Goal: Task Accomplishment & Management: Manage account settings

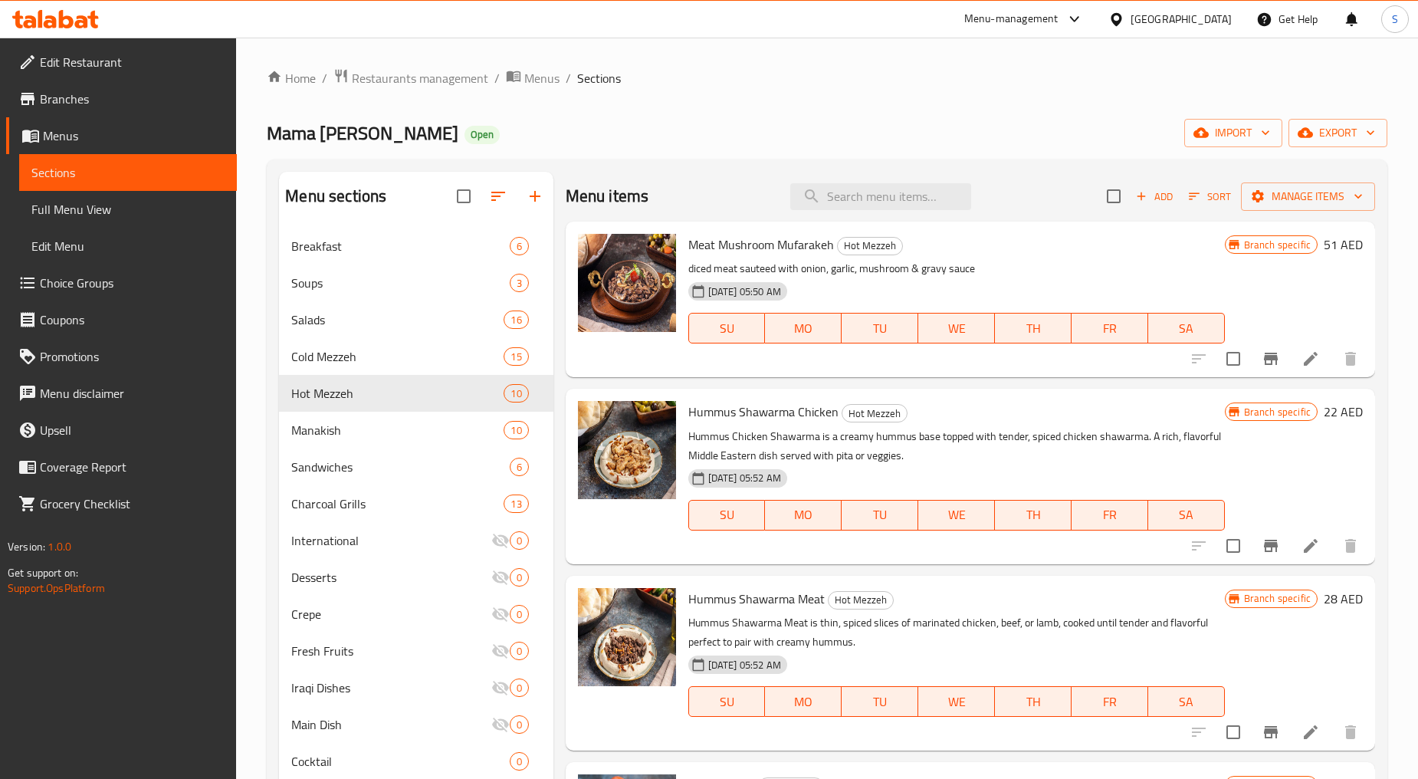
click at [1136, 201] on icon "button" at bounding box center [1142, 196] width 14 height 14
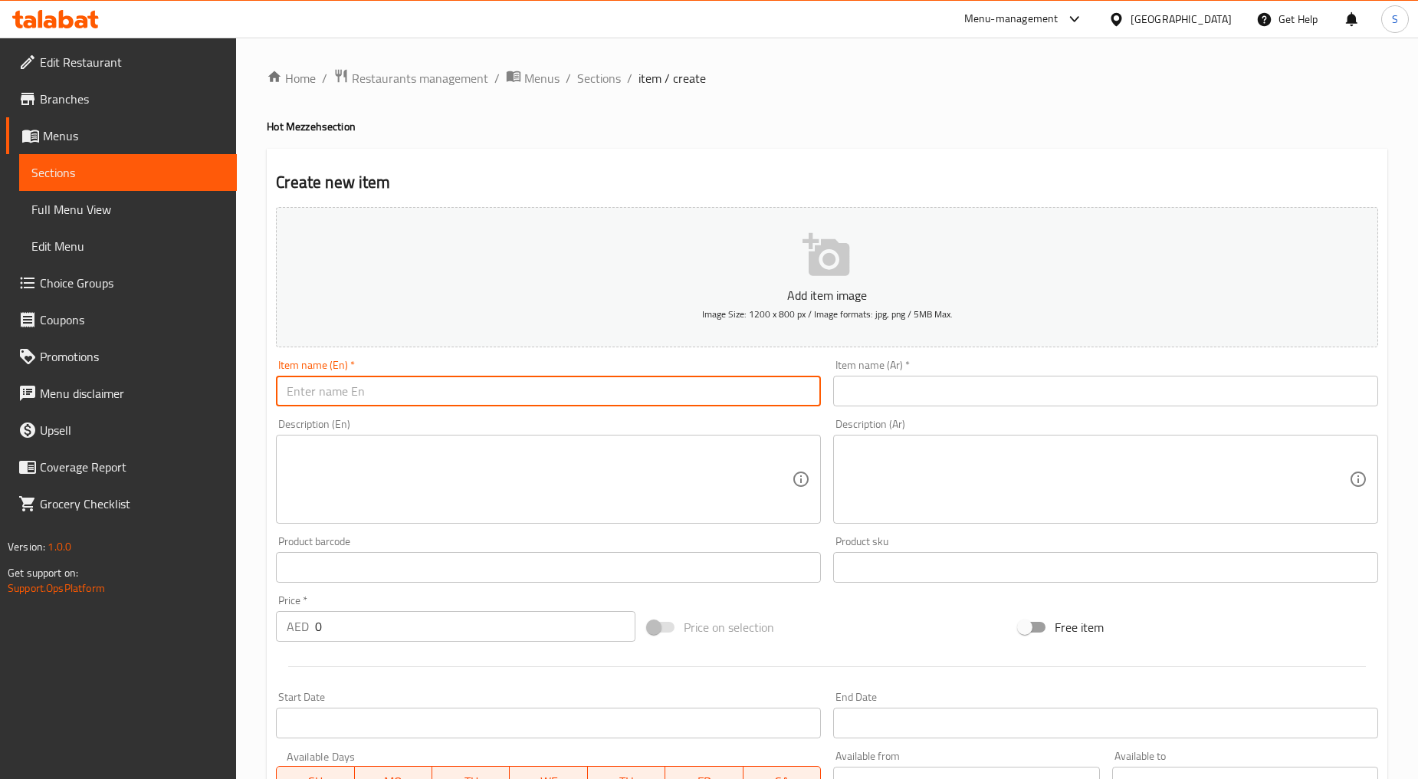
click at [401, 387] on input "text" at bounding box center [548, 391] width 545 height 31
paste input "Mama [PERSON_NAME] ASFOUR BIL HABAK MEAT"
click at [401, 387] on input "Mama [PERSON_NAME] ASFOUR BIL HABAK MEAT" at bounding box center [548, 391] width 545 height 31
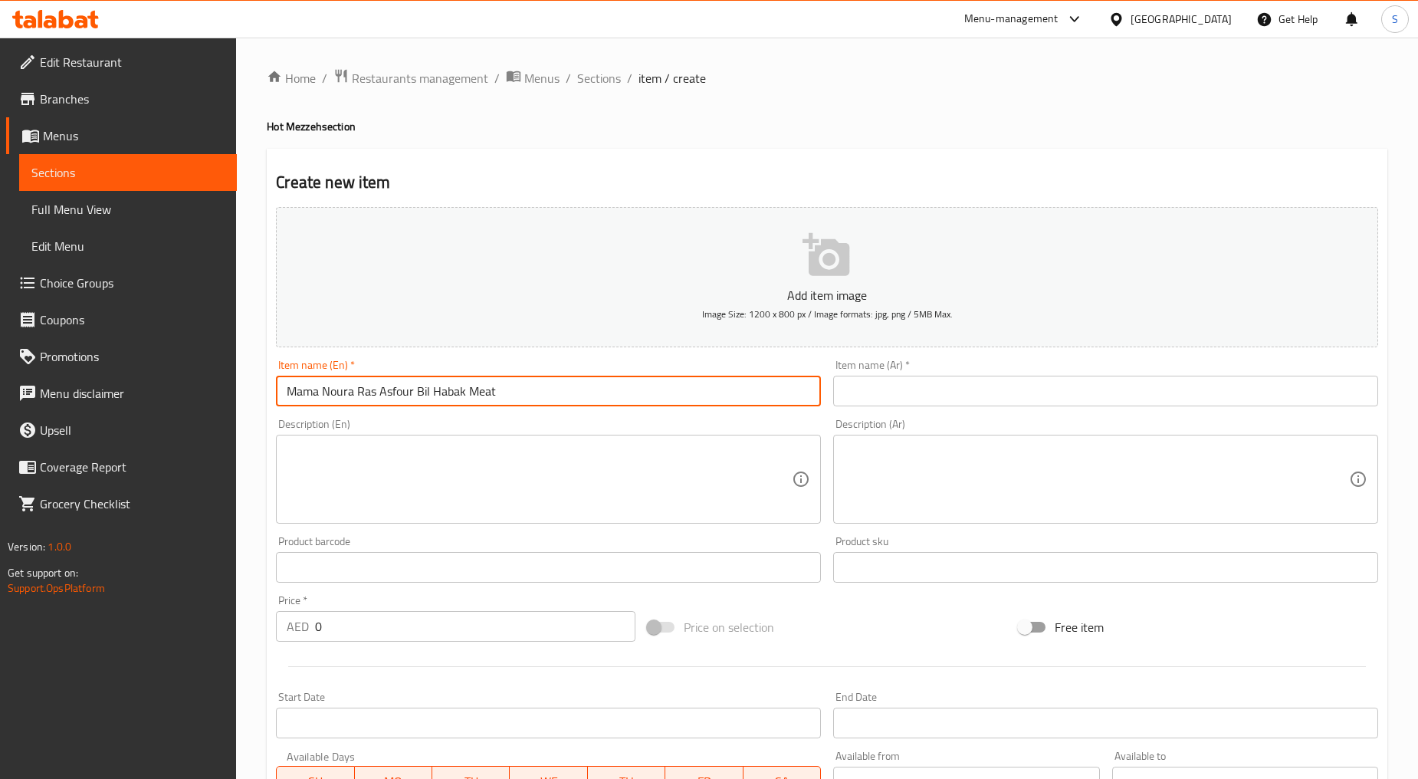
click at [535, 388] on input "Mama Noura Ras Asfour Bil Habak Meat" at bounding box center [548, 391] width 545 height 31
type input "Mama Noura Ras Asfour Bil Habak Meat"
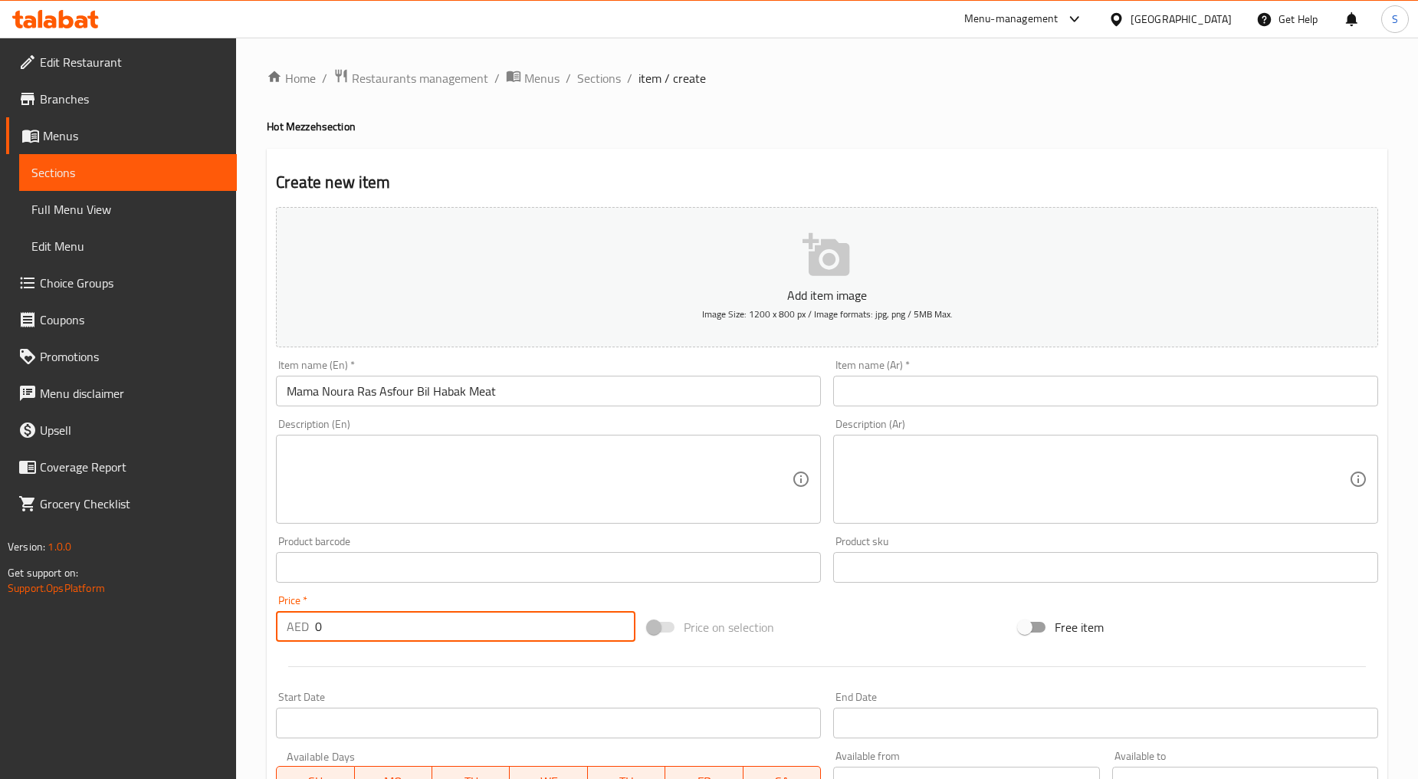
click at [396, 623] on input "0" at bounding box center [475, 626] width 320 height 31
paste input "54"
type input "54"
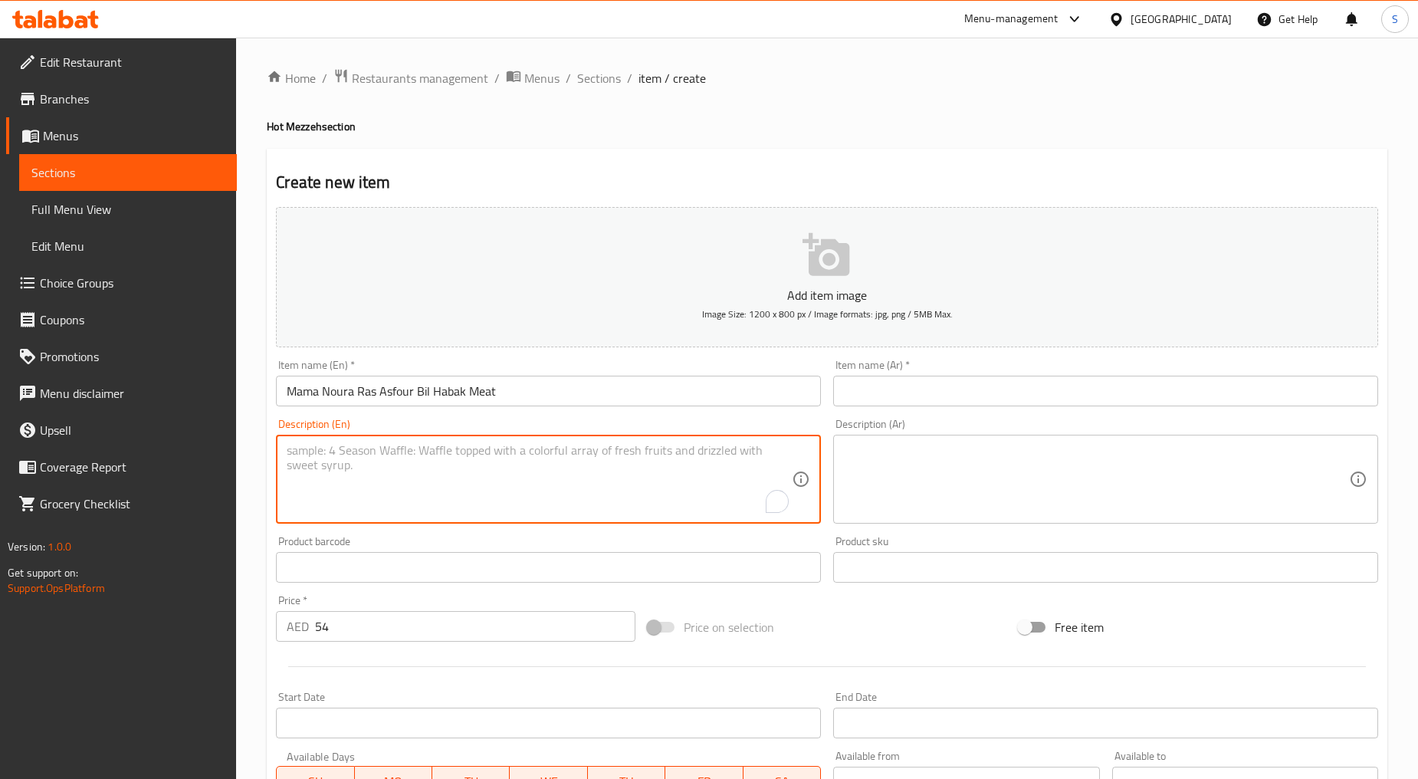
click at [341, 497] on textarea "To enrich screen reader interactions, please activate Accessibility in Grammarl…" at bounding box center [539, 479] width 505 height 73
paste textarea "Sautted meat with pesto sauce & pine seeds served with our spicial potato"
click at [341, 497] on textarea "Sautted meat with pesto sauce & pine seeds served with our spicial potato" at bounding box center [539, 479] width 505 height 73
click at [341, 498] on textarea "Sautted meat with pesto sauce & pine seeds served with our spicial potato" at bounding box center [539, 479] width 505 height 73
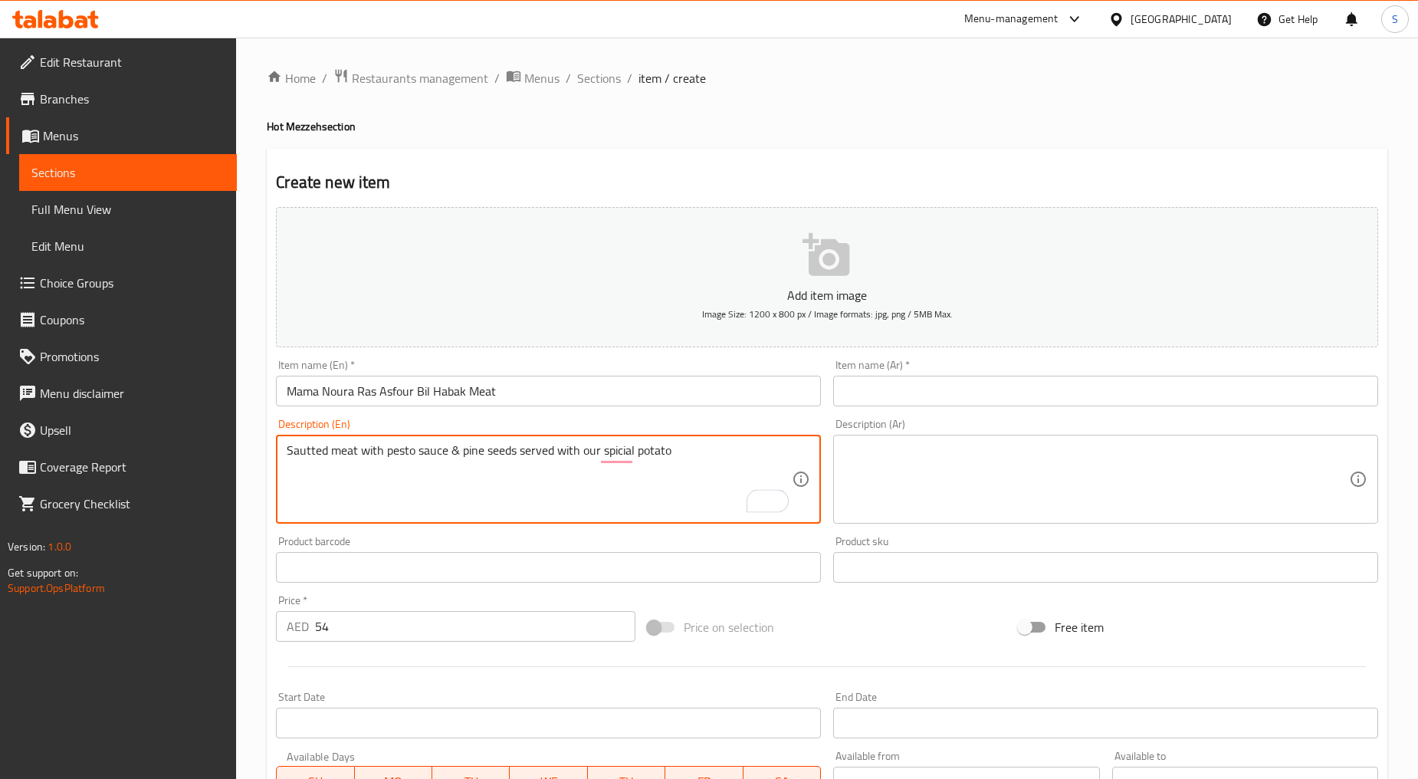
click at [409, 511] on textarea "Sautted meat with pesto sauce & pine seeds served with our spicial potato" at bounding box center [539, 479] width 505 height 73
click at [317, 454] on textarea "Sautéed meat with pesto sauce & pine seeds served with our special potato" at bounding box center [539, 479] width 505 height 73
click at [341, 498] on textarea "Sauteed meat with pesto sauce & pine seeds served with our special potato" at bounding box center [539, 479] width 505 height 73
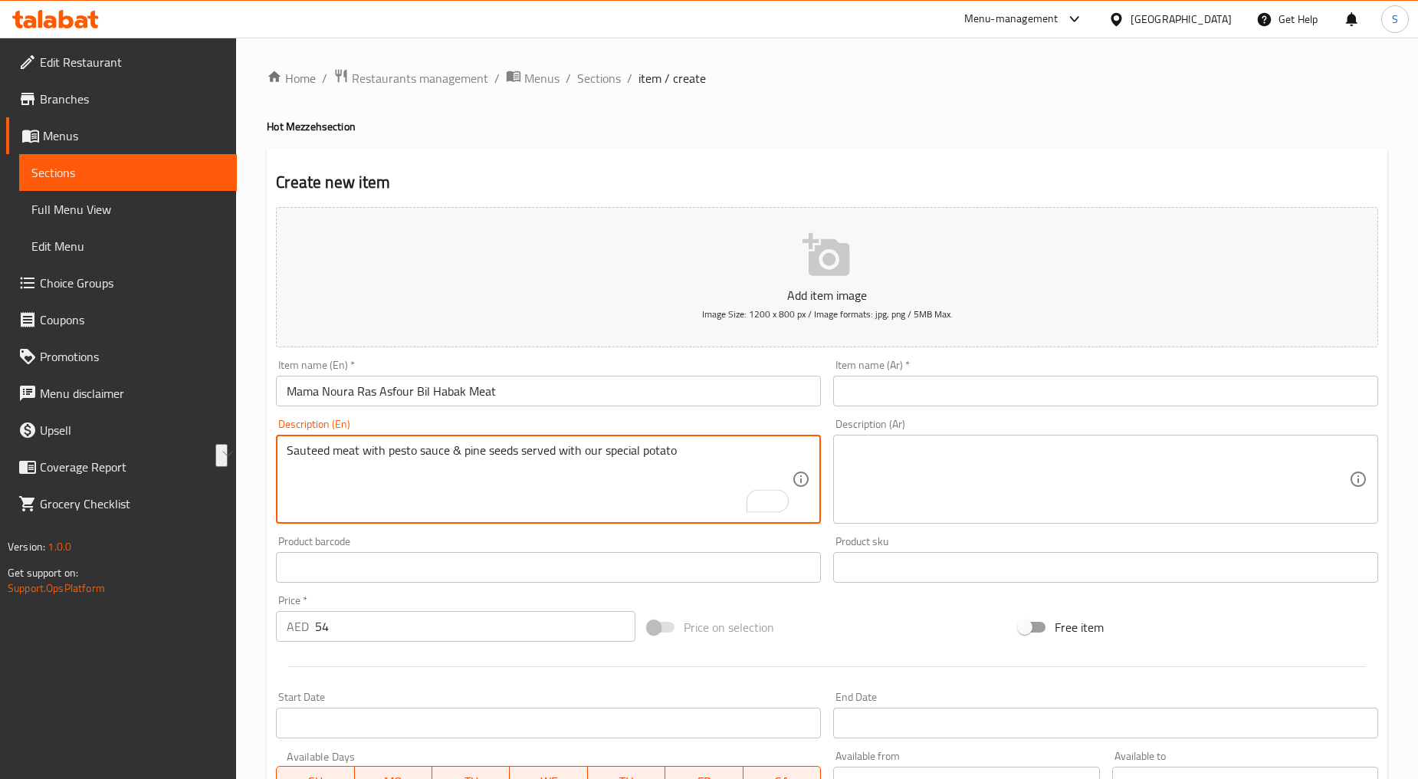
type textarea "Sauteed meat with pesto sauce & pine seeds served with our special potato"
click at [999, 501] on textarea at bounding box center [1096, 479] width 505 height 73
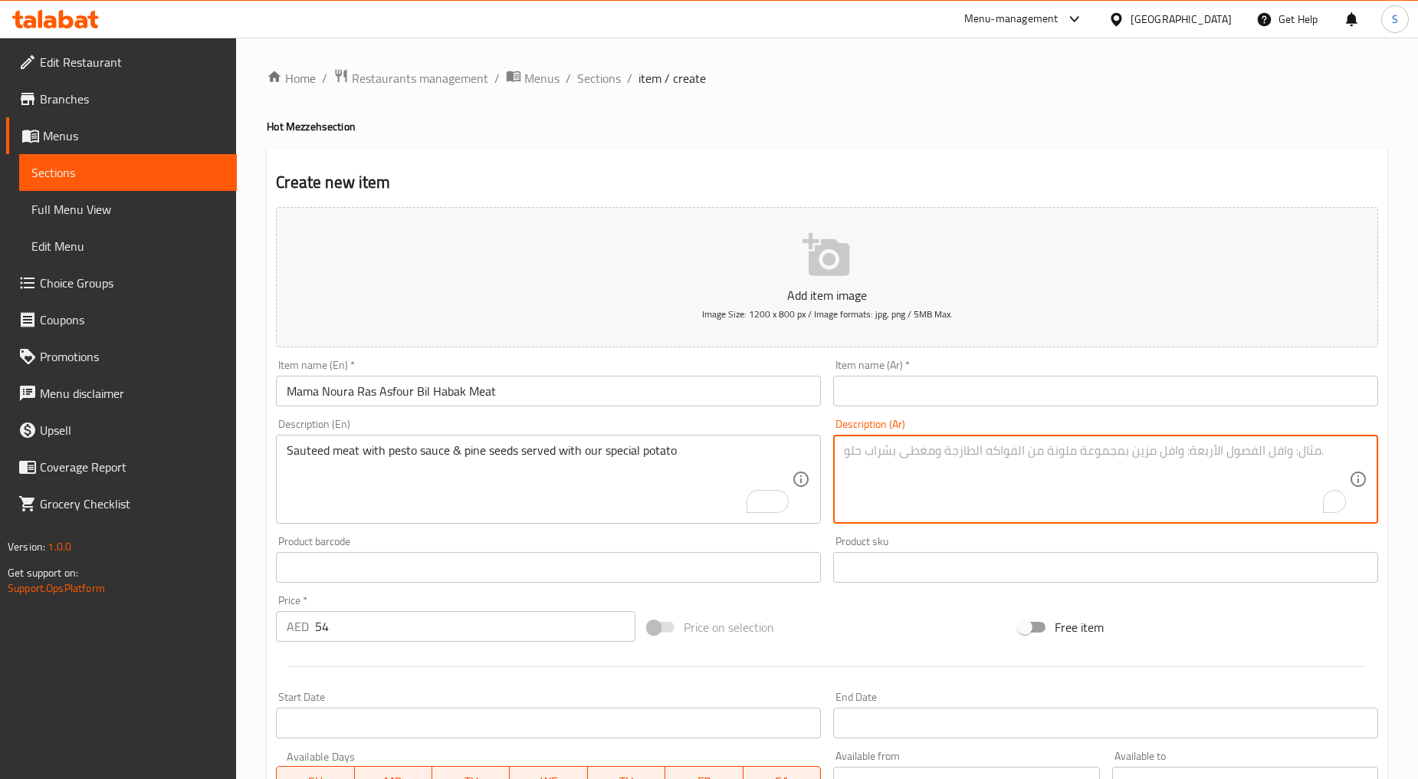
paste textarea "لحم سوتيه مع صلصة البيستو وبذور الصنوبر يقدم مع البطاطس الخاصة بنا"
type textarea "لحم سوتيه مع صلصة البيستو وبذور الصنوبر يقدم مع البطاطس الخاصة بنا"
click at [396, 396] on input "Mama Noura Ras Asfour Bil Habak Meat" at bounding box center [548, 391] width 545 height 31
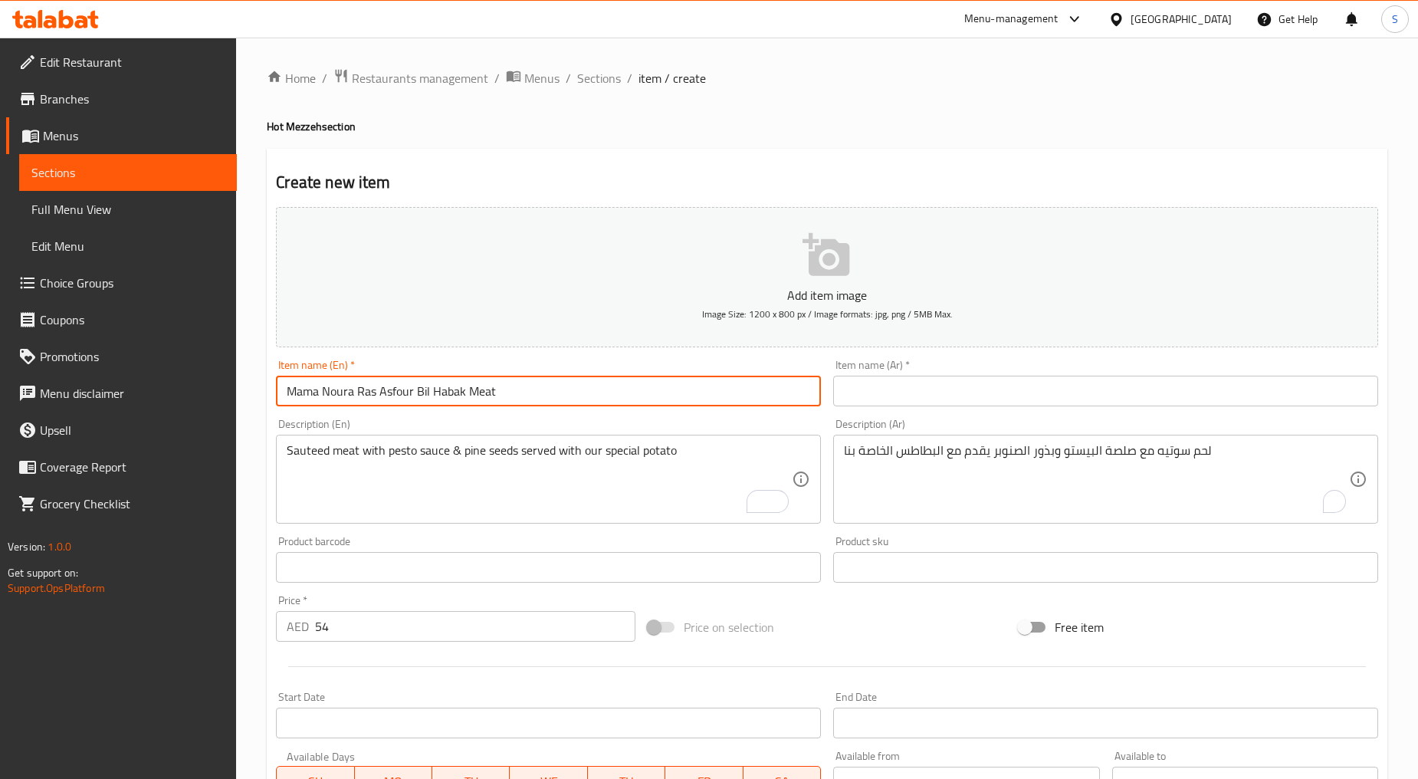
click at [396, 396] on input "Mama Noura Ras Asfour Bil Habak Meat" at bounding box center [548, 391] width 545 height 31
click at [905, 395] on input "text" at bounding box center [1105, 391] width 545 height 31
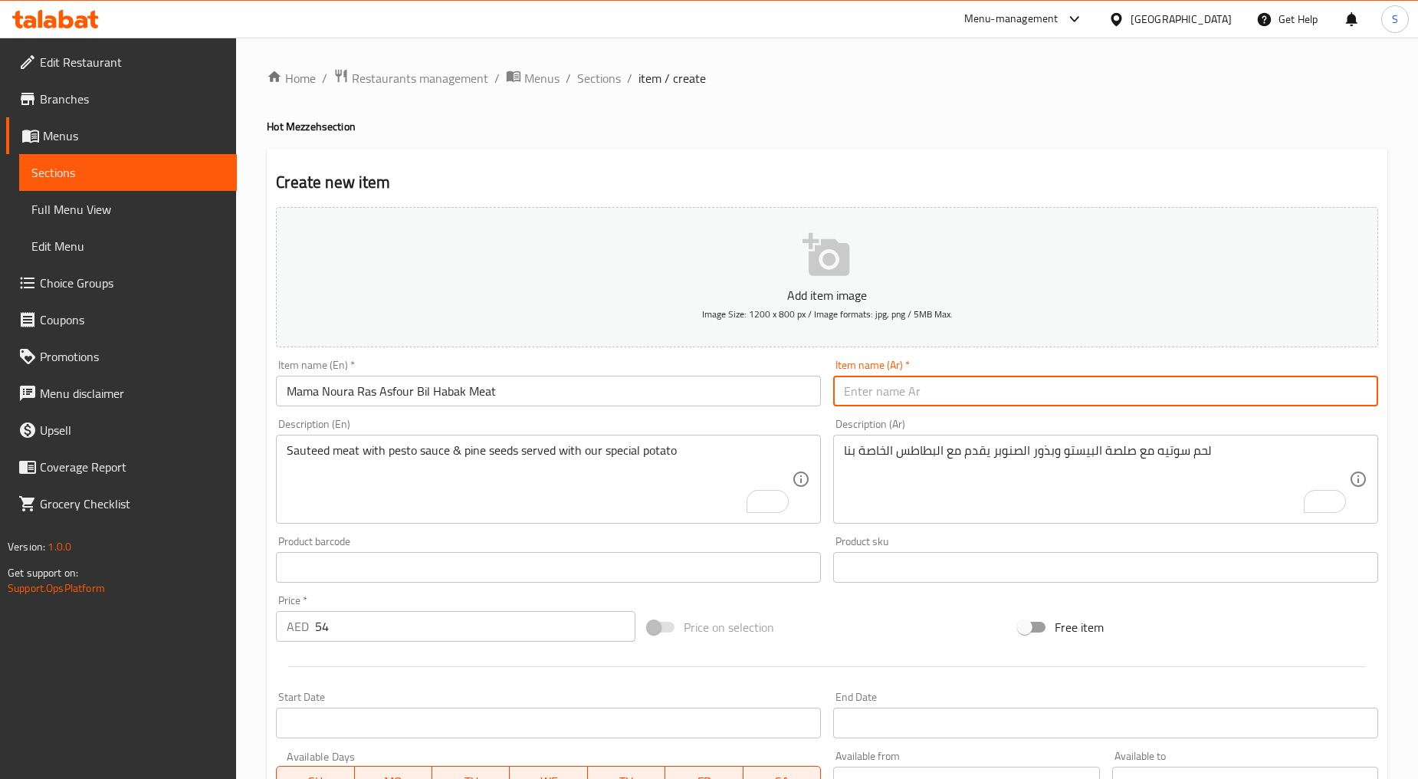
paste input "ماما نورة راس عصفور بالحبك لحم"
click at [1320, 394] on input "ماما نورة راس عصفور بالحبك لحم" at bounding box center [1105, 391] width 545 height 31
type input "ماما نورا راس عصفور بالحبك لحم"
click at [453, 396] on input "Mama Noura Ras Asfour Bil Habak Meat" at bounding box center [548, 391] width 545 height 31
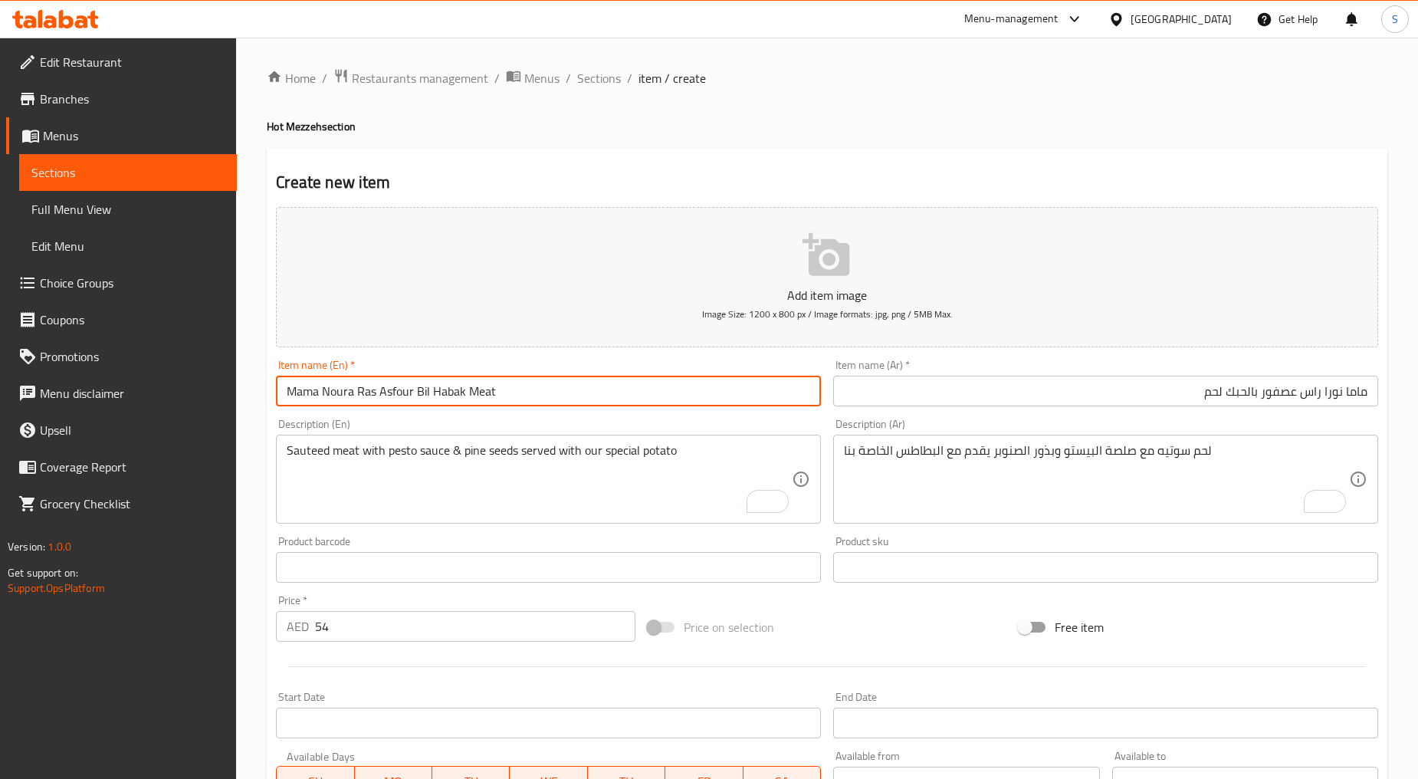
click at [453, 396] on input "Mama Noura Ras Asfour Bil Habak Meat" at bounding box center [548, 391] width 545 height 31
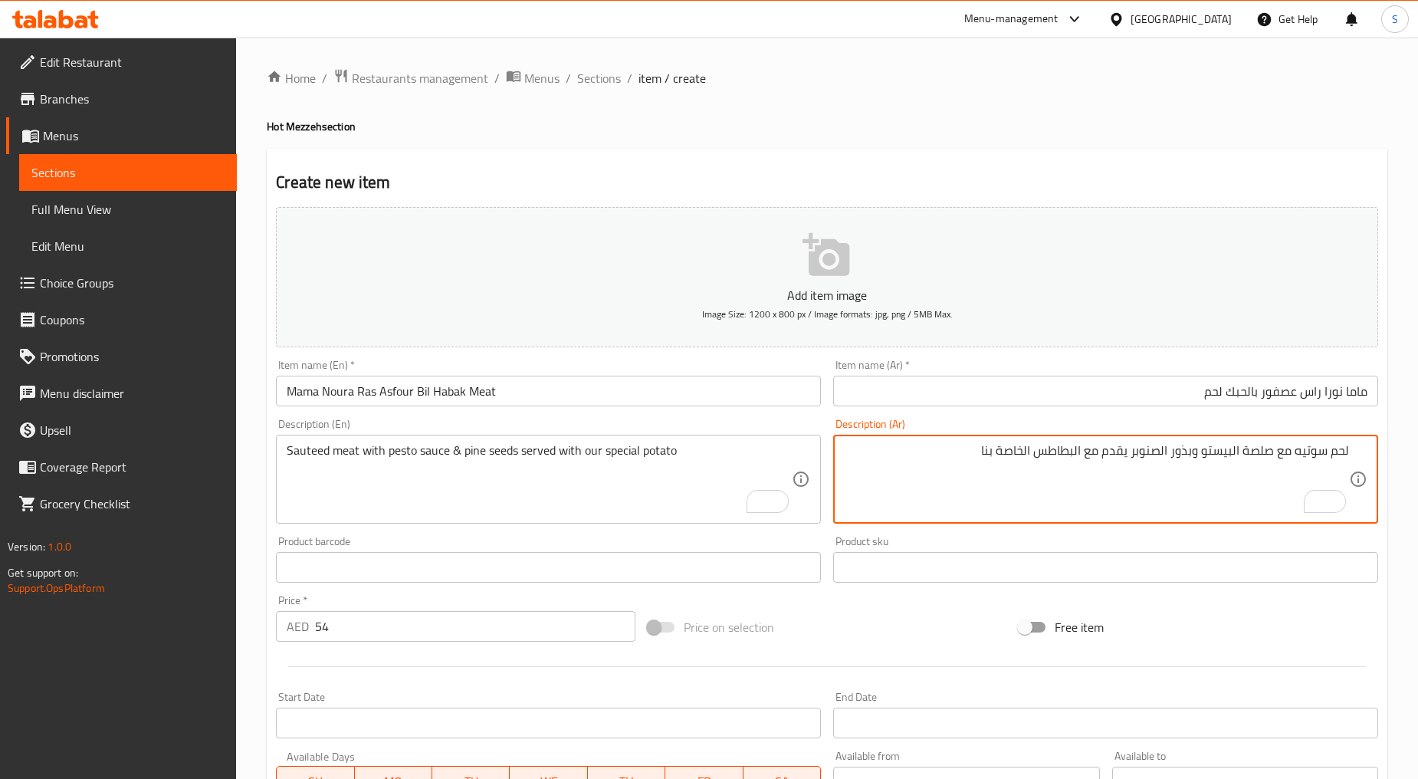
click at [1231, 451] on textarea "لحم سوتيه مع صلصة البيستو وبذور الصنوبر يقدم مع البطاطس الخاصة بنا" at bounding box center [1096, 479] width 505 height 73
click at [1233, 455] on textarea "لحم سوتيه مع صلصة البيستو وبذور الصنوبر يقدم مع البطاطس الخاصة بنا" at bounding box center [1096, 479] width 505 height 73
click at [1170, 454] on textarea "لحم سوتيه مع صلصة بيستو وبذور الصنوبر يقدم مع البطاطس الخاصة بنا" at bounding box center [1096, 479] width 505 height 73
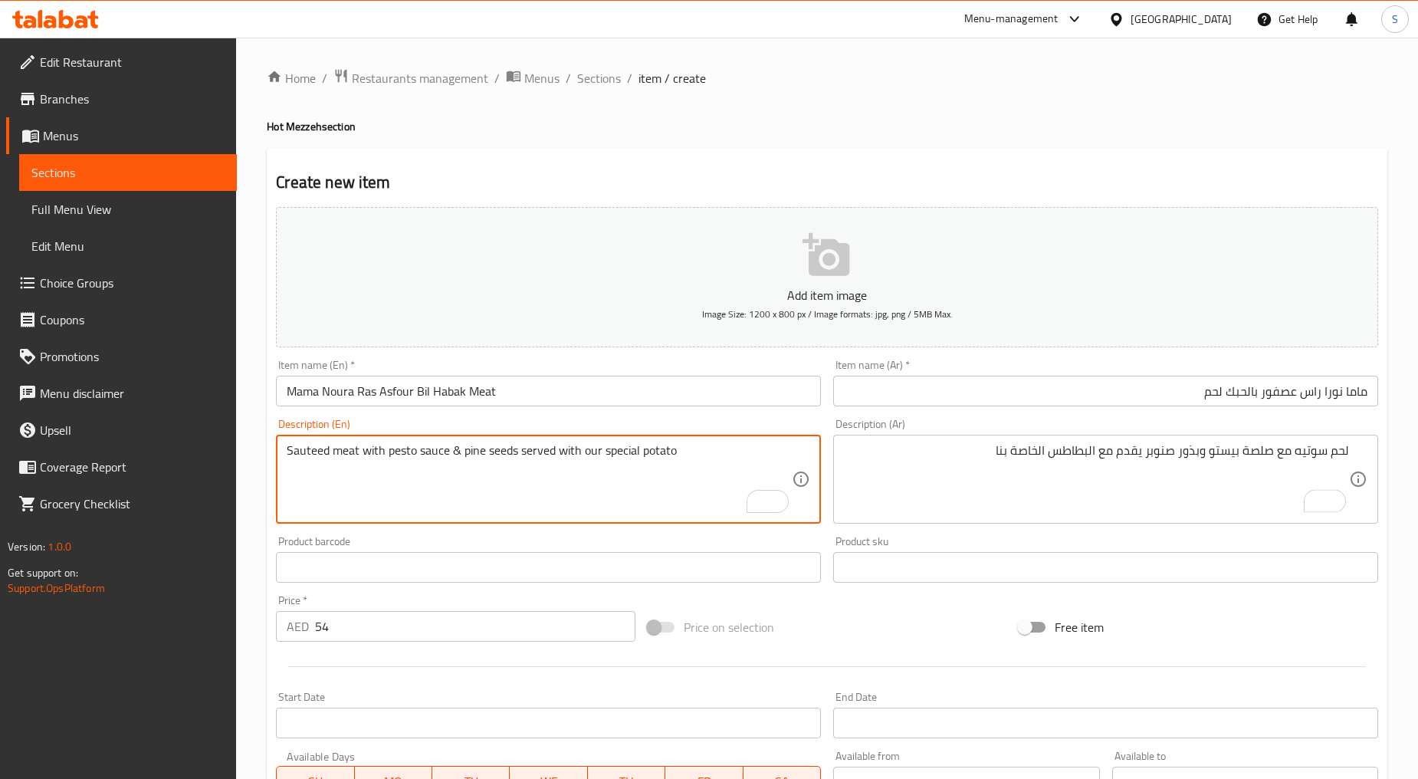
click at [468, 456] on textarea "Sauteed meat with pesto sauce & pine seeds served with our special potato" at bounding box center [539, 479] width 505 height 73
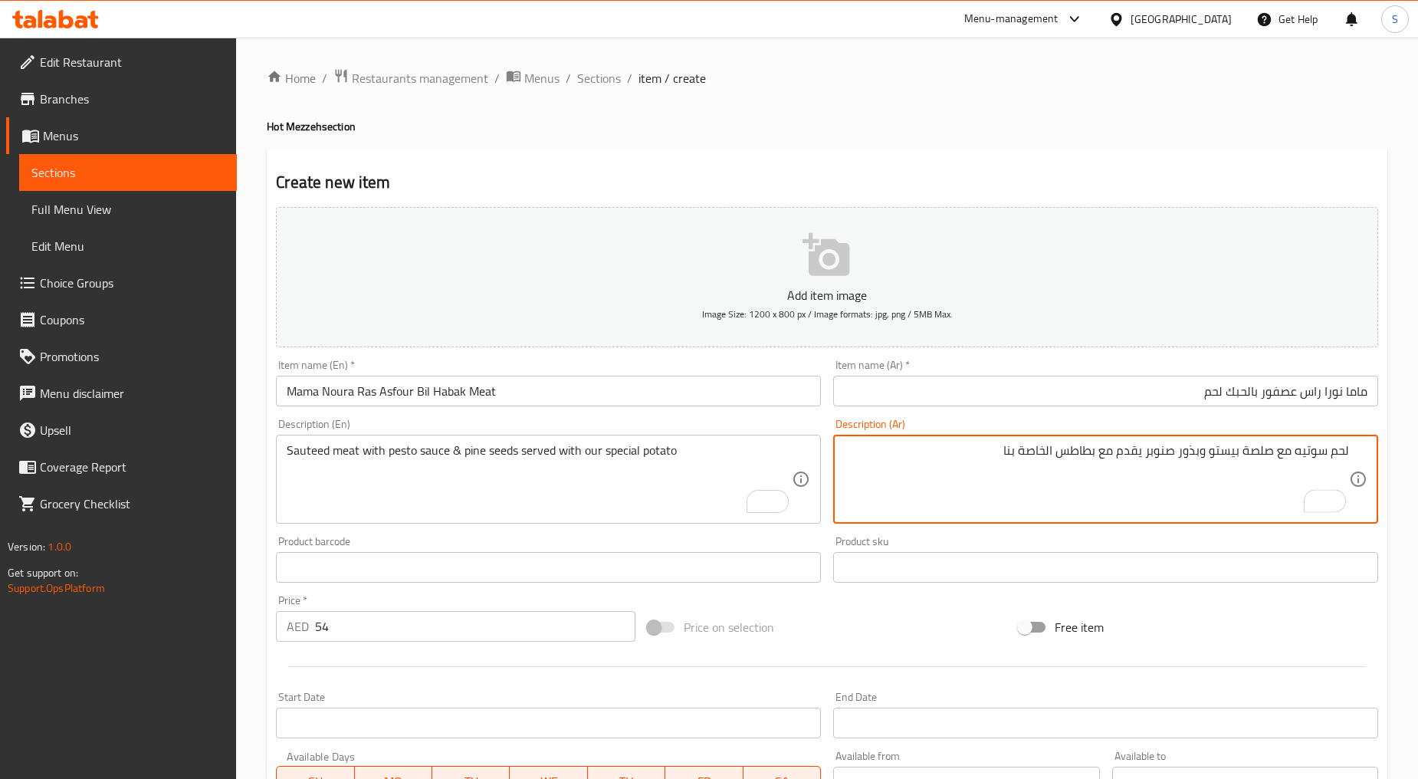
click at [1048, 454] on textarea "لحم سوتيه مع صلصة بيستو وبذور صنوبر يقدم مع بطاطس الخاصة بنا" at bounding box center [1096, 479] width 505 height 73
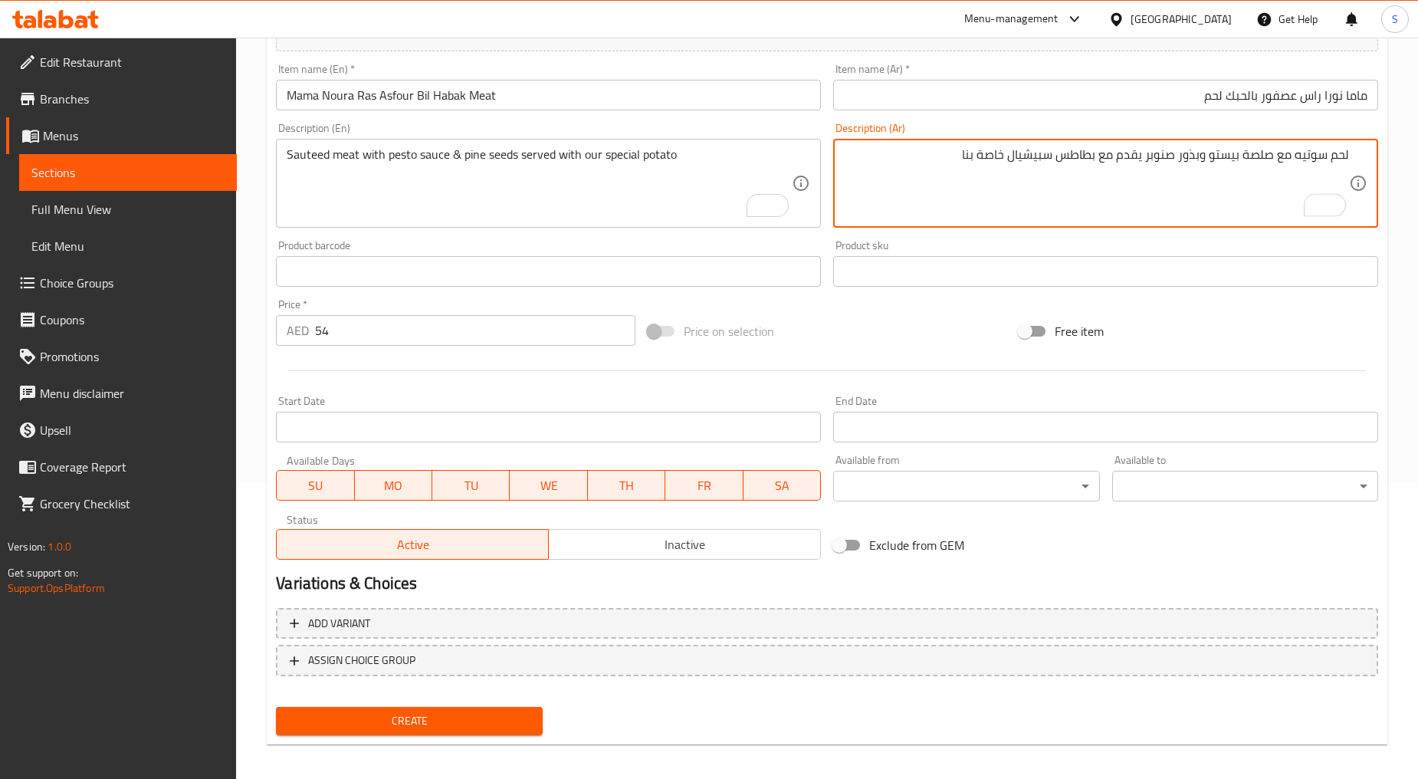
scroll to position [301, 0]
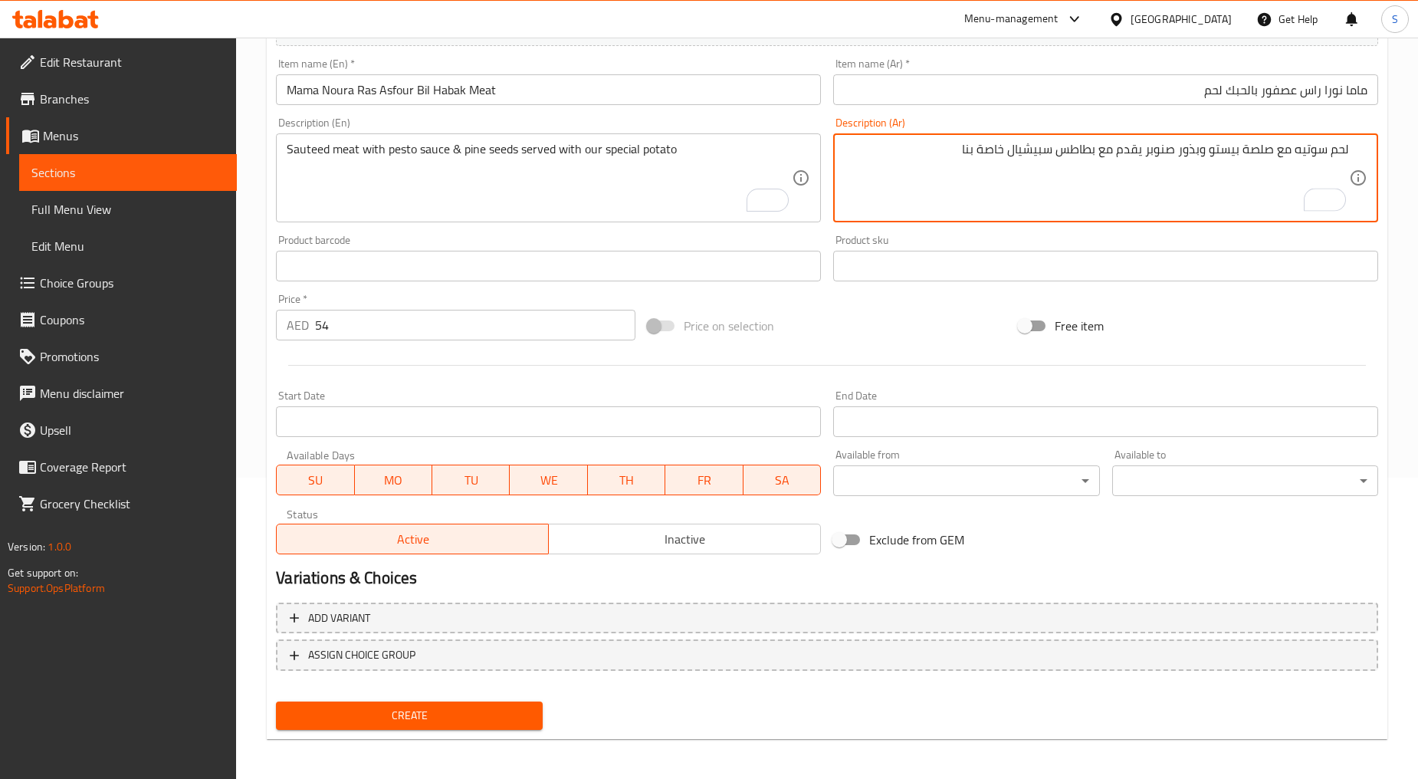
type textarea "لحم سوتيه مع صلصة بيستو وبذور صنوبر يقدم مع بطاطس سبيشيال خاصة بنا"
click at [390, 715] on span "Create" at bounding box center [409, 715] width 242 height 19
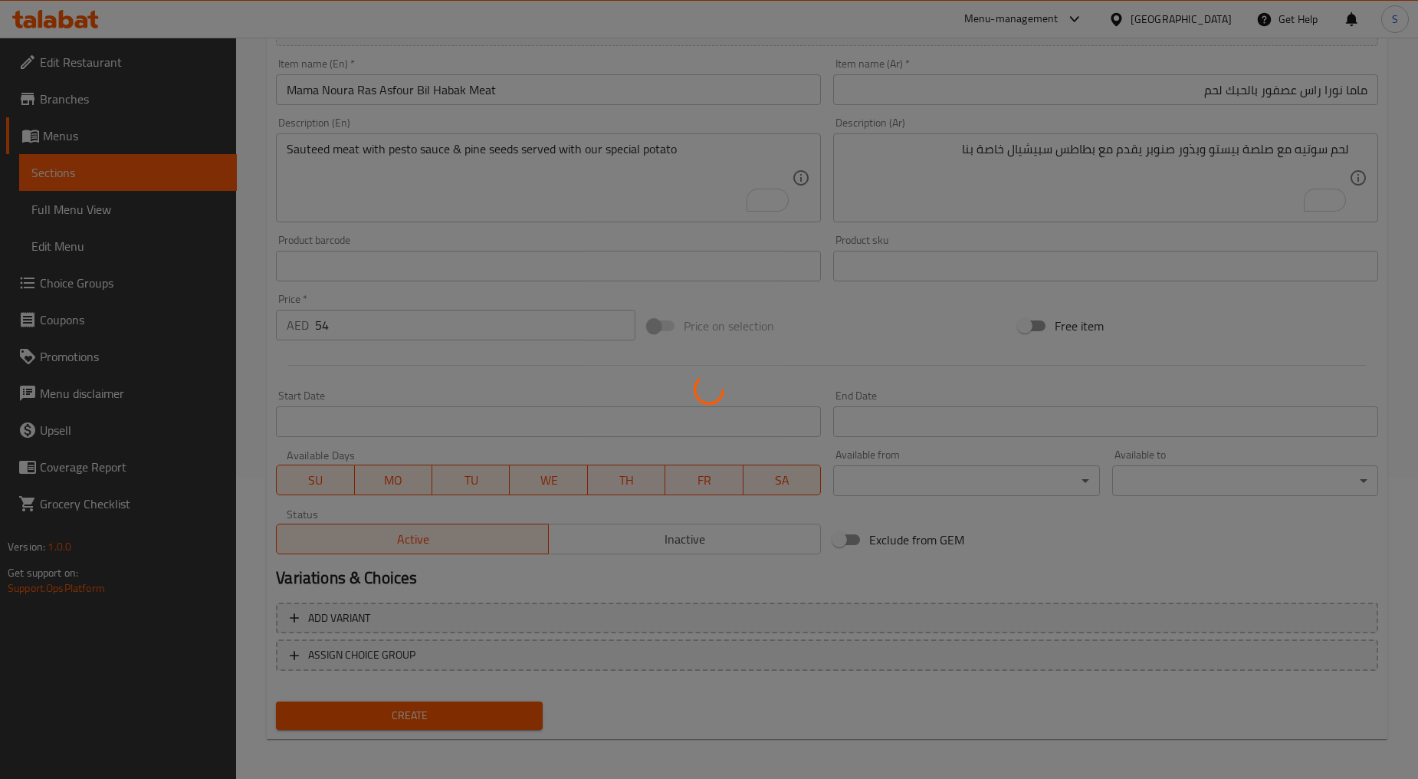
type input "0"
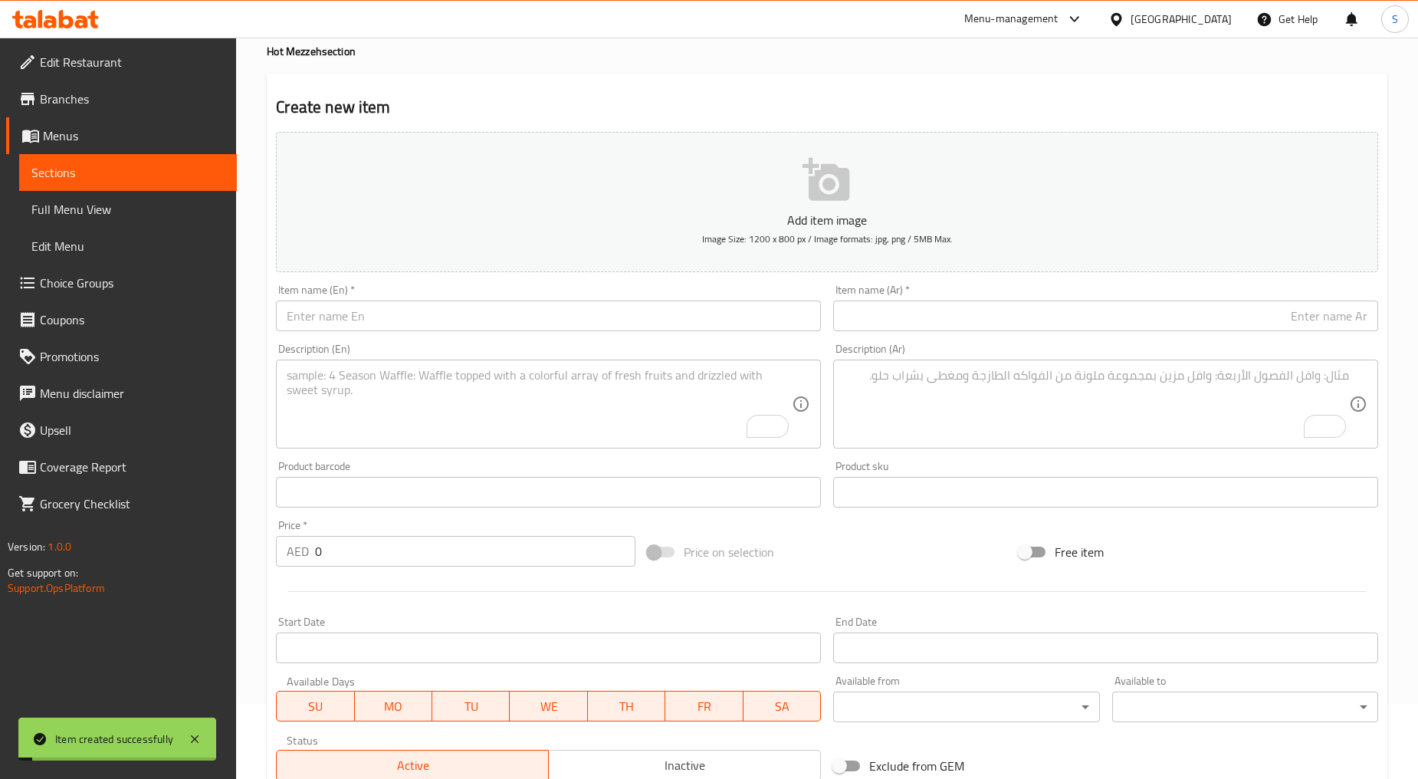
scroll to position [0, 0]
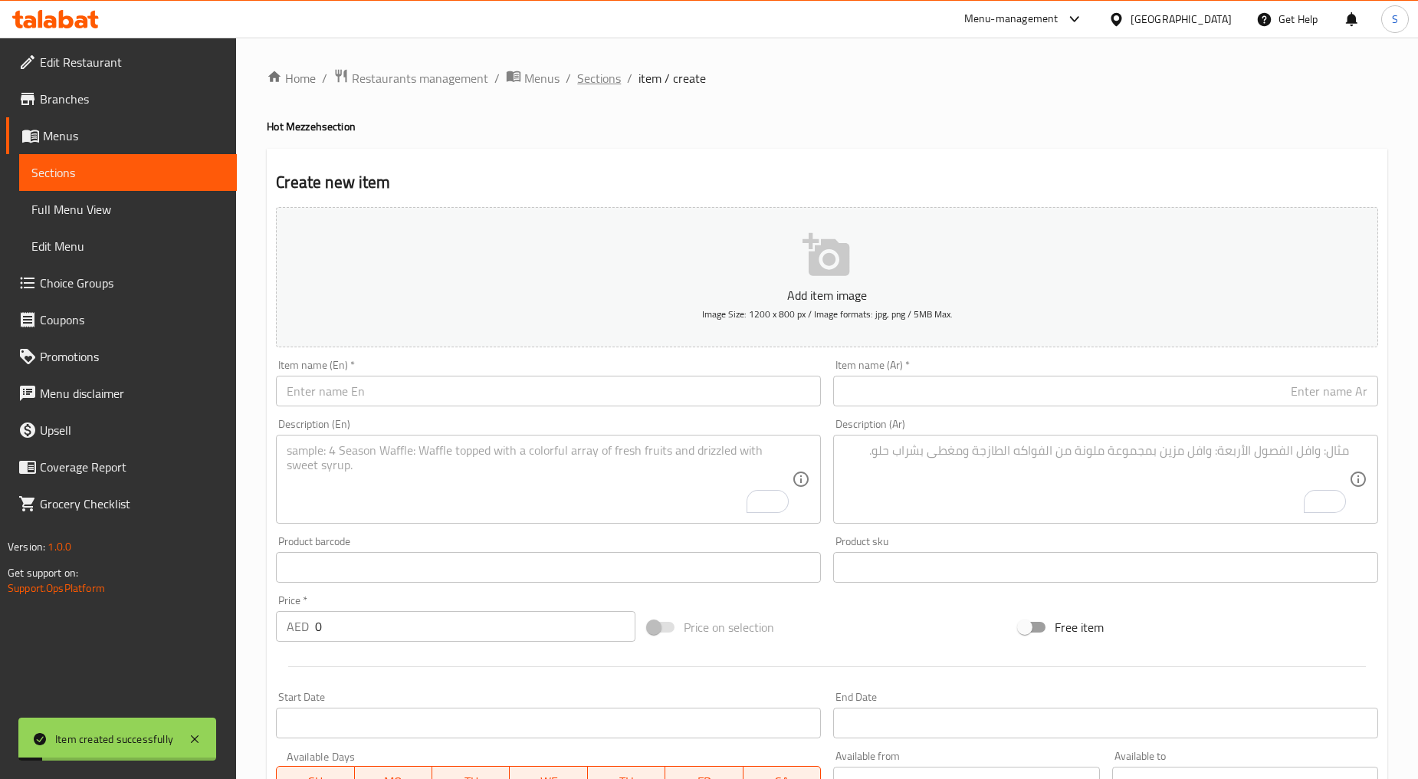
click at [579, 73] on span "Sections" at bounding box center [599, 78] width 44 height 18
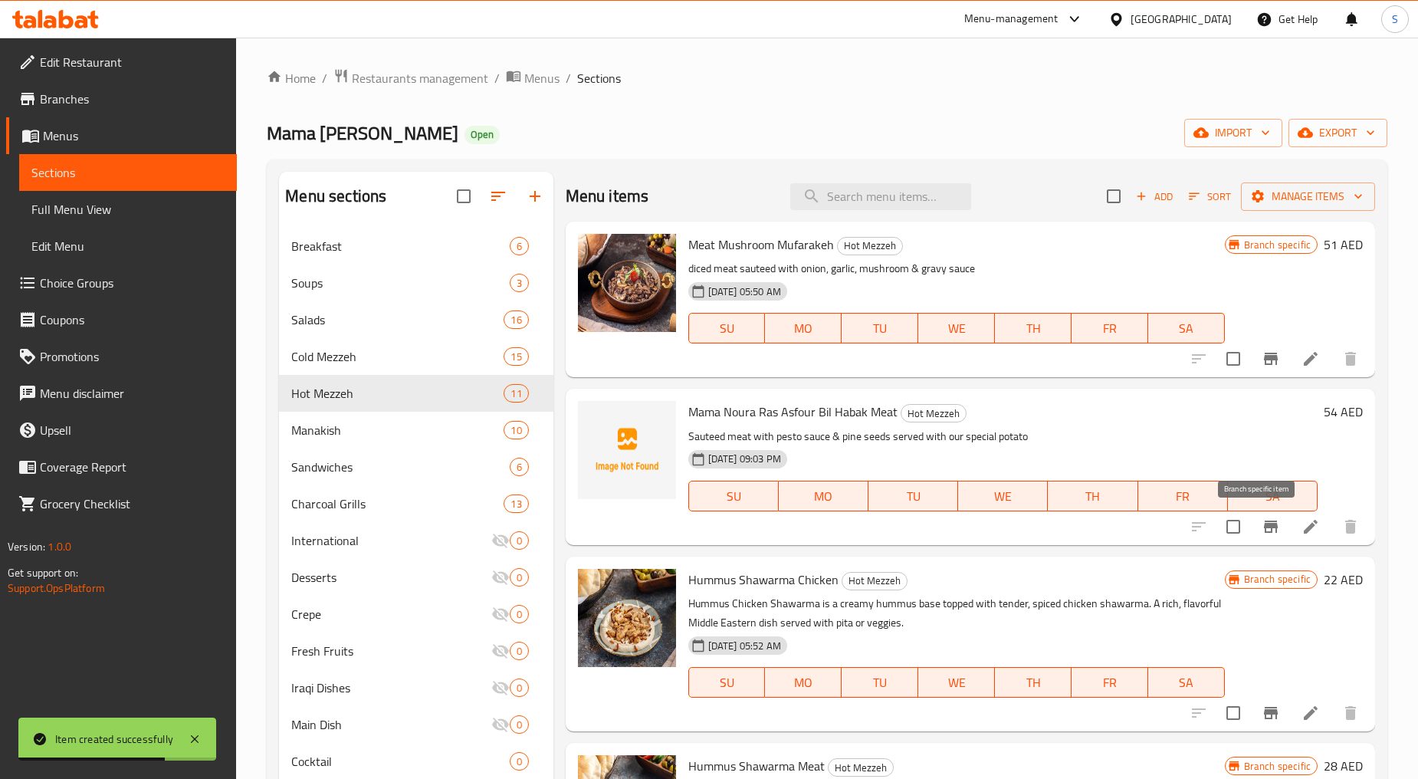
click at [1253, 531] on button "Branch-specific-item" at bounding box center [1271, 526] width 37 height 37
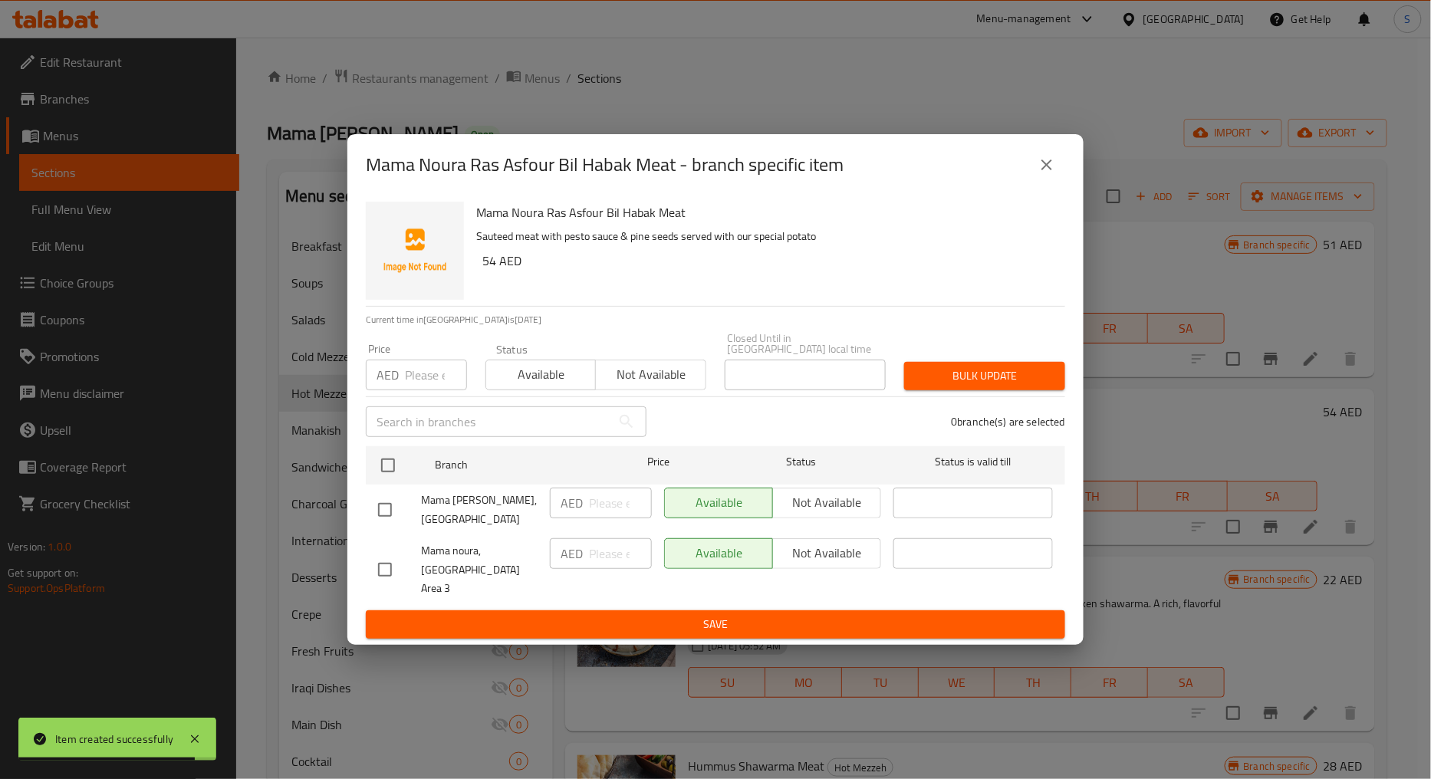
click at [403, 565] on div at bounding box center [399, 570] width 43 height 32
click at [385, 571] on input "checkbox" at bounding box center [385, 570] width 32 height 32
checkbox input "true"
click at [641, 379] on span "Not available" at bounding box center [650, 374] width 97 height 22
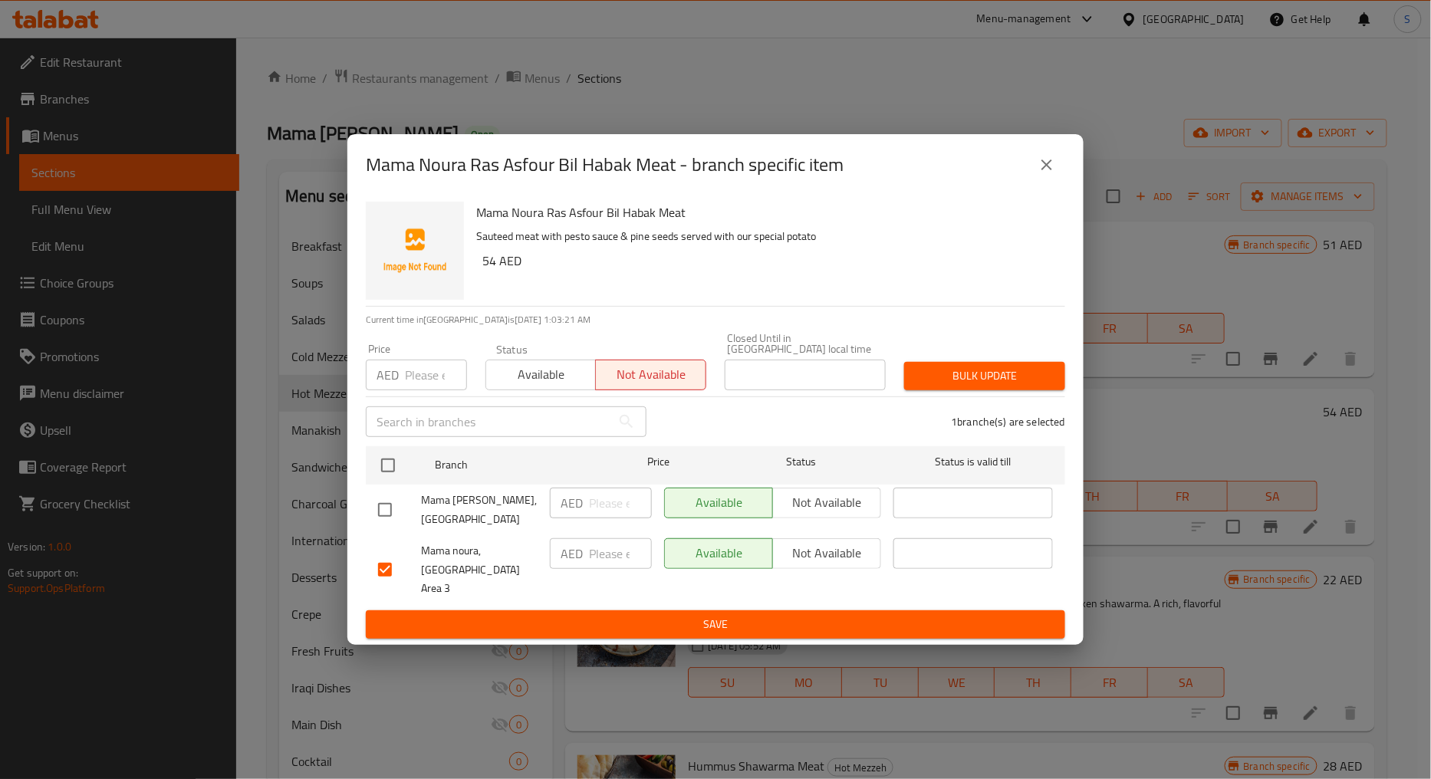
click at [965, 386] on span "Bulk update" at bounding box center [984, 375] width 136 height 19
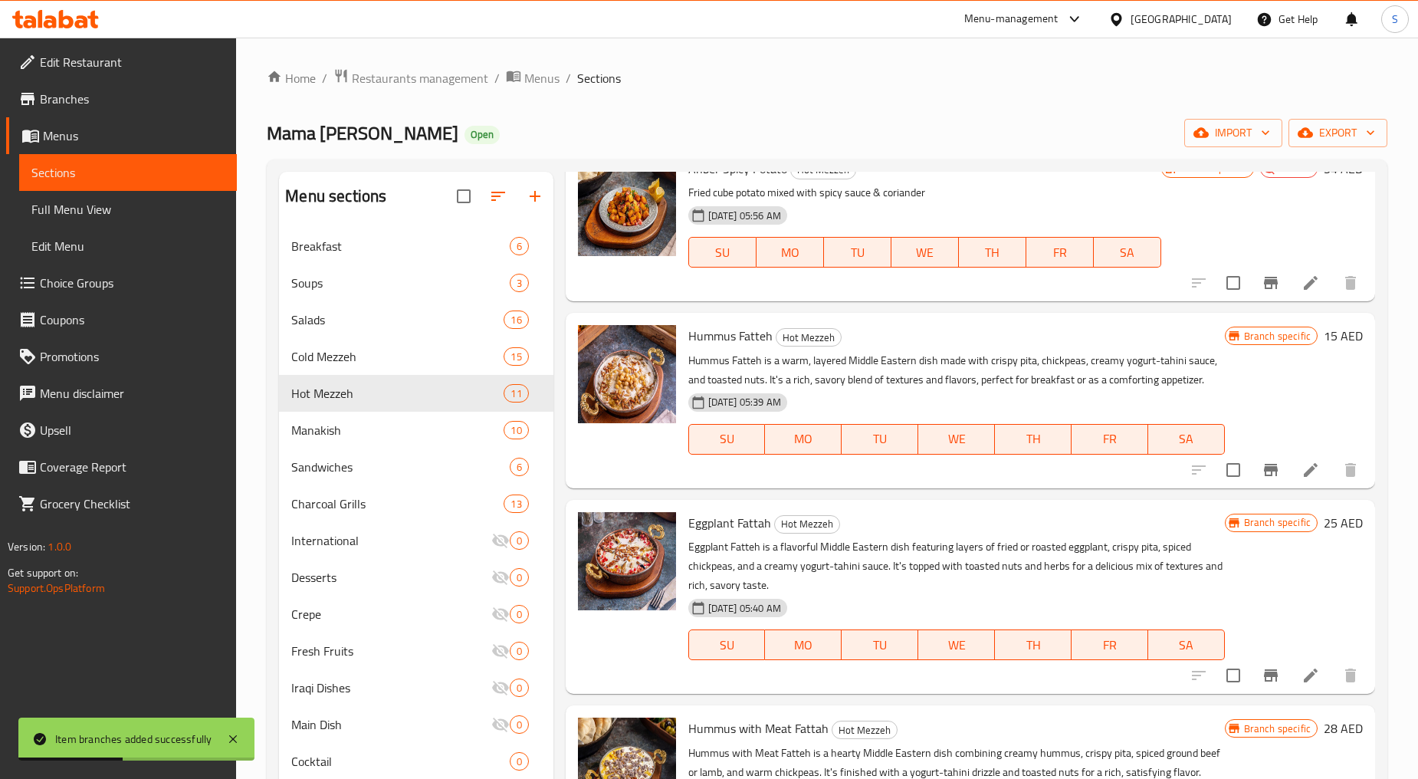
scroll to position [1198, 0]
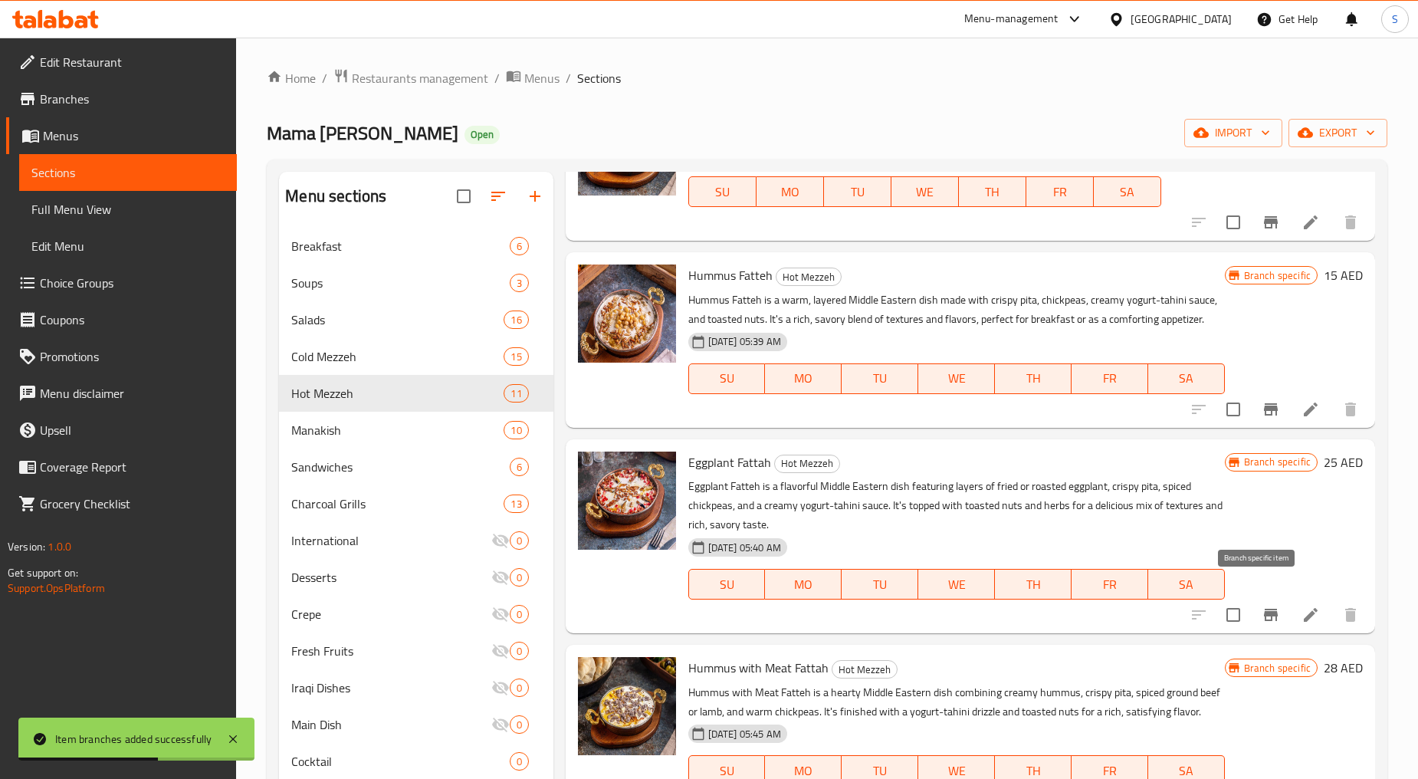
click at [1268, 597] on button "Branch-specific-item" at bounding box center [1271, 615] width 37 height 37
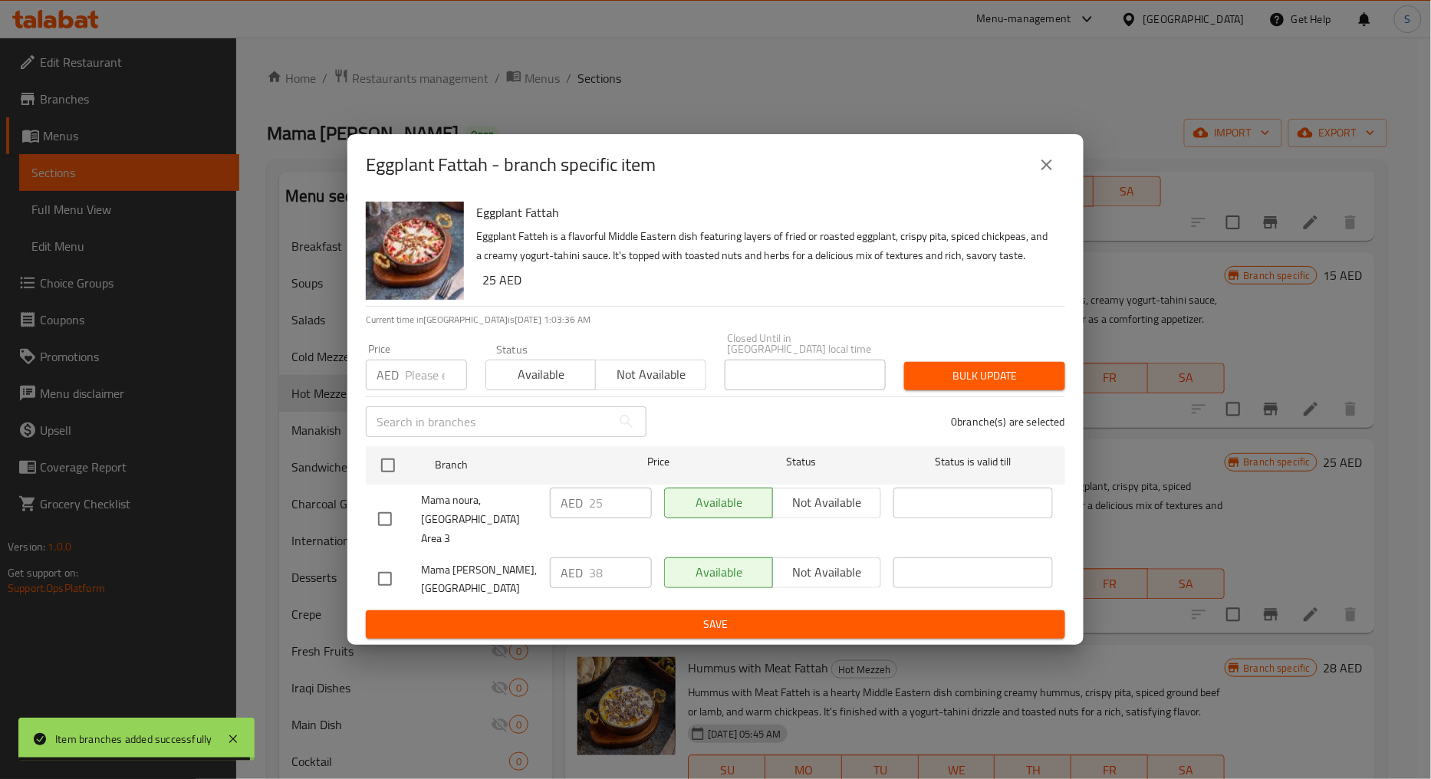
click at [1049, 173] on icon "close" at bounding box center [1046, 165] width 18 height 18
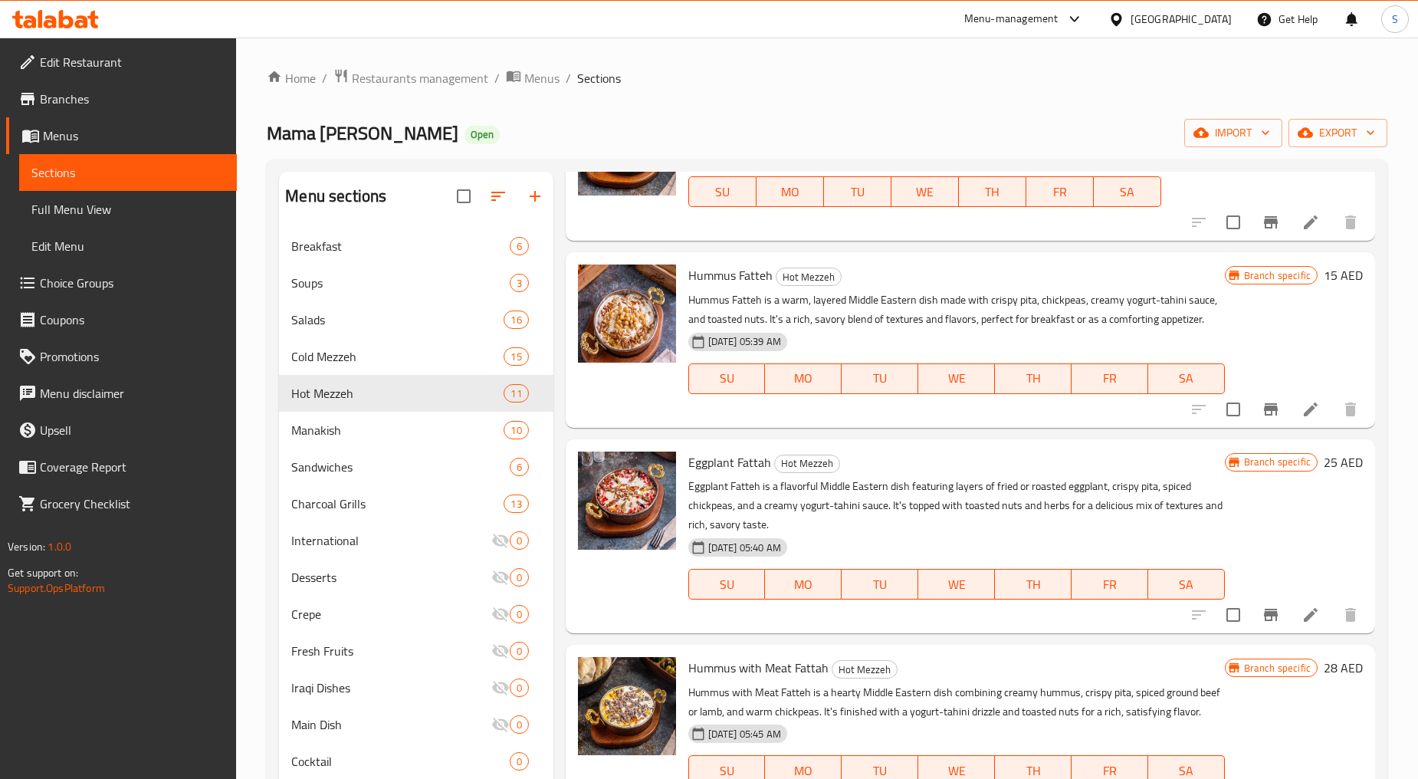
click at [1290, 601] on li at bounding box center [1311, 615] width 43 height 28
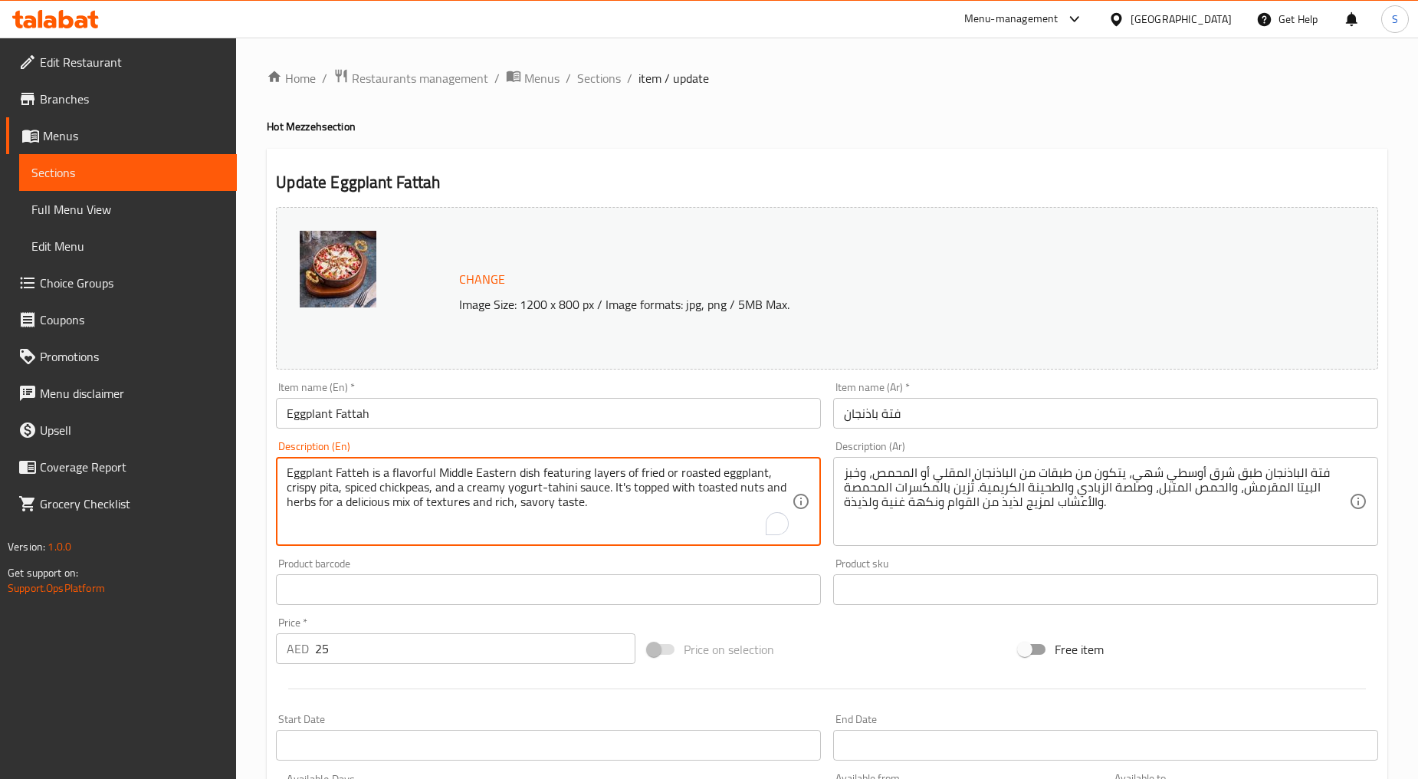
click at [419, 488] on textarea "Eggplant Fatteh is a flavorful Middle Eastern dish featuring layers of fried or…" at bounding box center [539, 501] width 505 height 73
paste textarea "Crispy fried bread topped with tender fried eggplant, savory mashed meat, and d…"
click at [422, 501] on textarea "Crispy fried bread topped with tender fried eggplant, savory mashed meat, and d…" at bounding box center [539, 501] width 505 height 73
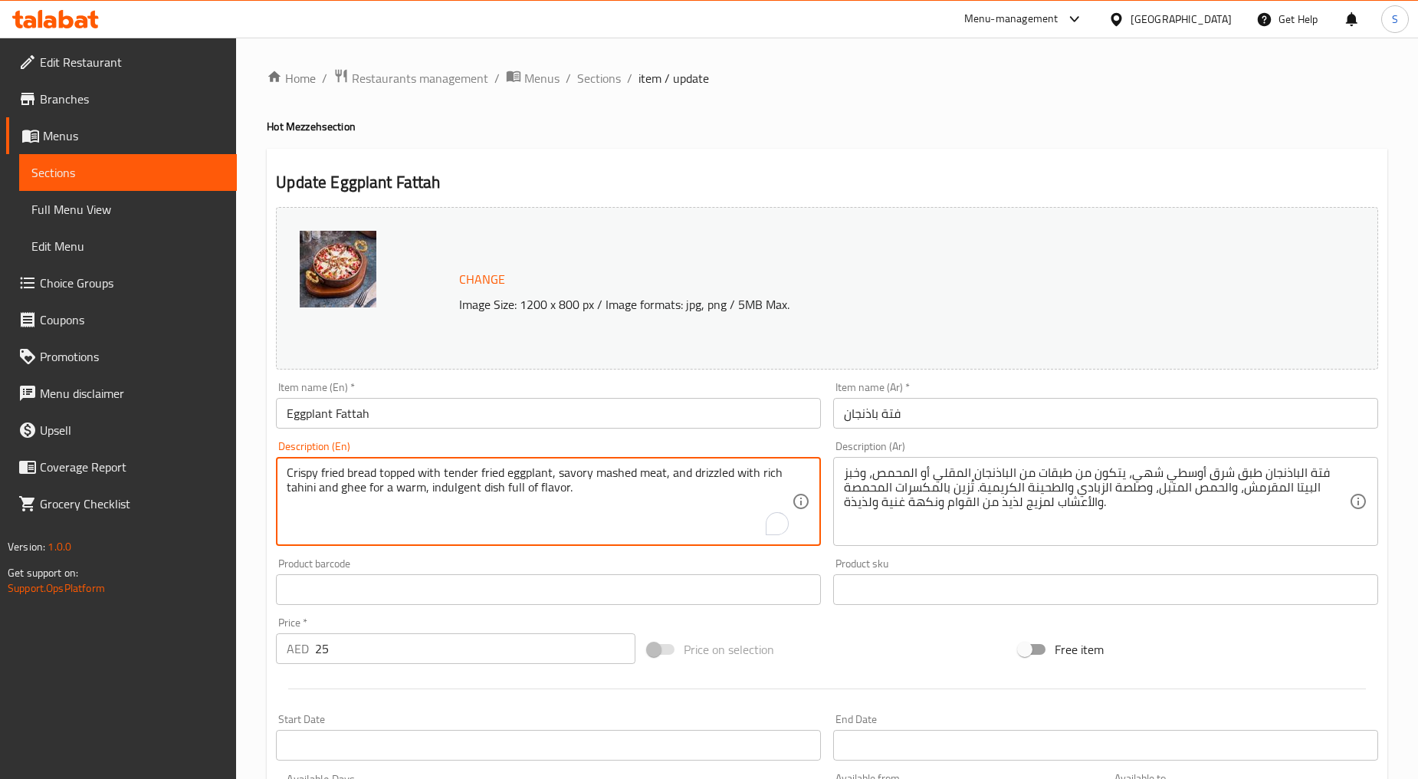
click at [422, 501] on textarea "Crispy fried bread topped with tender fried eggplant, savory mashed meat, and d…" at bounding box center [539, 501] width 505 height 73
type textarea "Crispy fried bread topped with tender fried eggplant, savory mashed meat, and d…"
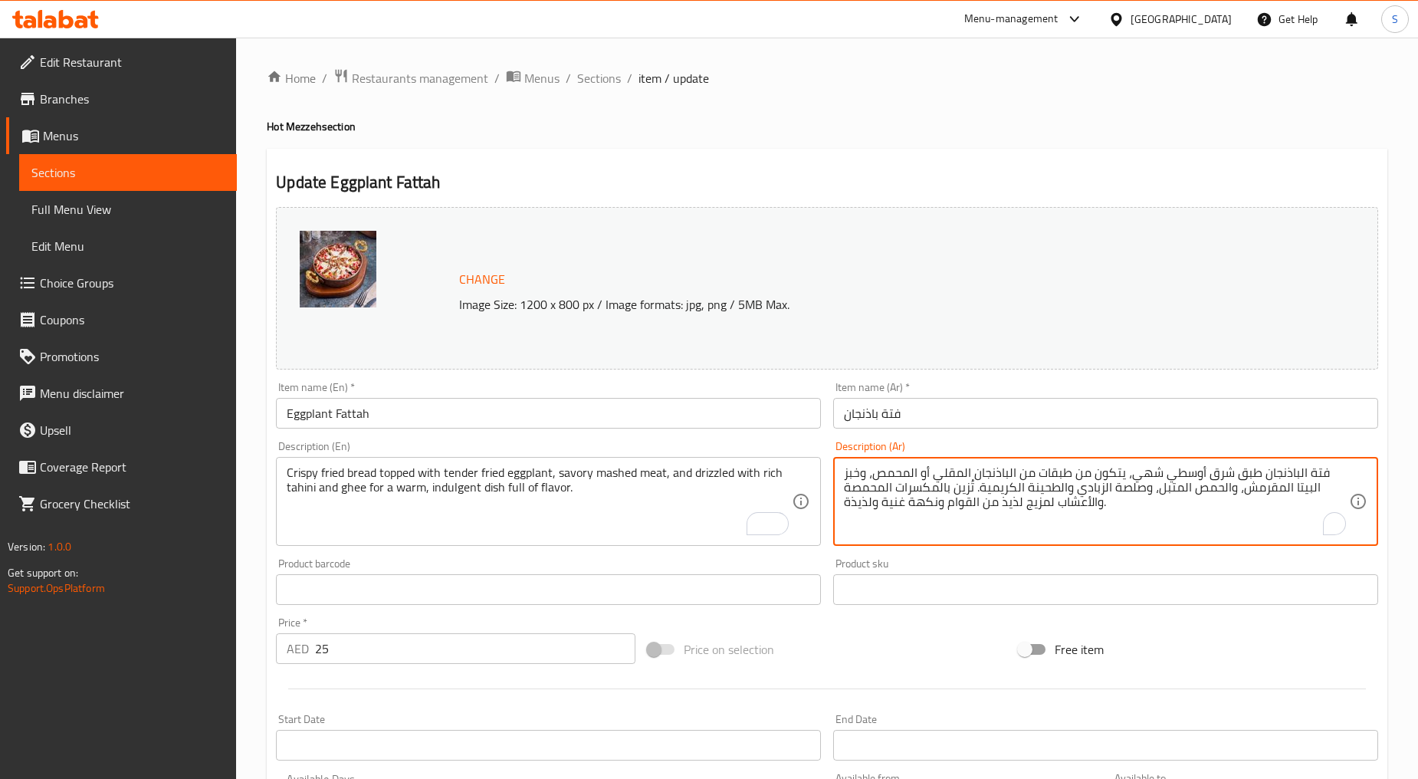
click at [943, 501] on textarea "فتة الباذنجان طبق شرق أوسطي شهي، يتكون من طبقات من الباذنجان المقلي أو المحمص، …" at bounding box center [1096, 501] width 505 height 73
paste textarea "خبز مقلي مقرمش مغطى بالباذنجان المقلي الطري واللحم المهروس اللذيذ ومرشوش بالطحي…"
click at [1201, 473] on textarea "خبز مقلي مقرمش مغطى بالباذنجان المقلي الطري واللحم المهروس اللذيذ ومرشوش بالطحي…" at bounding box center [1096, 501] width 505 height 73
click at [1164, 470] on textarea "خبز مقلي مقرمش مغطى بباذنجان المقلي الطري واللحم المهروس اللذيذ ومرشوش بالطحينة…" at bounding box center [1096, 501] width 505 height 73
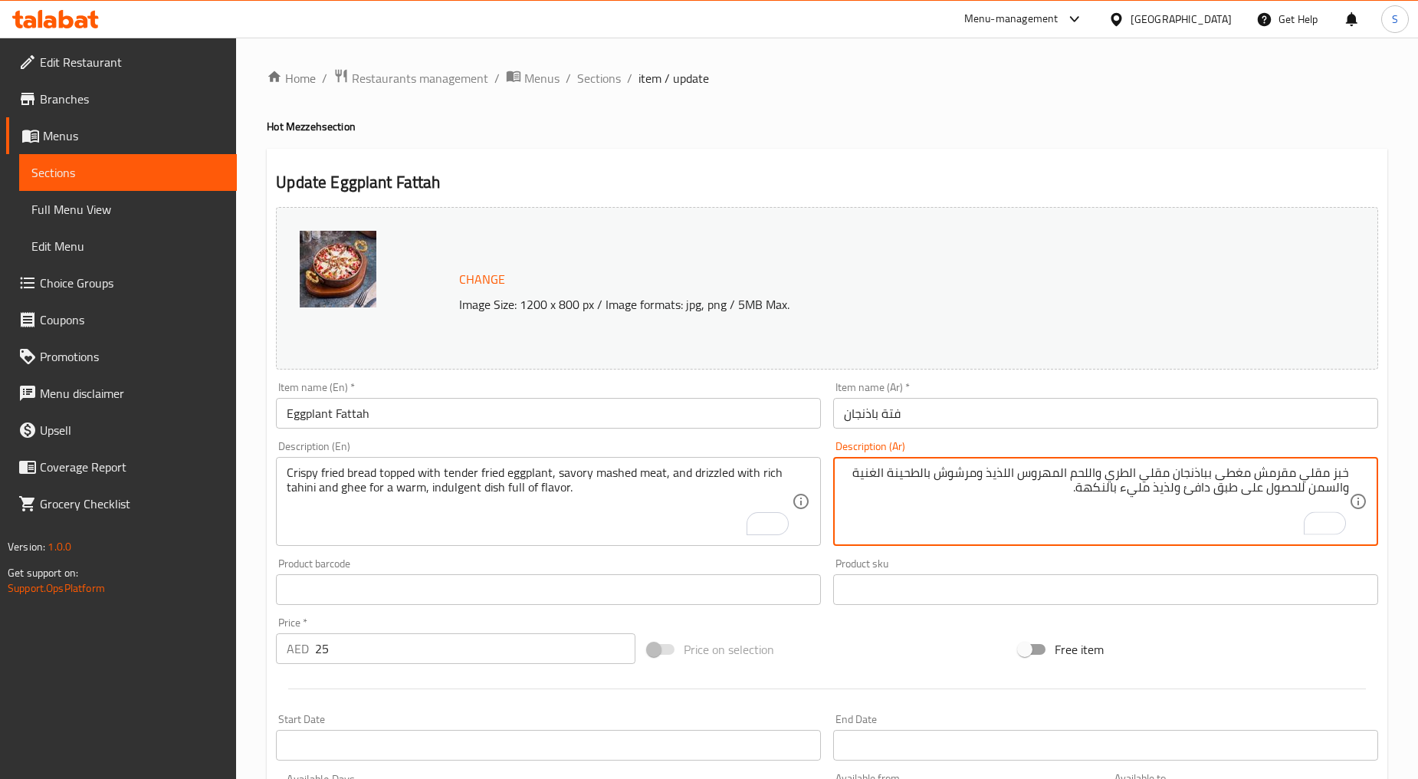
click at [1129, 474] on textarea "خبز مقلي مقرمش مغطى بباذنجان مقلي الطري واللحم المهروس اللذيذ ومرشوش بالطحينة ا…" at bounding box center [1096, 501] width 505 height 73
click at [1099, 476] on textarea "خبز مقلي مقرمش مغطى بباذنجان مقلي طري واللحم المهروس اللذيذ ومرشوش بالطحينة الغ…" at bounding box center [1096, 501] width 505 height 73
click at [1073, 471] on textarea "خبز مقلي مقرمش مغطى بباذنجان مقلي طري ولحم المهروس اللذيذ ومرشوش بالطحينة الغني…" at bounding box center [1096, 501] width 505 height 73
click at [1028, 473] on textarea "خبز مقلي مقرمش مغطى بباذنجان مقلي طري ولحم مهروس اللذيذ ومرشوش بالطحينة الغنية …" at bounding box center [1096, 501] width 505 height 73
click at [1030, 474] on textarea "خبز مقلي مقرمش مغطى بباذنجان مقلي طري ولحم مهروس اللذيذ ومرشوش بالطحينة الغنية …" at bounding box center [1096, 501] width 505 height 73
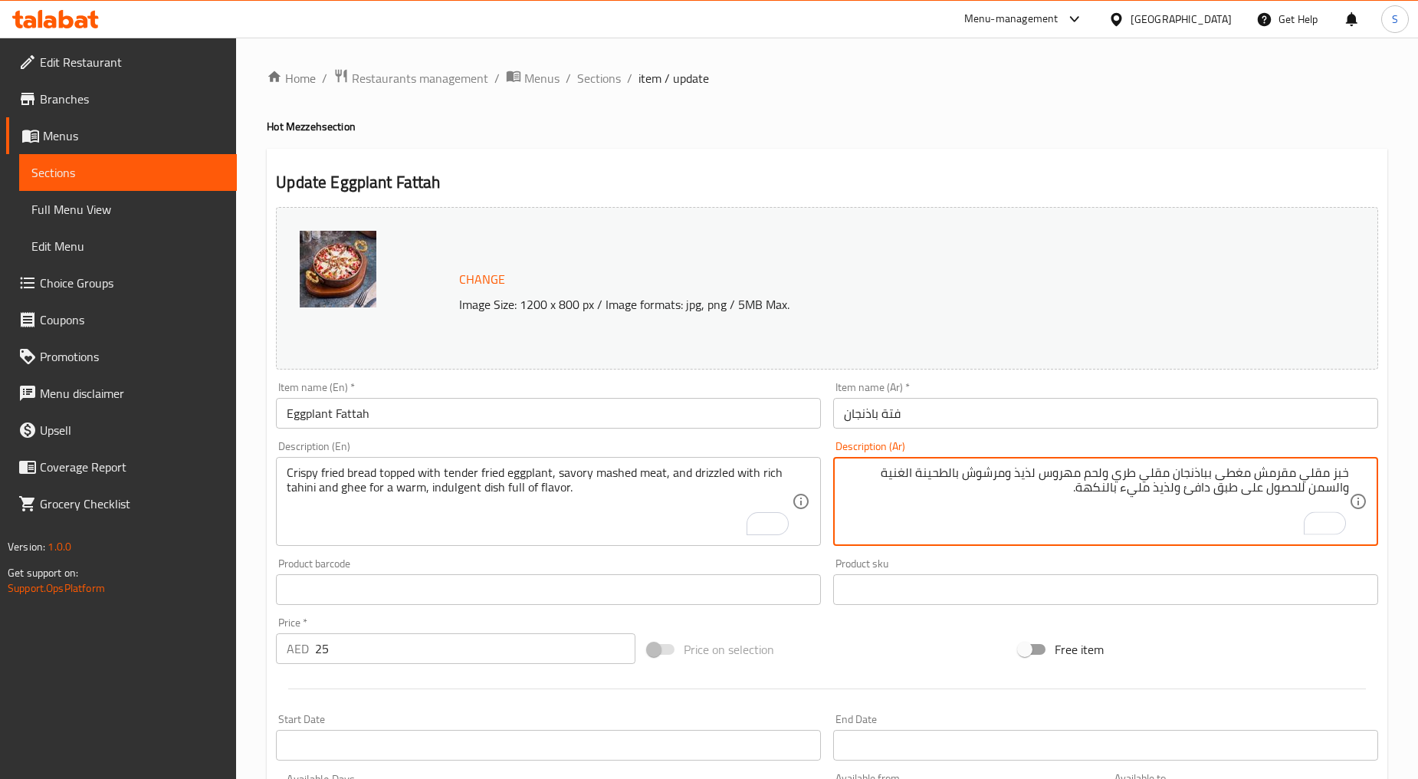
click at [1007, 478] on textarea "خبز مقلي مقرمش مغطى بباذنجان مقلي طري ولحم مهروس لذيذ ومرشوش بالطحينة الغنية وا…" at bounding box center [1096, 501] width 505 height 73
click at [962, 472] on textarea "خبز مقلي مقرمش مغطى بباذنجان مقلي طري ولحم مهروس لذيذ ودريزلد بالطحينة الغنية و…" at bounding box center [1096, 501] width 505 height 73
click at [928, 476] on textarea "خبز مقلي مقرمش مغطى بباذنجان مقلي طري ولحم مهروس لذيذ ودريزلد بطحينة الغنية وال…" at bounding box center [1096, 501] width 505 height 73
click at [897, 476] on textarea "خبز مقلي مقرمش مغطى بباذنجان مقلي طري ولحم مهروس لذيذ ودريزلد بطحينة غنية والسم…" at bounding box center [1096, 501] width 505 height 73
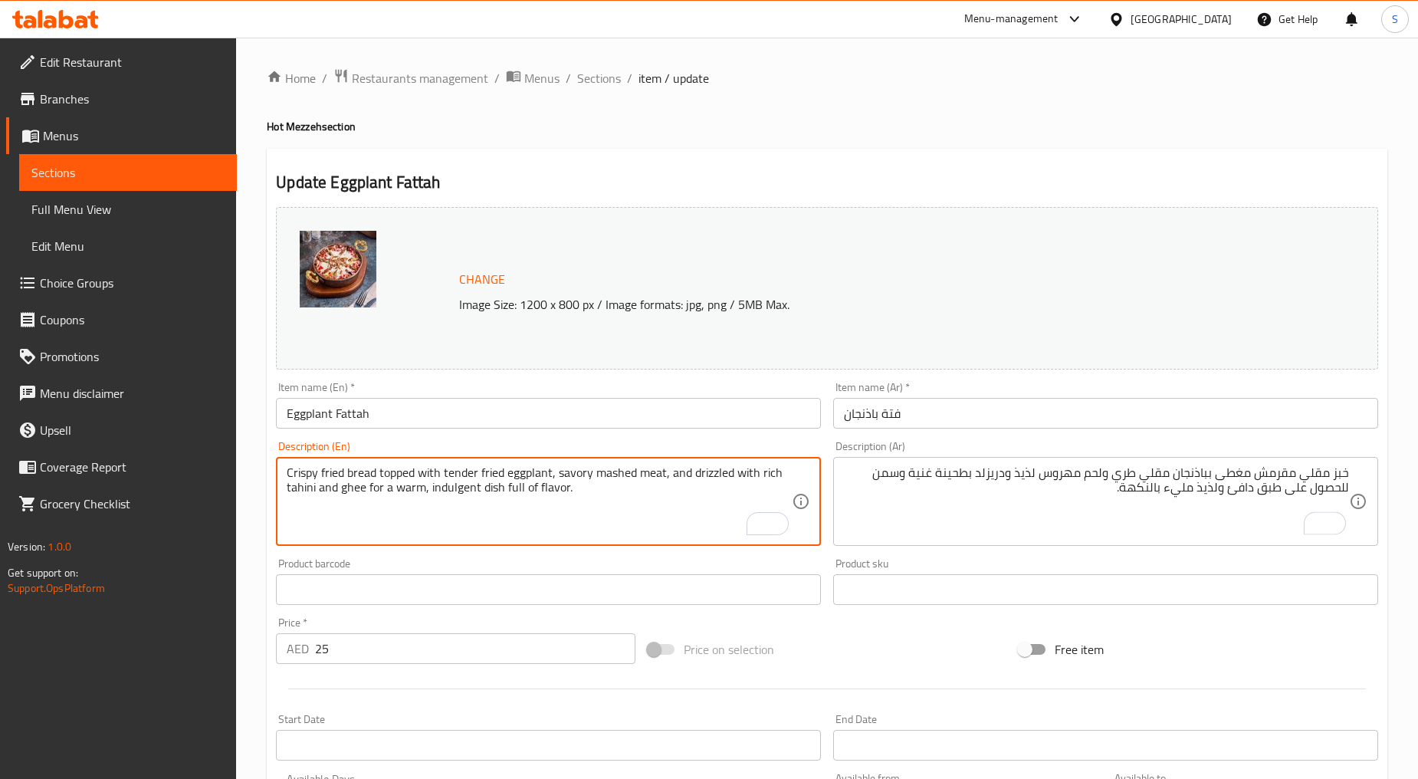
click at [351, 488] on textarea "Crispy fried bread topped with tender fried eggplant, savory mashed meat, and d…" at bounding box center [539, 501] width 505 height 73
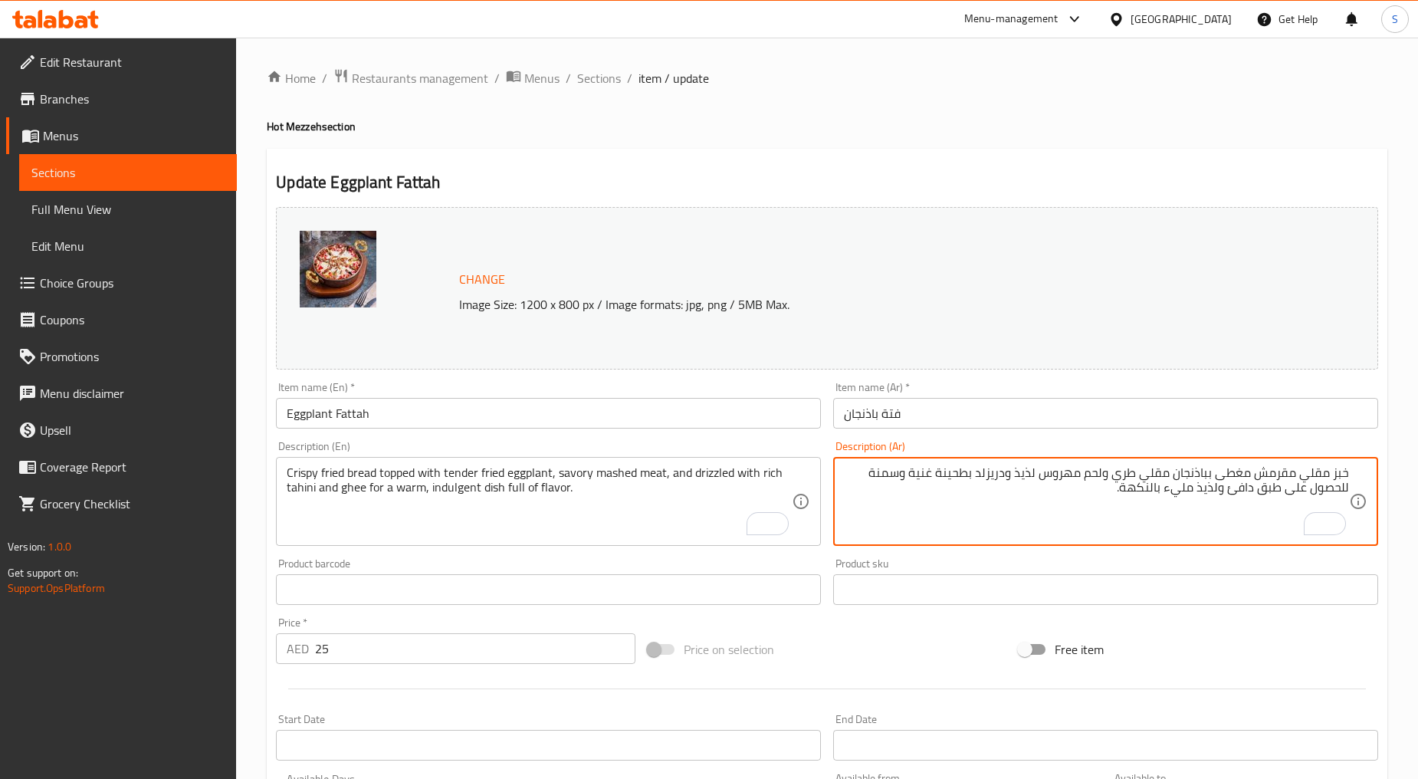
click at [1281, 489] on textarea "خبز مقلي مقرمش مغطى بباذنجان مقلي طري ولحم مهروس لذيذ ودريزلد بطحينة غنية وسمنة…" at bounding box center [1096, 501] width 505 height 73
click at [1169, 504] on textarea "خبز مقلي مقرمش مغطى بباذنجان مقلي طري ولحم مهروس لذيذ ودريزلد بطحينة غنية وسمنة…" at bounding box center [1096, 501] width 505 height 73
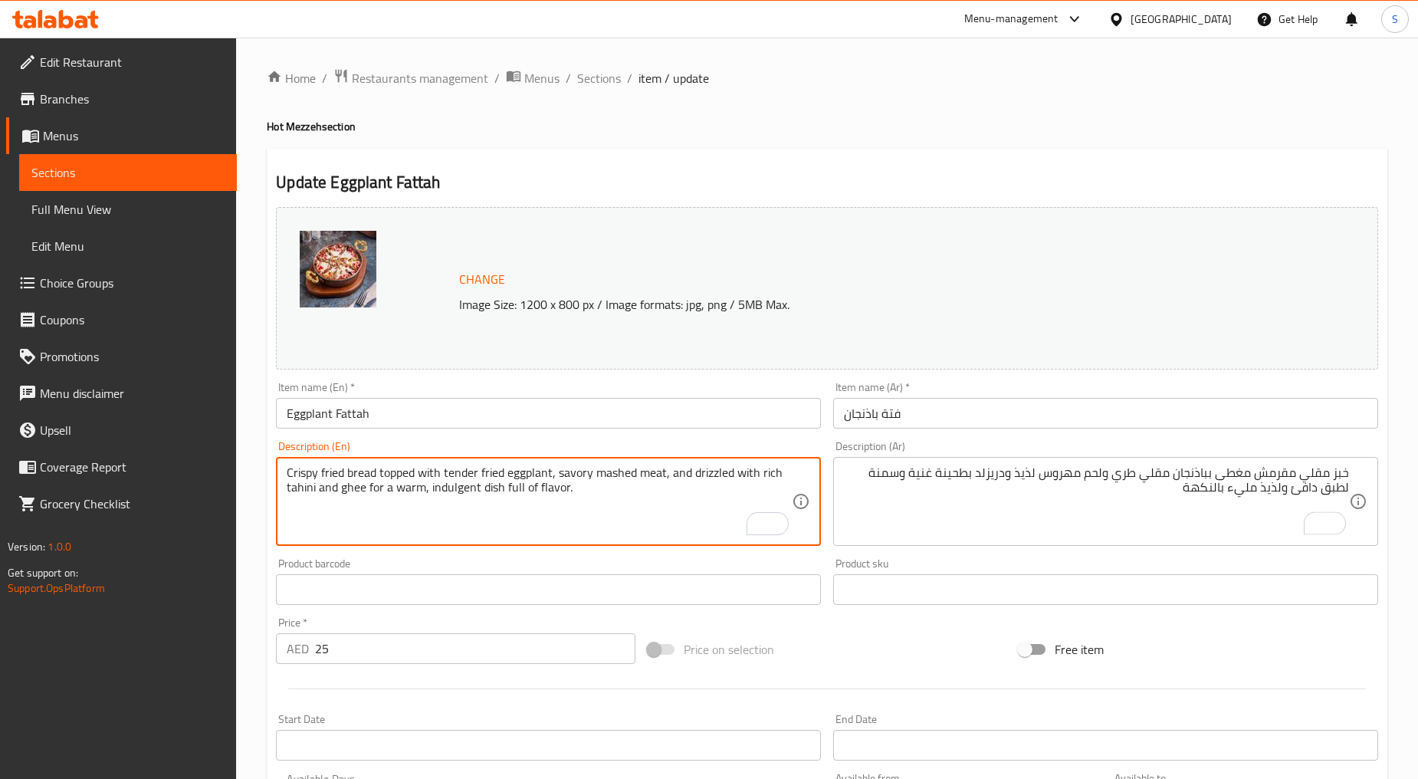
click at [439, 489] on textarea "Crispy fried bread topped with tender fried eggplant, savory mashed meat, and d…" at bounding box center [539, 501] width 505 height 73
click at [1274, 487] on textarea "خبز مقلي مقرمش مغطى بباذنجان مقلي طري ولحم مهروس لذيذ ودريزلد بطحينة غنية وسمنة…" at bounding box center [1096, 501] width 505 height 73
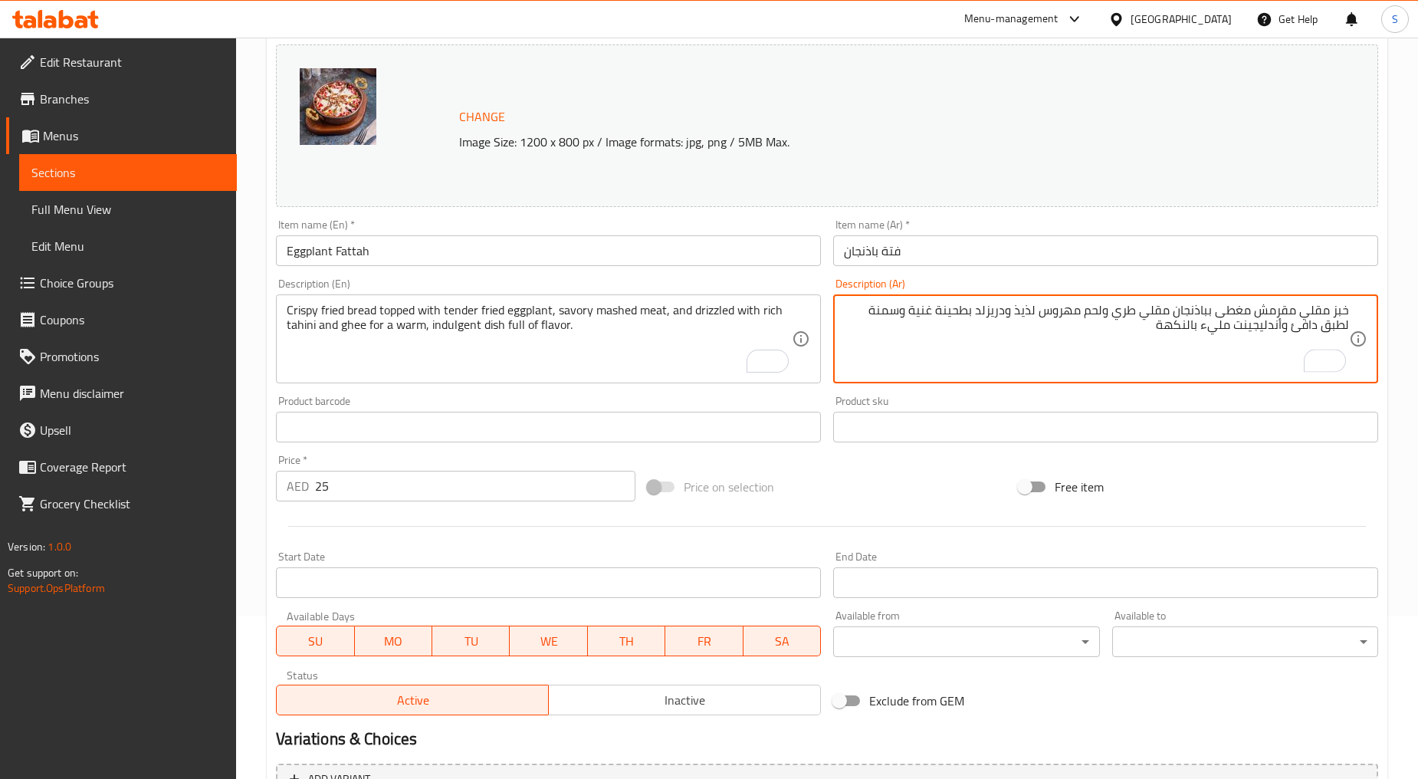
scroll to position [324, 0]
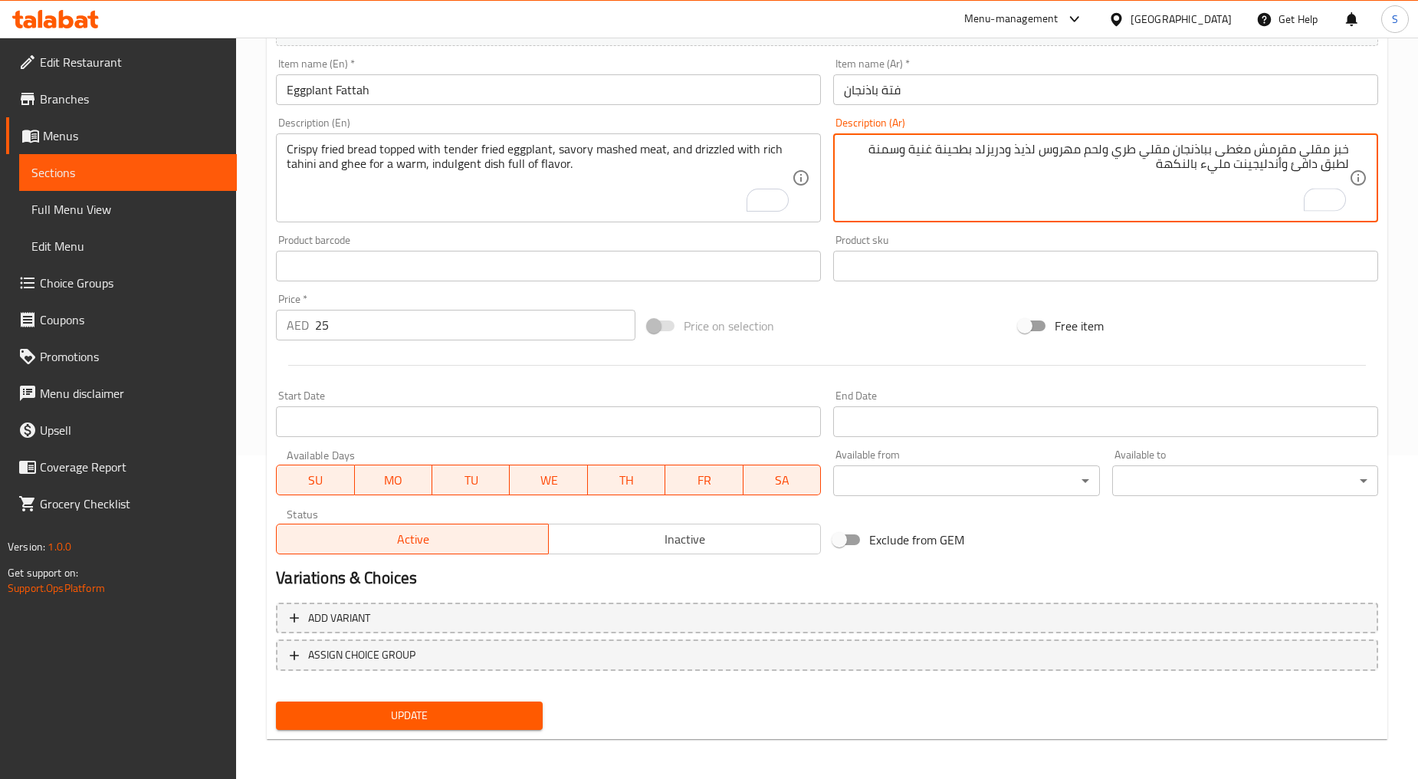
type textarea "خبز مقلي مقرمش مغطى بباذنجان مقلي طري ولحم مهروس لذيذ ودريزلد بطحينة غنية وسمنة…"
click at [413, 716] on span "Update" at bounding box center [409, 715] width 242 height 19
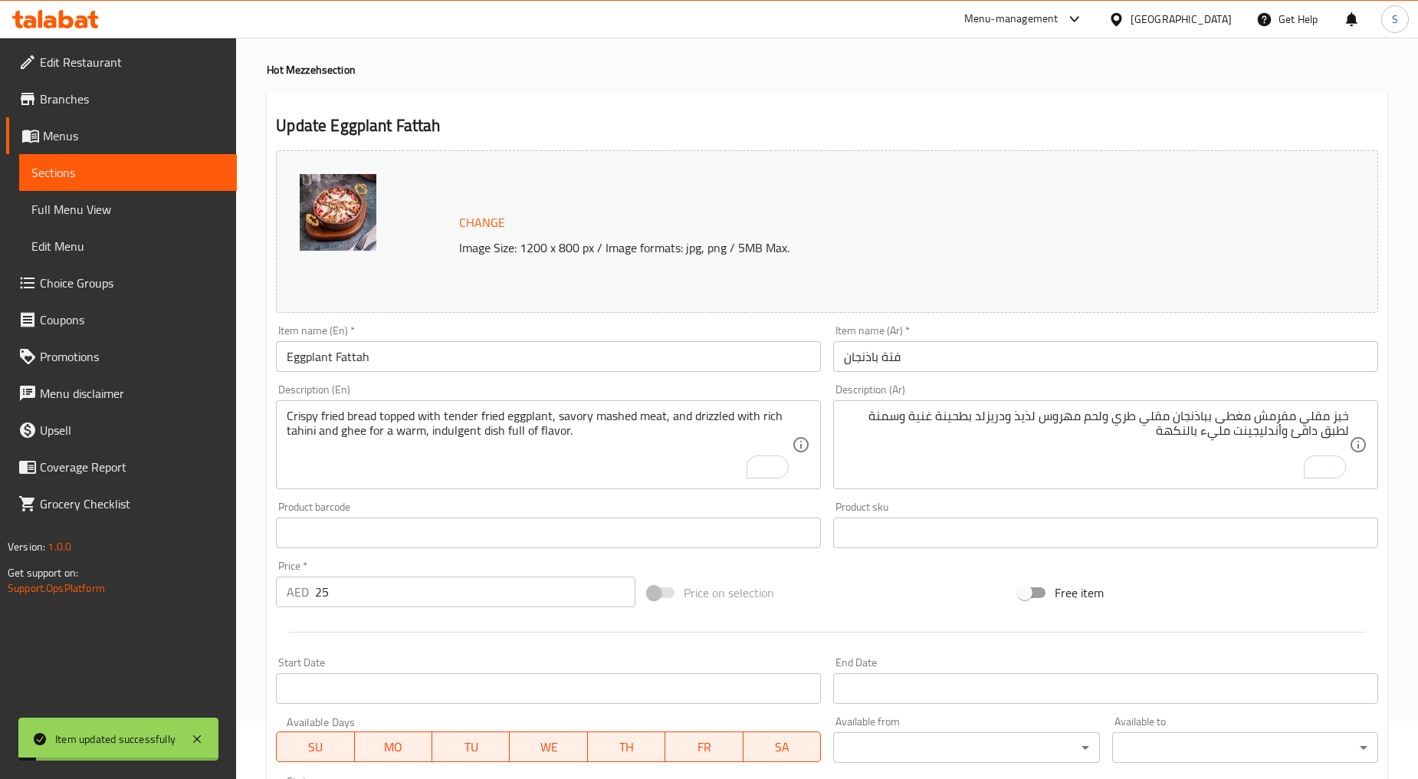
scroll to position [0, 0]
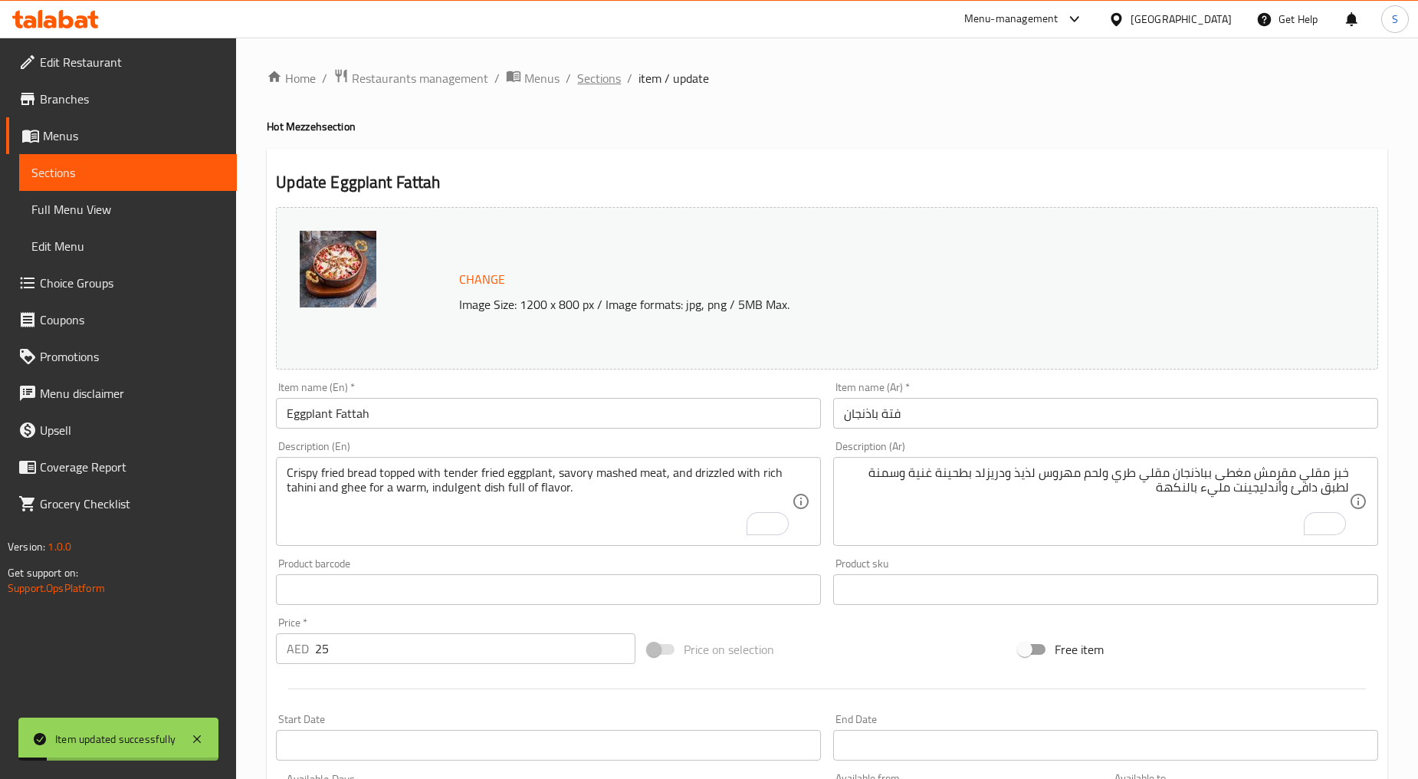
click at [606, 87] on span "Sections" at bounding box center [599, 78] width 44 height 18
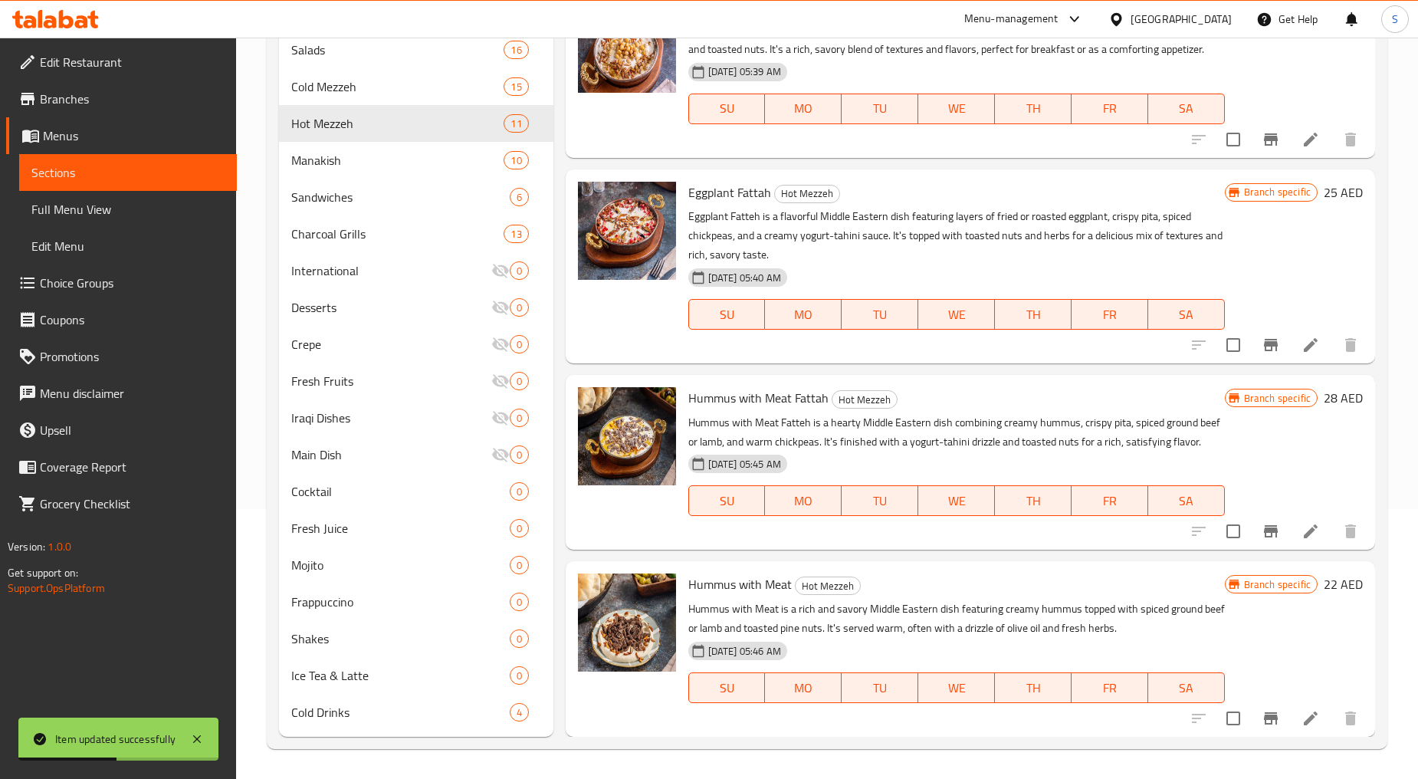
scroll to position [1179, 0]
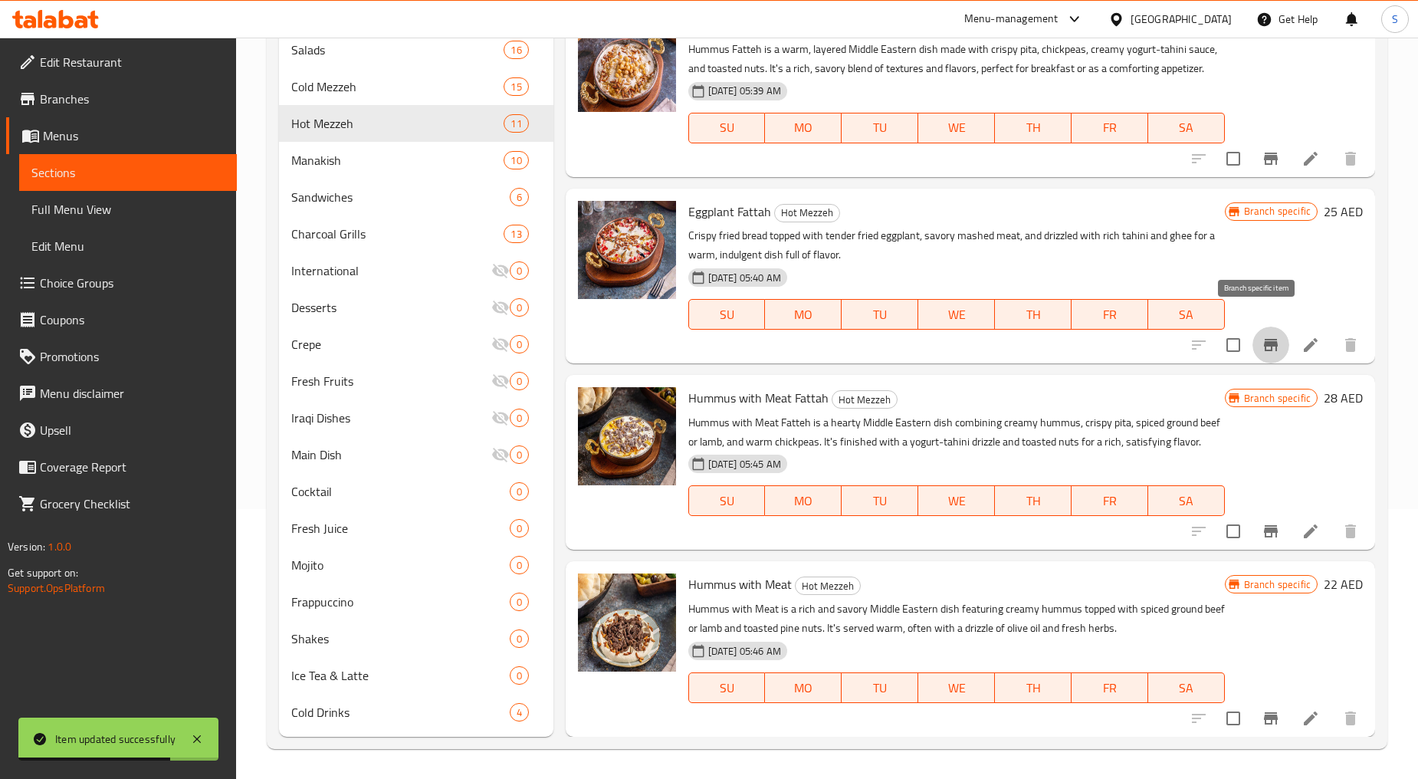
click at [1262, 336] on icon "Branch-specific-item" at bounding box center [1271, 345] width 18 height 18
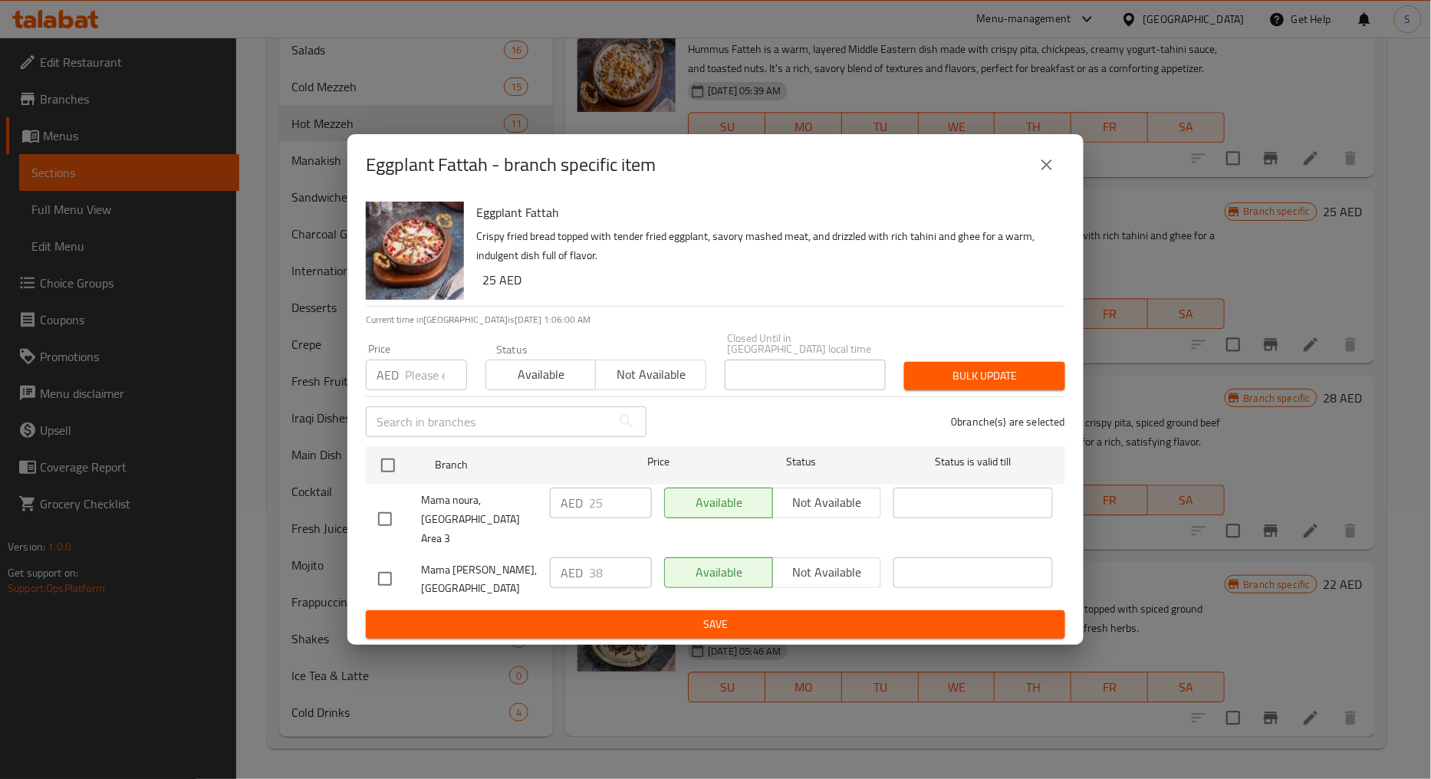
click at [1050, 172] on icon "close" at bounding box center [1046, 165] width 18 height 18
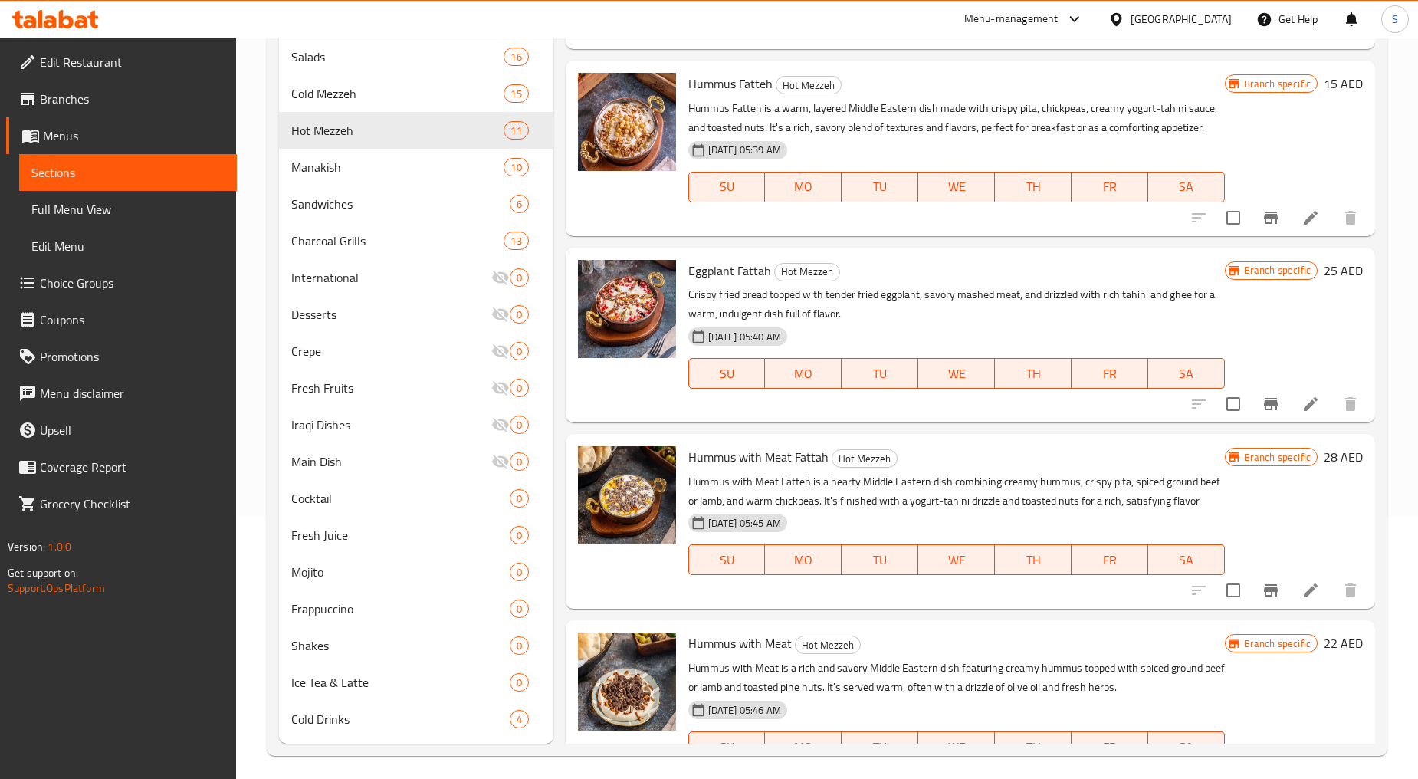
scroll to position [924, 0]
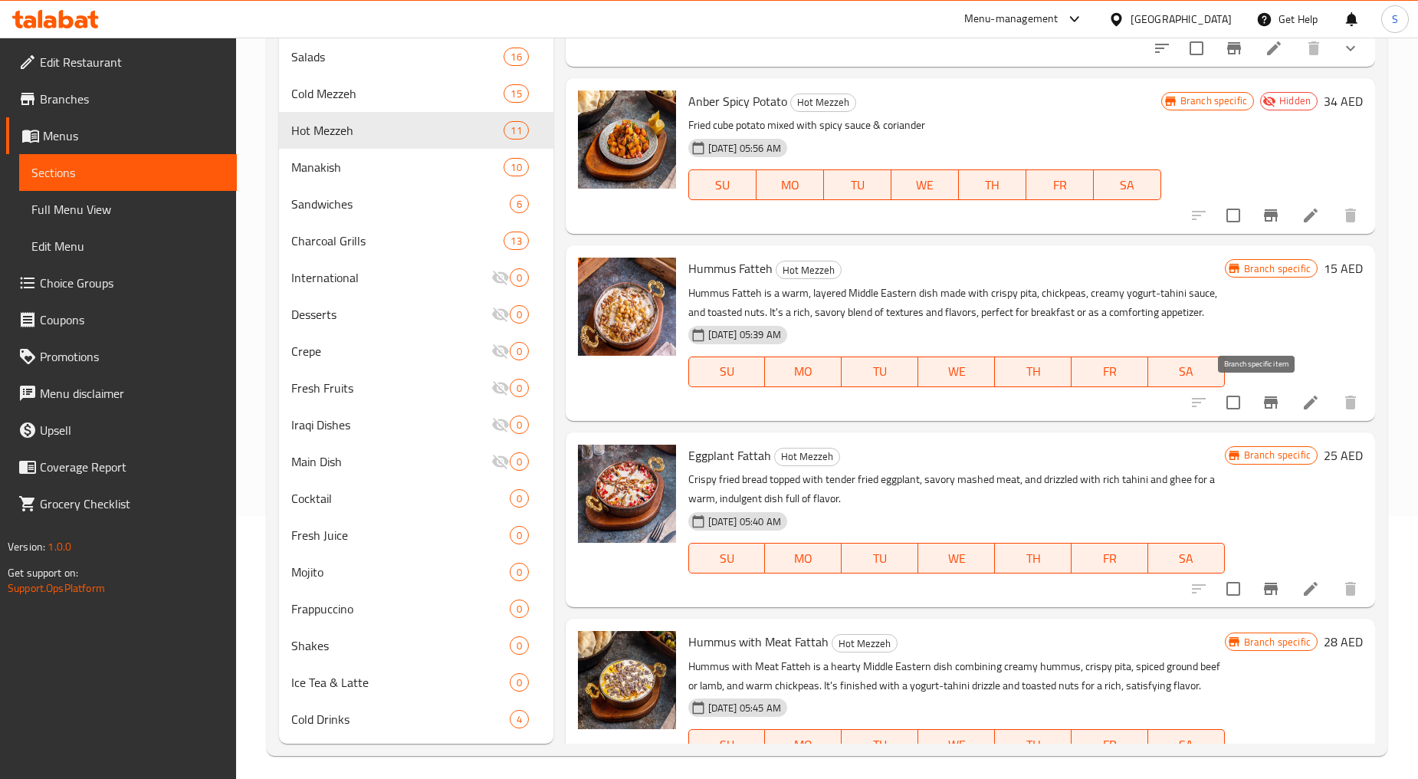
click at [1268, 403] on button "Branch-specific-item" at bounding box center [1271, 402] width 37 height 37
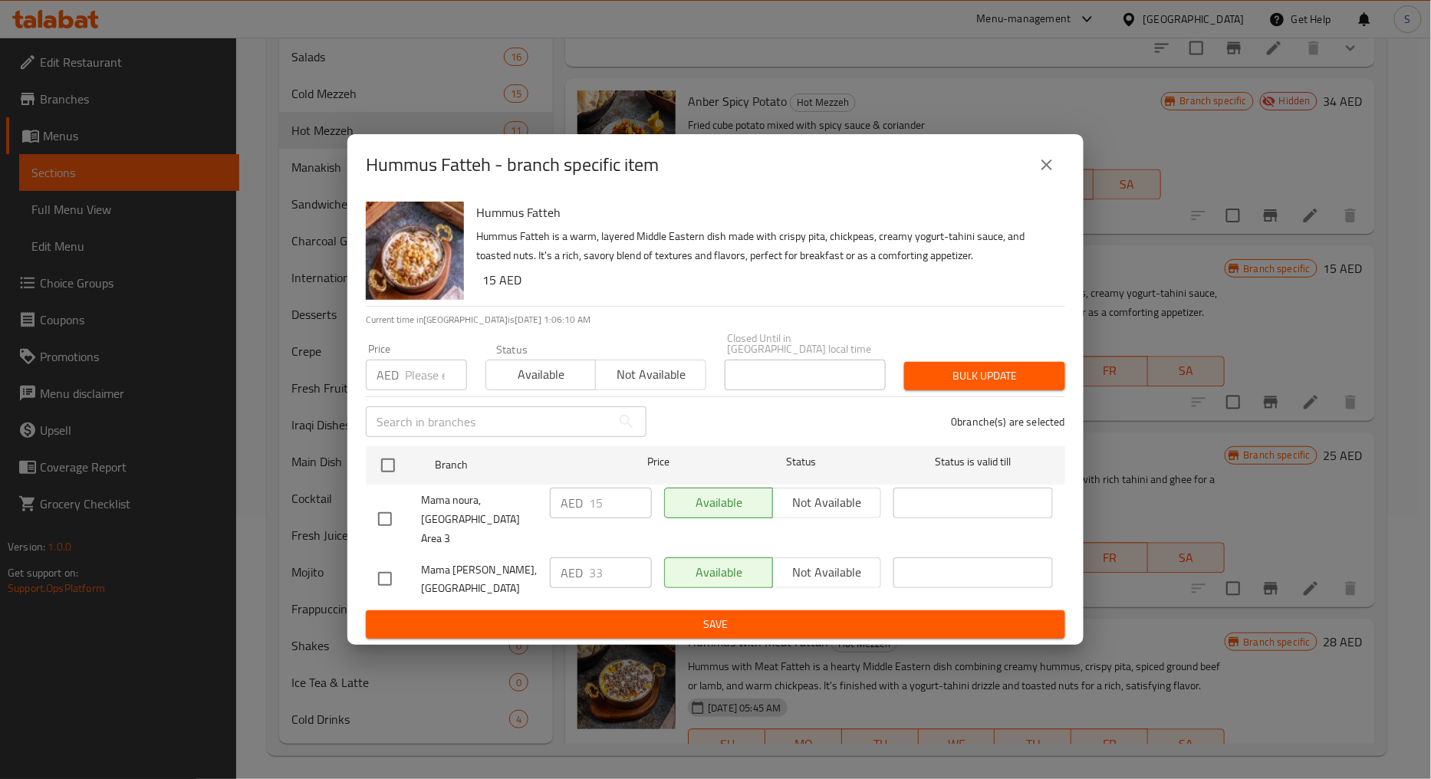
click at [1040, 174] on icon "close" at bounding box center [1046, 165] width 18 height 18
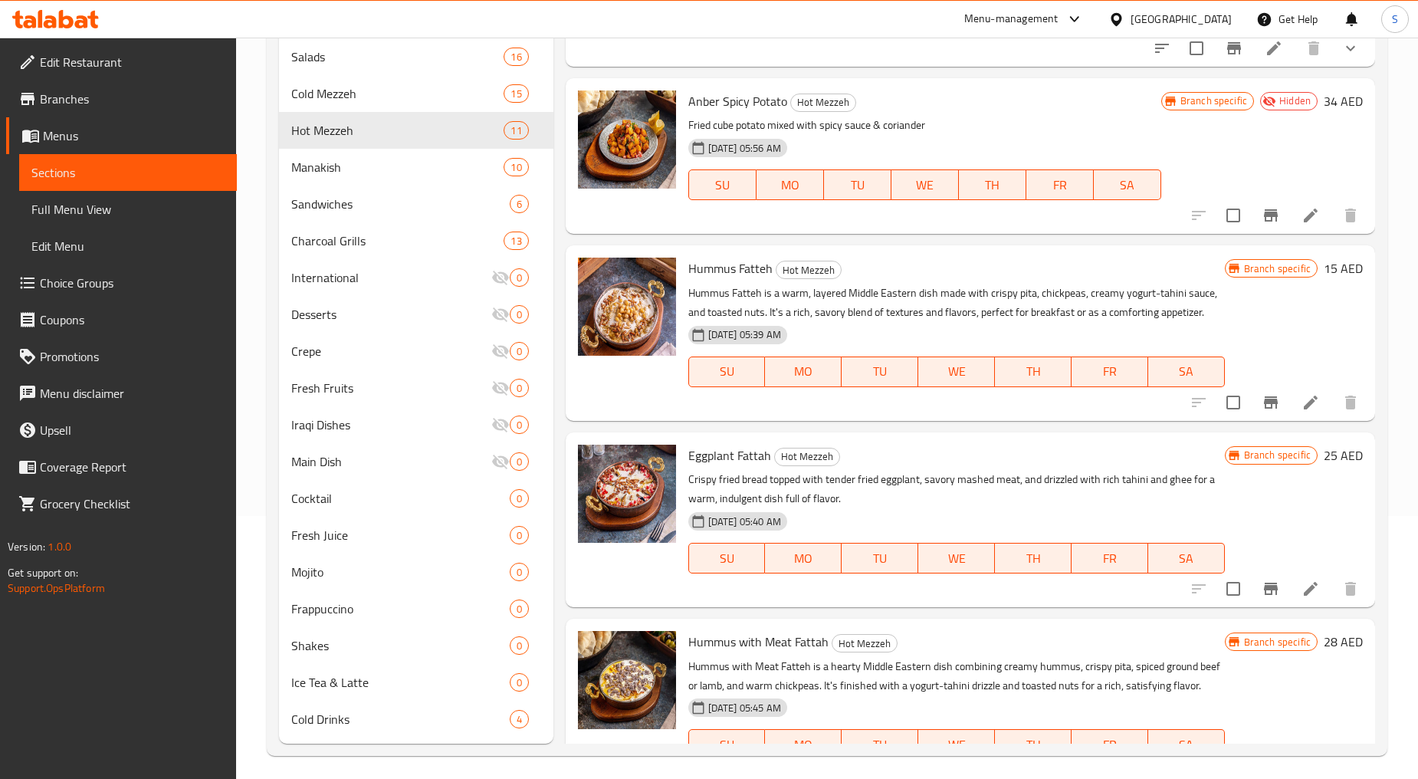
click at [1311, 403] on li at bounding box center [1311, 403] width 43 height 28
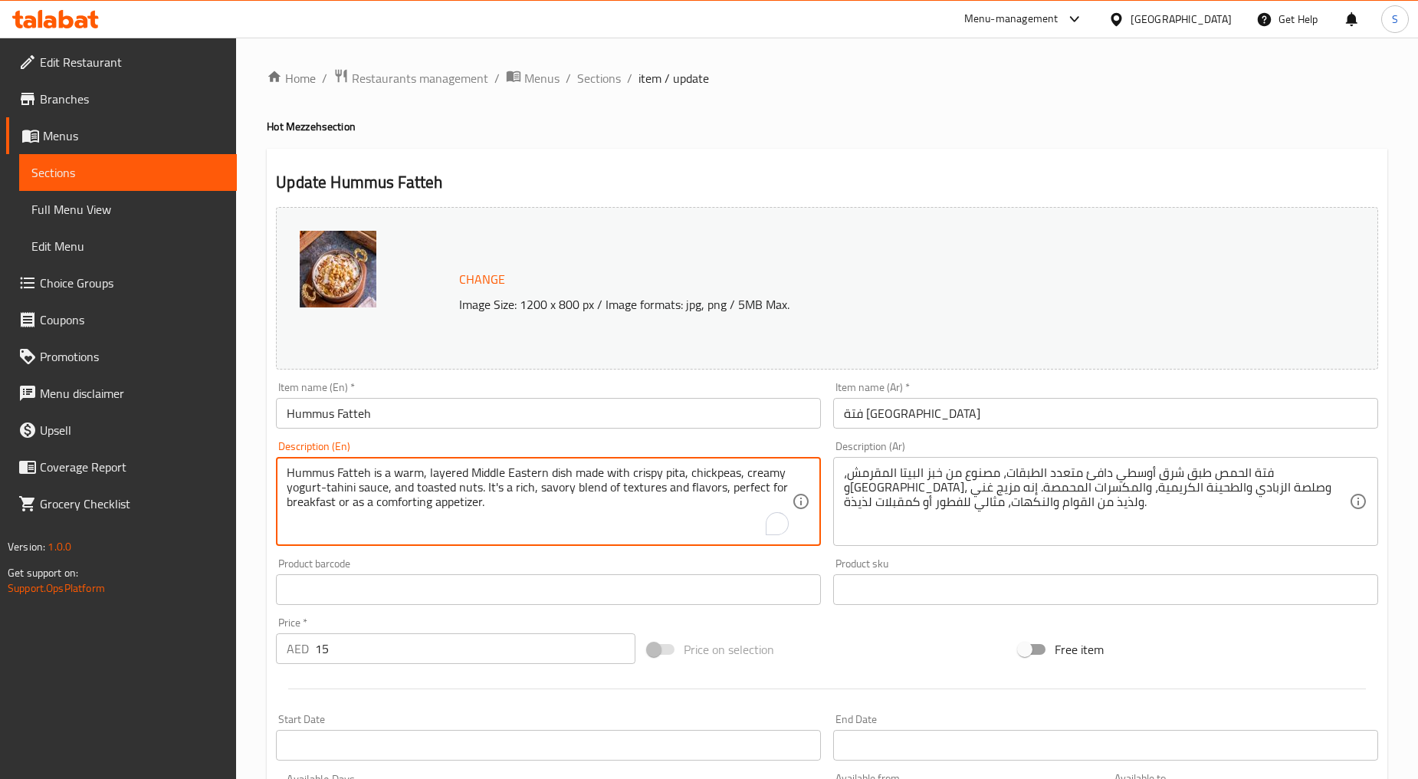
click at [531, 501] on textarea "Hummus Fatteh is a warm, layered Middle Eastern dish made with crispy pita, chi…" at bounding box center [539, 501] width 505 height 73
paste textarea "Crispy fried bread topped with savory chickpeas, drizzled with creamy tahini, a…"
click at [531, 501] on textarea "Crispy fried bread topped with savory chickpeas, drizzled with creamy tahini, a…" at bounding box center [539, 501] width 505 height 73
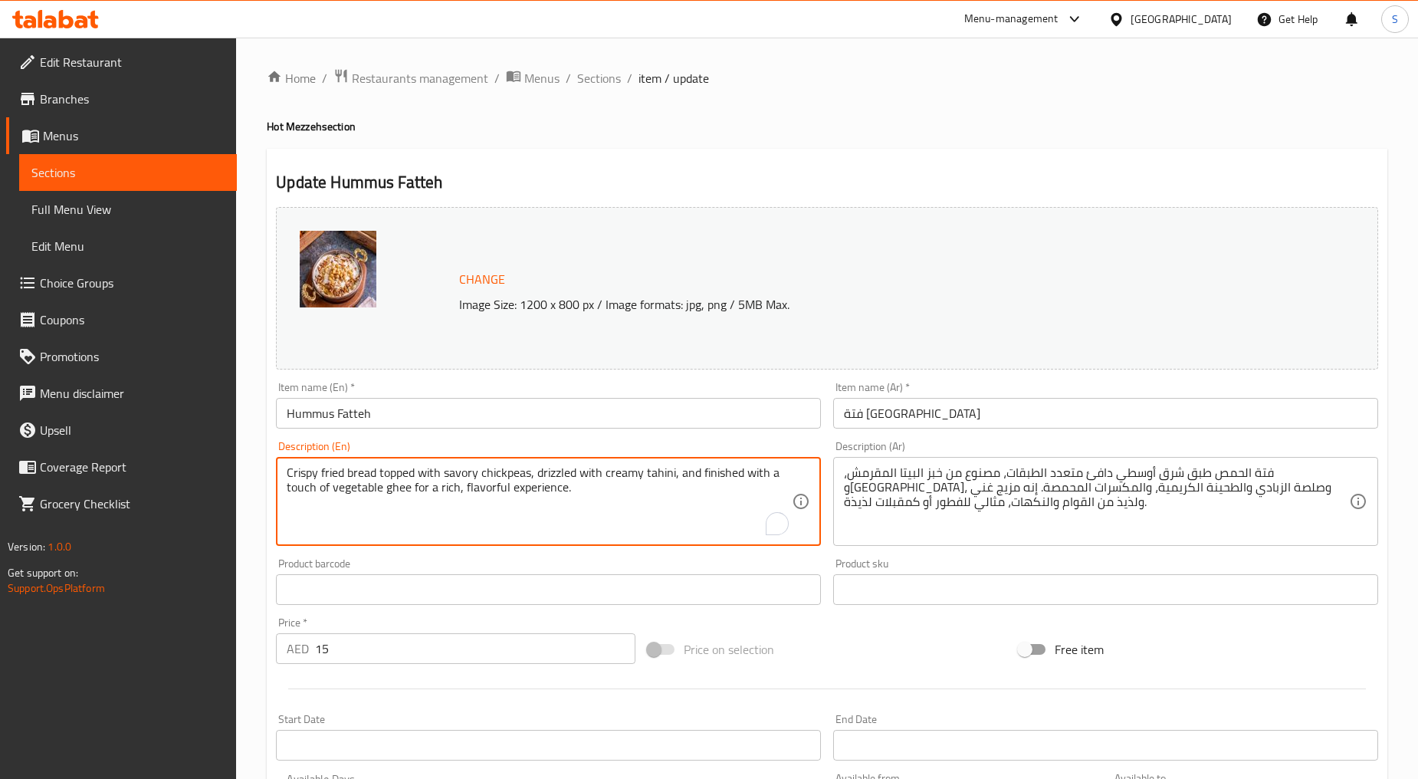
click at [531, 501] on textarea "Crispy fried bread topped with savory chickpeas, drizzled with creamy tahini, a…" at bounding box center [539, 501] width 505 height 73
click at [557, 503] on textarea "Crispy fried bread topped with savory chickpeas, drizzled with creamy tahini, a…" at bounding box center [539, 501] width 505 height 73
type textarea "Crispy fried bread topped with savory chickpeas, drizzled with creamy tahini, a…"
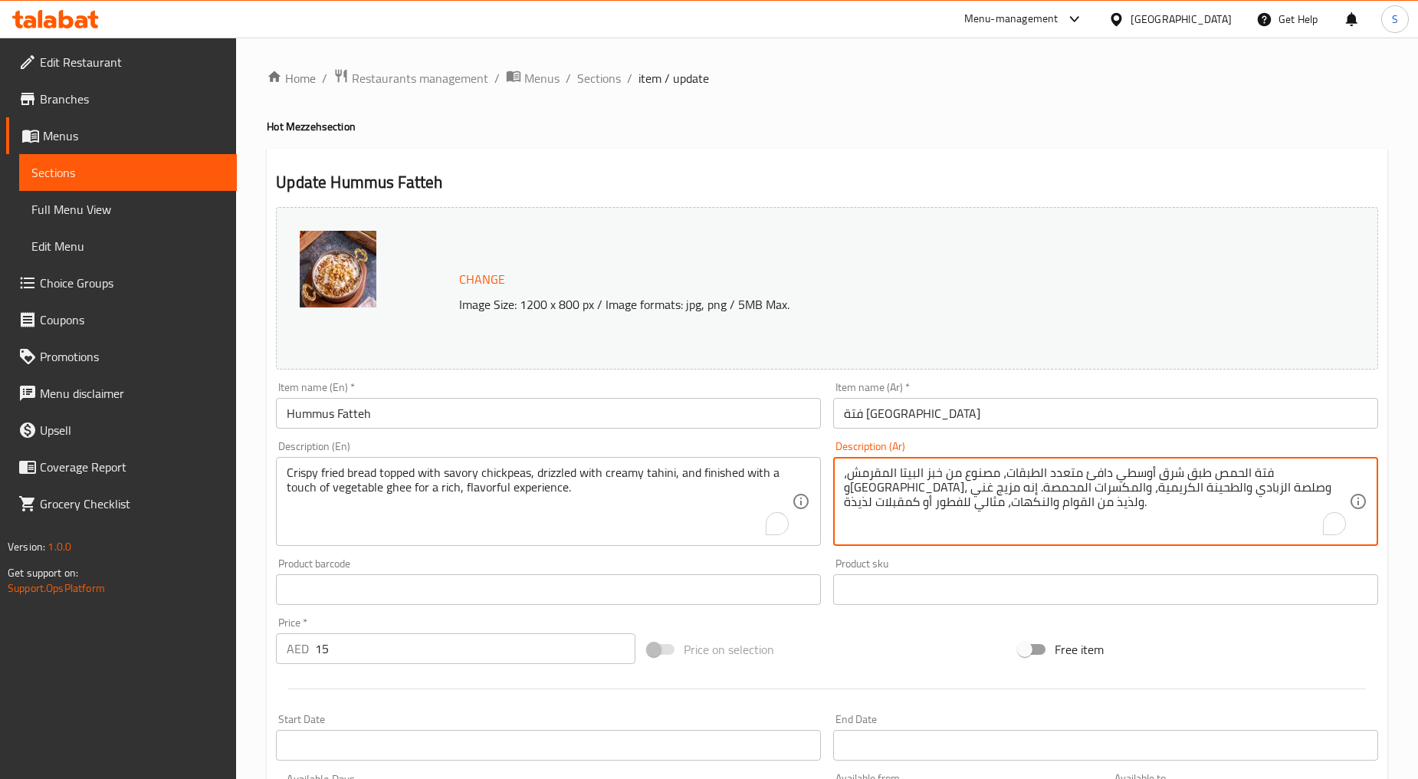
click at [923, 487] on textarea "فتة الحمص طبق شرق أوسطي دافئ متعدد الطبقات، مصنوع من خبز البيتا المقرمش، و[GEOG…" at bounding box center [1096, 501] width 505 height 73
paste textarea "خبز مقلي مقرمش مغطى بالحمص اللذيذ، ومرشوش بالطحينة الكريمية، ومزين بلمسة من الس…"
click at [1198, 474] on textarea "خبز مقلي مقرمش مغطى بالحمص اللذيذ، ومرشوش بالطحينة الكريمية، ومزين بلمسة من الس…" at bounding box center [1096, 501] width 505 height 73
click at [1201, 478] on textarea "خبز مقلي مقرمش مغطى بالحمص اللذيذ، ومرشوش بالطحينة الكريمية، ومزين بلمسة من الس…" at bounding box center [1096, 501] width 505 height 73
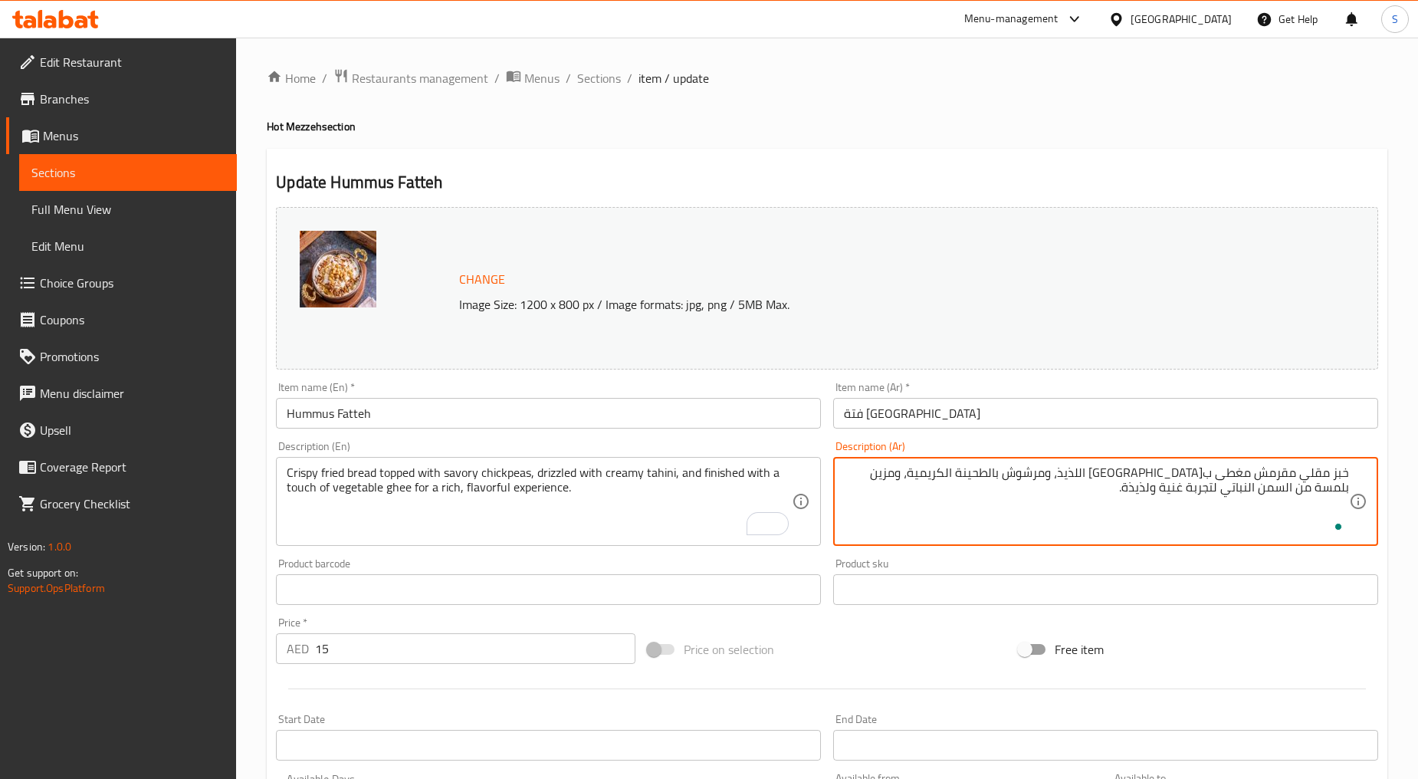
click at [1169, 473] on textarea "خبز مقلي مقرمش مغطى بحمص اللذيذ، ومرشوش بالطحينة الكريمية، ومزين بلمسة من السمن…" at bounding box center [1096, 501] width 505 height 73
click at [1124, 478] on textarea "خبز مقلي مقرمش مغطى بحمص لذيذ، ومرشوش بالطحينة الكريمية، ومزين بلمسة من السمن ا…" at bounding box center [1096, 501] width 505 height 73
click at [1106, 477] on textarea "خبز مقلي مقرمش مغطى بحمص لذيذ، دريزلد بالطحينة الكريمية، ومزين بلمسة من السمن ا…" at bounding box center [1096, 501] width 505 height 73
click at [1070, 473] on textarea "خبز مقلي مقرمش مغطى بحمص لذيذ، دريزلد بطحينة الكريمية، ومزين بلمسة من السمن الن…" at bounding box center [1096, 501] width 505 height 73
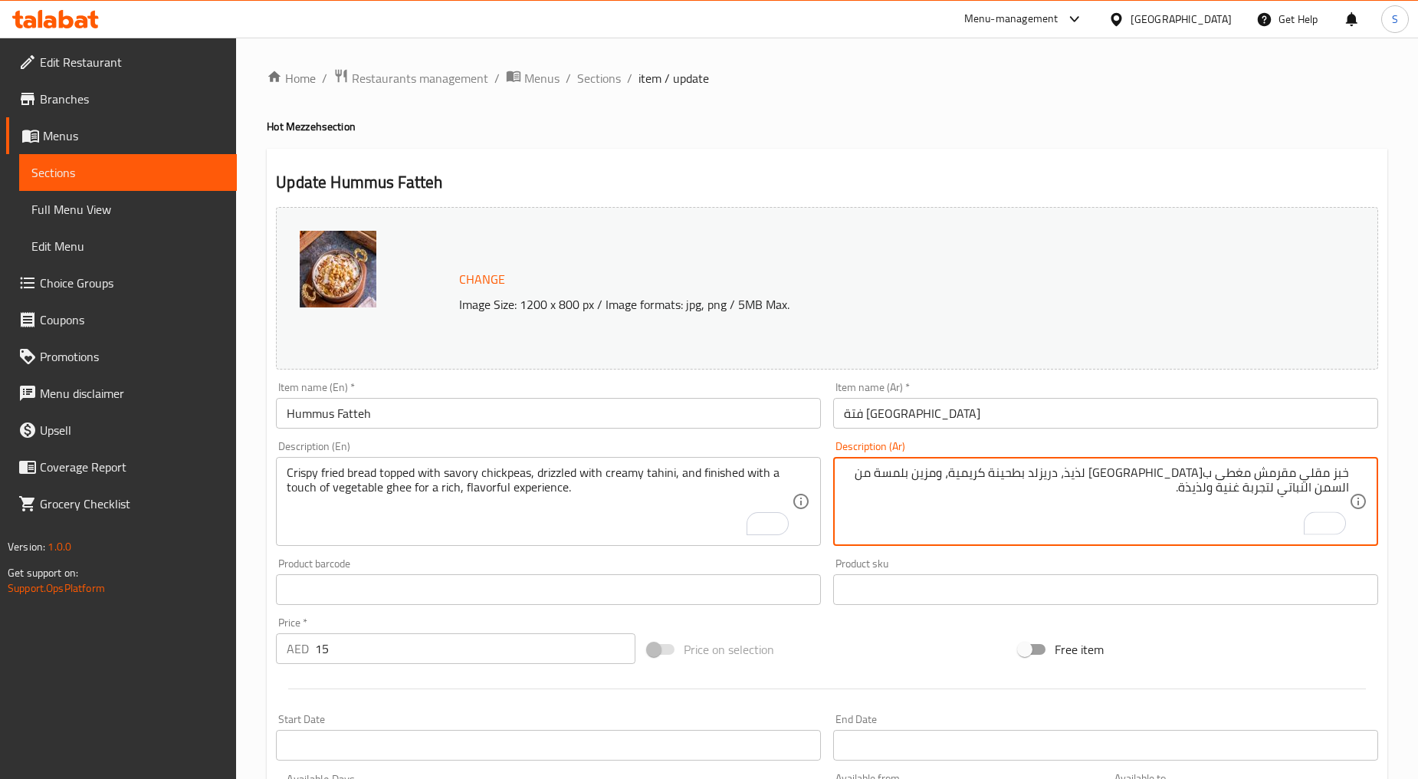
click at [1043, 472] on textarea "خبز مقلي مقرمش مغطى بحمص لذيذ، دريزلد بطحينة كريمية، ومزين بلمسة من السمن النبا…" at bounding box center [1096, 501] width 505 height 73
click at [940, 474] on textarea "خبز مقلي مقرمش مغطى بحمص لذيذ، دريزلد بطحينة كريمي، ومزين بلمسة من السمن النبات…" at bounding box center [1096, 501] width 505 height 73
click at [923, 478] on textarea "خبز مقلي مقرمش مغطى بحمص لذيذ، دريزلد بطحينة كريمي، ومزين بلمسة من سمن النباتي …" at bounding box center [1096, 501] width 505 height 73
click at [908, 472] on textarea "خبز مقلي مقرمش مغطى بحمص لذيذ، دريزلد بطحينة كريمي، ومزين بلمسة من سمنة النباتي…" at bounding box center [1096, 501] width 505 height 73
click at [1236, 496] on textarea "خبز مقلي مقرمش مغطى بحمص لذيذ، دريزلد بطحينة كريمي، ومزين بلمسة من سمنة نباتي ل…" at bounding box center [1096, 501] width 505 height 73
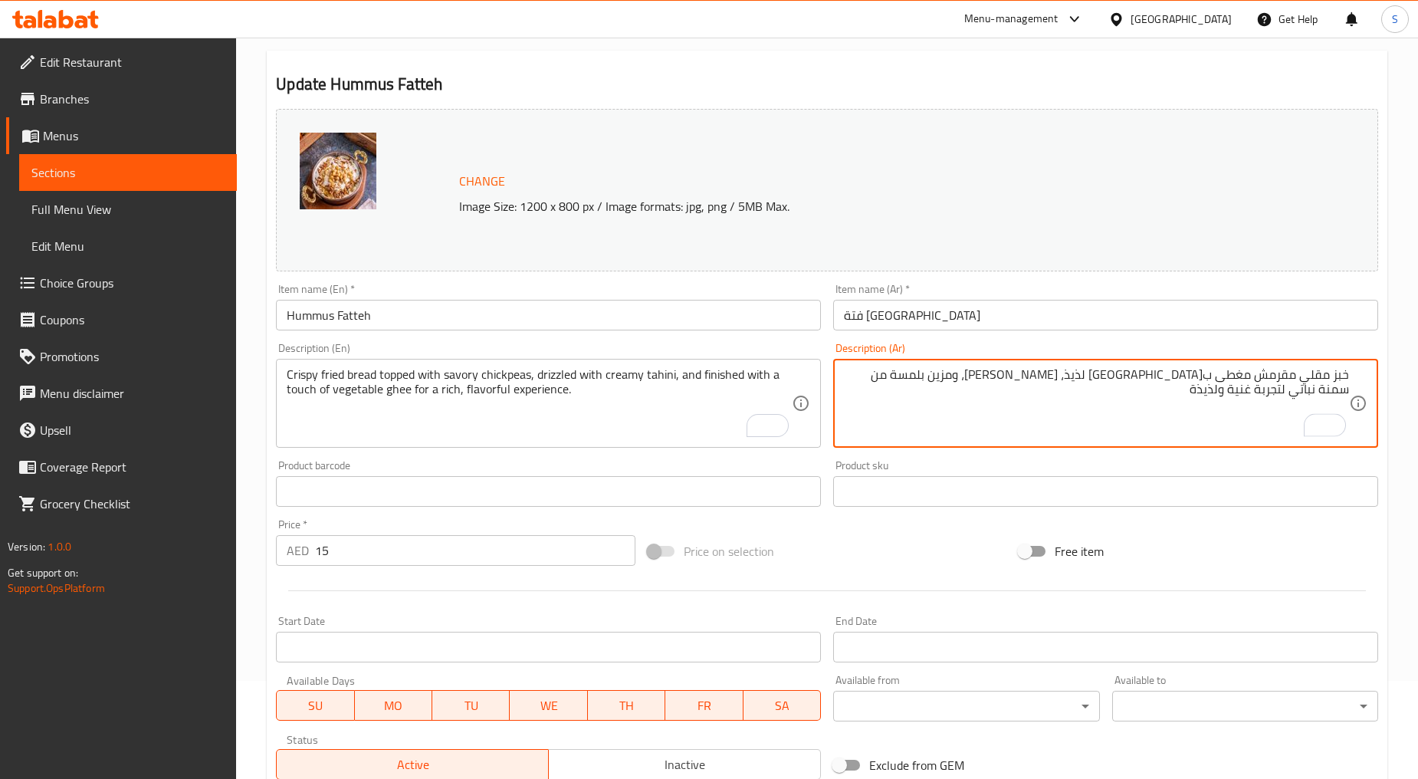
scroll to position [324, 0]
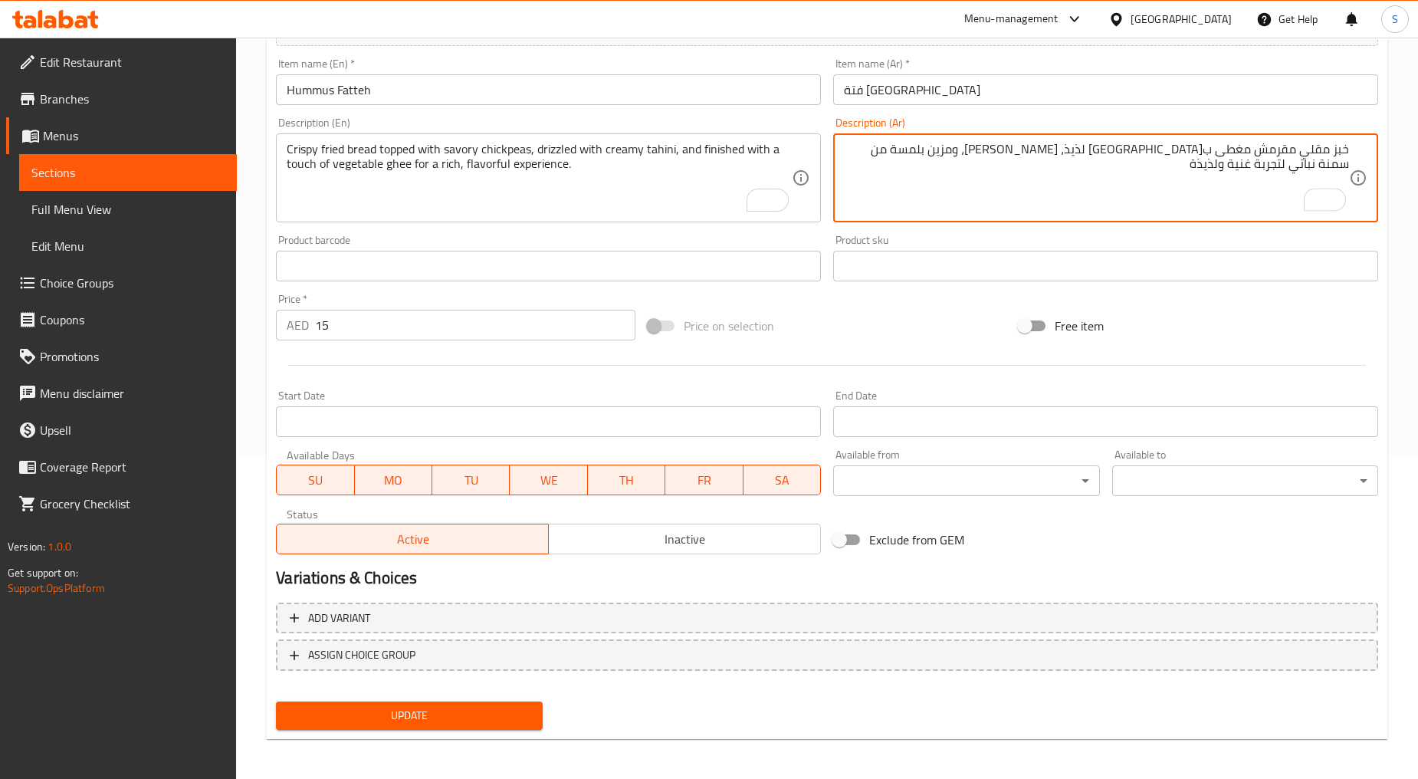
type textarea "خبز مقلي مقرمش مغطى بحمص لذيذ، دريزلد بطحينة كريمي، ومزين بلمسة من سمنة نباتي ل…"
click at [472, 709] on span "Update" at bounding box center [409, 715] width 242 height 19
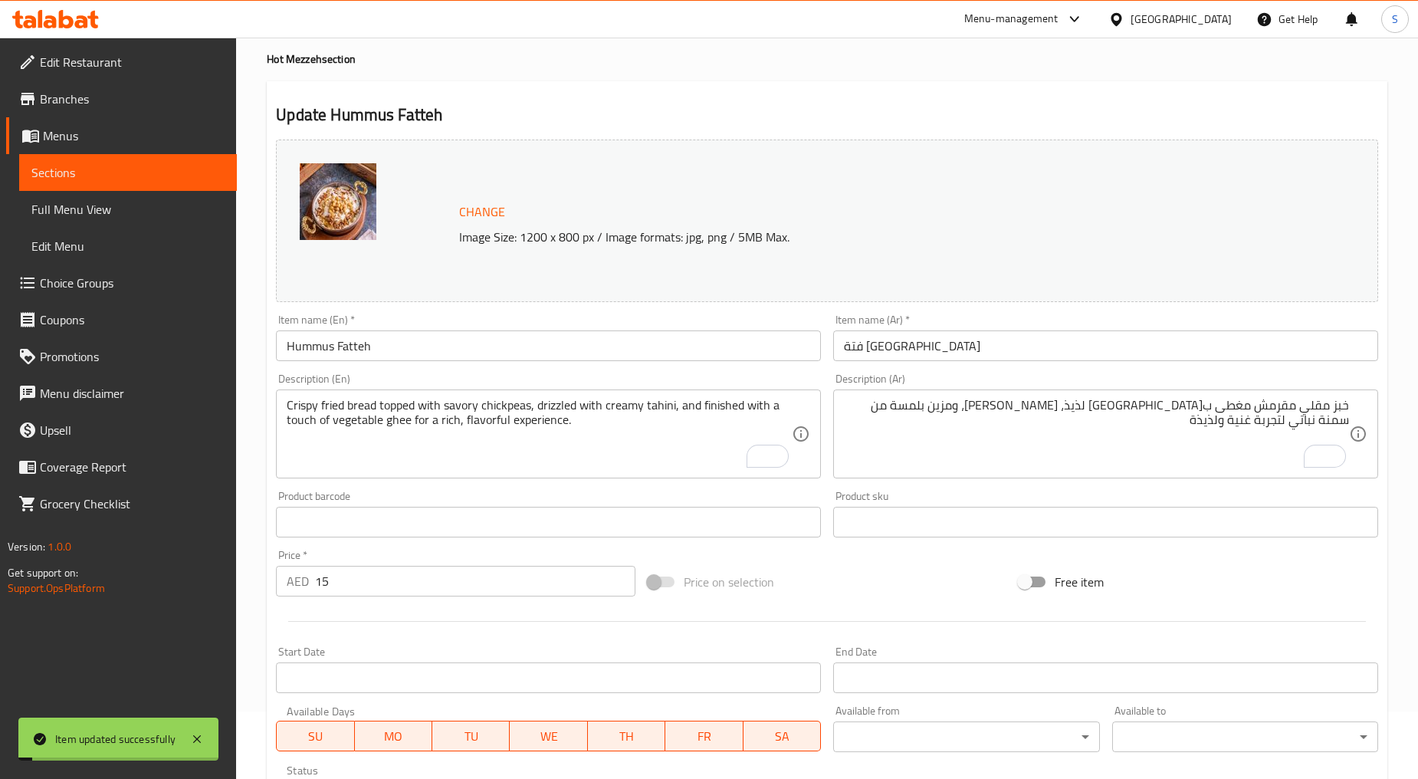
scroll to position [0, 0]
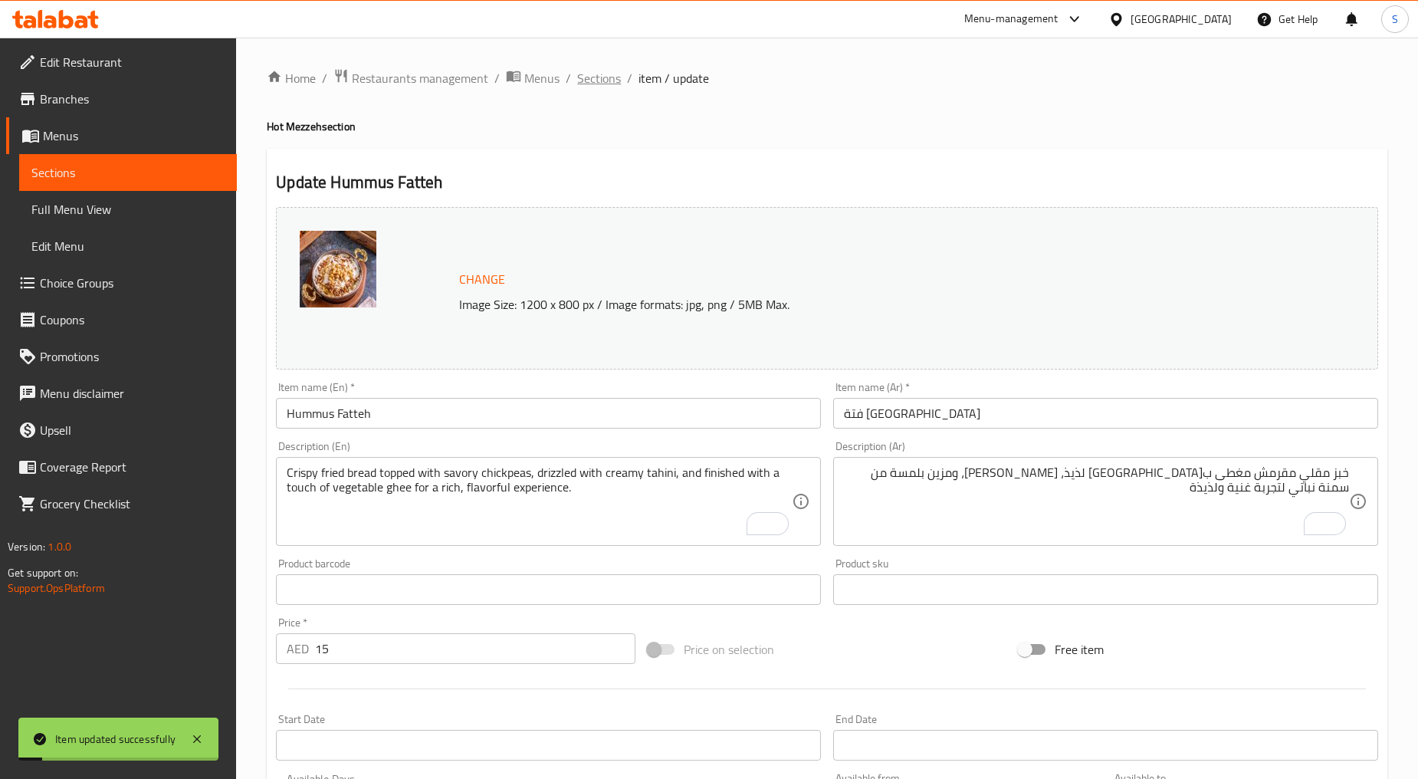
click at [580, 74] on span "Sections" at bounding box center [599, 78] width 44 height 18
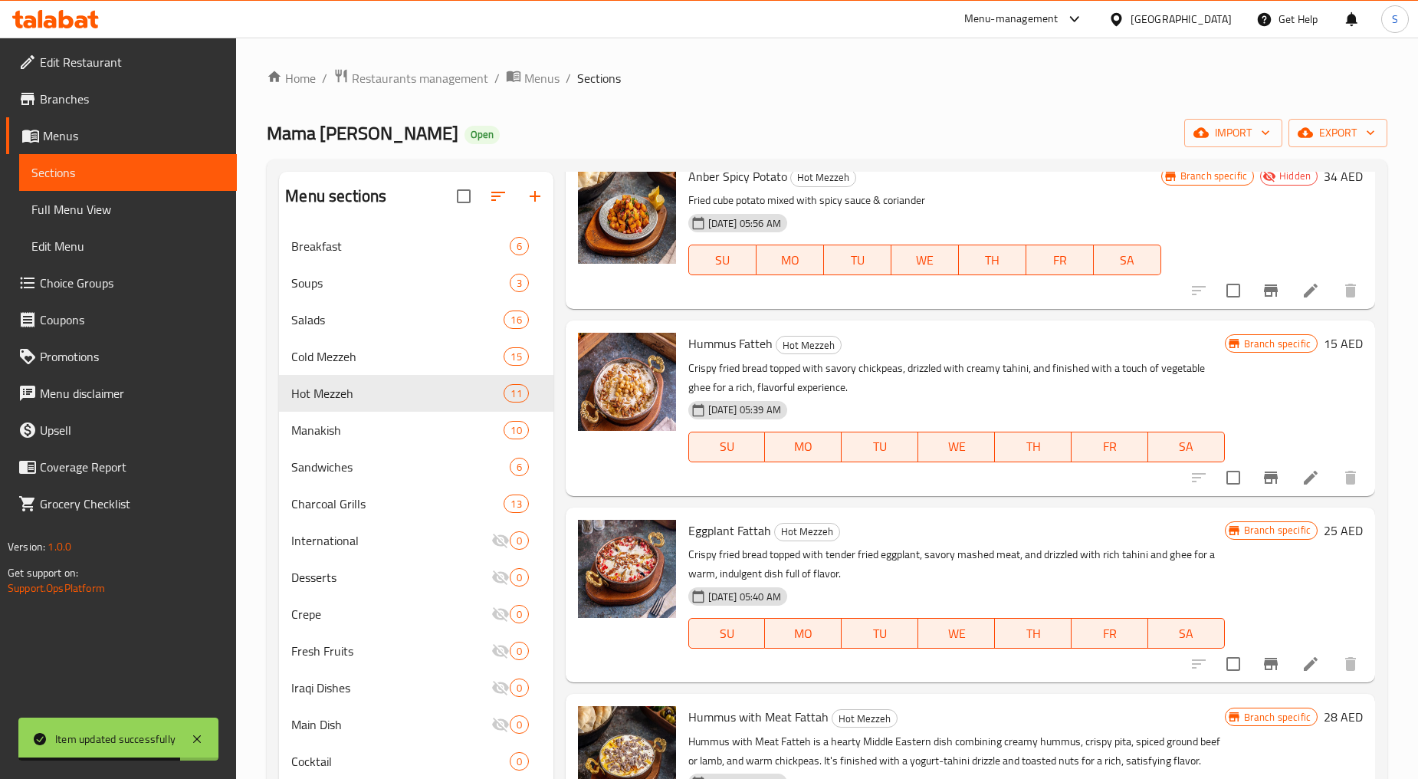
scroll to position [1121, 0]
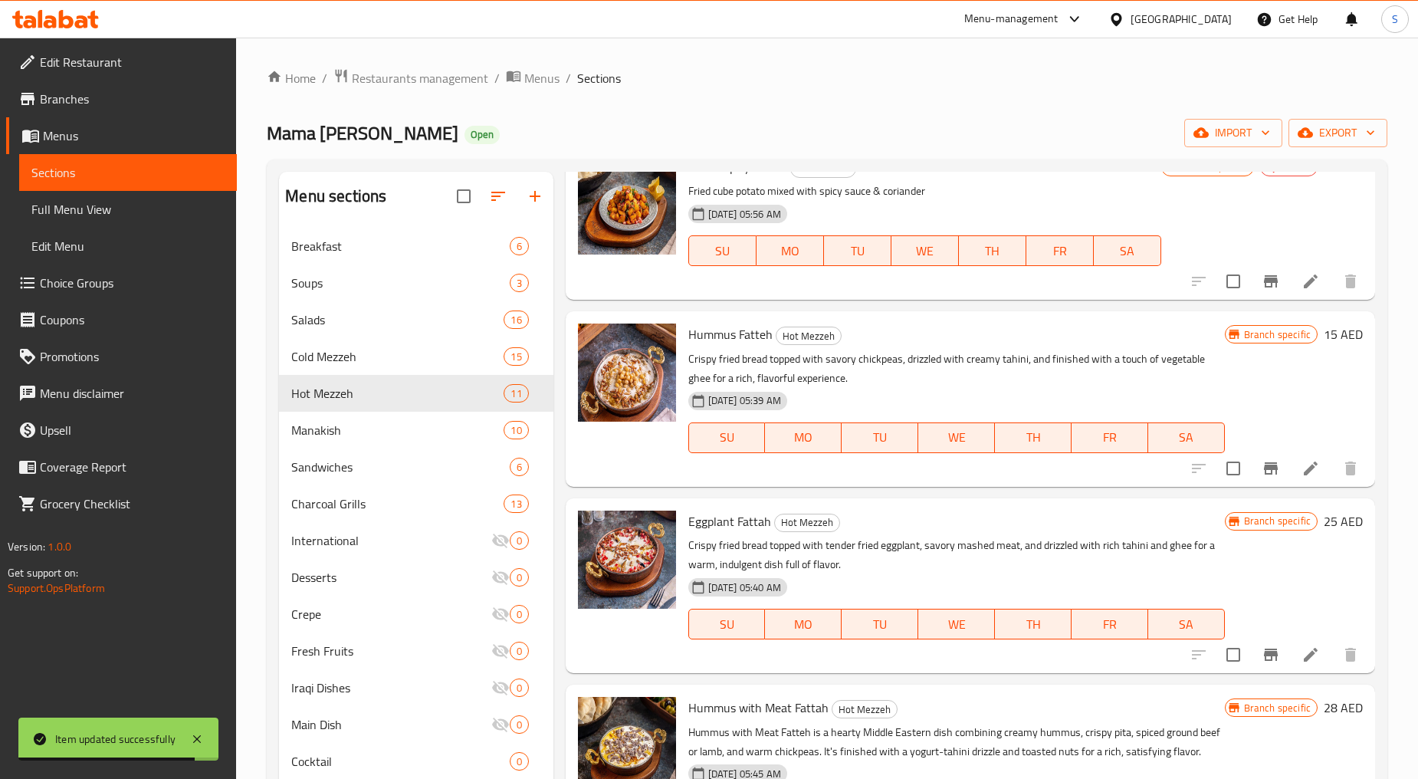
click at [1262, 470] on icon "Branch-specific-item" at bounding box center [1271, 468] width 18 height 18
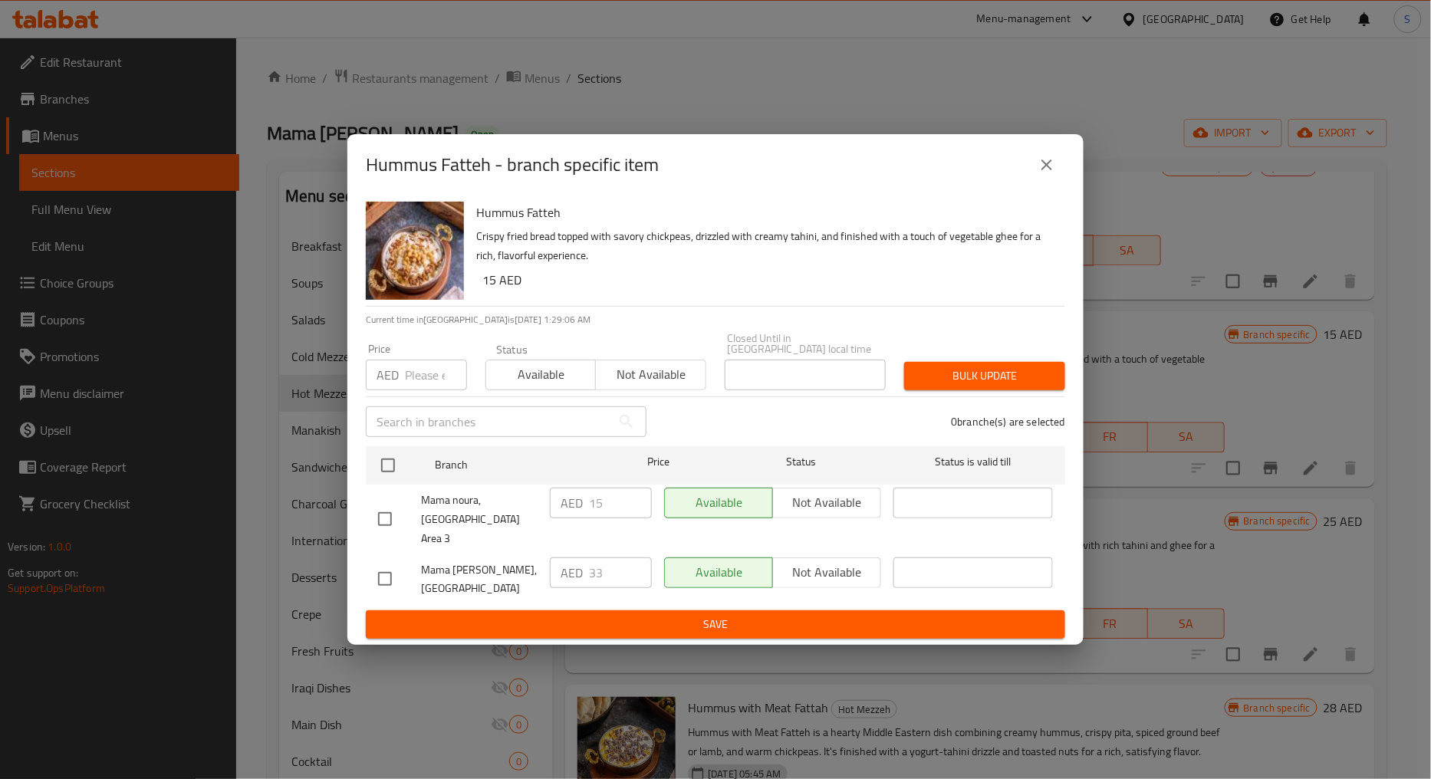
click at [1039, 183] on div "Hummus Fatteh - branch specific item" at bounding box center [715, 164] width 699 height 37
click at [1057, 170] on button "close" at bounding box center [1046, 164] width 37 height 37
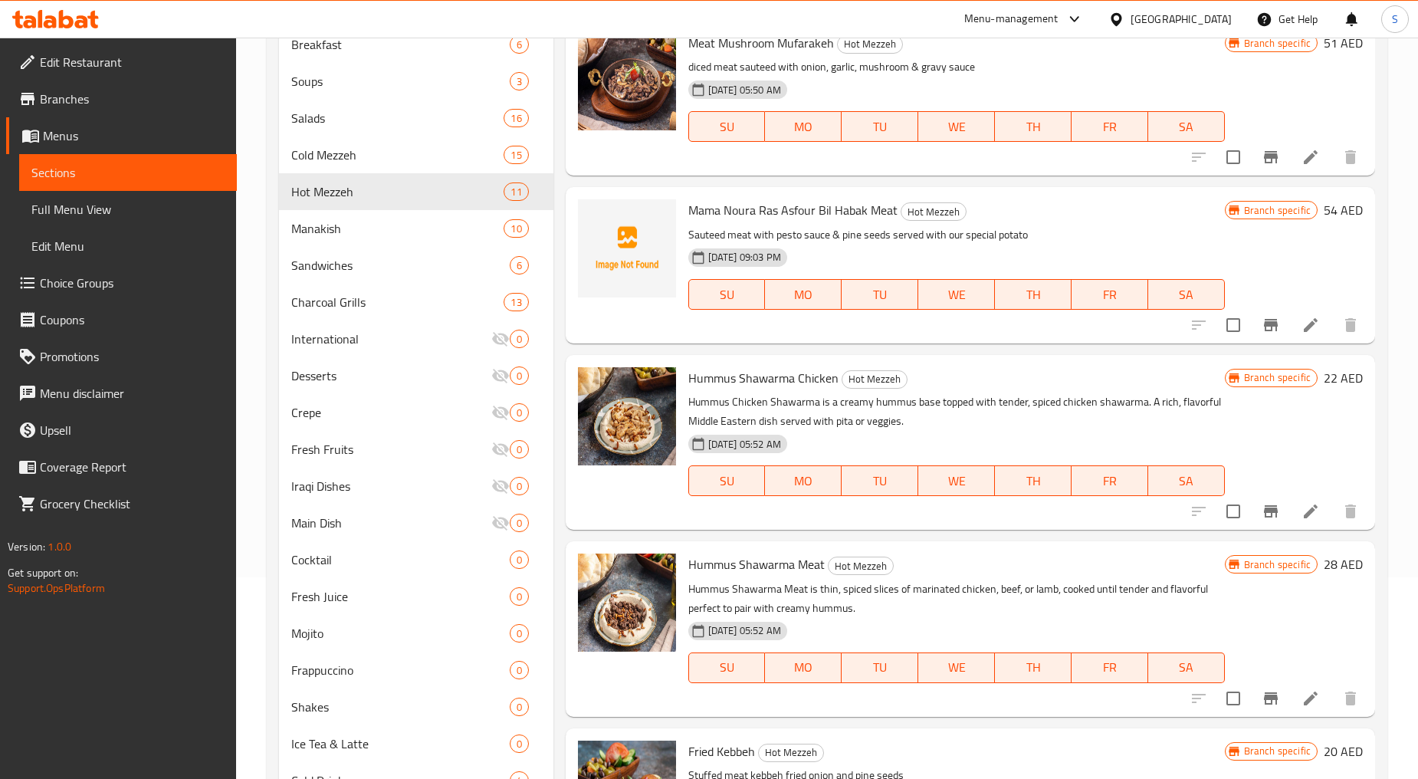
scroll to position [0, 0]
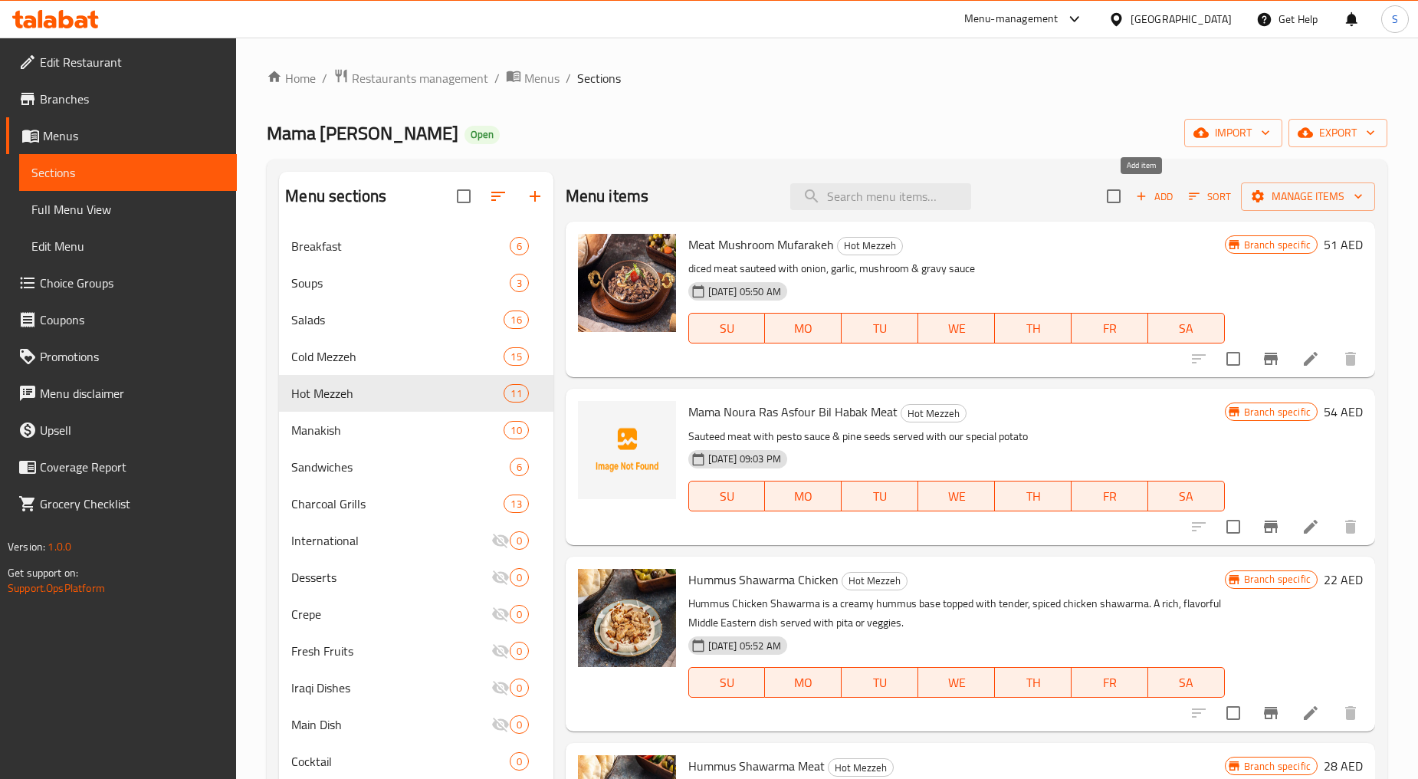
click at [1163, 192] on button "Add" at bounding box center [1154, 197] width 49 height 24
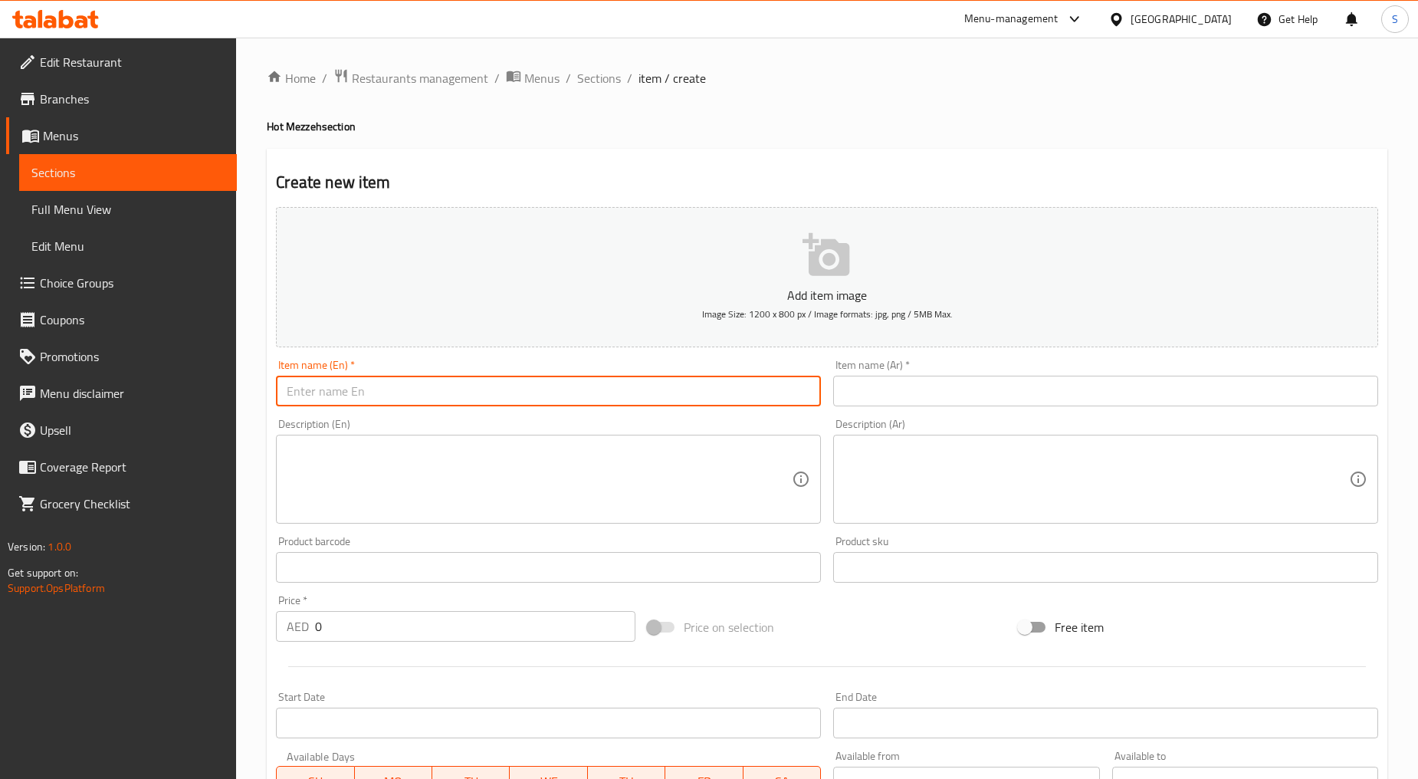
click at [330, 399] on input "text" at bounding box center [548, 391] width 545 height 31
paste input "SOUJOUK"
click at [330, 399] on input "SOUJOUK" at bounding box center [548, 391] width 545 height 31
type input "Soujouk"
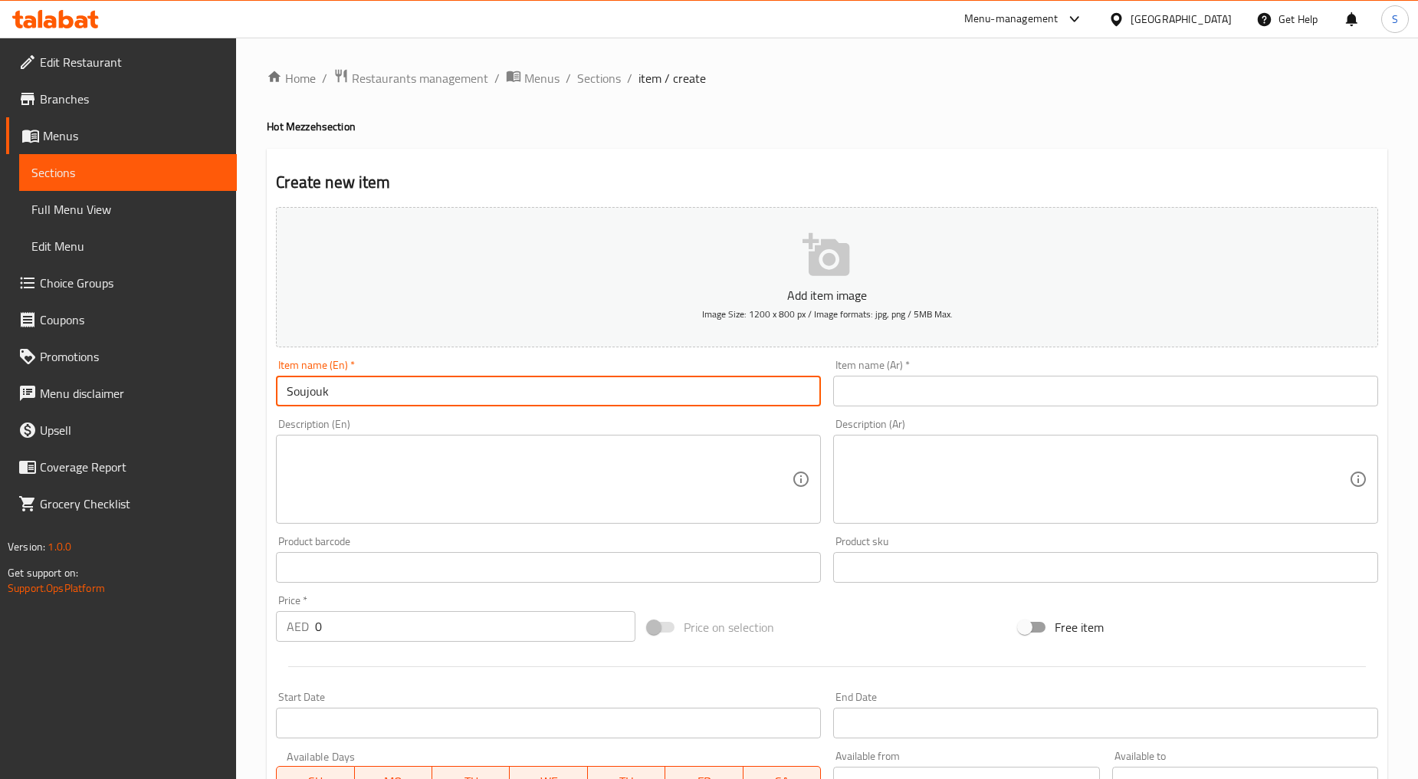
click at [925, 399] on input "text" at bounding box center [1105, 391] width 545 height 31
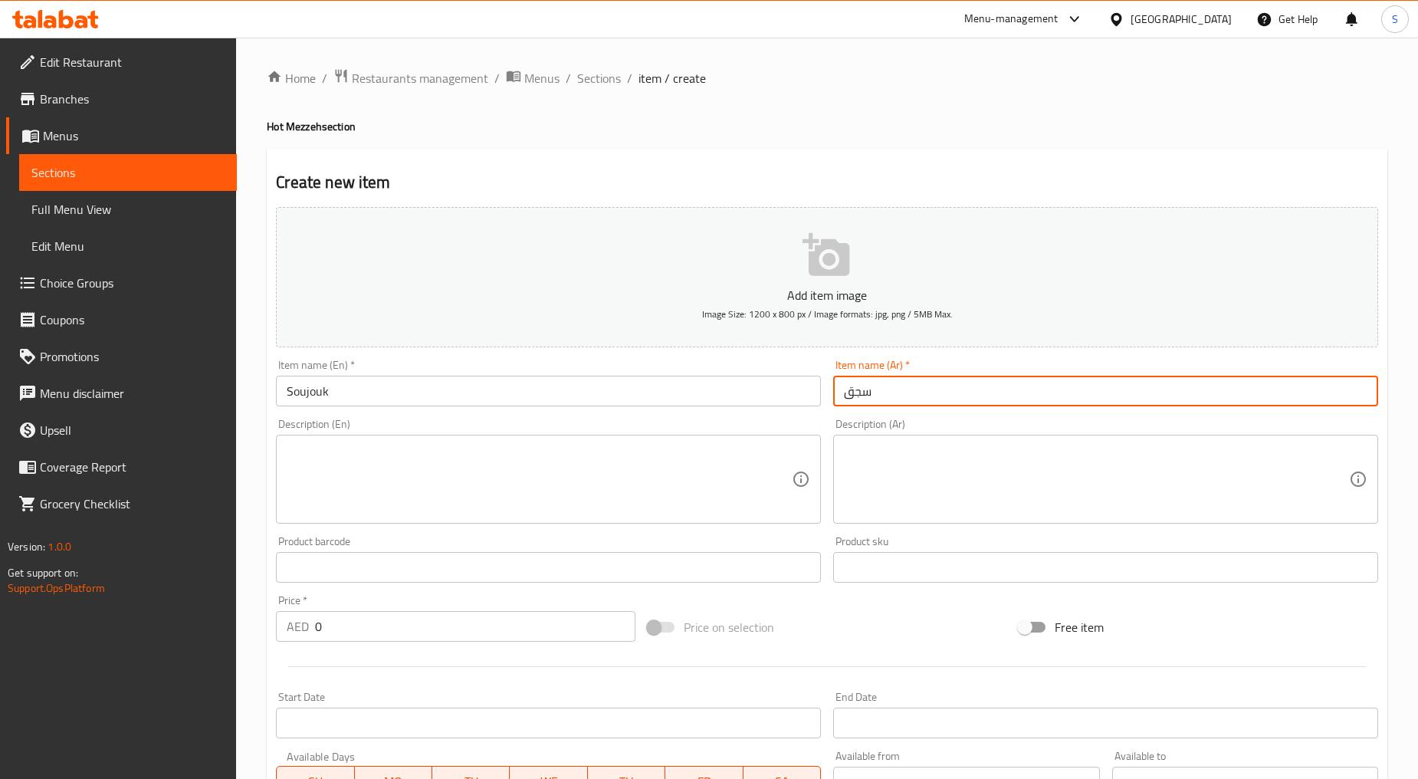
type input "سجق"
click at [560, 472] on textarea at bounding box center [539, 479] width 505 height 73
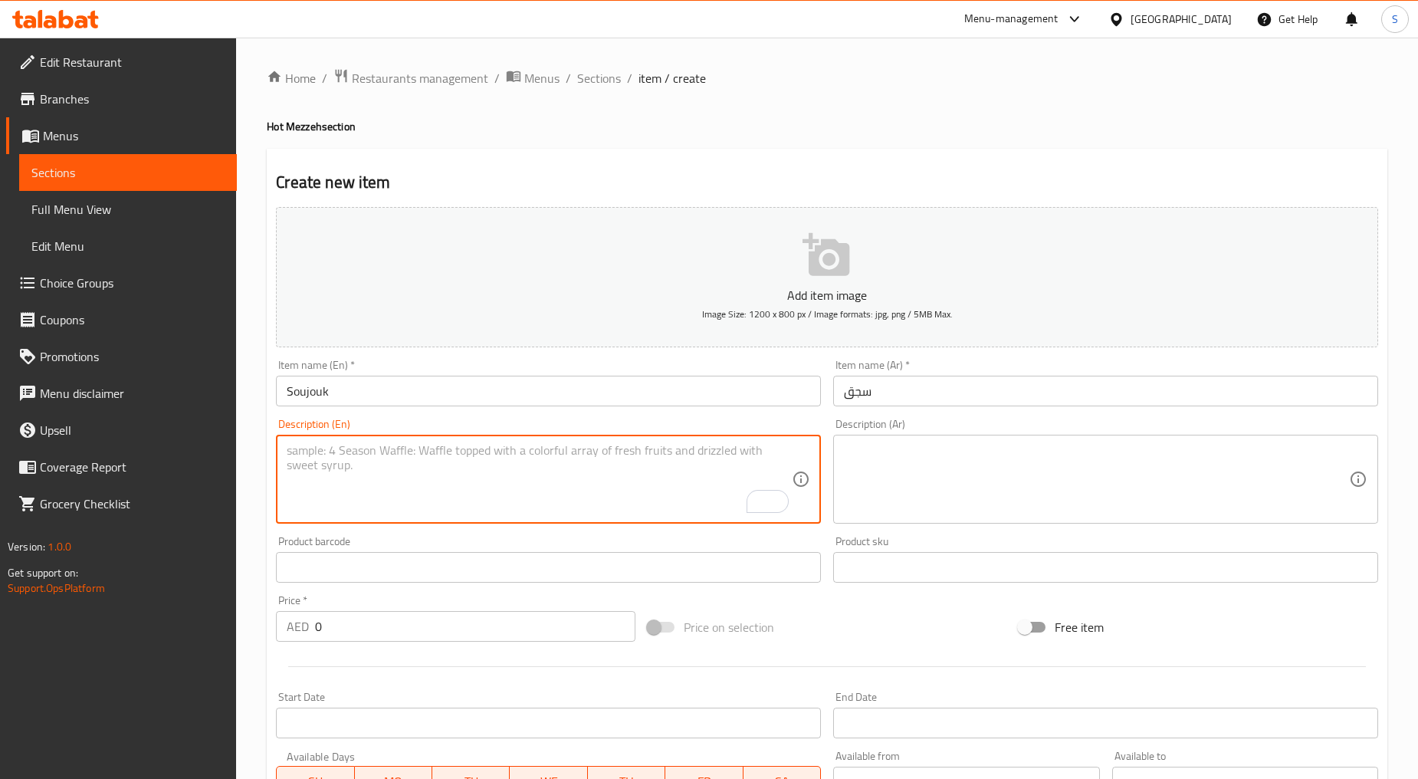
click at [405, 626] on input "0" at bounding box center [475, 626] width 320 height 31
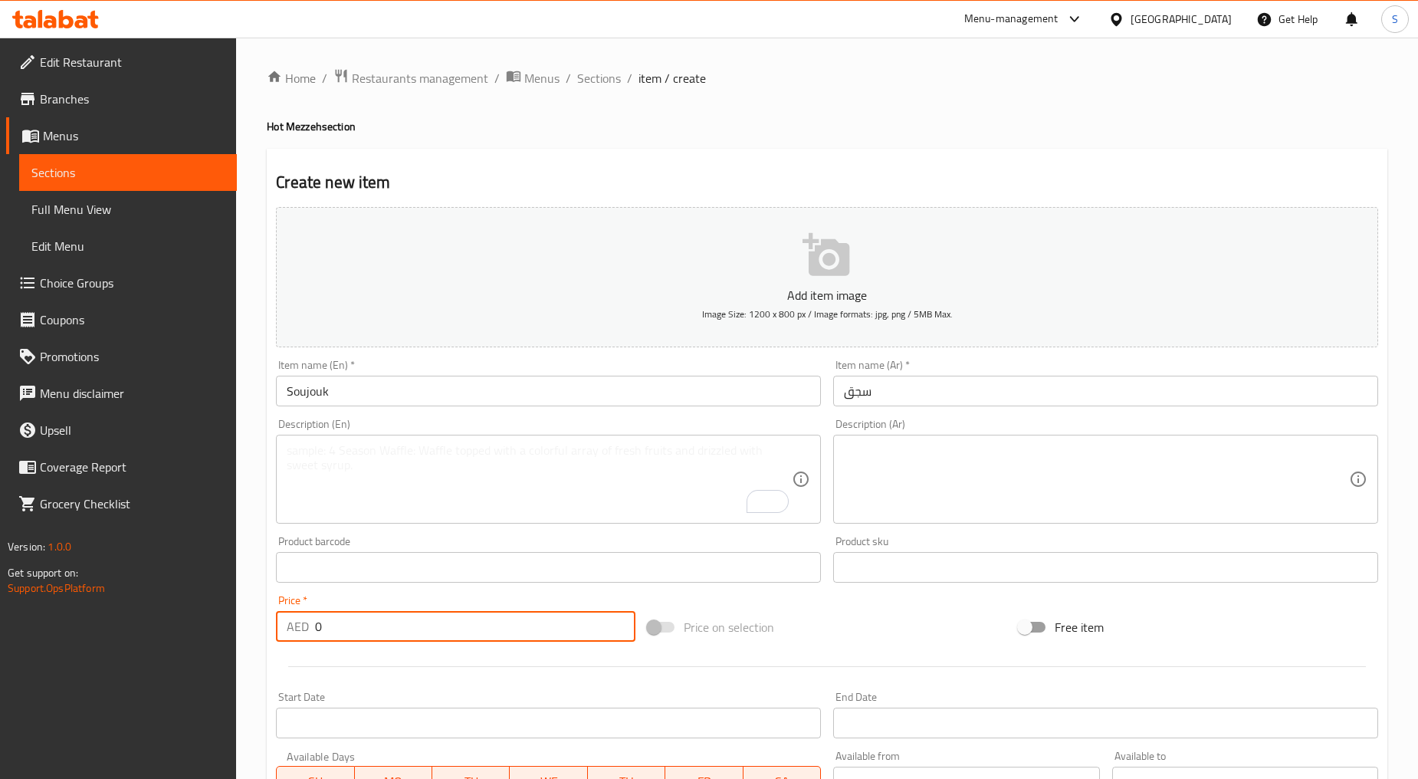
click at [405, 626] on input "0" at bounding box center [475, 626] width 320 height 31
paste input "35"
type input "35"
click at [480, 509] on textarea "To enrich screen reader interactions, please activate Accessibility in Grammarl…" at bounding box center [539, 479] width 505 height 73
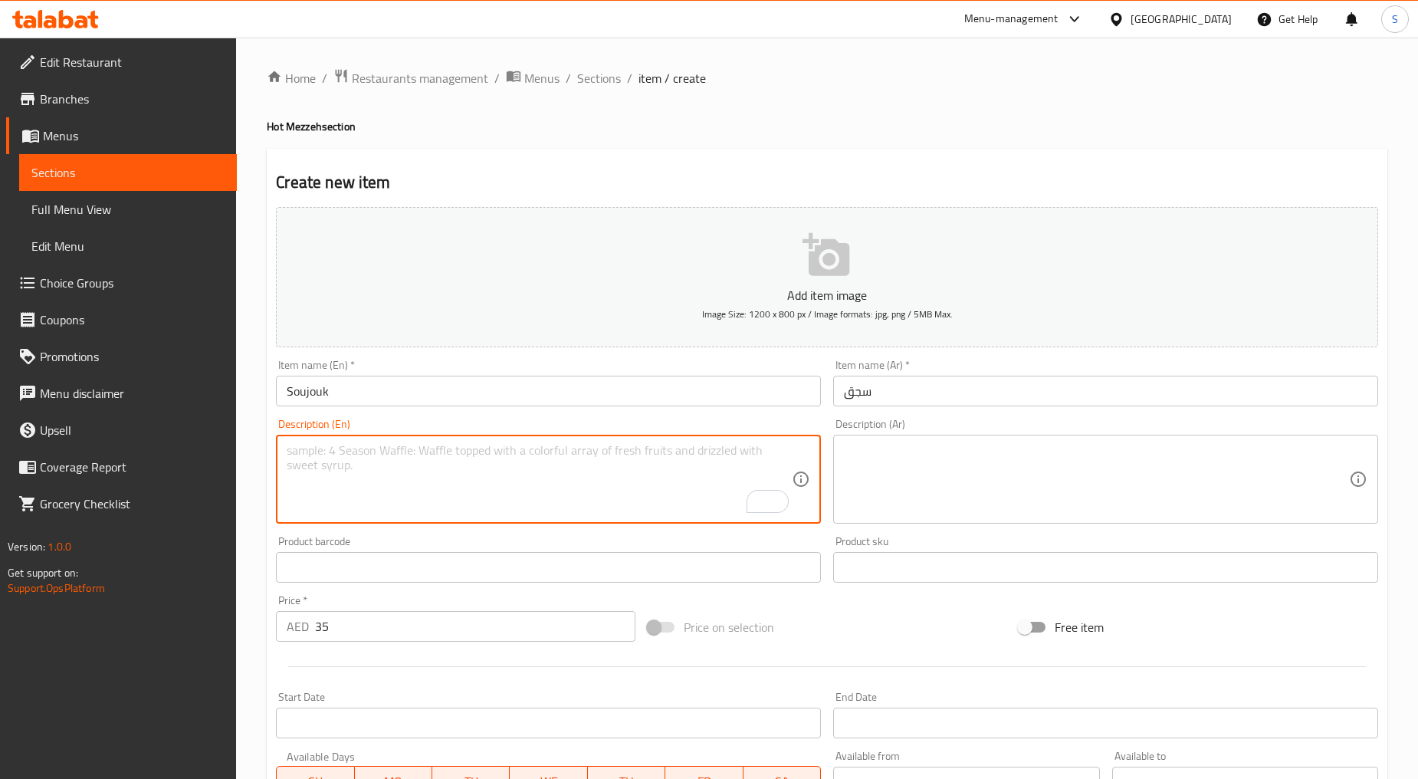
paste textarea "Pan fried spicy sausages Sautéed in Tomato & Onion And colored capsicum"
click at [469, 486] on textarea "Pan fried spicy sausages Sautéed in Tomato & Onion And colored capsicum" at bounding box center [539, 479] width 505 height 73
click at [469, 486] on textarea "Pan fried spicy sausages sautéed in tomato & onion and colored capsicum" at bounding box center [539, 479] width 505 height 73
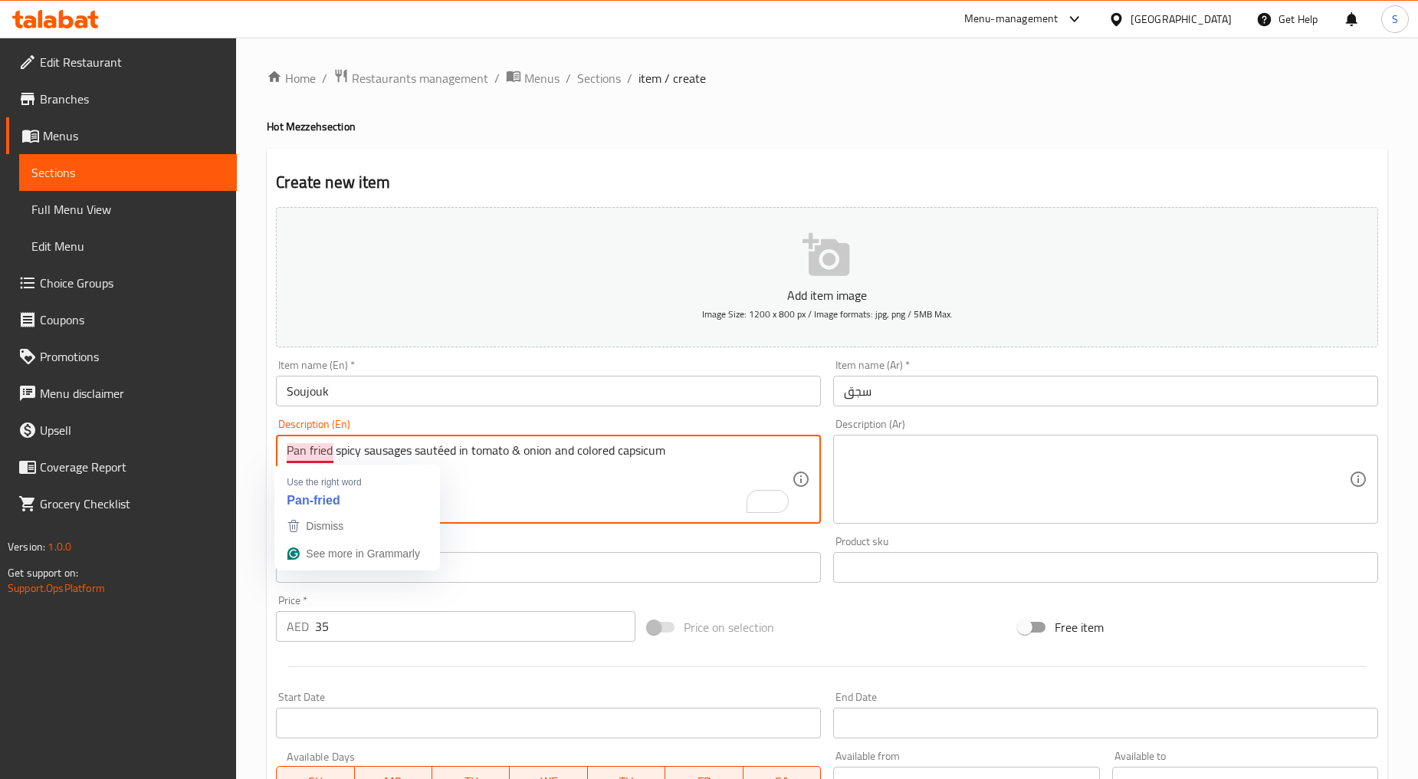
click at [487, 500] on textarea "Pan fried spicy sausages sautéed in tomato & onion and colored capsicum" at bounding box center [539, 479] width 505 height 73
click at [511, 541] on div "Add item image Image Size: 1200 x 800 px / Image formats: jpg, png / 5MB Max. I…" at bounding box center [827, 531] width 1115 height 661
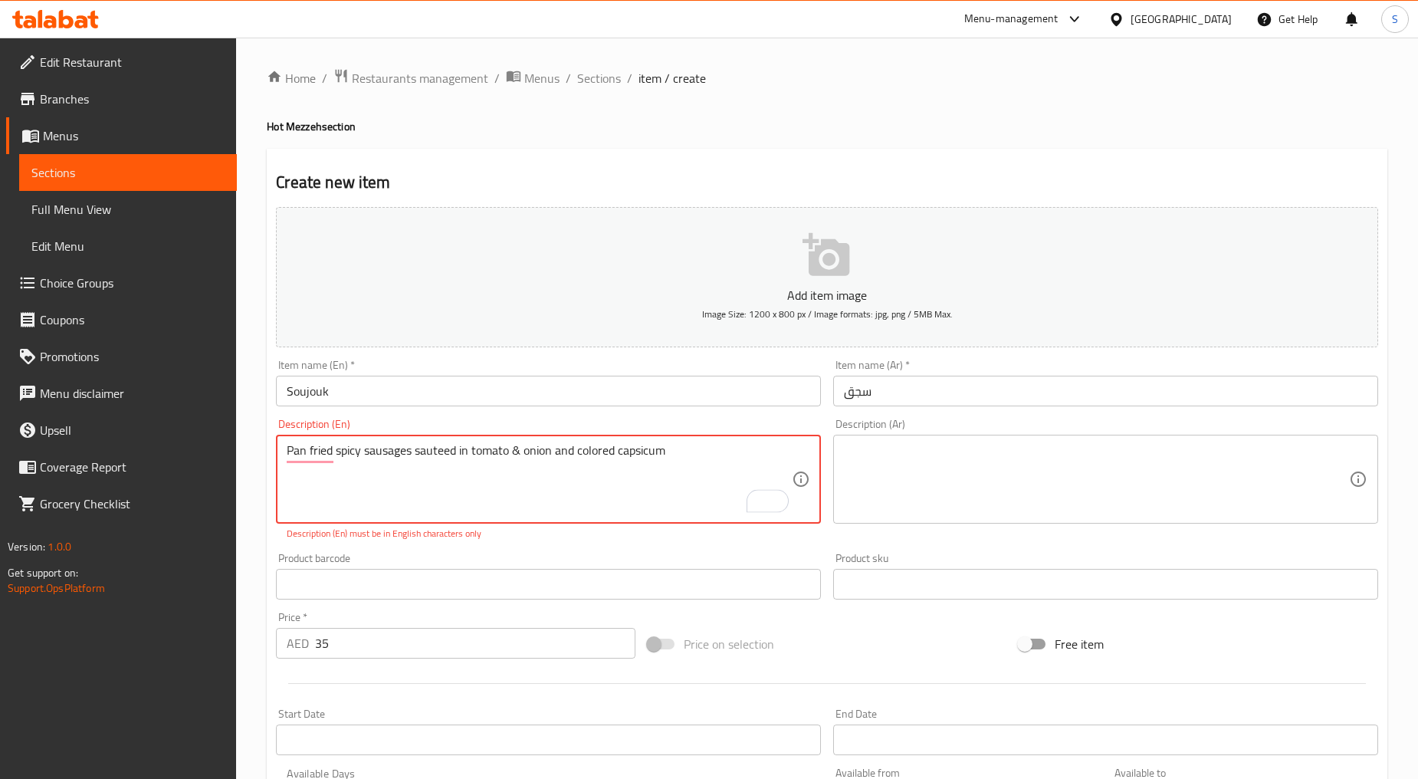
click at [472, 504] on textarea "Pan fried spicy sausages sauteed in tomato & onion and colored capsicum" at bounding box center [539, 479] width 505 height 73
type textarea "Pan fried spicy sausages sauteed in tomato & onion and colored capsicum"
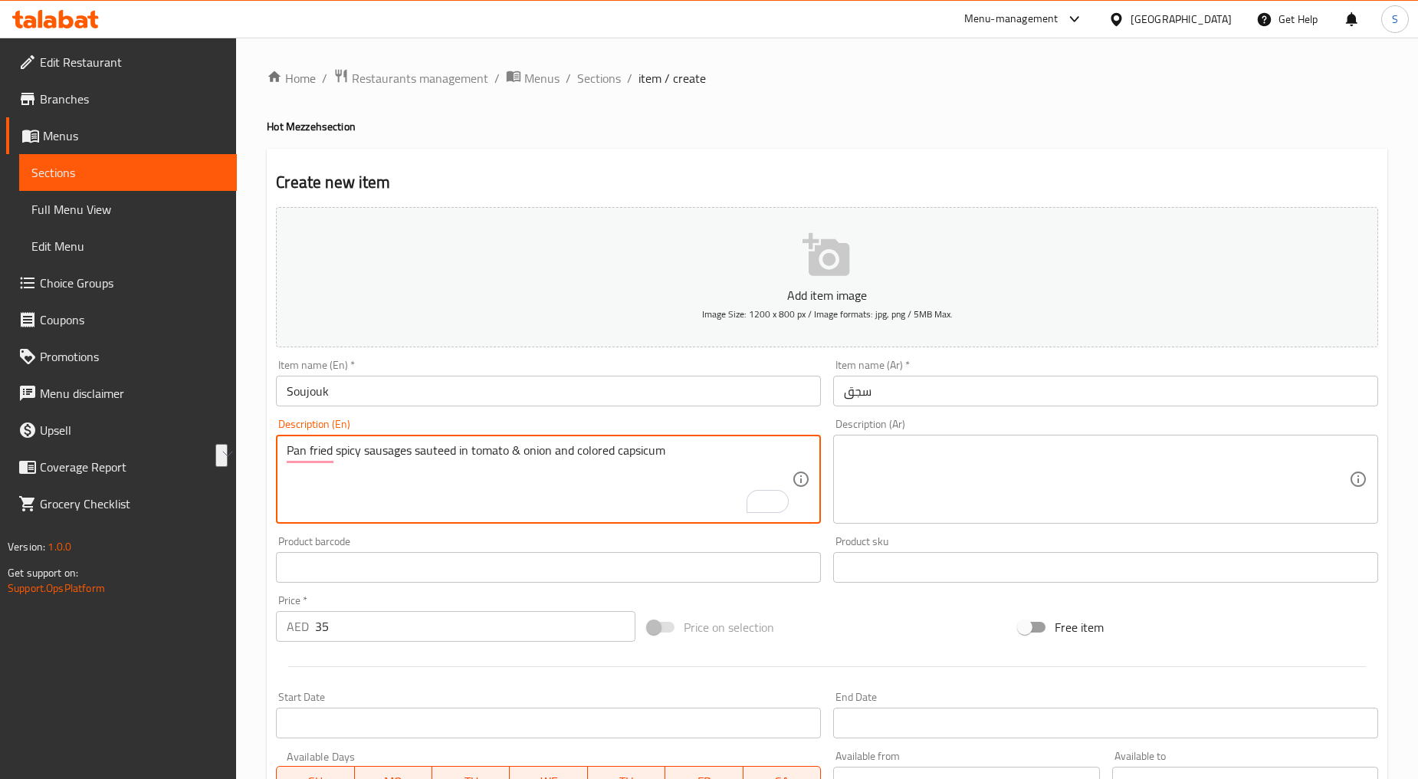
click at [915, 463] on textarea at bounding box center [1096, 479] width 505 height 73
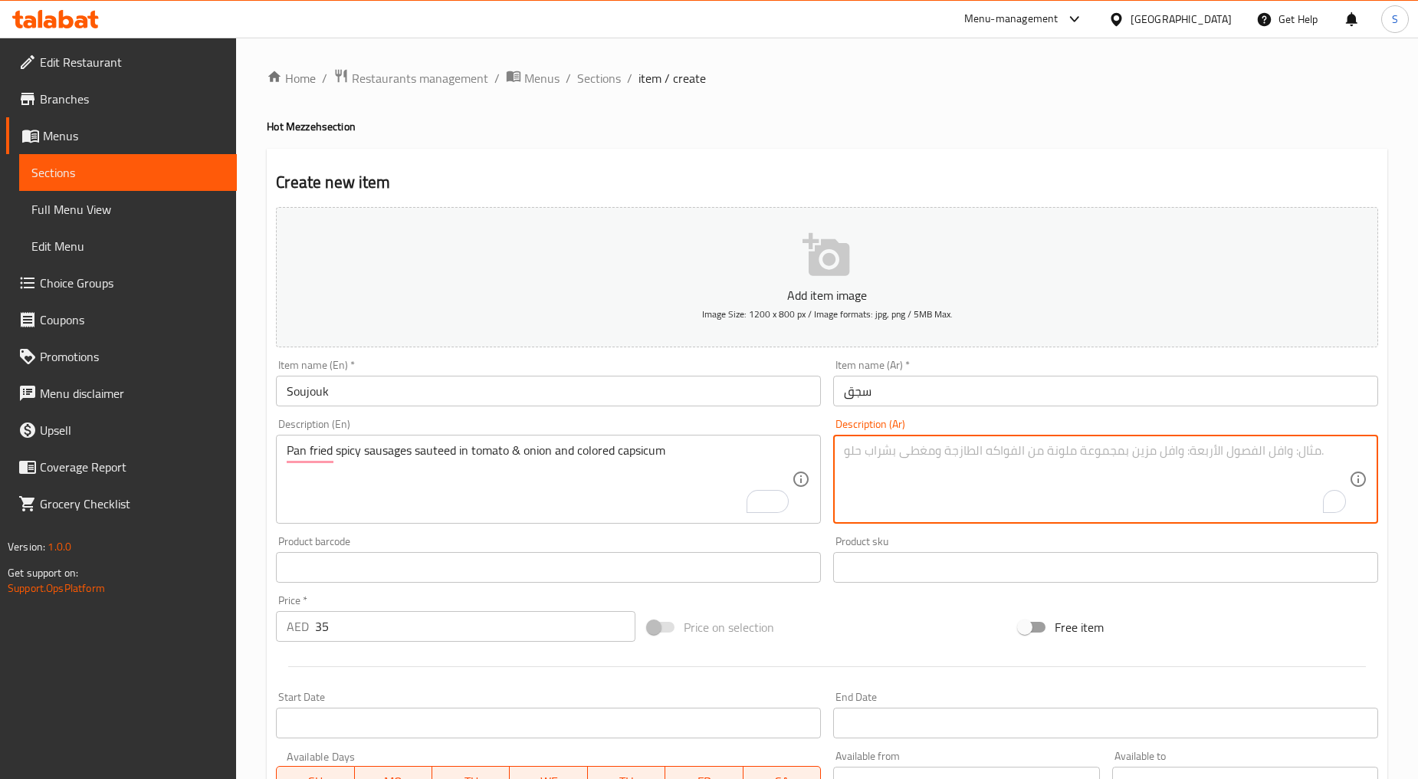
paste textarea "نقانق مقلية حارة مطهوة في الطماطم والبصل والفلفل الملون"
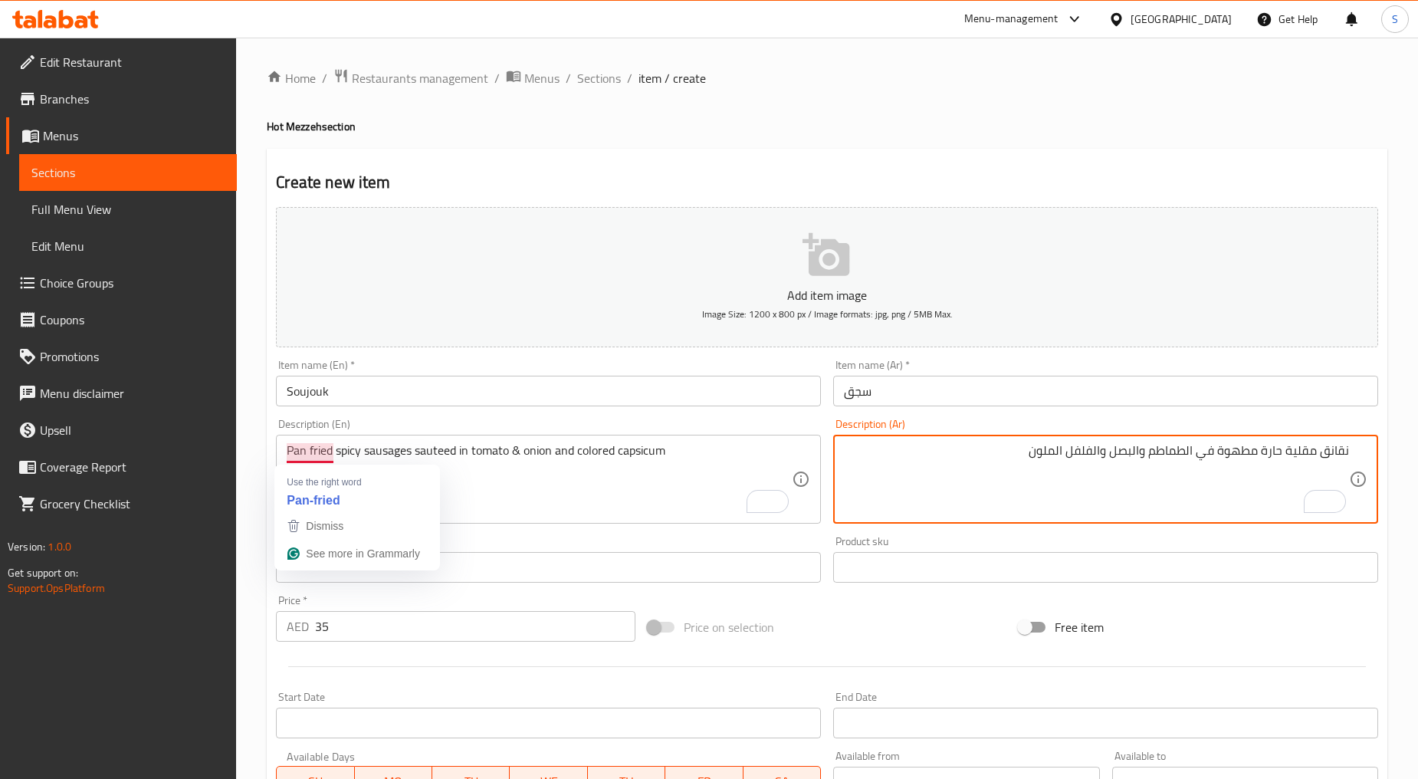
click at [311, 458] on textarea "Pan fried spicy sausages sauteed in tomato & onion and colored capsicum" at bounding box center [539, 479] width 505 height 73
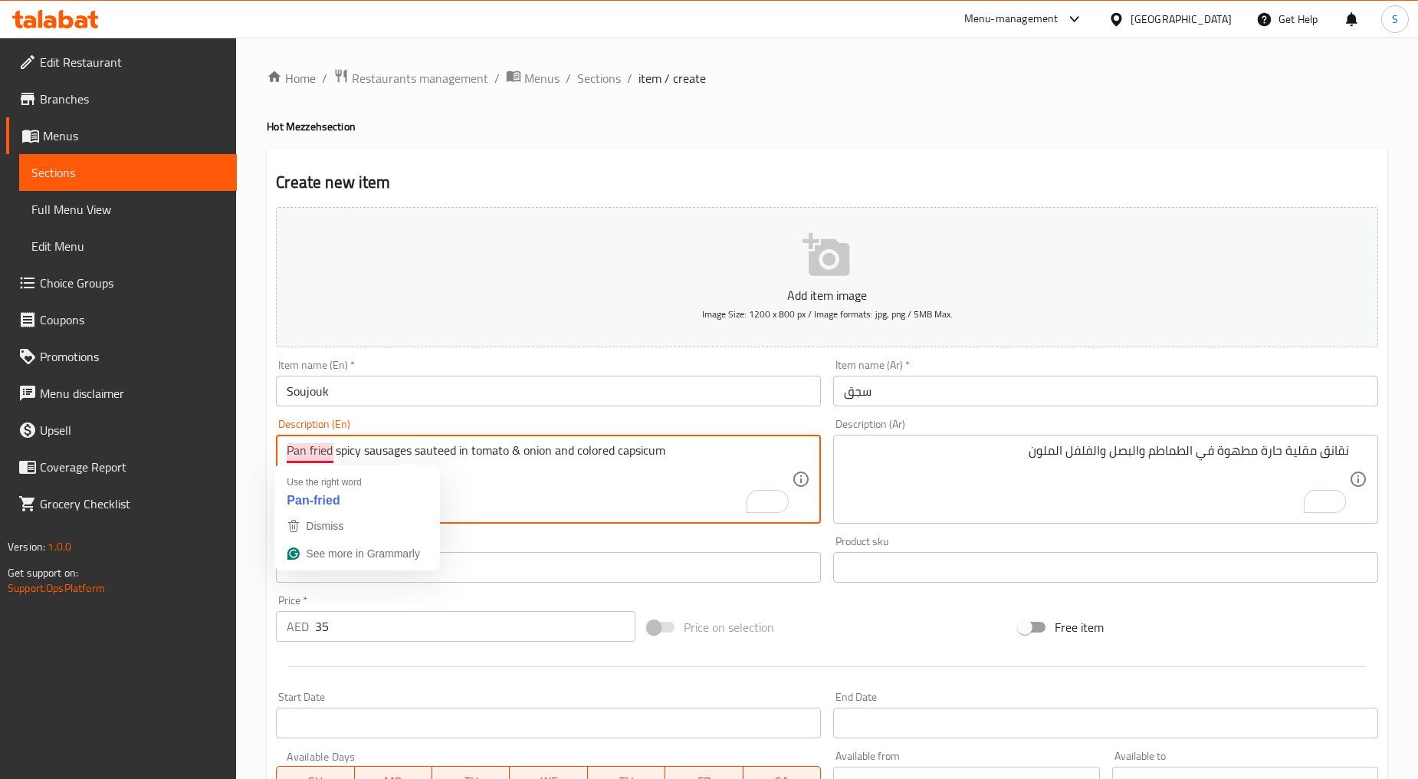
click at [311, 458] on textarea "Pan fried spicy sausages sauteed in tomato & onion and colored capsicum" at bounding box center [539, 479] width 505 height 73
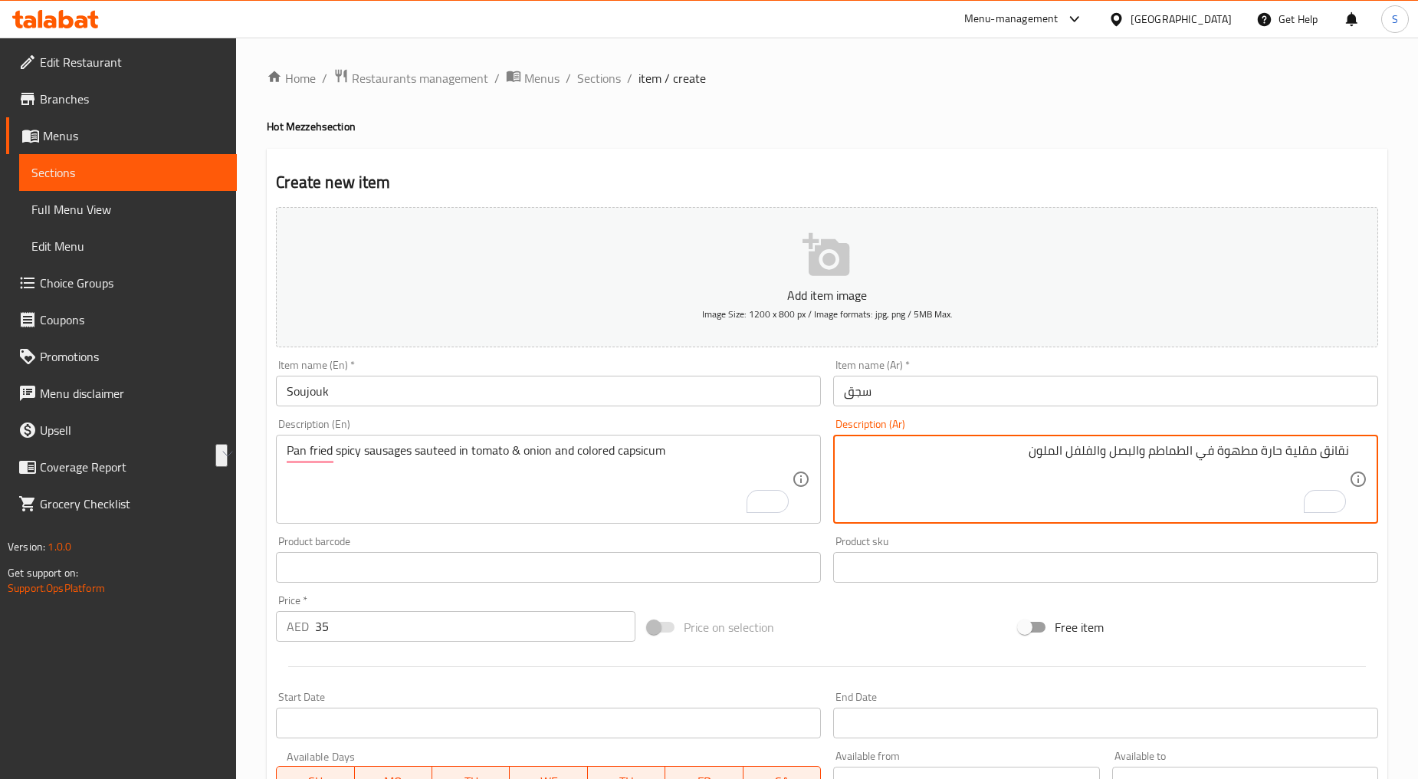
click at [1334, 453] on textarea "نقانق مقلية حارة مطهوة في الطماطم والبصل والفلفل الملون" at bounding box center [1096, 479] width 505 height 73
click at [1291, 456] on textarea "سجق مقلية حارة مطهوة في الطماطم والبصل والفلفل الملون" at bounding box center [1096, 479] width 505 height 73
click at [1290, 455] on textarea "سجق مقلية حارة مطهوة في الطماطم والبصل والفلفل الملون" at bounding box center [1096, 479] width 505 height 73
click at [1215, 449] on textarea "سجق مقلي في مقلاة حارة مطهوة في الطماطم والبصل والفلفل الملون" at bounding box center [1096, 479] width 505 height 73
click at [1212, 455] on textarea "سجق مقلي في مقلاة حارة مطهوة في الطماطم والبصل والفلفل الملون" at bounding box center [1096, 479] width 505 height 73
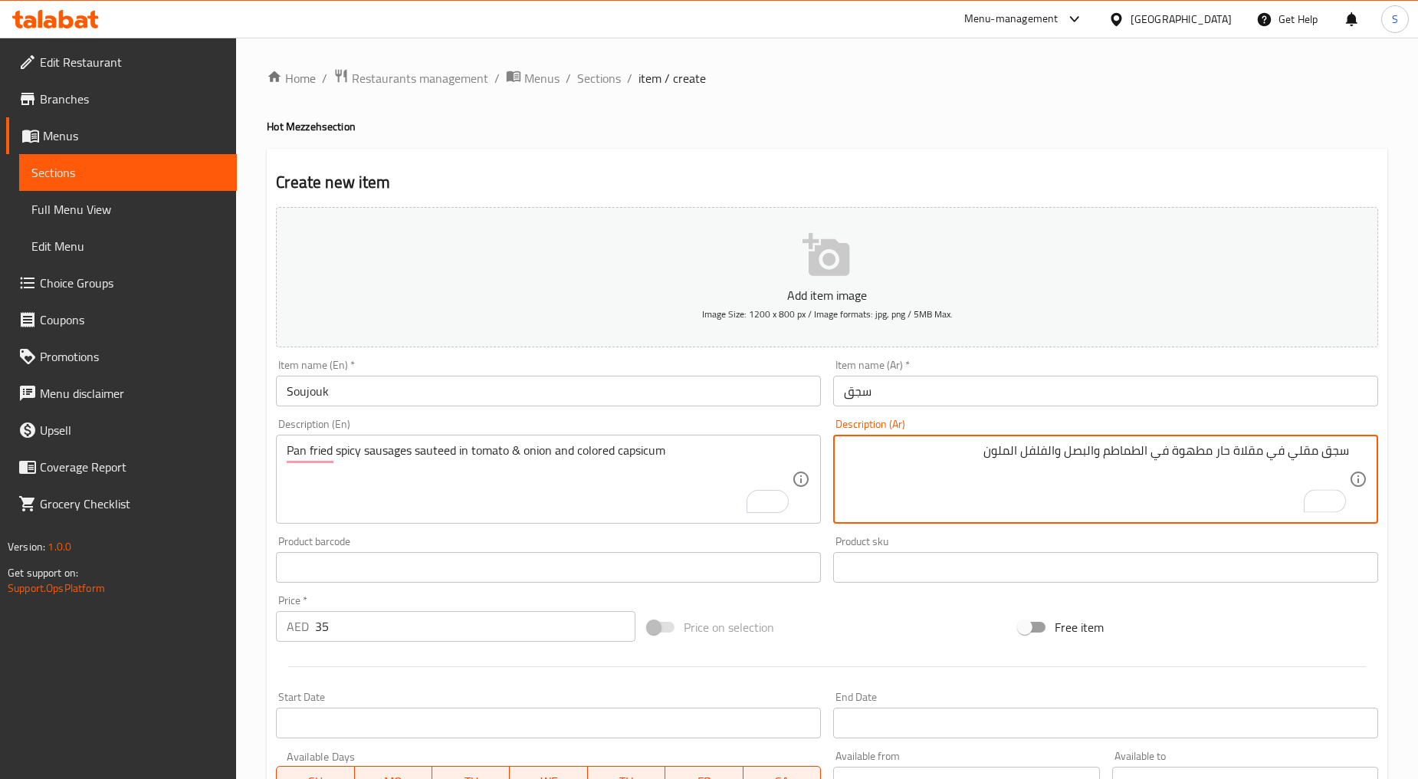
click at [1224, 452] on textarea "سجق مقلي في مقلاة حار مطهوة في الطماطم والبصل والفلفل الملون" at bounding box center [1096, 479] width 505 height 73
click at [1316, 456] on textarea "سجق مقلي في مقلاة مطهوة في الطماطم والبصل والفلفل الملون" at bounding box center [1096, 479] width 505 height 73
paste textarea "حار"
click at [1191, 452] on textarea "سجق حار مقلي في مقلاة مطهوة في الطماطم والبصل والفلفل الملون" at bounding box center [1096, 479] width 505 height 73
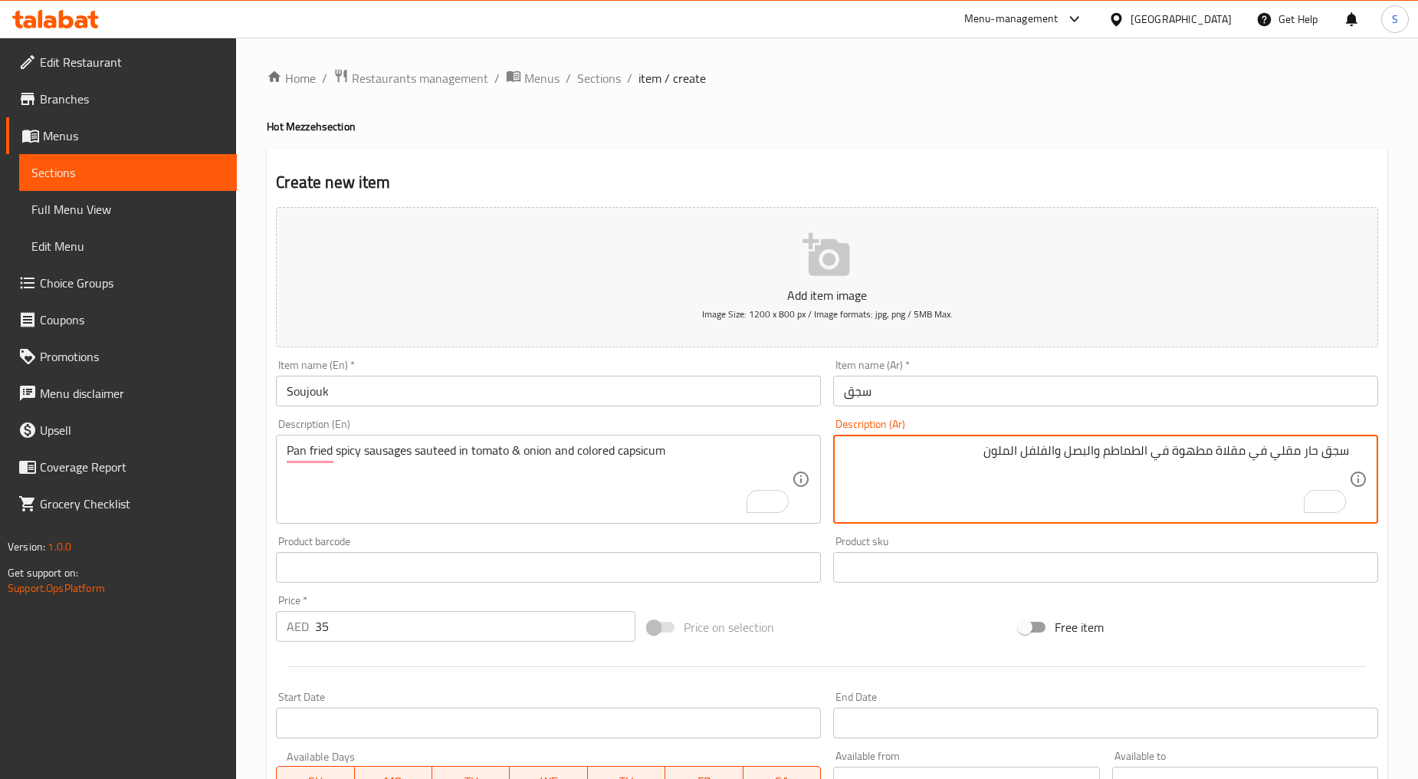
click at [1191, 452] on textarea "سجق حار مقلي في مقلاة مطهوة في الطماطم والبصل والفلفل الملون" at bounding box center [1096, 479] width 505 height 73
click at [1151, 450] on textarea "سجق حار مقلي في مقلاة سوتيه في الطماطم والبصل والفلفل الملون" at bounding box center [1096, 479] width 505 height 73
click at [1106, 450] on textarea "سجق حار مقلي في مقلاة سوتيه في طماطم والبصل والفلفل الملون" at bounding box center [1096, 479] width 505 height 73
click at [1073, 454] on textarea "سجق حار مقلي في مقلاة سوتيه في طماطم وبصل والفلفل الملون" at bounding box center [1096, 479] width 505 height 73
click at [1044, 451] on textarea "سجق حار مقلي في مقلاة سوتيه في طماطم وبصل وفلفل الملون" at bounding box center [1096, 479] width 505 height 73
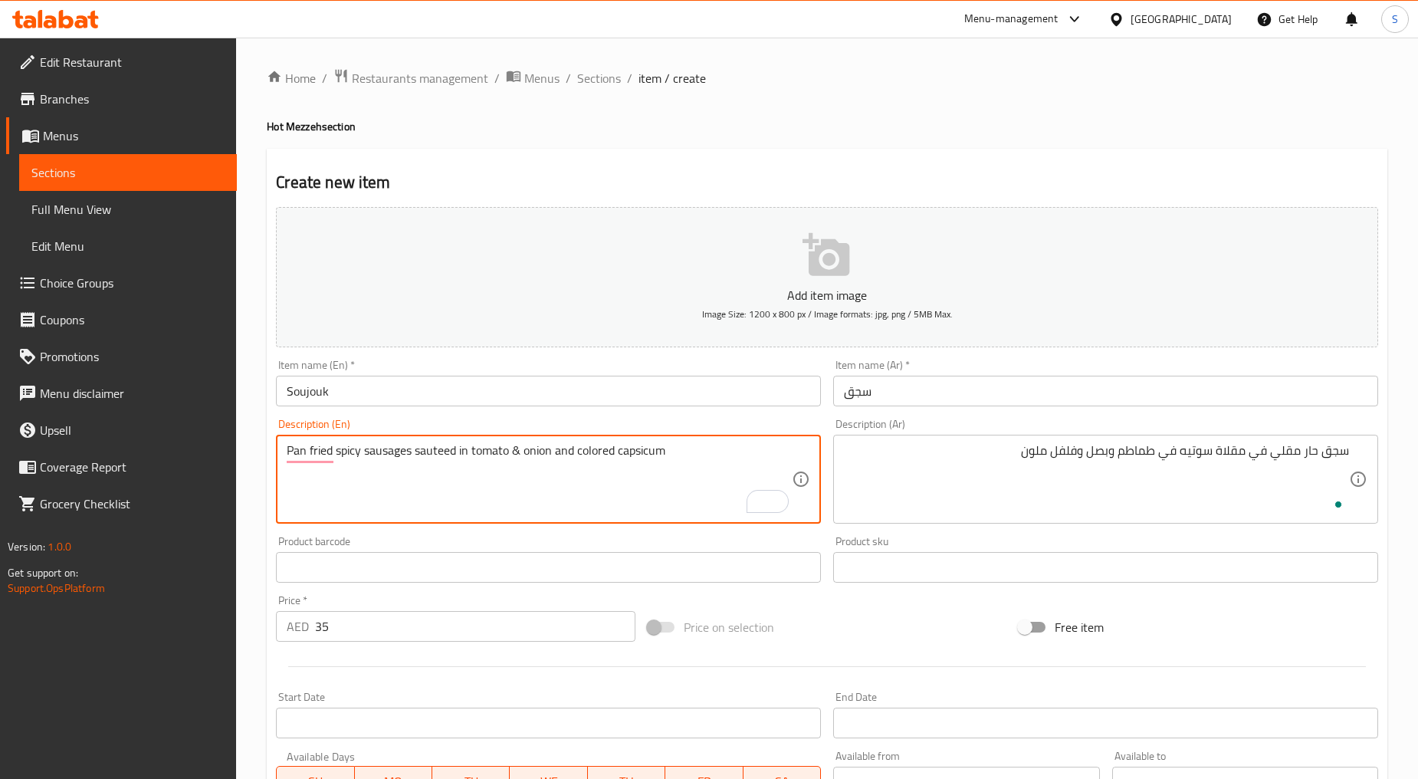
click at [639, 459] on textarea "Pan fried spicy sausages sauteed in tomato & onion and colored capsicum" at bounding box center [539, 479] width 505 height 73
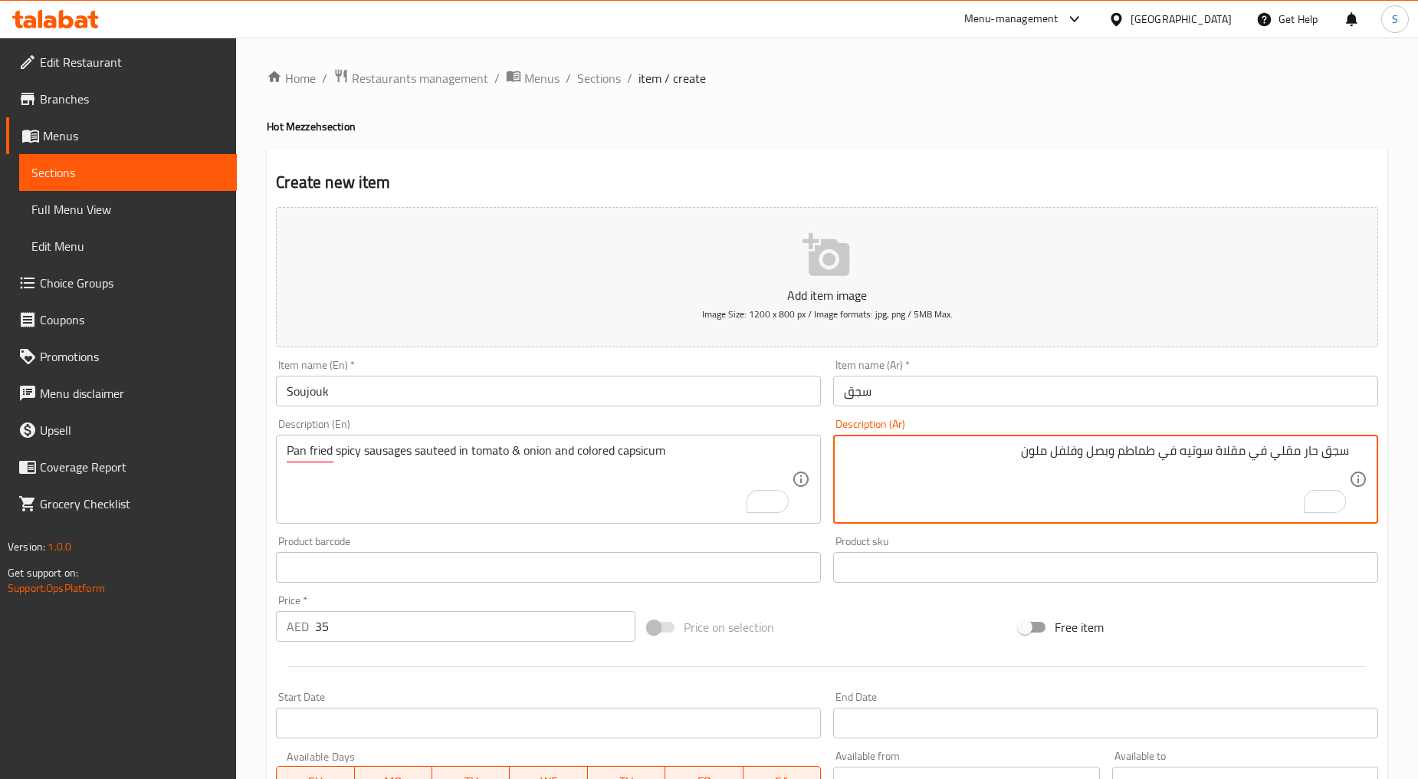
click at [1045, 454] on textarea "سجق حار مقلي في مقلاة سوتيه في طماطم وبصل وفلفل ملون" at bounding box center [1096, 479] width 505 height 73
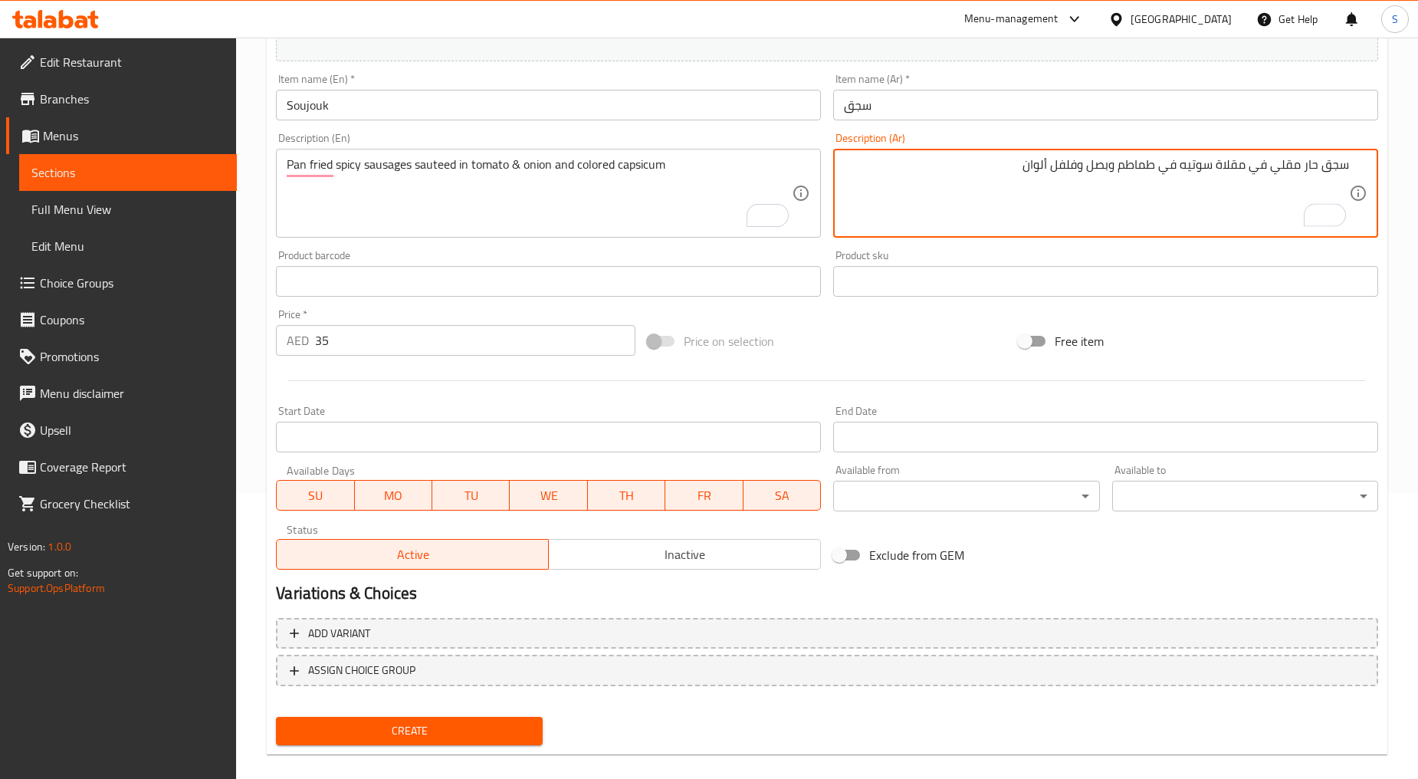
scroll to position [301, 0]
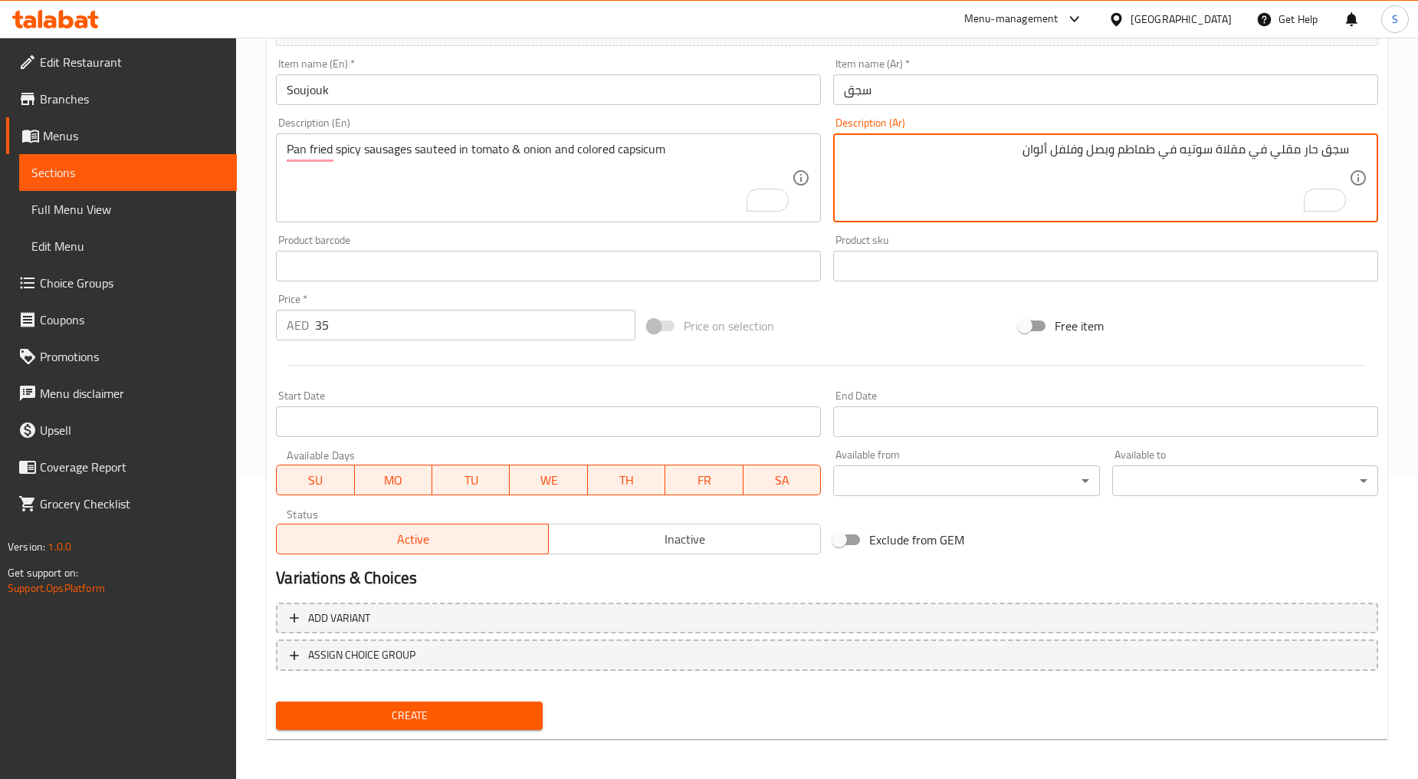
type textarea "سجق حار مقلي في مقلاة سوتيه في طماطم وبصل وفلفل ألوان"
click at [456, 708] on span "Create" at bounding box center [409, 715] width 242 height 19
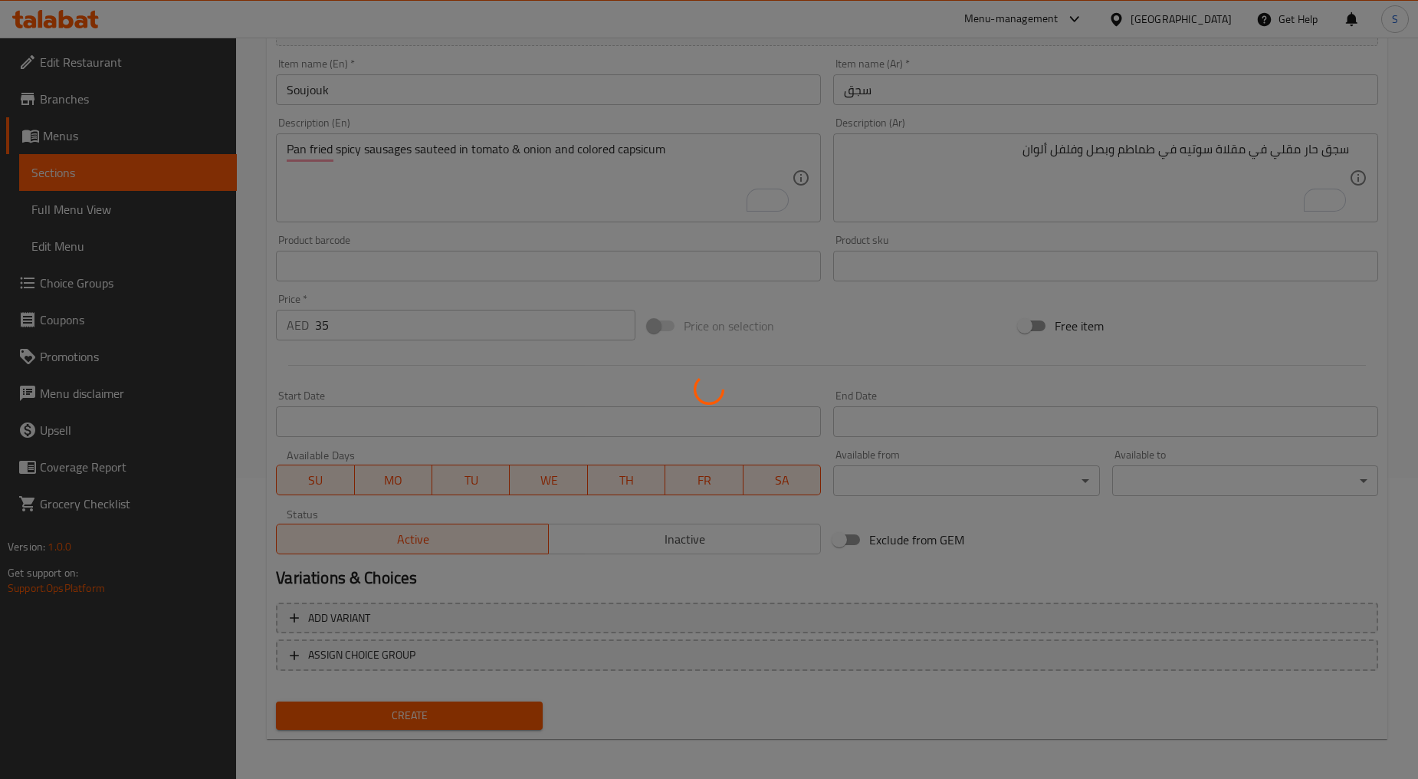
type input "0"
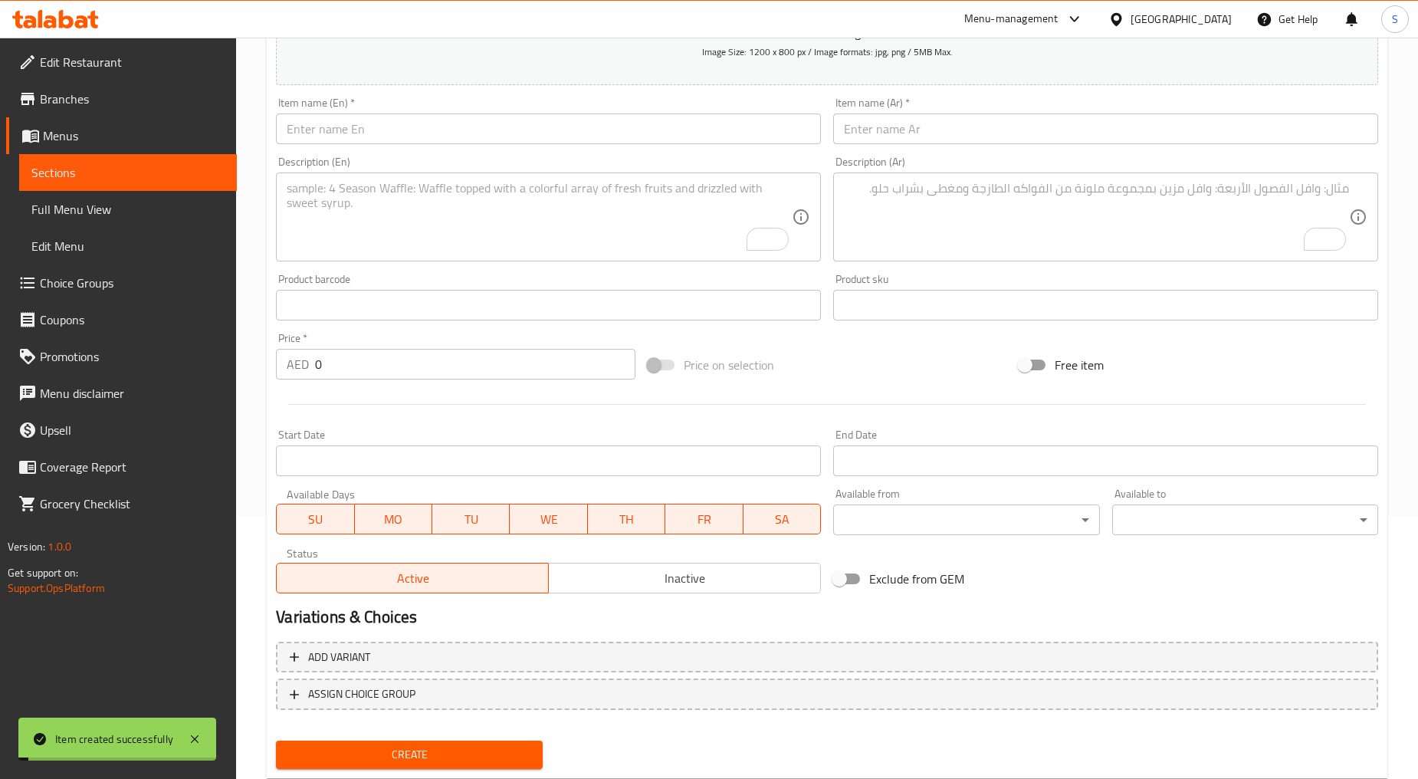
scroll to position [0, 0]
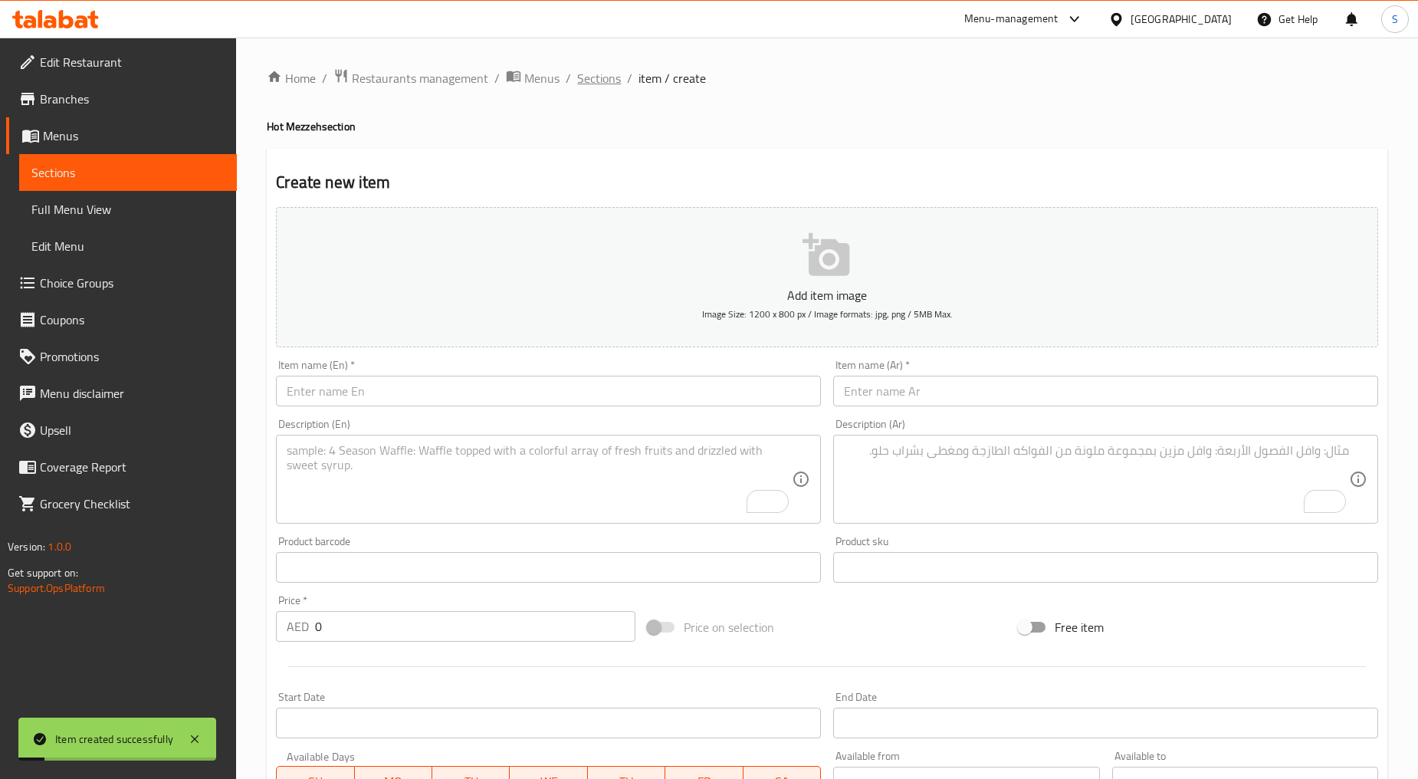
click at [577, 80] on span "Sections" at bounding box center [599, 78] width 44 height 18
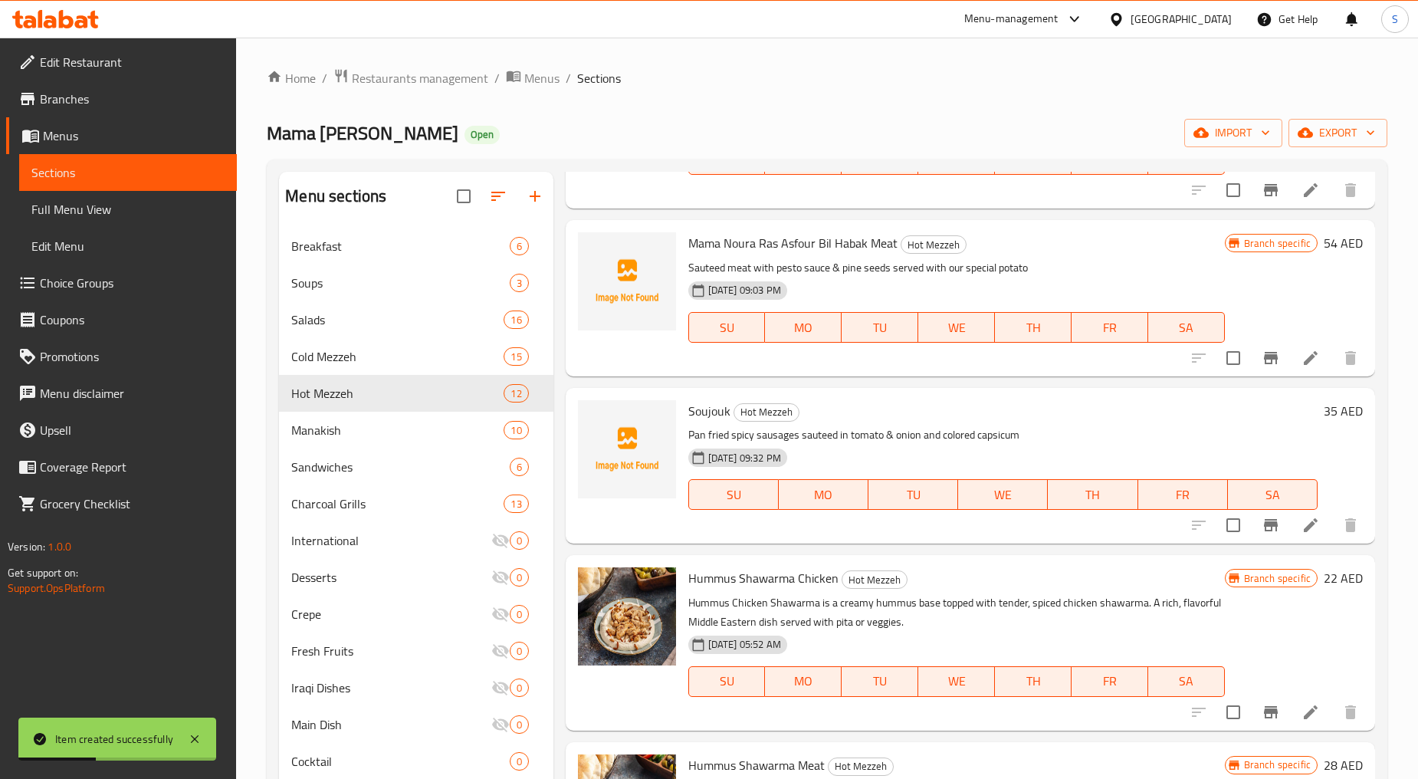
scroll to position [170, 0]
click at [1262, 525] on icon "Branch-specific-item" at bounding box center [1271, 523] width 18 height 18
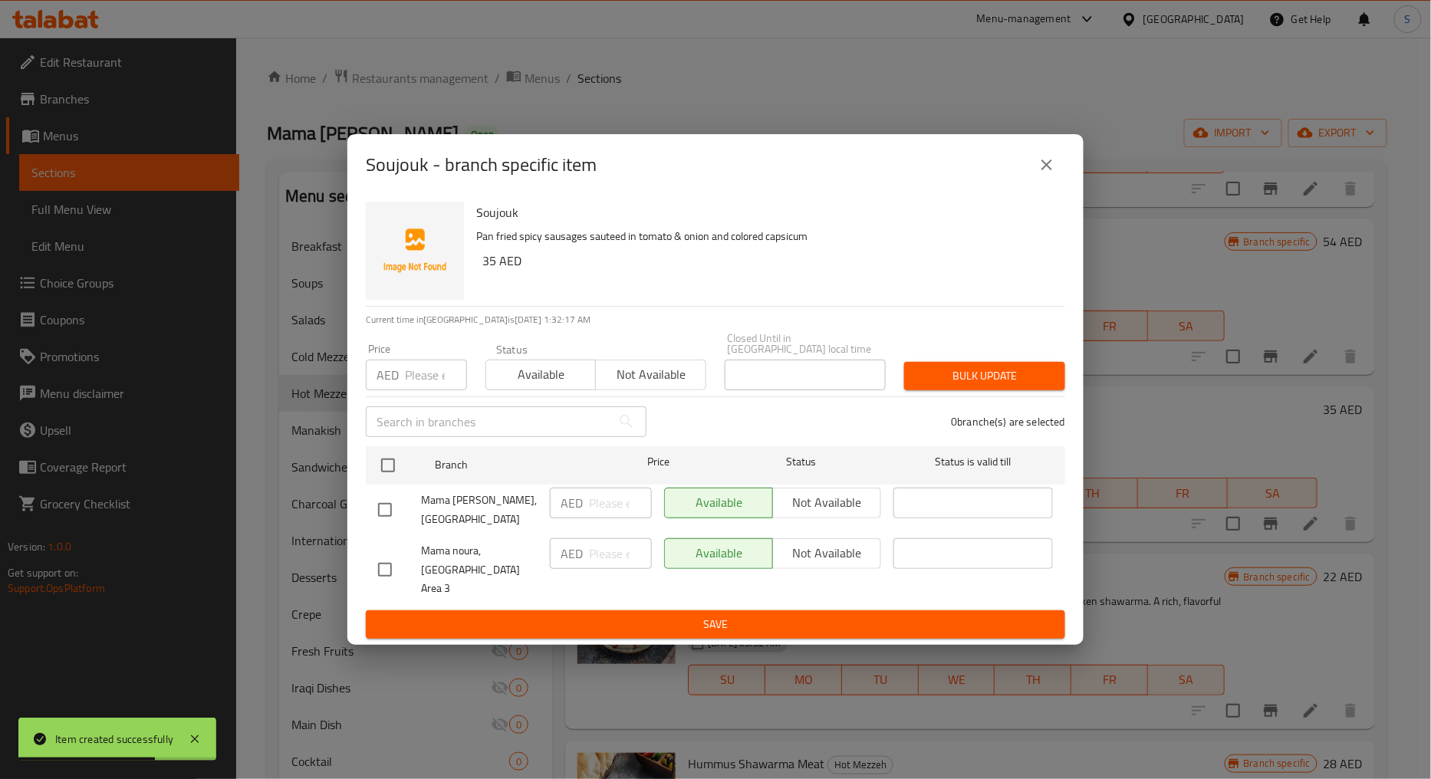
click at [399, 575] on input "checkbox" at bounding box center [385, 570] width 32 height 32
checkbox input "true"
click at [656, 386] on span "Not available" at bounding box center [650, 374] width 97 height 22
click at [1064, 374] on button "Bulk update" at bounding box center [984, 376] width 161 height 28
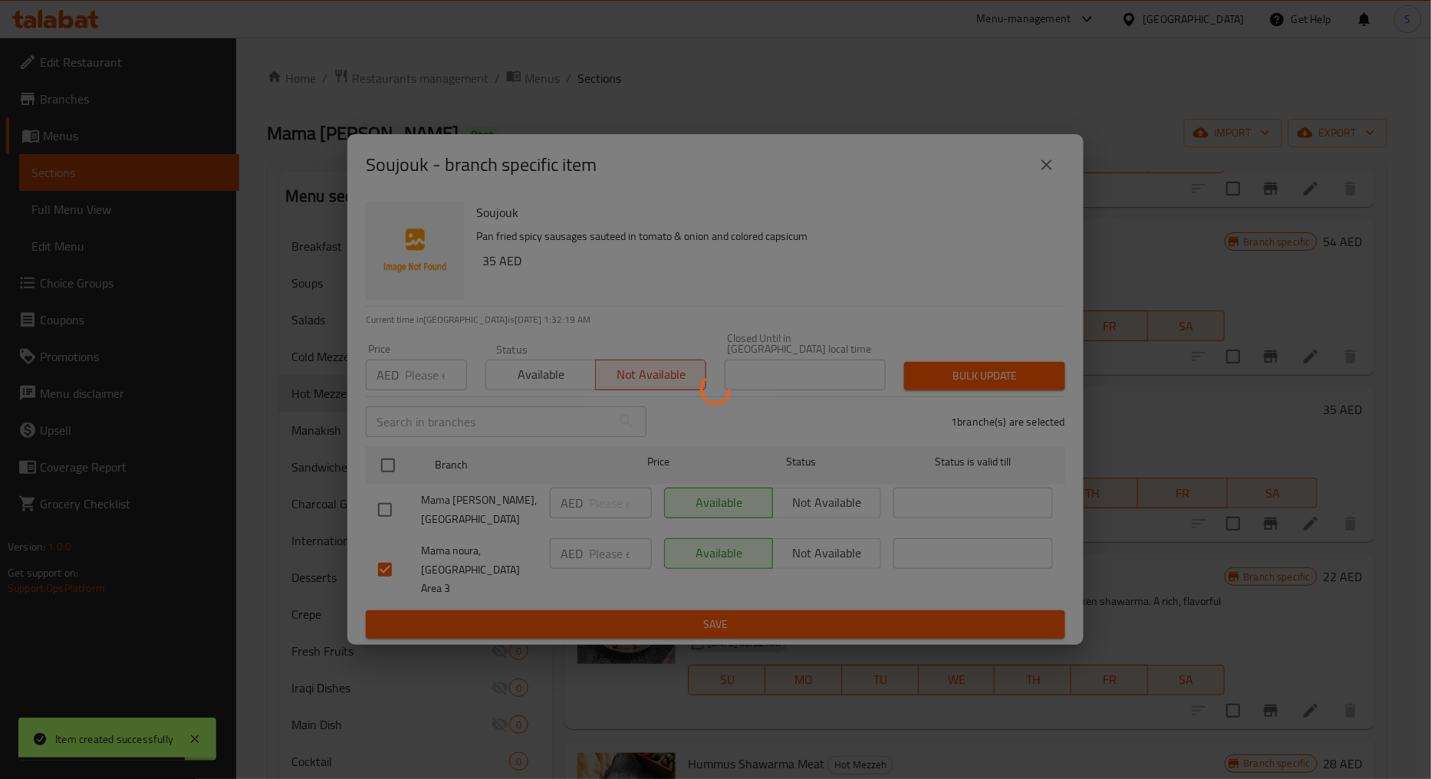
click at [1038, 374] on div at bounding box center [715, 389] width 1431 height 779
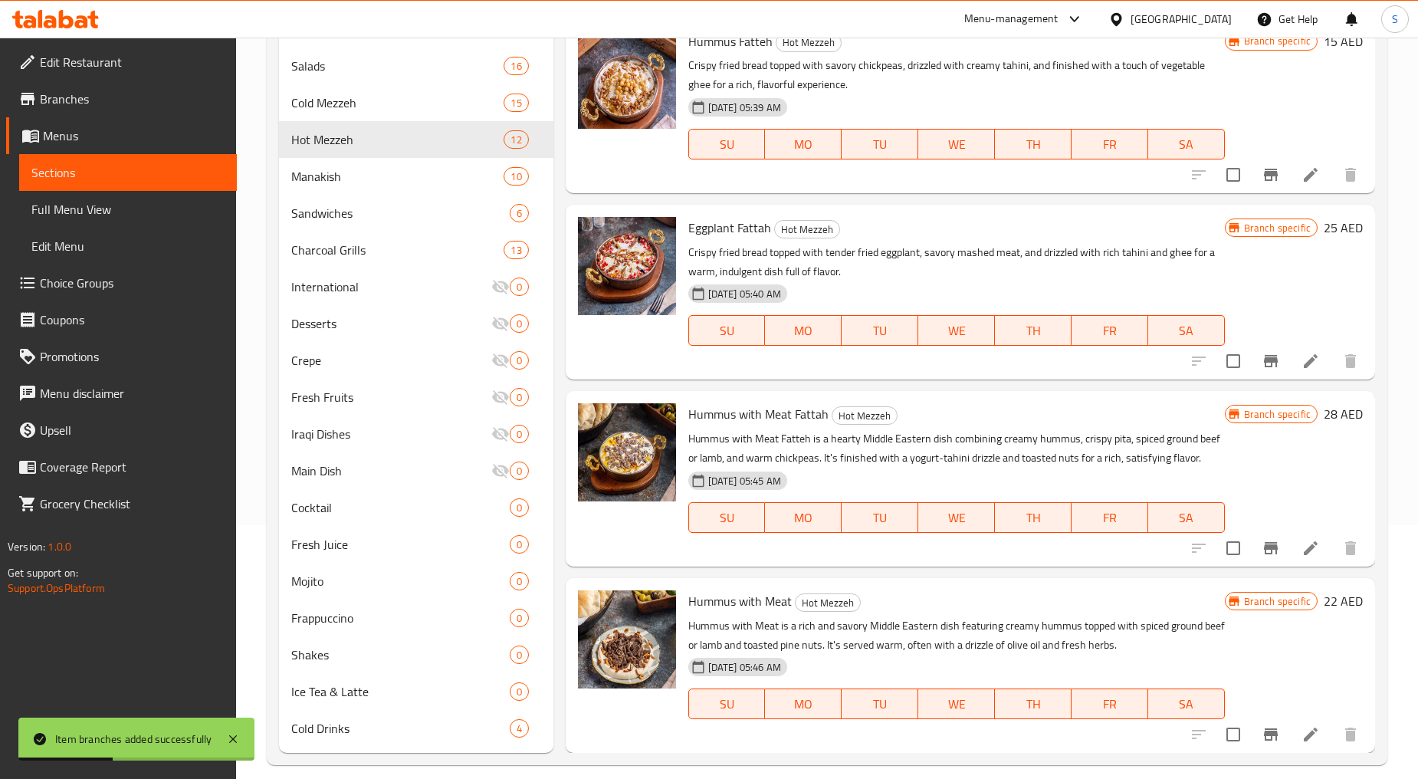
scroll to position [255, 0]
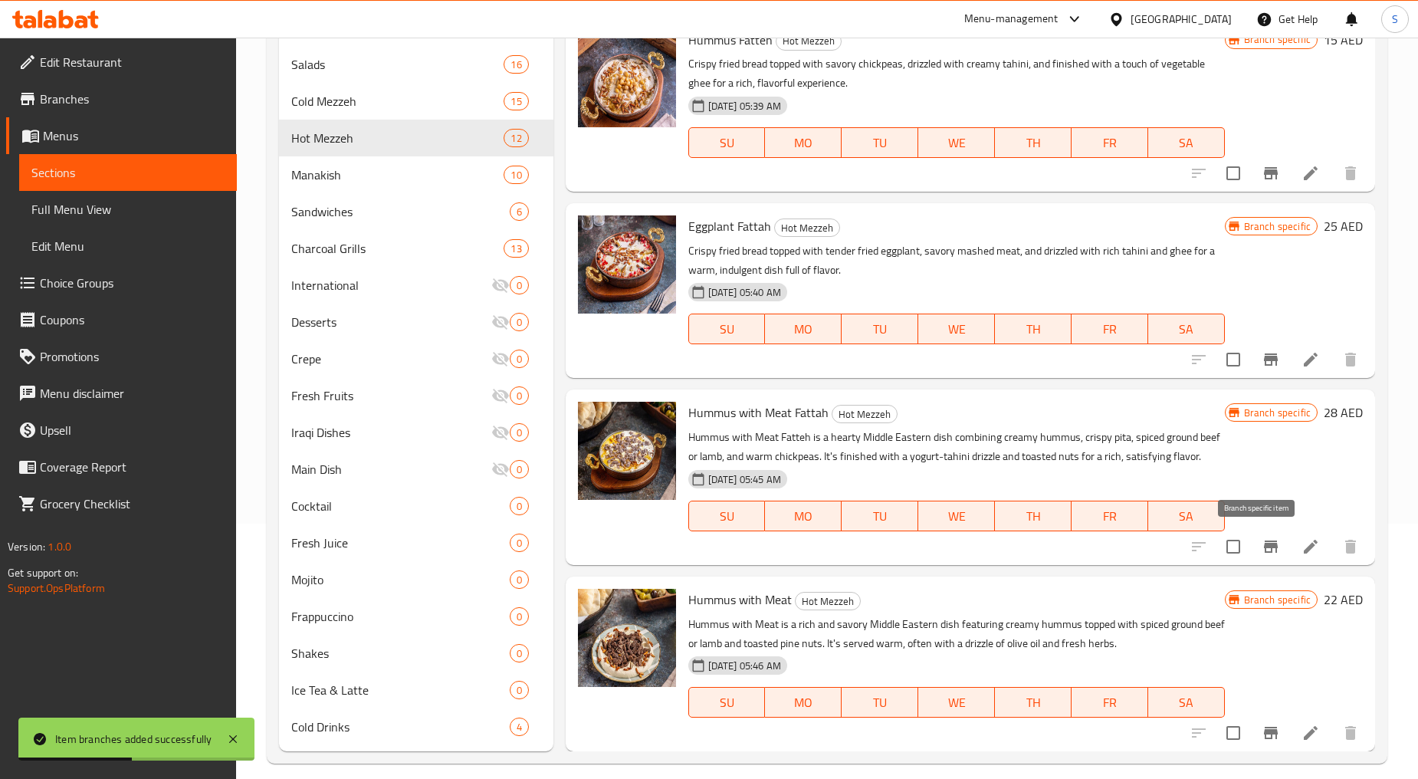
click at [1262, 553] on icon "Branch-specific-item" at bounding box center [1271, 546] width 18 height 18
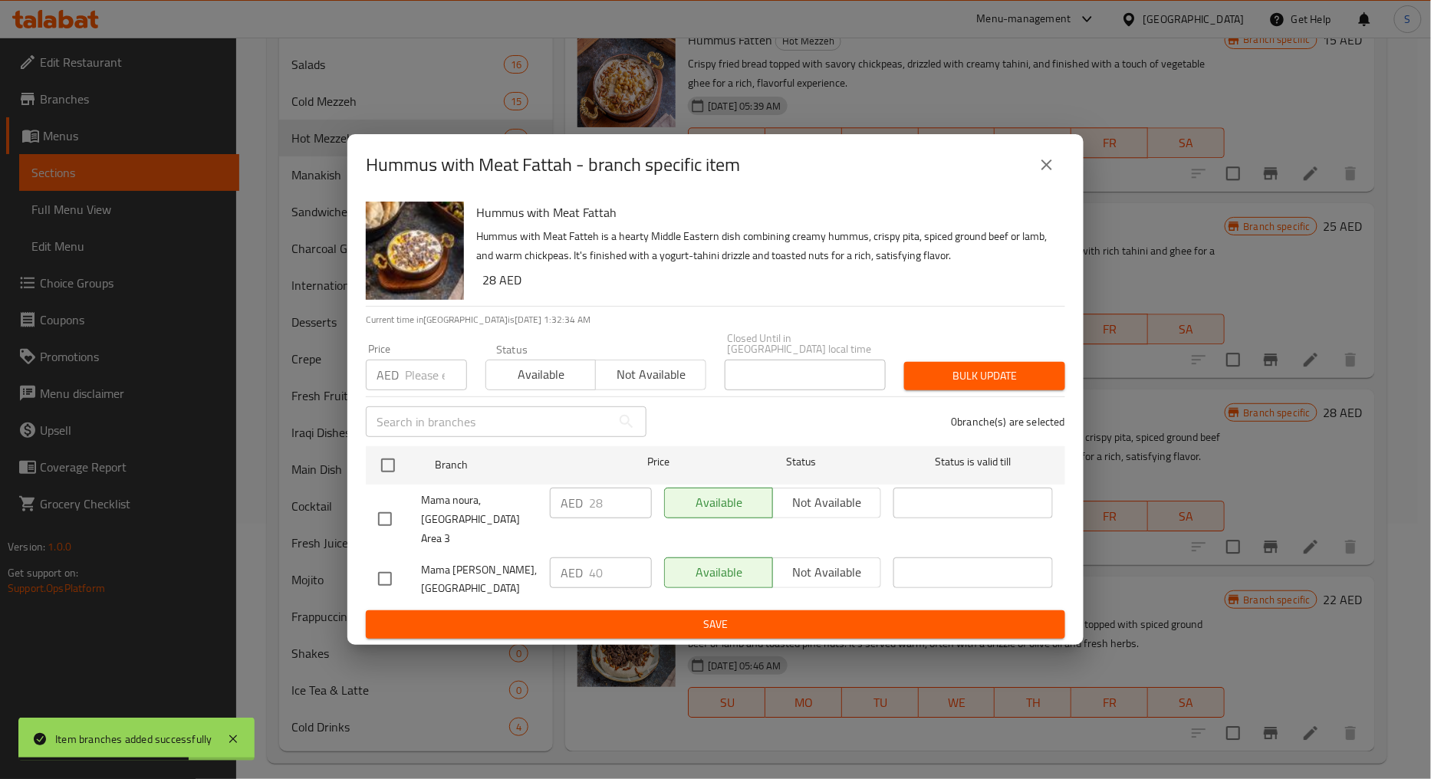
click at [1039, 161] on button "close" at bounding box center [1046, 164] width 37 height 37
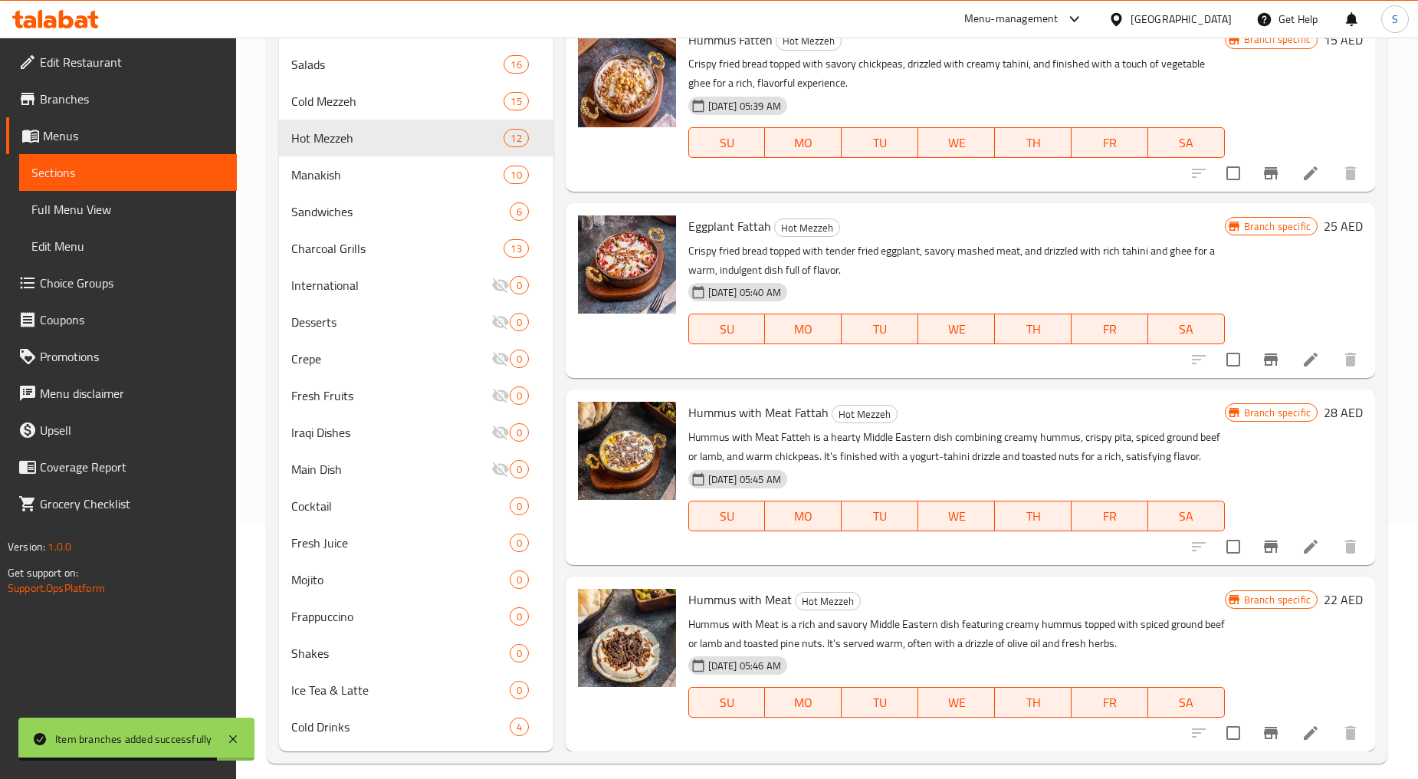
click at [1313, 552] on li at bounding box center [1311, 547] width 43 height 28
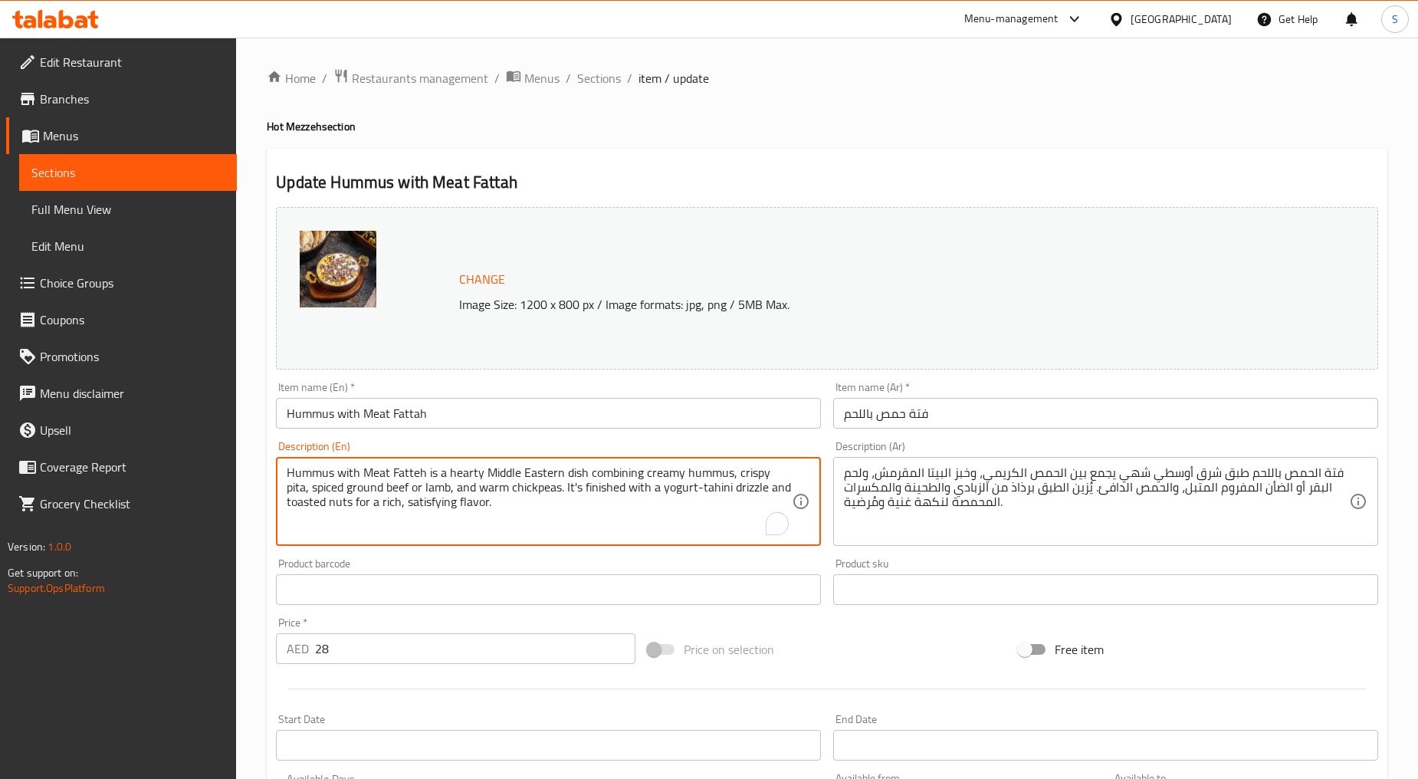
click at [485, 483] on textarea "Hummus with Meat Fatteh is a hearty Middle Eastern dish combining creamy hummus…" at bounding box center [539, 501] width 505 height 73
paste textarea "fried bread with chik pees with tahina & ghee"
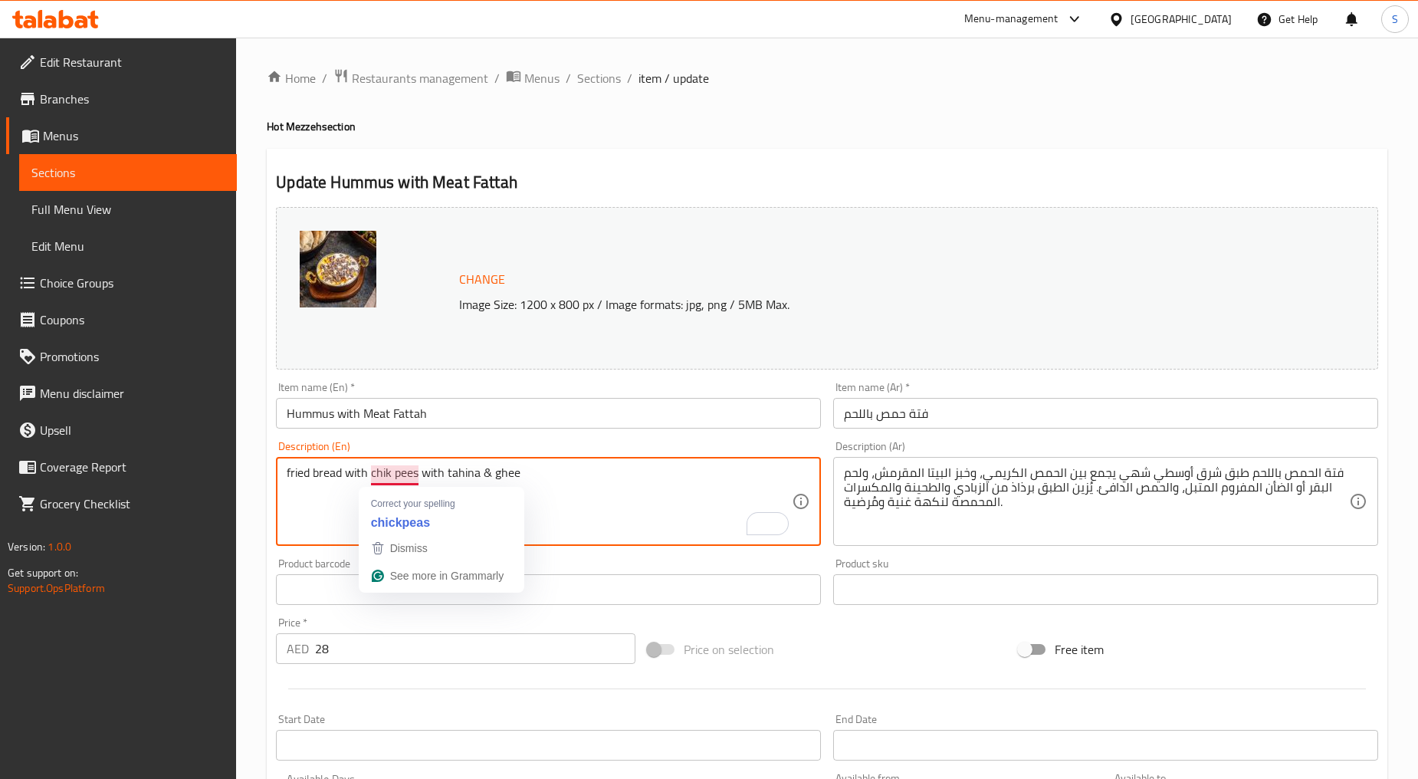
click at [335, 501] on textarea "fried bread with chik pees with tahina & ghee" at bounding box center [539, 501] width 505 height 73
drag, startPoint x: 370, startPoint y: 474, endPoint x: 418, endPoint y: 481, distance: 48.0
click at [418, 481] on textarea "fried bread with chik pees with tahina & ghee" at bounding box center [539, 501] width 505 height 73
type textarea "fried bread with chik pees with tahina & ghee"
click at [327, 483] on textarea "fried bread with chik pees with tahina & ghee" at bounding box center [539, 501] width 505 height 73
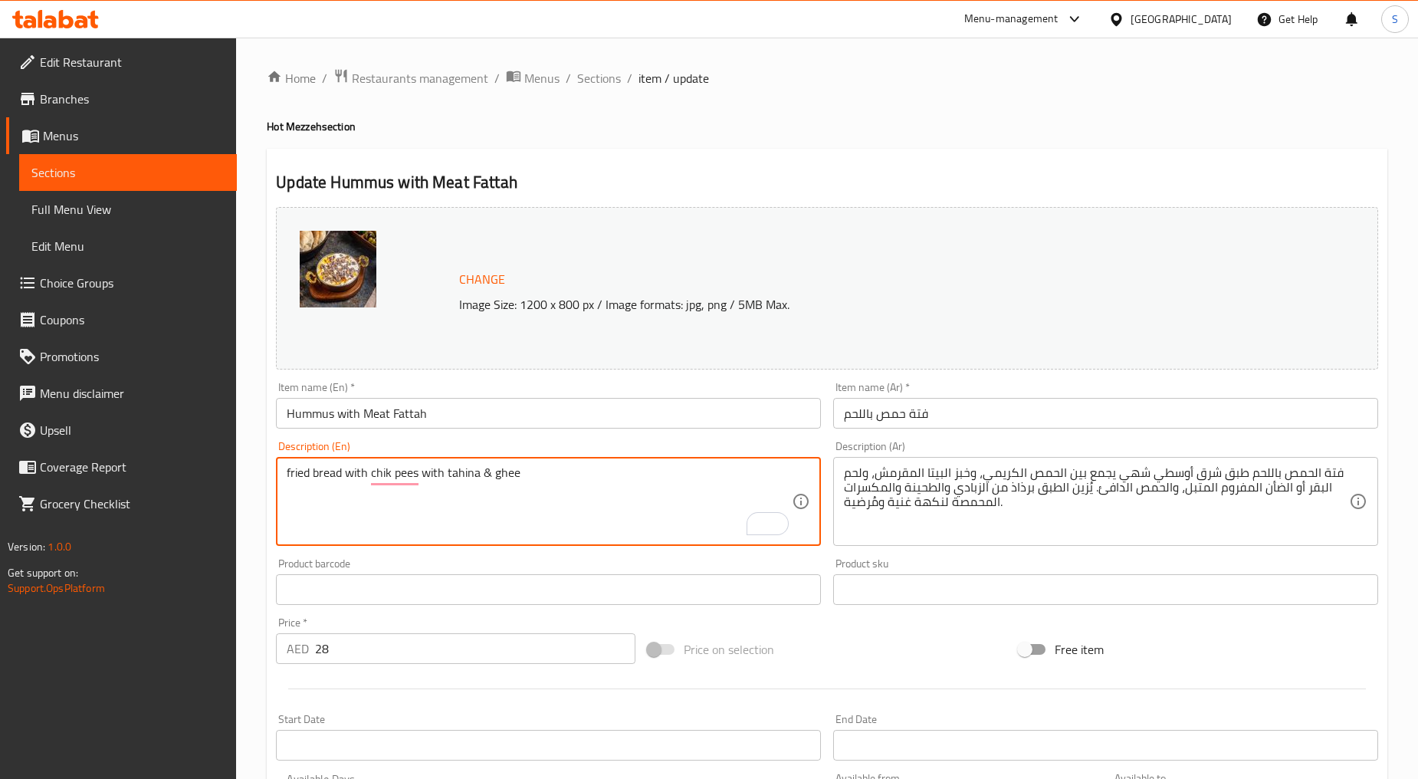
click at [327, 483] on textarea "fried bread with chik pees with tahina & ghee" at bounding box center [539, 501] width 505 height 73
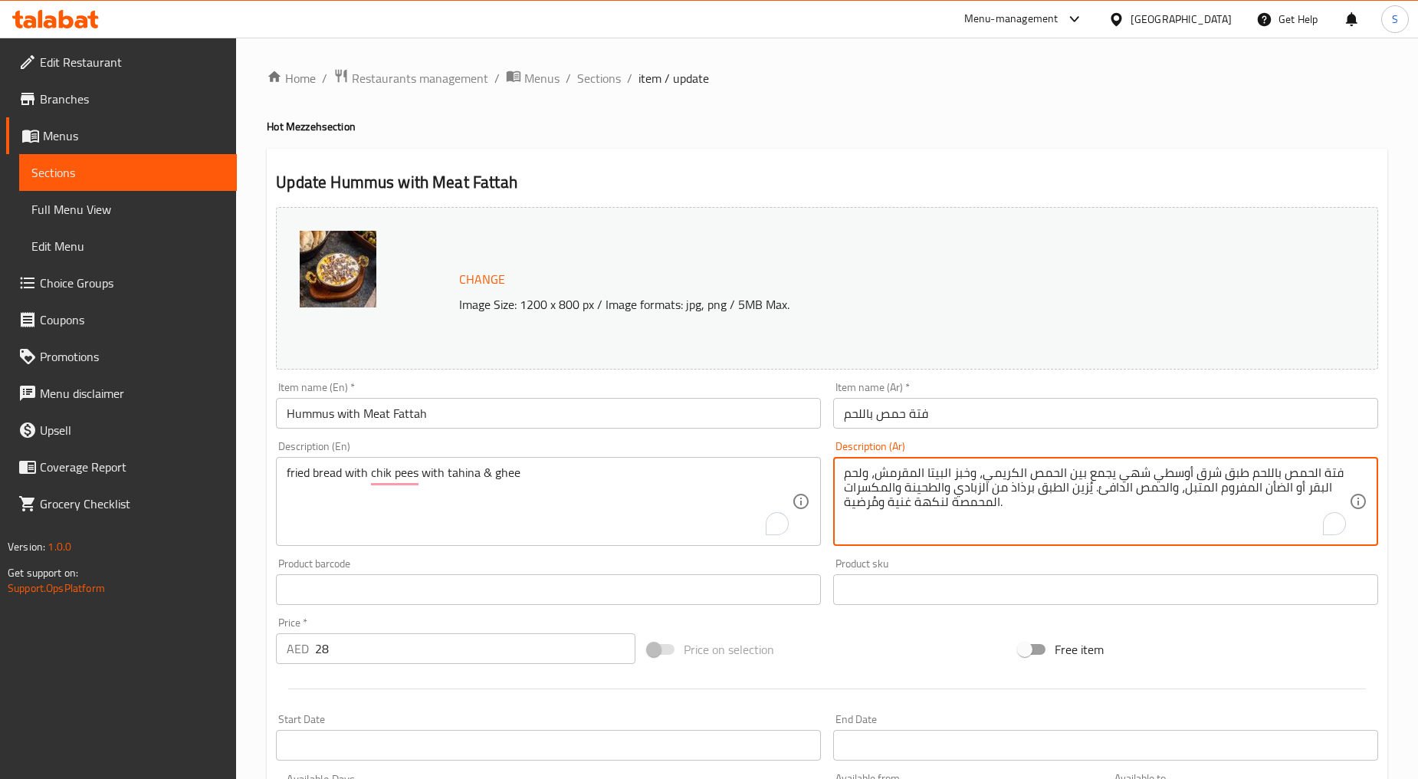
click at [932, 501] on textarea "فتة الحمص باللحم طبق شرق أوسطي شهي يجمع بين الحمص الكريمي، وخبز البيتا المقرمش،…" at bounding box center [1096, 501] width 505 height 73
paste textarea "خبز مقلي مع الحمص مع الطحينة والسمن"
type textarea "خبز مقلي مع الحمص مع الطحينة والسمن"
click at [343, 416] on input "Hummus with Meat Fattah" at bounding box center [548, 413] width 545 height 31
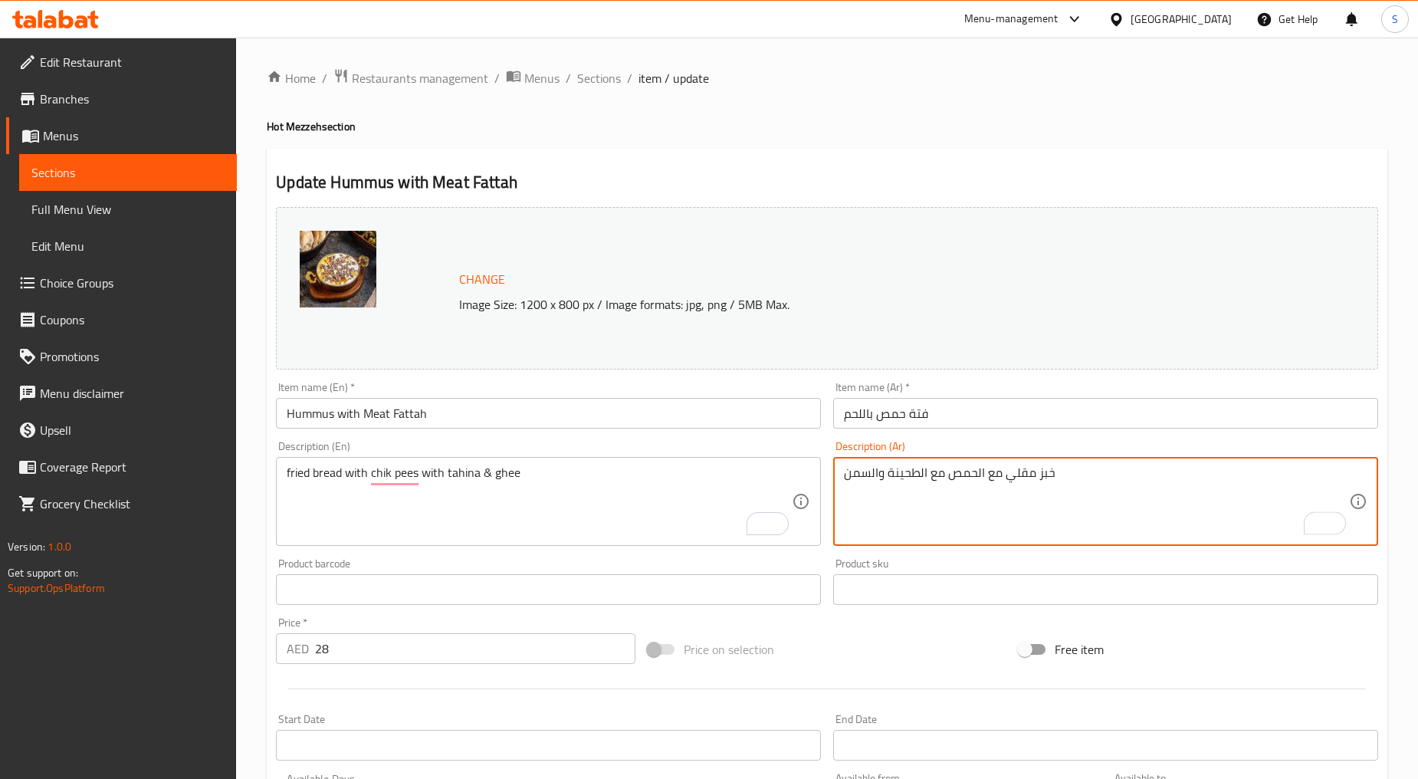
click at [343, 416] on input "Hummus with Meat Fattah" at bounding box center [548, 413] width 545 height 31
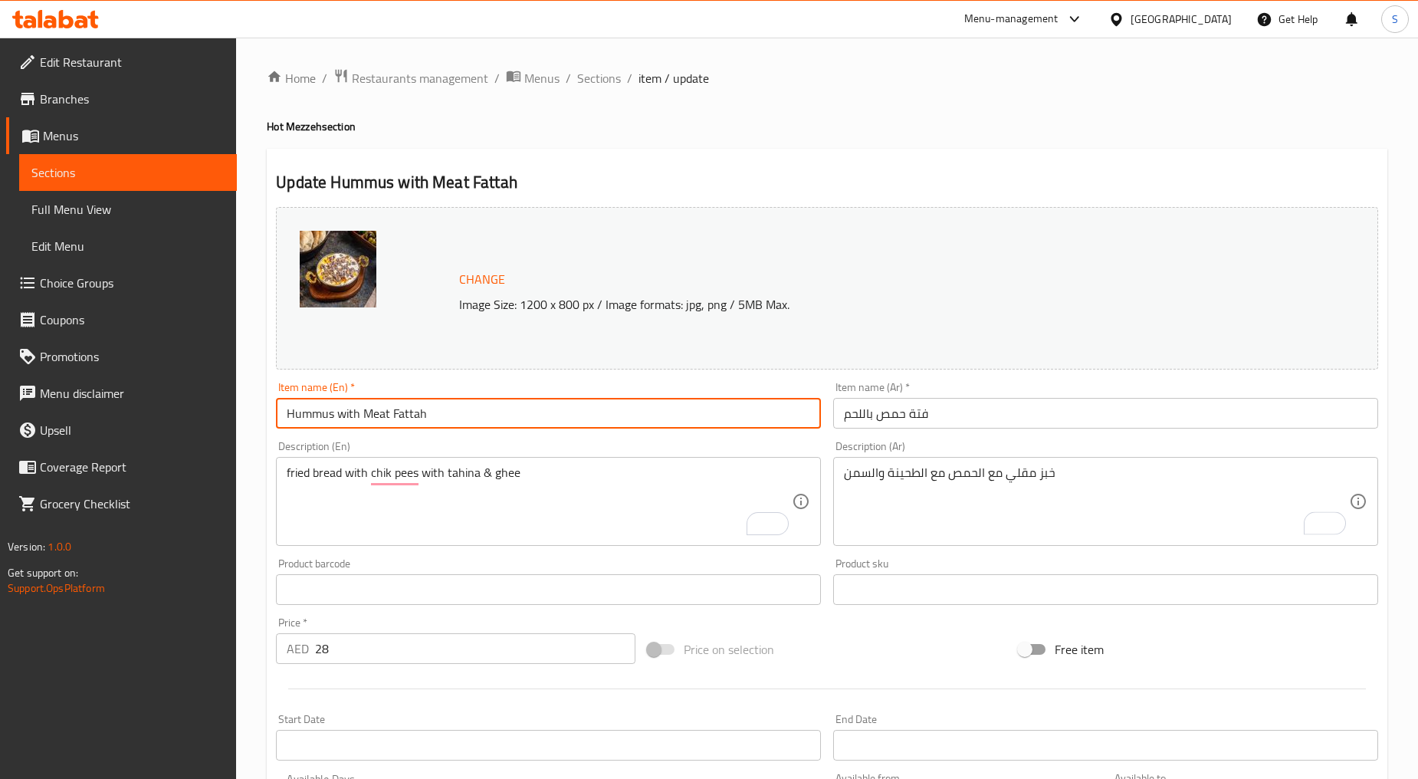
type input "Hummus With Meat Fattah"
click at [363, 419] on input "Hummus With Meat Fattah" at bounding box center [548, 413] width 545 height 31
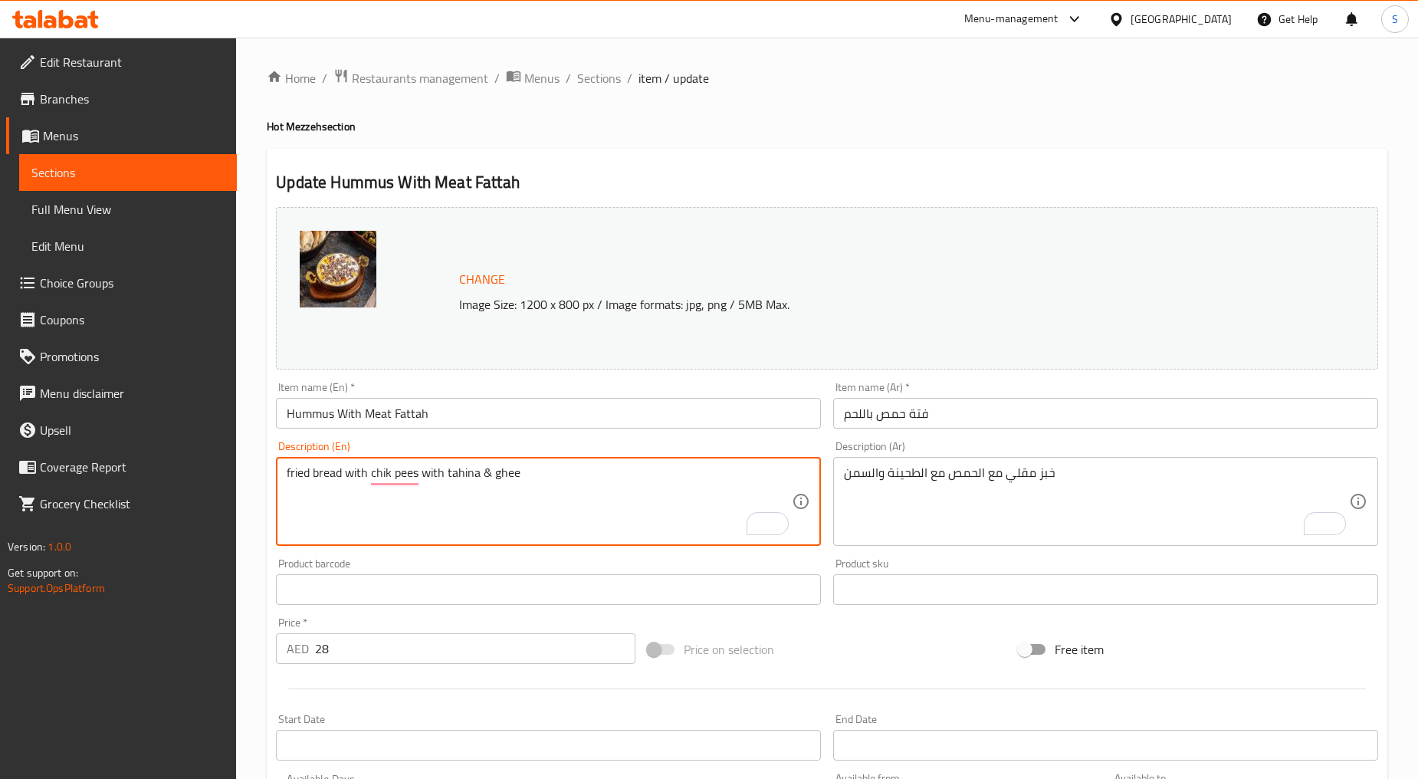
click at [424, 492] on textarea "fried bread with chik pees with tahina & ghee" at bounding box center [539, 501] width 505 height 73
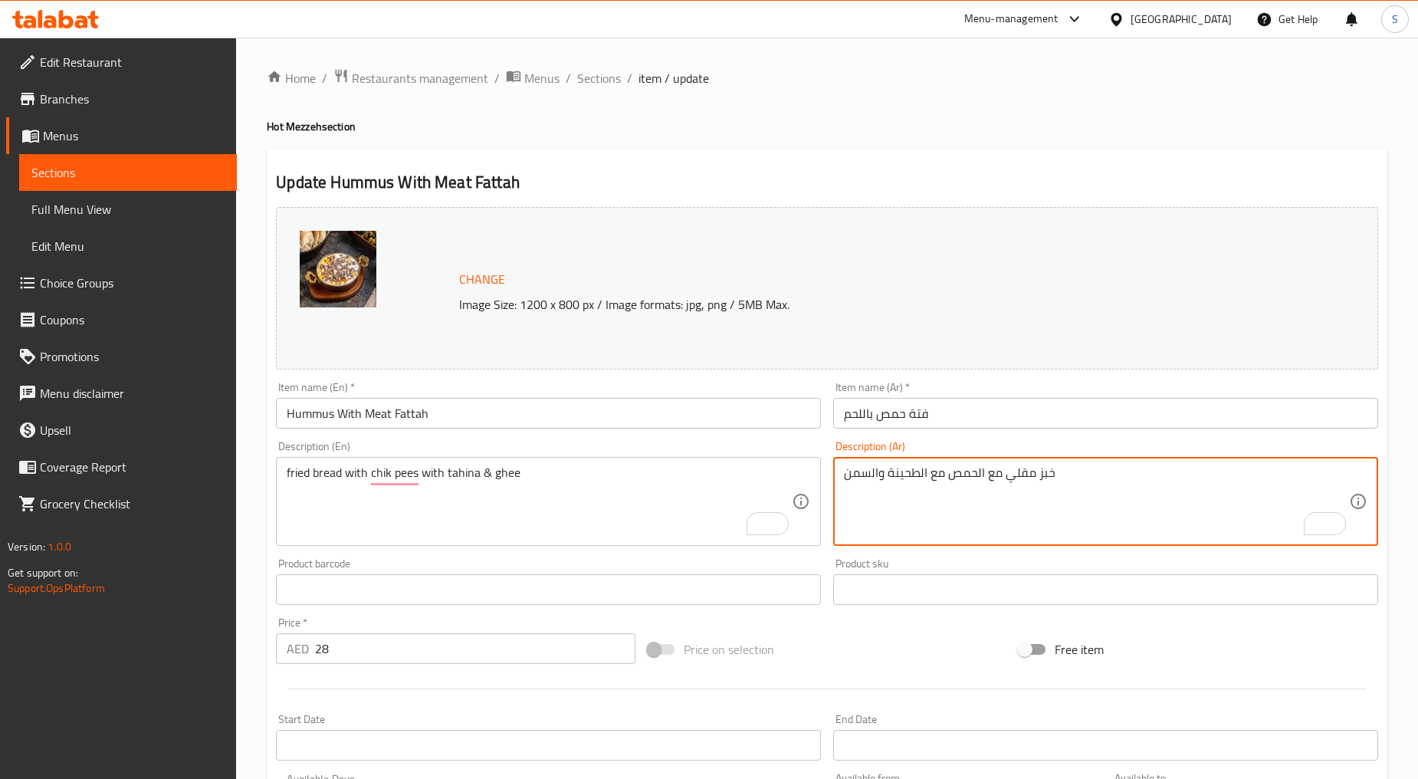
click at [945, 502] on textarea "خبز مقلي مع الحمص مع الطحينة والسمن" at bounding box center [1096, 501] width 505 height 73
click at [1268, 473] on textarea "خبز مقلي مع الحمص مع الطحينة والسمن" at bounding box center [1096, 501] width 505 height 73
click at [1270, 477] on textarea "خبز مقلي مع الحمص مع الطحينة والسمن" at bounding box center [1096, 501] width 505 height 73
click at [1220, 477] on textarea "خبز مقلي مع حمص مع الطحينة والسمن" at bounding box center [1096, 501] width 505 height 73
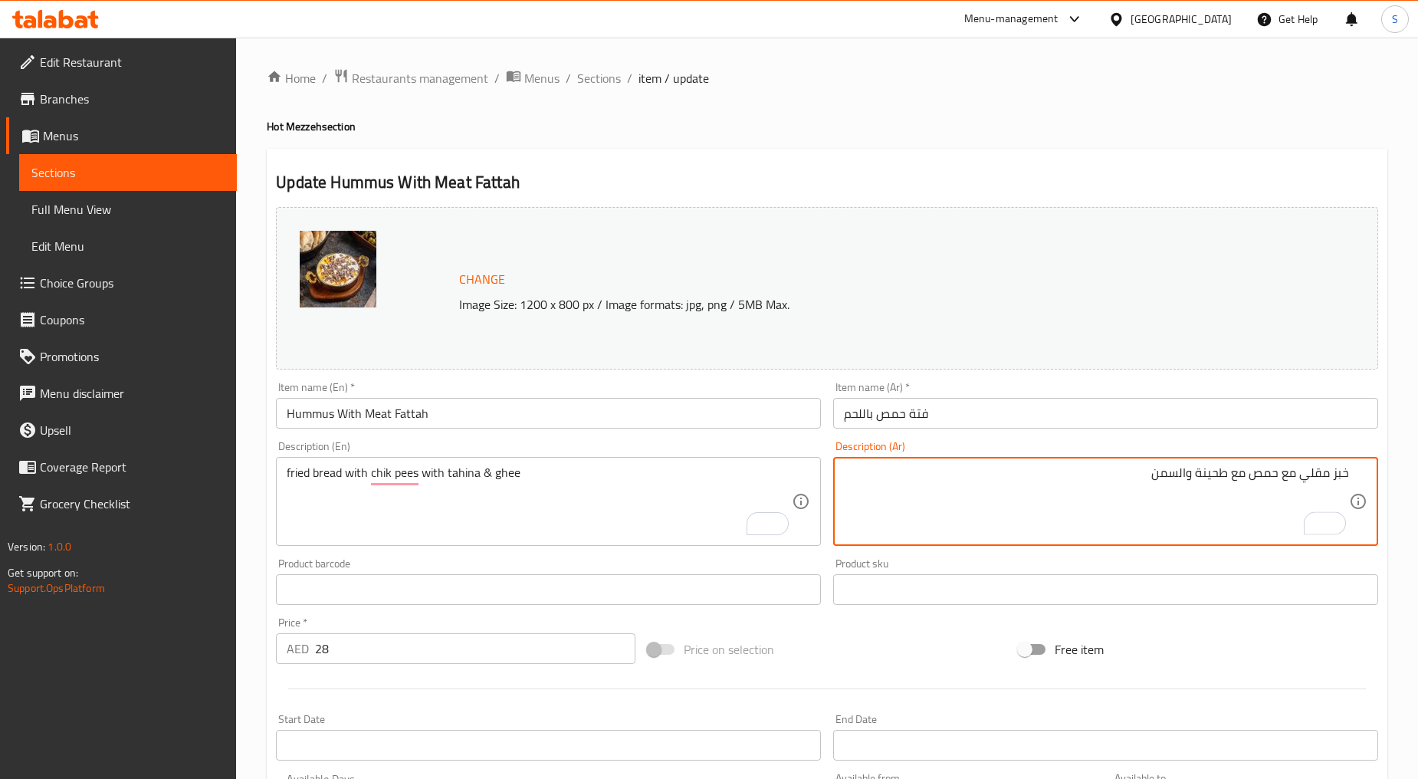
click at [1182, 476] on textarea "خبز مقلي مع حمص مع طحينة والسمن" at bounding box center [1096, 501] width 505 height 73
click at [1147, 484] on textarea "خبز مقلي مع حمص مع طحينة وسمن" at bounding box center [1096, 501] width 505 height 73
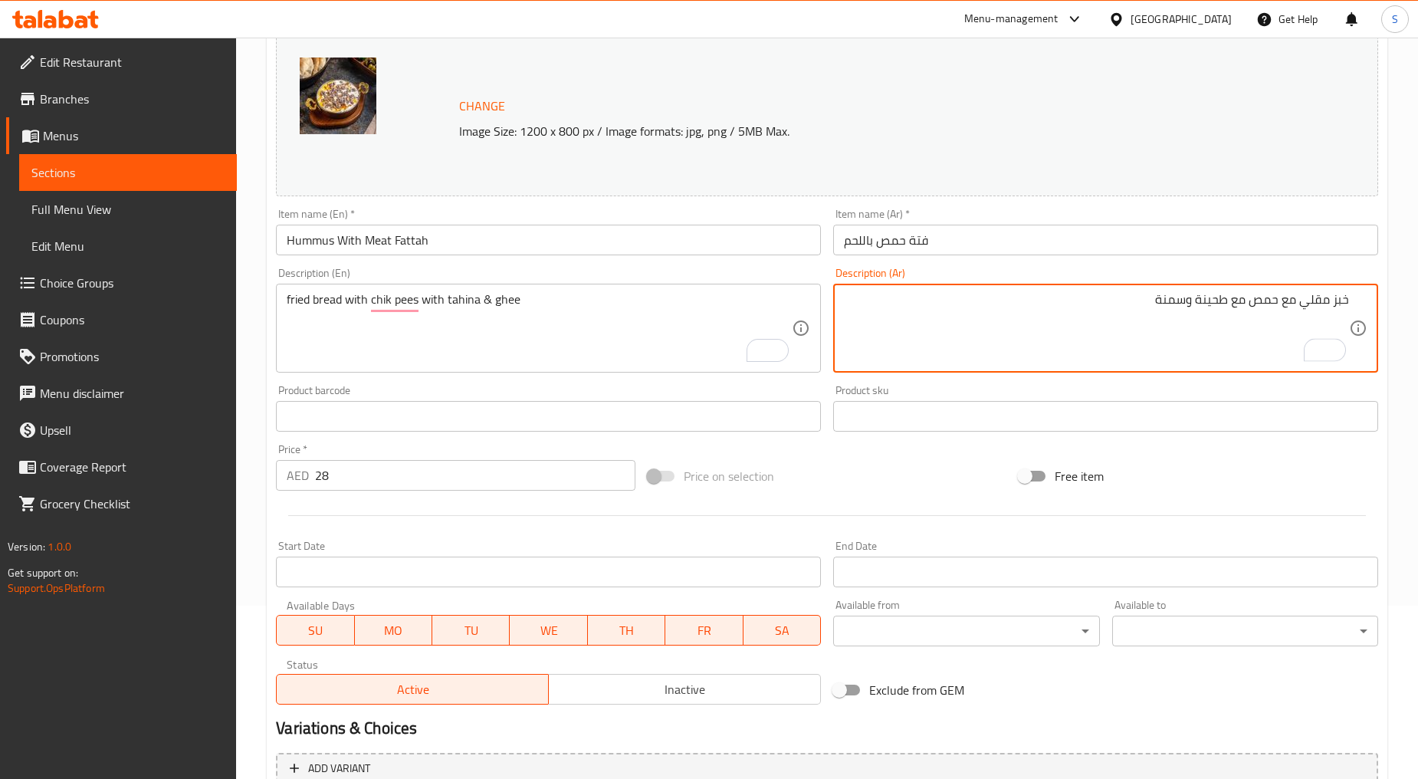
scroll to position [324, 0]
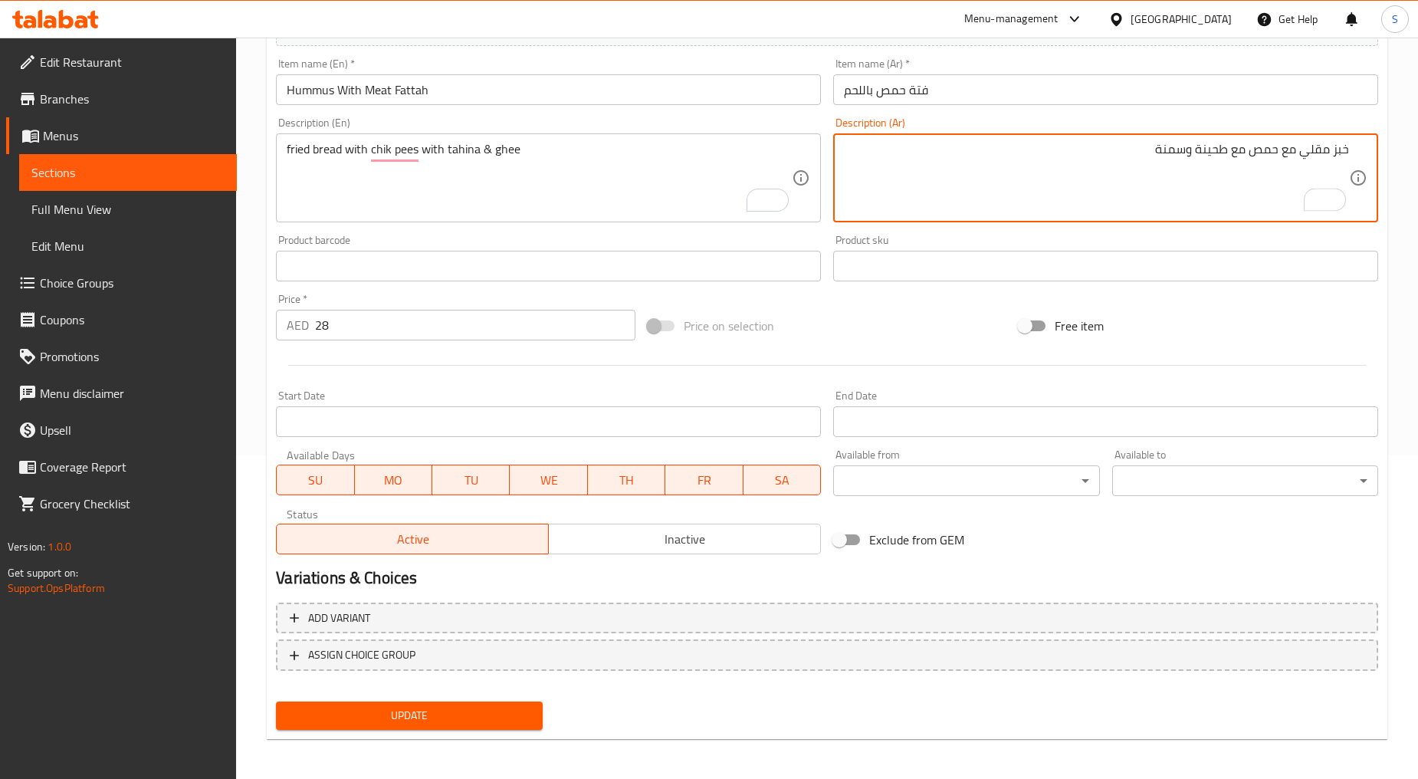
type textarea "خبز مقلي مع حمص مع طحينة وسمنة"
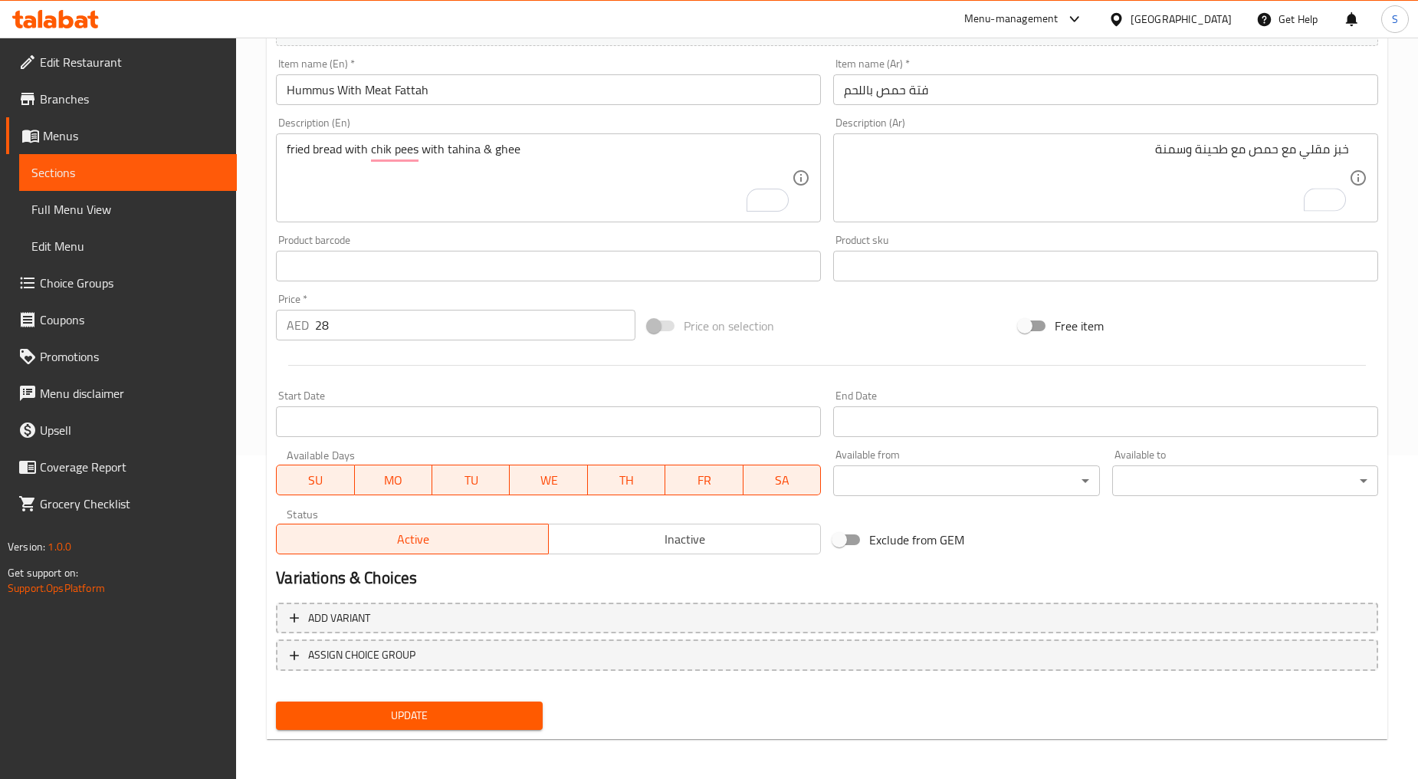
click at [428, 736] on div "Update Hummus With Meat Fattah Change Image Size: 1200 x 800 px / Image formats…" at bounding box center [827, 282] width 1121 height 915
click at [427, 710] on span "Update" at bounding box center [409, 715] width 242 height 19
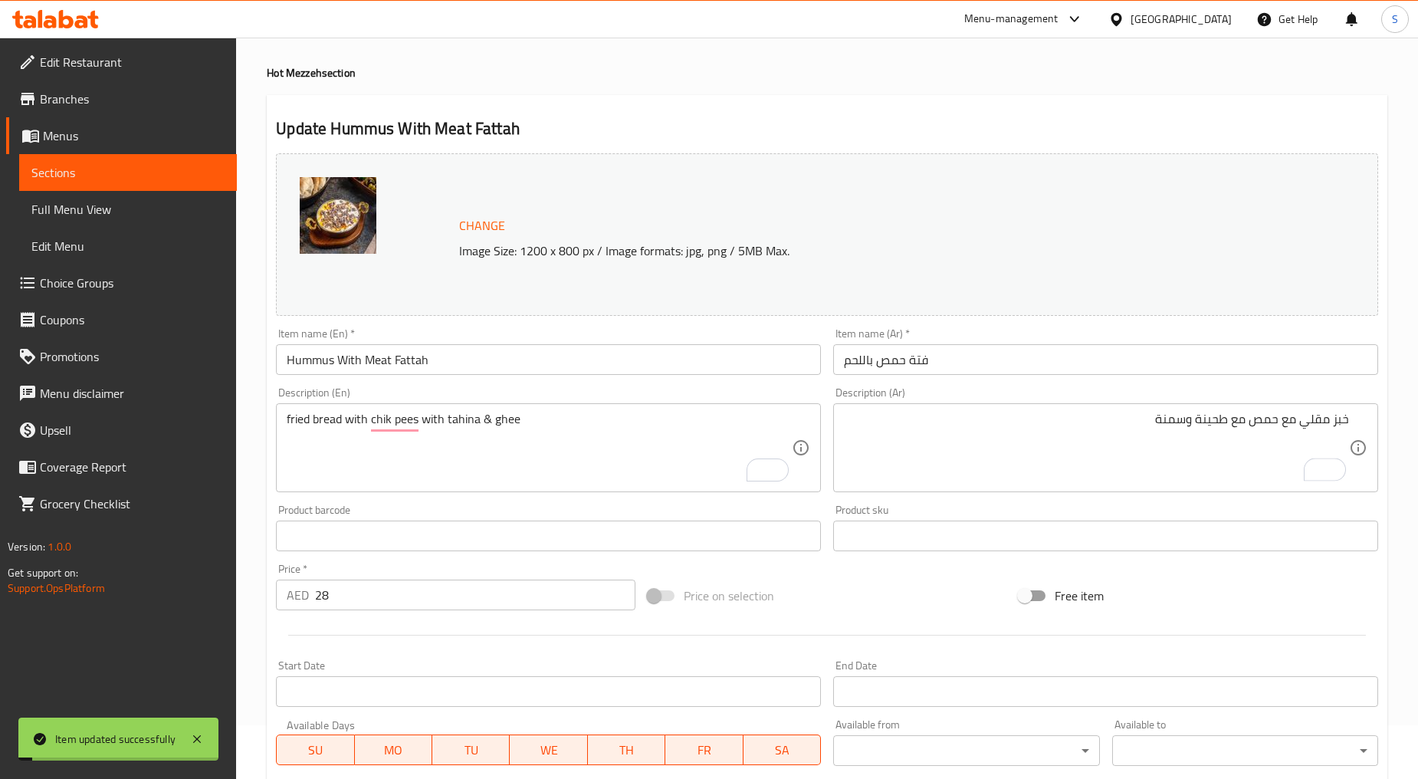
scroll to position [0, 0]
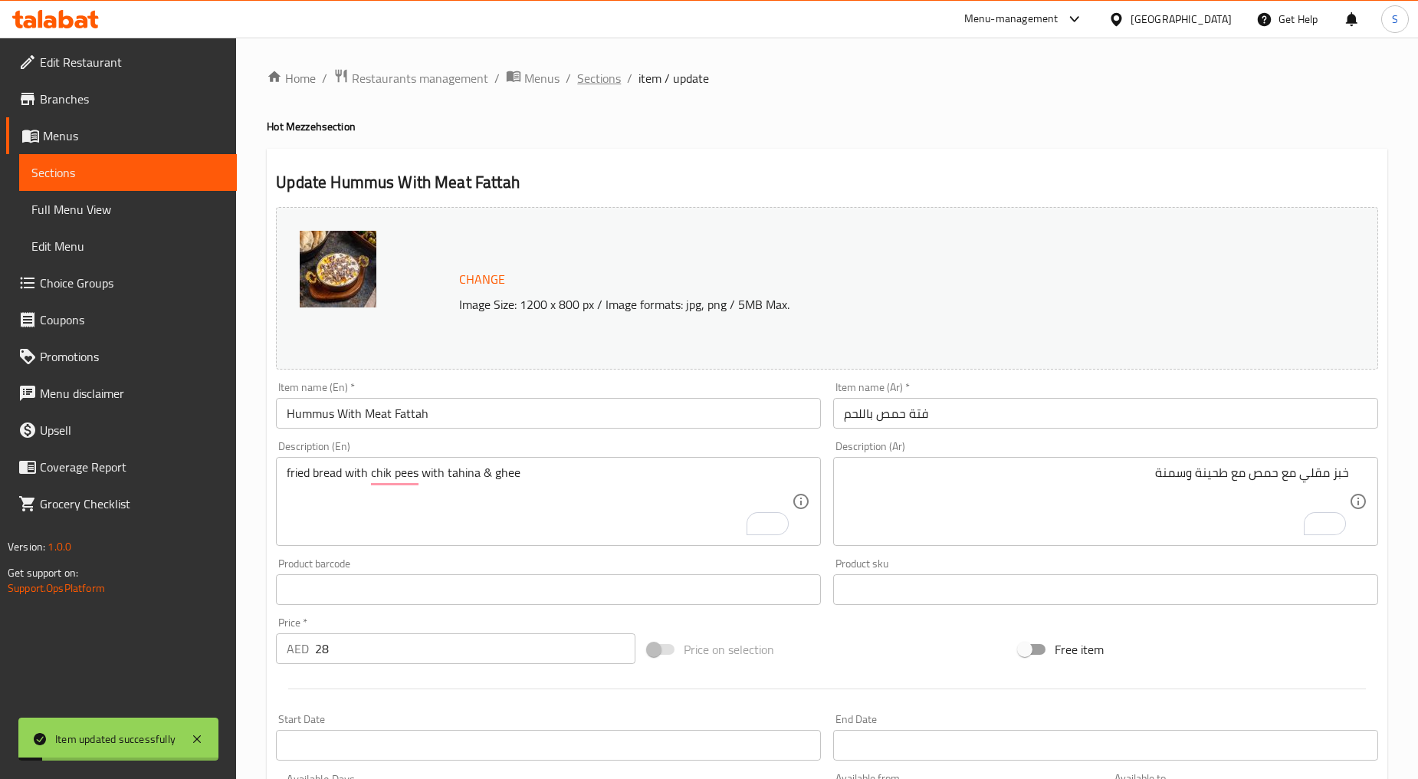
click at [591, 73] on span "Sections" at bounding box center [599, 78] width 44 height 18
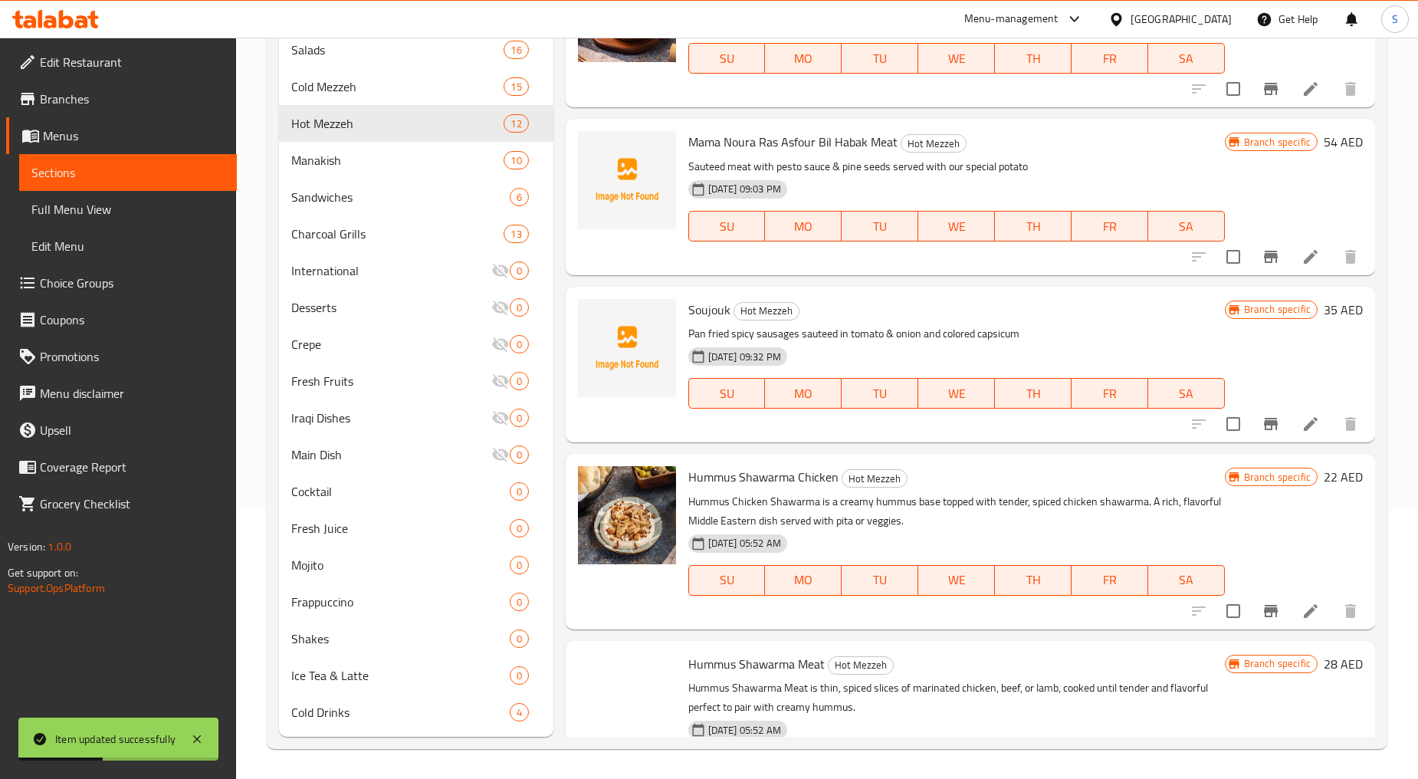
scroll to position [1309, 0]
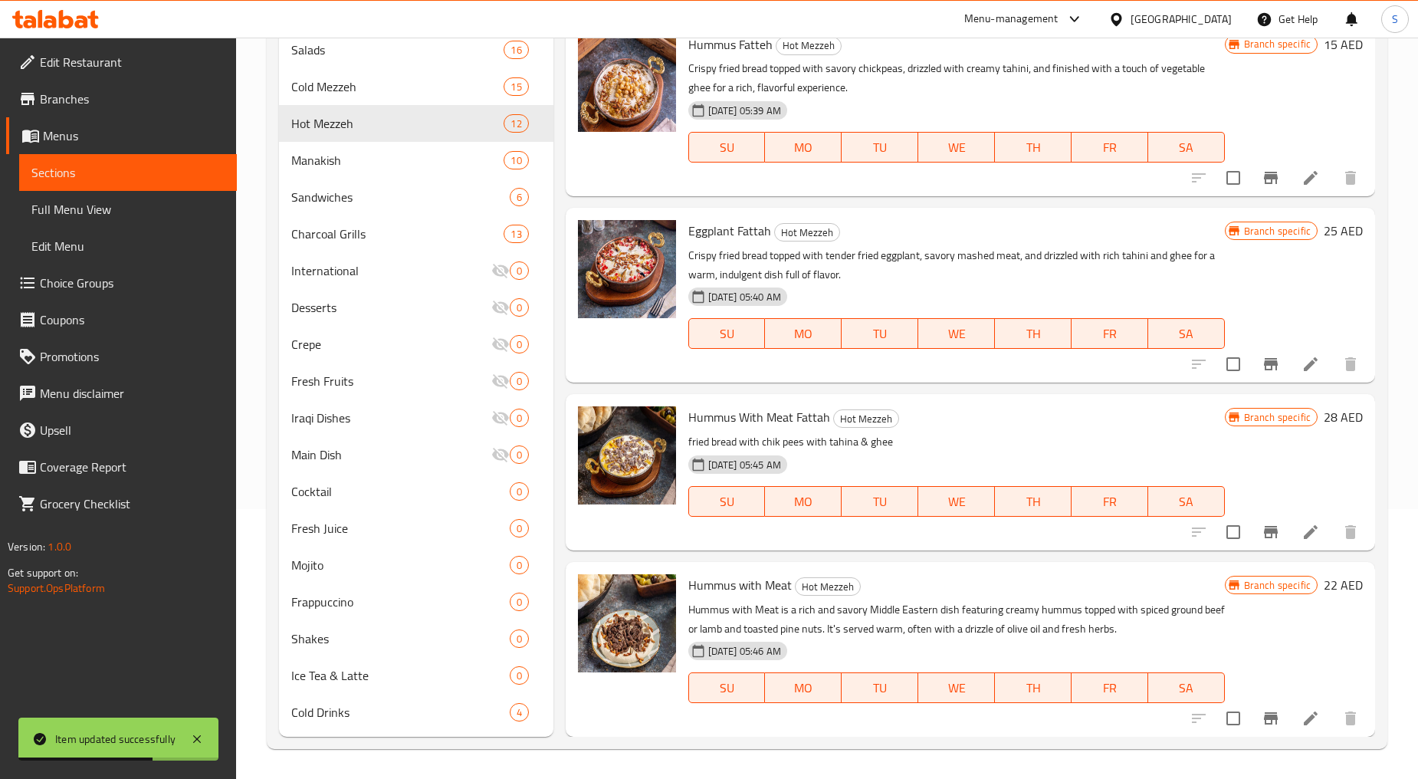
click at [1264, 724] on icon "Branch-specific-item" at bounding box center [1271, 718] width 18 height 18
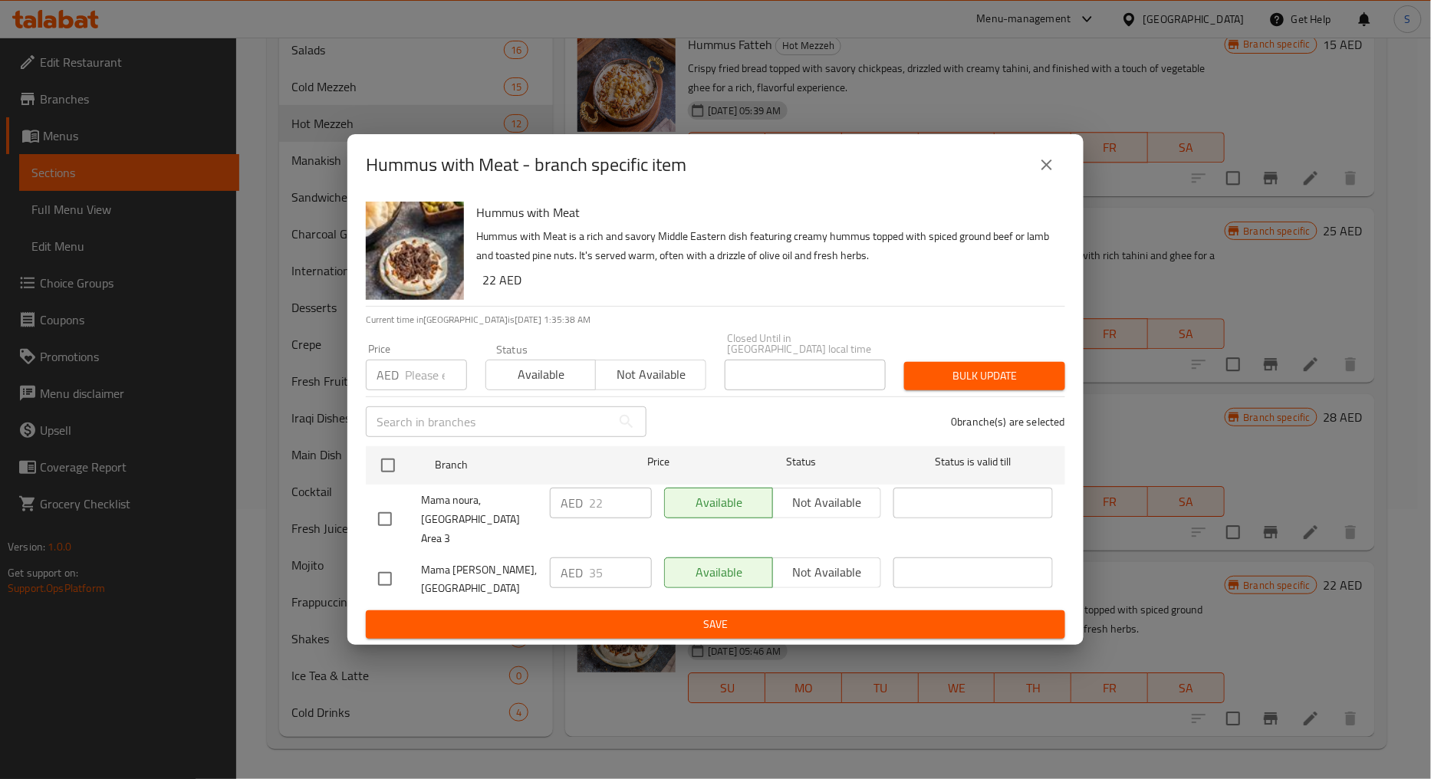
click at [1053, 167] on icon "close" at bounding box center [1046, 165] width 18 height 18
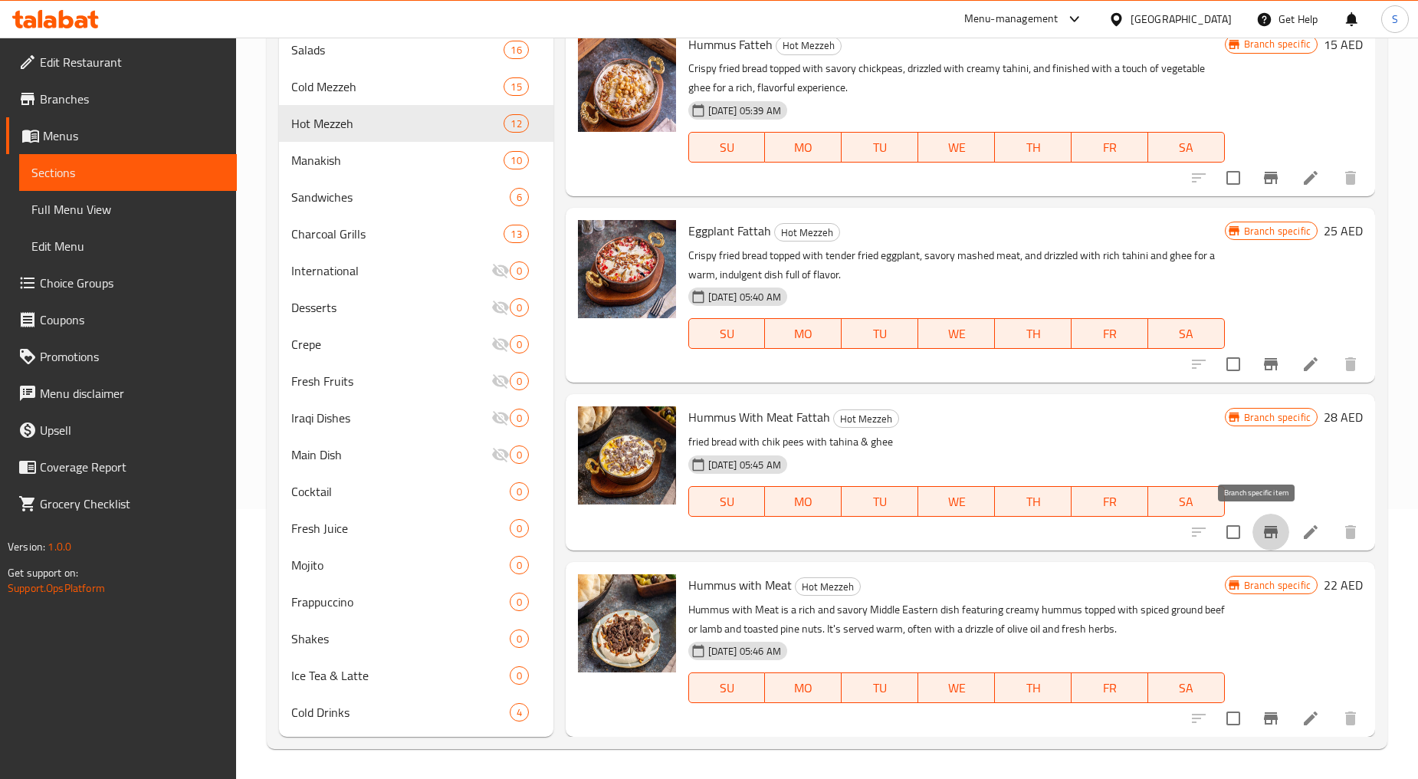
click at [1261, 519] on button "Branch-specific-item" at bounding box center [1271, 532] width 37 height 37
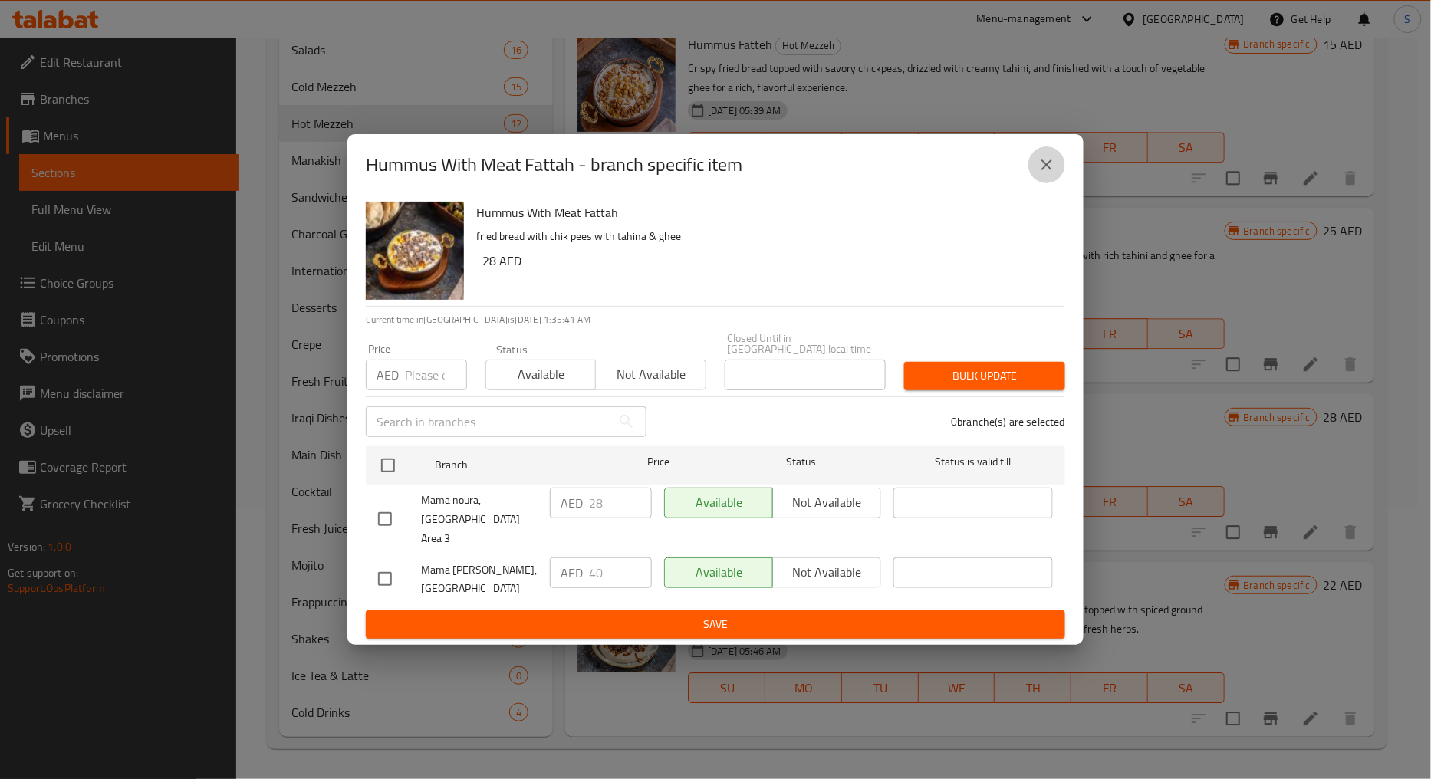
click at [1052, 172] on icon "close" at bounding box center [1046, 165] width 18 height 18
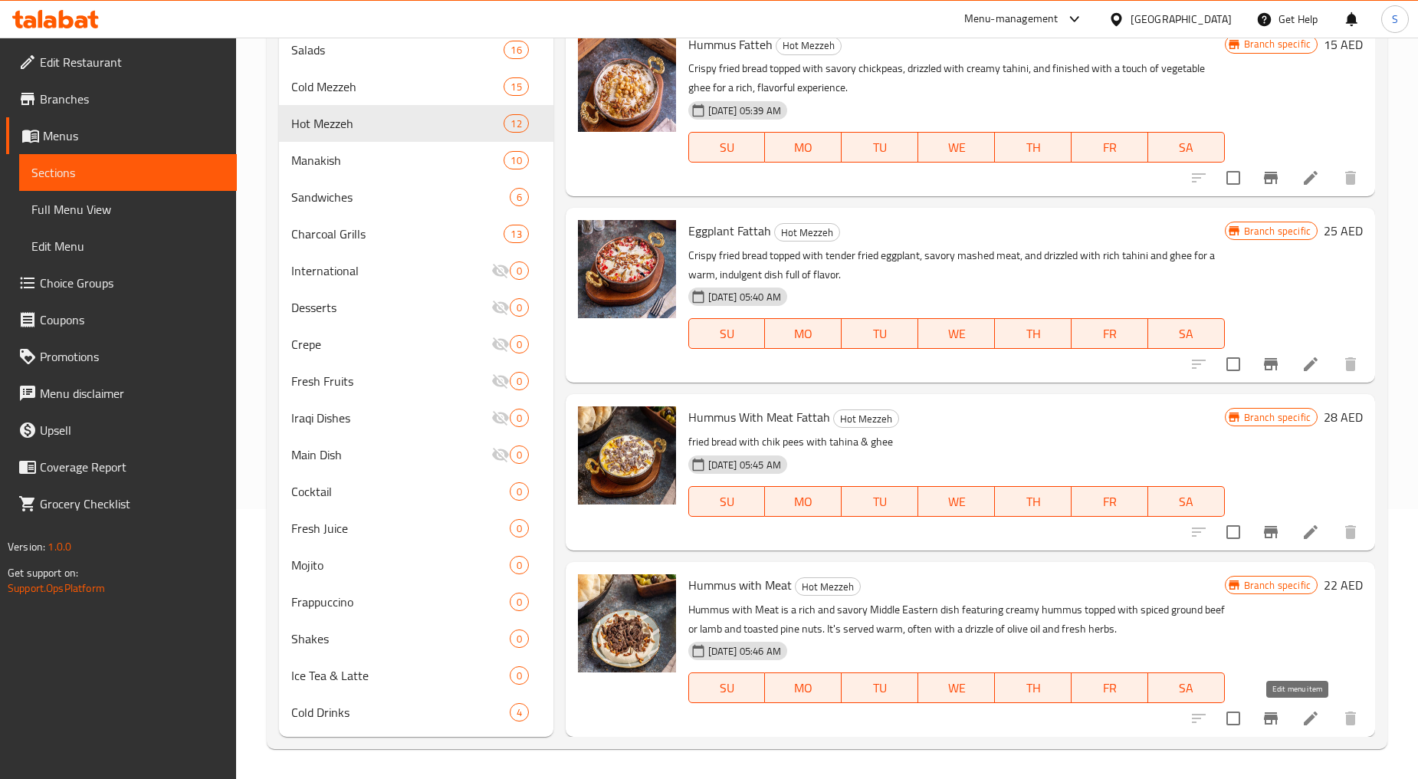
click at [1304, 719] on icon at bounding box center [1311, 719] width 14 height 14
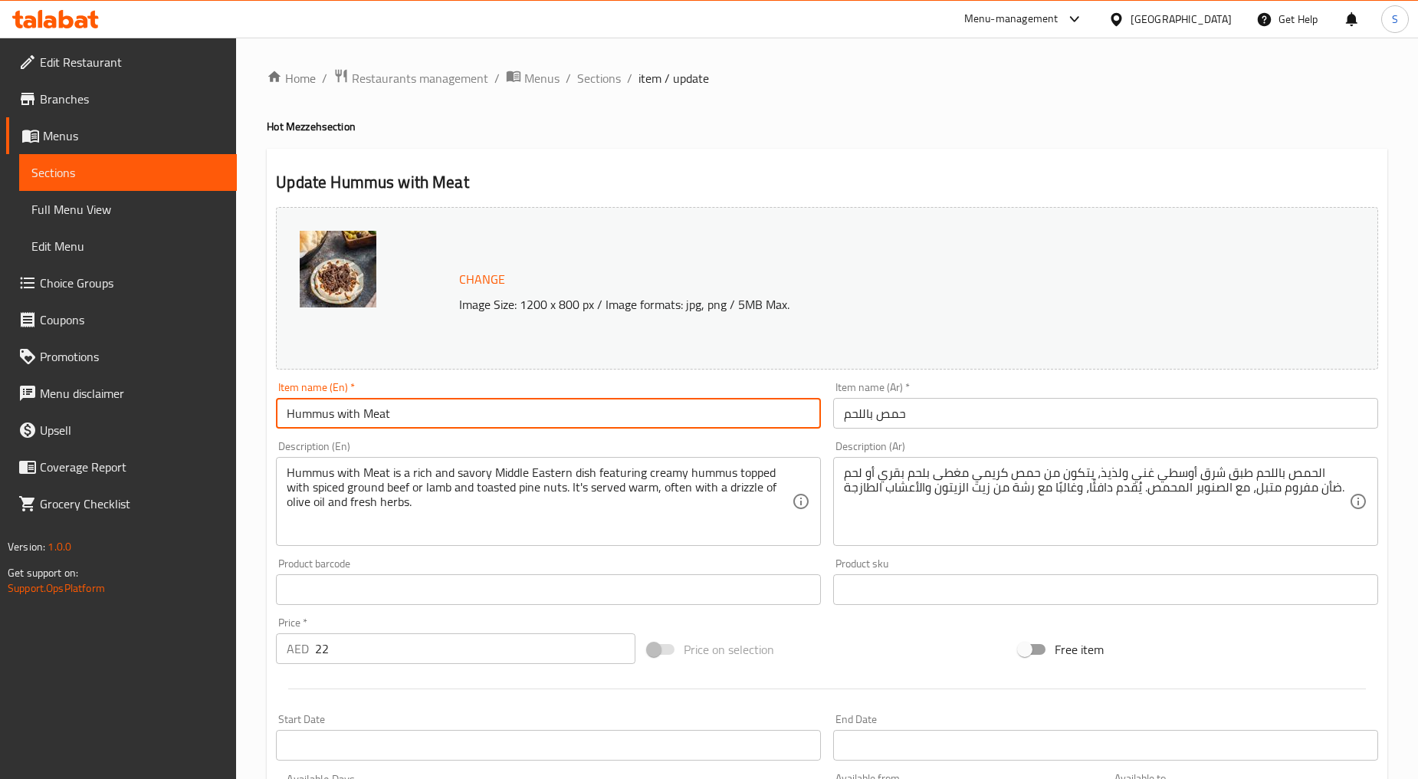
click at [347, 404] on input "Hummus with Meat" at bounding box center [548, 413] width 545 height 31
type input "Hummus With Meat"
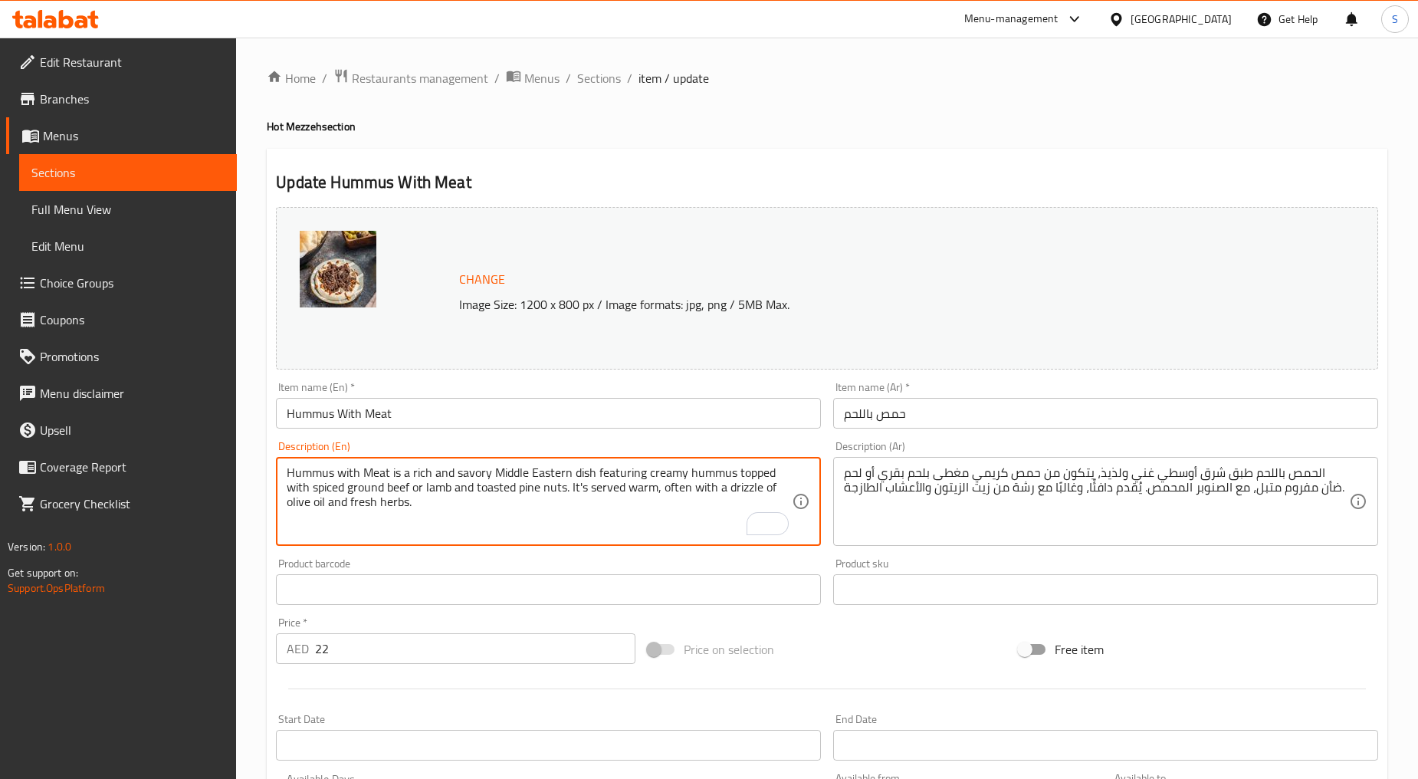
click at [371, 488] on textarea "Hummus with Meat is a rich and savory Middle Eastern dish featuring creamy humm…" at bounding box center [539, 501] width 505 height 73
paste textarea "Creamy mashed chickpeas combined with savory meat, all topped with rich tahini …"
click at [371, 488] on textarea "Creamy mashed chickpeas combined with savory meat, all topped with rich tahini …" at bounding box center [539, 501] width 505 height 73
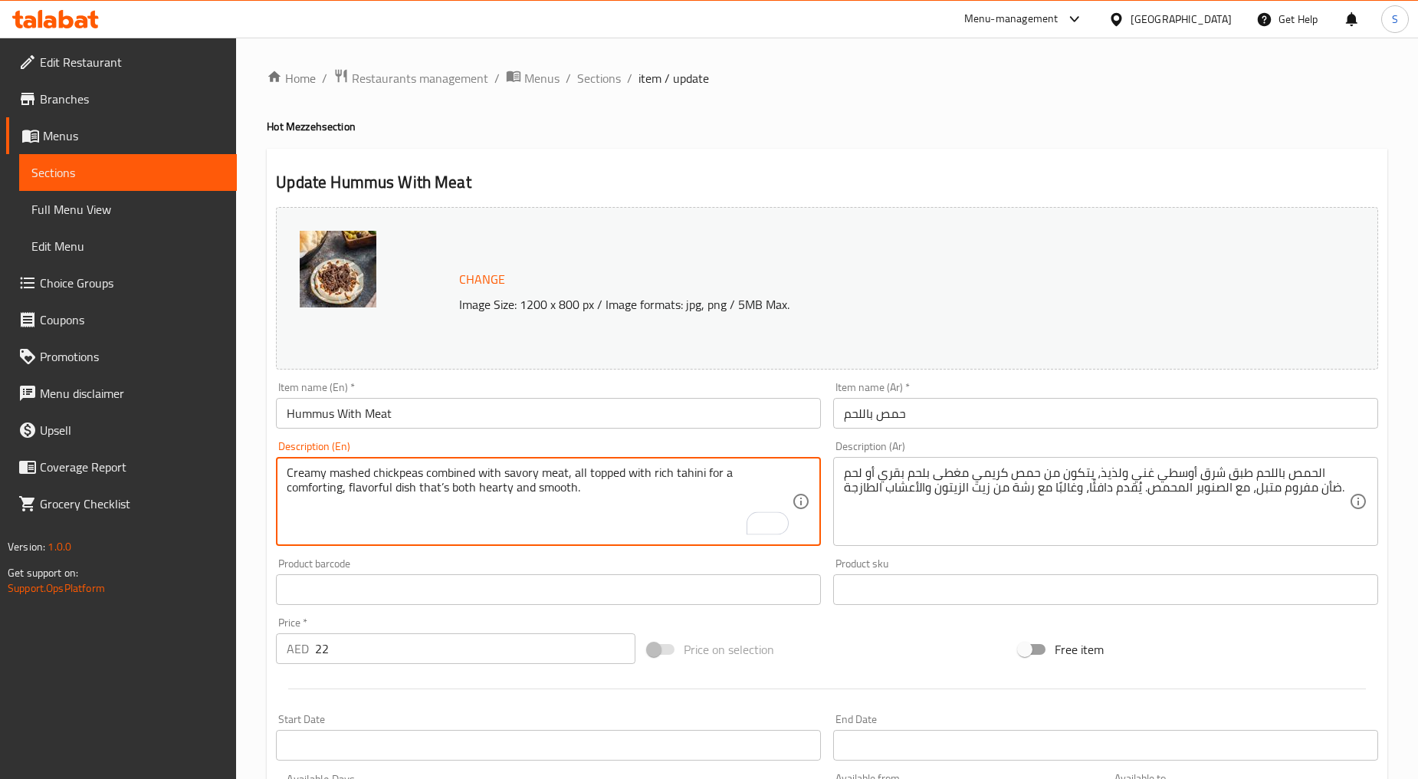
click at [371, 488] on textarea "Creamy mashed chickpeas combined with savory meat, all topped with rich tahini …" at bounding box center [539, 501] width 505 height 73
click at [465, 516] on textarea "Creamy mashed chickpeas combined with savory meat, all topped with rich tahini …" at bounding box center [539, 501] width 505 height 73
click at [379, 491] on textarea "Creamy mashed chickpeas combined with savory meat, all topped with rich tahini …" at bounding box center [539, 501] width 505 height 73
click at [436, 495] on textarea "Creamy mashed chickpeas combined with savory meat, all topped with rich tahini …" at bounding box center [539, 501] width 505 height 73
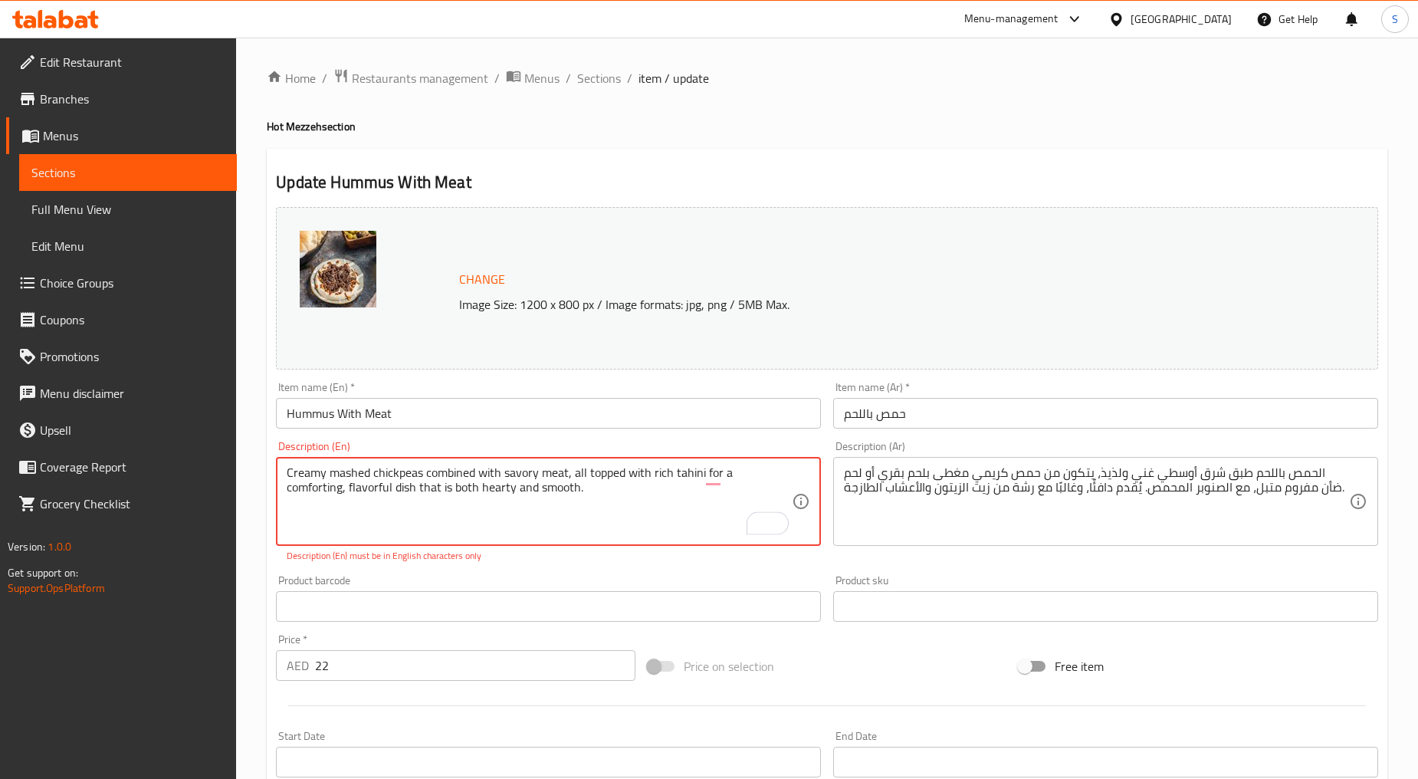
click at [436, 495] on textarea "Creamy mashed chickpeas combined with savory meat, all topped with rich tahini …" at bounding box center [539, 501] width 505 height 73
click at [637, 493] on textarea "Creamy mashed chickpeas combined with savory meat, all topped with rich tahini,…" at bounding box center [539, 501] width 505 height 73
type textarea "Creamy mashed chickpeas combined with savory meat, all topped with rich tahini,…"
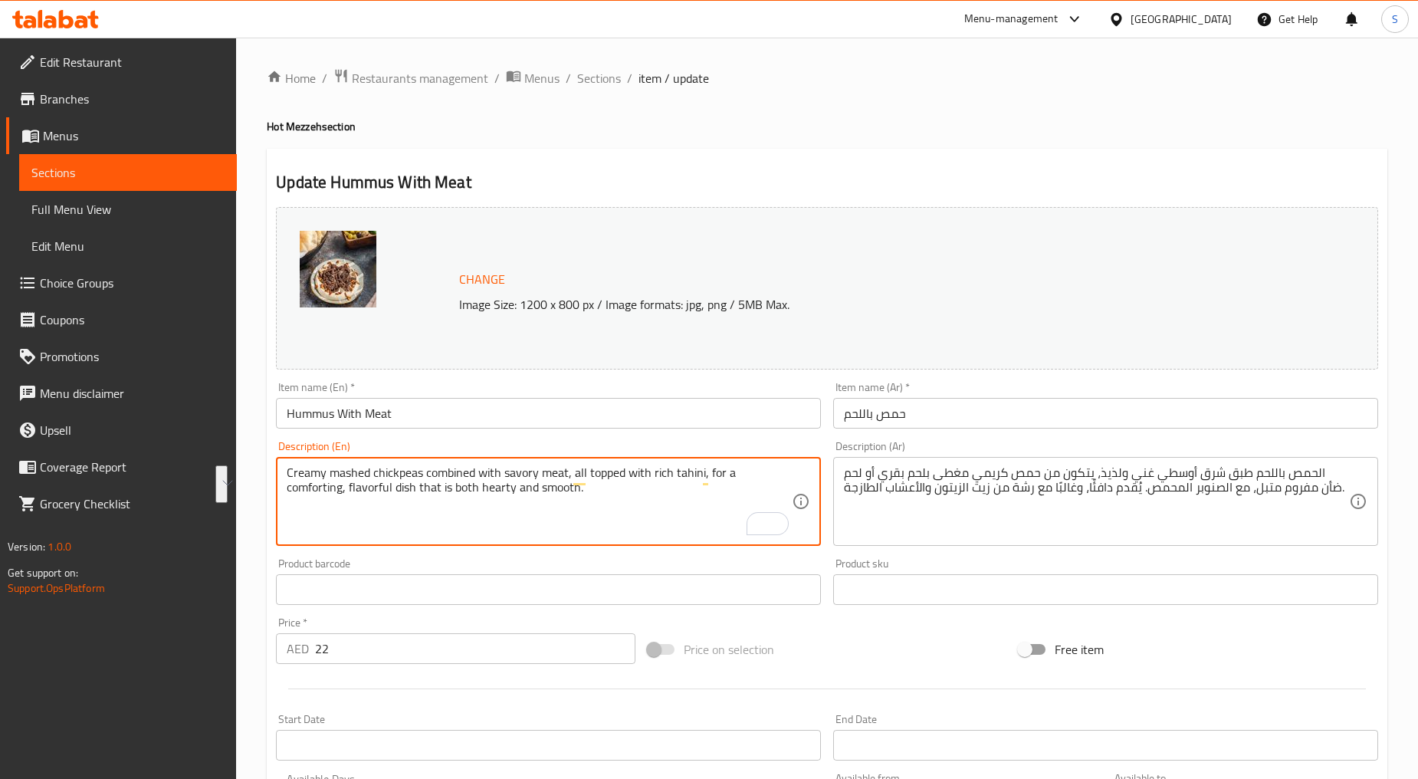
click at [994, 488] on textarea "الحمص باللحم طبق شرق أوسطي غني ولذيذ، يتكون من حمص كريمي مغطى بلحم بقري أو لحم …" at bounding box center [1096, 501] width 505 height 73
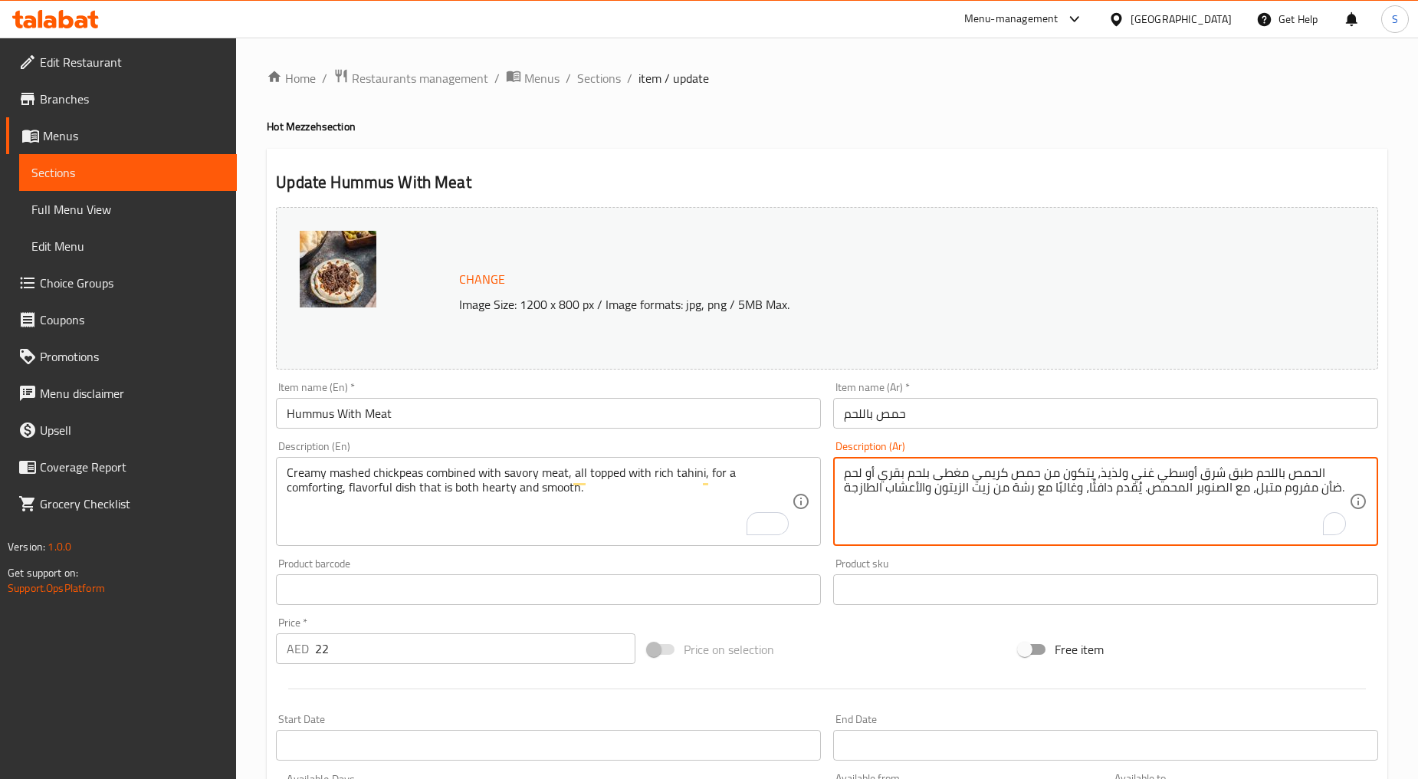
click at [994, 488] on textarea "الحمص باللحم طبق شرق أوسطي غني ولذيذ، يتكون من حمص كريمي مغطى بلحم بقري أو لحم …" at bounding box center [1096, 501] width 505 height 73
paste textarea "مص مهروس كريمي مع لحم لذيذ، ومغطى بالطحينة الغنية، للحصول على طبق مريح ولذيذ، ق…"
type textarea "حمص مهروس كريمي مع لحم لذيذ، ومغطى بالطحينة الغنية، للحصول على طبق مريح ولذيذ، …"
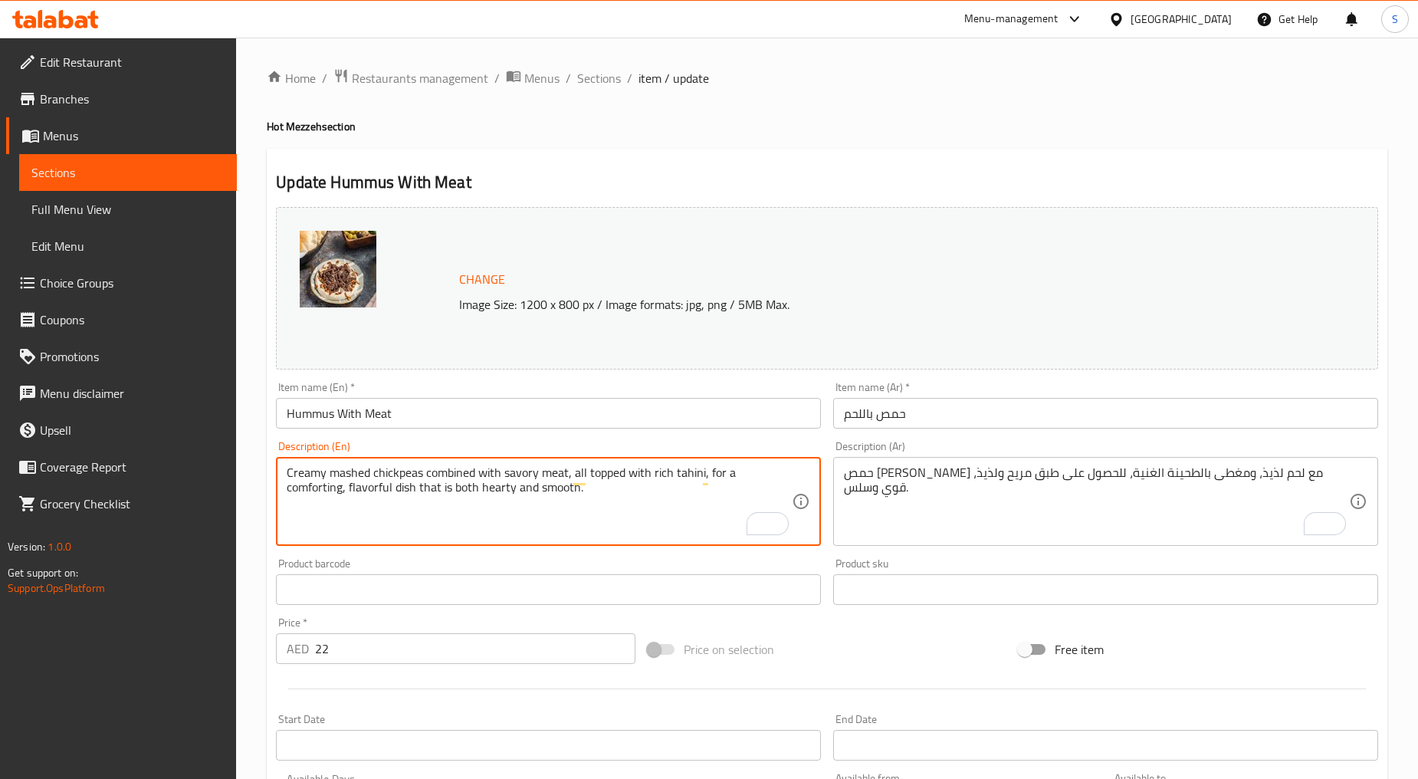
click at [449, 503] on textarea "Creamy mashed chickpeas combined with savory meat, all topped with rich tahini,…" at bounding box center [539, 501] width 505 height 73
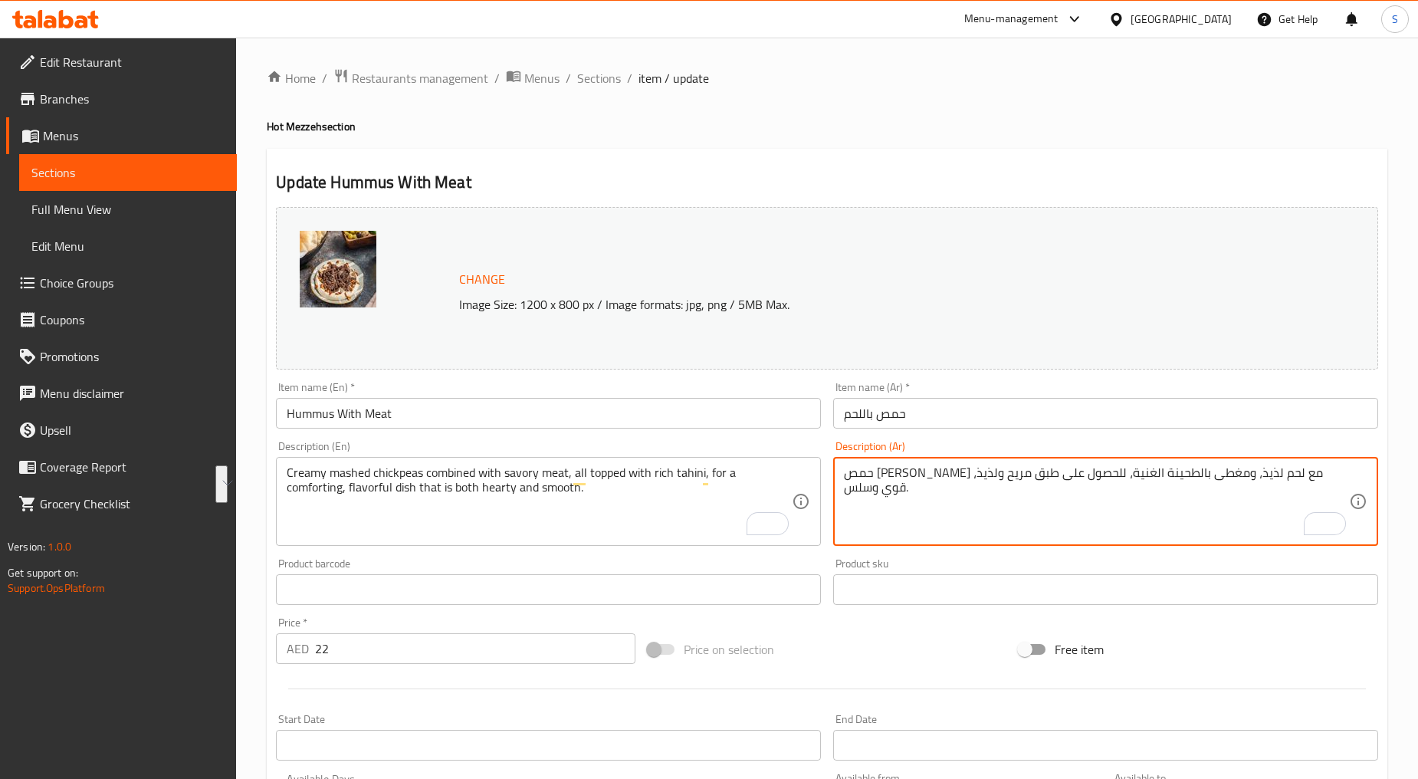
click at [1007, 470] on textarea "حمص مهروس كريمي مع لحم لذيذ، ومغطى بالطحينة الغنية، للحصول على طبق مريح ولذيذ، …" at bounding box center [1096, 501] width 505 height 73
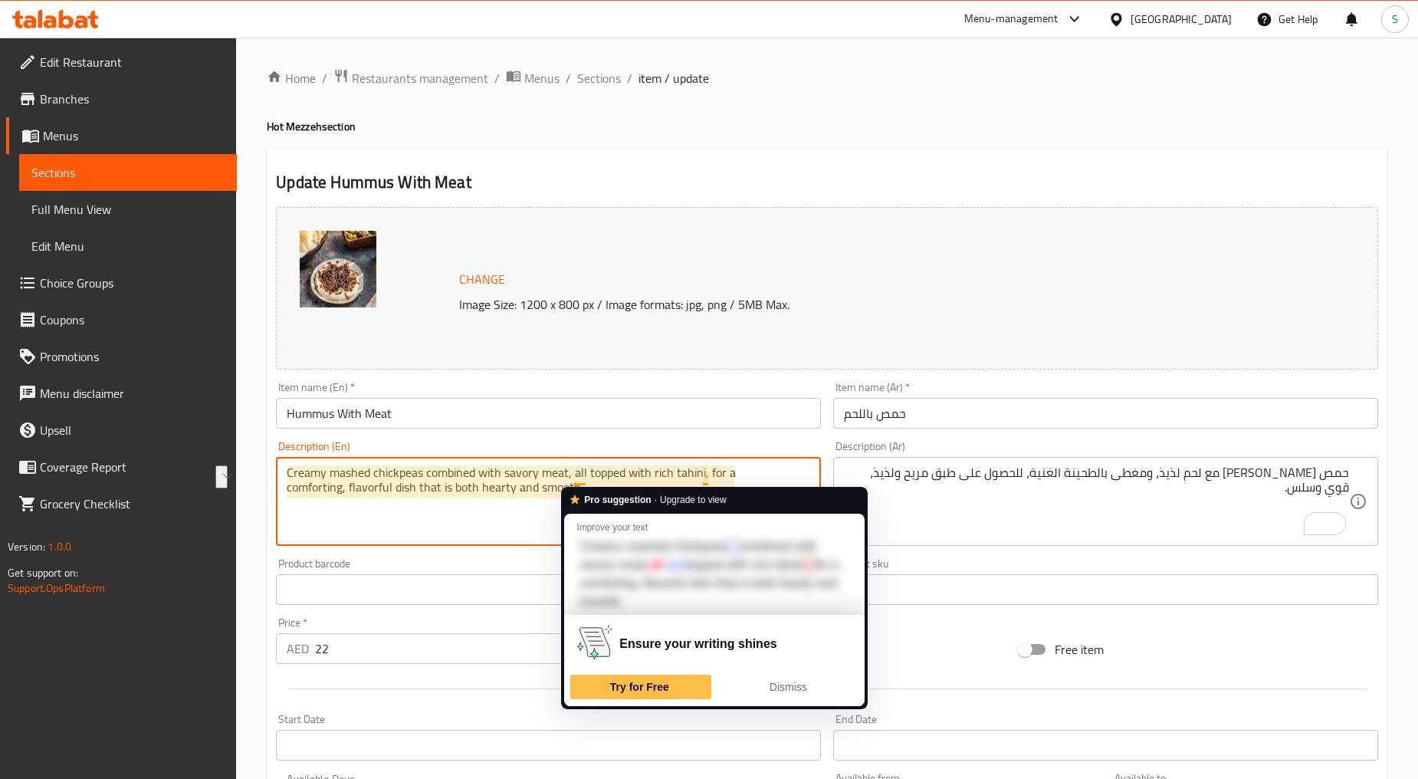
drag, startPoint x: 426, startPoint y: 476, endPoint x: 574, endPoint y: 478, distance: 147.2
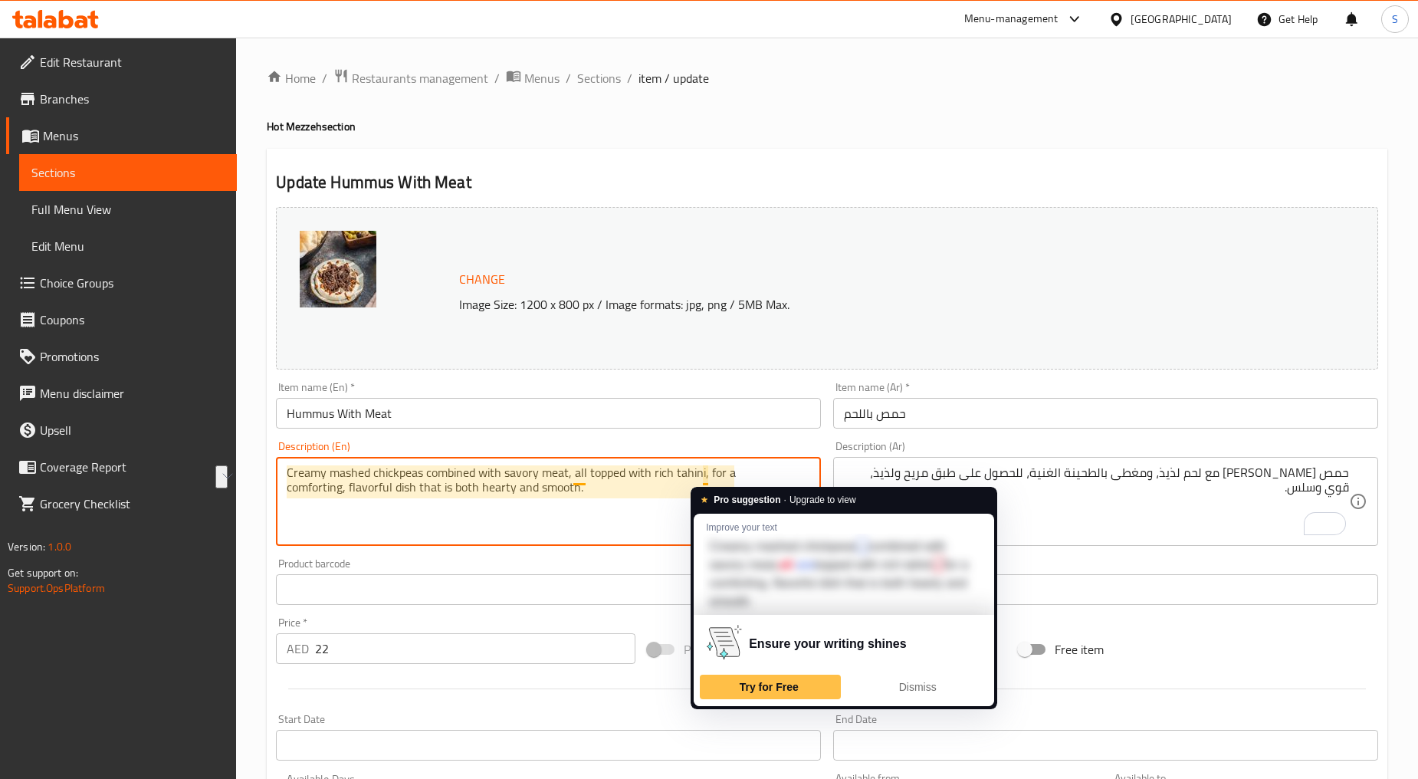
drag, startPoint x: 571, startPoint y: 472, endPoint x: 708, endPoint y: 472, distance: 137.2
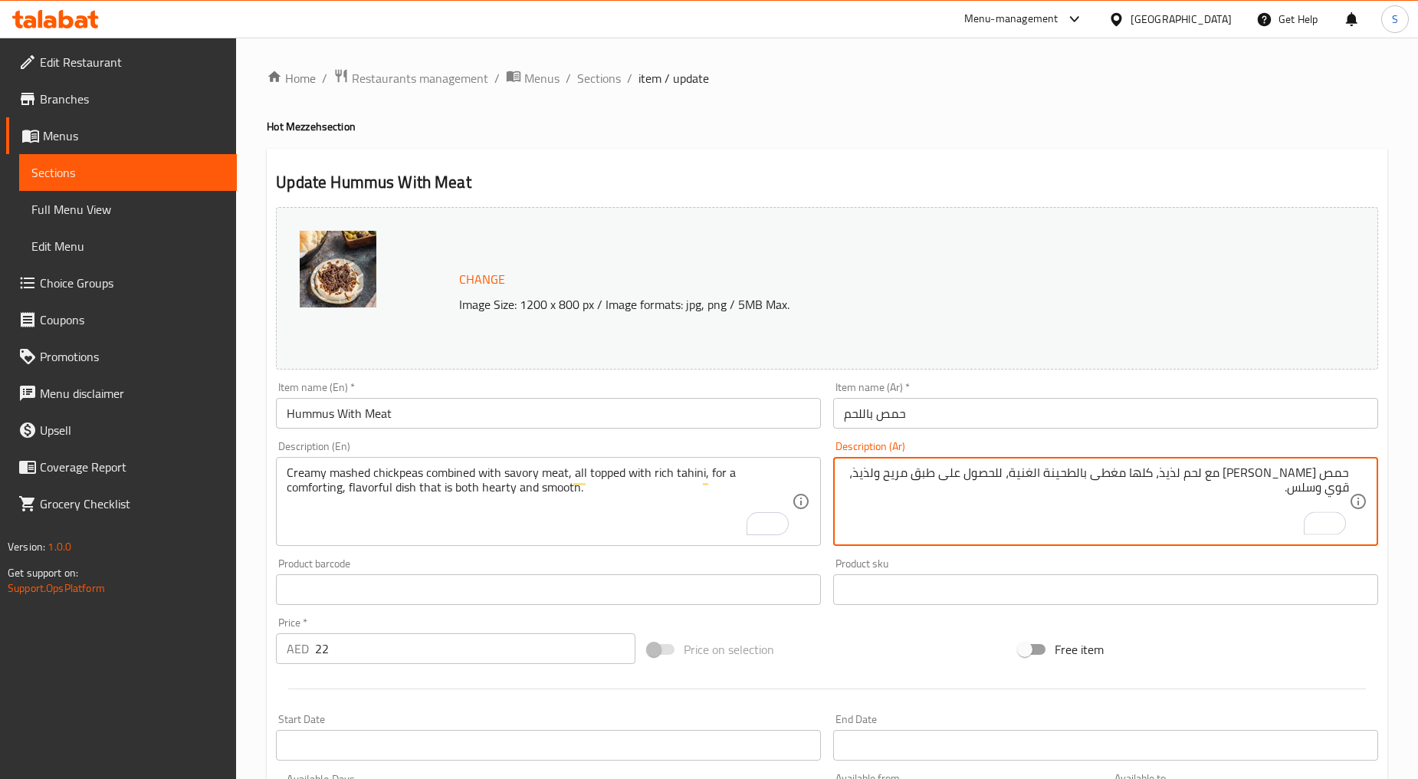
click at [1069, 473] on textarea "حمص مهروس كريمي ممزوج مع لحم لذيذ، كلها مغطى بالطحينة الغنية، للحصول على طبق مر…" at bounding box center [1096, 501] width 505 height 73
click at [1054, 471] on textarea "حمص مهروس كريمي ممزوج مع لحم لذيذ، كلها مغطاة بالطحينة الغنية، للحصول على طبق م…" at bounding box center [1096, 501] width 505 height 73
click at [1017, 473] on textarea "حمص مهروس كريمي ممزوج مع لحم لذيذ، كلها مغطاة بطحينة الغنية، للحصول على طبق مري…" at bounding box center [1096, 501] width 505 height 73
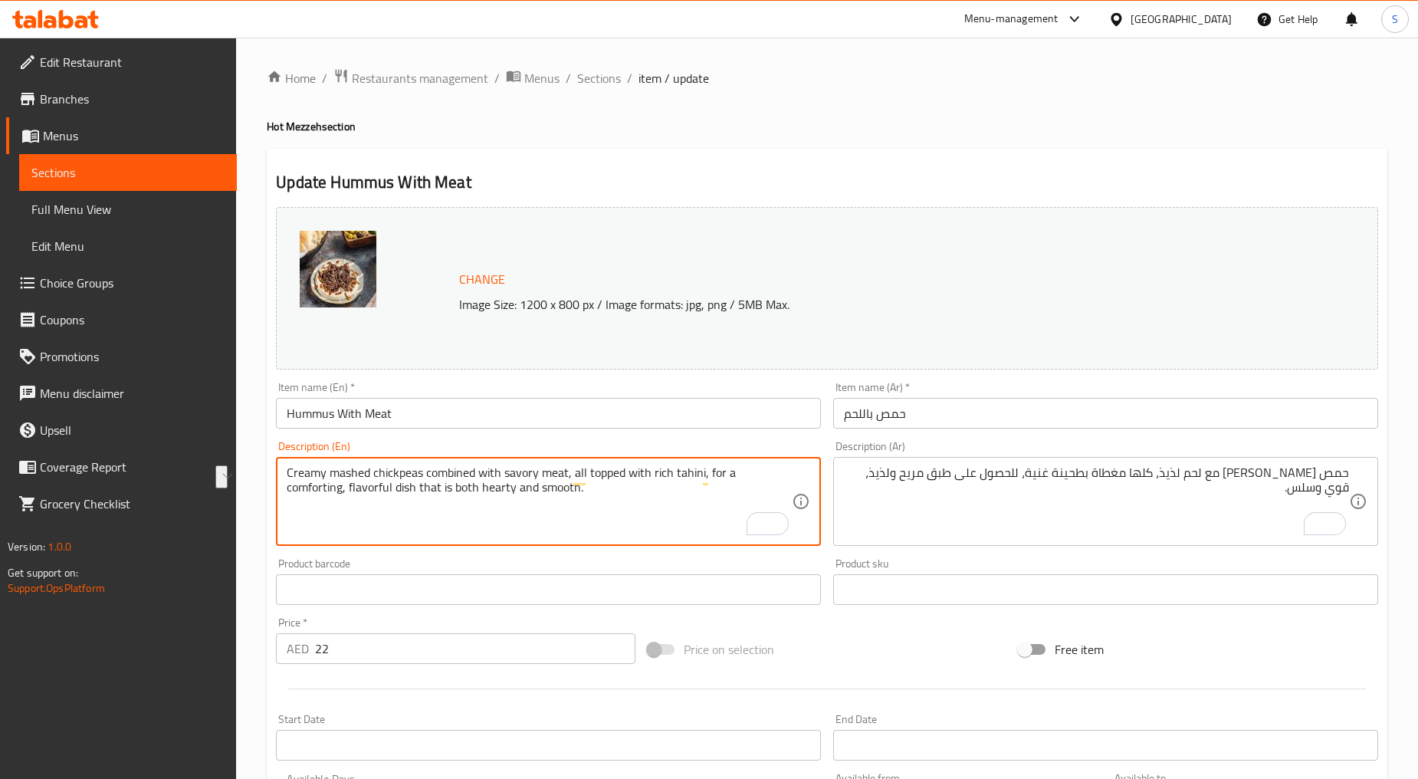
drag, startPoint x: 288, startPoint y: 491, endPoint x: 583, endPoint y: 498, distance: 295.3
click at [439, 504] on textarea "Creamy mashed chickpeas combined with savory meat, all topped with rich tahini,…" at bounding box center [539, 501] width 505 height 73
drag, startPoint x: 440, startPoint y: 488, endPoint x: 610, endPoint y: 489, distance: 170.2
click at [610, 489] on textarea "Creamy mashed chickpeas combined with savory meat, all topped with rich tahini,…" at bounding box center [539, 501] width 505 height 73
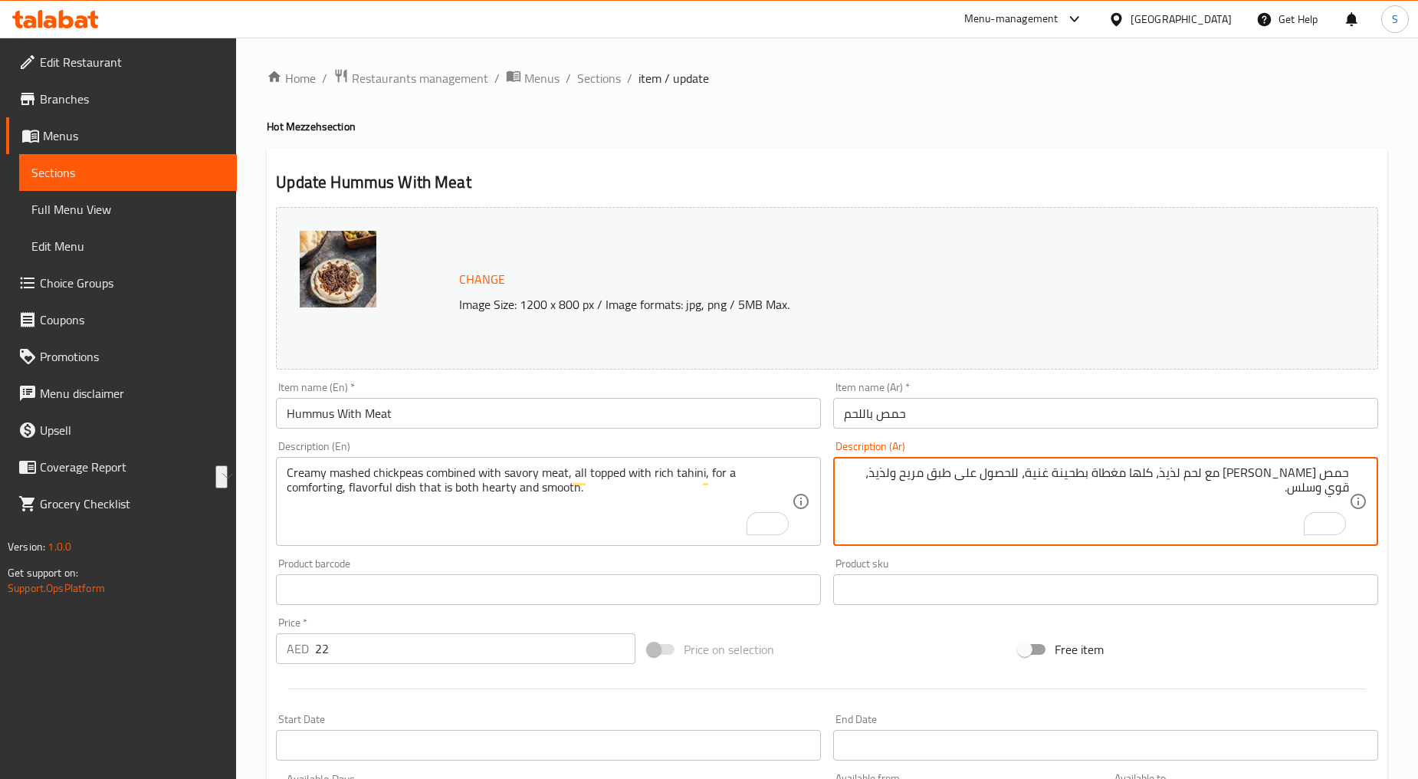
drag, startPoint x: 1349, startPoint y: 487, endPoint x: 1293, endPoint y: 489, distance: 56.0
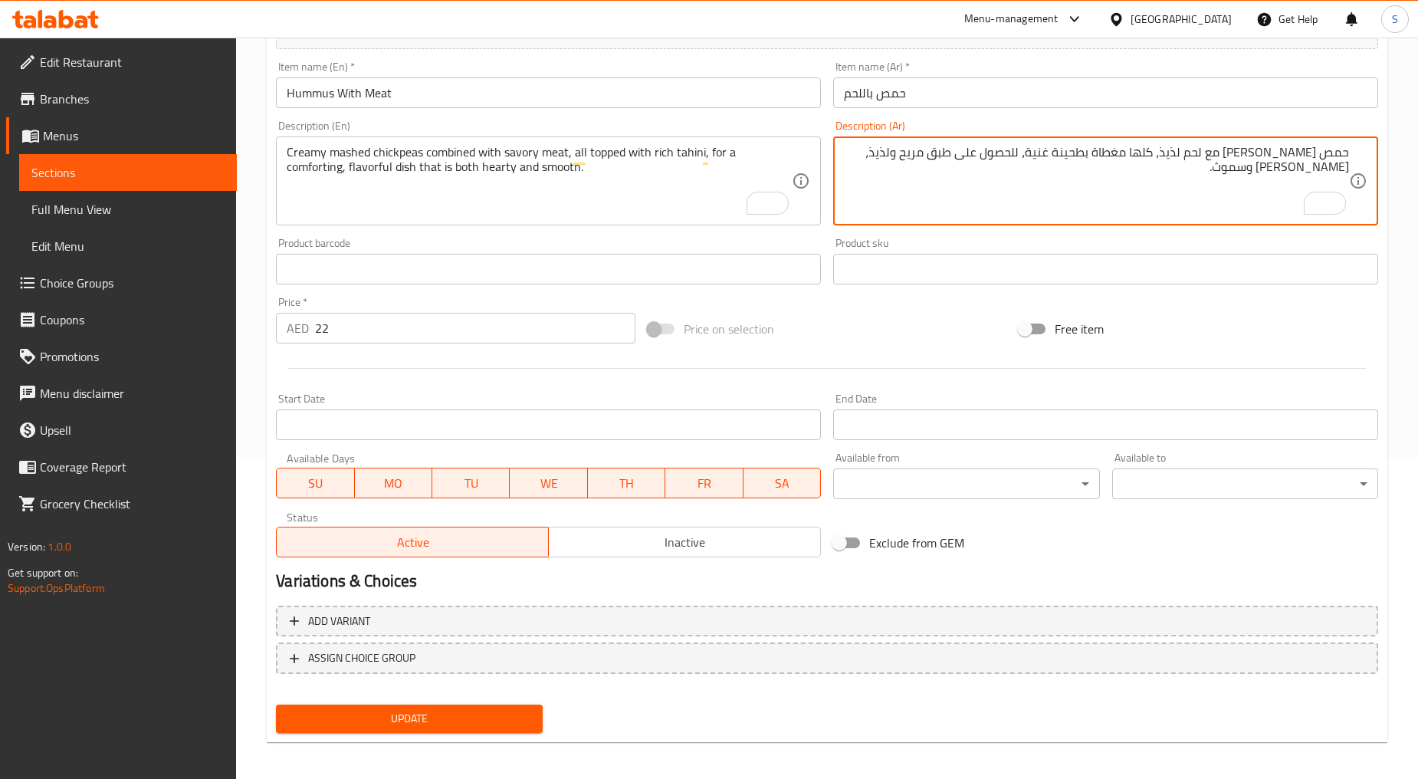
scroll to position [324, 0]
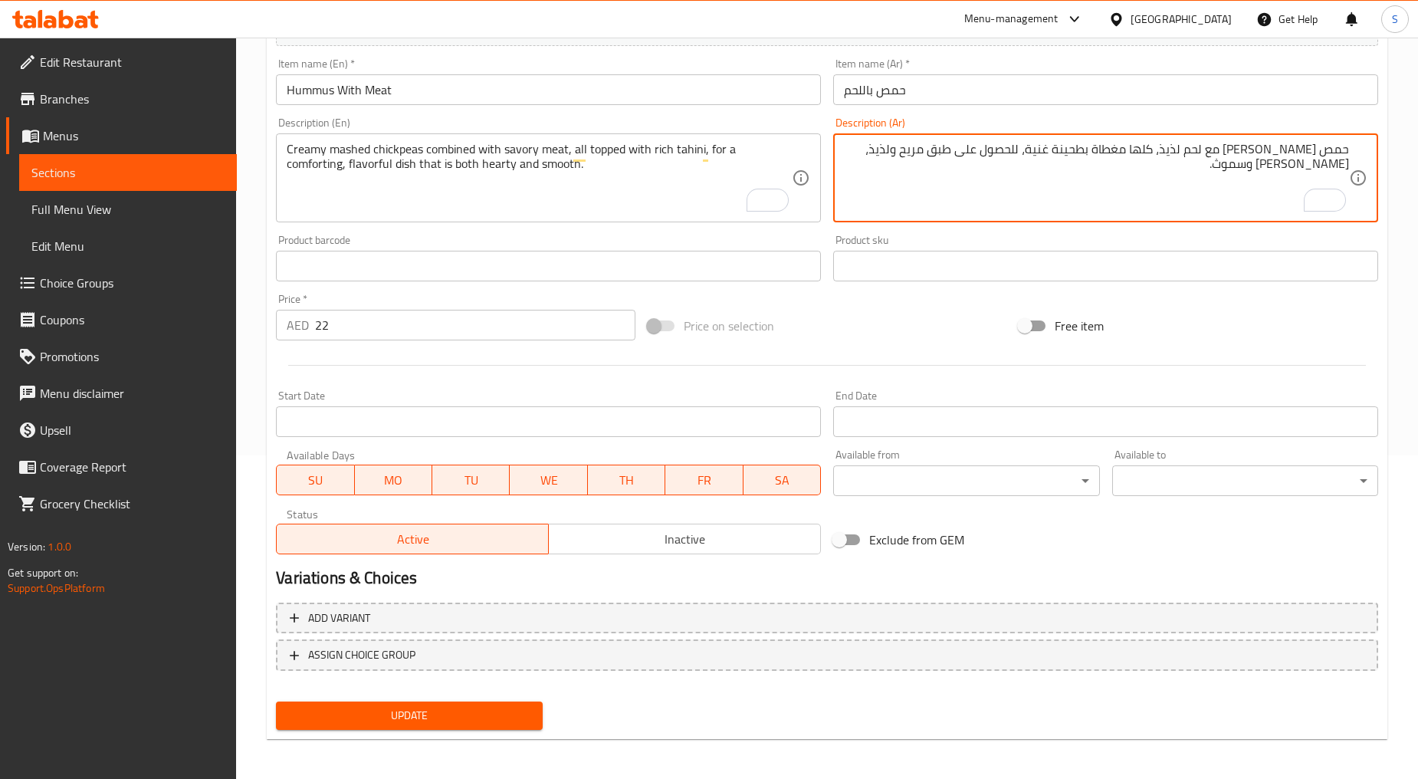
type textarea "حمص مهروس كريمي ممزوج مع لحم لذيذ، كلها مغطاة بطحينة غنية، للحصول على طبق مريح …"
click at [394, 702] on button "Update" at bounding box center [409, 716] width 266 height 28
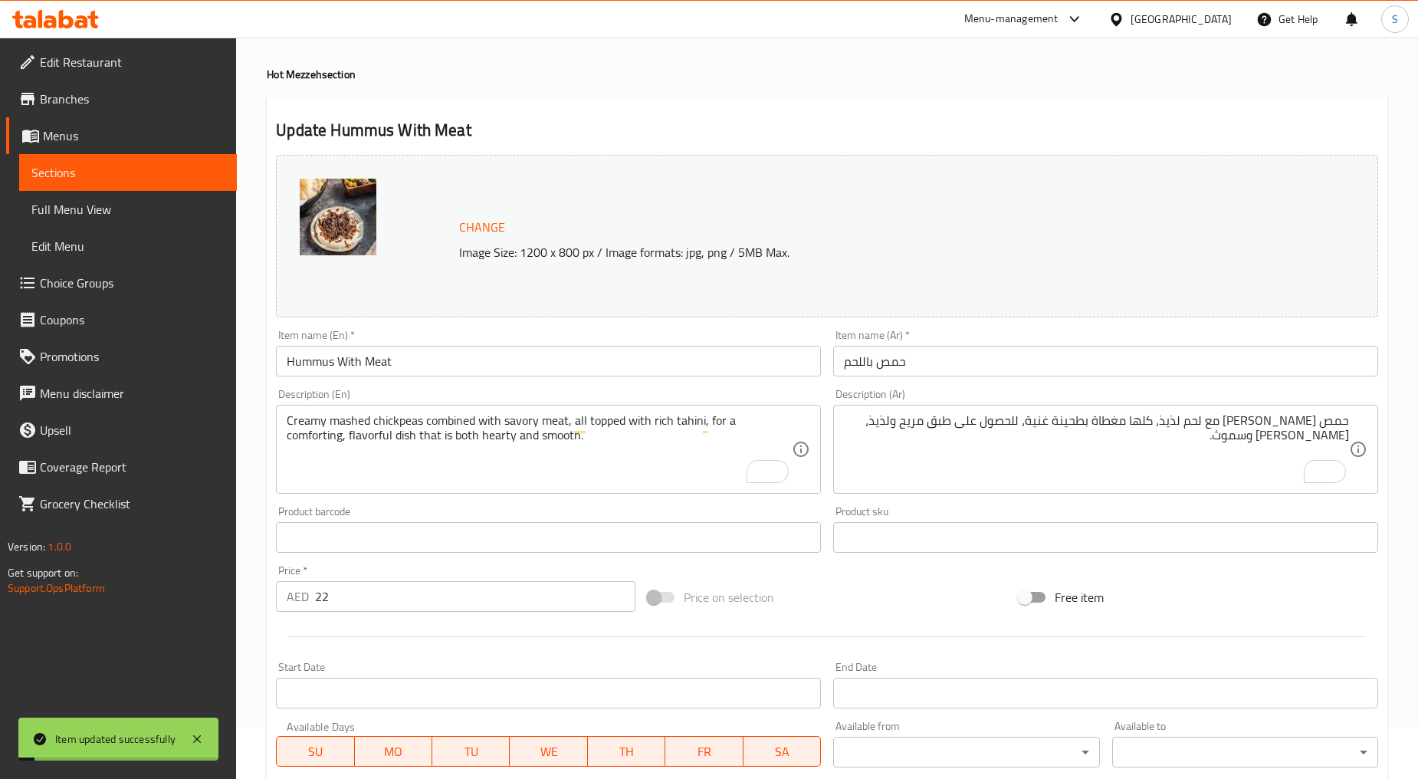
scroll to position [0, 0]
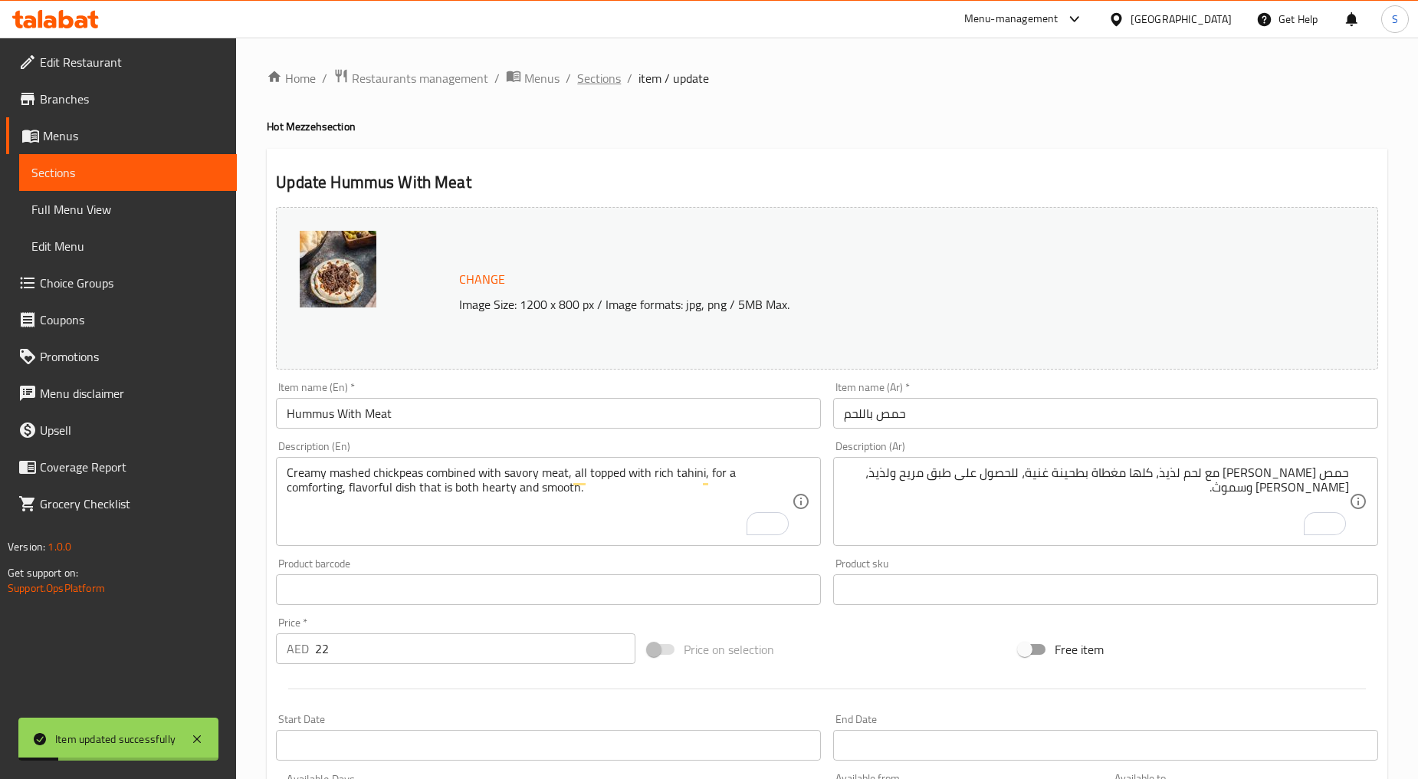
click at [591, 79] on span "Sections" at bounding box center [599, 78] width 44 height 18
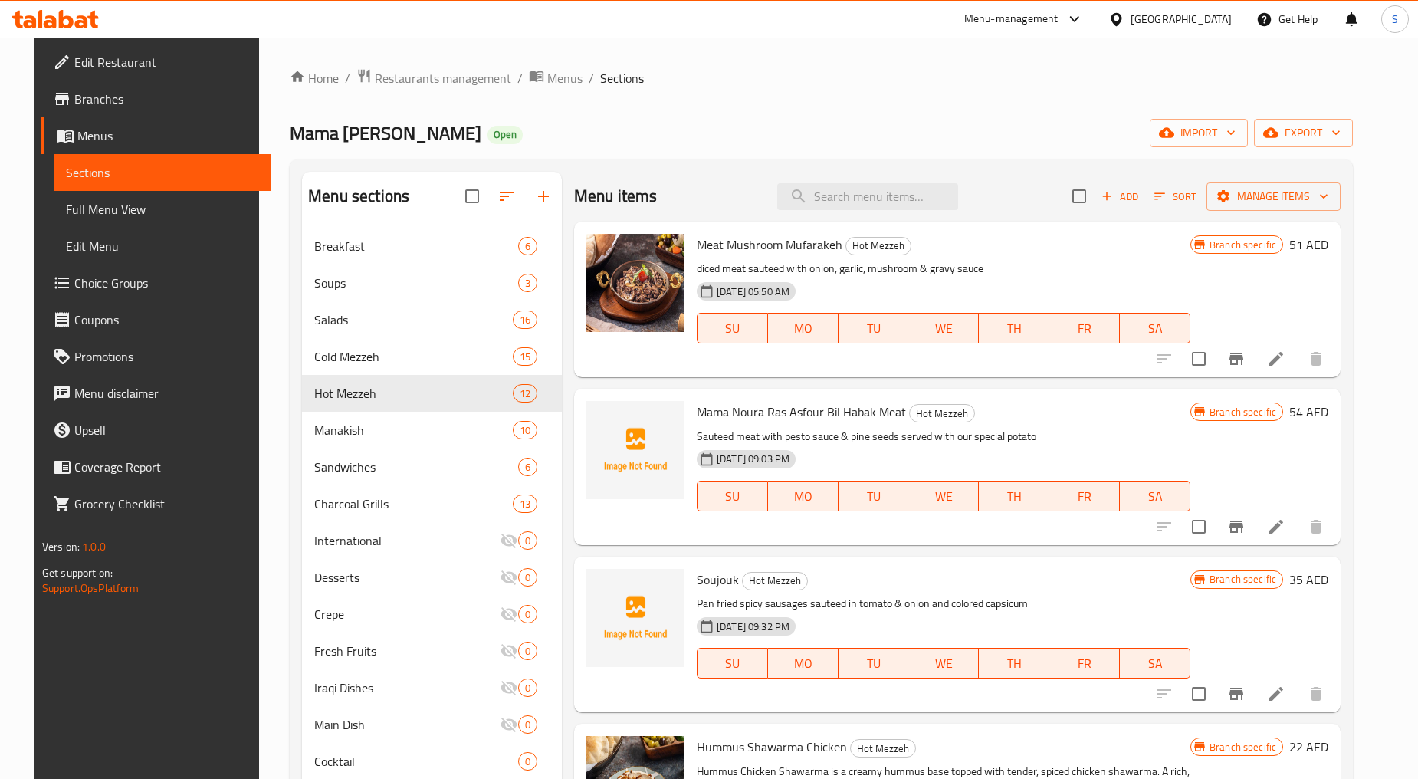
click at [1141, 196] on span "Add" at bounding box center [1119, 197] width 41 height 18
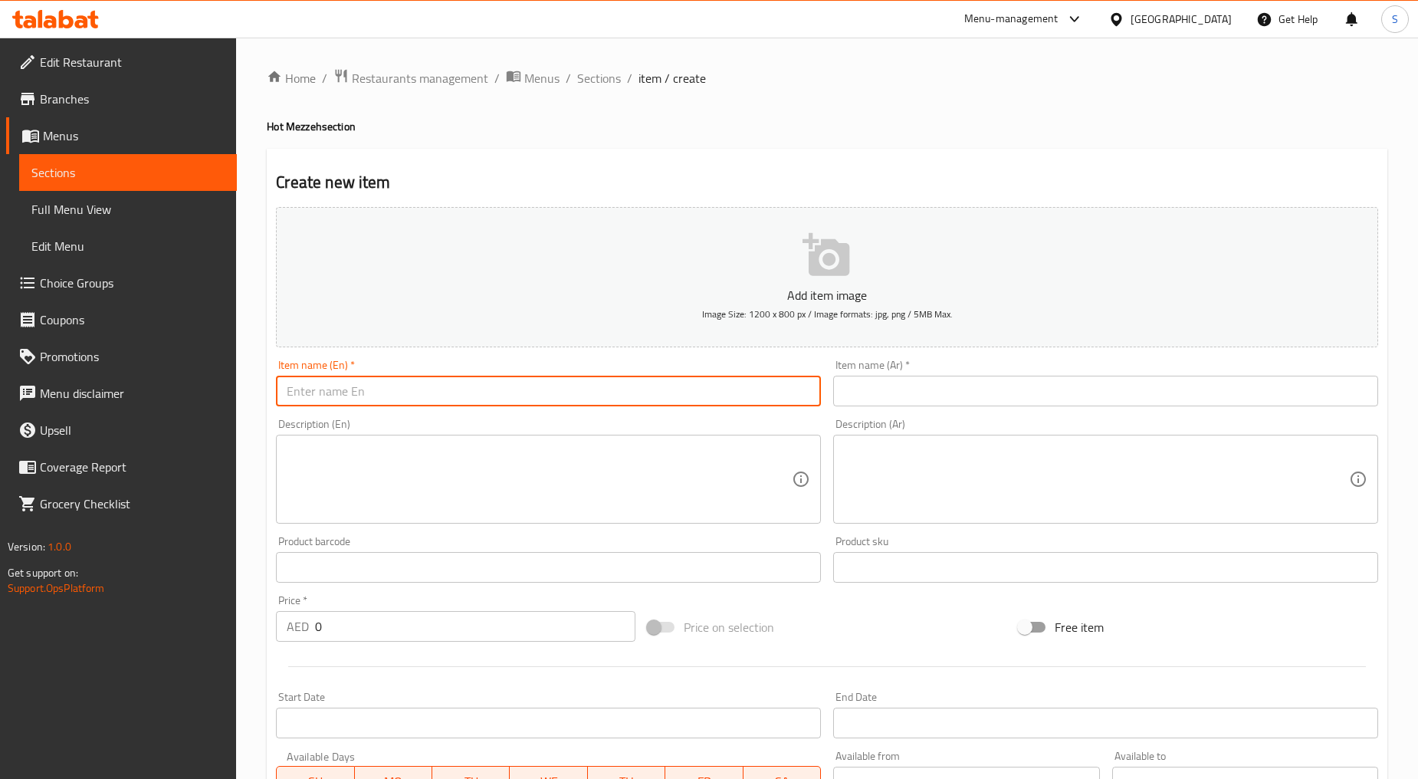
click at [380, 388] on input "text" at bounding box center [548, 391] width 545 height 31
paste input "POTATO WITH MEAT"
click at [380, 388] on input "POTATO WITH MEAT" at bounding box center [548, 391] width 545 height 31
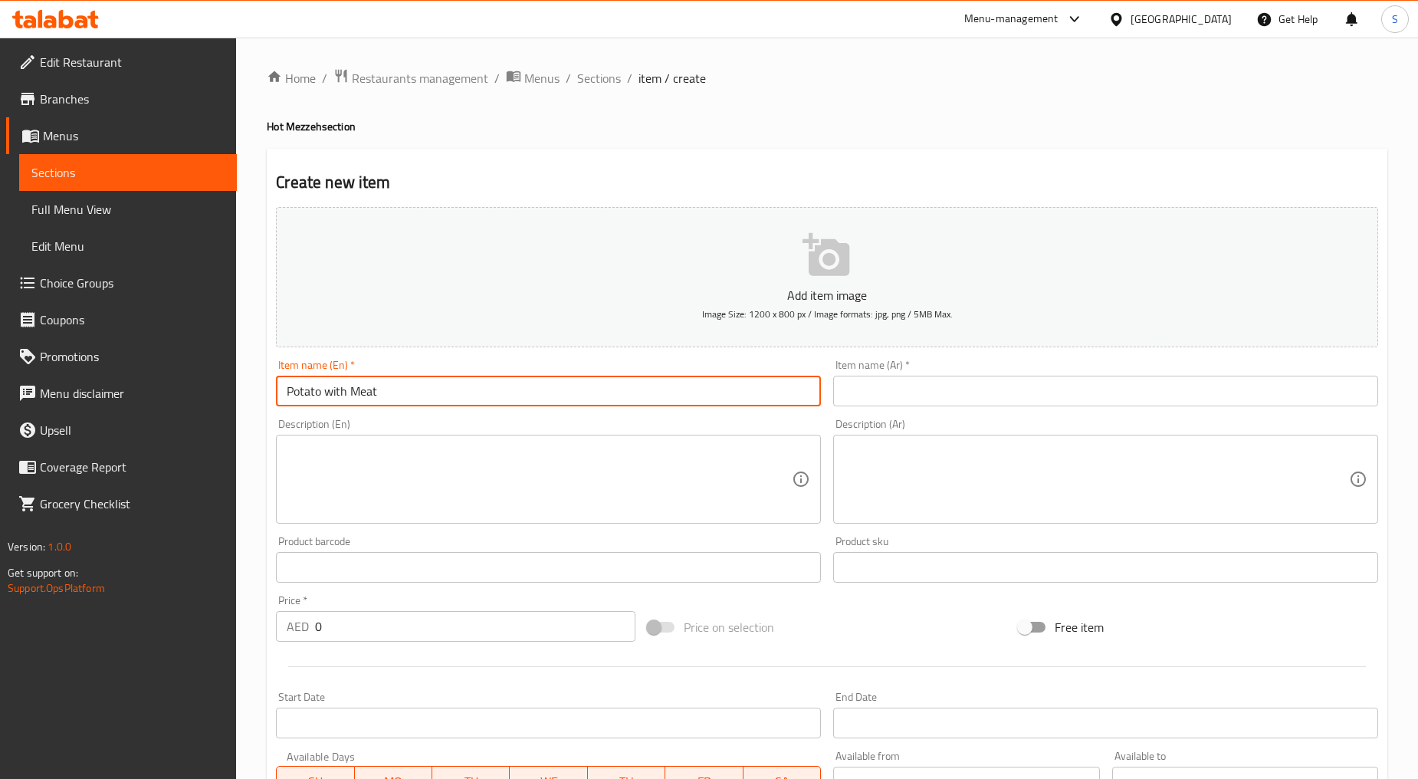
click at [330, 388] on input "Potato with Meat" at bounding box center [548, 391] width 545 height 31
click at [505, 385] on input "Potato With Meat" at bounding box center [548, 391] width 545 height 31
click at [381, 393] on input "Potato With Meat" at bounding box center [548, 391] width 545 height 31
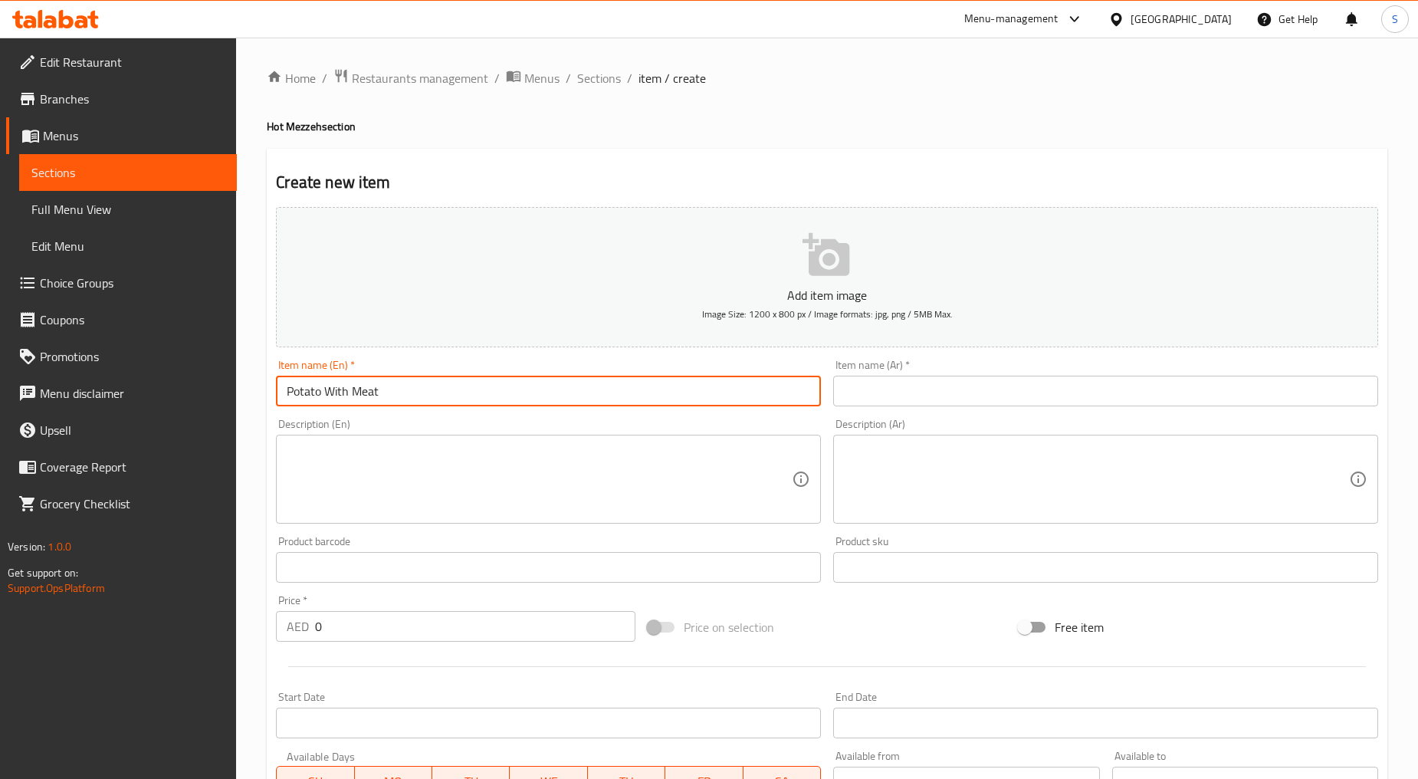
click at [381, 393] on input "Potato With Meat" at bounding box center [548, 391] width 545 height 31
type input "Potato With Meat"
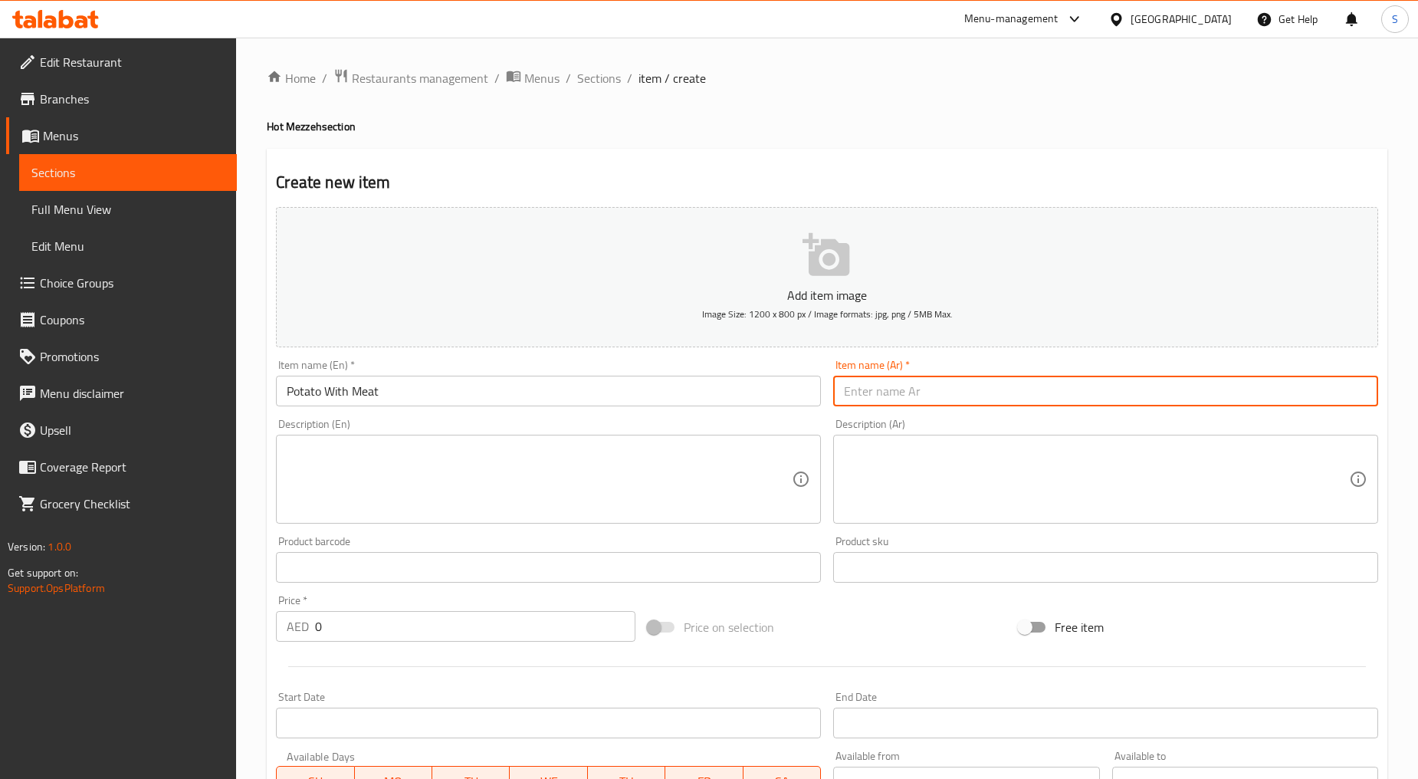
click at [943, 389] on input "text" at bounding box center [1105, 391] width 545 height 31
paste input "بطاطس مع لحم"
type input "بطاطس مع لحم"
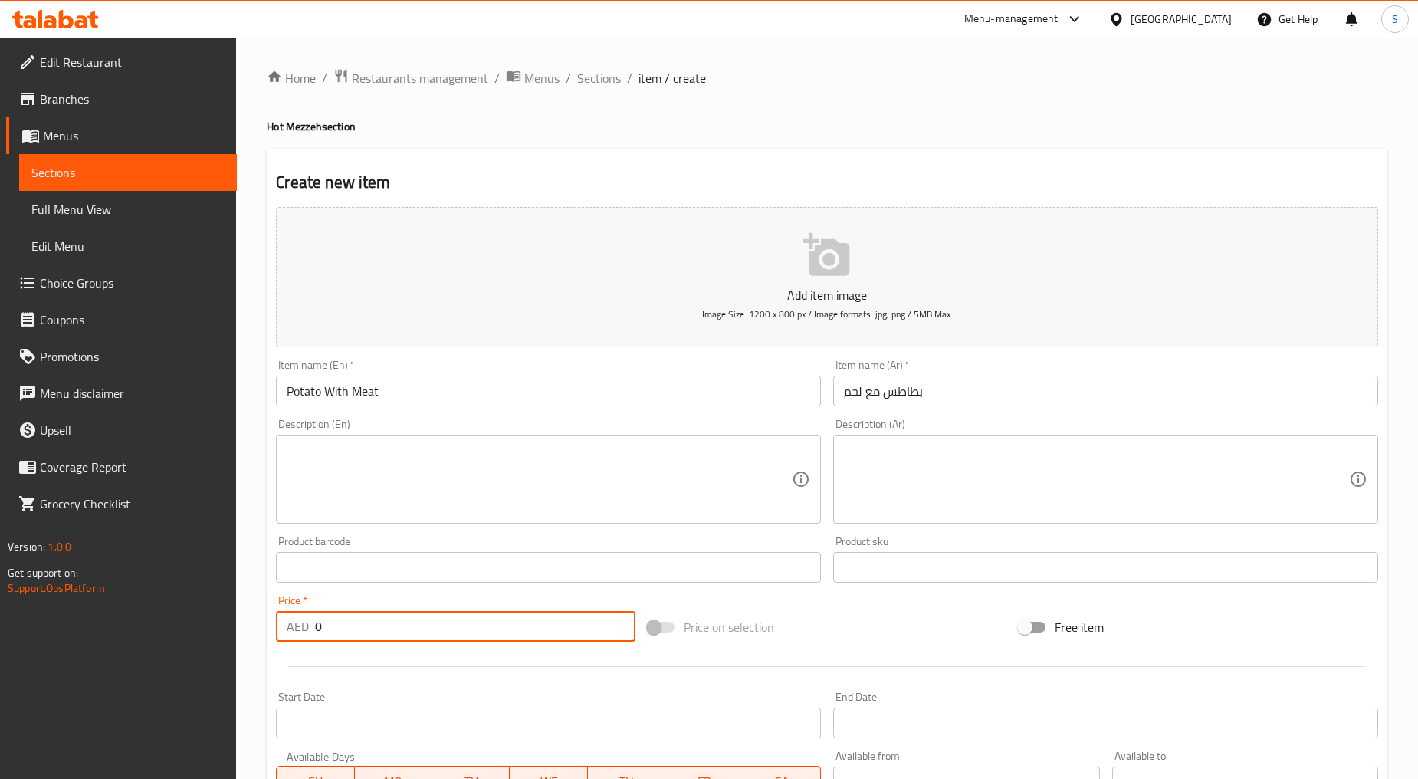
click at [386, 623] on input "0" at bounding box center [475, 626] width 320 height 31
paste input "52"
type input "52"
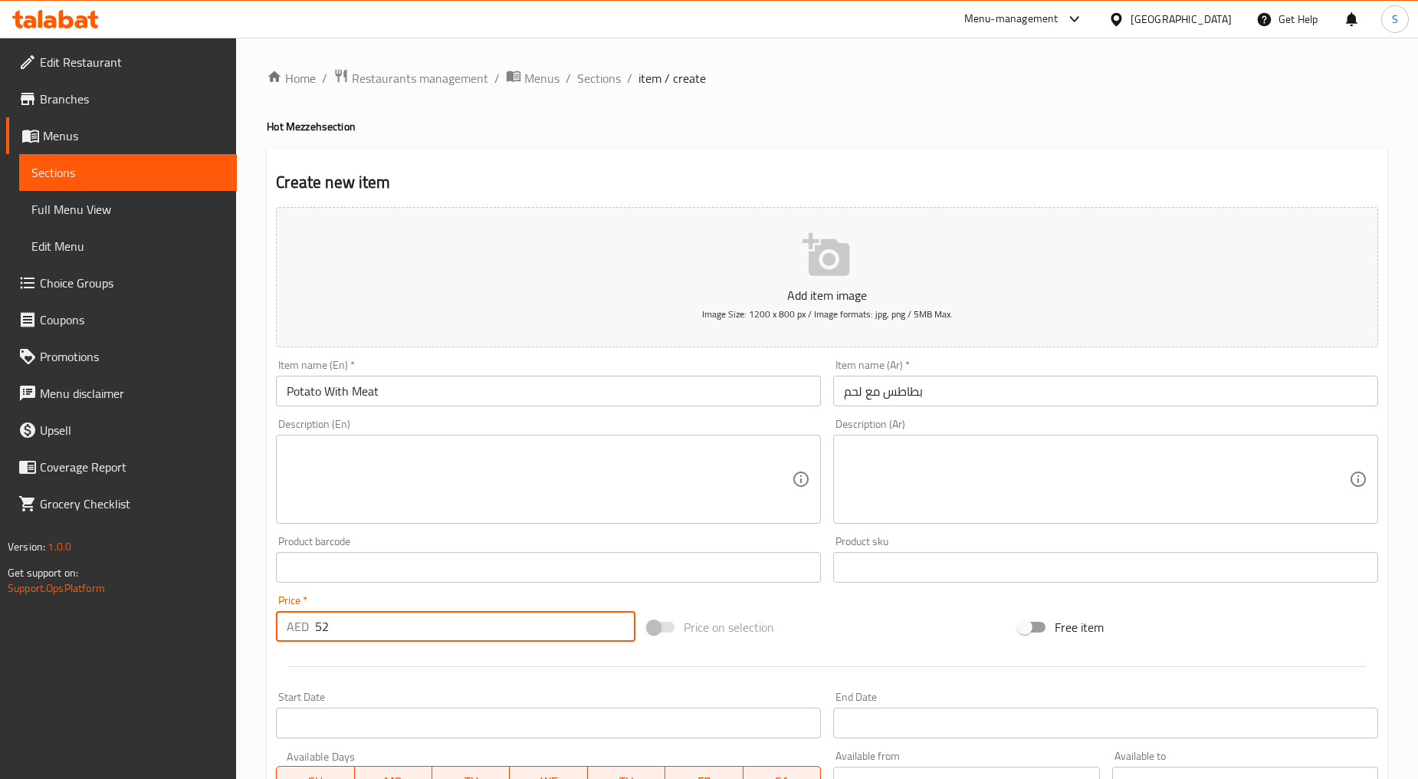
click at [424, 465] on textarea at bounding box center [539, 479] width 505 height 73
paste textarea "Potato with mashroom and meat"
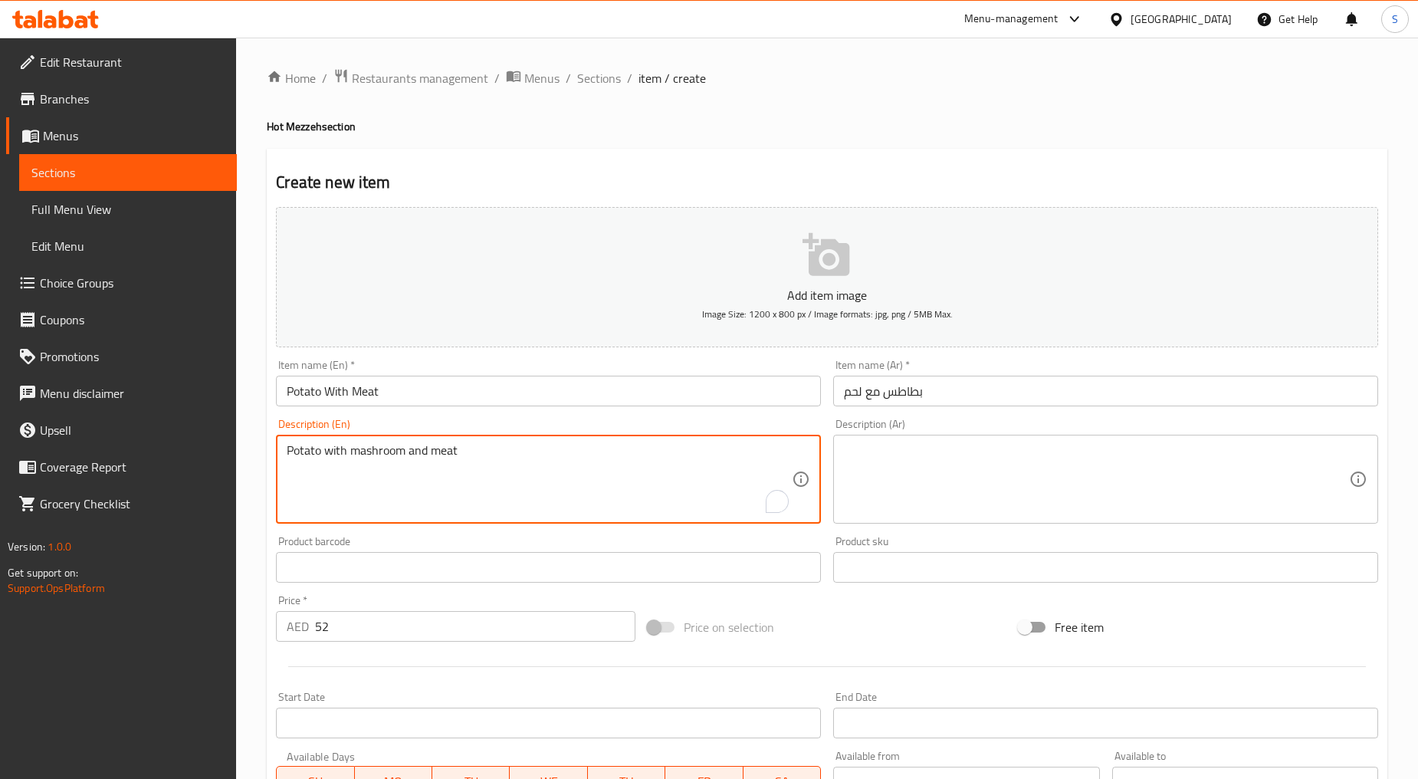
click at [424, 465] on textarea "Potato with mashroom and meat" at bounding box center [539, 479] width 505 height 73
click at [563, 484] on textarea "Potato with mashroom and meat" at bounding box center [539, 479] width 505 height 73
click at [341, 457] on textarea "Potato with mashroom and meat" at bounding box center [539, 479] width 505 height 73
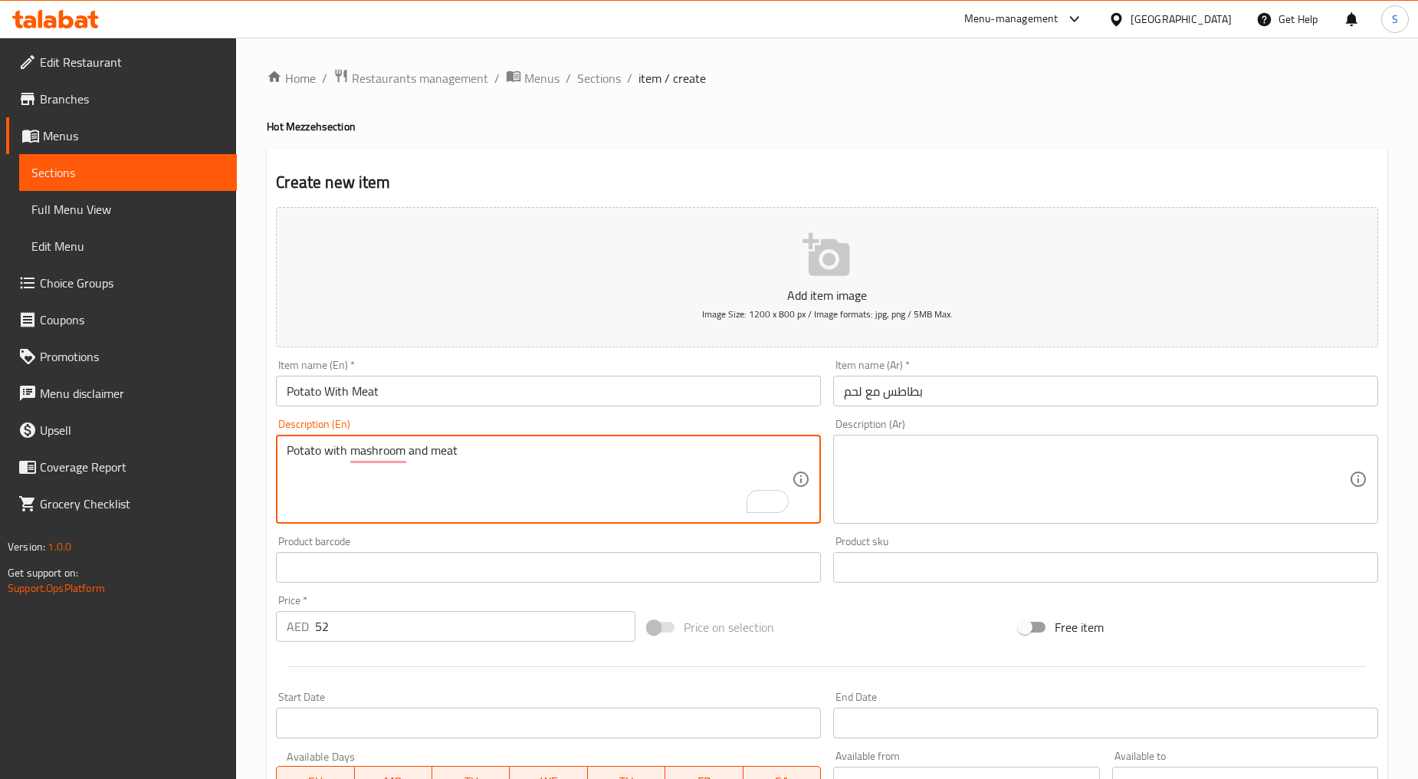
click at [341, 457] on textarea "Potato with mashroom and meat" at bounding box center [539, 479] width 505 height 73
type textarea "Potato with mashroom and meat"
click at [948, 480] on textarea at bounding box center [1096, 479] width 505 height 73
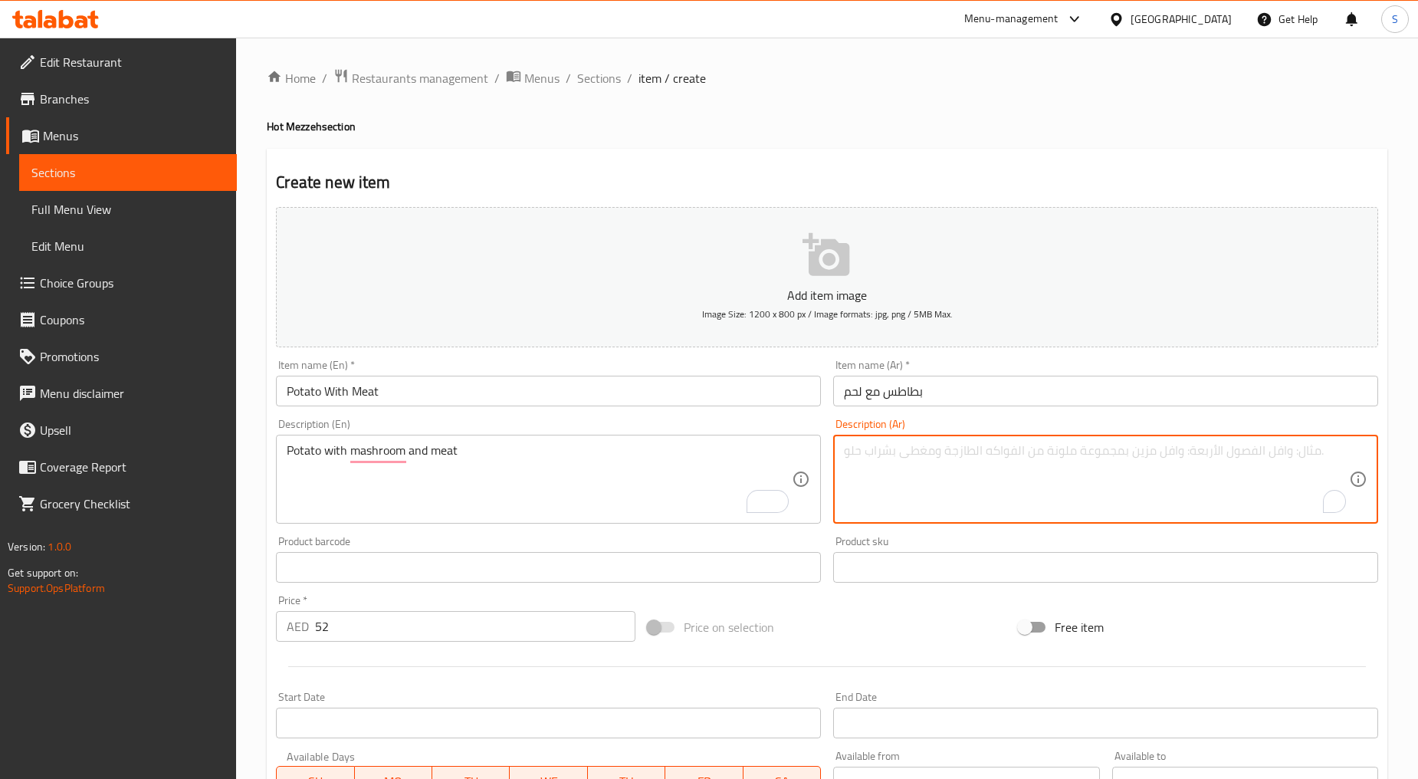
paste textarea "بطاطس مع الفطر واللحم"
click at [1274, 452] on textarea "بطاطس مع الفطر واللحم" at bounding box center [1096, 479] width 505 height 73
click at [1237, 455] on textarea "بطاطس مع مشروم واللحم" at bounding box center [1096, 479] width 505 height 73
type textarea "بطاطس مع مشروم ولحم"
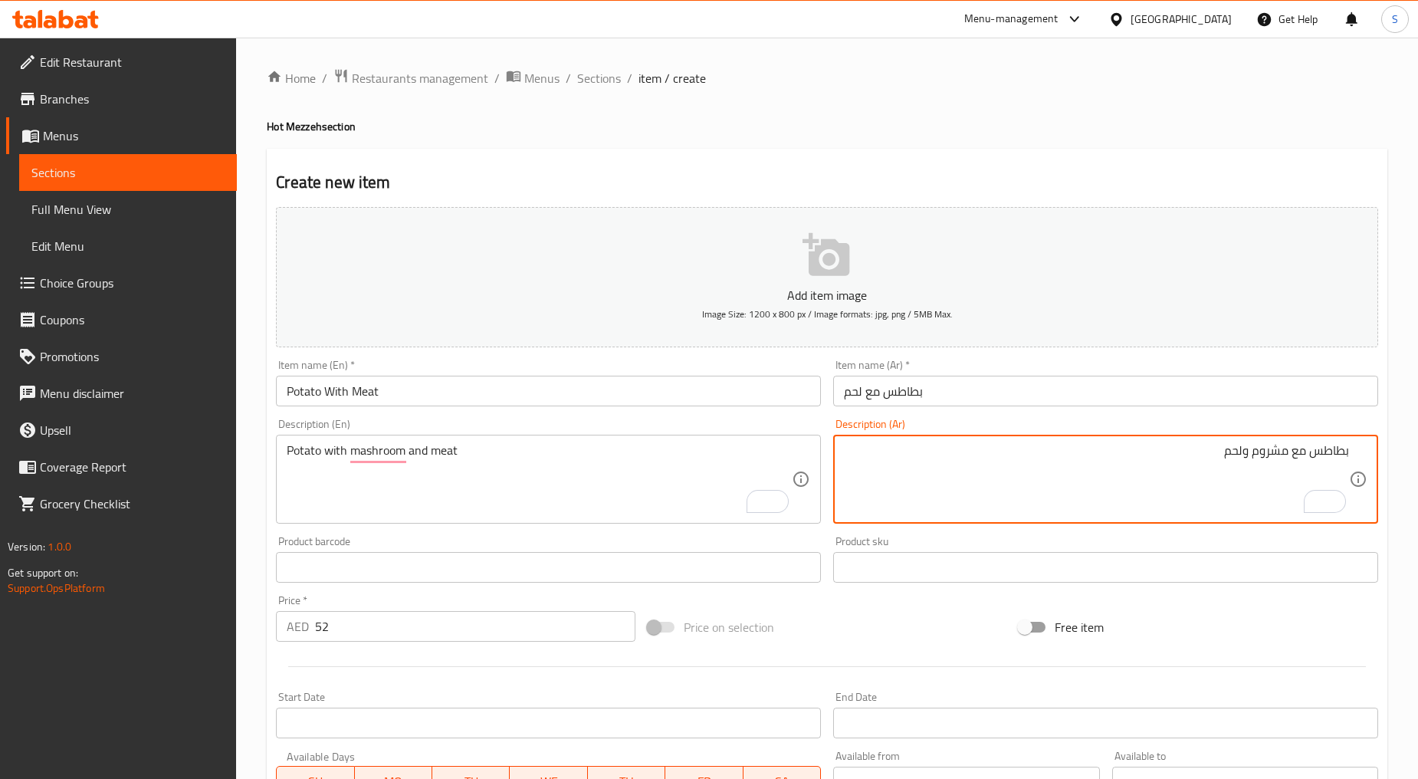
click at [374, 627] on input "52" at bounding box center [475, 626] width 320 height 31
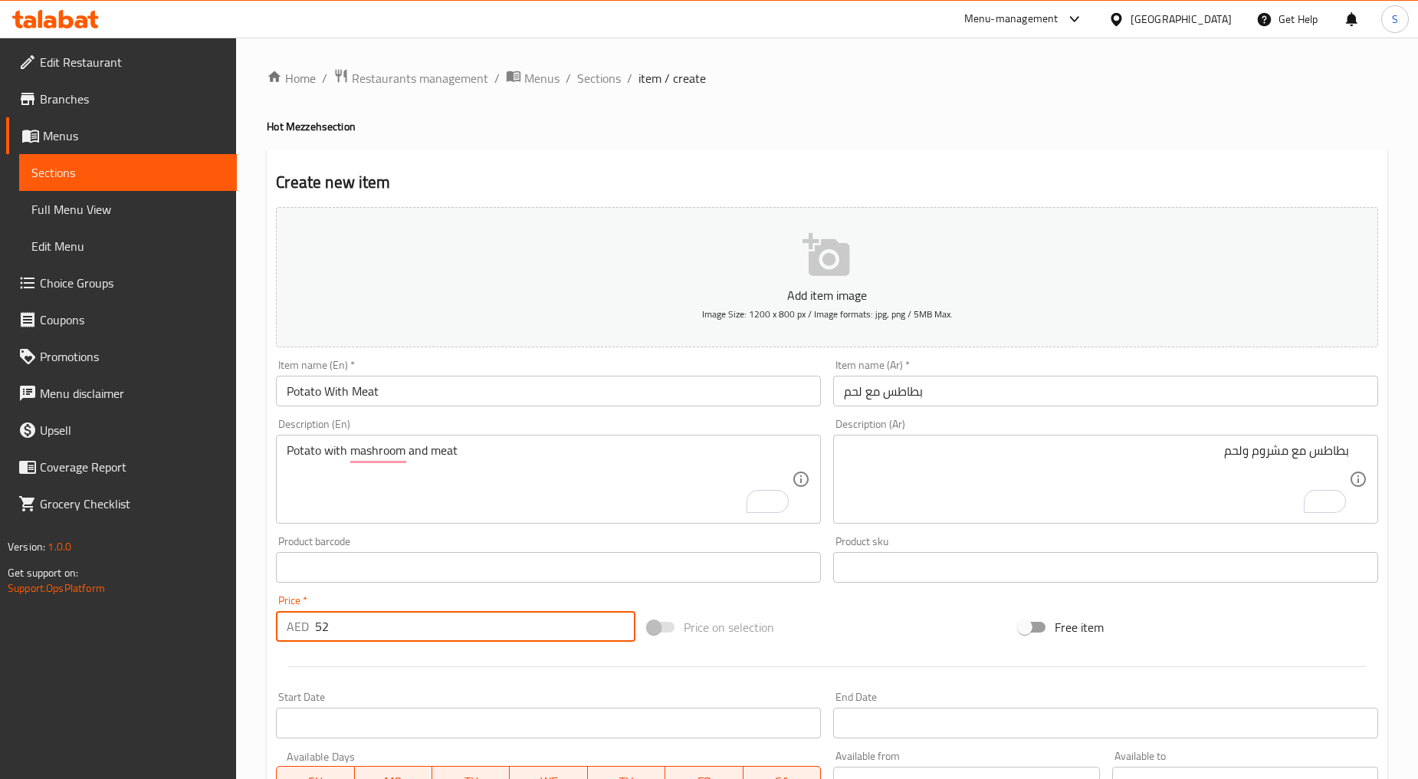
click at [374, 627] on input "52" at bounding box center [475, 626] width 320 height 31
click at [387, 657] on div at bounding box center [827, 667] width 1115 height 38
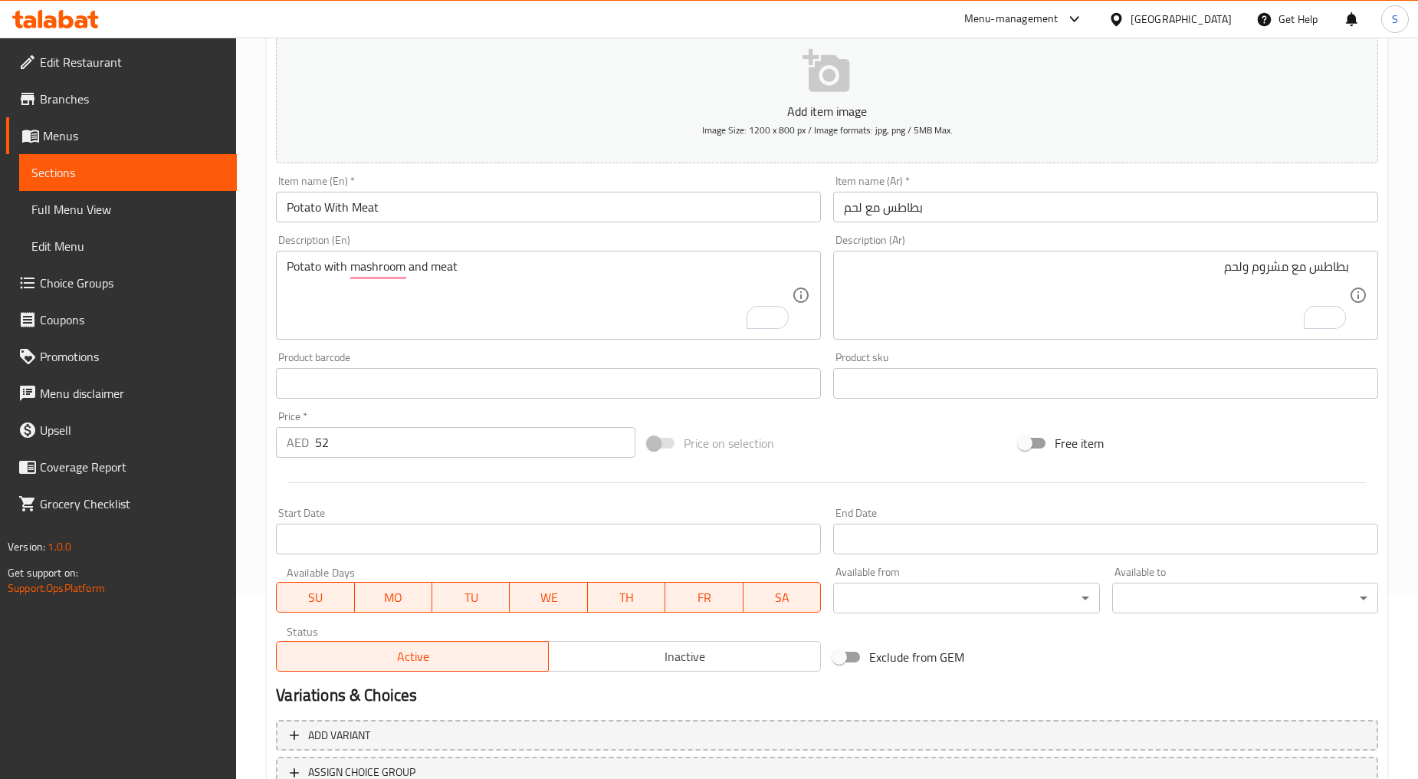
scroll to position [301, 0]
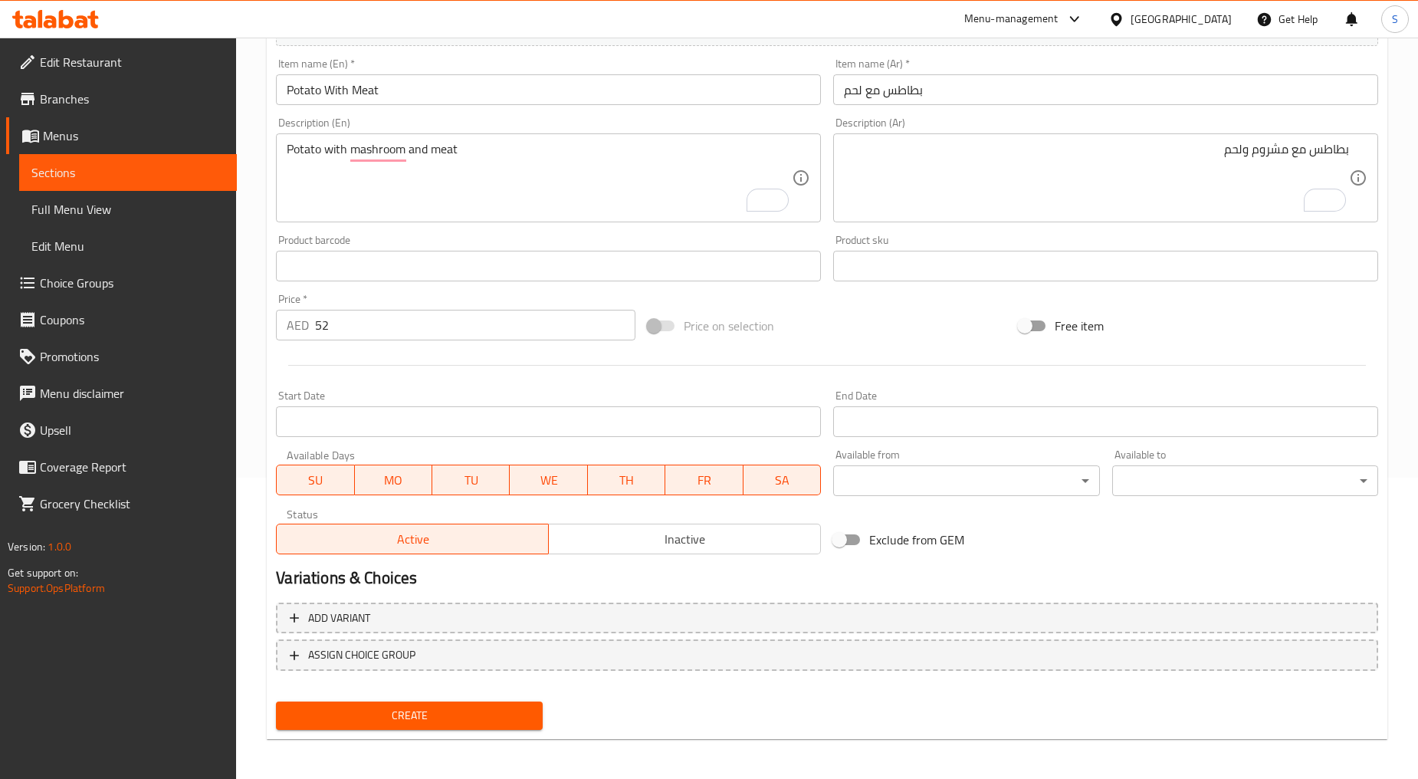
click at [370, 715] on span "Create" at bounding box center [409, 715] width 242 height 19
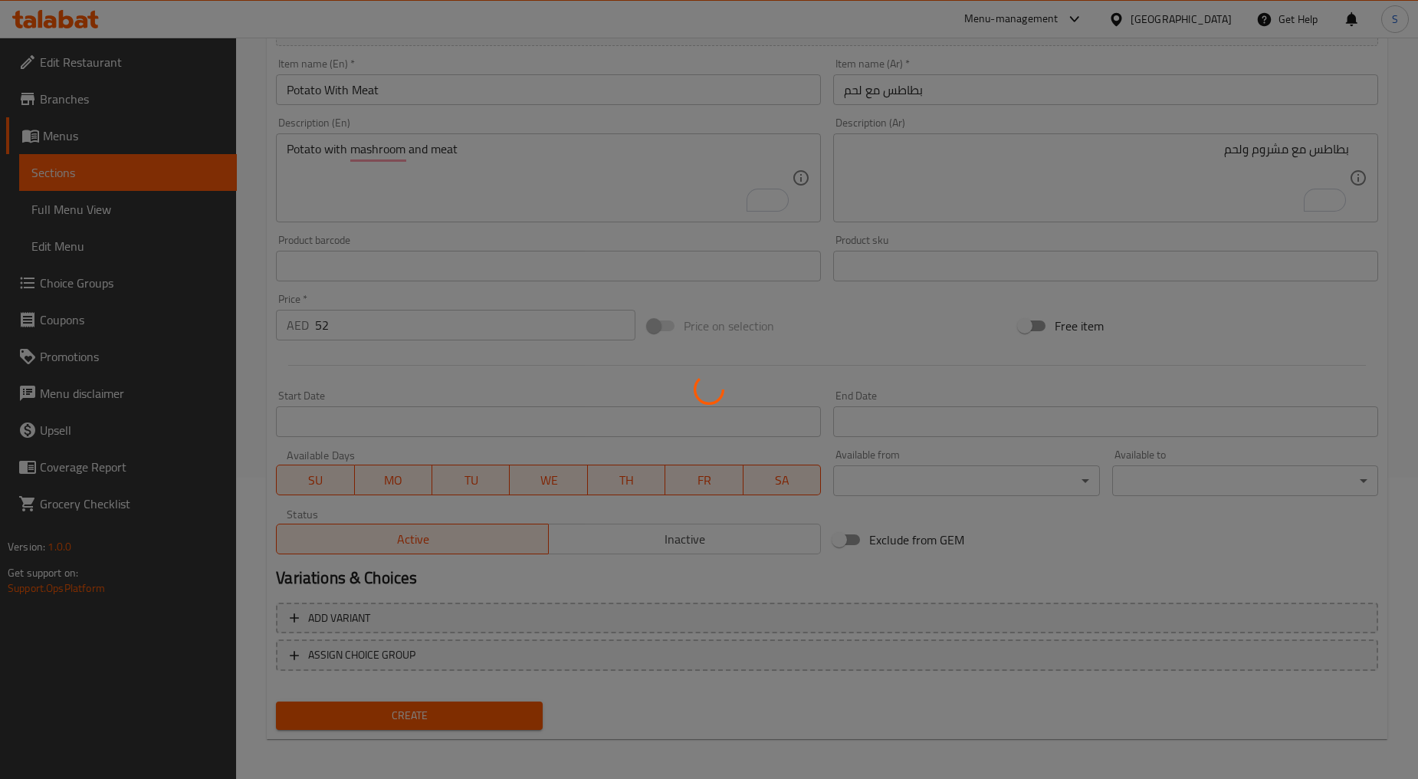
type input "0"
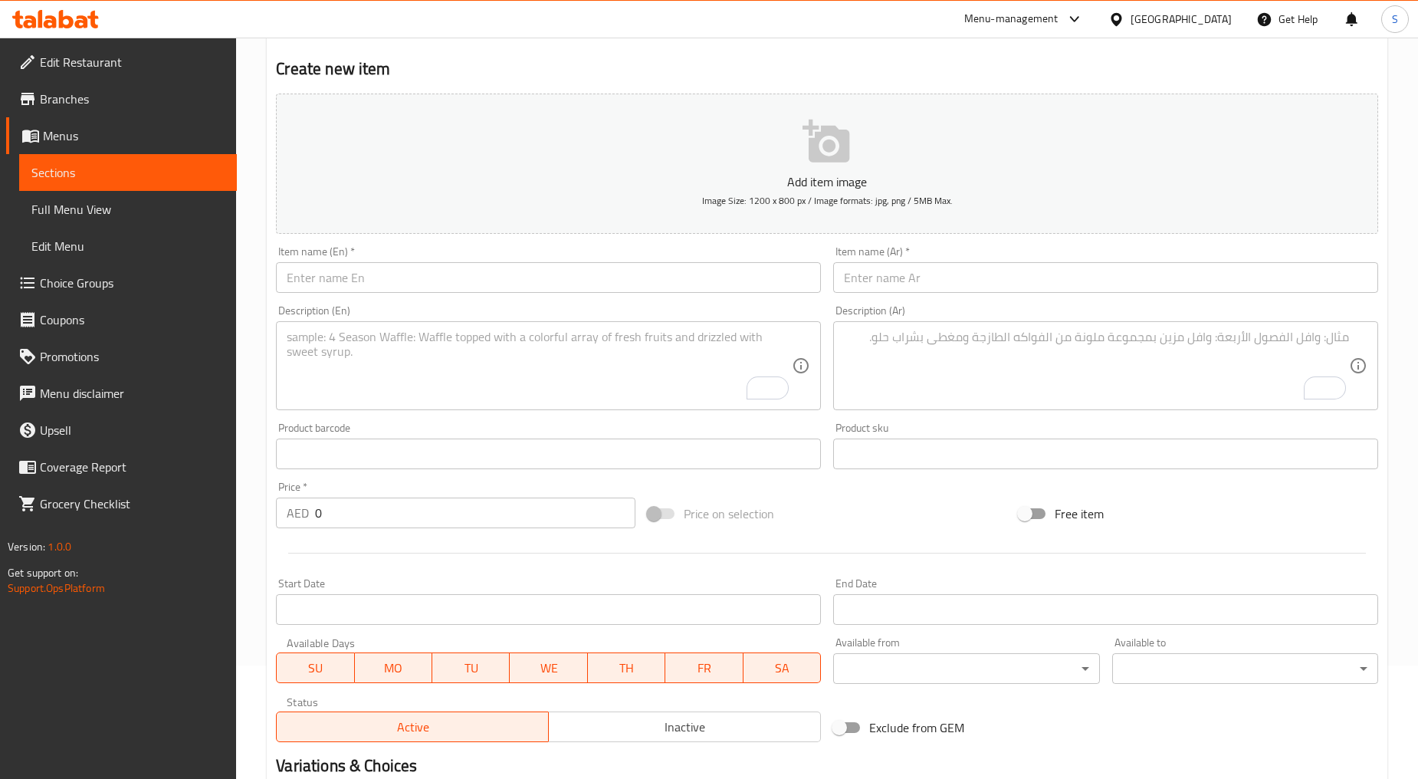
scroll to position [0, 0]
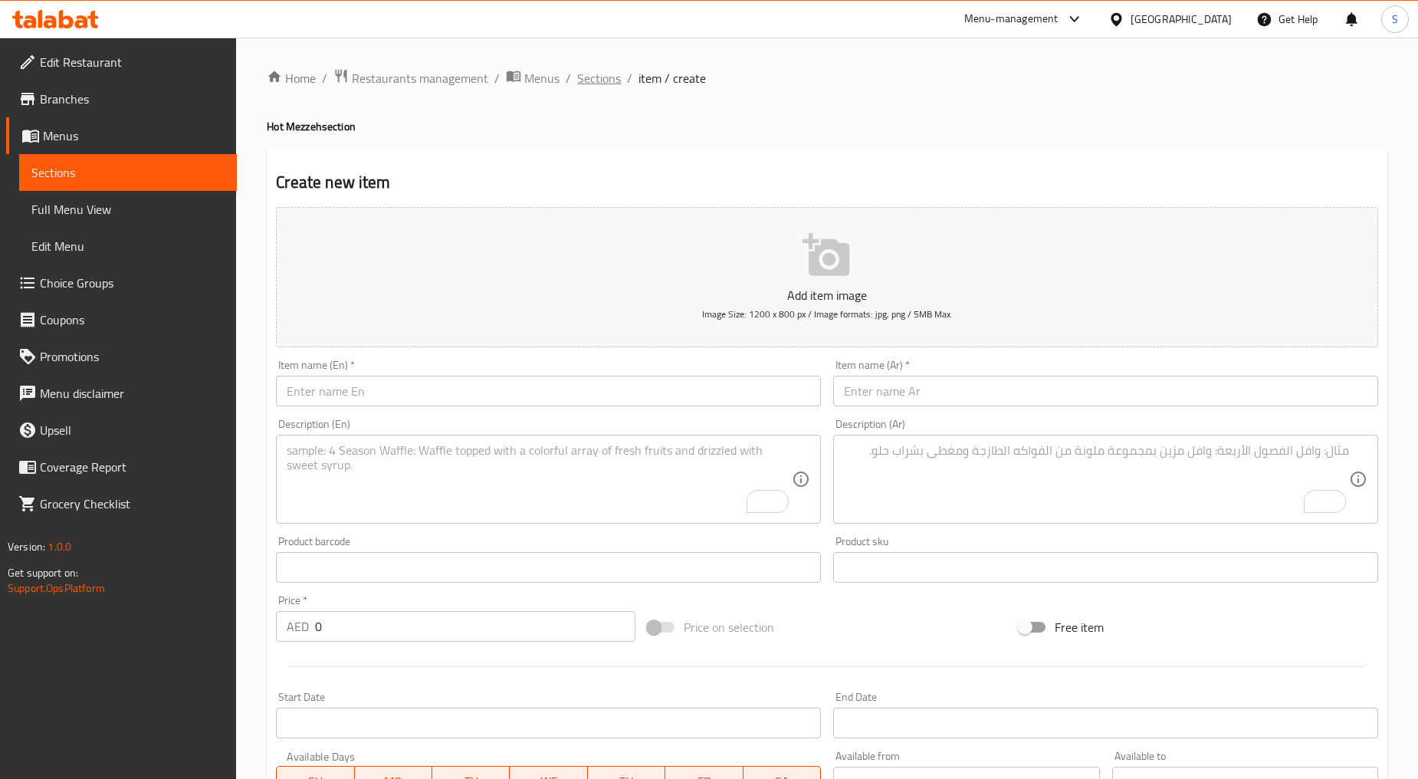
click at [599, 80] on span "Sections" at bounding box center [599, 78] width 44 height 18
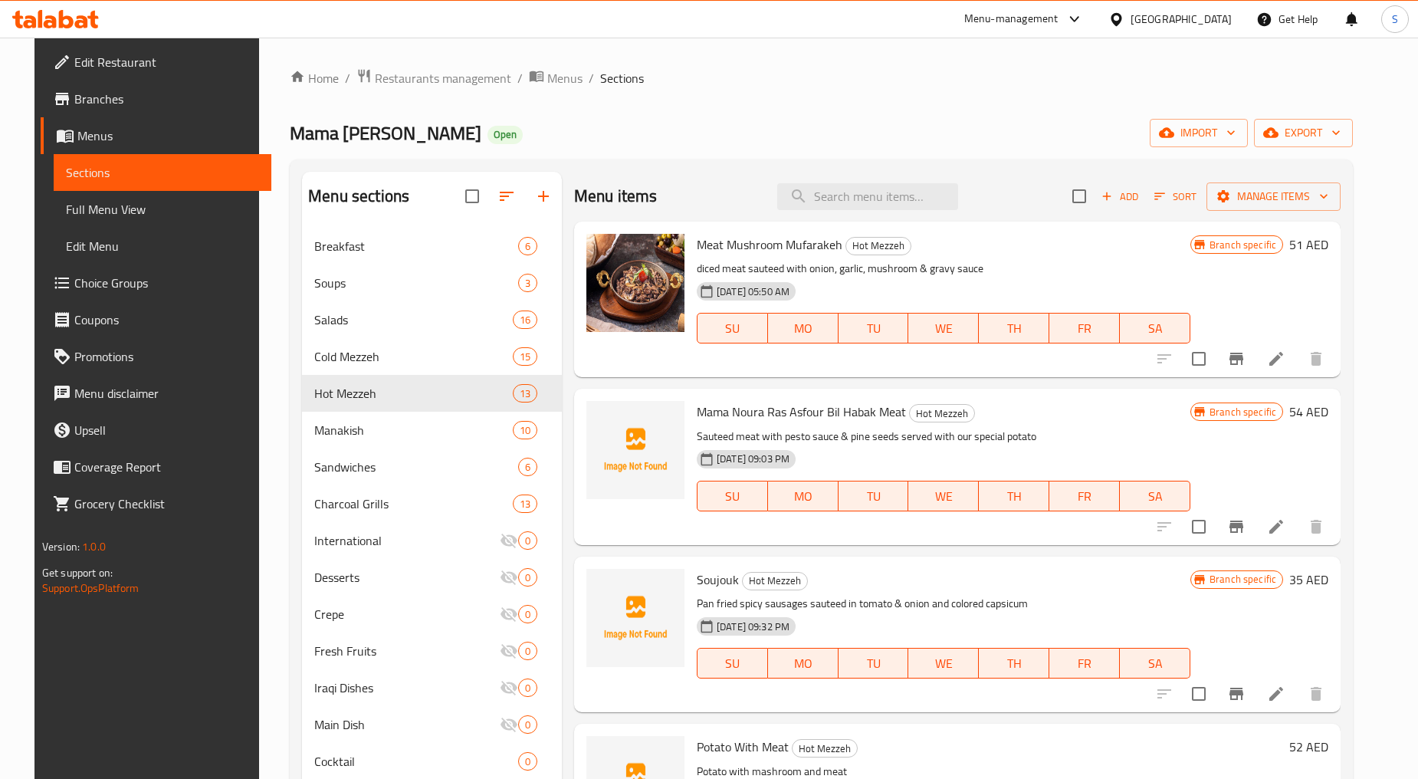
click at [1141, 196] on span "Add" at bounding box center [1119, 197] width 41 height 18
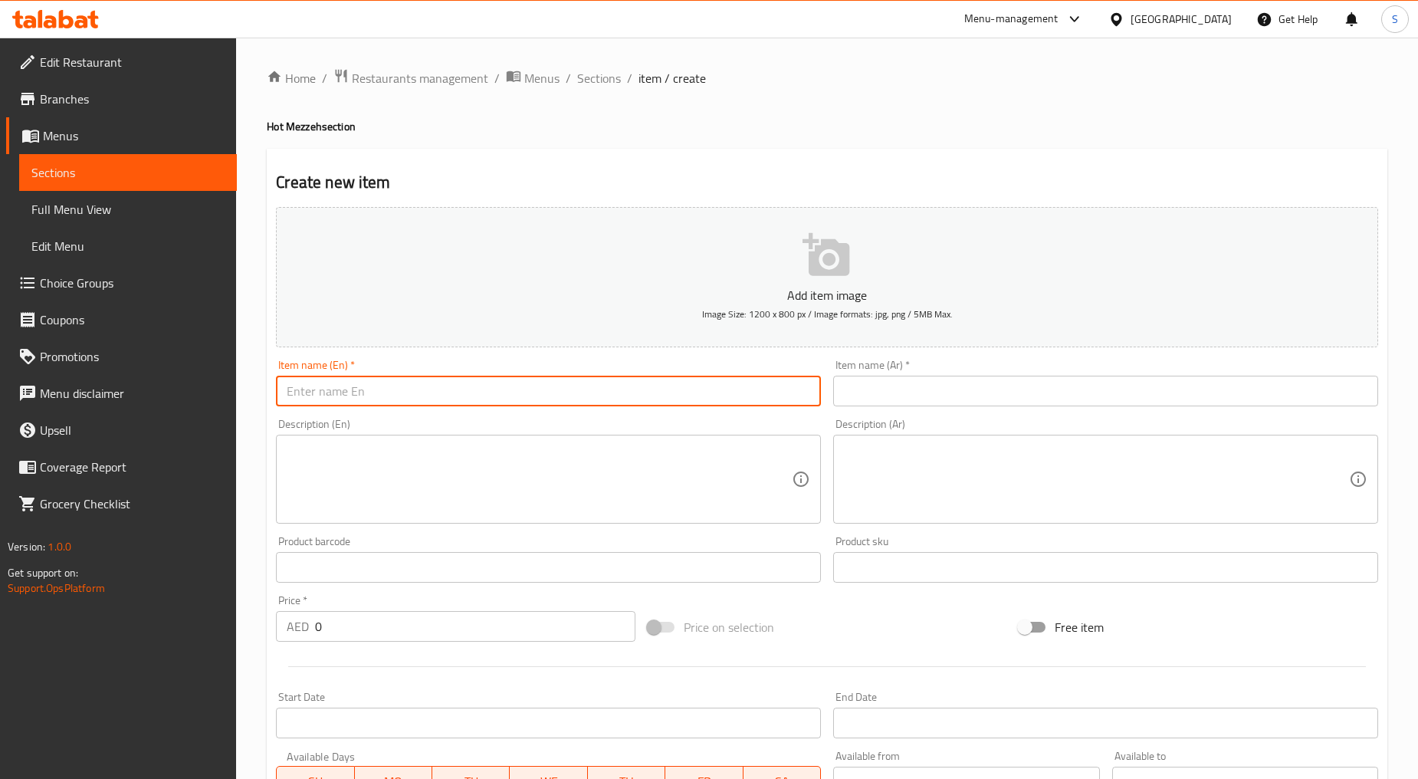
click at [400, 394] on input "text" at bounding box center [548, 391] width 545 height 31
paste input "PUMPKIN KEBBEH"
click at [400, 394] on input "PUMPKIN KEBBEH" at bounding box center [548, 391] width 545 height 31
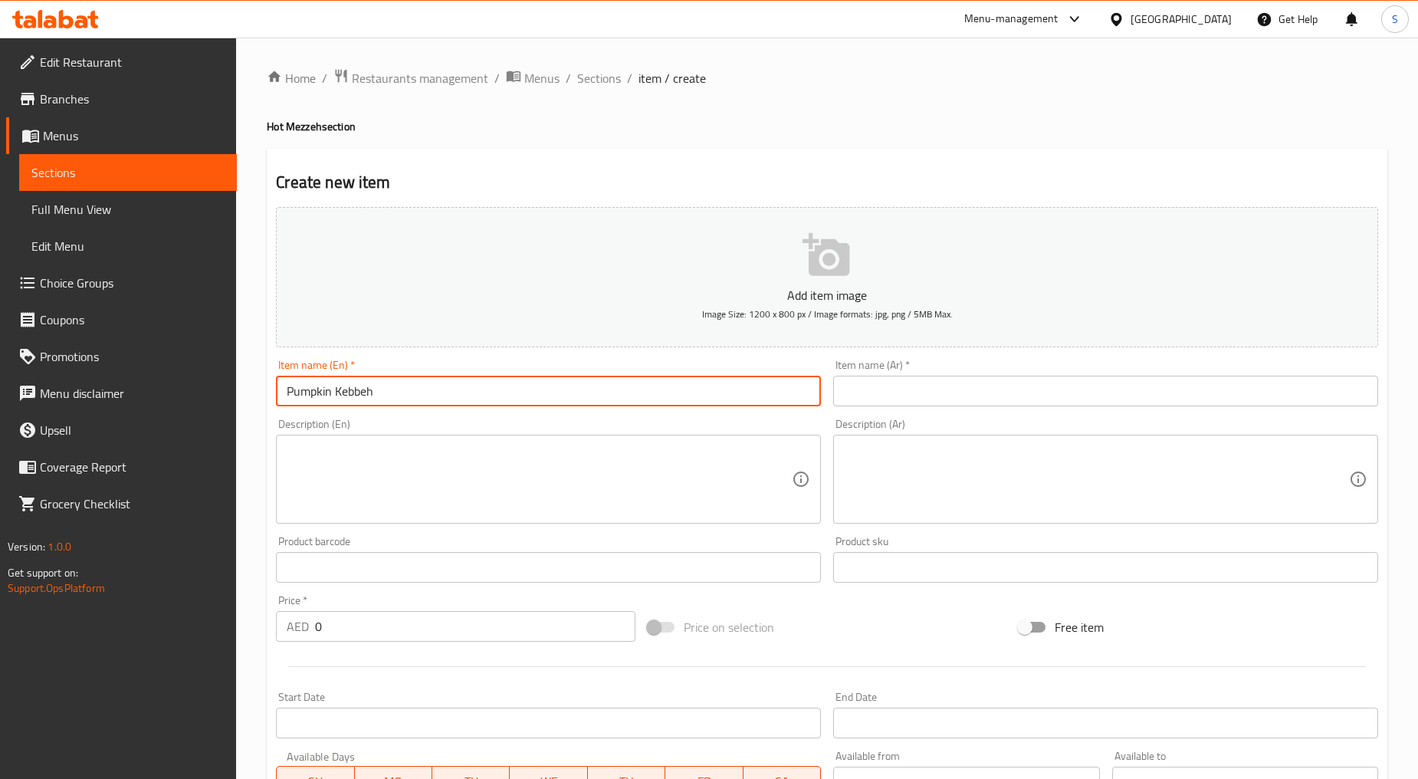
type input "Pumpkin Kebbeh"
click at [910, 417] on div "Description (Ar) Description (Ar)" at bounding box center [1105, 471] width 557 height 117
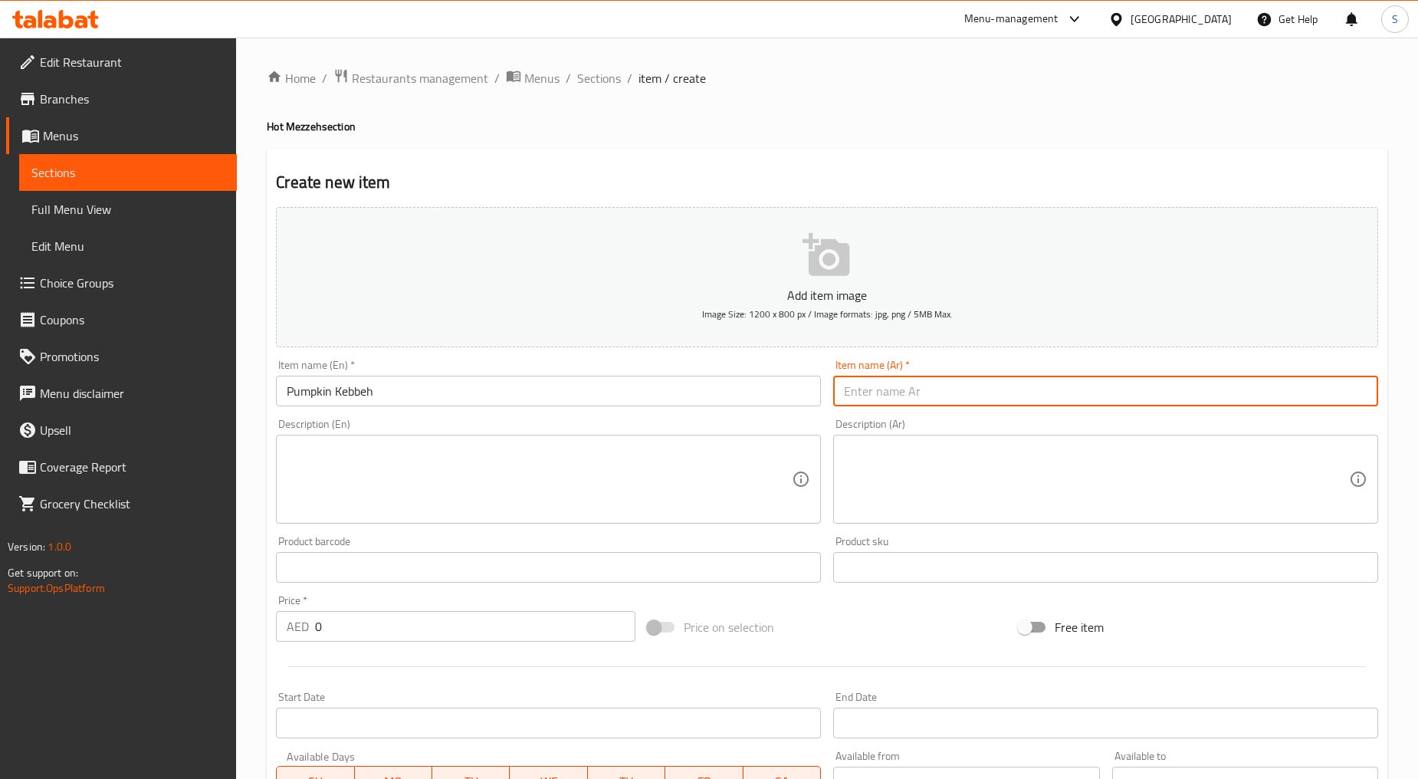
click at [907, 394] on input "text" at bounding box center [1105, 391] width 545 height 31
paste input "كبة اليقطين"
click at [312, 393] on input "Pumpkin Kebbeh" at bounding box center [548, 391] width 545 height 31
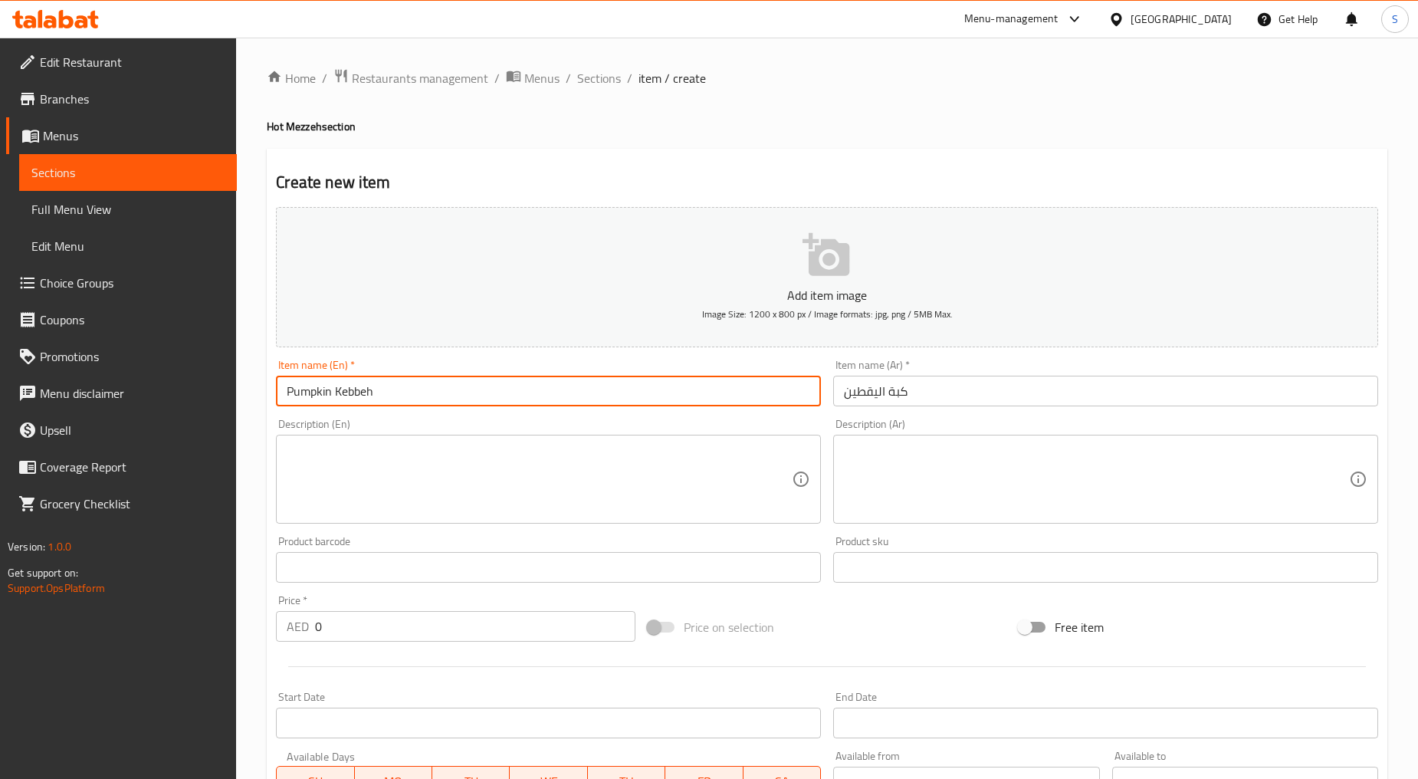
click at [312, 393] on input "Pumpkin Kebbeh" at bounding box center [548, 391] width 545 height 31
click at [857, 395] on input "كبة اليقطين" at bounding box center [1105, 391] width 545 height 31
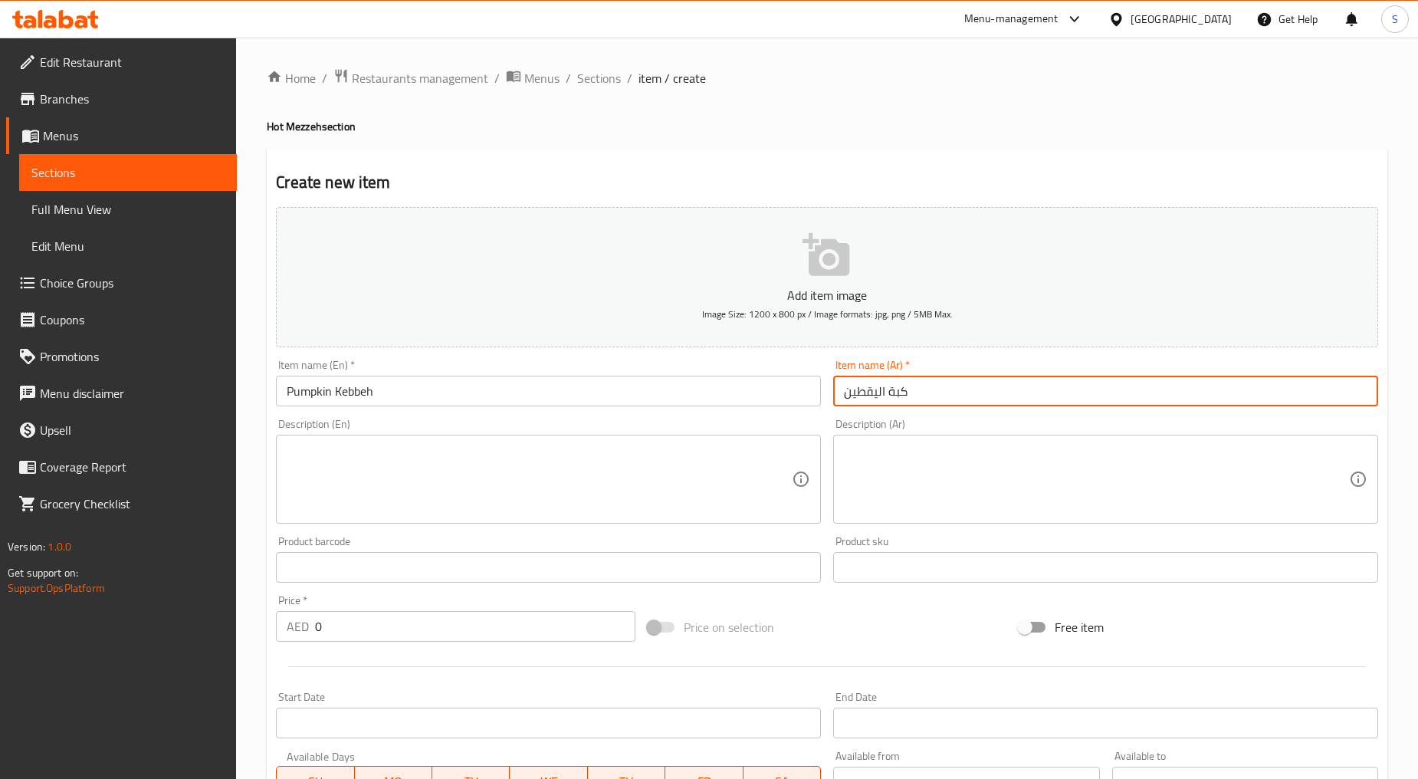
click at [857, 395] on input "كبة اليقطين" at bounding box center [1105, 391] width 545 height 31
paste input "text"
type input "كبة يقطين"
click at [350, 623] on input "0" at bounding box center [475, 626] width 320 height 31
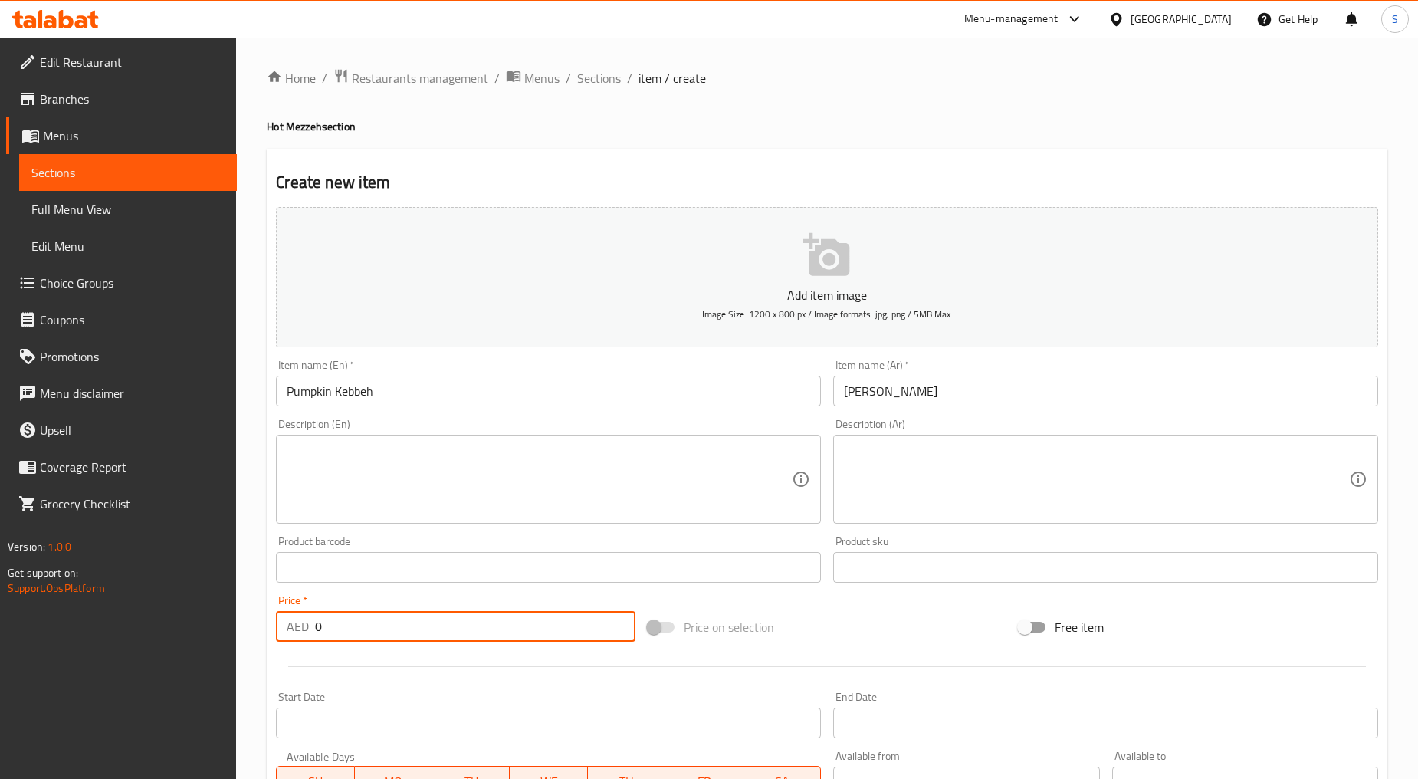
click at [350, 623] on input "0" at bounding box center [475, 626] width 320 height 31
paste input "35"
type input "35"
click at [620, 495] on textarea at bounding box center [539, 479] width 505 height 73
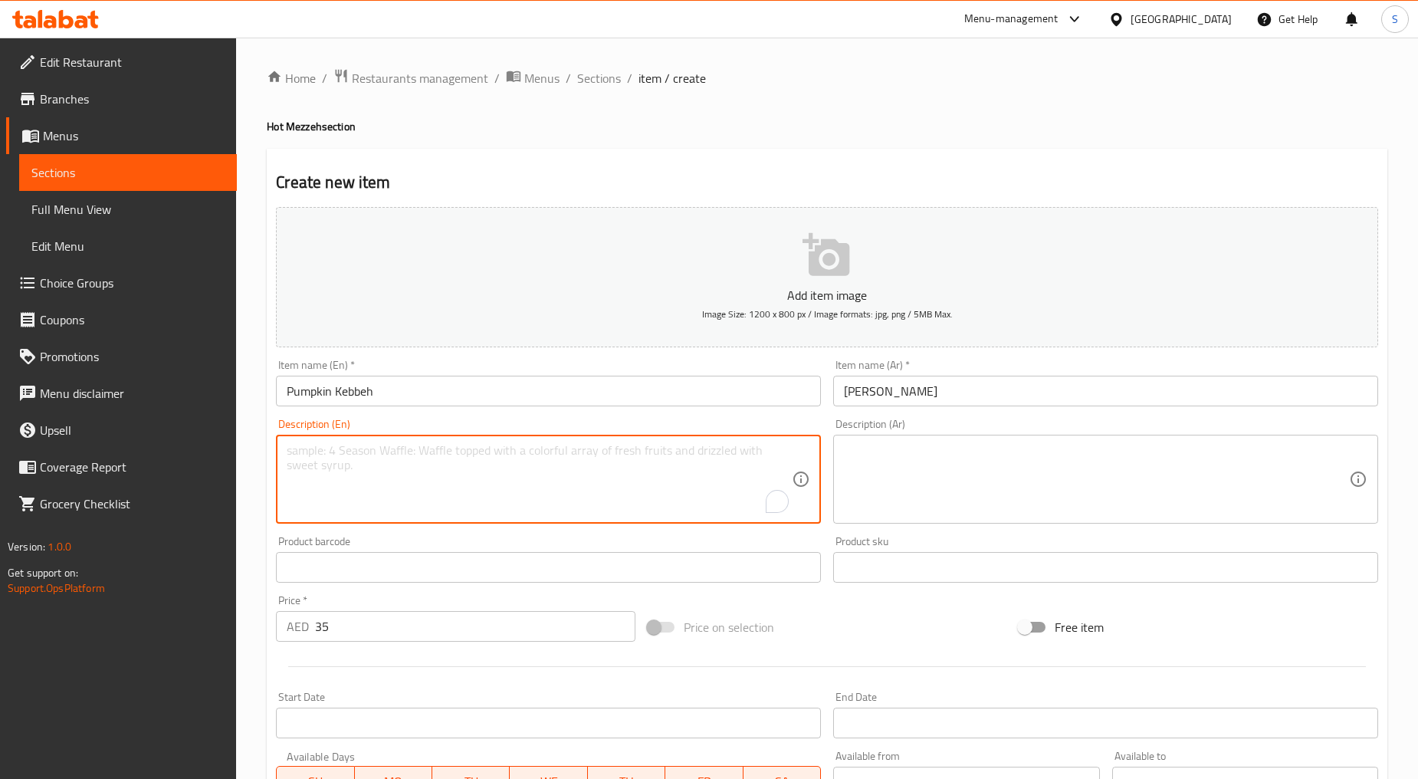
paste textarea "Fried Minced pumpkin & burgle dough stuﬀed with spinach onion & served with wal…"
click at [423, 484] on textarea "Fried Minced pumpkin & burgle dough stuﬀed with spinach onion & served with wal…" at bounding box center [539, 479] width 505 height 73
click at [423, 484] on textarea "Fried minced pumpkin & burgle dough stuﬀed with spinach onion & served with wal…" at bounding box center [539, 479] width 505 height 73
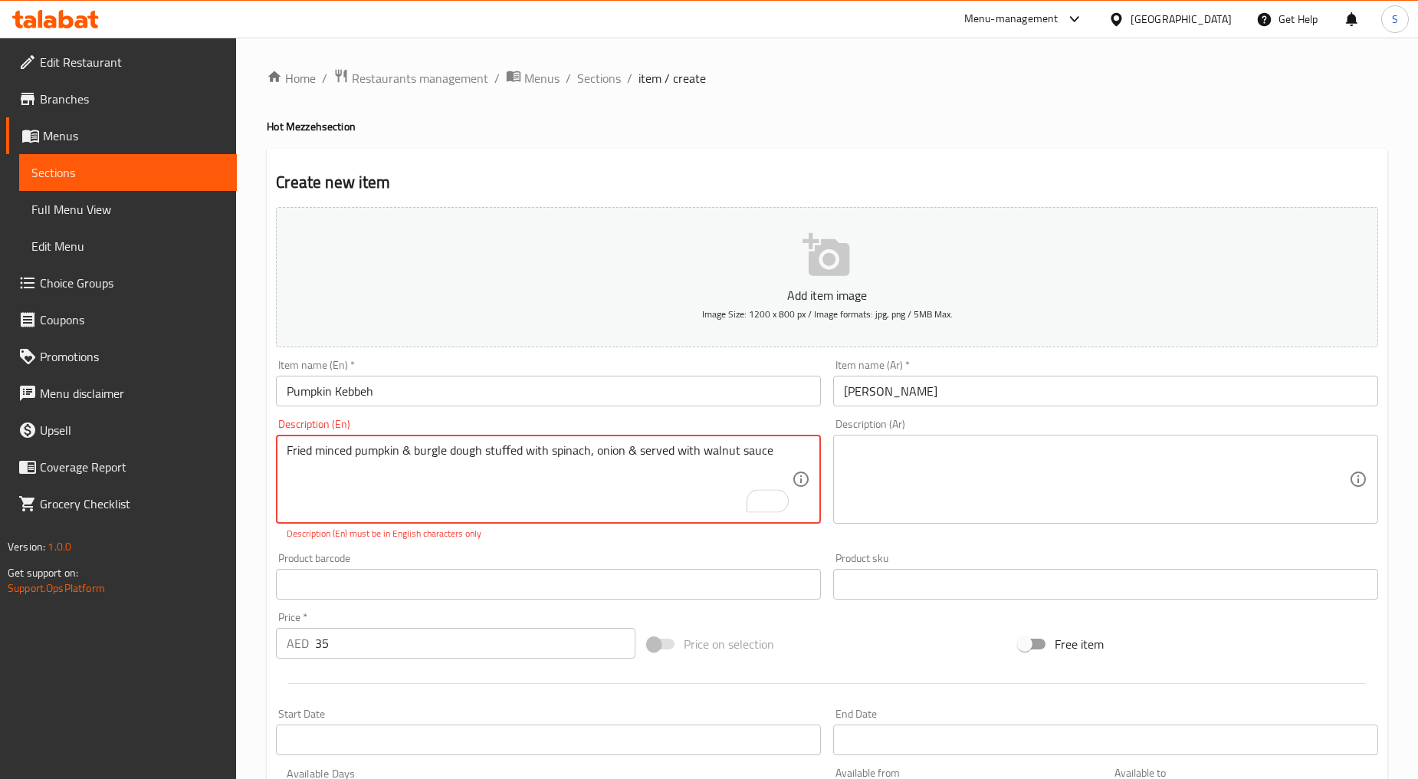
click at [508, 455] on textarea "Fried minced pumpkin & burgle dough stuﬀed with spinach, onion & served with wa…" at bounding box center [539, 479] width 505 height 73
click at [549, 498] on textarea "Fried minced pumpkin & burgle dough stuffed with spinach, onion & served with w…" at bounding box center [539, 479] width 505 height 73
type textarea "Fried minced pumpkin & burgle dough stuffed with spinach, onion & served with w…"
click at [567, 547] on div "Product barcode Product barcode" at bounding box center [548, 576] width 557 height 59
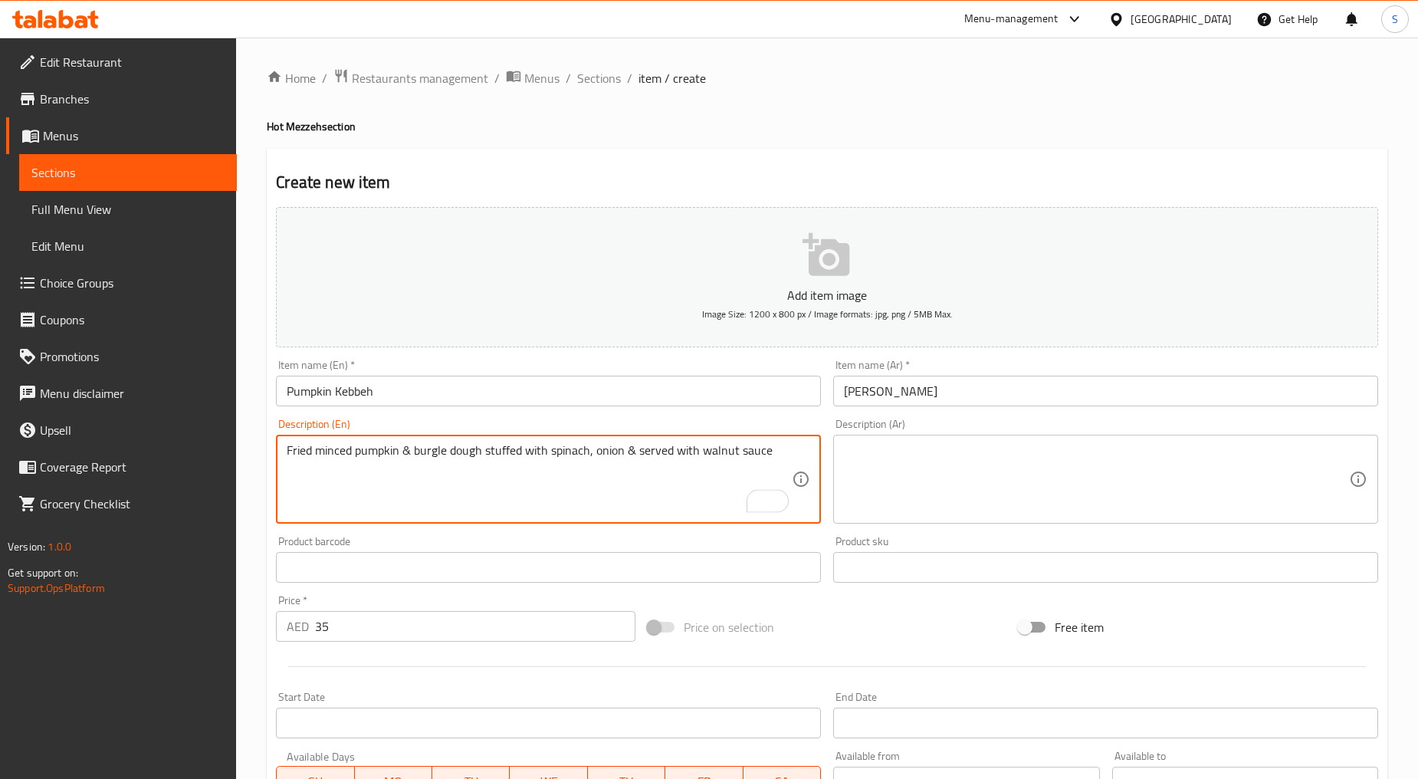
click at [534, 443] on textarea "Fried minced pumpkin & burgle dough stuffed with spinach, onion & served with w…" at bounding box center [539, 479] width 505 height 73
click at [885, 465] on textarea at bounding box center [1096, 479] width 505 height 73
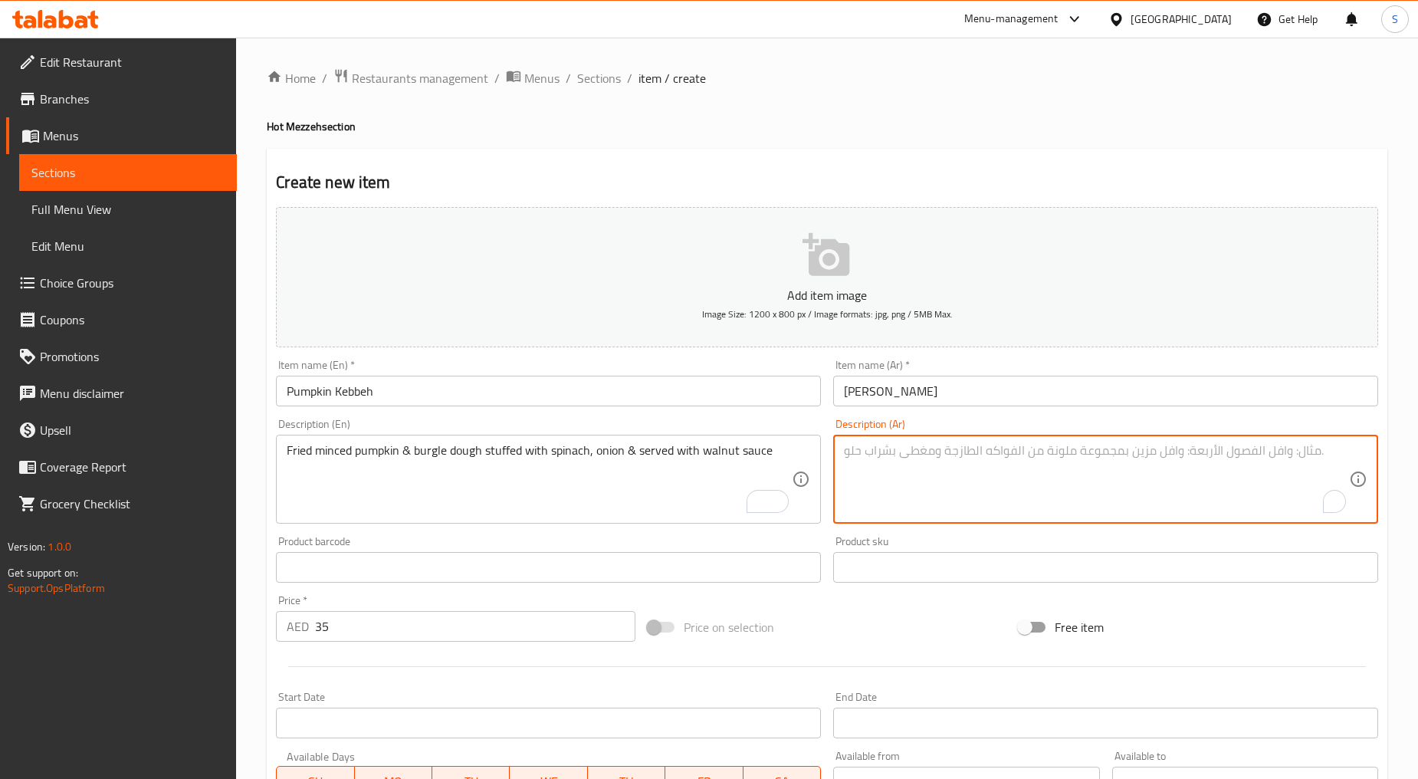
paste textarea "عجينة اليقطين المفرومة المقلية والبرغل محشوة بالسبانخ والبصل وتقدم مع صلصة الجوز"
click at [1307, 454] on textarea "عجينة اليقطين المفرومة المقلية والبرغل محشوة بالسبانخ والبصل وتقدم مع صلصة الجوز" at bounding box center [1096, 479] width 505 height 73
click at [1273, 453] on textarea "عجينة يقطين المفرومة المقلية والبرغل محشوة بالسبانخ والبصل وتقدم مع صلصة الجوز" at bounding box center [1096, 479] width 505 height 73
click at [1228, 455] on textarea "عجينة يقطين مفرومة المقلية والبرغل محشوة بالسبانخ والبصل وتقدم مع صلصة الجوز" at bounding box center [1096, 479] width 505 height 73
click at [1188, 449] on textarea "عجينة يقطين مفرومة مقلية والبرغل محشوة بالسبانخ والبصل وتقدم مع صلصة الجوز" at bounding box center [1096, 479] width 505 height 73
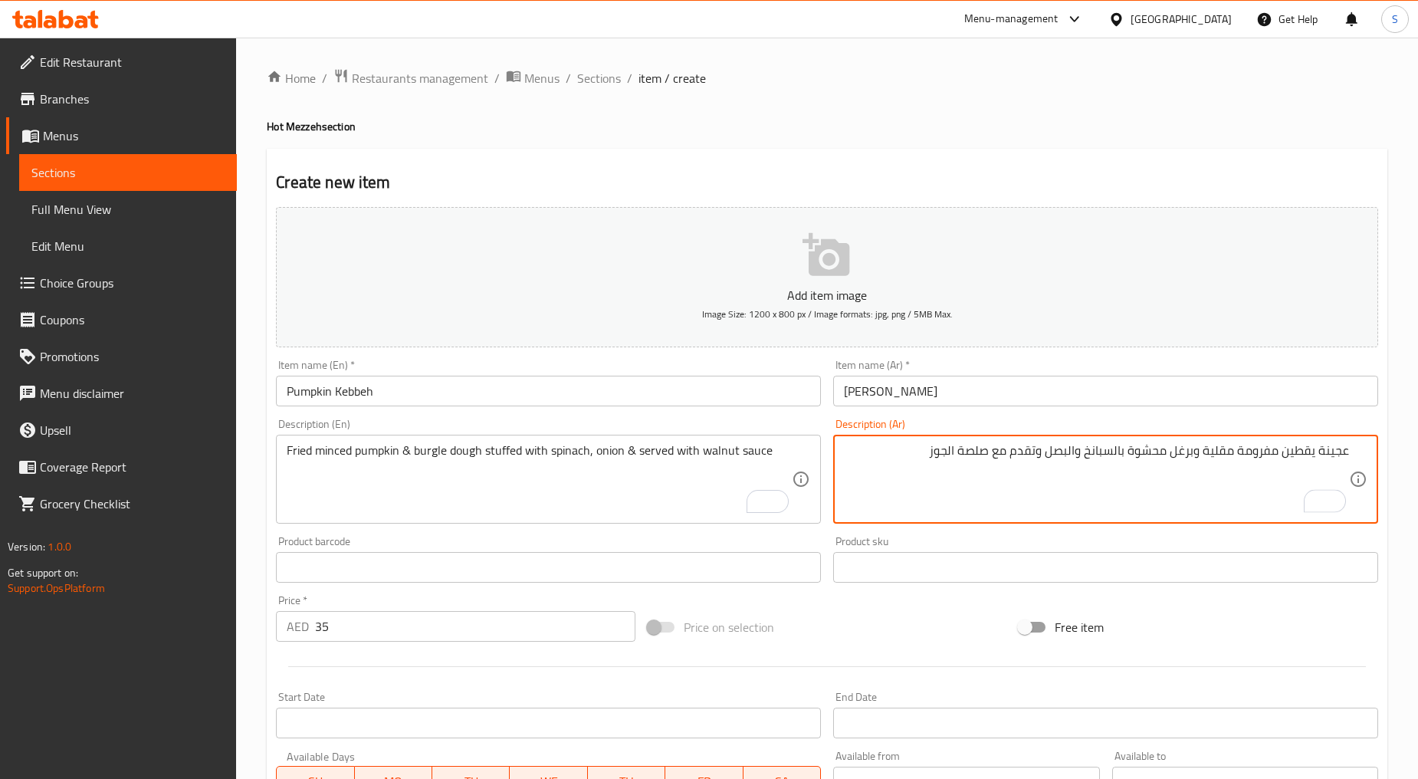
click at [1115, 454] on textarea "عجينة يقطين مفرومة مقلية وبرغل محشوة بالسبانخ والبصل وتقدم مع صلصة الجوز" at bounding box center [1096, 479] width 505 height 73
click at [1076, 456] on textarea "عجينة يقطين مفرومة مقلية وبرغل محشوة بسبانخ والبصل وتقدم مع صلصة الجوز" at bounding box center [1096, 479] width 505 height 73
type textarea "عجينة يقطين مفرومة مقلية وبرغل محشوة بسبانخ وبصل وتقدم مع صلصة الجوز"
click at [965, 449] on textarea "عجينة يقطين مفرومة مقلية وبرغل محشوة بسبانخ وبصل وتقدم مع صلصة الجوز" at bounding box center [1096, 479] width 505 height 73
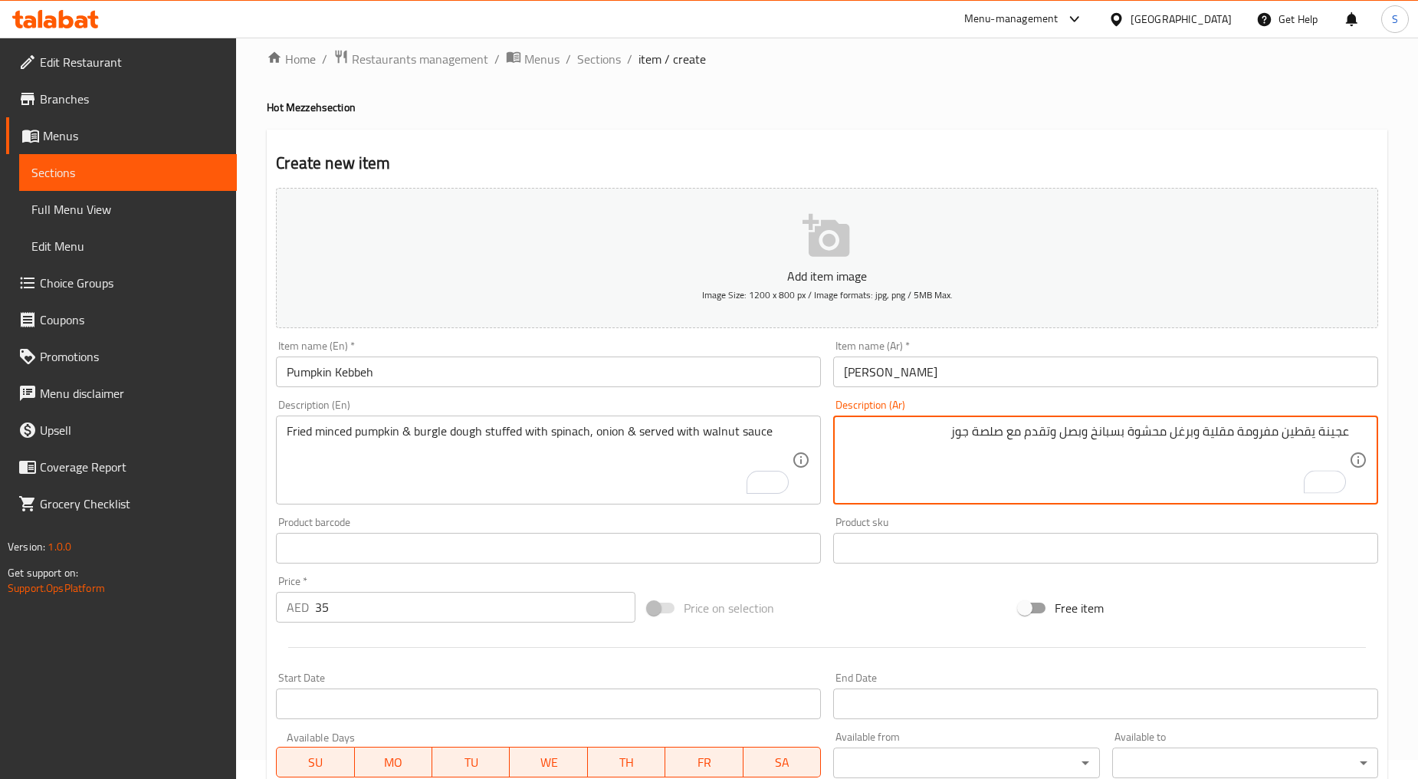
scroll to position [301, 0]
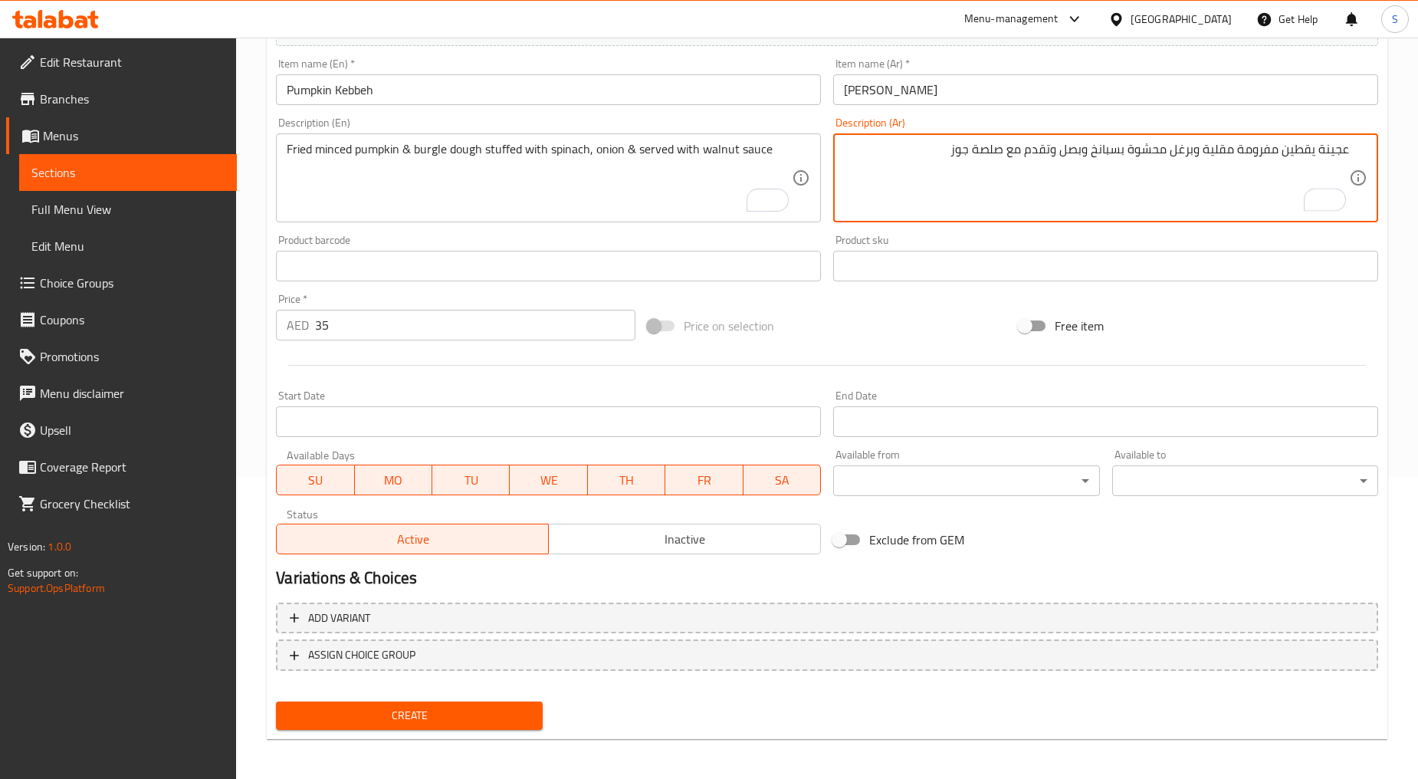
type textarea "عجينة يقطين مفرومة مقلية وبرغل محشوة بسبانخ وبصل وتقدم مع صلصة جوز"
click at [432, 708] on span "Create" at bounding box center [409, 715] width 242 height 19
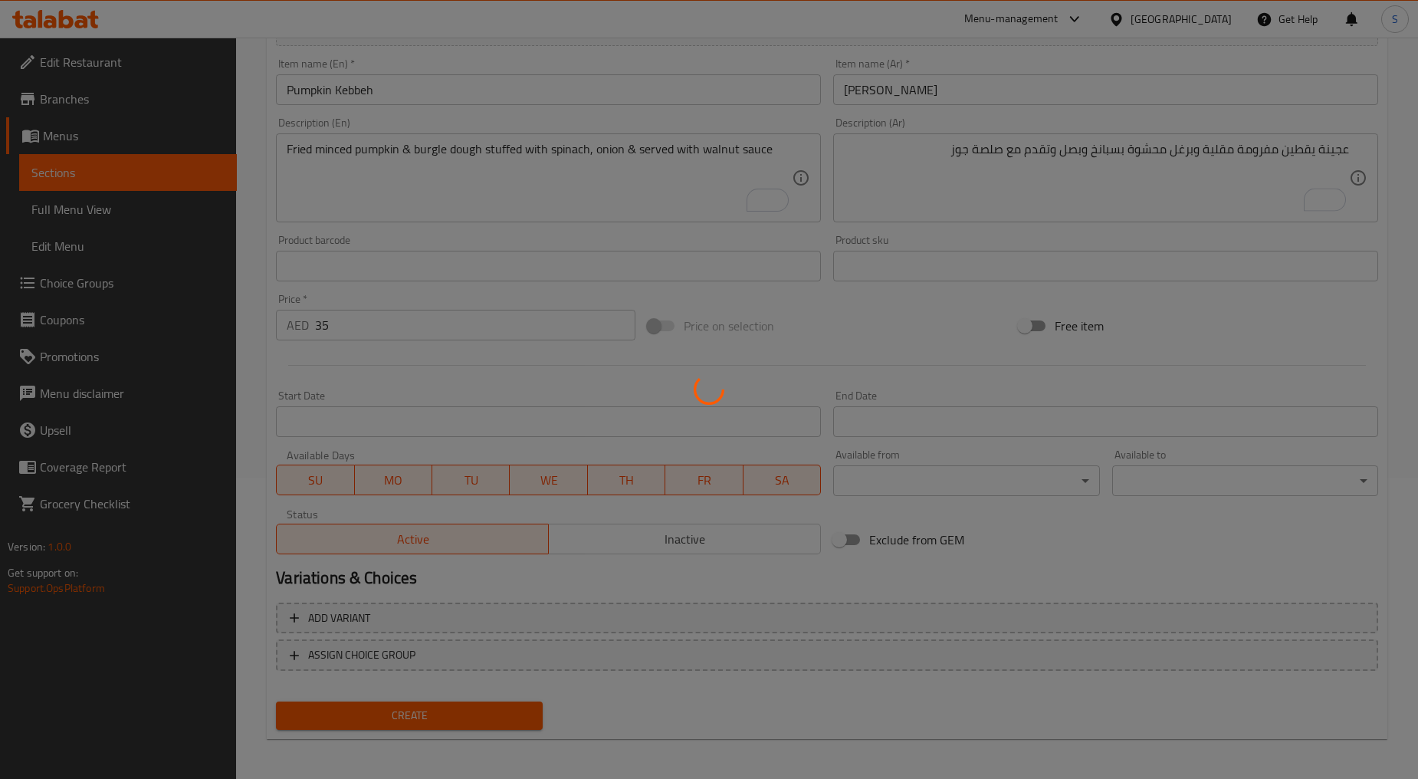
type input "0"
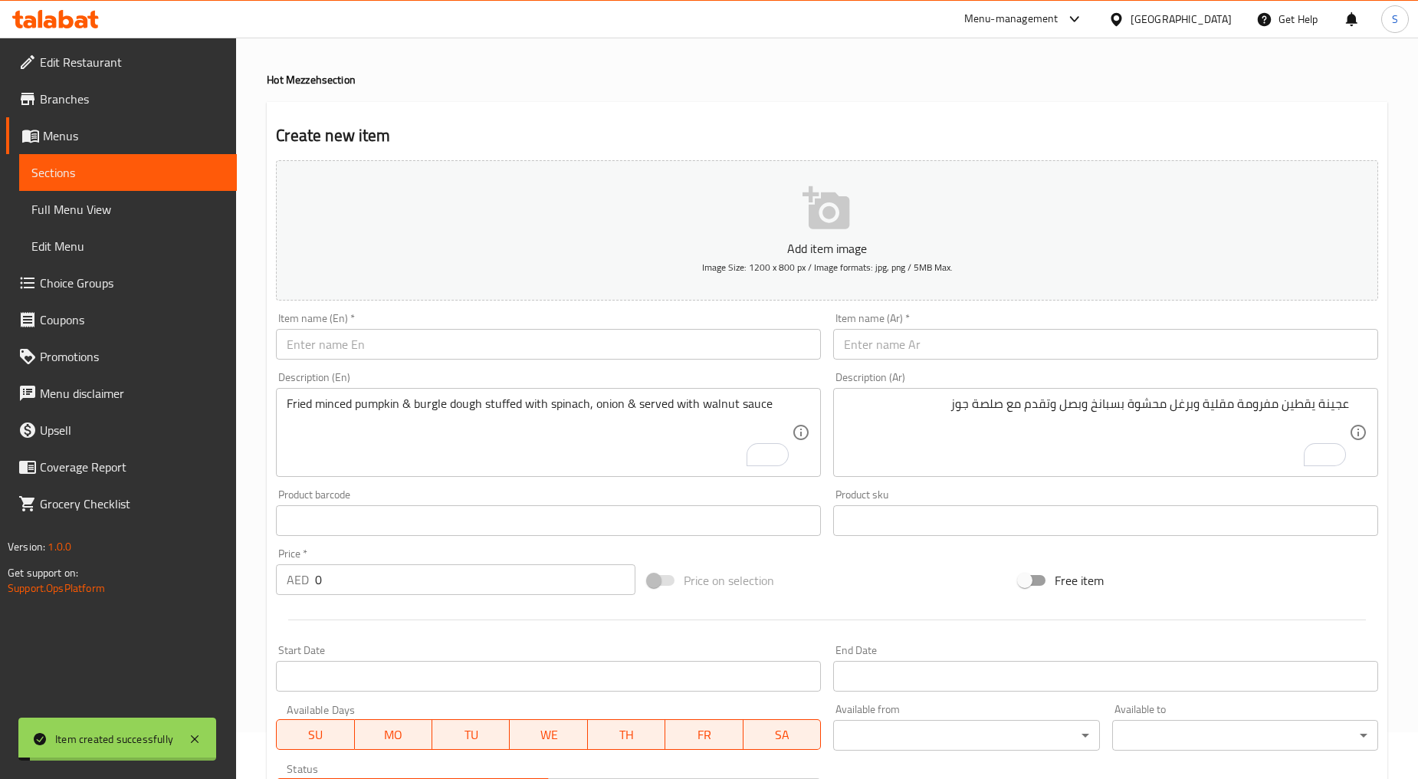
scroll to position [0, 0]
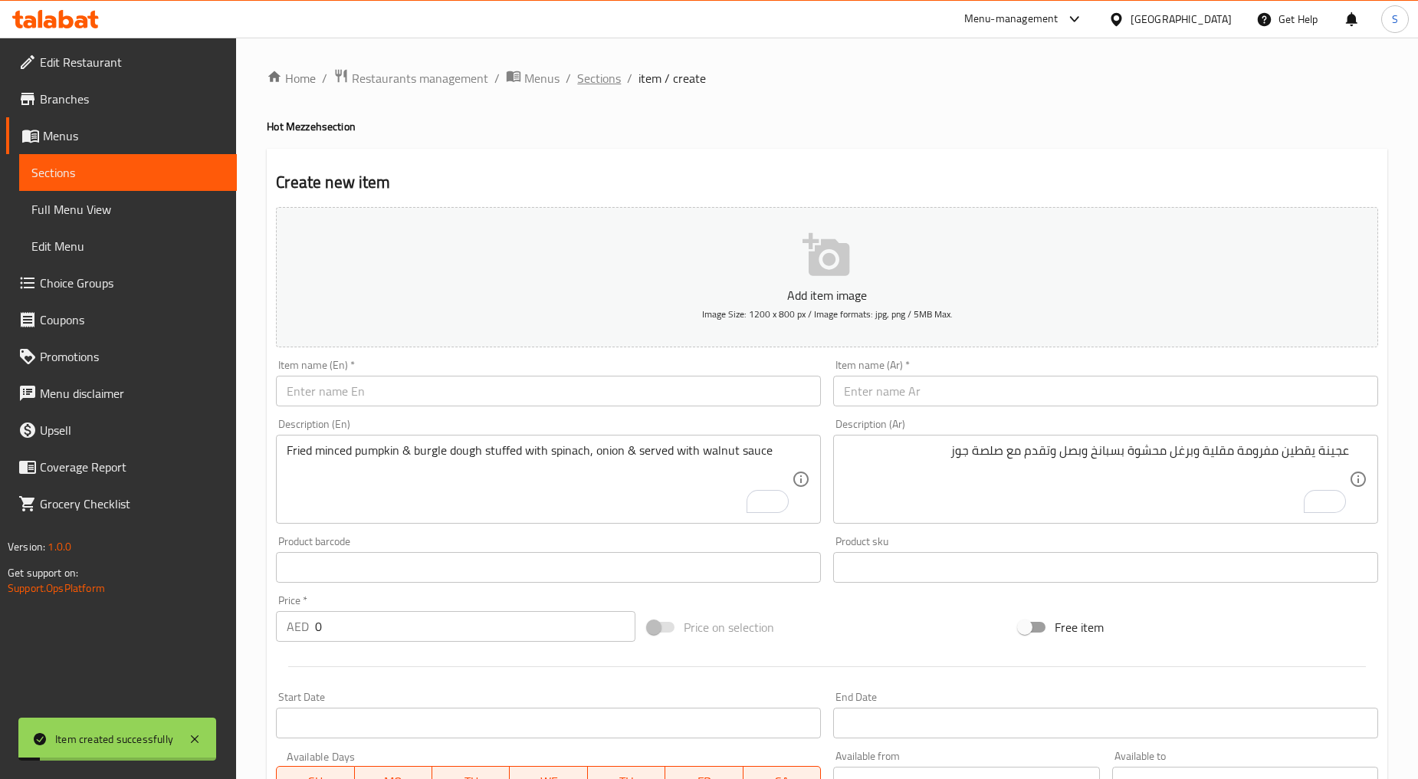
click at [580, 80] on span "Sections" at bounding box center [599, 78] width 44 height 18
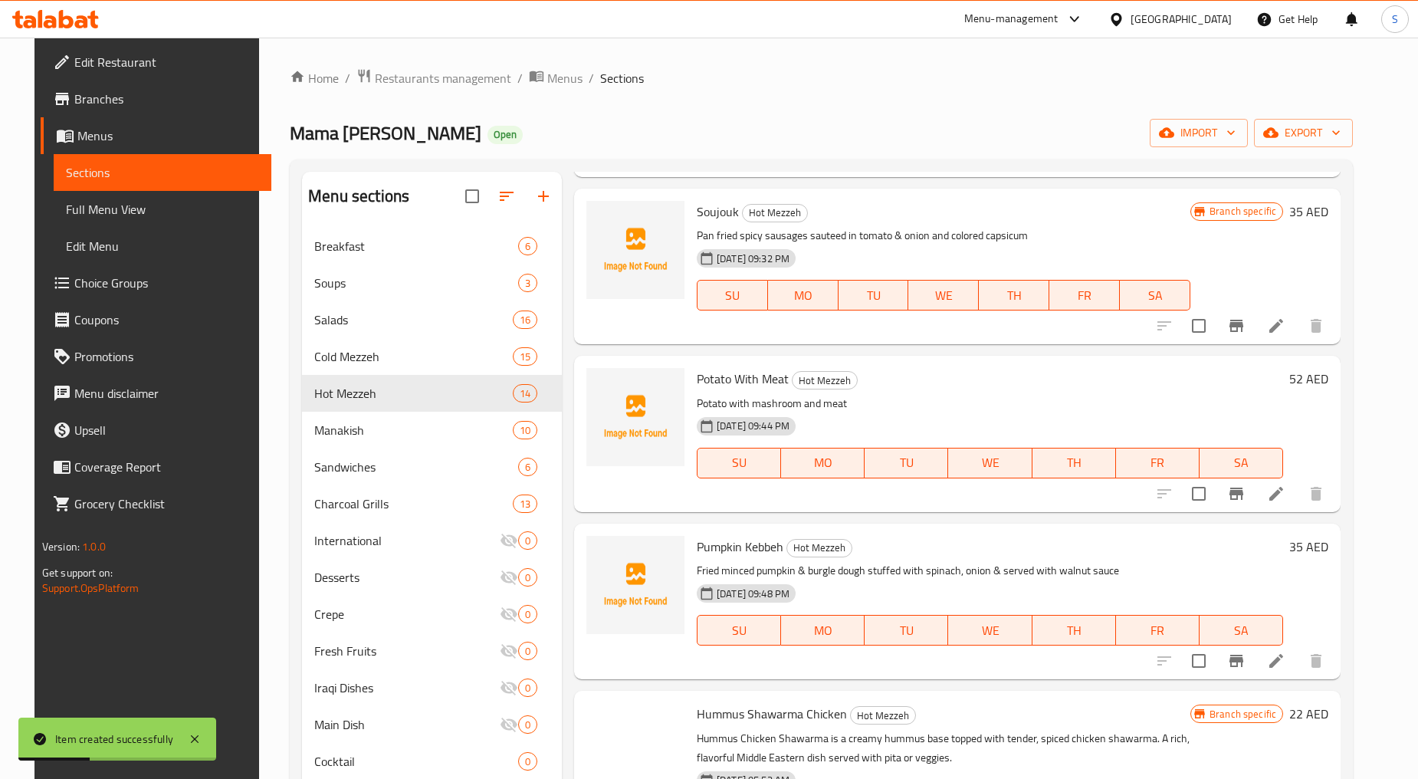
scroll to position [426, 0]
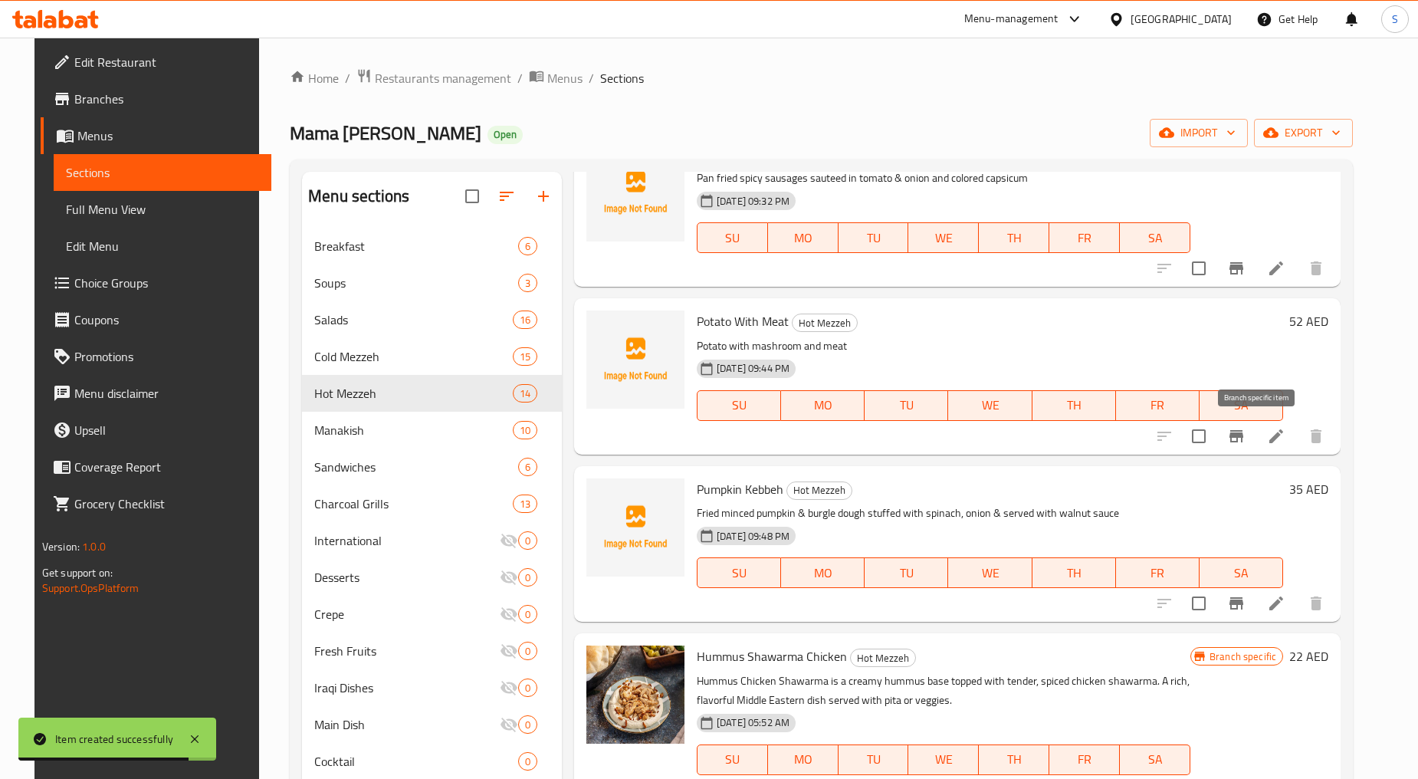
click at [1246, 443] on icon "Branch-specific-item" at bounding box center [1237, 436] width 18 height 18
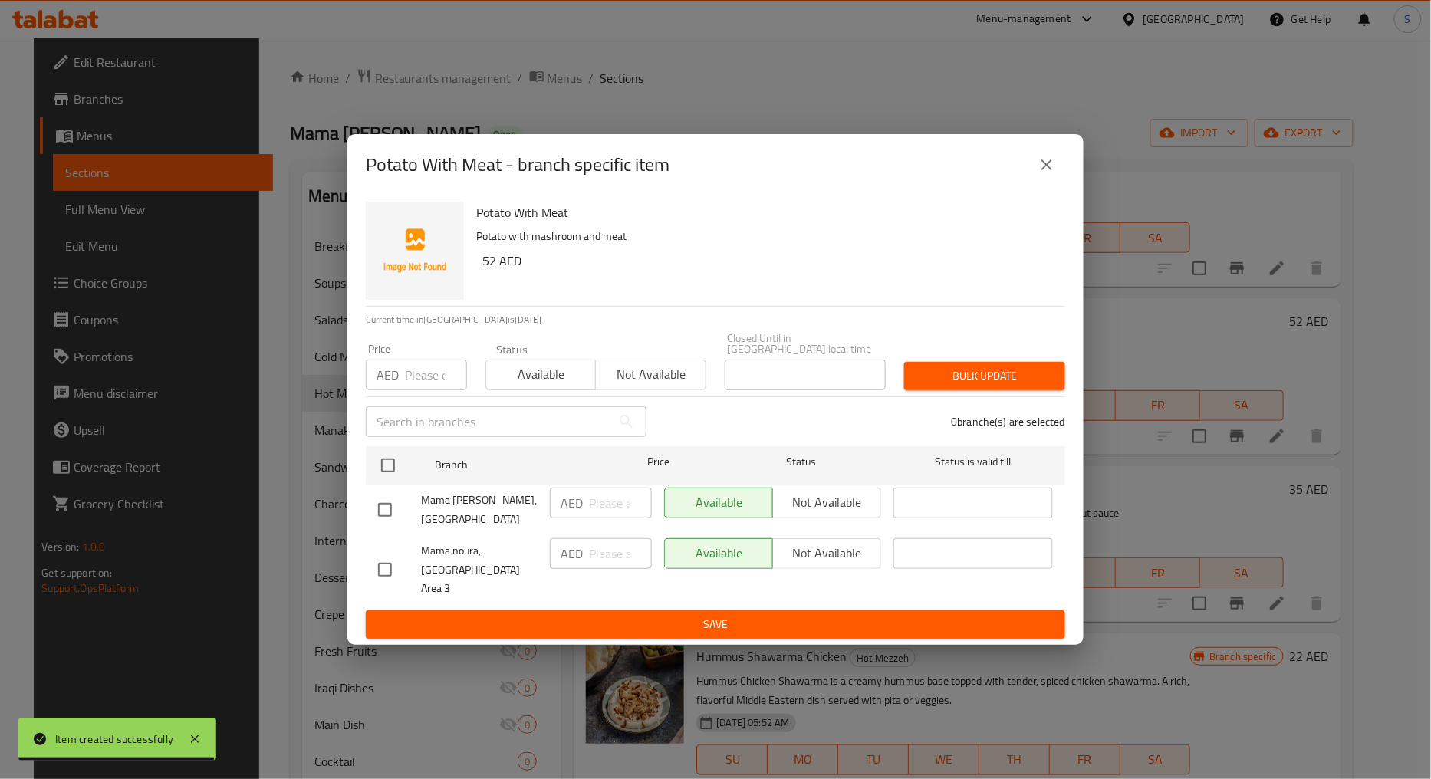
click at [363, 566] on div "Potato With Meat Potato with mashroom and meat 52 AED Current time in [GEOGRAPH…" at bounding box center [715, 421] width 736 height 450
click at [376, 574] on input "checkbox" at bounding box center [385, 570] width 32 height 32
checkbox input "true"
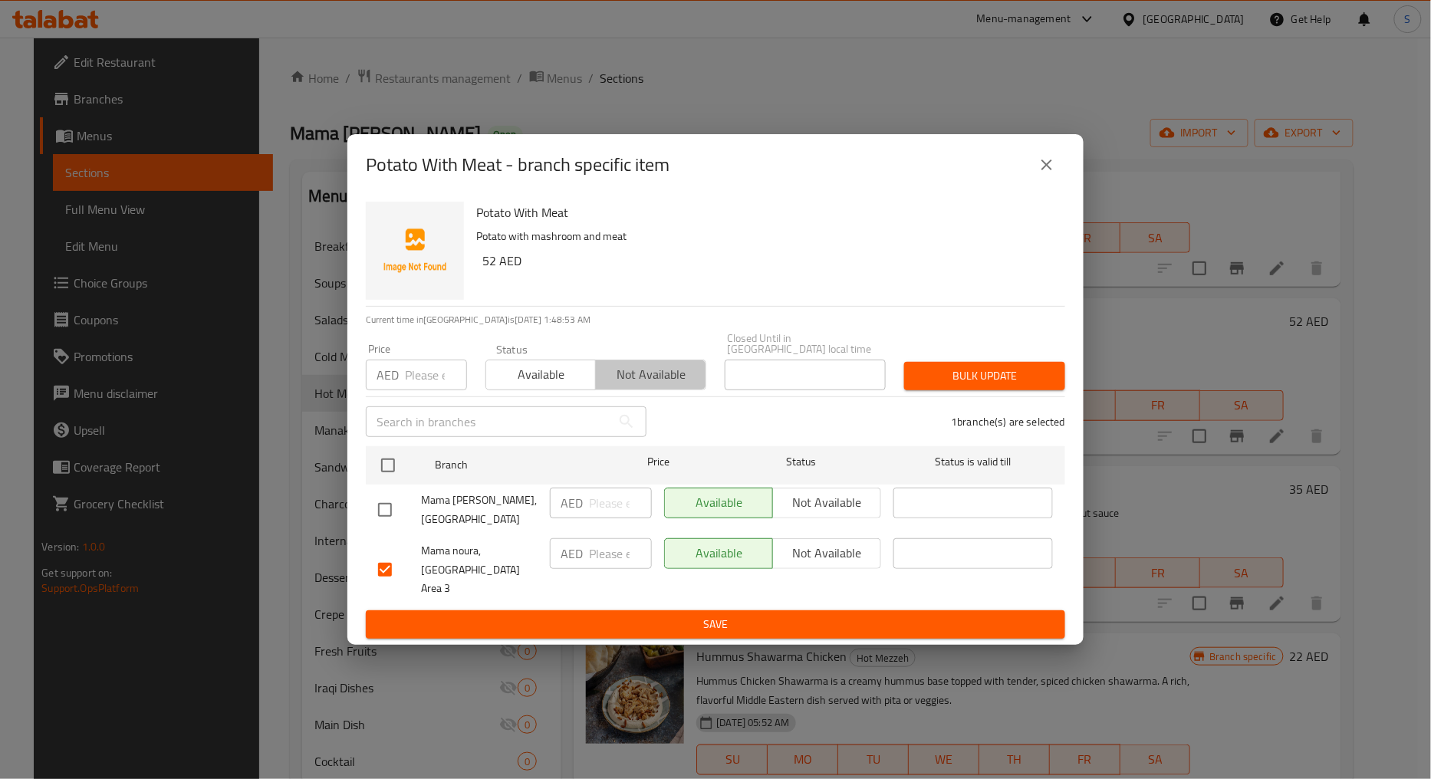
click at [686, 377] on span "Not available" at bounding box center [650, 374] width 97 height 22
click at [980, 380] on span "Bulk update" at bounding box center [984, 375] width 136 height 19
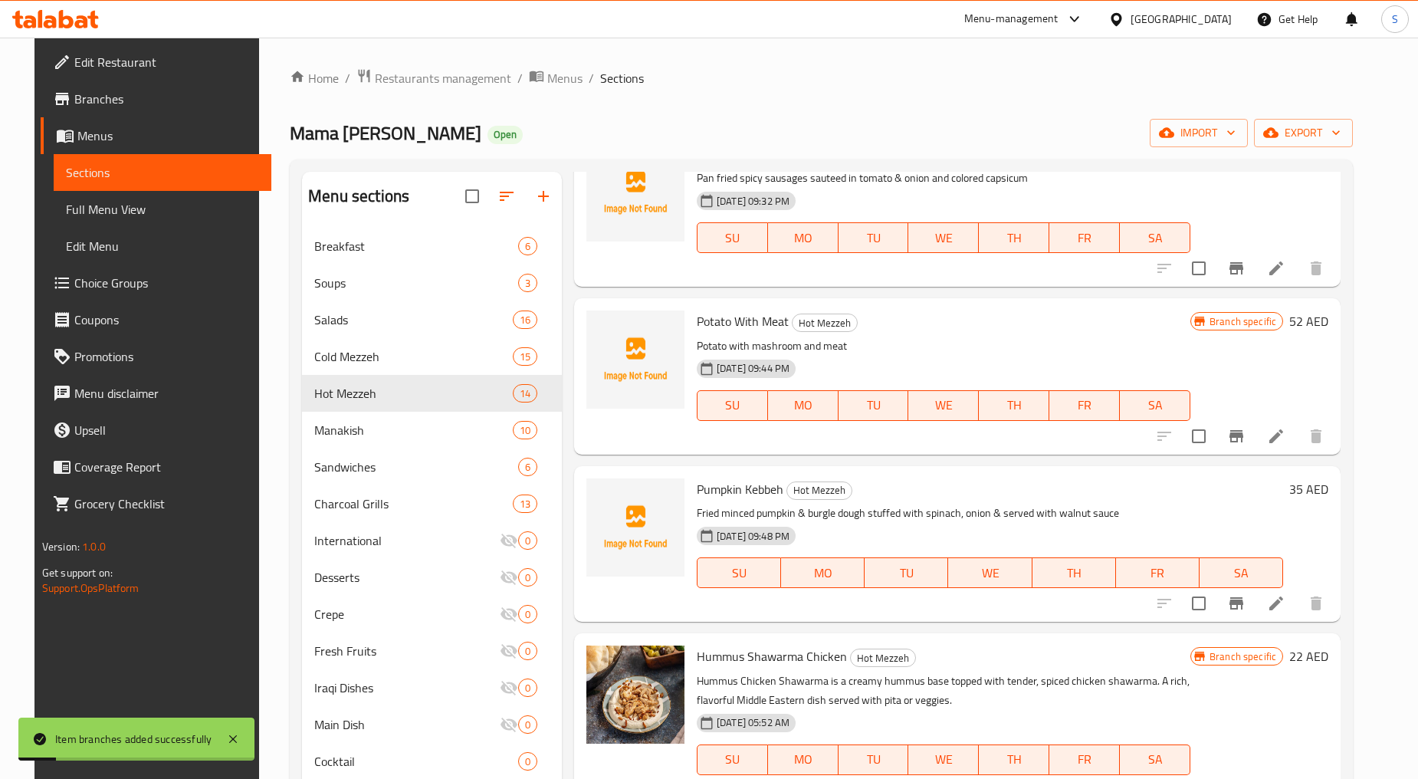
click at [1246, 603] on icon "Branch-specific-item" at bounding box center [1237, 603] width 18 height 18
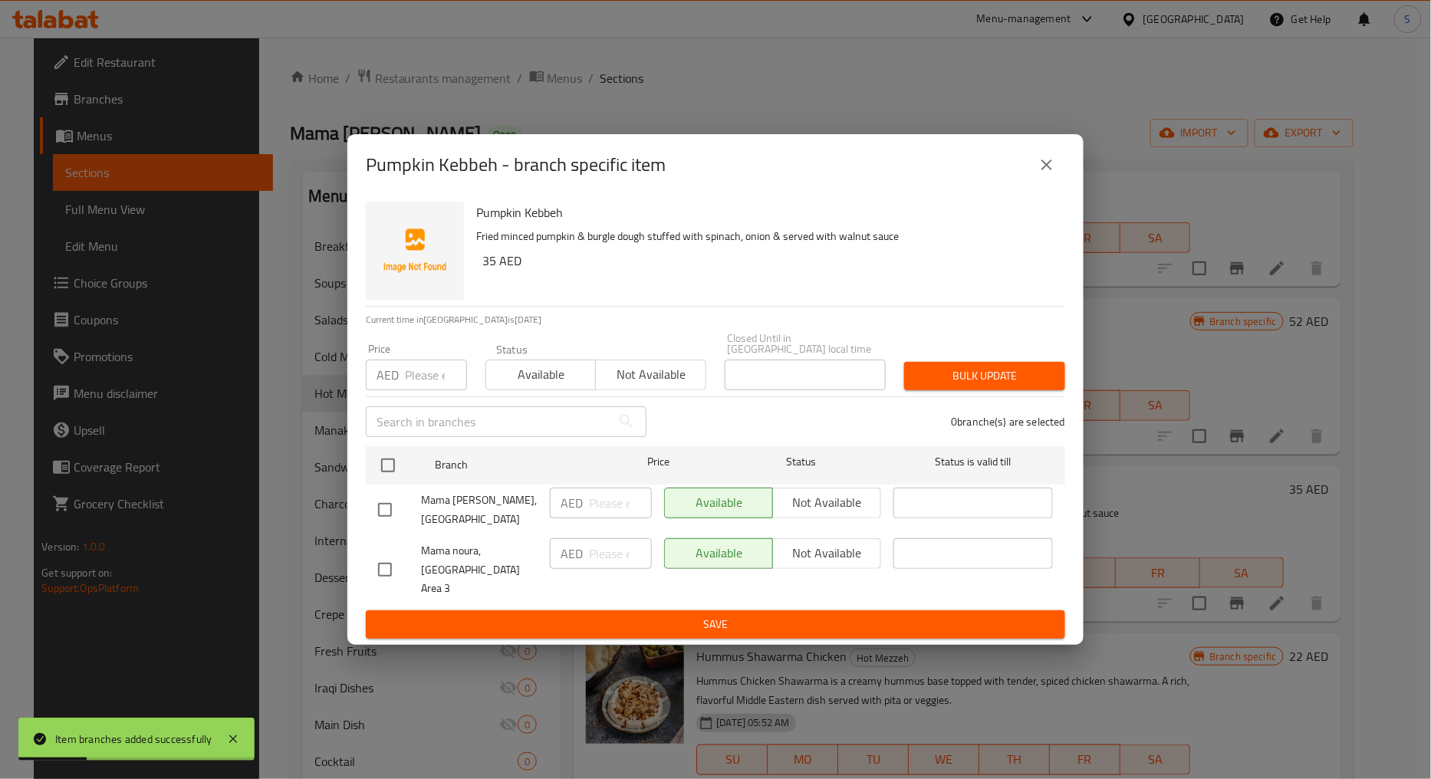
click at [384, 563] on input "checkbox" at bounding box center [385, 570] width 32 height 32
checkbox input "true"
click at [601, 372] on button "Not available" at bounding box center [650, 375] width 110 height 31
click at [965, 383] on span "Bulk update" at bounding box center [984, 375] width 136 height 19
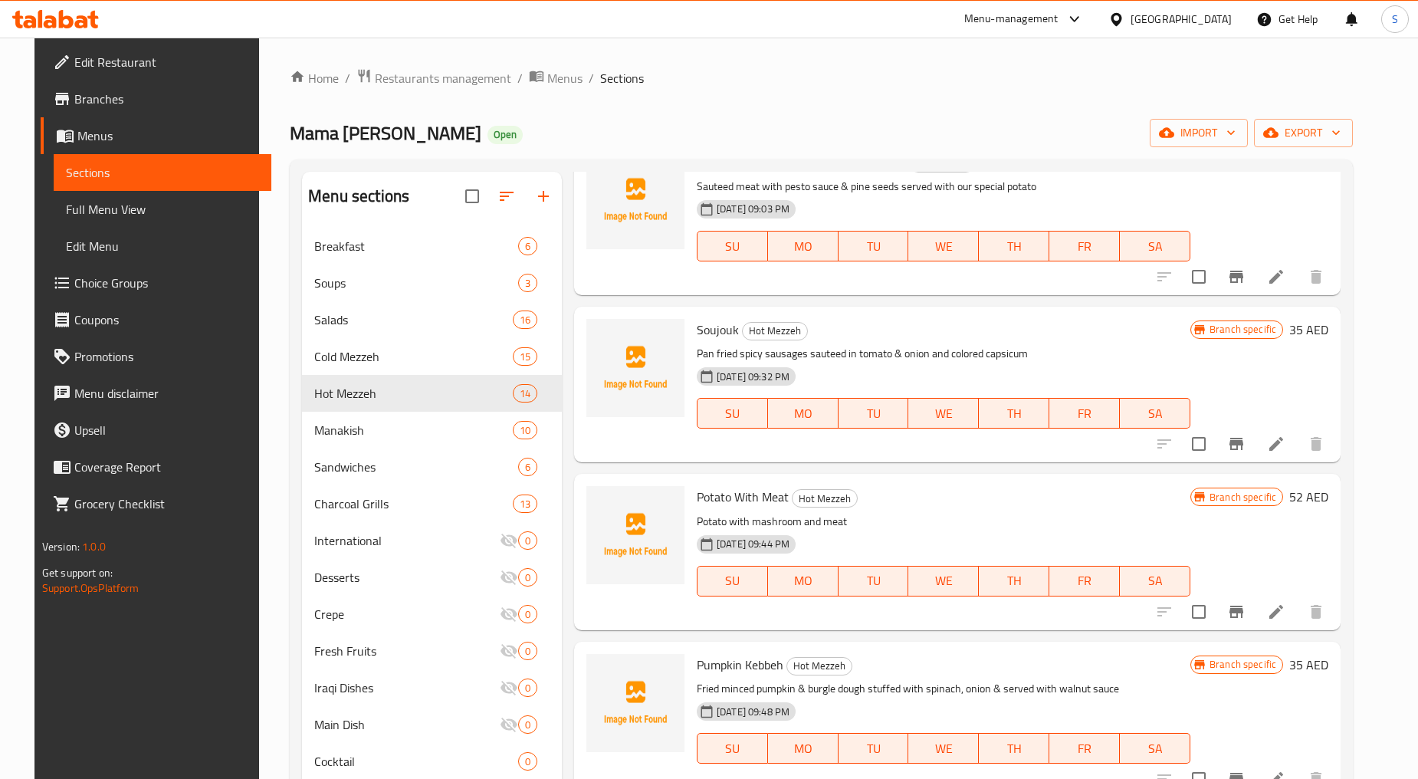
scroll to position [0, 0]
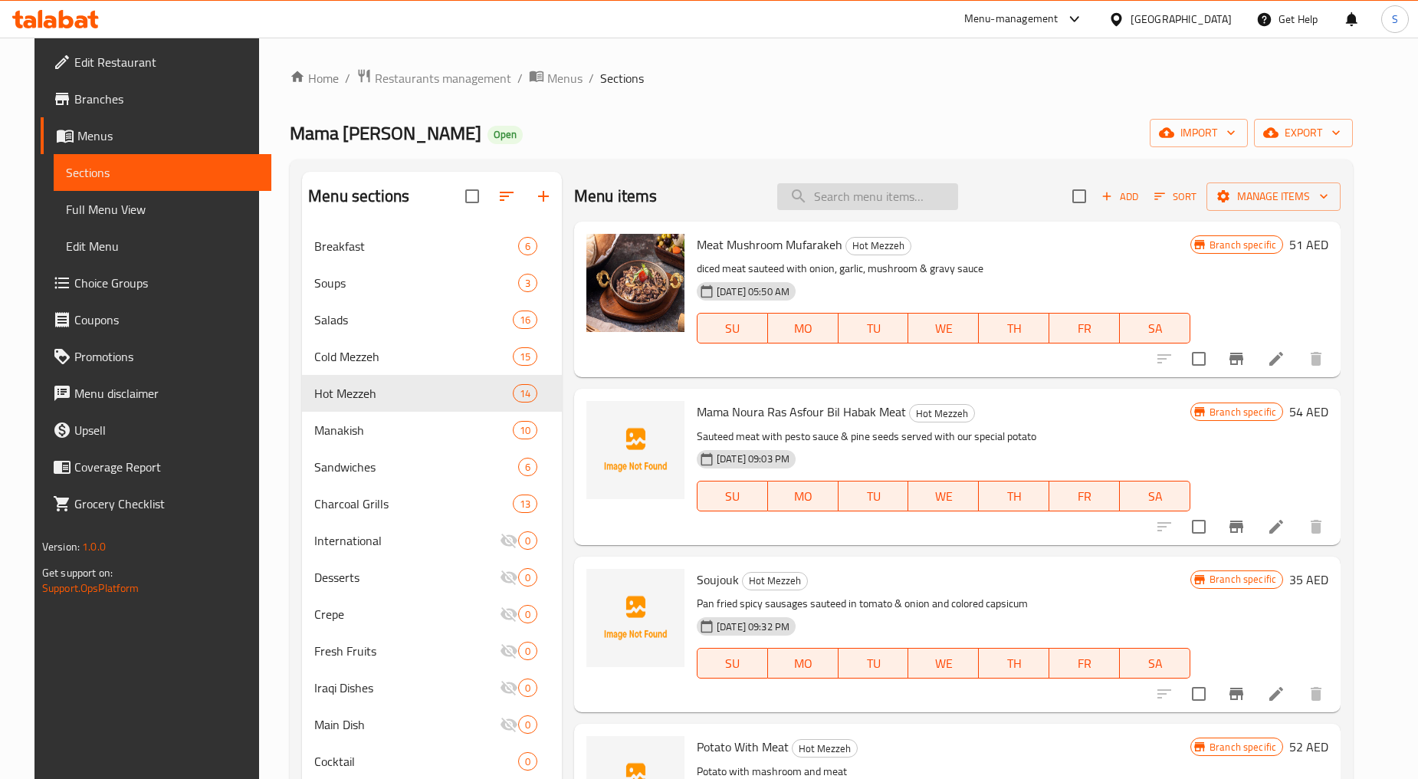
click at [857, 199] on input "search" at bounding box center [867, 196] width 181 height 27
click at [861, 143] on div "Mama Noura Open import export" at bounding box center [821, 133] width 1063 height 28
click at [862, 203] on input "search" at bounding box center [867, 196] width 181 height 27
paste input "BATARSH"
type input "BATARSH"
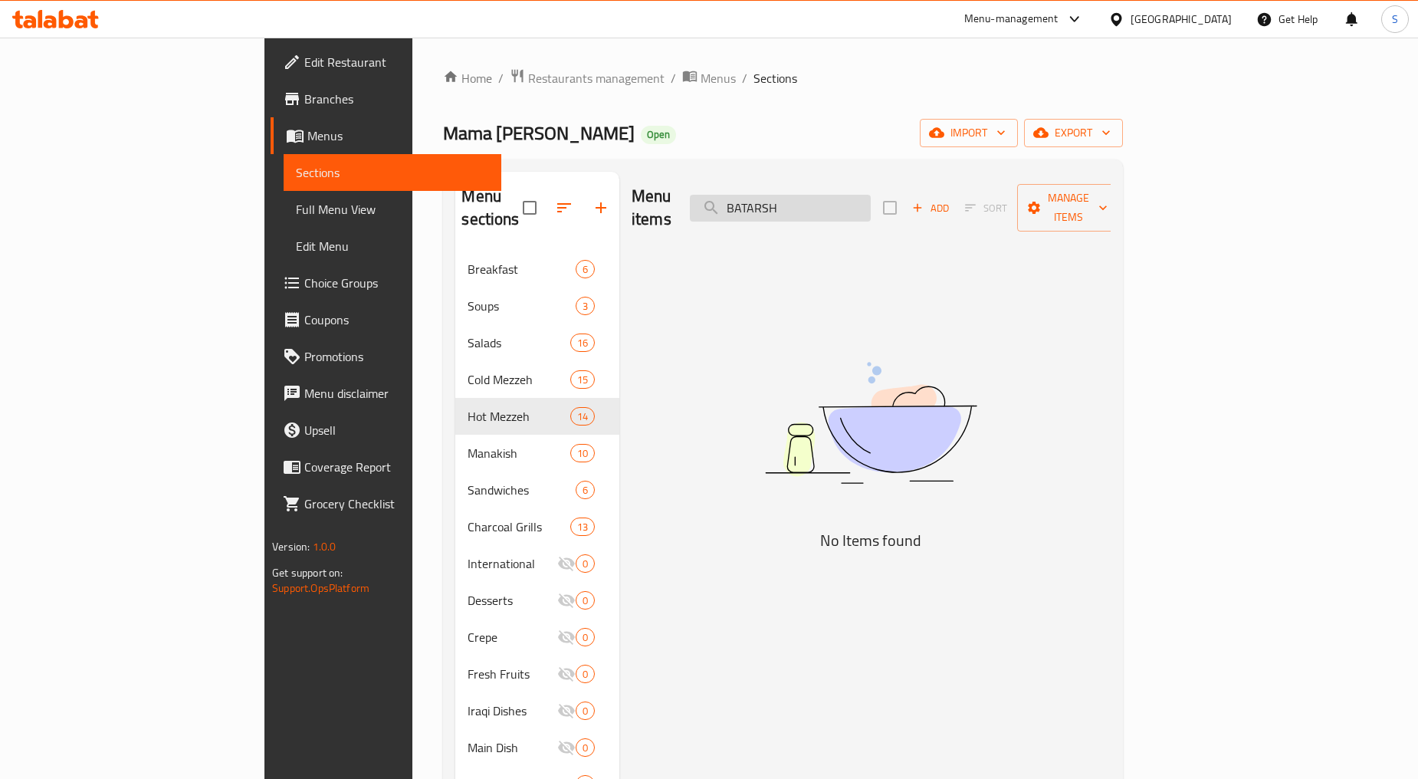
click at [862, 203] on input "BATARSH" at bounding box center [780, 208] width 181 height 27
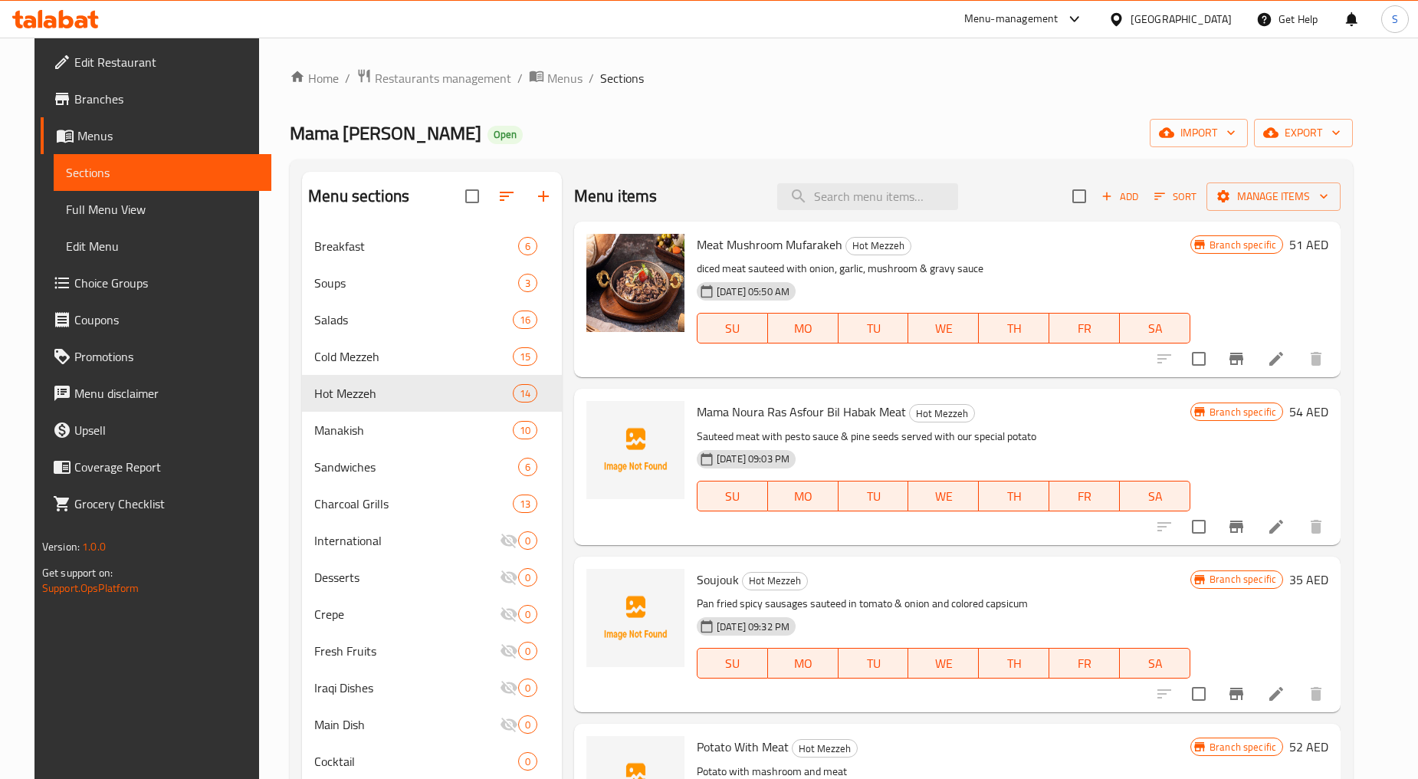
click at [1141, 201] on span "Add" at bounding box center [1119, 197] width 41 height 18
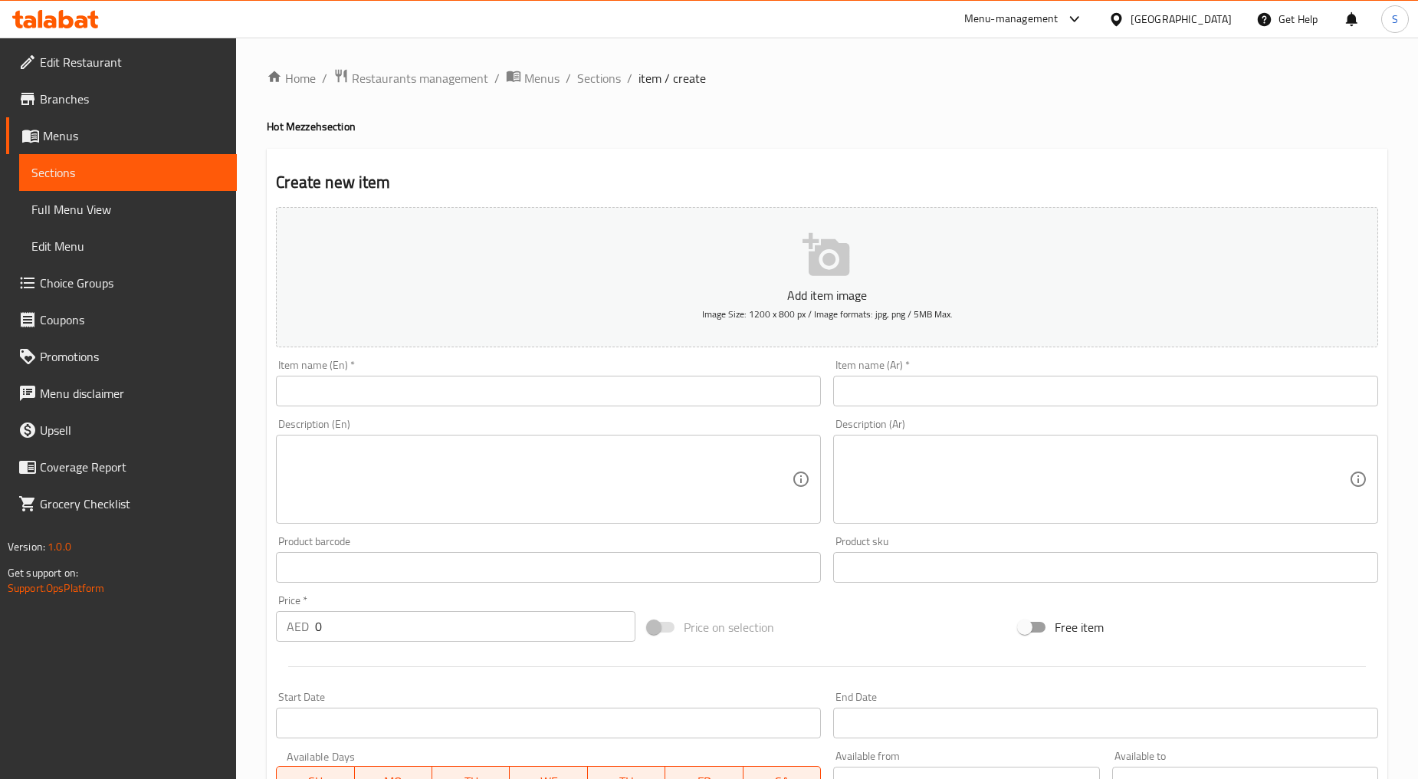
click at [464, 383] on input "text" at bounding box center [548, 391] width 545 height 31
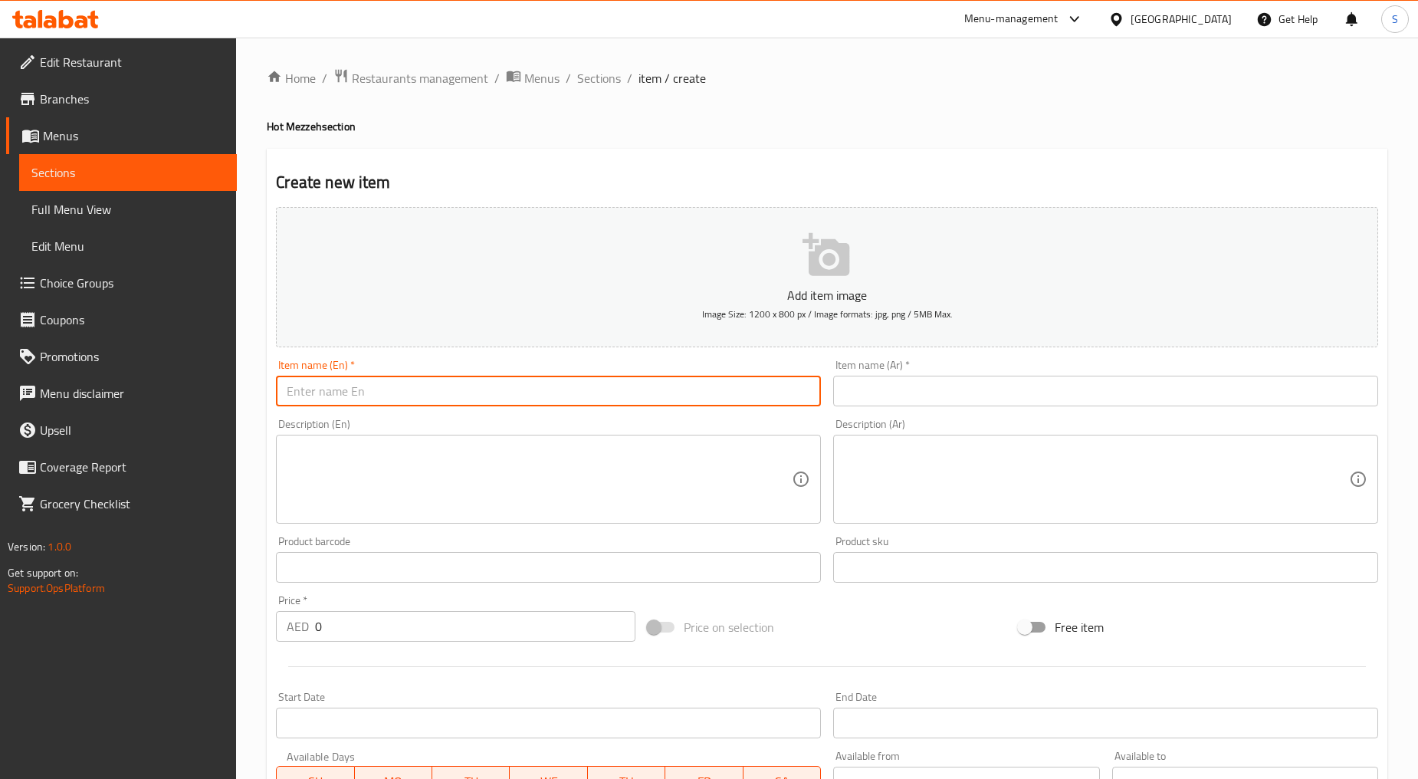
paste input "BATARSH"
click at [322, 387] on input "BATARSH" at bounding box center [548, 391] width 545 height 31
type input "Batarsh"
click at [916, 383] on input "text" at bounding box center [1105, 391] width 545 height 31
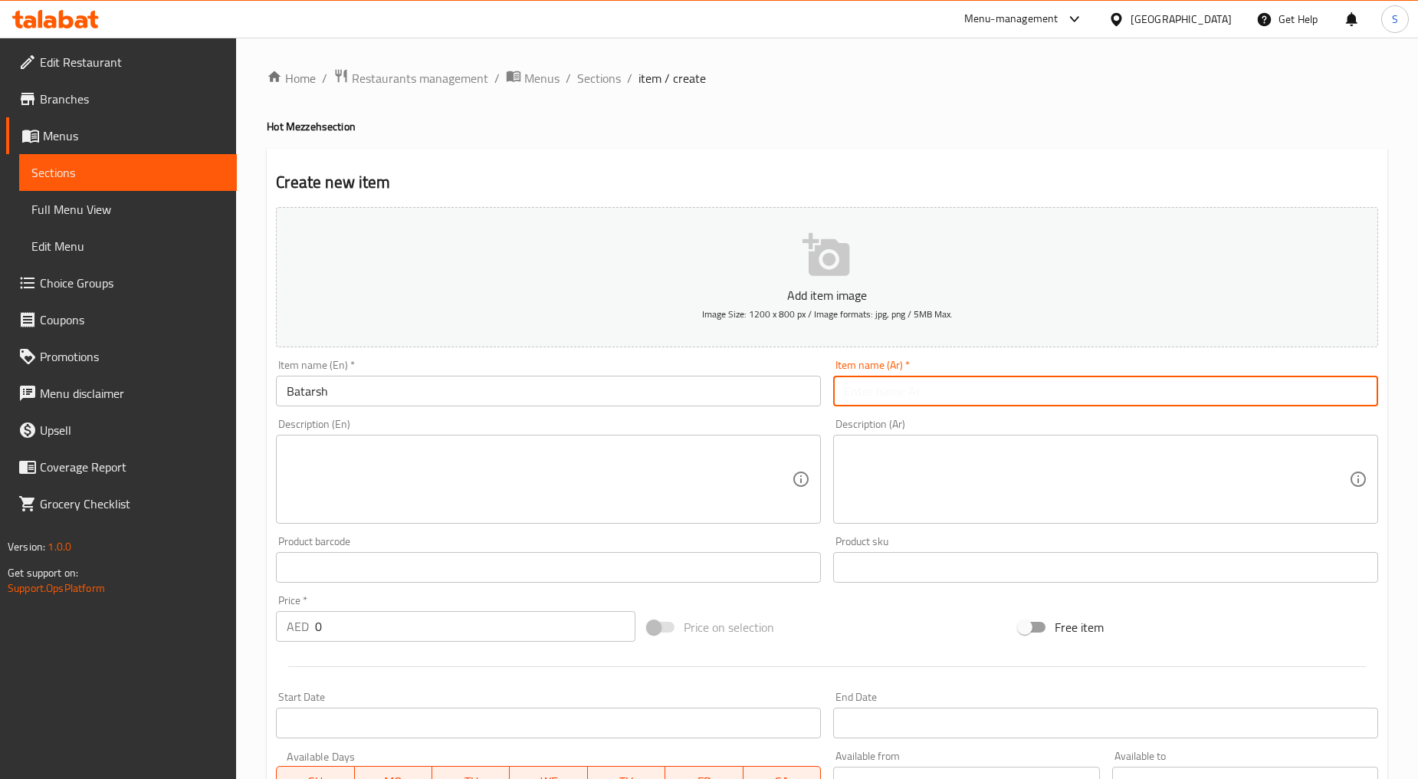
paste input "باتارش"
type input "باتارش"
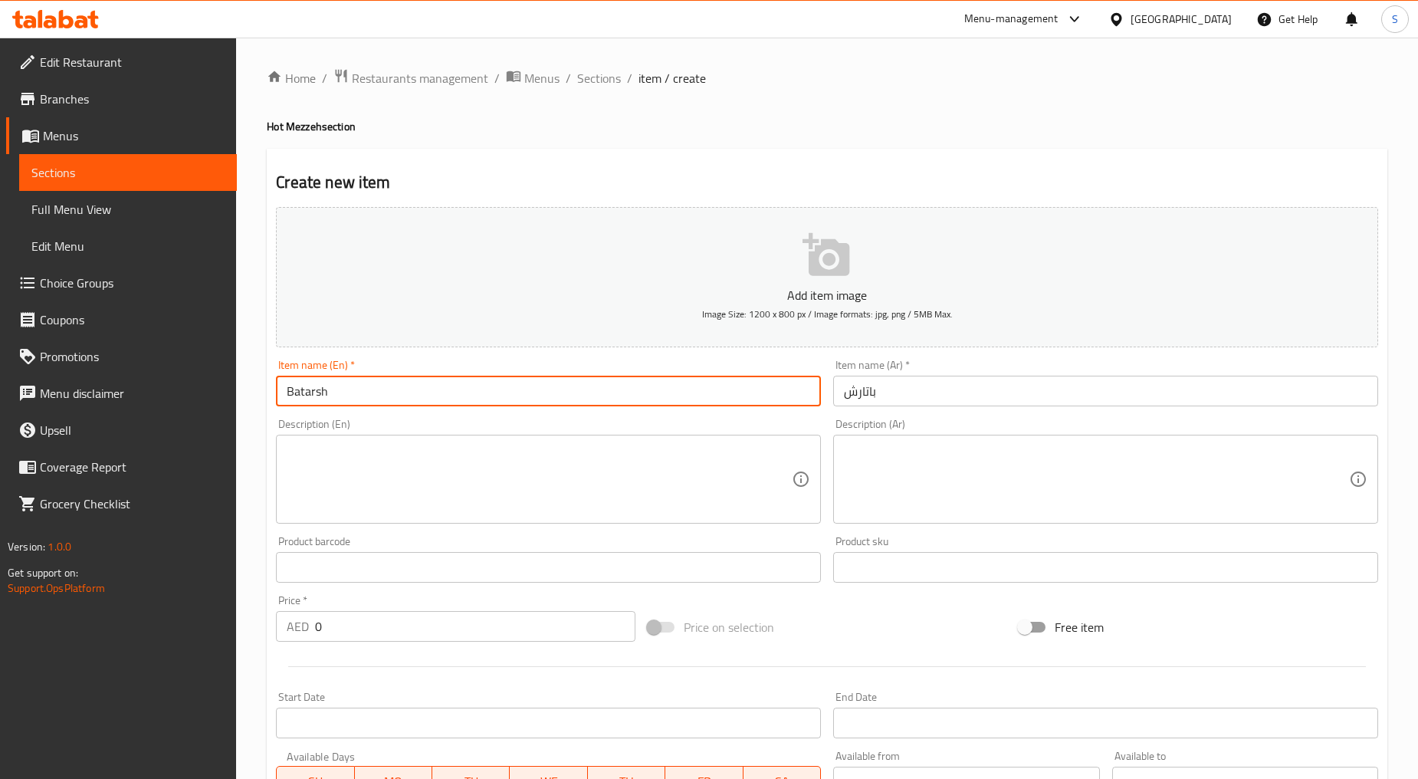
click at [340, 390] on input "Batarsh" at bounding box center [548, 391] width 545 height 31
click at [370, 623] on input "0" at bounding box center [475, 626] width 320 height 31
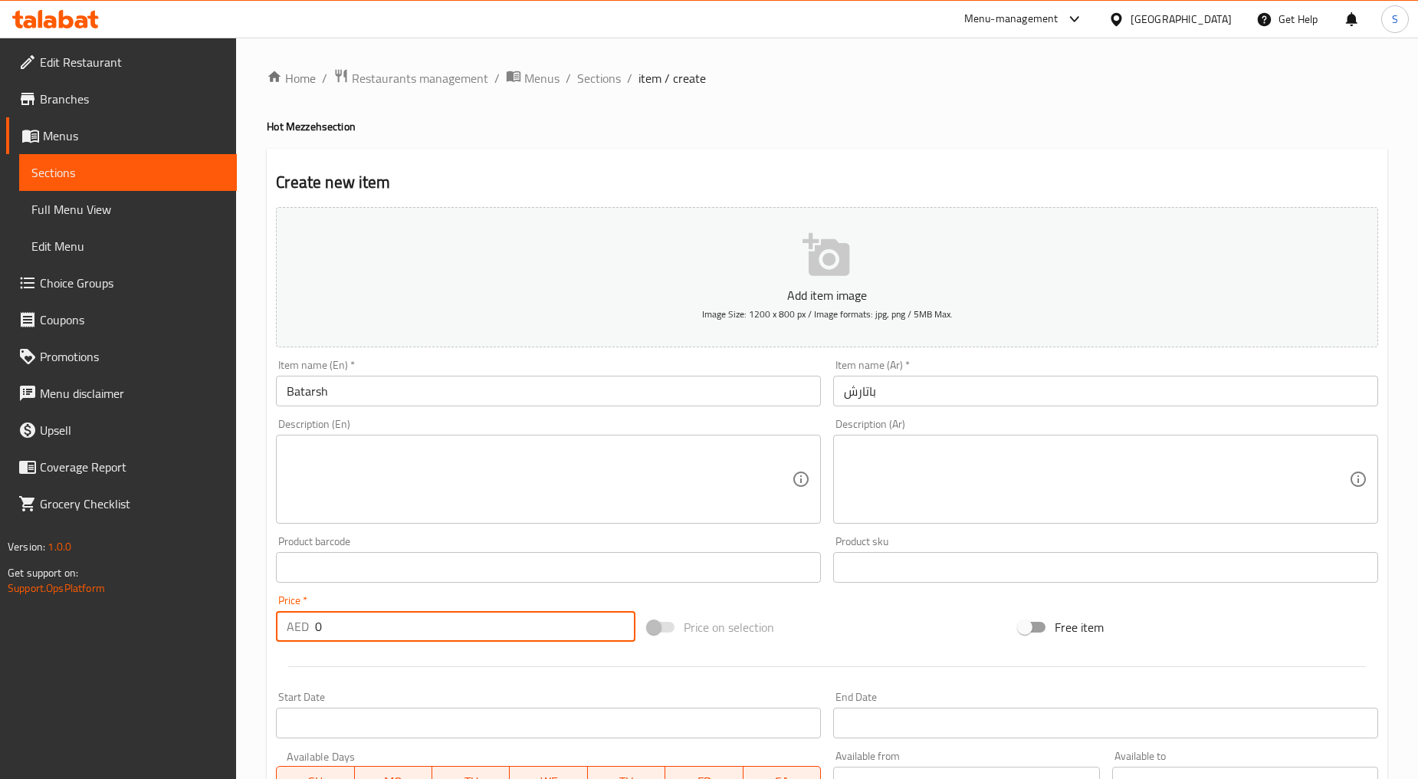
click at [370, 623] on input "0" at bounding box center [475, 626] width 320 height 31
paste input "41"
type input "41"
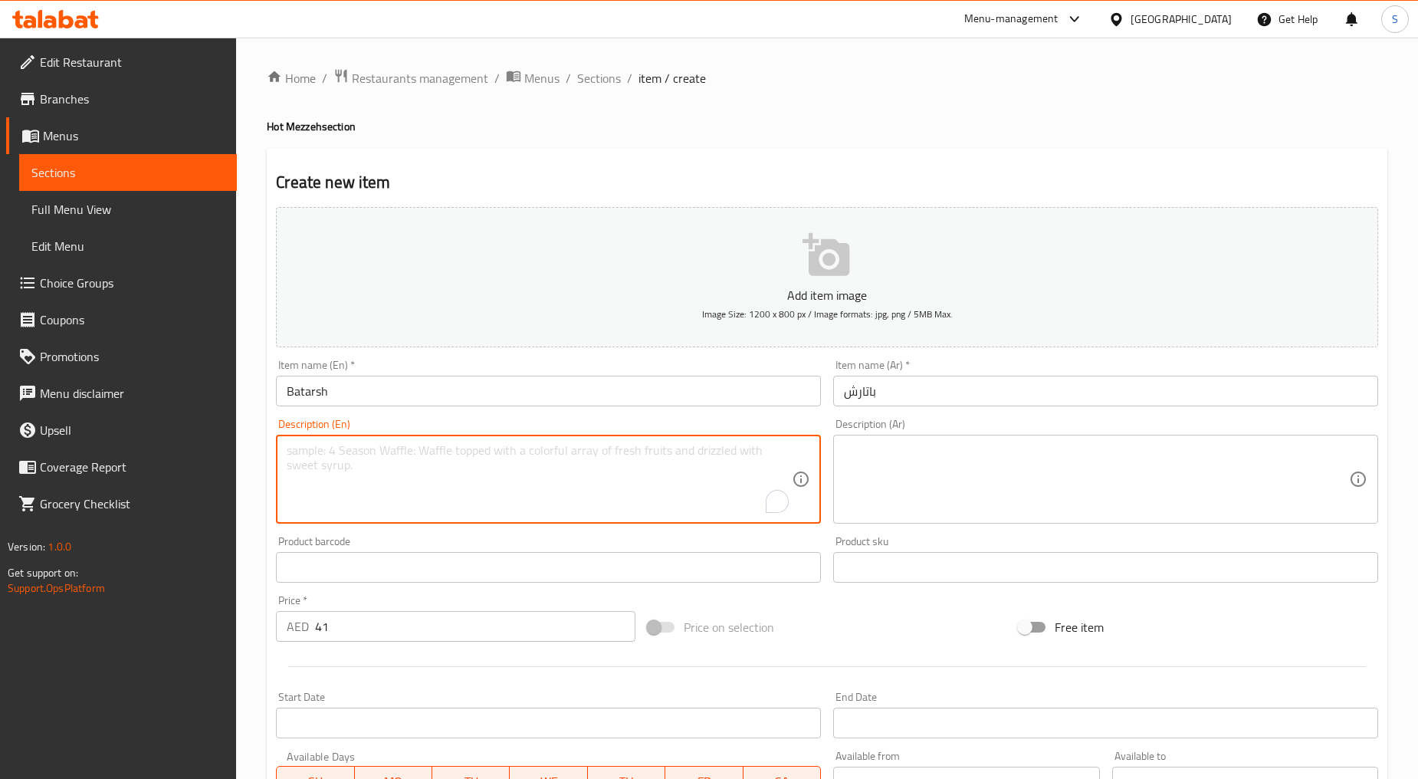
click at [495, 475] on textarea "To enrich screen reader interactions, please activate Accessibility in Grammarl…" at bounding box center [539, 479] width 505 height 73
paste textarea "Grilled eggplant seasoned with tahini and yogurt with meat and tomato"
click at [440, 483] on textarea "Grilled eggplant seasoned with tahini and yogurt, with meat and tomato" at bounding box center [539, 479] width 505 height 73
click at [440, 484] on textarea "Grilled eggplant seasoned with tahini and yogurt, with meat and tomato" at bounding box center [539, 479] width 505 height 73
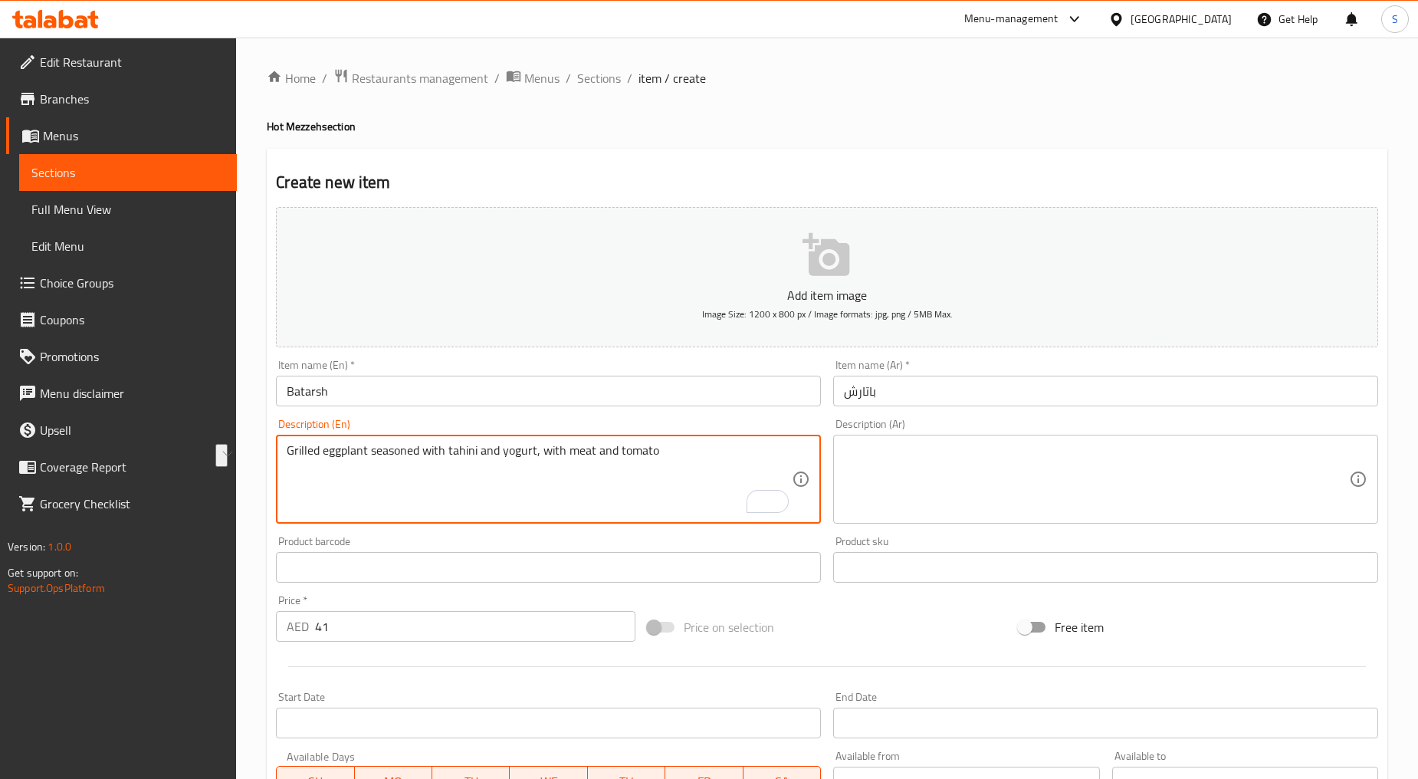
type textarea "Grilled eggplant seasoned with tahini and yogurt, with meat and tomato"
click at [898, 449] on textarea at bounding box center [1096, 479] width 505 height 73
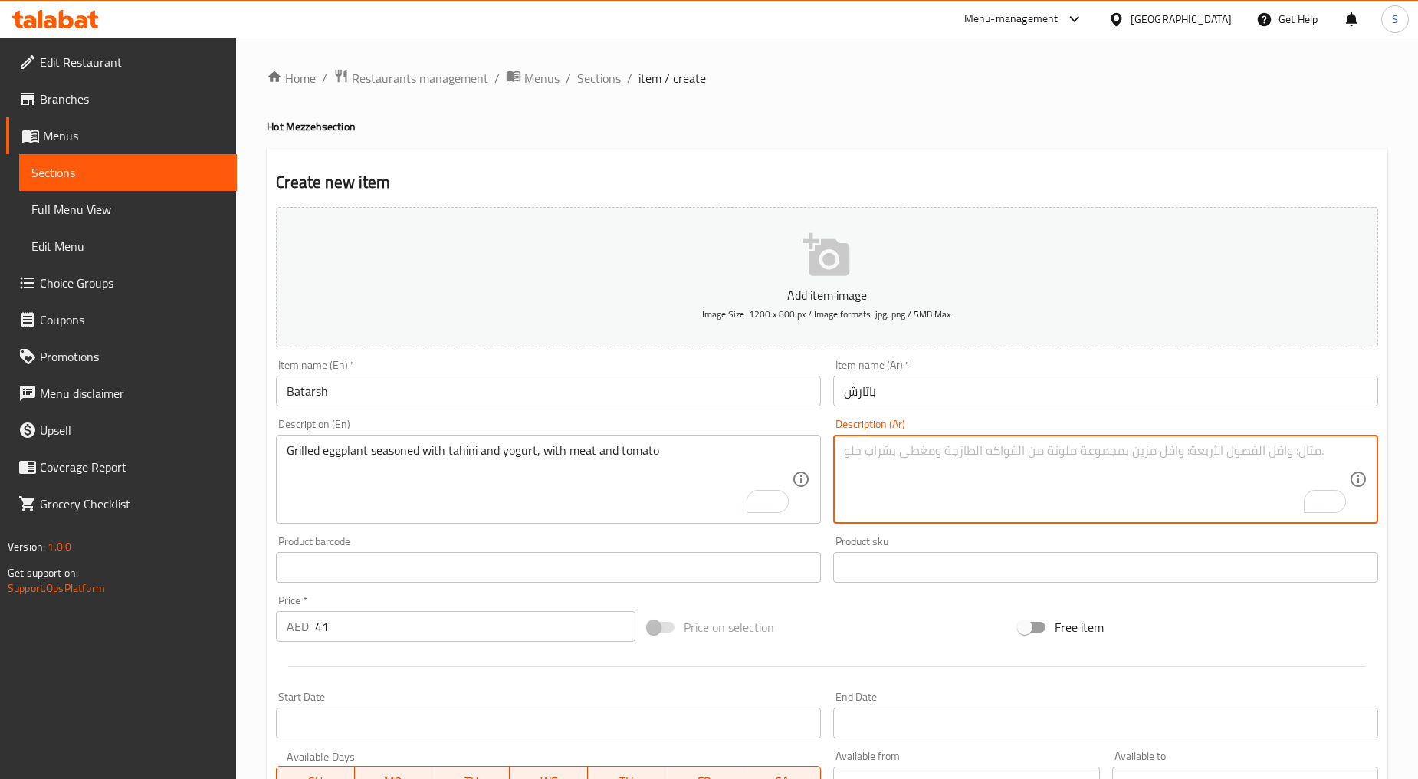
paste textarea "باذنجان مشوي متبل بالطحينة والزبادي مع اللحم والطماطم"
click at [1235, 450] on textarea "باذنجان مشوي متبل بالطحينة والزبادي مع اللحم والطماطم" at bounding box center [1096, 479] width 505 height 73
click at [1192, 452] on textarea "باذنجان مشوي متبل بطحينة والزبادي مع اللحم والطماطم" at bounding box center [1096, 479] width 505 height 73
click at [1144, 454] on textarea "باذنجان مشوي متبل بطحينة وزبادي مع اللحم والطماطم" at bounding box center [1096, 479] width 505 height 73
click at [1118, 455] on textarea "باذنجان مشوي متبل بطحينة وزبادي مع لحم والطماطم" at bounding box center [1096, 479] width 505 height 73
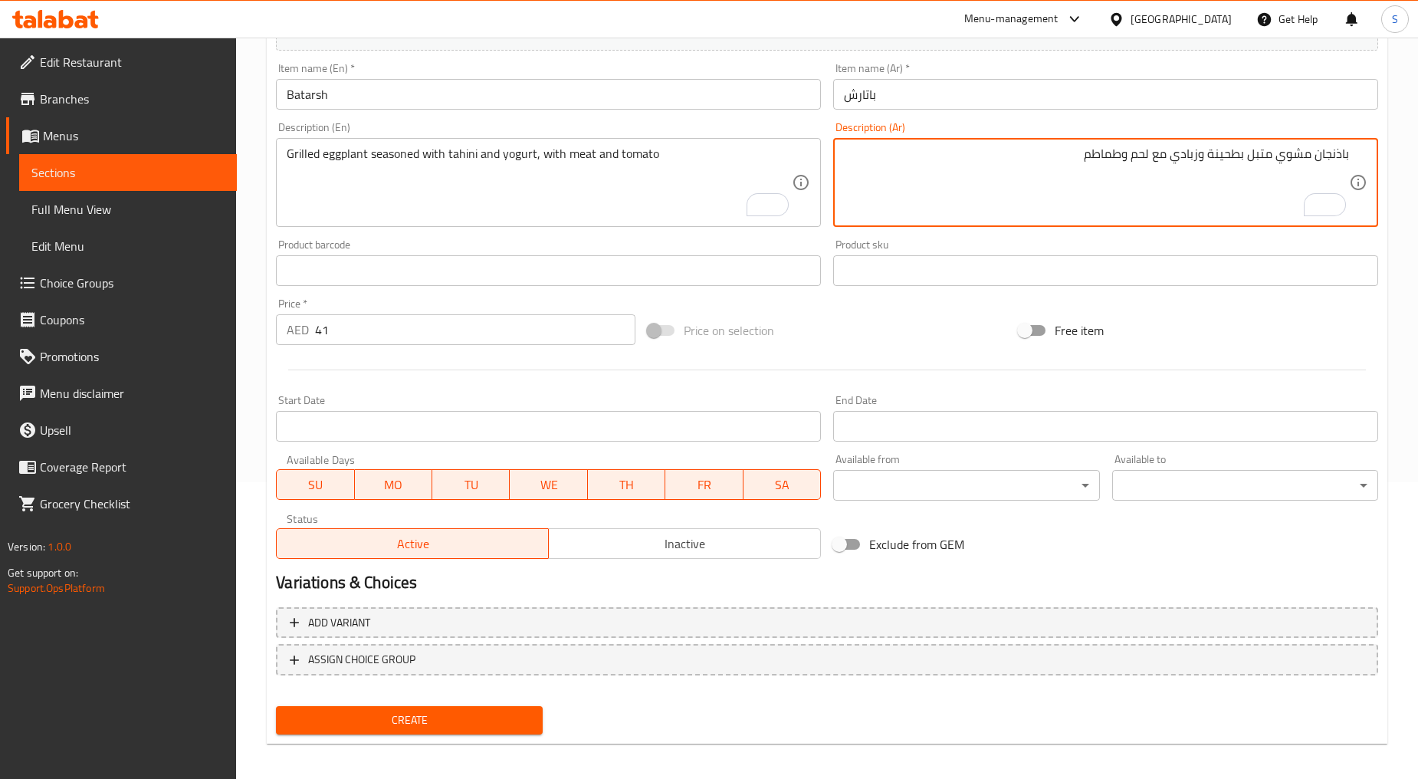
scroll to position [301, 0]
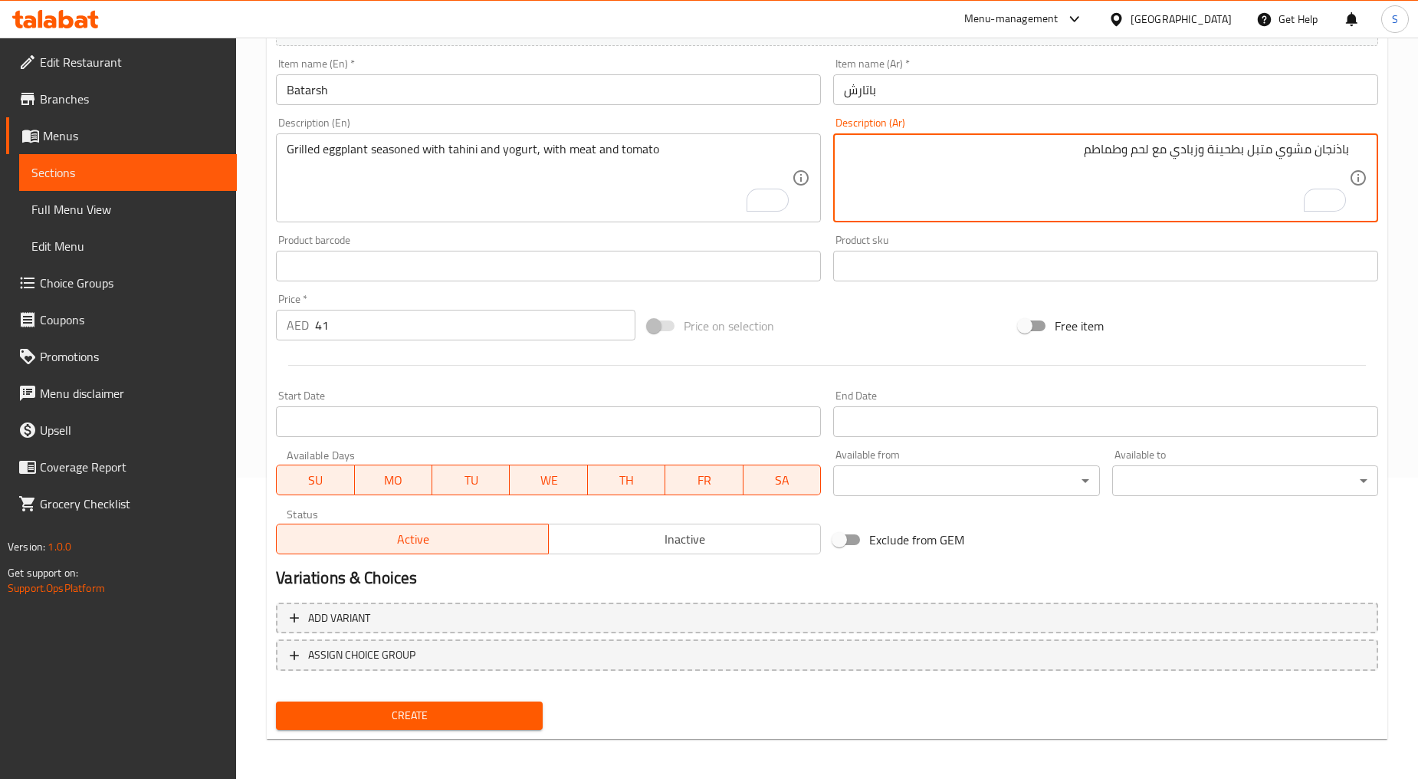
type textarea "باذنجان مشوي متبل بطحينة وزبادي مع لحم وطماطم"
click at [448, 714] on span "Create" at bounding box center [409, 715] width 242 height 19
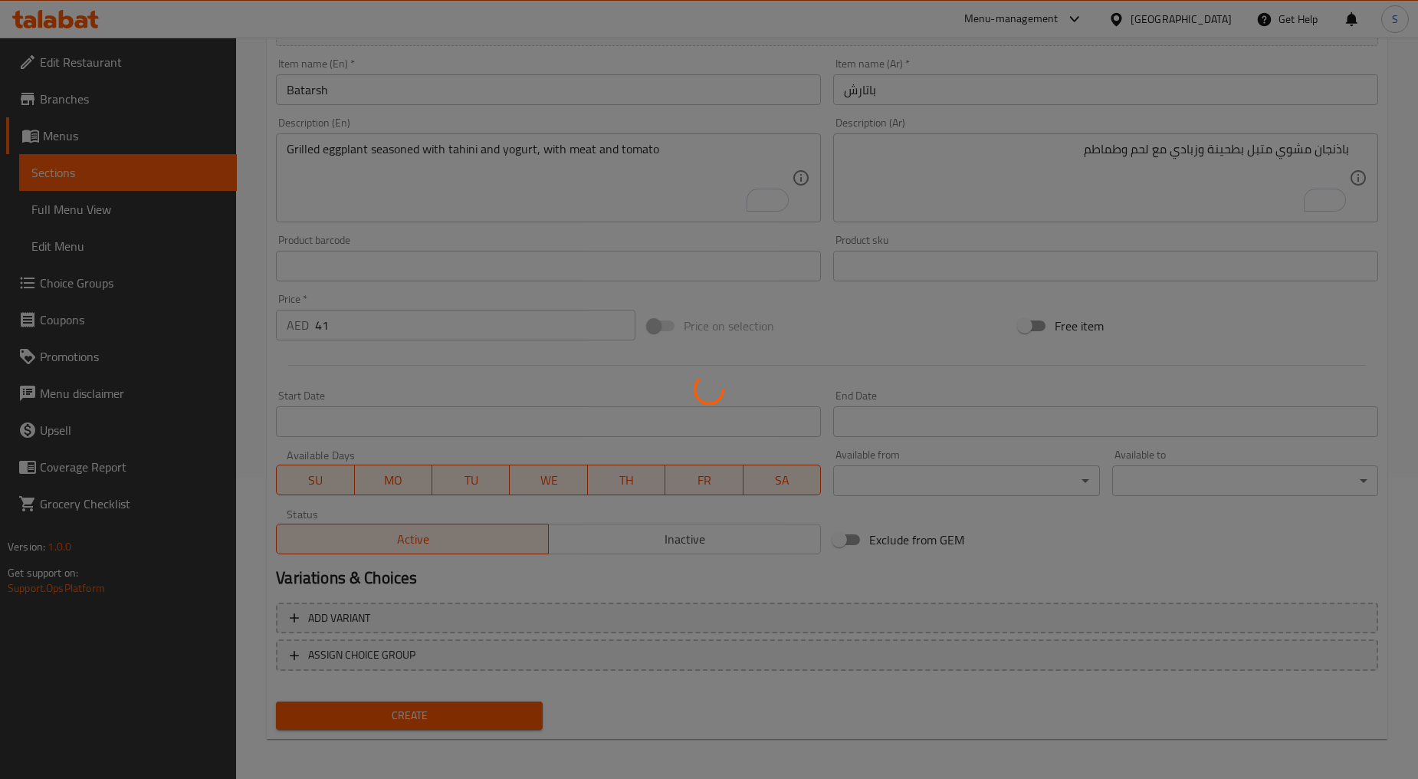
type input "0"
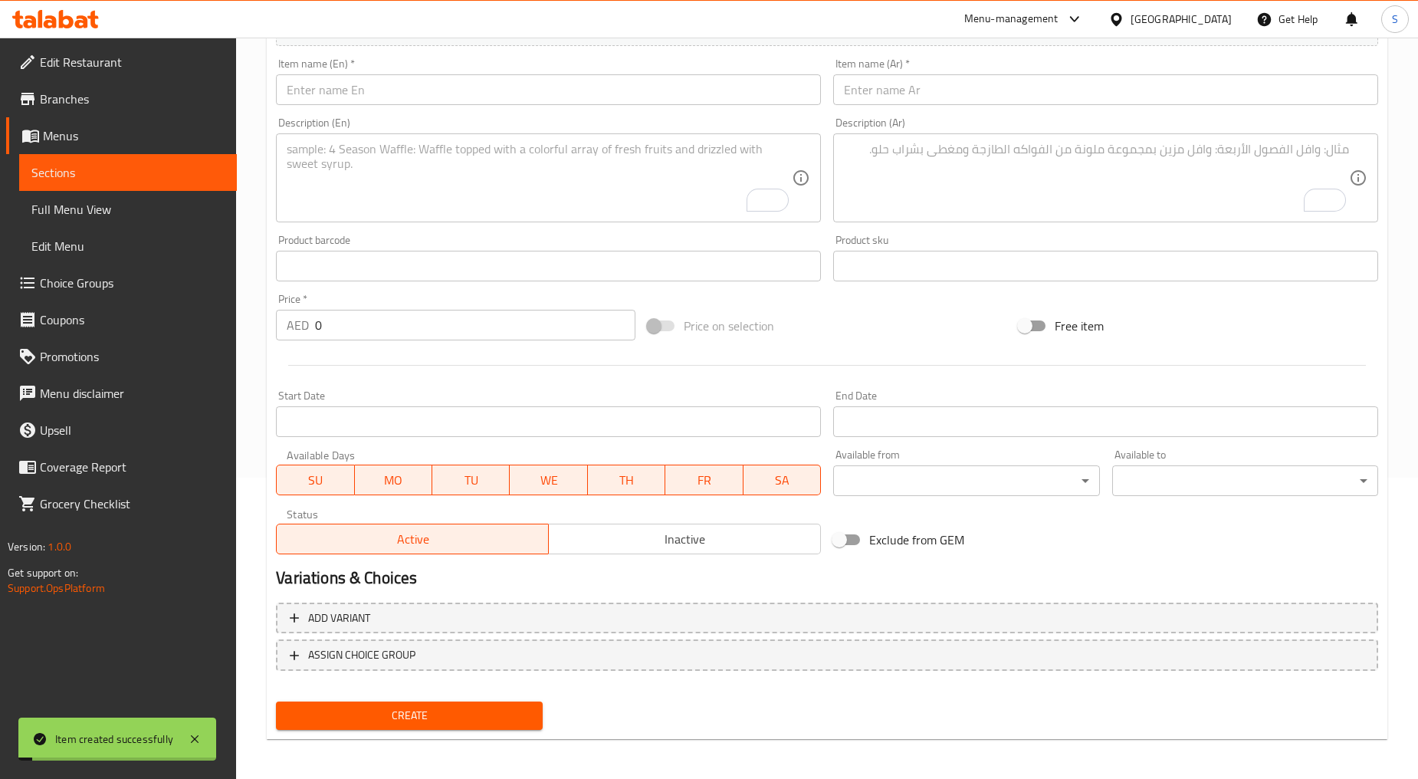
scroll to position [0, 0]
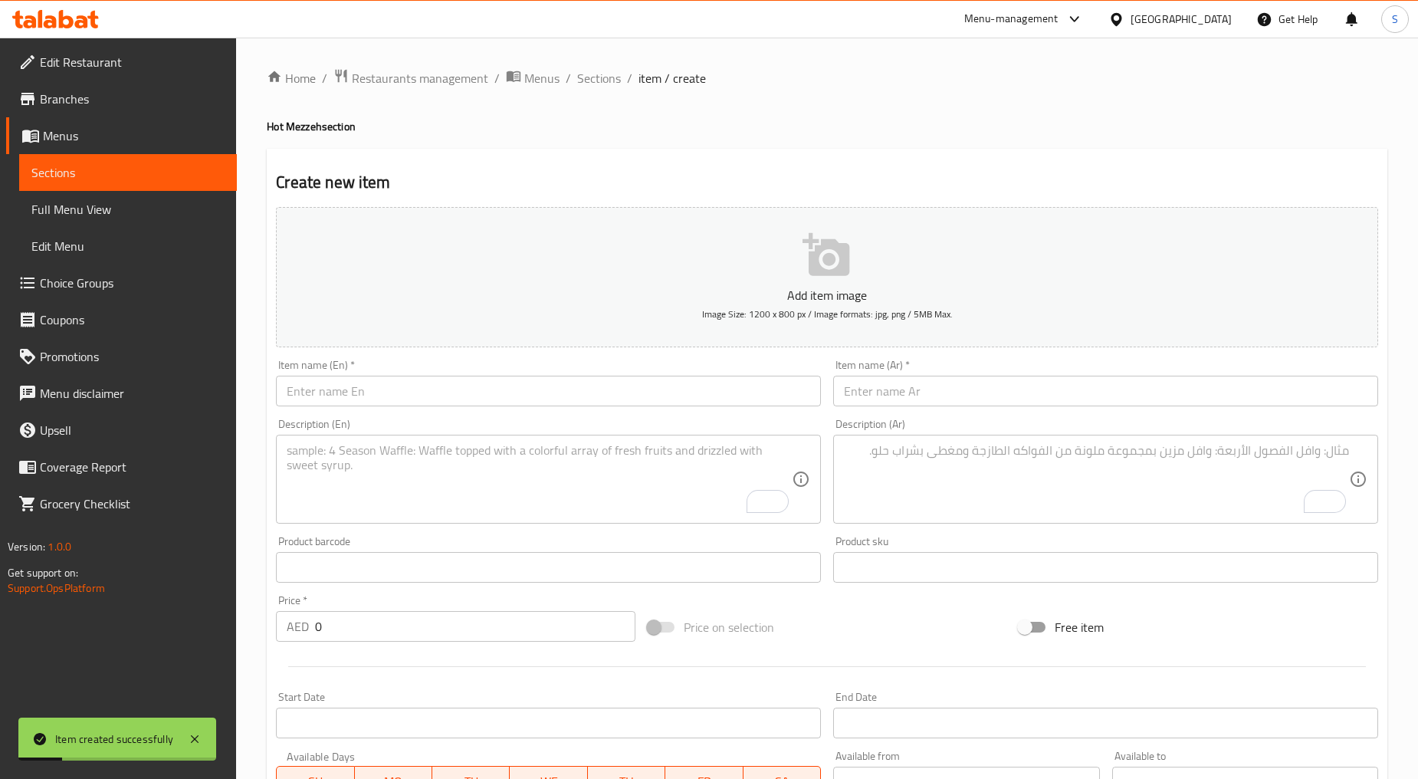
drag, startPoint x: 599, startPoint y: 81, endPoint x: 633, endPoint y: 104, distance: 40.8
click at [599, 81] on span "Sections" at bounding box center [599, 78] width 44 height 18
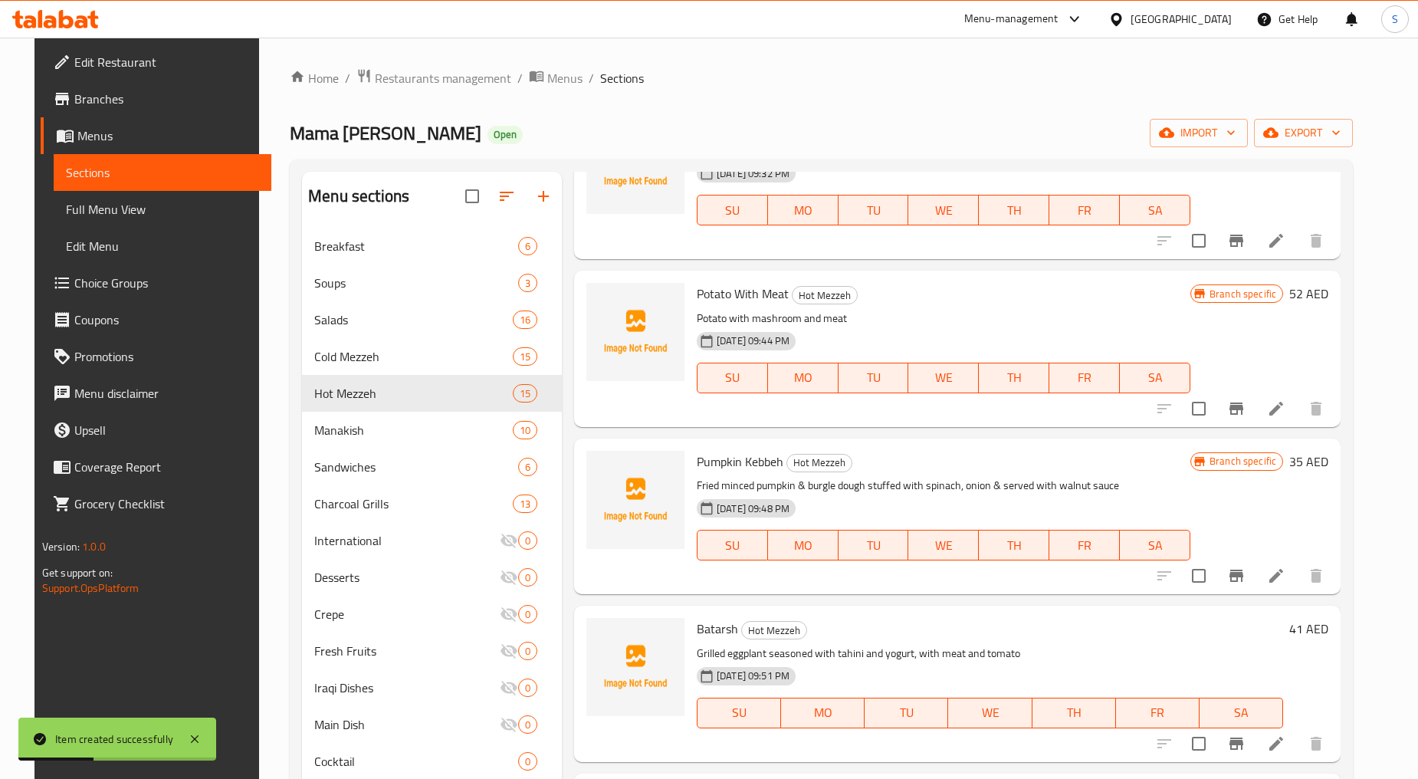
scroll to position [596, 0]
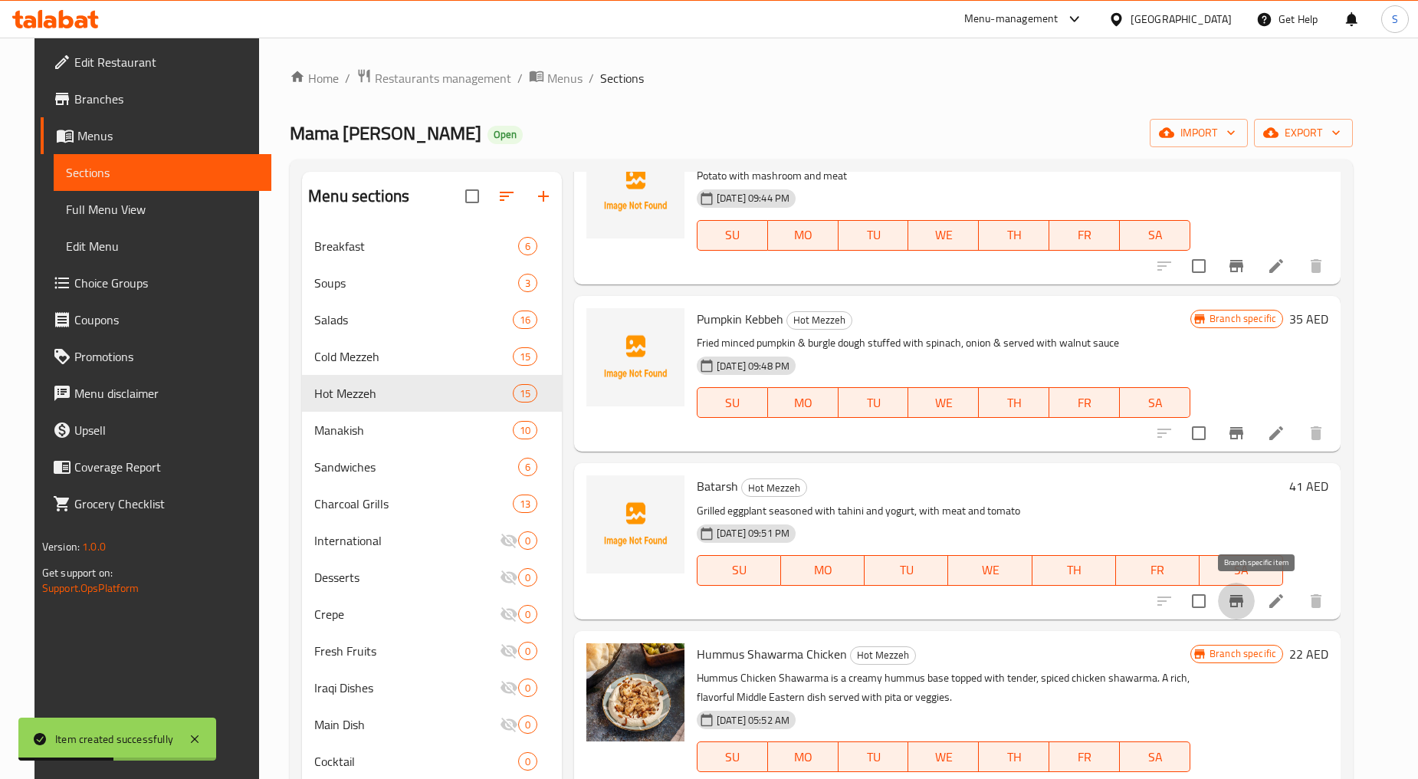
click at [1246, 595] on icon "Branch-specific-item" at bounding box center [1237, 601] width 18 height 18
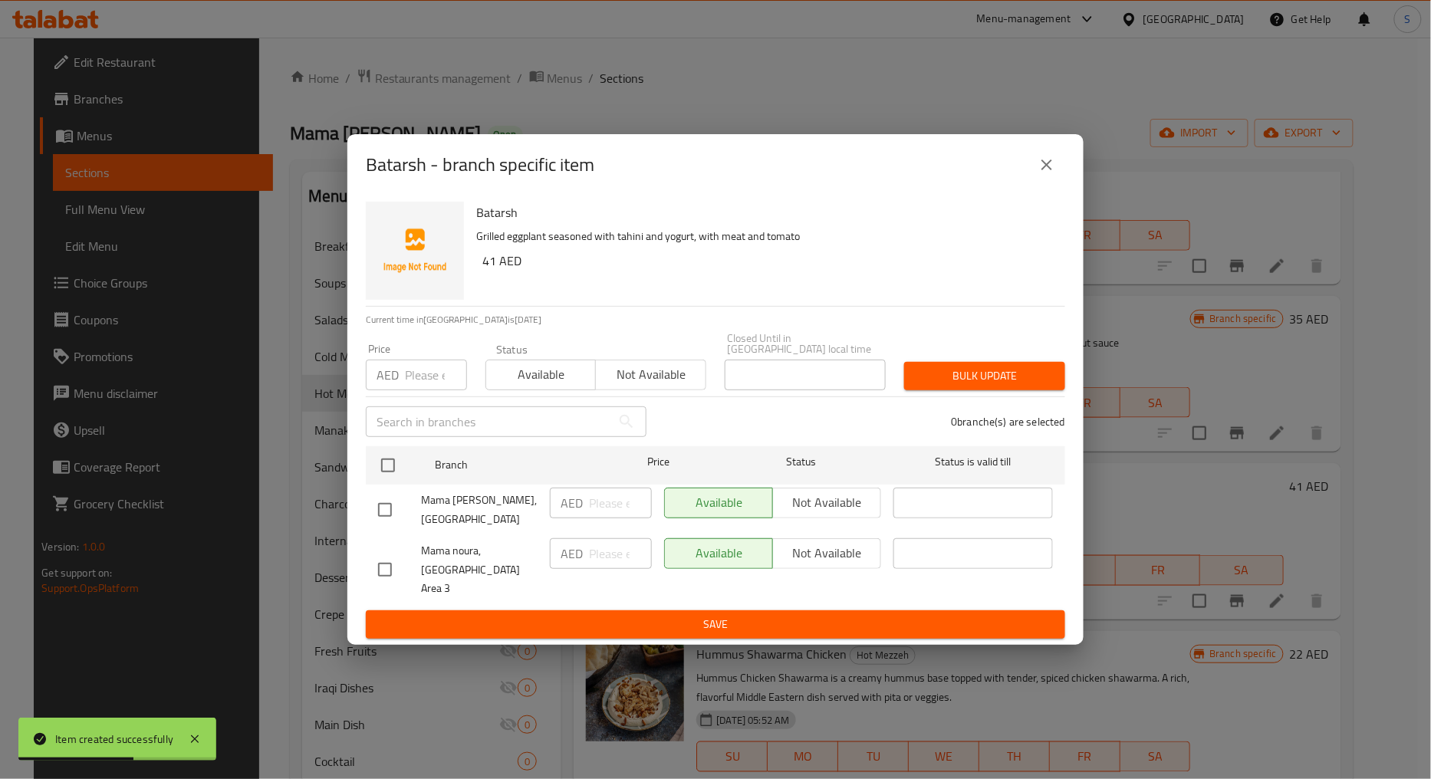
click at [386, 576] on input "checkbox" at bounding box center [385, 570] width 32 height 32
checkbox input "true"
click at [650, 357] on div "Available Not available" at bounding box center [595, 367] width 221 height 46
click at [646, 379] on span "Not available" at bounding box center [650, 374] width 97 height 22
click at [988, 386] on span "Bulk update" at bounding box center [984, 375] width 136 height 19
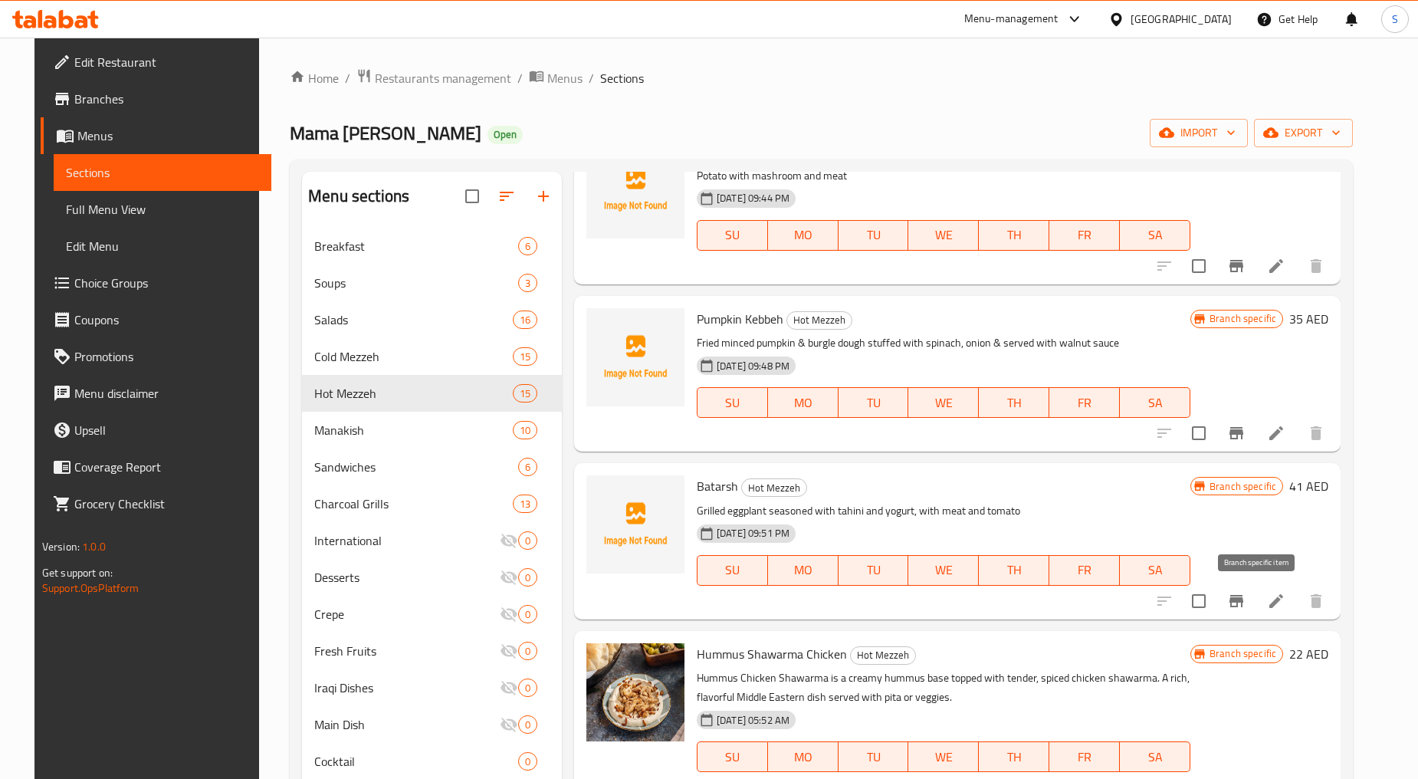
click at [1246, 608] on icon "Branch-specific-item" at bounding box center [1237, 601] width 18 height 18
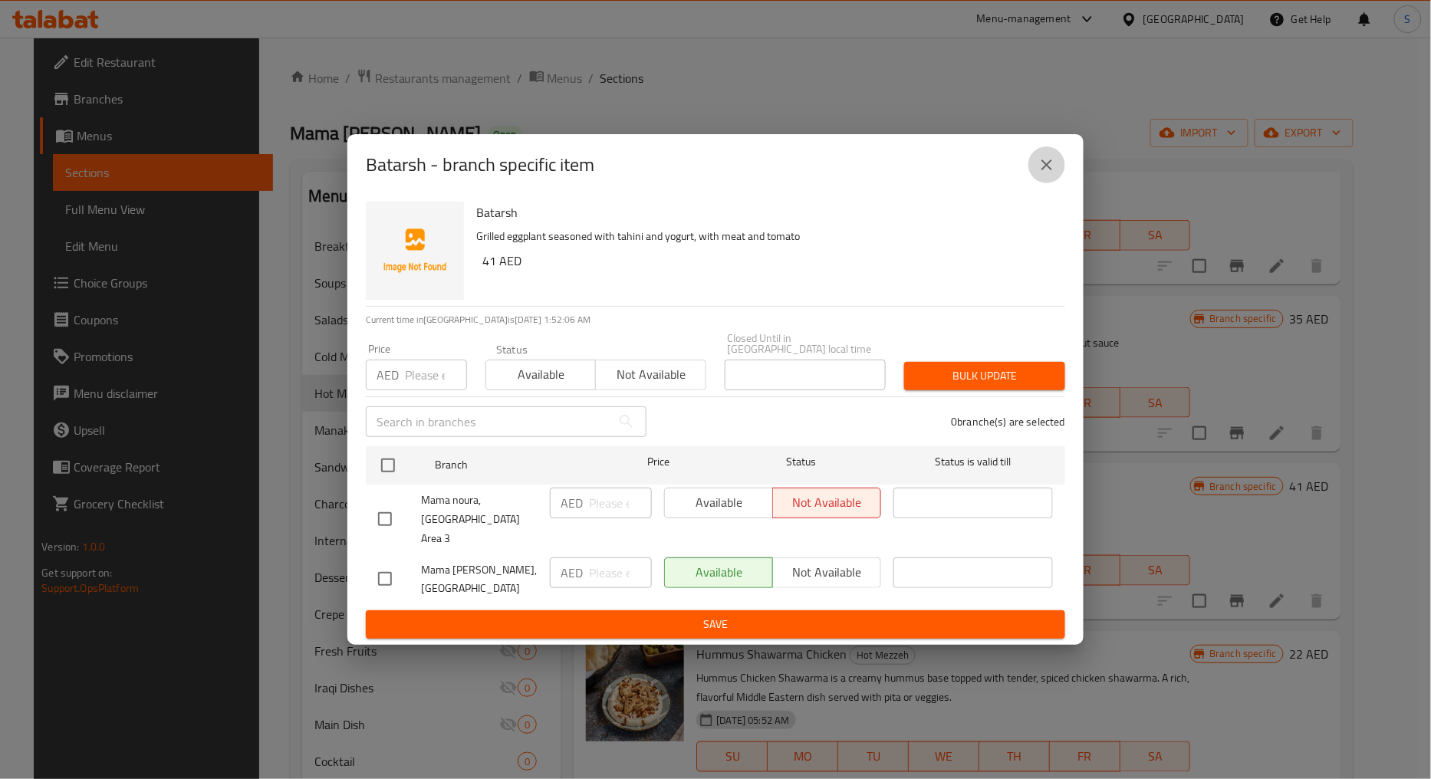
click at [1056, 159] on button "close" at bounding box center [1046, 164] width 37 height 37
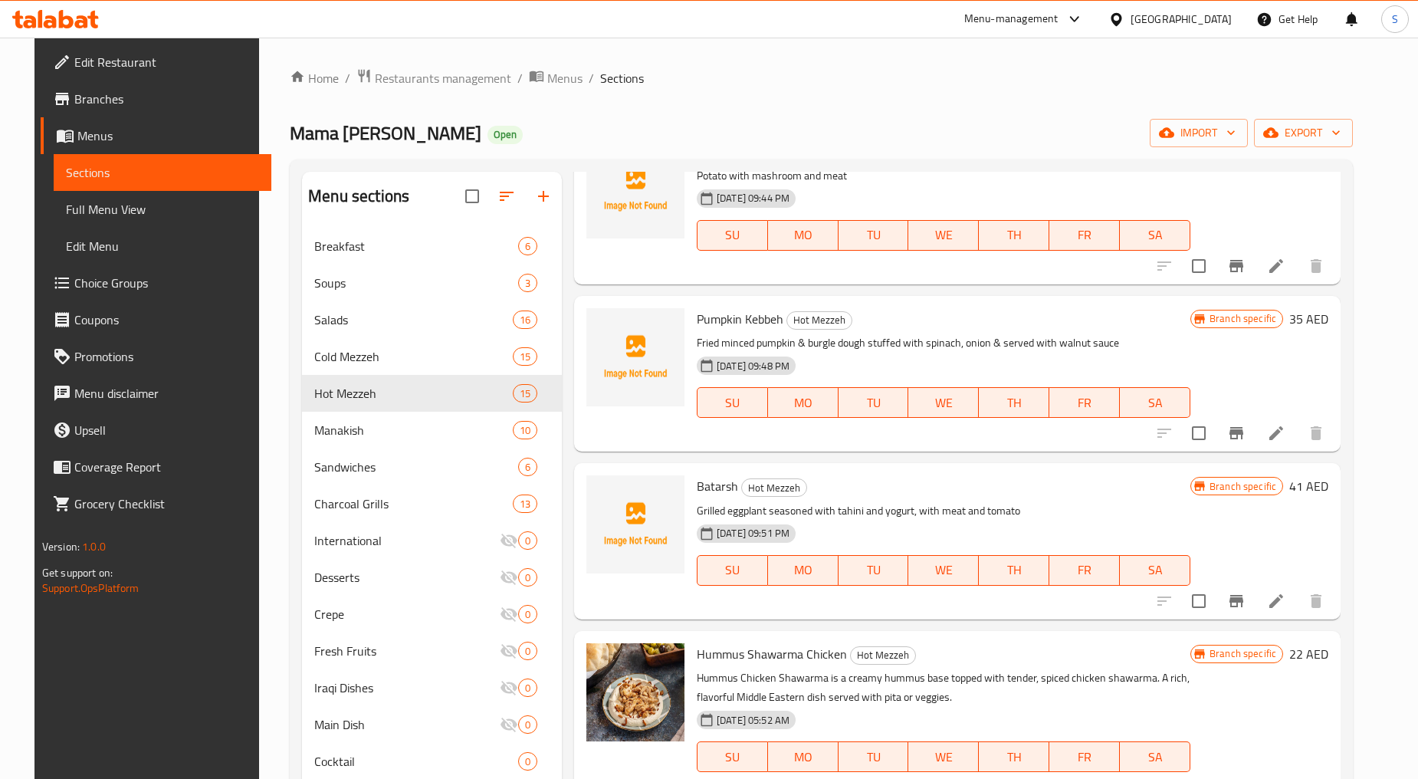
scroll to position [0, 0]
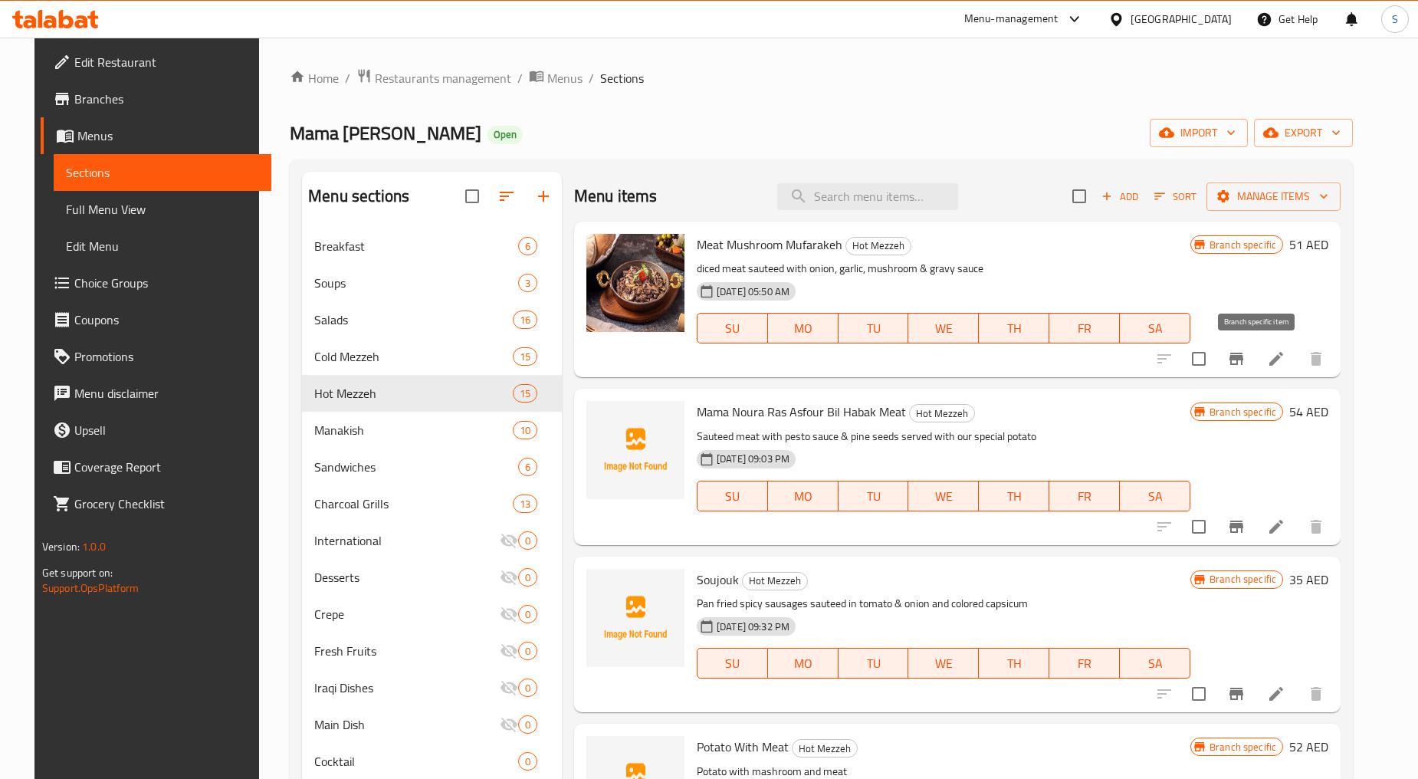
click at [1255, 348] on button "Branch-specific-item" at bounding box center [1236, 358] width 37 height 37
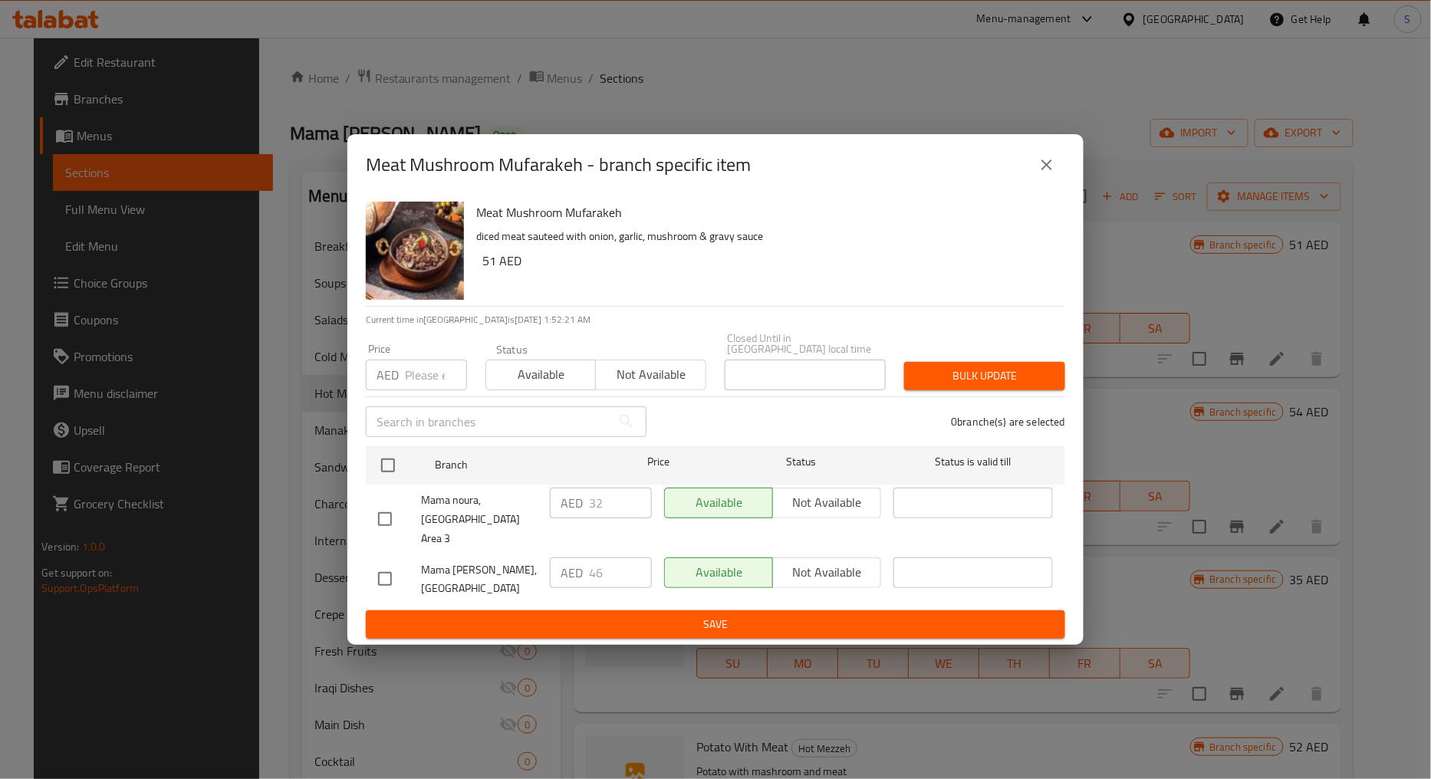
click at [1049, 174] on icon "close" at bounding box center [1046, 165] width 18 height 18
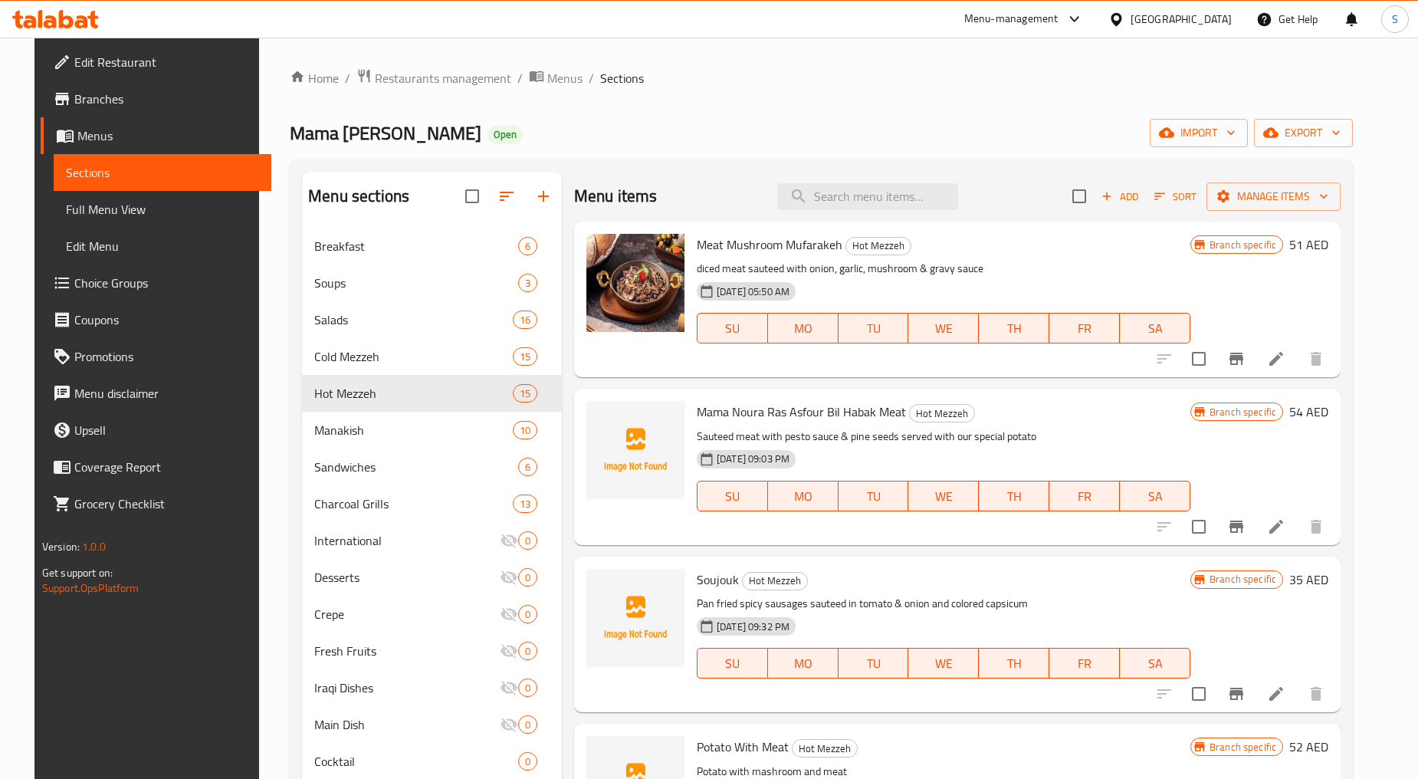
click at [1286, 351] on icon at bounding box center [1276, 359] width 18 height 18
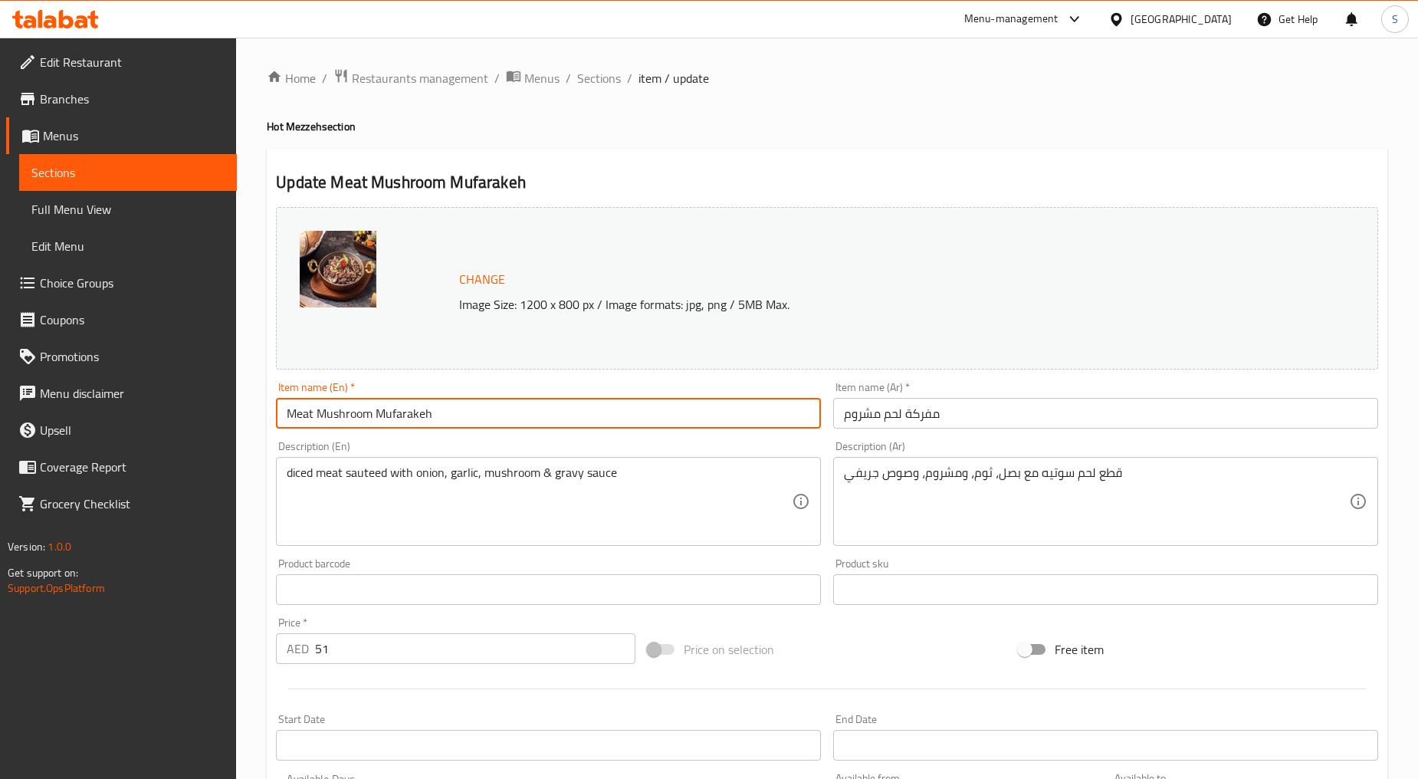
click at [456, 409] on input "Meat Mushroom Mufarakeh" at bounding box center [548, 413] width 545 height 31
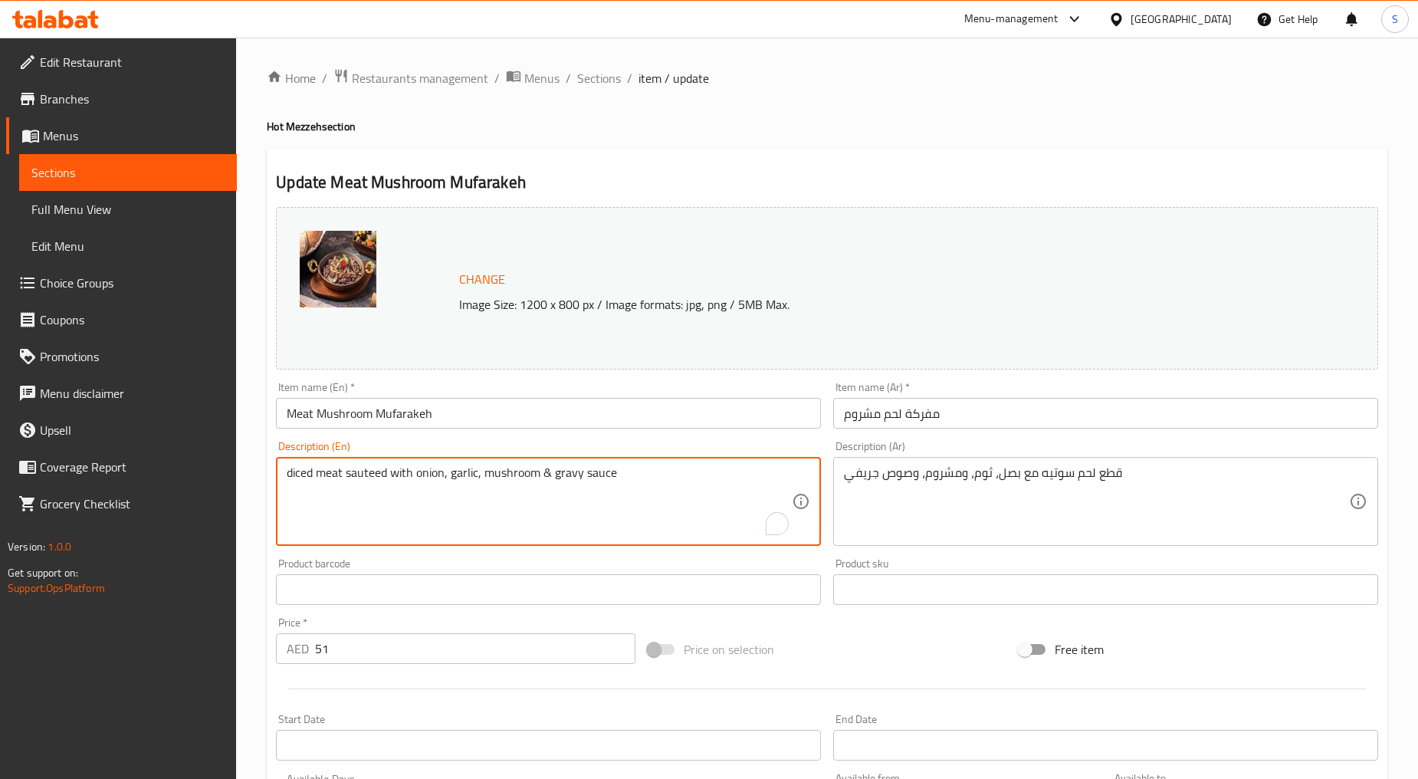
click at [524, 523] on textarea "diced meat sauteed with onion, garlic, mushroom & gravy sauce" at bounding box center [539, 501] width 505 height 73
paste textarea "éed with onion garlic"
click at [524, 523] on textarea "diced meat sautéed with onion garlic mushroom & gravy sauce" at bounding box center [539, 501] width 505 height 73
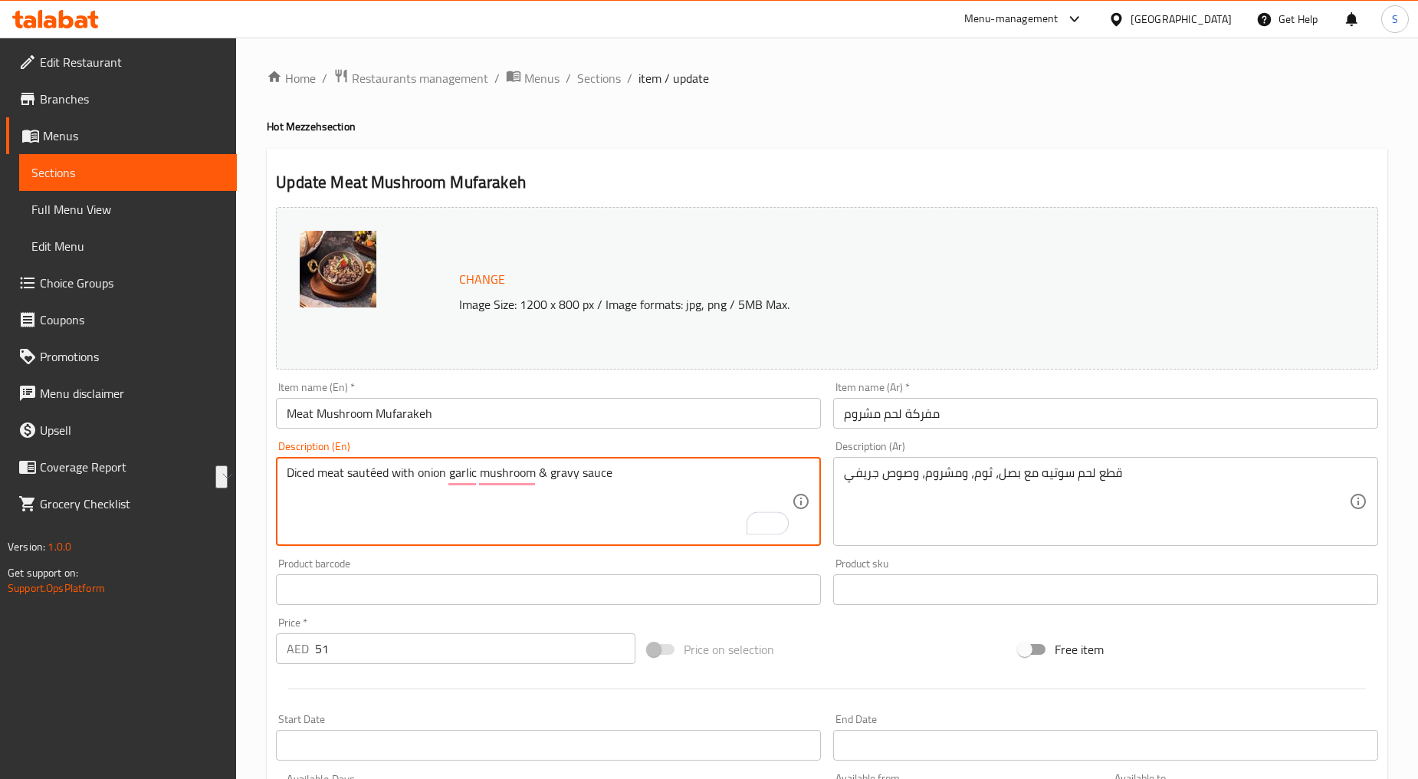
click at [379, 474] on textarea "Diced meat sautéed with onion garlic mushroom & gravy sauce" at bounding box center [539, 501] width 505 height 73
click at [526, 507] on textarea "Diced meat sauteed with onion, garlic mushroom & gravy sauce" at bounding box center [539, 501] width 505 height 73
type textarea "Diced meat sauteed with onion, garlic, mushroom & gravy sauce"
click at [301, 465] on textarea "Diced meat sauteed with onion, garlic, mushroom & gravy sauce" at bounding box center [539, 501] width 505 height 73
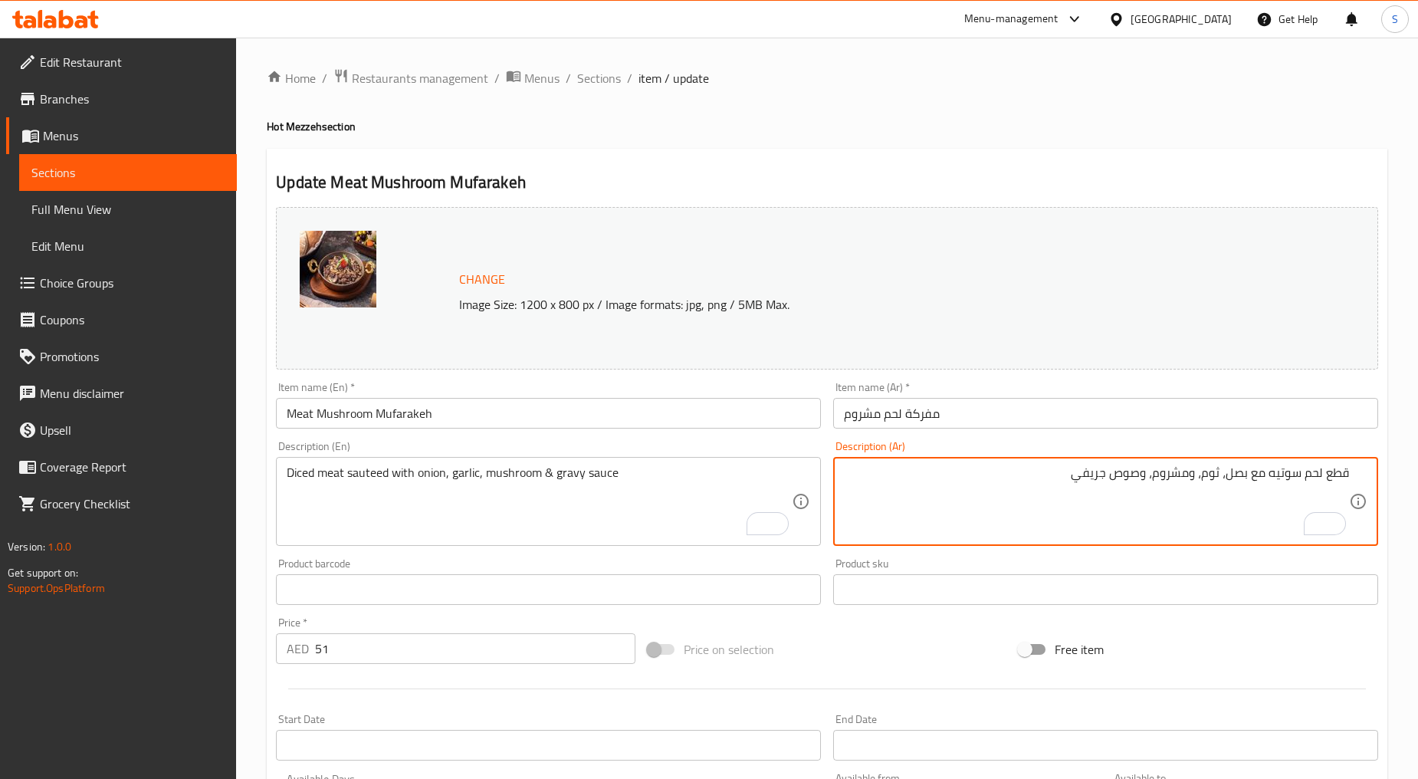
click at [1339, 477] on textarea "قطع لحم سوتيه مع بصل، ثوم، ومشروم، وصوص جريفي" at bounding box center [1096, 501] width 505 height 73
click at [1175, 476] on textarea "مكعبات لحم سوتيه مع بصل، ثوم، ومشروم، وصوص جريفي" at bounding box center [1096, 501] width 505 height 73
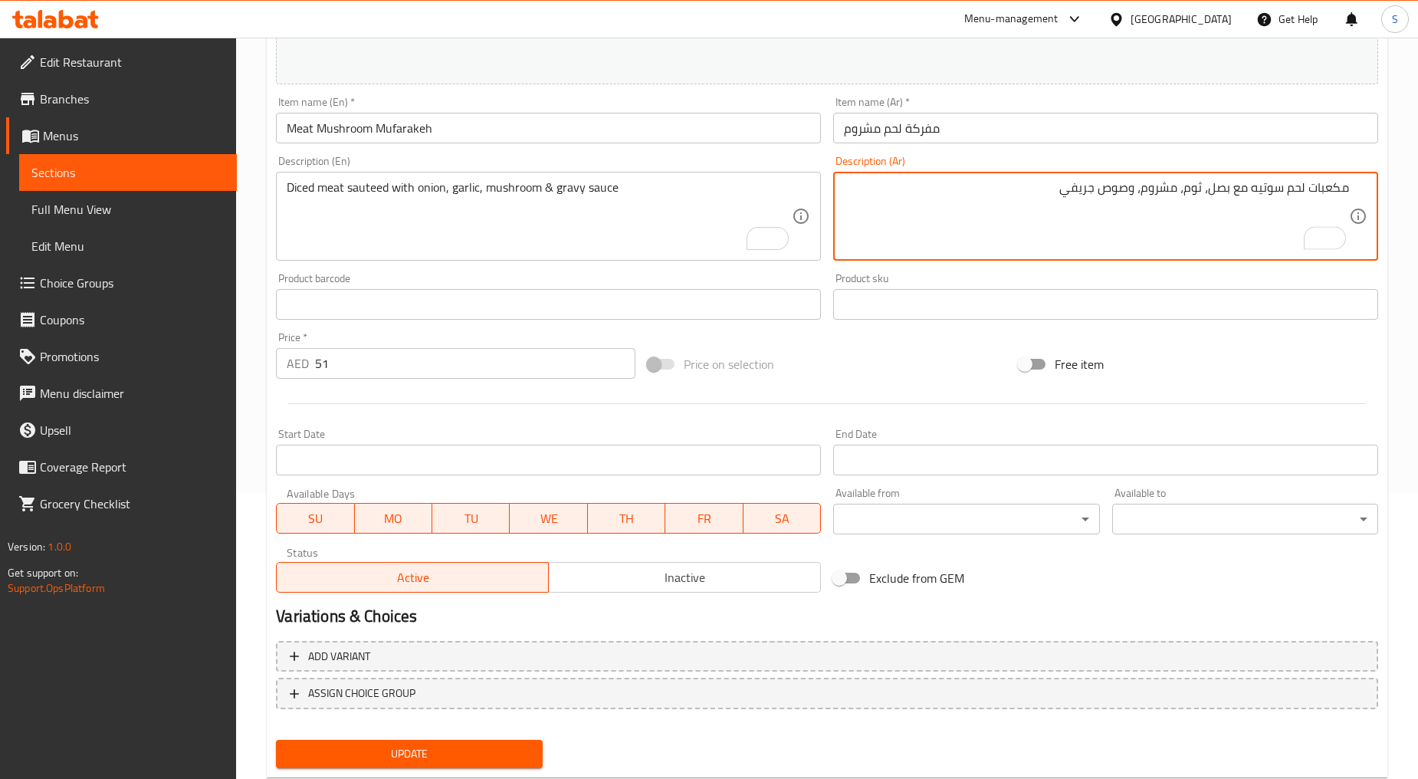
scroll to position [324, 0]
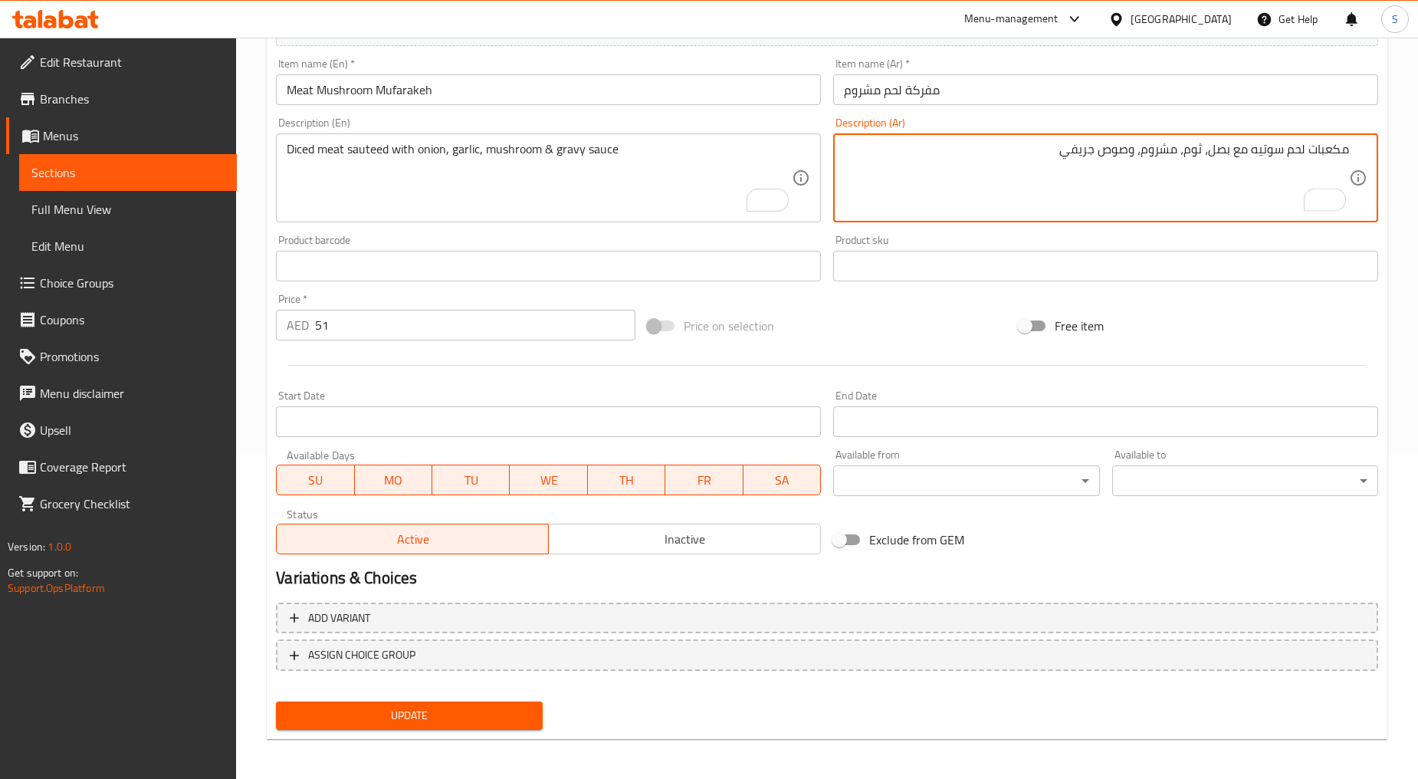
type textarea "مكعبات لحم سوتيه مع بصل، ثوم، مشروم، وصوص جريفي"
click at [422, 719] on span "Update" at bounding box center [409, 715] width 242 height 19
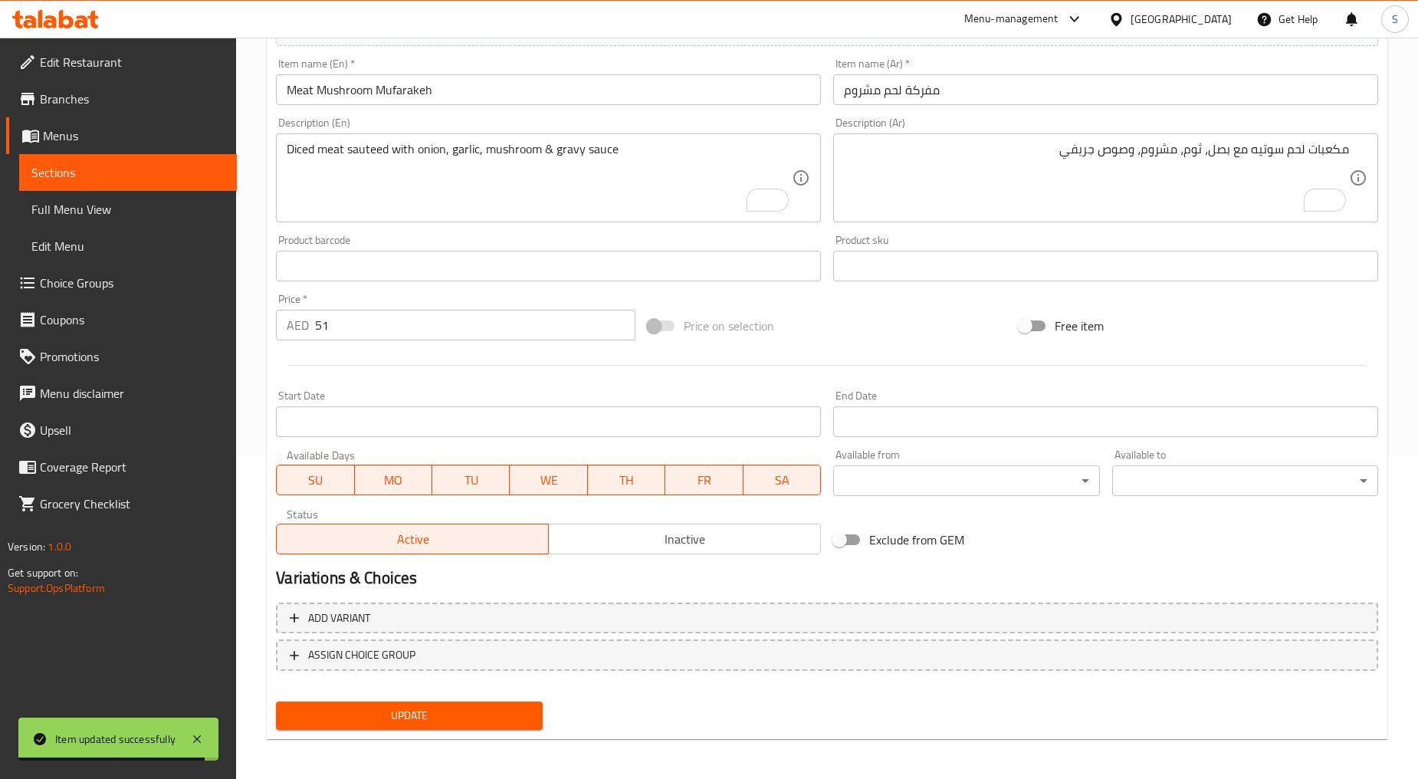
scroll to position [0, 0]
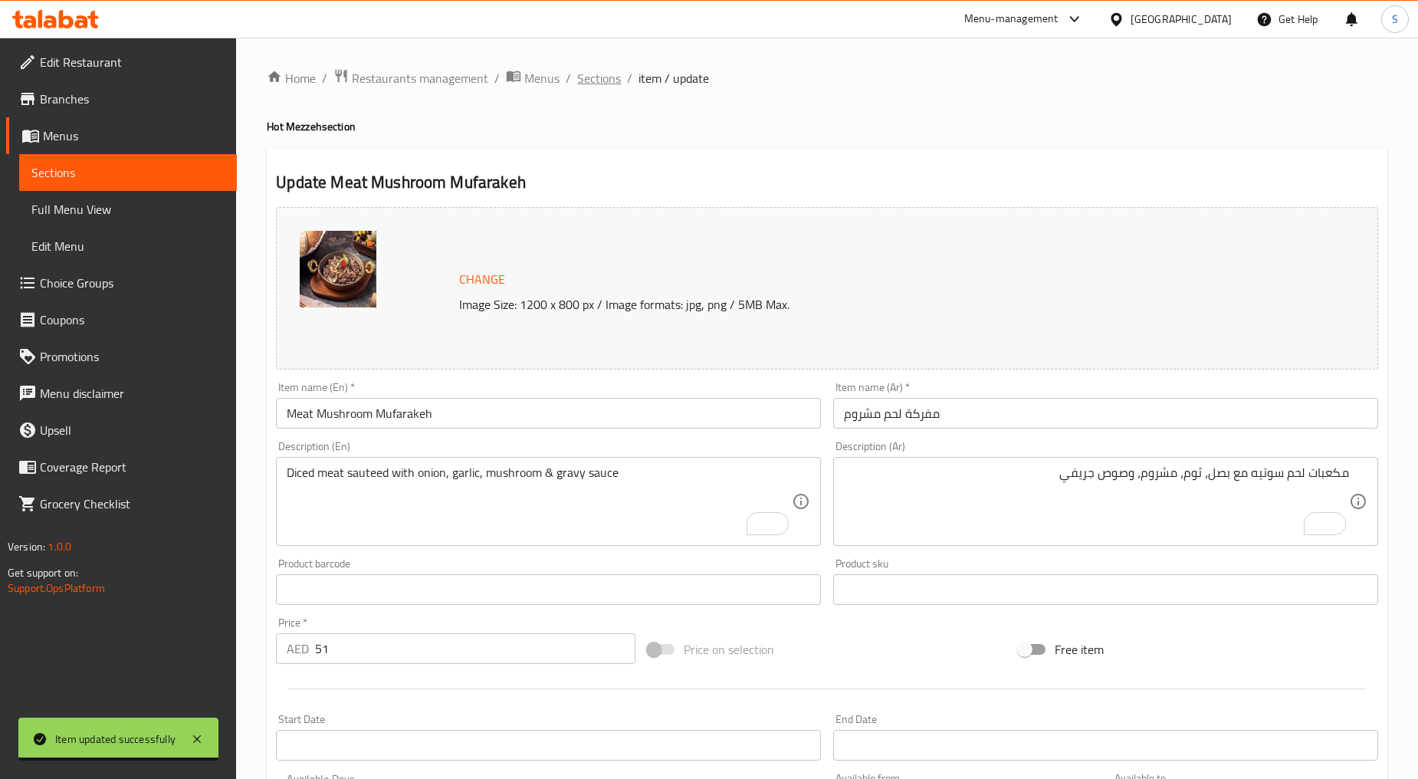
click at [606, 82] on span "Sections" at bounding box center [599, 78] width 44 height 18
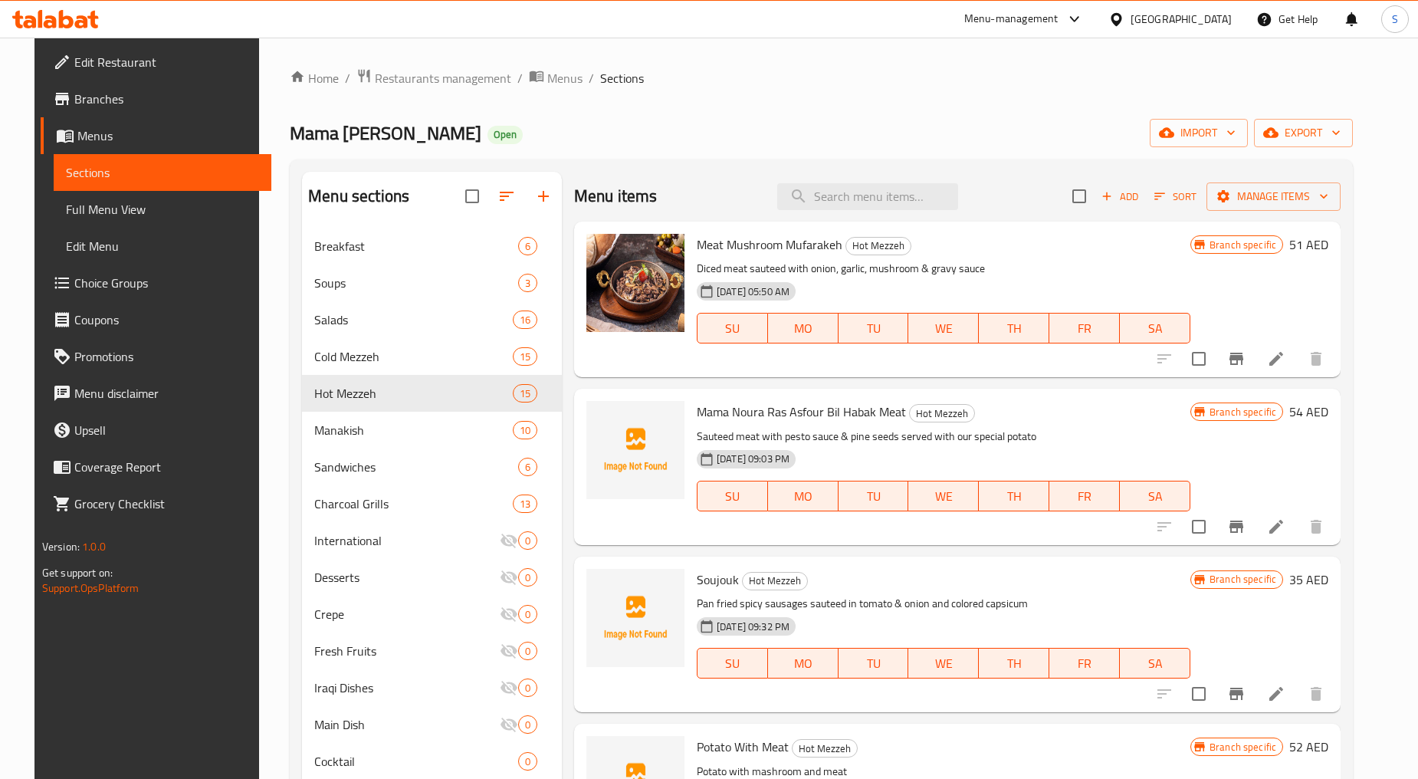
click at [1247, 362] on button "Branch-specific-item" at bounding box center [1236, 358] width 37 height 37
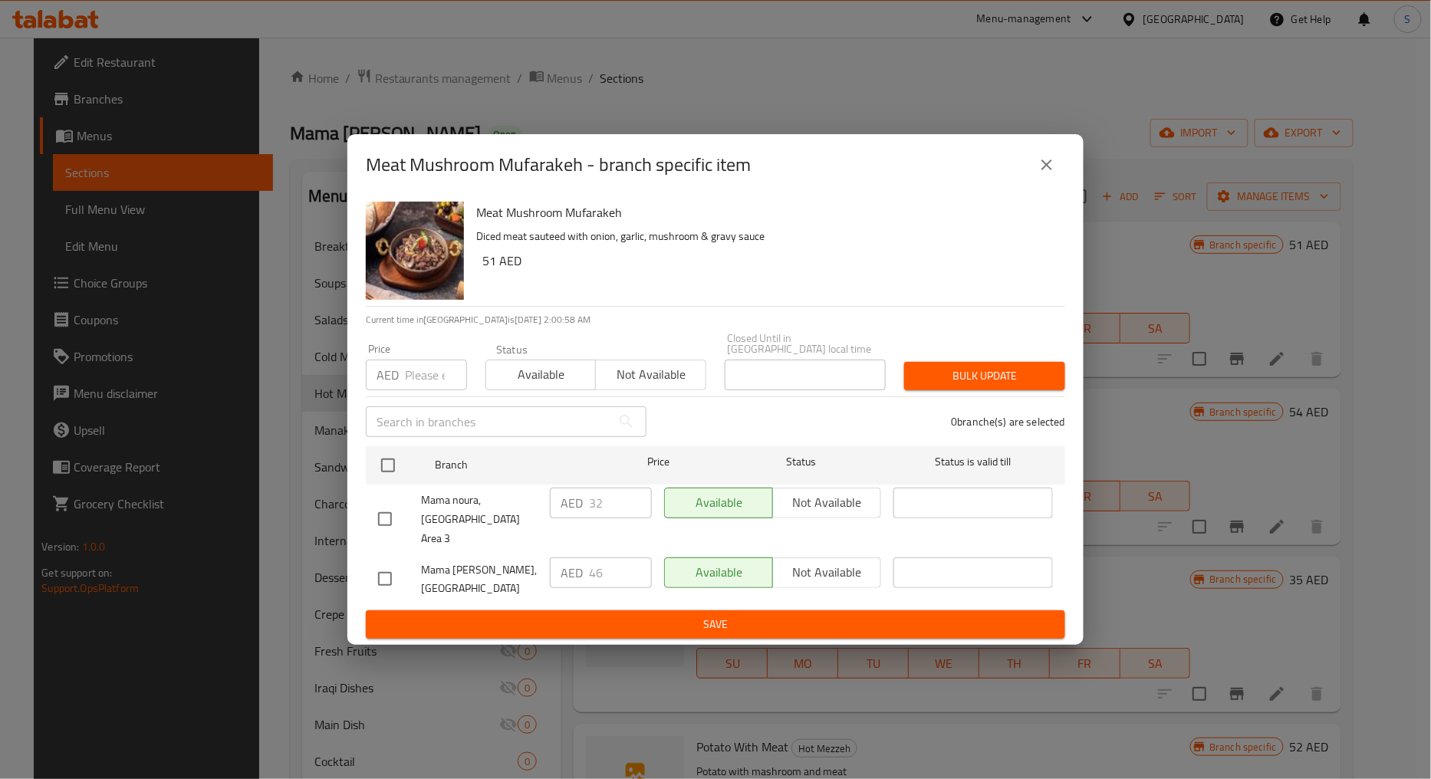
click at [1051, 169] on icon "close" at bounding box center [1046, 165] width 18 height 18
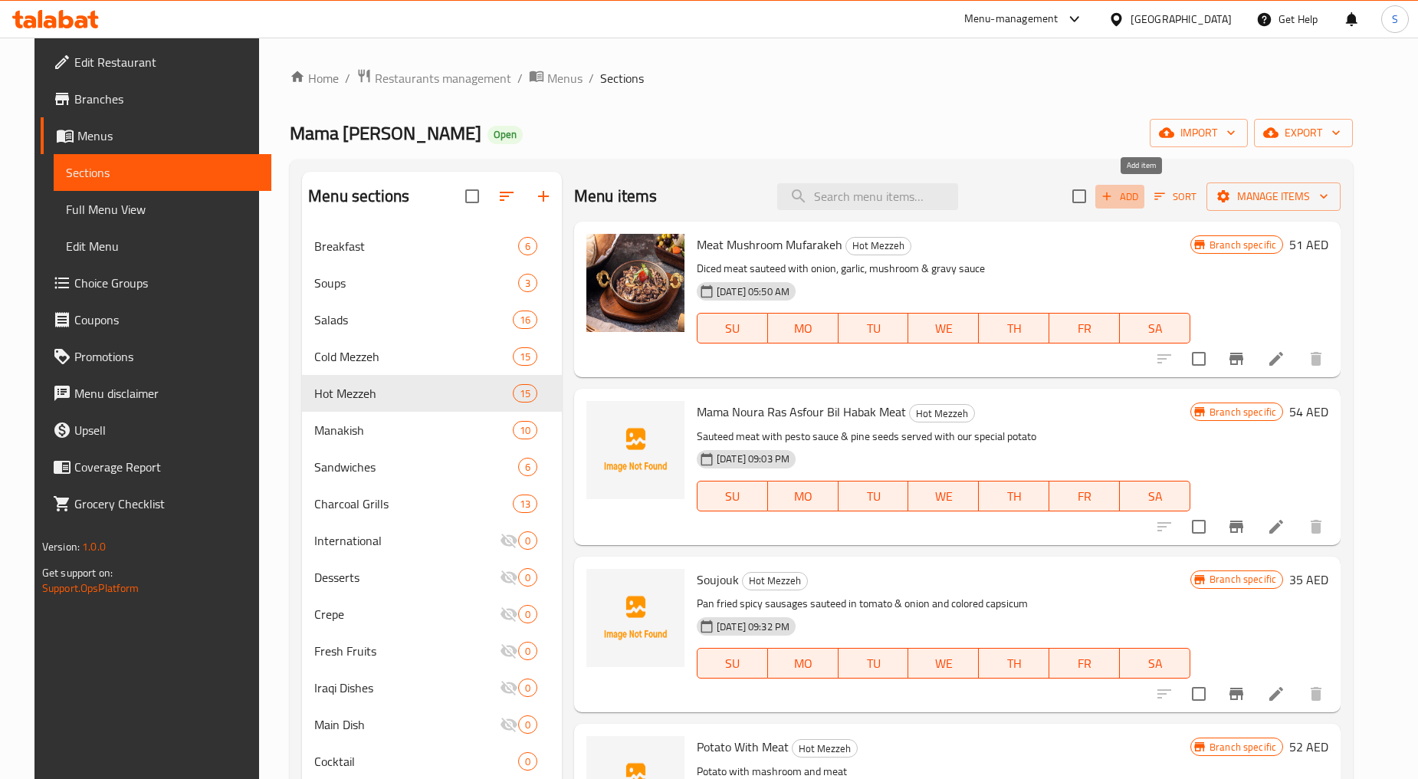
click at [1136, 197] on span "Add" at bounding box center [1119, 197] width 41 height 18
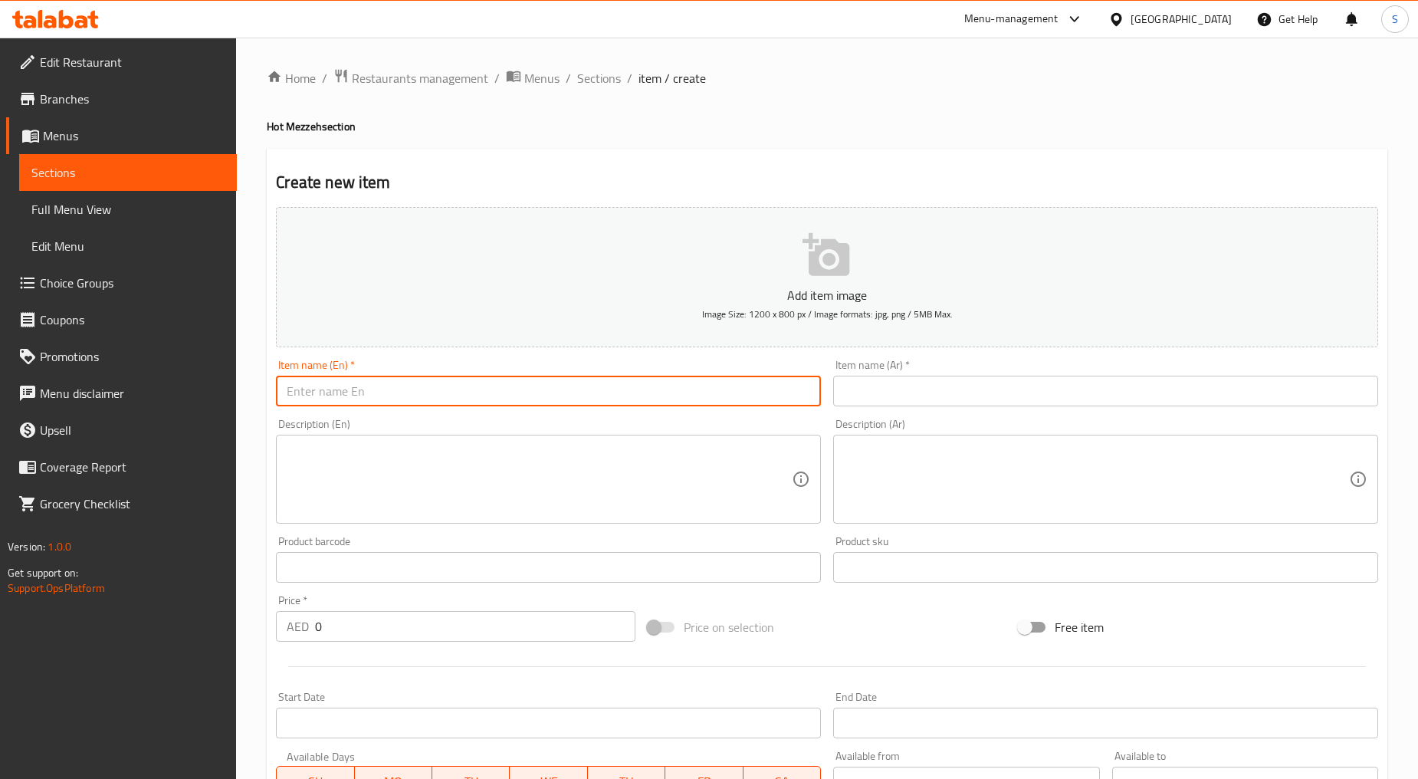
click at [504, 394] on input "text" at bounding box center [548, 391] width 545 height 31
paste input "SPINACH FATAIR"
click at [504, 394] on input "SPINACH FATAIR" at bounding box center [548, 391] width 545 height 31
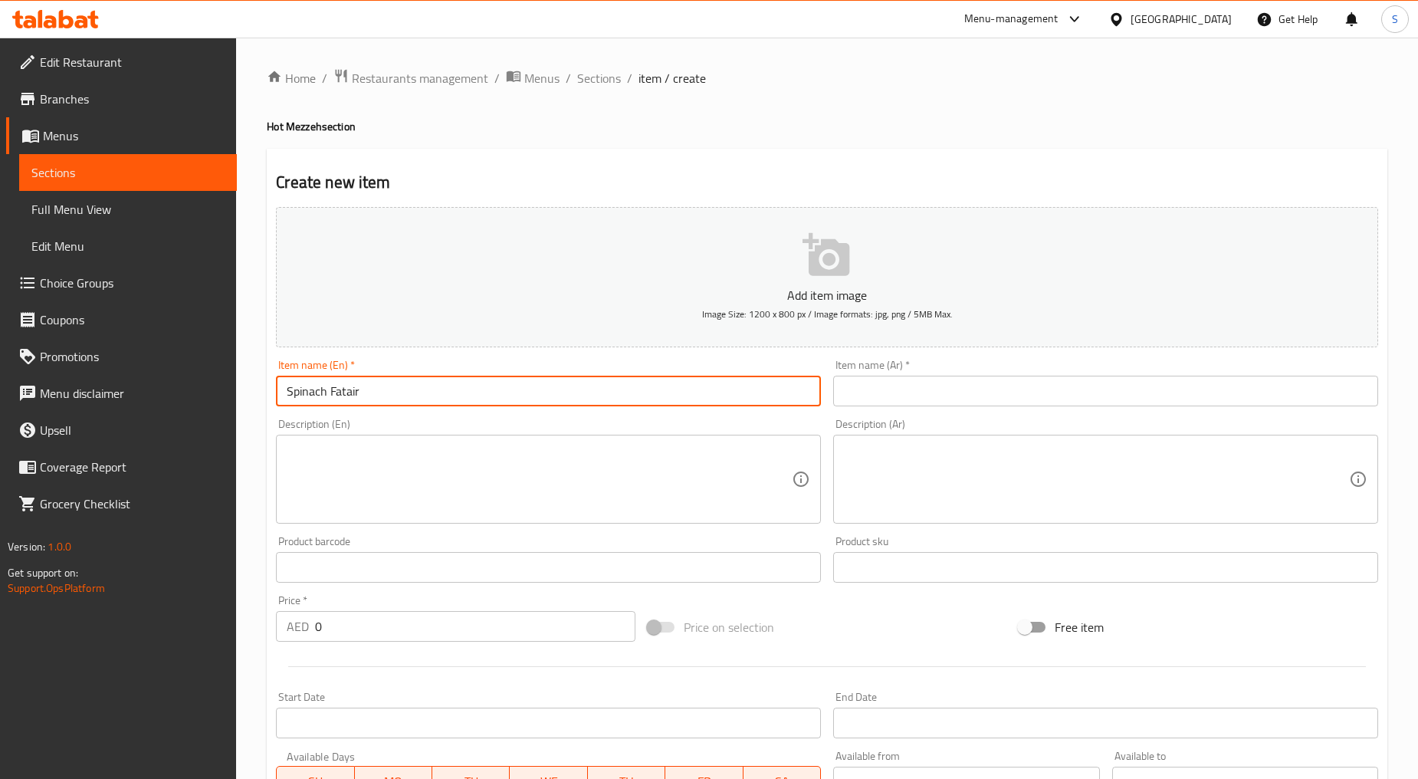
type input "Spinach Fatair"
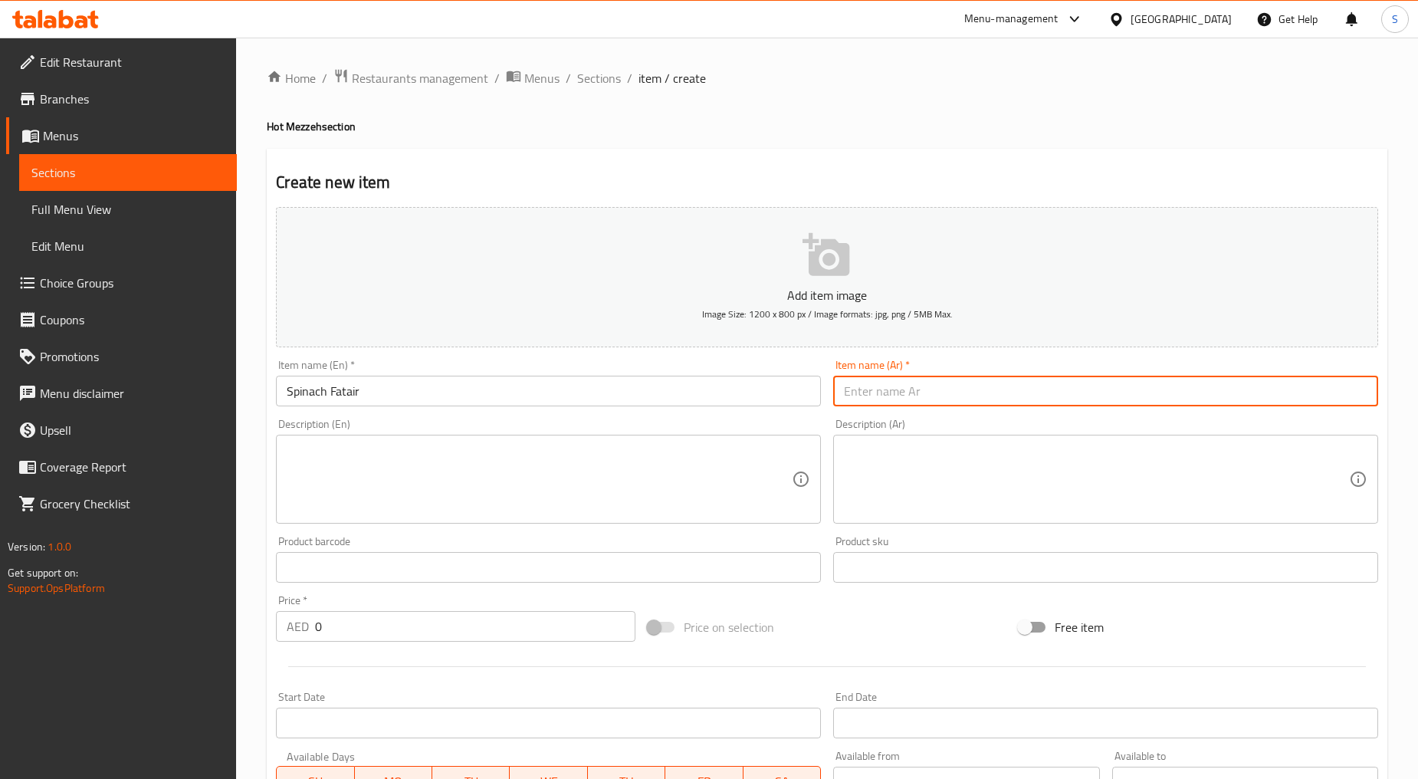
click at [936, 393] on input "text" at bounding box center [1105, 391] width 545 height 31
paste input "فطائر السبانخ"
click at [1330, 391] on input "فطائر السبانخ" at bounding box center [1105, 391] width 545 height 31
click at [1344, 396] on input "فطائر سبانخ" at bounding box center [1105, 391] width 545 height 31
type input "فطاير سبانخ"
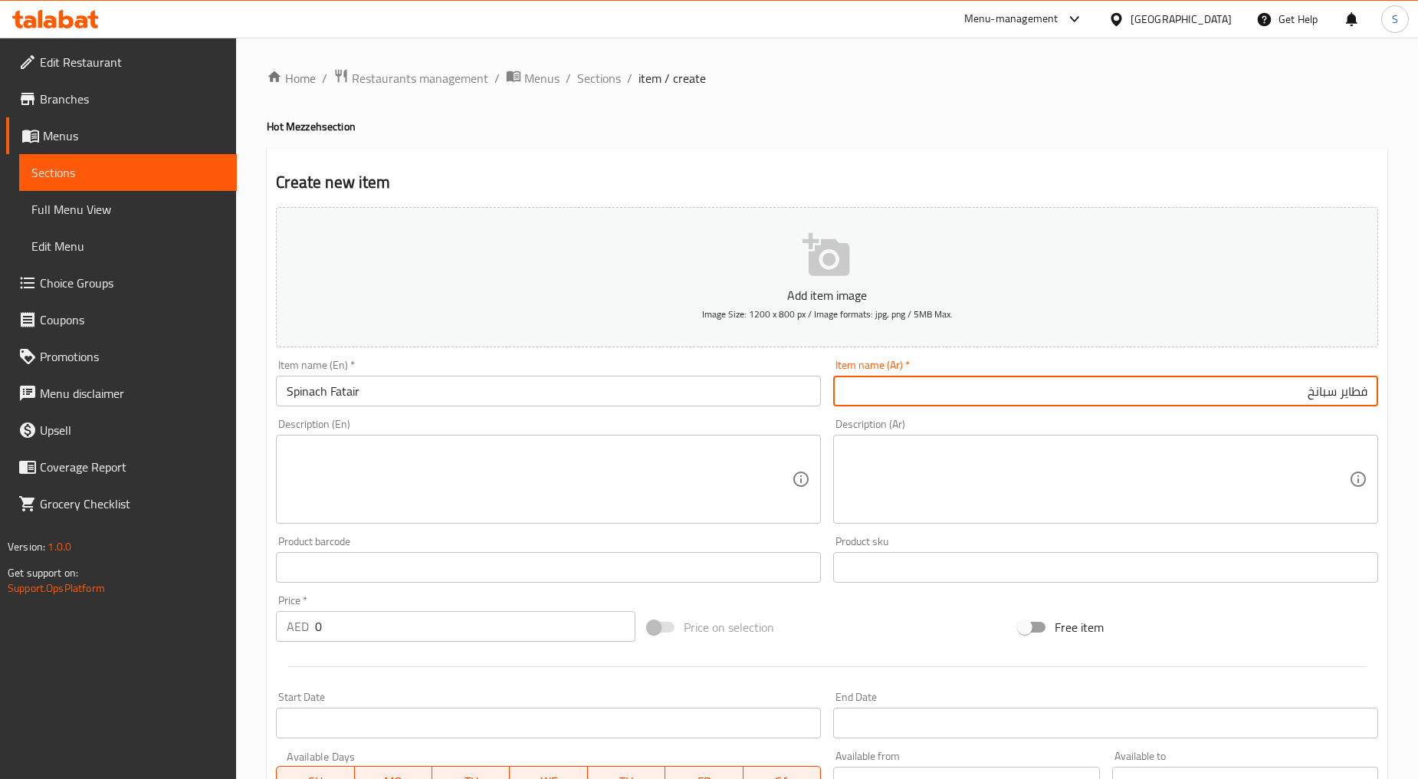
click at [471, 471] on textarea at bounding box center [539, 479] width 505 height 73
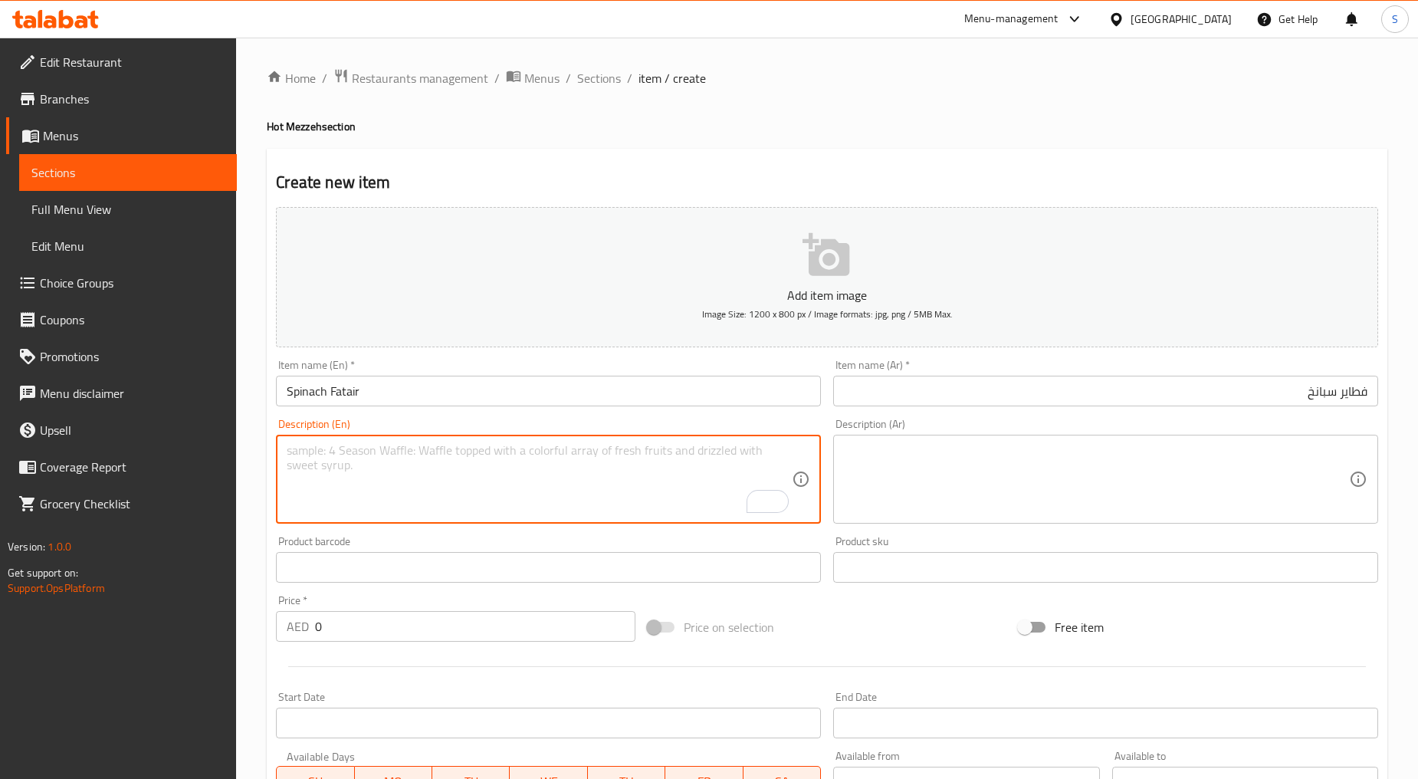
paste textarea "35"
type textarea "35"
click at [384, 619] on div "Price   * AED 0 Price *" at bounding box center [456, 618] width 360 height 47
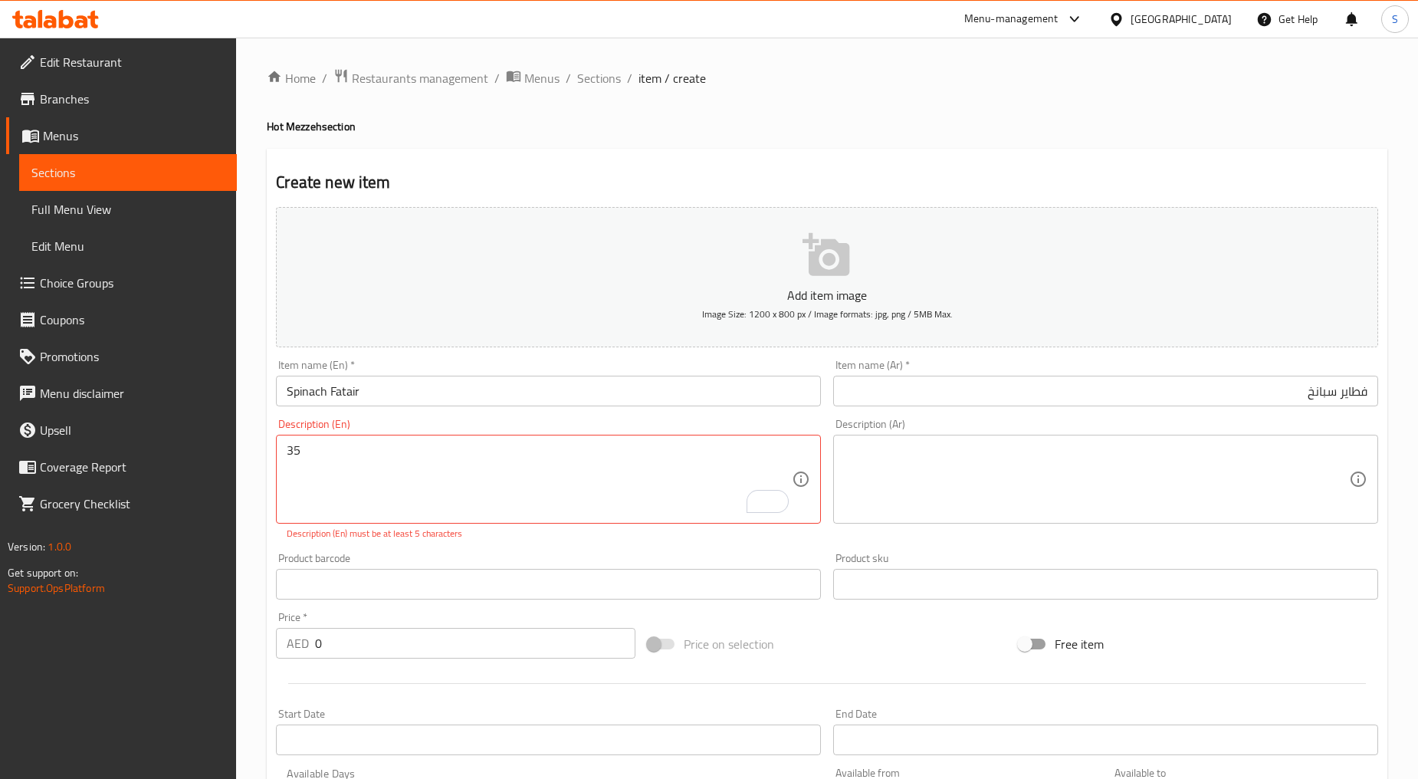
click at [384, 619] on div "Price   * AED 0 Price *" at bounding box center [456, 635] width 360 height 47
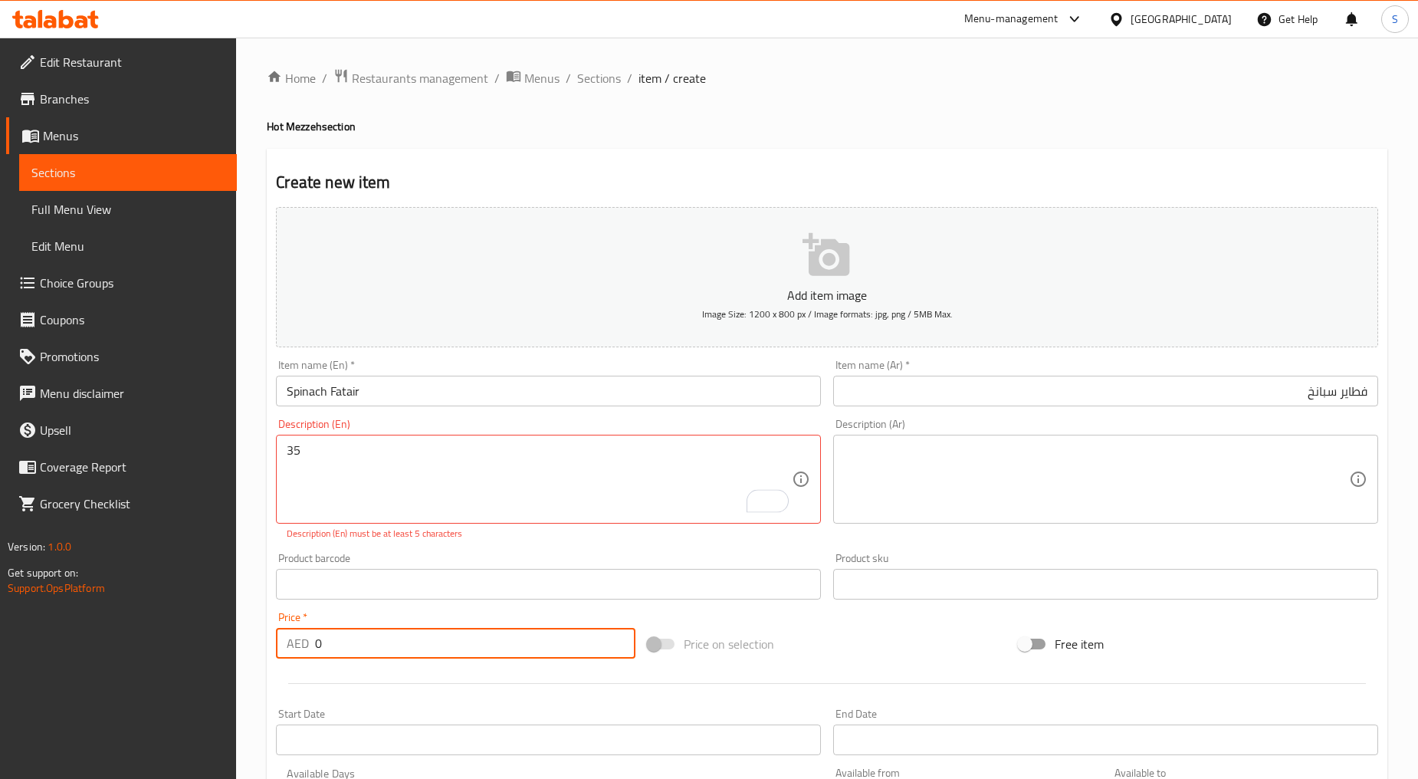
click at [390, 639] on input "0" at bounding box center [475, 643] width 320 height 31
click at [392, 646] on input "0" at bounding box center [475, 643] width 320 height 31
paste input "35"
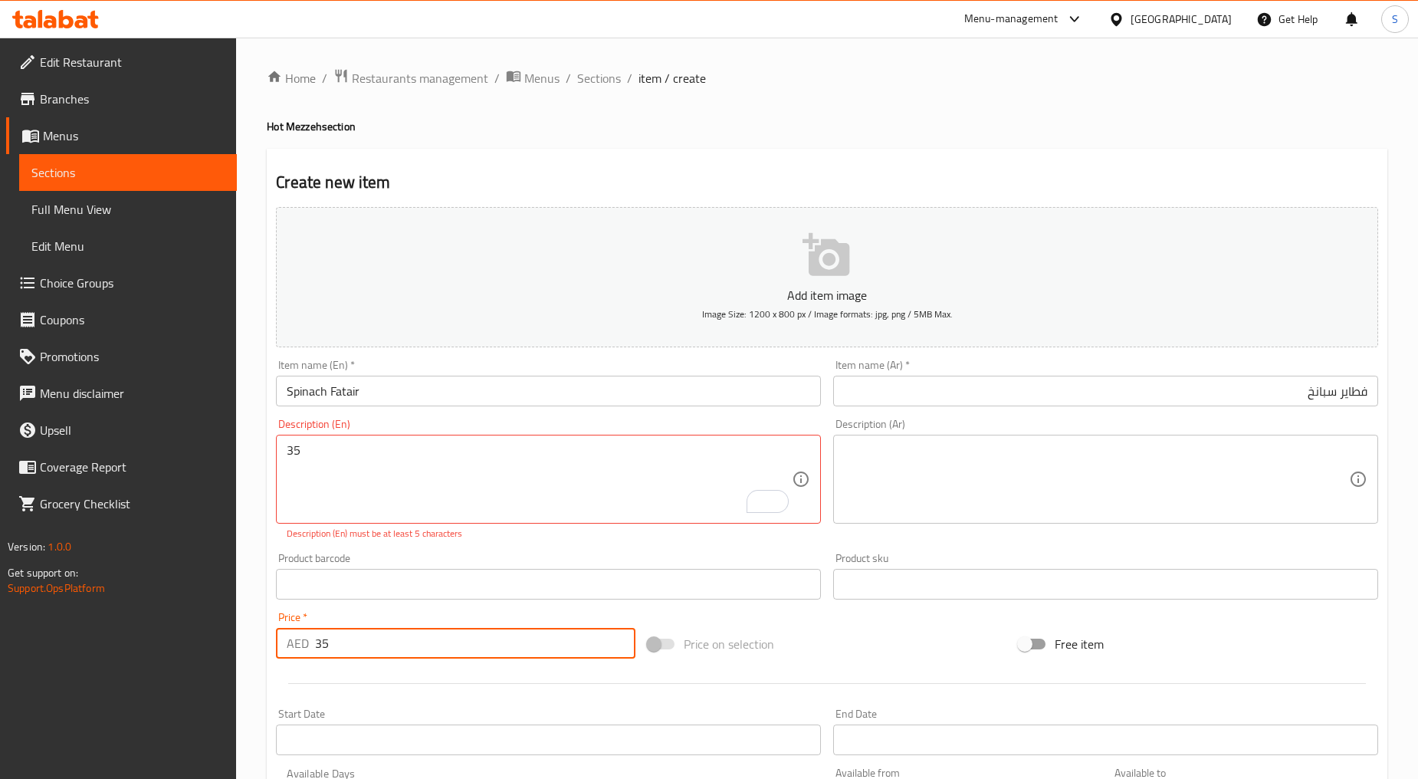
type input "35"
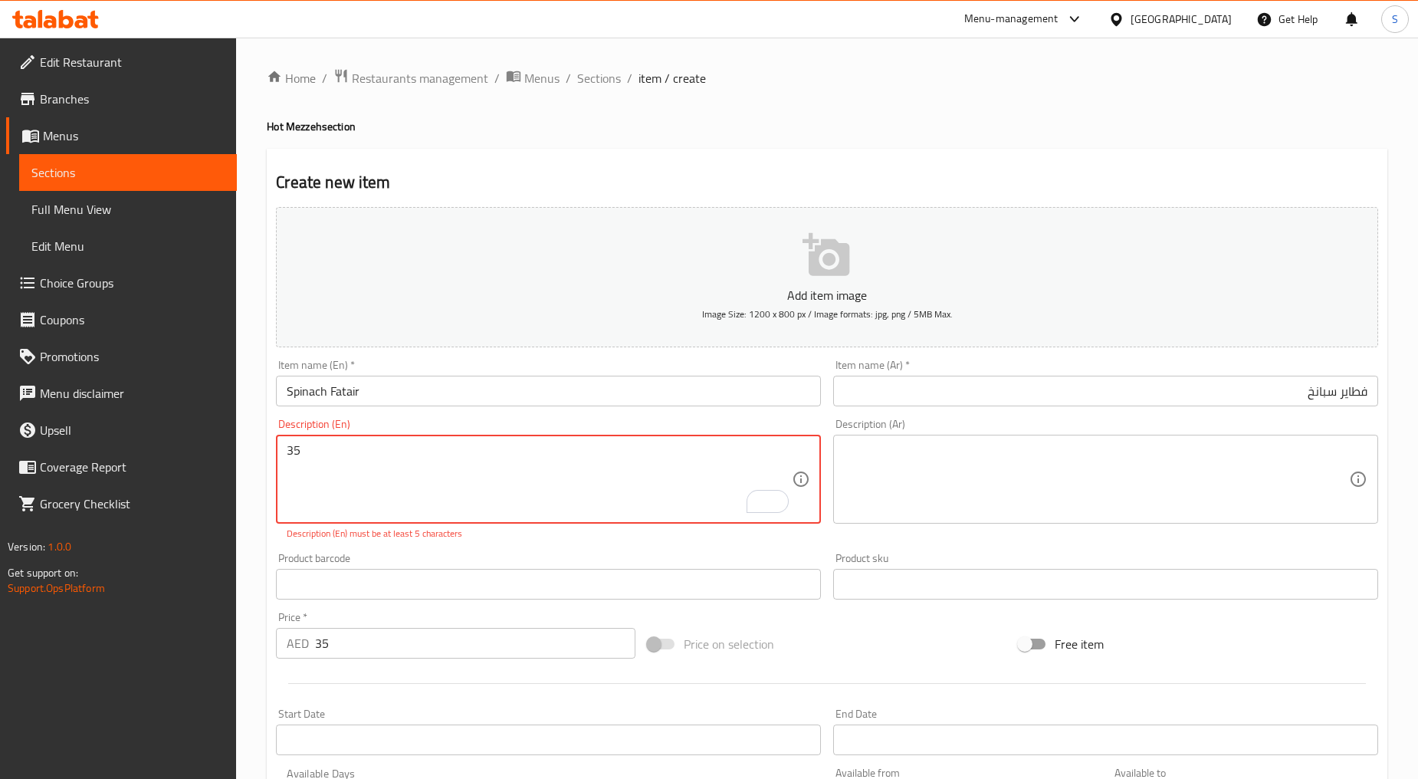
click at [438, 471] on textarea "35" at bounding box center [539, 479] width 505 height 73
paste textarea "Filo pastry dough stuﬀed with sautéed spinach"
click at [478, 453] on textarea "Filo pastry dough stuﬀed with sautéed spinach" at bounding box center [539, 479] width 505 height 73
click at [472, 449] on textarea "Filo pastry dough stuﬀed with sautéed spinach" at bounding box center [539, 479] width 505 height 73
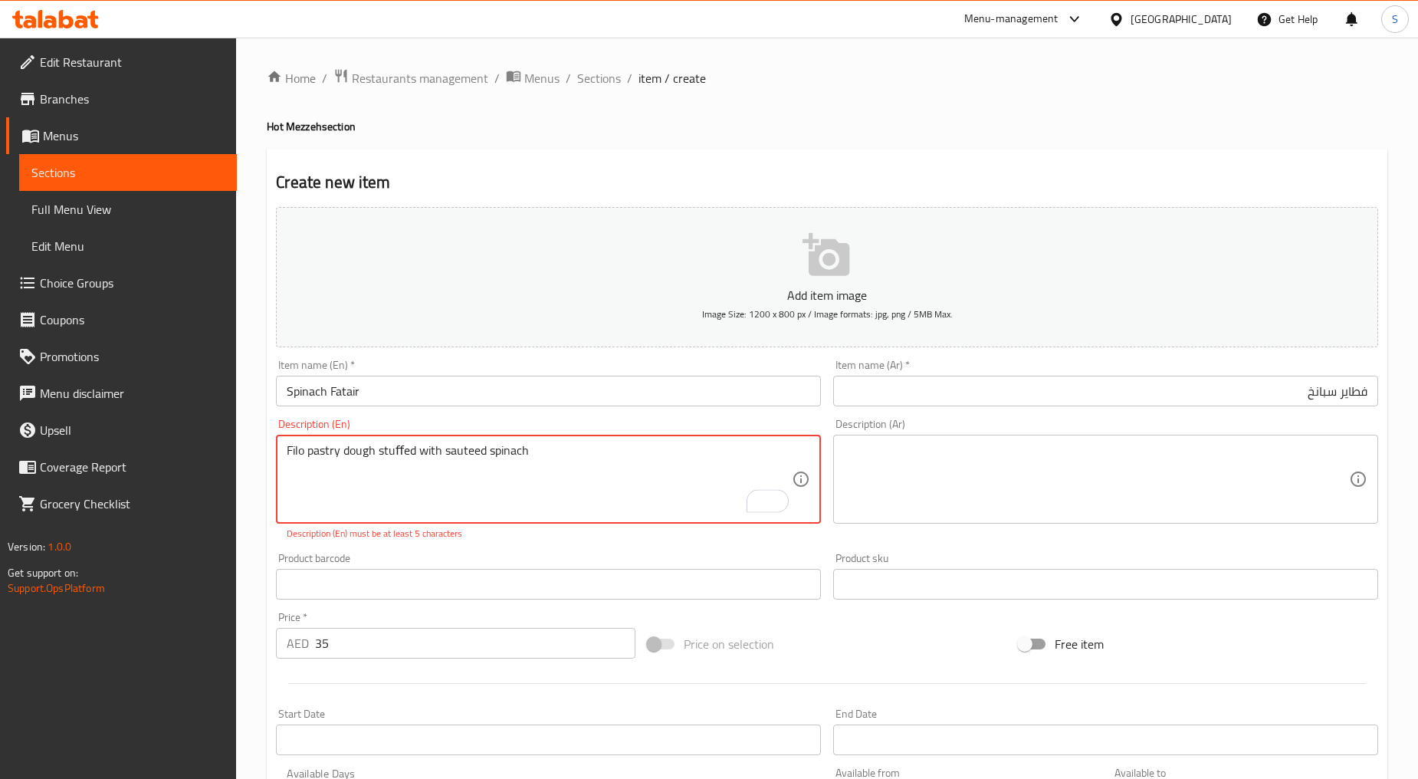
click at [405, 452] on textarea "Filo pastry dough stuﬀed with sauteed spinach" at bounding box center [539, 479] width 505 height 73
click at [402, 452] on textarea "Filo pastry dough stuﬀed with sauteed spinach" at bounding box center [539, 479] width 505 height 73
click at [379, 475] on textarea "Filo pastry dough stuffed with sauteed spinach" at bounding box center [539, 479] width 505 height 73
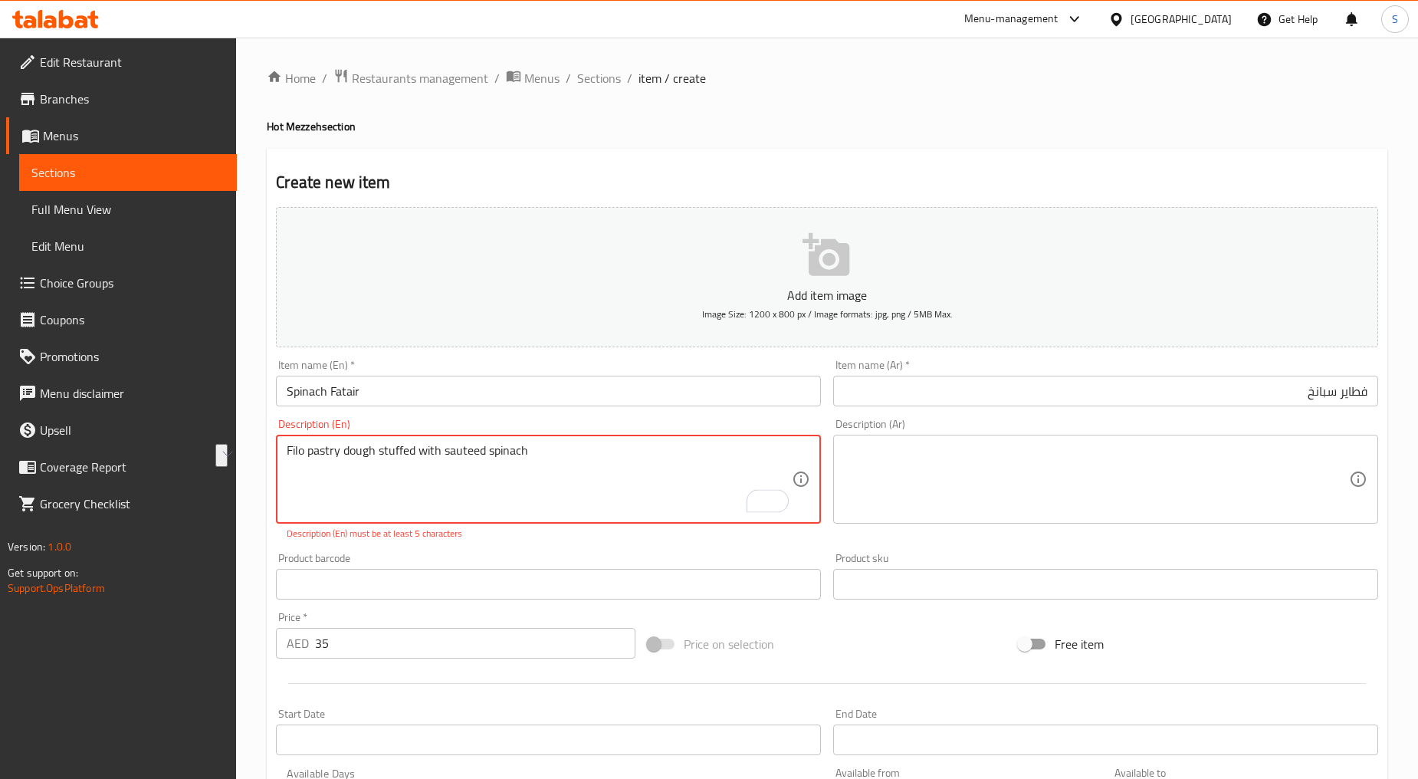
type textarea "Filo pastry dough stuffed with sauteed spinach"
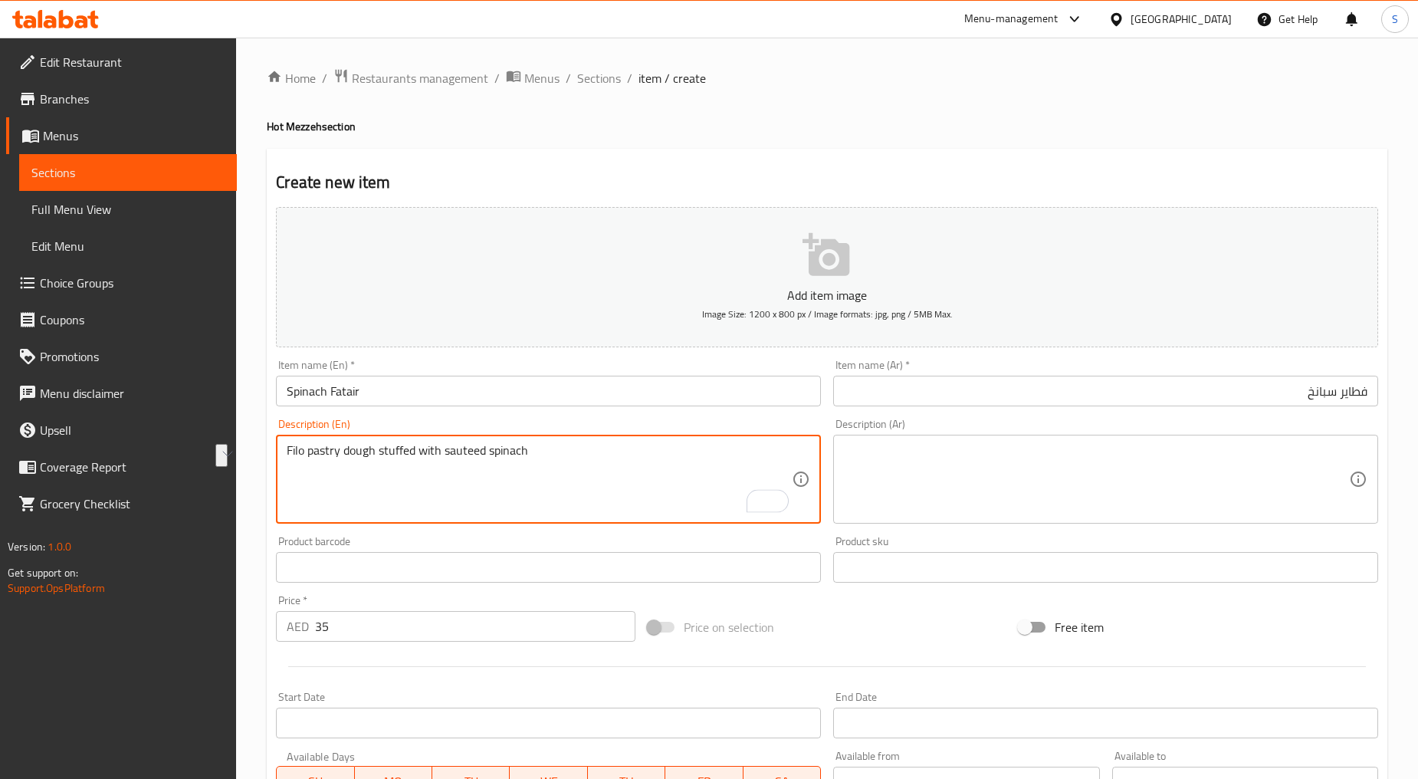
click at [1021, 487] on textarea at bounding box center [1096, 479] width 505 height 73
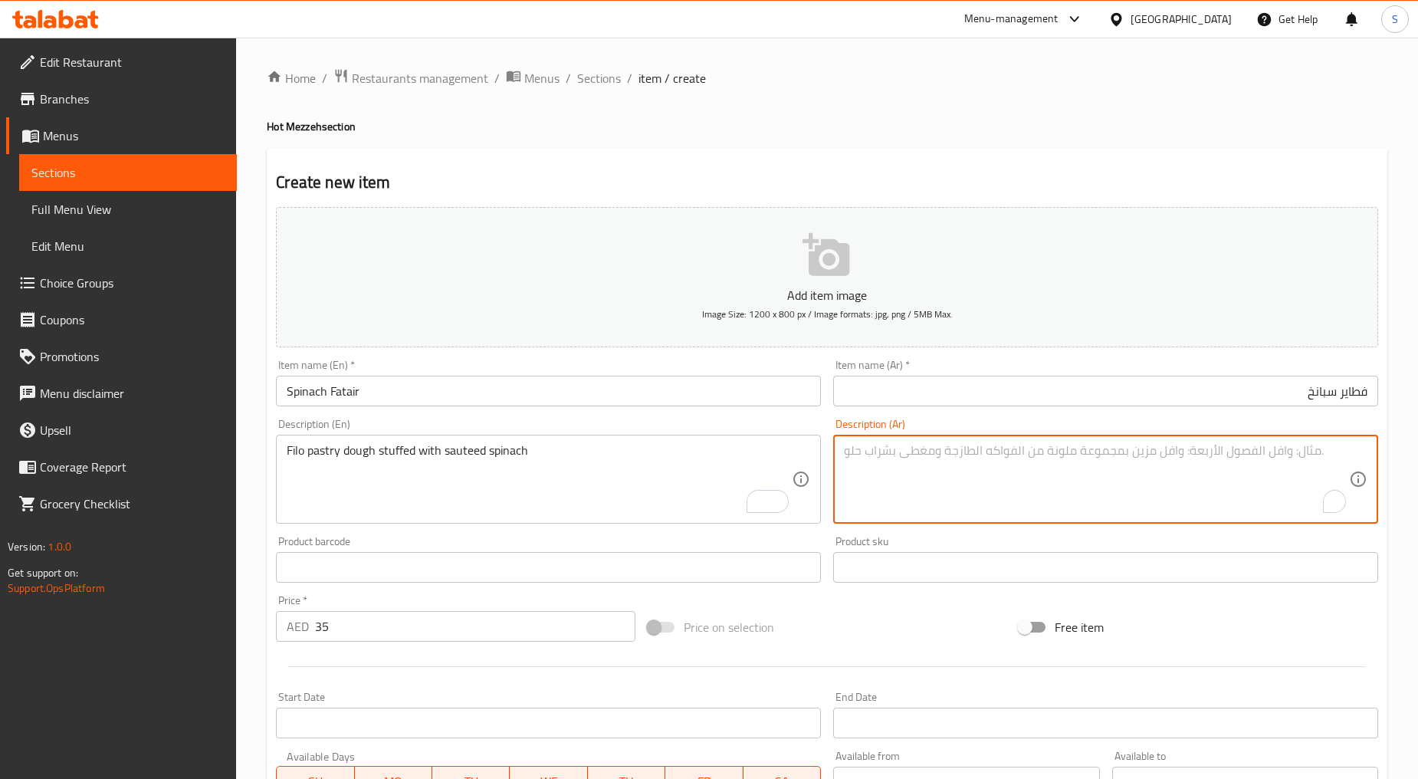
paste textarea "عجينة الفيلو المحشوة بالسبانخ المقلية"
click at [1307, 455] on textarea "عجينة الفيلو المحشوة بالسبانخ المقلية" at bounding box center [1096, 479] width 505 height 73
click at [1292, 453] on textarea "عجينة فيلو المحشوة بالسبانخ المقلية" at bounding box center [1096, 479] width 505 height 73
click at [1240, 450] on textarea "عجينة فيلو باستري المحشوة بالسبانخ المقلية" at bounding box center [1096, 479] width 505 height 73
click at [1198, 455] on textarea "عجينة فيلو باستري محشوة بالسبانخ المقلية" at bounding box center [1096, 479] width 505 height 73
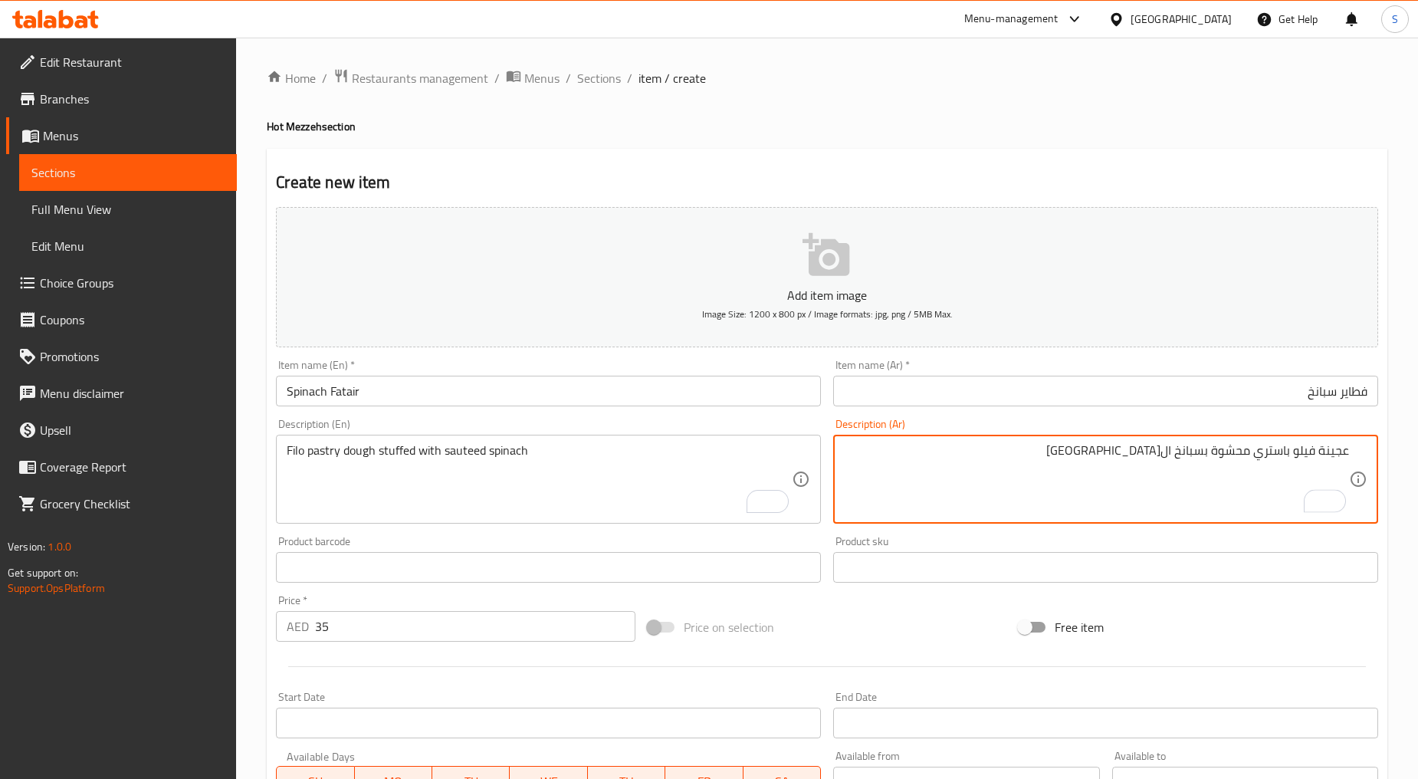
click at [1163, 455] on textarea "عجينة فيلو باستري محشوة بسبانخ المقلية" at bounding box center [1096, 479] width 505 height 73
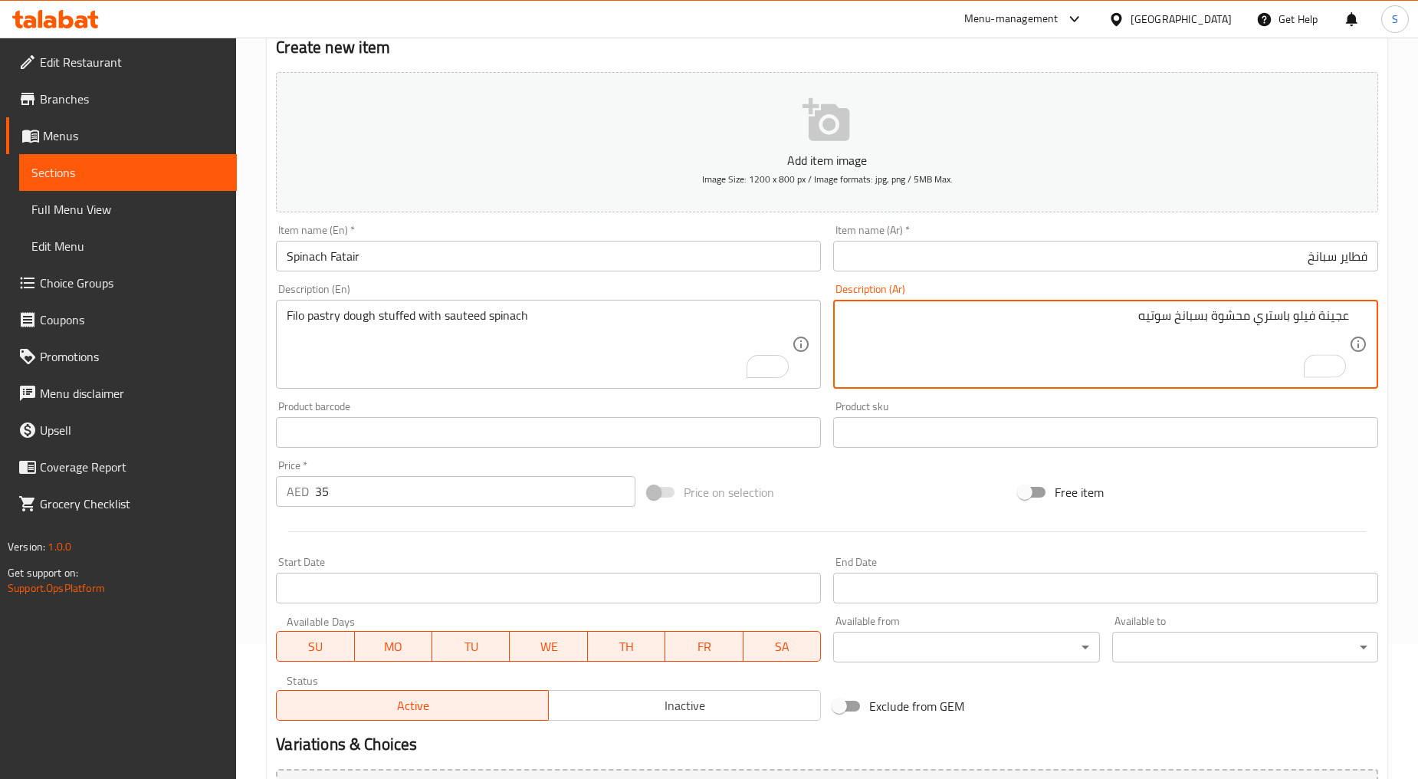
scroll to position [301, 0]
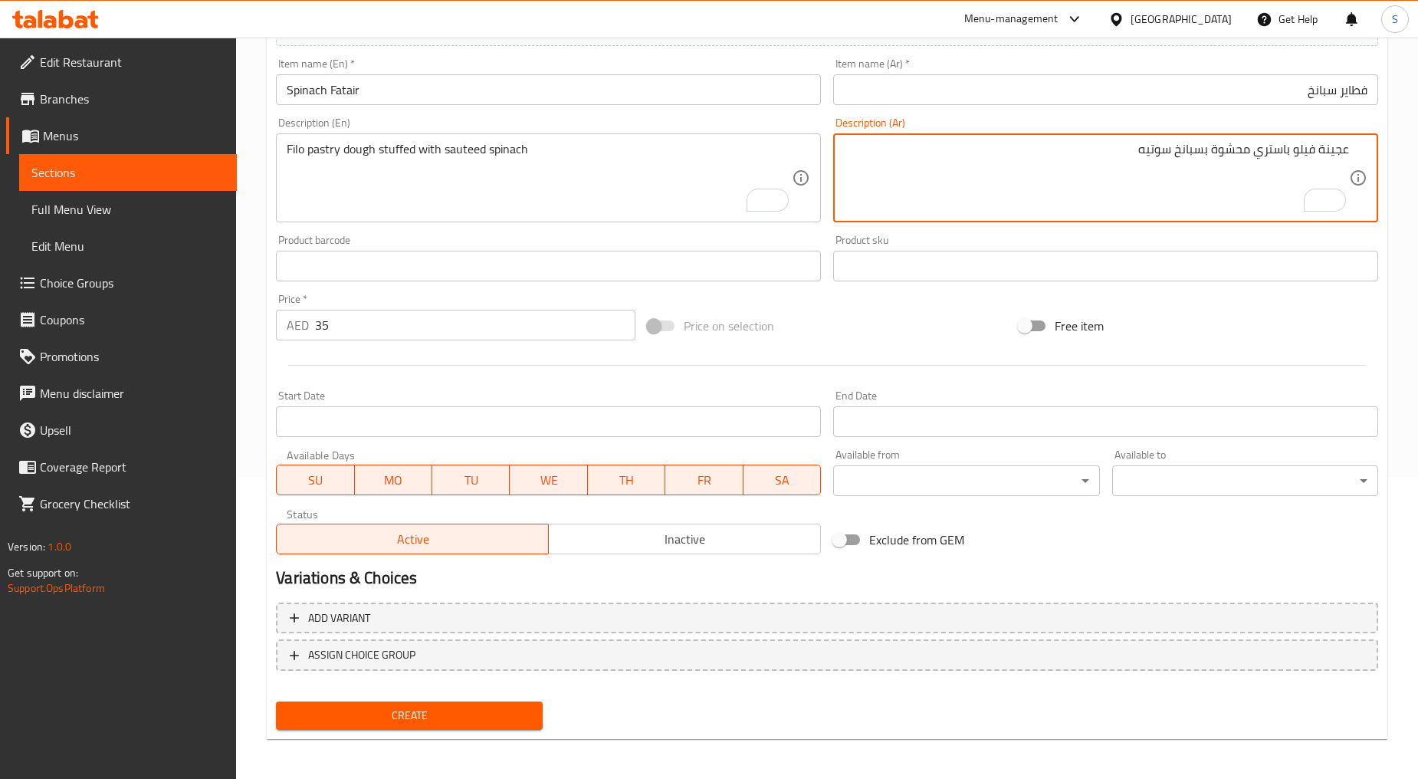
type textarea "عجينة فيلو باستري محشوة بسبانخ سوتيه"
click at [403, 715] on span "Create" at bounding box center [409, 715] width 242 height 19
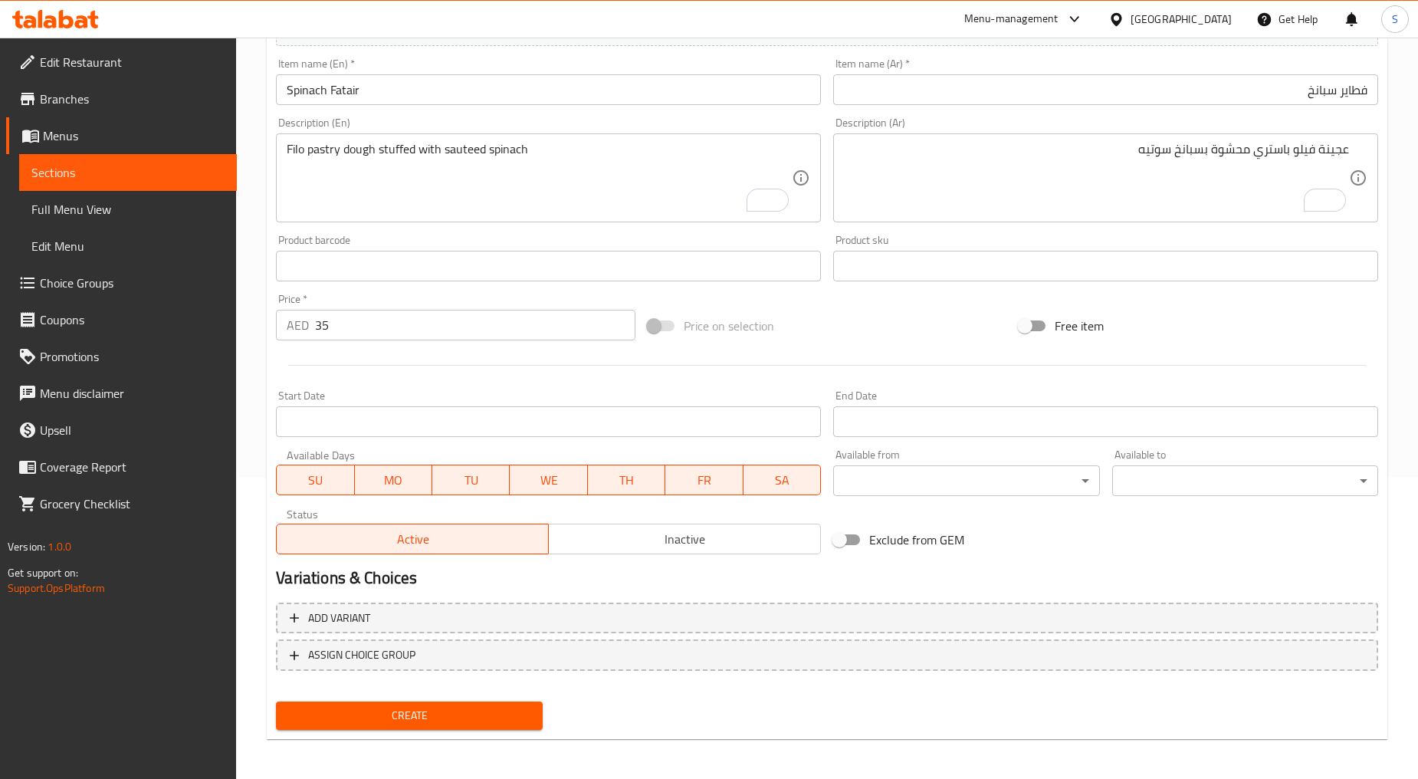
click at [435, 695] on div "Create" at bounding box center [409, 715] width 278 height 41
click at [441, 716] on span "Create" at bounding box center [409, 715] width 242 height 19
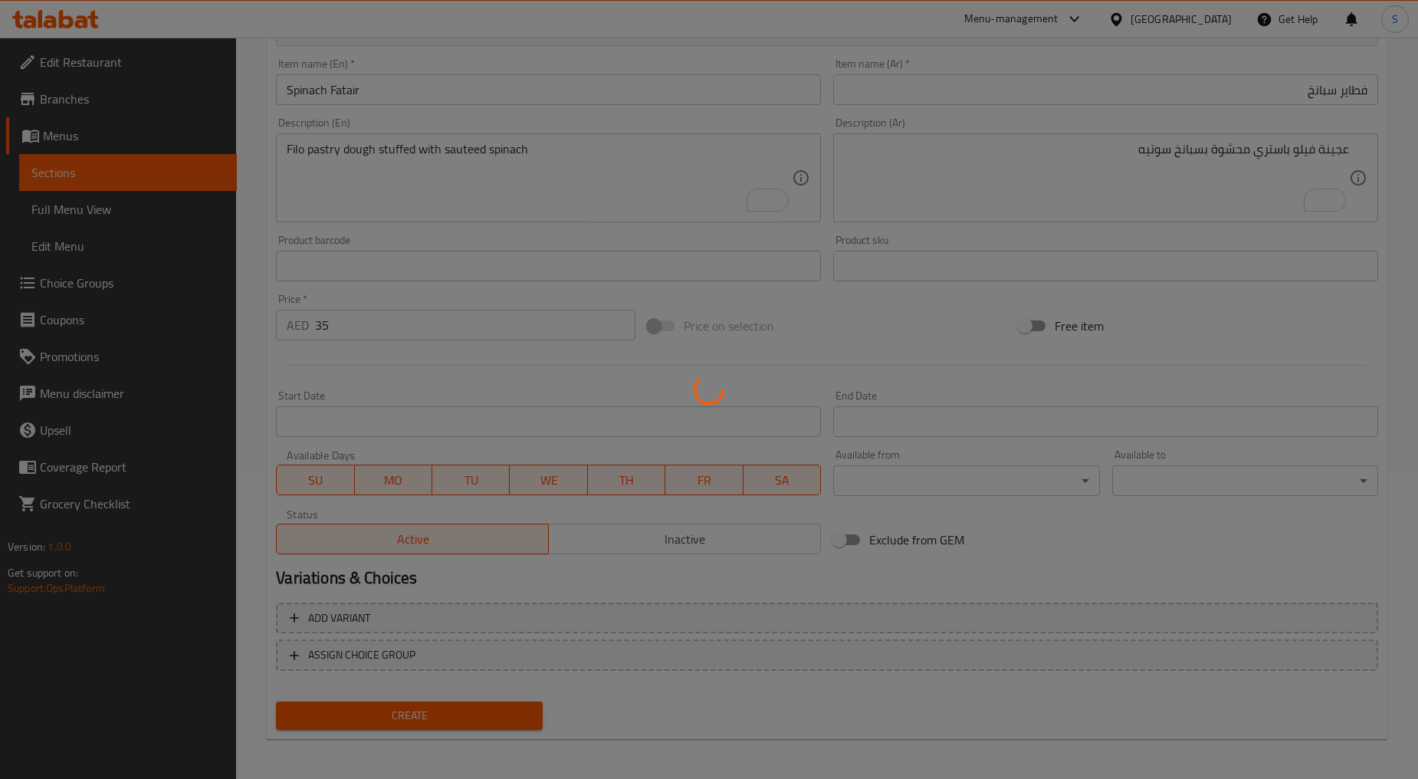
type input "0"
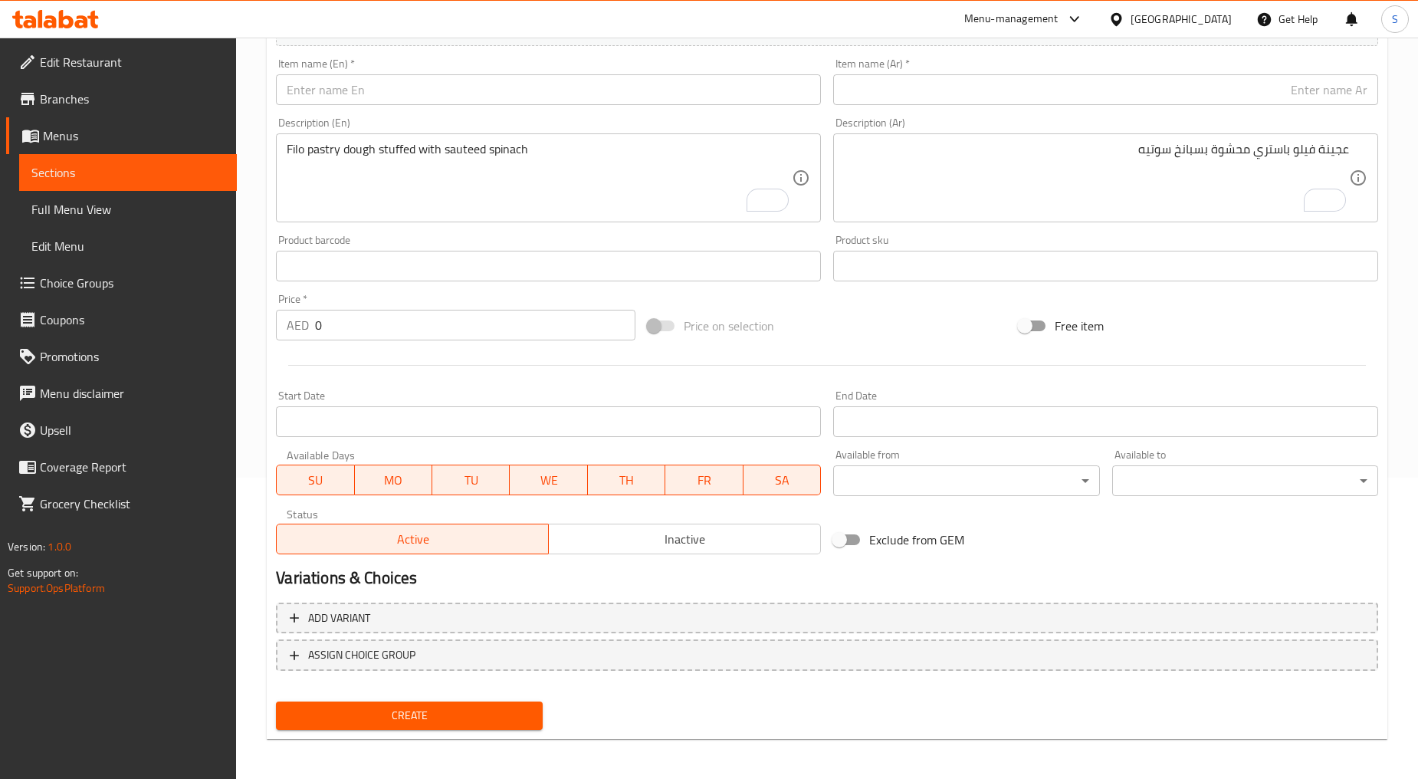
scroll to position [0, 0]
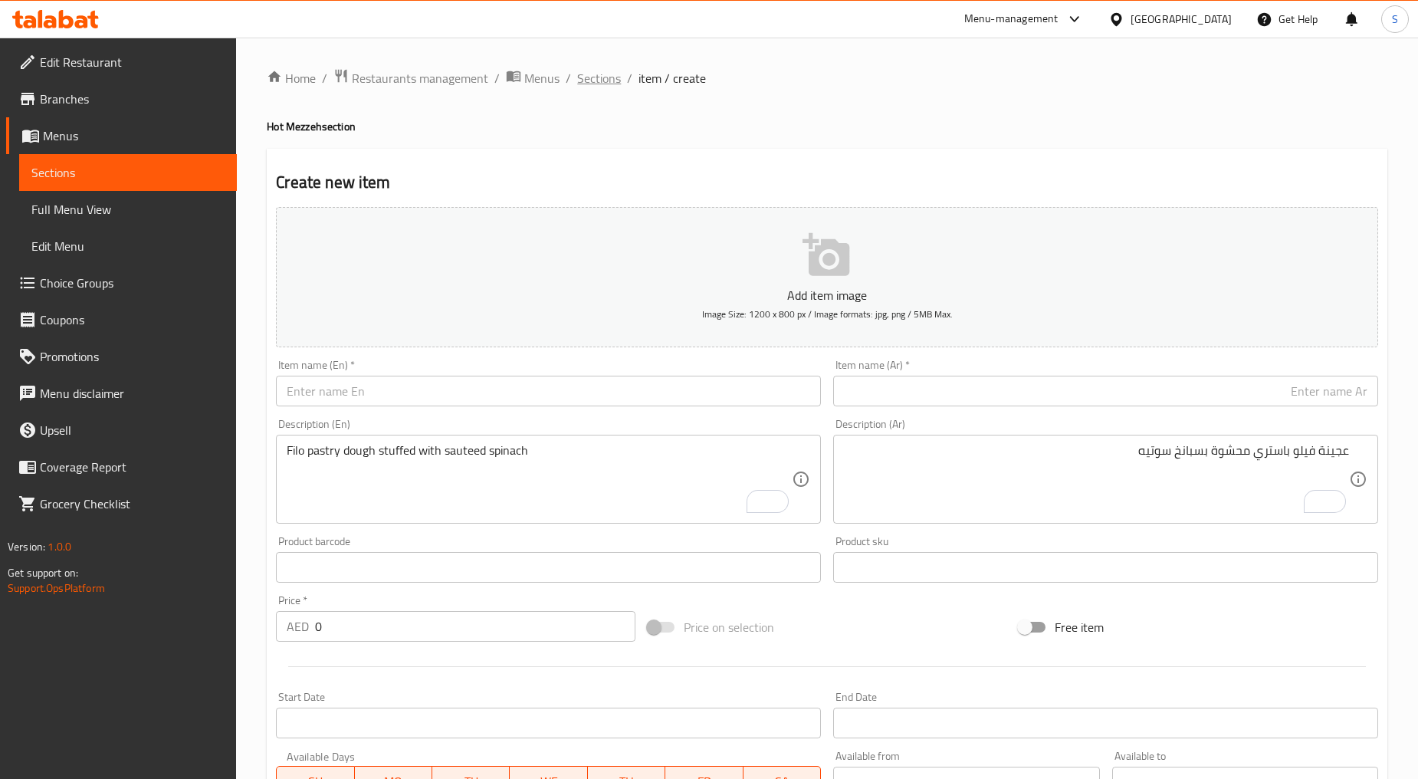
click at [613, 77] on span "Sections" at bounding box center [599, 78] width 44 height 18
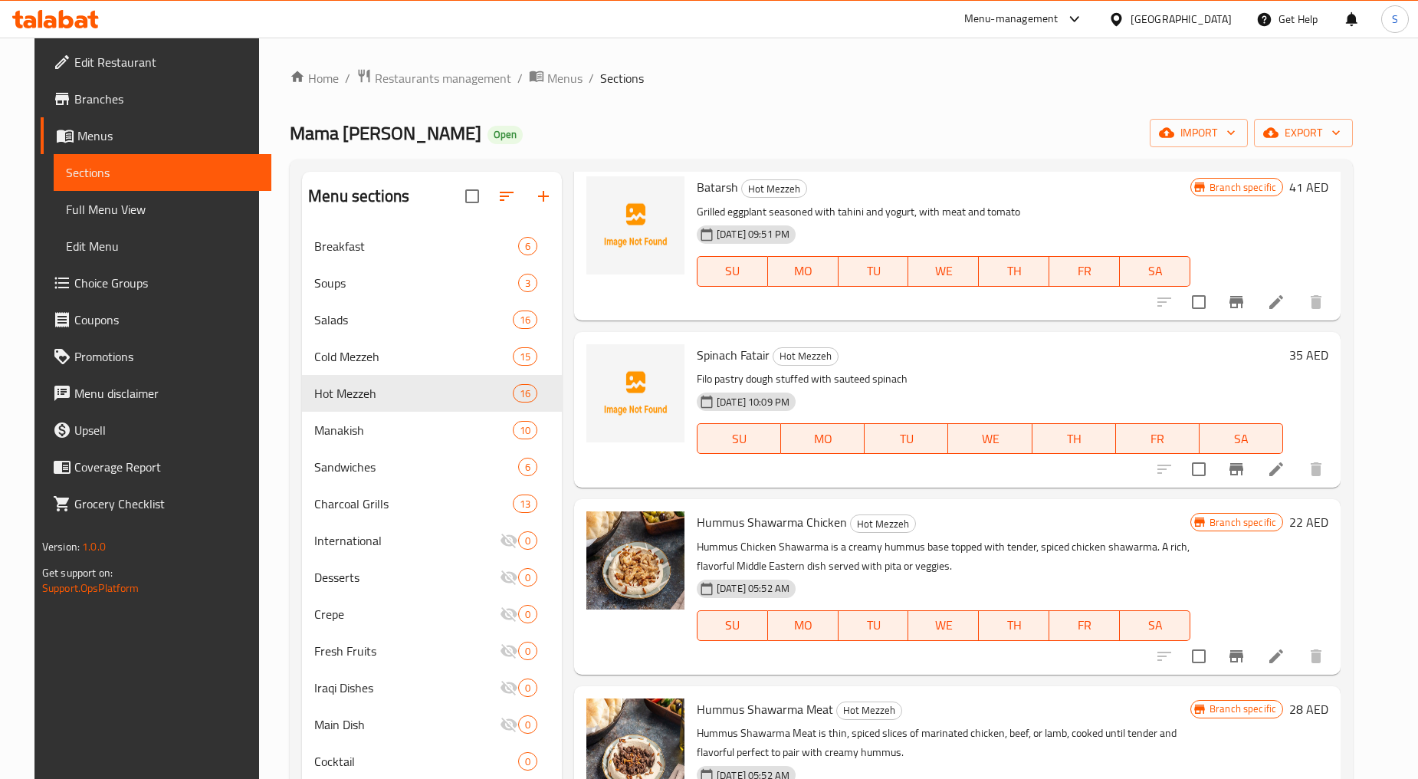
scroll to position [998, 0]
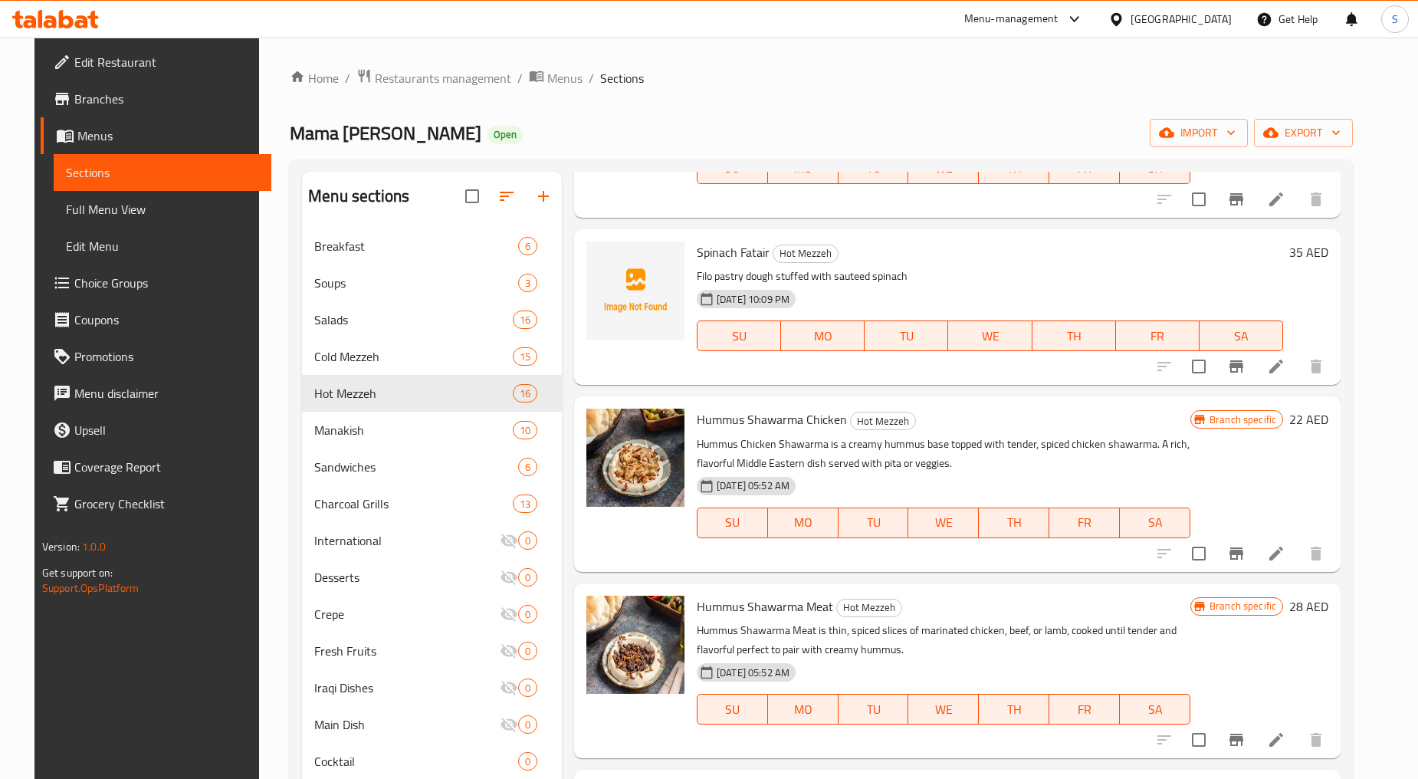
click at [1240, 549] on button "Branch-specific-item" at bounding box center [1236, 553] width 37 height 37
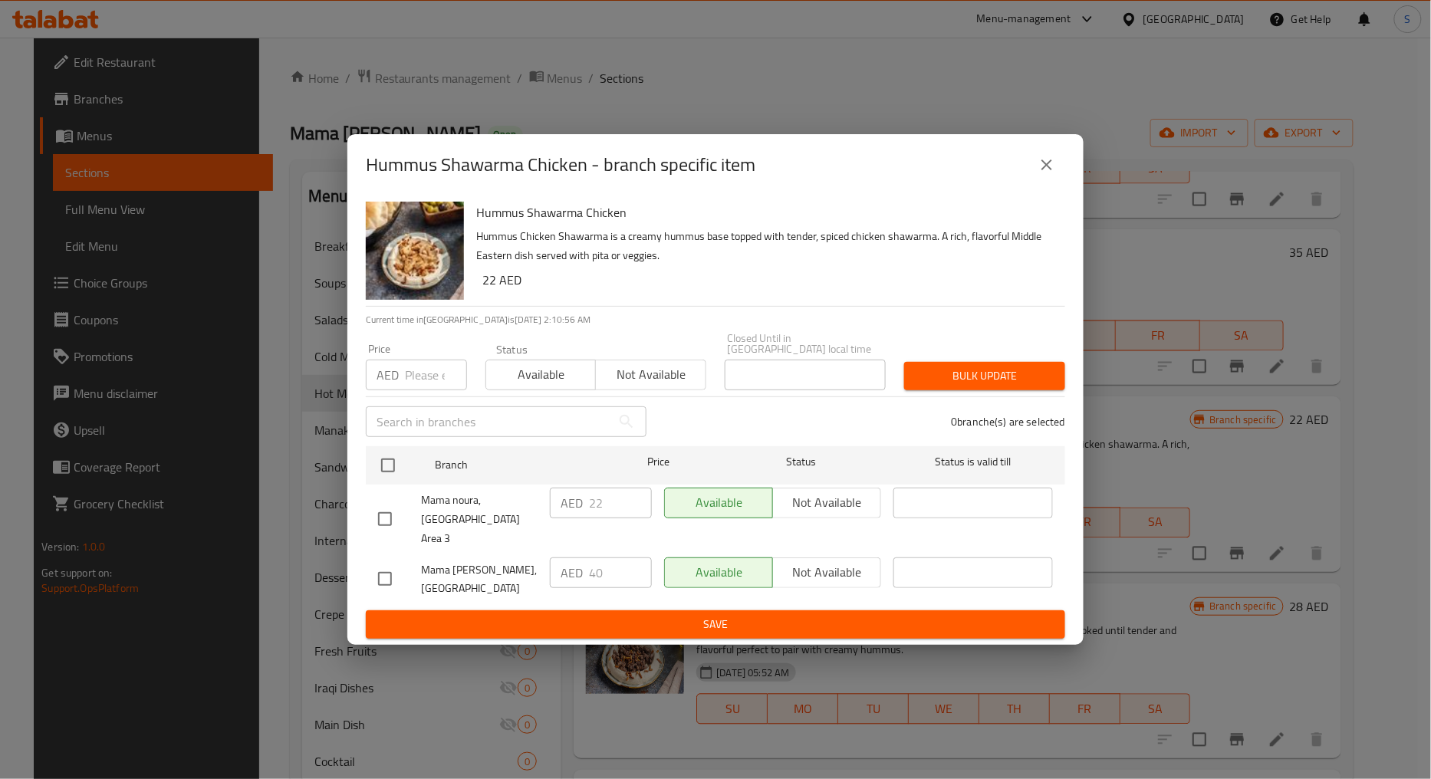
click at [1043, 174] on icon "close" at bounding box center [1046, 165] width 18 height 18
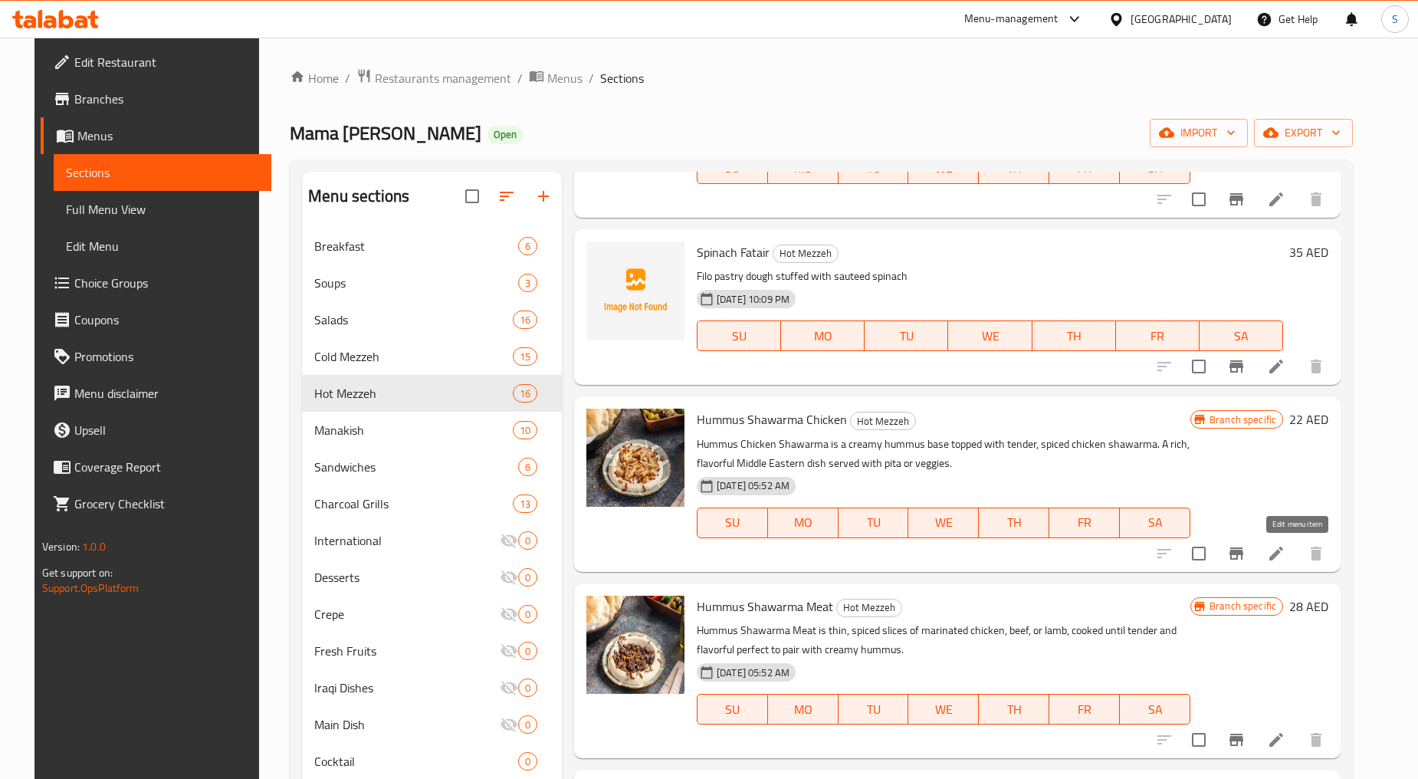
click at [1286, 552] on icon at bounding box center [1276, 553] width 18 height 18
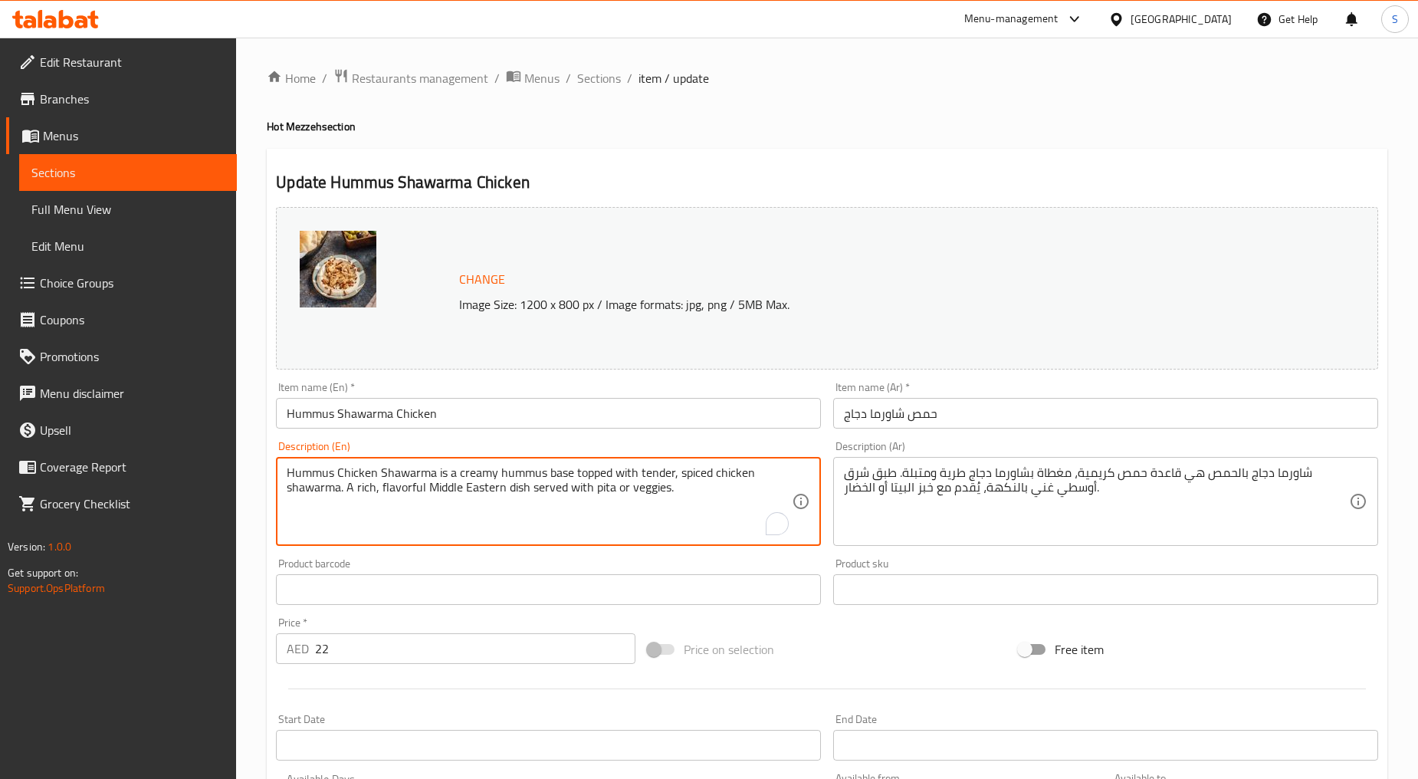
click at [489, 483] on textarea "Hummus Chicken Shawarma is a creamy hummus base topped with tender, spiced chic…" at bounding box center [539, 501] width 505 height 73
paste textarea "Tender, spiced chicken shawarma served with creamy hummus, creating a perfect b…"
click at [489, 483] on textarea "Tender, spiced chicken shawarma served with creamy hummus, creating a perfect b…" at bounding box center [539, 501] width 505 height 73
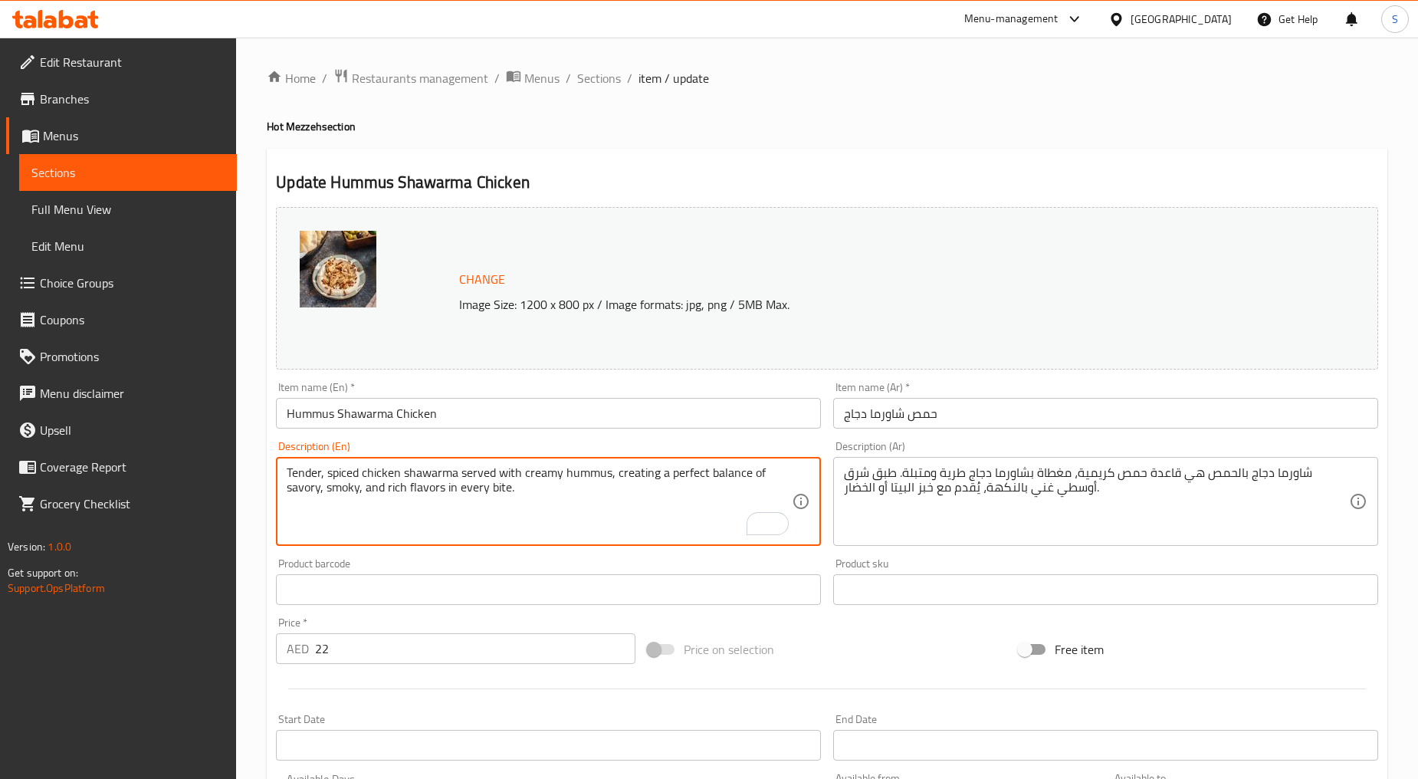
click at [489, 483] on textarea "Tender, spiced chicken shawarma served with creamy hummus, creating a perfect b…" at bounding box center [539, 501] width 505 height 73
click at [610, 477] on textarea "Tender, spiced chicken shawarma served with creamy hummus creating a perfect ba…" at bounding box center [539, 501] width 505 height 73
type textarea "Tender, spiced chicken shawarma served with creamy hummus, creating a perfect b…"
click at [475, 508] on textarea "Tender, spiced chicken shawarma served with creamy hummus, creating a perfect b…" at bounding box center [539, 501] width 505 height 73
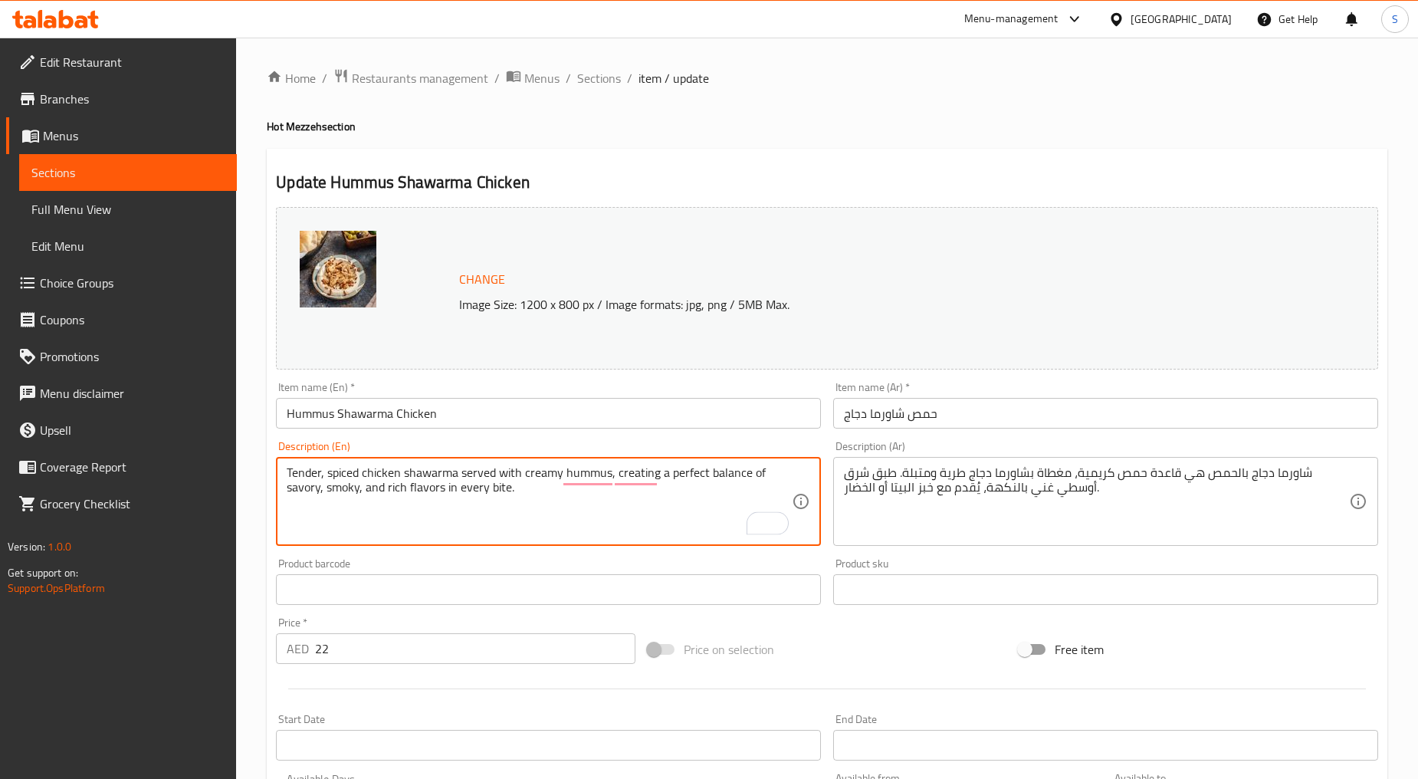
click at [475, 508] on textarea "Tender, spiced chicken shawarma served with creamy hummus, creating a perfect b…" at bounding box center [539, 501] width 505 height 73
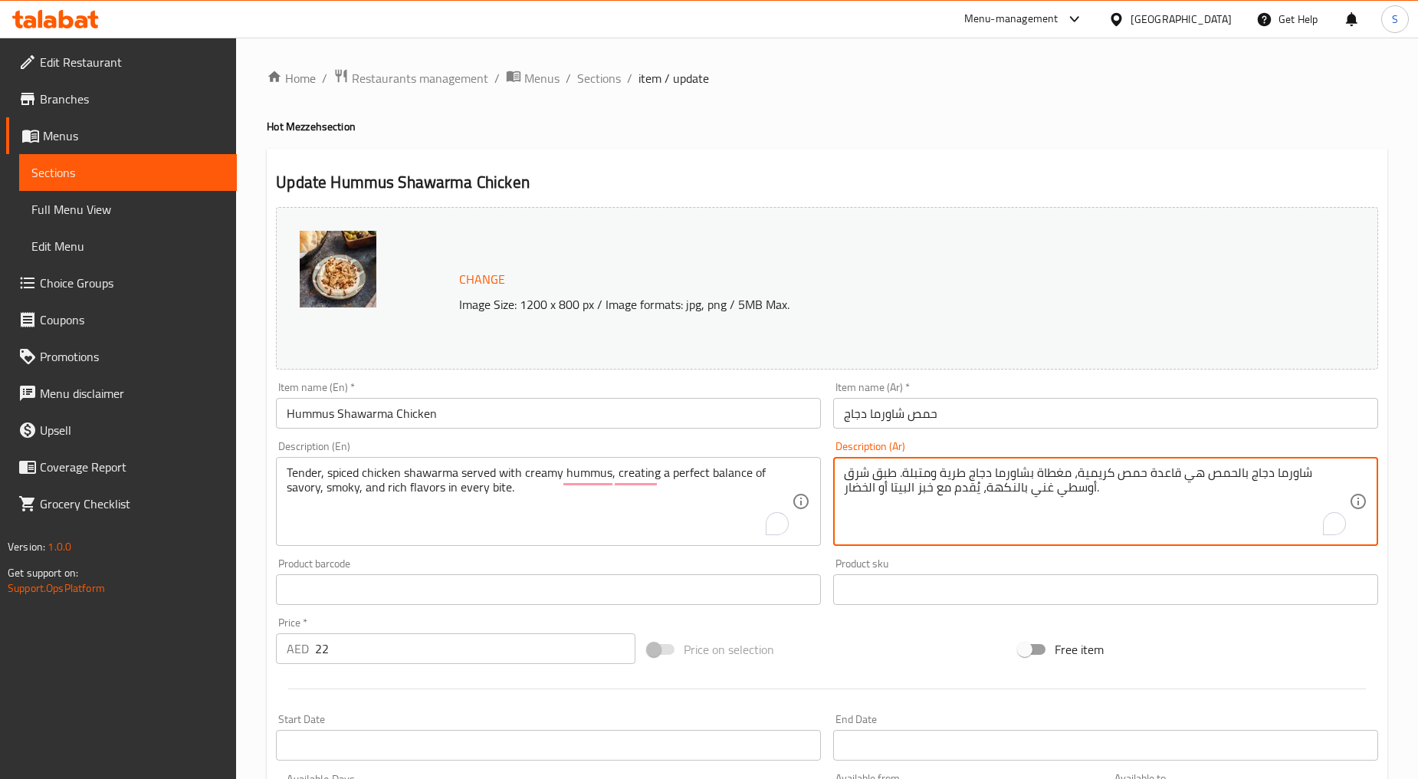
click at [868, 502] on textarea "شاورما دجاج بالحمص هي قاعدة حمص كريمية، مغطاة بشاورما دجاج طرية ومتبلة. طبق شرق…" at bounding box center [1096, 501] width 505 height 73
paste textarea "رية ومتبلة تقدم مع الحمص الكريمي، مما يخلق توازنًا مثاليًا بين النكهات اللذيذة …"
click at [1167, 476] on textarea "شاورما دجاج طرية ومتبلة تقدم مع الحمص الكريمي، مما يخلق توازنًا مثاليًا بين الن…" at bounding box center [1096, 501] width 505 height 73
click at [1135, 473] on textarea "شاورما دجاج طرية ومتبلة تقدم مع حمص الكريمي، مما يخلق توازنًا مثاليًا بين النكه…" at bounding box center [1096, 501] width 505 height 73
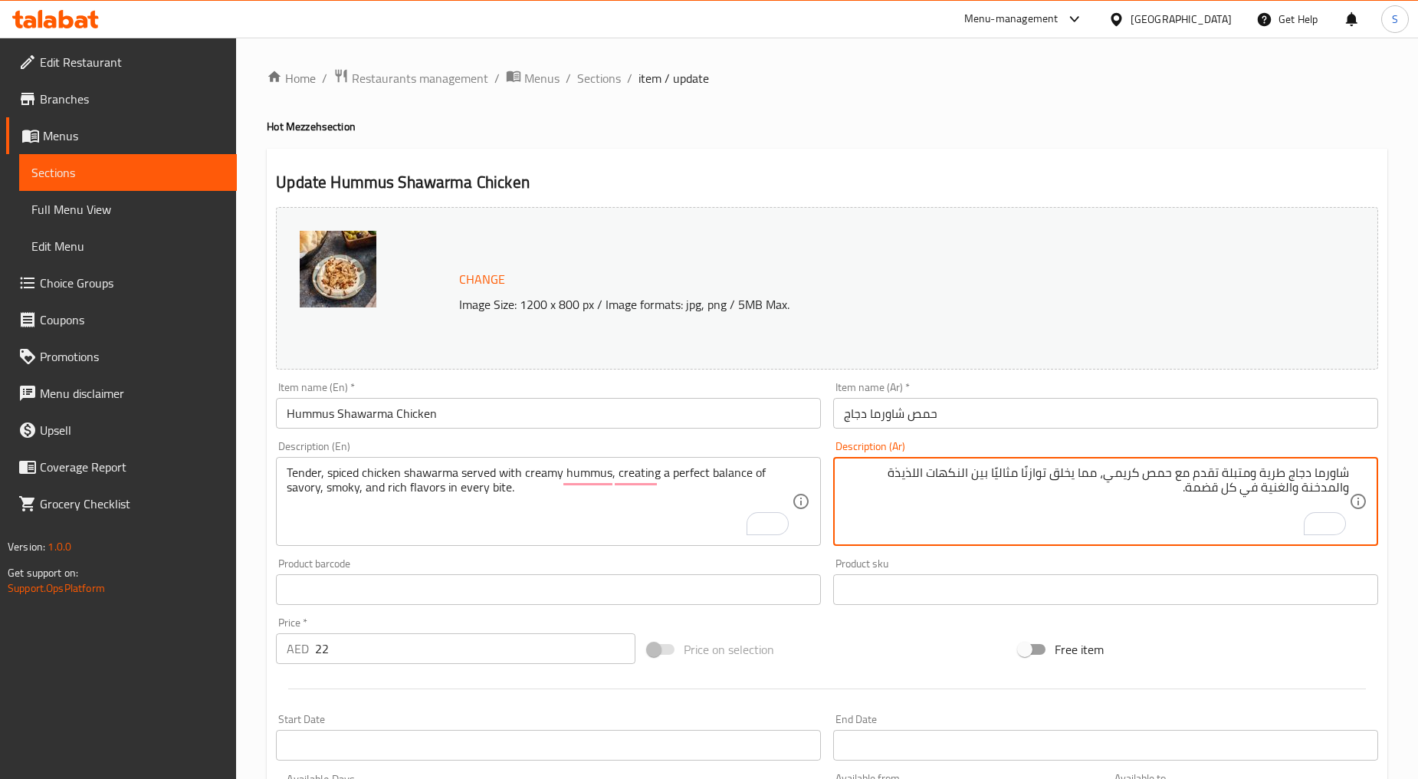
type textarea "شاورما دجاج طرية ومتبلة تقدم مع حمص كريمي، مما يخلق توازنًا مثاليًا بين النكهات…"
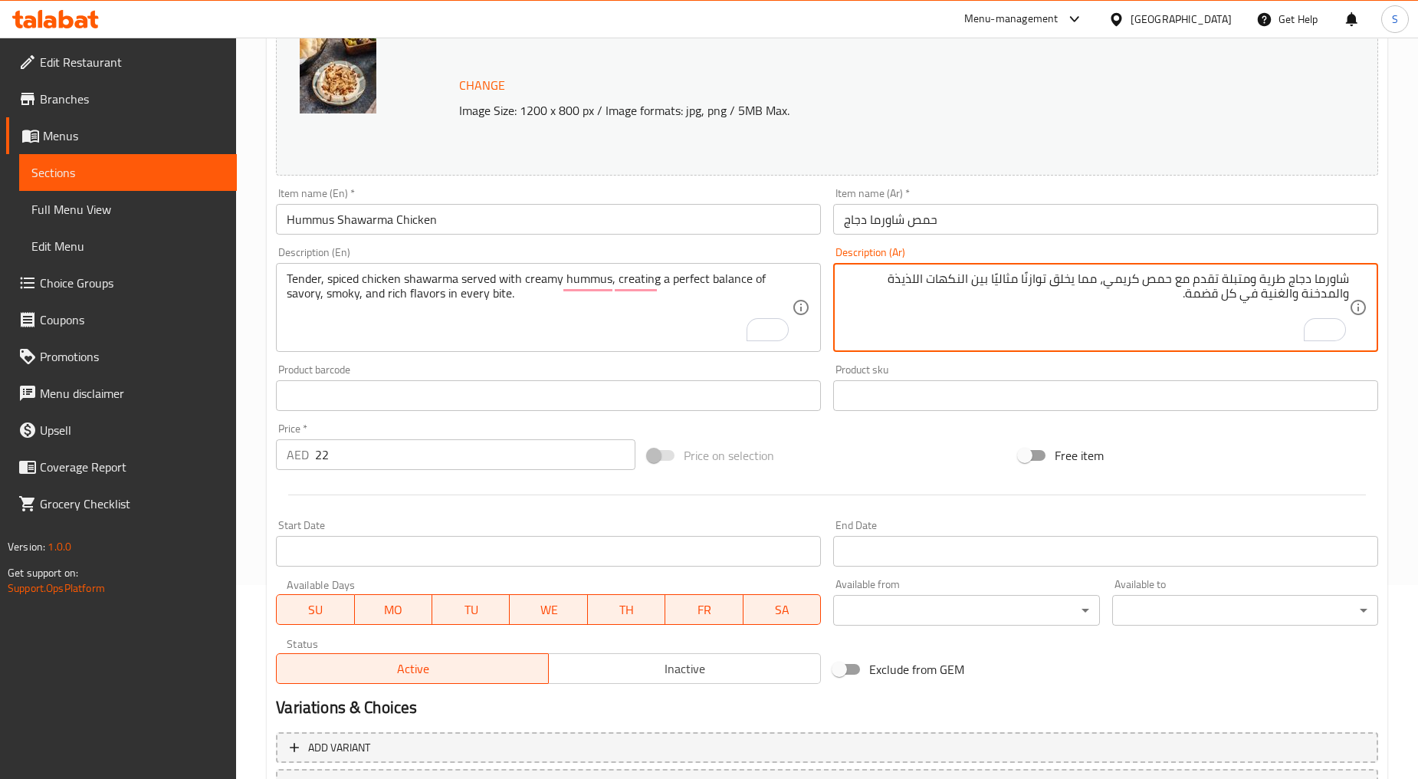
scroll to position [324, 0]
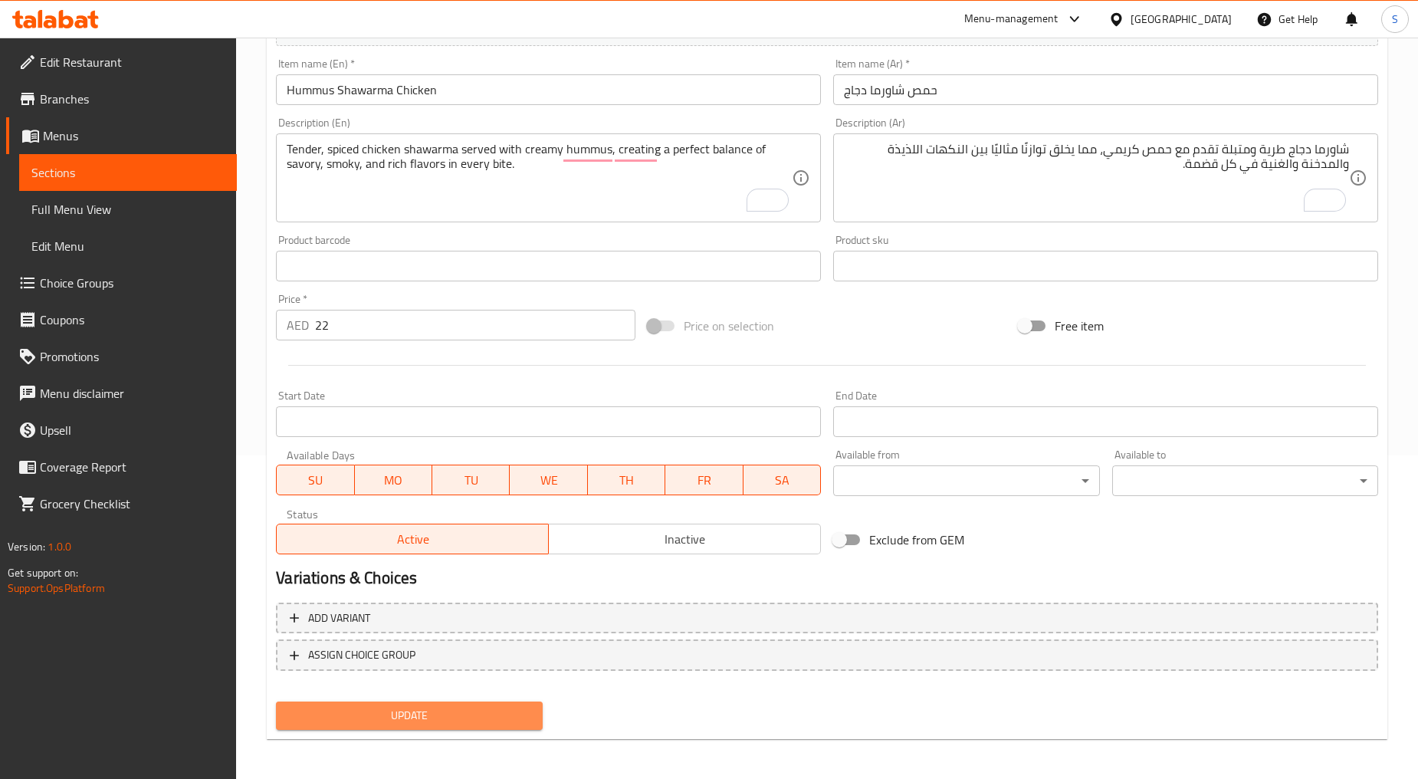
click at [416, 709] on span "Update" at bounding box center [409, 715] width 242 height 19
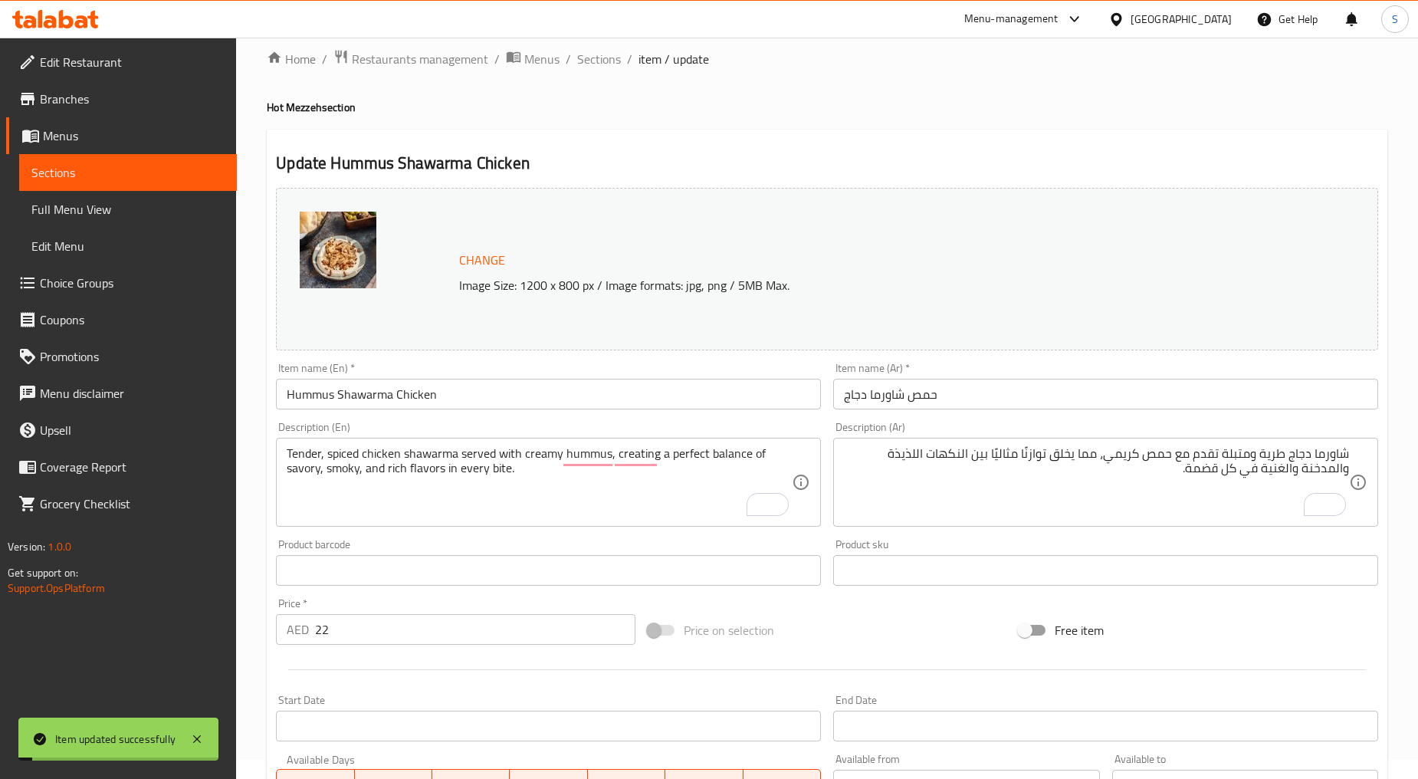
scroll to position [0, 0]
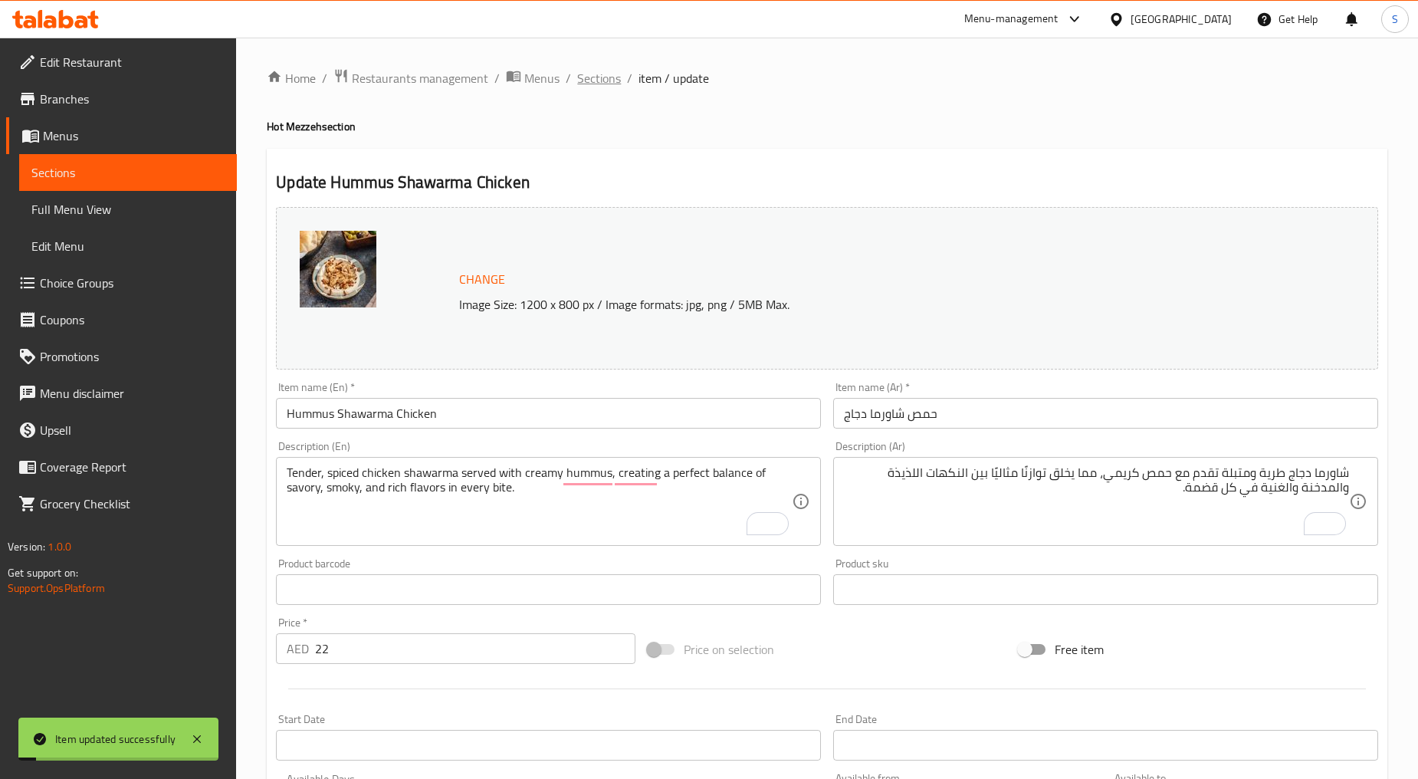
click at [586, 83] on span "Sections" at bounding box center [599, 78] width 44 height 18
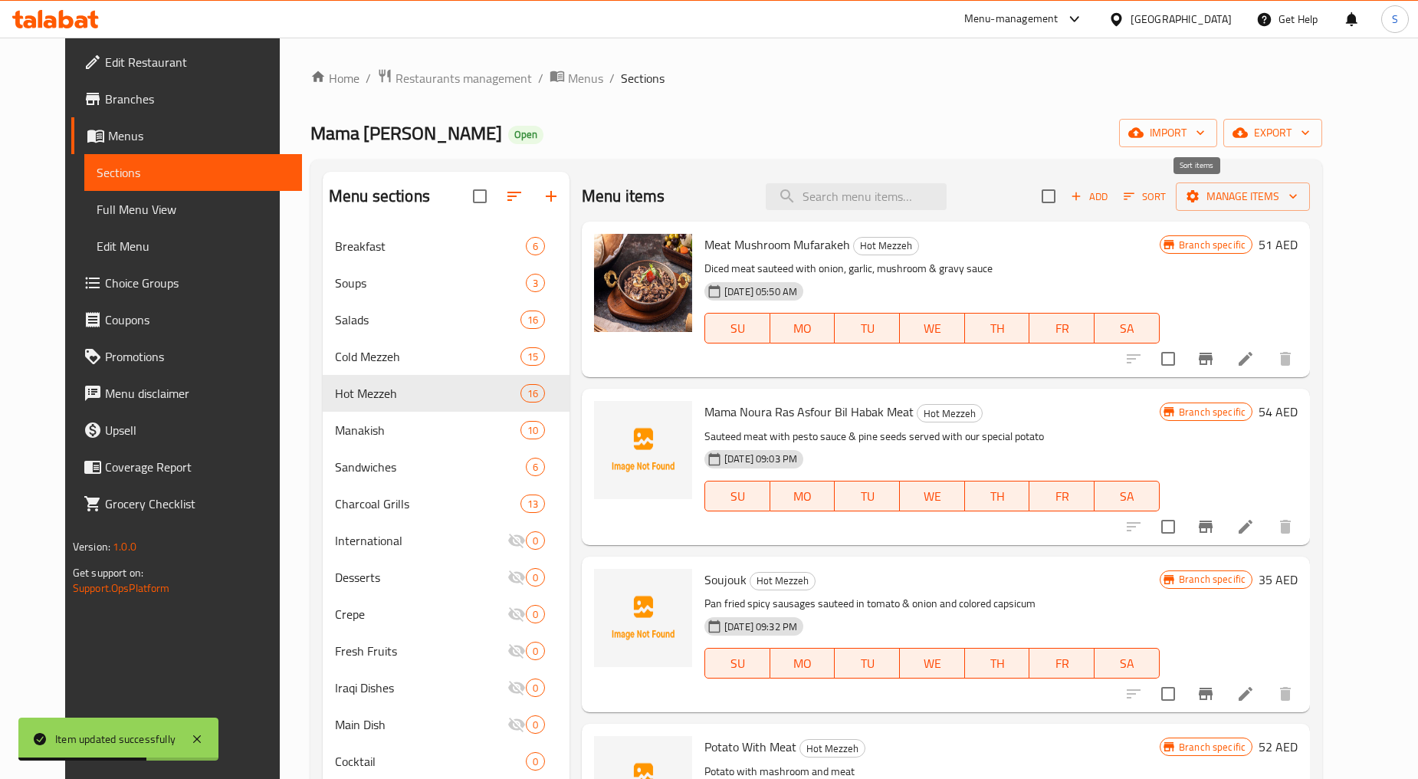
click at [1169, 198] on span "Sort" at bounding box center [1145, 197] width 62 height 24
click at [1110, 198] on span "Add" at bounding box center [1089, 197] width 41 height 18
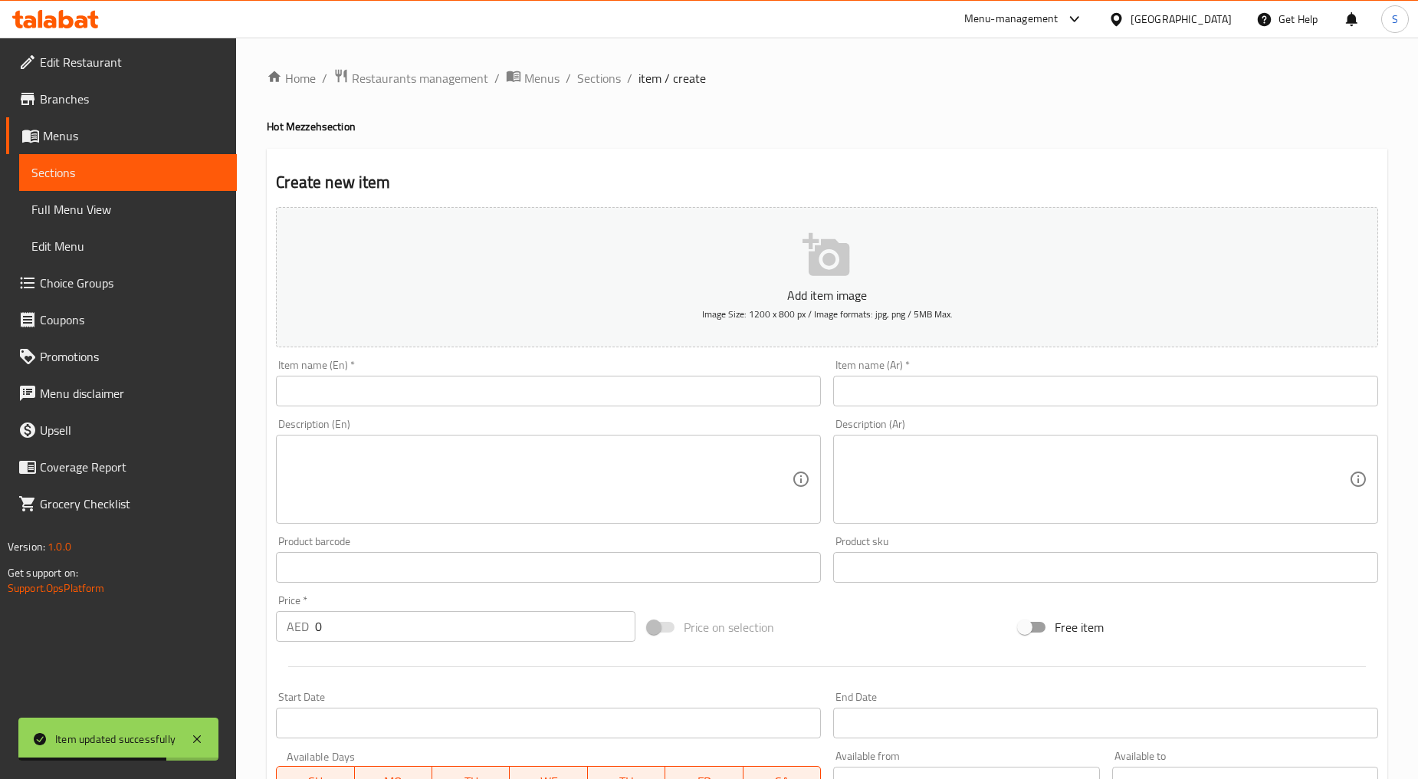
click at [496, 397] on input "text" at bounding box center [548, 391] width 545 height 31
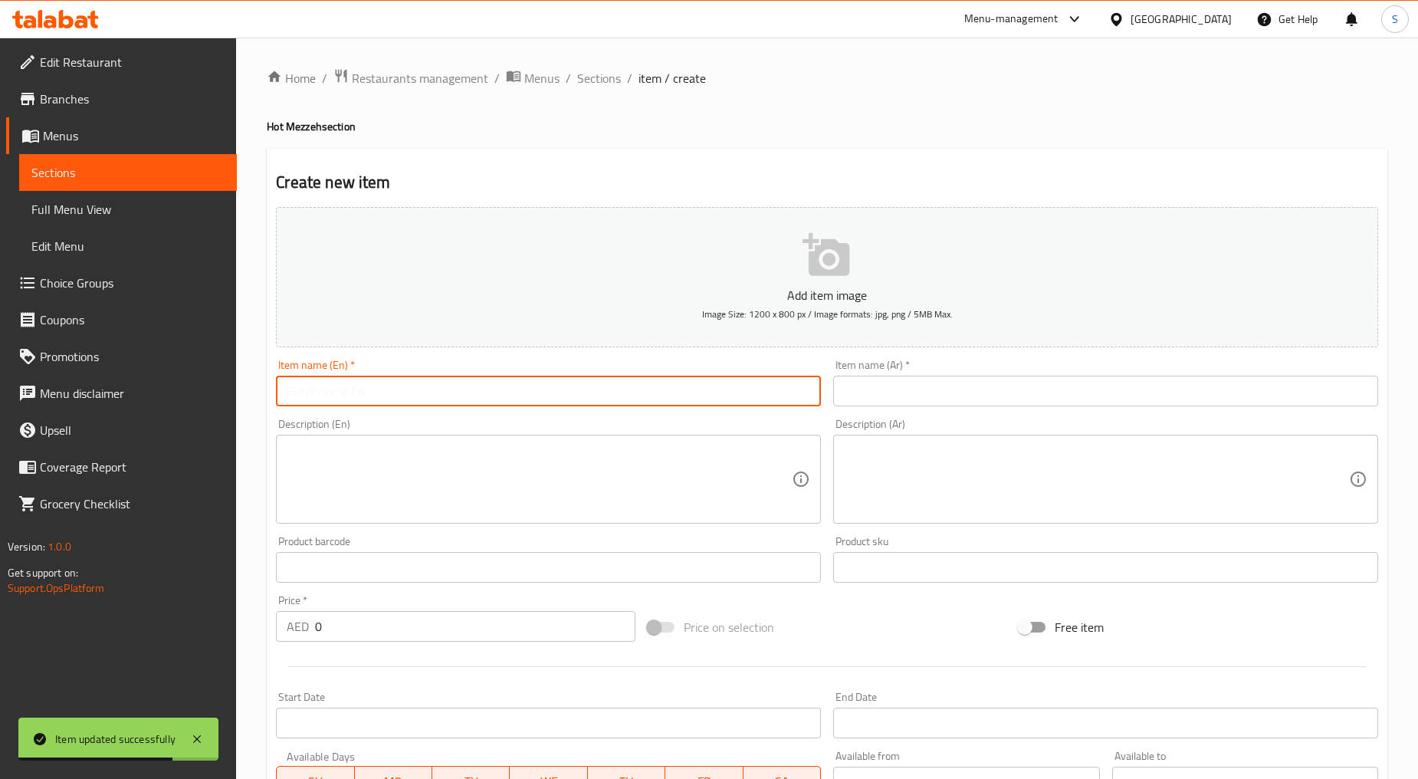
paste input "MAKANEK"
click at [496, 397] on input "MAKANEK" at bounding box center [548, 391] width 545 height 31
type input "Makanek"
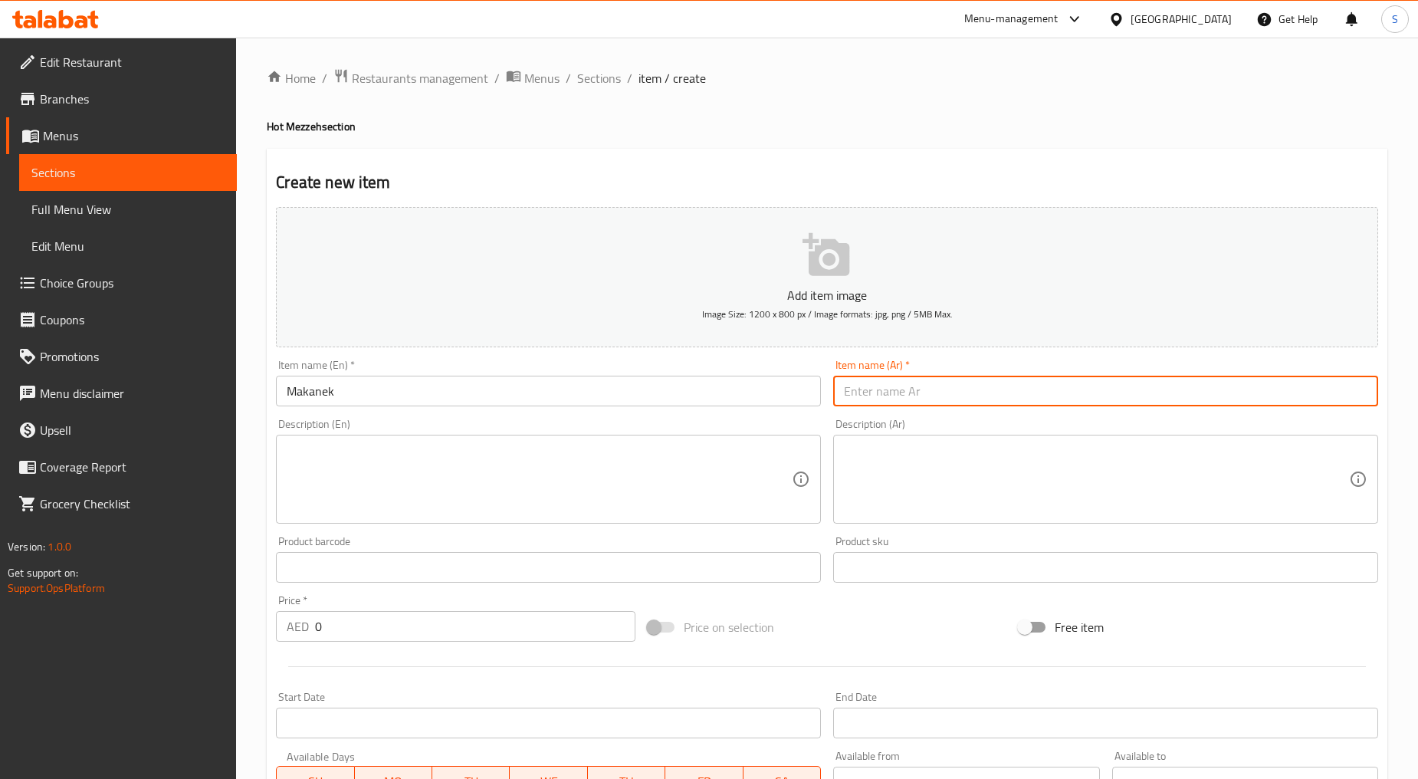
click at [932, 395] on input "text" at bounding box center [1105, 391] width 545 height 31
paste input "ماكانيك"
type input "ماكانيك"
click at [400, 388] on input "Makanek" at bounding box center [548, 391] width 545 height 31
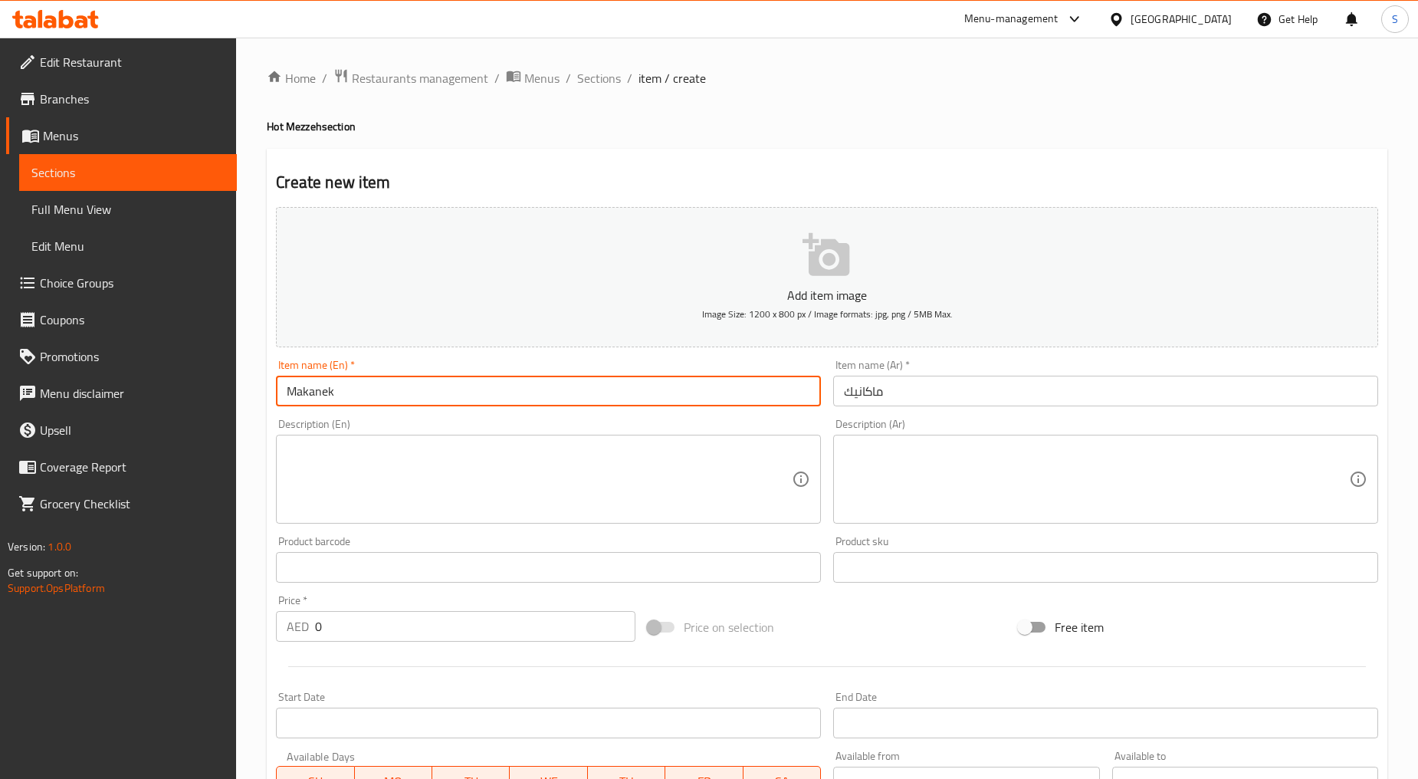
click at [400, 388] on input "Makanek" at bounding box center [548, 391] width 545 height 31
click at [373, 642] on input "0" at bounding box center [475, 626] width 320 height 31
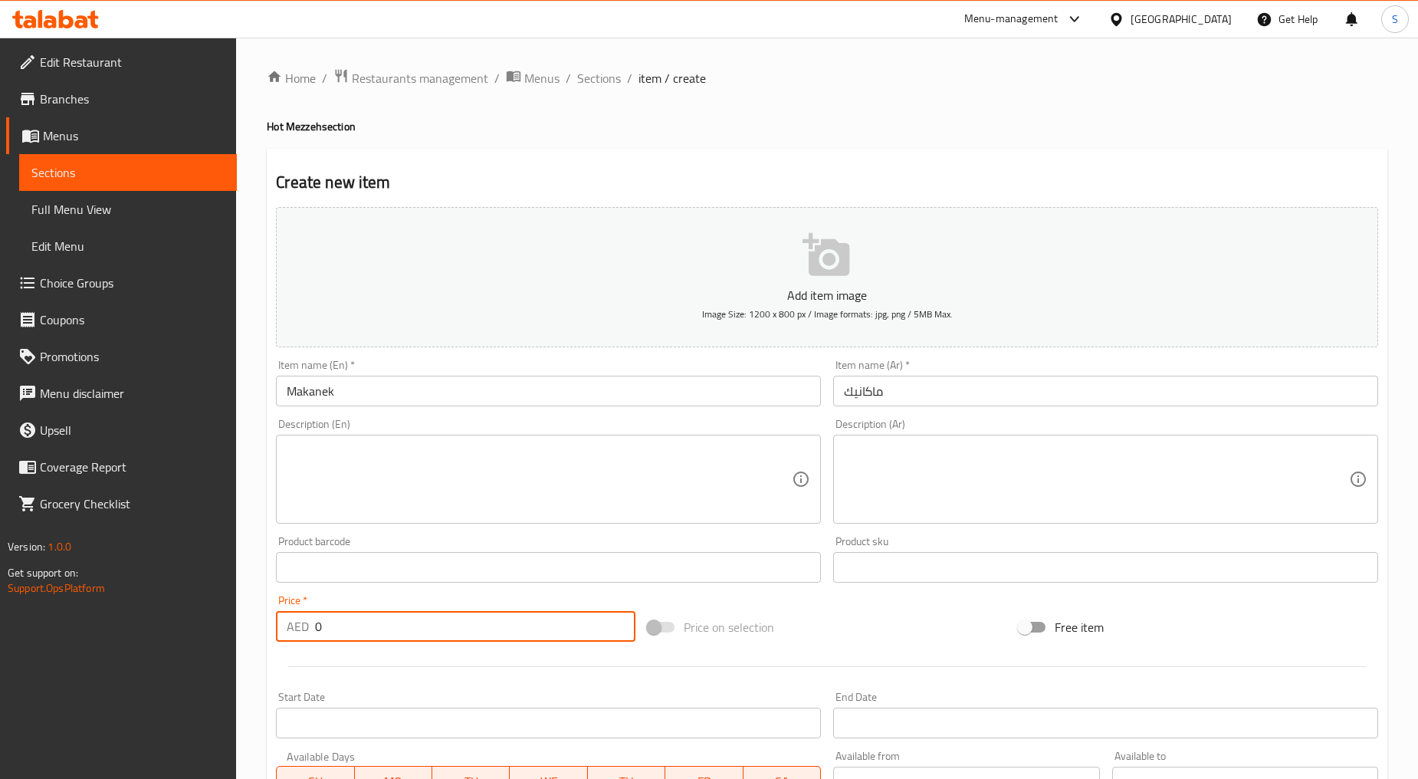
click at [373, 642] on input "0" at bounding box center [475, 626] width 320 height 31
paste input "35"
click at [373, 642] on input "035" at bounding box center [475, 626] width 320 height 31
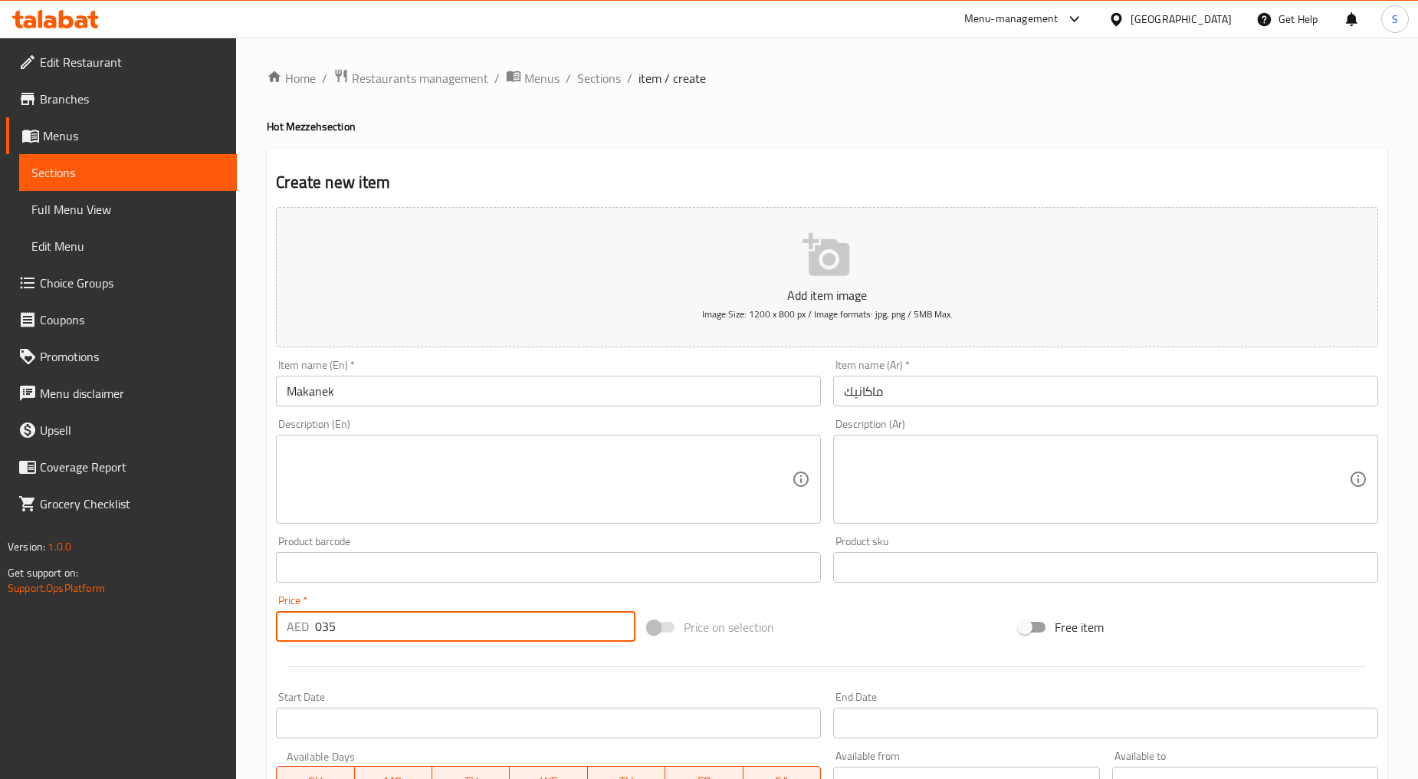
paste input "number"
type input "35"
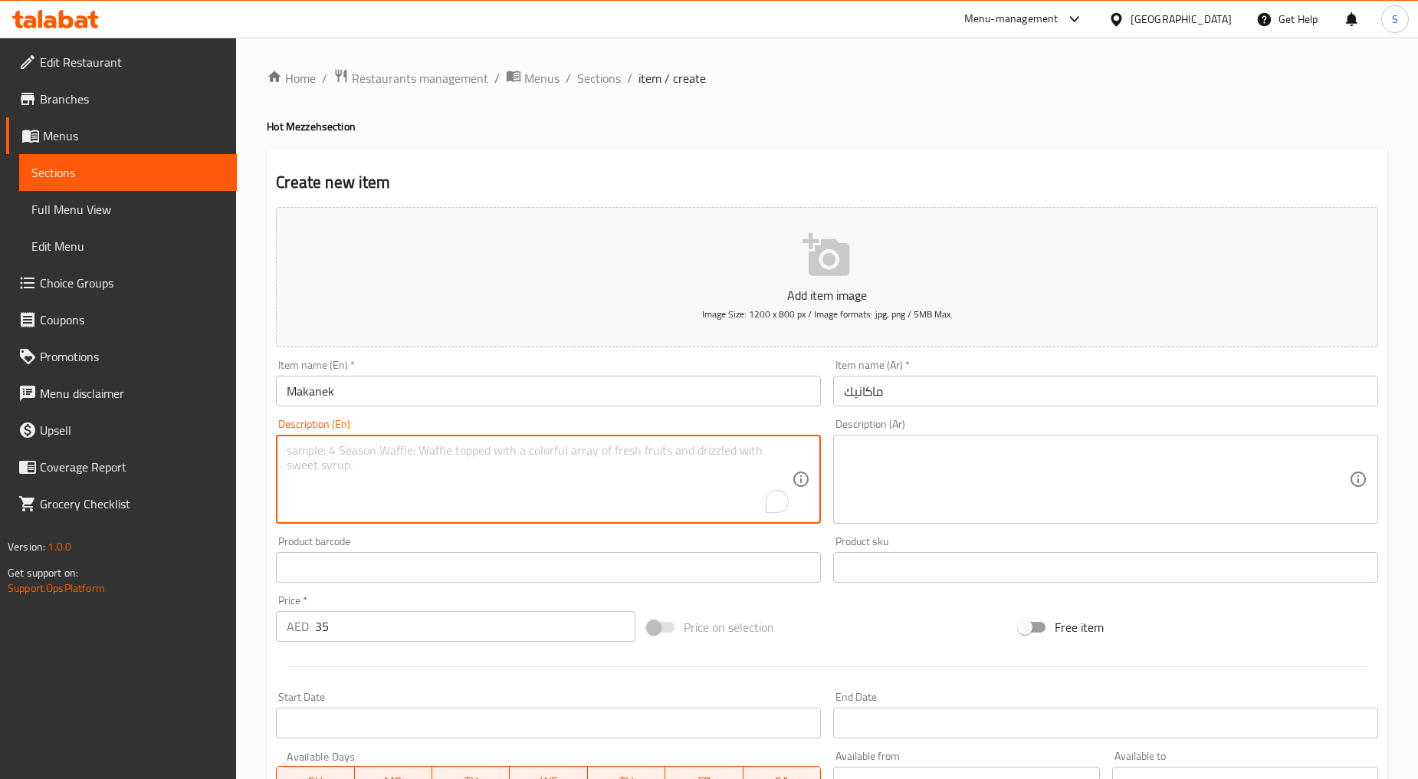
click at [422, 479] on textarea "To enrich screen reader interactions, please activate Accessibility in Grammarl…" at bounding box center [539, 479] width 505 height 73
paste textarea "Pan fried sausages sautéed in lemon juice and pomegranate Sauce"
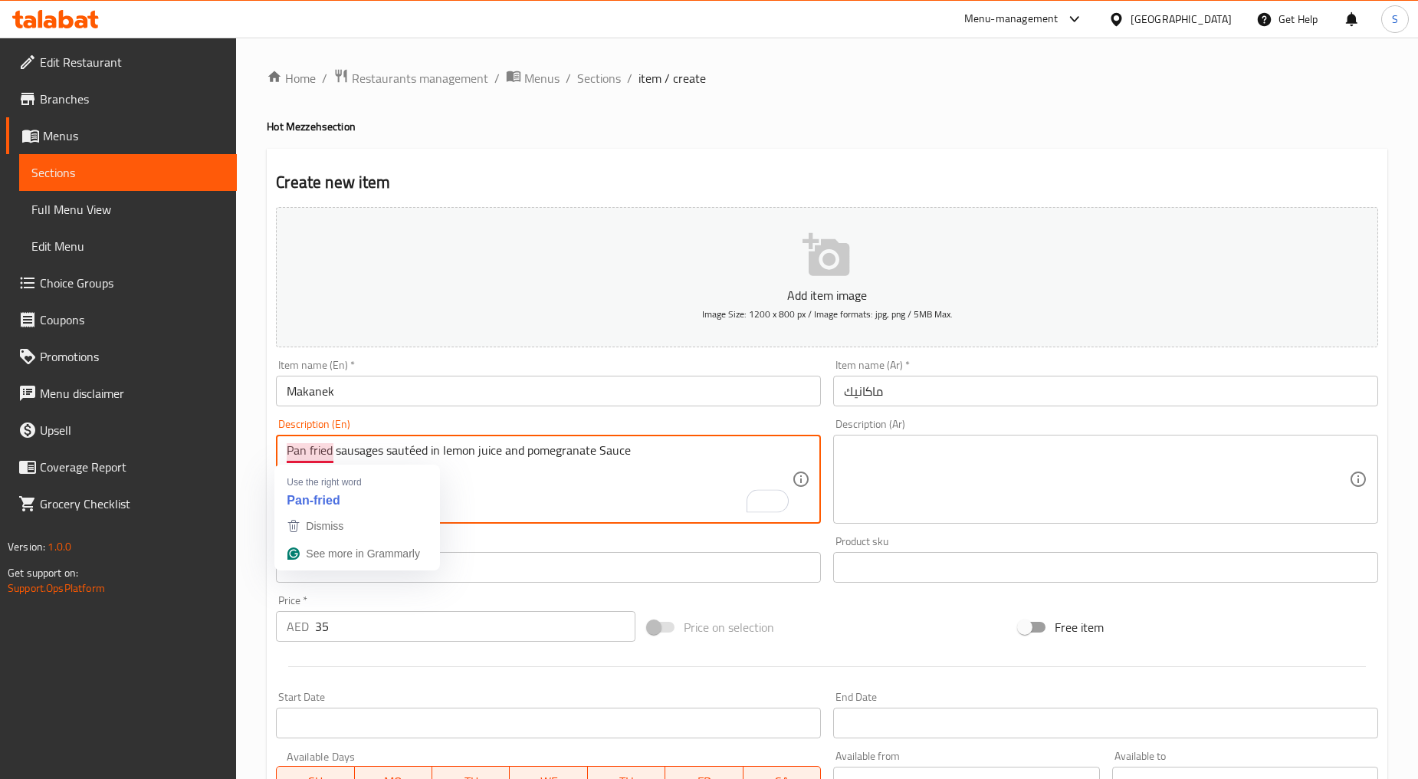
click at [416, 450] on textarea "Pan fried sausages sautéed in lemon juice and pomegranate Sauce" at bounding box center [539, 479] width 505 height 73
click at [445, 482] on textarea "Pan fried sausages sauteed in lemon juice and pomegranate Sauce" at bounding box center [539, 479] width 505 height 73
type textarea "Pan fried sausages sauteed in lemon juice and pomegranate Sauce"
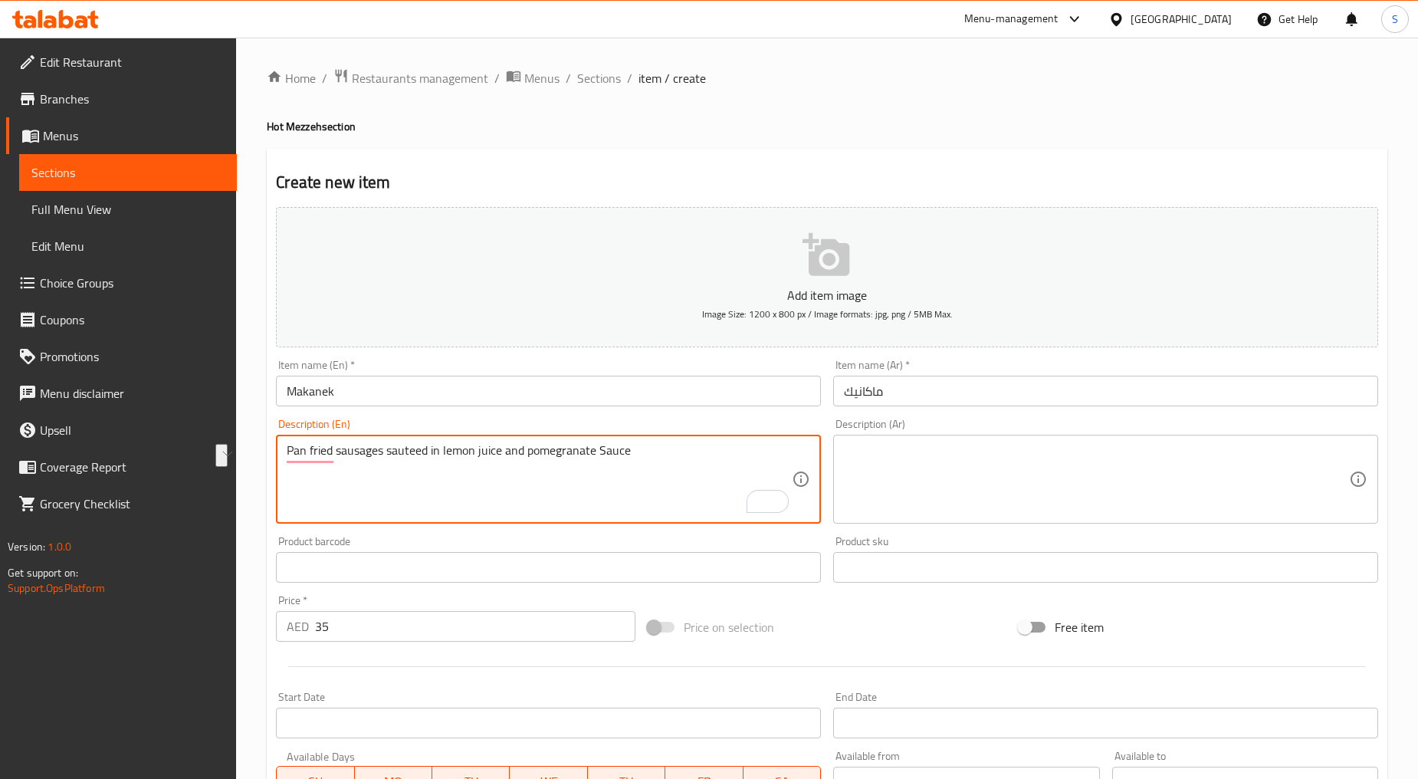
click at [910, 466] on textarea at bounding box center [1096, 479] width 505 height 73
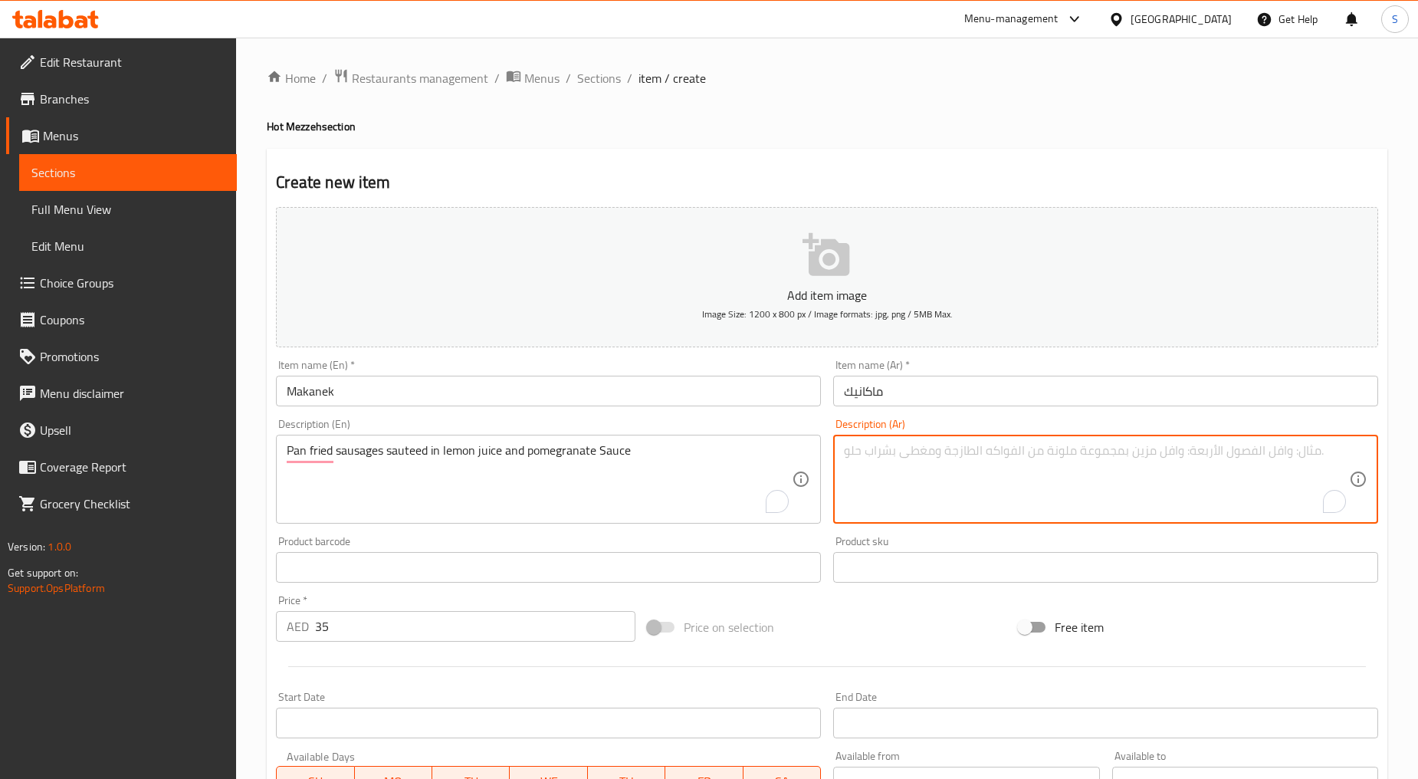
paste textarea "نقانق مقلية في عصير الليمون وصلصة الرمان"
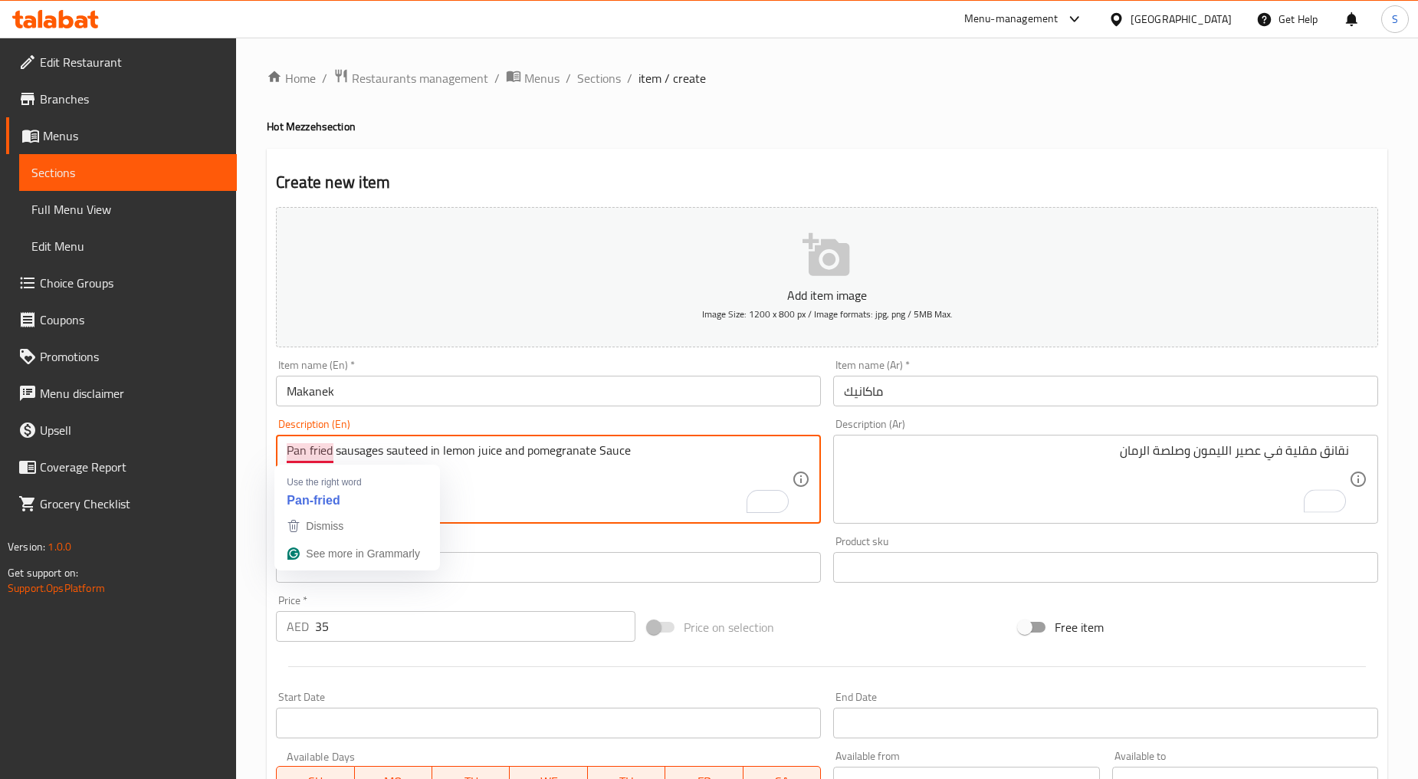
click at [360, 455] on textarea "Pan fried sausages sauteed in lemon juice and pomegranate Sauce" at bounding box center [539, 479] width 505 height 73
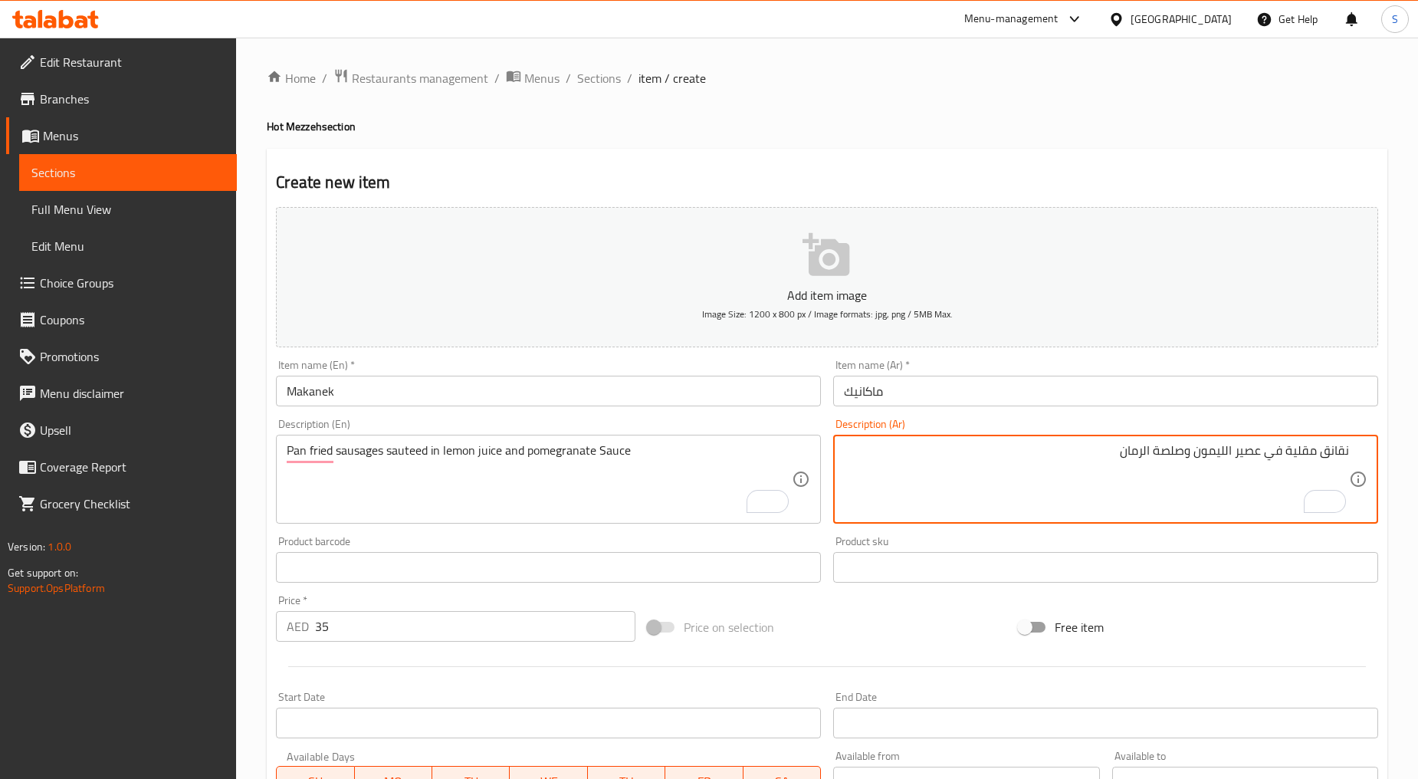
click at [1330, 450] on textarea "نقانق مقلية في عصير الليمون وصلصة الرمان" at bounding box center [1096, 479] width 505 height 73
click at [1290, 453] on textarea "سجق مقلية في عصير الليمون وصلصة الرمان" at bounding box center [1096, 479] width 505 height 73
click at [1316, 457] on textarea "سجق مقلي في عصير الليمون وصلصة الرمان" at bounding box center [1096, 479] width 505 height 73
click at [1248, 453] on textarea "سجق سوتيه مقلي في عصير الليمون وصلصة الرمان" at bounding box center [1096, 479] width 505 height 73
click at [1154, 457] on textarea "سجق سوتيه مقلي بمقلاة في عصير الليمون وصلصة الرمان" at bounding box center [1096, 479] width 505 height 73
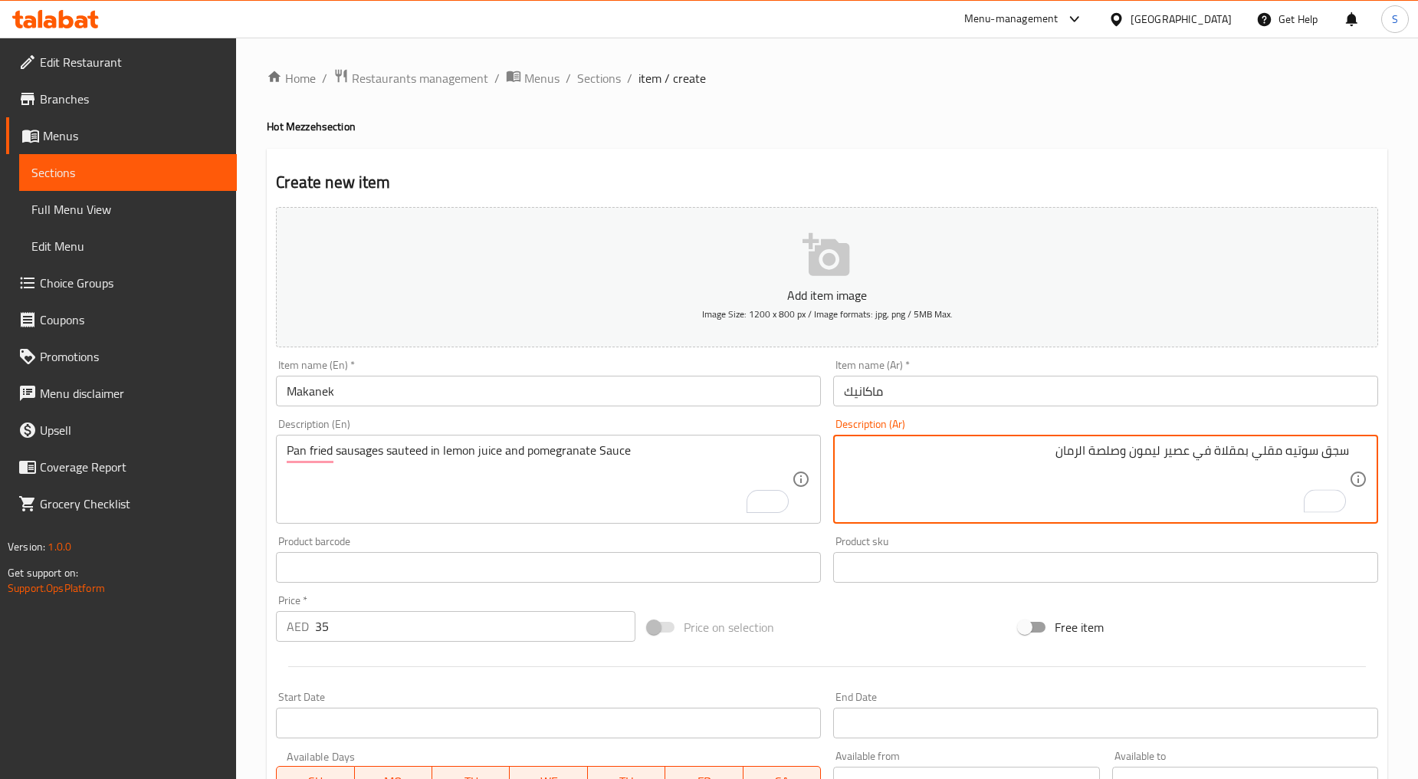
click at [1081, 452] on textarea "سجق سوتيه مقلي بمقلاة في عصير ليمون وصلصة الرمان" at bounding box center [1096, 479] width 505 height 73
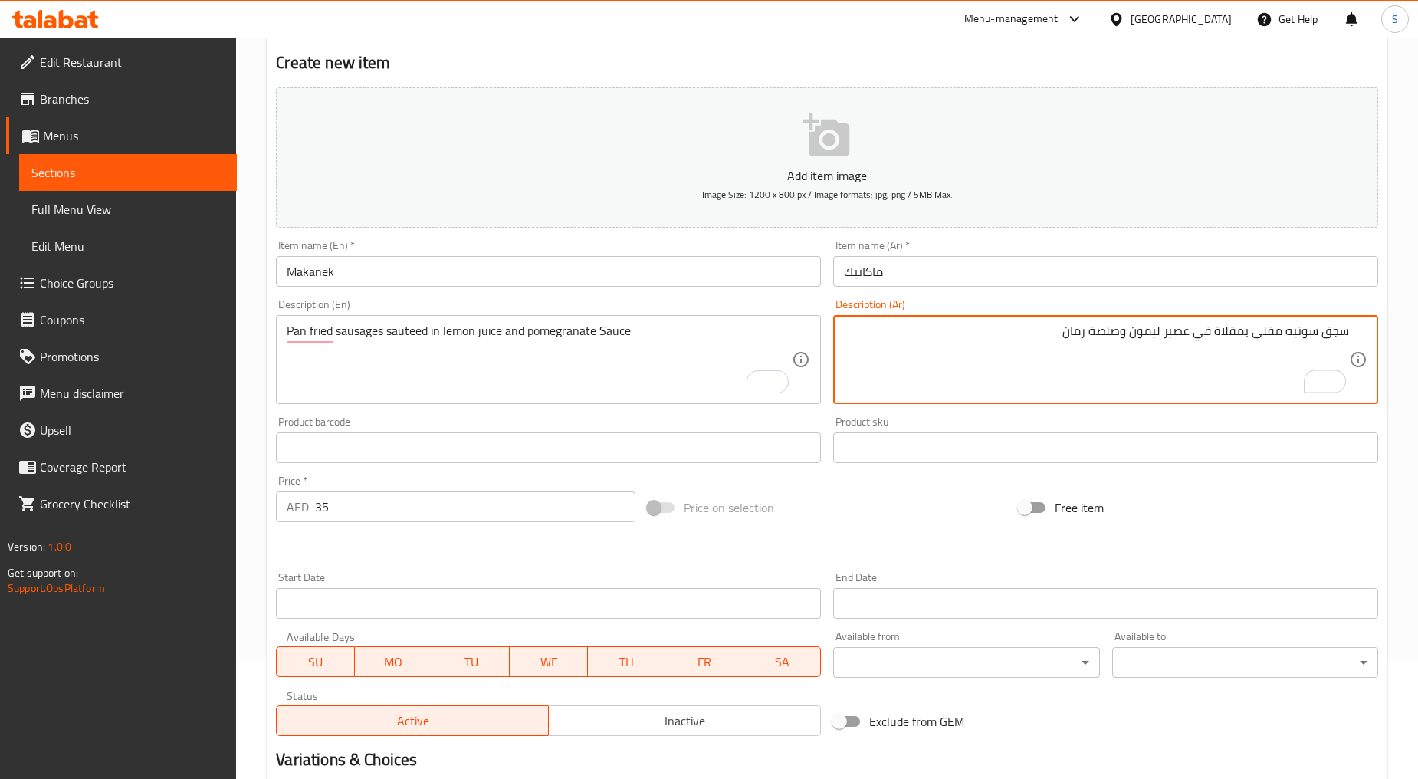
scroll to position [301, 0]
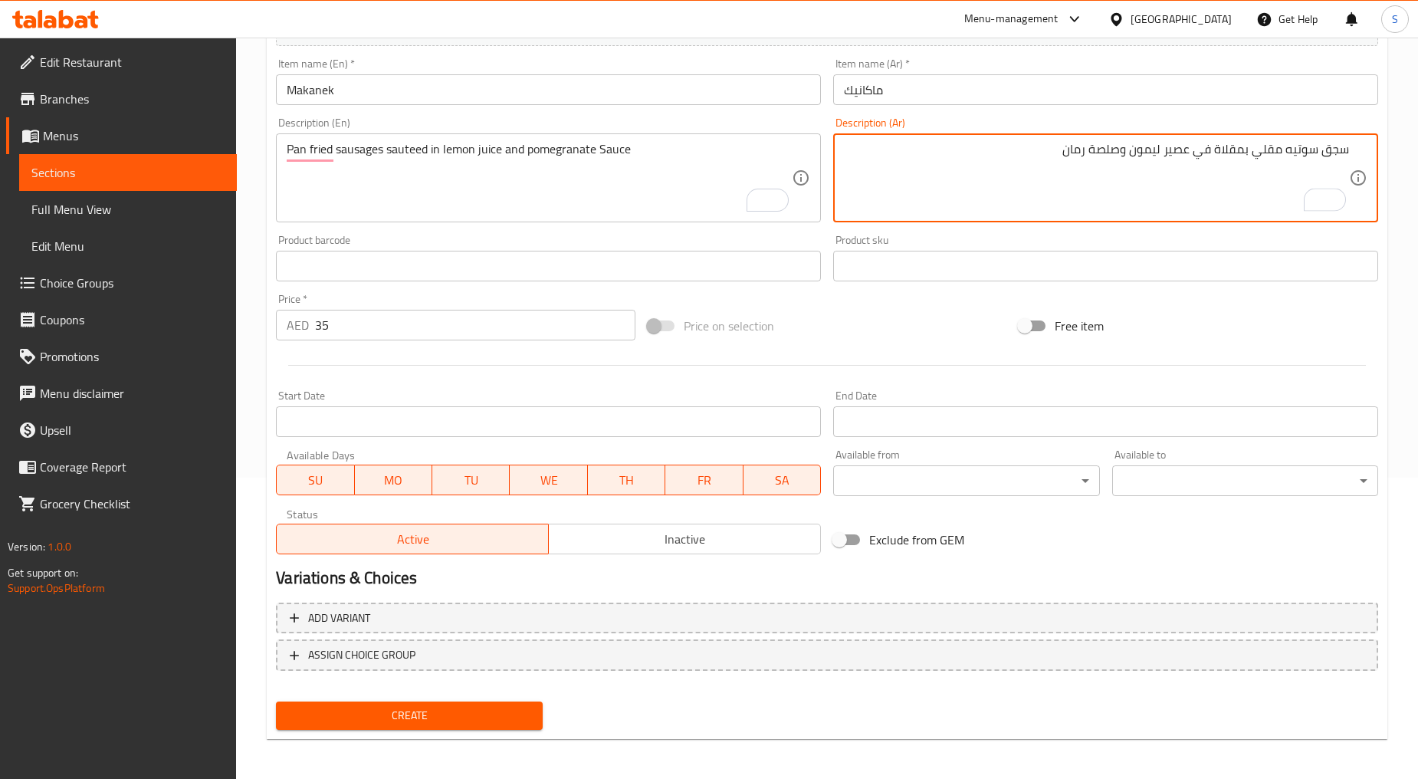
type textarea "سجق سوتيه مقلي بمقلاة في عصير ليمون وصلصة رمان"
click at [407, 717] on span "Create" at bounding box center [409, 715] width 242 height 19
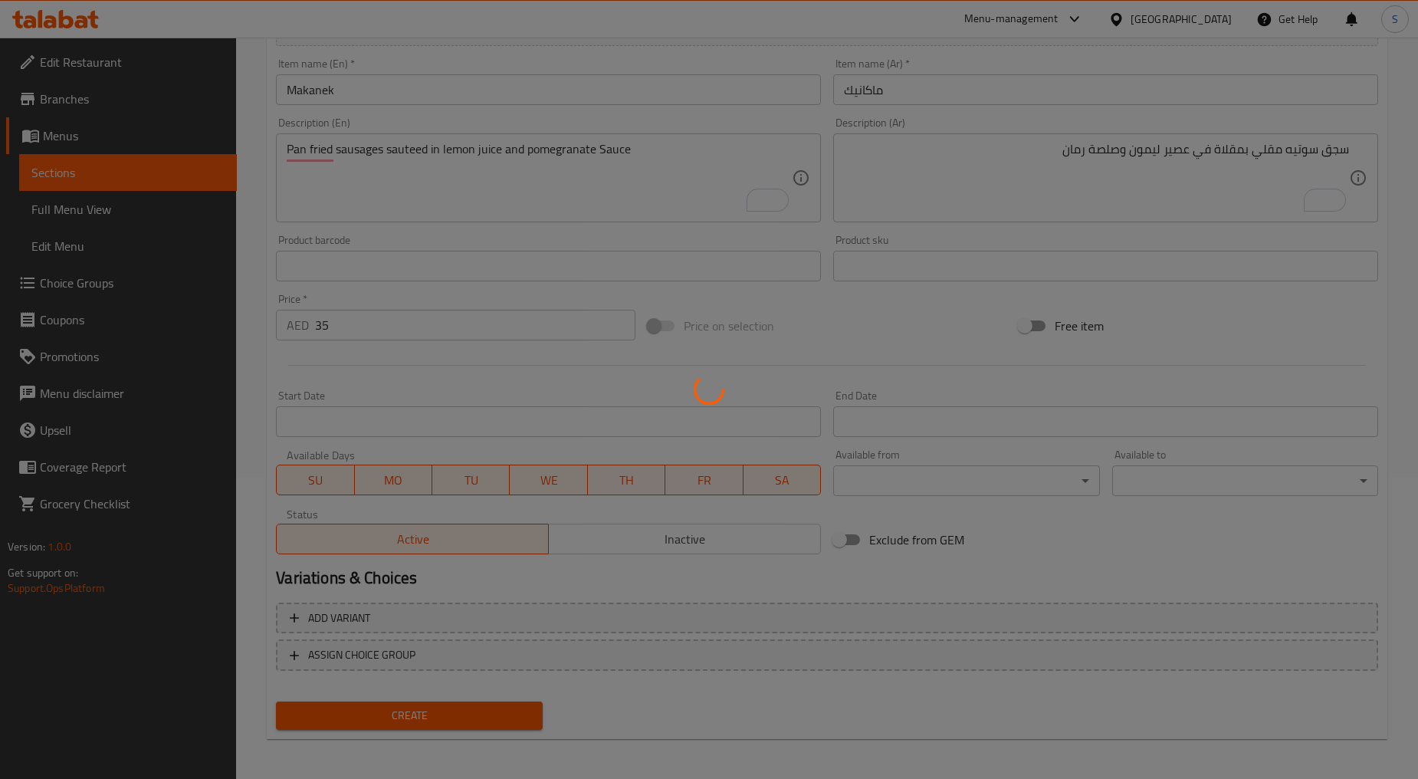
type input "0"
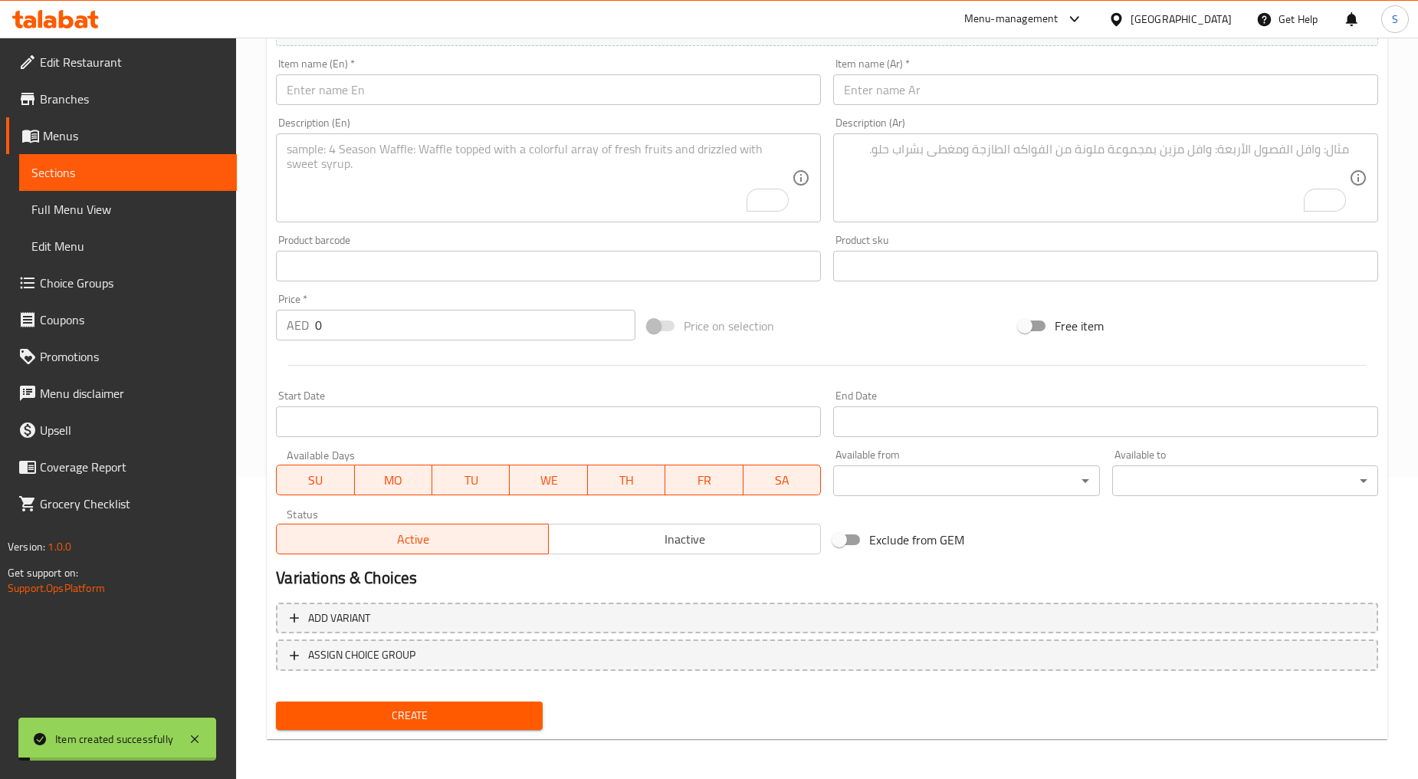
scroll to position [0, 0]
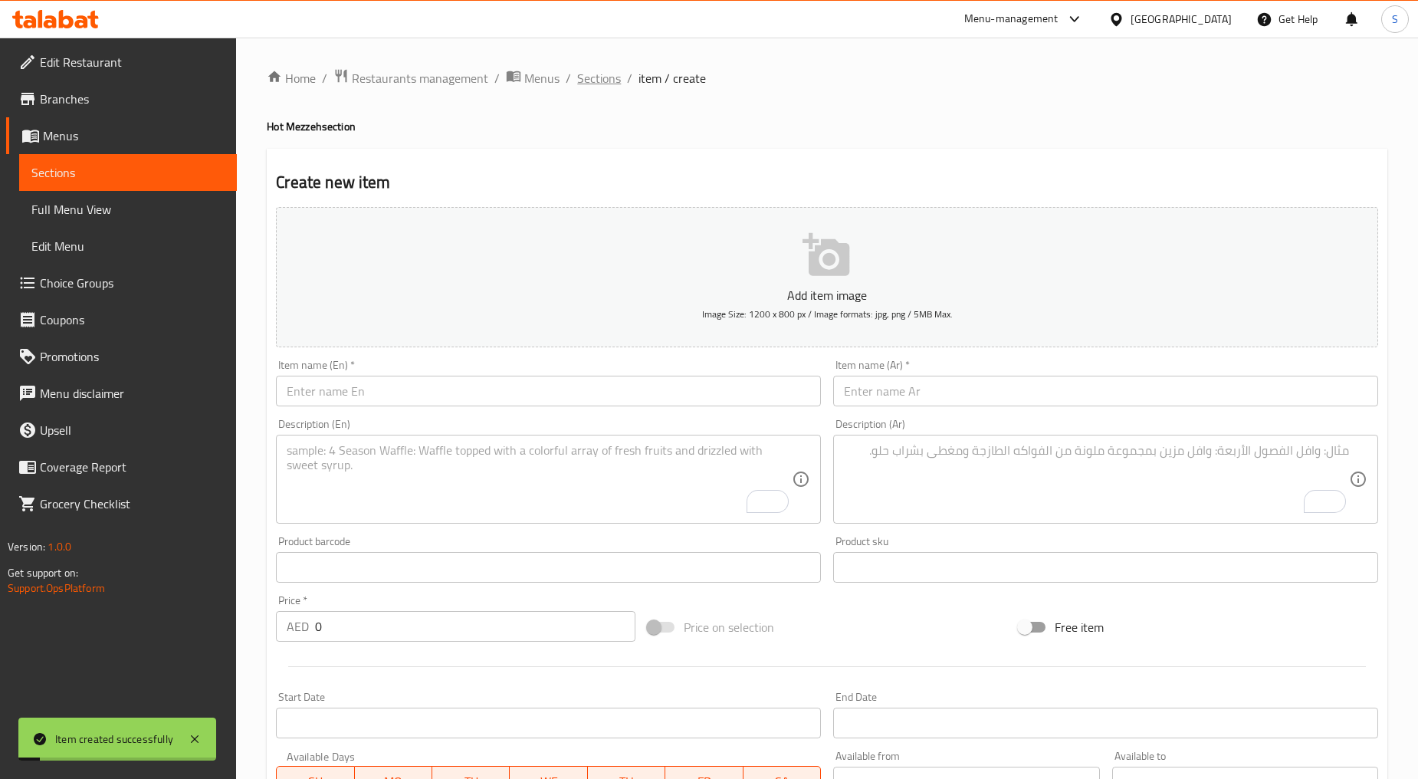
click at [606, 75] on span "Sections" at bounding box center [599, 78] width 44 height 18
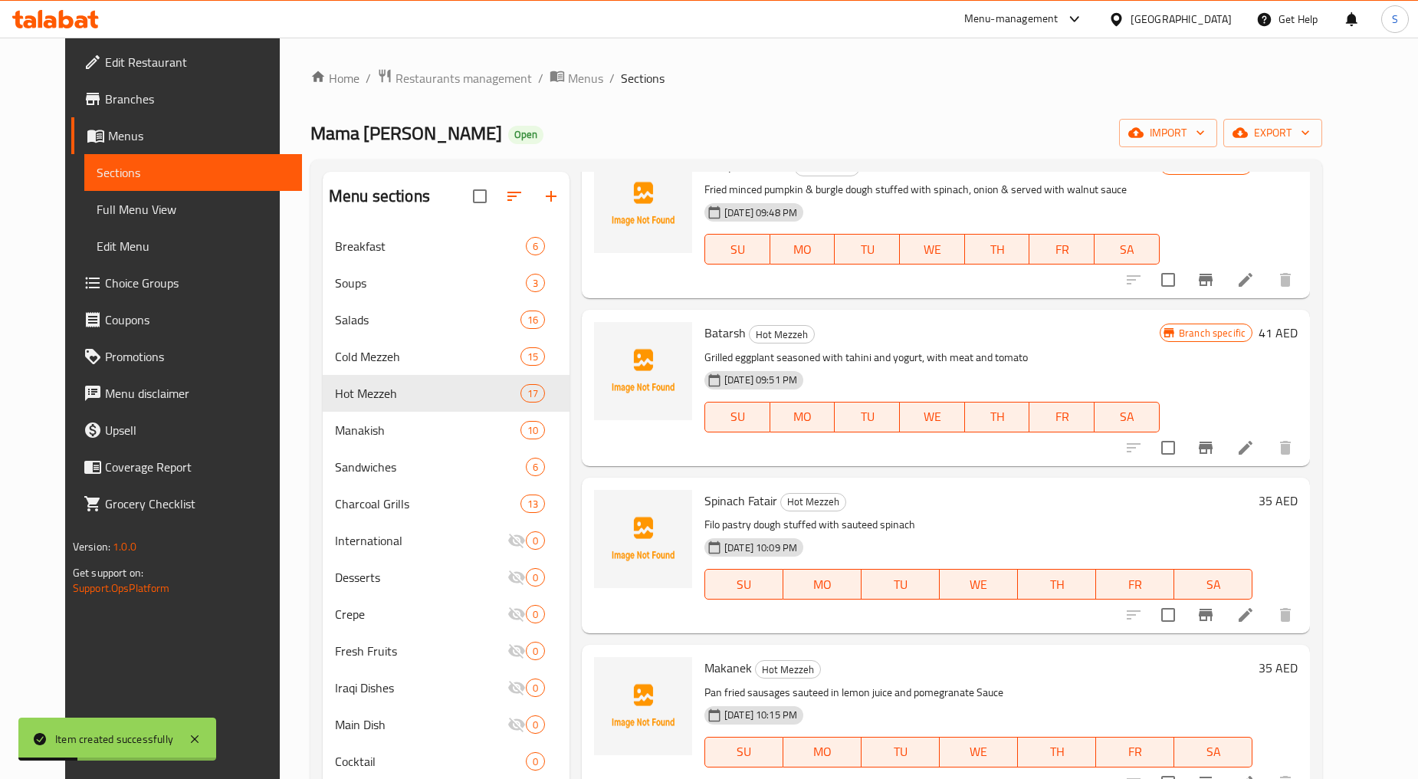
scroll to position [1022, 0]
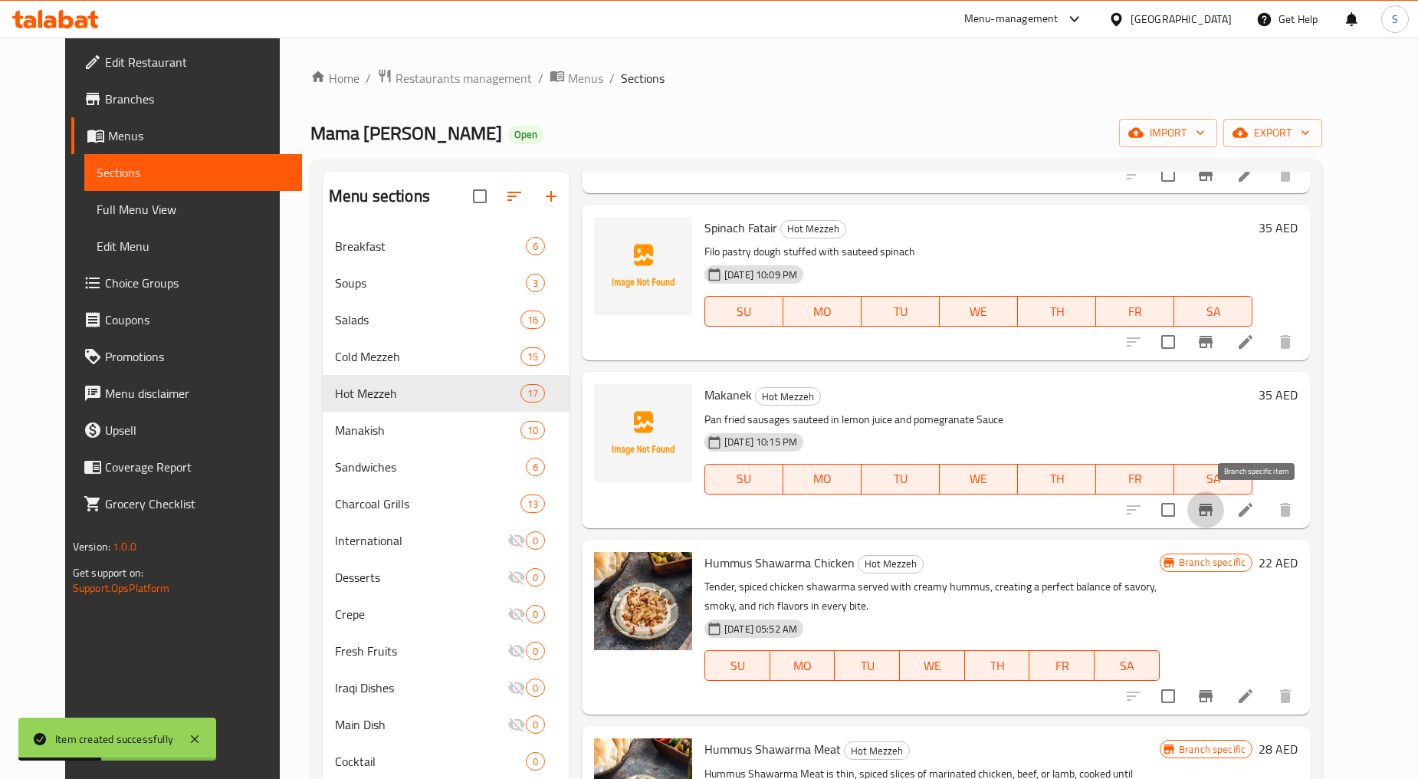
click at [1213, 506] on icon "Branch-specific-item" at bounding box center [1206, 510] width 14 height 12
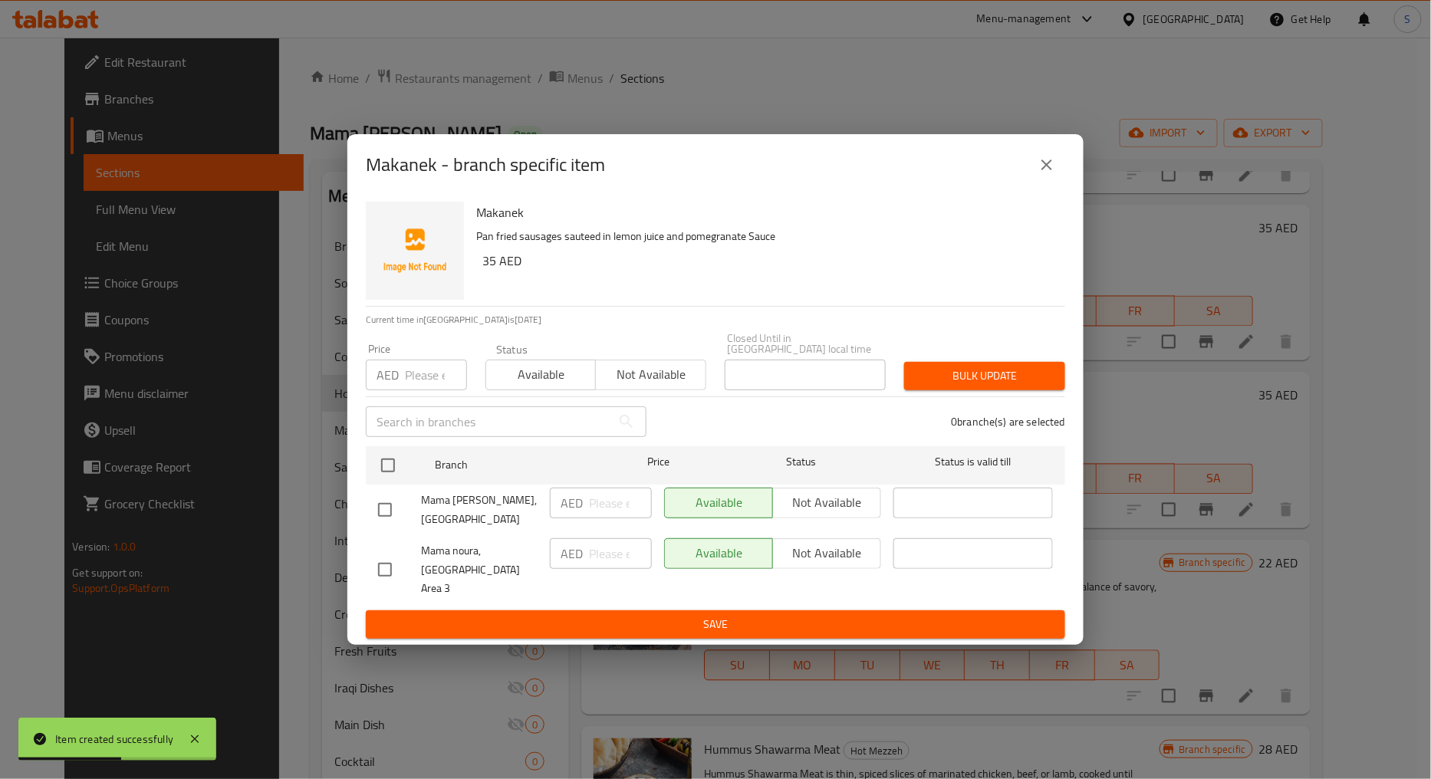
click at [392, 564] on input "checkbox" at bounding box center [385, 570] width 32 height 32
checkbox input "true"
drag, startPoint x: 643, startPoint y: 392, endPoint x: 762, endPoint y: 395, distance: 119.7
click at [644, 386] on span "Not available" at bounding box center [650, 374] width 97 height 22
click at [967, 373] on button "Bulk update" at bounding box center [984, 376] width 161 height 28
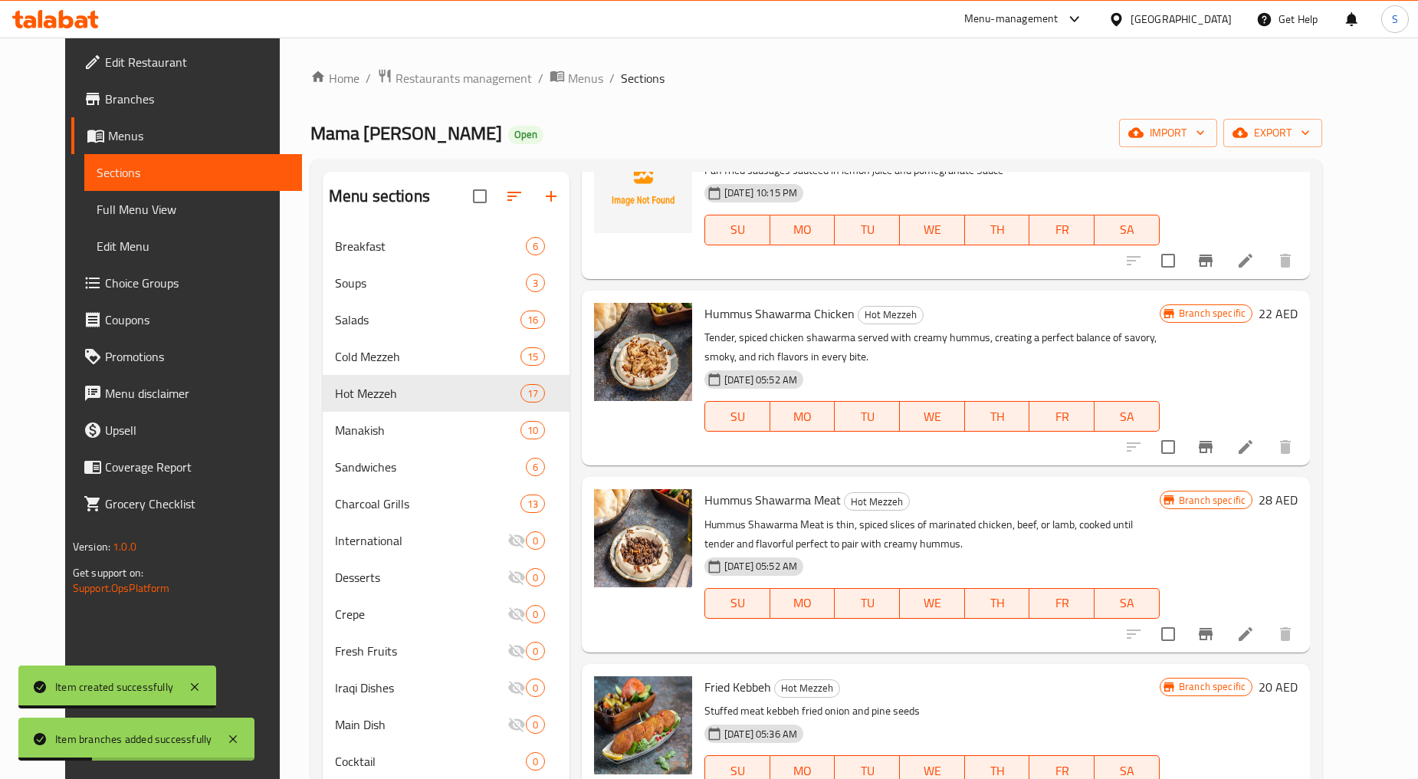
scroll to position [1277, 0]
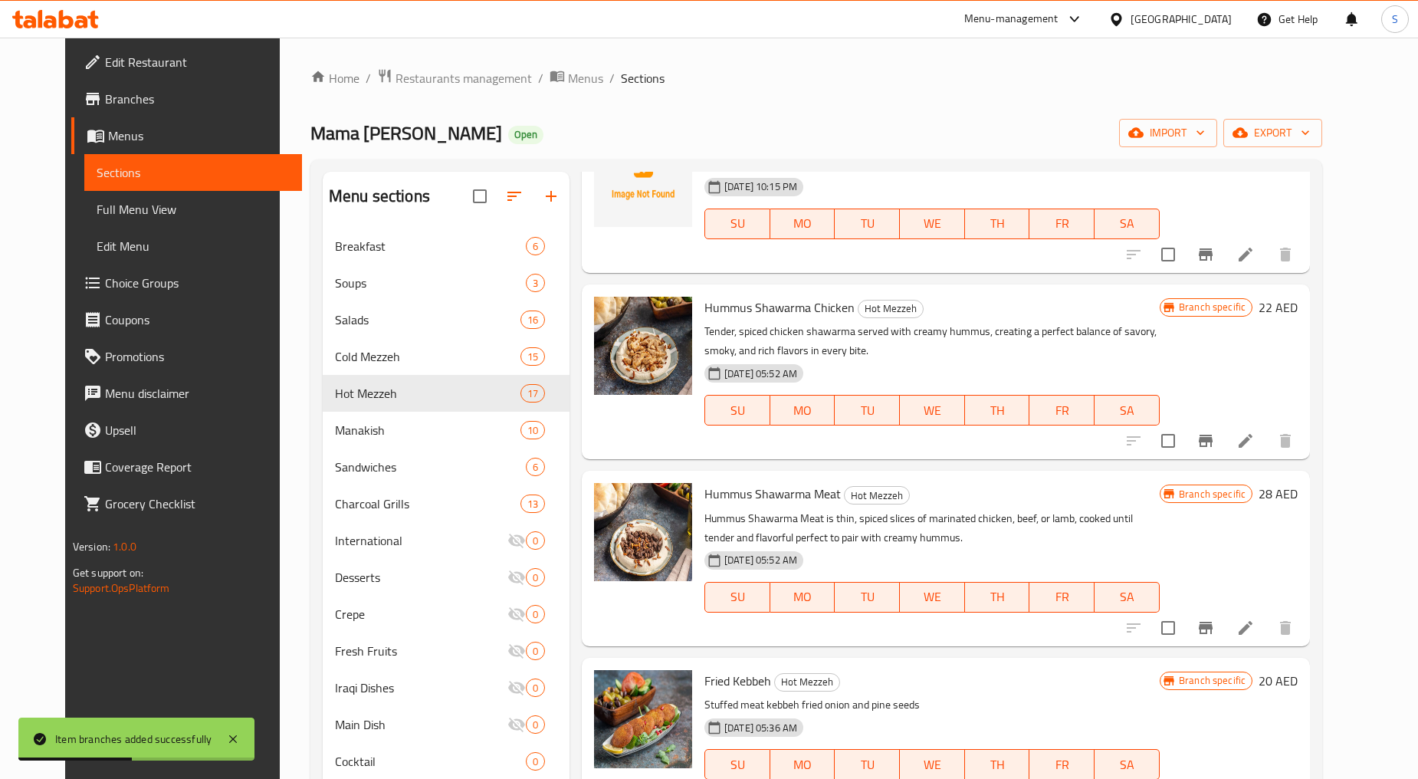
click at [1213, 624] on icon "Branch-specific-item" at bounding box center [1206, 628] width 14 height 12
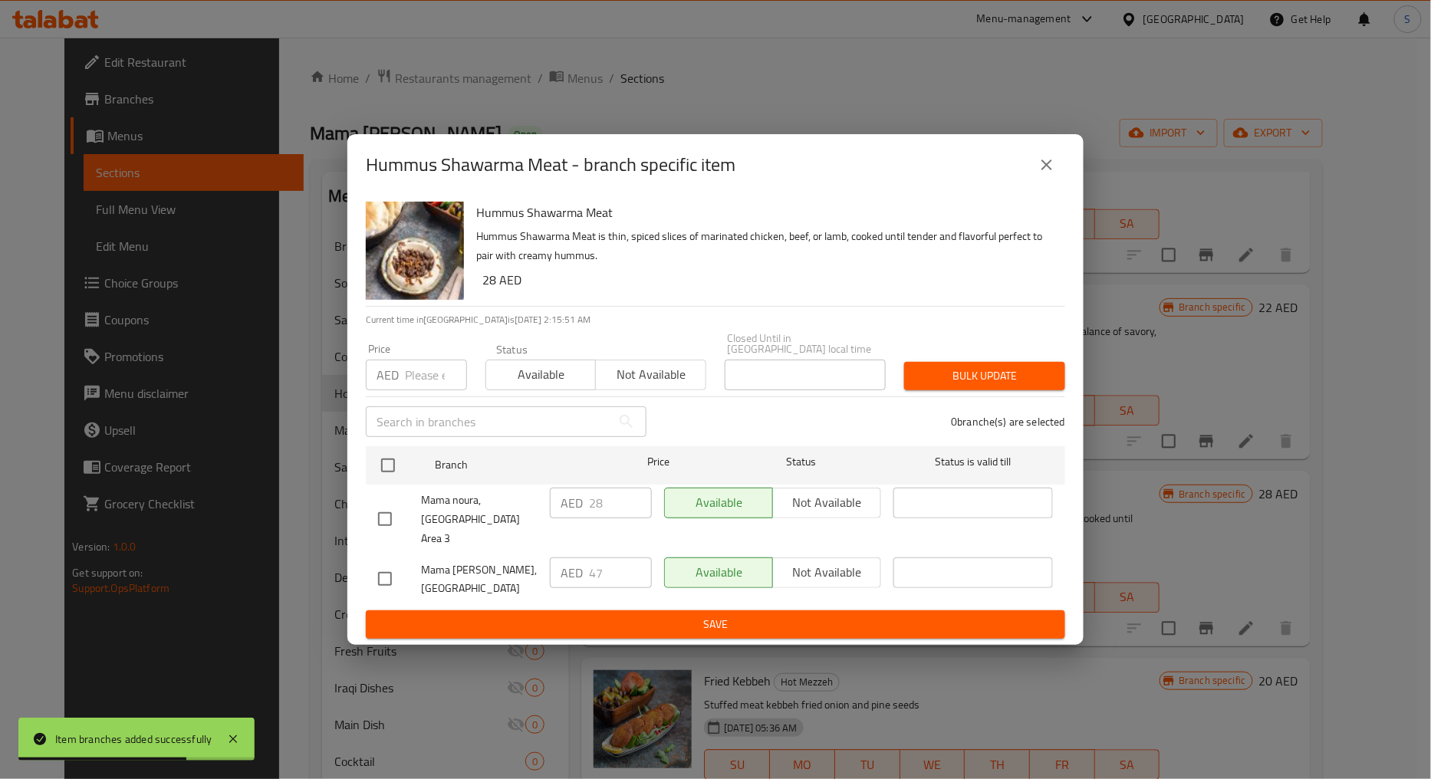
click at [1056, 172] on button "close" at bounding box center [1046, 164] width 37 height 37
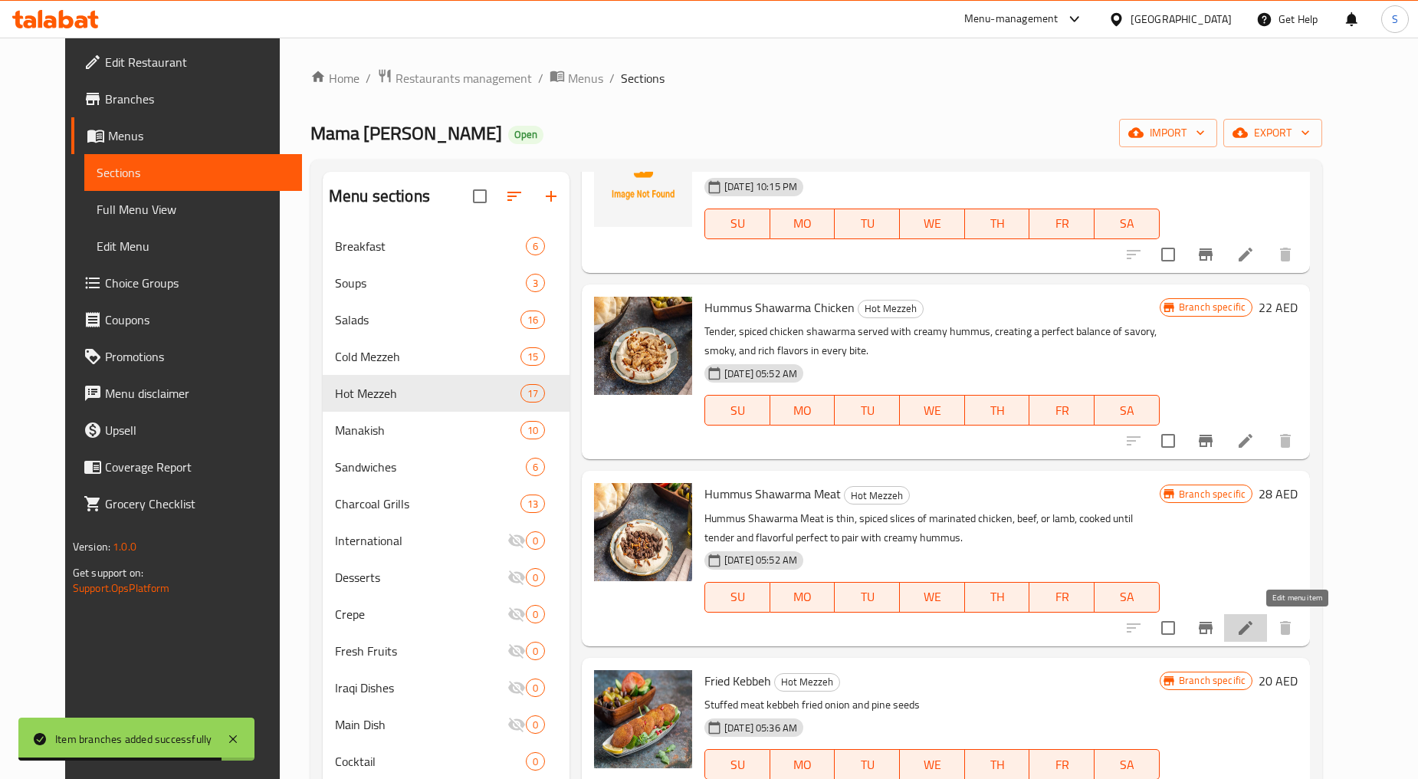
click at [1255, 626] on icon at bounding box center [1246, 628] width 18 height 18
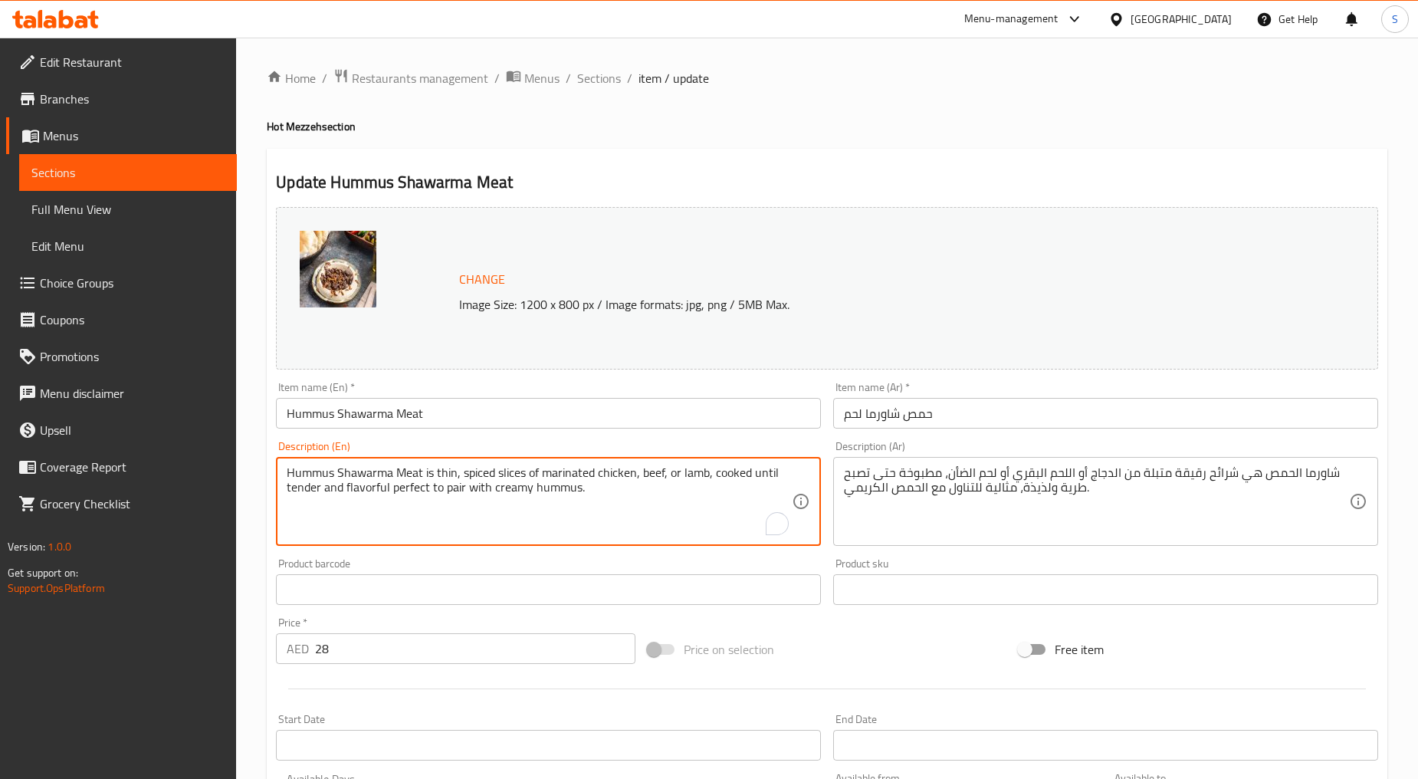
click at [406, 511] on textarea "Hummus Shawarma Meat is thin, spiced slices of marinated chicken, beef, or lamb…" at bounding box center [539, 501] width 505 height 73
paste textarea "Creamy hummus topped with savory, spiced meat shawarma, combining rich, smooth …"
click at [406, 511] on textarea "Creamy hummus topped with savory, spiced meat shawarma, combining rich, smooth …" at bounding box center [539, 501] width 505 height 73
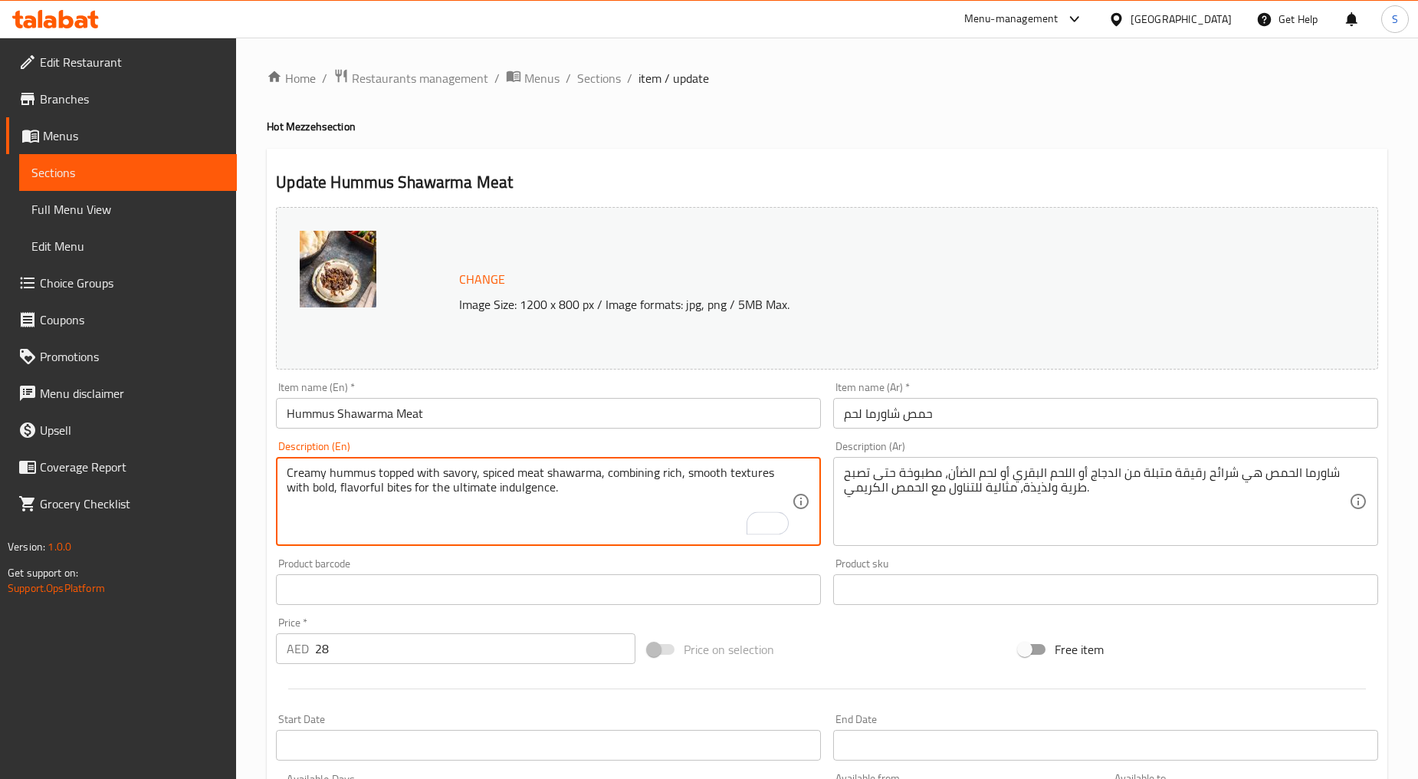
click at [413, 508] on textarea "Creamy hummus topped with savory, spiced meat shawarma, combining rich, smooth …" at bounding box center [539, 501] width 505 height 73
click at [505, 480] on textarea "Creamy hummus topped with savory, spiced meat shawarma, combining rich, smooth …" at bounding box center [539, 501] width 505 height 73
type textarea "Creamy hummus topped with savory, spiced meat shawarma, combining rich, smooth …"
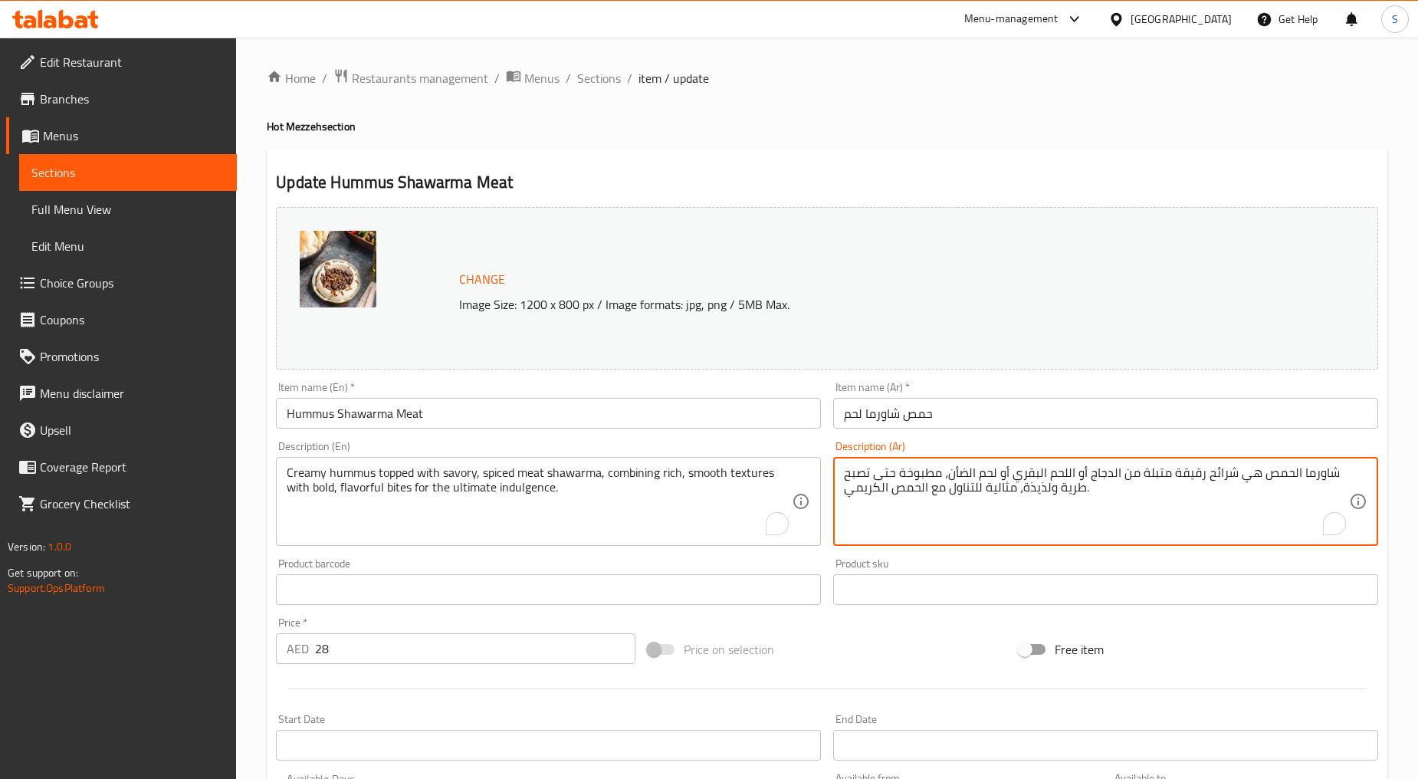
click at [908, 509] on textarea "شاورما الحمص هي شرائح رقيقة متبلة من الدجاج أو اللحم البقري أو لحم الضأن، مطبوخ…" at bounding box center [1096, 501] width 505 height 73
paste textarea "مص كريمي مغطى بشاورما لحم لذيذة ومتبلة، يجمع بين القوام الغني والناعم مع لدغات …"
click at [1050, 471] on textarea "حمص كريمي مغطى بشاورما لحم لذيذة ومتبلة، يجمع بين القوام الغني والناعم مع لدغات…" at bounding box center [1096, 501] width 505 height 73
click at [1023, 475] on textarea "حمص كريمي مغطى بشاورما لحم لذيذة ومتبلة، يجمع بين قوام الغني والناعم مع لدغات ج…" at bounding box center [1096, 501] width 505 height 73
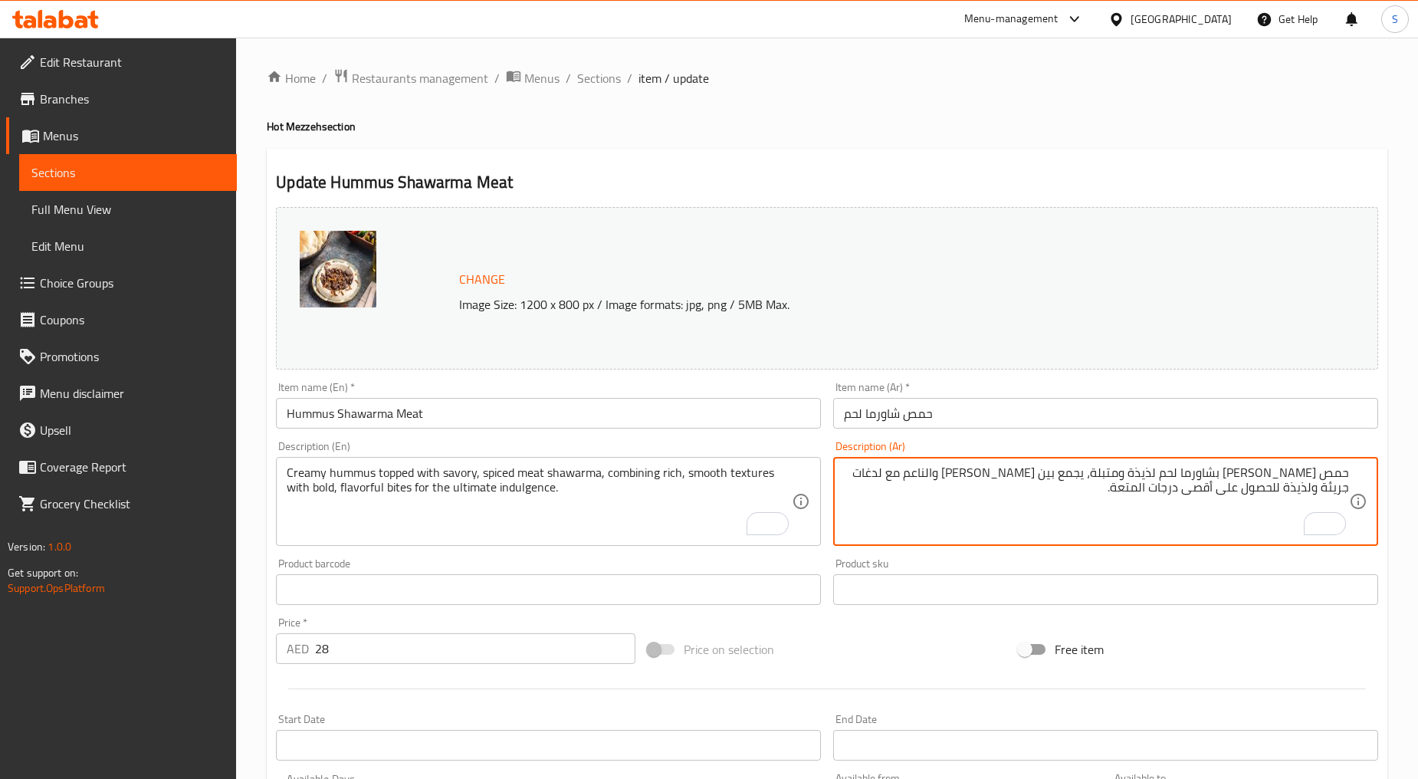
click at [991, 474] on textarea "حمص كريمي مغطى بشاورما لحم لذيذة ومتبلة، يجمع بين قوام غني والناعم مع لدغات جري…" at bounding box center [1096, 501] width 505 height 73
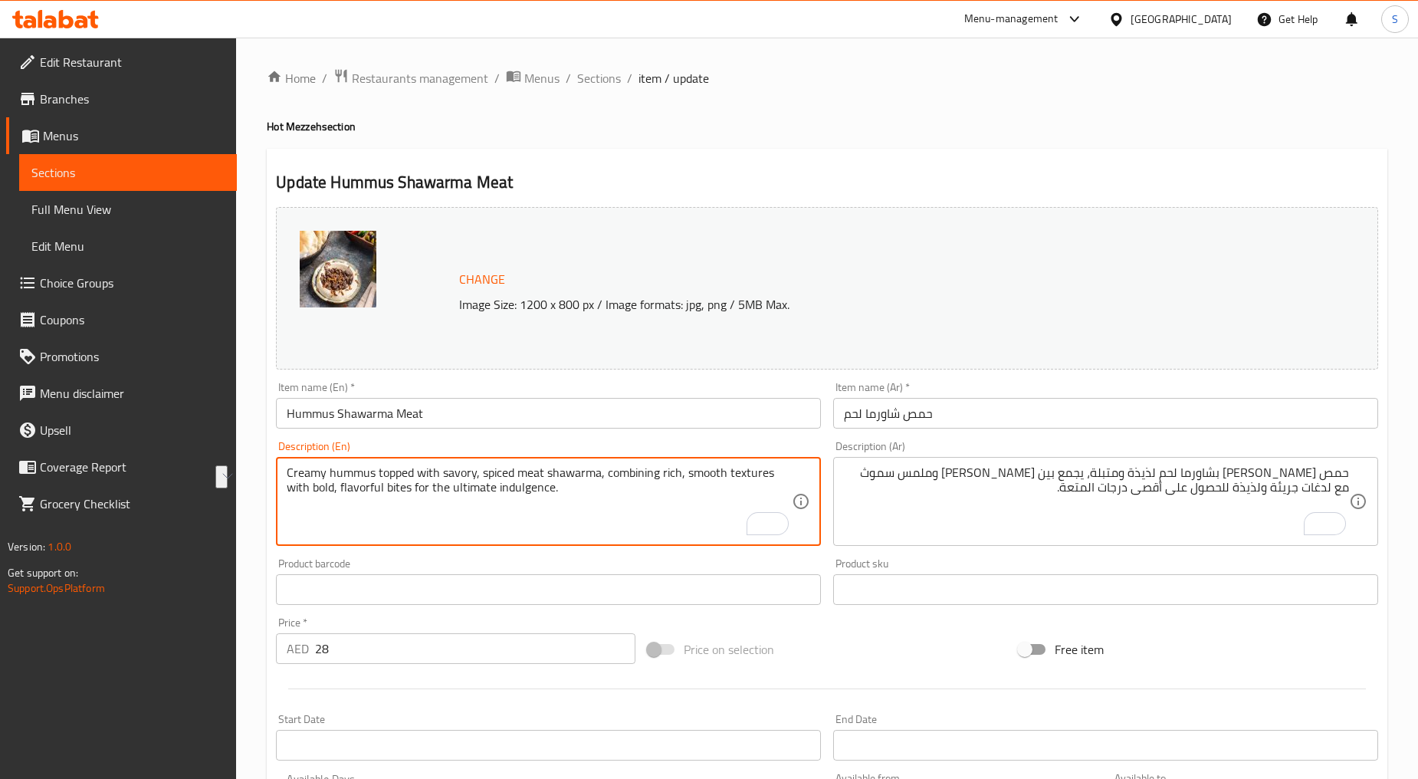
drag, startPoint x: 288, startPoint y: 491, endPoint x: 656, endPoint y: 498, distance: 367.3
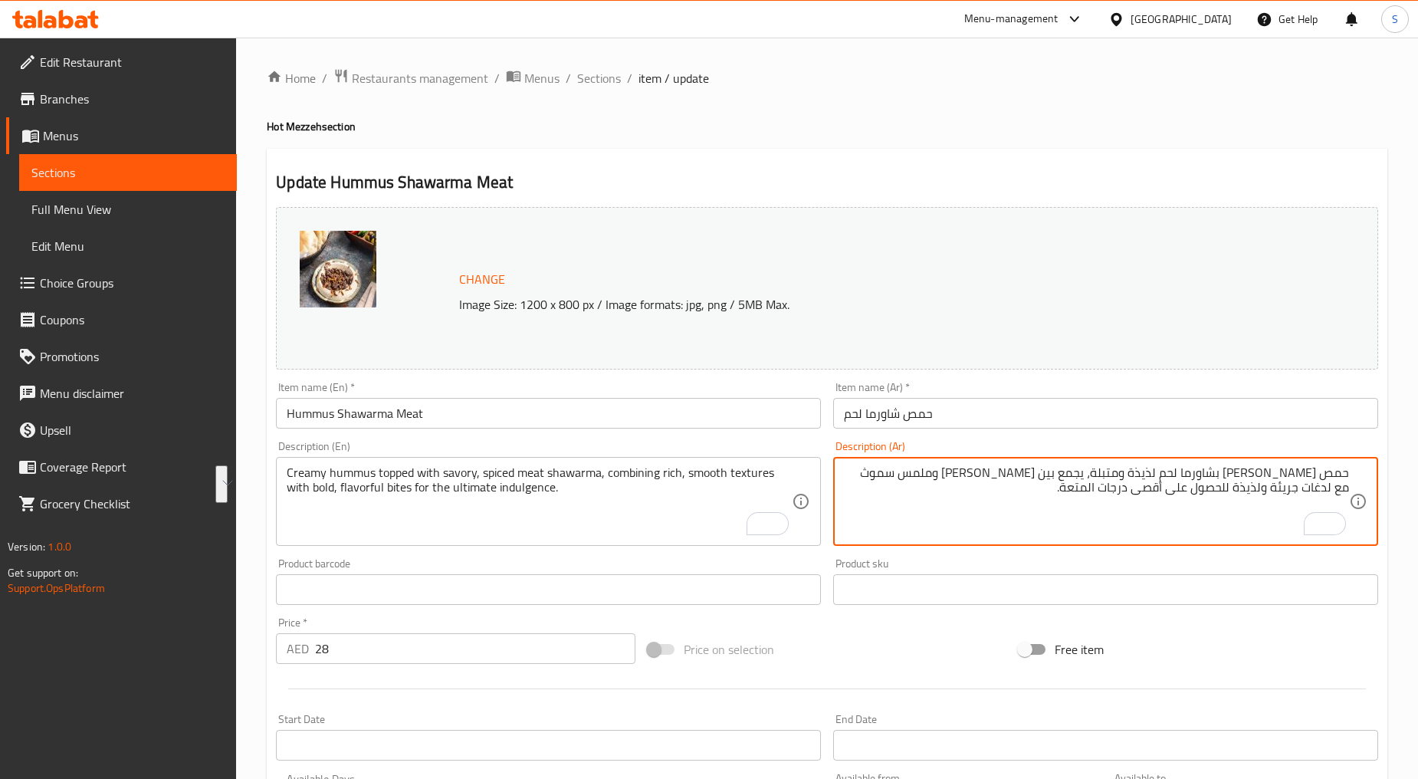
drag, startPoint x: 906, startPoint y: 476, endPoint x: 841, endPoint y: 487, distance: 65.3
click at [841, 487] on div "حمص كريمي مغطى بشاورما لحم لذيذة ومتبلة، يجمع بين قوام غني وملمس سموث مع لدغات …" at bounding box center [1105, 501] width 545 height 89
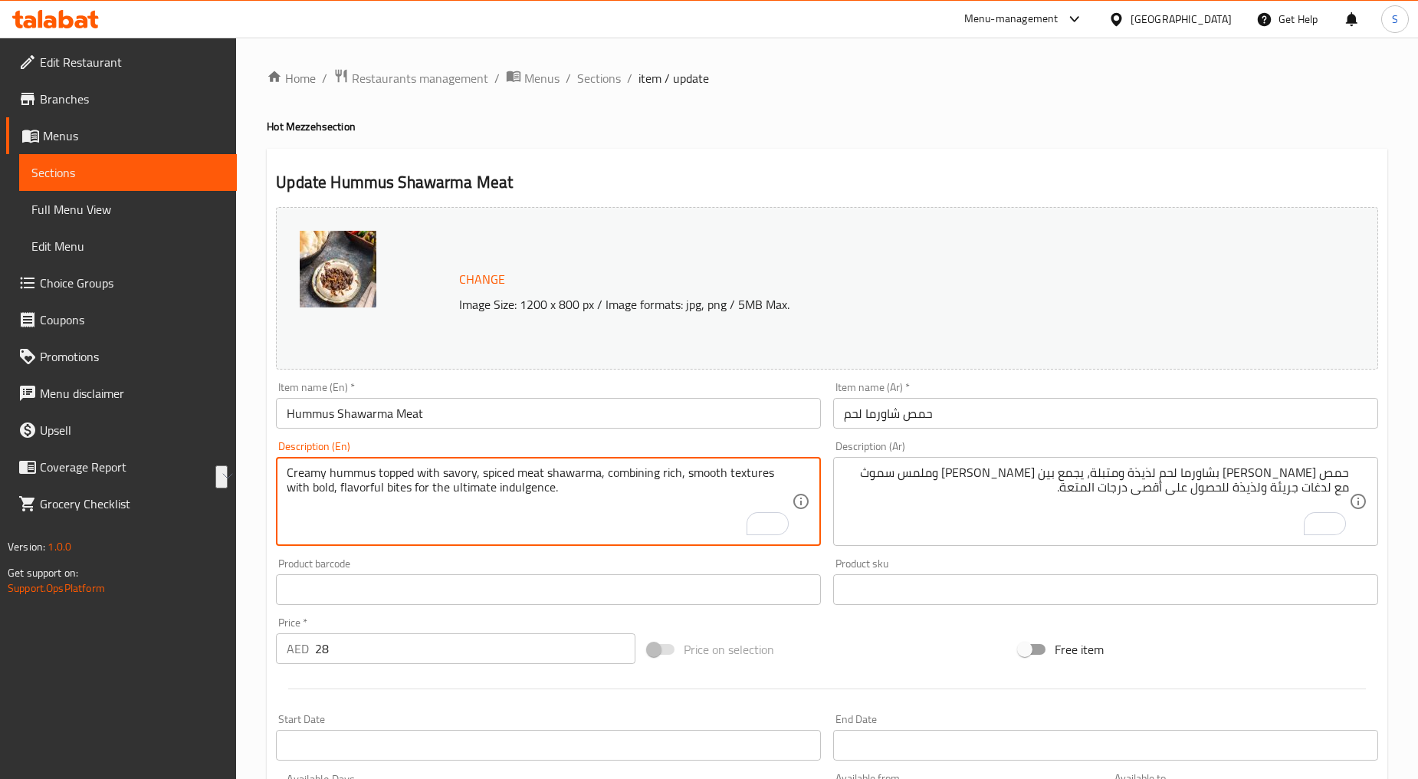
drag, startPoint x: 409, startPoint y: 494, endPoint x: 313, endPoint y: 495, distance: 96.6
click at [313, 495] on textarea "Creamy hummus topped with savory, spiced meat shawarma, combining rich, smooth …" at bounding box center [539, 501] width 505 height 73
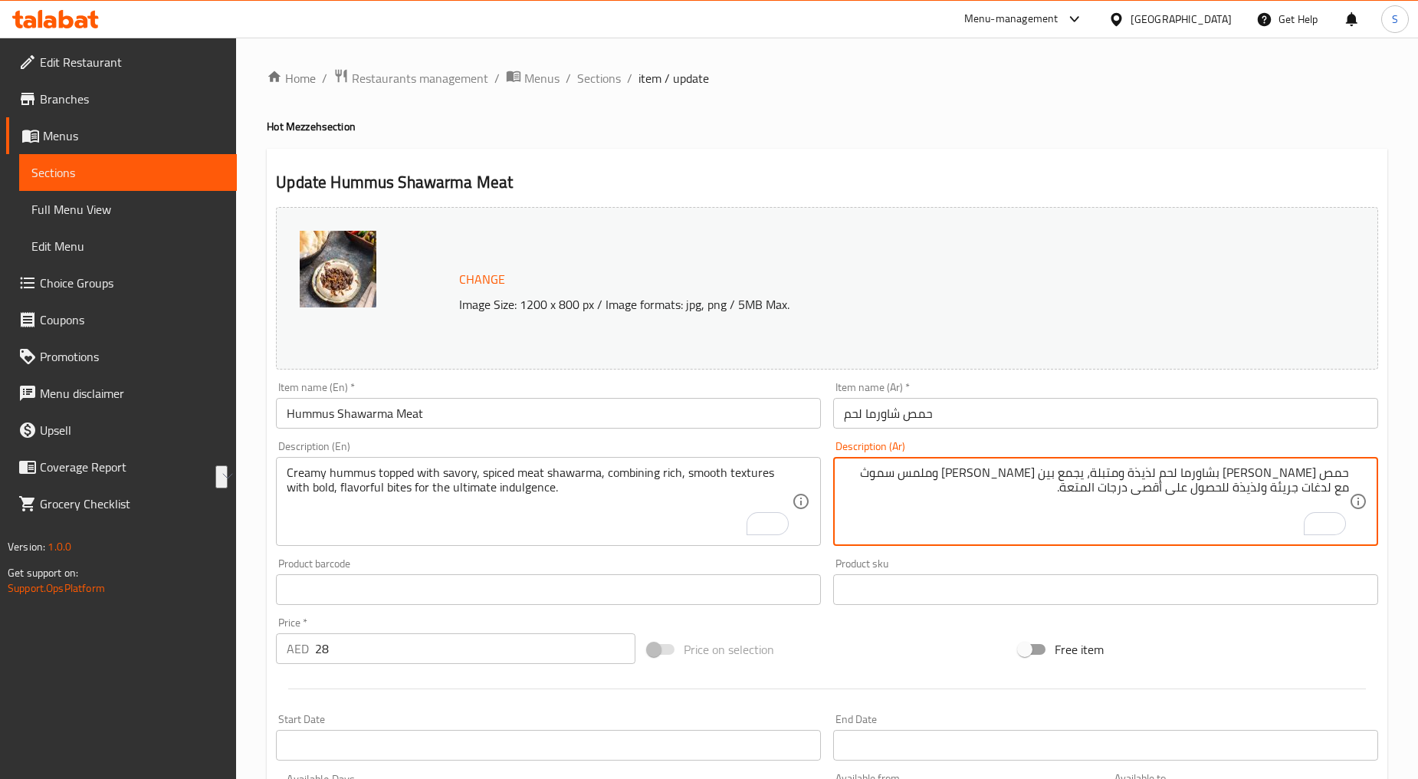
click at [894, 473] on textarea "حمص كريمي مغطى بشاورما لحم لذيذة ومتبلة، يجمع بين قوام غني وملمس سموث مع لدغات …" at bounding box center [1096, 501] width 505 height 73
paste textarea "قيمات"
click at [1336, 495] on textarea "حمص كريمي مغطى بشاورما لحم لذيذة ومتبلة، يجمع بين قوام غني وملمس سموث مع لقيمات…" at bounding box center [1096, 501] width 505 height 73
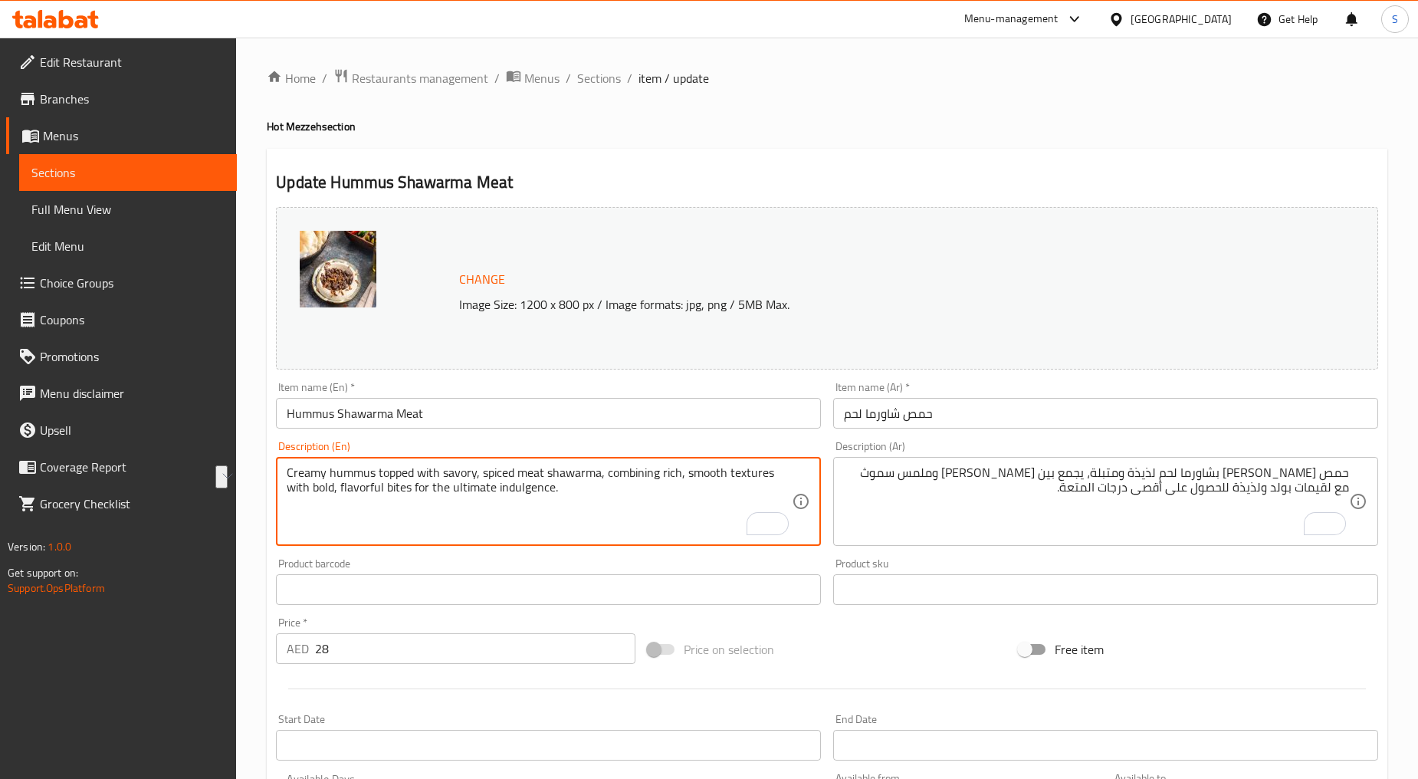
drag, startPoint x: 450, startPoint y: 488, endPoint x: 549, endPoint y: 499, distance: 99.5
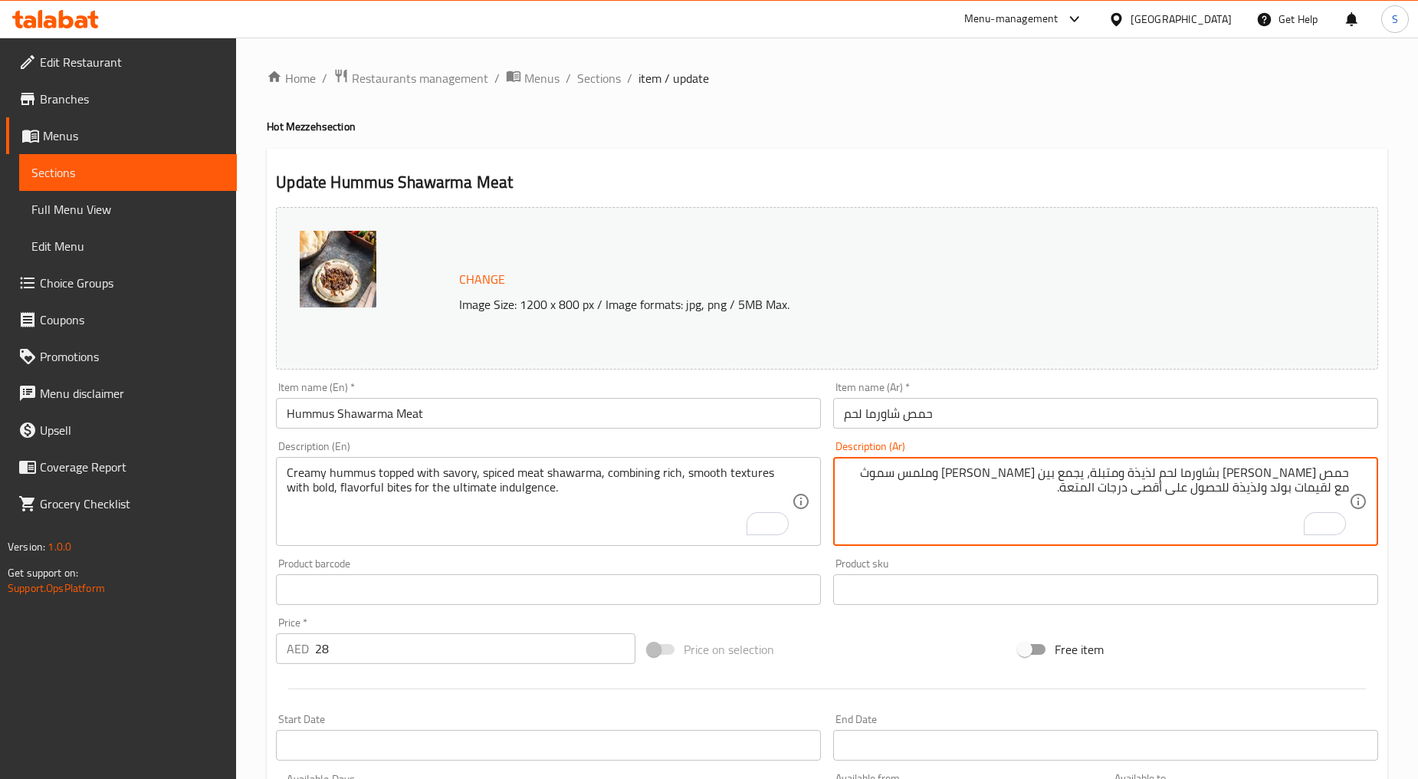
click at [1171, 491] on textarea "حمص كريمي مغطى بشاورما لحم لذيذة ومتبلة، يجمع بين قوام غني وملمس سموث مع لقيمات…" at bounding box center [1096, 501] width 505 height 73
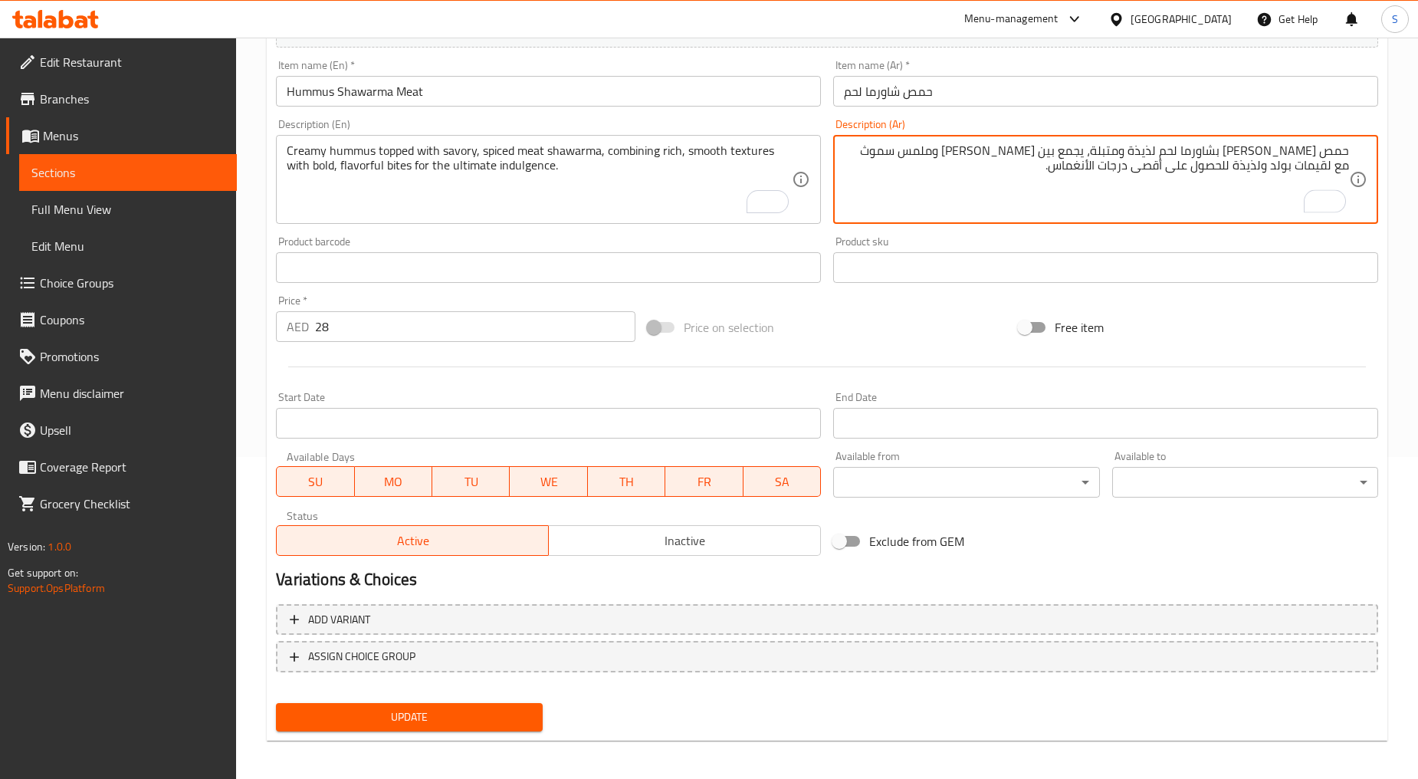
scroll to position [324, 0]
type textarea "حمص كريمي مغطى بشاورما لحم لذيذة ومتبلة، يجمع بين قوام غني وملمس سموث مع لقيمات…"
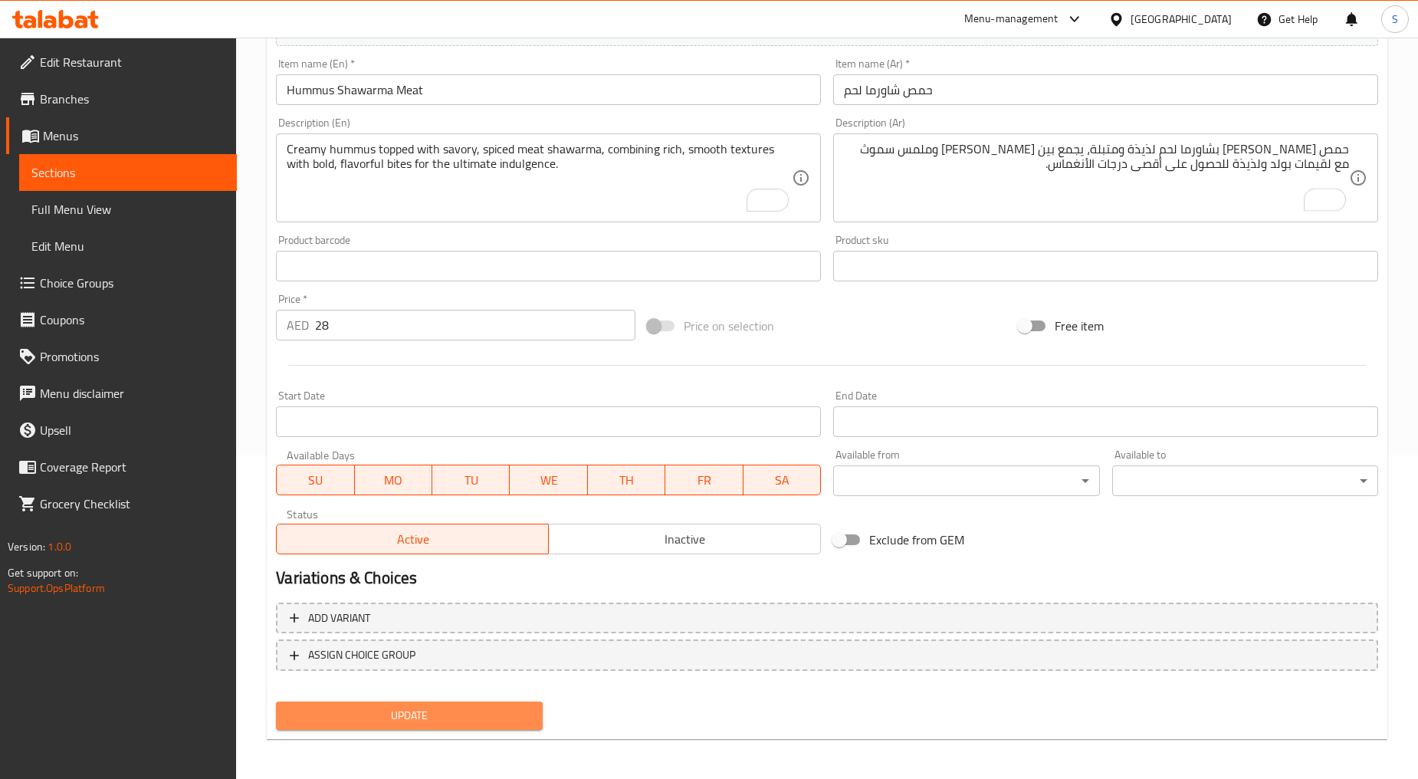
click at [416, 724] on button "Update" at bounding box center [409, 716] width 266 height 28
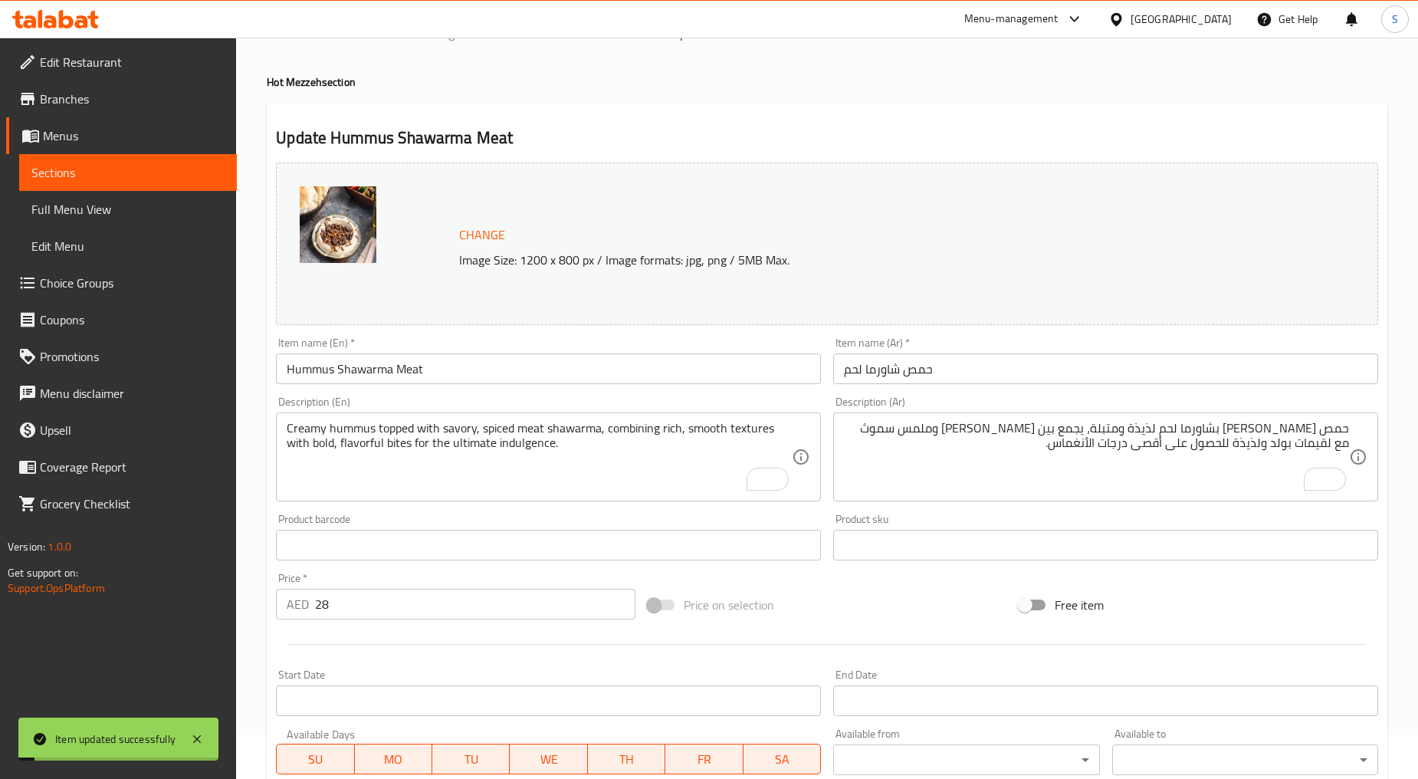
scroll to position [0, 0]
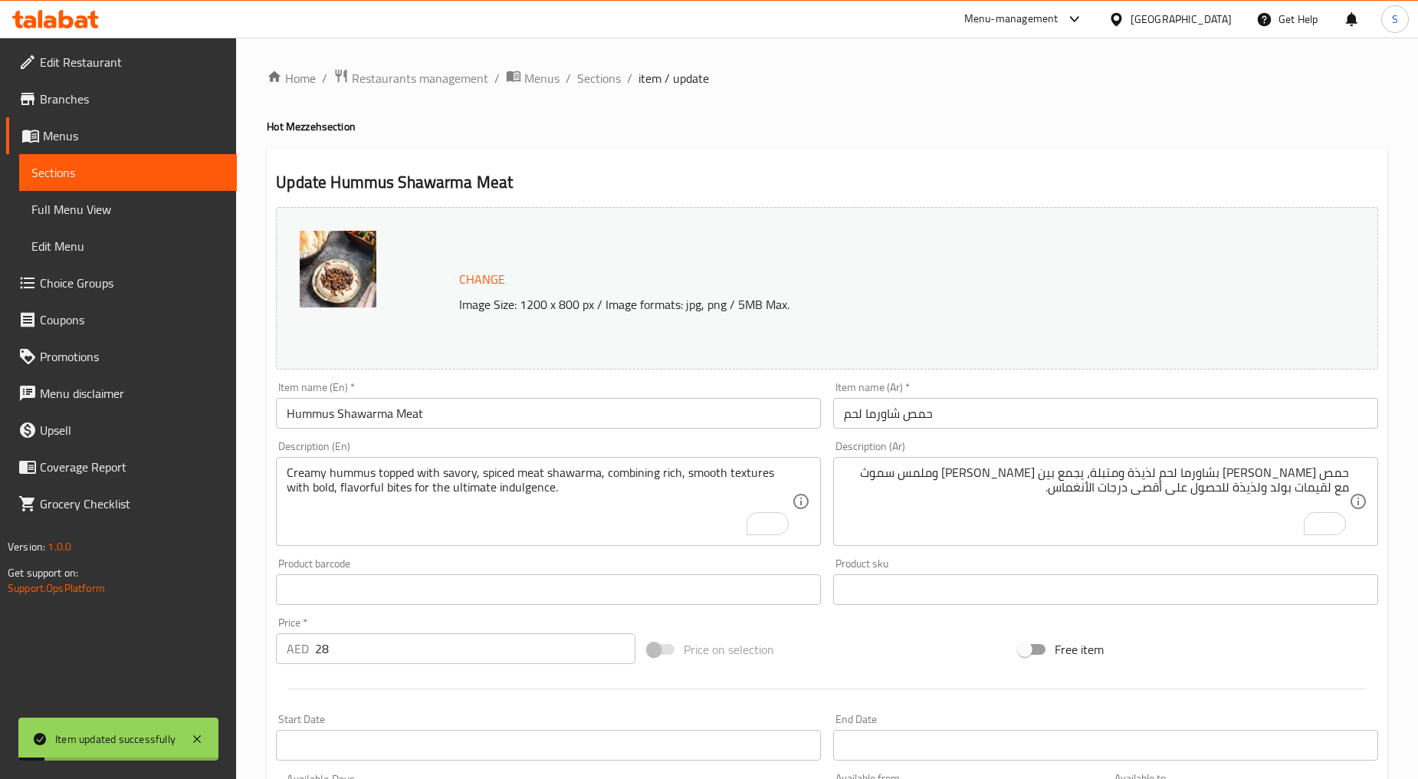
click at [574, 81] on ol "Home / Restaurants management / Menus / Sections / item / update" at bounding box center [827, 78] width 1121 height 20
click at [585, 69] on span "Sections" at bounding box center [599, 78] width 44 height 18
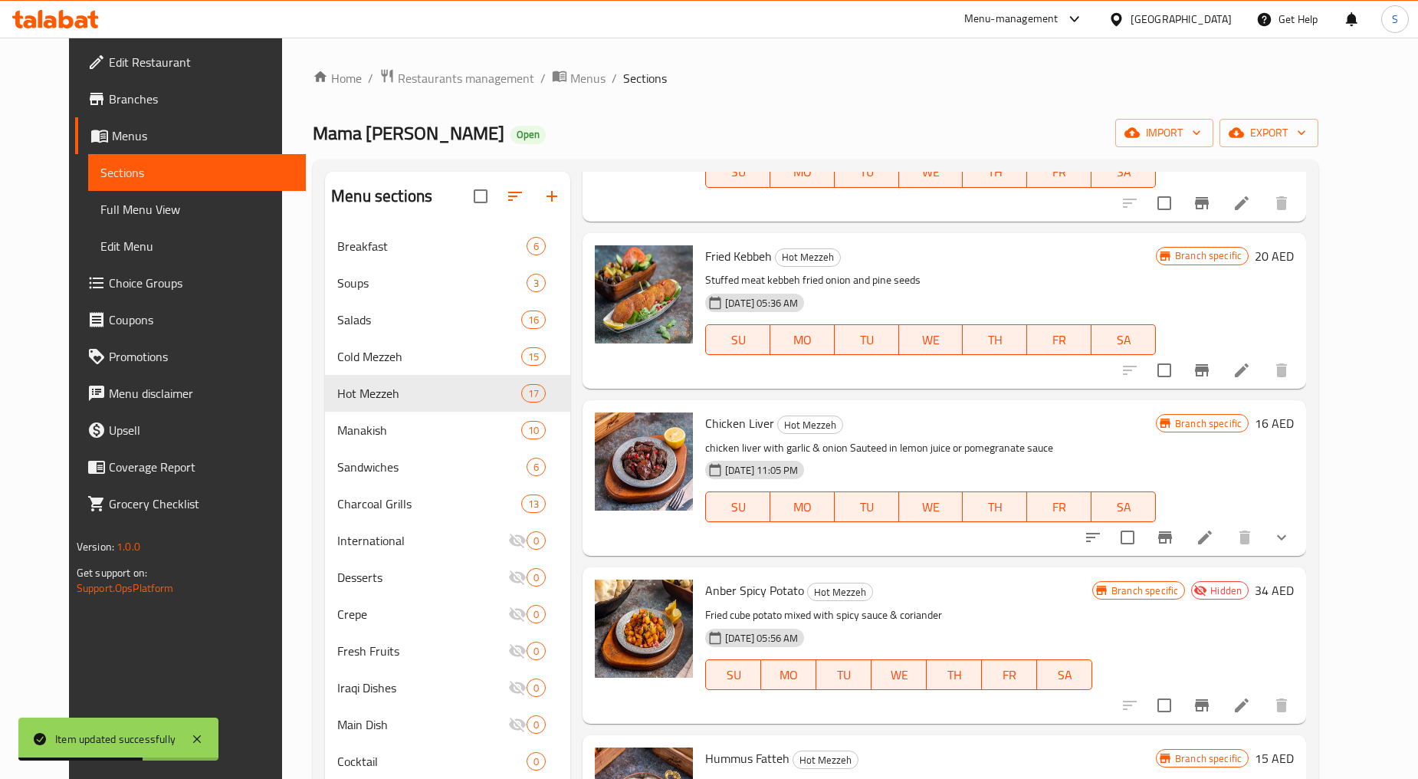
scroll to position [1705, 0]
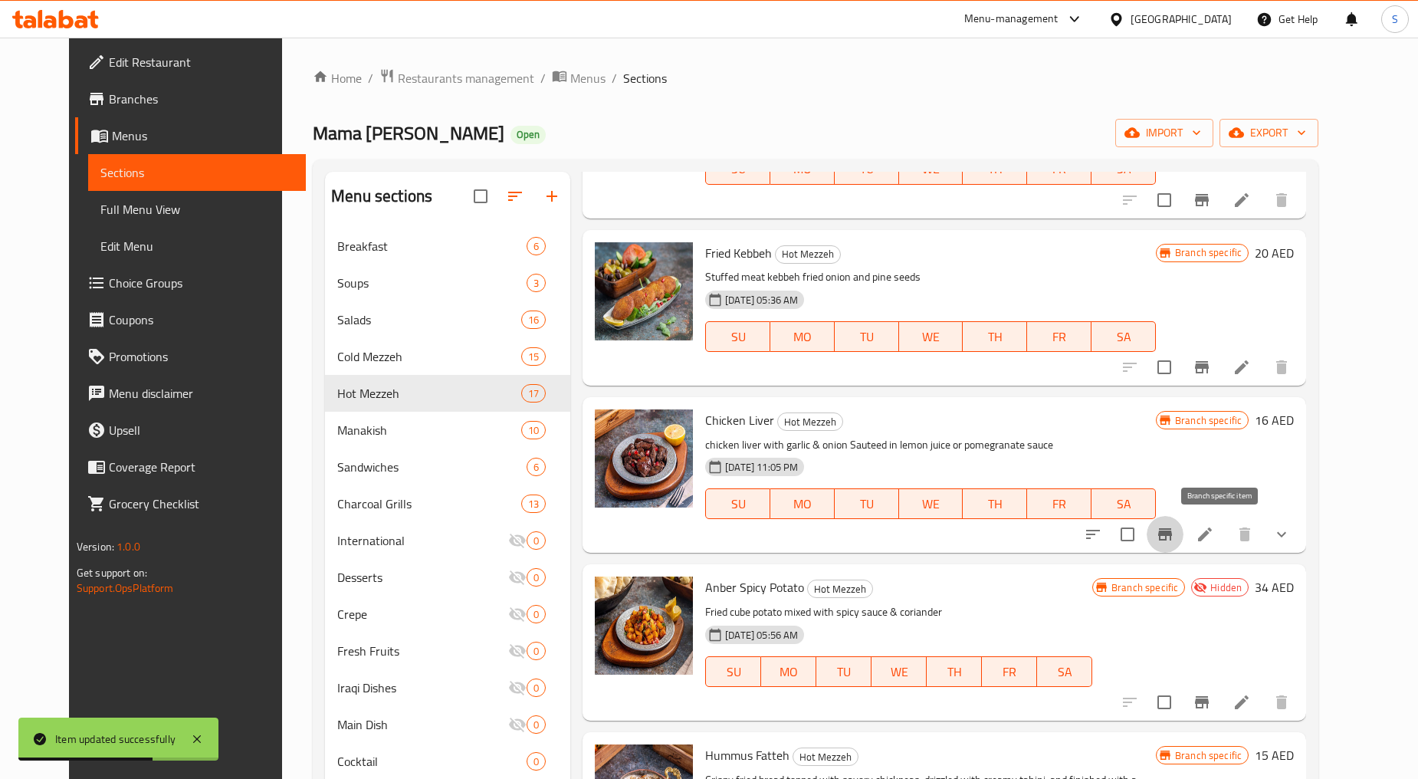
click at [1172, 534] on icon "Branch-specific-item" at bounding box center [1166, 534] width 14 height 12
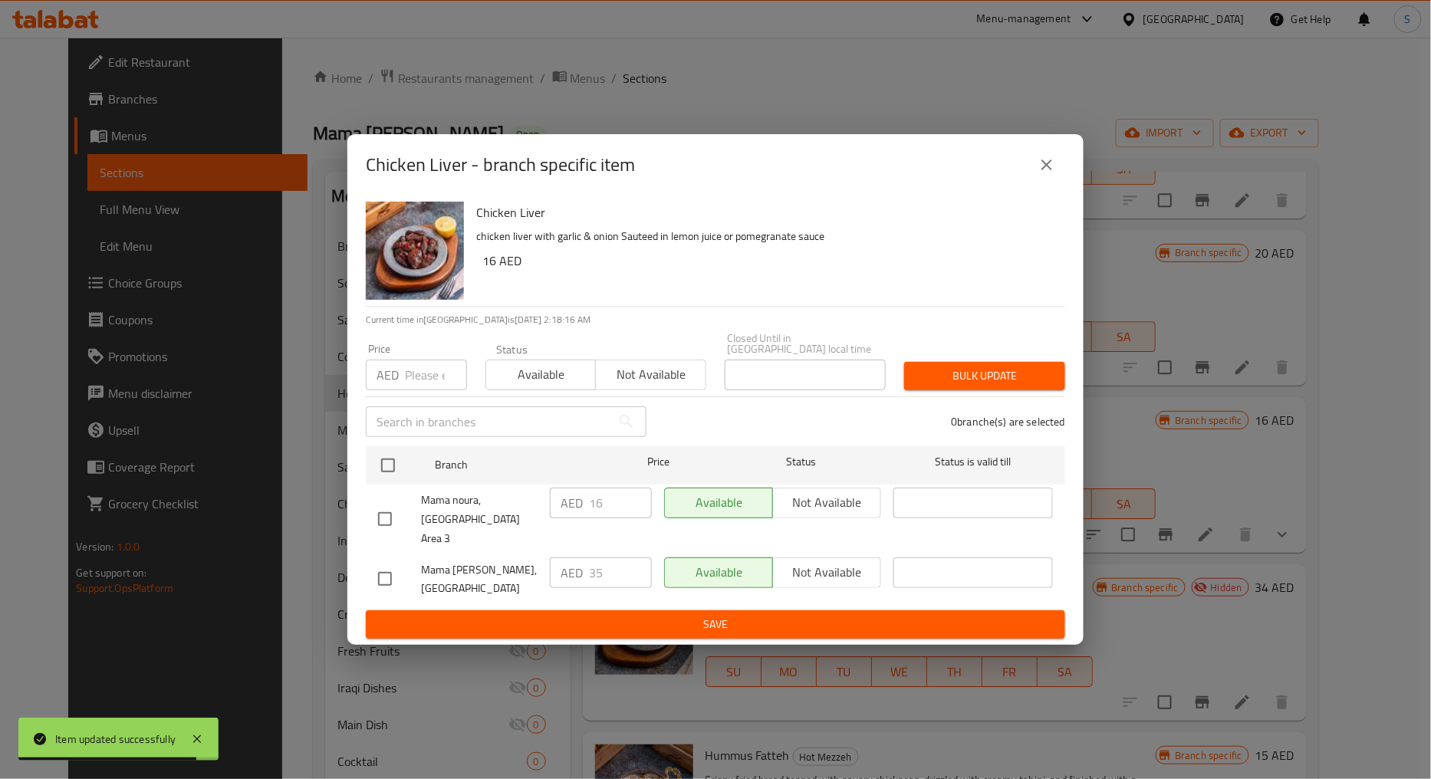
click at [1047, 169] on icon "close" at bounding box center [1046, 165] width 18 height 18
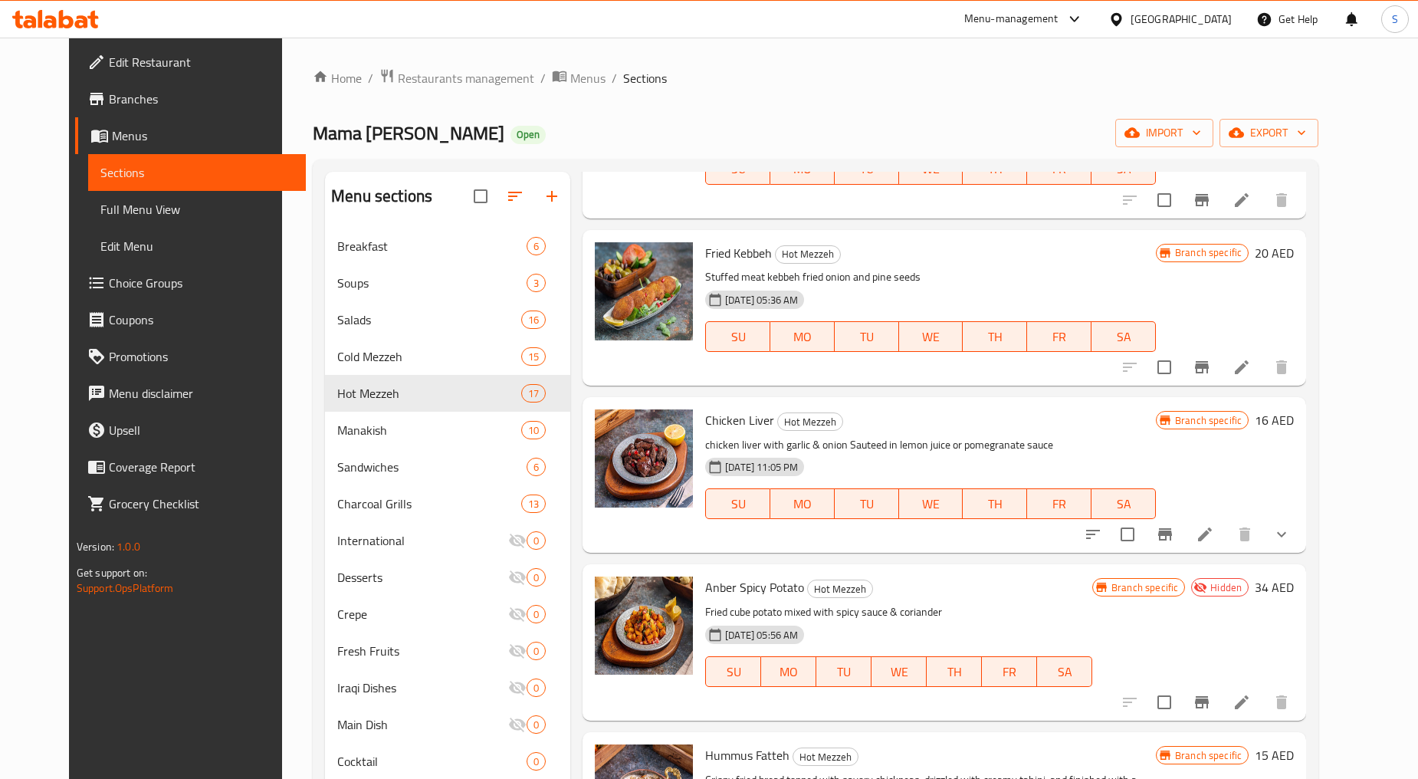
click at [1215, 538] on icon at bounding box center [1205, 534] width 18 height 18
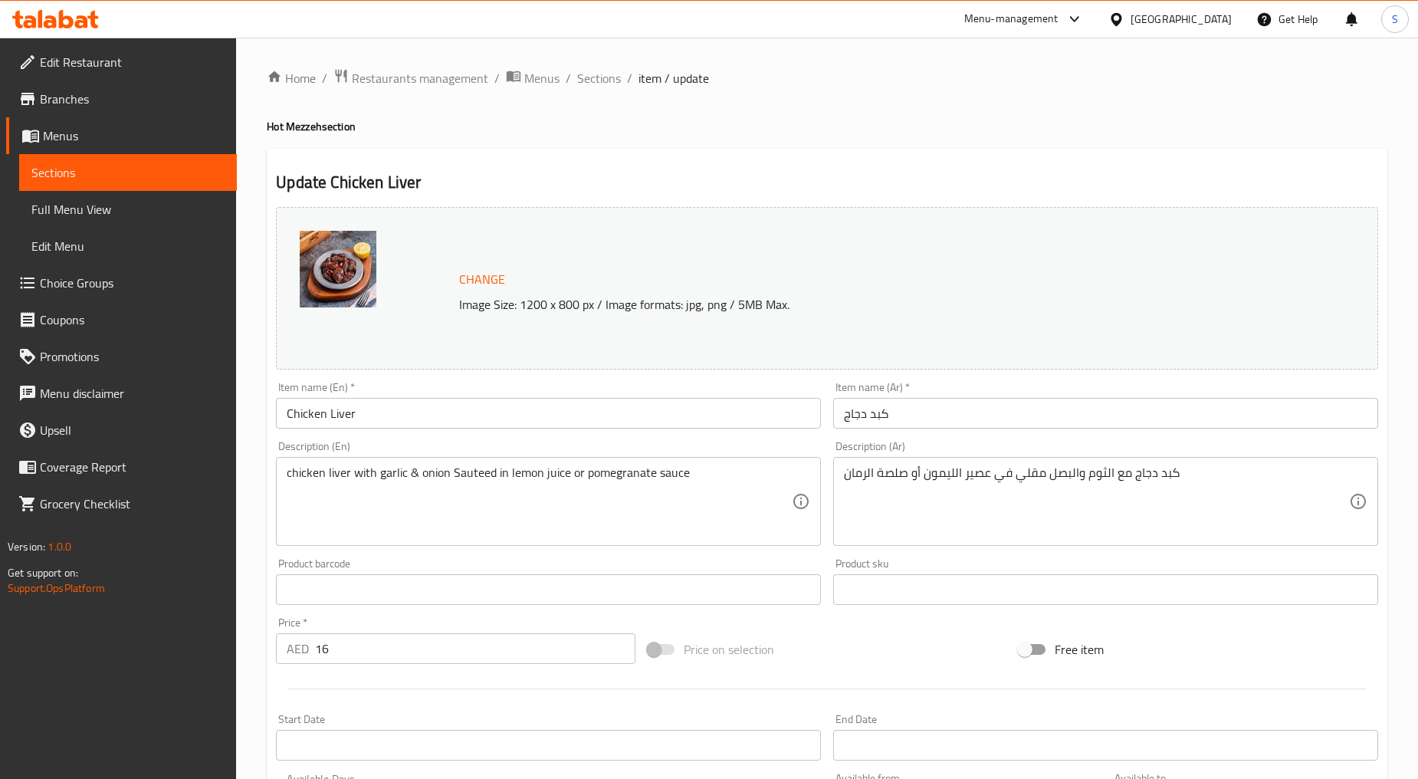
click at [378, 463] on div "chicken liver with garlic & onion Sauteed in lemon juice or pomegranate sauce D…" at bounding box center [548, 501] width 545 height 89
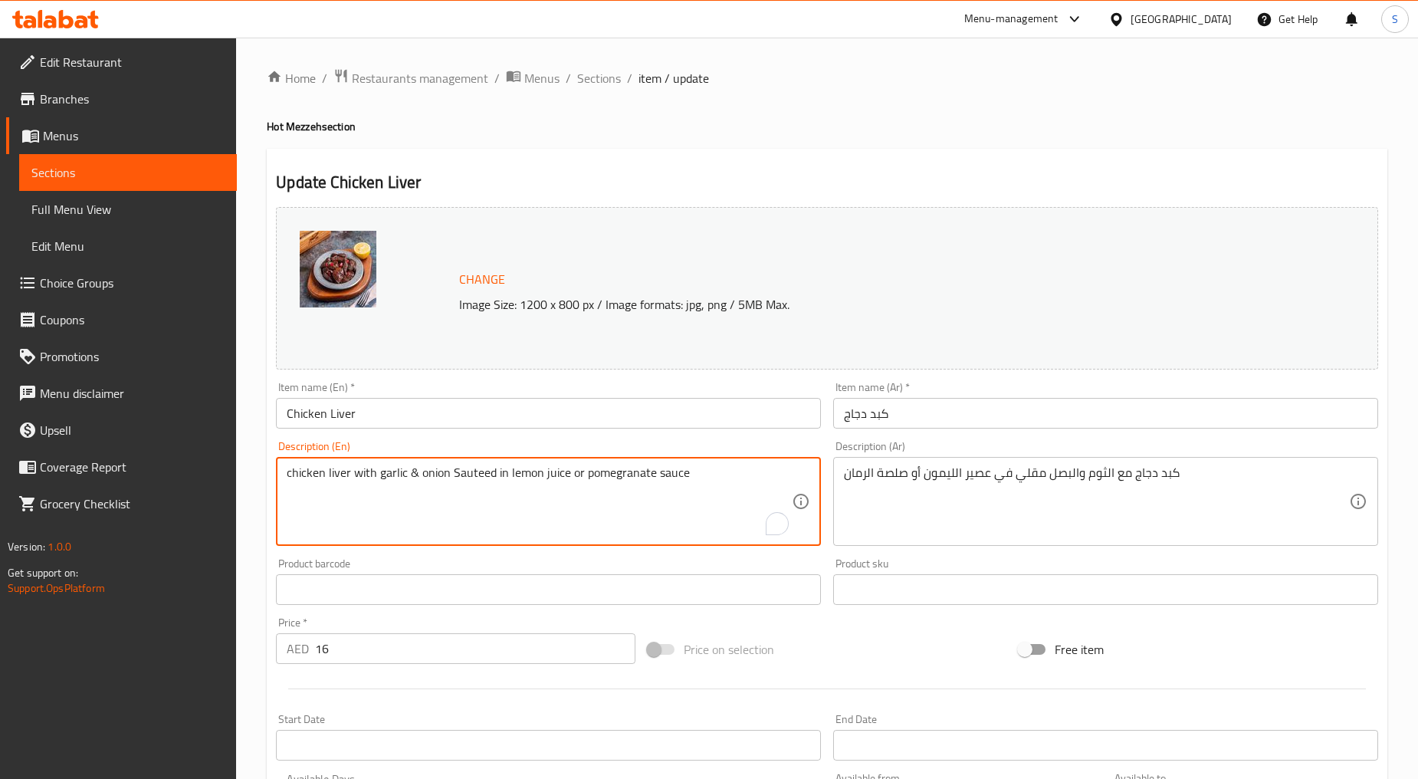
click at [378, 463] on div "chicken liver with garlic & onion Sauteed in lemon juice or pomegranate sauce D…" at bounding box center [548, 501] width 545 height 89
click at [380, 486] on textarea "chicken liver with garlic & onion Sauteed in lemon juice or pomegranate sauce" at bounding box center [539, 501] width 505 height 73
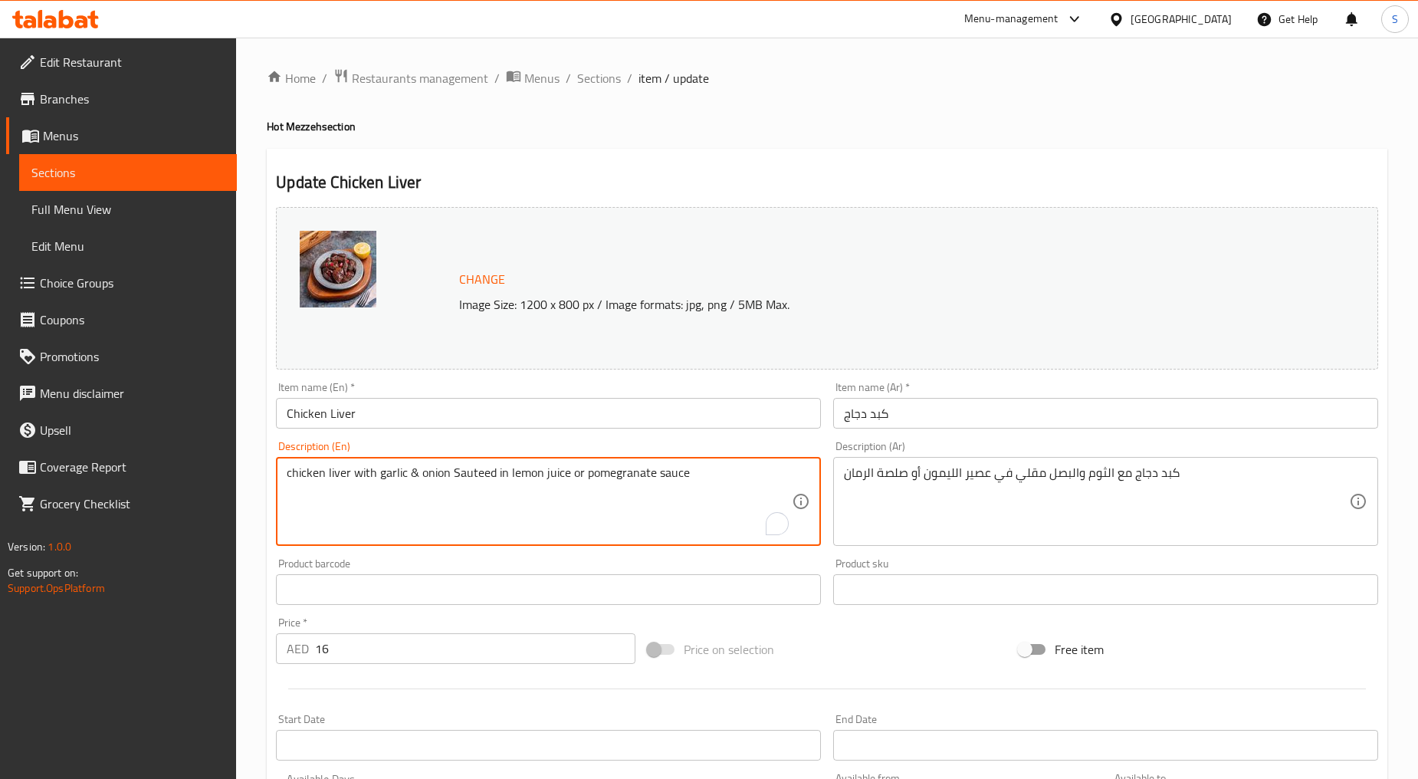
paste textarea "é"
click at [380, 486] on textarea "chicken liver with garlic & onion Sautéed in lemon juice or pomegranate sauce" at bounding box center [539, 501] width 505 height 73
type textarea "Chicken liver with garlic & onion sautéed in lemon juice or pomegranate sauce"
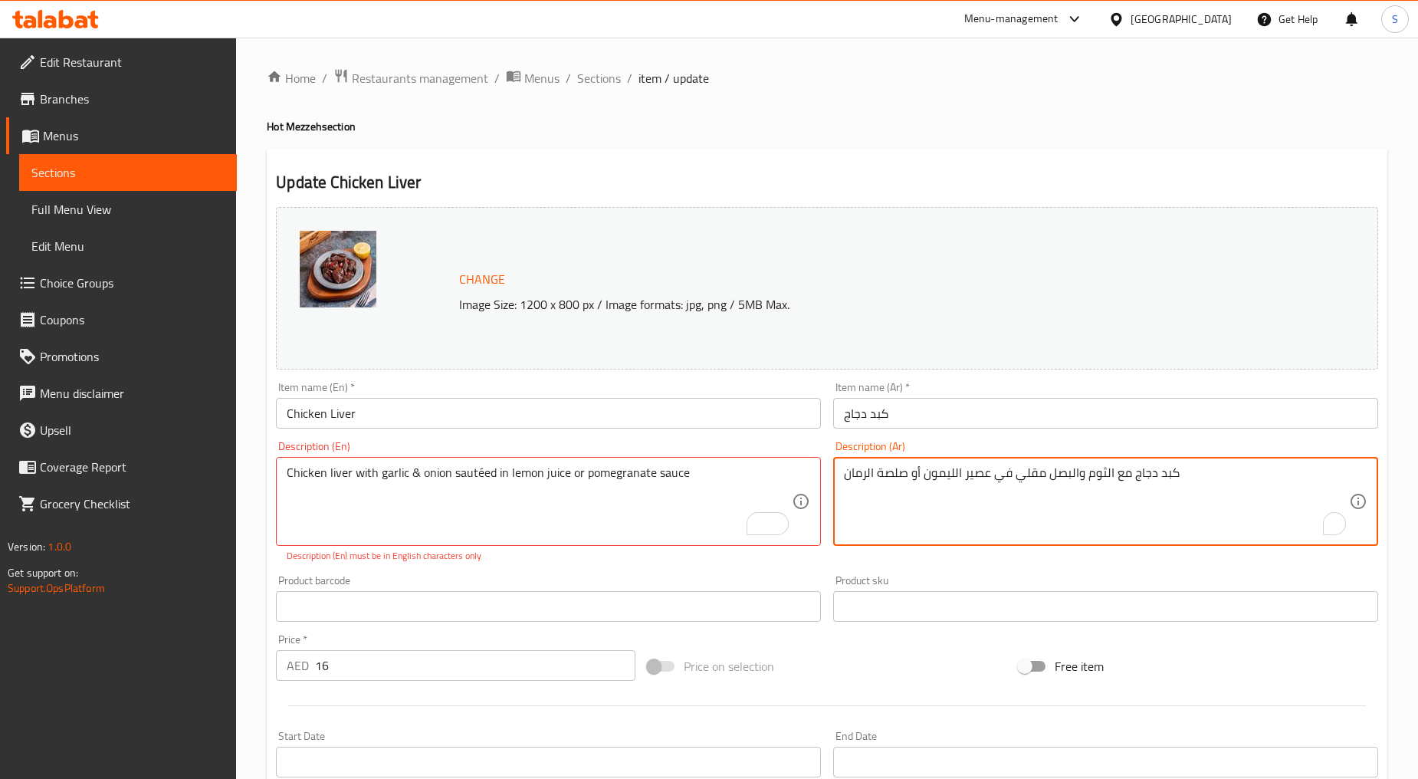
click at [935, 495] on textarea "كبد دجاج مع الثوم والبصل مقلي في عصير الليمون أو صلصة الرمان" at bounding box center [1096, 501] width 505 height 73
paste textarea "،"
type textarea "كبد دجاج مع الثوم والبصل، مقلي في عصير الليمون أو صلصة الرمان"
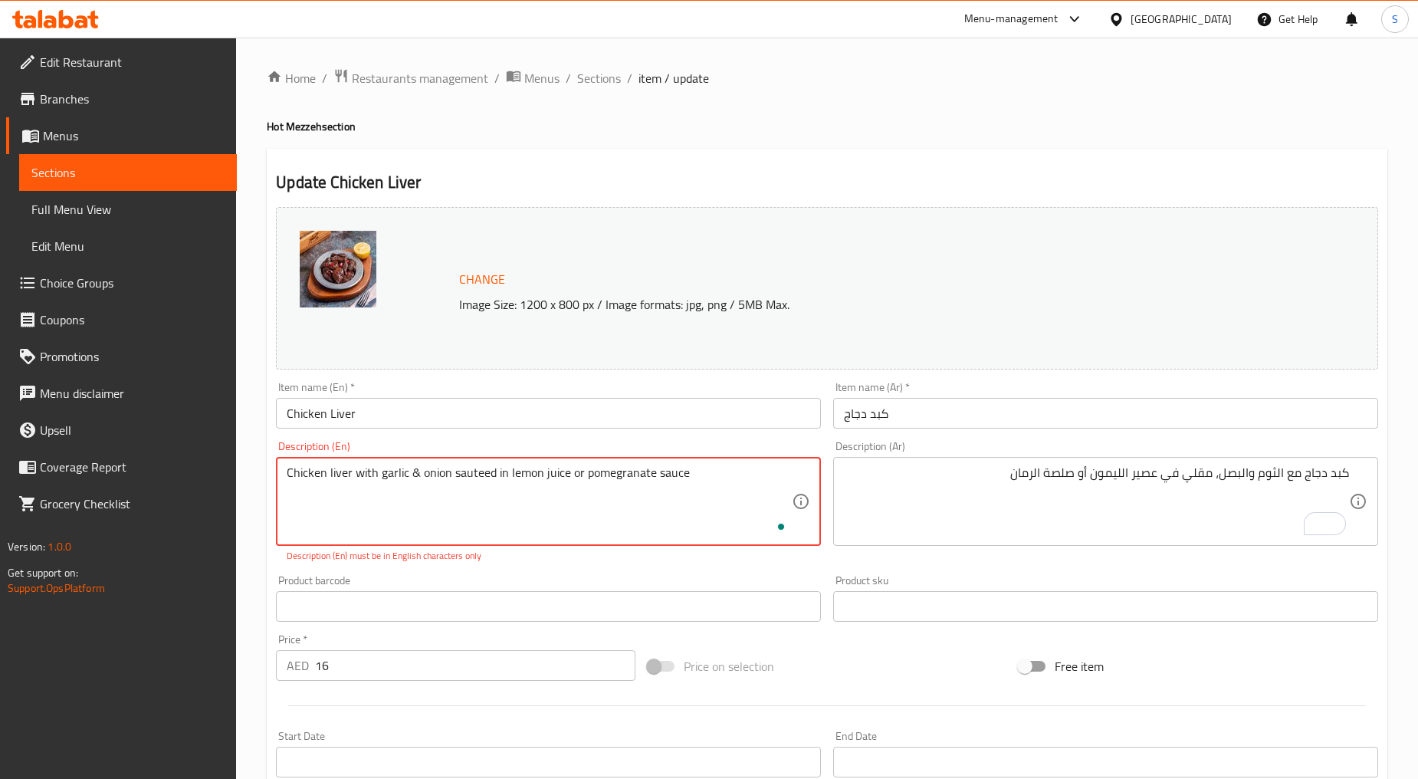
type textarea "Chicken liver with garlic & onion sauteed in lemon juice or pomegranate sauce"
click at [537, 577] on div "Product barcode Product barcode" at bounding box center [548, 598] width 545 height 47
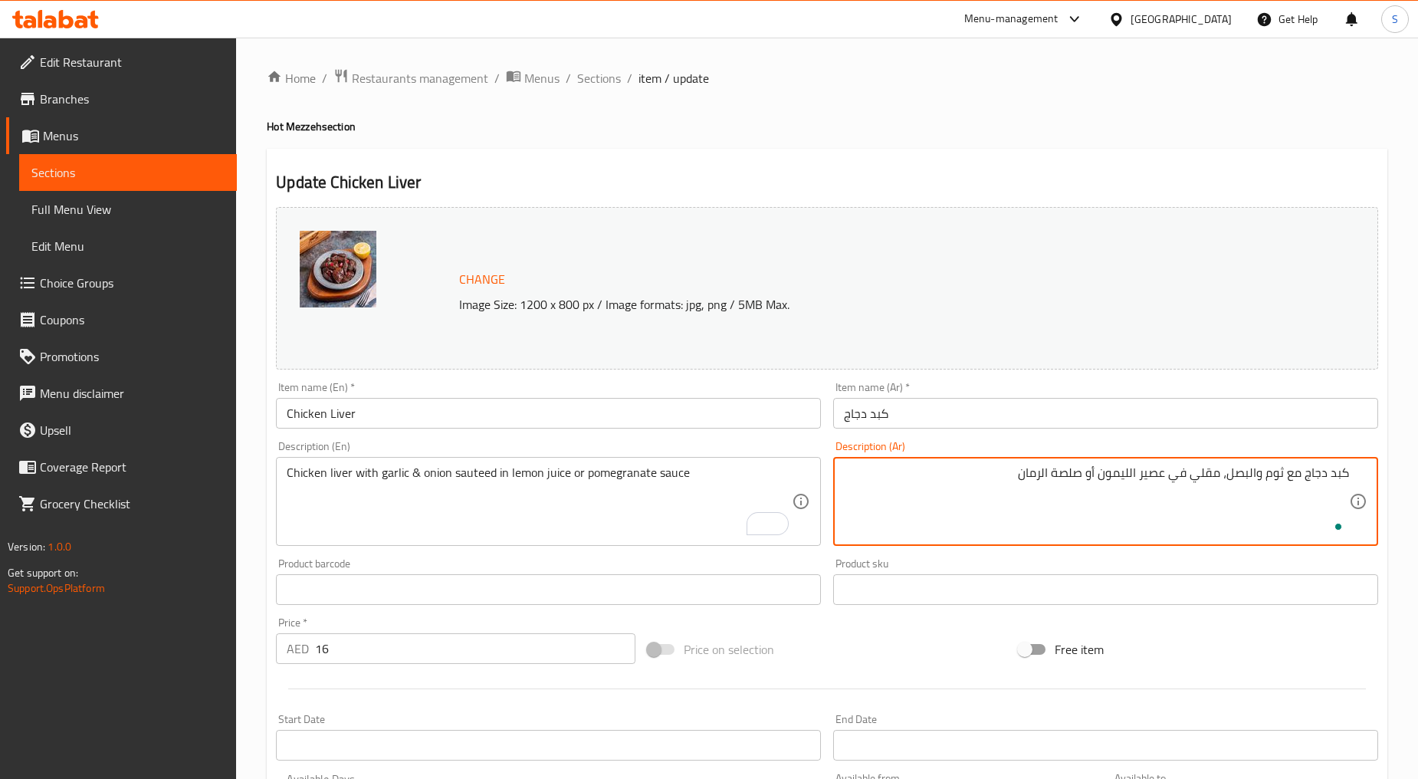
click at [1251, 472] on textarea "كبد دجاج مع ثوم والبصل، مقلي في عصير الليمون أو صلصة الرمان" at bounding box center [1096, 501] width 505 height 73
click at [1196, 475] on textarea "كبد دجاج مع ثوم وبصل، مقلي في عصير الليمون أو صلصة الرمان" at bounding box center [1096, 501] width 505 height 73
click at [1139, 472] on textarea "كبد دجاج مع ثوم وبصل سوتيه في عصير الليمون أو صلصة الرمان" at bounding box center [1096, 501] width 505 height 73
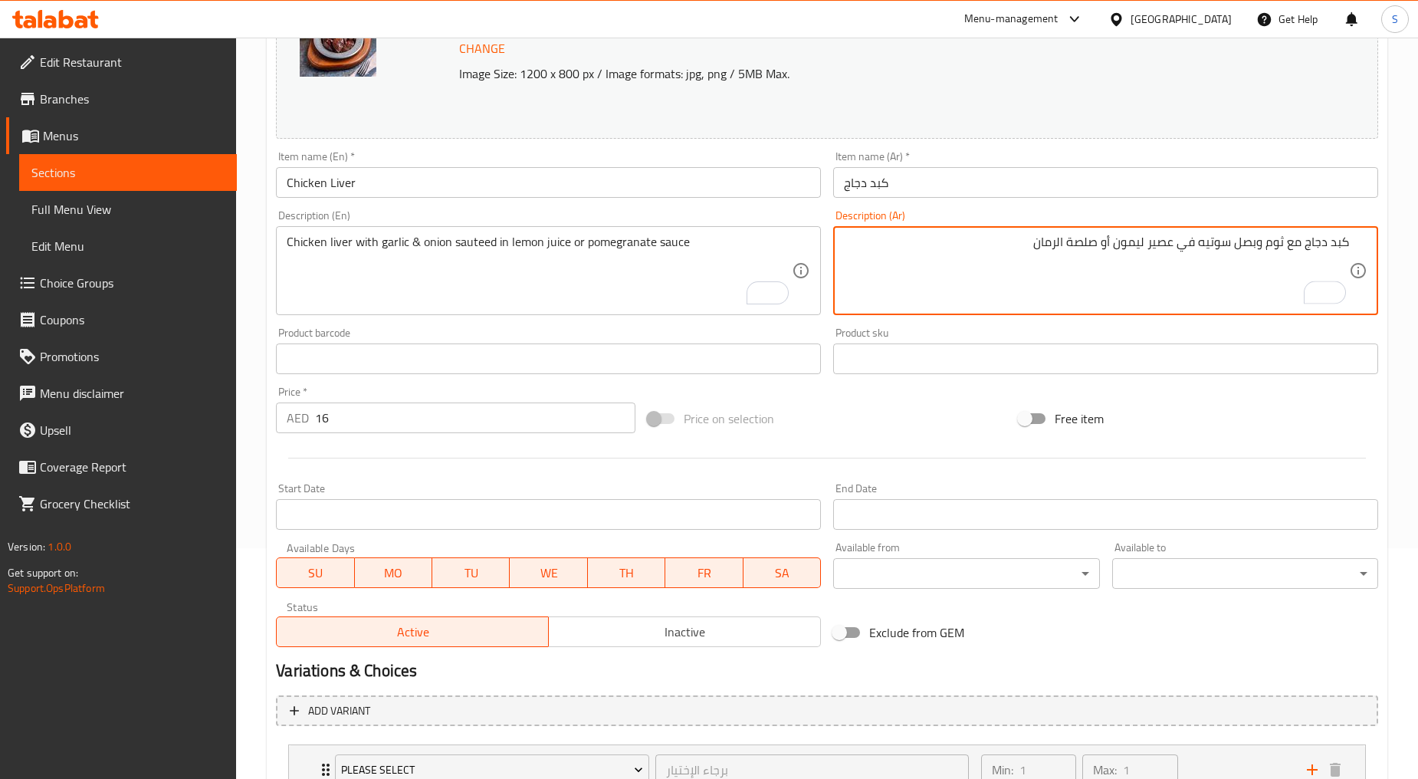
scroll to position [350, 0]
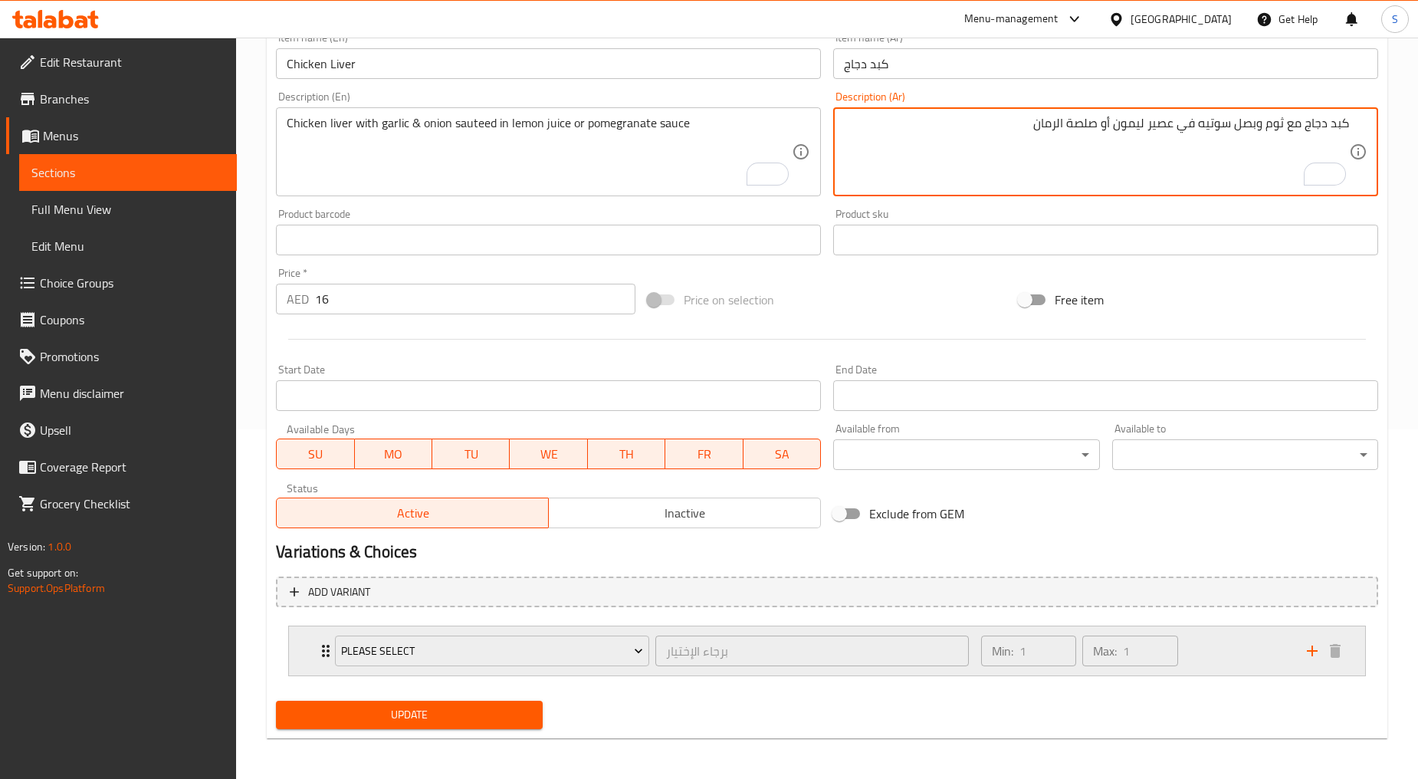
click at [295, 643] on div "Please Select برجاء الإختيار ​ Min: 1 ​ Max: 1 ​" at bounding box center [827, 650] width 1076 height 49
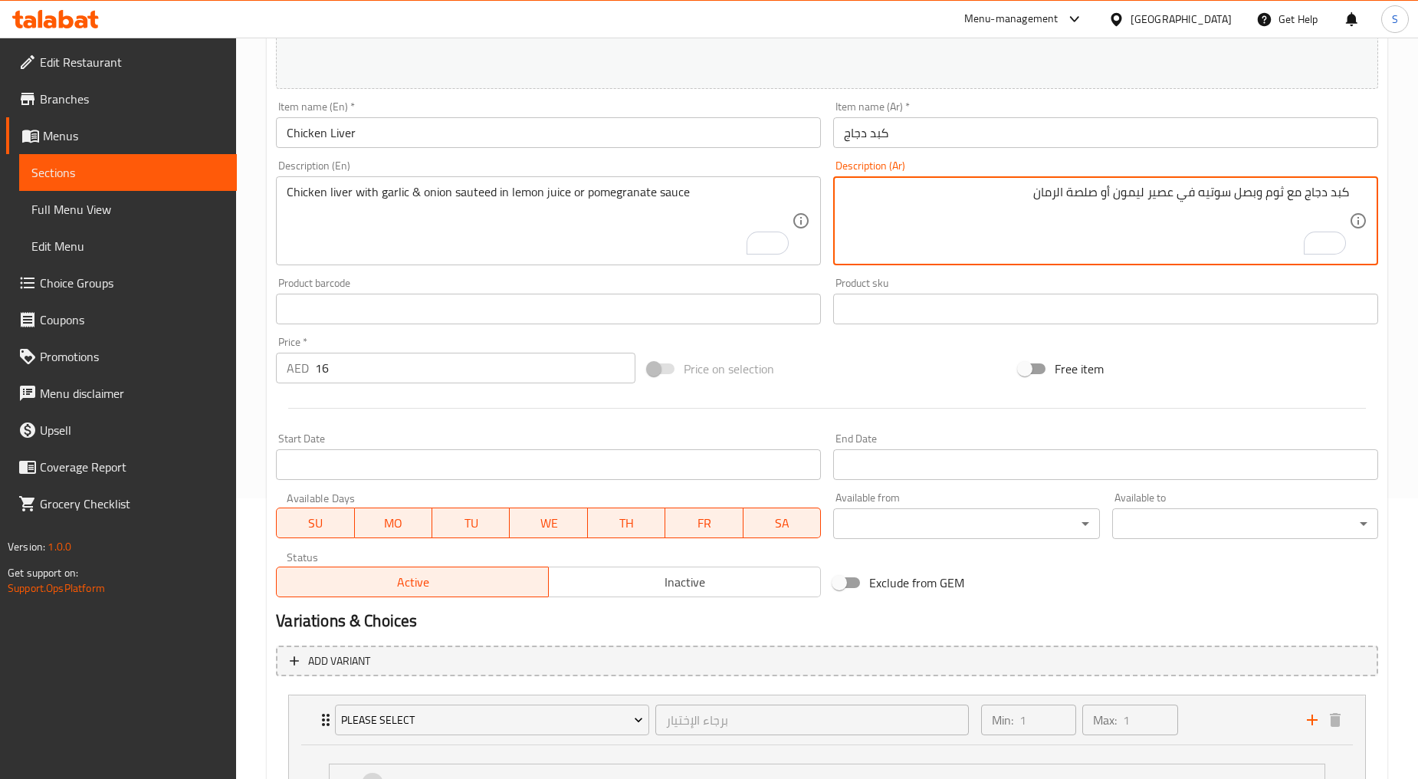
scroll to position [486, 0]
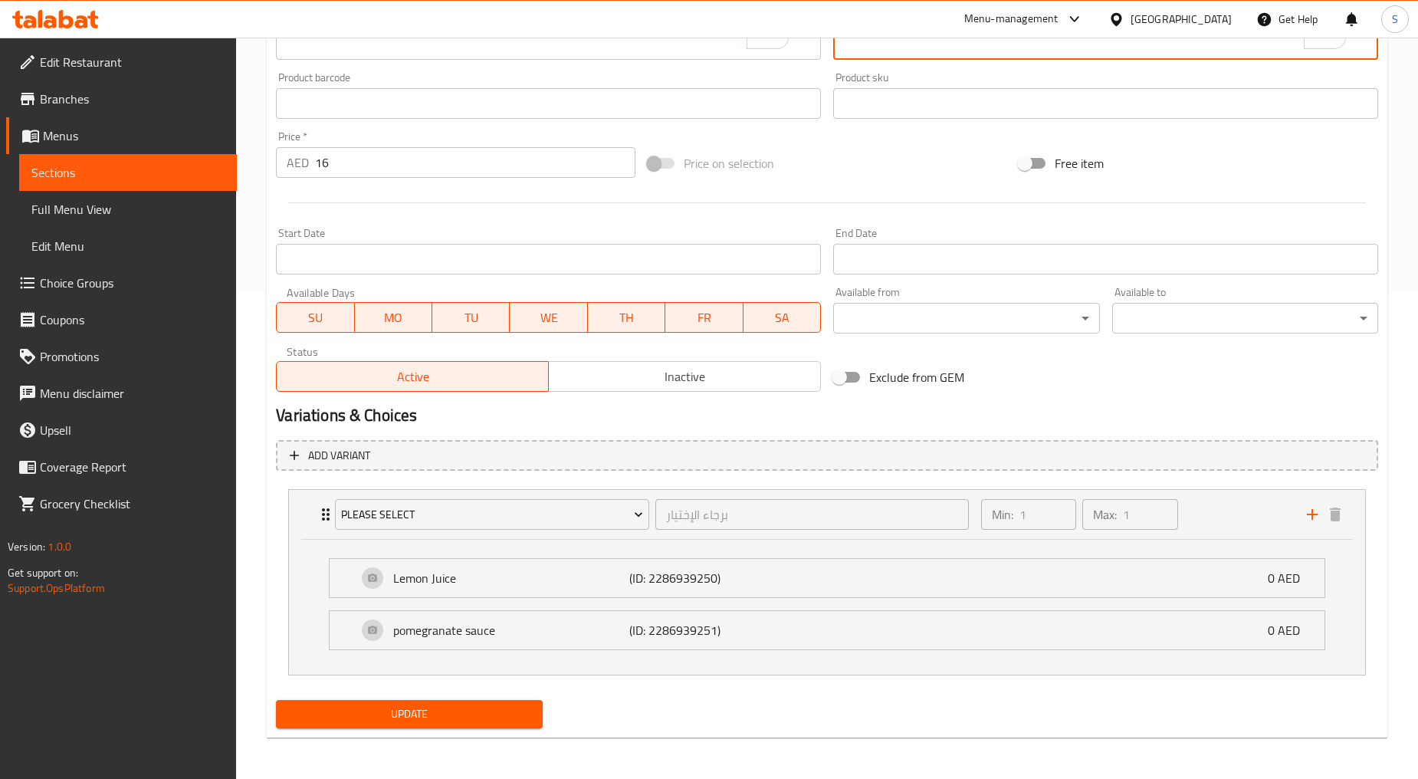
type textarea "كبد دجاج مع ثوم وبصل سوتيه في عصير ليمون أو صلصة الرمان"
click at [428, 705] on span "Update" at bounding box center [409, 714] width 242 height 19
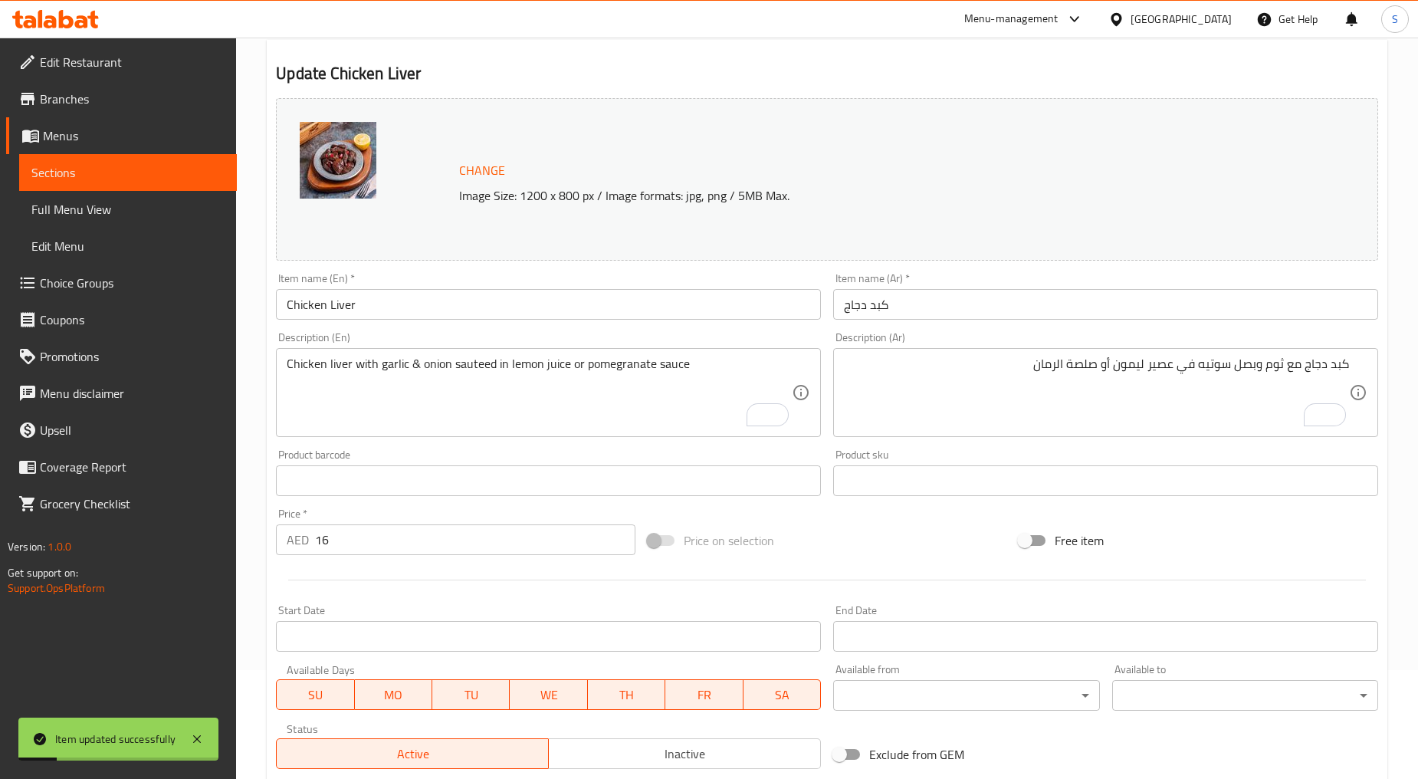
scroll to position [0, 0]
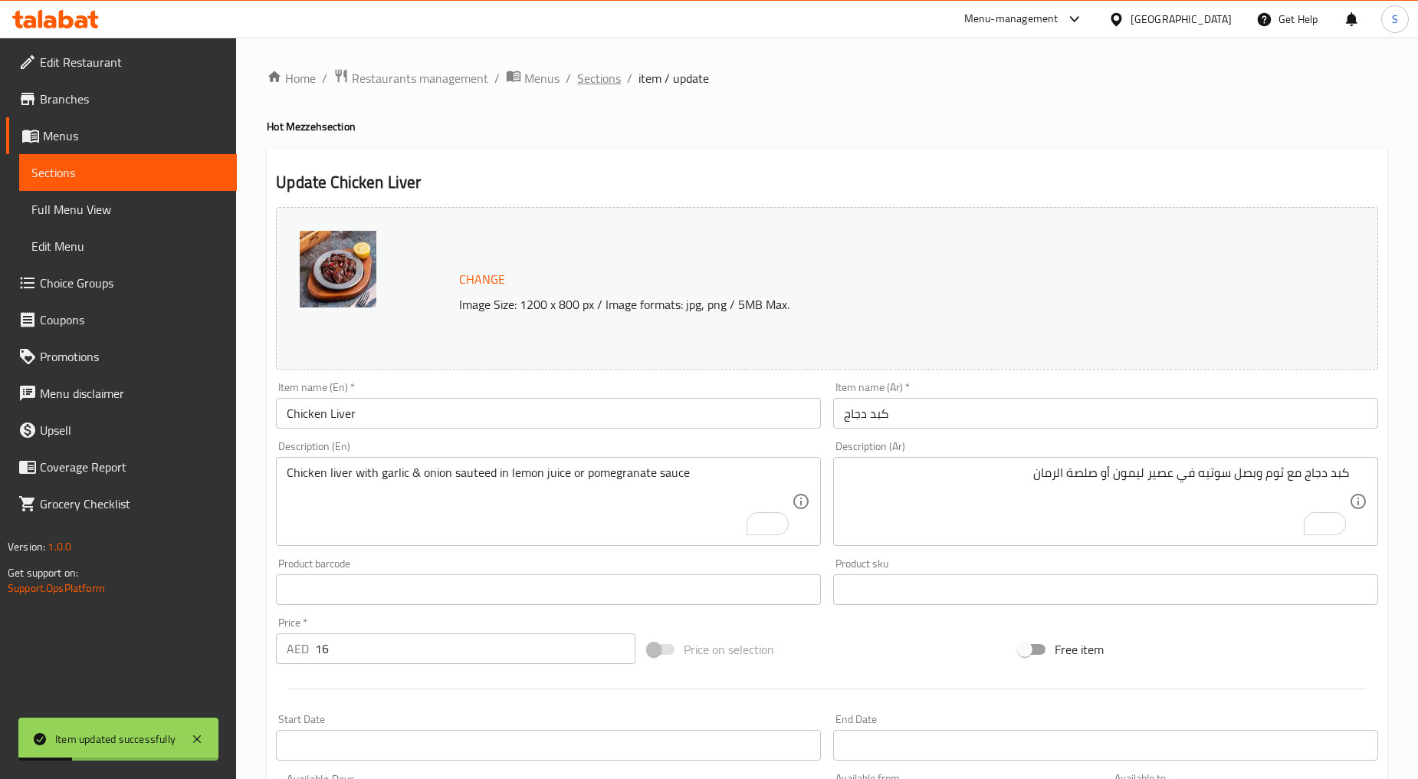
click at [577, 83] on span "Sections" at bounding box center [599, 78] width 44 height 18
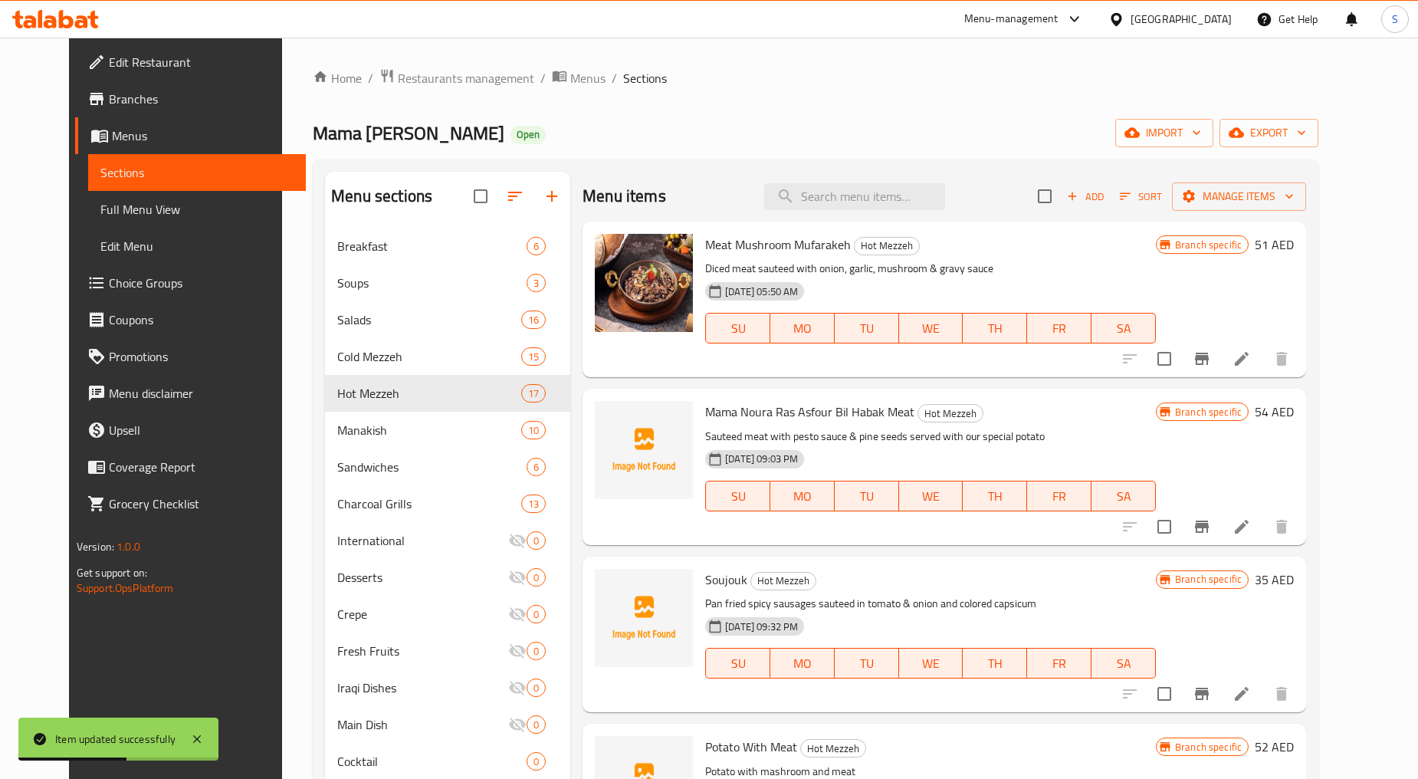
scroll to position [1559, 0]
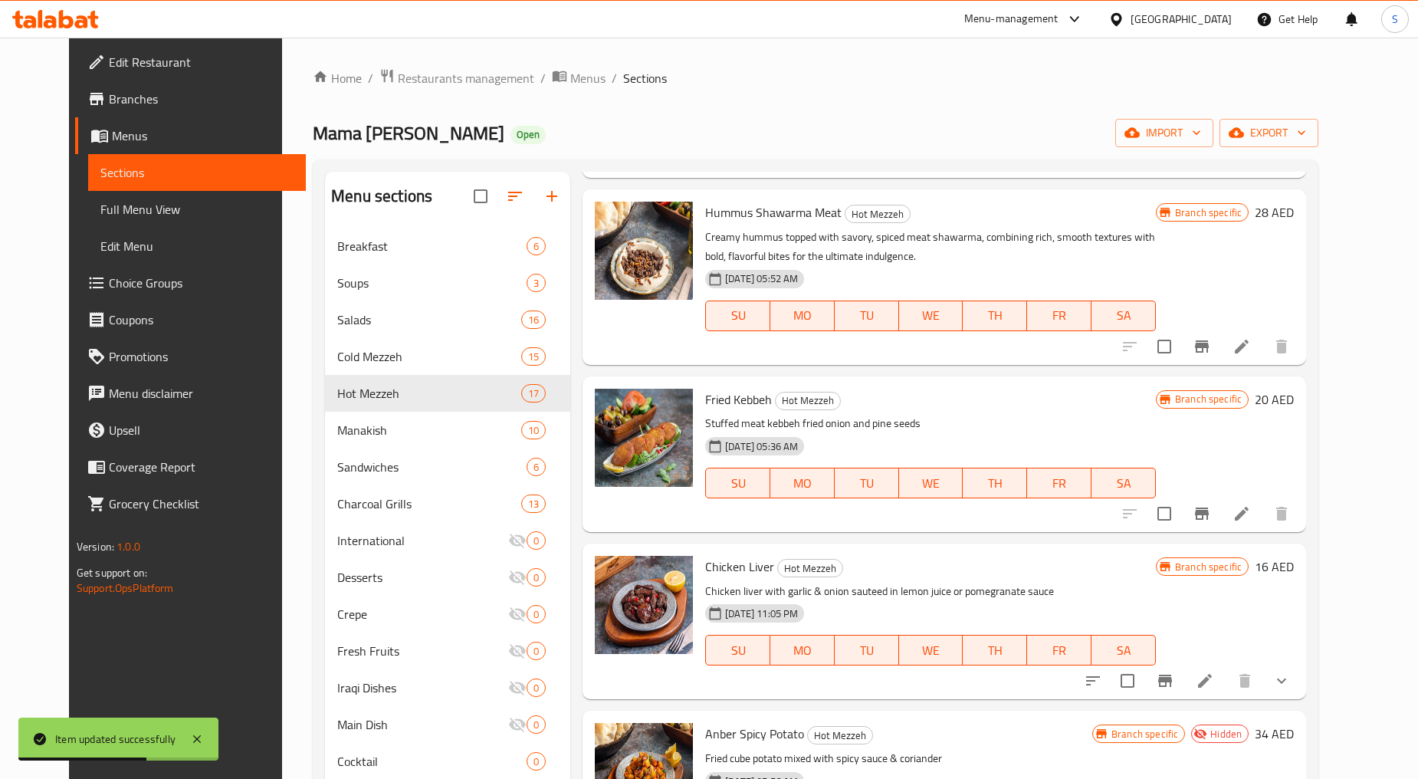
click at [1172, 677] on icon "Branch-specific-item" at bounding box center [1166, 681] width 14 height 12
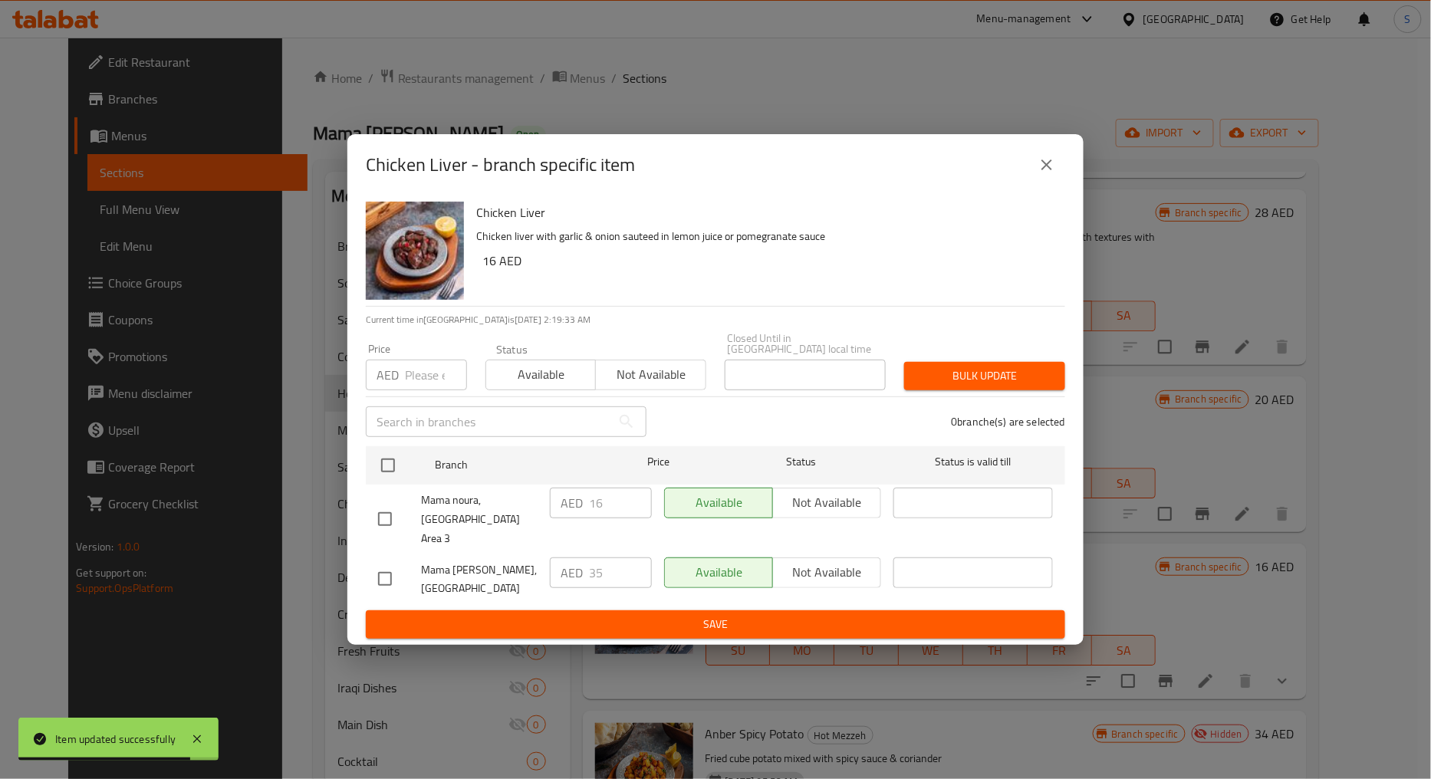
click at [1040, 166] on icon "close" at bounding box center [1046, 165] width 18 height 18
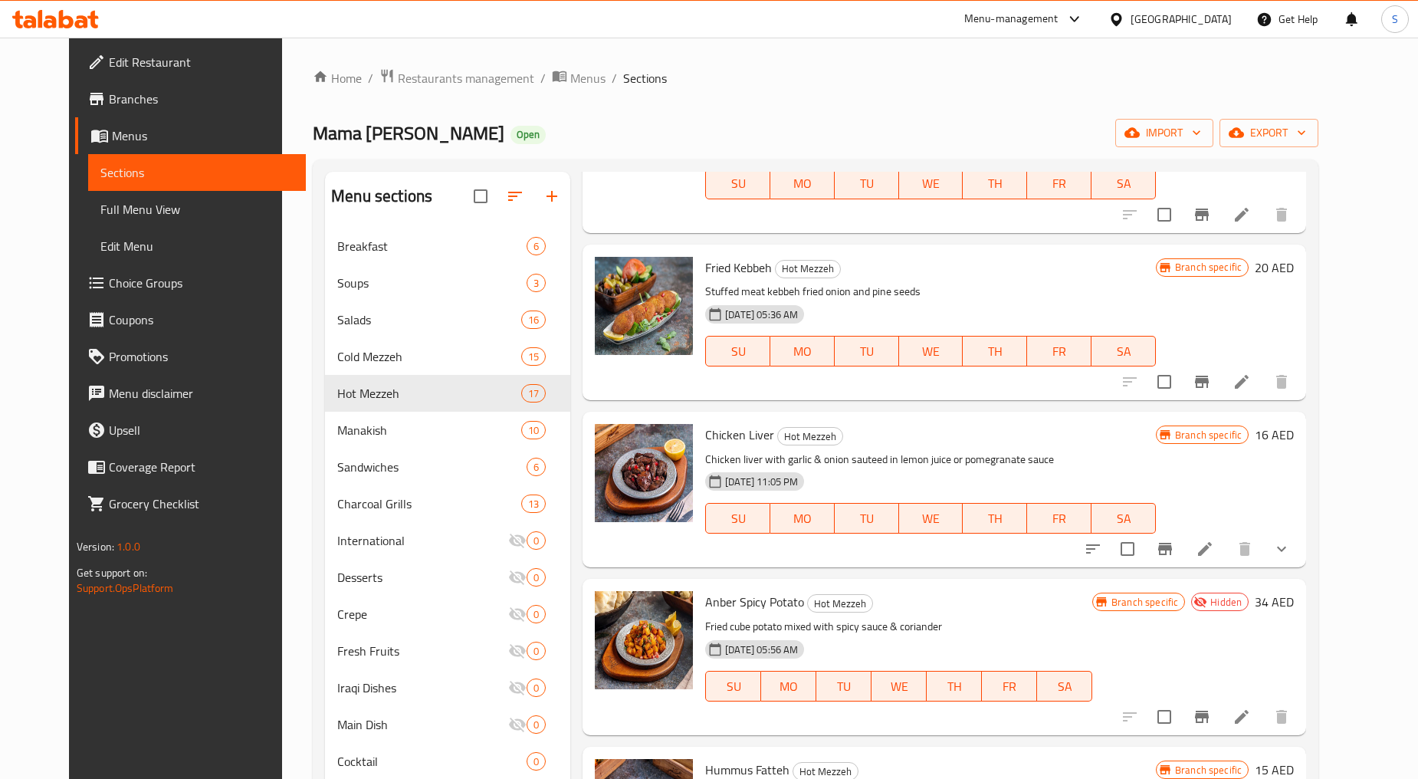
scroll to position [1899, 0]
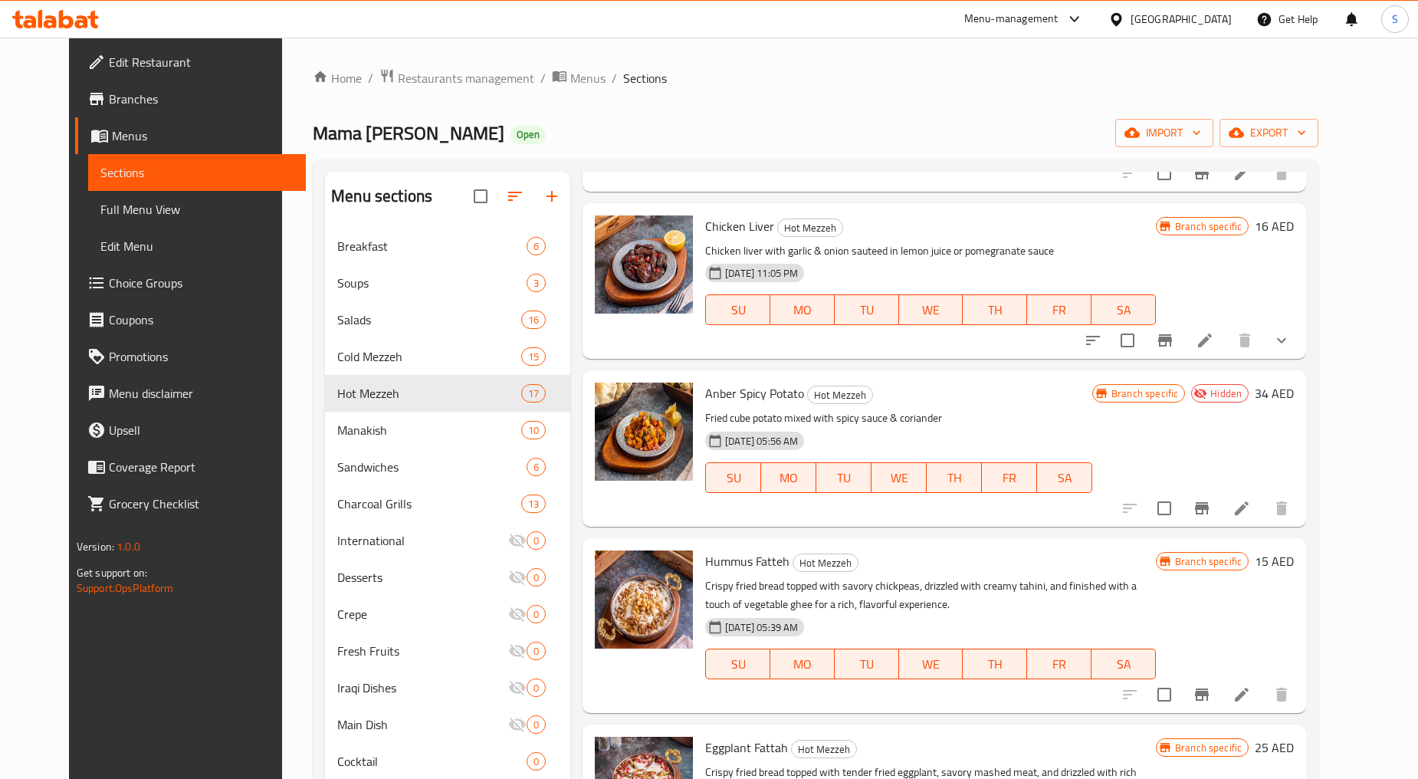
click at [1209, 509] on icon "Branch-specific-item" at bounding box center [1202, 508] width 14 height 12
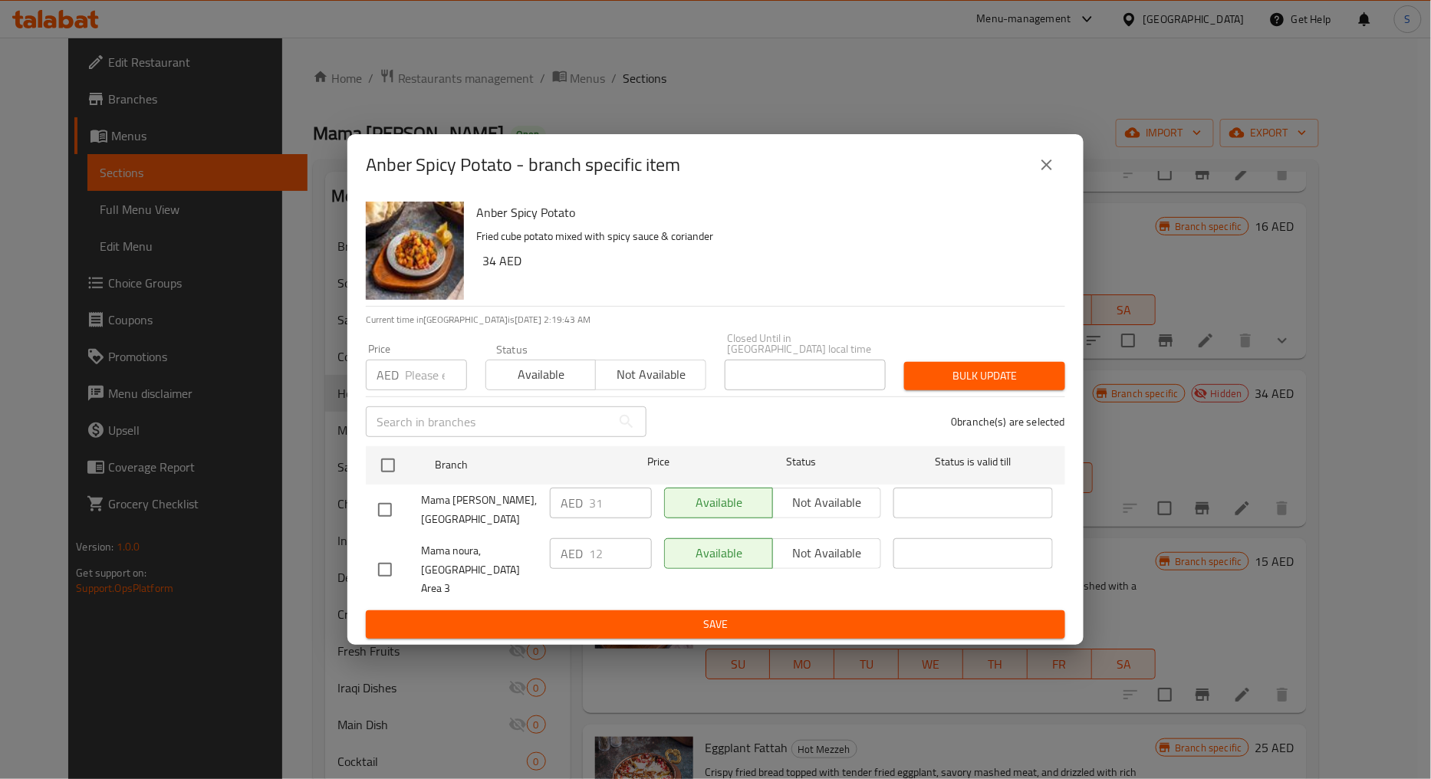
click at [1040, 174] on icon "close" at bounding box center [1046, 165] width 18 height 18
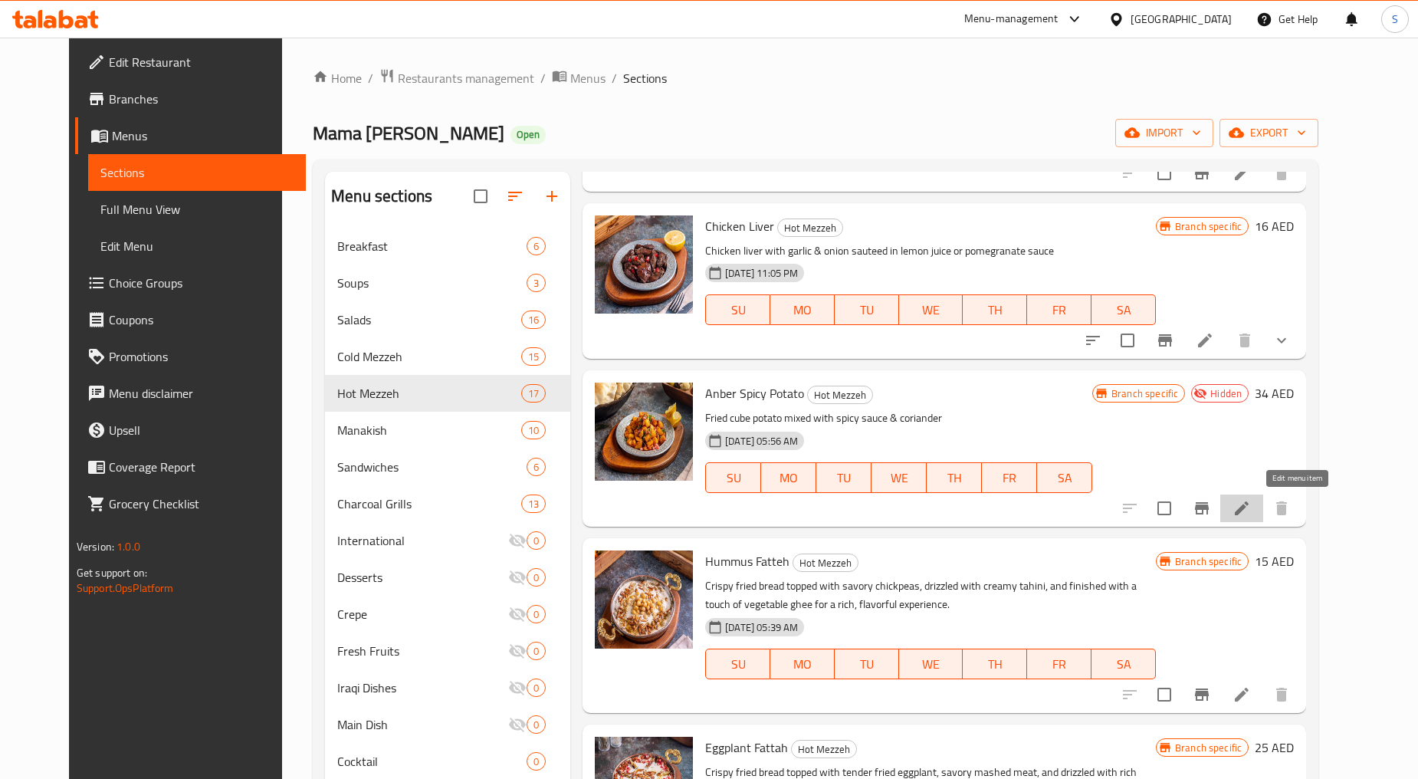
click at [1251, 508] on icon at bounding box center [1242, 508] width 18 height 18
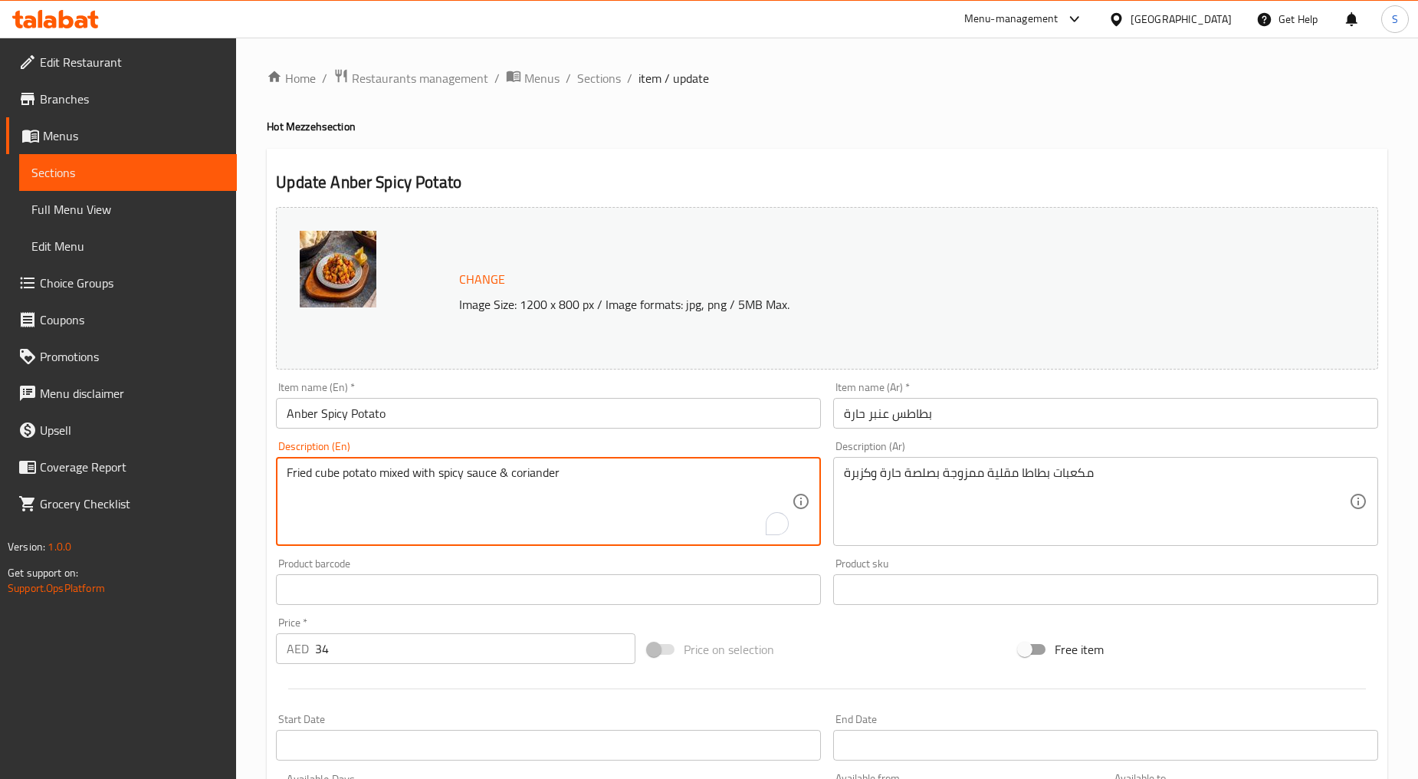
click at [415, 477] on textarea "Fried cube potato mixed with spicy sauce & coriander" at bounding box center [539, 501] width 505 height 73
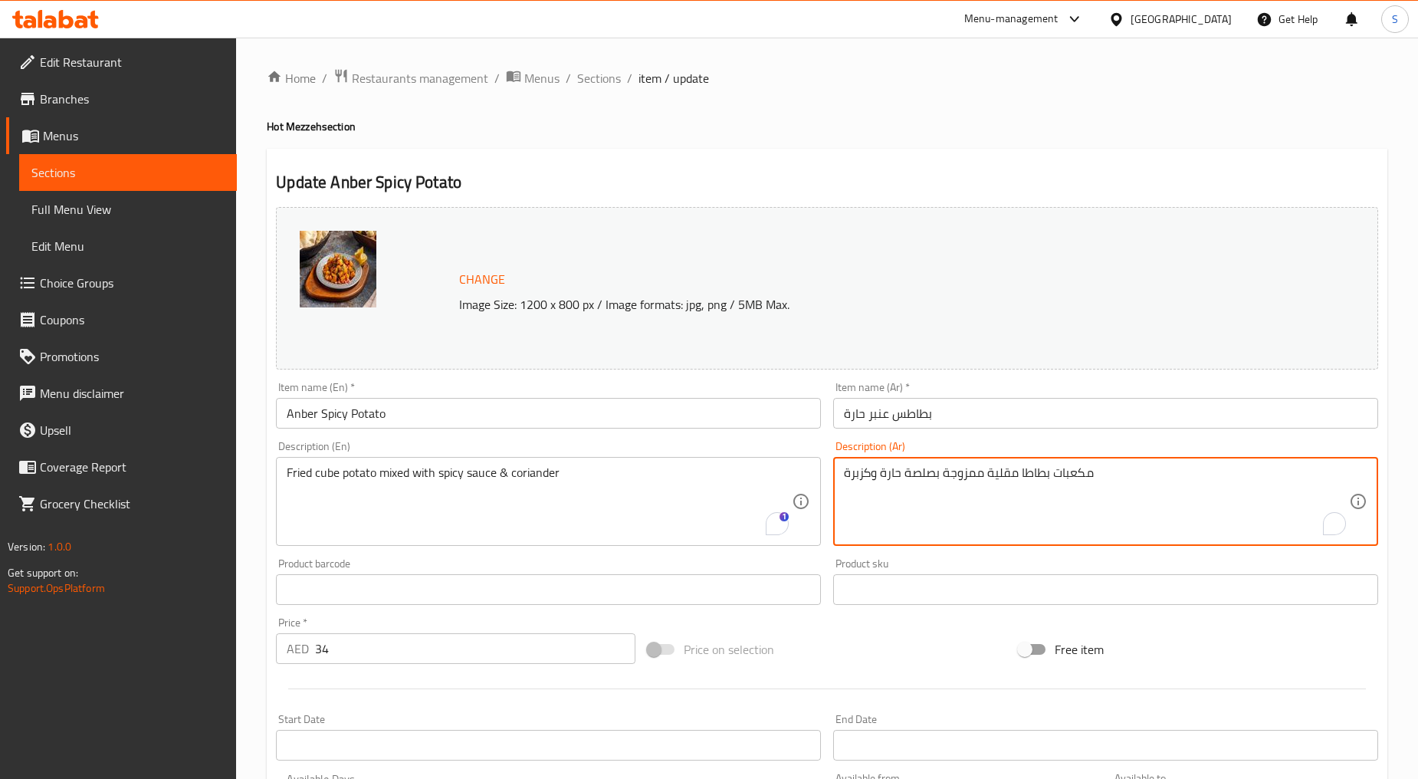
click at [1046, 486] on textarea "مكعبات بطاطا مقلية ممزوجة بصلصة حارة وكزبرة" at bounding box center [1096, 501] width 505 height 73
paste textarea "To enrich screen reader interactions, please activate Accessibility in Grammarl…"
click at [1213, 468] on textarea "مكعبات بطاطس مقلية ممزوجة بصلصة حارة وكزبرة" at bounding box center [1096, 501] width 505 height 73
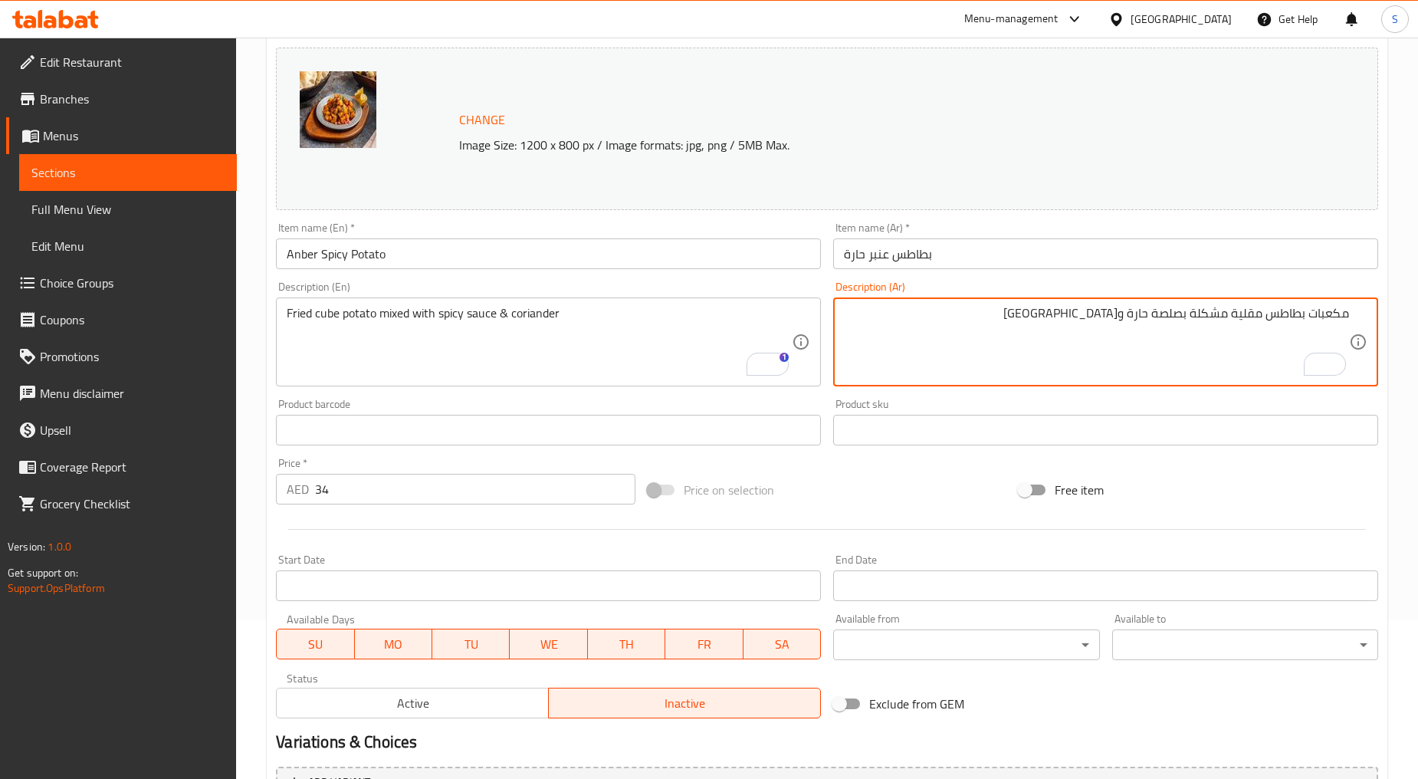
scroll to position [324, 0]
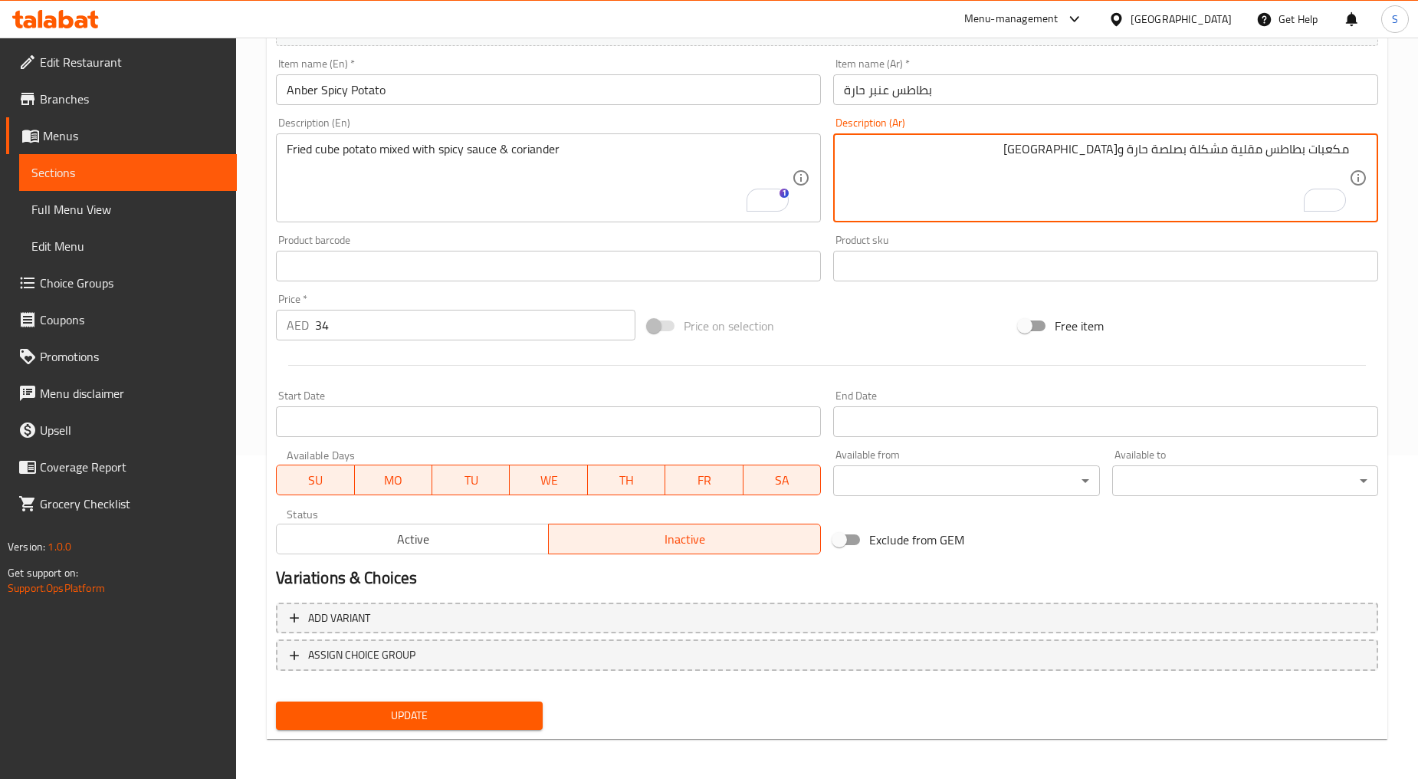
type textarea "مكعبات بطاطس مقلية مشكلة بصلصة حارة و[GEOGRAPHIC_DATA]"
click at [384, 716] on span "Update" at bounding box center [409, 715] width 242 height 19
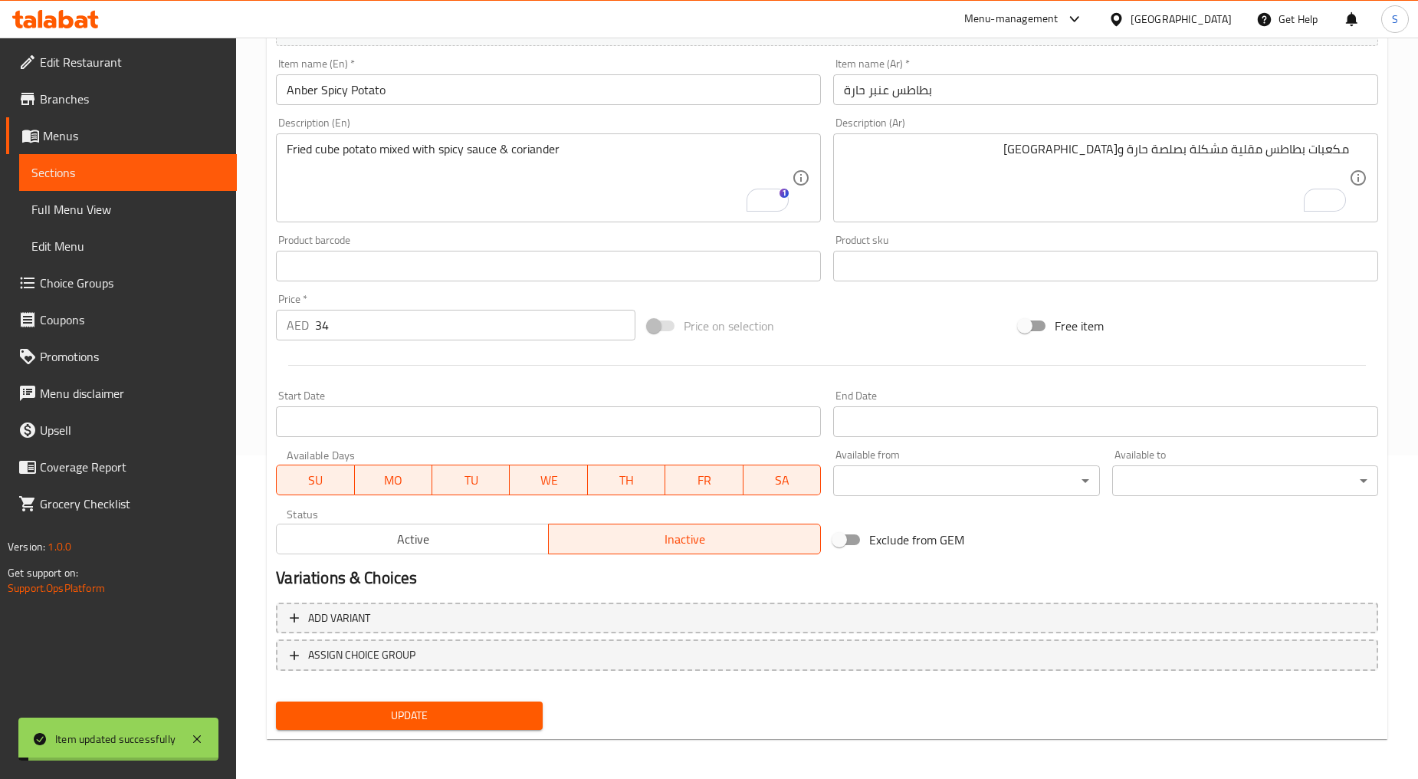
scroll to position [0, 0]
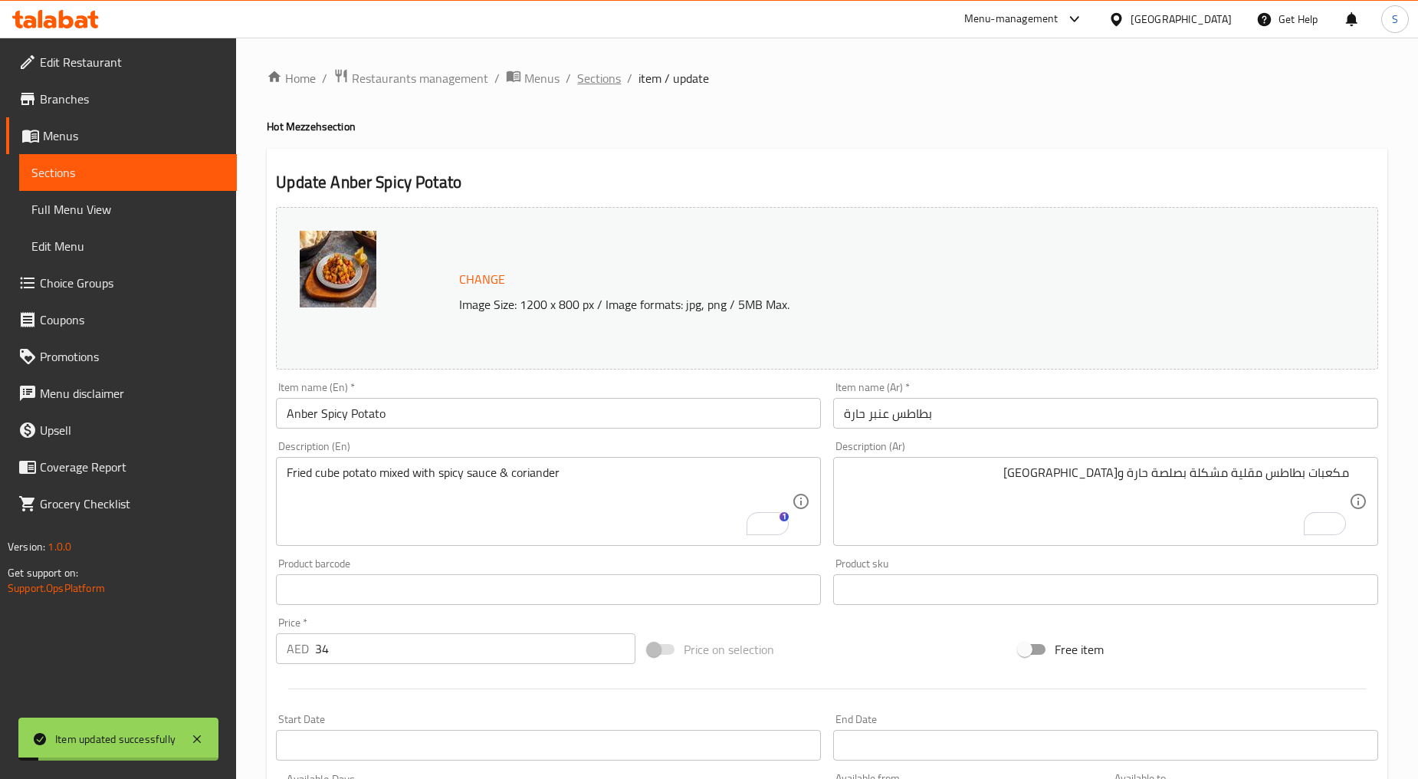
click at [594, 75] on span "Sections" at bounding box center [599, 78] width 44 height 18
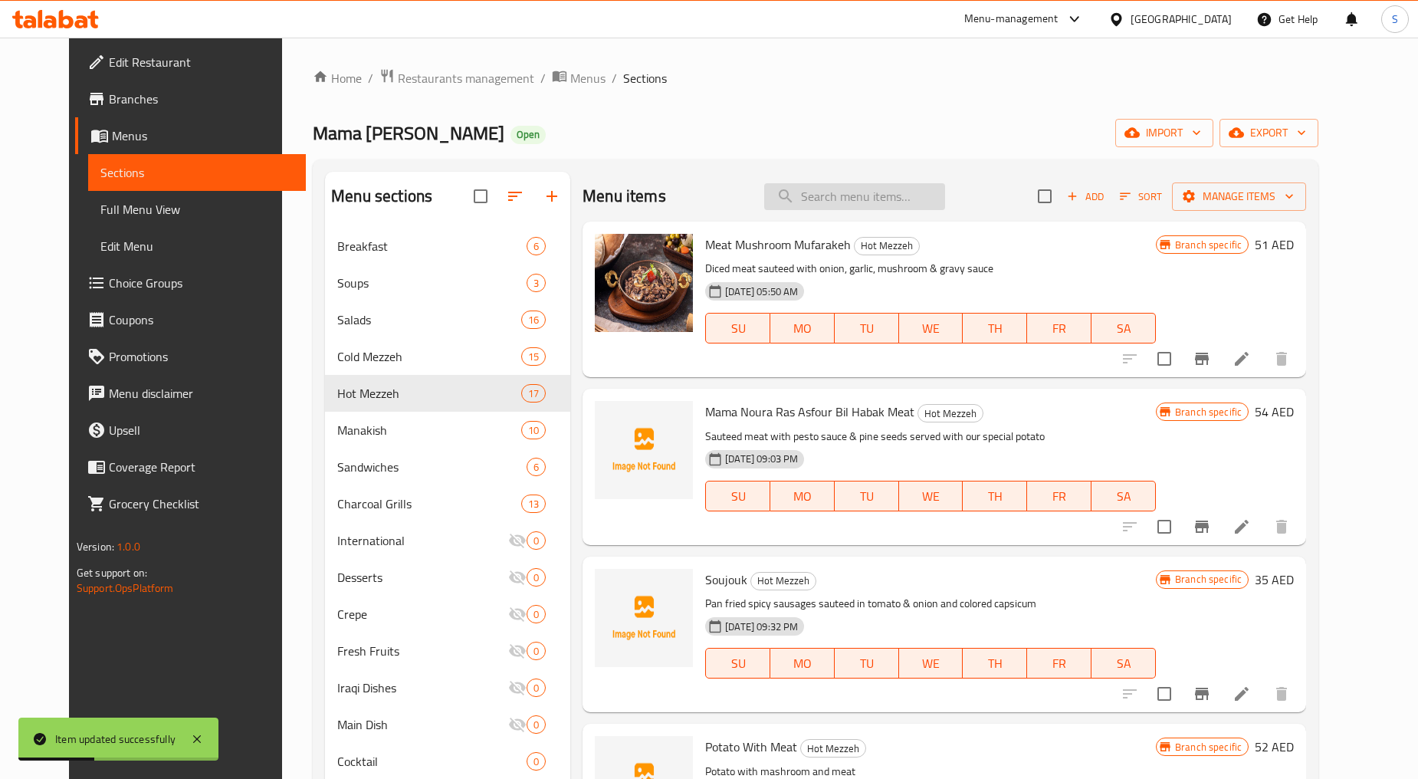
click at [839, 189] on input "search" at bounding box center [854, 196] width 181 height 27
click at [1106, 194] on span "Add" at bounding box center [1085, 197] width 41 height 18
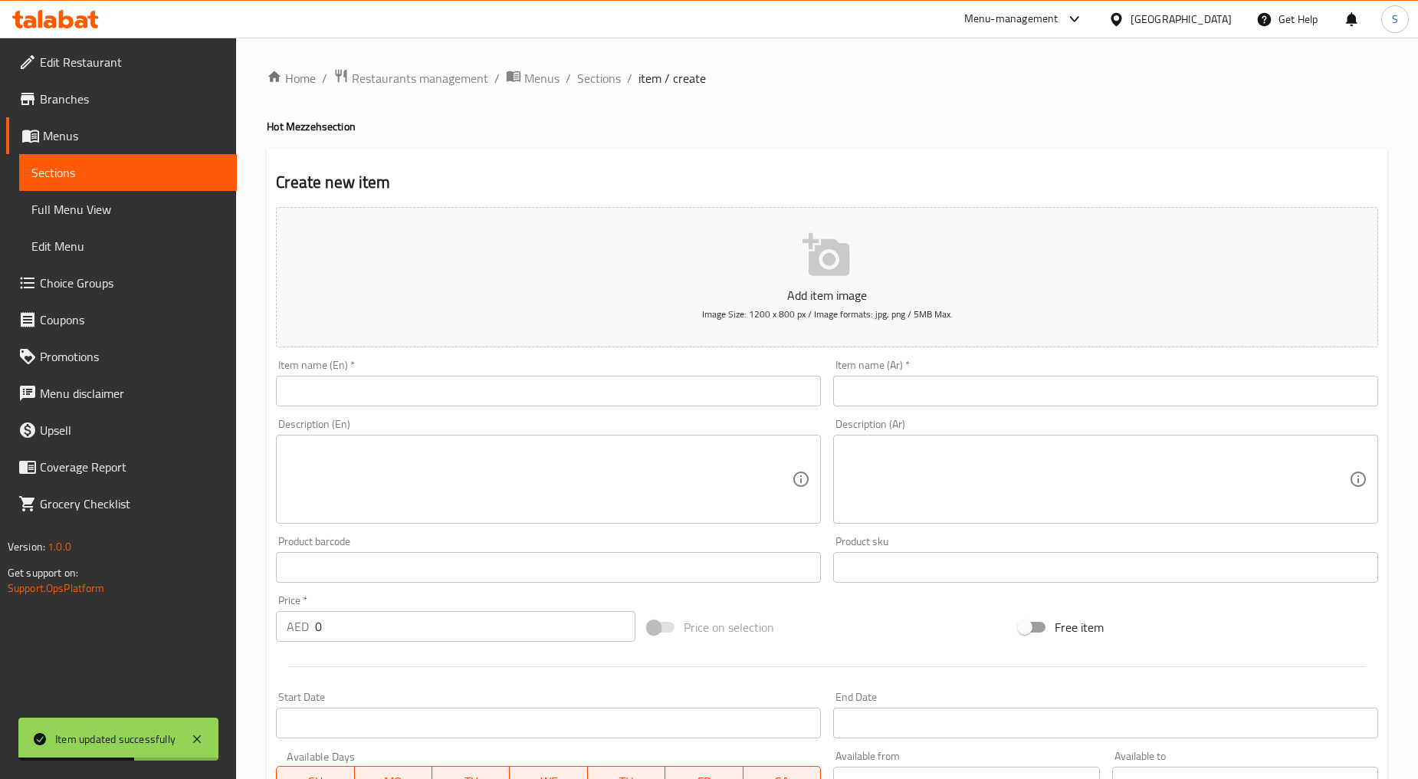
click at [430, 383] on input "text" at bounding box center [548, 391] width 545 height 31
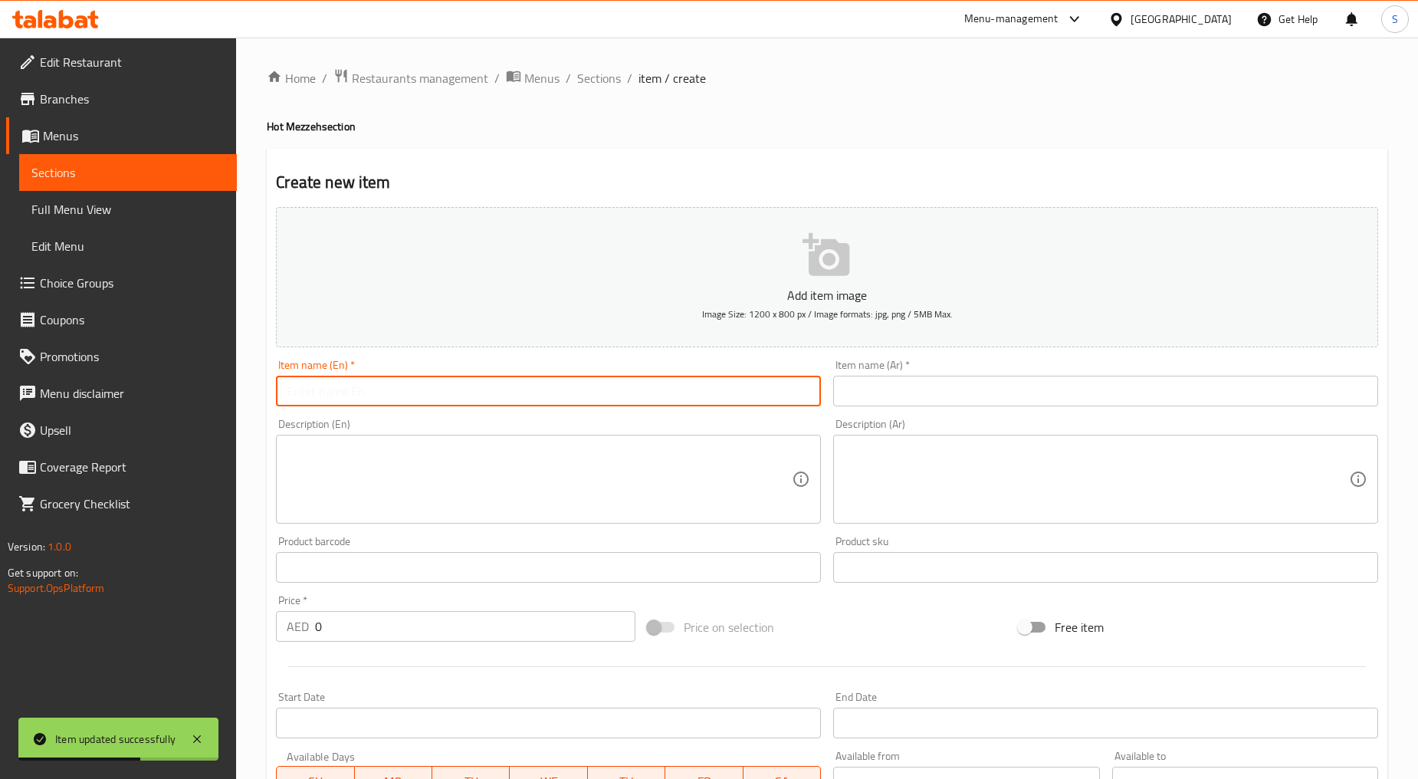
paste input "CHEESE ROLL"
click at [429, 388] on input "CHEESE ROLL" at bounding box center [548, 391] width 545 height 31
type input "Cheese Roll"
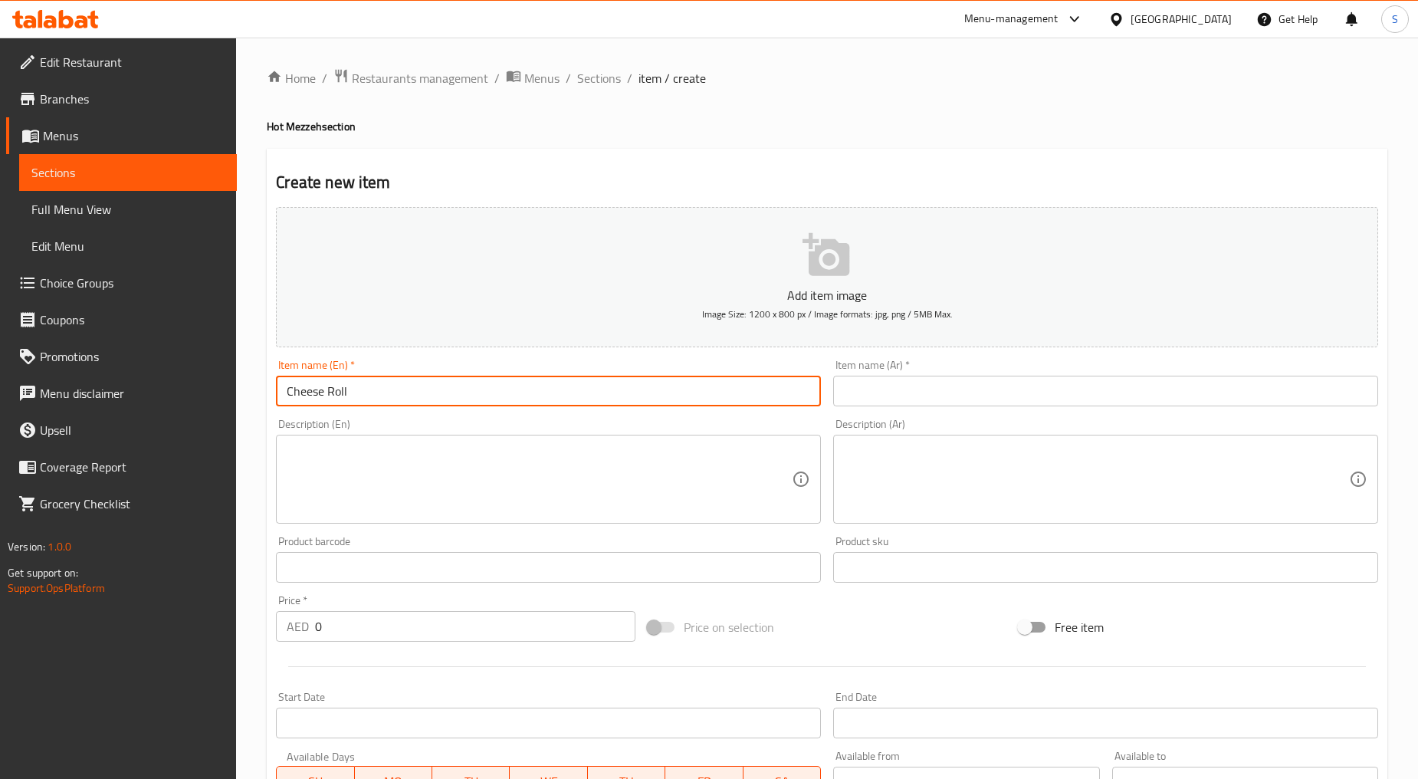
click at [504, 451] on textarea at bounding box center [539, 479] width 505 height 73
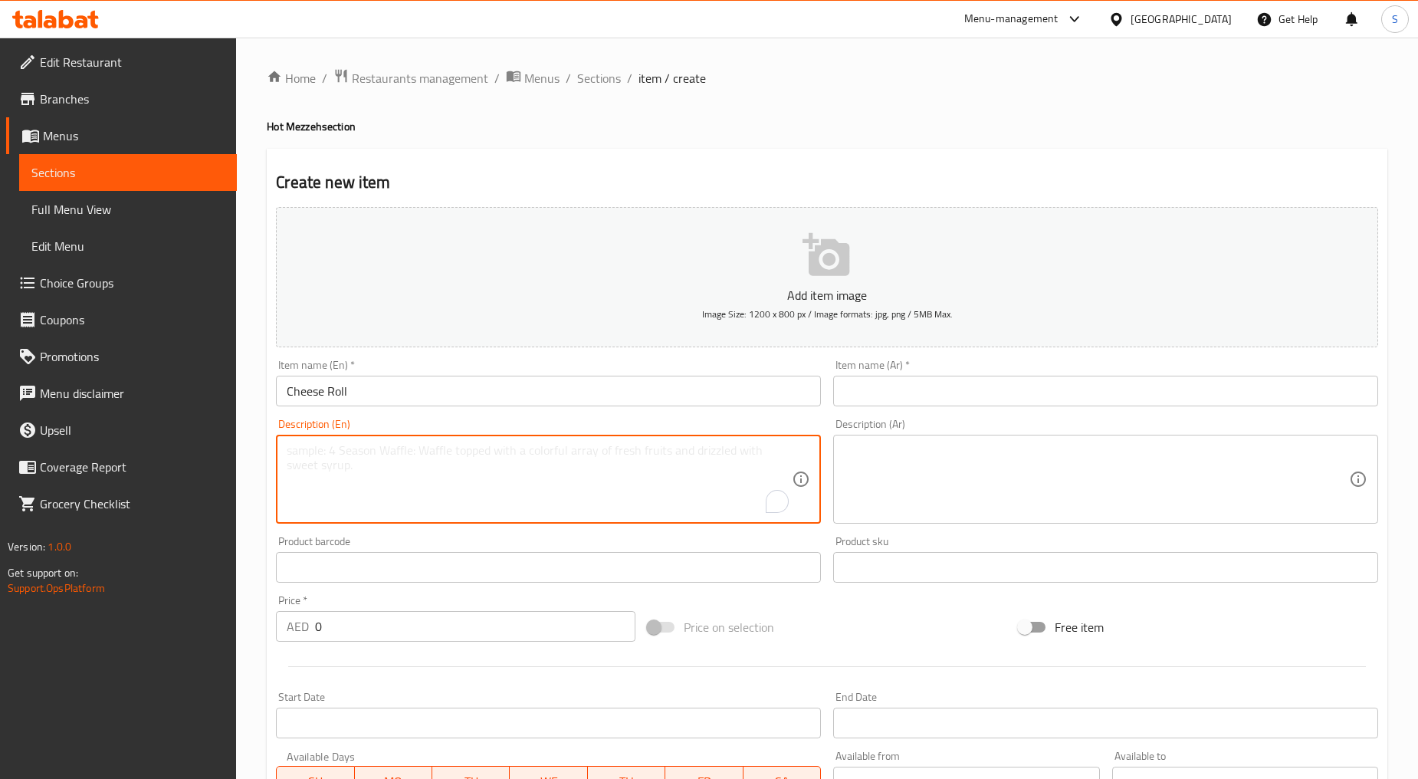
paste textarea "Crispy spring rolls filled with a blend of melted mixed cheese, offering a deli…"
click at [504, 451] on textarea "Crispy spring rolls filled with a blend of melted mixed cheese, offering a deli…" at bounding box center [539, 479] width 505 height 73
click at [506, 473] on textarea "Crispy spring rolls filled with a blend of melted mixed cheese, offering a deli…" at bounding box center [539, 479] width 505 height 73
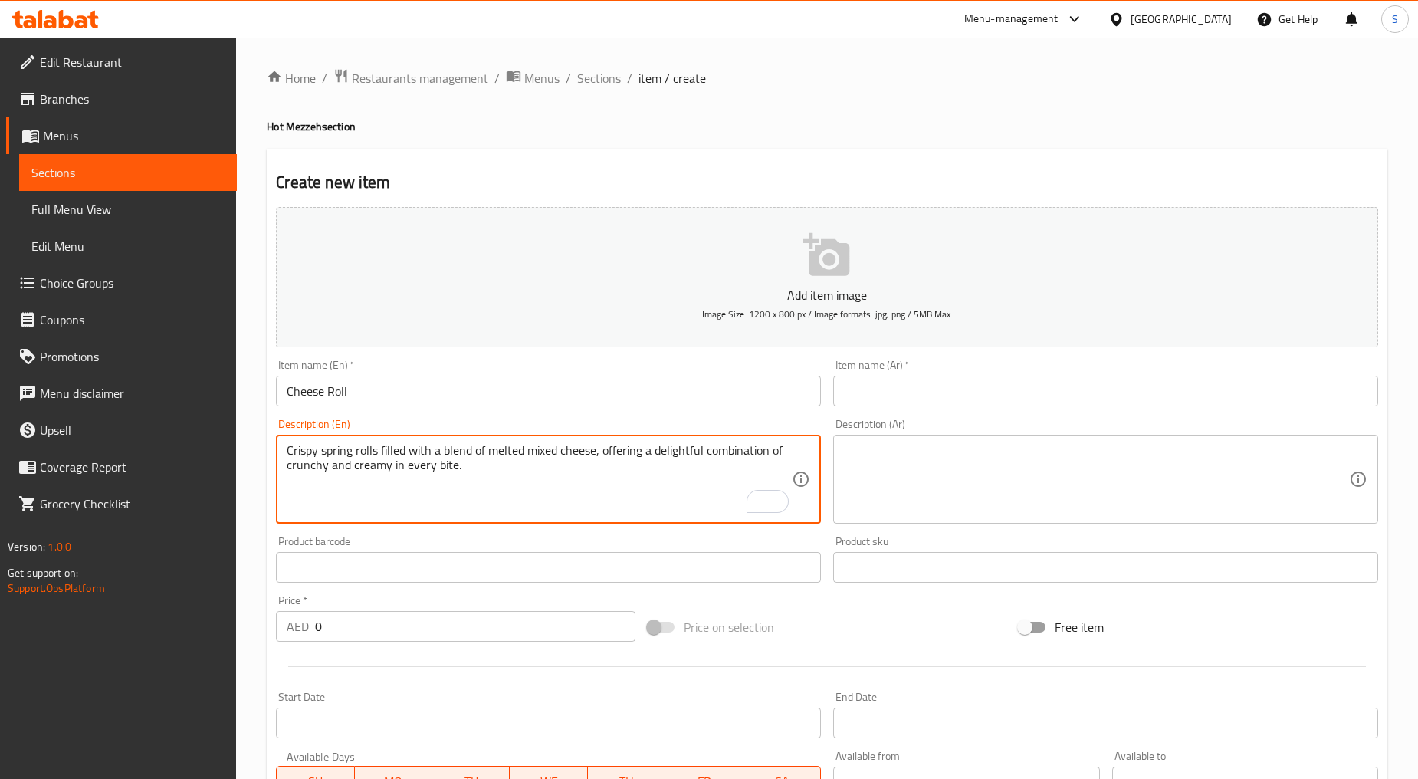
type textarea "Crispy spring rolls filled with a blend of melted mixed cheese, offering a deli…"
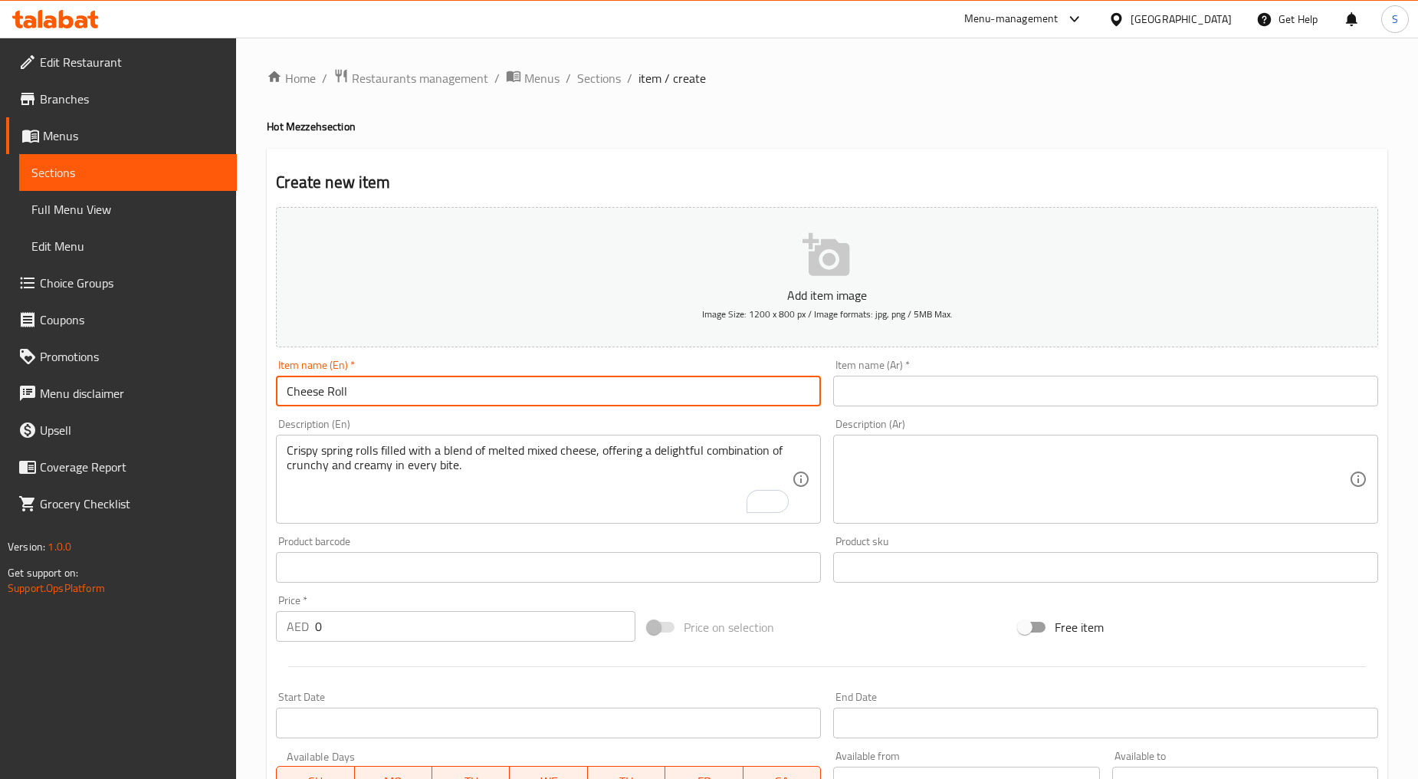
click at [422, 385] on input "Cheese Roll" at bounding box center [548, 391] width 545 height 31
click at [906, 403] on input "text" at bounding box center [1105, 391] width 545 height 31
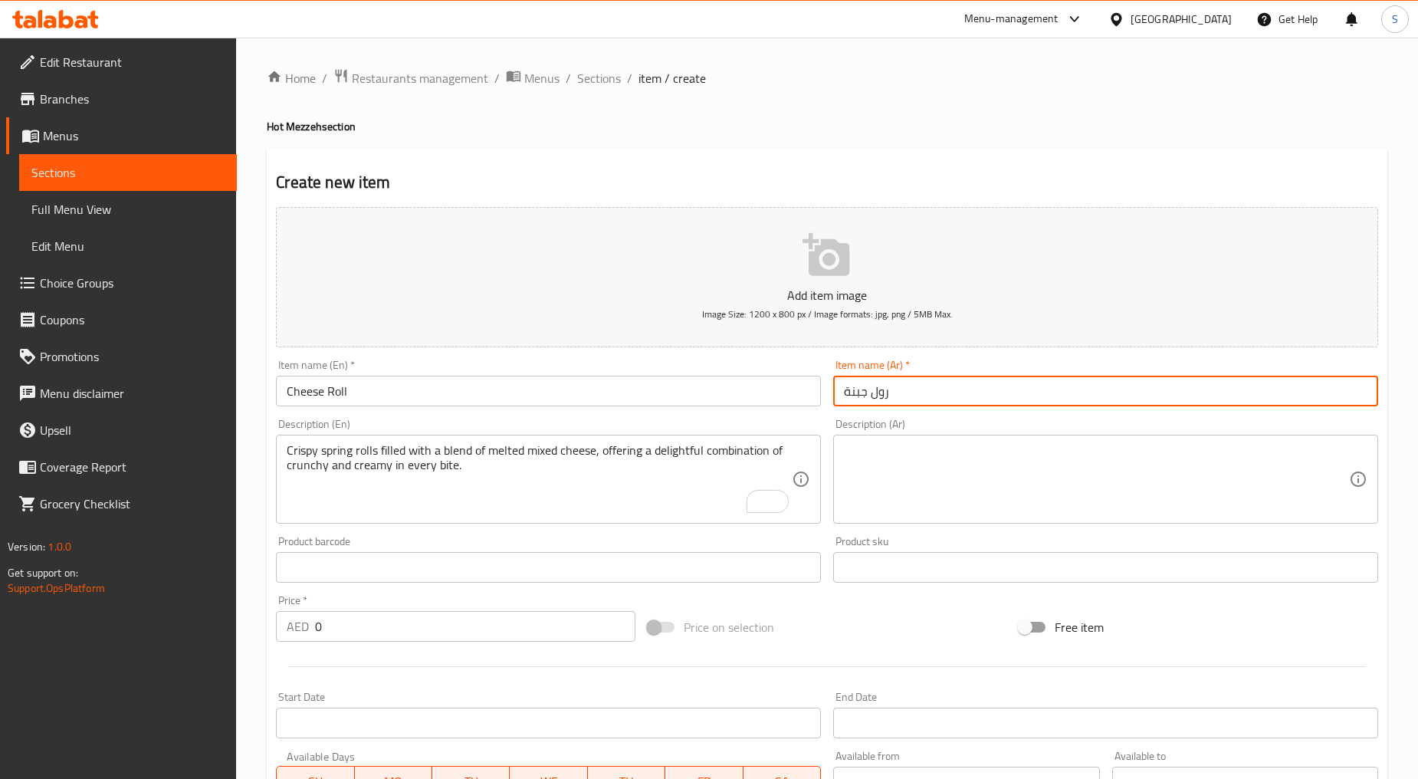
type input "رول جبنة"
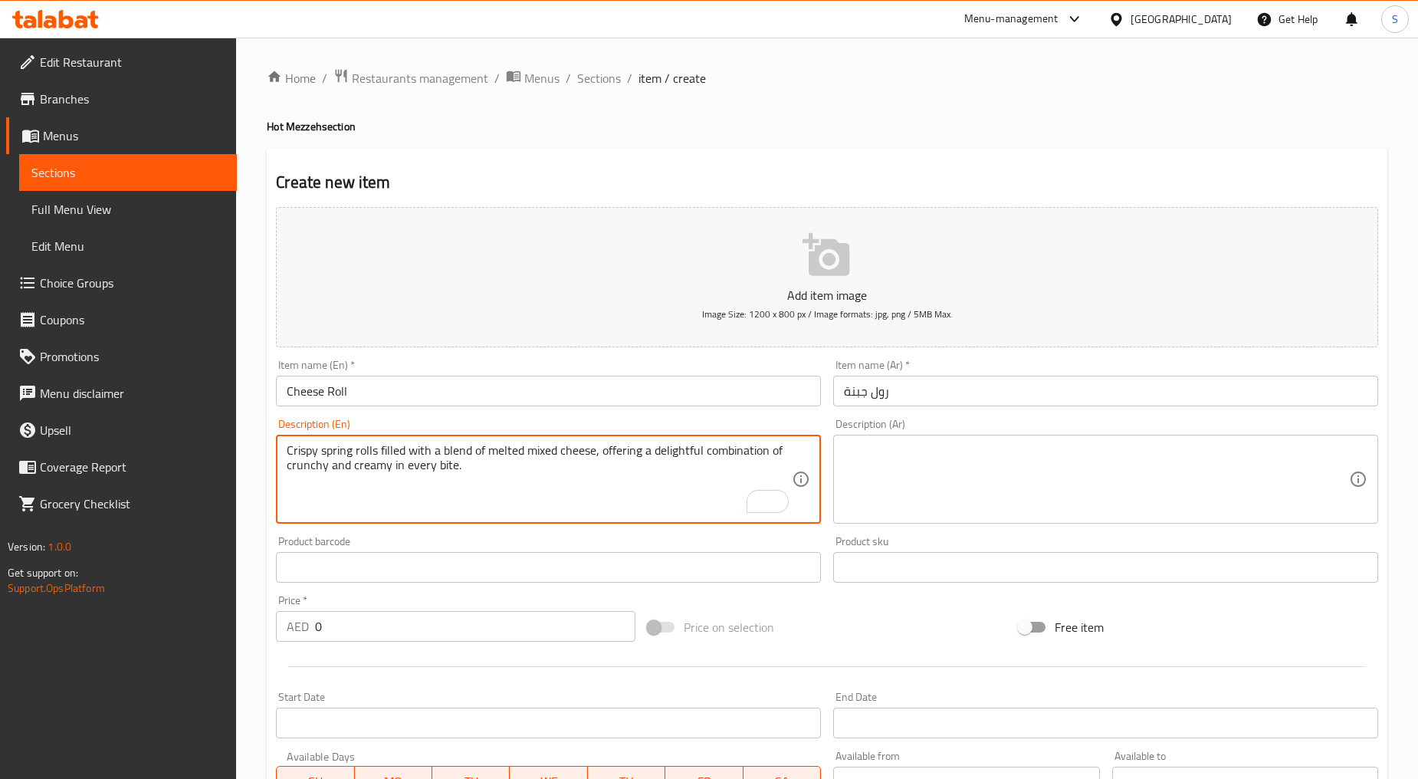
click at [512, 491] on textarea "Crispy spring rolls filled with a blend of melted mixed cheese, offering a deli…" at bounding box center [539, 479] width 505 height 73
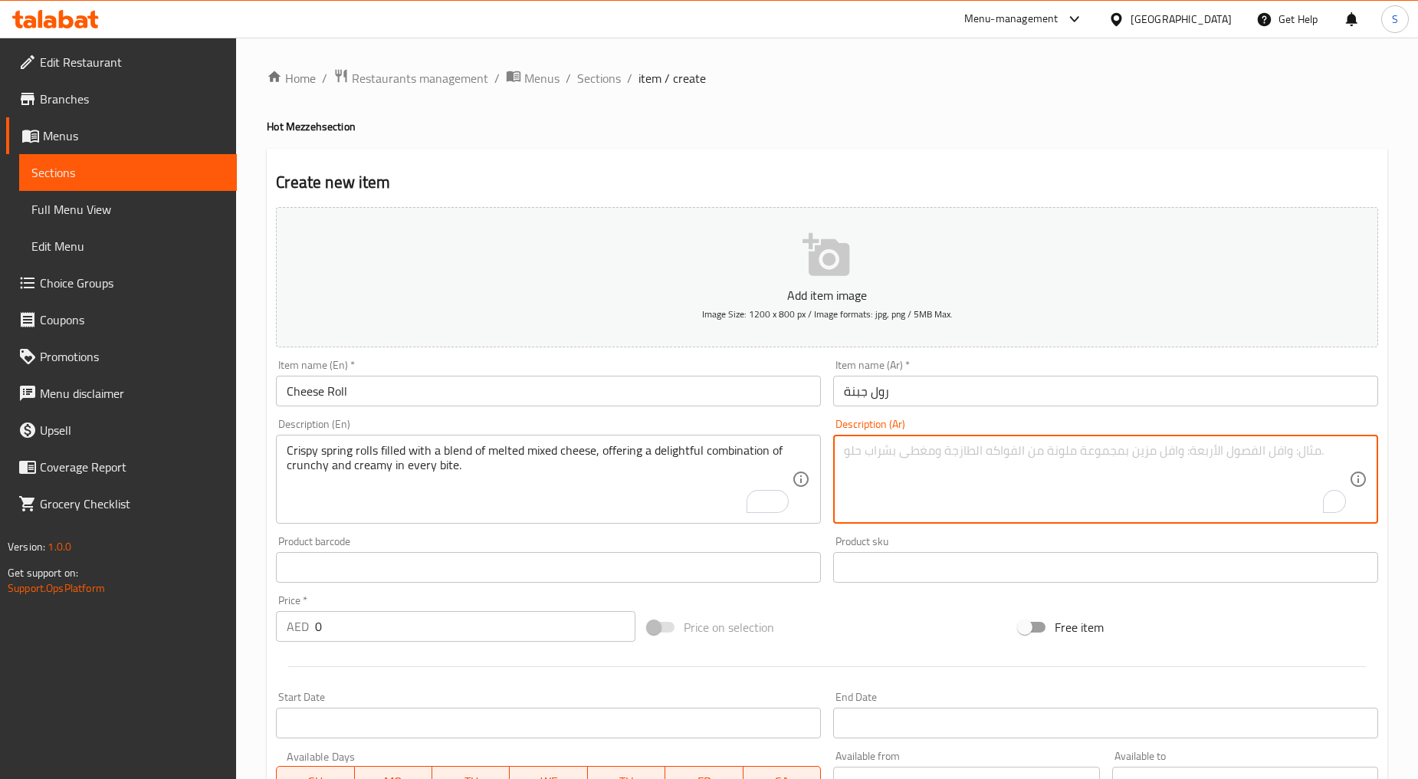
click at [948, 487] on textarea "To enrich screen reader interactions, please activate Accessibility in Grammarl…" at bounding box center [1096, 479] width 505 height 73
paste textarea "لفائف الربيع المقرمشة المحشوة بمزيج من الجبن المذاب المختلط، تقدم مزيجًا لذيذًا…"
drag, startPoint x: 1289, startPoint y: 449, endPoint x: 1382, endPoint y: 445, distance: 93.7
click at [1382, 445] on div "Description (Ar) لفائف الربيع المقرمشة المحشوة بمزيج من الجبن المذاب المختلط، ت…" at bounding box center [1105, 471] width 557 height 117
click at [1277, 453] on textarea "سبرينج رولز المقرمشة المحشوة بمزيج من الجبن المذاب المختلط، تقدم مزيجًا لذيذًا …" at bounding box center [1096, 479] width 505 height 73
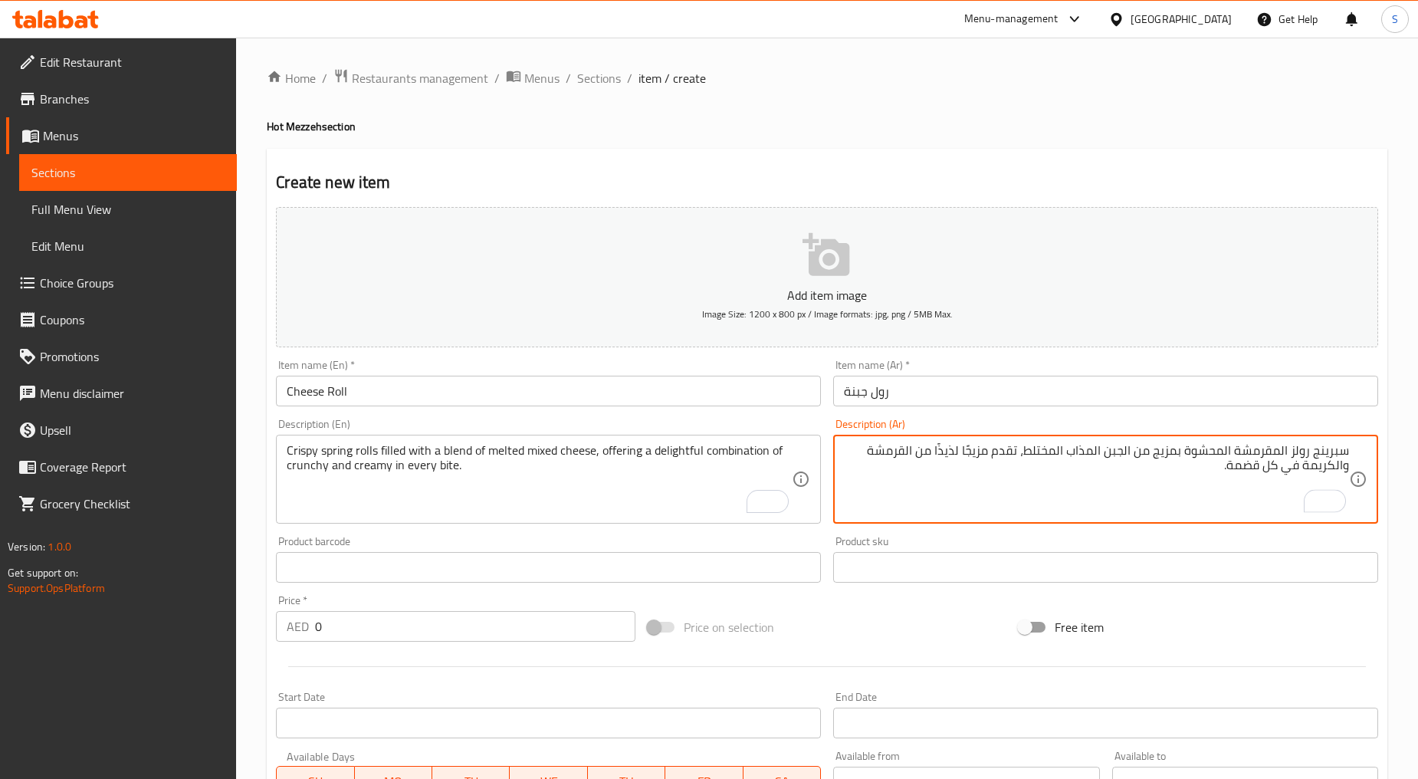
click at [1282, 450] on textarea "سبرينج رولز المقرمشة المحشوة بمزيج من الجبن المذاب المختلط، تقدم مزيجًا لذيذًا …" at bounding box center [1096, 479] width 505 height 73
type textarea "سبرينج رولز مقرمشة المحشوة بمزيج من الجبن المذاب المختلط، تقدم مزيجًا لذيذًا من…"
click at [1231, 452] on textarea "سبرينج رولز مقرمشة المحشوة بمزيج من الجبن المذاب المختلط، تقدم مزيجًا لذيذًا من…" at bounding box center [1096, 479] width 505 height 73
click at [1140, 452] on textarea "سبرينج رولز مقرمشة محشوة بمزيج من الجبن المذاب المختلط، تقدم مزيجًا لذيذًا من ا…" at bounding box center [1096, 479] width 505 height 73
click at [1129, 457] on textarea "سبرينج رولز مقرمشة محشوة بمزيج من جبن المذاب المختلط، تقدم مزيجًا لذيذًا من الق…" at bounding box center [1096, 479] width 505 height 73
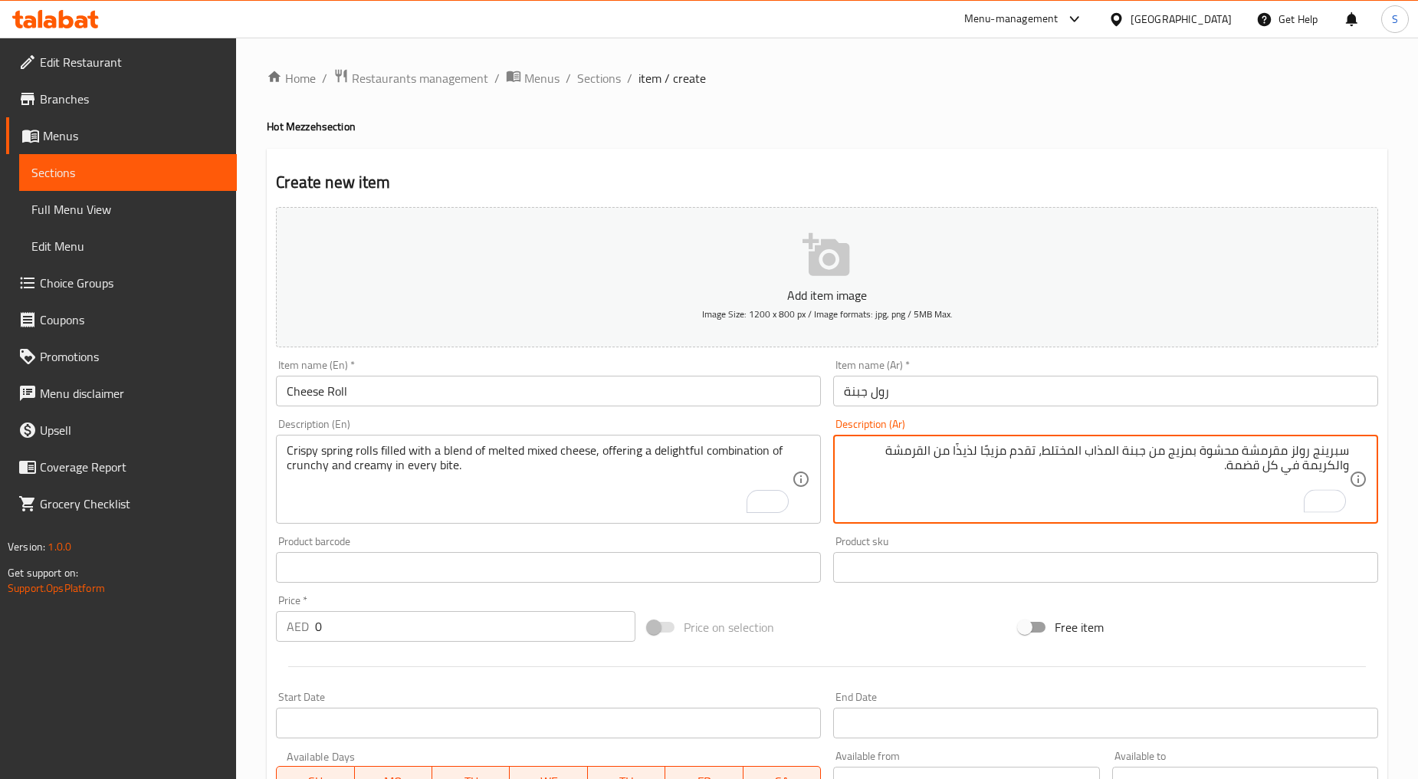
click at [1113, 450] on textarea "سبرينج رولز مقرمشة محشوة بمزيج من جبنة المذاب المختلط، تقدم مزيجًا لذيذًا من ال…" at bounding box center [1096, 479] width 505 height 73
click at [1096, 451] on textarea "سبرينج رولز مقرمشة محشوة بمزيج من جبنة مذاب المختلط، تقدم مزيجًا لذيذًا من القر…" at bounding box center [1096, 479] width 505 height 73
click at [1083, 456] on textarea "سبرينج رولز مقرمشة محشوة بمزيج من جبنة مذابة المختلط، تقدم مزيجًا لذيذًا من الق…" at bounding box center [1096, 479] width 505 height 73
click at [1121, 453] on textarea "سبرينج رولز مقرمشة محشوة بمزيج من جبنة مذابة، تقدم مزيجًا لذيذًا من القرمشة وال…" at bounding box center [1096, 479] width 505 height 73
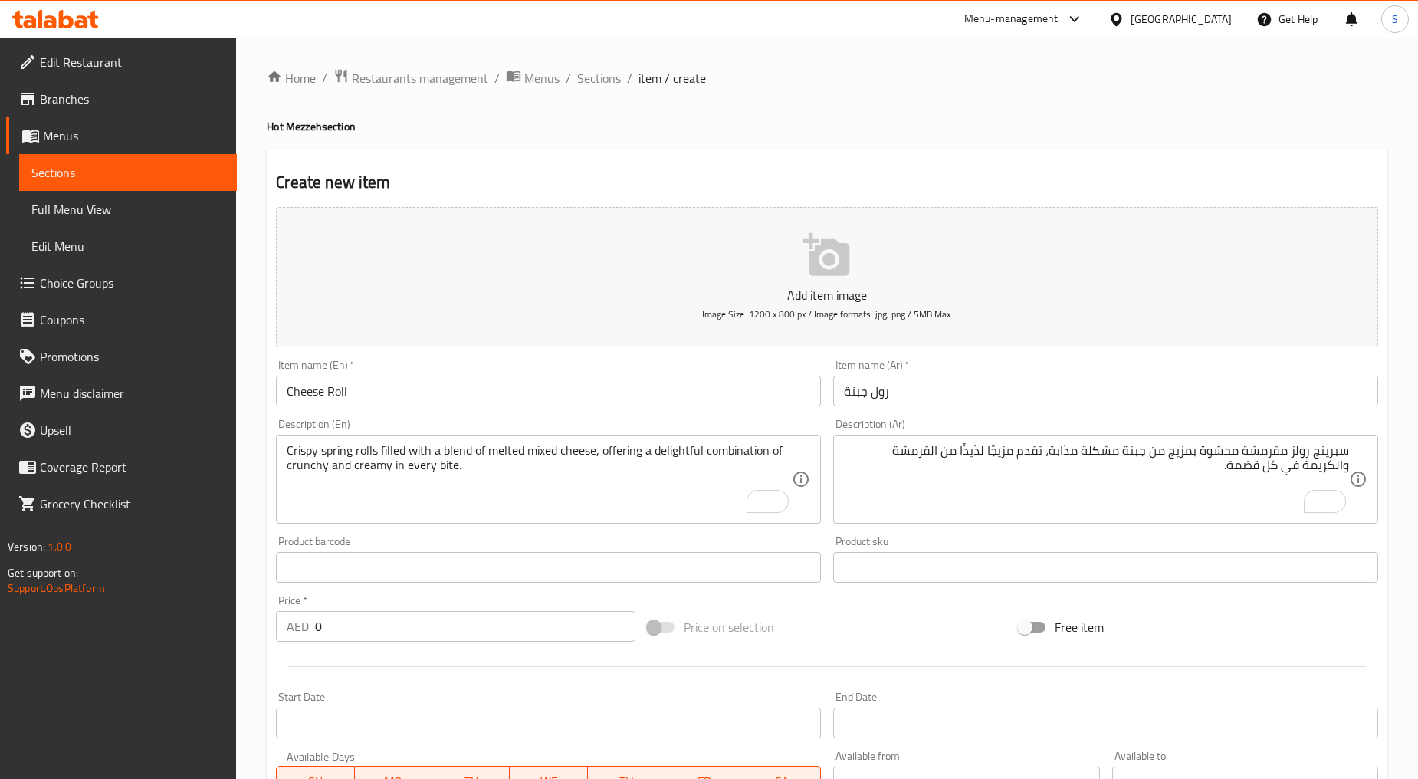
click at [278, 466] on div "Crispy spring rolls filled with a blend of melted mixed cheese, offering a deli…" at bounding box center [548, 479] width 545 height 89
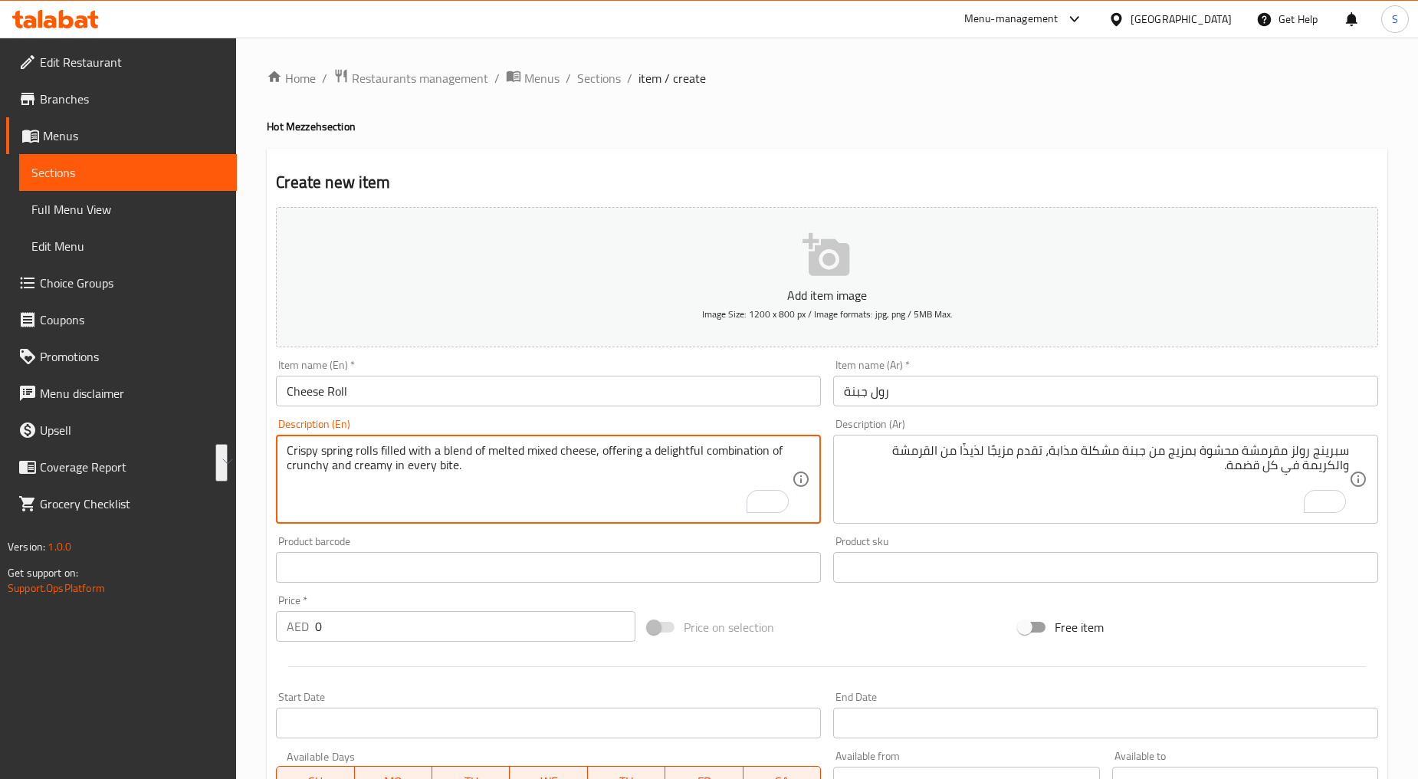
click at [313, 469] on textarea "Crispy spring rolls filled with a blend of melted mixed cheese, offering a deli…" at bounding box center [539, 479] width 505 height 73
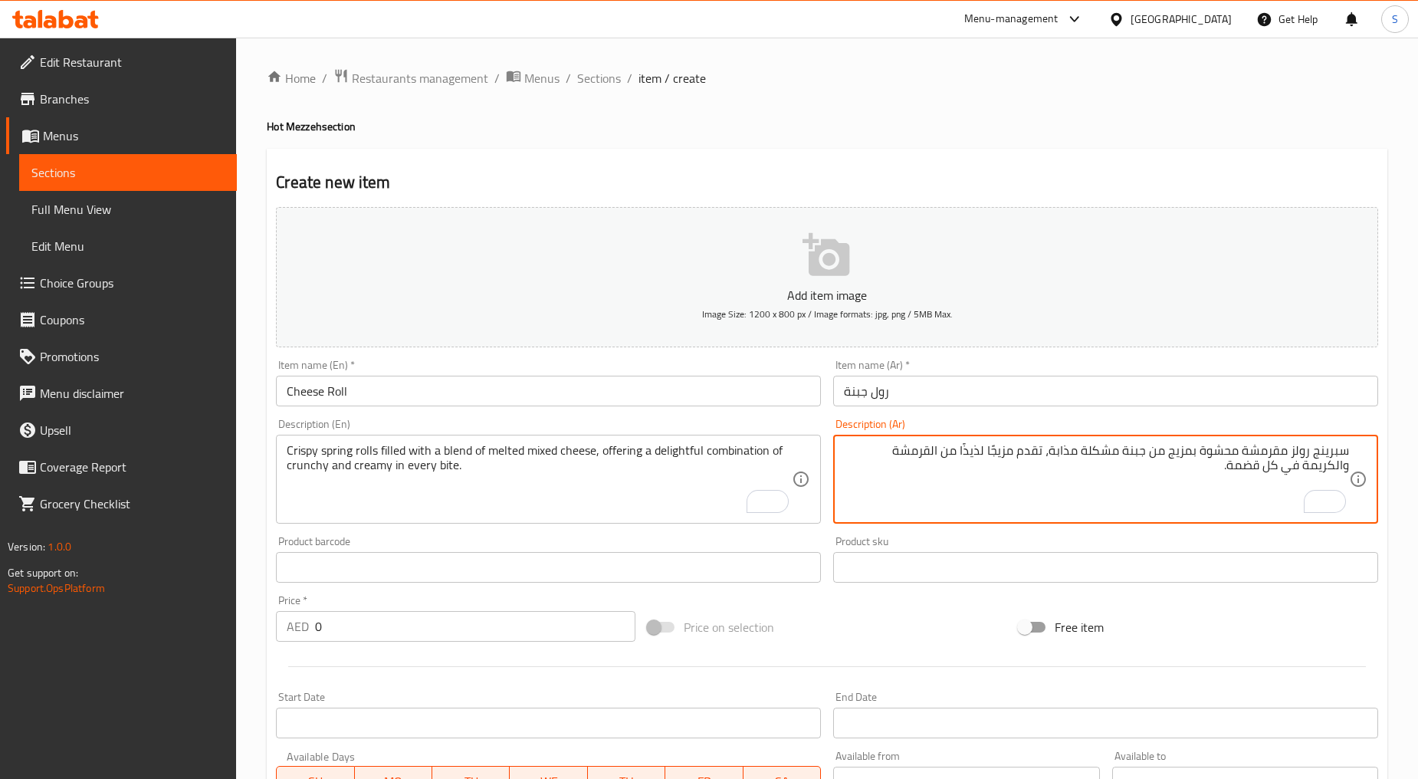
click at [930, 450] on textarea "سبرينج رولز مقرمشة محشوة بمزيج من جبنة مشكلة مذابة، تقدم مزيجًا لذيذًا من القرم…" at bounding box center [1096, 479] width 505 height 73
paste textarea "كرانشي"
click at [943, 453] on textarea "سبرينج رولز مقرمشة محشوة بمزيج من جبنة مشكلة مذابة، تقدم مزيجًا لذيذًا من كرانش…" at bounding box center [1096, 479] width 505 height 73
click at [899, 447] on textarea "سبرينج رولز مقرمشة محشوة بمزيج من جبنة مشكلة مذابة، تقدم مزيجًا لذيذًا من الكرا…" at bounding box center [1096, 479] width 505 height 73
click at [900, 457] on textarea "سبرينج رولز مقرمشة محشوة بمزيج من جبنة مشكلة مذابة، تقدم مزيجًا لذيذًا من الكرا…" at bounding box center [1096, 479] width 505 height 73
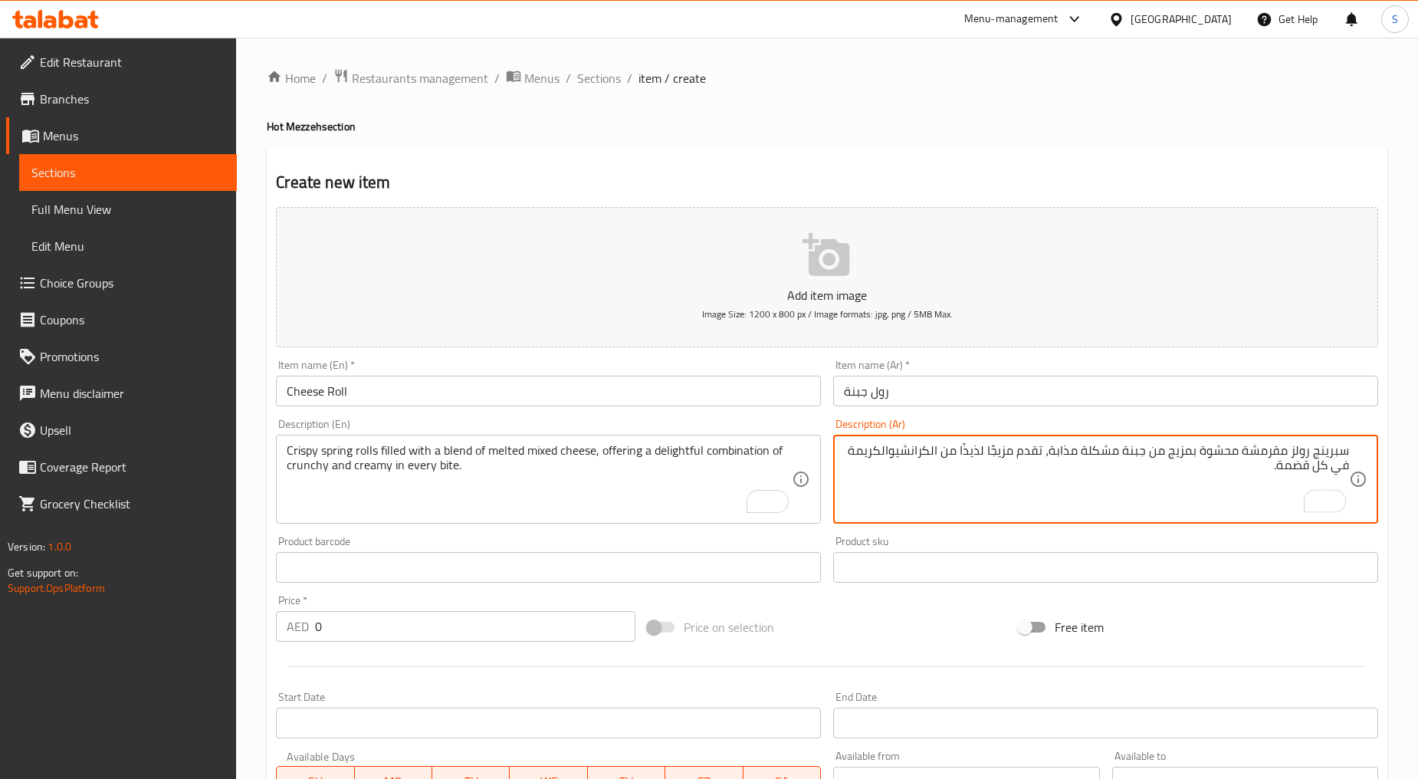
click at [899, 454] on textarea "سبرينج رولز مقرمشة محشوة بمزيج من جبنة مشكلة مذابة، تقدم مزيجًا لذيذًا من الكرا…" at bounding box center [1096, 479] width 505 height 73
click at [899, 452] on textarea "سبرينج رولز مقرمشة محشوة بمزيج من جبنة مشكلة مذابة، تقدم مزيجًا لذيذًا من الكرا…" at bounding box center [1096, 479] width 505 height 73
click at [900, 449] on textarea "سبرينج رولز مقرمشة محشوة بمزيج من جبنة مشكلة مذابة، تقدم مزيجًا لذيذًا من الكرا…" at bounding box center [1096, 479] width 505 height 73
click at [1293, 469] on textarea "سبرينج رولز مقرمشة محشوة بمزيج من جبنة مشكلة مذابة، تقدم مزيجًا لذيذًا من الكرا…" at bounding box center [1096, 479] width 505 height 73
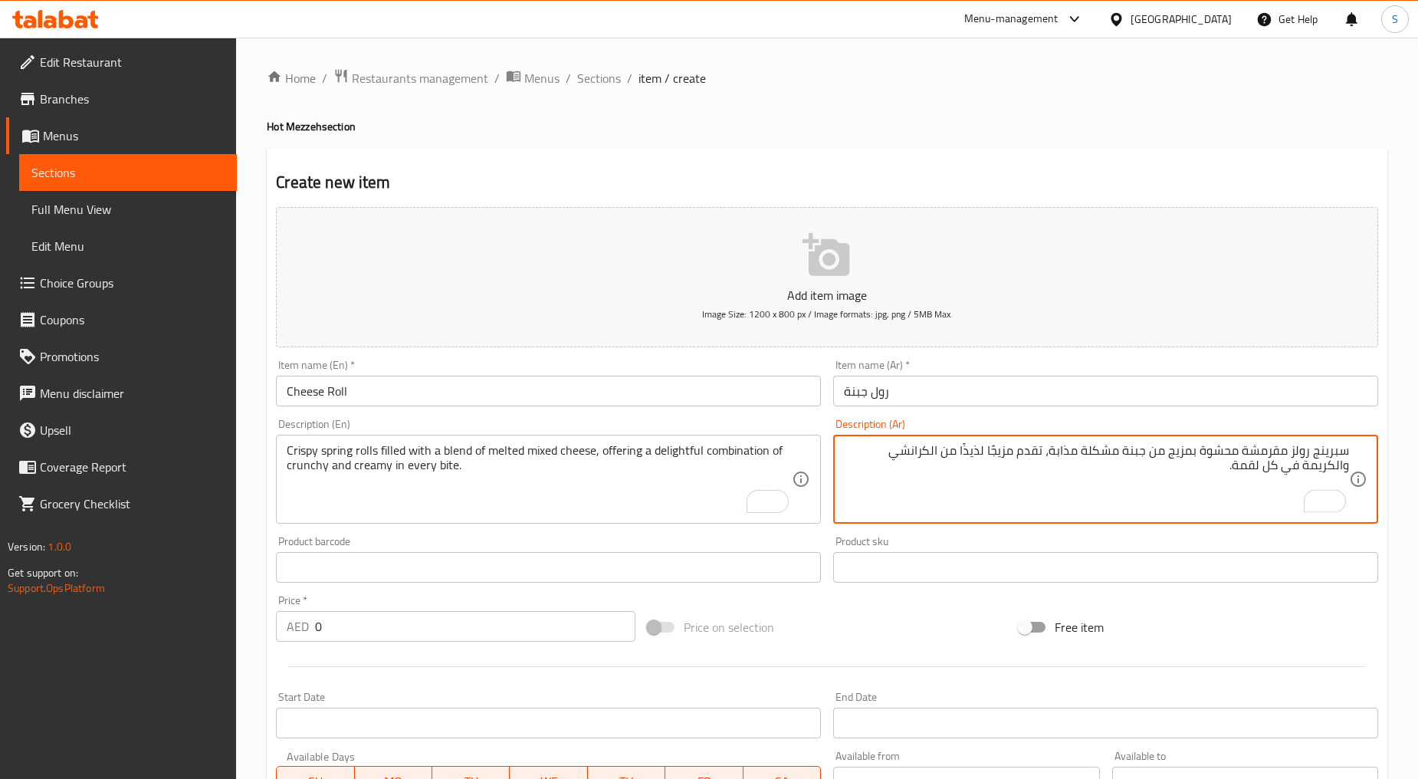
type textarea "سبرينج رولز مقرمشة محشوة بمزيج من جبنة مشكلة مذابة، تقدم مزيجًا لذيذًا من الكرا…"
click at [354, 636] on input "0" at bounding box center [475, 626] width 320 height 31
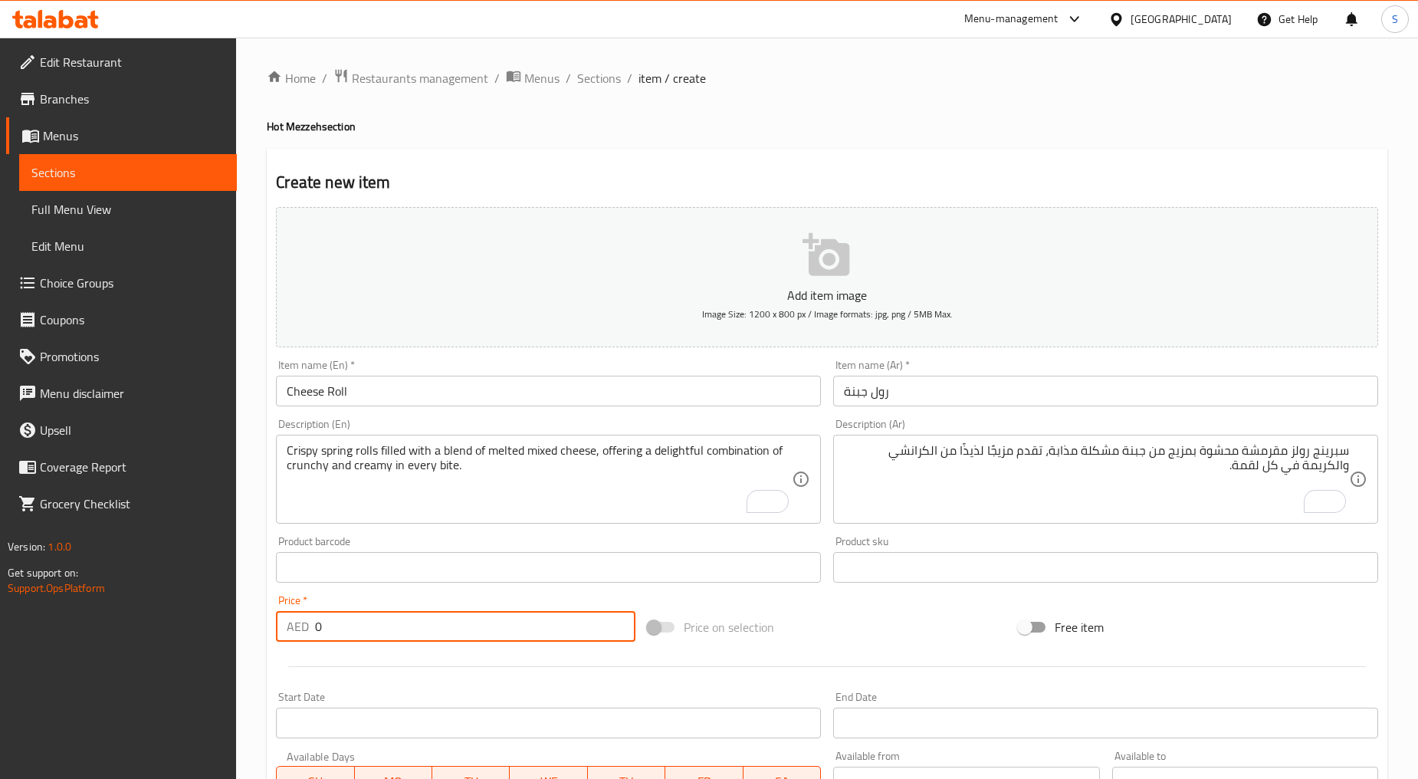
click at [354, 636] on input "0" at bounding box center [475, 626] width 320 height 31
paste input "31"
type input "31"
click at [373, 669] on div at bounding box center [827, 667] width 1115 height 38
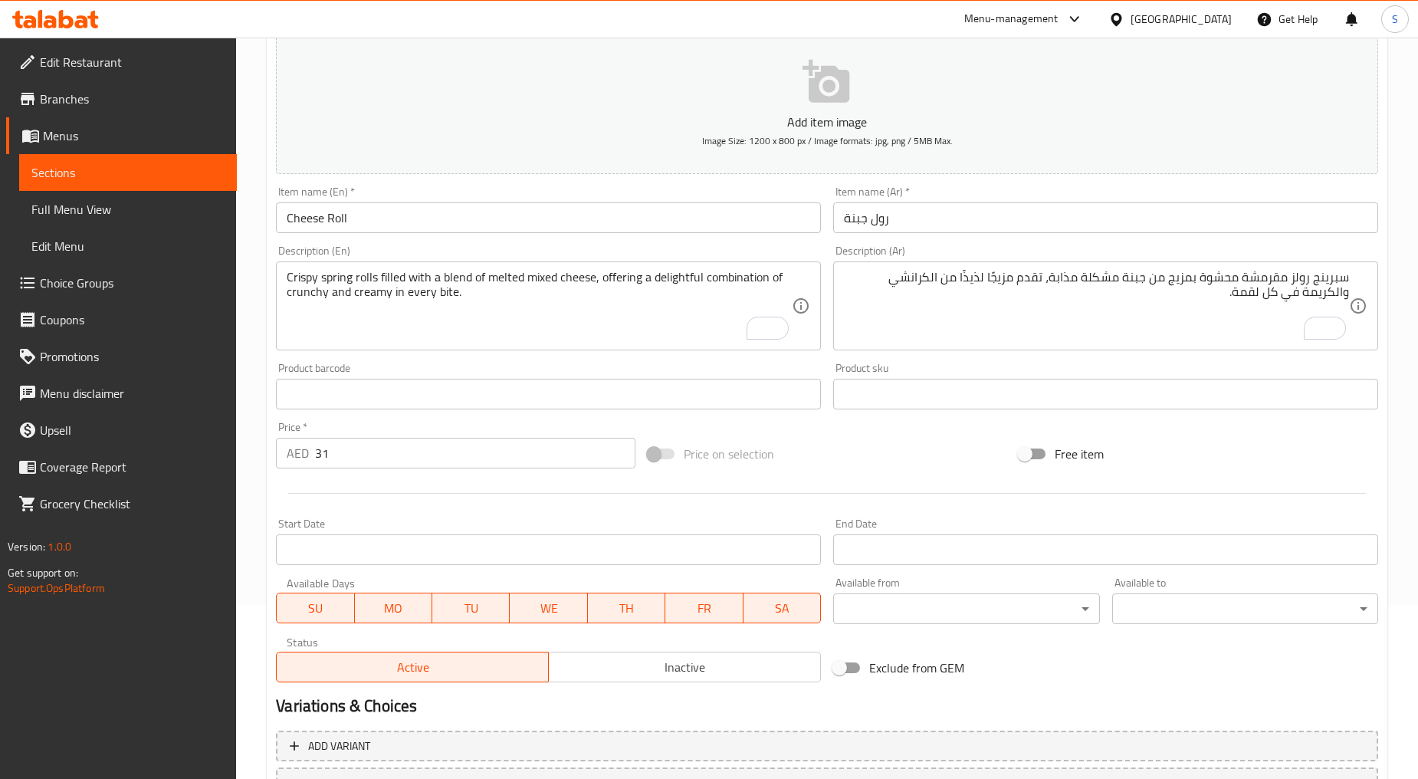
scroll to position [301, 0]
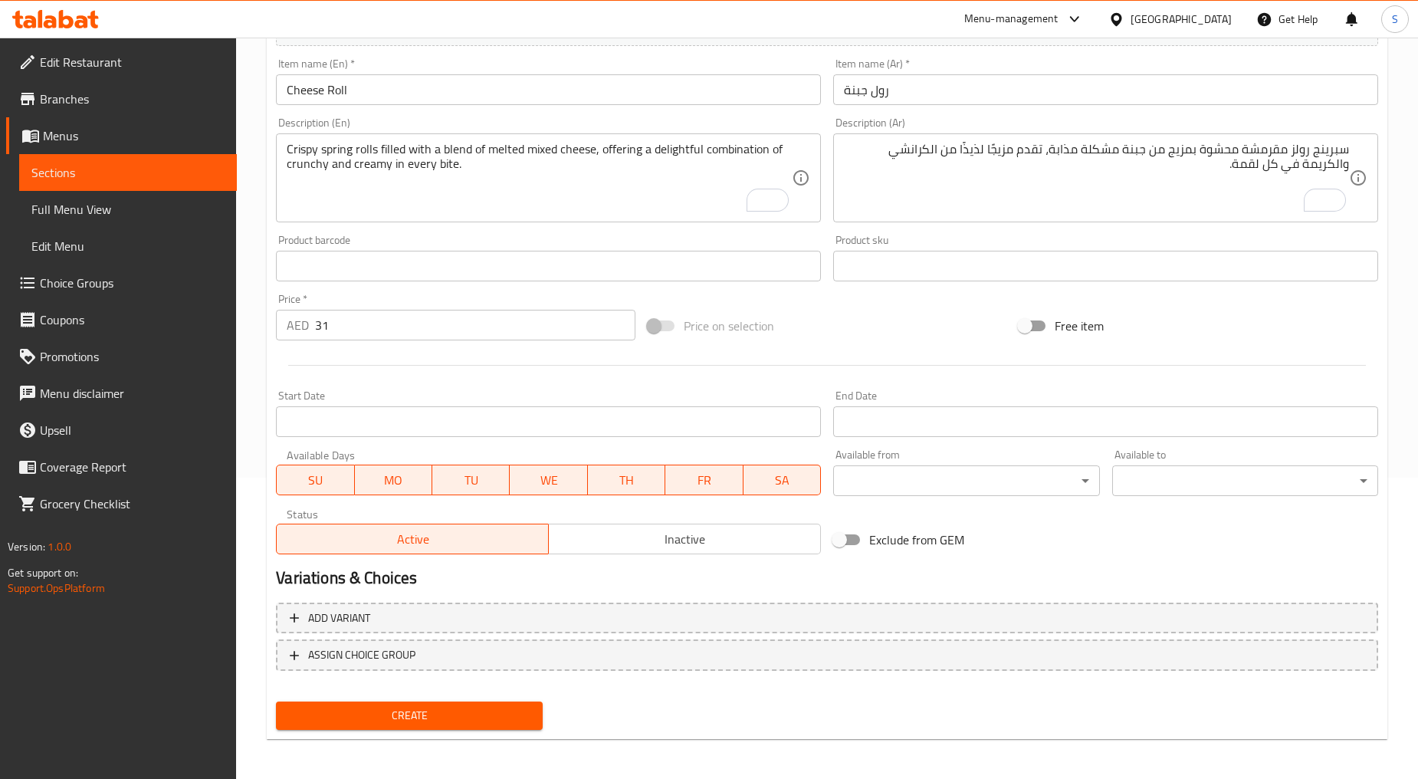
click at [425, 729] on div "Create" at bounding box center [409, 715] width 278 height 41
click at [426, 717] on span "Create" at bounding box center [409, 715] width 242 height 19
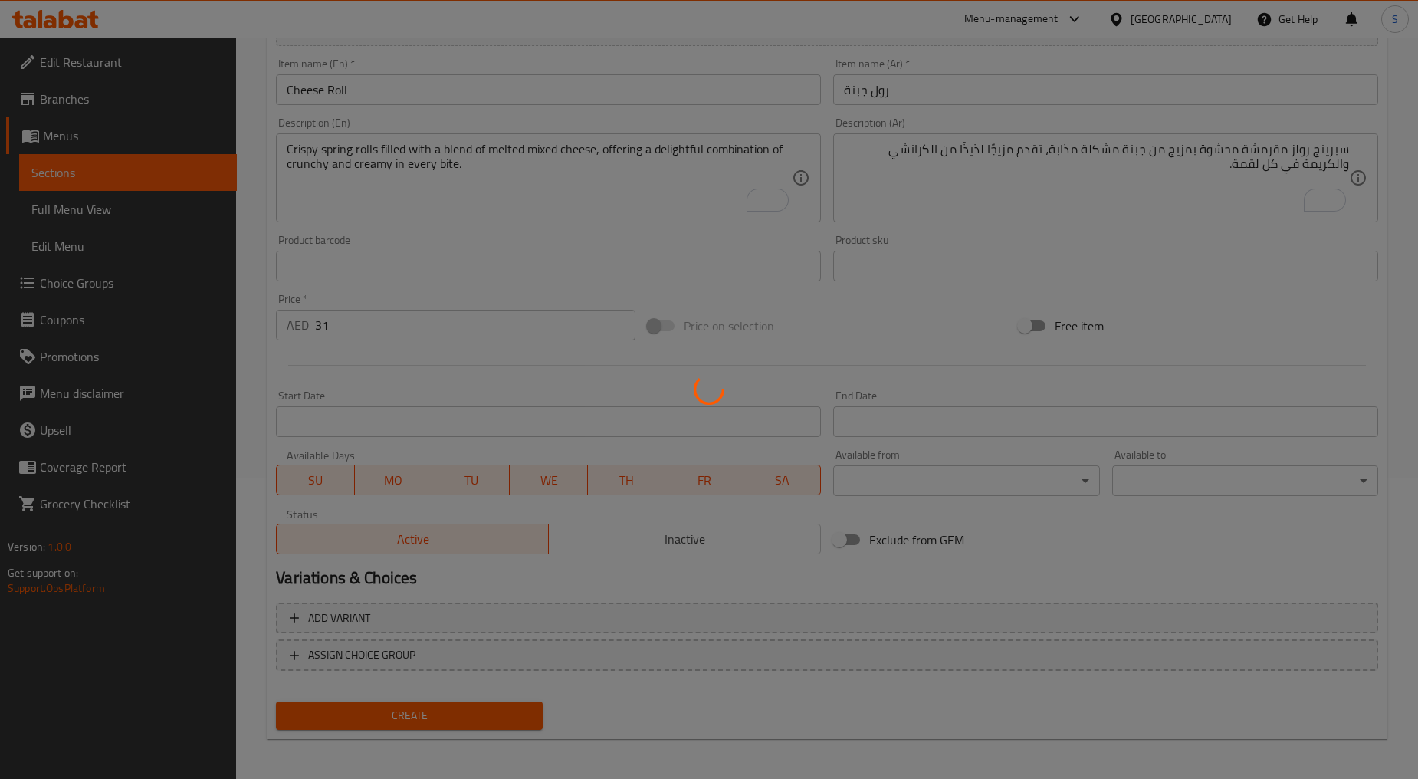
type input "0"
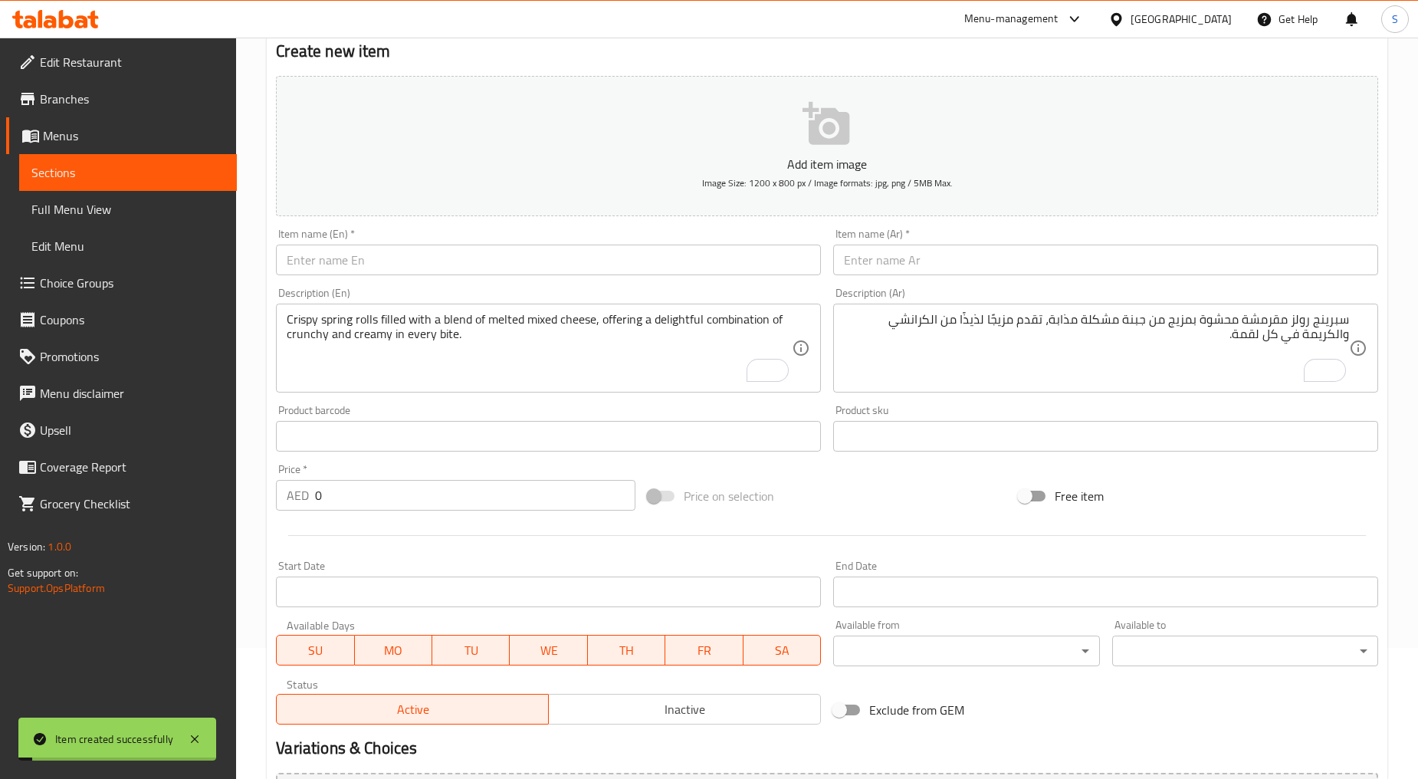
scroll to position [0, 0]
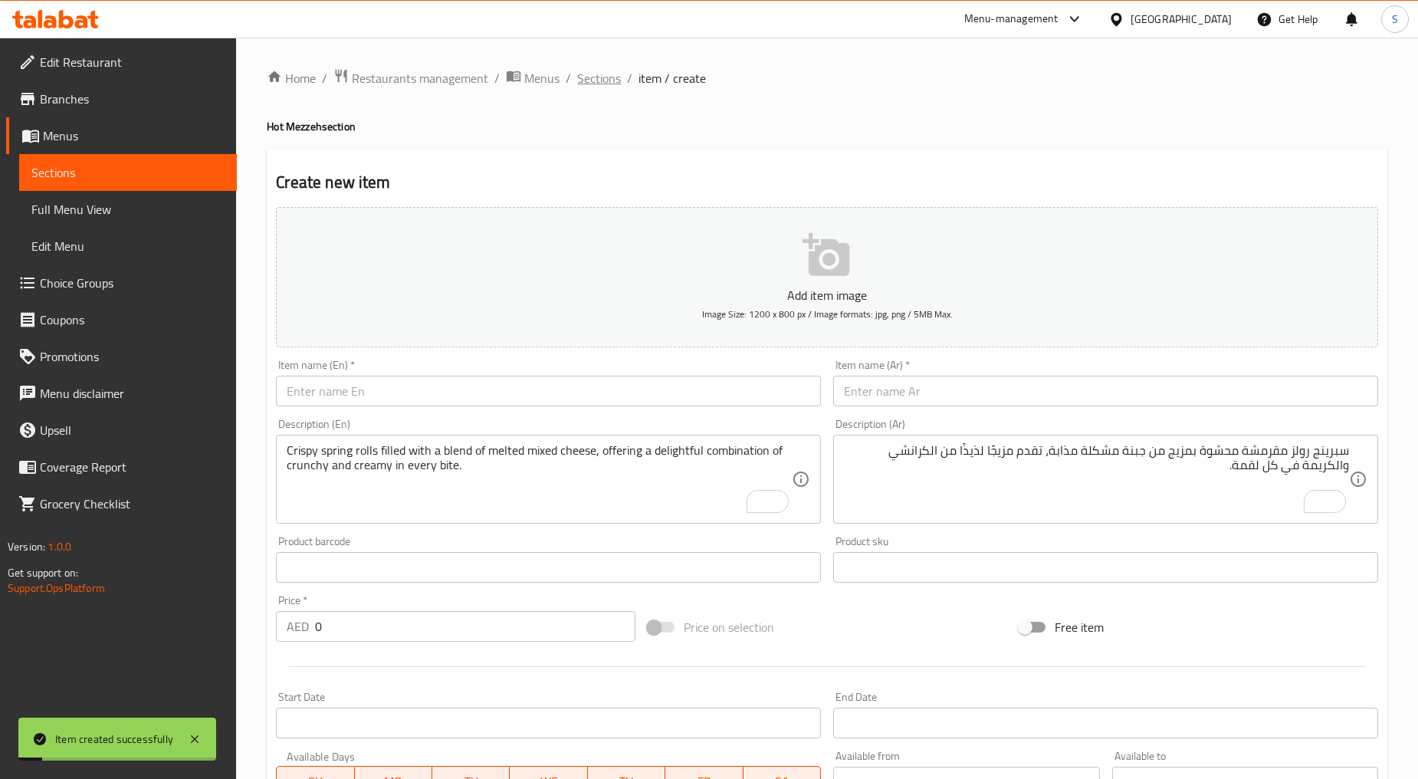
click at [581, 77] on span "Sections" at bounding box center [599, 78] width 44 height 18
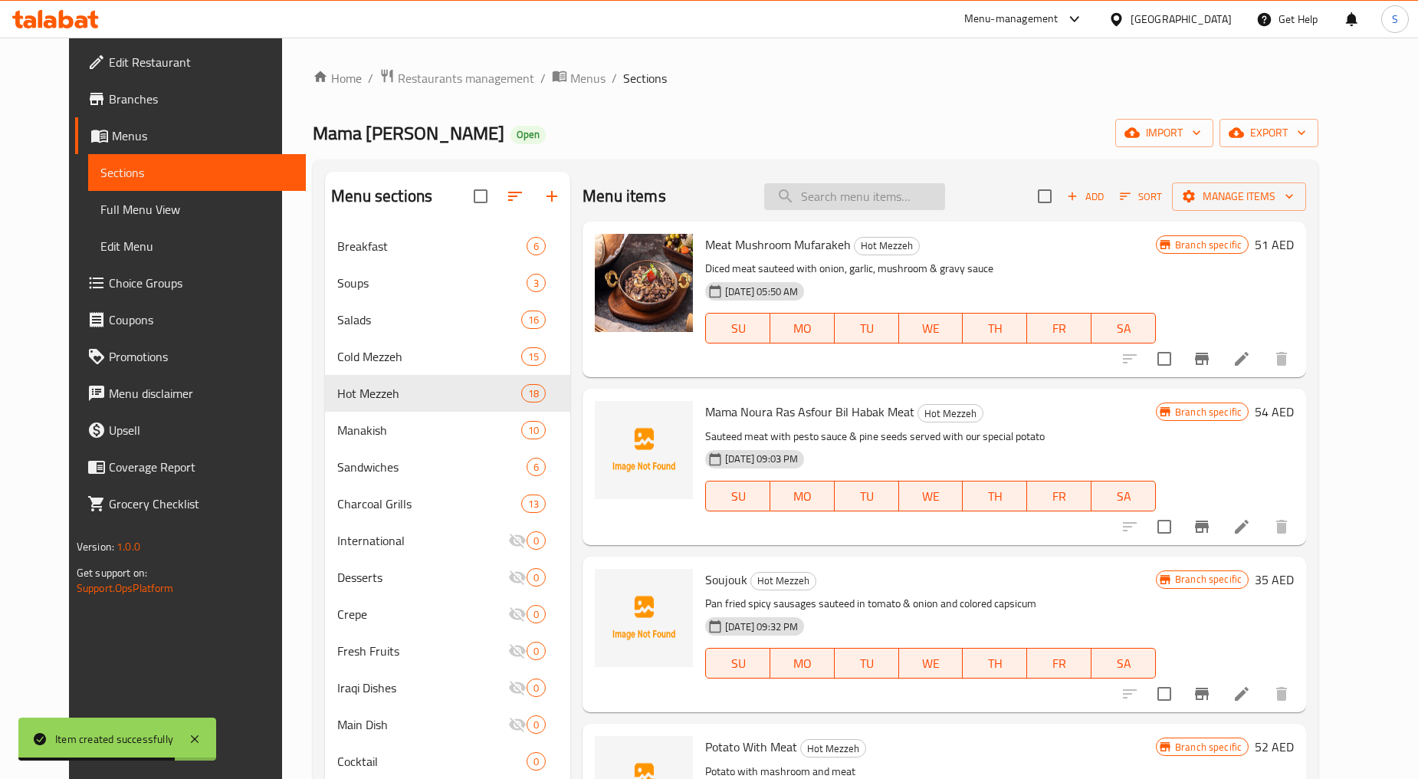
click at [864, 189] on input "search" at bounding box center [854, 196] width 181 height 27
click at [1106, 196] on span "Add" at bounding box center [1085, 197] width 41 height 18
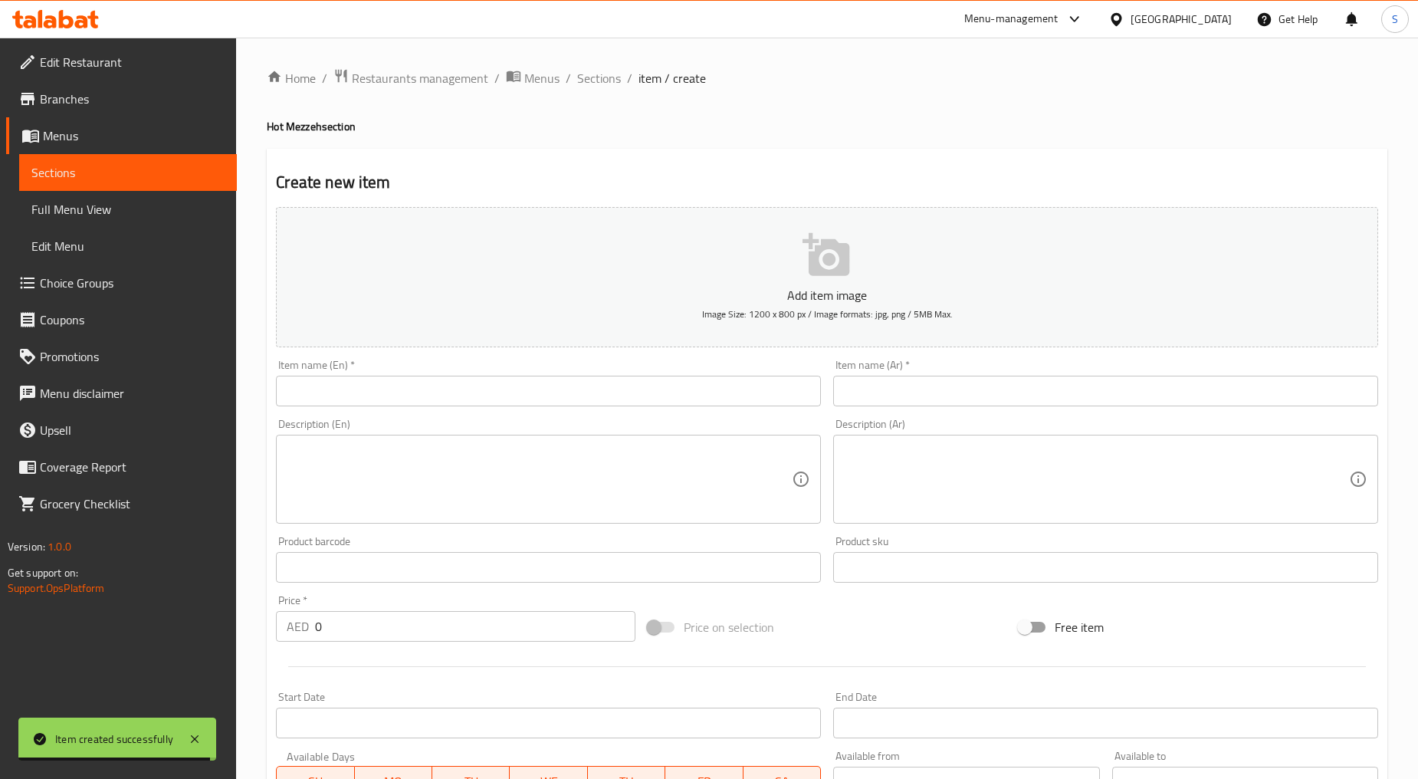
click at [565, 399] on input "text" at bounding box center [548, 391] width 545 height 31
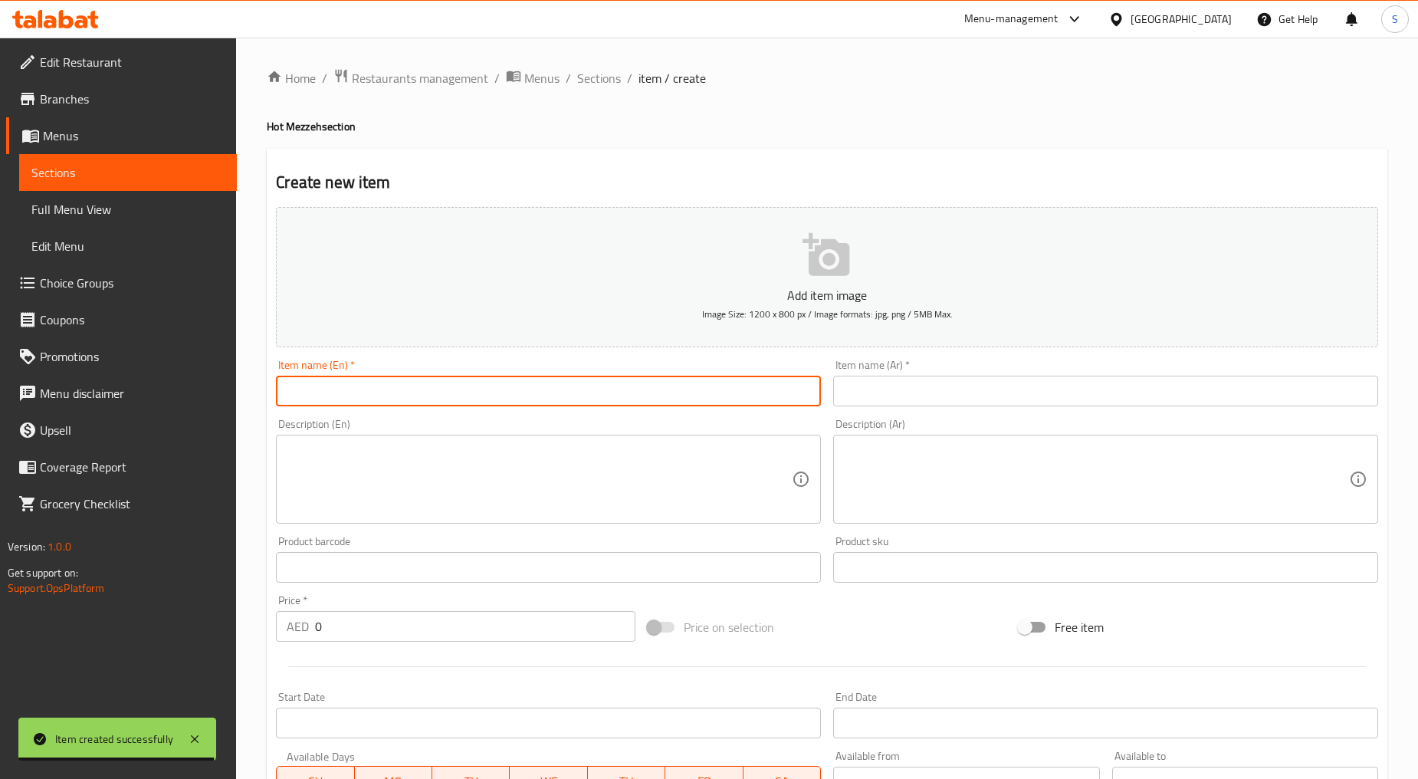
paste input "CHICKEN WINGS (FRIED OR GRILLED)"
click at [541, 406] on input "CHICKEN WINGS (FRIED OR GRILLED)" at bounding box center [548, 391] width 545 height 31
click at [468, 396] on input "Chicken Wings (fried or Grilled)" at bounding box center [548, 391] width 545 height 31
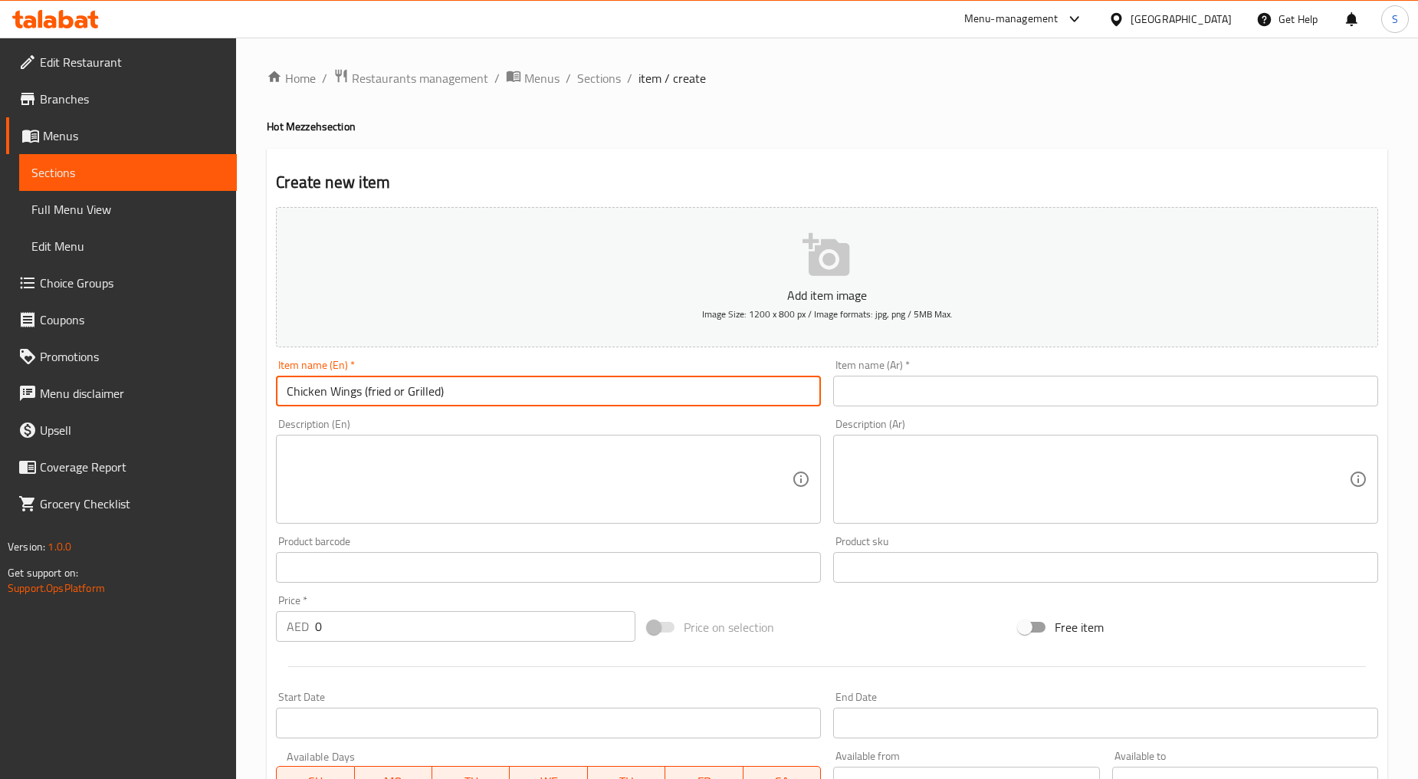
drag, startPoint x: 439, startPoint y: 396, endPoint x: 365, endPoint y: 396, distance: 74.4
click at [365, 396] on input "Chicken Wings (fried or Grilled)" at bounding box center [548, 391] width 545 height 31
click at [365, 399] on input "Chicken Wings" at bounding box center [548, 391] width 545 height 31
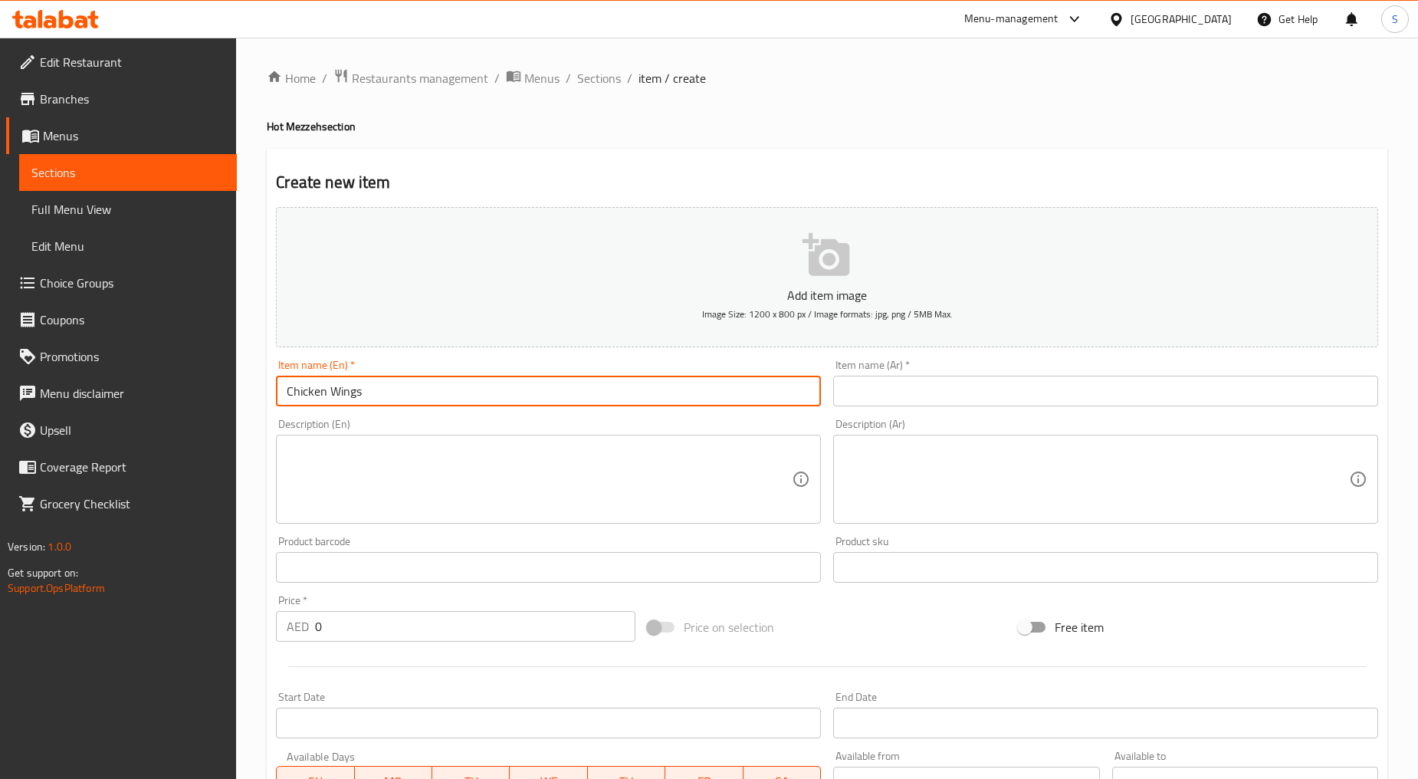
type input "Chicken Wings"
click at [918, 390] on input "text" at bounding box center [1105, 391] width 545 height 31
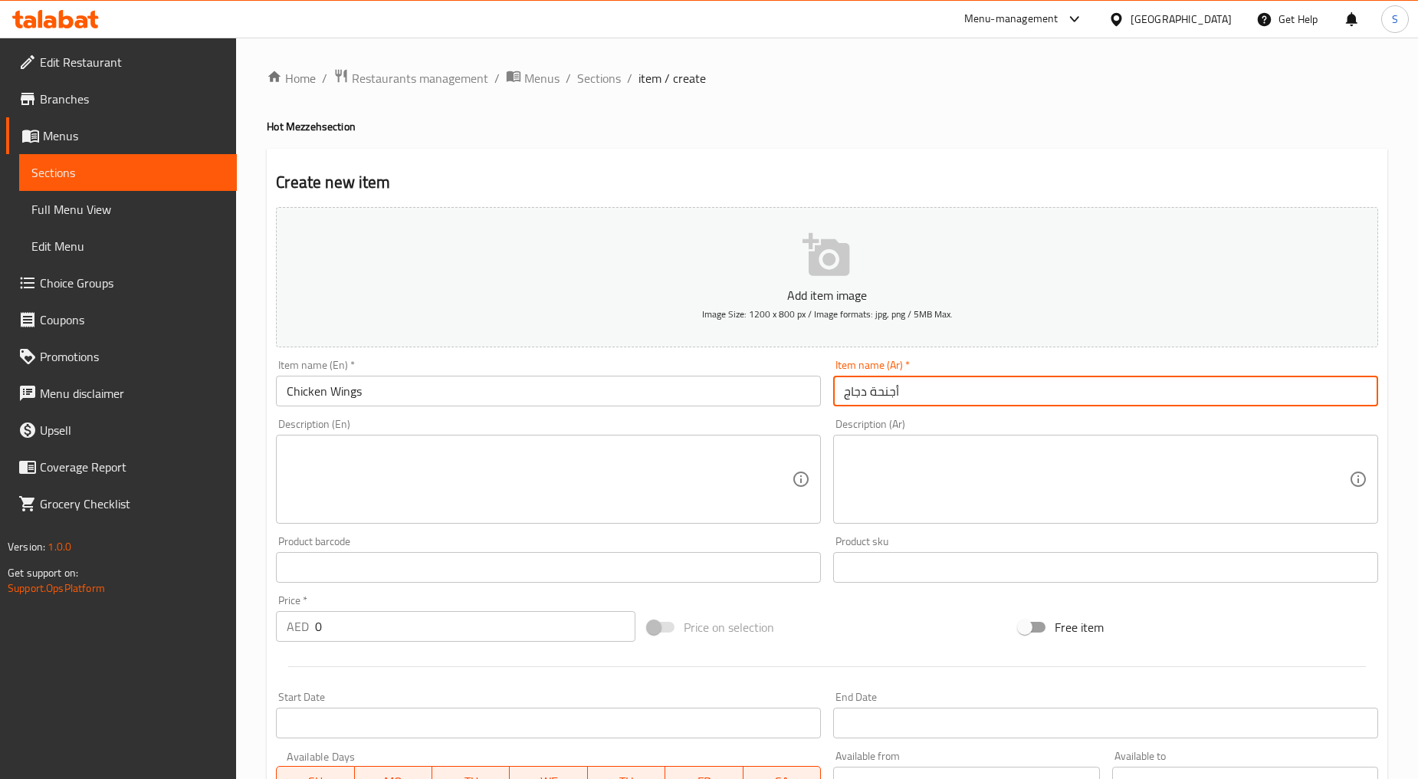
type input "أجنحة دجاج"
click at [365, 624] on input "0" at bounding box center [475, 626] width 320 height 31
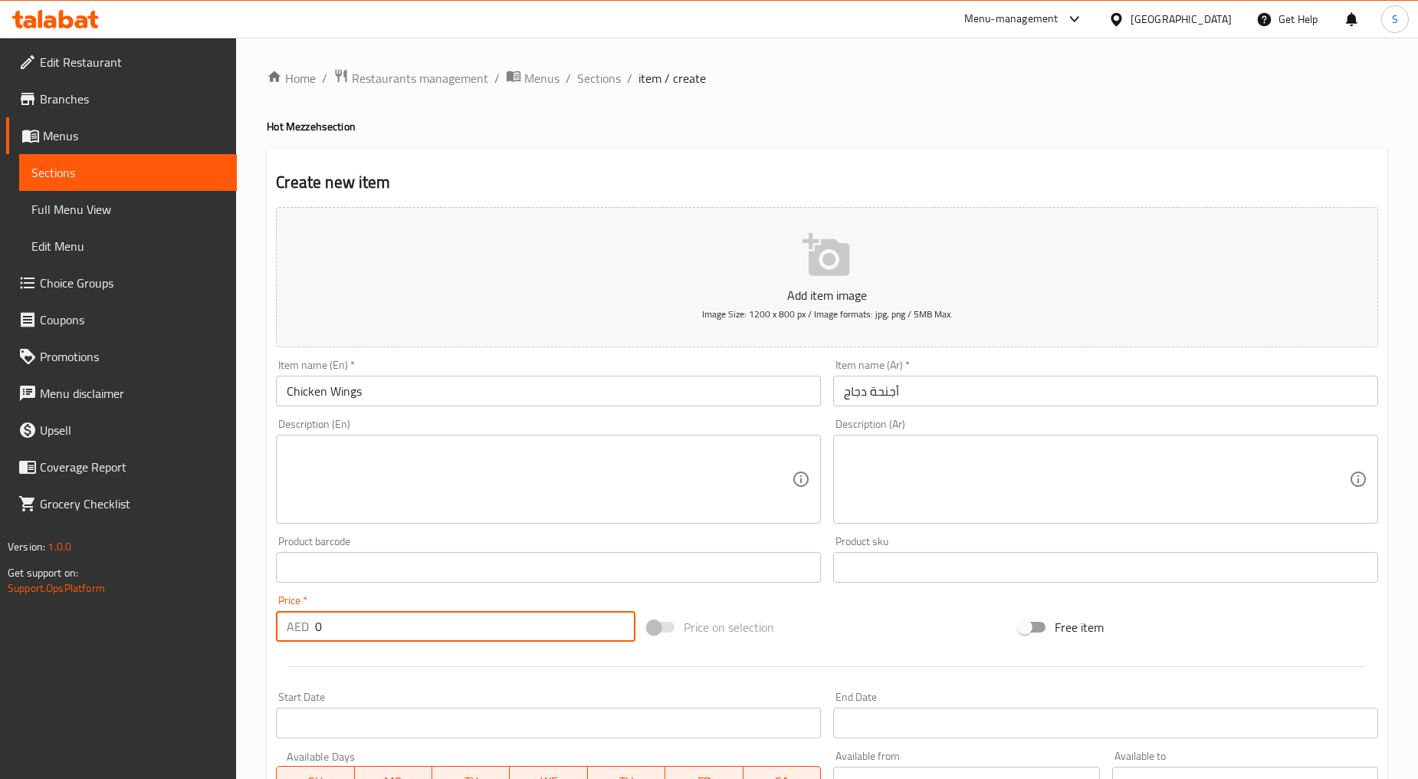
click at [365, 624] on input "0" at bounding box center [475, 626] width 320 height 31
paste input "42"
type input "42"
click at [396, 661] on div at bounding box center [827, 667] width 1115 height 38
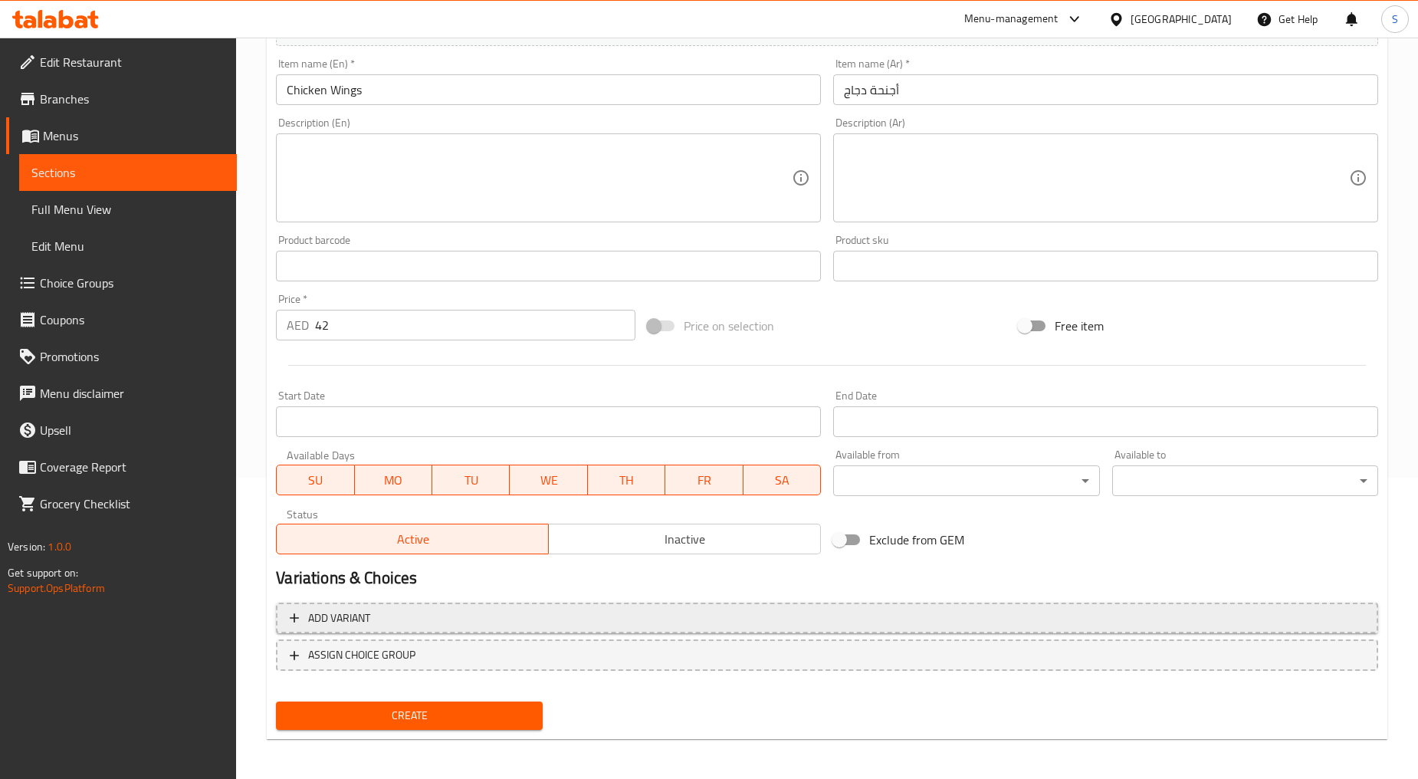
click at [394, 622] on span "Add variant" at bounding box center [827, 618] width 1075 height 19
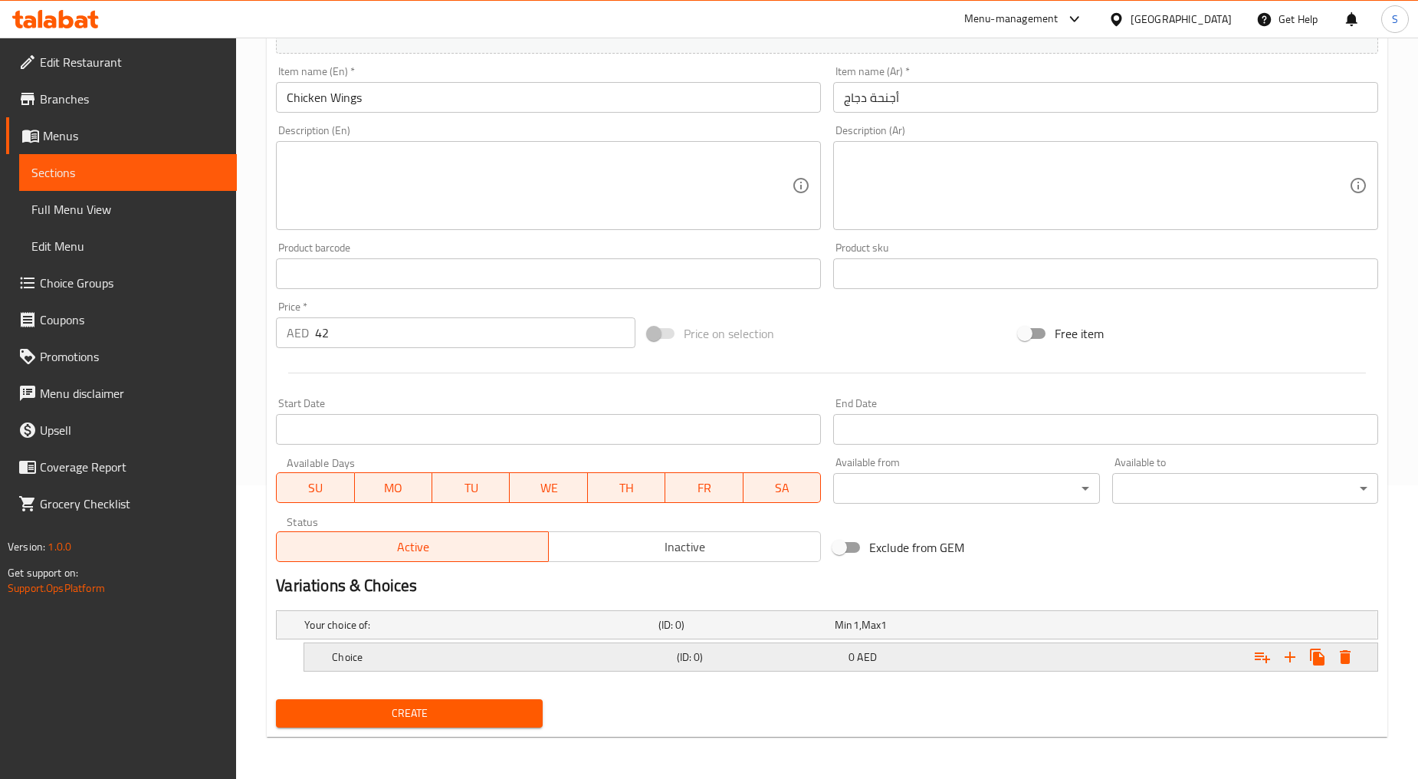
click at [396, 654] on h5 "Choice" at bounding box center [501, 656] width 338 height 15
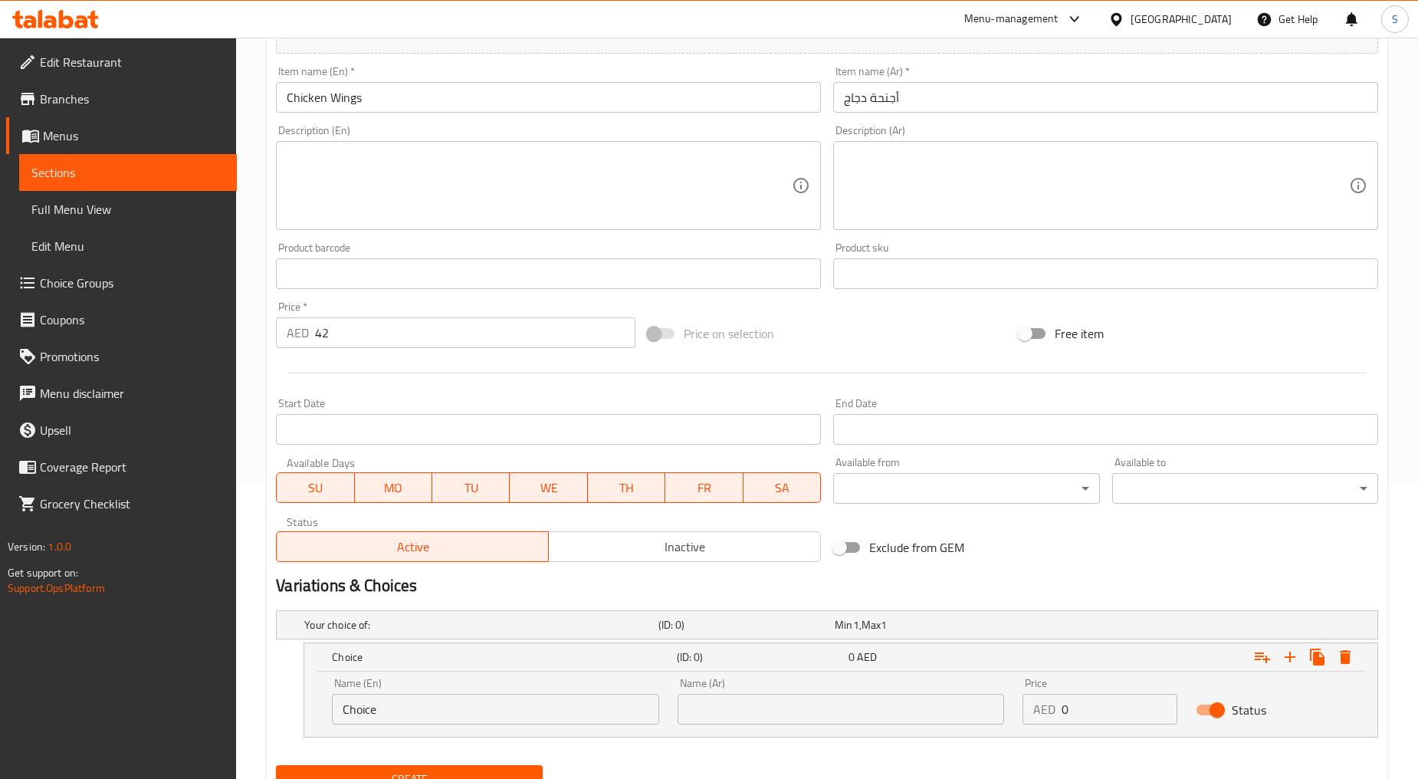
click at [408, 701] on input "Choice" at bounding box center [495, 709] width 327 height 31
click at [455, 715] on input "Choice" at bounding box center [495, 709] width 327 height 31
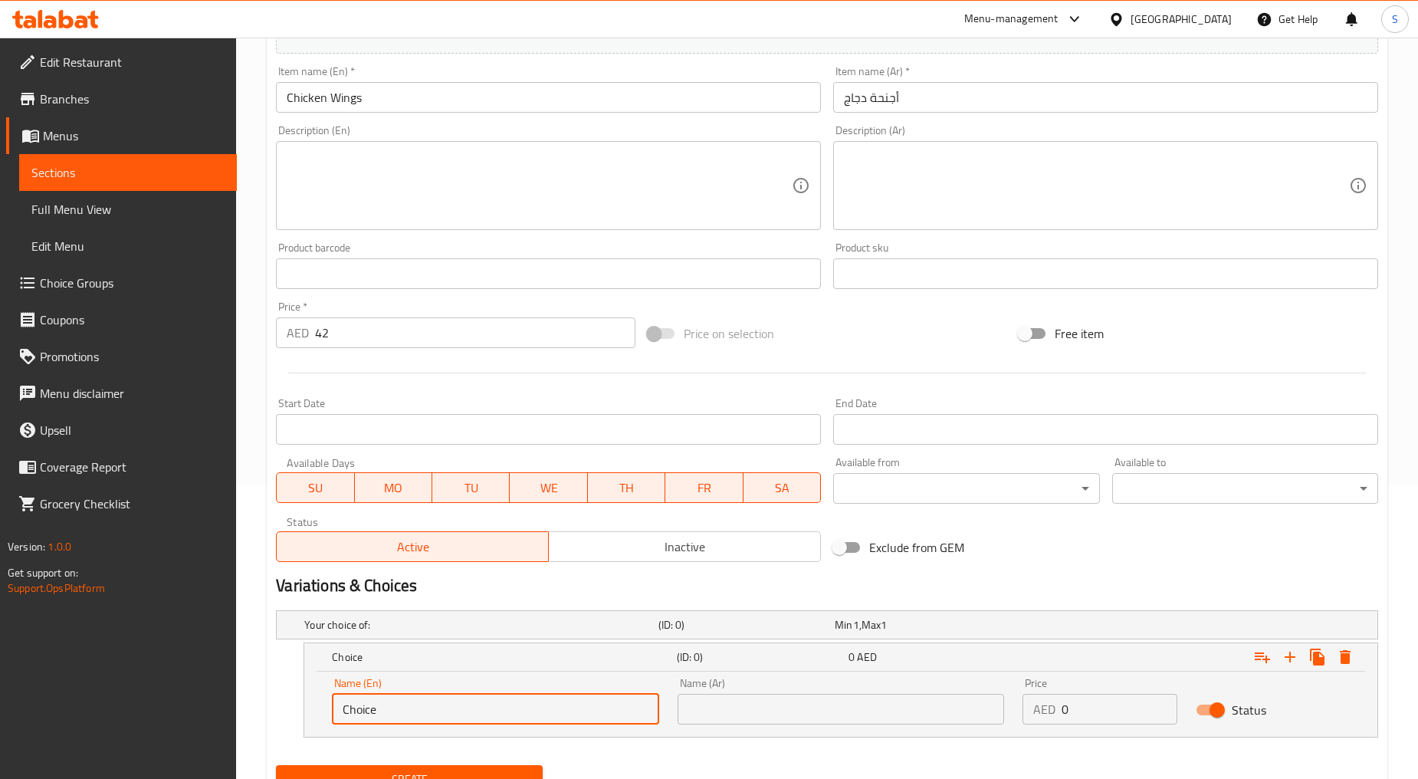
click at [455, 715] on input "Choice" at bounding box center [495, 709] width 327 height 31
paste input "fried"
click at [465, 715] on input "fried" at bounding box center [495, 709] width 327 height 31
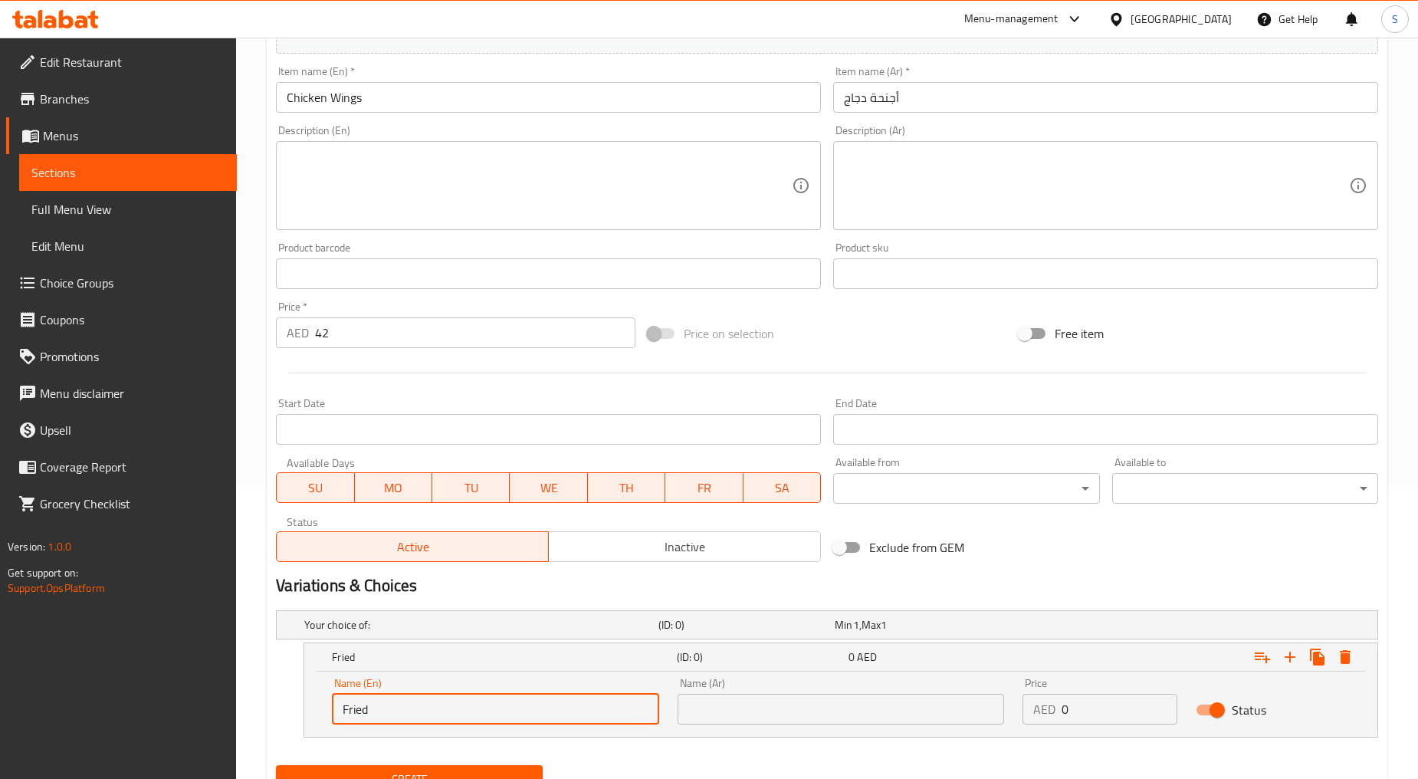
type input "Fried"
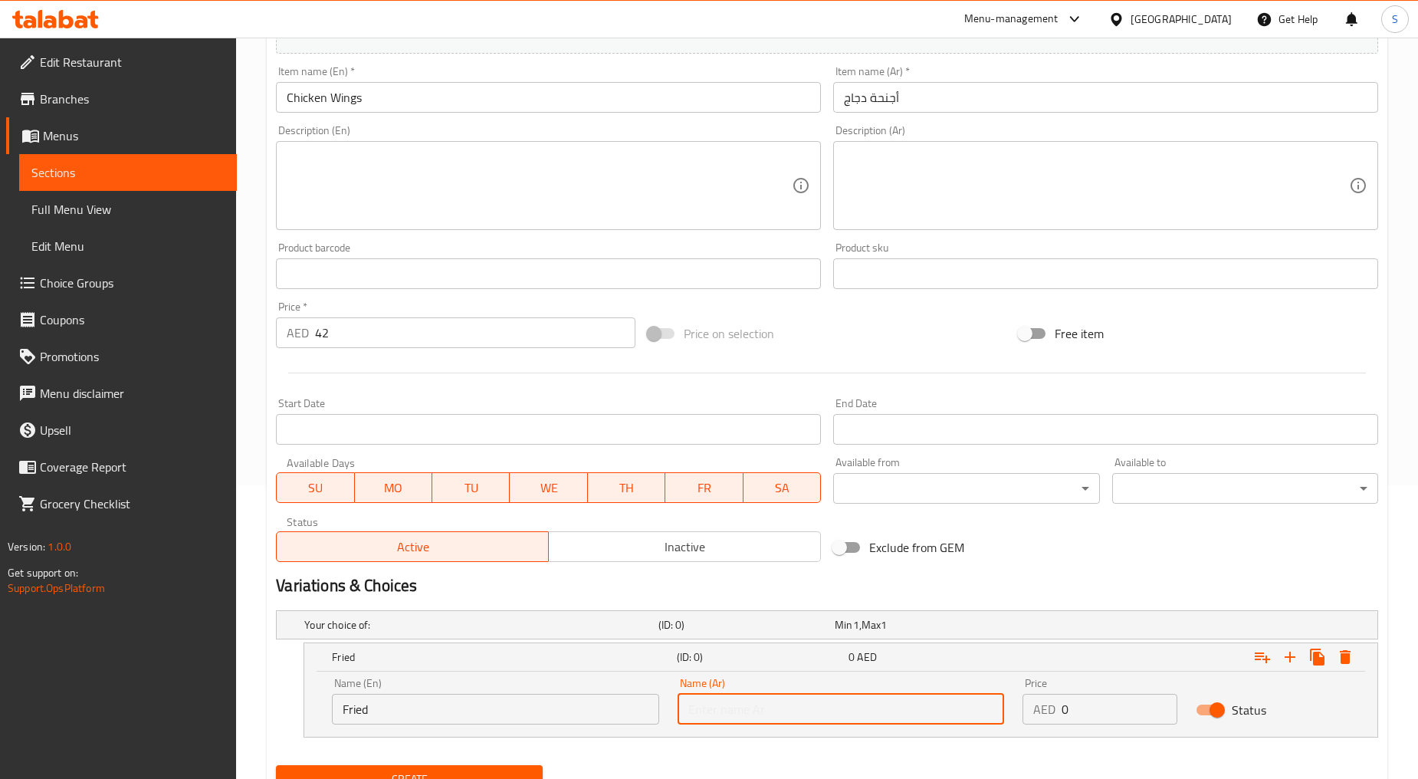
click at [810, 712] on input "text" at bounding box center [841, 709] width 327 height 31
type input "مقلي"
click at [1281, 661] on icon "Expand" at bounding box center [1290, 657] width 18 height 18
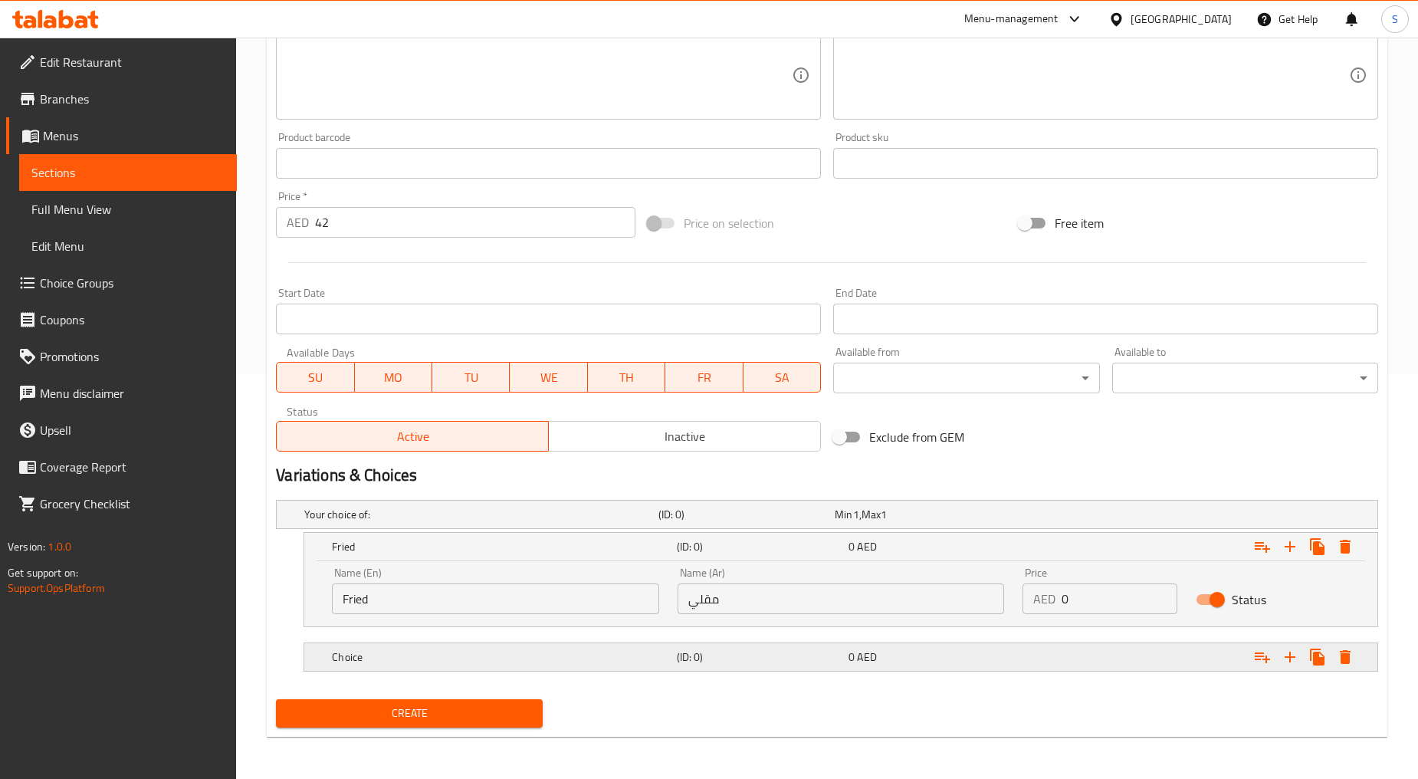
click at [374, 647] on div "Choice" at bounding box center [501, 656] width 344 height 21
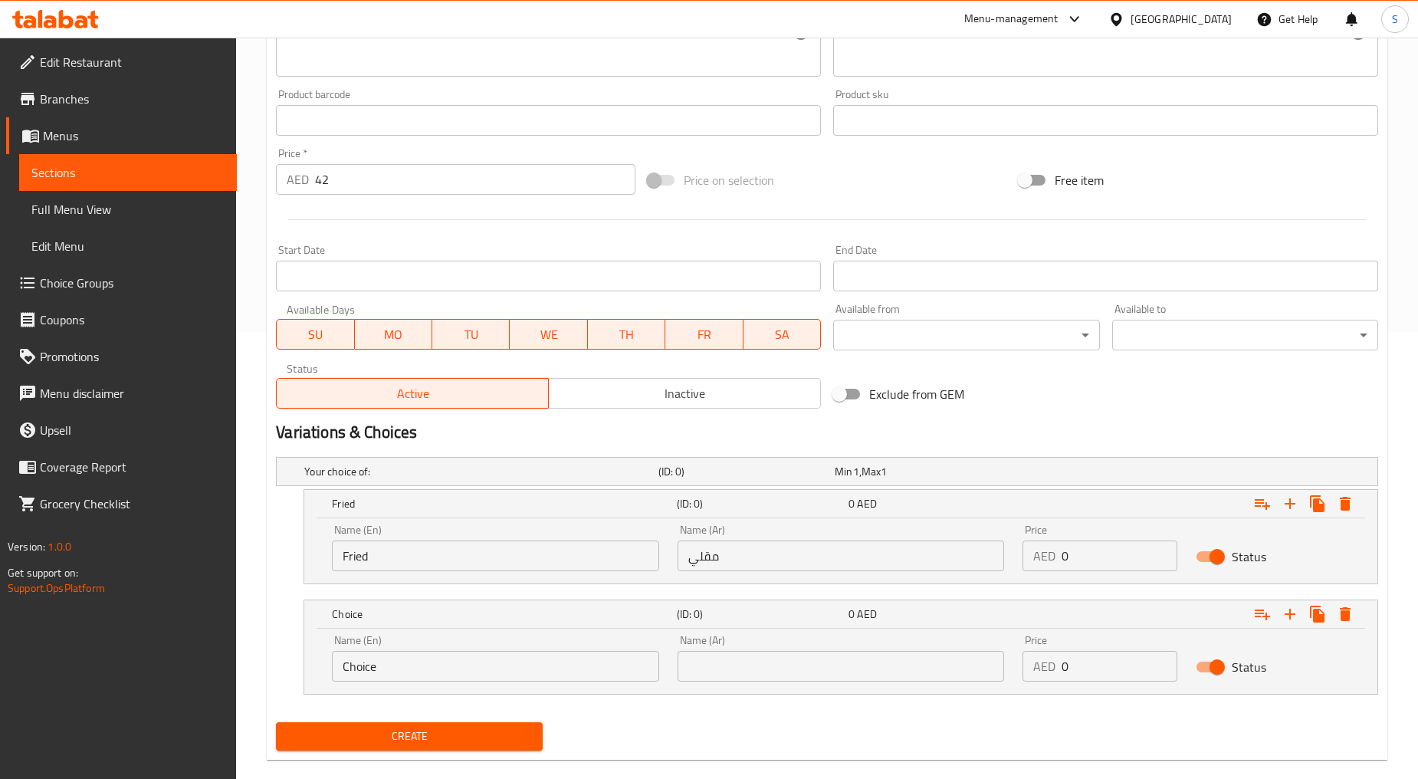
scroll to position [470, 0]
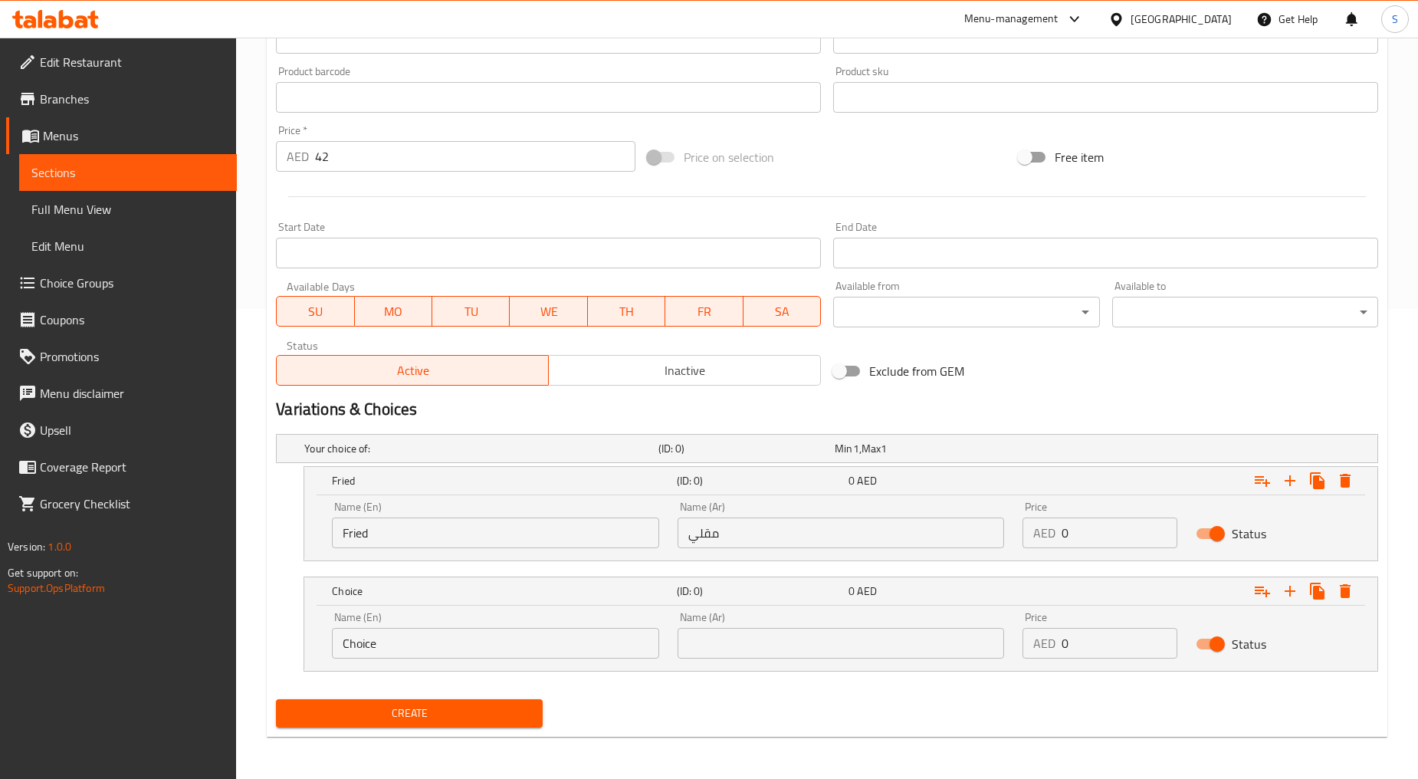
click at [380, 636] on input "Choice" at bounding box center [495, 643] width 327 height 31
paste input "grilled"
click at [385, 648] on input "grilled" at bounding box center [495, 643] width 327 height 31
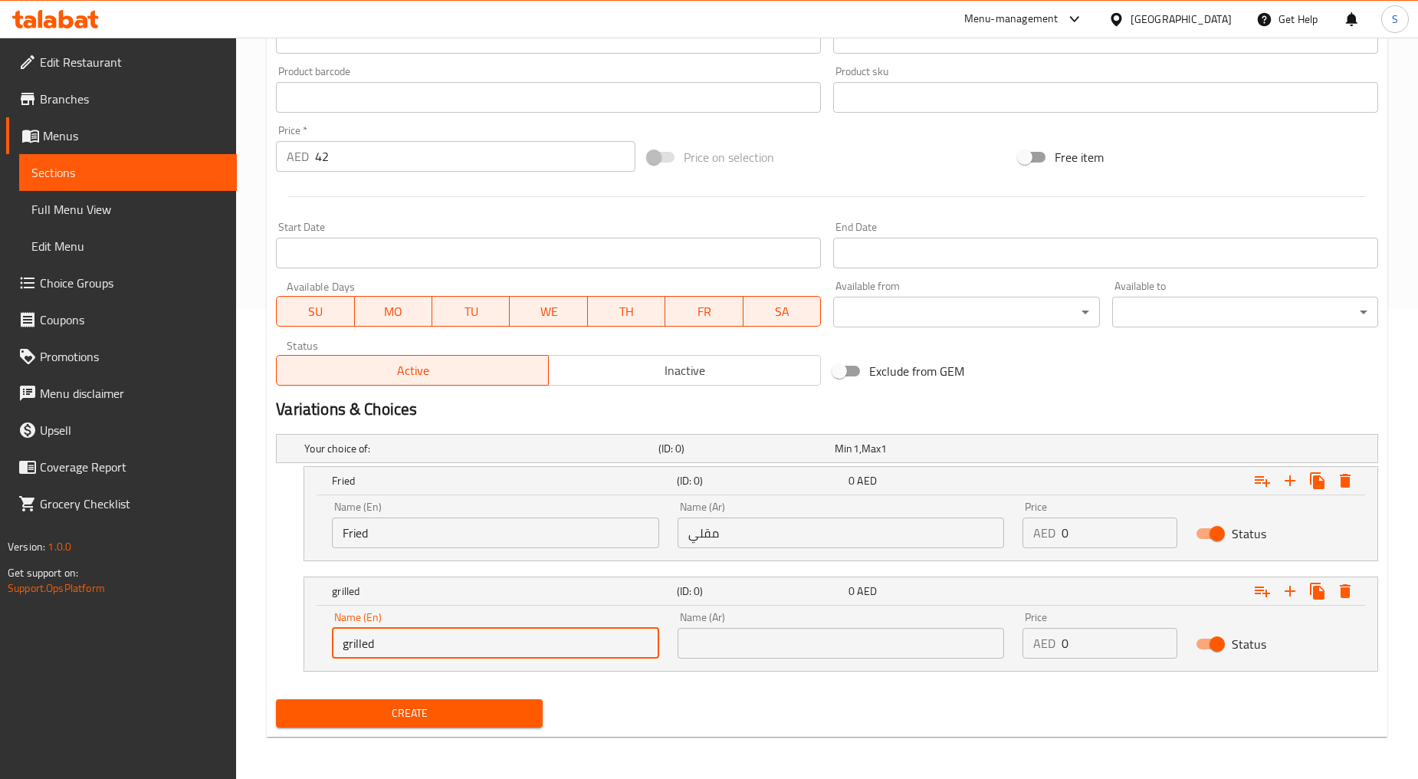
click at [385, 648] on input "grilled" at bounding box center [495, 643] width 327 height 31
type input "Grilled"
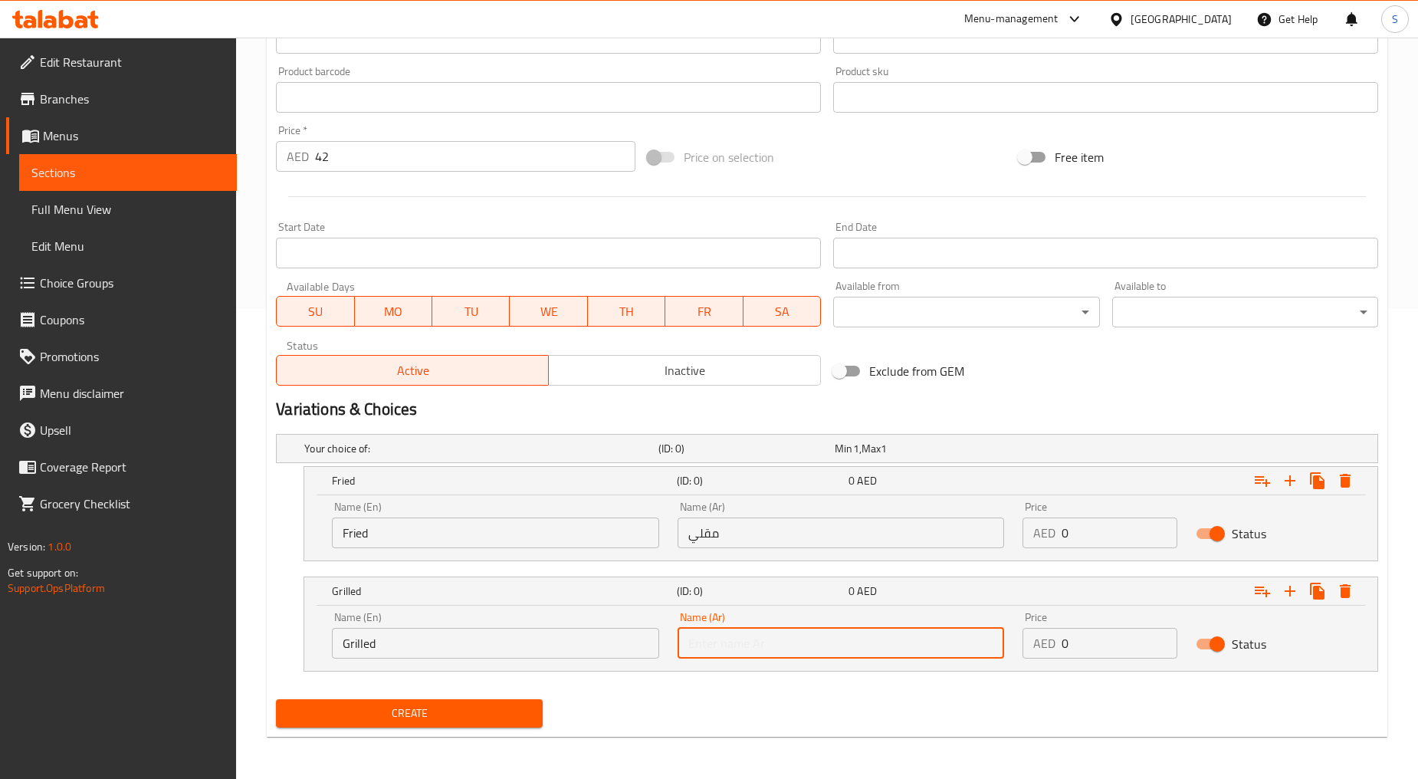
click at [741, 643] on input "text" at bounding box center [841, 643] width 327 height 31
type input "مشوي"
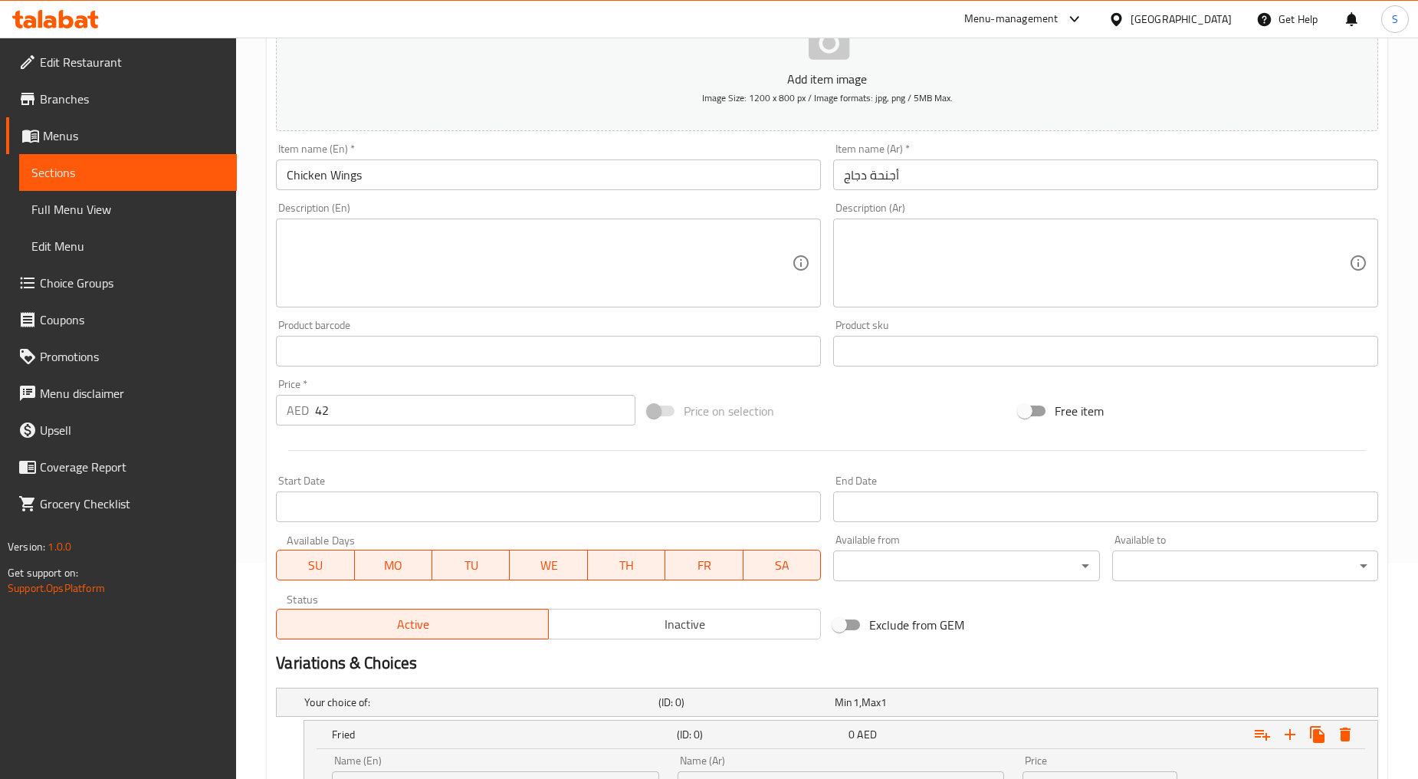
scroll to position [215, 0]
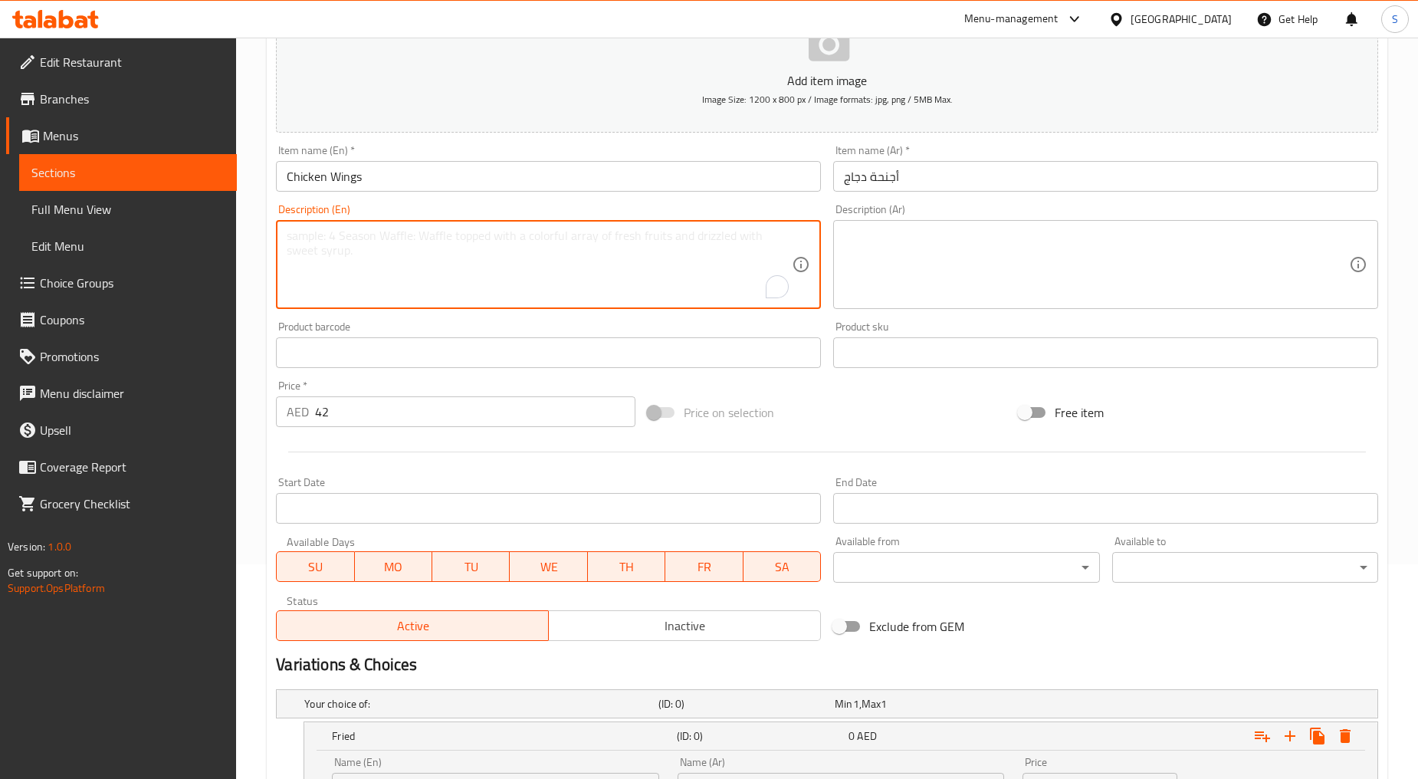
click at [396, 258] on textarea "To enrich screen reader interactions, please activate Accessibility in Grammarl…" at bounding box center [539, 264] width 505 height 73
paste textarea "grilled chiken wings with garlic with lemon"
click at [396, 258] on textarea "grilled chiken wings with garlic with lemon" at bounding box center [539, 264] width 505 height 73
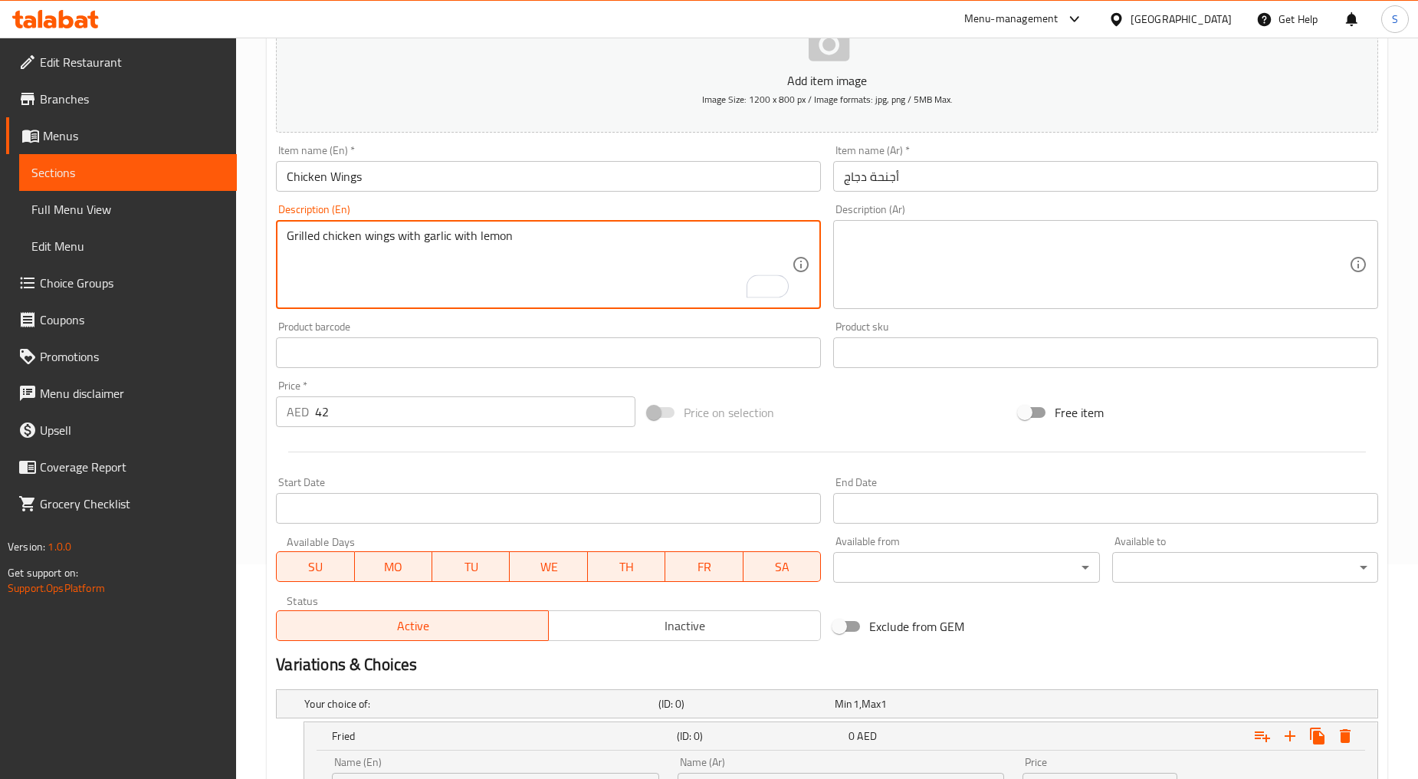
click at [449, 250] on textarea "Grilled chicken wings with garlic with lemon" at bounding box center [539, 264] width 505 height 73
type textarea "Grilled chicken wings with garlic with lemon"
click at [1031, 301] on textarea at bounding box center [1096, 264] width 505 height 73
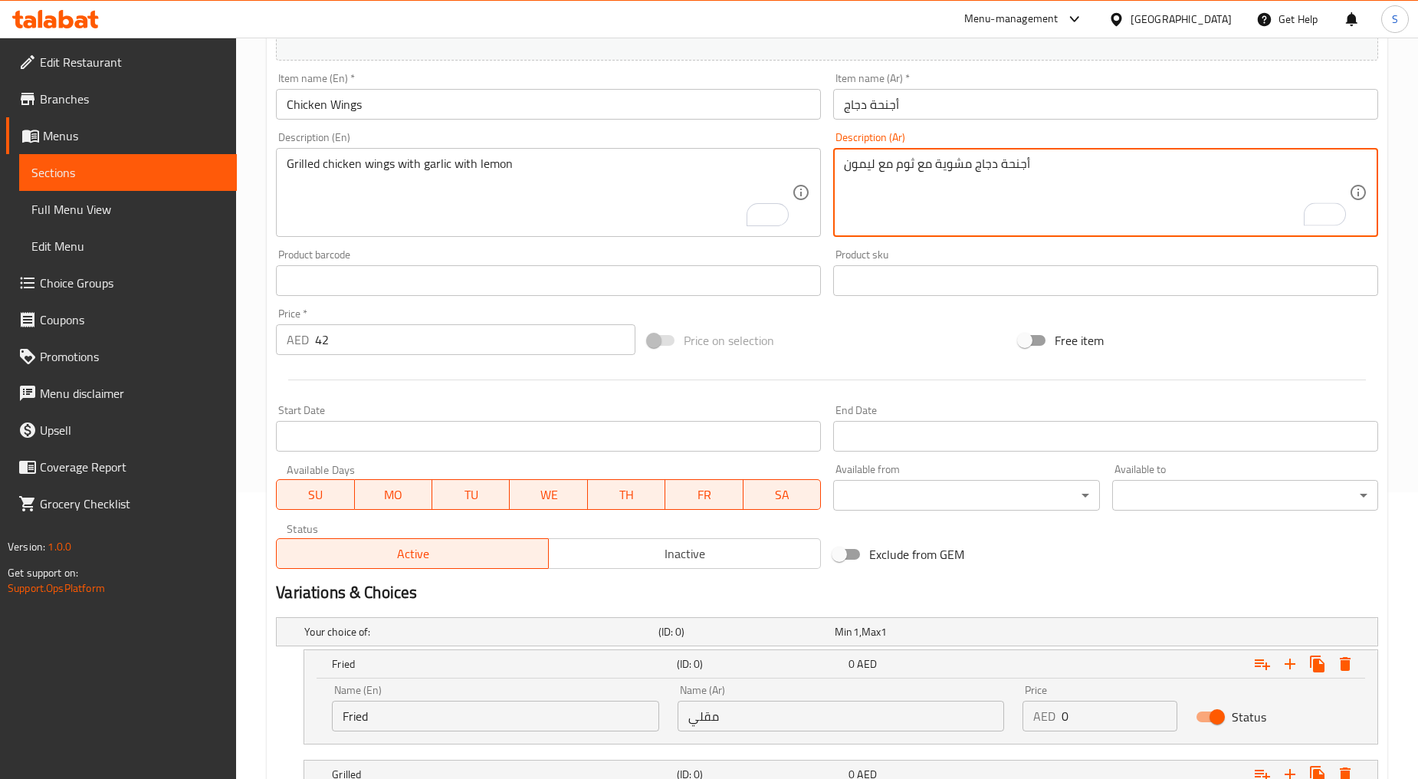
scroll to position [129, 0]
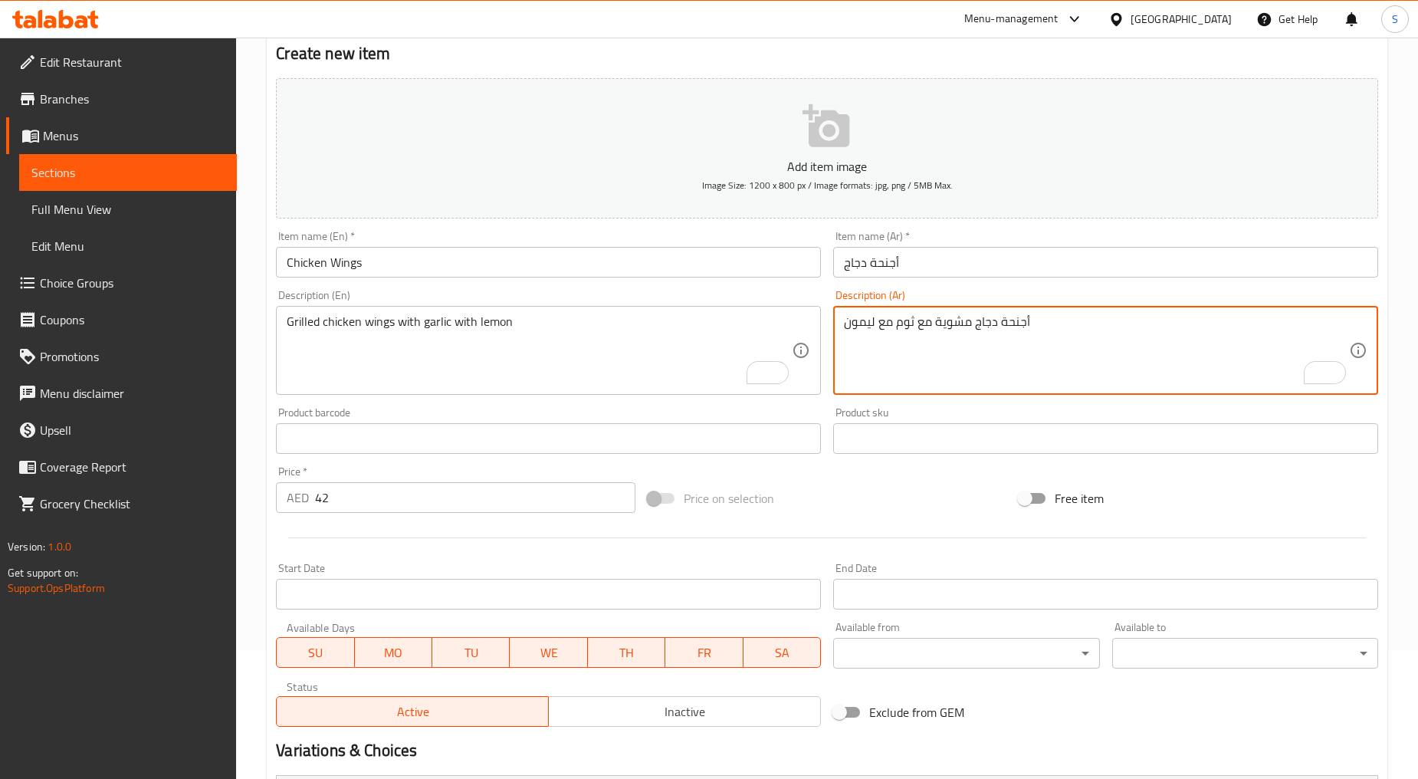
type textarea "أجنحة دجاج مشوية مع ثوم مع ليمون"
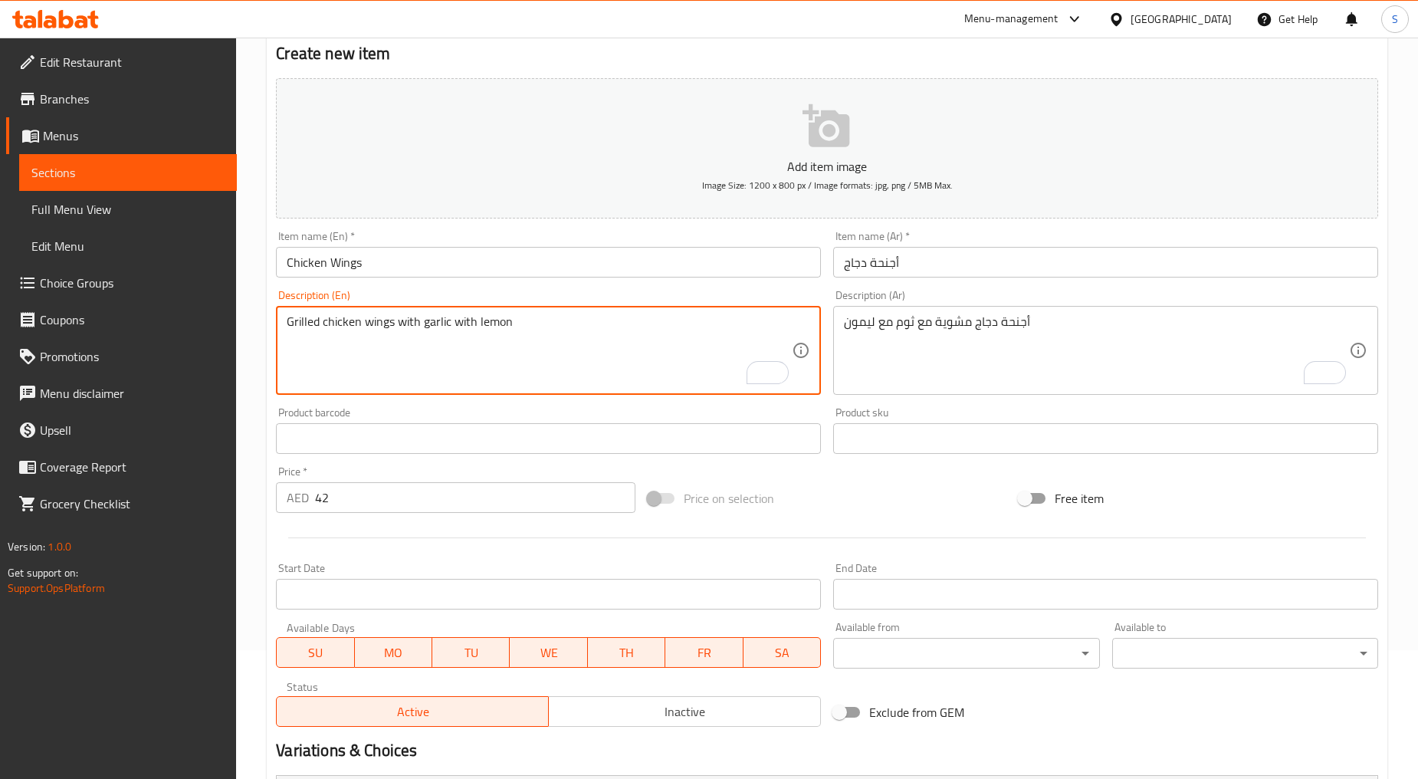
click at [300, 327] on textarea "Grilled chicken wings with garlic with lemon" at bounding box center [539, 350] width 505 height 73
type textarea "Your choice of chicken wings with garlic with lemon"
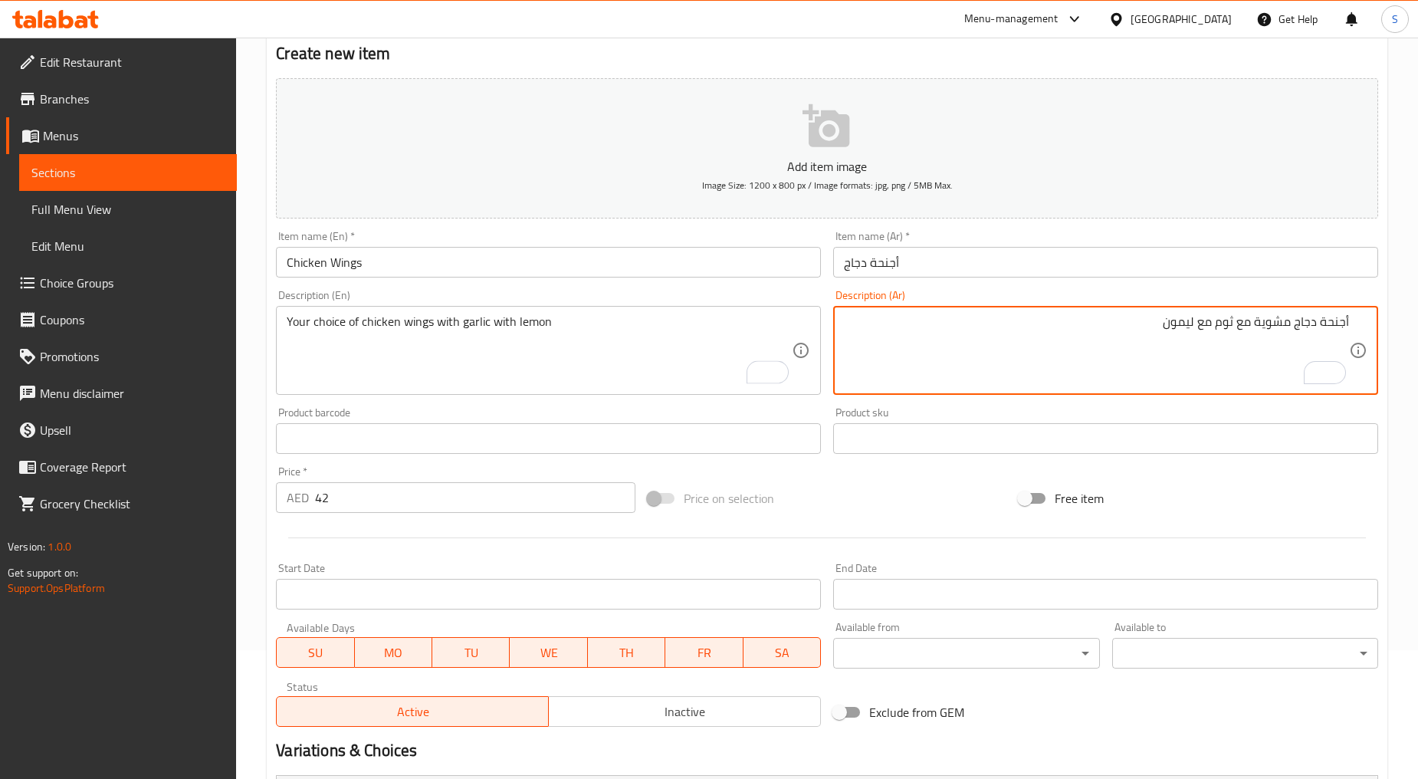
click at [1277, 326] on textarea "أجنحة دجاج مشوية مع ثوم مع ليمون" at bounding box center [1096, 350] width 505 height 73
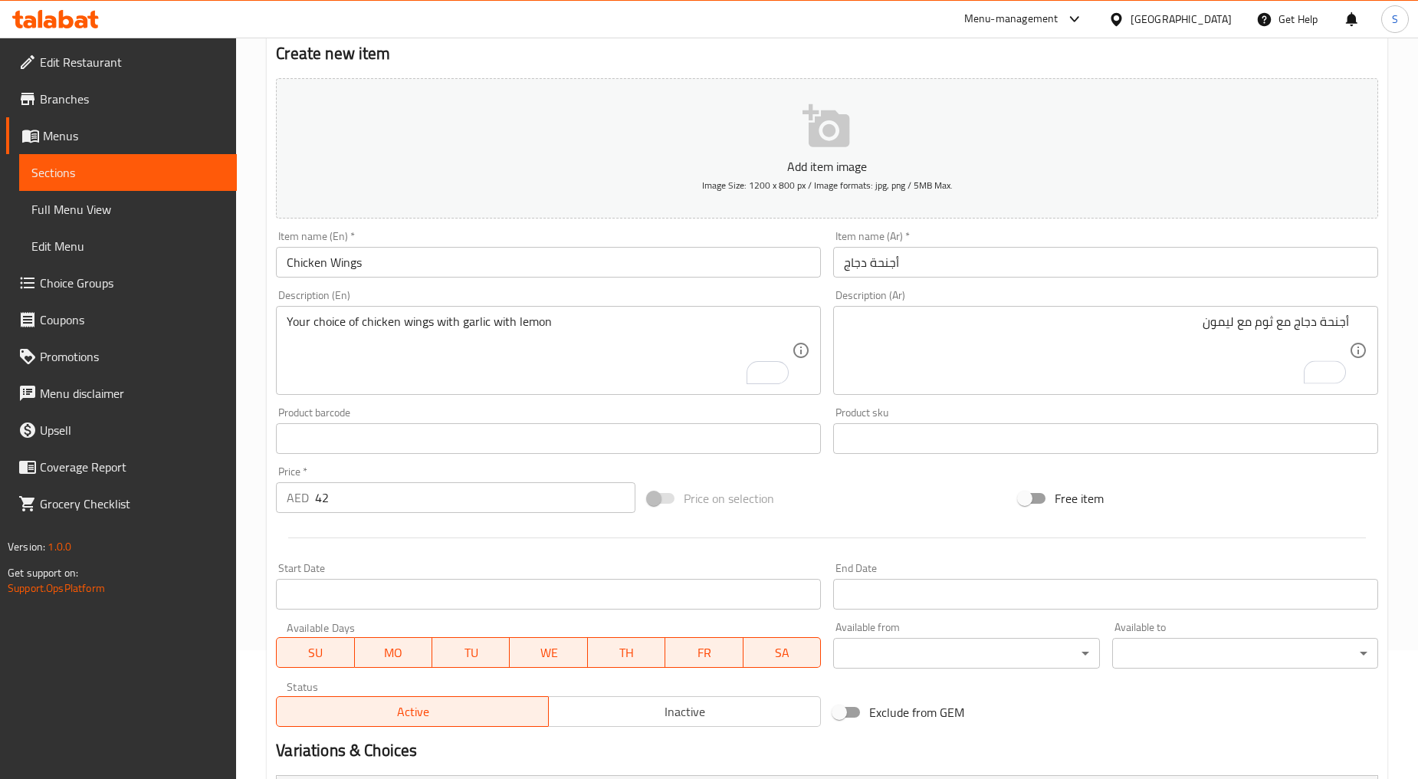
click at [1350, 322] on div "أجنحة دجاج مع ثوم مع ليمون Description (Ar)" at bounding box center [1105, 350] width 545 height 89
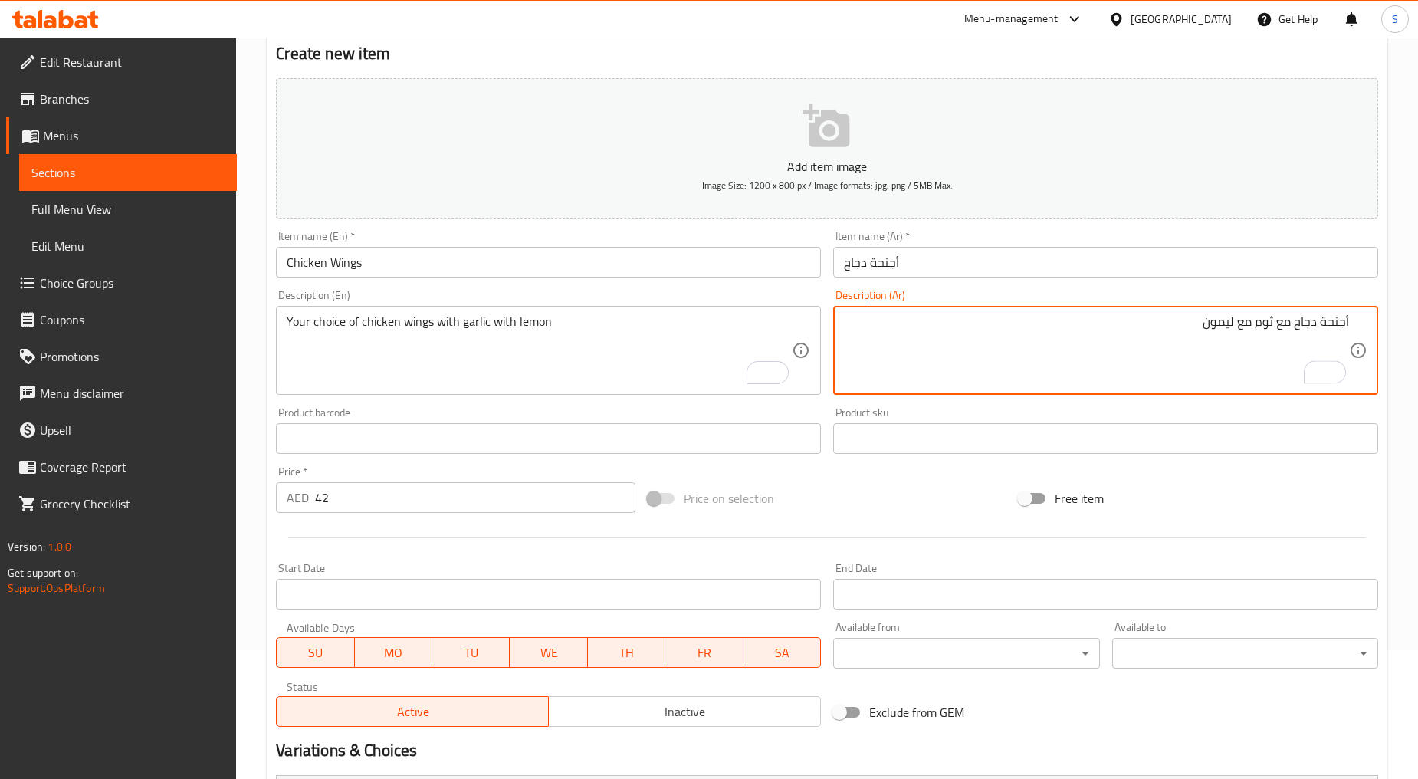
click at [1348, 324] on textarea "أجنحة دجاج مع ثوم مع ليمون" at bounding box center [1096, 350] width 505 height 73
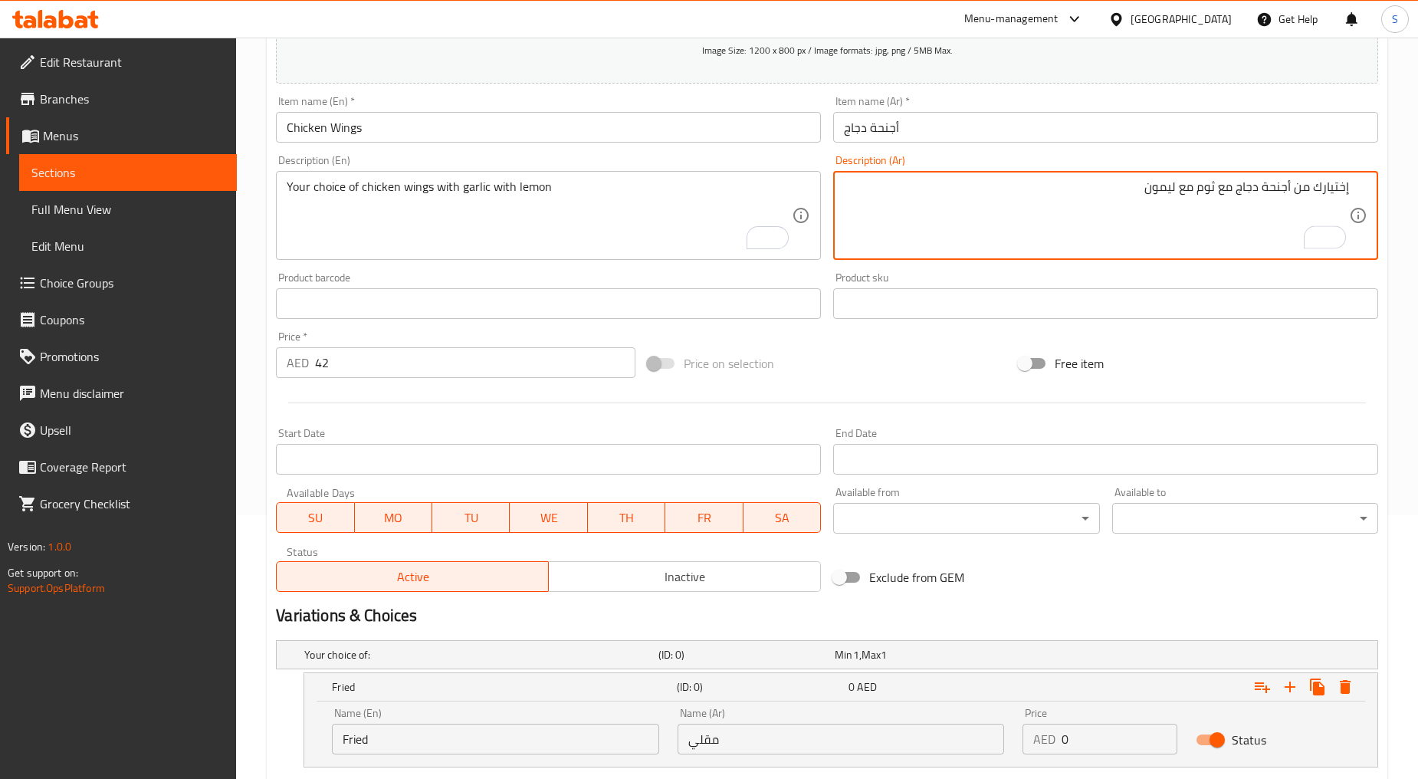
scroll to position [470, 0]
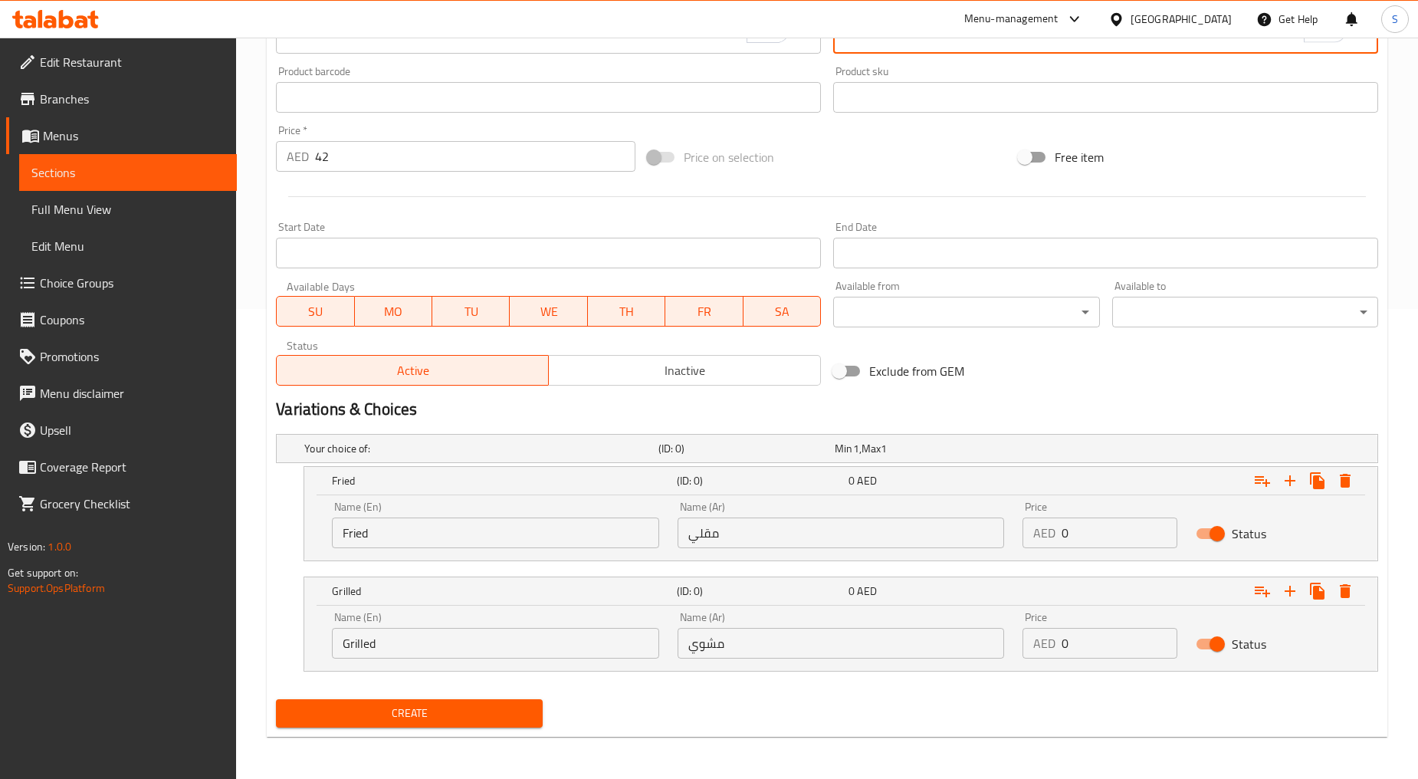
type textarea "إختيارك من أجنحة دجاج مع ثوم مع ليمون"
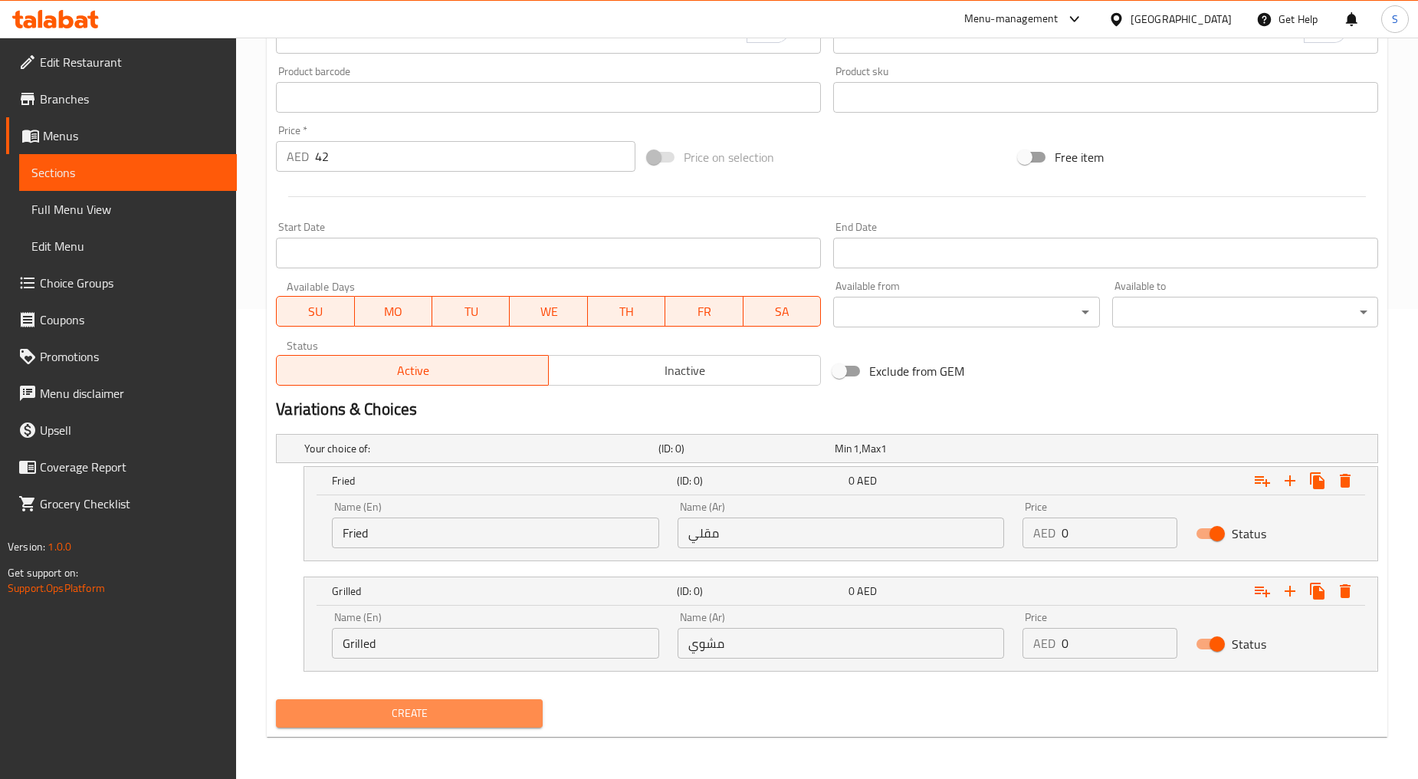
click at [460, 699] on button "Create" at bounding box center [409, 713] width 266 height 28
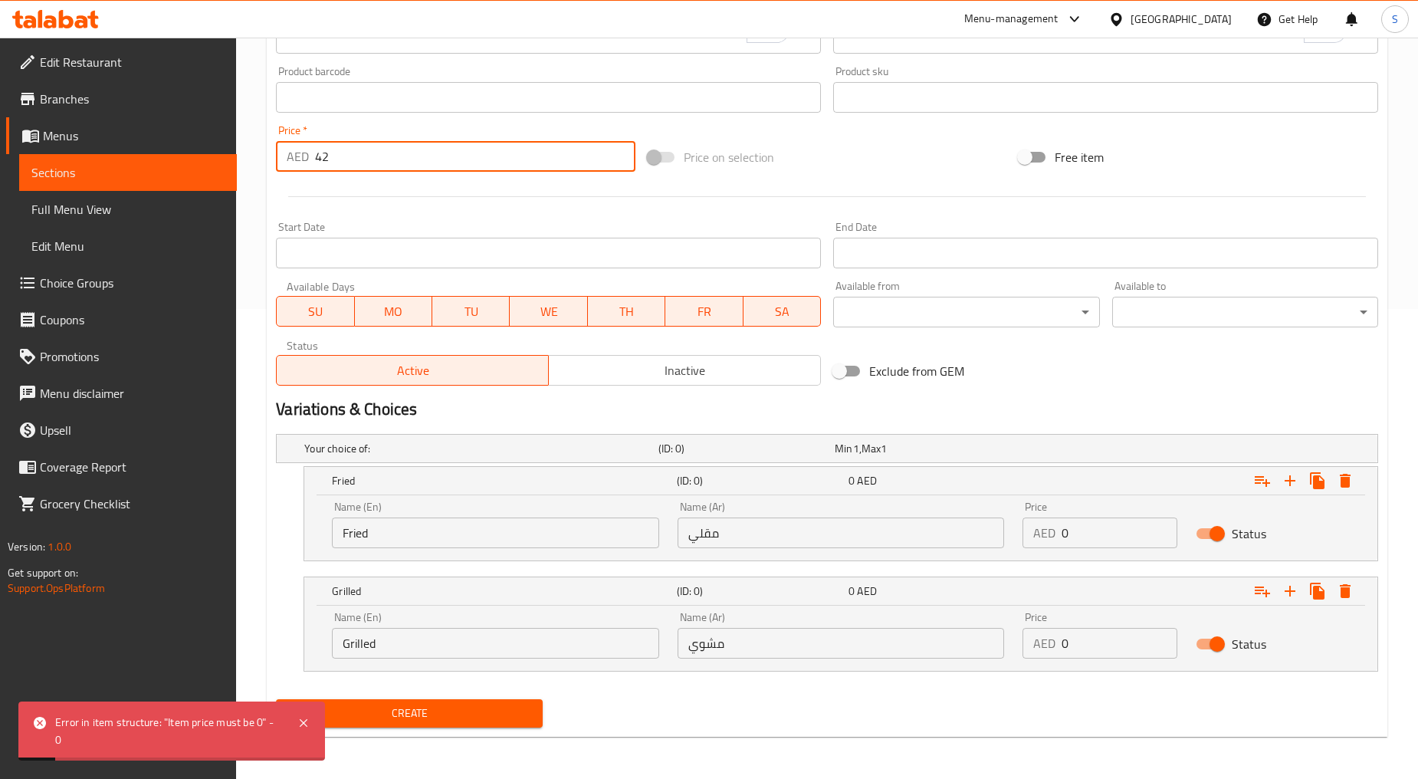
click at [399, 169] on input "42" at bounding box center [475, 156] width 320 height 31
type input "0"
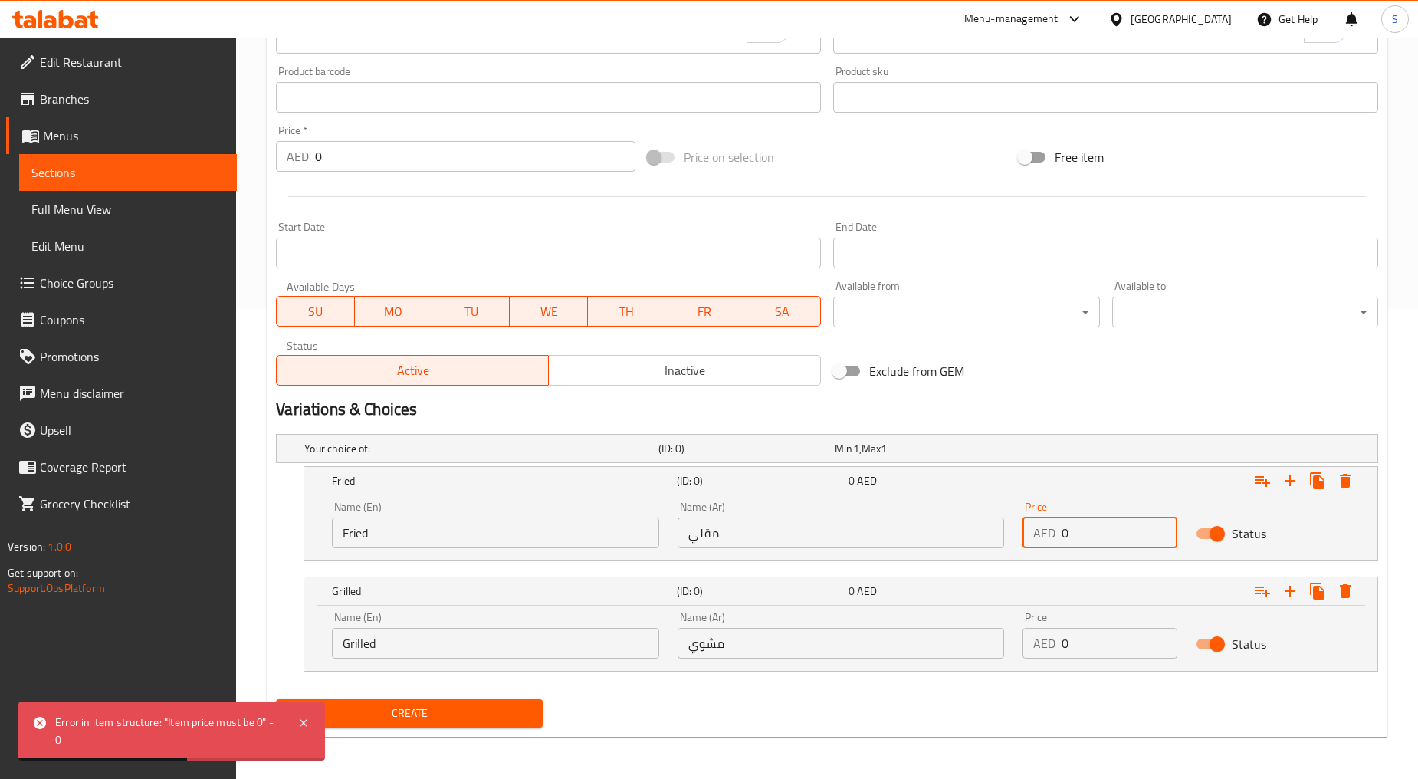
click at [1113, 537] on input "0" at bounding box center [1119, 533] width 115 height 31
paste input "42"
type input "42"
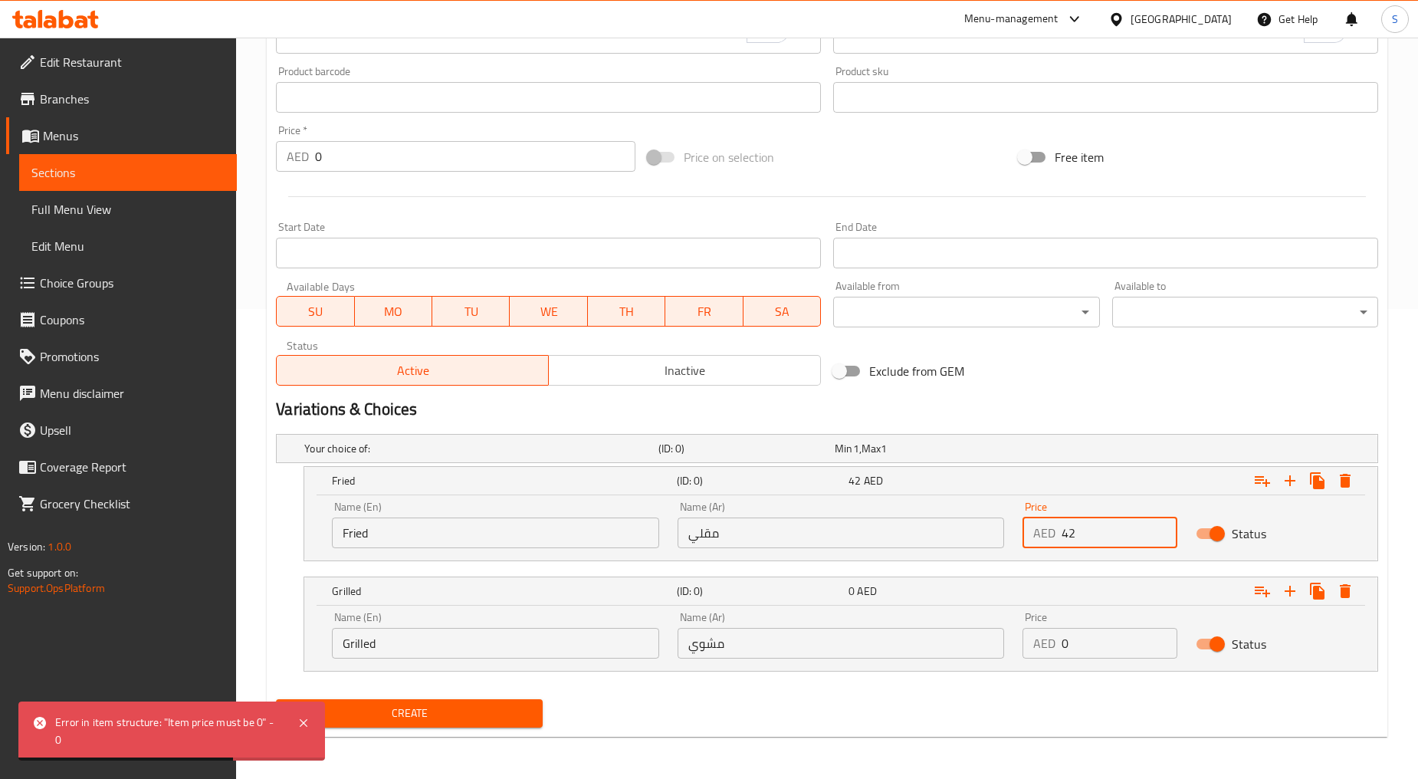
click at [1127, 645] on input "0" at bounding box center [1119, 643] width 115 height 31
paste input "42"
type input "42"
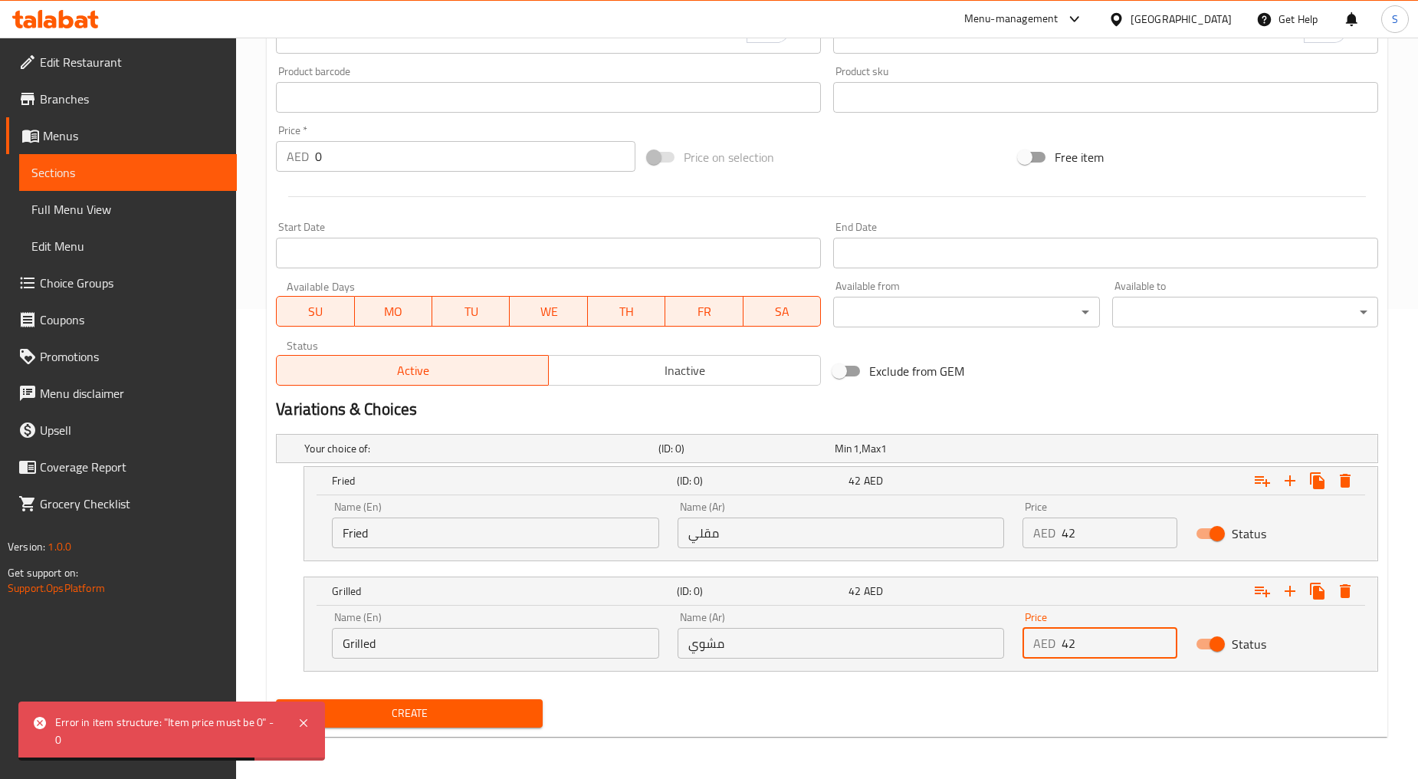
click at [977, 698] on div "Create" at bounding box center [827, 713] width 1115 height 41
click at [424, 705] on span "Create" at bounding box center [409, 713] width 242 height 19
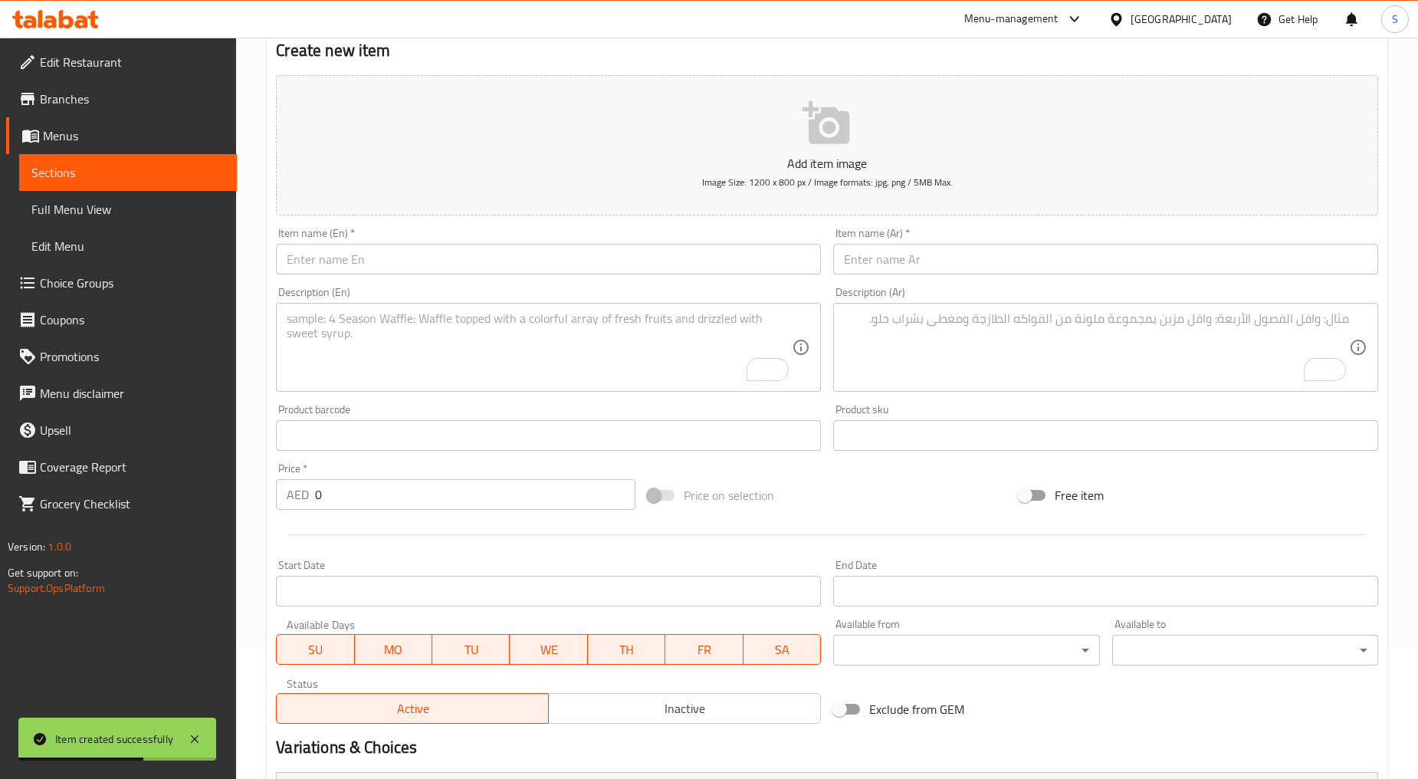
scroll to position [0, 0]
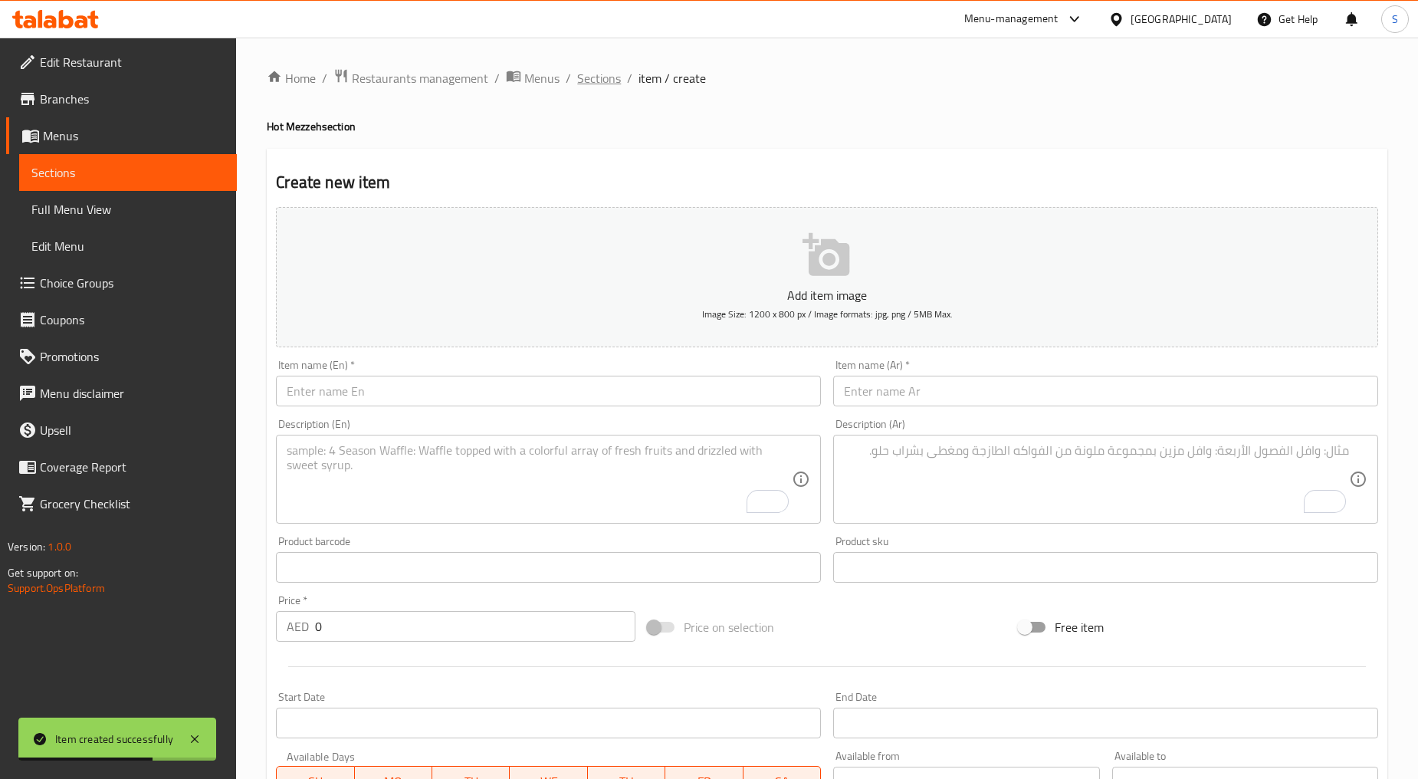
click at [590, 69] on span "Sections" at bounding box center [599, 78] width 44 height 18
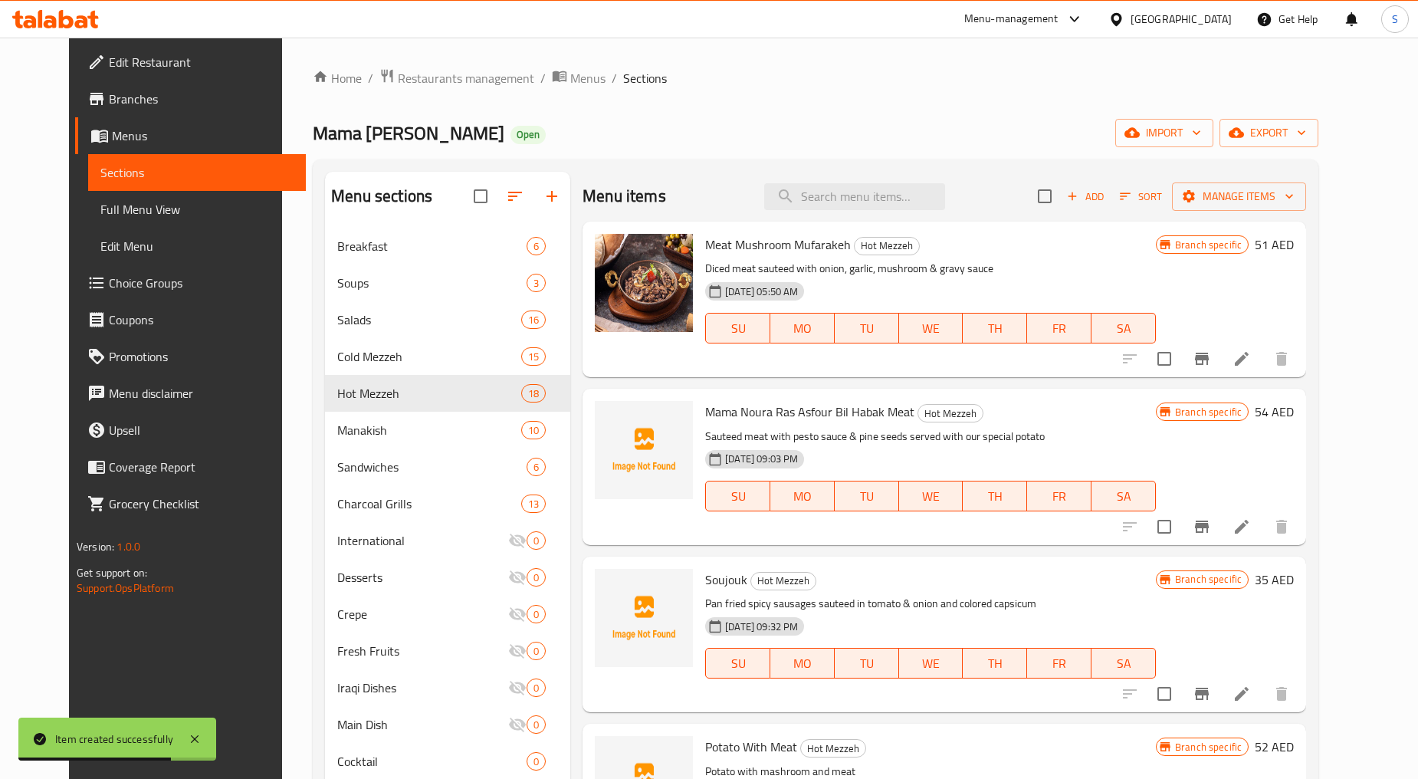
click at [744, 155] on div "Home / Restaurants management / Menus / Sections Mama Noura Open import export …" at bounding box center [816, 543] width 1006 height 951
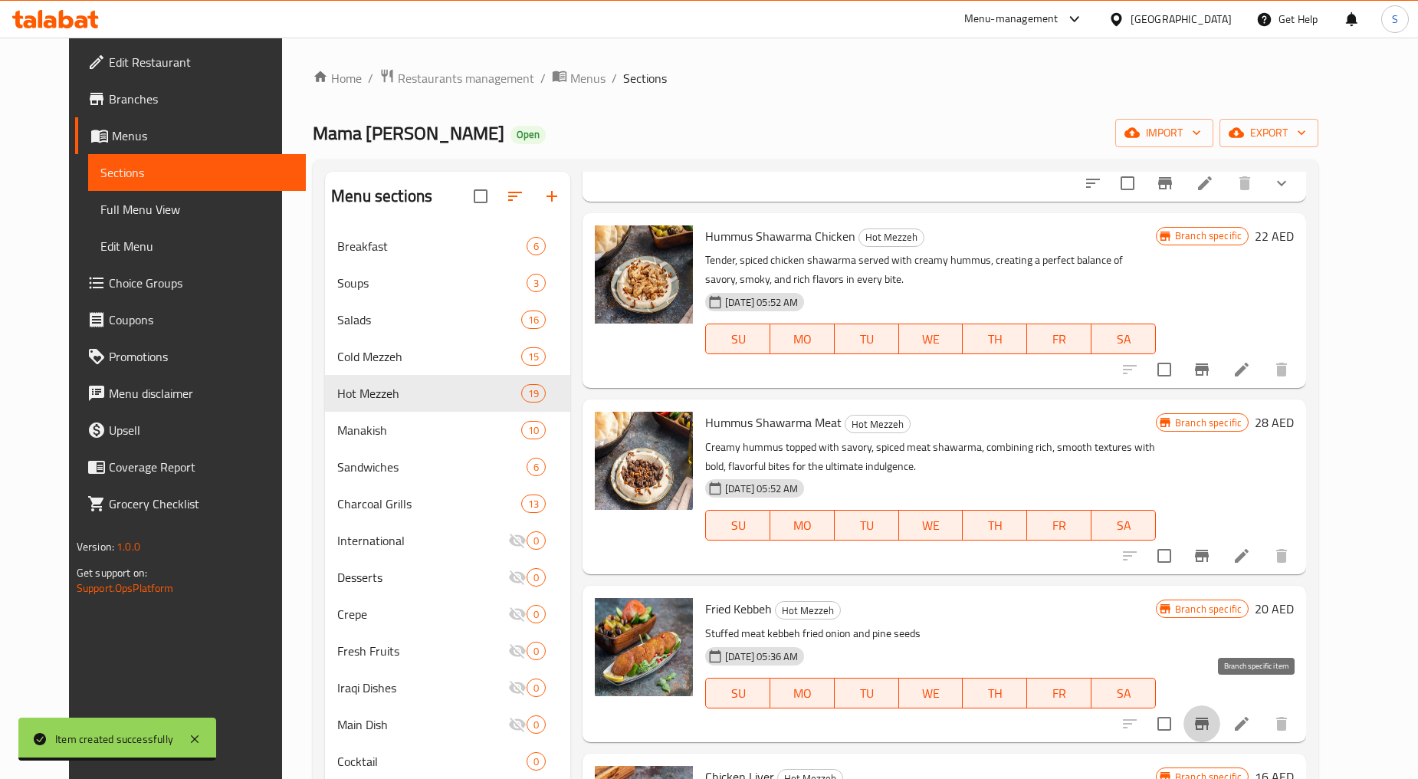
click at [1211, 715] on icon "Branch-specific-item" at bounding box center [1202, 724] width 18 height 18
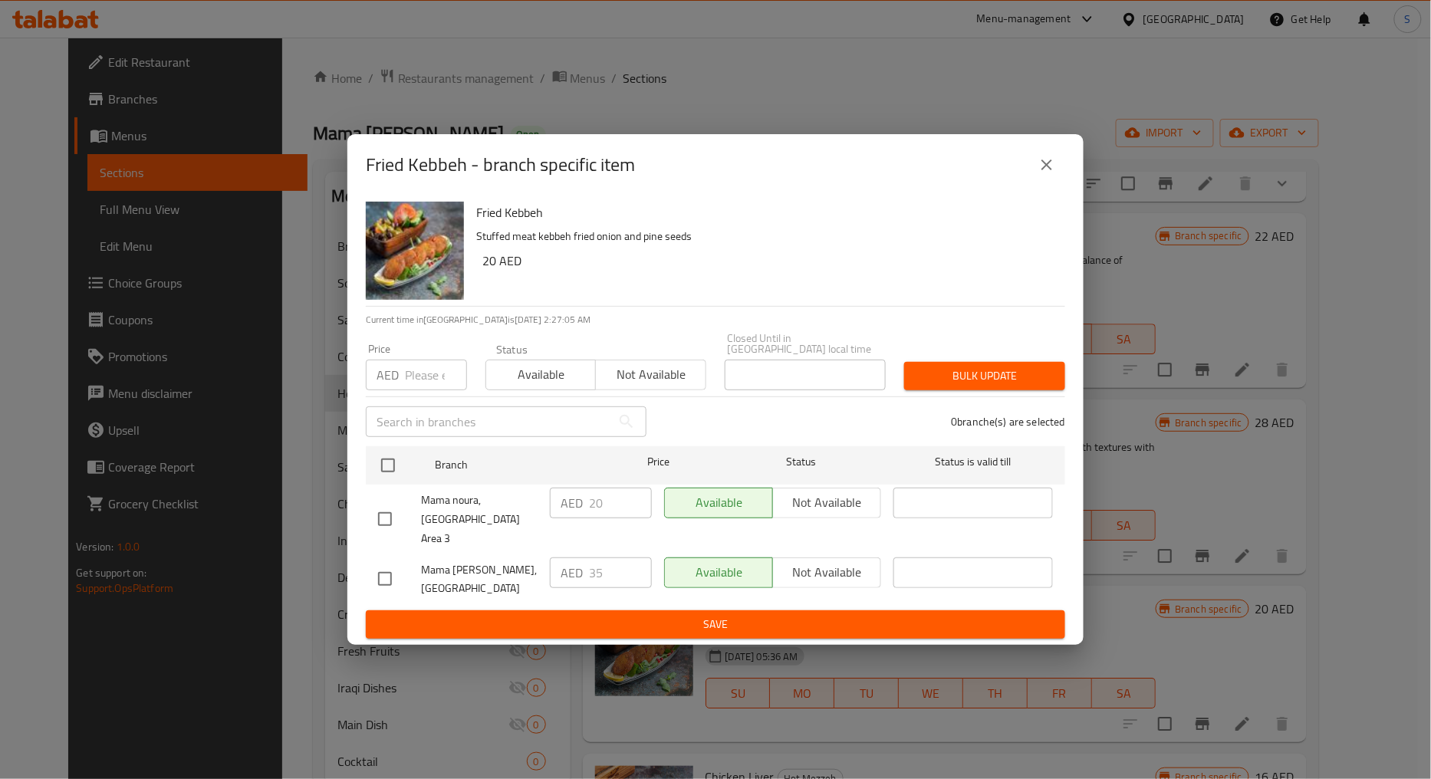
click at [1032, 161] on button "close" at bounding box center [1046, 164] width 37 height 37
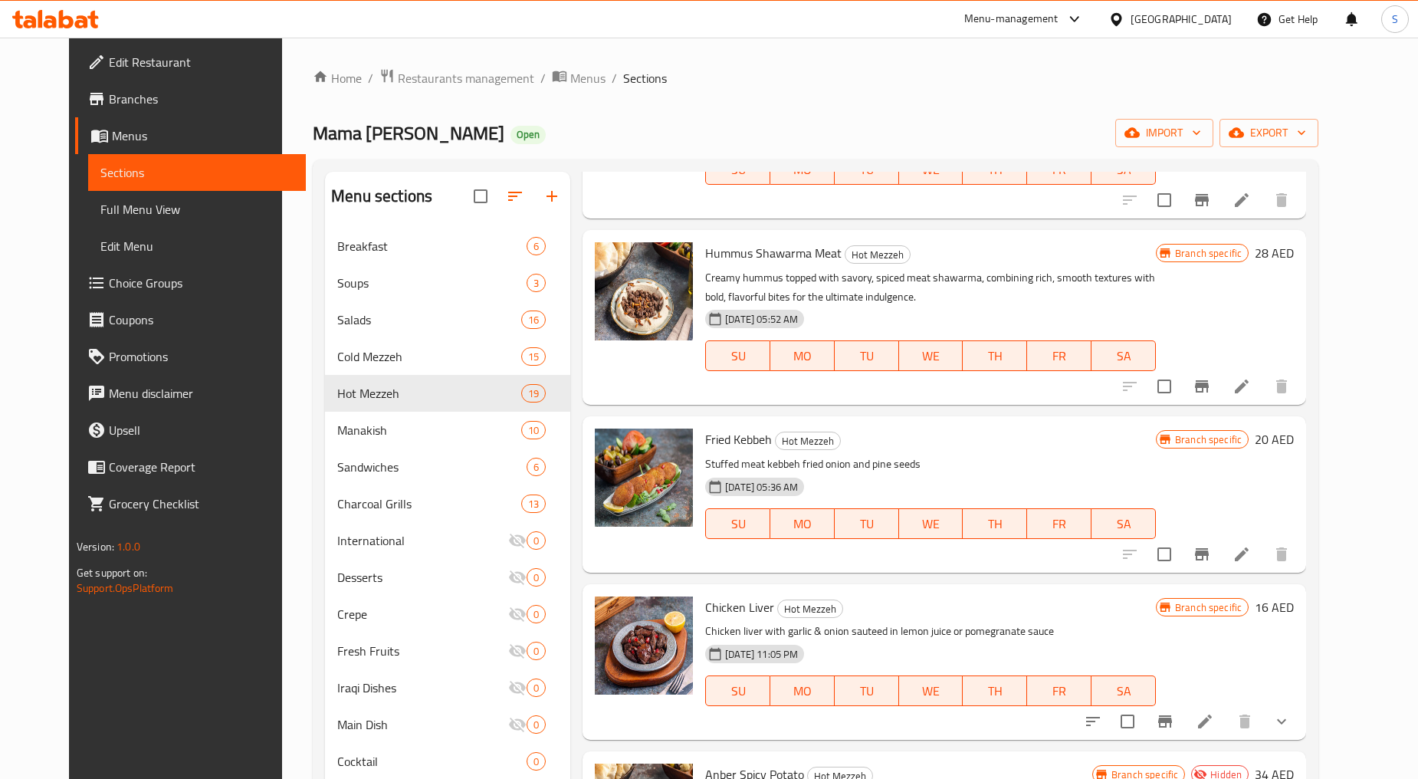
scroll to position [1873, 0]
click at [1264, 540] on li at bounding box center [1242, 554] width 43 height 28
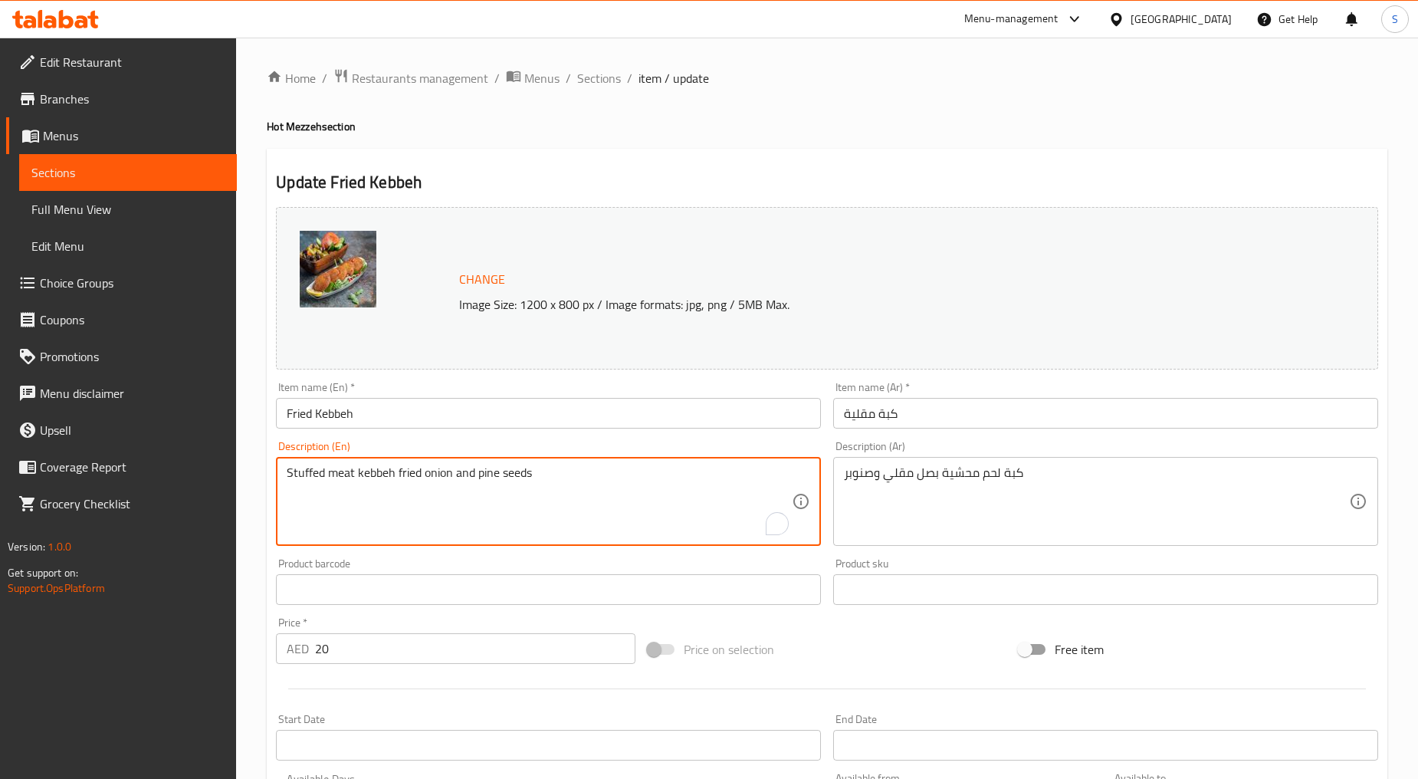
click at [511, 507] on textarea "Stuffed meat kebbeh fried onion and pine seeds" at bounding box center [539, 501] width 505 height 73
paste textarea "To enrich screen reader interactions, please activate Accessibility in Grammarl…"
click at [511, 507] on textarea "Stuffed meat kebbeh fried onion pine seeds" at bounding box center [539, 501] width 505 height 73
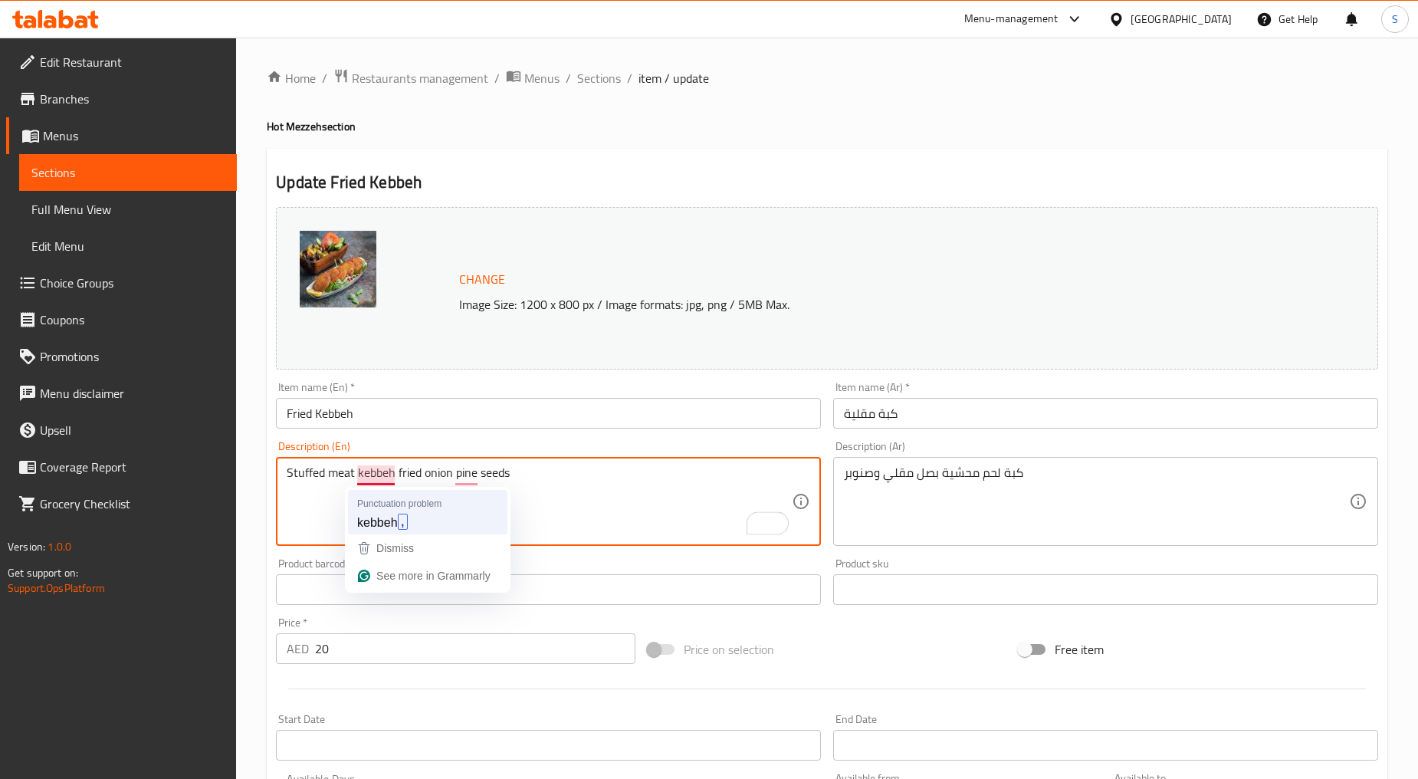
type textarea "Stuffed meat kebbeh, fried onion pine seeds"
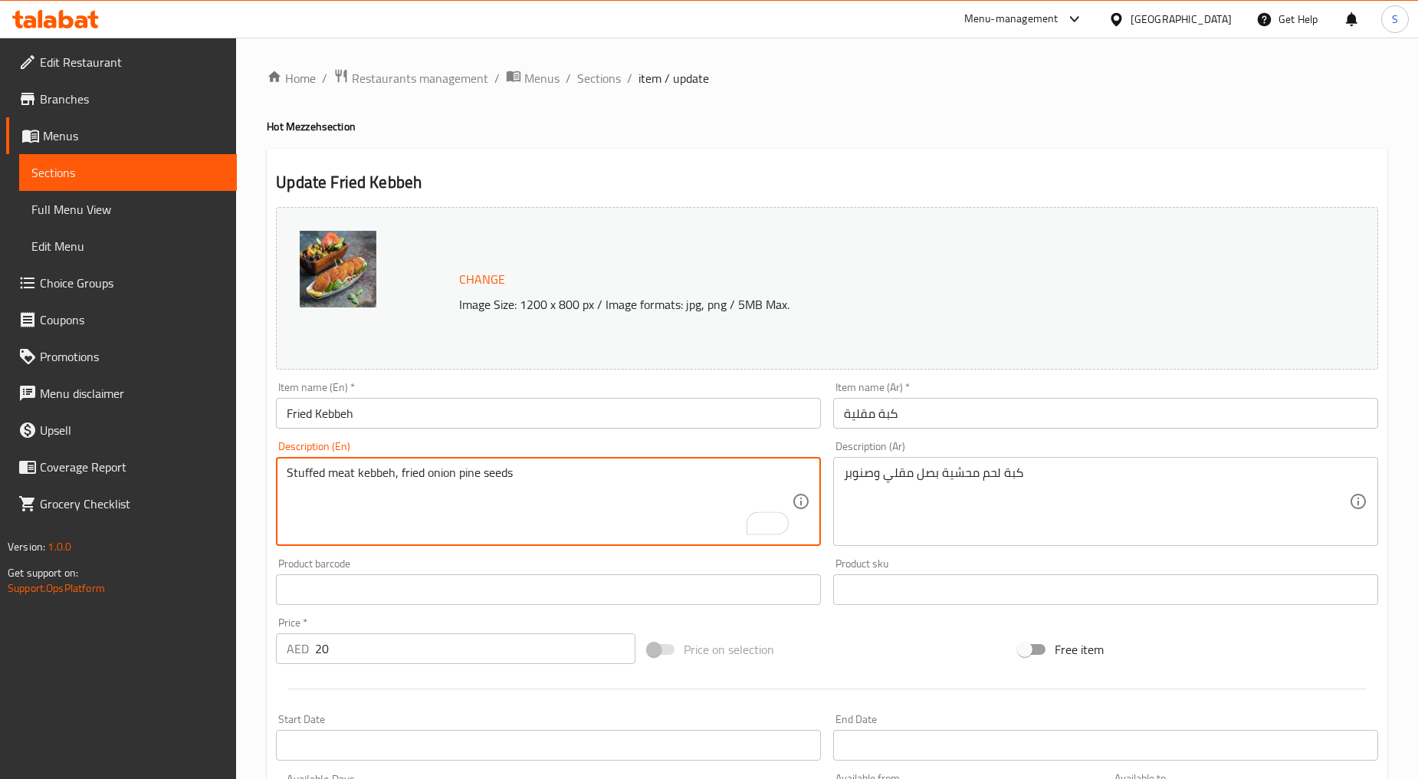
click at [455, 478] on textarea "Stuffed meat kebbeh, fried onion pine seeds" at bounding box center [539, 501] width 505 height 73
click at [478, 488] on textarea "Stuffed meat kebbeh, fried onion, pine seeds" at bounding box center [539, 501] width 505 height 73
type textarea "Stuffed meat kebbeh, fried onion, pine seeds"
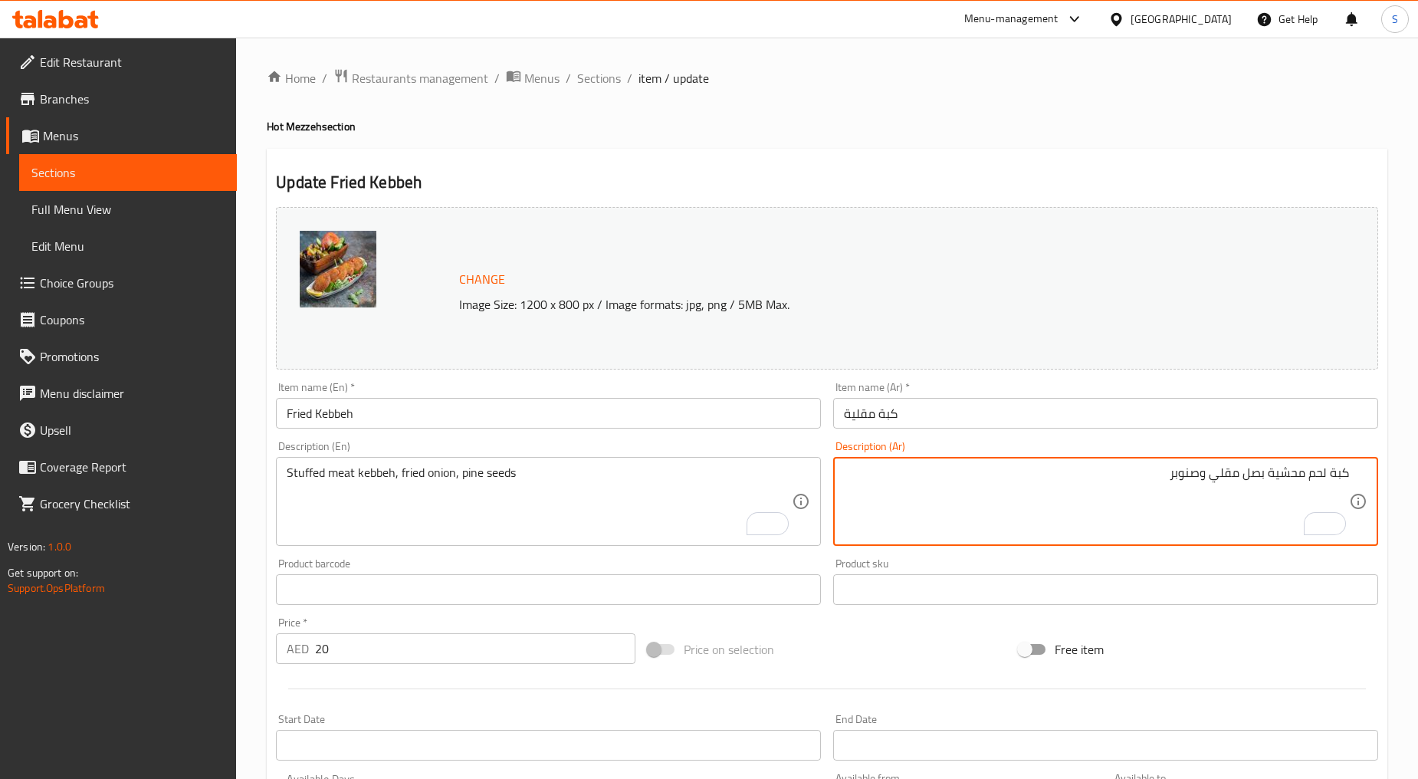
click at [1198, 476] on textarea "كبة لحم محشية بصل مقلي وصنوبر" at bounding box center [1096, 501] width 505 height 73
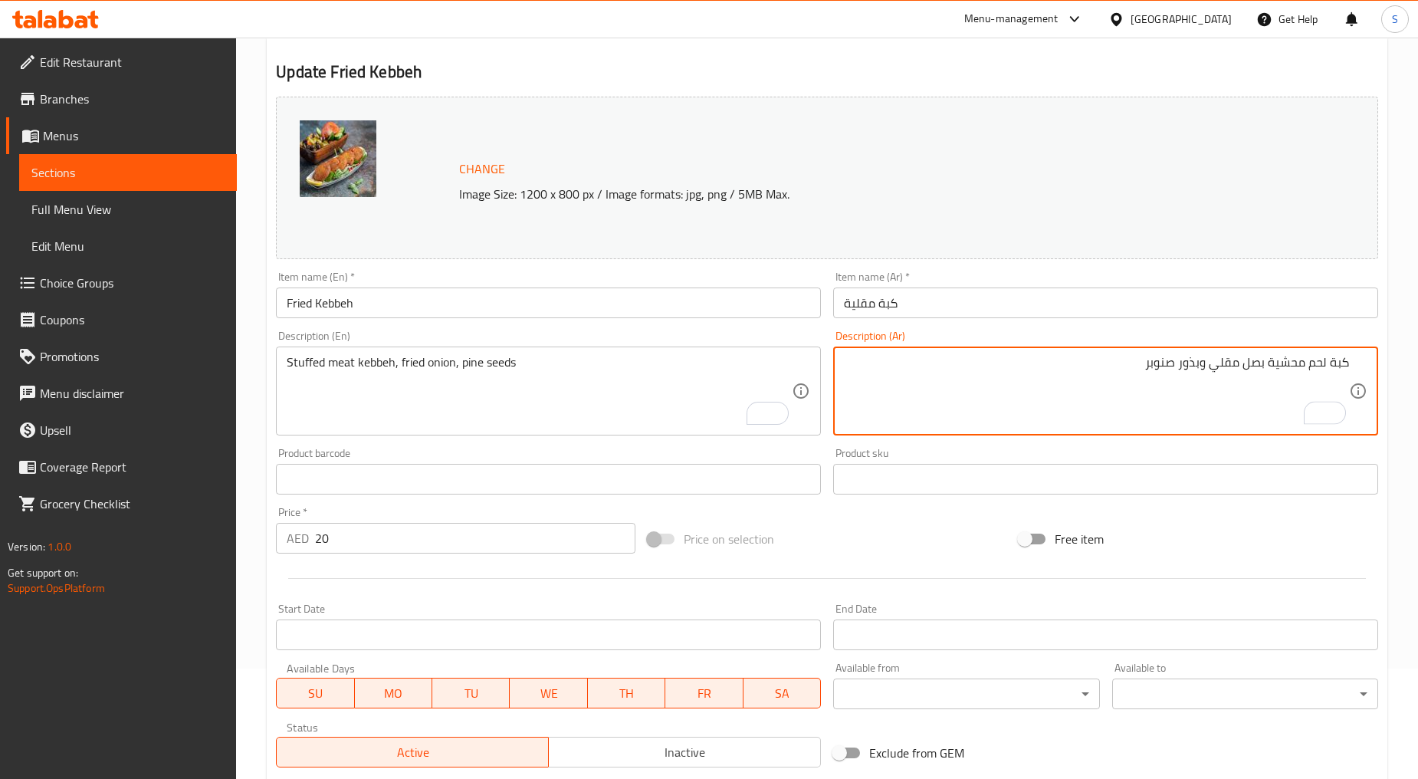
scroll to position [324, 0]
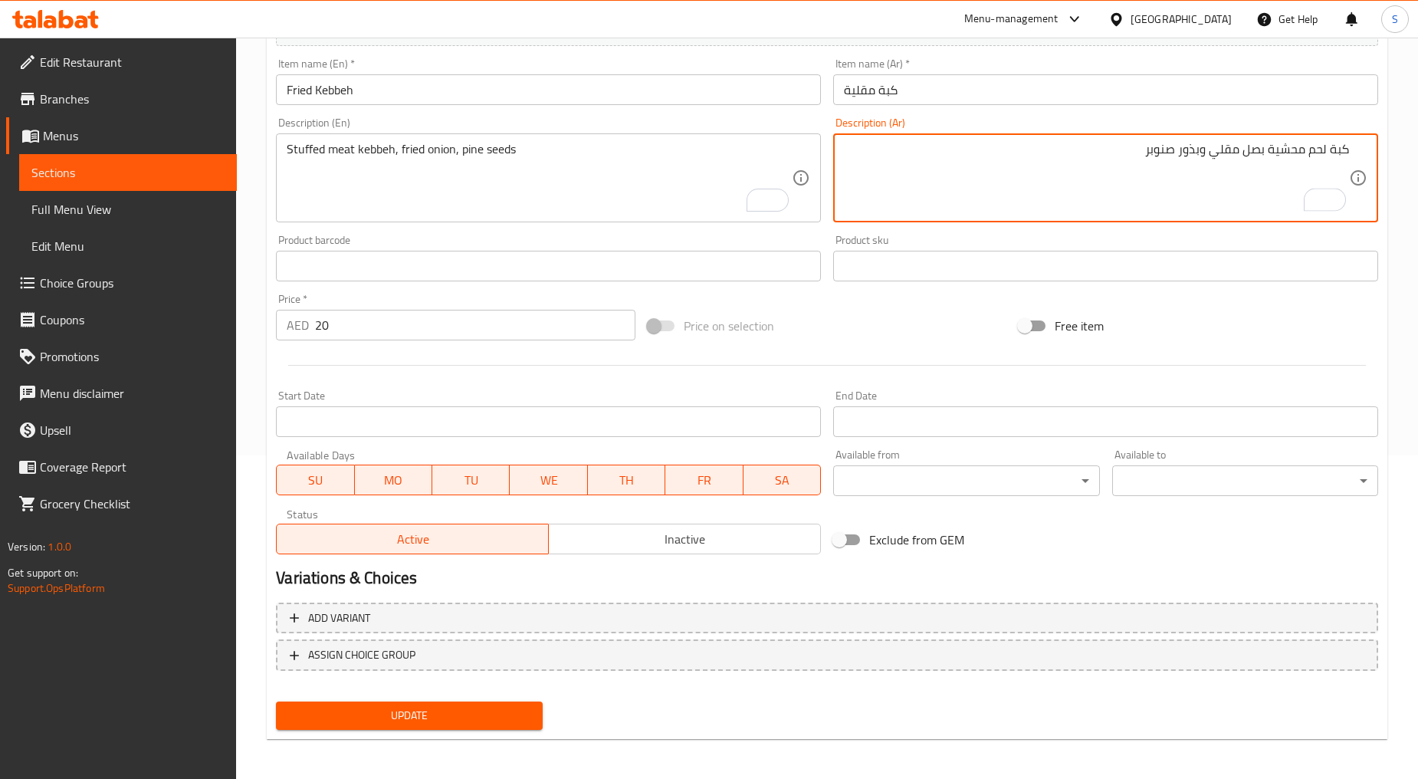
type textarea "كبة لحم محشية بصل مقلي وبذور صنوبر"
click at [410, 731] on div "Update" at bounding box center [409, 715] width 278 height 41
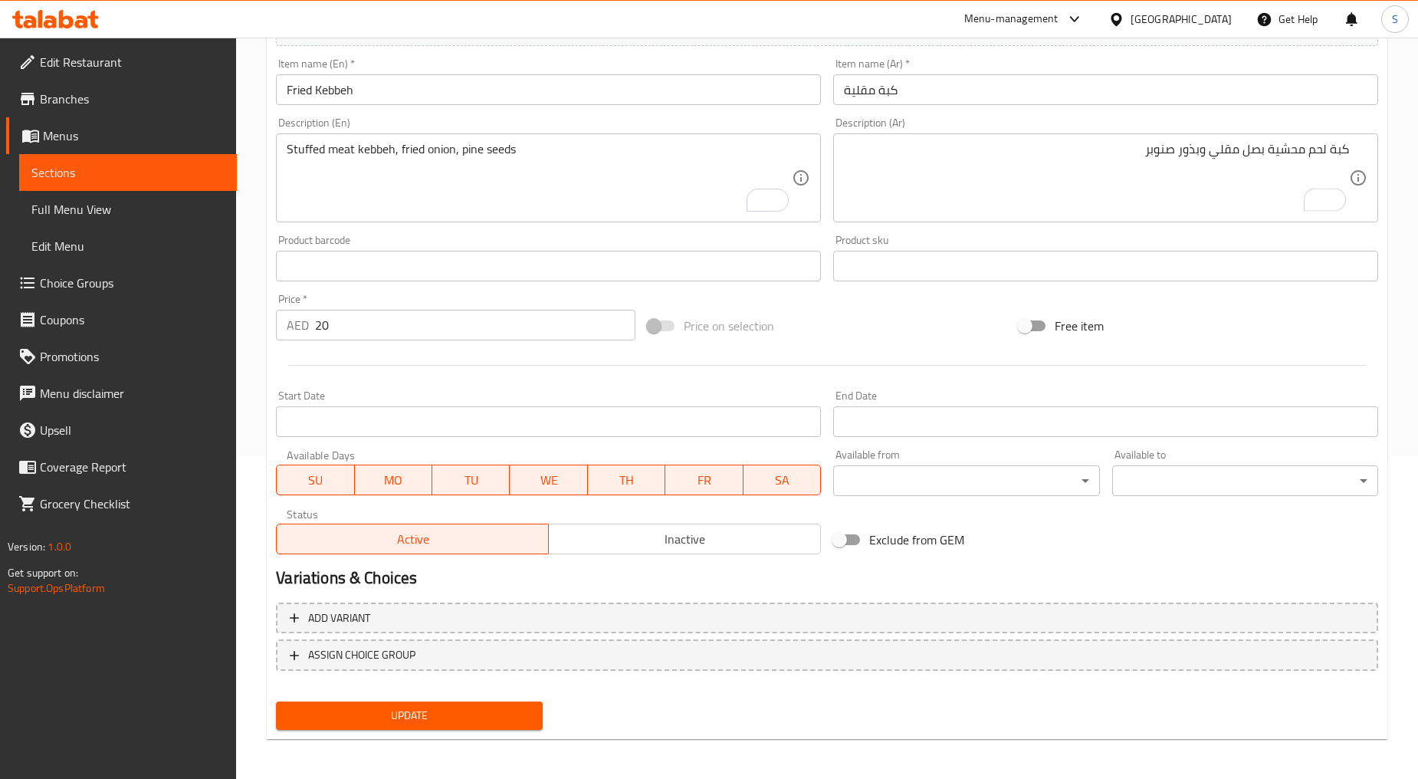
click at [409, 718] on span "Update" at bounding box center [409, 715] width 242 height 19
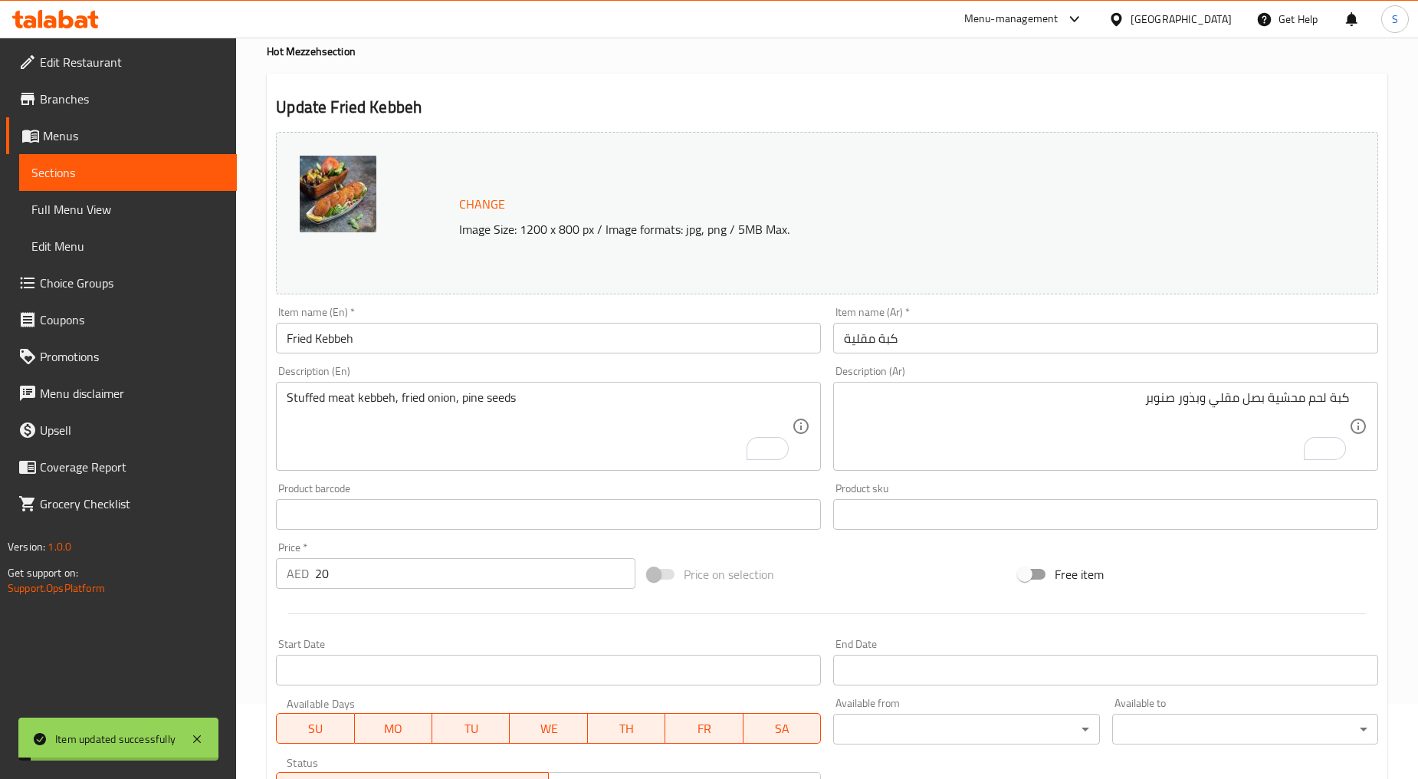
scroll to position [0, 0]
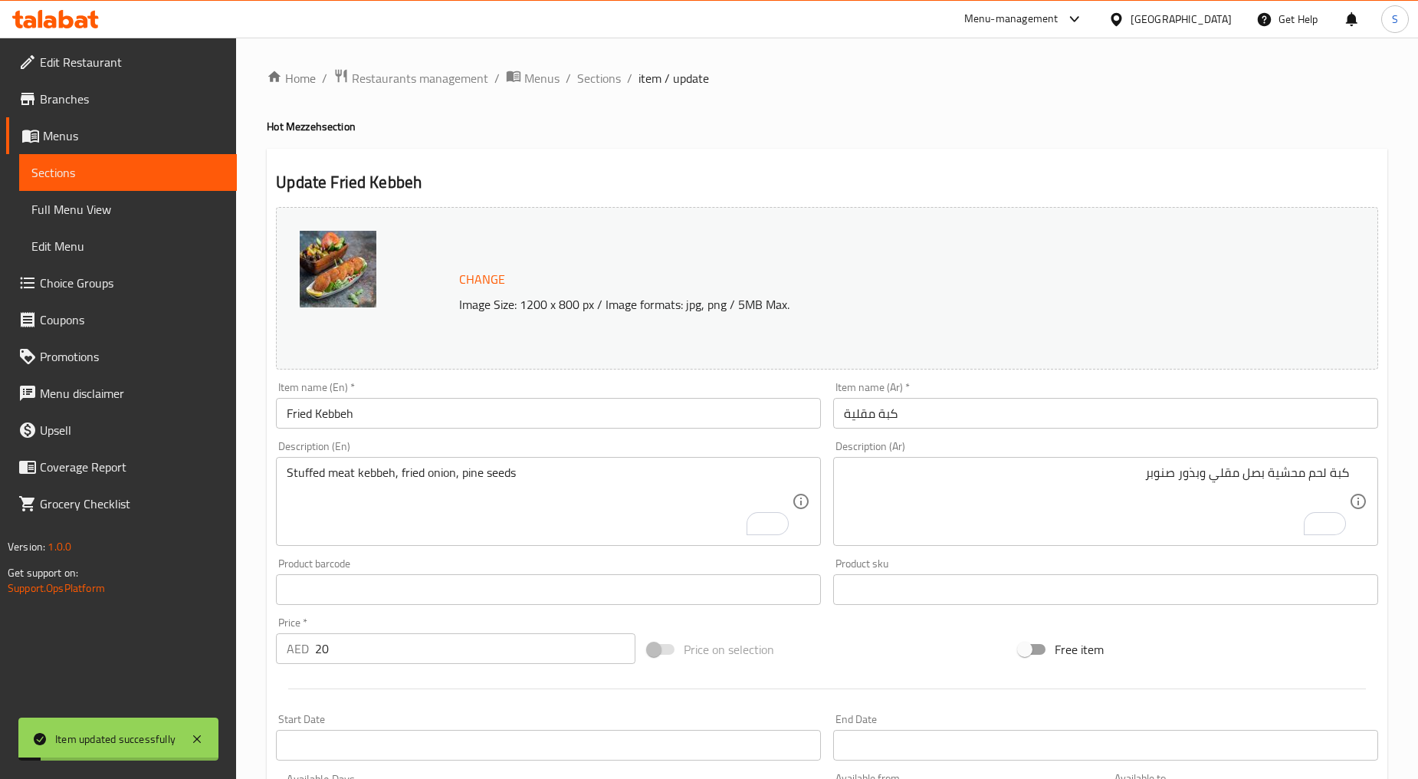
click at [591, 86] on span "Sections" at bounding box center [599, 78] width 44 height 18
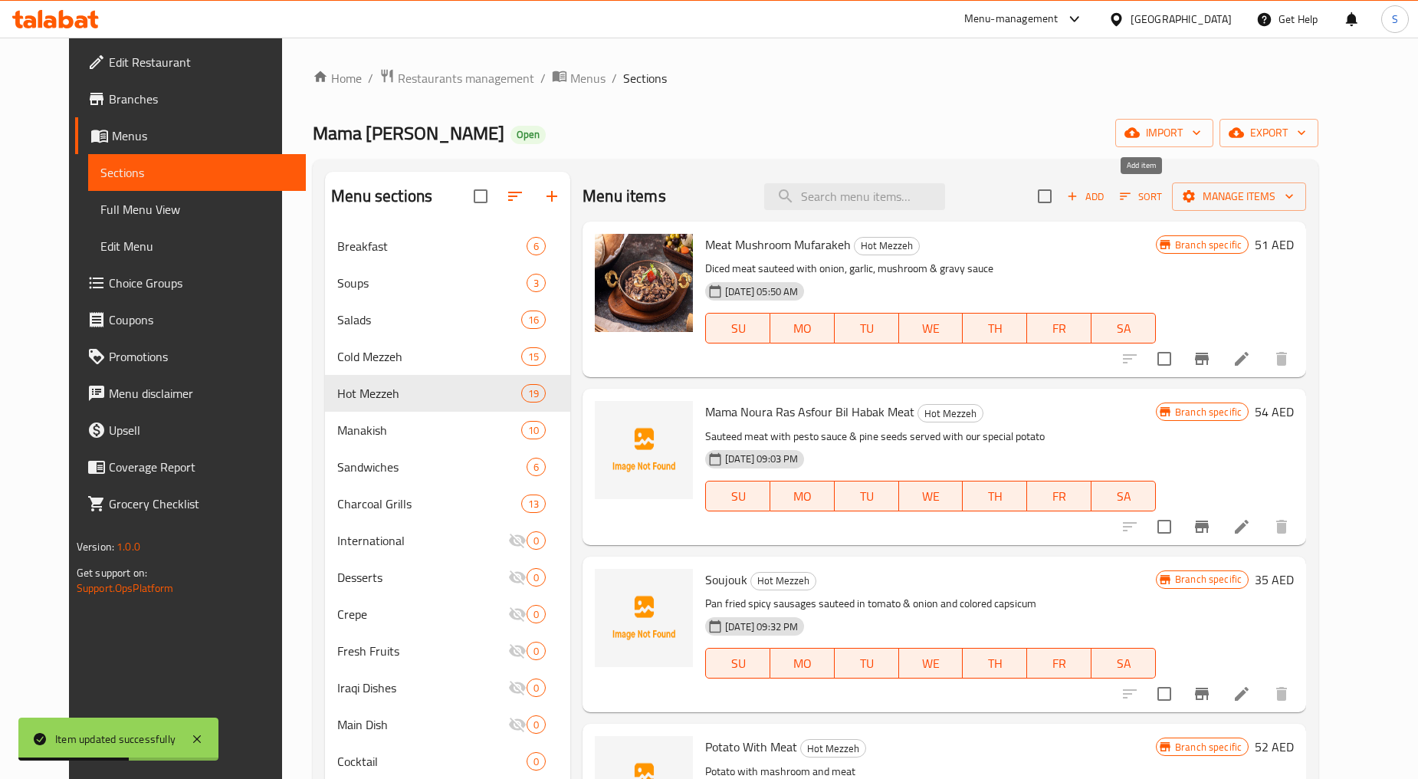
click at [1106, 190] on span "Add" at bounding box center [1085, 197] width 41 height 18
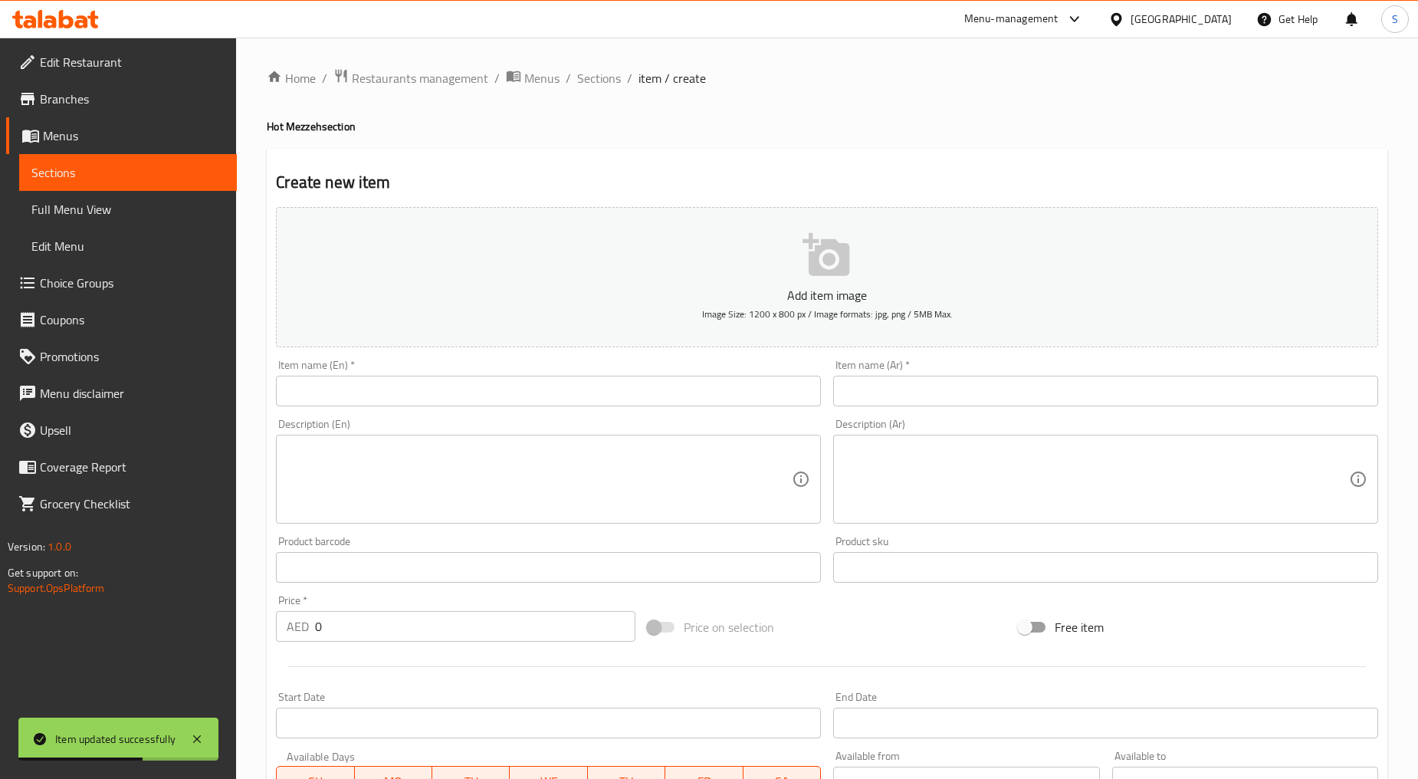
click at [446, 386] on input "text" at bounding box center [548, 391] width 545 height 31
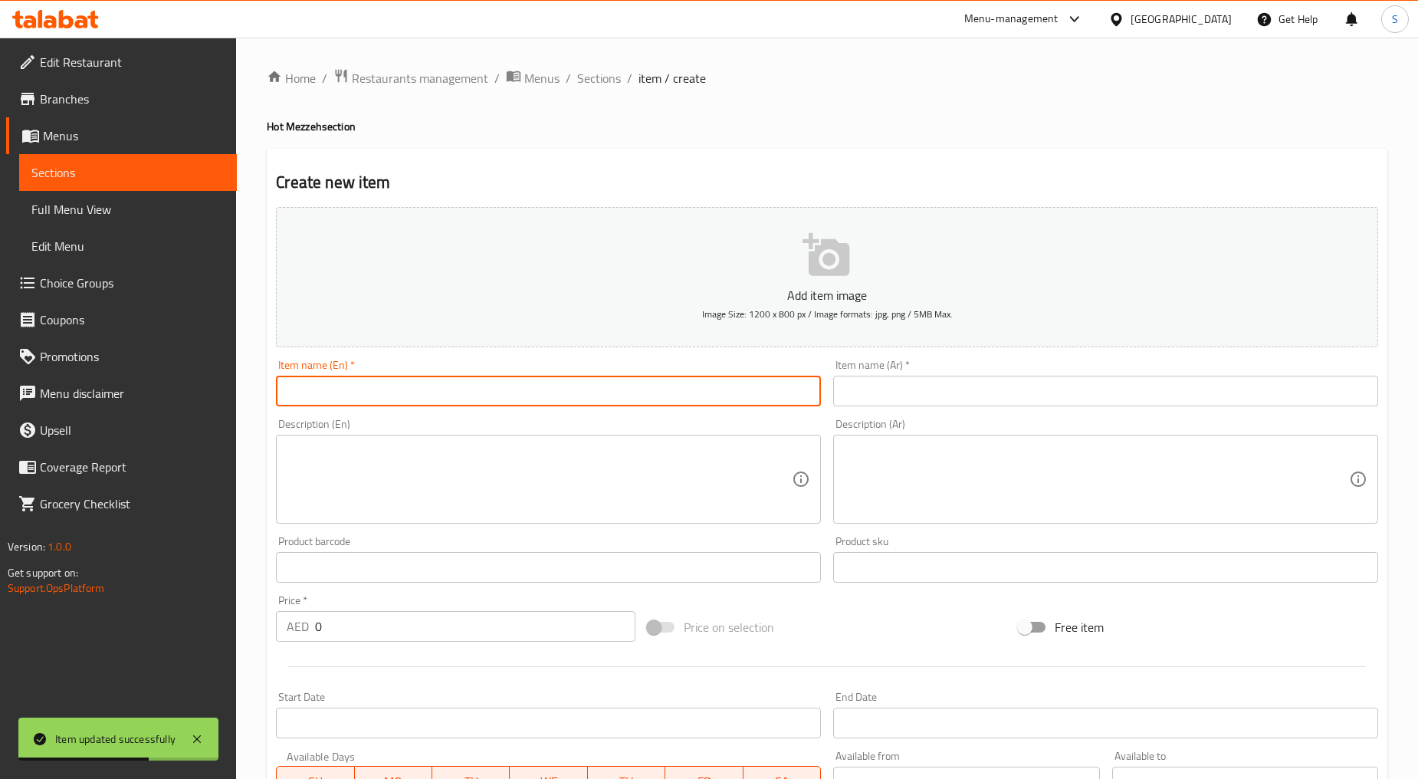
paste input "Mama [PERSON_NAME] ASFOUR BIL HABAK (CHICKEN)"
click at [439, 394] on input "Mama [PERSON_NAME] ASFOUR BIL HABAK (CHICKEN)" at bounding box center [548, 391] width 545 height 31
type input "Mama Noura Ras Asfour Bil Habak (chicken)"
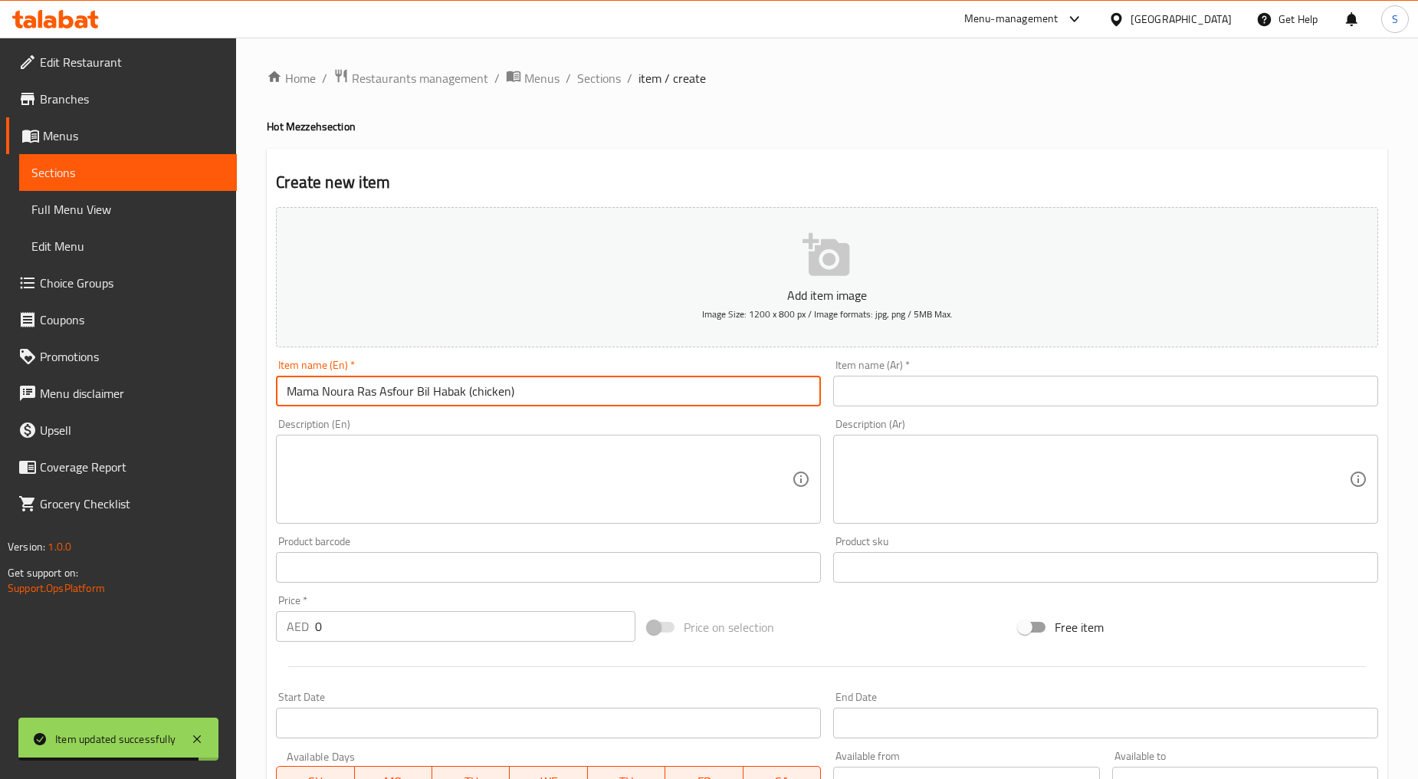
click at [608, 61] on div "Home / Restaurants management / Menus / Sections / item / create Hot Mezzeh sec…" at bounding box center [827, 561] width 1182 height 1046
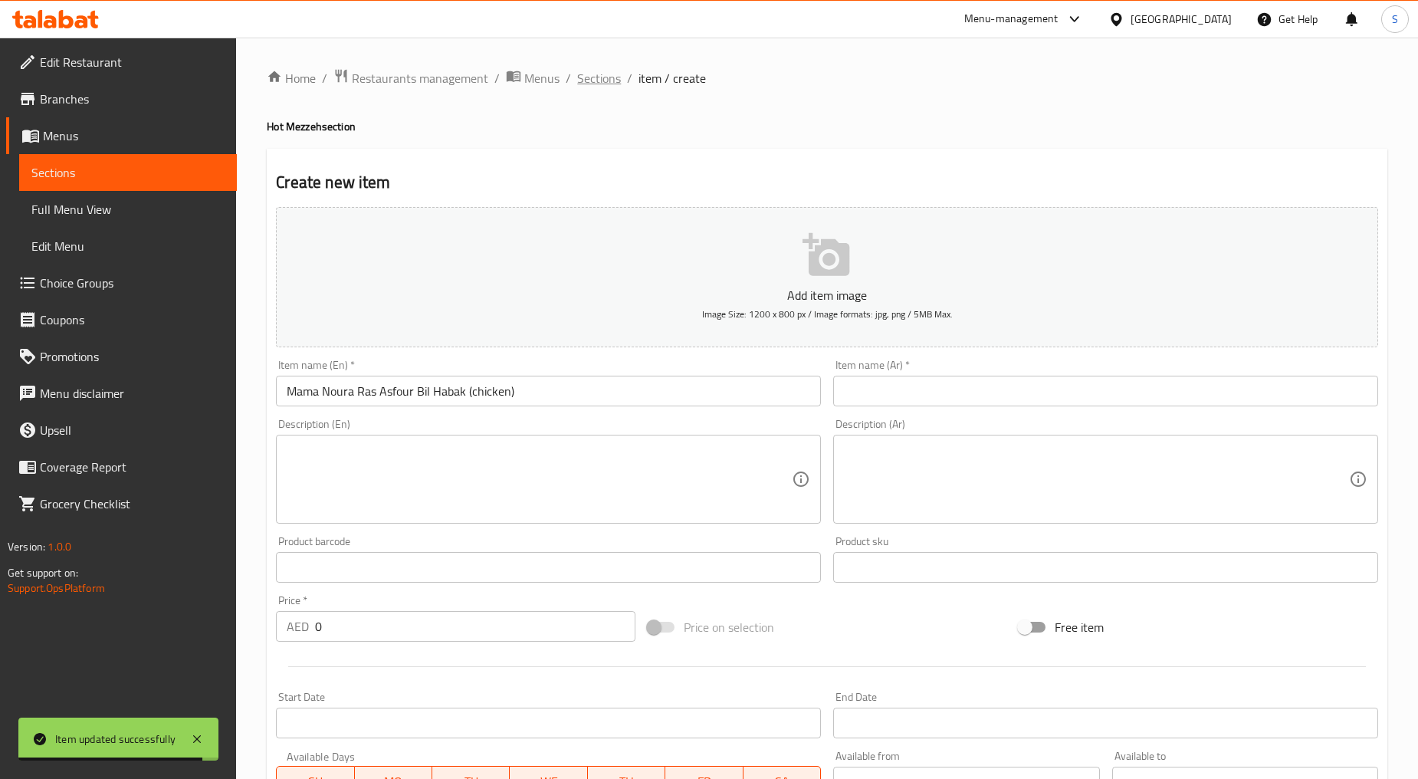
click at [604, 77] on span "Sections" at bounding box center [599, 78] width 44 height 18
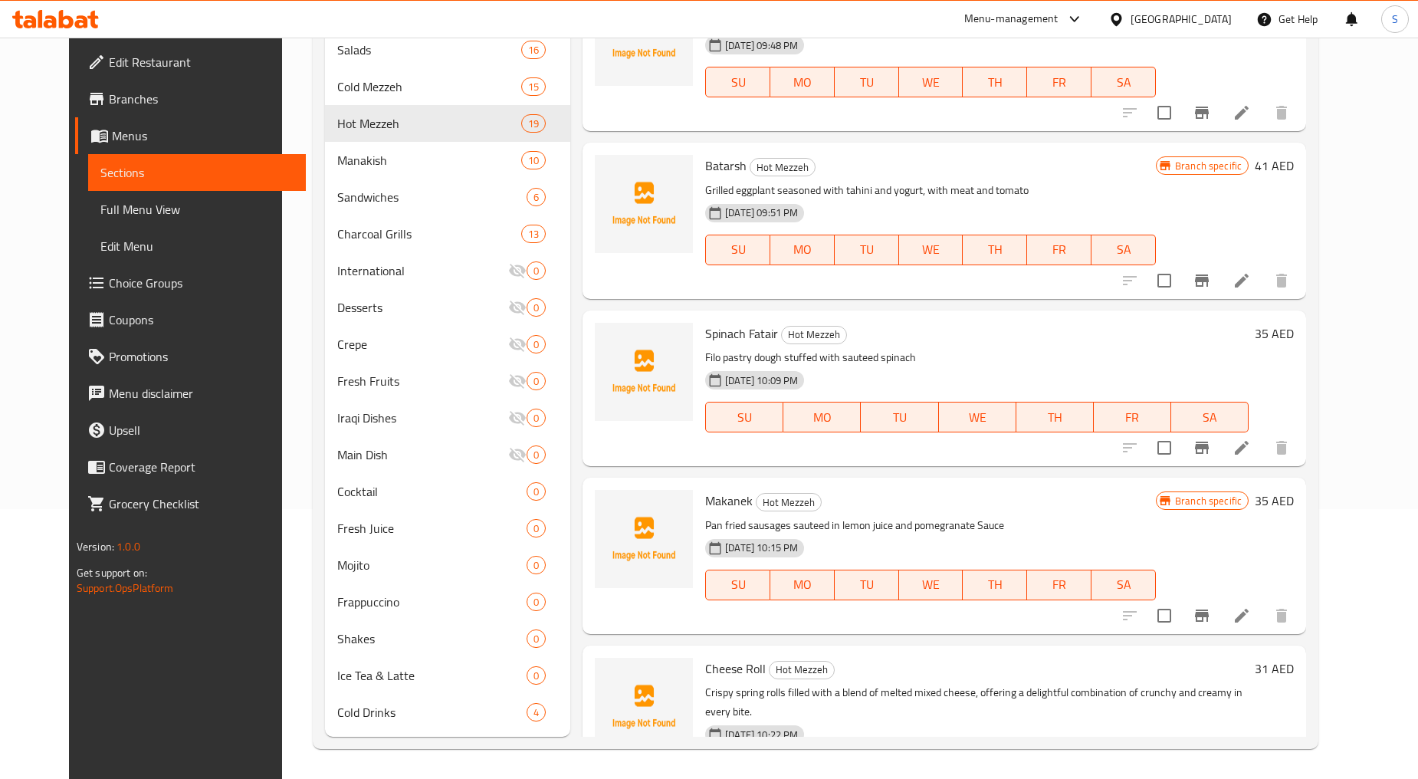
scroll to position [681, 0]
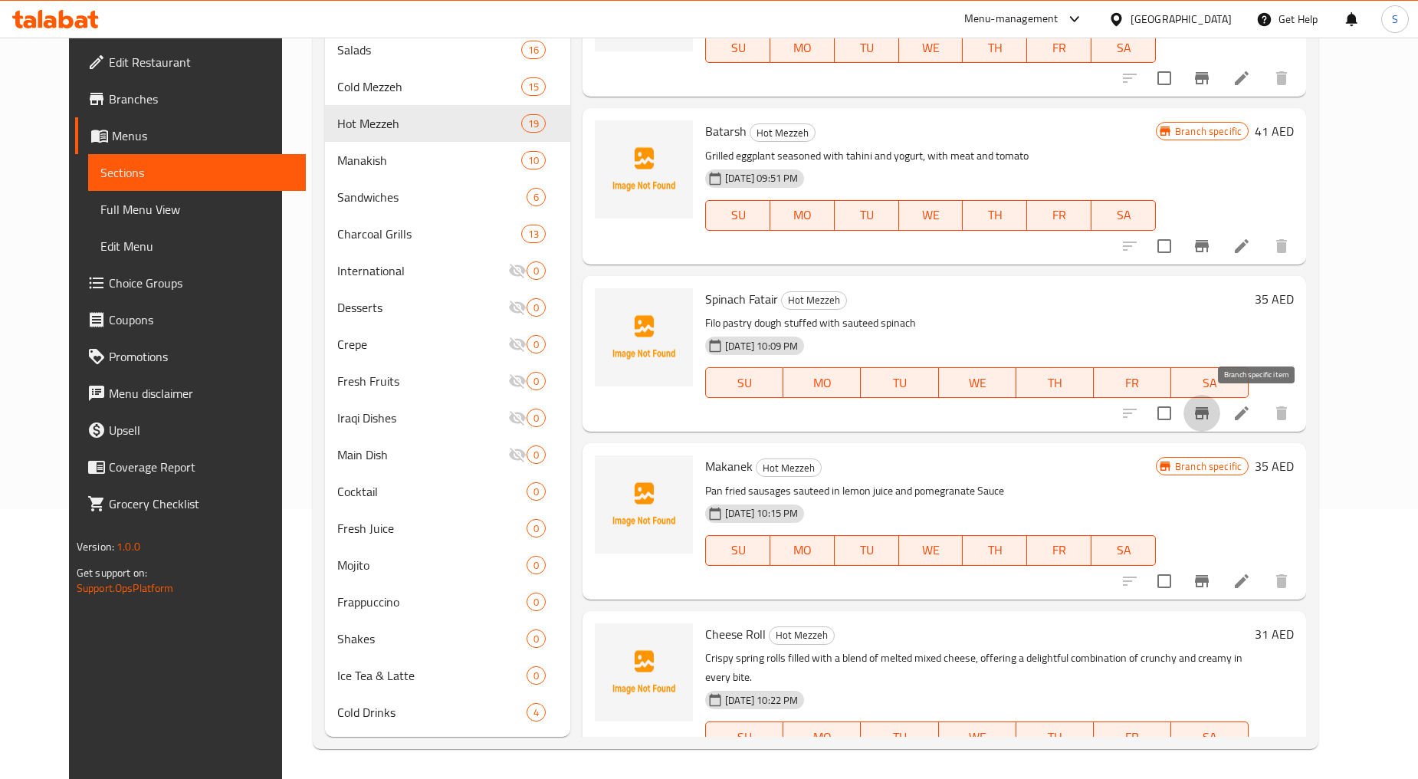
click at [1221, 413] on button "Branch-specific-item" at bounding box center [1202, 413] width 37 height 37
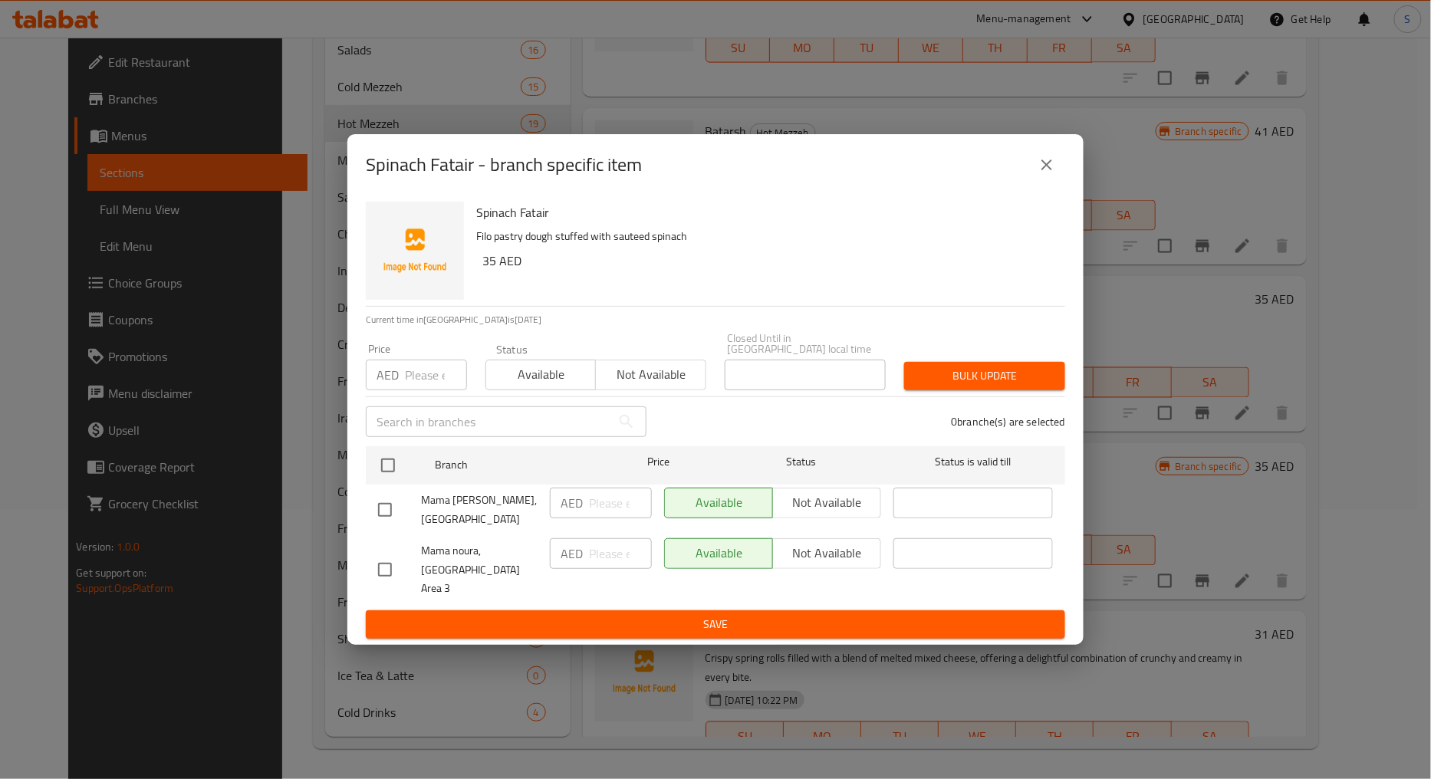
click at [399, 562] on div at bounding box center [399, 570] width 43 height 32
click at [393, 566] on input "checkbox" at bounding box center [385, 570] width 32 height 32
checkbox input "true"
click at [654, 383] on span "Not available" at bounding box center [650, 374] width 97 height 22
click at [952, 384] on span "Bulk update" at bounding box center [984, 375] width 136 height 19
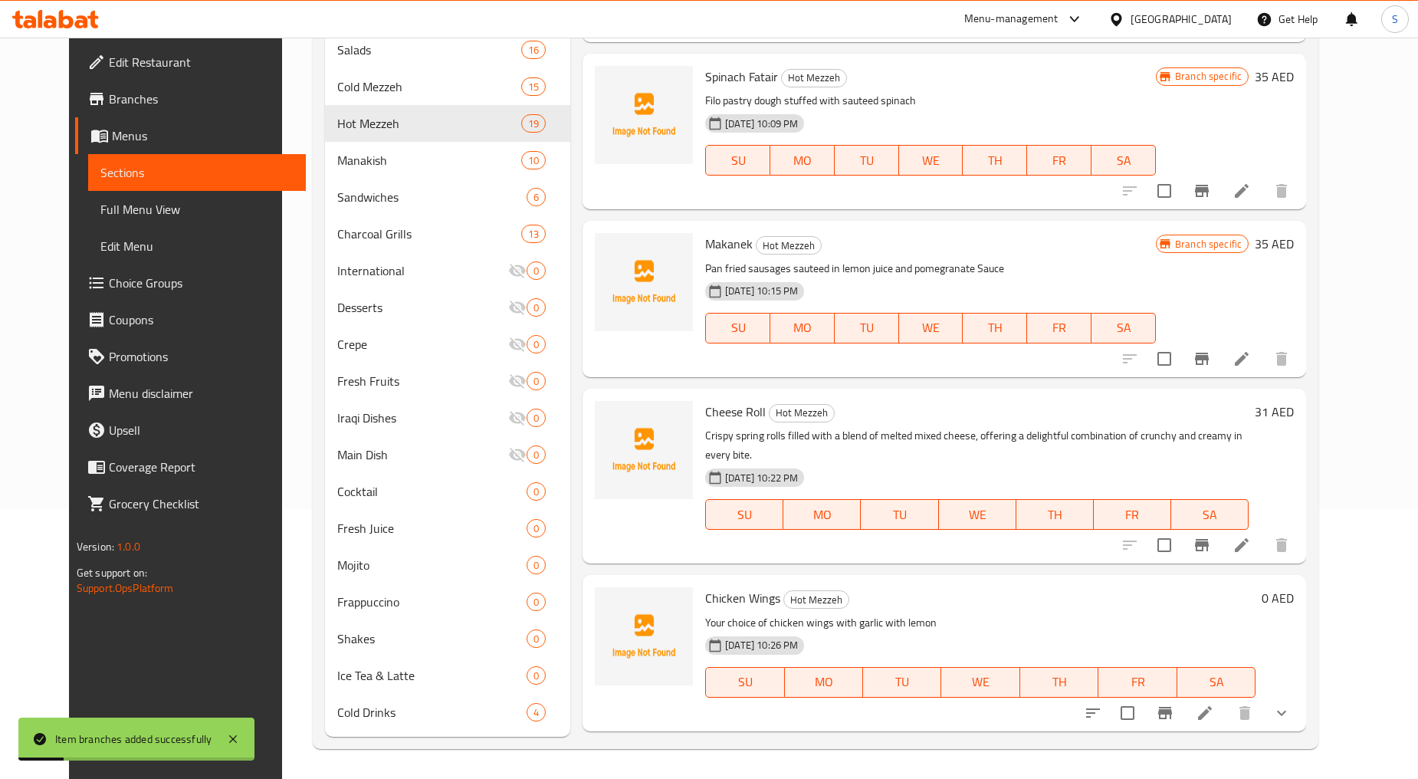
scroll to position [937, 0]
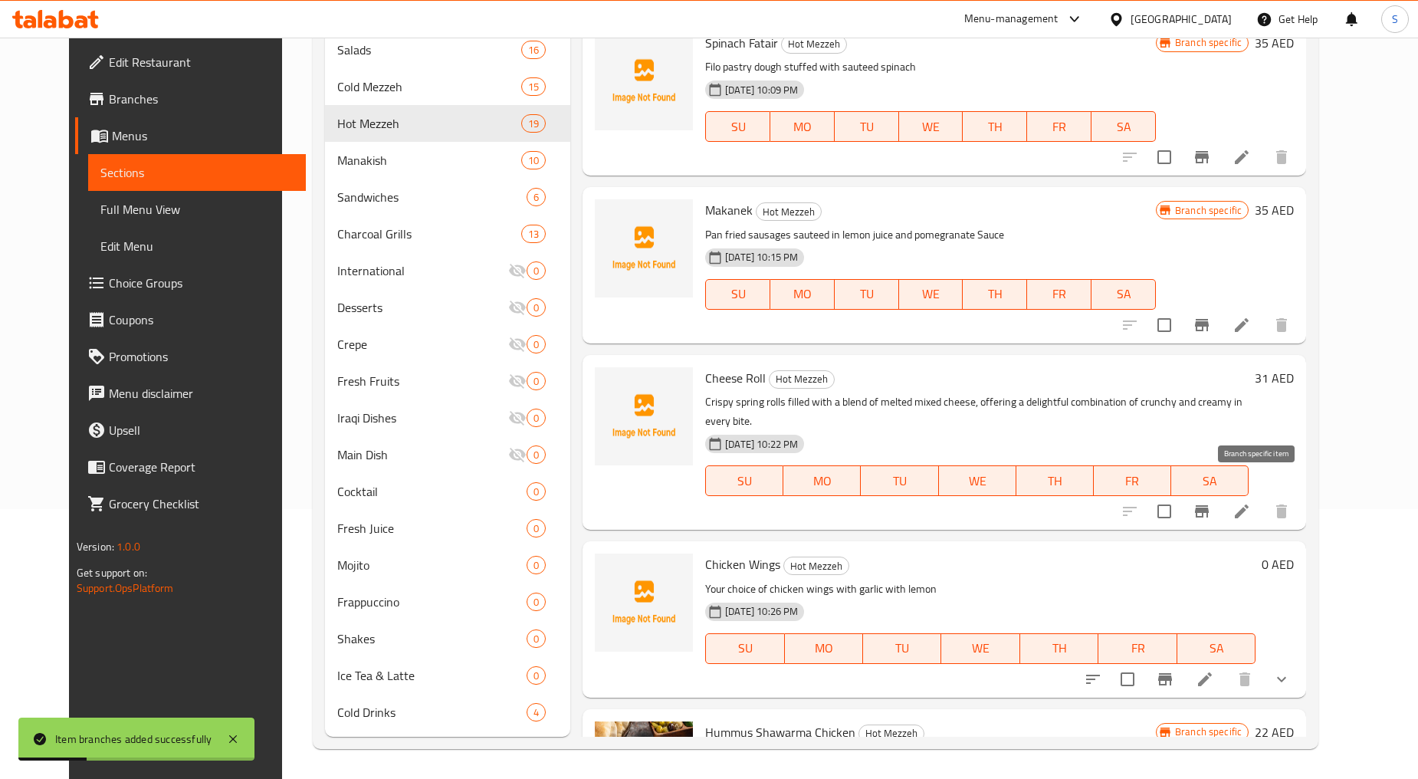
click at [1211, 502] on icon "Branch-specific-item" at bounding box center [1202, 511] width 18 height 18
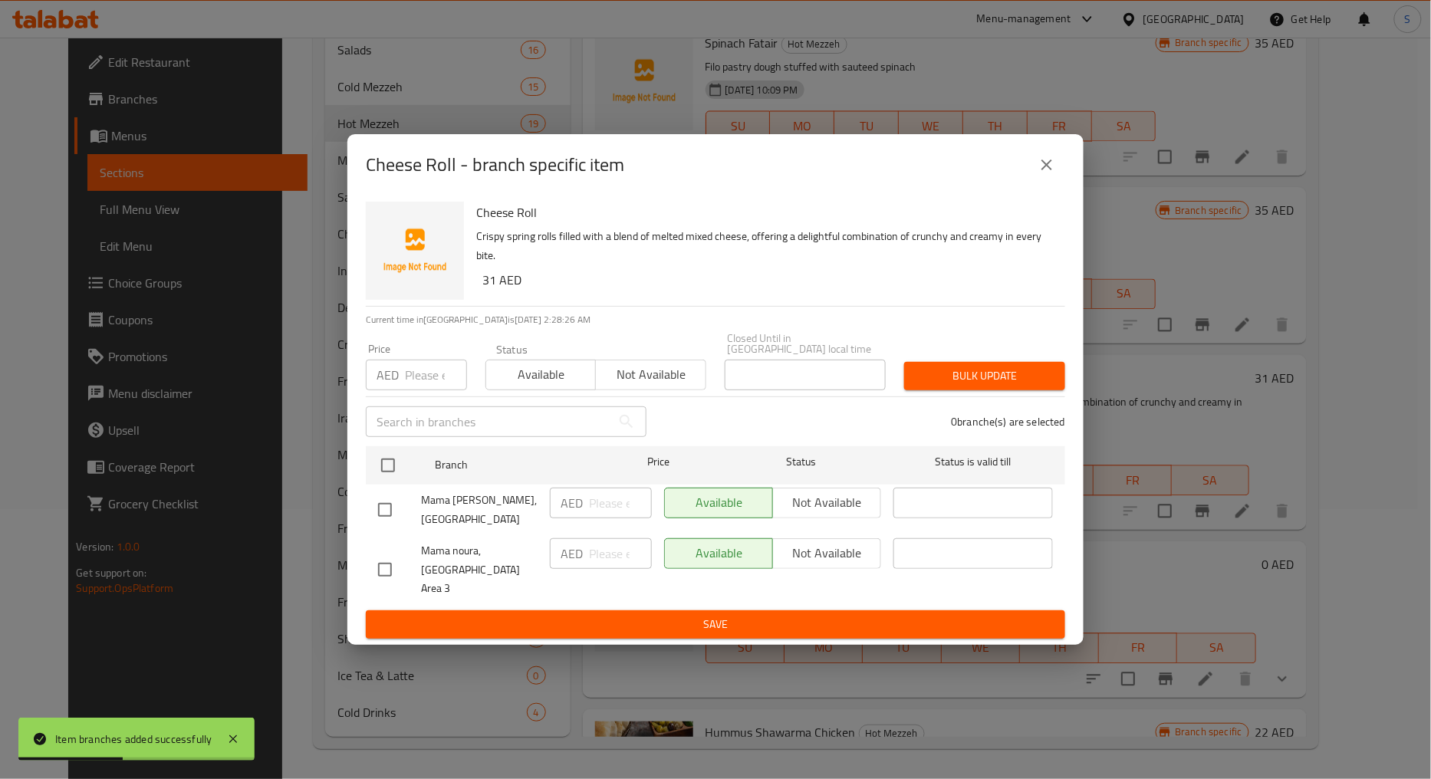
click at [392, 568] on input "checkbox" at bounding box center [385, 570] width 32 height 32
checkbox input "true"
click at [633, 382] on span "Not available" at bounding box center [650, 374] width 97 height 22
click at [985, 386] on span "Bulk update" at bounding box center [984, 375] width 136 height 19
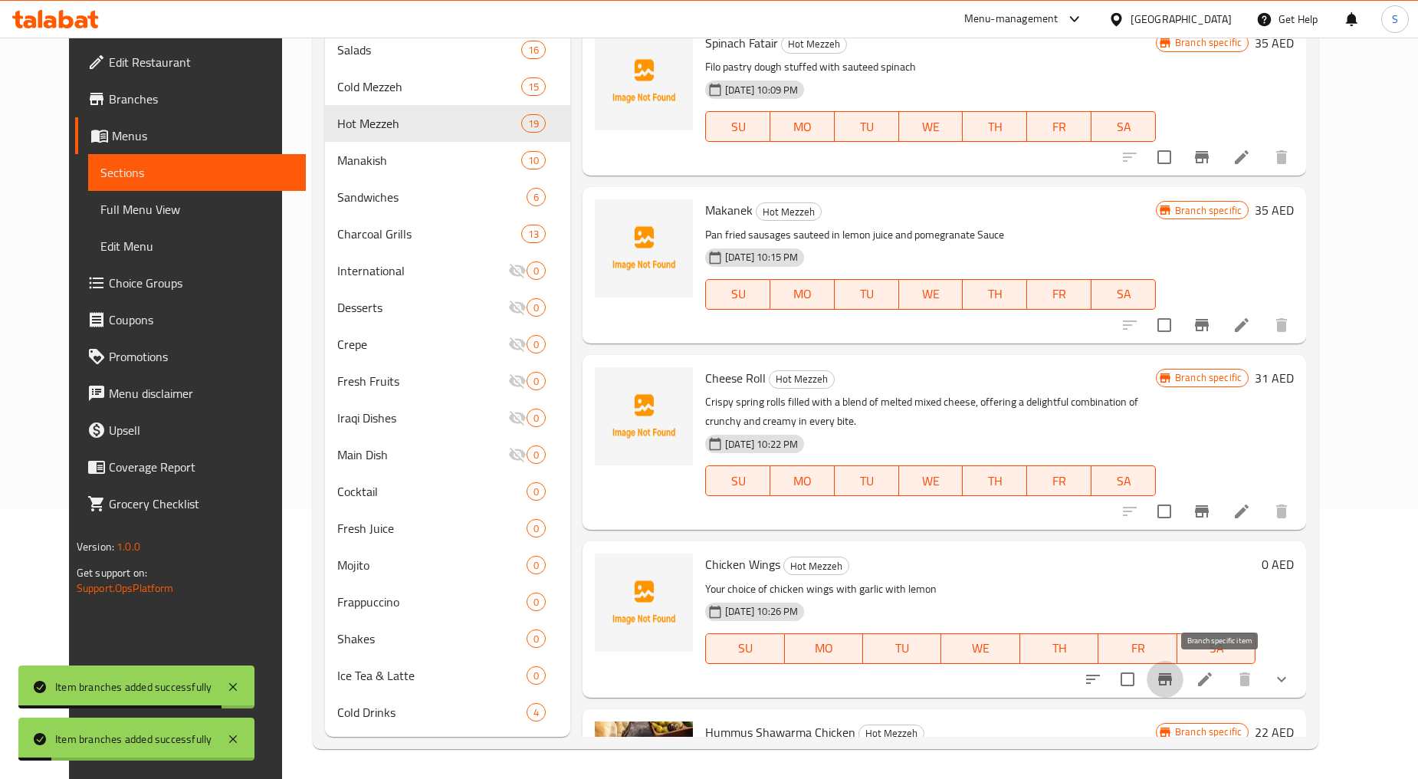
click at [1172, 673] on icon "Branch-specific-item" at bounding box center [1166, 679] width 14 height 12
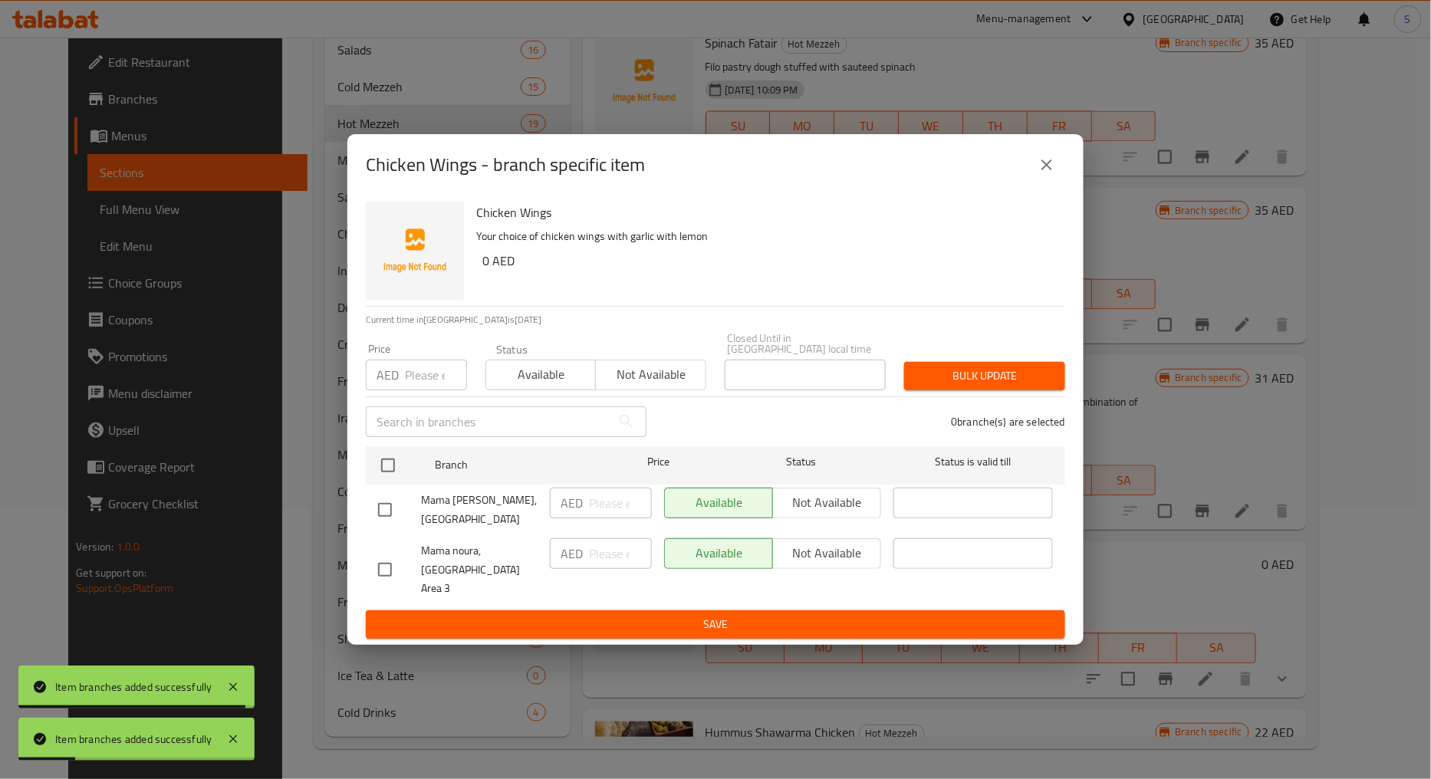
click at [380, 570] on input "checkbox" at bounding box center [385, 570] width 32 height 32
checkbox input "true"
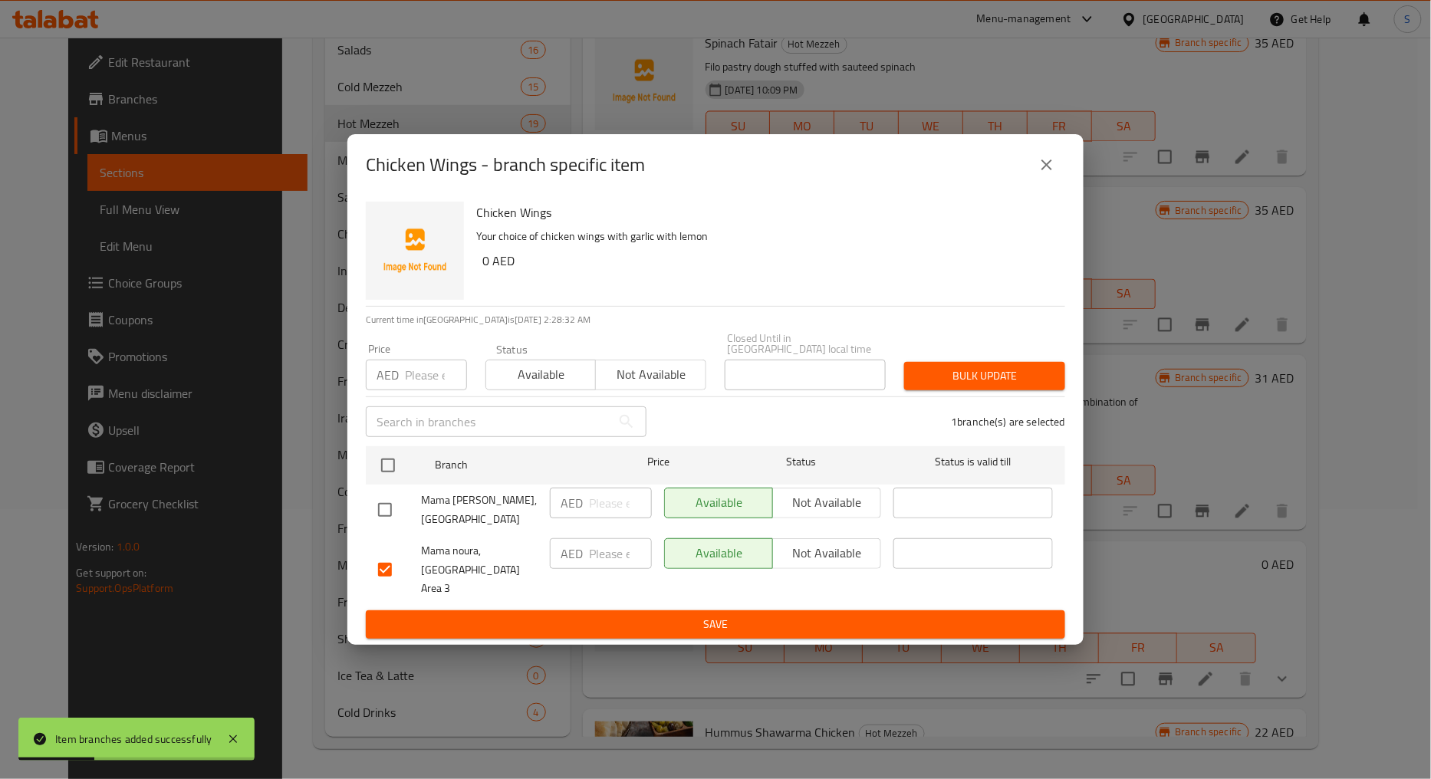
click at [652, 386] on span "Not available" at bounding box center [650, 374] width 97 height 22
click at [1086, 380] on div "Chicken Wings - branch specific item Chicken Wings Your choice of chicken wings…" at bounding box center [715, 389] width 1431 height 779
click at [1028, 384] on span "Bulk update" at bounding box center [984, 375] width 136 height 19
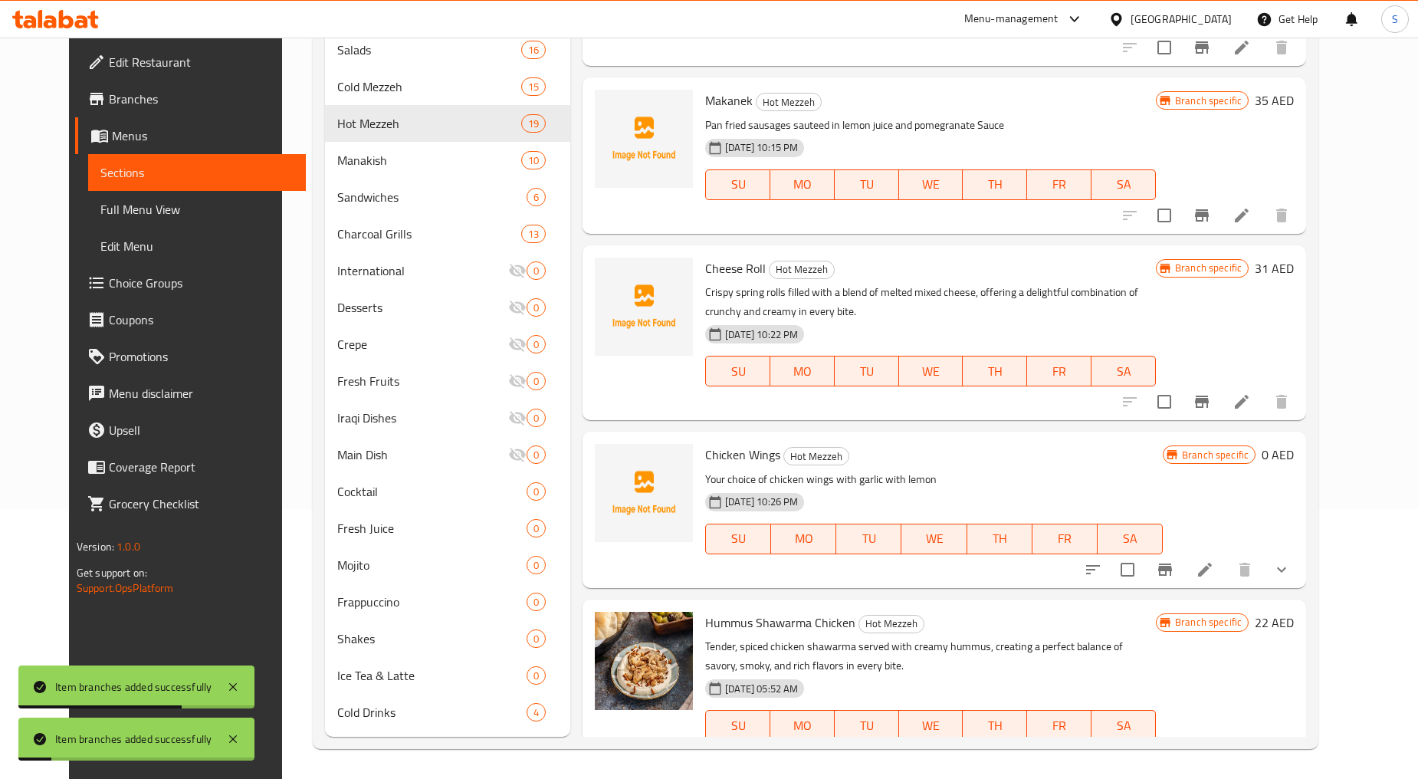
scroll to position [1192, 0]
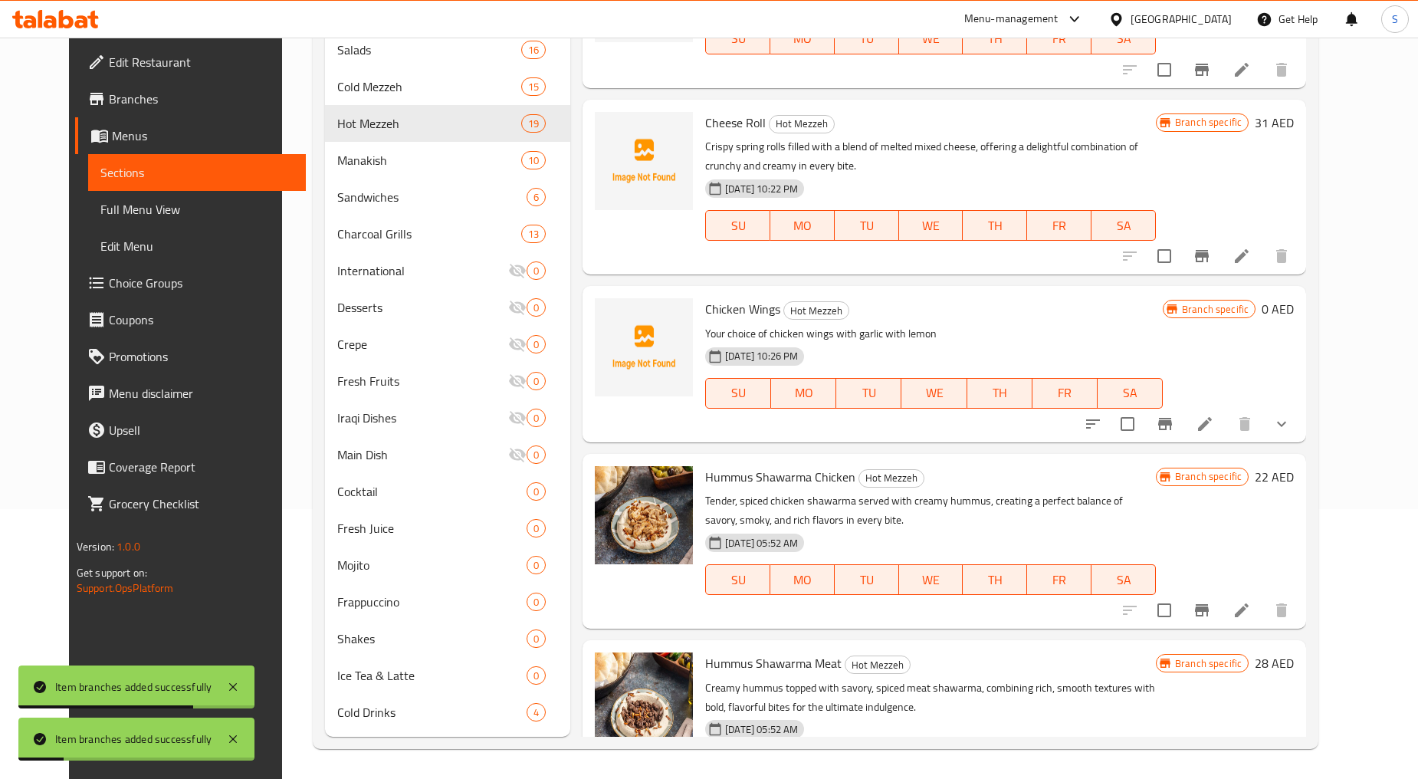
click at [1300, 433] on button "show more" at bounding box center [1282, 424] width 37 height 37
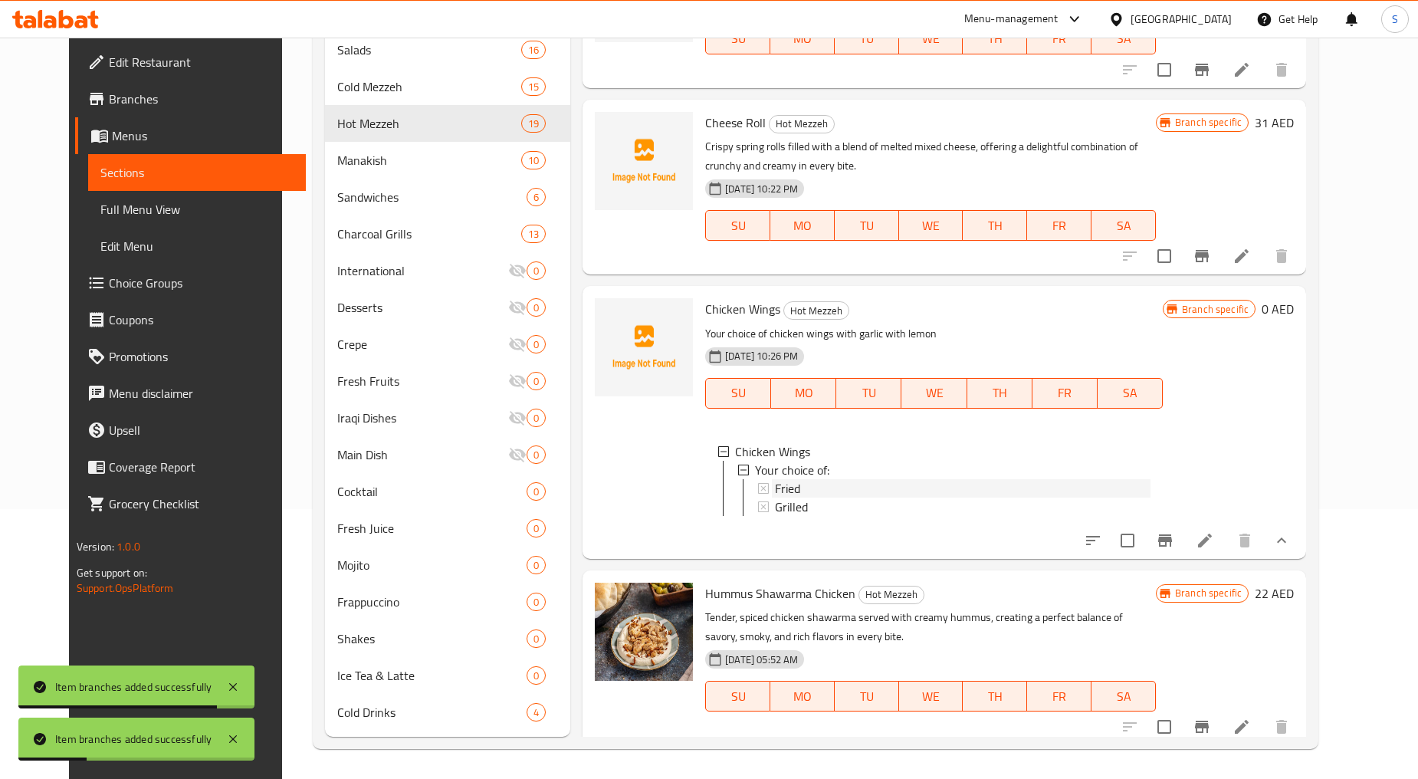
click at [787, 488] on div "Fried" at bounding box center [963, 488] width 376 height 18
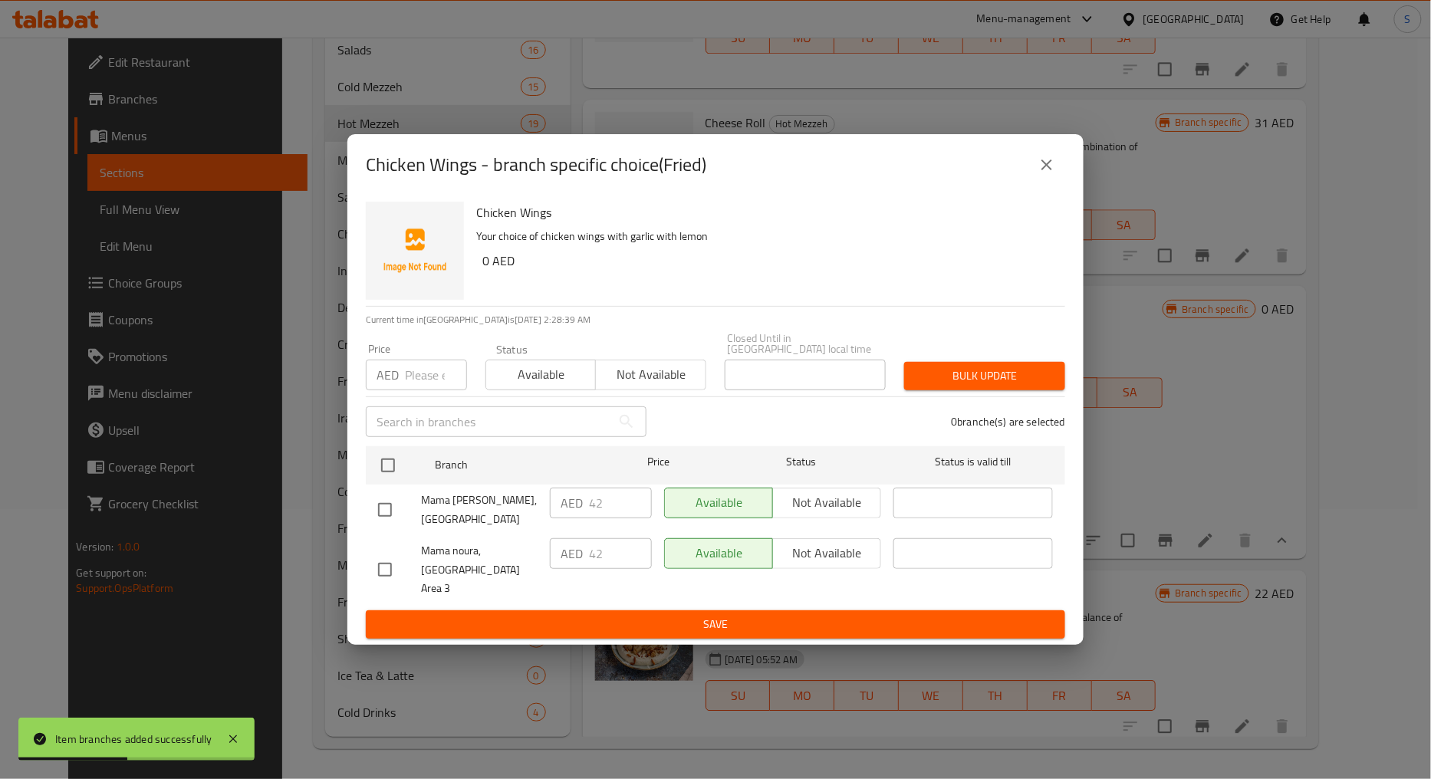
click at [385, 568] on input "checkbox" at bounding box center [385, 570] width 32 height 32
checkbox input "true"
click at [644, 386] on span "Not available" at bounding box center [650, 374] width 97 height 22
click at [972, 386] on span "Bulk update" at bounding box center [984, 375] width 136 height 19
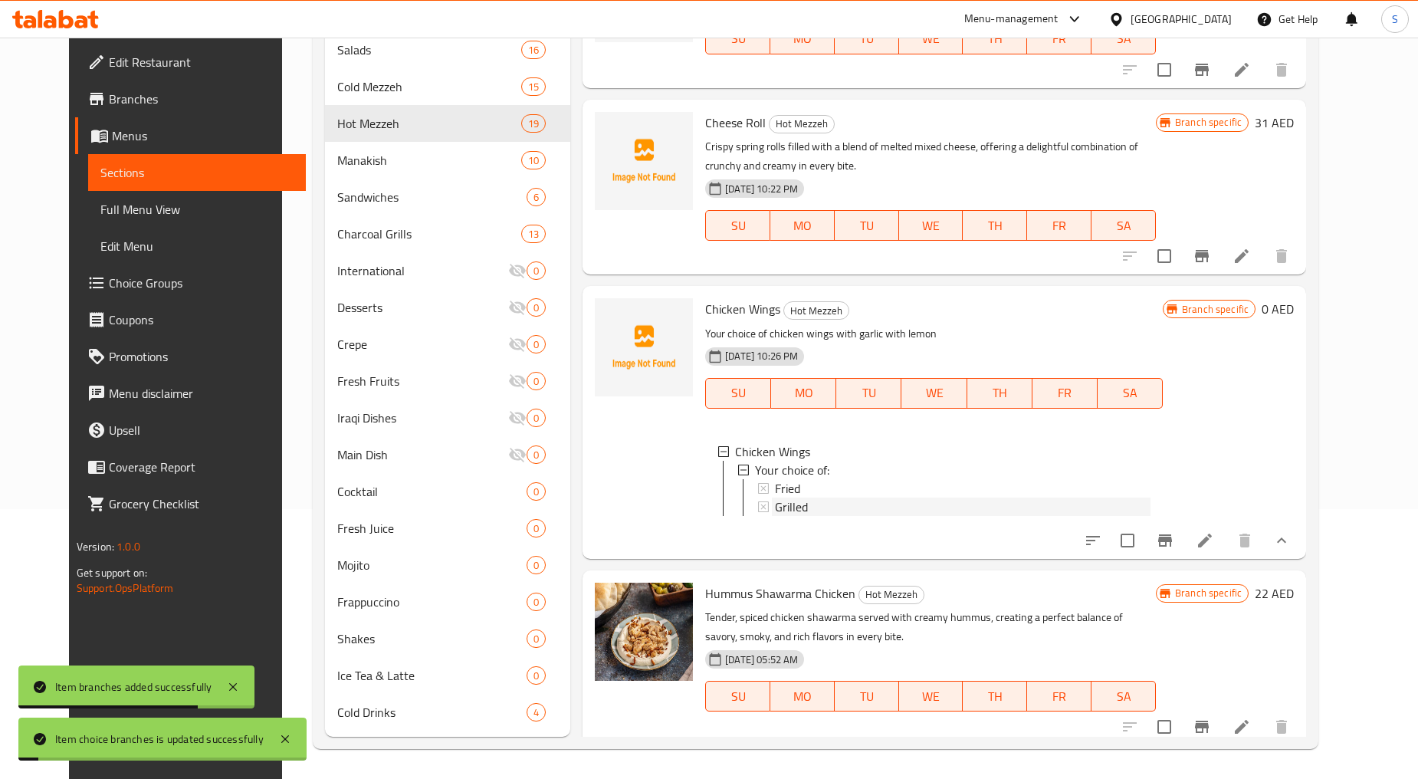
click at [800, 507] on div "Grilled" at bounding box center [963, 507] width 376 height 18
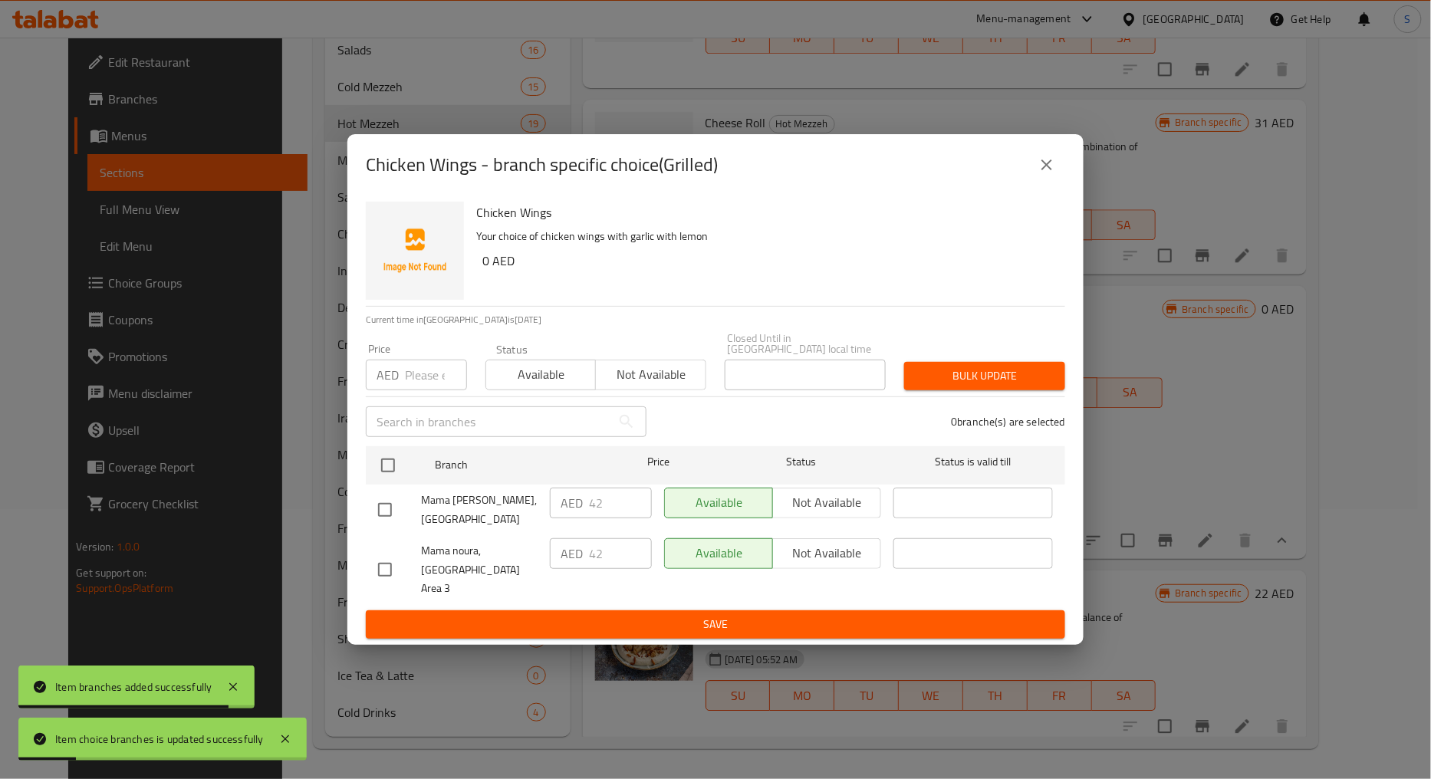
click at [380, 569] on input "checkbox" at bounding box center [385, 570] width 32 height 32
checkbox input "true"
click at [618, 386] on span "Not available" at bounding box center [650, 374] width 97 height 22
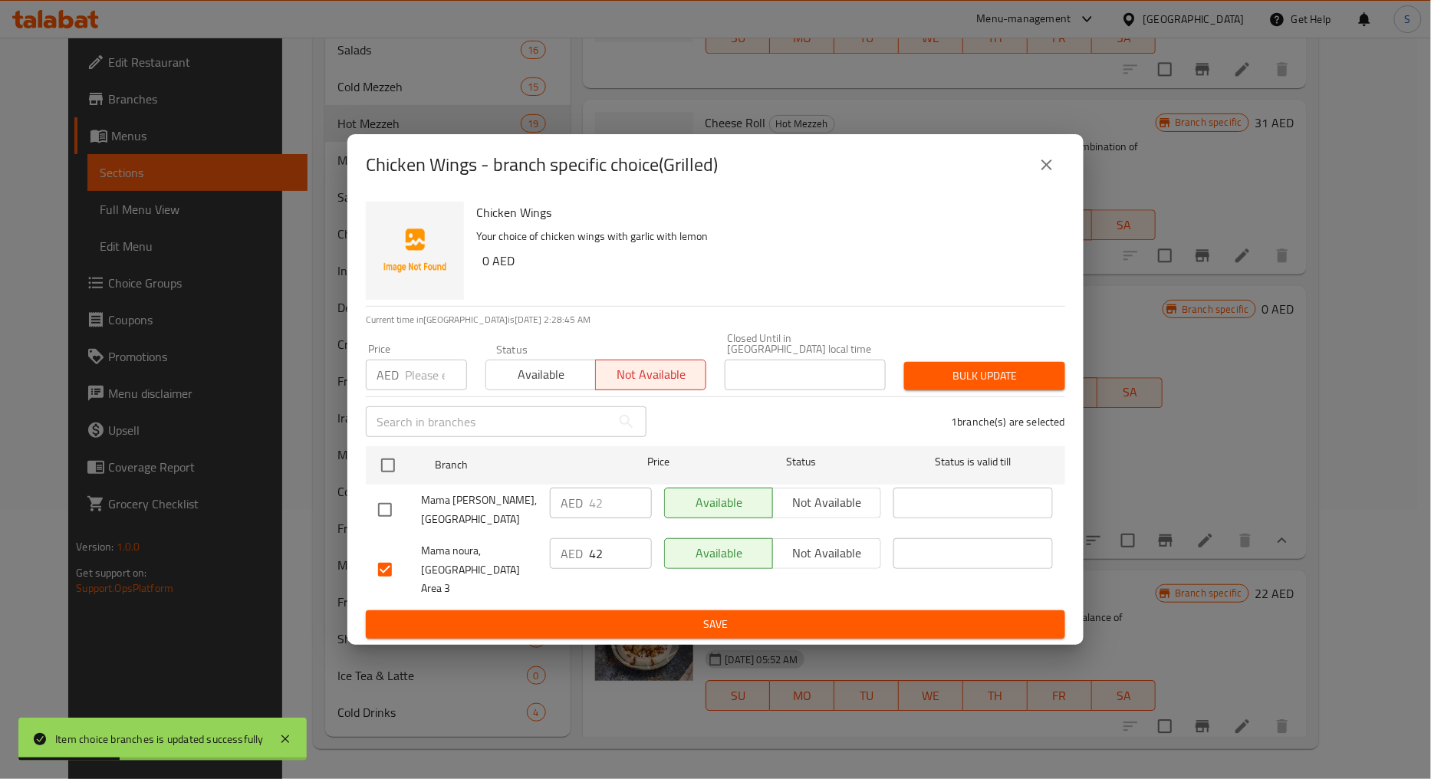
click at [971, 386] on span "Bulk update" at bounding box center [984, 375] width 136 height 19
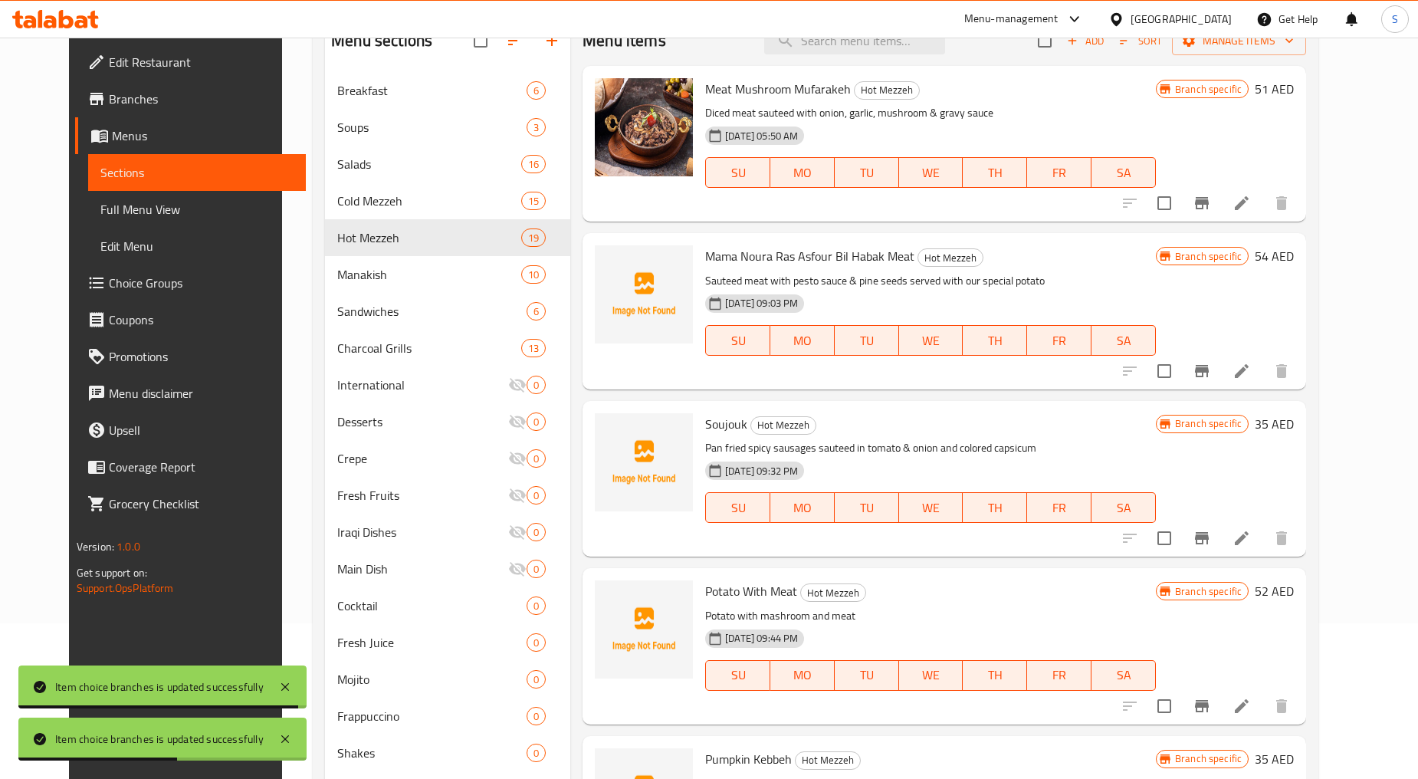
scroll to position [0, 0]
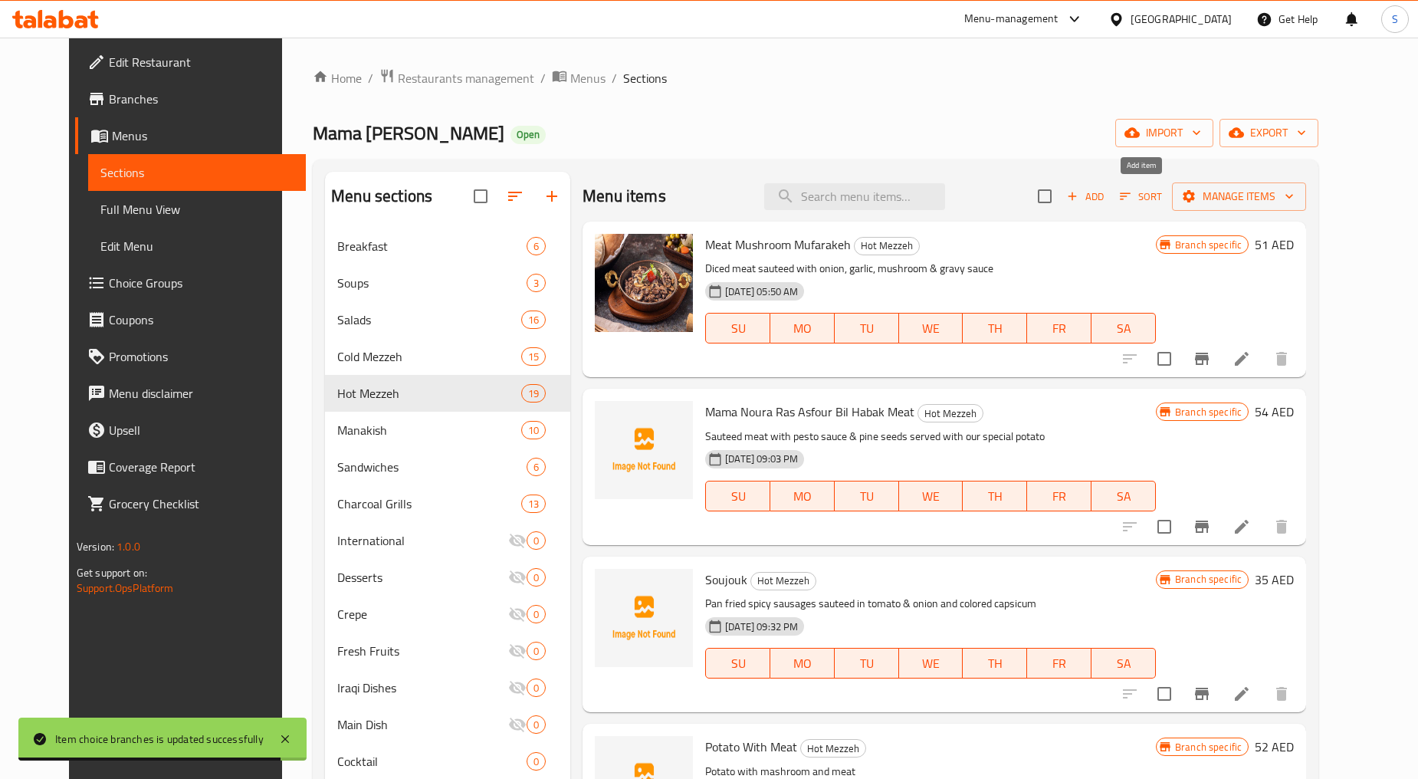
click at [1106, 192] on span "Add" at bounding box center [1085, 197] width 41 height 18
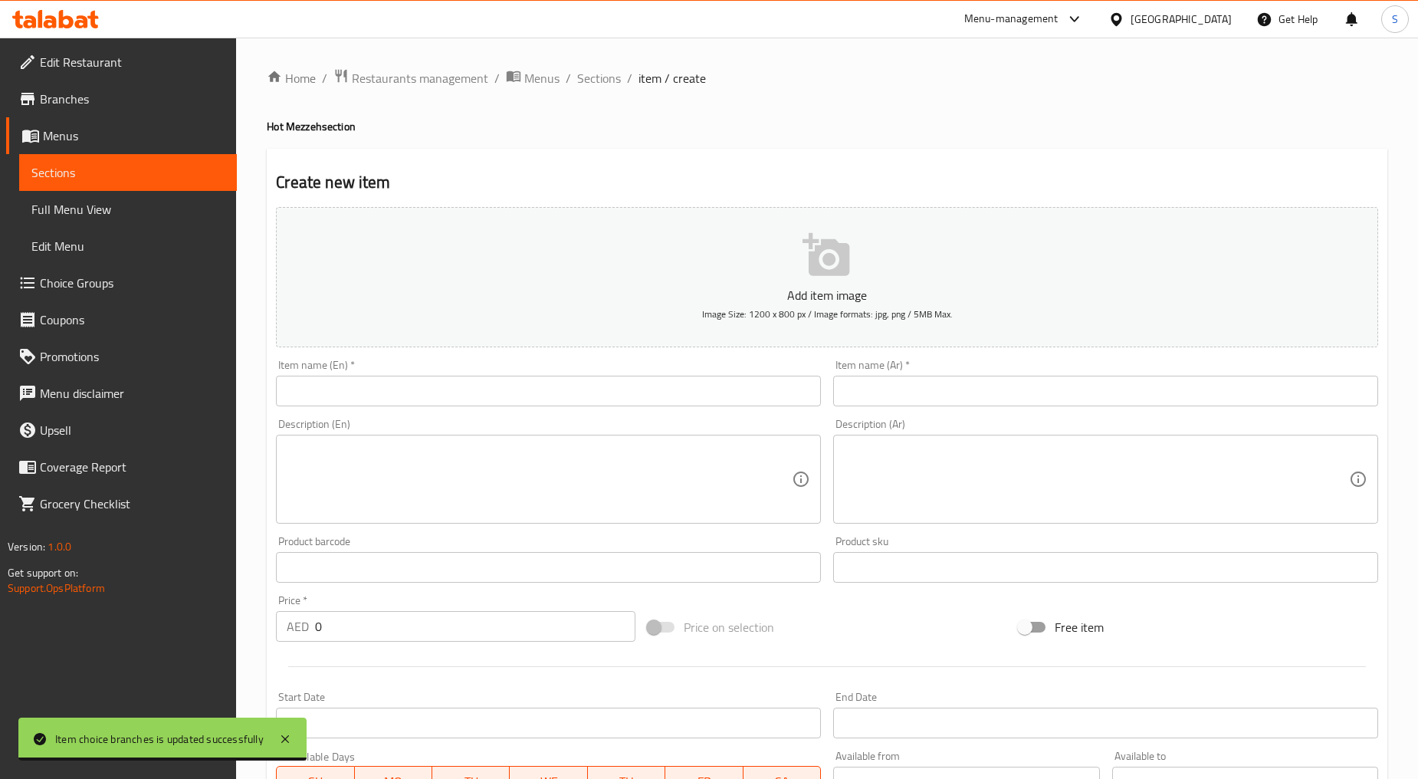
click at [429, 386] on input "text" at bounding box center [548, 391] width 545 height 31
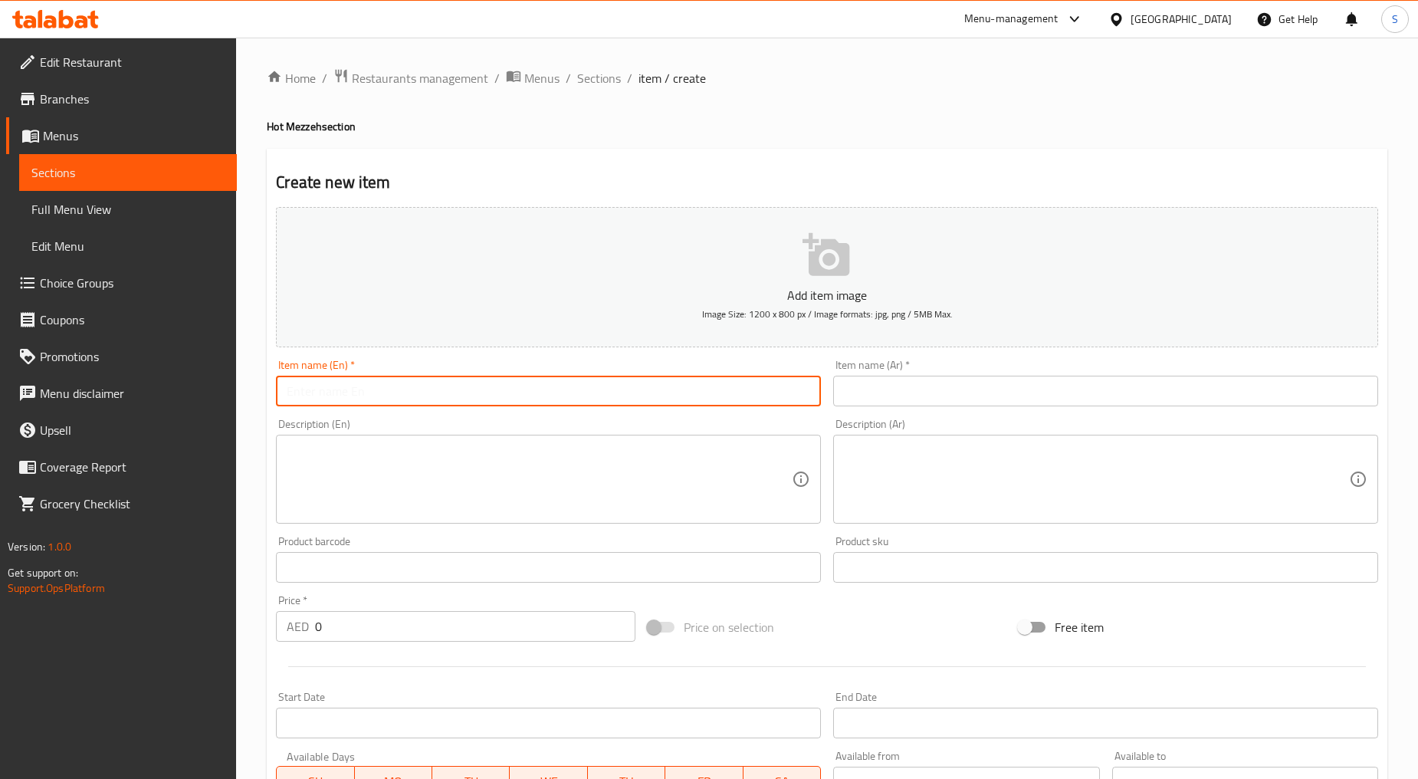
paste input "Mama Noura RAS ASFOUR BIL HABAK (CHICKEN)"
click at [429, 386] on input "Mama Noura RAS ASFOUR BIL HABAK (CHICKEN)" at bounding box center [548, 391] width 545 height 31
drag, startPoint x: 539, startPoint y: 397, endPoint x: 522, endPoint y: 397, distance: 16.9
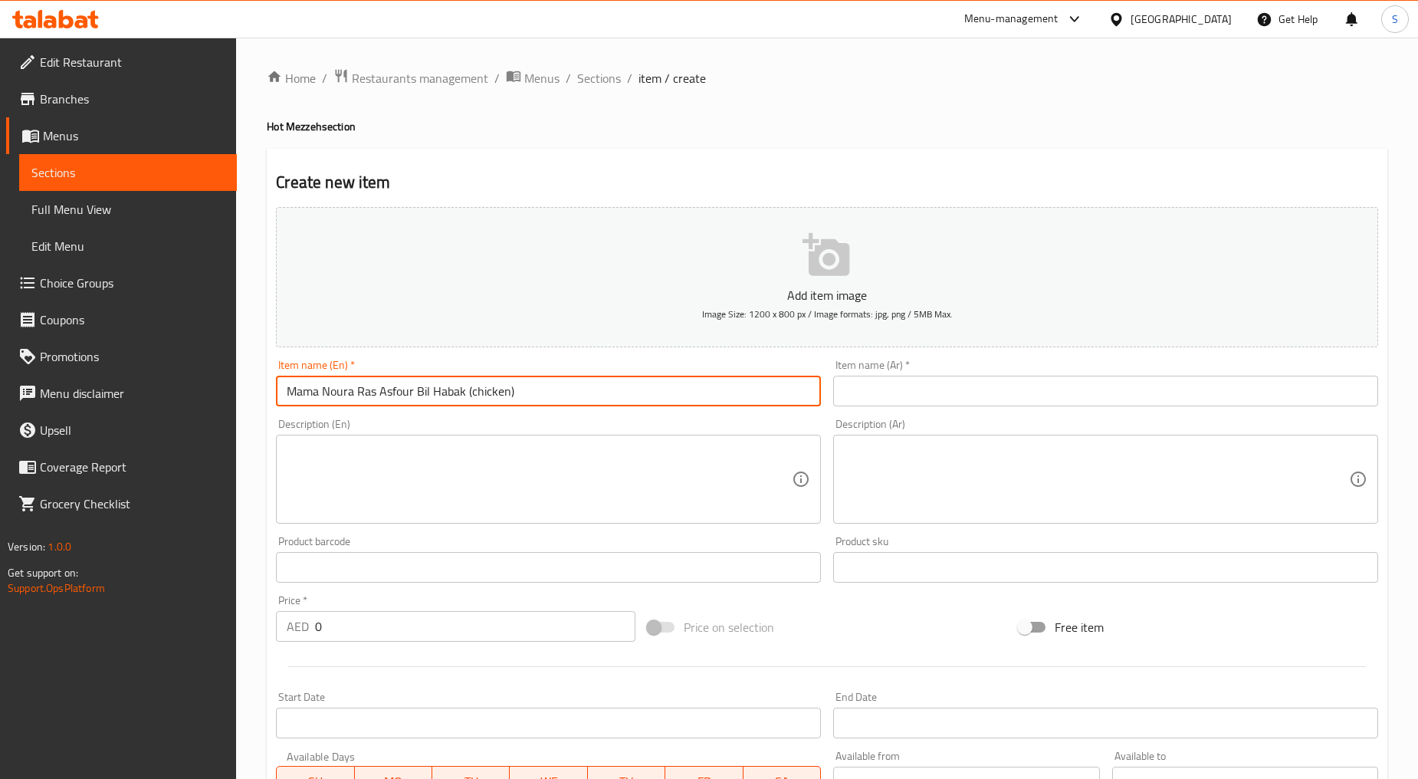
click at [539, 397] on input "Mama Noura Ras Asfour Bil Habak (chicken)" at bounding box center [548, 391] width 545 height 31
drag, startPoint x: 465, startPoint y: 394, endPoint x: 621, endPoint y: 402, distance: 155.8
click at [621, 402] on input "Mama Noura Ras Asfour Bil Habak (chicken)" at bounding box center [548, 391] width 545 height 31
type input "Mama Noura Ras Asfour Bil Habak"
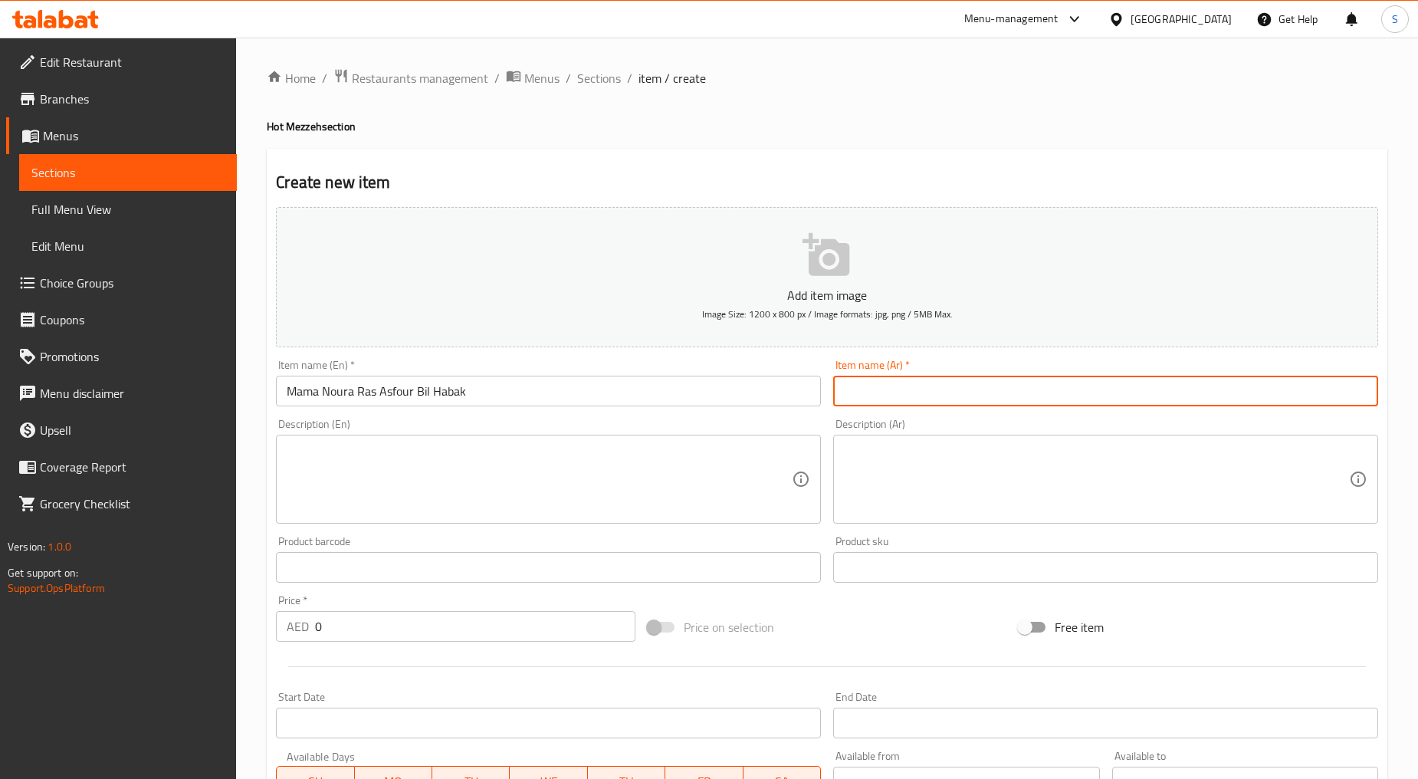
click at [902, 400] on input "text" at bounding box center [1105, 391] width 545 height 31
click at [859, 396] on input "ماما نورا راس عصفور بالحبك لحم" at bounding box center [1105, 391] width 545 height 31
type input "ماما نورا راس عصفور بالحبك"
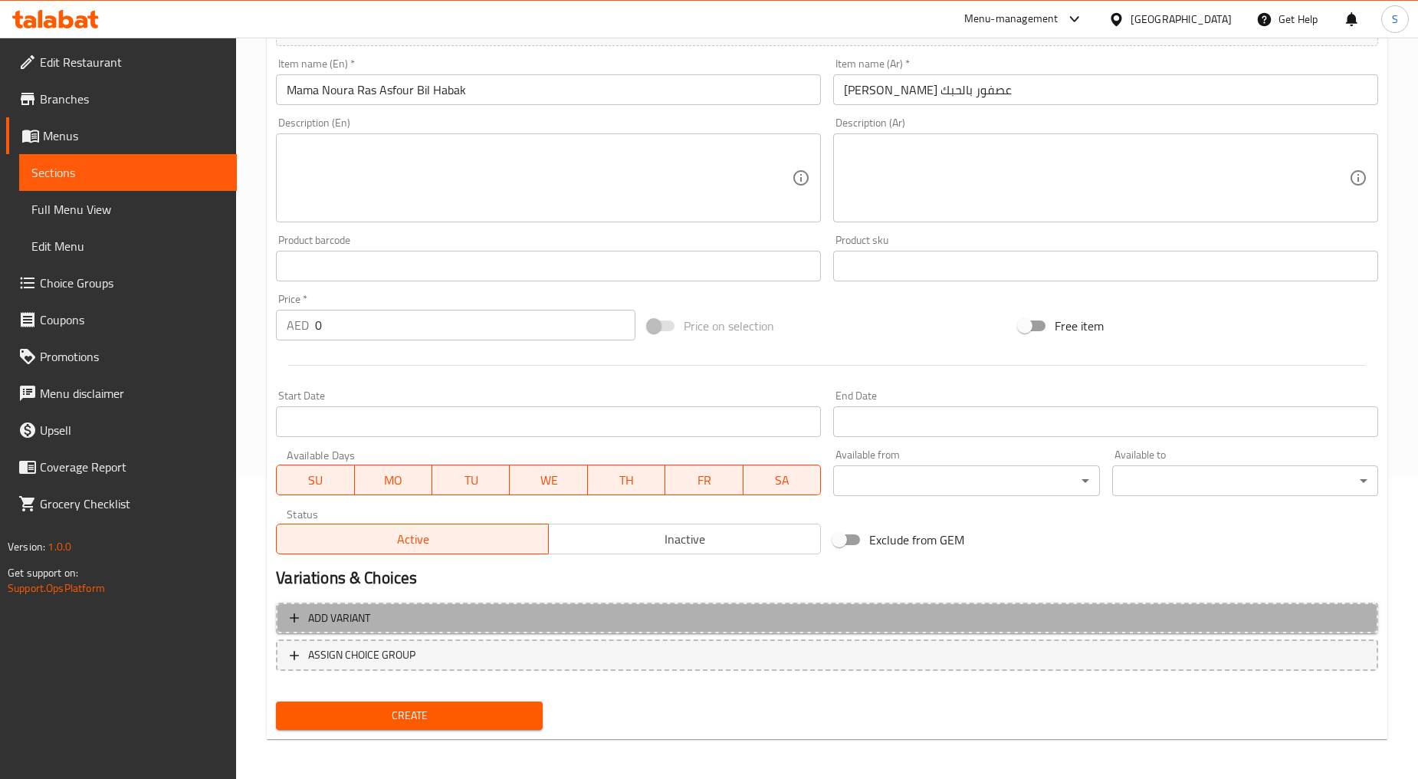
click at [391, 617] on span "Add variant" at bounding box center [827, 618] width 1075 height 19
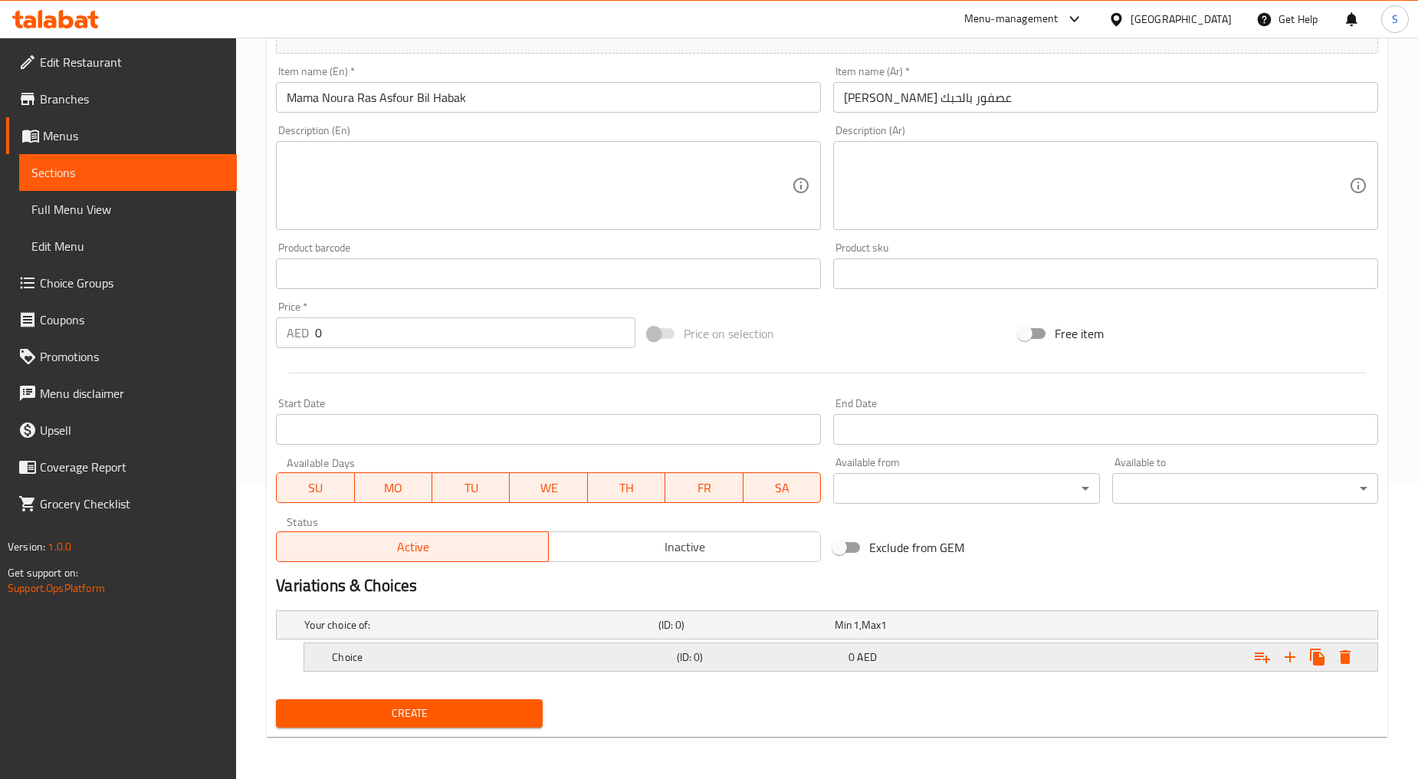
click at [392, 659] on h5 "Choice" at bounding box center [501, 656] width 338 height 15
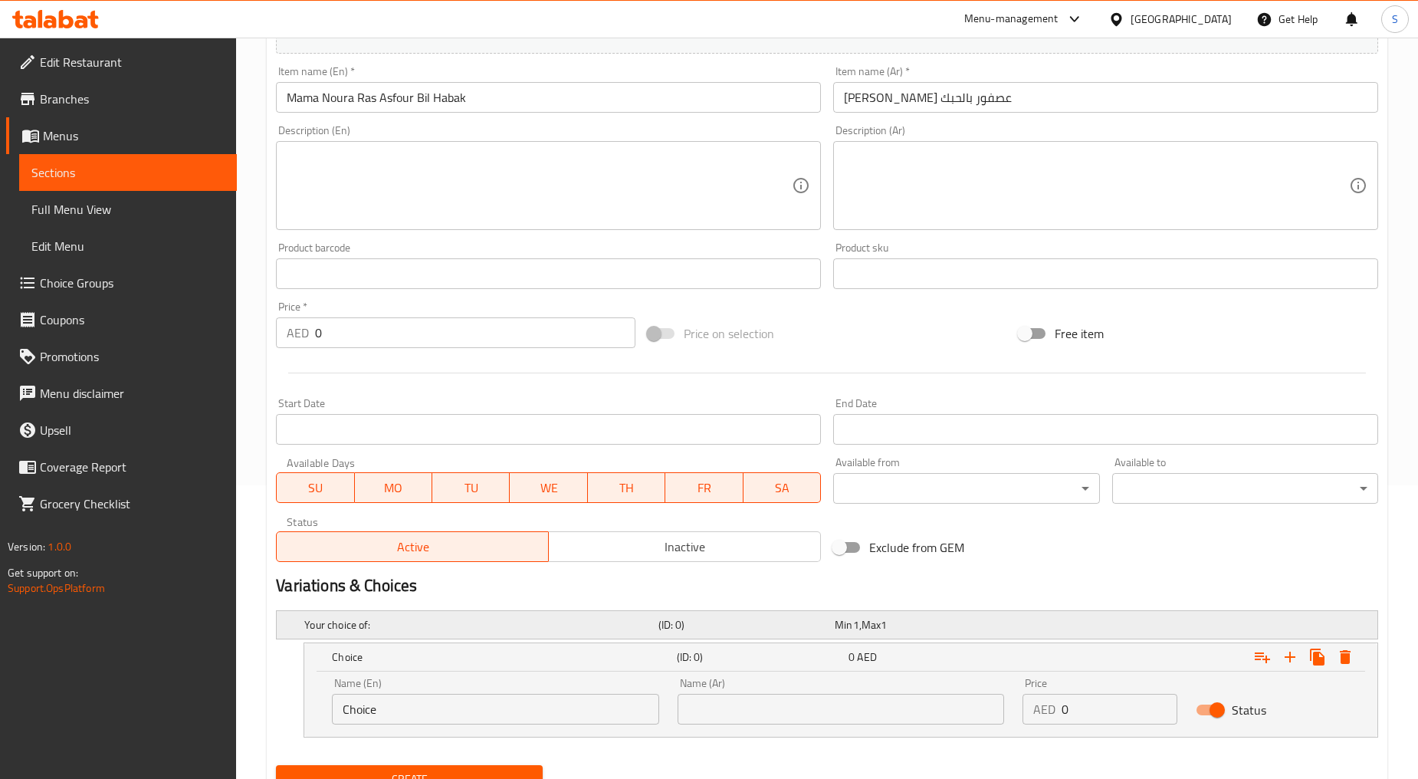
scroll to position [359, 0]
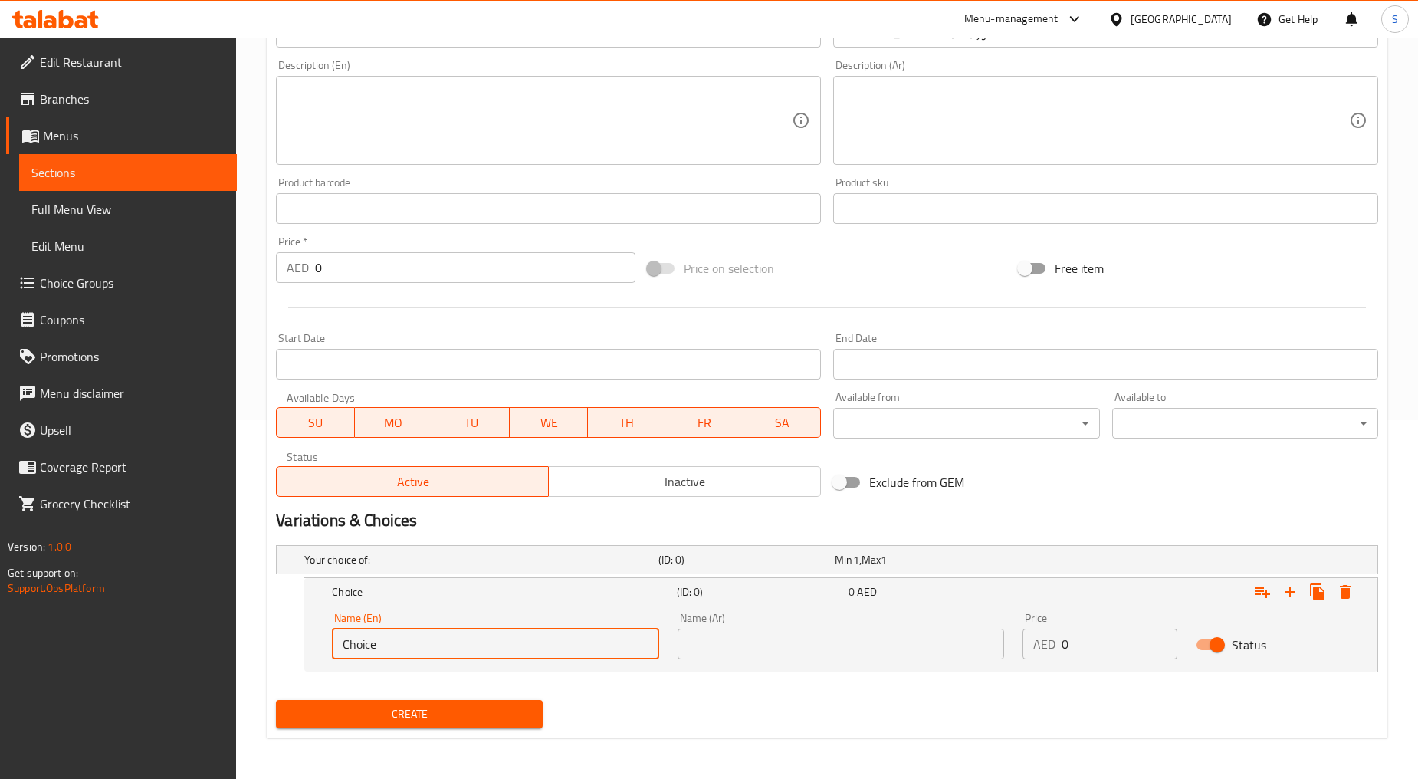
click at [400, 652] on input "Choice" at bounding box center [495, 644] width 327 height 31
paste input "chicken"
click at [400, 652] on input "chicken" at bounding box center [495, 644] width 327 height 31
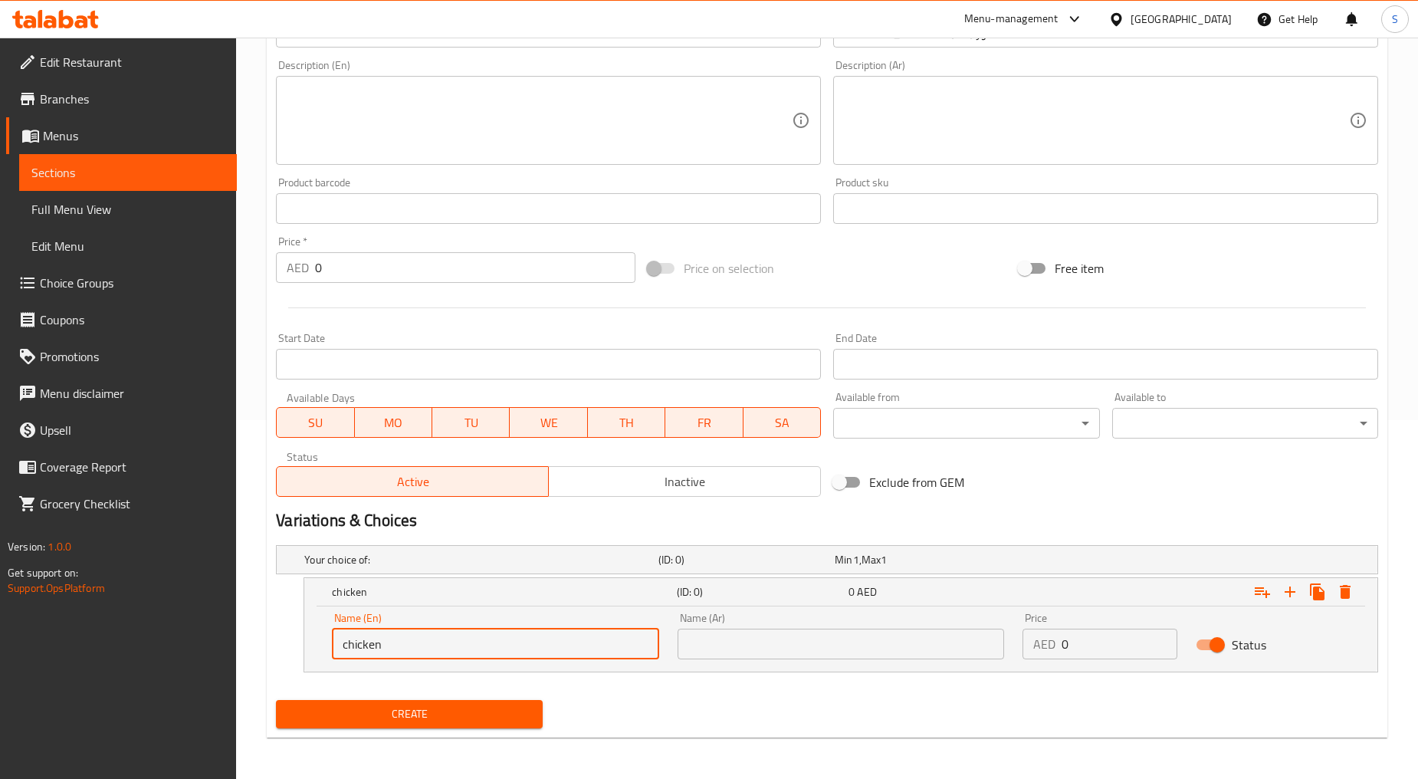
click at [400, 652] on input "chicken" at bounding box center [495, 644] width 327 height 31
type input "Chicken"
click at [708, 658] on input "text" at bounding box center [841, 644] width 327 height 31
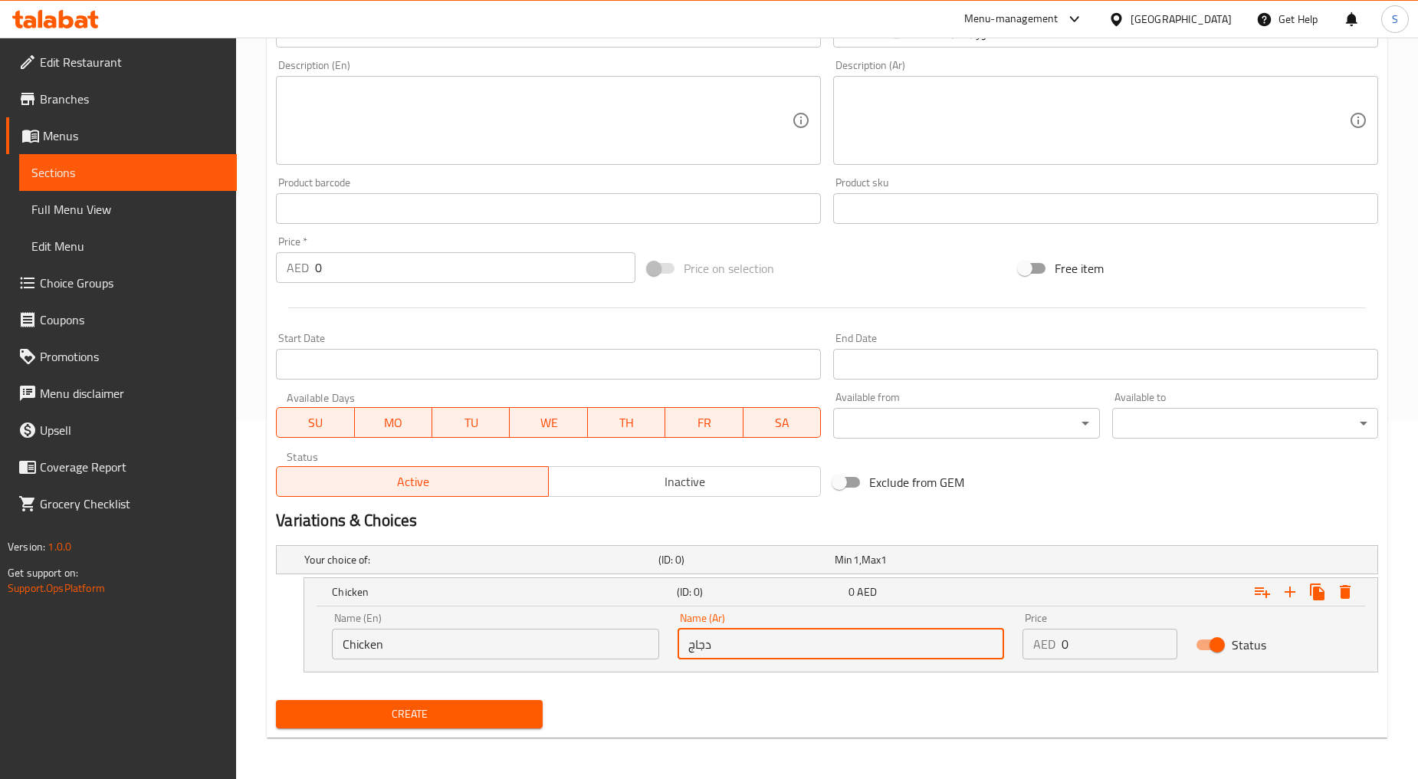
type input "دجاج"
click at [1284, 580] on button "Expand" at bounding box center [1291, 592] width 28 height 28
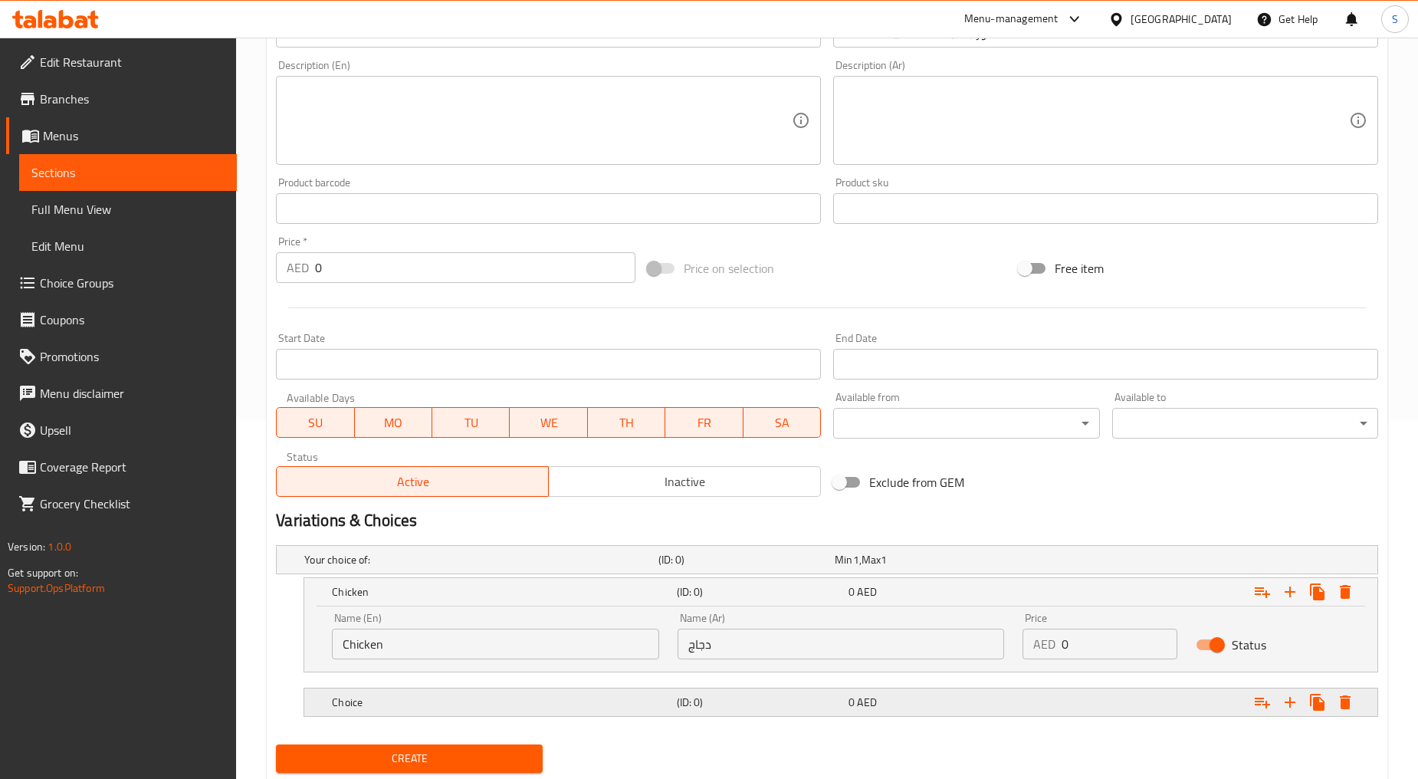
click at [379, 713] on div "Choice (ID: 0) 0 AED" at bounding box center [846, 702] width 1034 height 34
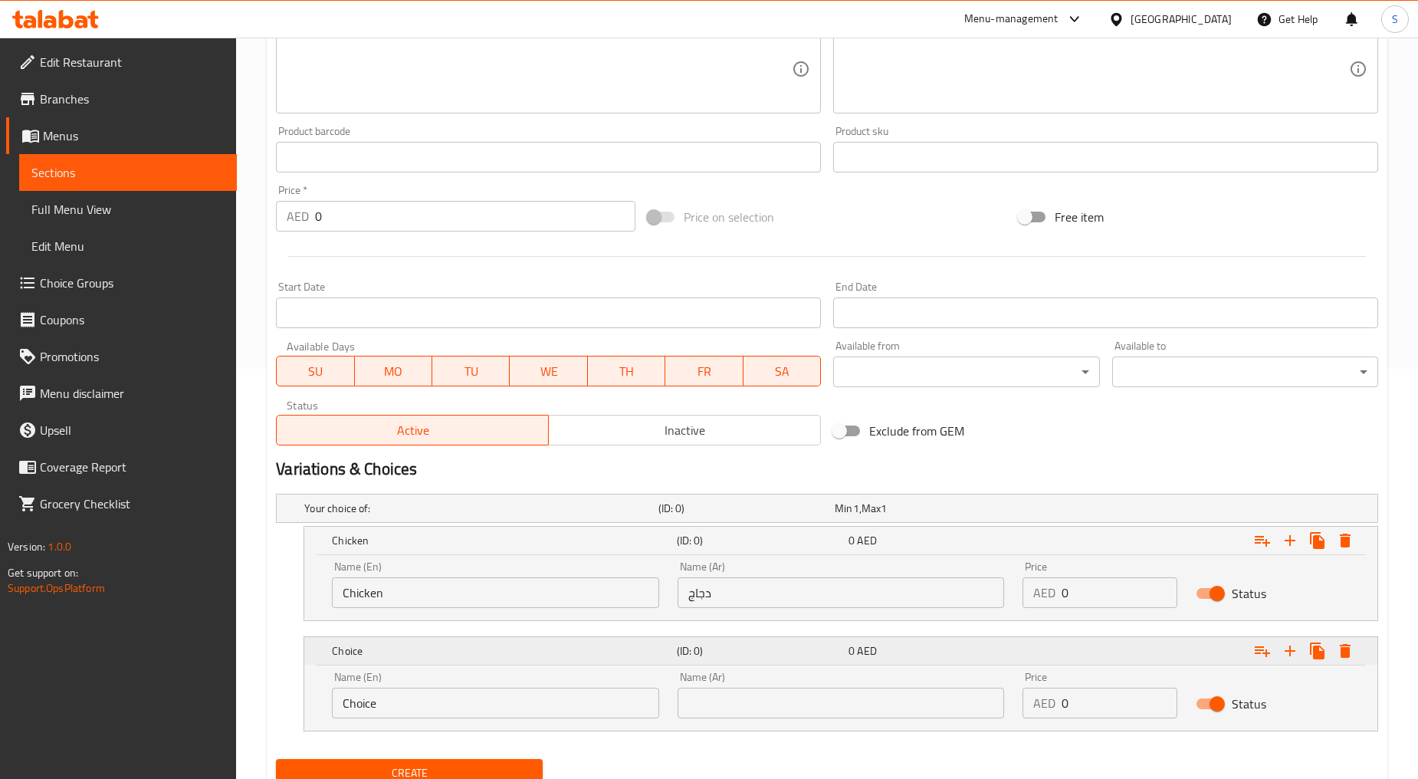
scroll to position [470, 0]
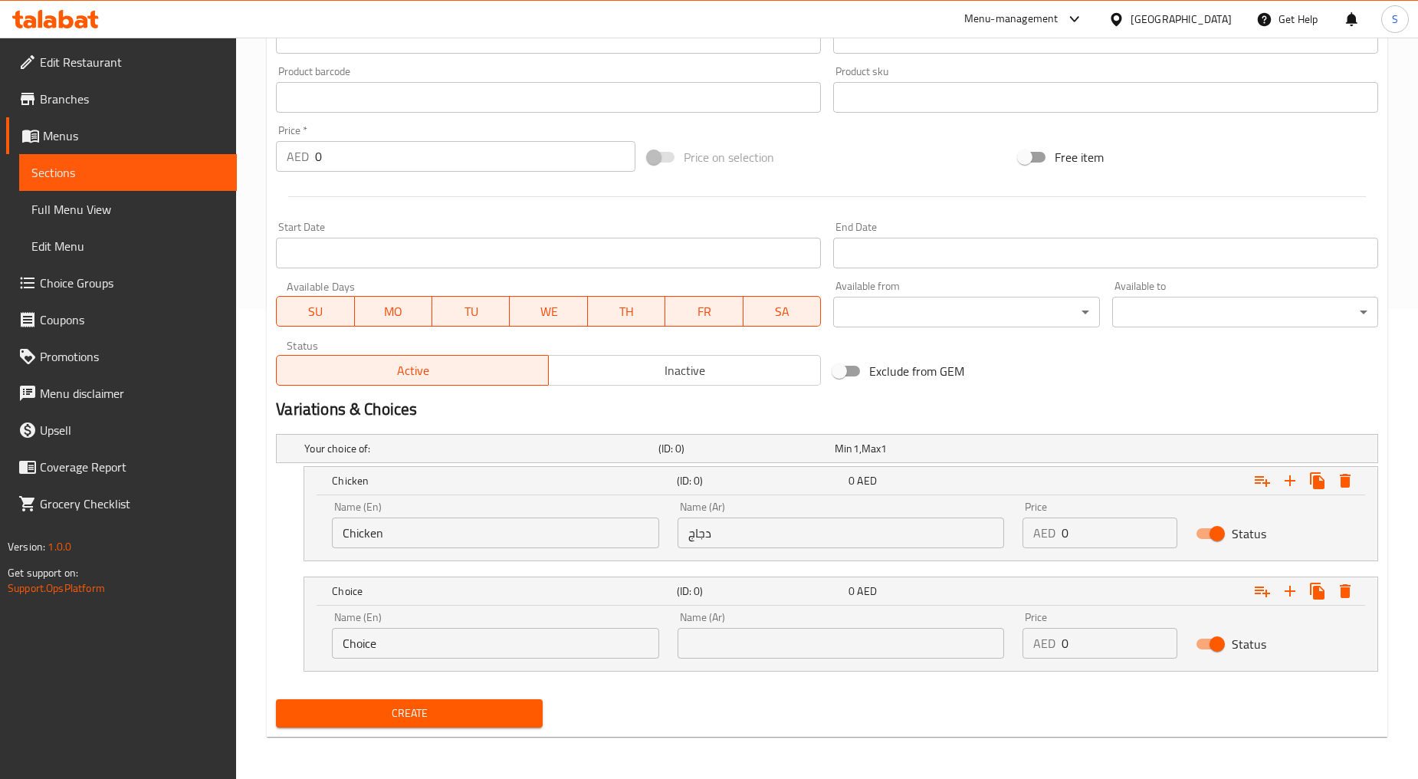
click at [406, 642] on input "Choice" at bounding box center [495, 643] width 327 height 31
paste input "meat"
click at [476, 647] on input "meat" at bounding box center [495, 643] width 327 height 31
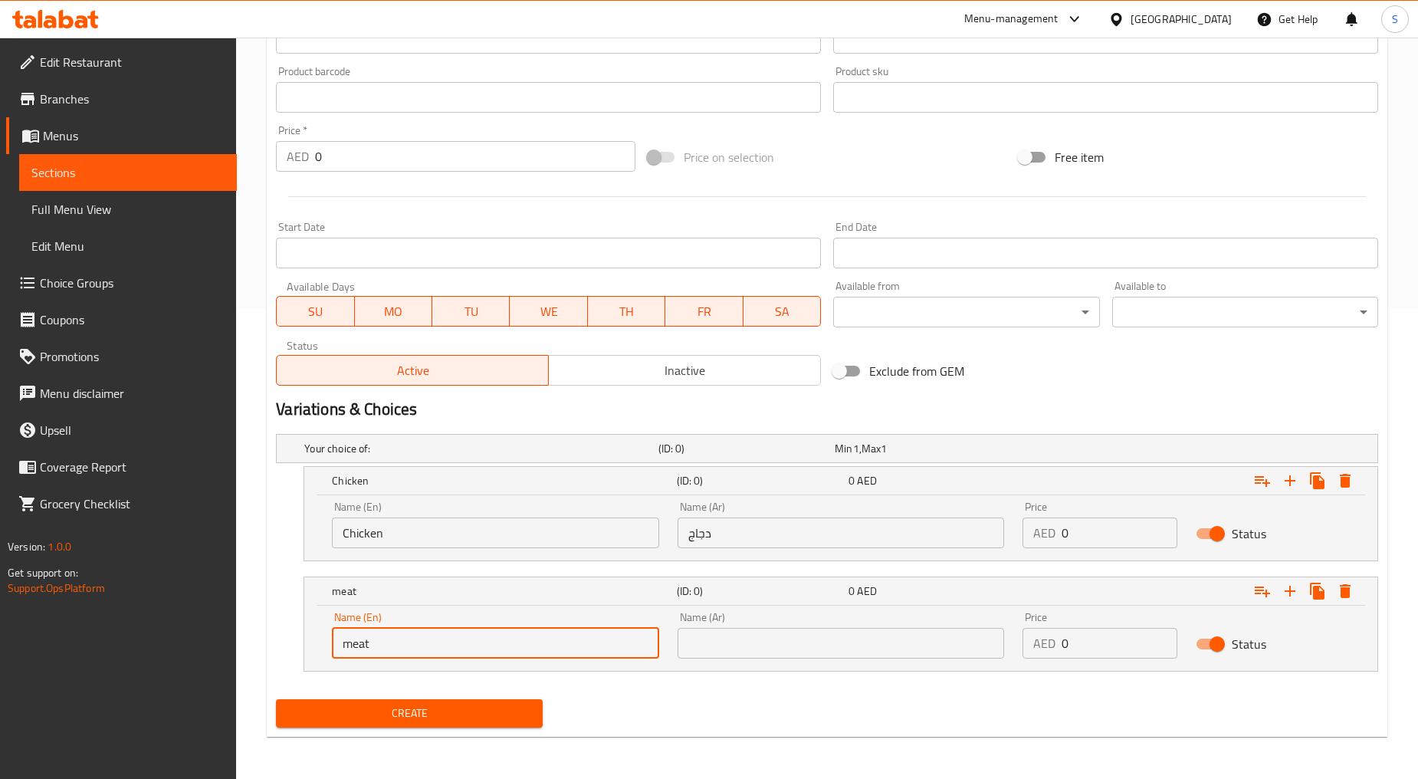
click at [476, 647] on input "meat" at bounding box center [495, 643] width 327 height 31
type input "Meat"
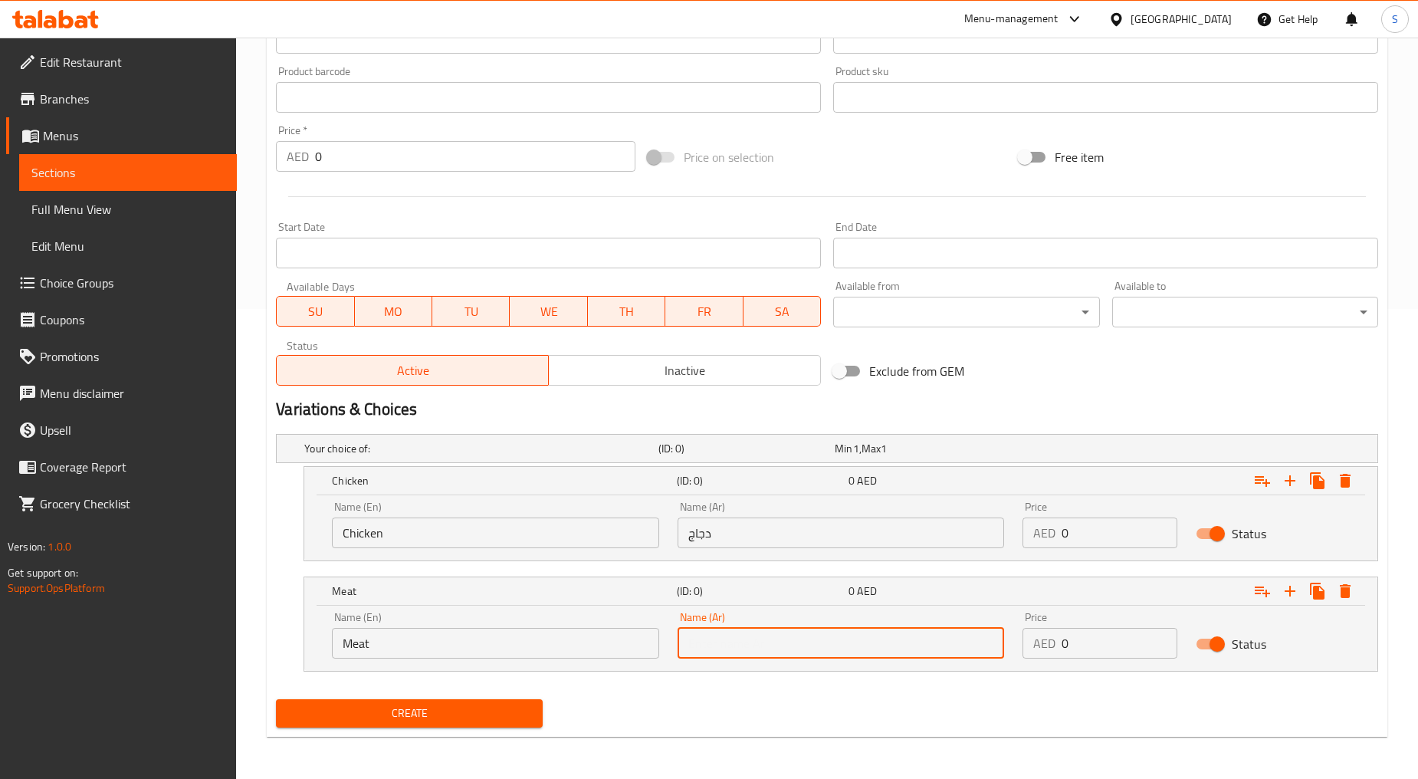
click at [725, 644] on input "text" at bounding box center [841, 643] width 327 height 31
type input "لحم"
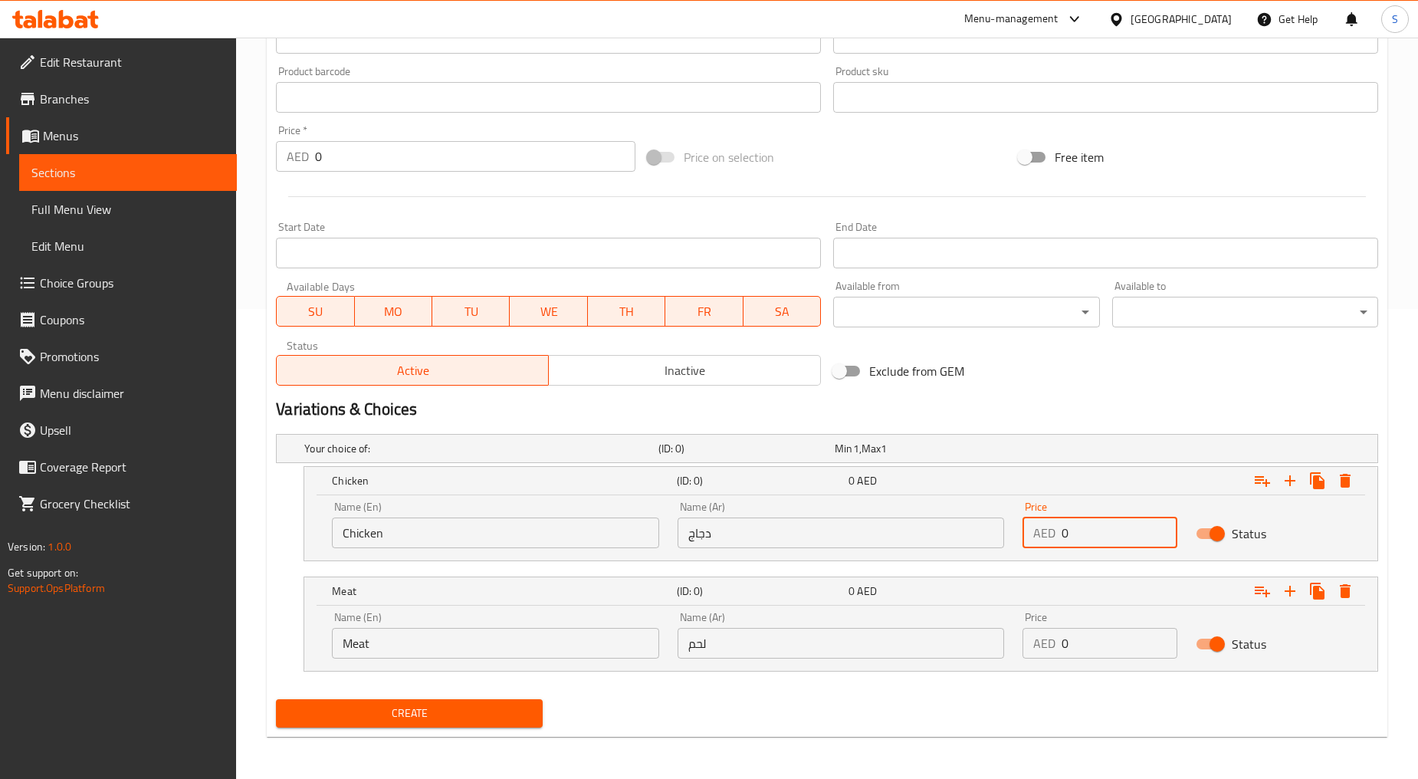
click at [1086, 545] on input "0" at bounding box center [1119, 533] width 115 height 31
paste input "5"
type input "50"
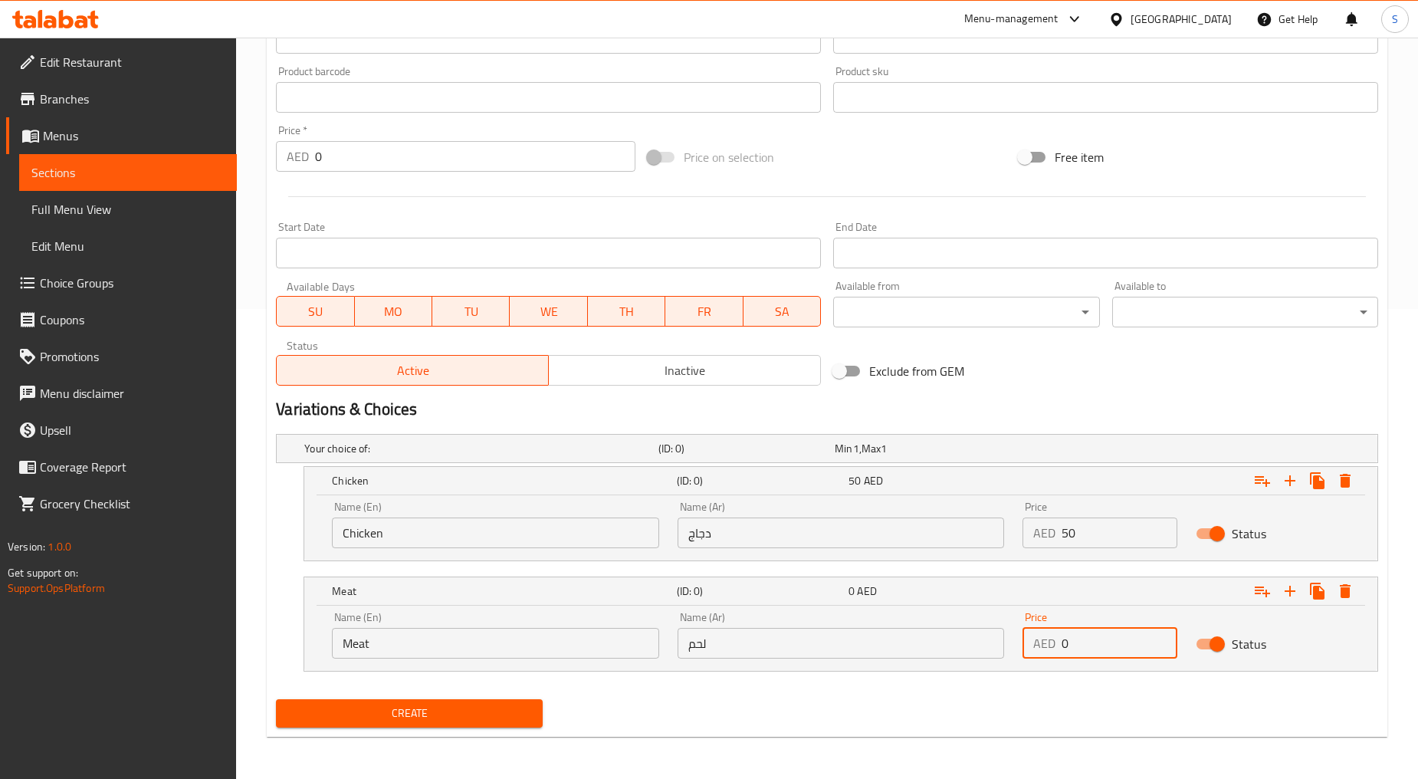
click at [1106, 645] on input "0" at bounding box center [1119, 643] width 115 height 31
paste input "56"
type input "56"
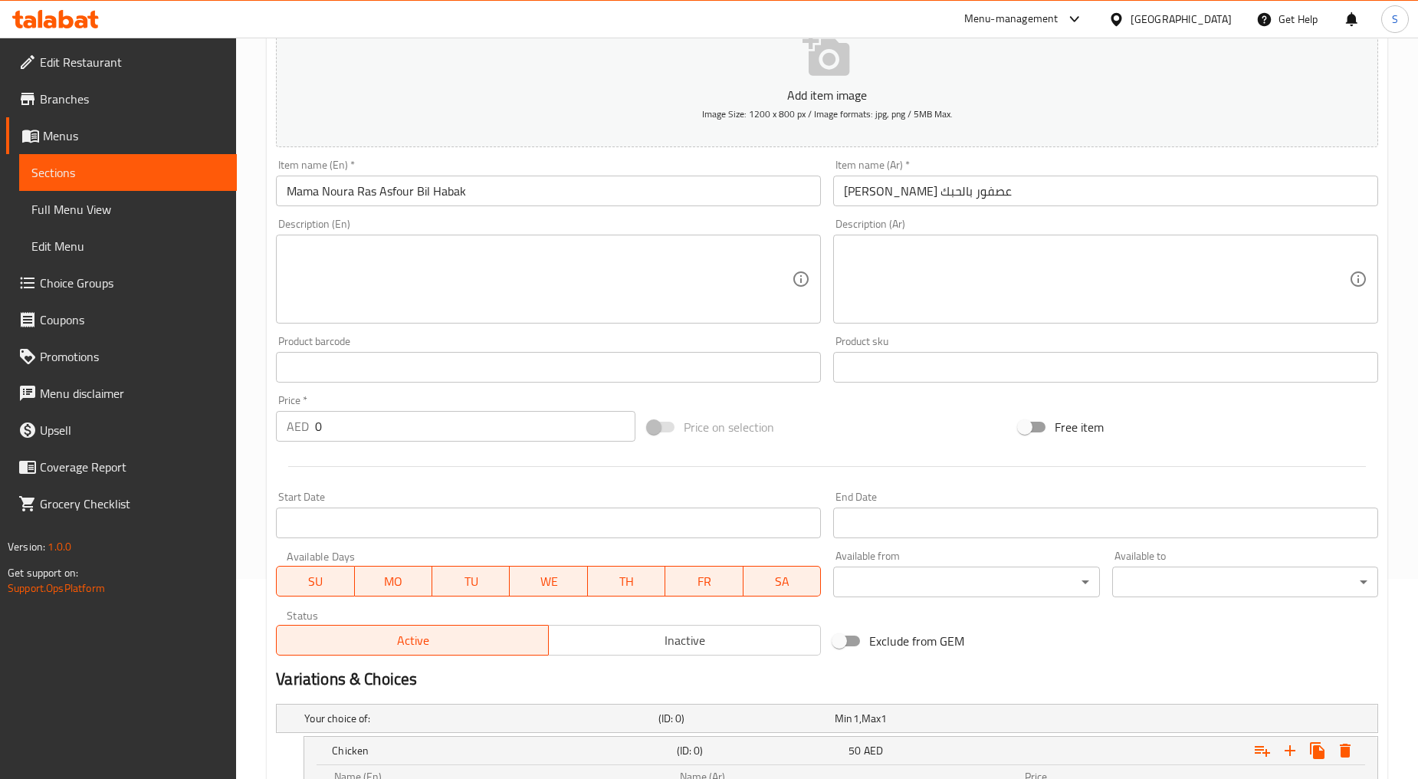
scroll to position [129, 0]
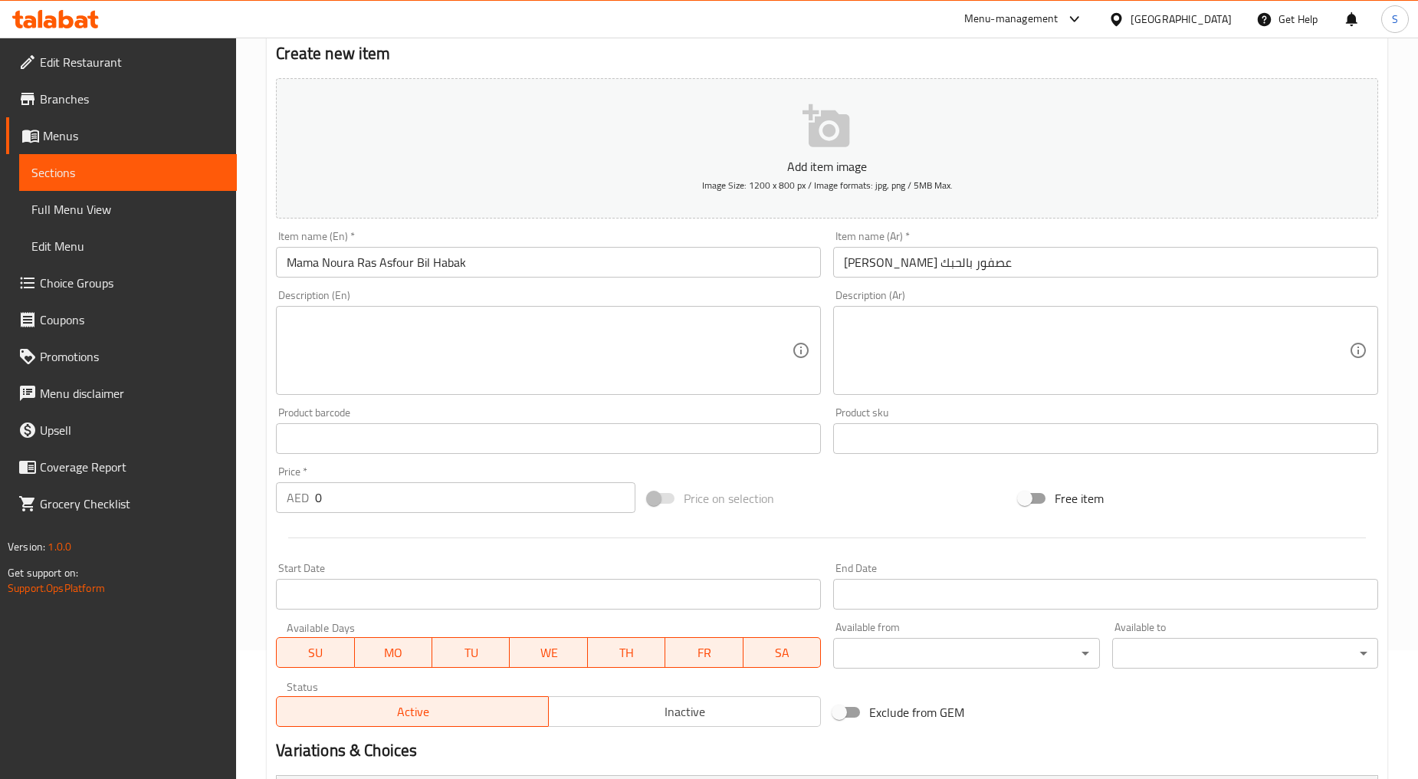
click at [416, 311] on div "Description (En)" at bounding box center [548, 350] width 545 height 89
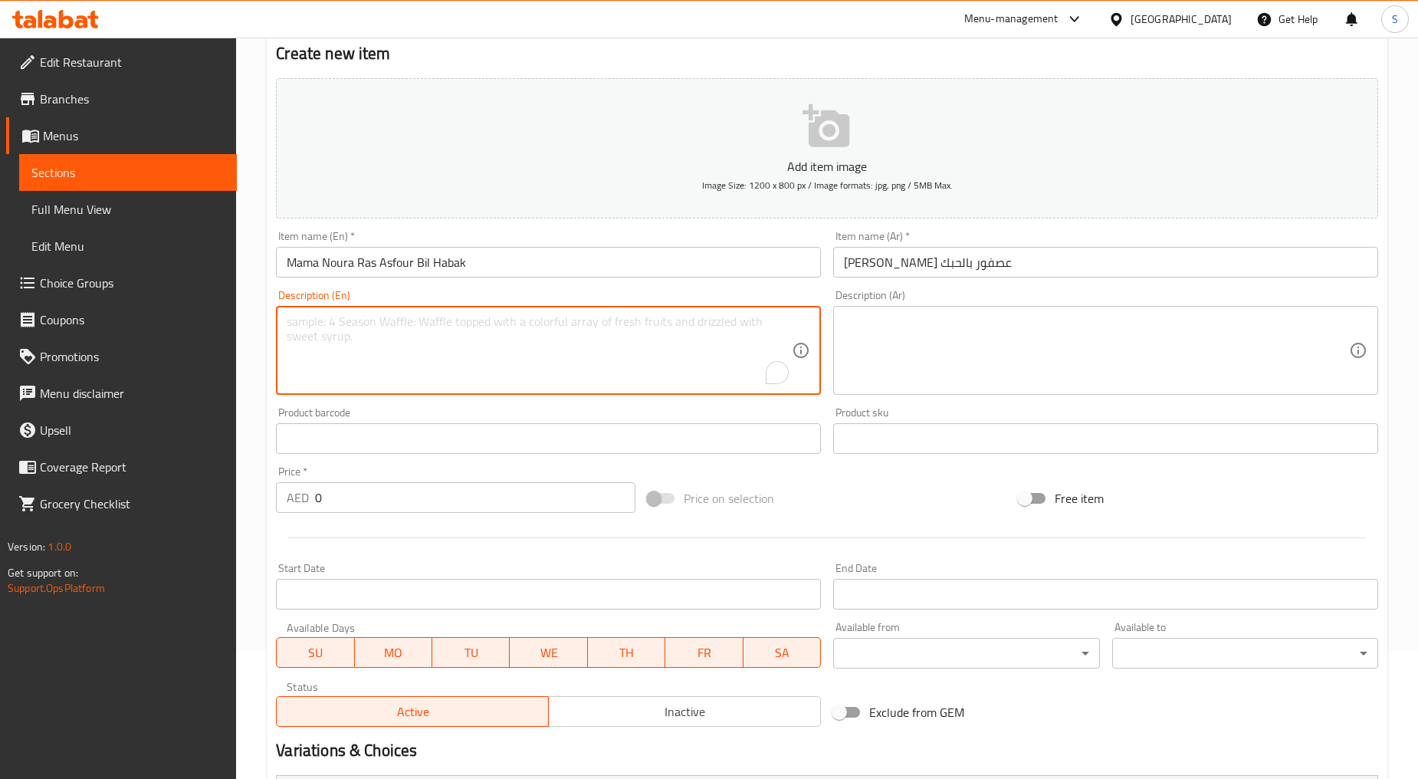
click at [416, 311] on div "Description (En)" at bounding box center [548, 350] width 545 height 89
paste textarea "Sautted chicken cubes with pesto sauce & pine seeds served with our spicial pot…"
click at [409, 343] on textarea "Sautted chicken cubes with pesto sauce & pine seeds served with our spicial pot…" at bounding box center [539, 350] width 505 height 73
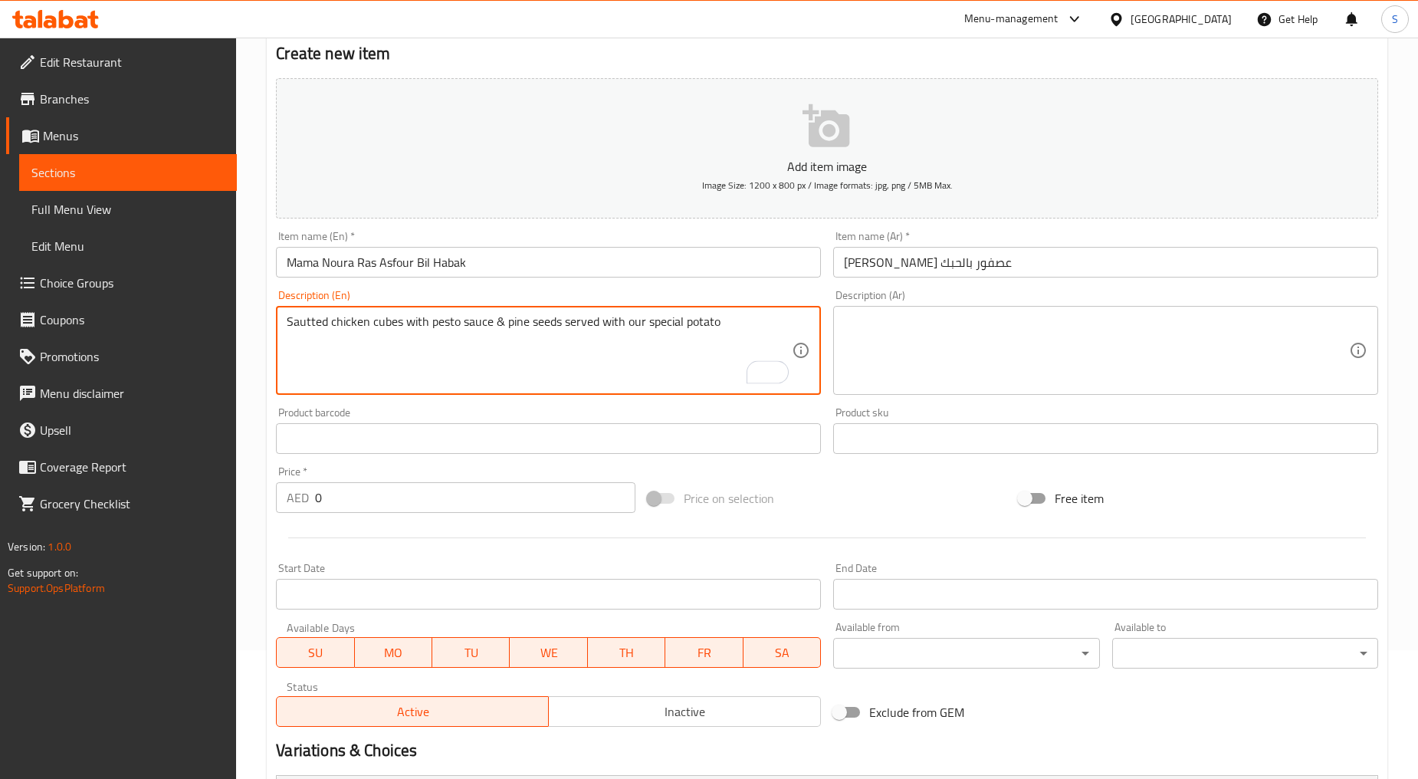
click at [604, 337] on textarea "Sautted chicken cubes with pesto sauce & pine seeds served with our special pot…" at bounding box center [539, 350] width 505 height 73
type textarea "Sautted chicken cubes with pesto sauce & pine seeds served with our special pot…"
click at [463, 364] on textarea "Sautted chicken cubes with pesto sauce & pine seeds served with our special pot…" at bounding box center [539, 350] width 505 height 73
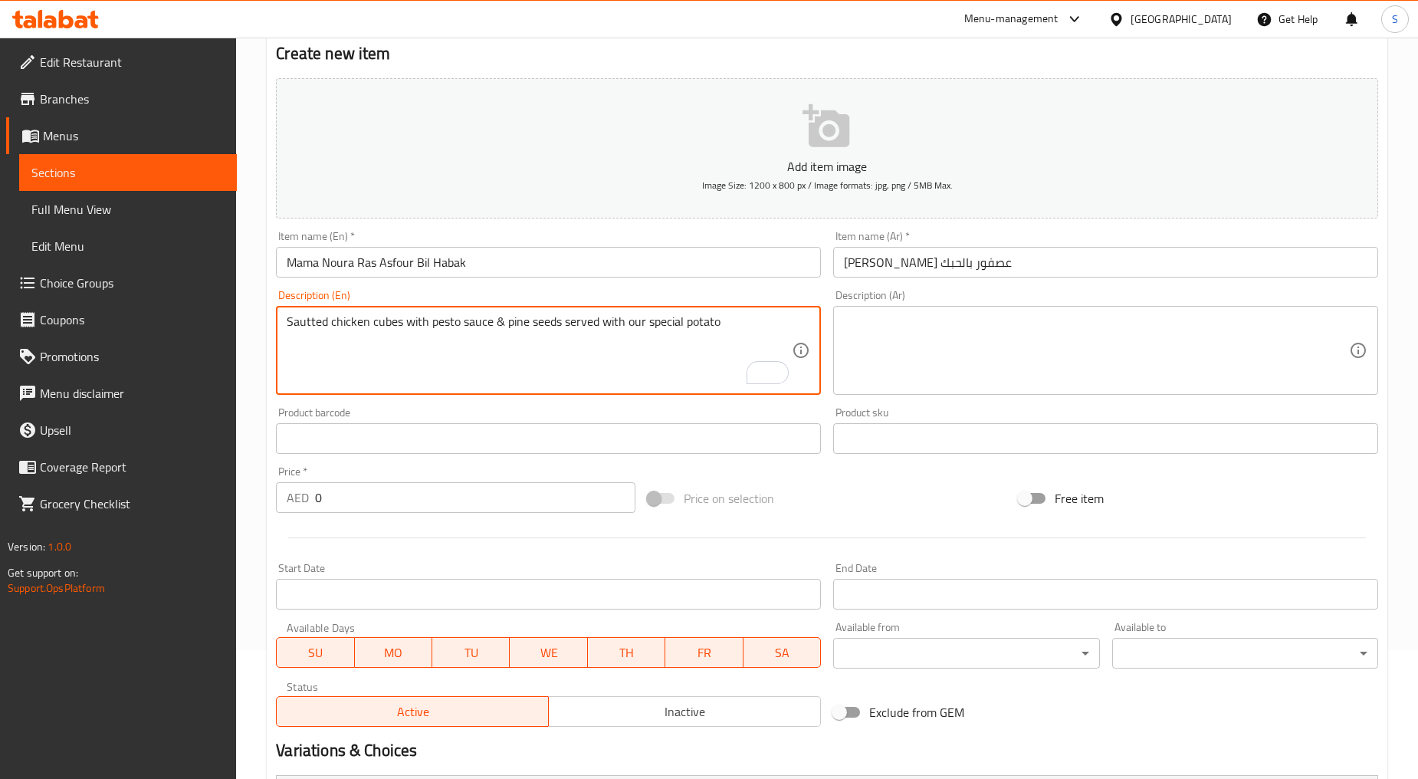
click at [339, 326] on textarea "Sautted chicken cubes with pesto sauce & pine seeds served with our special pot…" at bounding box center [539, 350] width 505 height 73
click at [924, 361] on textarea at bounding box center [1096, 350] width 505 height 73
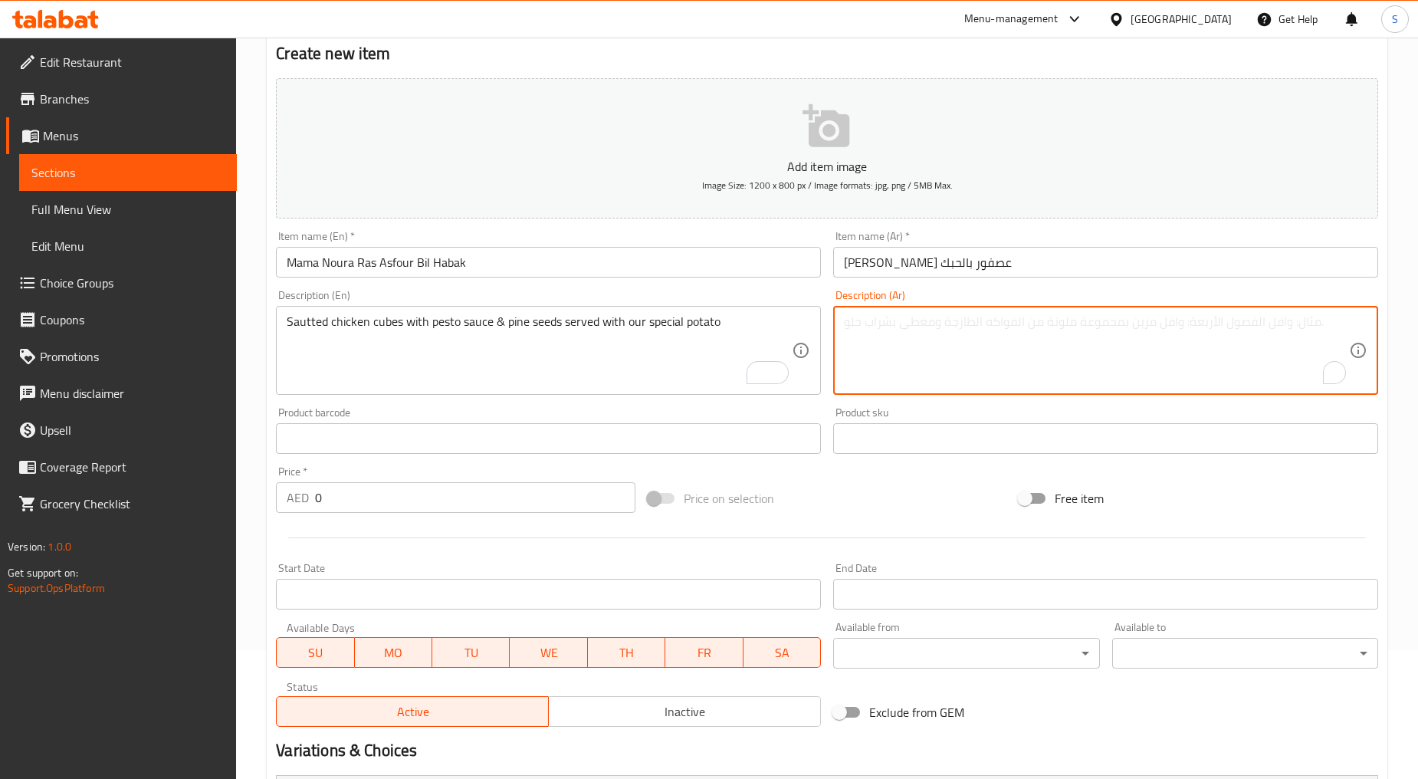
paste textarea "مكعبات دجاج سوتيه مع صلصة البيستو وبذور الصنوبر تقدم مع البطاطس الخاصة بنا"
click at [1185, 323] on textarea "مكعبات دجاج سوتيه مع صلصة البيستو وبذور الصنوبر تقدم مع البطاطس الخاصة بنا" at bounding box center [1096, 350] width 505 height 73
click at [1121, 322] on textarea "مكعبات دجاج سوتيه مع صلصة بيستو وبذور الصنوبر تقدم مع البطاطس الخاصة بنا" at bounding box center [1096, 350] width 505 height 73
click at [993, 323] on textarea "مكعبات دجاج سوتيه مع صلصة بيستو وبذور صنوبر تقدم مع البطاطس الخاصة بنا" at bounding box center [1096, 350] width 505 height 73
click at [1043, 322] on textarea "مكعبات دجاج سوتيه مع صلصة بيستو وبذور صنوبر تقدم مع البطاطس خاصة بنا" at bounding box center [1096, 350] width 505 height 73
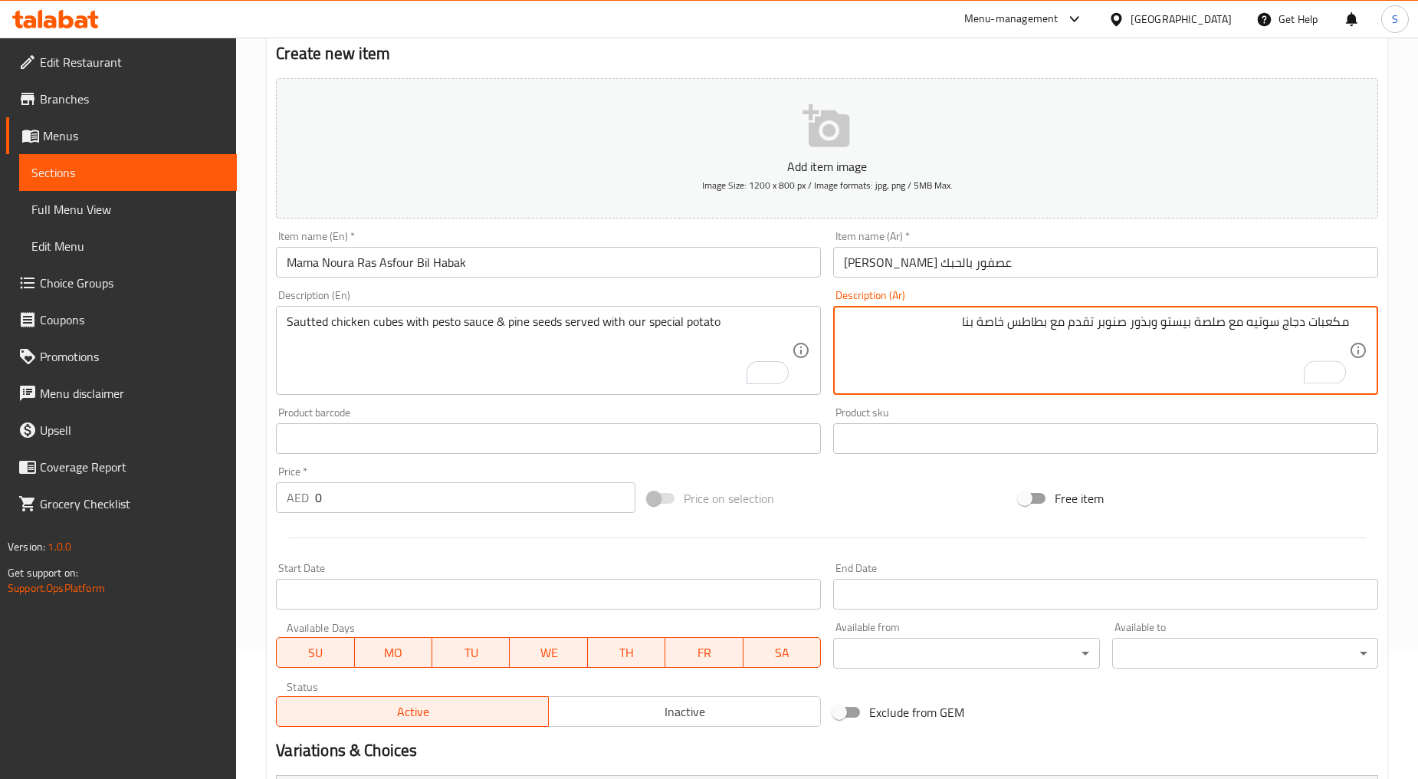
click at [1007, 316] on textarea "مكعبات دجاج سوتيه مع صلصة بيستو وبذور صنوبر تقدم مع بطاطس خاصة بنا" at bounding box center [1096, 350] width 505 height 73
type textarea "مكعبات دجاج سوتيه مع صلصة بيستو وبذور صنوبر تقدم مع بطاطس سبيشيال خاصة بنا"
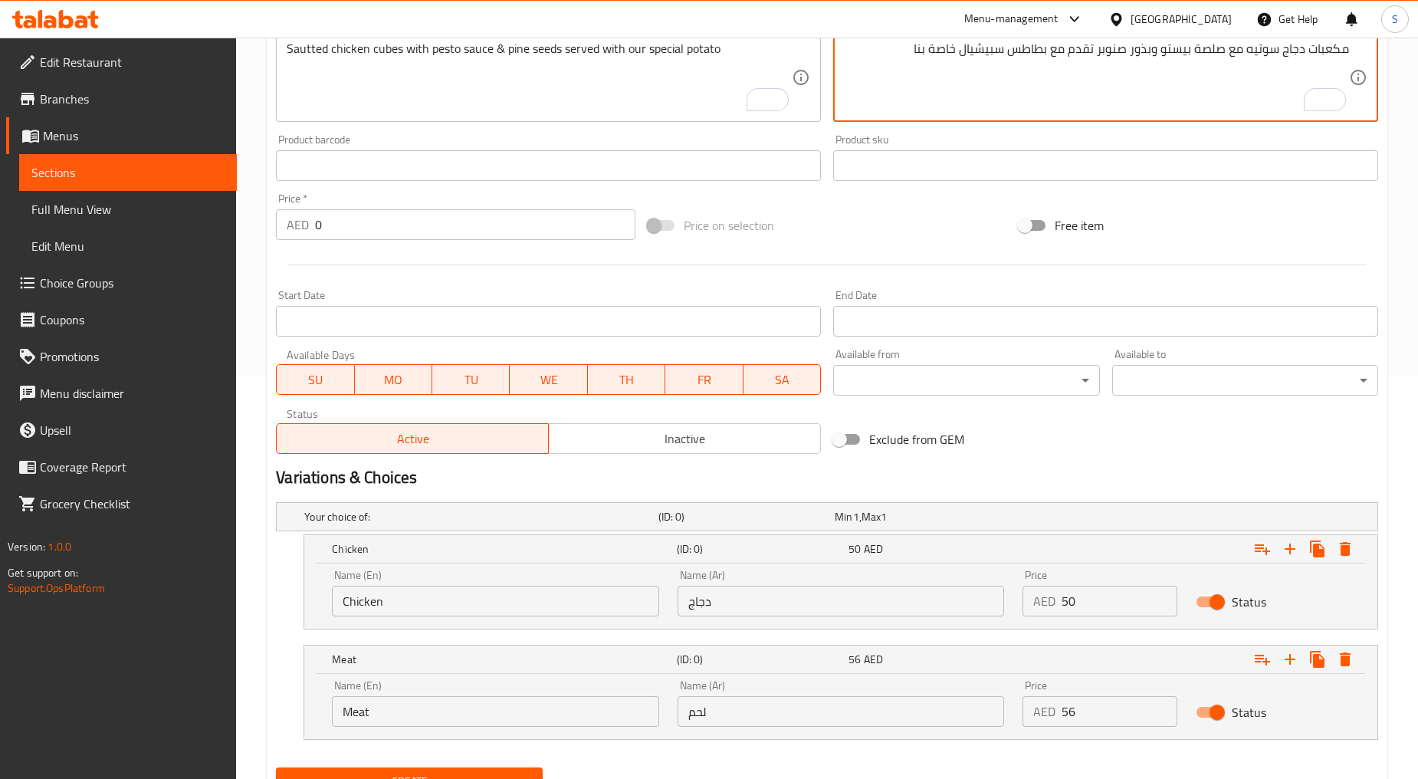
scroll to position [470, 0]
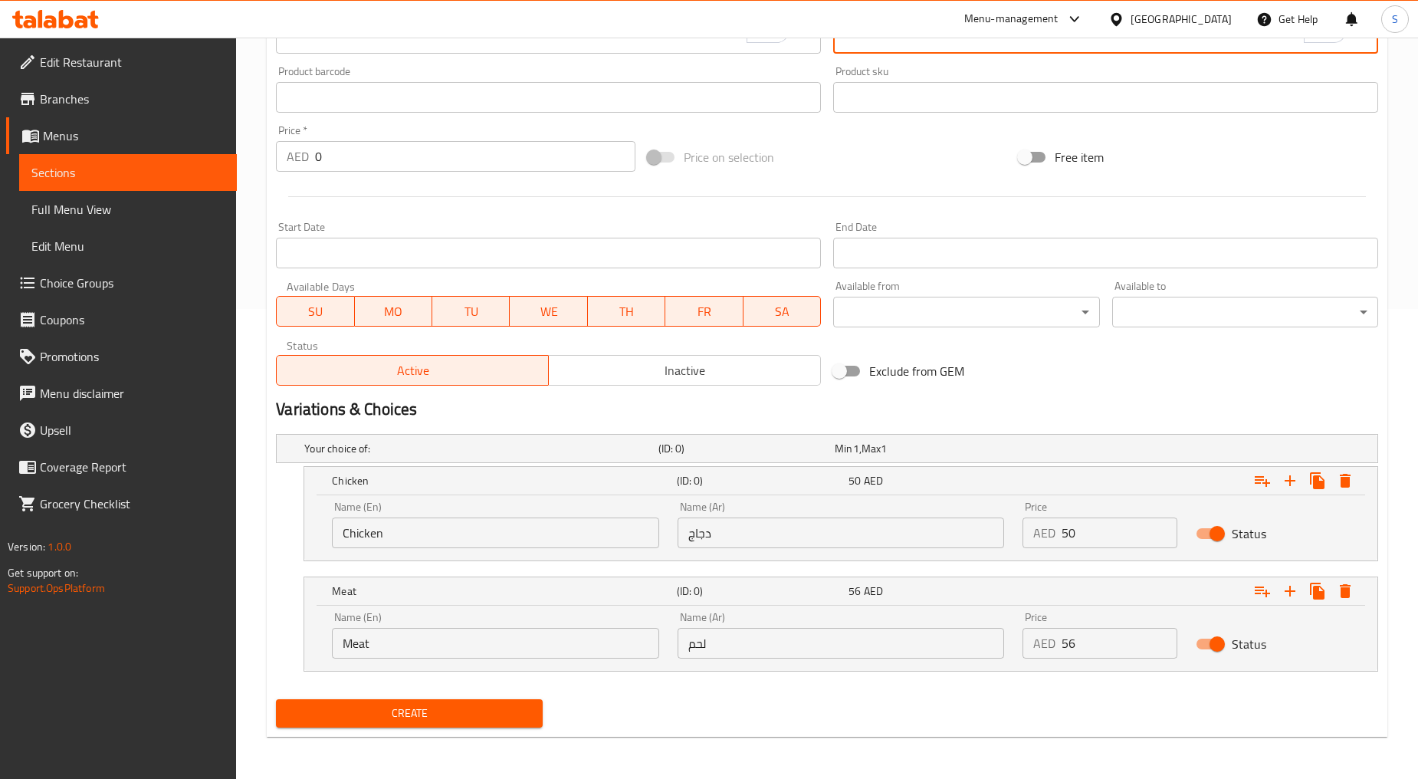
click at [395, 704] on span "Create" at bounding box center [409, 713] width 242 height 19
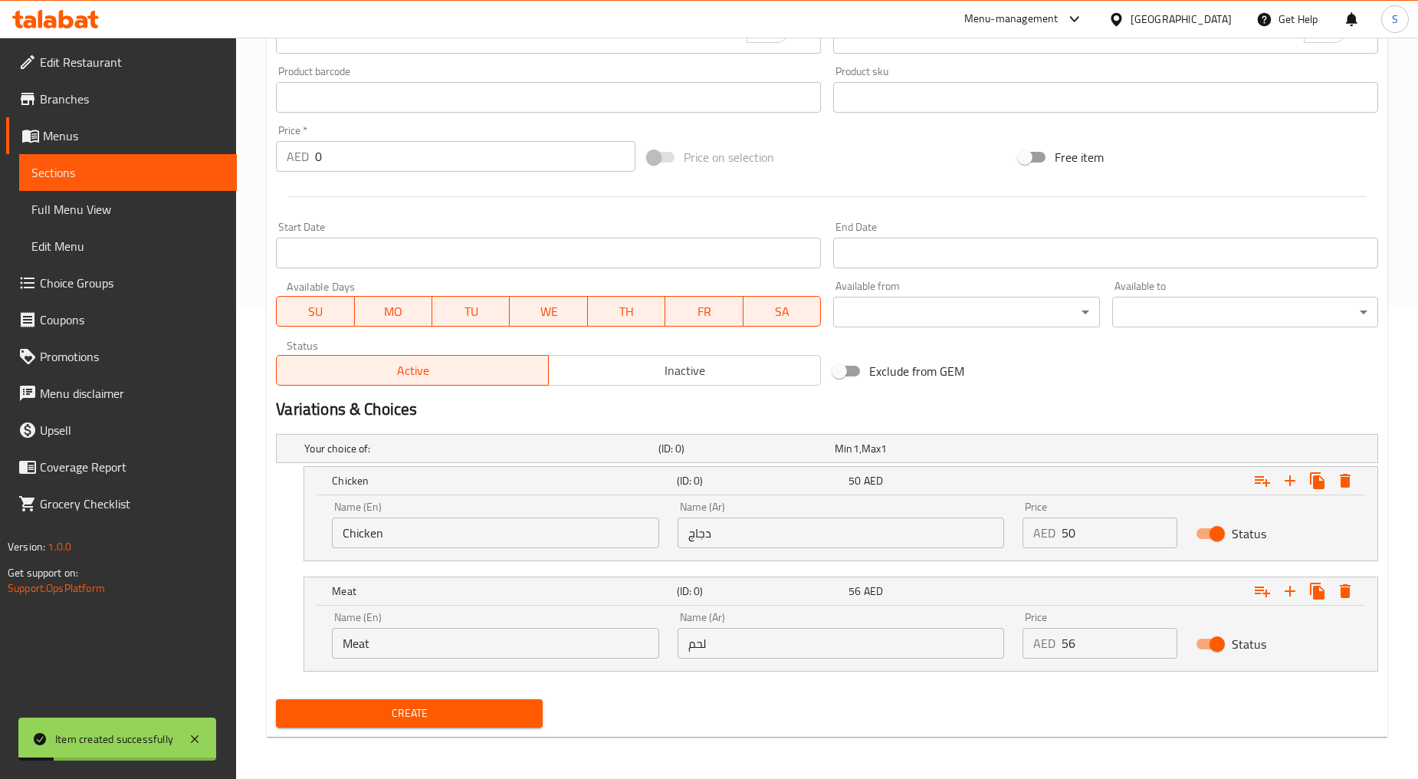
scroll to position [0, 0]
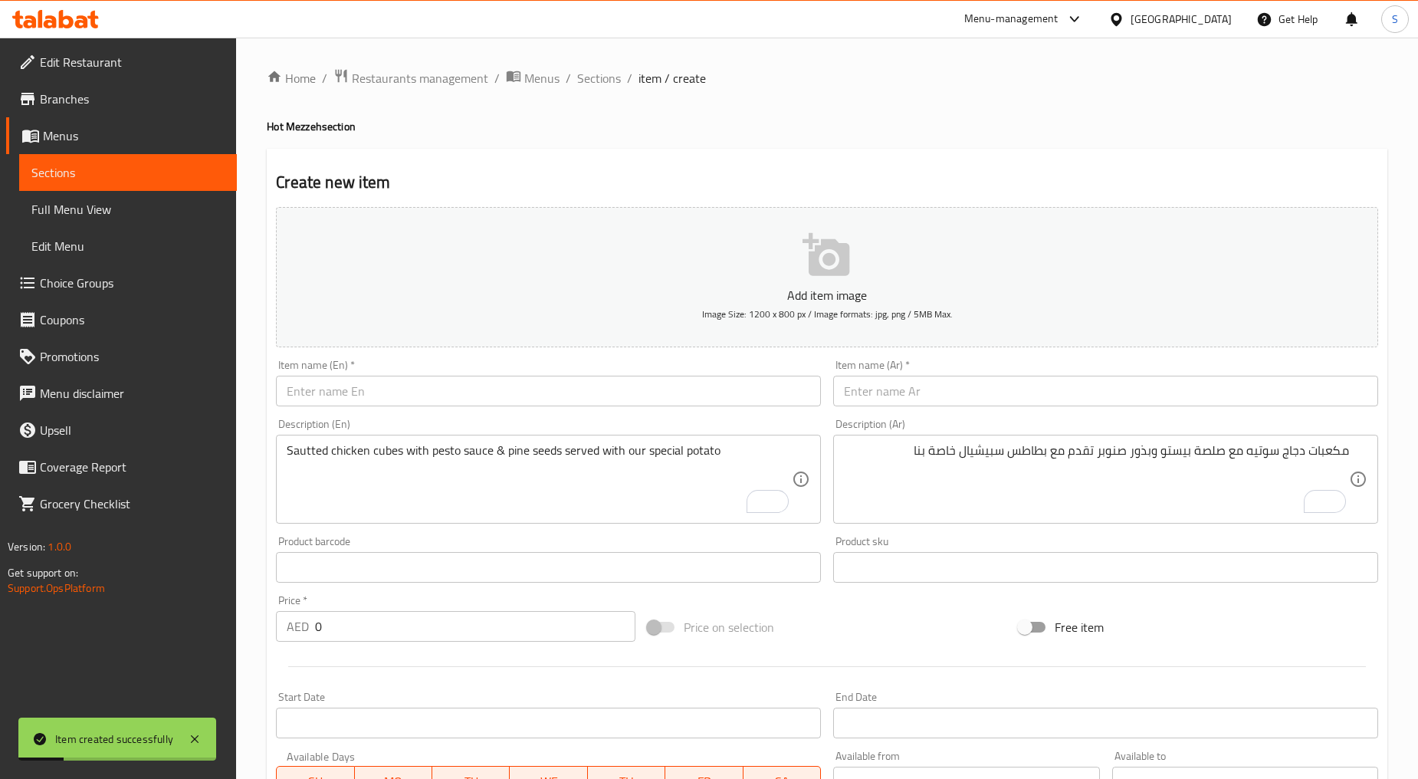
drag, startPoint x: 602, startPoint y: 82, endPoint x: 616, endPoint y: 92, distance: 17.7
click at [602, 82] on span "Sections" at bounding box center [599, 78] width 44 height 18
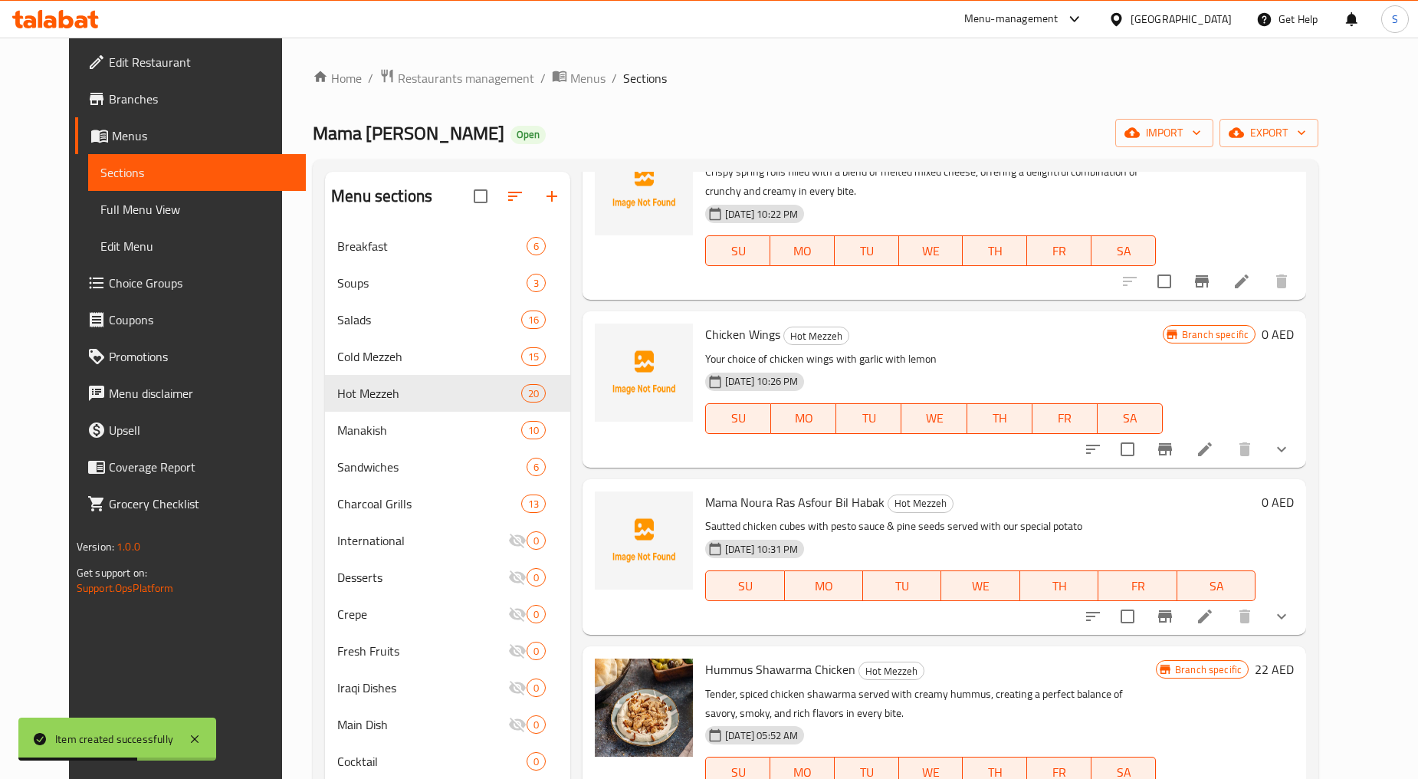
scroll to position [1448, 0]
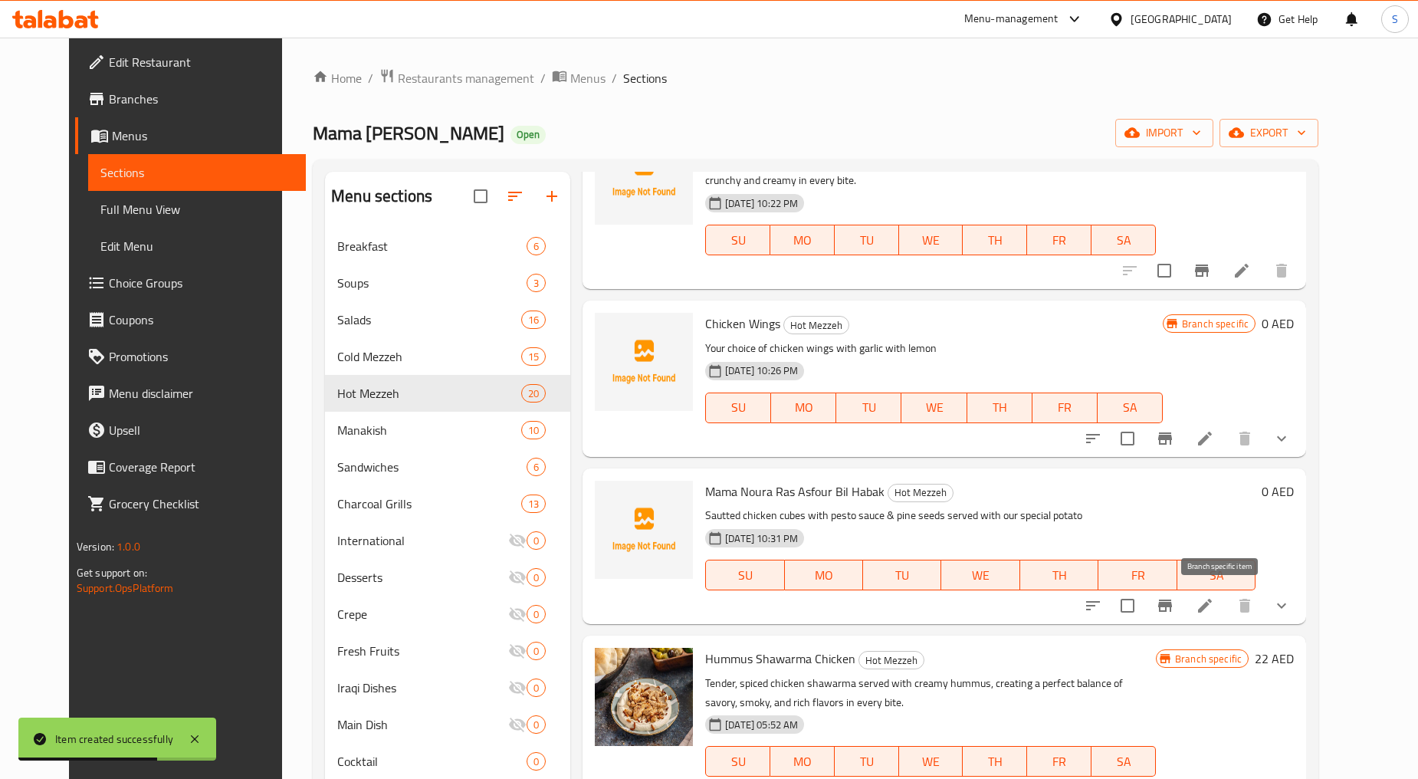
click at [1175, 608] on icon "Branch-specific-item" at bounding box center [1165, 606] width 18 height 18
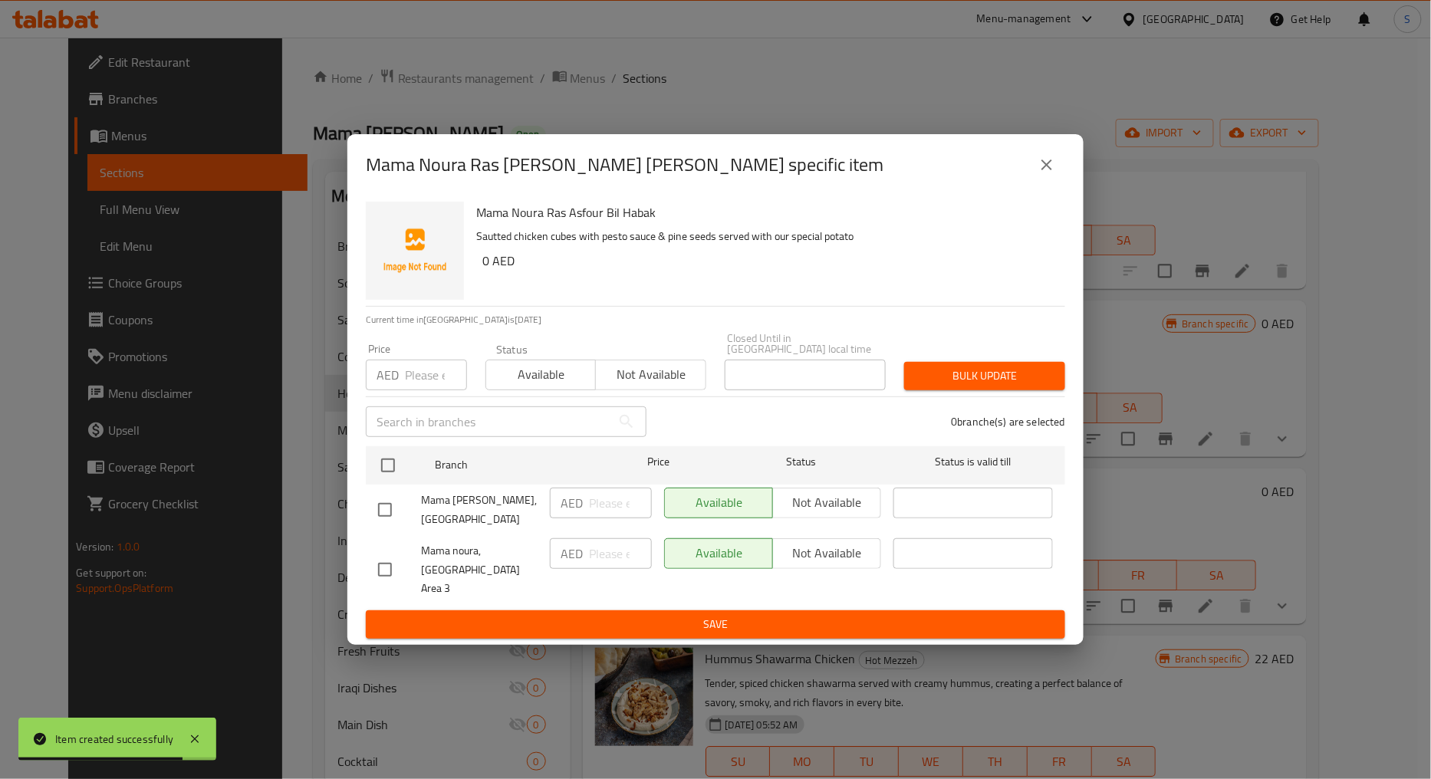
click at [379, 566] on input "checkbox" at bounding box center [385, 570] width 32 height 32
checkbox input "true"
click at [669, 384] on span "Not available" at bounding box center [650, 374] width 97 height 22
click at [1024, 386] on span "Bulk update" at bounding box center [984, 375] width 136 height 19
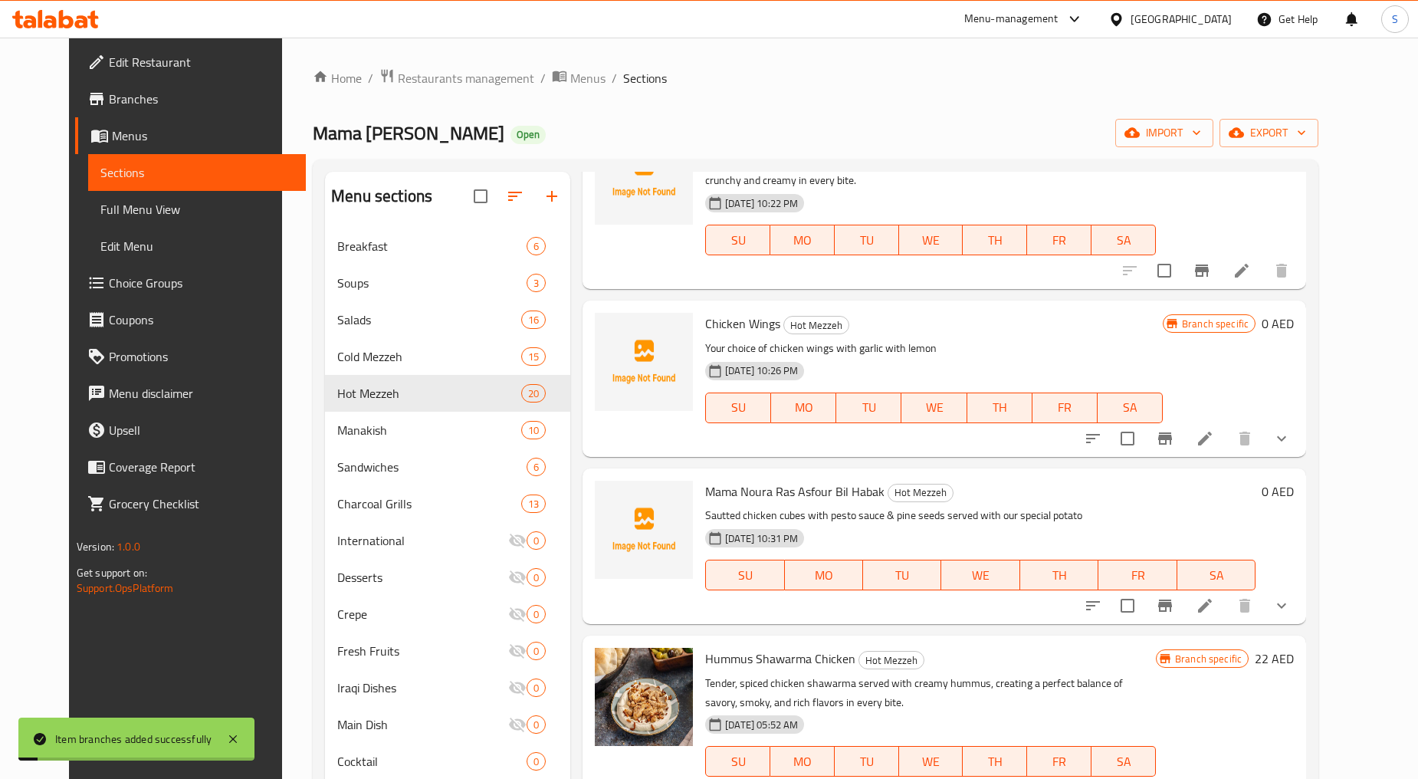
click at [1291, 613] on icon "show more" at bounding box center [1282, 606] width 18 height 18
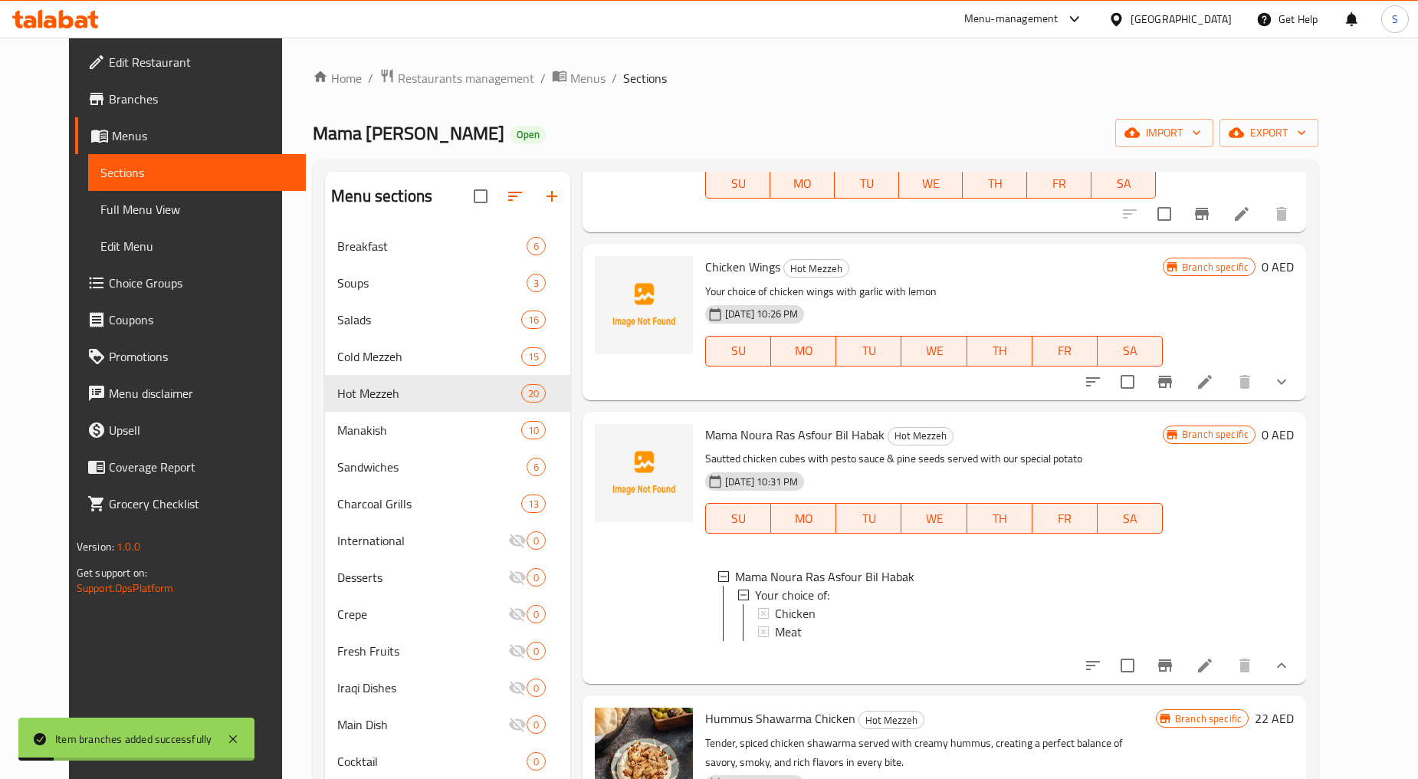
scroll to position [1533, 0]
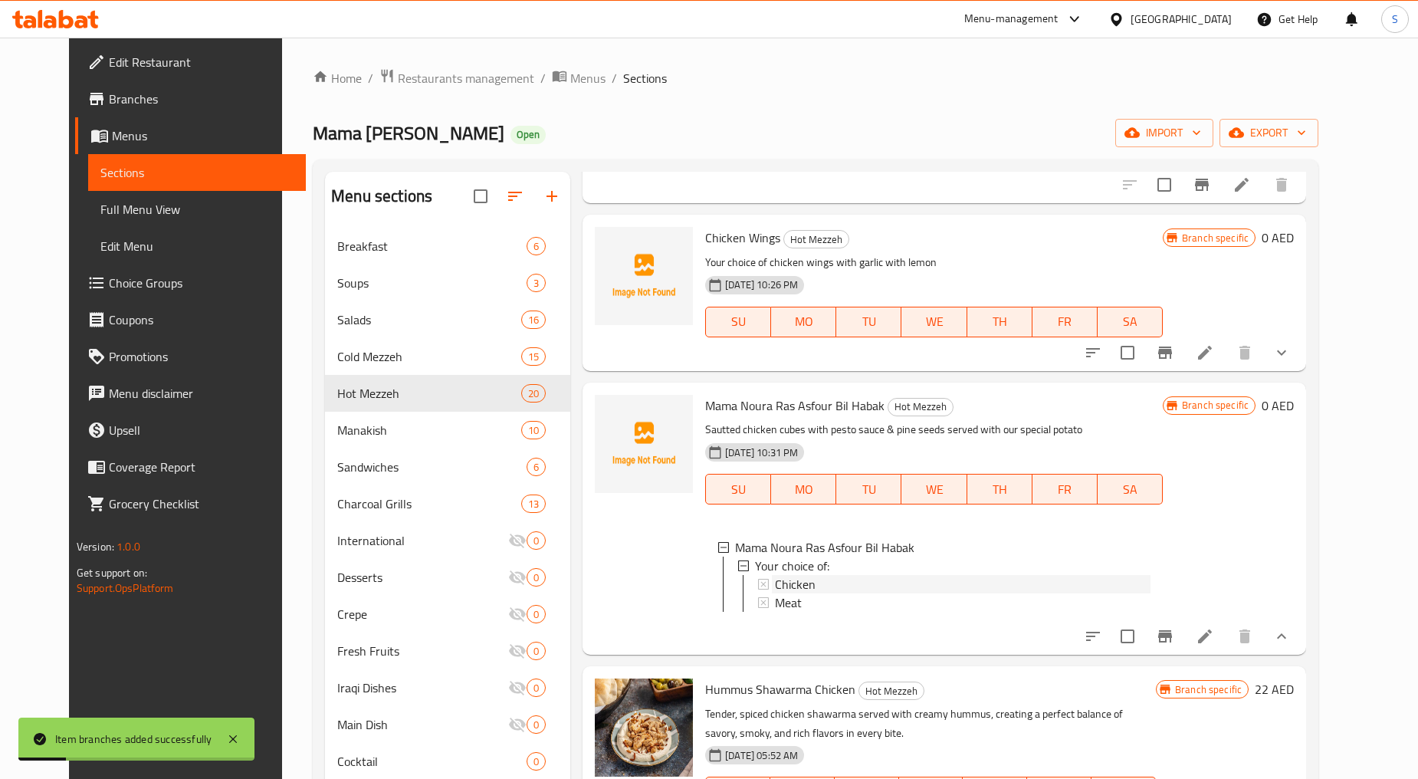
click at [809, 586] on div "Chicken" at bounding box center [963, 584] width 376 height 18
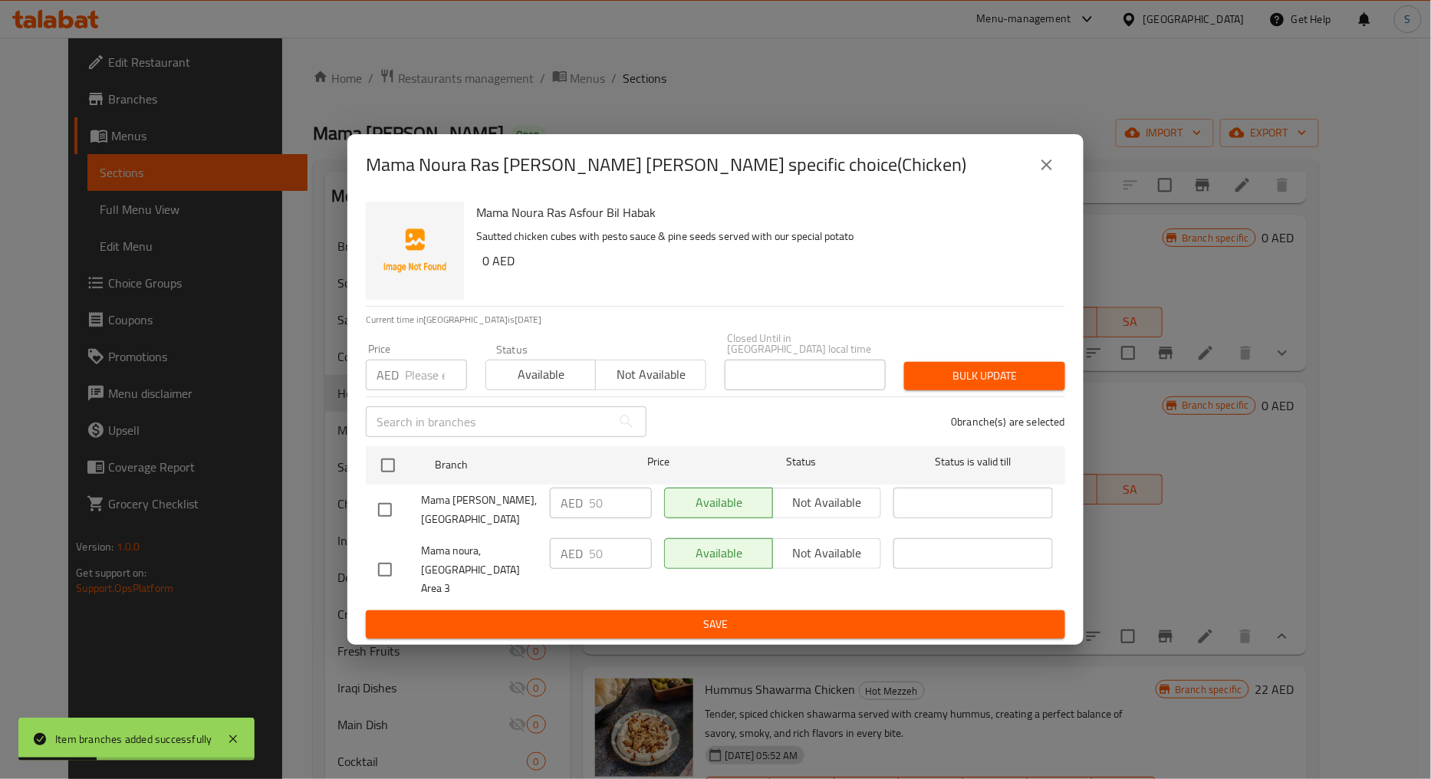
click at [382, 567] on input "checkbox" at bounding box center [385, 570] width 32 height 32
checkbox input "true"
click at [638, 380] on span "Not available" at bounding box center [650, 374] width 97 height 22
click at [1014, 385] on span "Bulk update" at bounding box center [984, 375] width 136 height 19
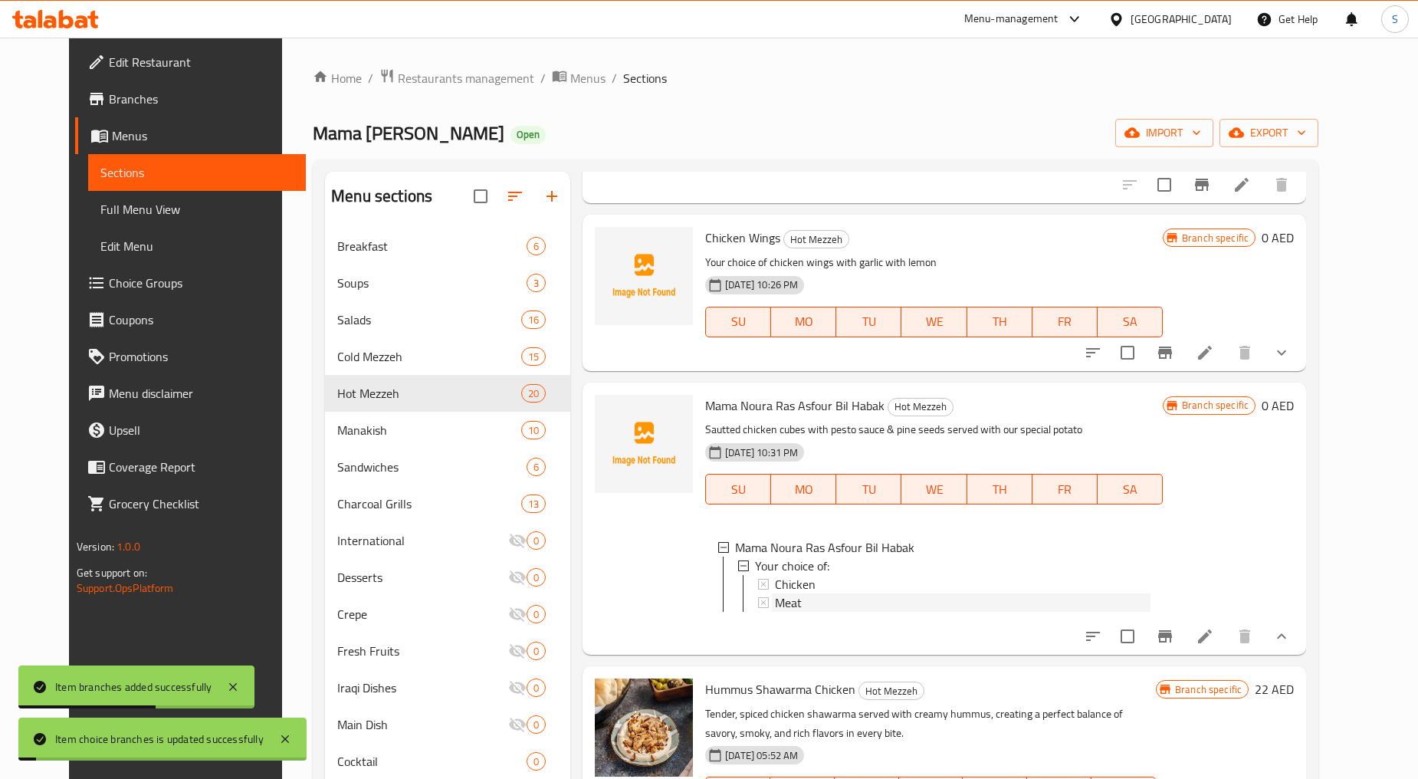
click at [787, 608] on div "Meat" at bounding box center [963, 602] width 376 height 18
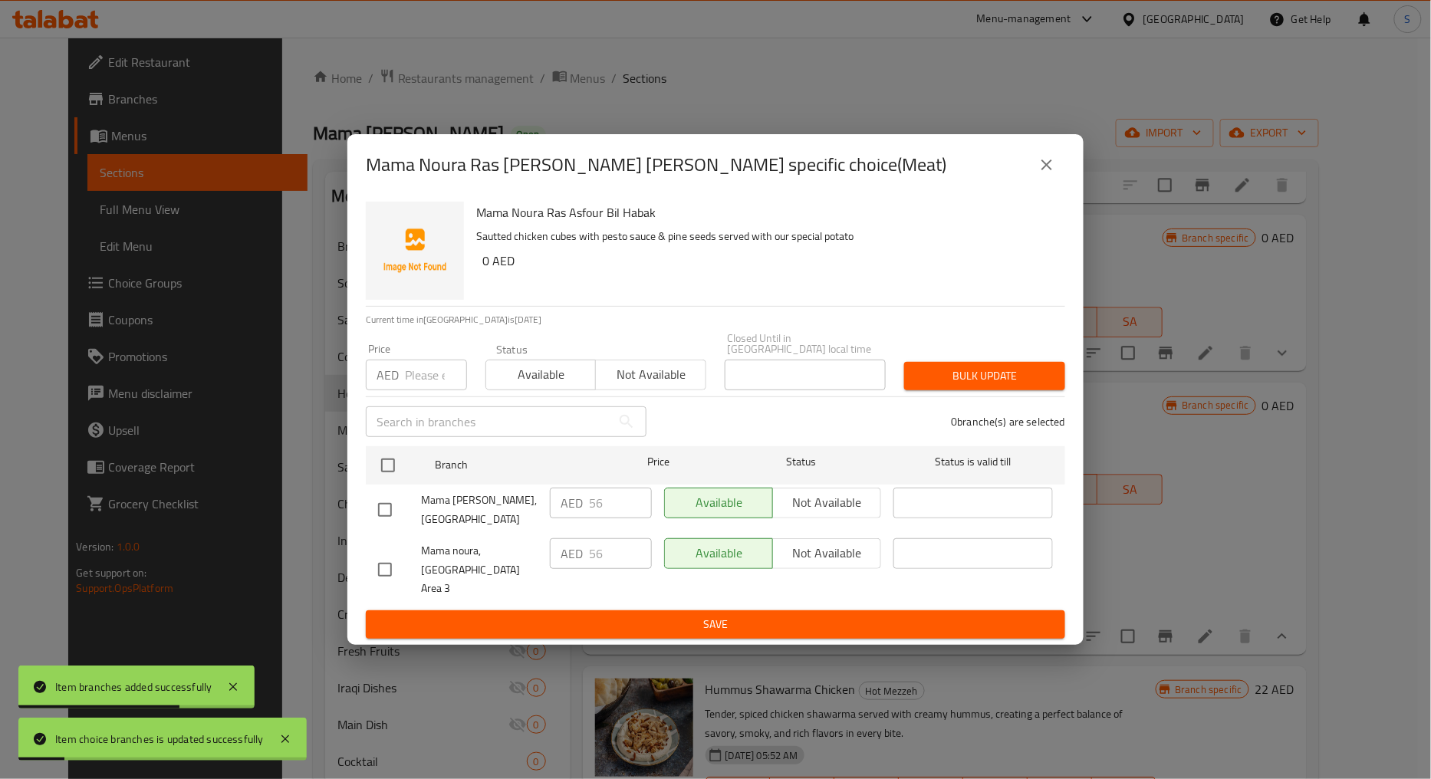
click at [393, 573] on input "checkbox" at bounding box center [385, 570] width 32 height 32
checkbox input "true"
click at [656, 386] on span "Not available" at bounding box center [650, 374] width 97 height 22
click at [987, 390] on button "Bulk update" at bounding box center [984, 376] width 161 height 28
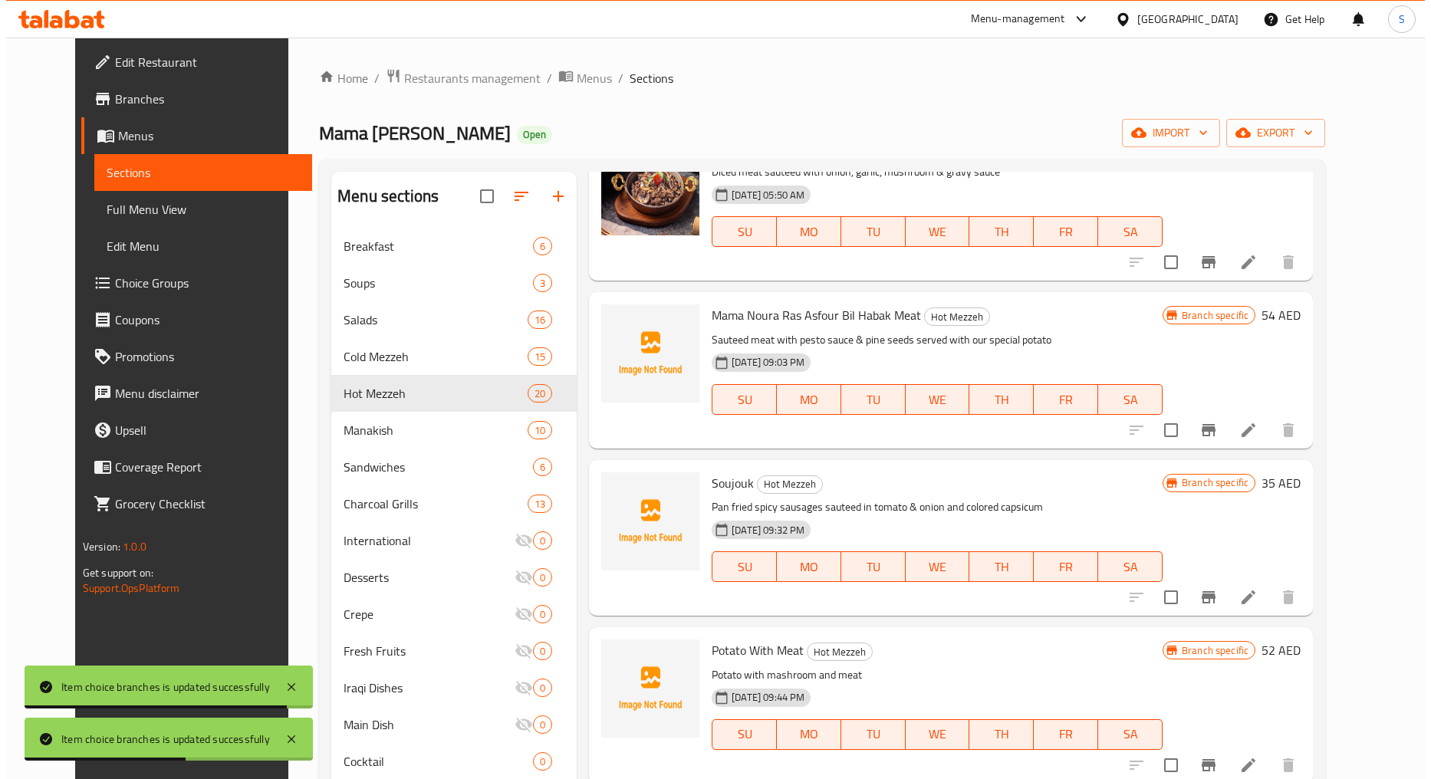
scroll to position [0, 0]
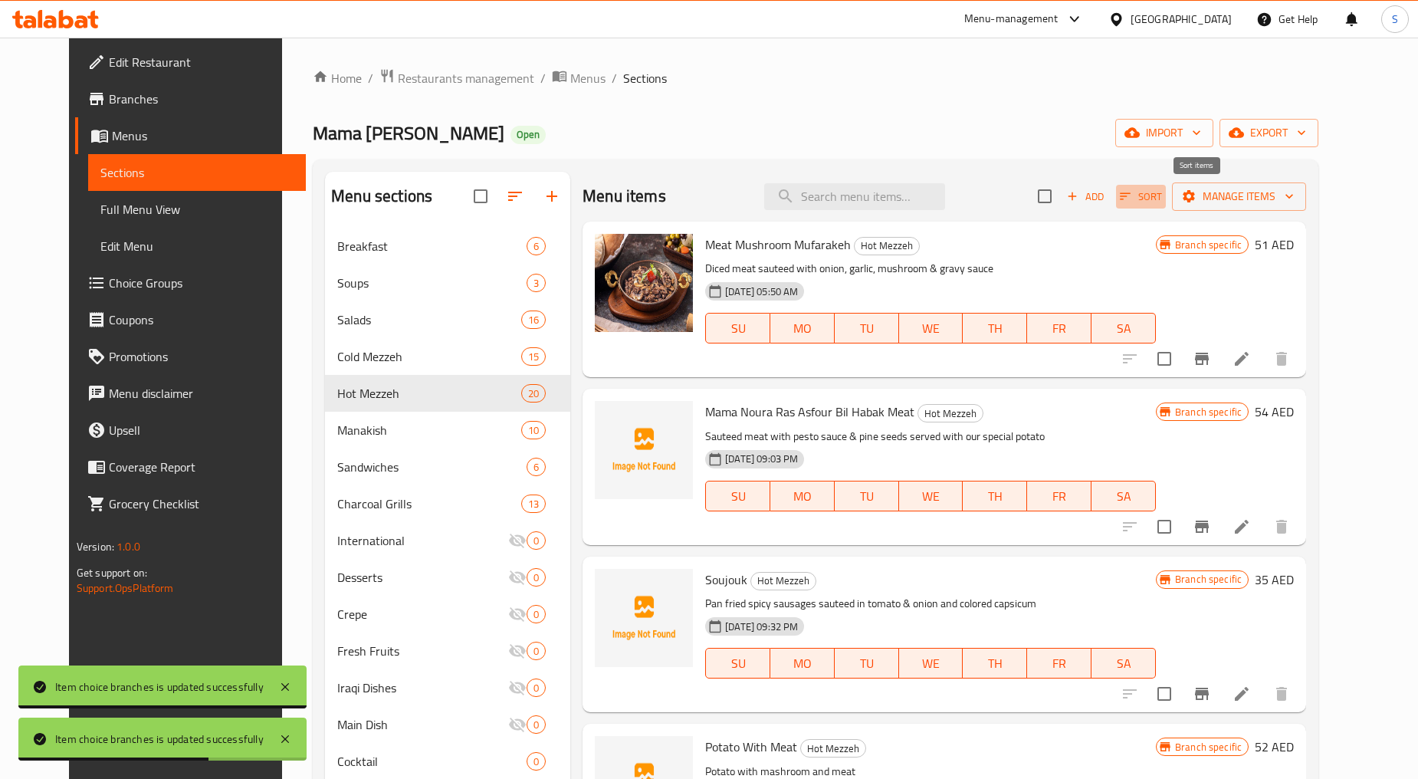
click at [1162, 205] on span "Sort" at bounding box center [1141, 197] width 42 height 18
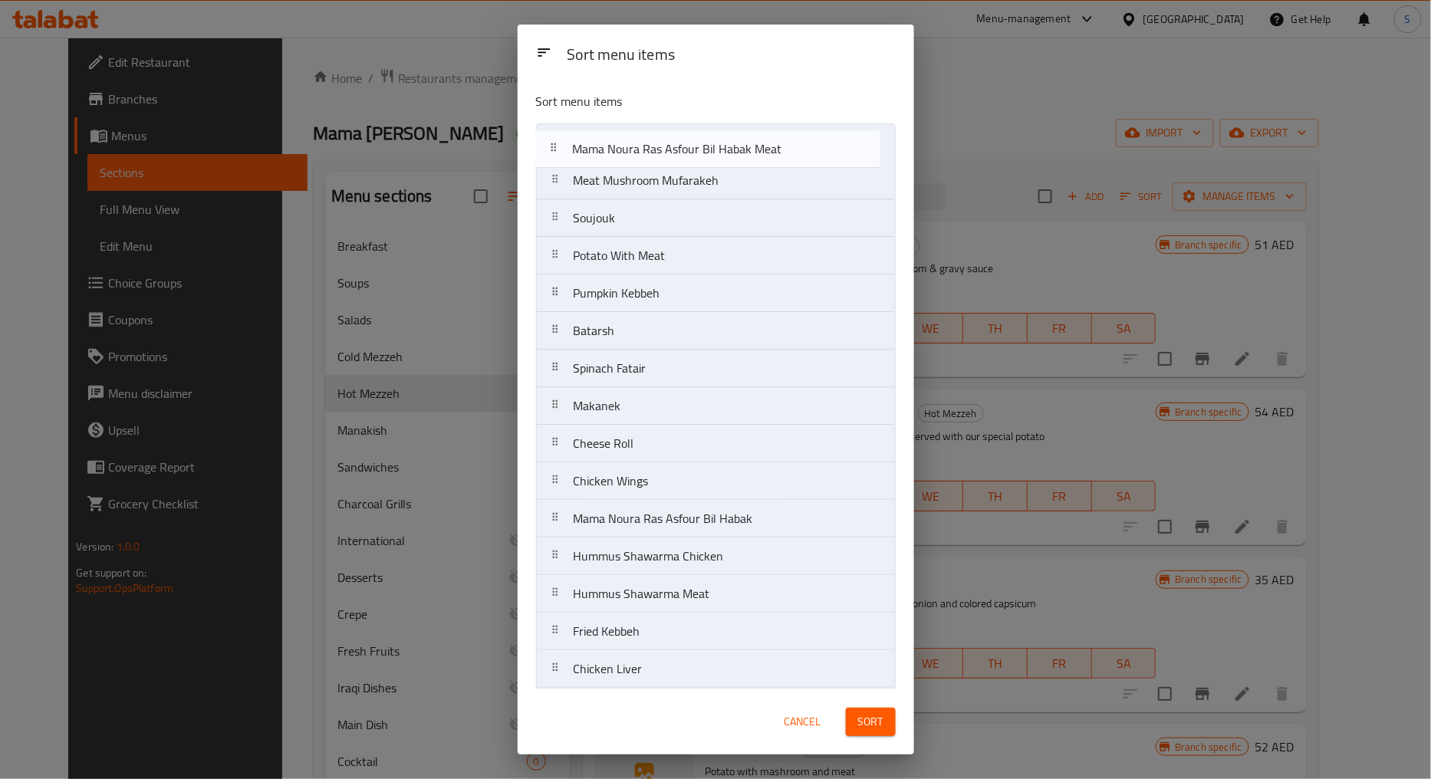
drag, startPoint x: 542, startPoint y: 189, endPoint x: 541, endPoint y: 151, distance: 37.6
click at [541, 151] on nav "Meat Mushroom Mufarakeh Mama Noura Ras Asfour Bil Habak Meat Soujouk Potato Wit…" at bounding box center [716, 499] width 360 height 753
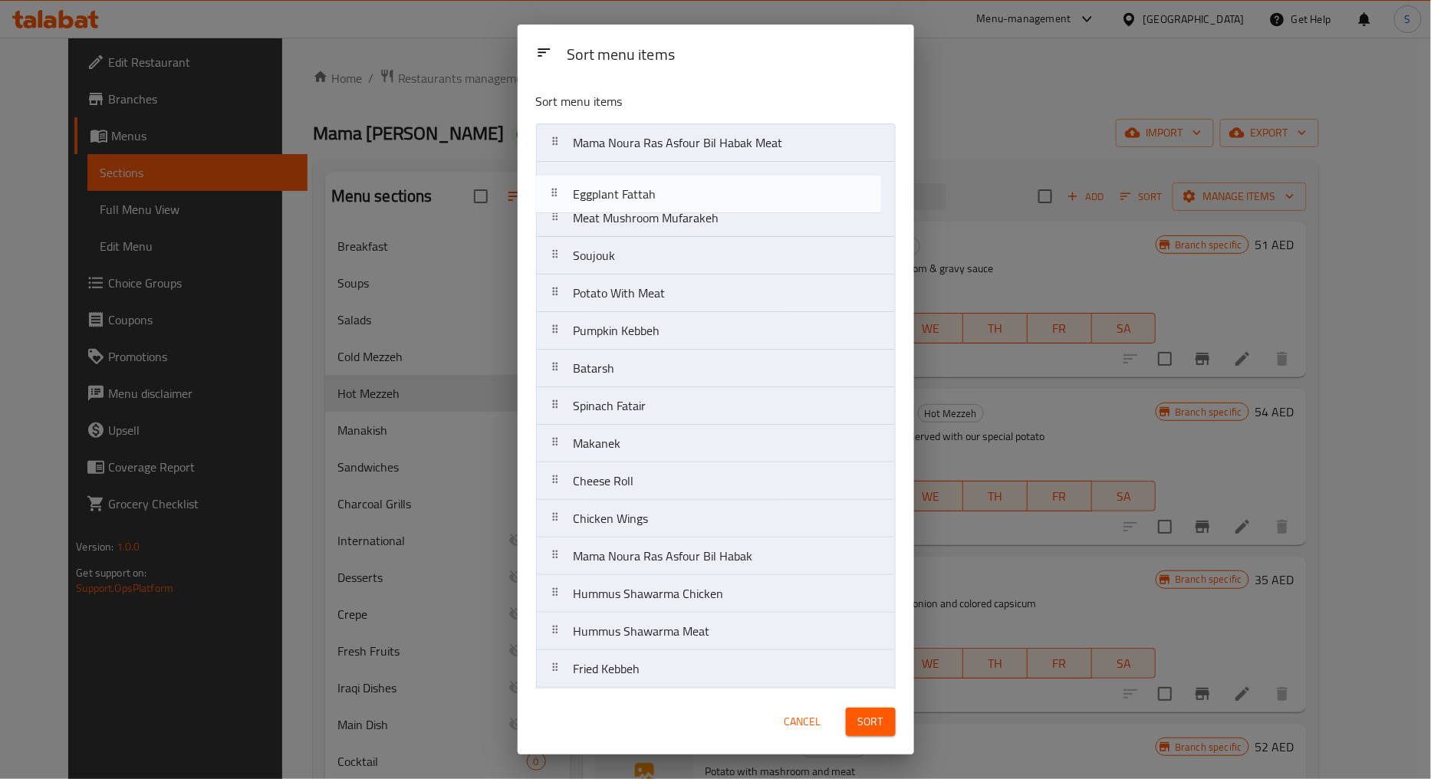
drag, startPoint x: 555, startPoint y: 596, endPoint x: 557, endPoint y: 182, distance: 413.3
click at [557, 182] on nav "Mama Noura Ras Asfour Bil Habak Meat Meat Mushroom Mufarakeh Soujouk Potato Wit…" at bounding box center [716, 499] width 360 height 753
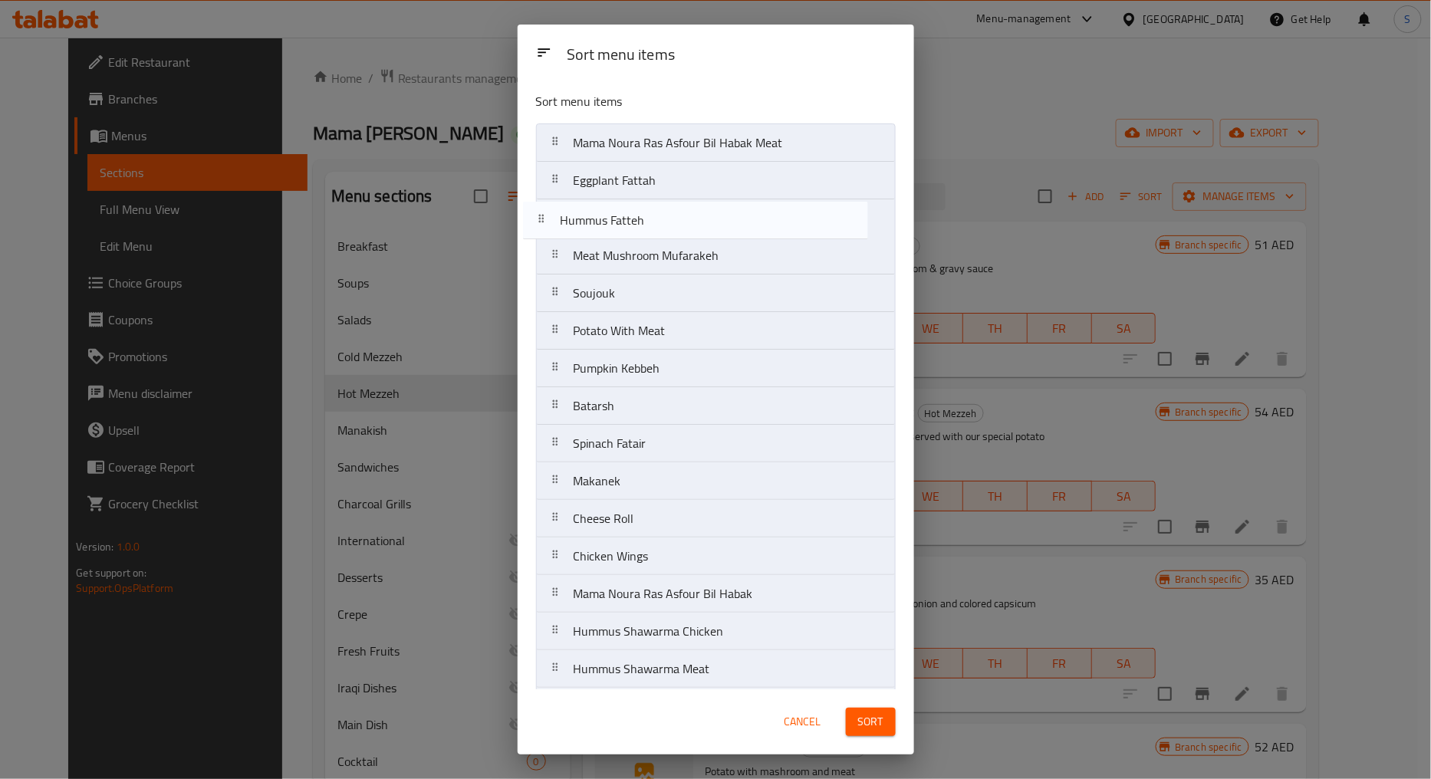
drag, startPoint x: 557, startPoint y: 596, endPoint x: 540, endPoint y: 220, distance: 376.1
click at [540, 220] on nav "Mama Noura Ras Asfour Bil Habak Meat Eggplant Fattah Meat Mushroom Mufarakeh So…" at bounding box center [716, 499] width 360 height 753
drag, startPoint x: 547, startPoint y: 297, endPoint x: 549, endPoint y: 253, distance: 44.5
click at [549, 253] on nav "Mama Noura Ras Asfour Bil Habak Meat Eggplant Fattah Hummus Fatteh Meat Mushroo…" at bounding box center [716, 499] width 360 height 753
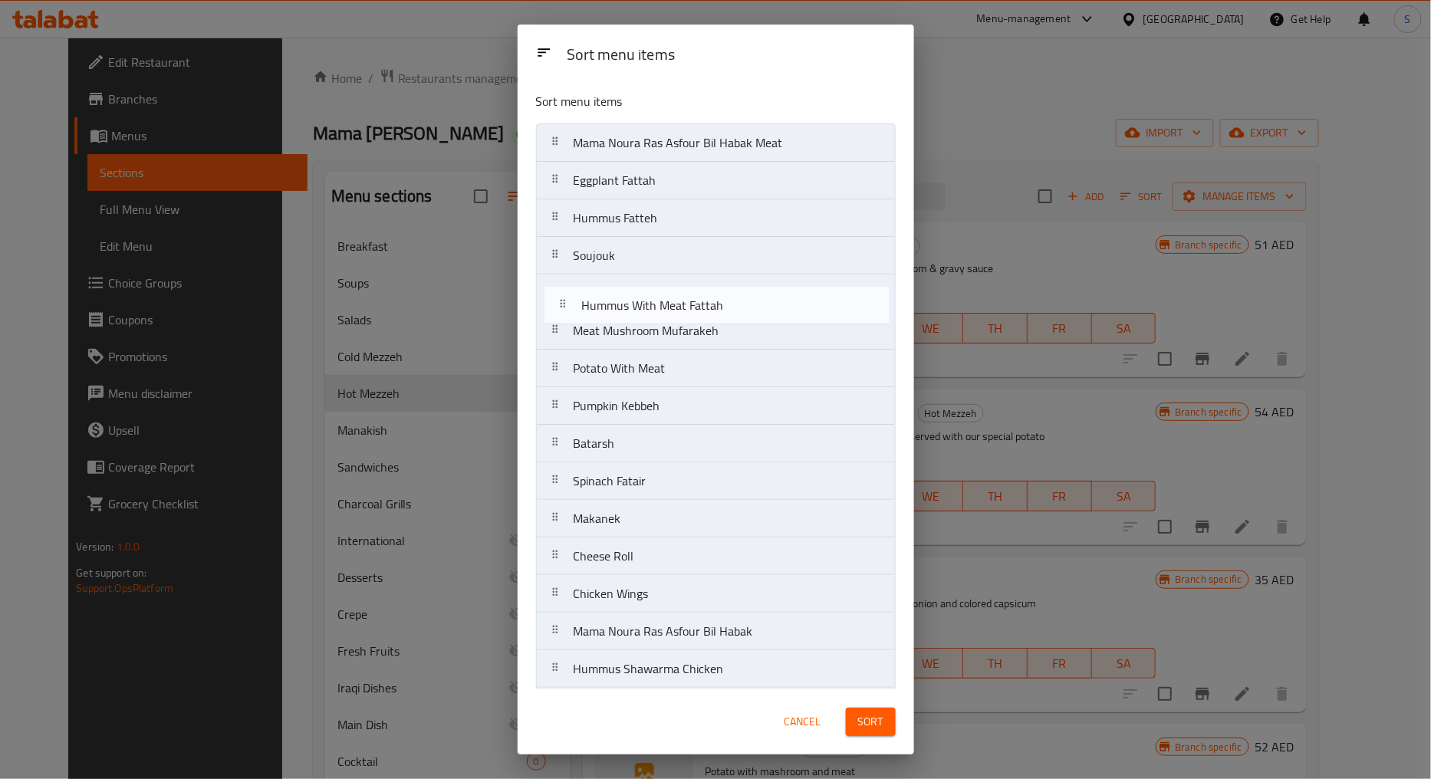
drag, startPoint x: 556, startPoint y: 632, endPoint x: 564, endPoint y: 301, distance: 331.3
click at [564, 301] on nav "Mama Noura Ras Asfour Bil Habak Meat Eggplant Fattah Hummus Fatteh Soujouk Meat…" at bounding box center [716, 499] width 360 height 753
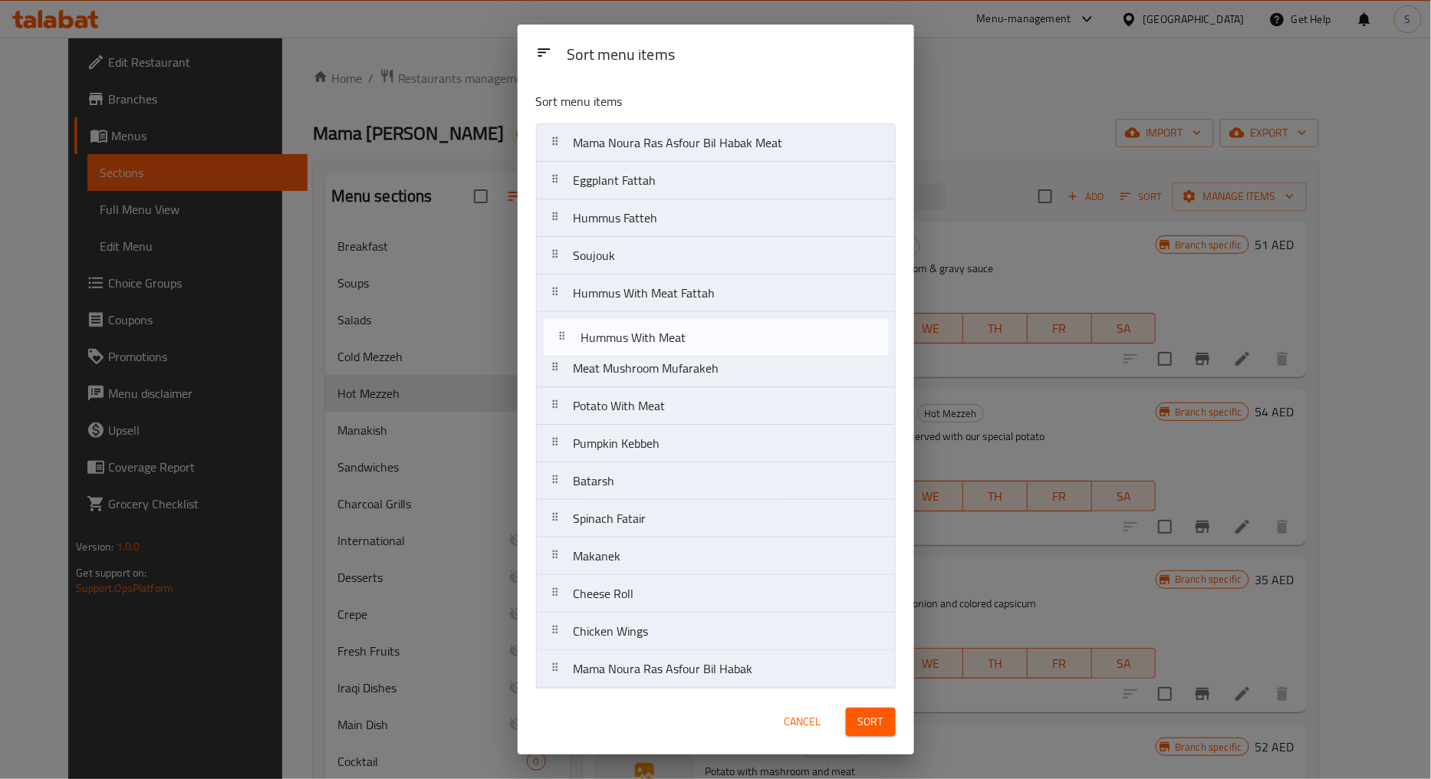
drag, startPoint x: 556, startPoint y: 673, endPoint x: 561, endPoint y: 337, distance: 335.9
click at [561, 337] on nav "Mama Noura Ras Asfour Bil Habak Meat Eggplant Fattah Hummus Fatteh Soujouk Humm…" at bounding box center [716, 499] width 360 height 753
drag, startPoint x: 546, startPoint y: 410, endPoint x: 556, endPoint y: 359, distance: 52.3
click at [556, 359] on nav "Mama Noura Ras Asfour Bil Habak Meat Eggplant Fattah Hummus Fatteh Soujouk Humm…" at bounding box center [716, 499] width 360 height 753
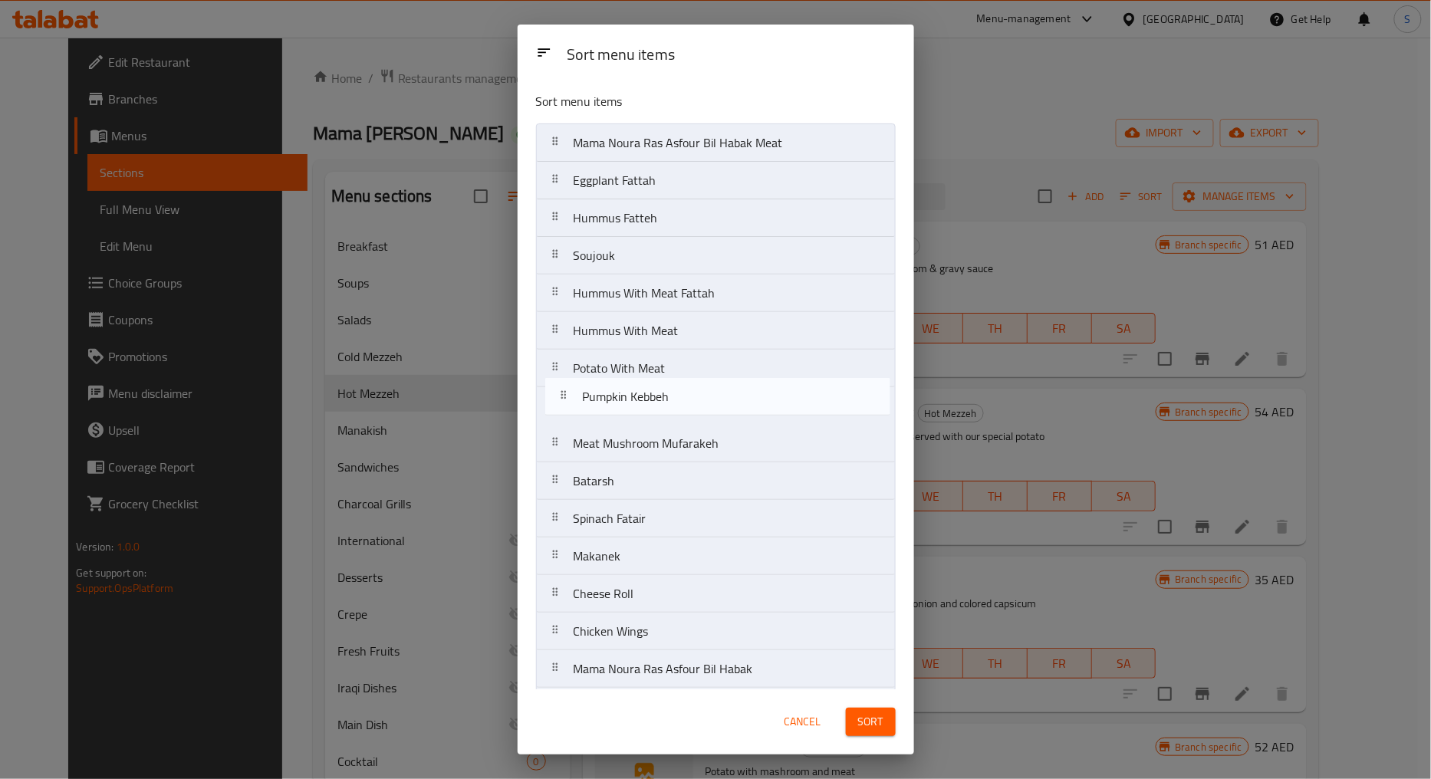
drag, startPoint x: 554, startPoint y: 445, endPoint x: 562, endPoint y: 393, distance: 52.7
click at [562, 393] on nav "Mama Noura Ras Asfour Bil Habak Meat Eggplant Fattah Hummus Fatteh Soujouk Humm…" at bounding box center [716, 499] width 360 height 753
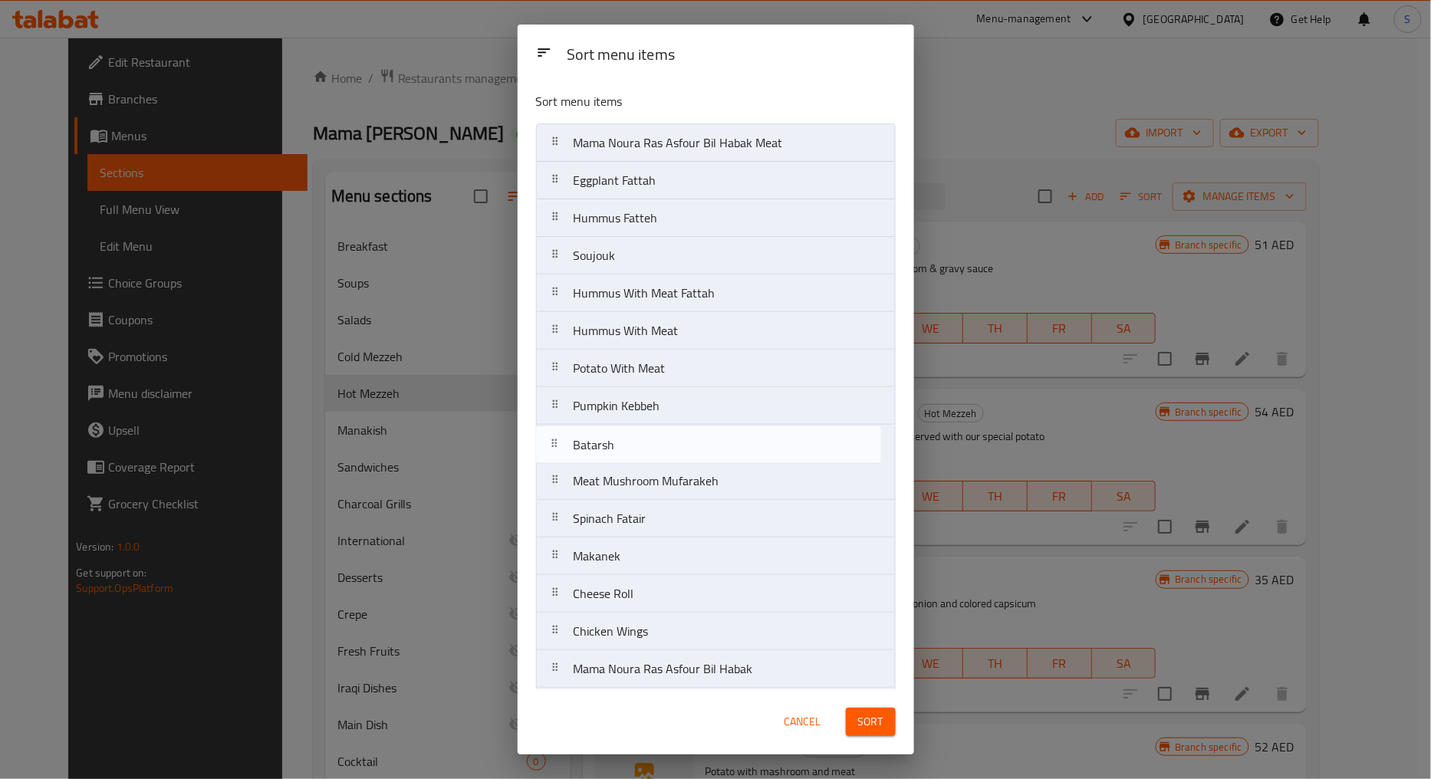
drag, startPoint x: 554, startPoint y: 485, endPoint x: 554, endPoint y: 441, distance: 44.5
click at [554, 441] on nav "Mama Noura Ras Asfour Bil Habak Meat Eggplant Fattah Hummus Fatteh Soujouk Humm…" at bounding box center [716, 499] width 360 height 753
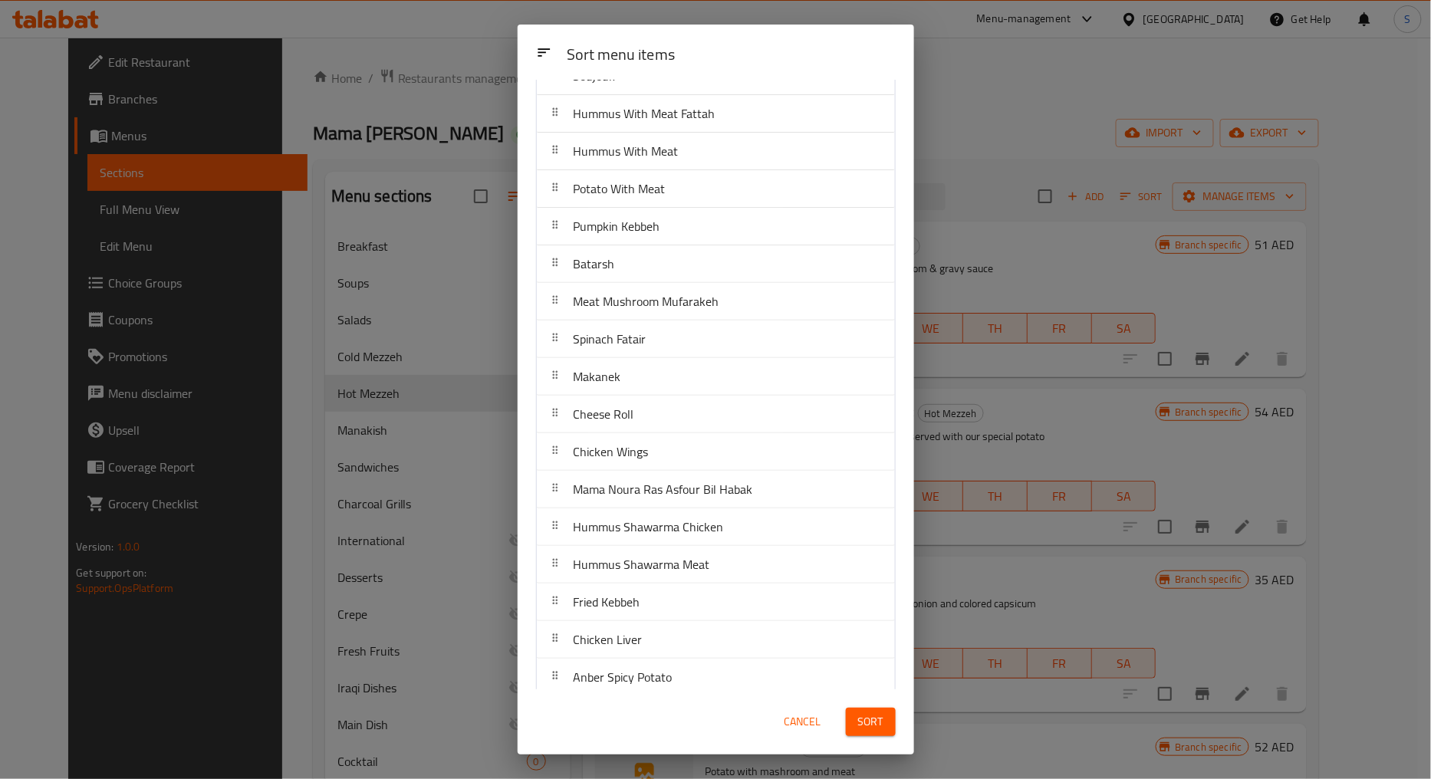
scroll to position [193, 0]
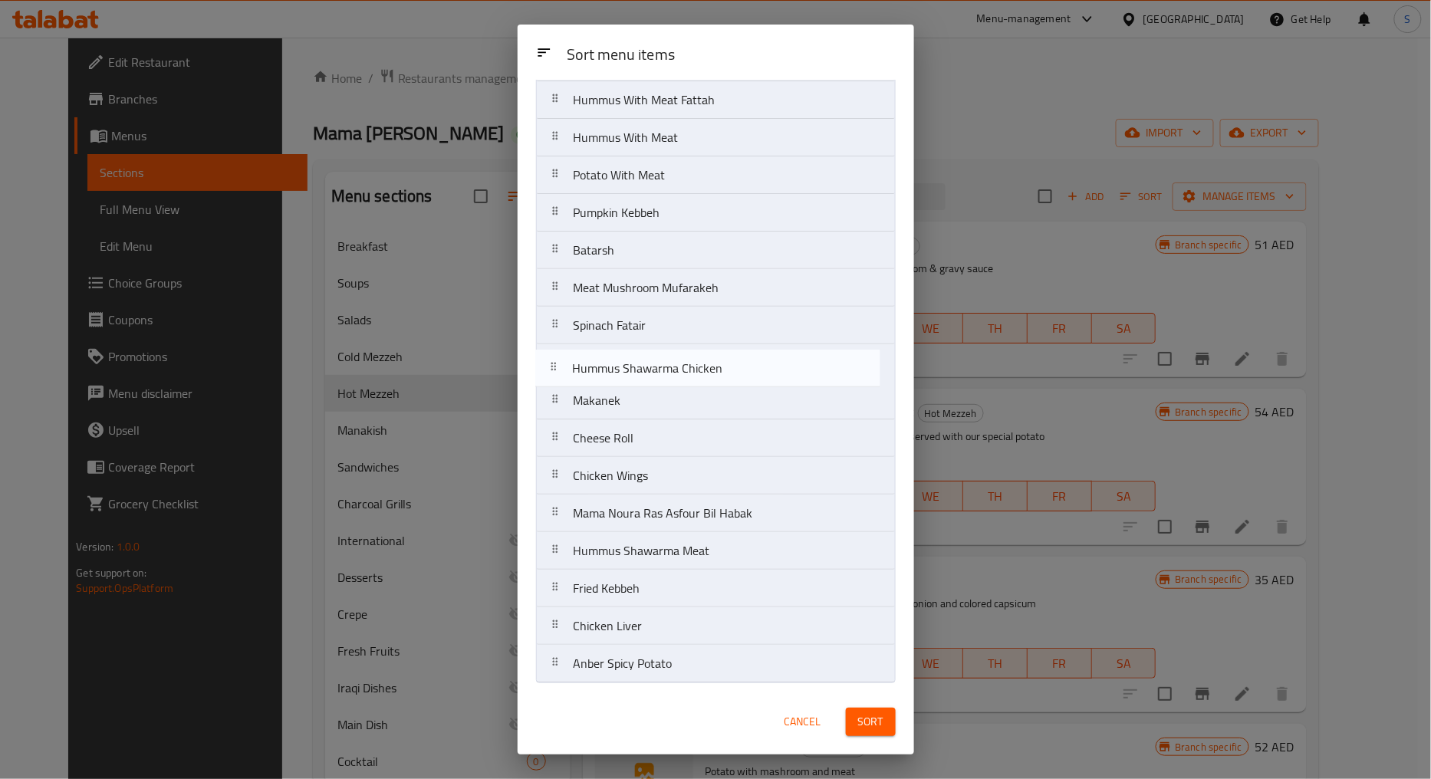
drag, startPoint x: 556, startPoint y: 518, endPoint x: 557, endPoint y: 350, distance: 167.9
click at [557, 350] on nav "Mama Noura Ras Asfour Bil Habak Meat Eggplant Fattah Hummus Fatteh Soujouk Humm…" at bounding box center [716, 306] width 360 height 753
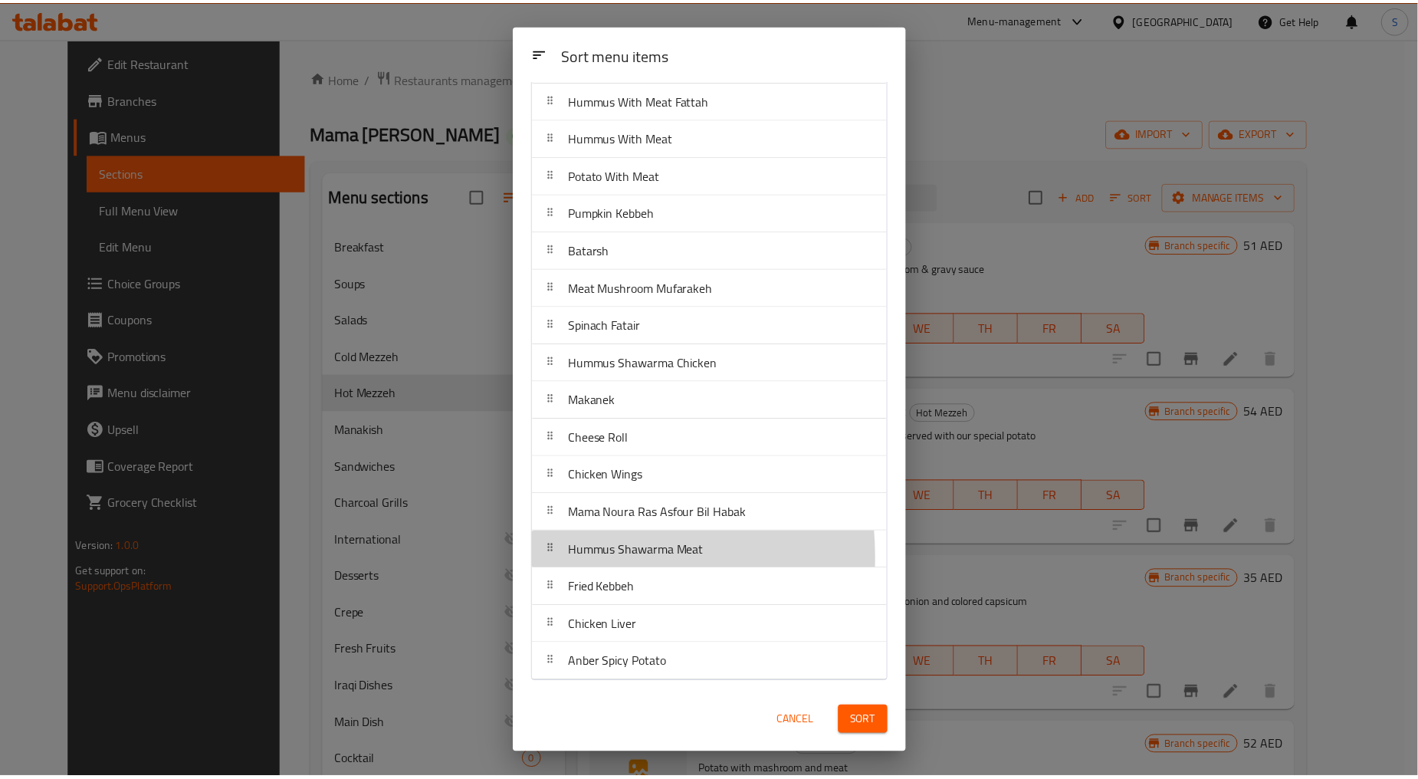
scroll to position [194, 0]
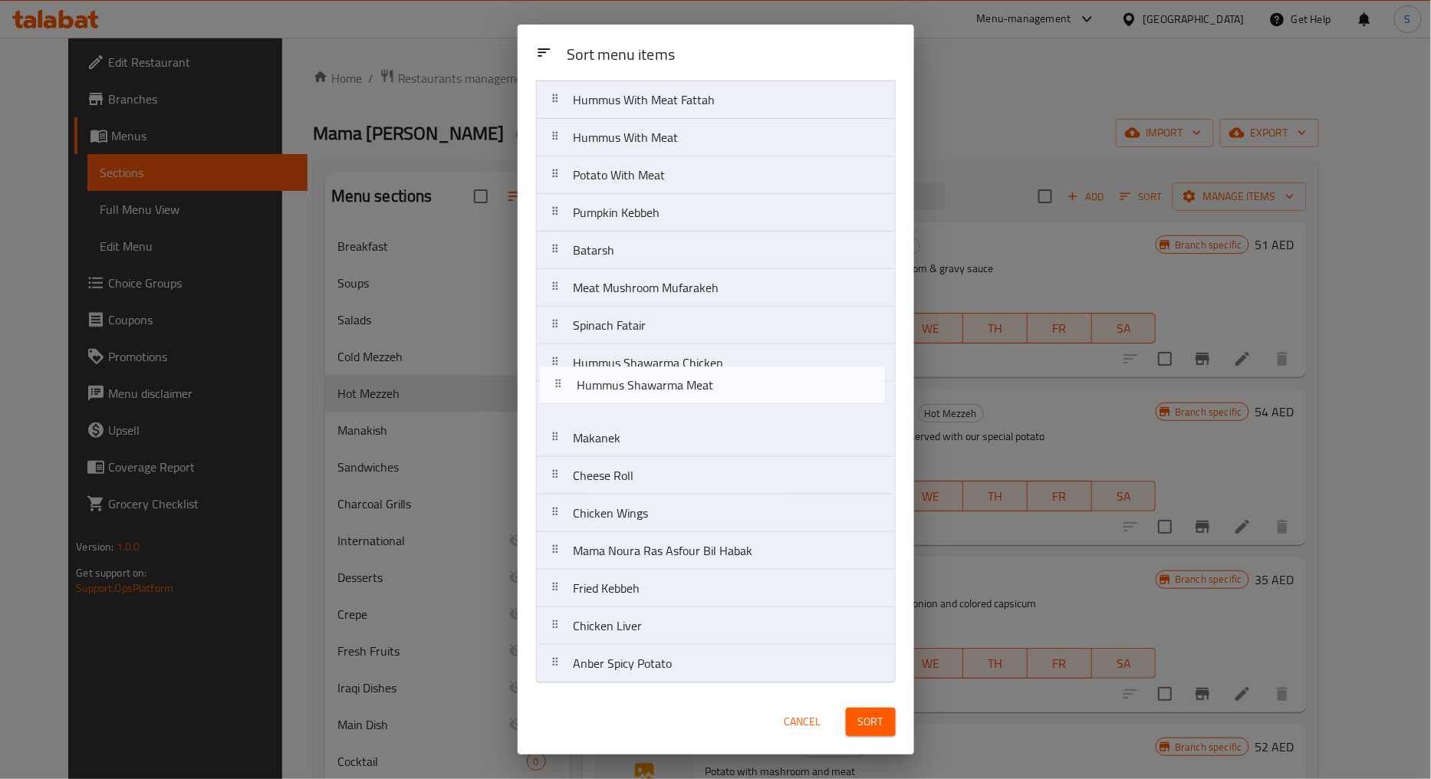
drag, startPoint x: 557, startPoint y: 560, endPoint x: 560, endPoint y: 390, distance: 170.2
click at [560, 390] on nav "Mama Noura Ras Asfour Bil Habak Meat Eggplant Fattah Hummus Fatteh Soujouk Humm…" at bounding box center [716, 306] width 360 height 753
drag, startPoint x: 553, startPoint y: 446, endPoint x: 564, endPoint y: 396, distance: 51.1
click at [564, 396] on nav "Mama Noura Ras Asfour Bil Habak Meat Eggplant Fattah Hummus Fatteh Soujouk Humm…" at bounding box center [716, 306] width 360 height 753
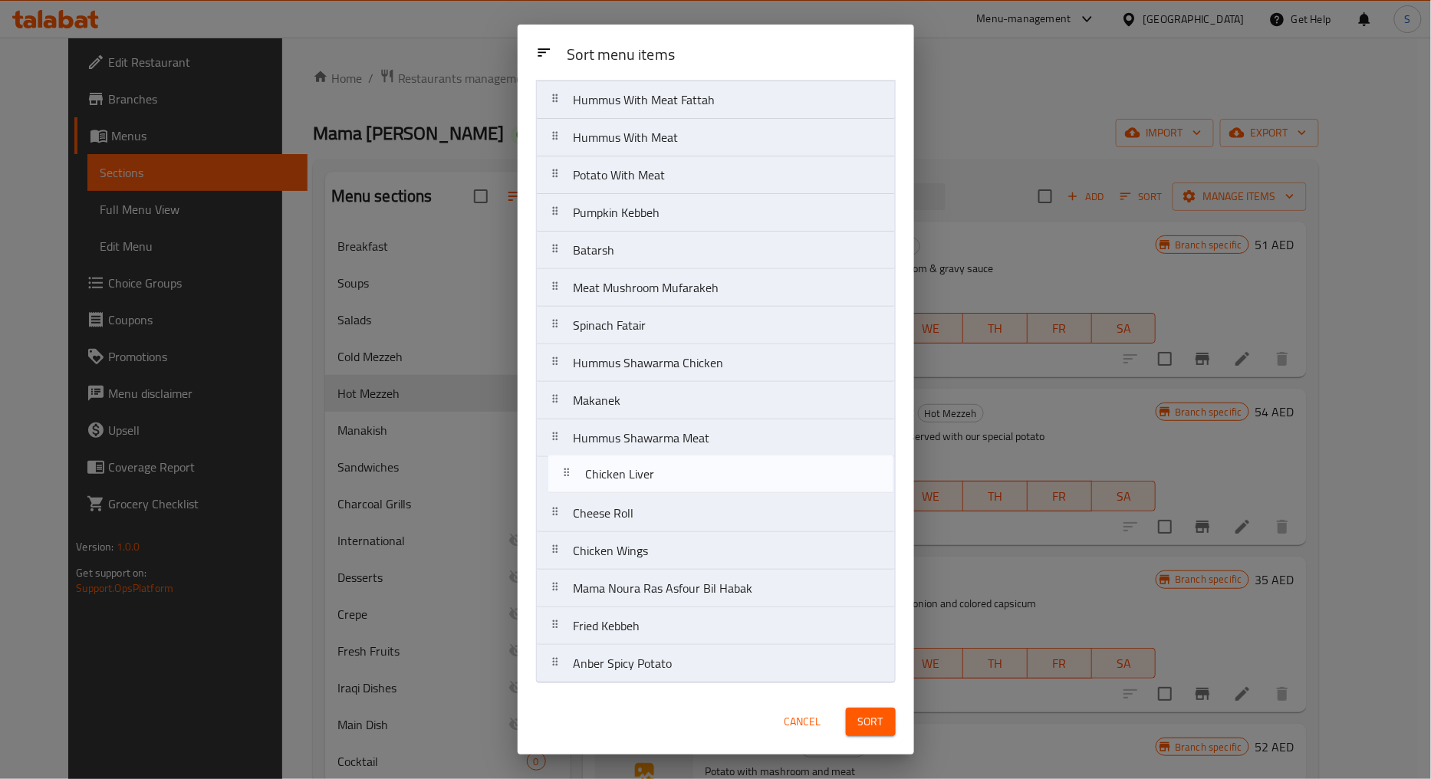
drag, startPoint x: 557, startPoint y: 636, endPoint x: 569, endPoint y: 480, distance: 156.8
click at [569, 480] on nav "Mama Noura Ras Asfour Bil Habak Meat Eggplant Fattah Hummus Fatteh Soujouk Humm…" at bounding box center [716, 306] width 360 height 753
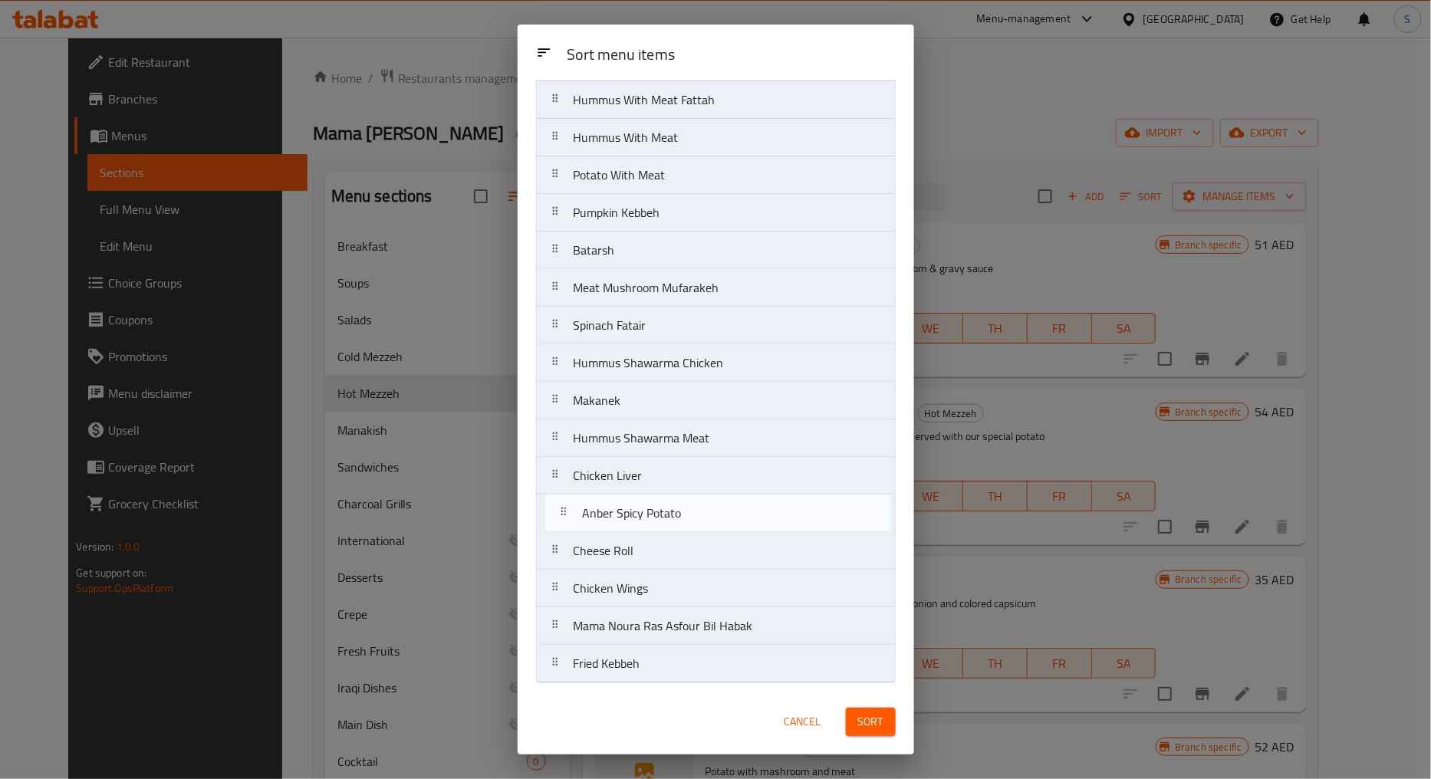
drag, startPoint x: 552, startPoint y: 675, endPoint x: 560, endPoint y: 511, distance: 163.5
click at [560, 511] on nav "Mama Noura Ras Asfour Bil Habak Meat Eggplant Fattah Hummus Fatteh Soujouk Humm…" at bounding box center [716, 306] width 360 height 753
drag, startPoint x: 560, startPoint y: 592, endPoint x: 565, endPoint y: 545, distance: 47.0
click at [565, 545] on nav "Mama Noura Ras Asfour Bil Habak Meat Eggplant Fattah Hummus Fatteh Soujouk Humm…" at bounding box center [716, 306] width 360 height 753
drag, startPoint x: 546, startPoint y: 593, endPoint x: 557, endPoint y: 547, distance: 47.4
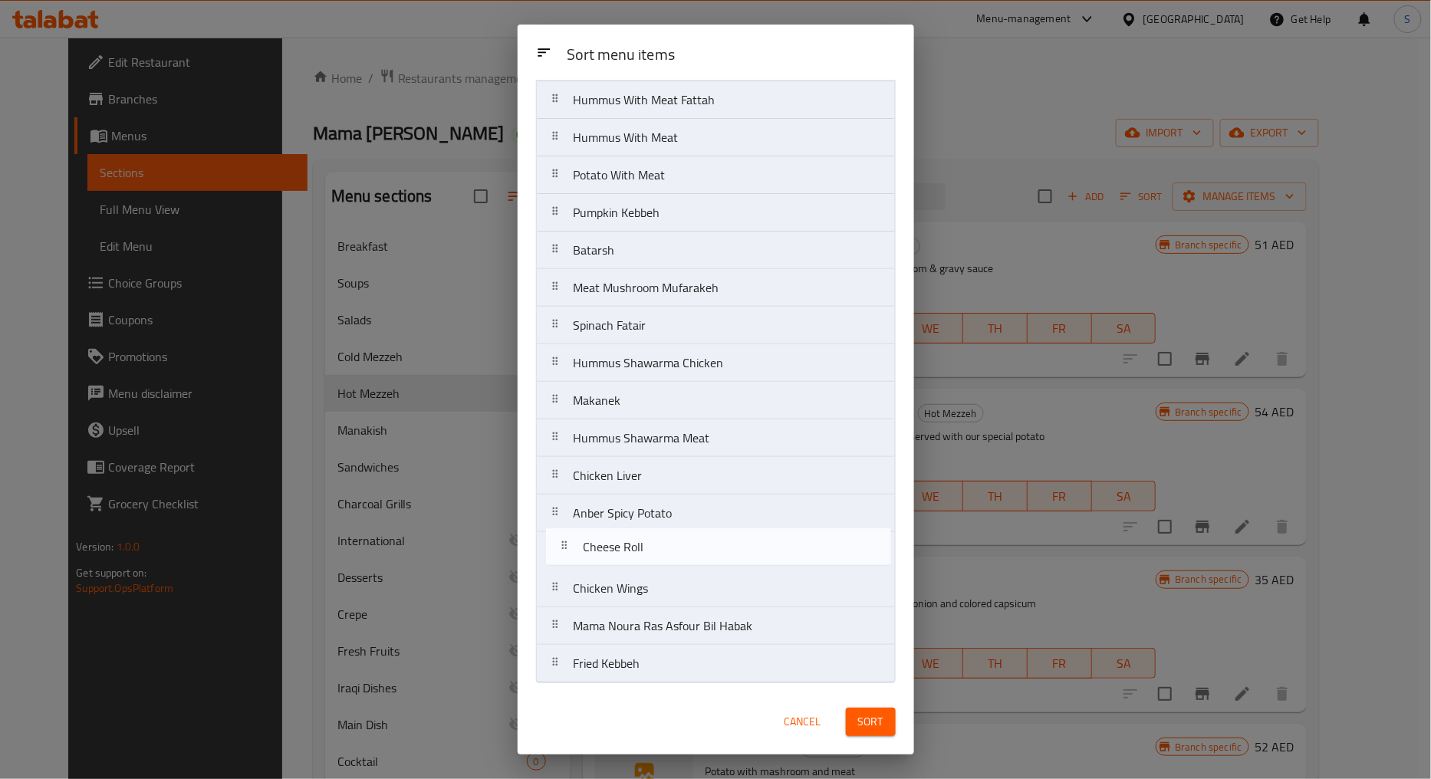
click at [557, 547] on nav "Mama Noura Ras Asfour Bil Habak Meat Eggplant Fattah Hummus Fatteh Soujouk Humm…" at bounding box center [716, 306] width 360 height 753
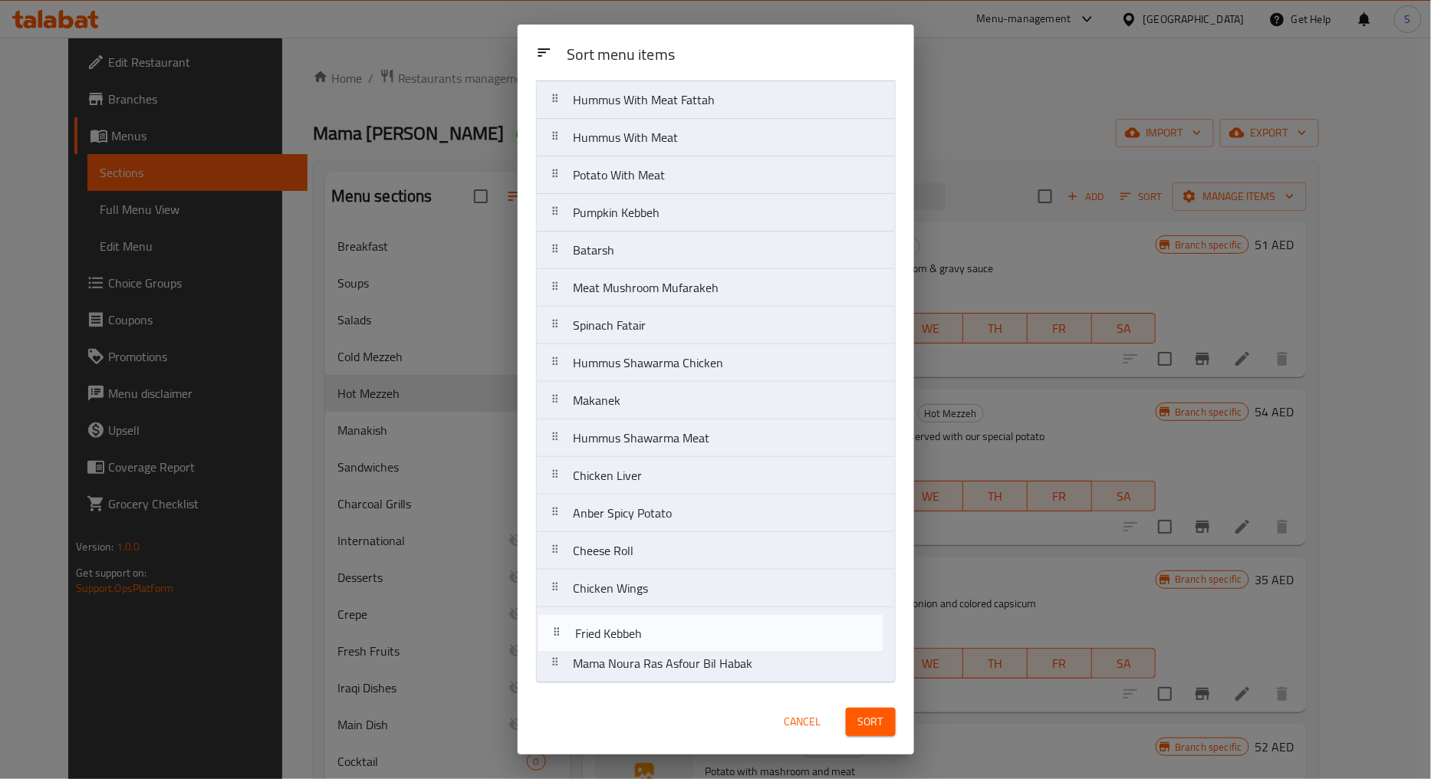
drag, startPoint x: 556, startPoint y: 669, endPoint x: 558, endPoint y: 626, distance: 43.0
click at [558, 626] on nav "Mama Noura Ras Asfour Bil Habak Meat Eggplant Fattah Hummus Fatteh Soujouk Humm…" at bounding box center [716, 306] width 360 height 753
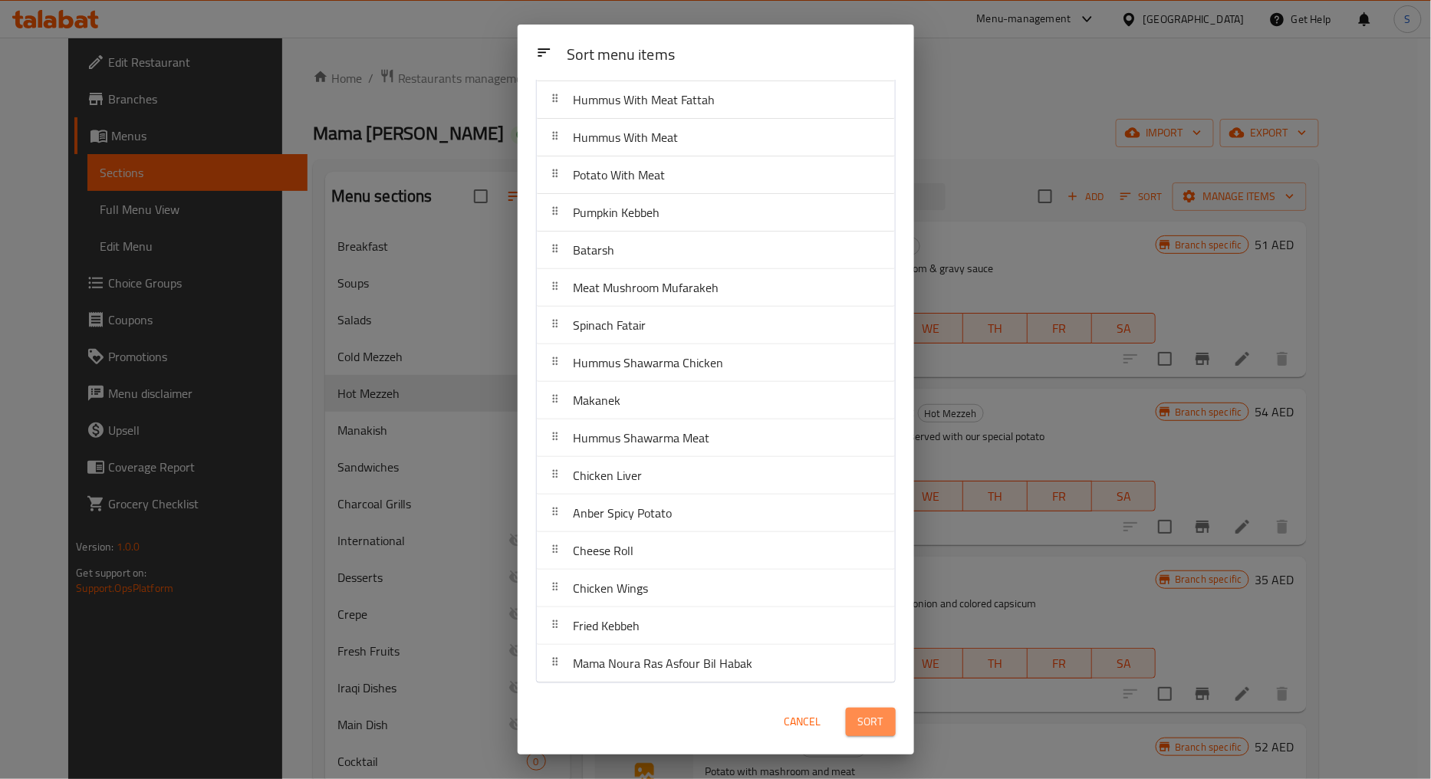
click at [863, 726] on span "Sort" at bounding box center [870, 721] width 25 height 19
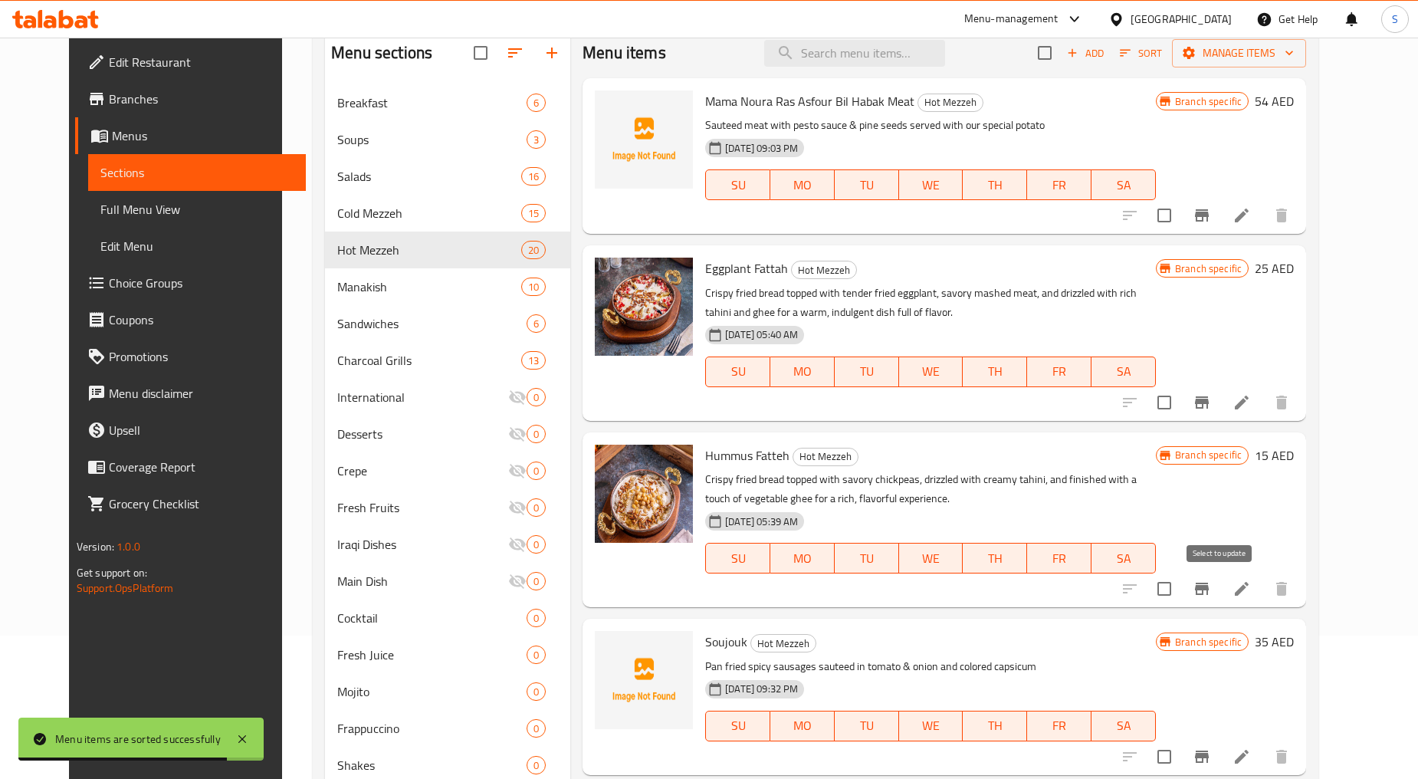
scroll to position [0, 0]
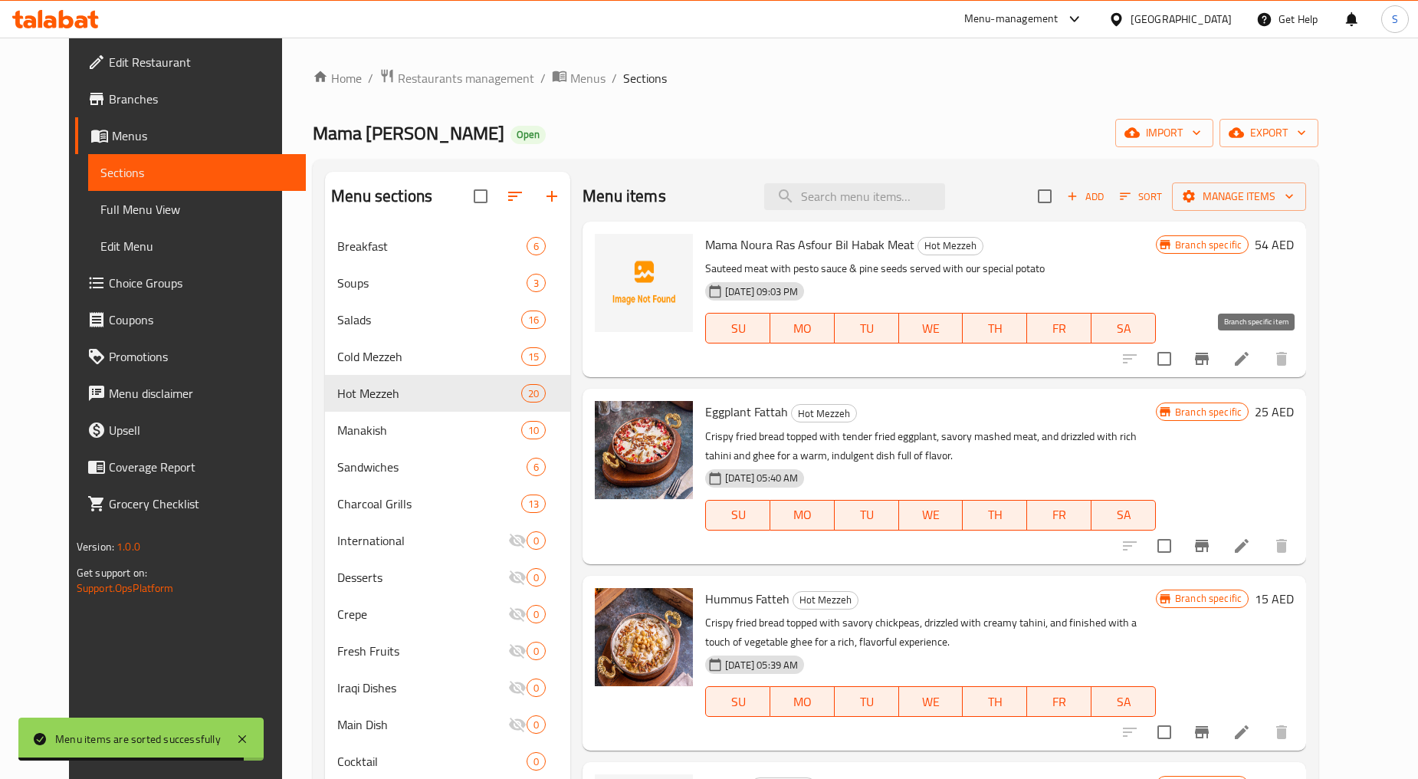
click at [1209, 356] on icon "Branch-specific-item" at bounding box center [1202, 359] width 14 height 12
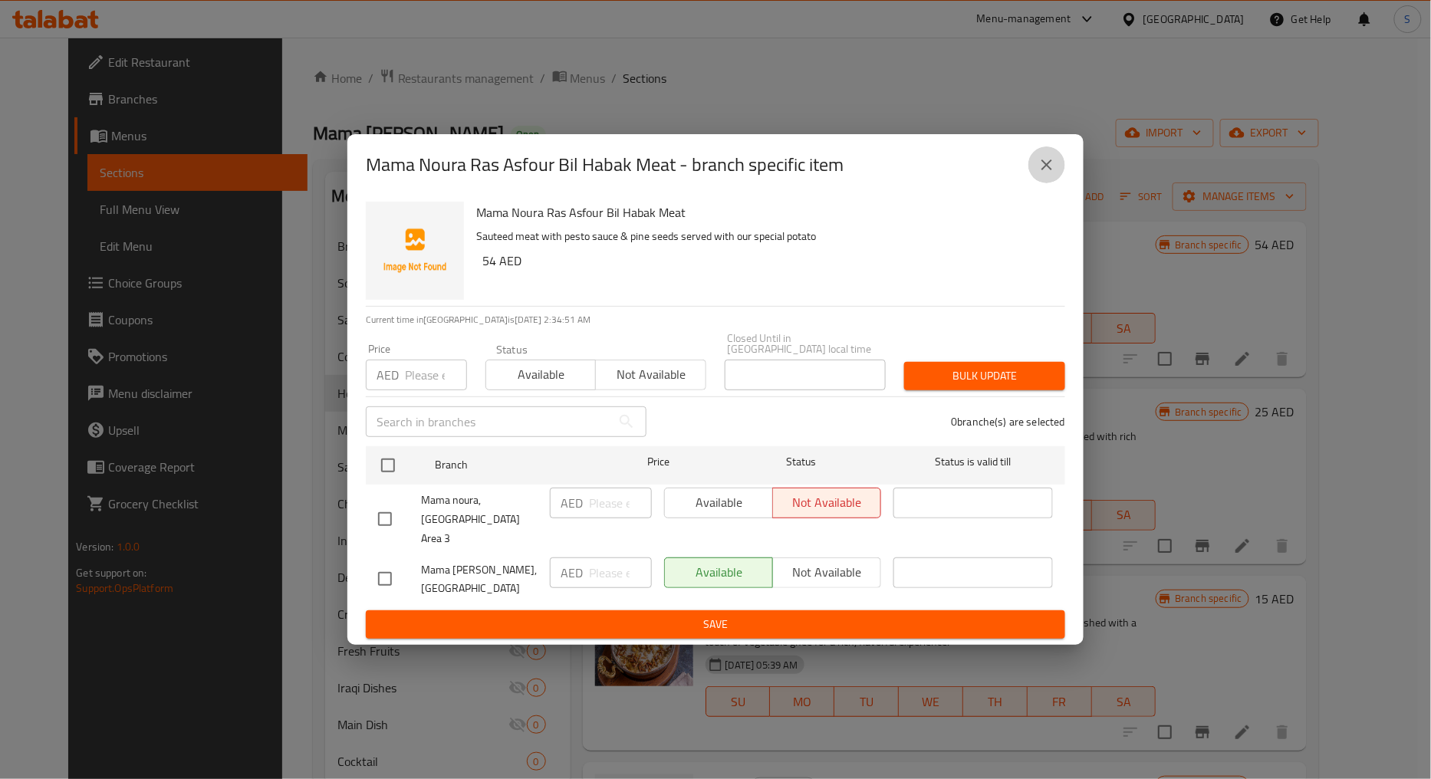
click at [1044, 170] on icon "close" at bounding box center [1046, 164] width 11 height 11
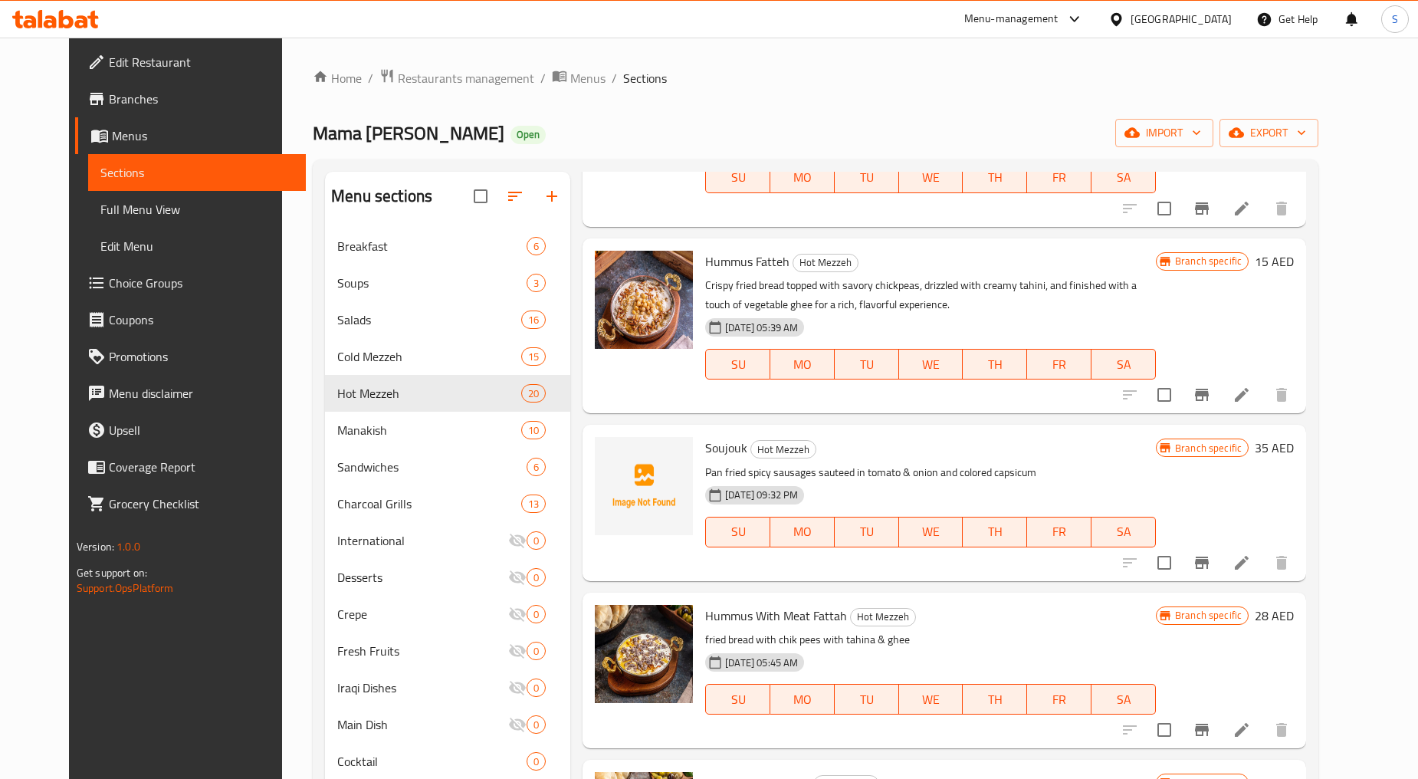
scroll to position [340, 0]
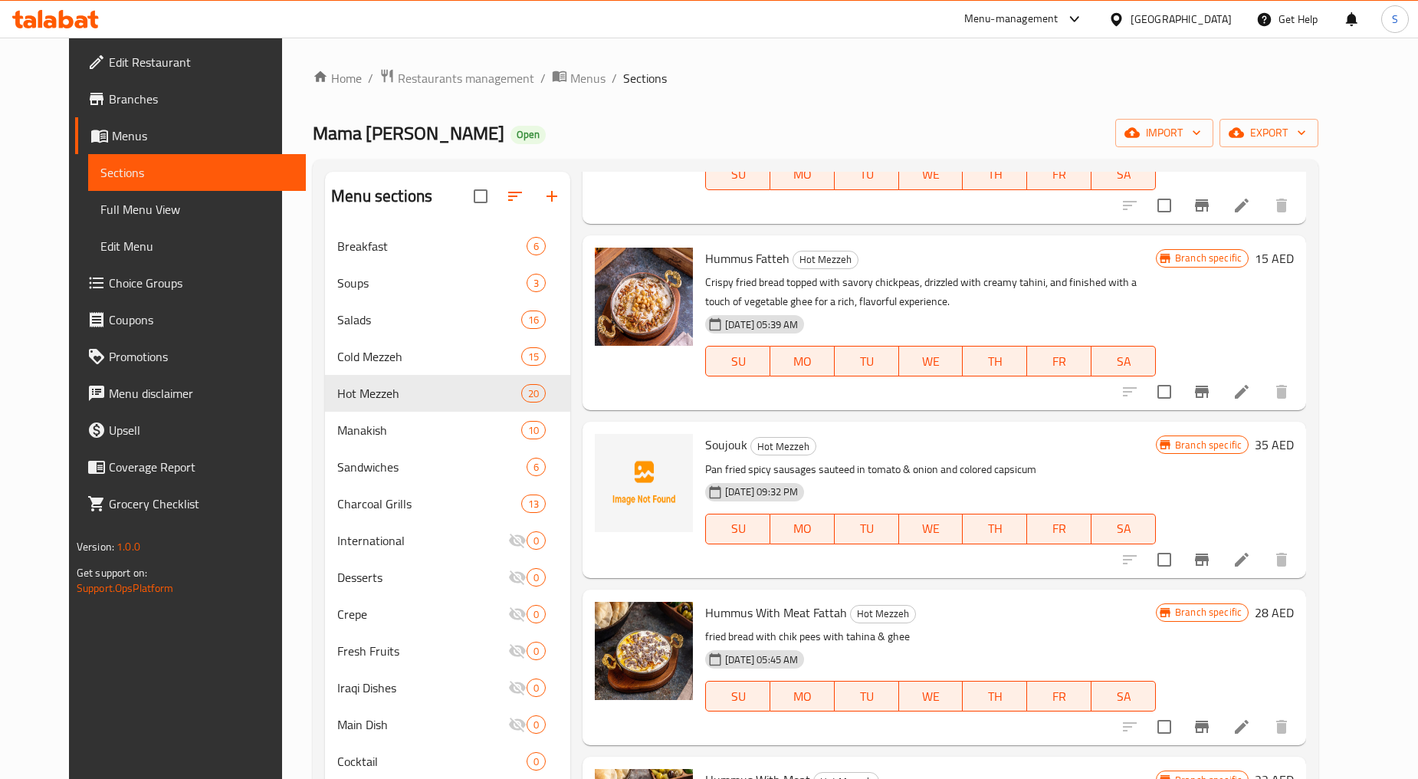
click at [1221, 554] on button "Branch-specific-item" at bounding box center [1202, 559] width 37 height 37
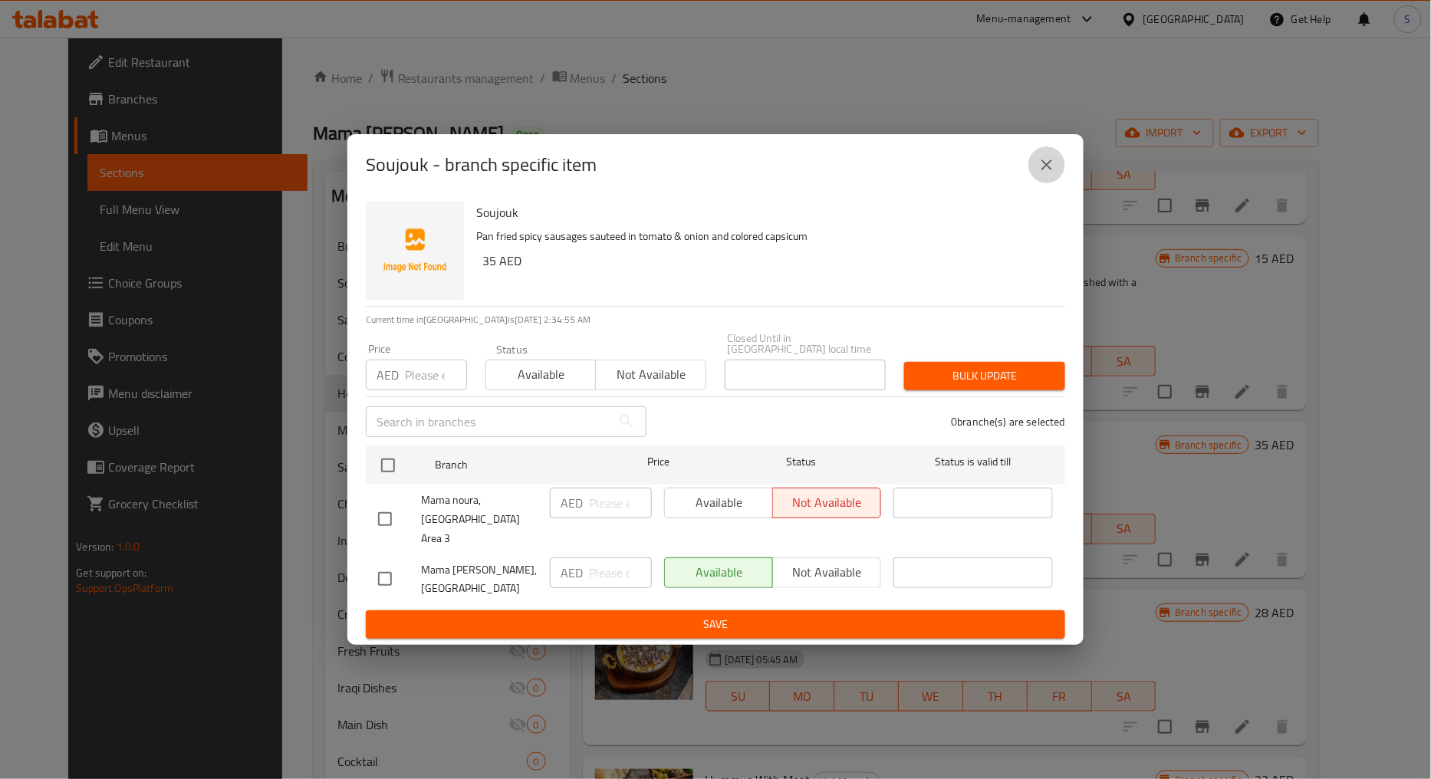
click at [1058, 180] on button "close" at bounding box center [1046, 164] width 37 height 37
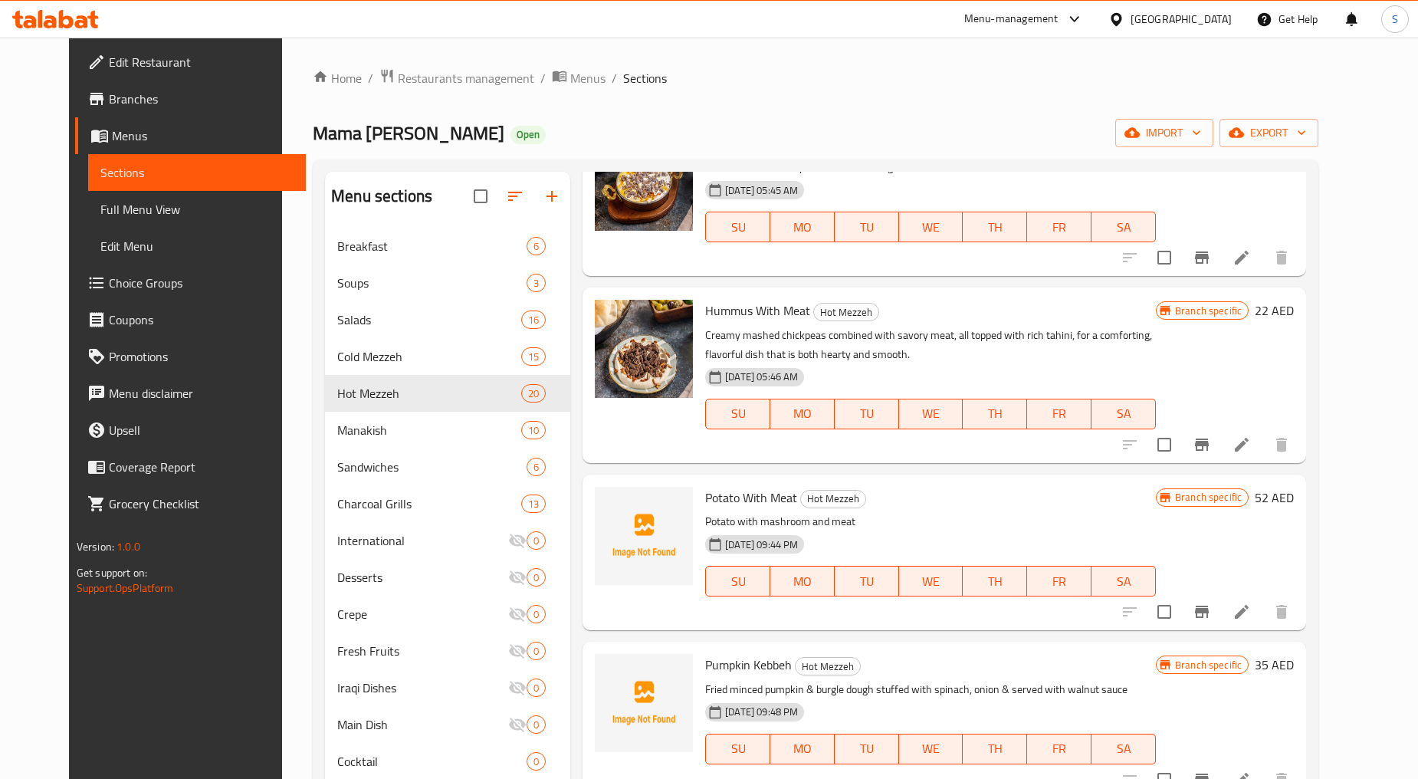
scroll to position [852, 0]
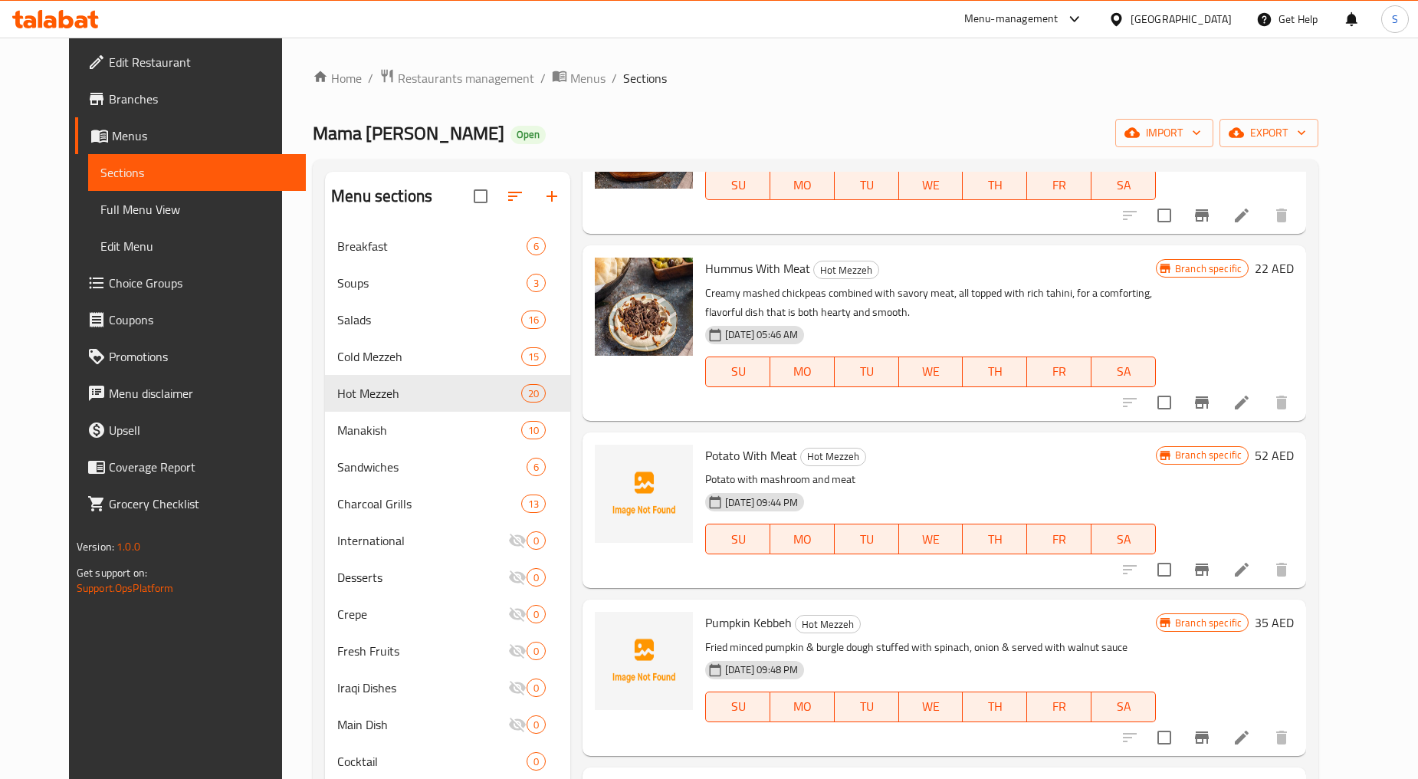
click at [1211, 573] on icon "Branch-specific-item" at bounding box center [1202, 569] width 18 height 18
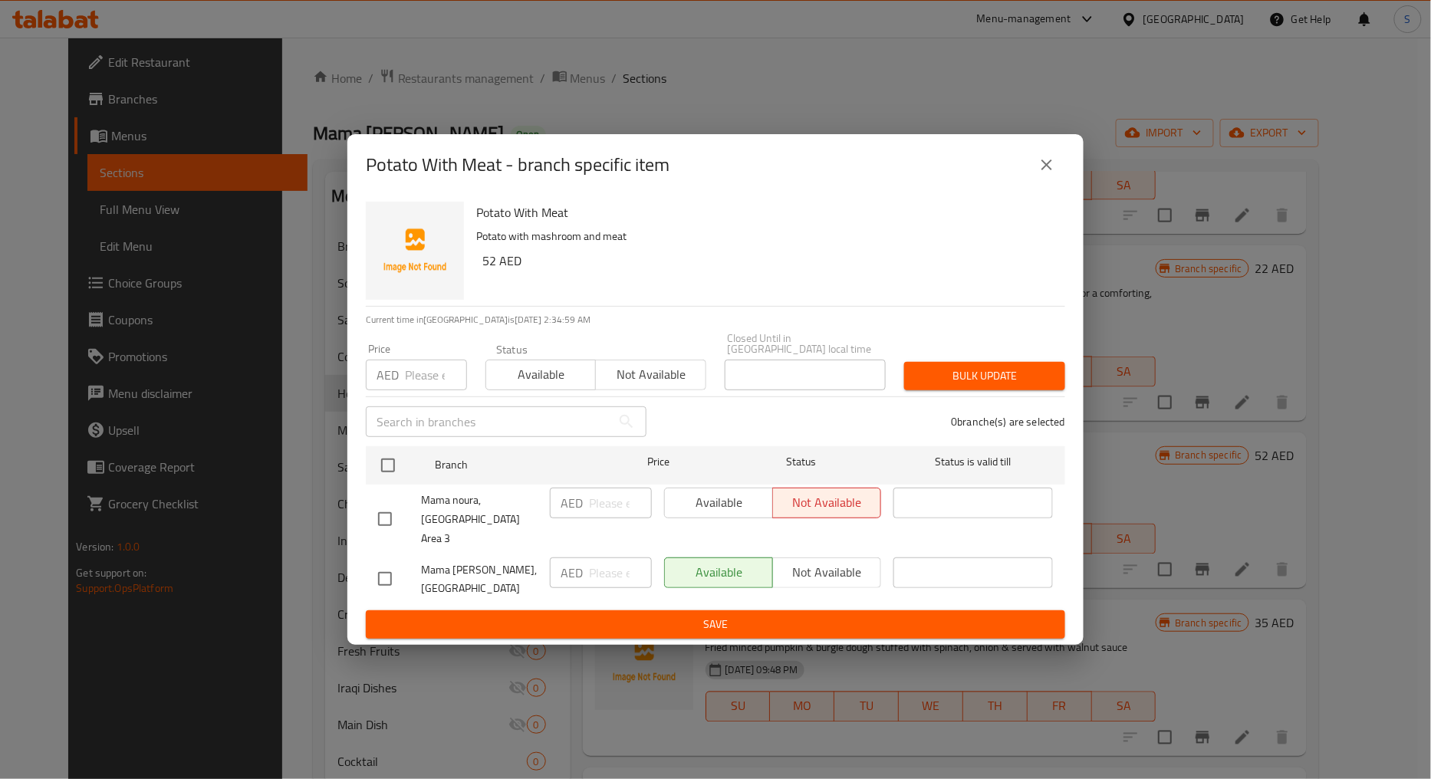
click at [1050, 174] on icon "close" at bounding box center [1046, 165] width 18 height 18
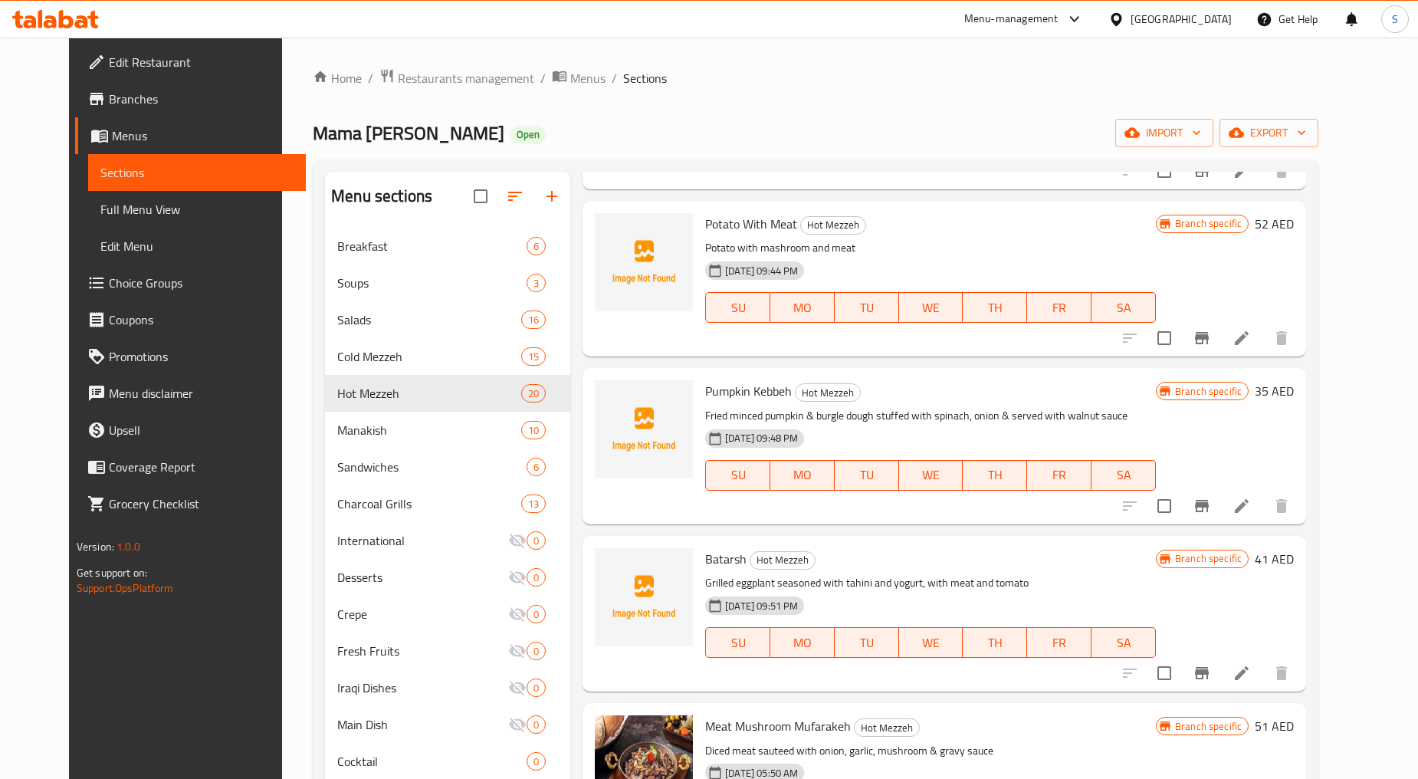
scroll to position [1107, 0]
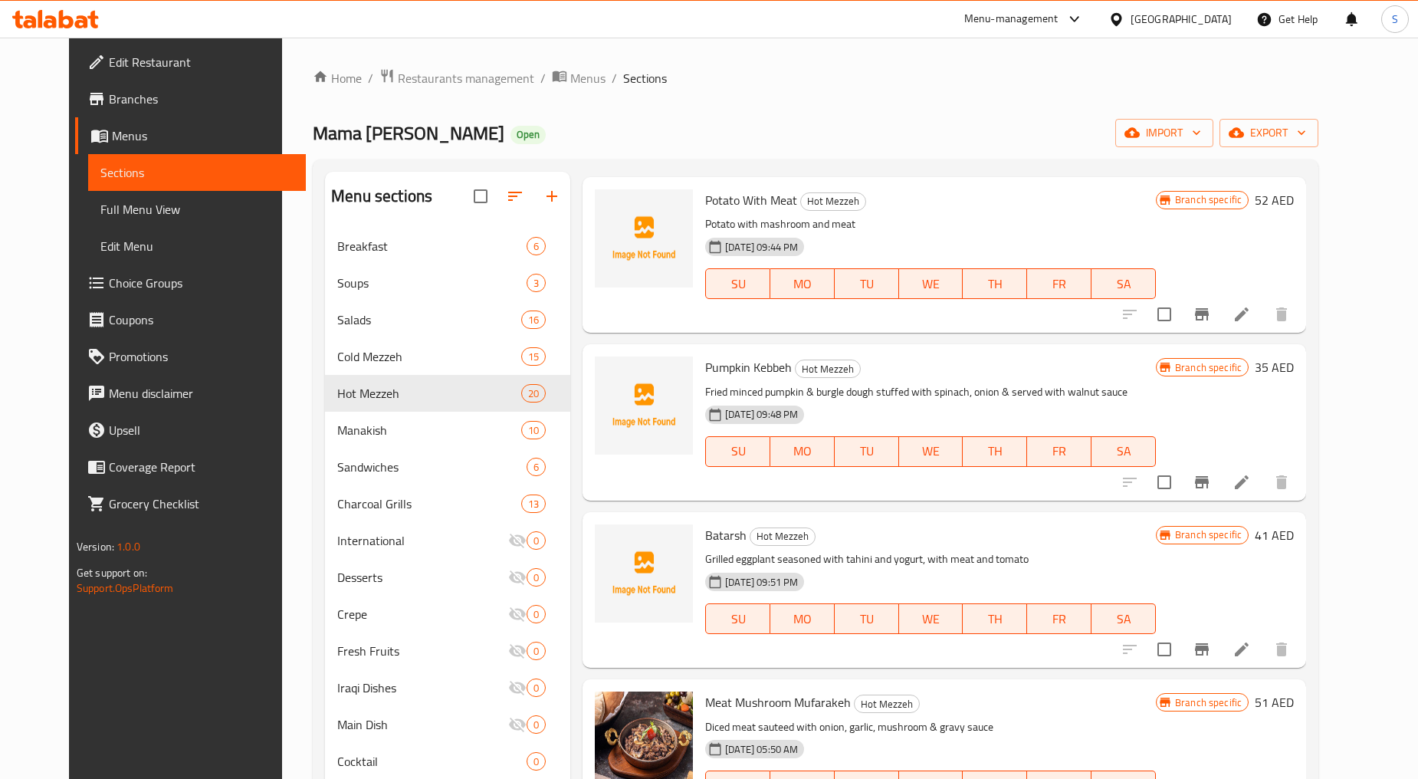
click at [1209, 476] on icon "Branch-specific-item" at bounding box center [1202, 482] width 14 height 12
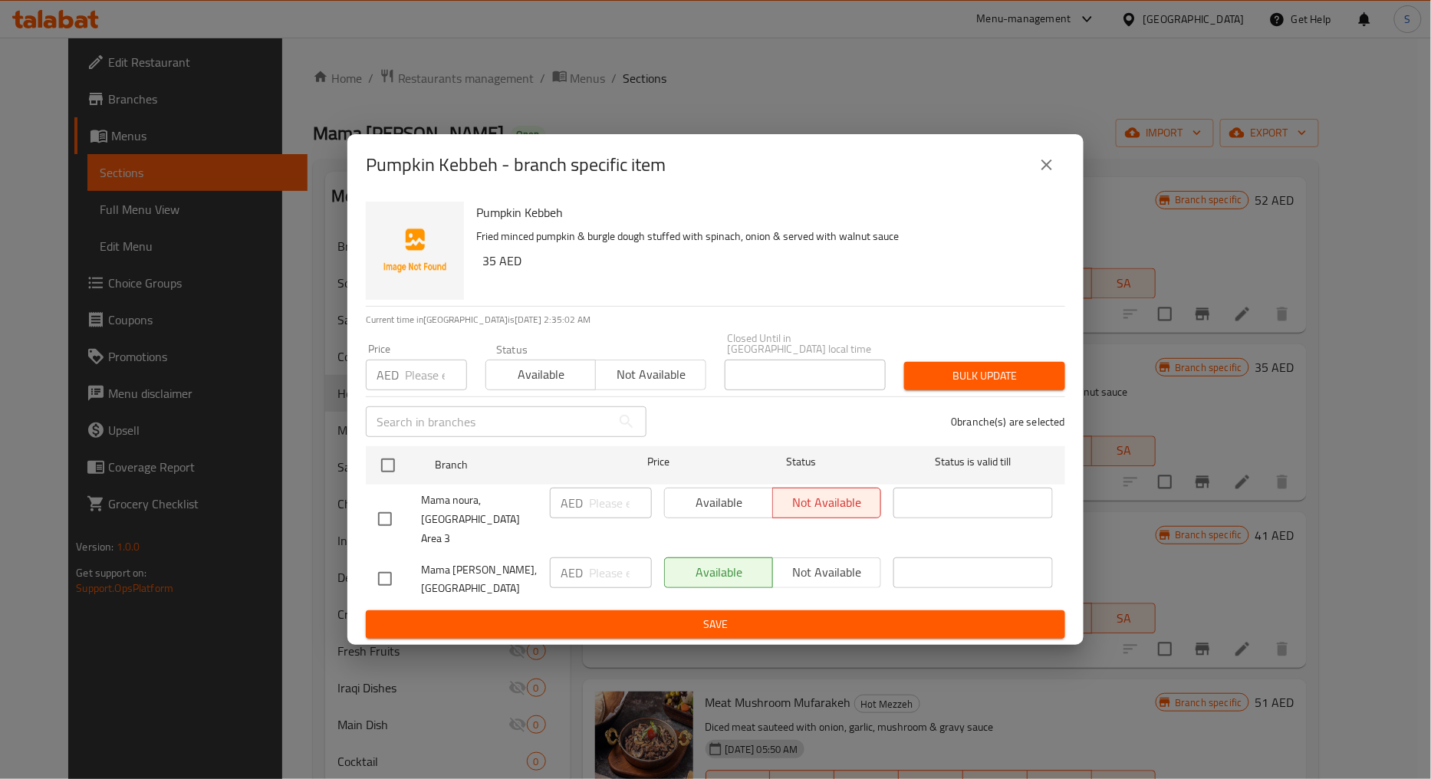
click at [1047, 171] on icon "close" at bounding box center [1046, 165] width 18 height 18
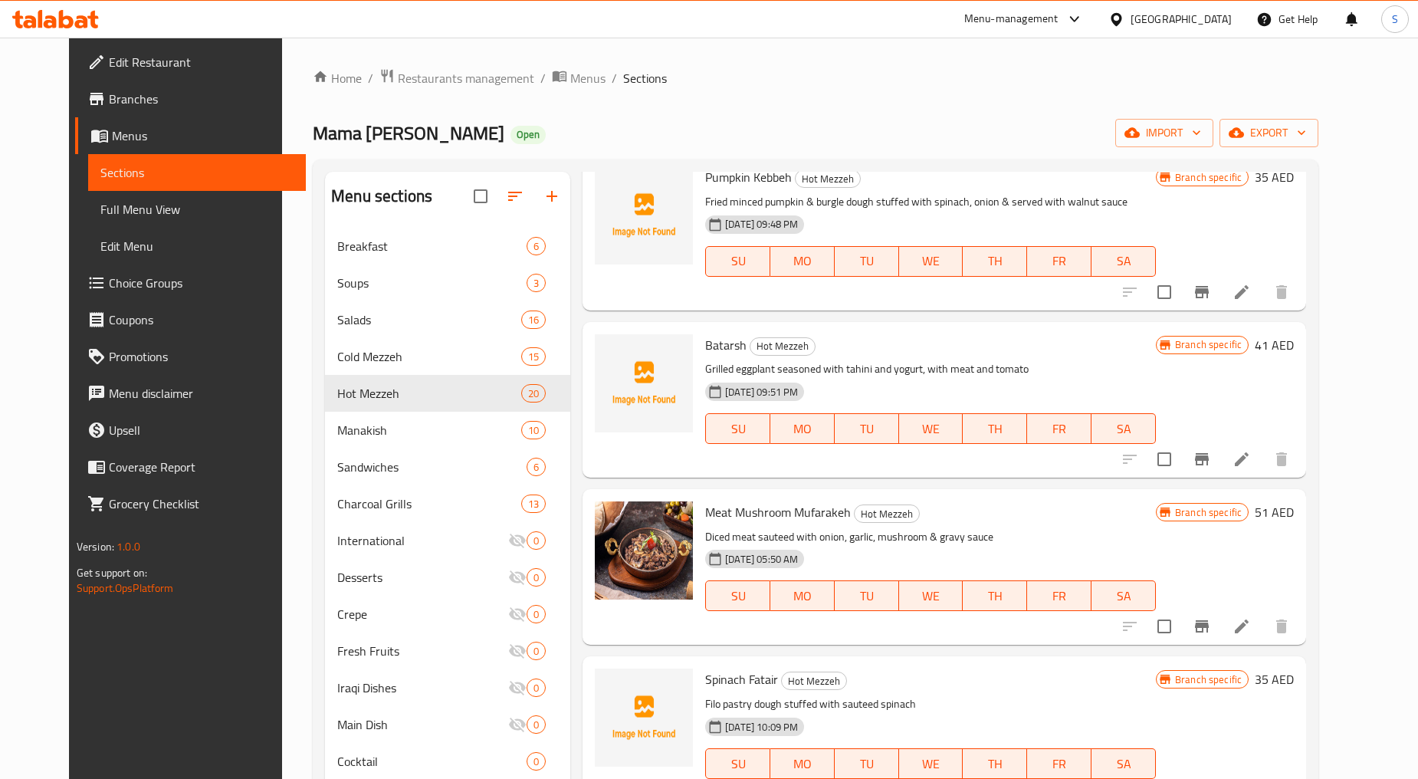
scroll to position [1362, 0]
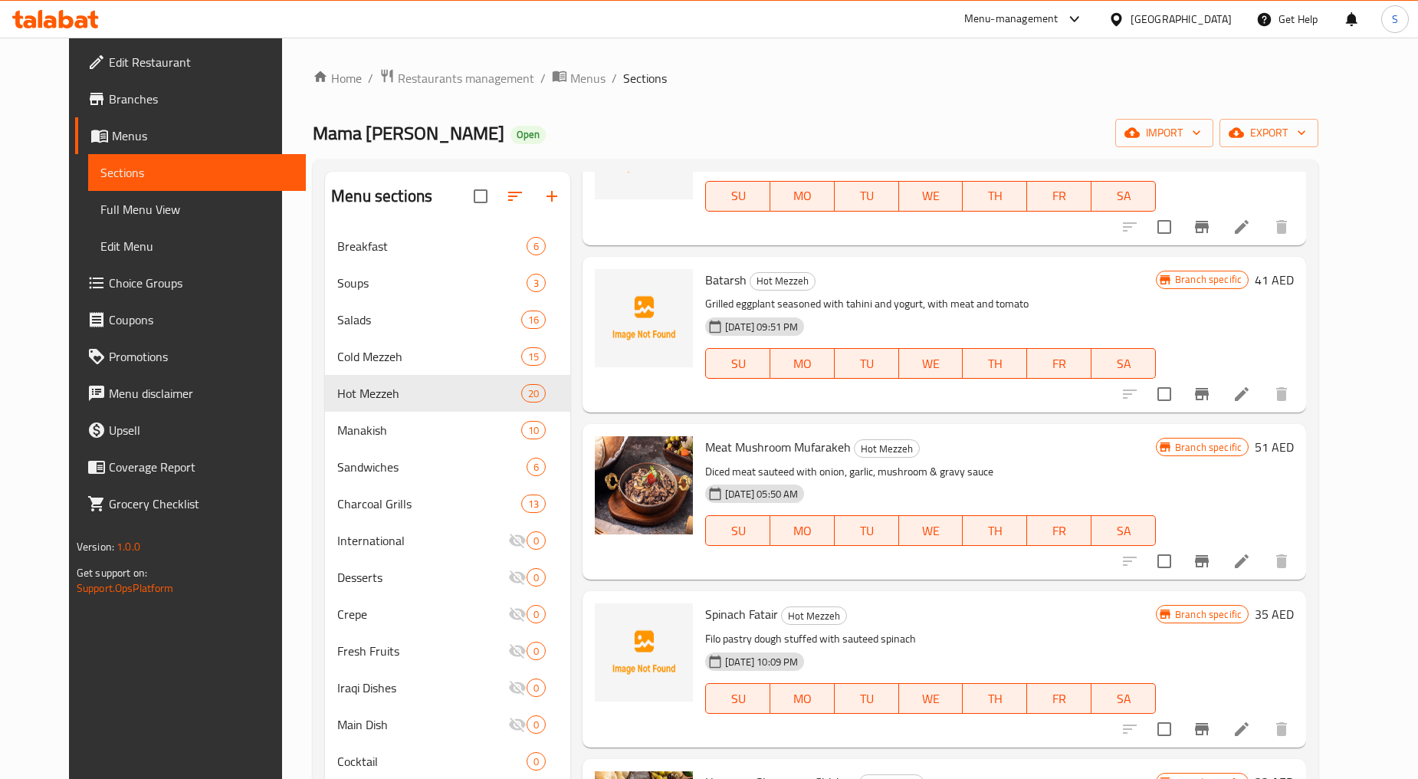
click at [1221, 381] on button "Branch-specific-item" at bounding box center [1202, 394] width 37 height 37
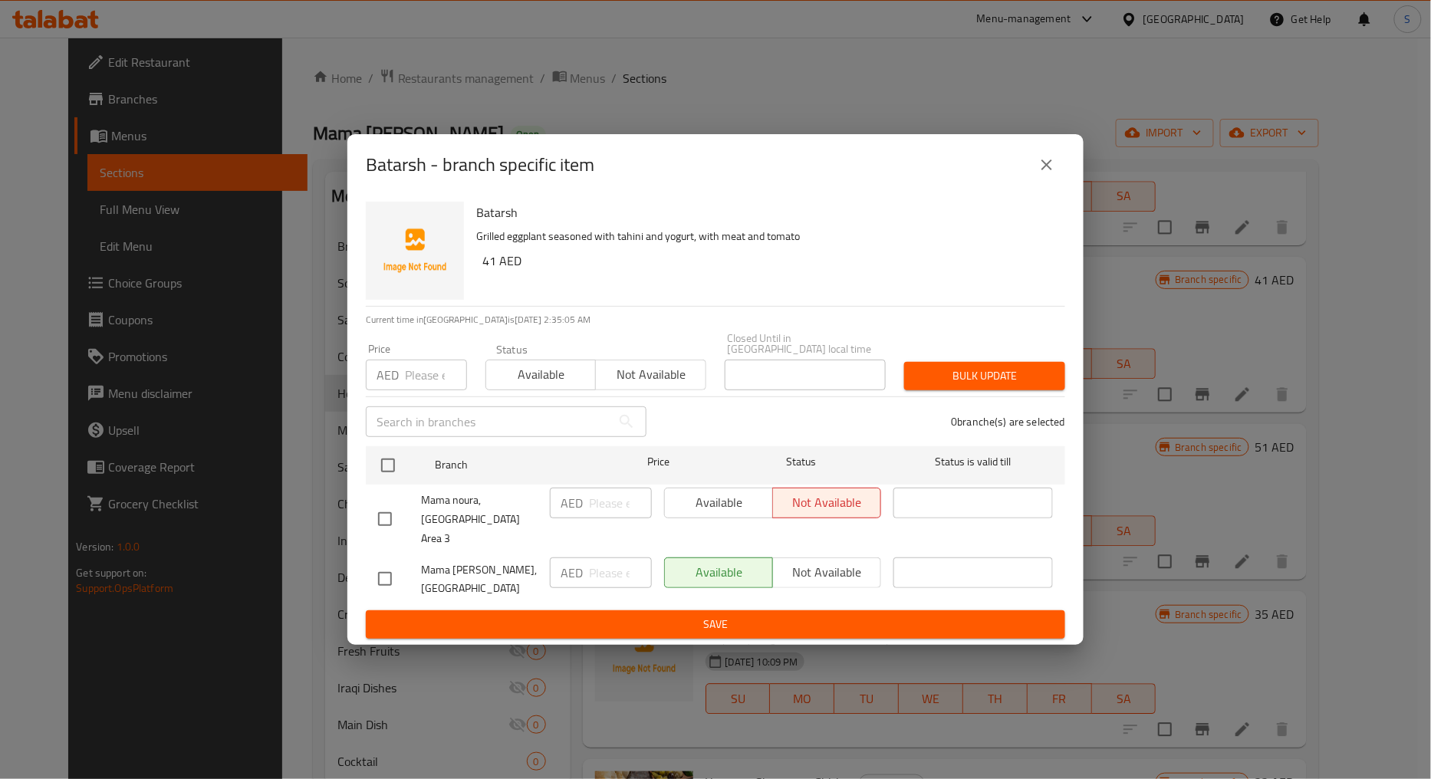
click at [1052, 174] on icon "close" at bounding box center [1046, 165] width 18 height 18
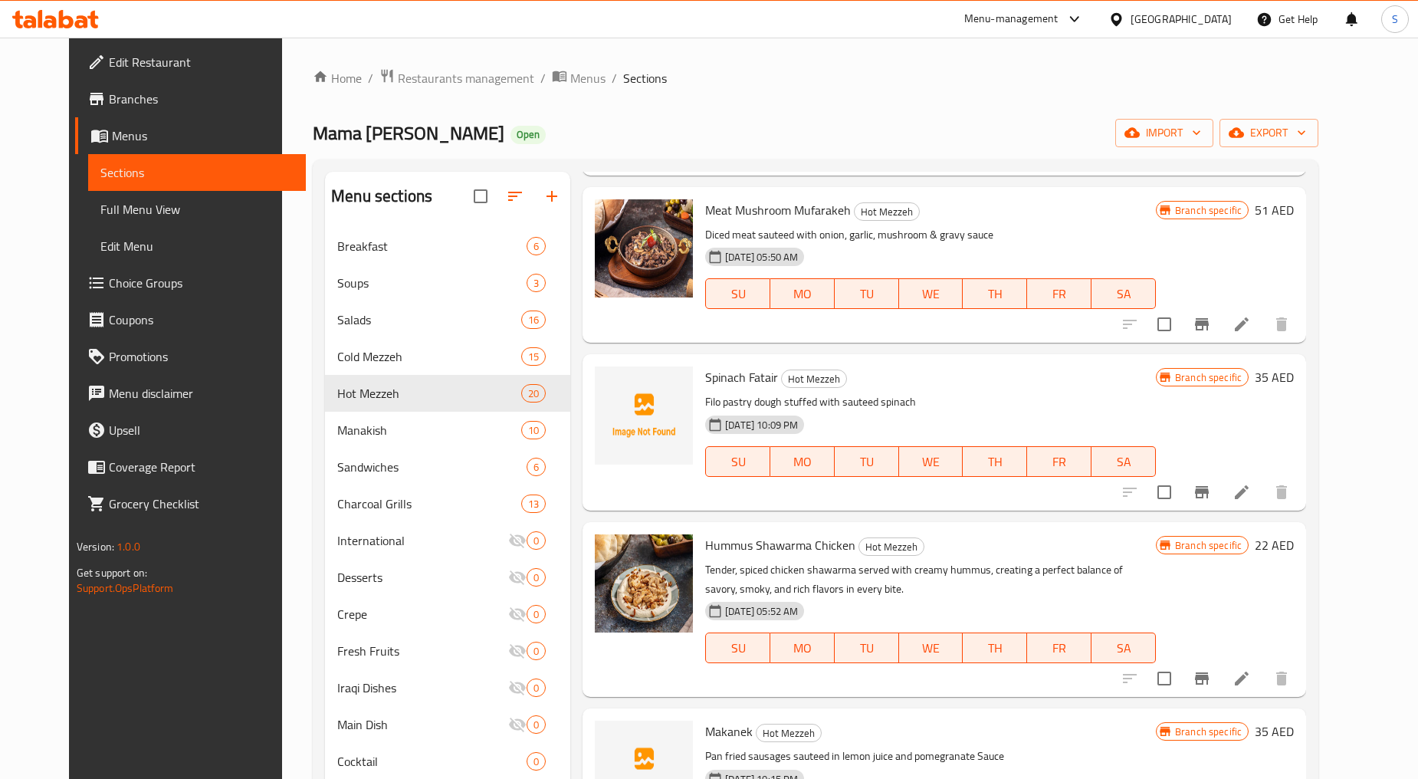
scroll to position [1619, 0]
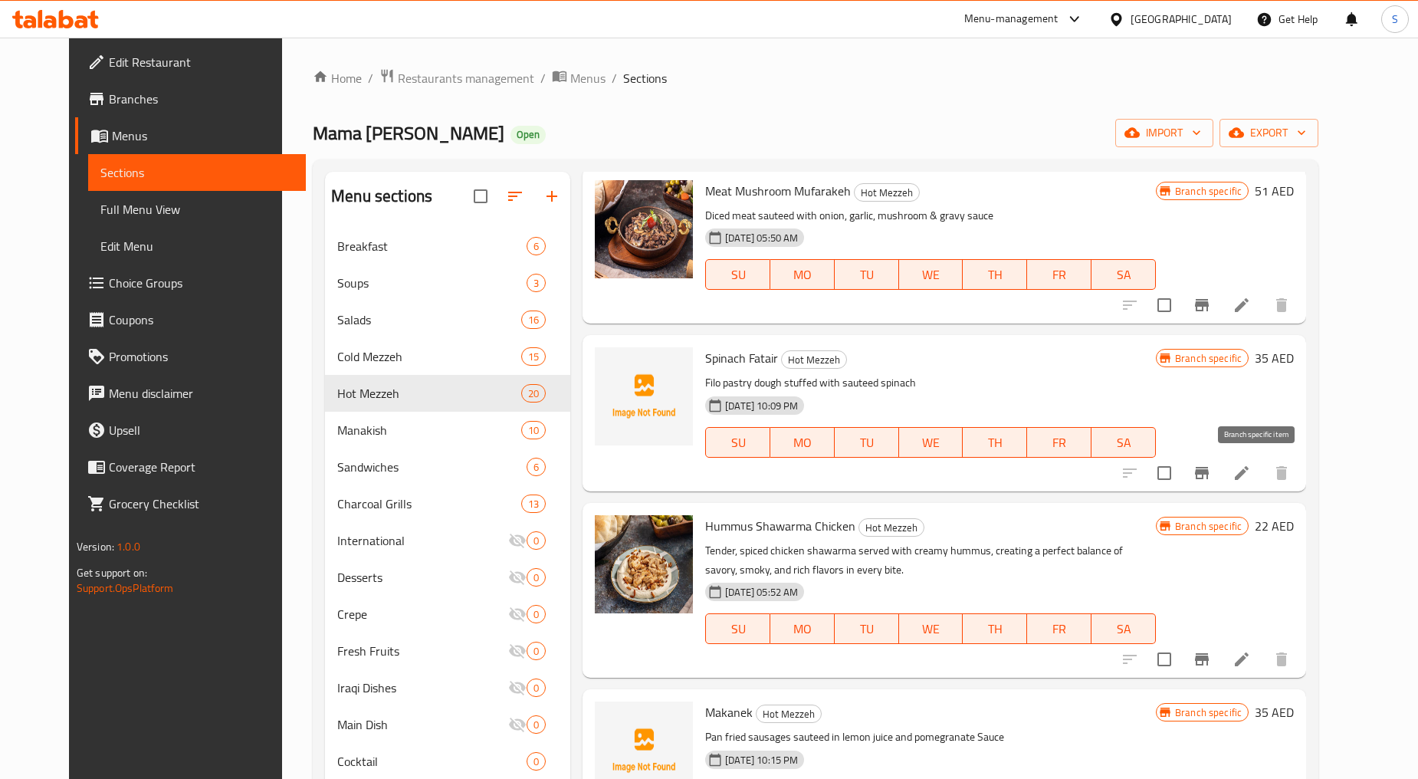
click at [1211, 479] on icon "Branch-specific-item" at bounding box center [1202, 473] width 18 height 18
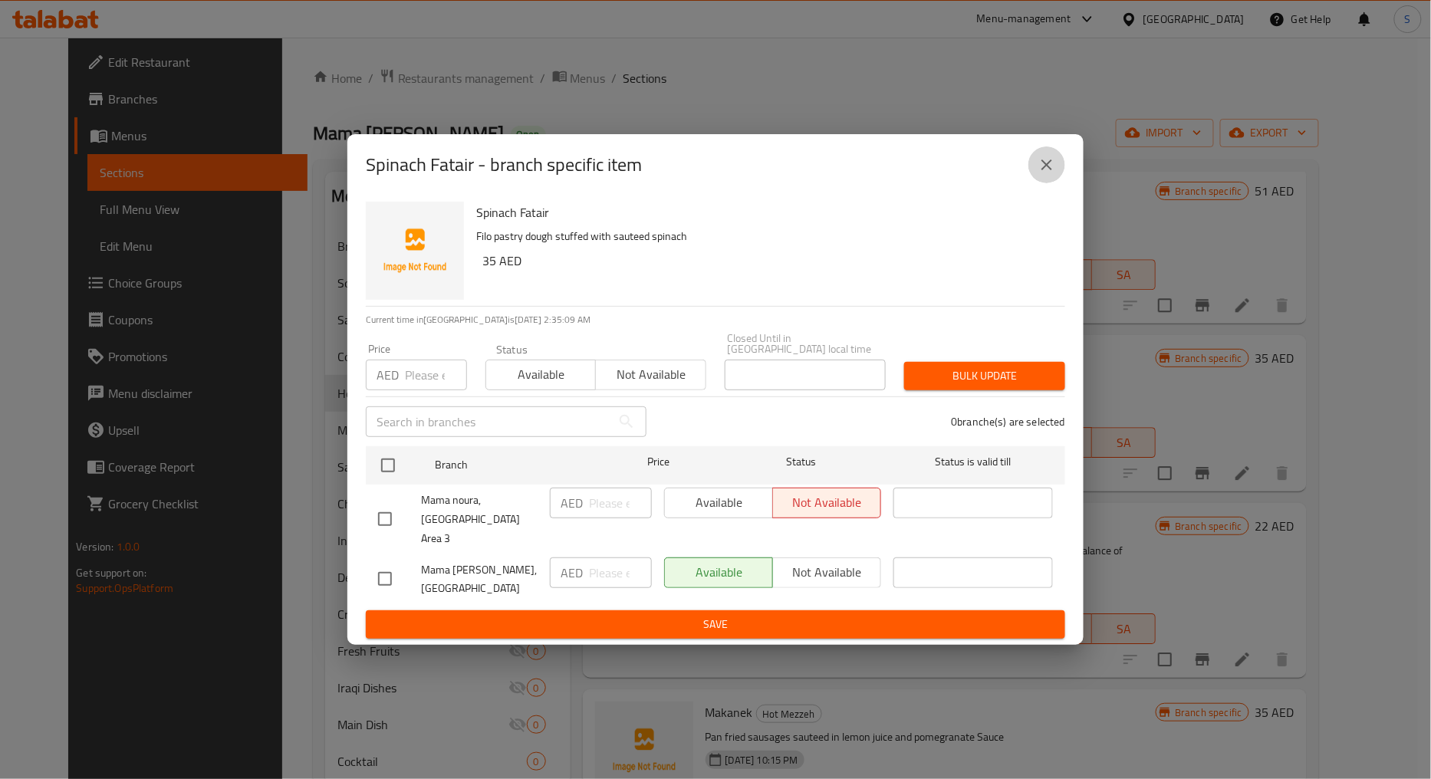
click at [1044, 170] on icon "close" at bounding box center [1046, 164] width 11 height 11
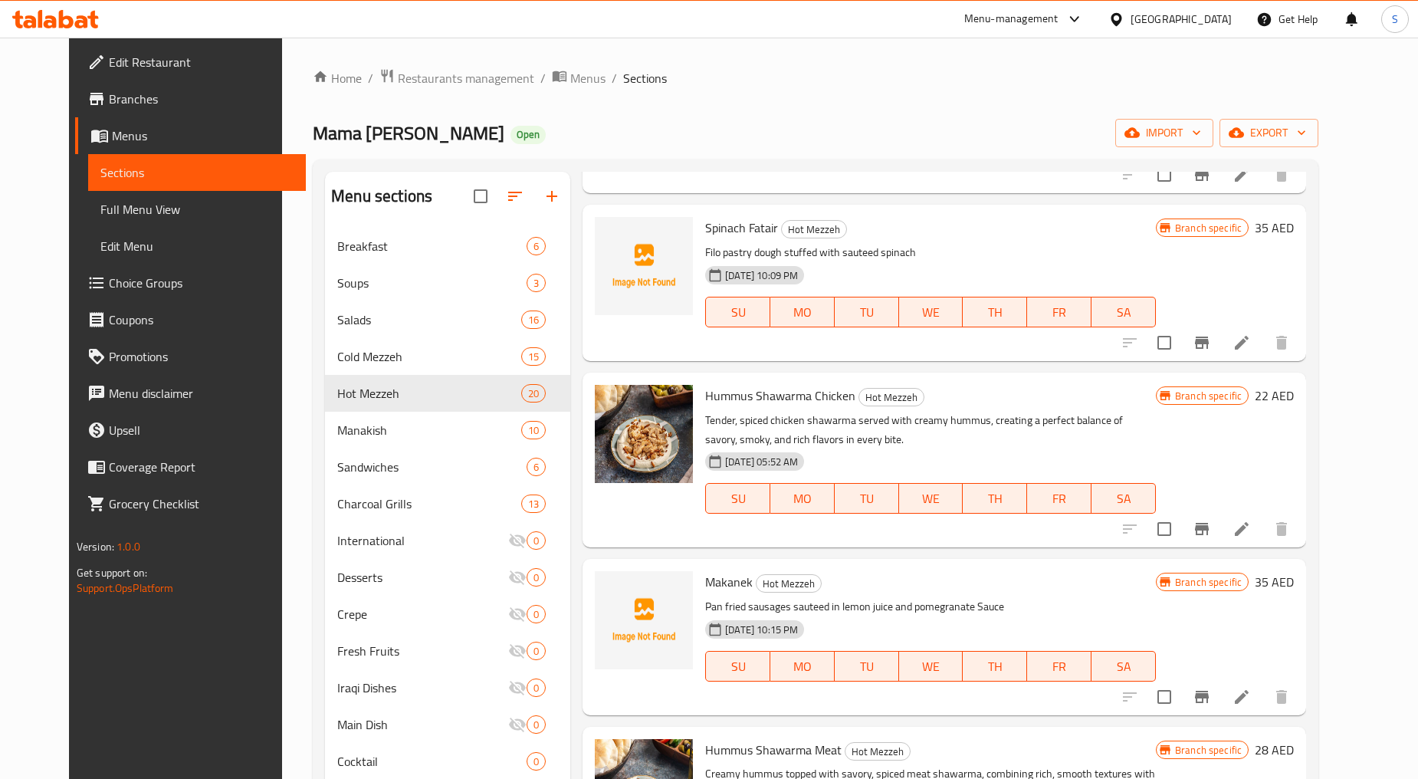
scroll to position [1874, 0]
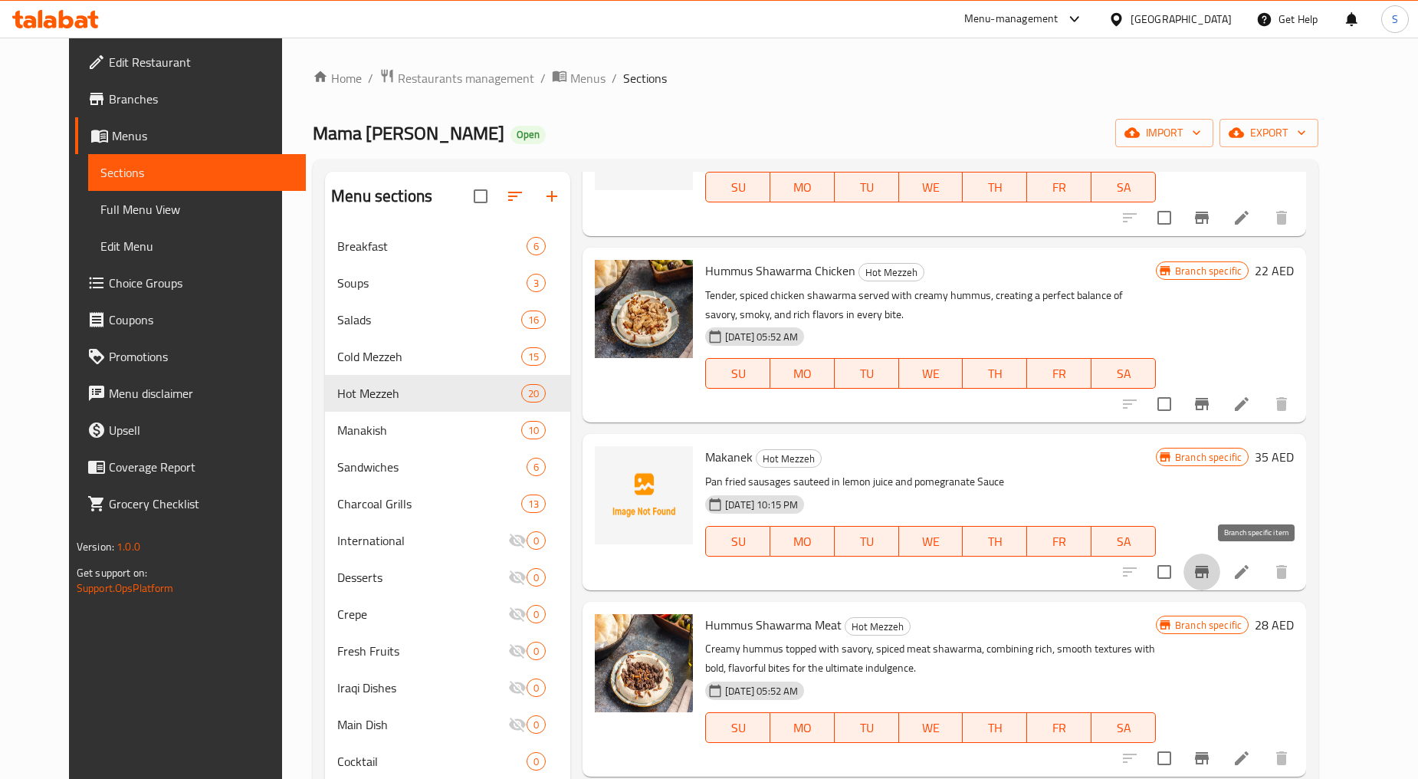
click at [1211, 577] on icon "Branch-specific-item" at bounding box center [1202, 572] width 18 height 18
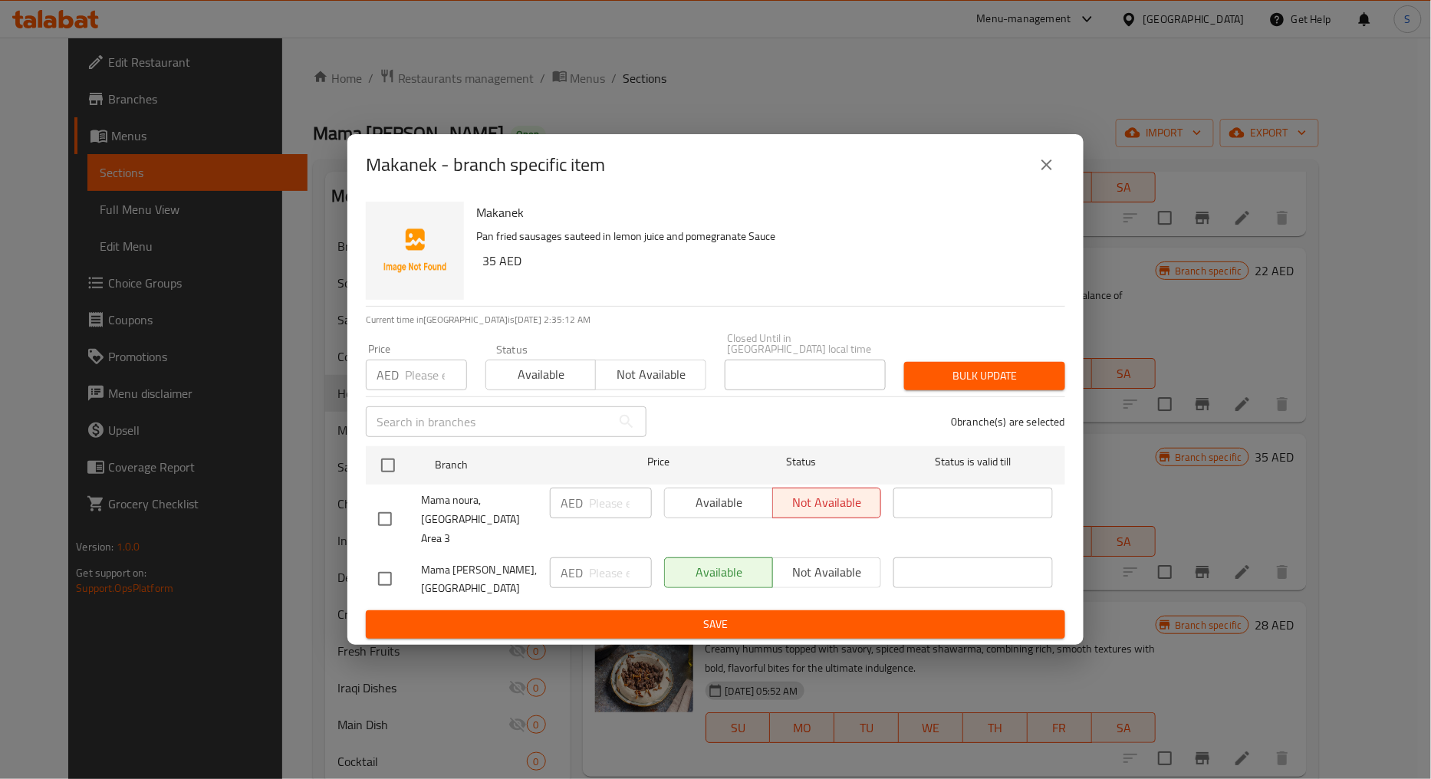
click at [1060, 163] on button "close" at bounding box center [1046, 164] width 37 height 37
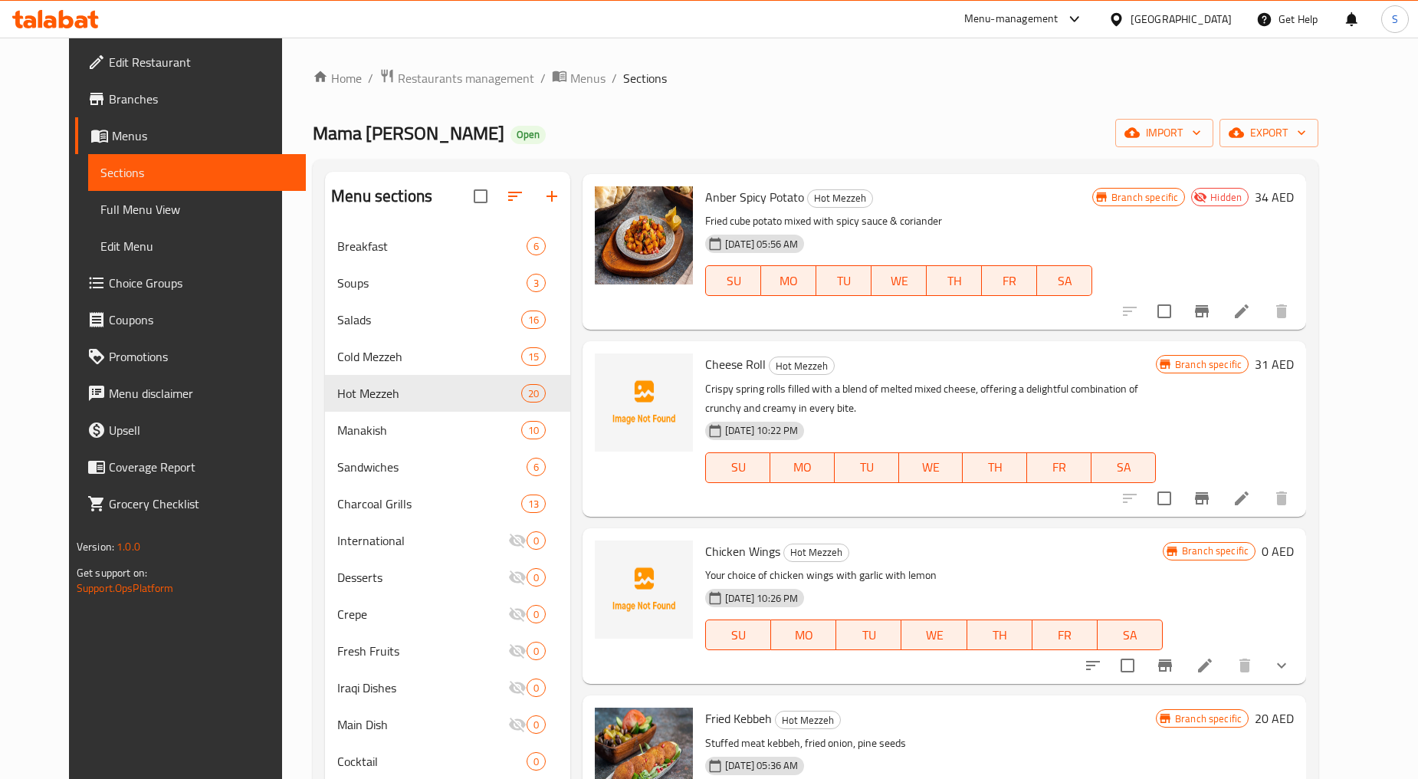
scroll to position [2796, 0]
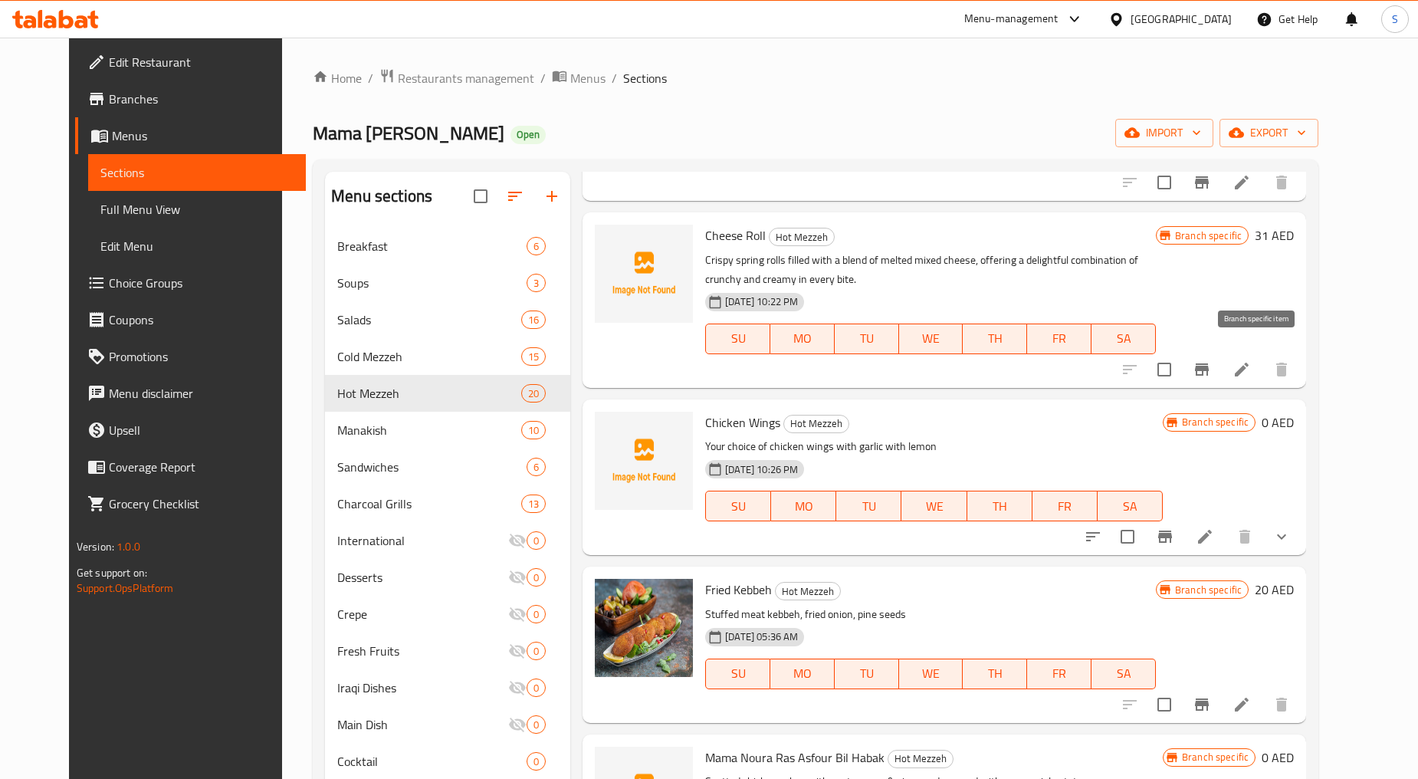
click at [1211, 360] on icon "Branch-specific-item" at bounding box center [1202, 369] width 18 height 18
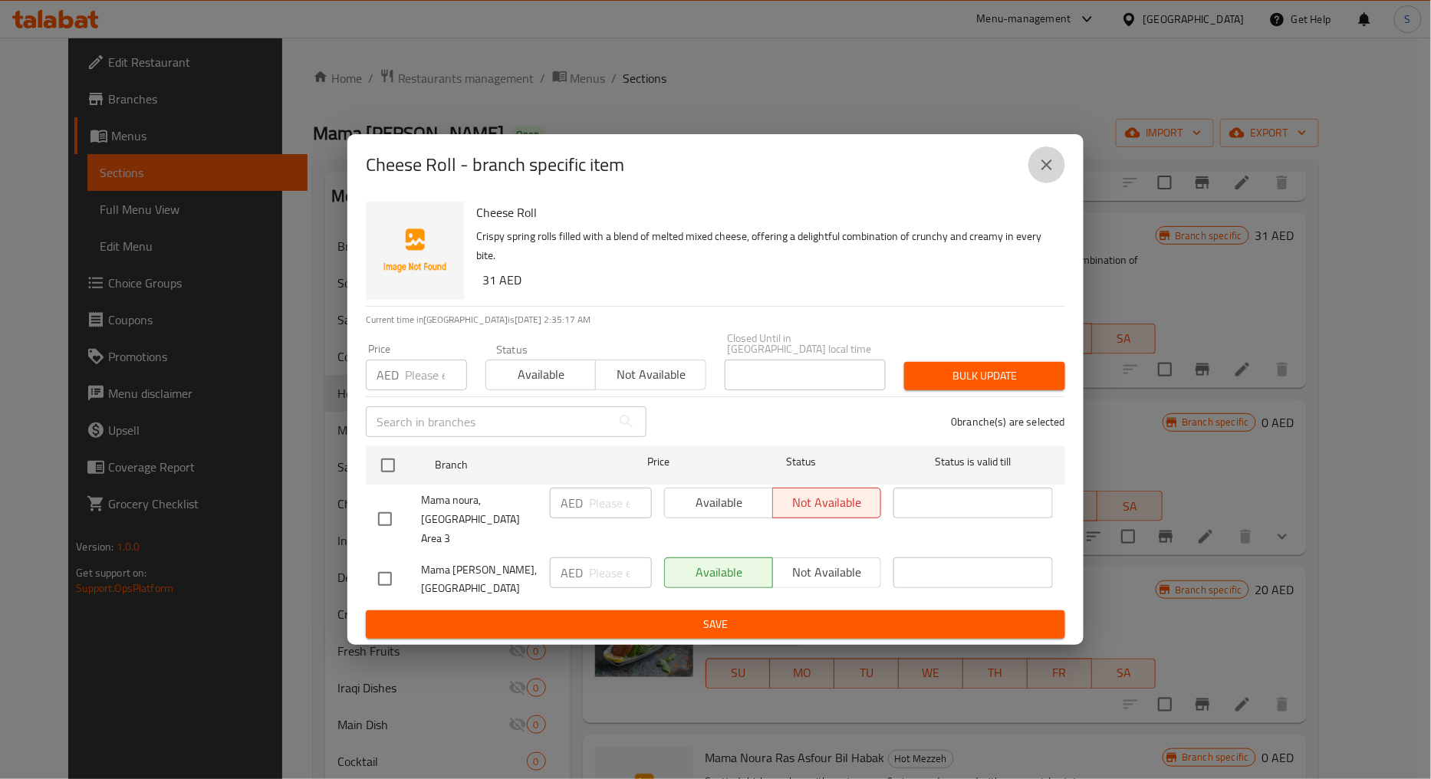
click at [1033, 175] on button "close" at bounding box center [1046, 164] width 37 height 37
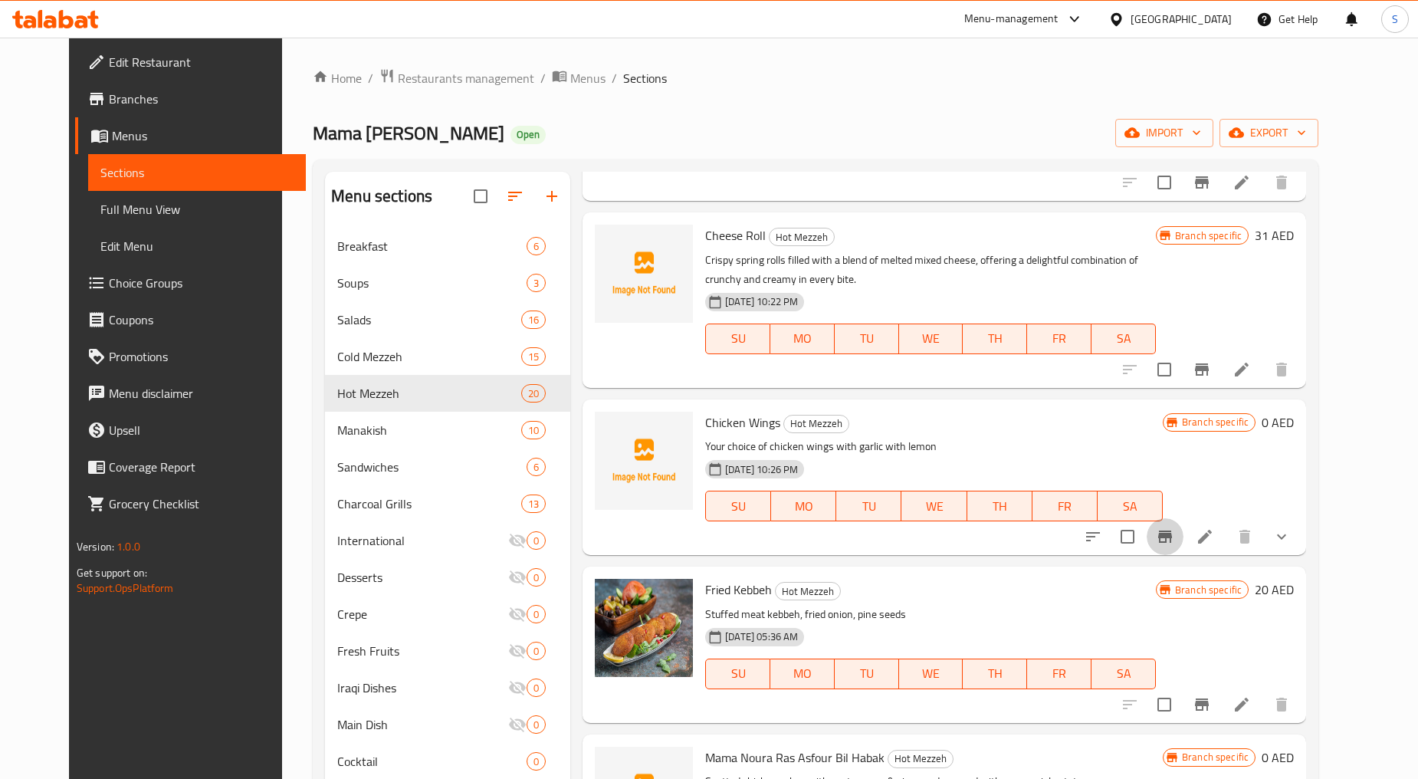
click at [1172, 531] on icon "Branch-specific-item" at bounding box center [1166, 537] width 14 height 12
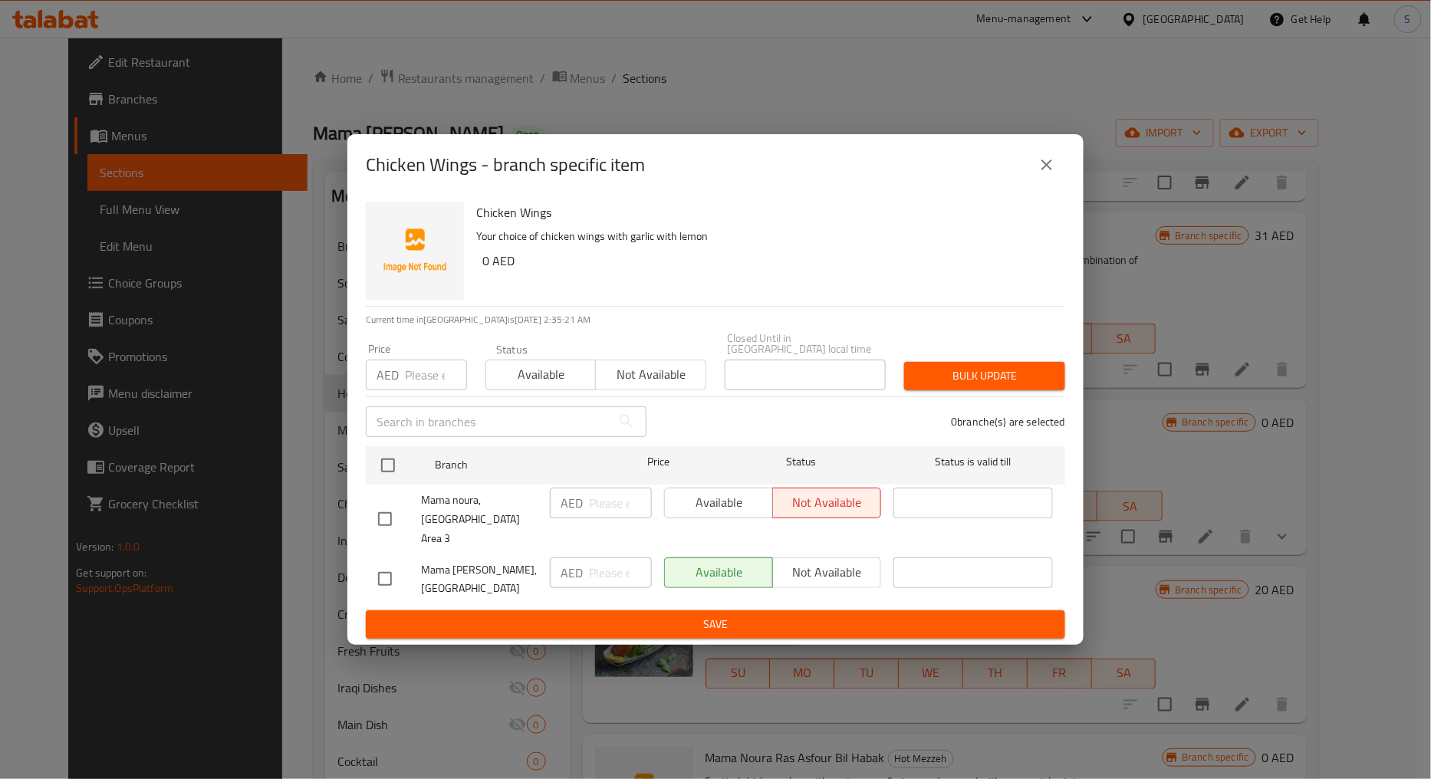
click at [1059, 179] on button "close" at bounding box center [1046, 164] width 37 height 37
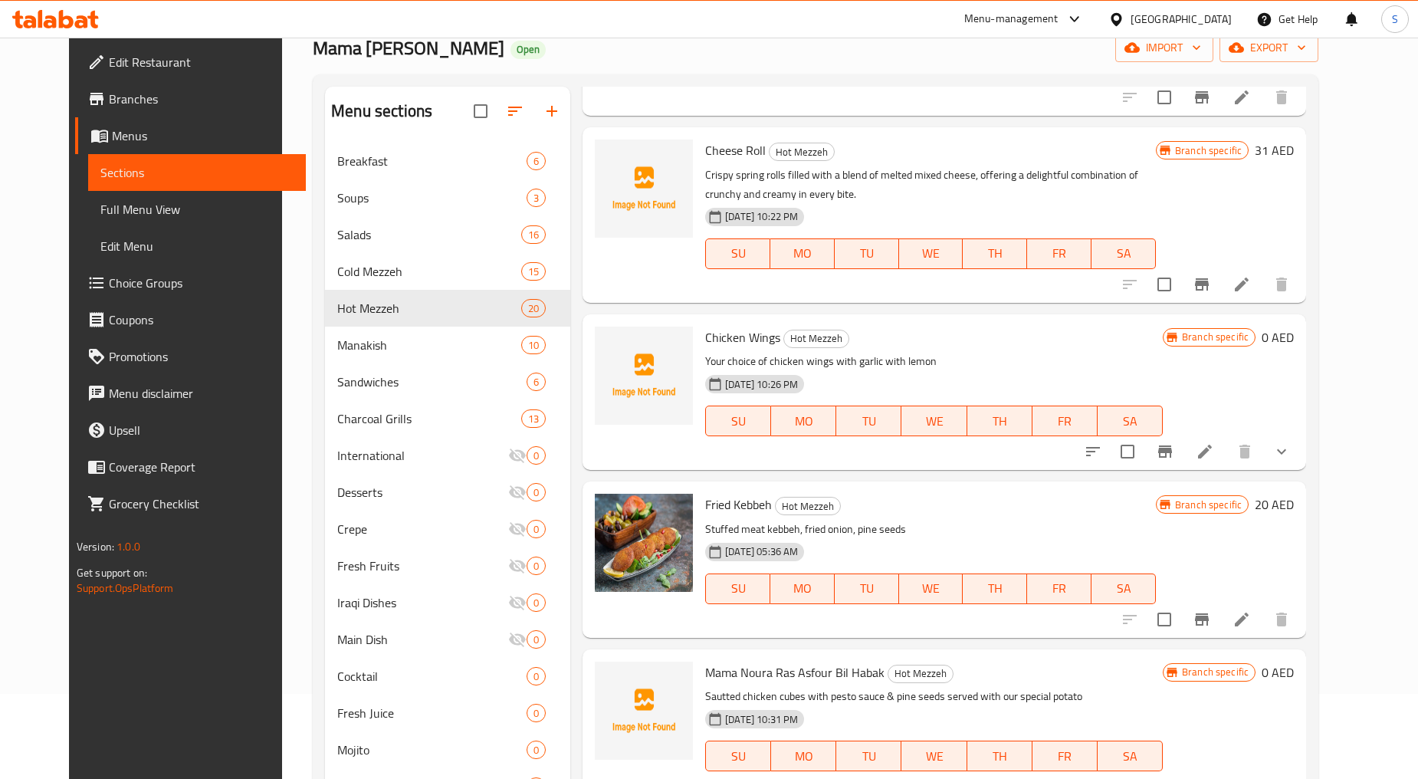
scroll to position [270, 0]
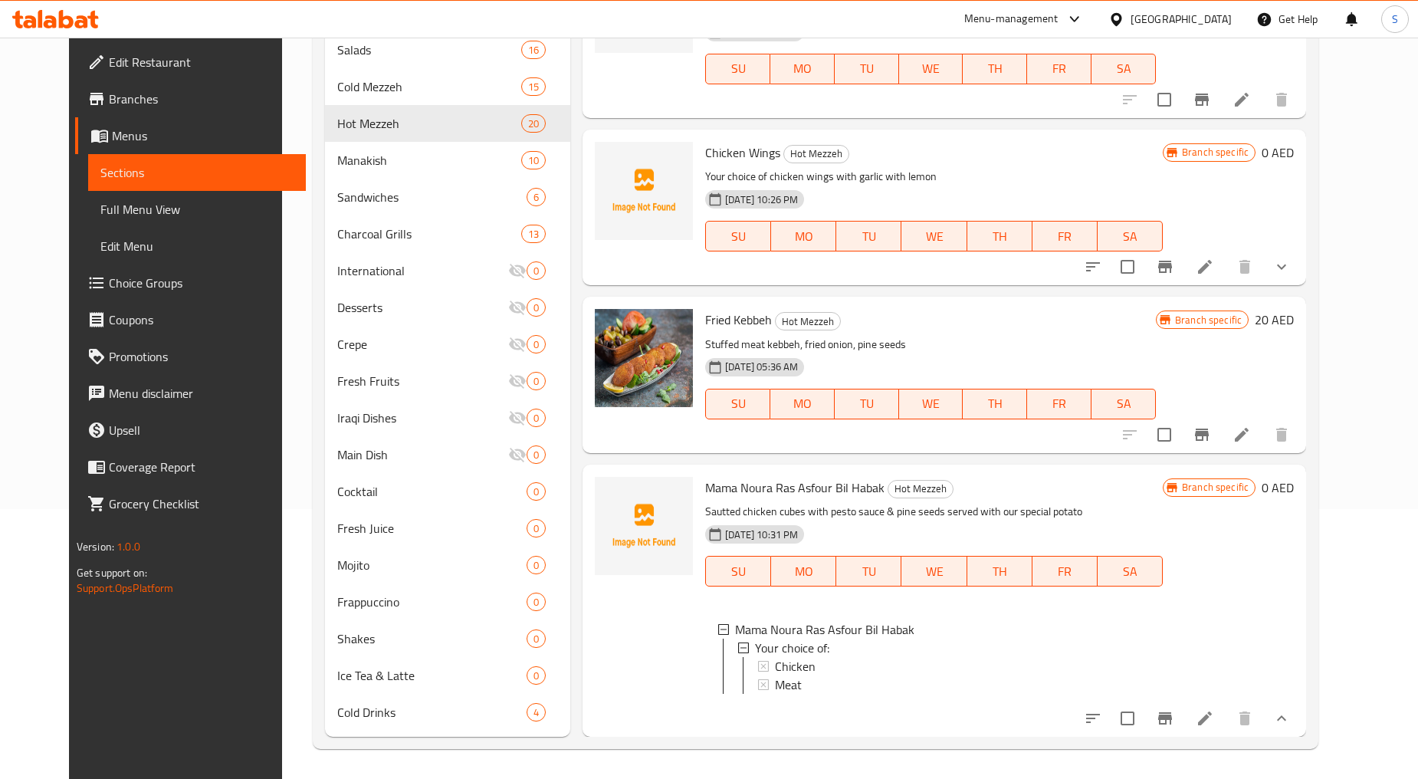
click at [1172, 714] on icon "Branch-specific-item" at bounding box center [1166, 718] width 14 height 12
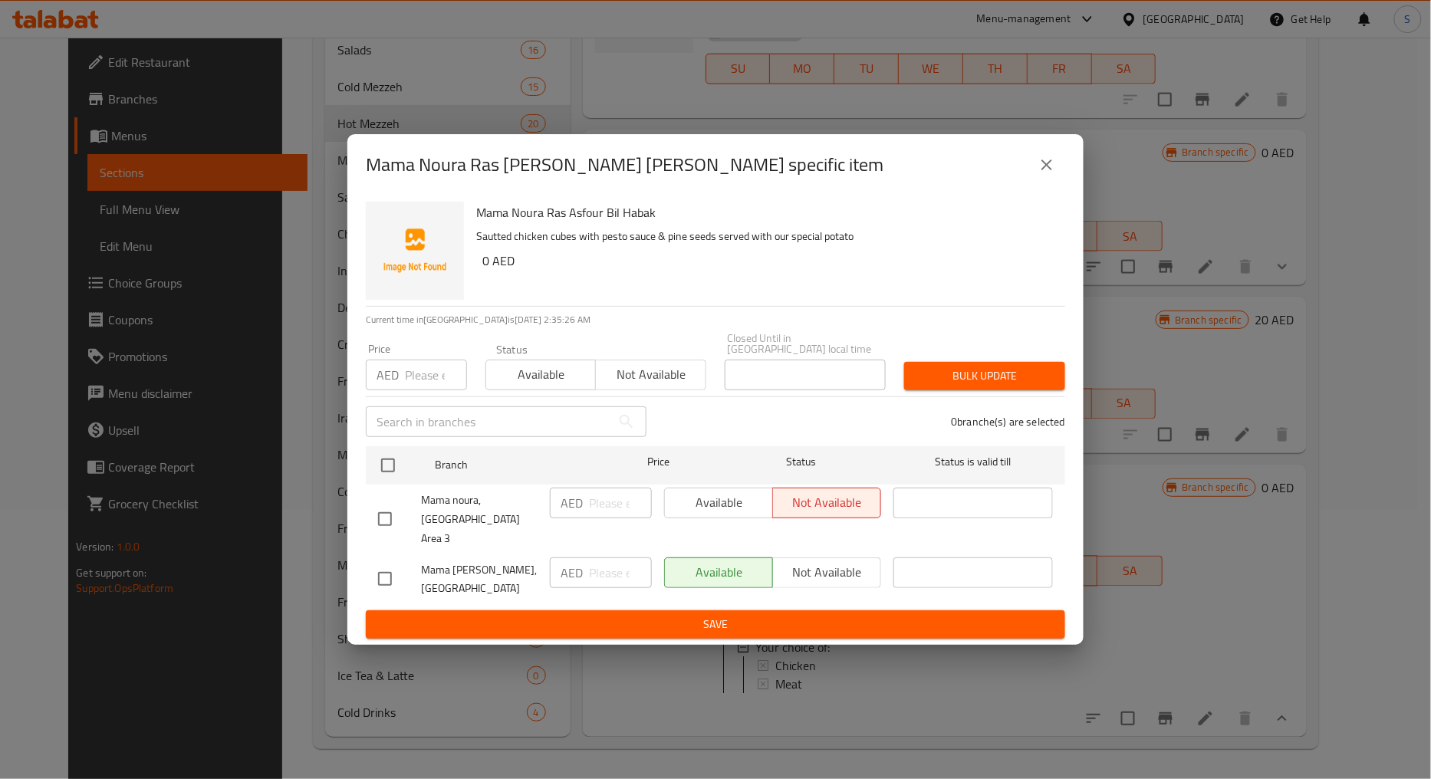
click at [1063, 169] on button "close" at bounding box center [1046, 164] width 37 height 37
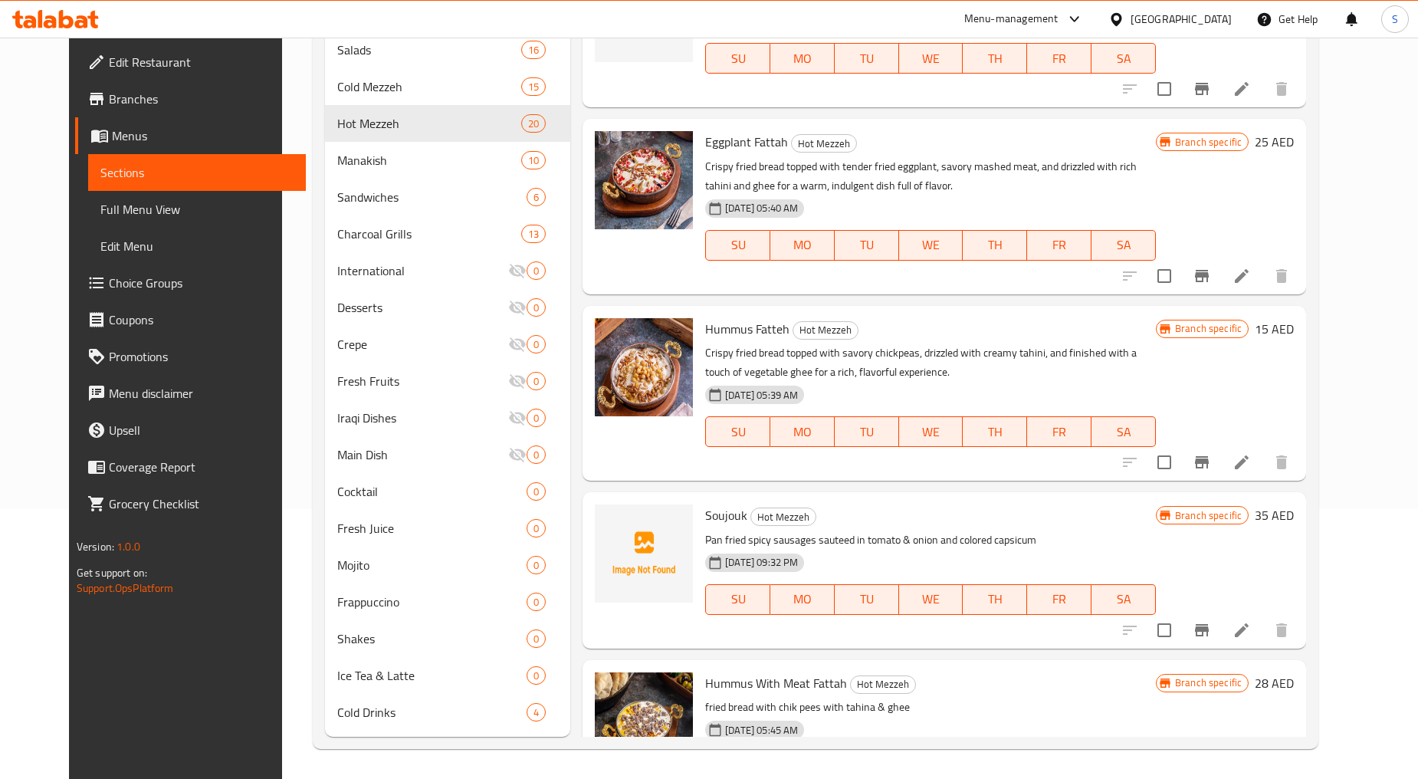
scroll to position [0, 0]
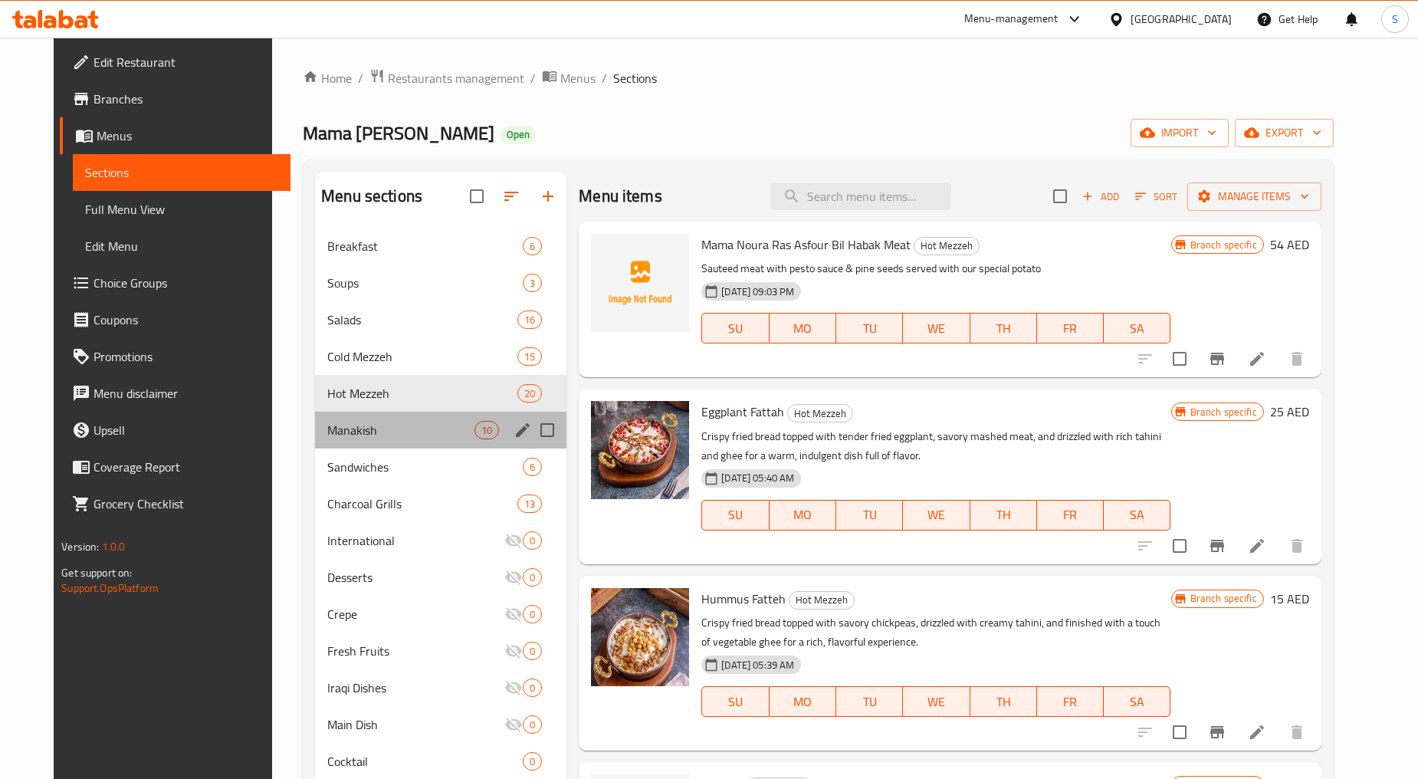
click at [315, 427] on div "Manakish 10" at bounding box center [440, 430] width 251 height 37
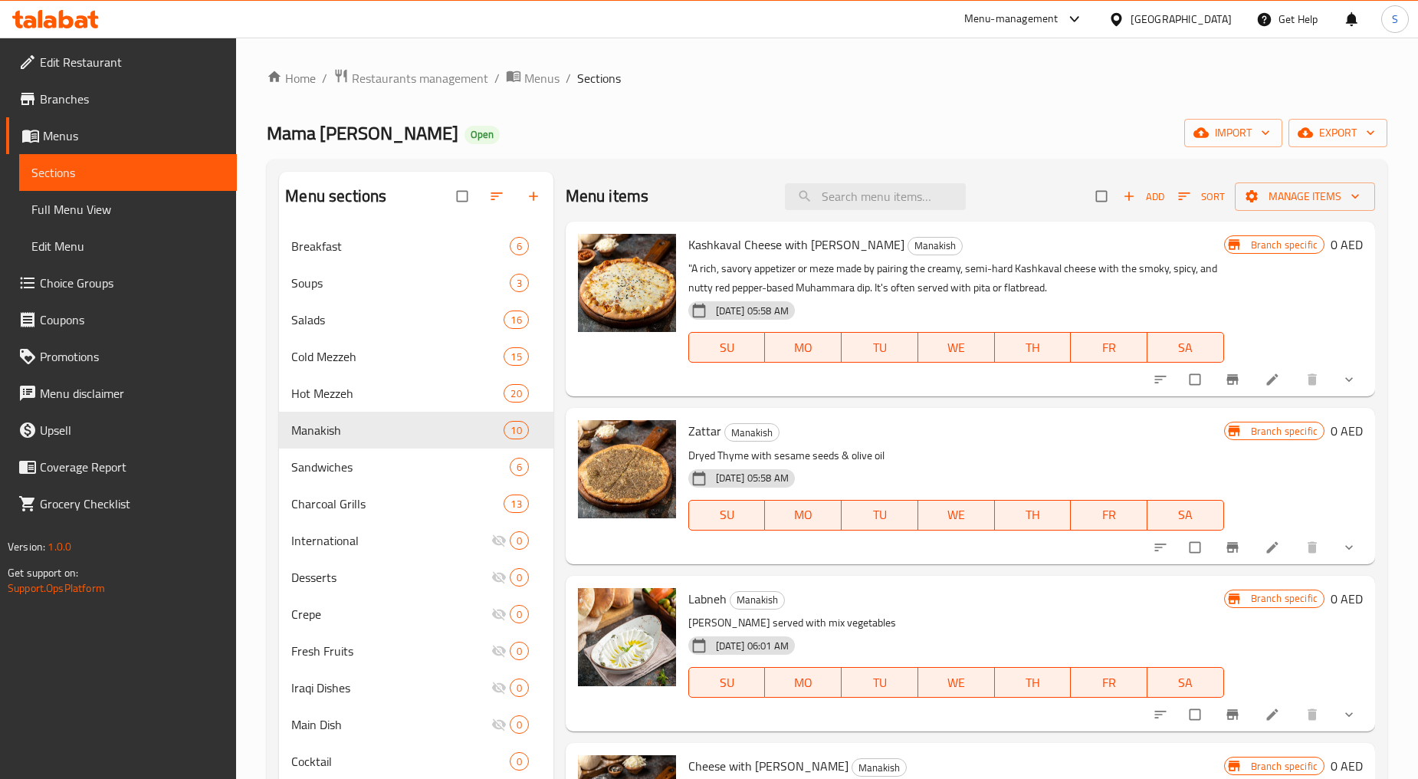
click at [1137, 195] on span "Add" at bounding box center [1143, 197] width 41 height 18
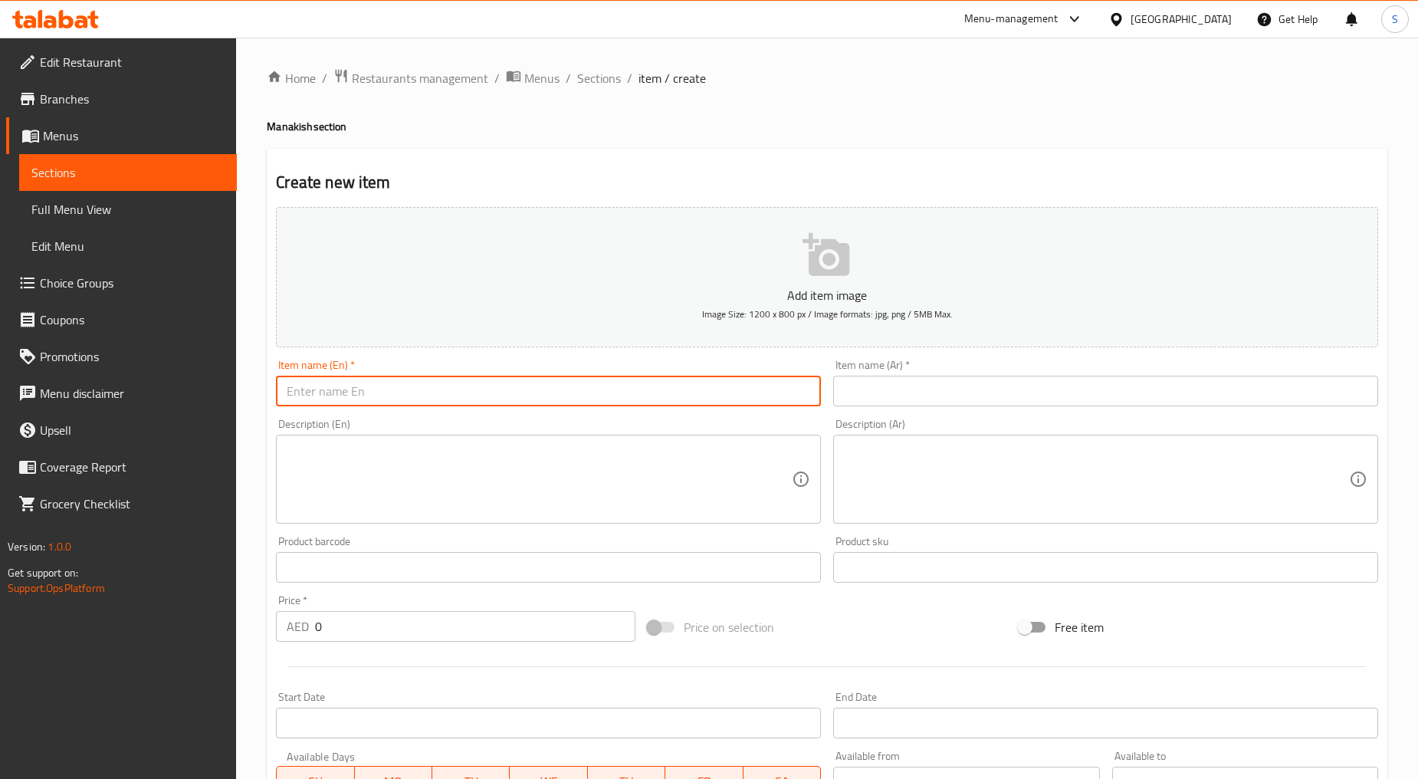
click at [416, 382] on input "text" at bounding box center [548, 391] width 545 height 31
paste input "CHEESE WITH SOUJOUK"
click at [411, 400] on input "CHEESE WITH SOUJOUK" at bounding box center [548, 391] width 545 height 31
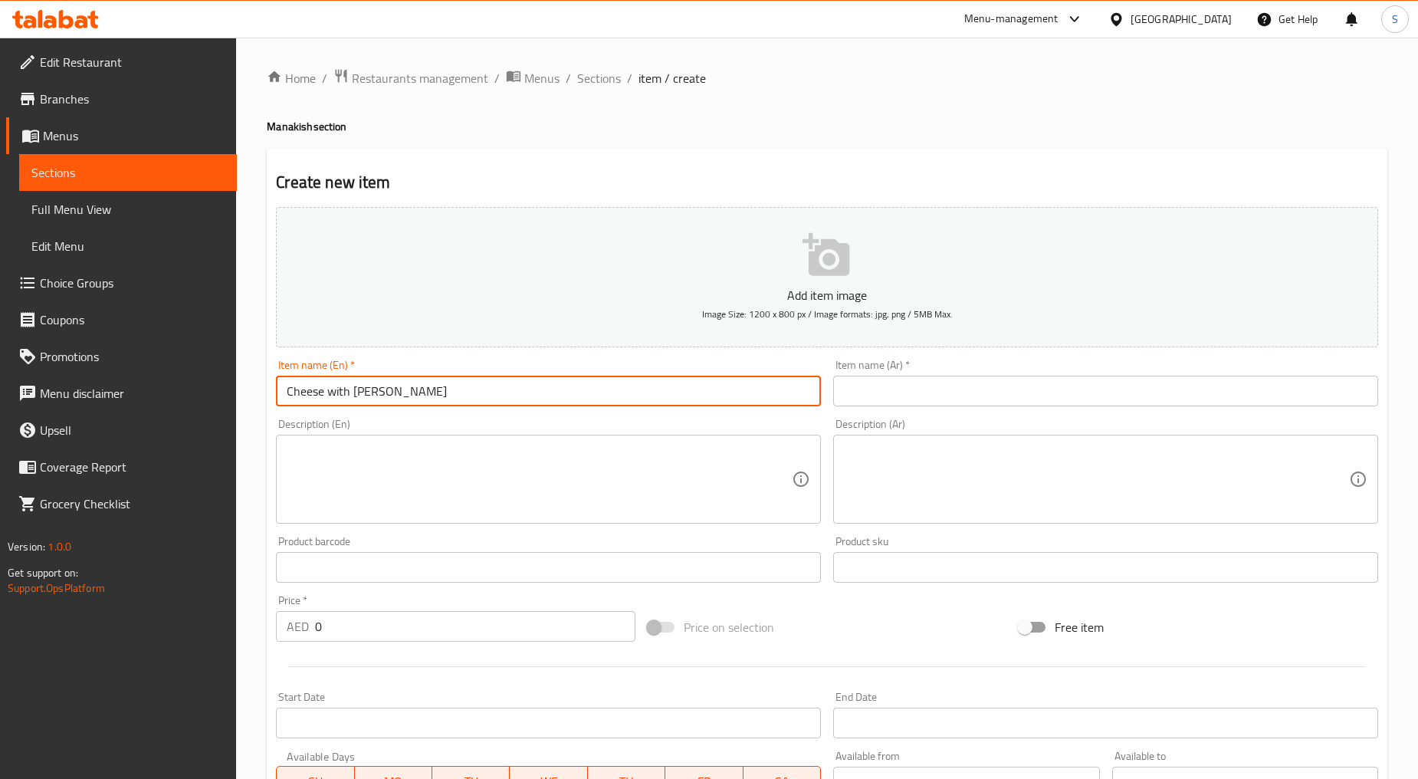
click at [332, 395] on input "Cheese with [PERSON_NAME]" at bounding box center [548, 391] width 545 height 31
click at [473, 384] on input "Cheese With Soujouk" at bounding box center [548, 391] width 545 height 31
type input "Cheese With Soujouk"
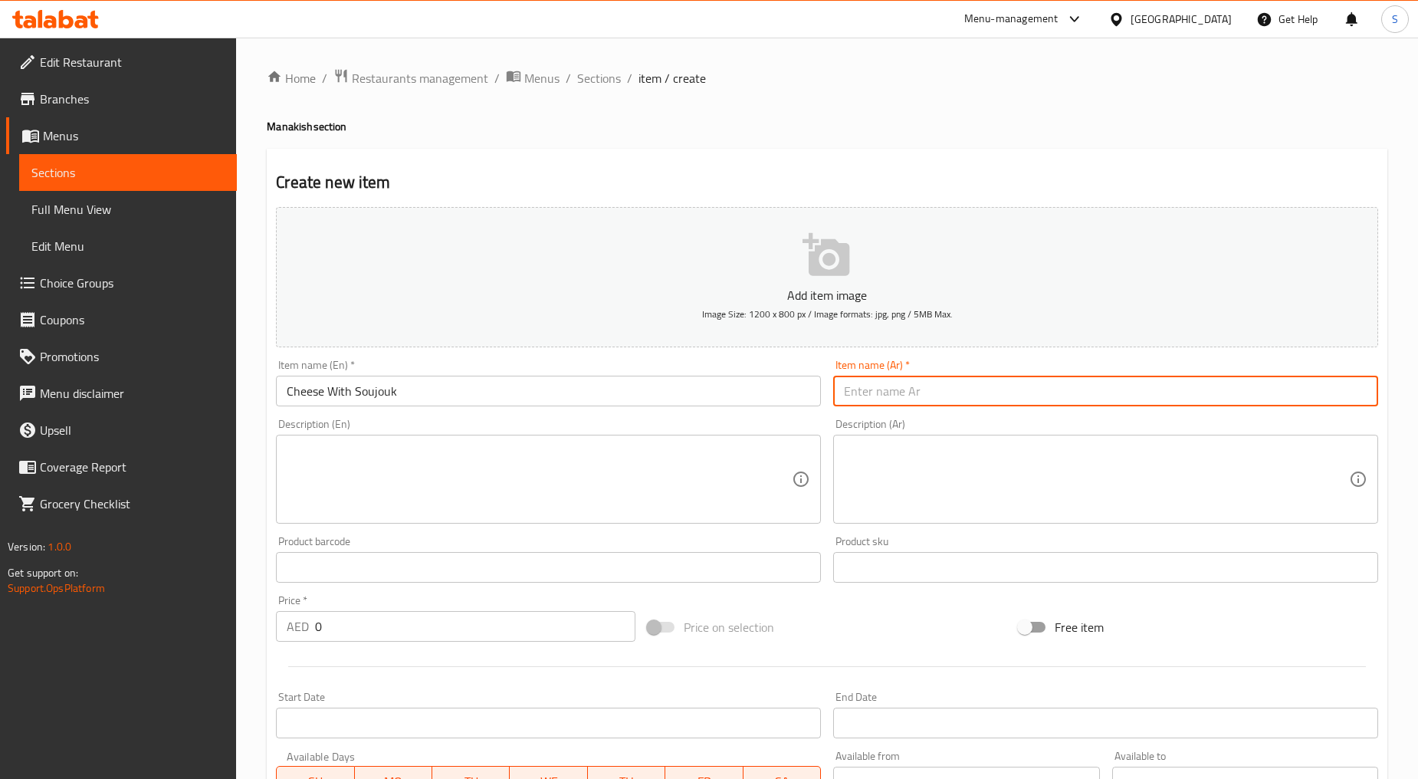
click at [889, 382] on input "text" at bounding box center [1105, 391] width 545 height 31
paste input "جبن مع سجق"
click at [1343, 393] on input "جبن مع سجق" at bounding box center [1105, 391] width 545 height 31
click at [1347, 399] on input "جبن مع سجق" at bounding box center [1105, 391] width 545 height 31
type input "جبنة مع سجق"
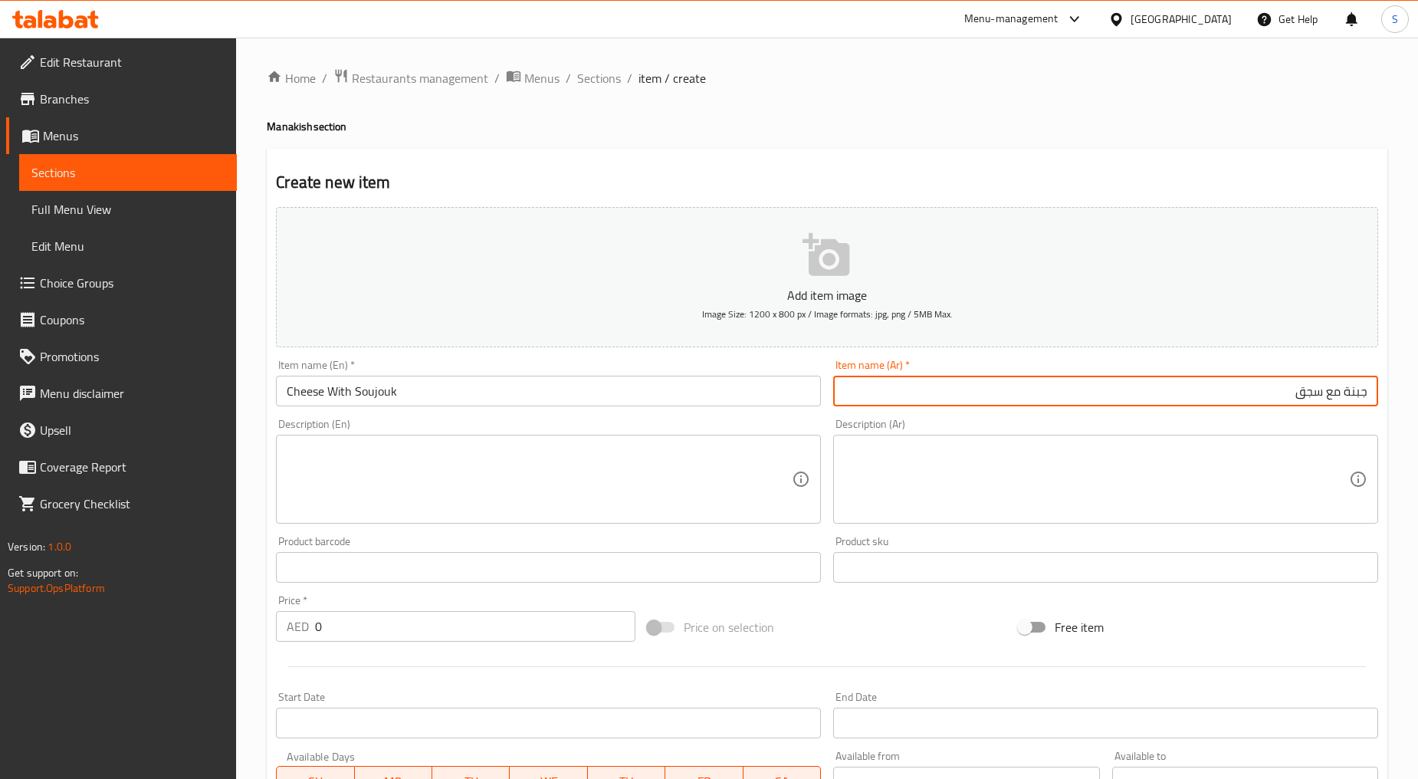
click at [357, 638] on input "0" at bounding box center [475, 626] width 320 height 31
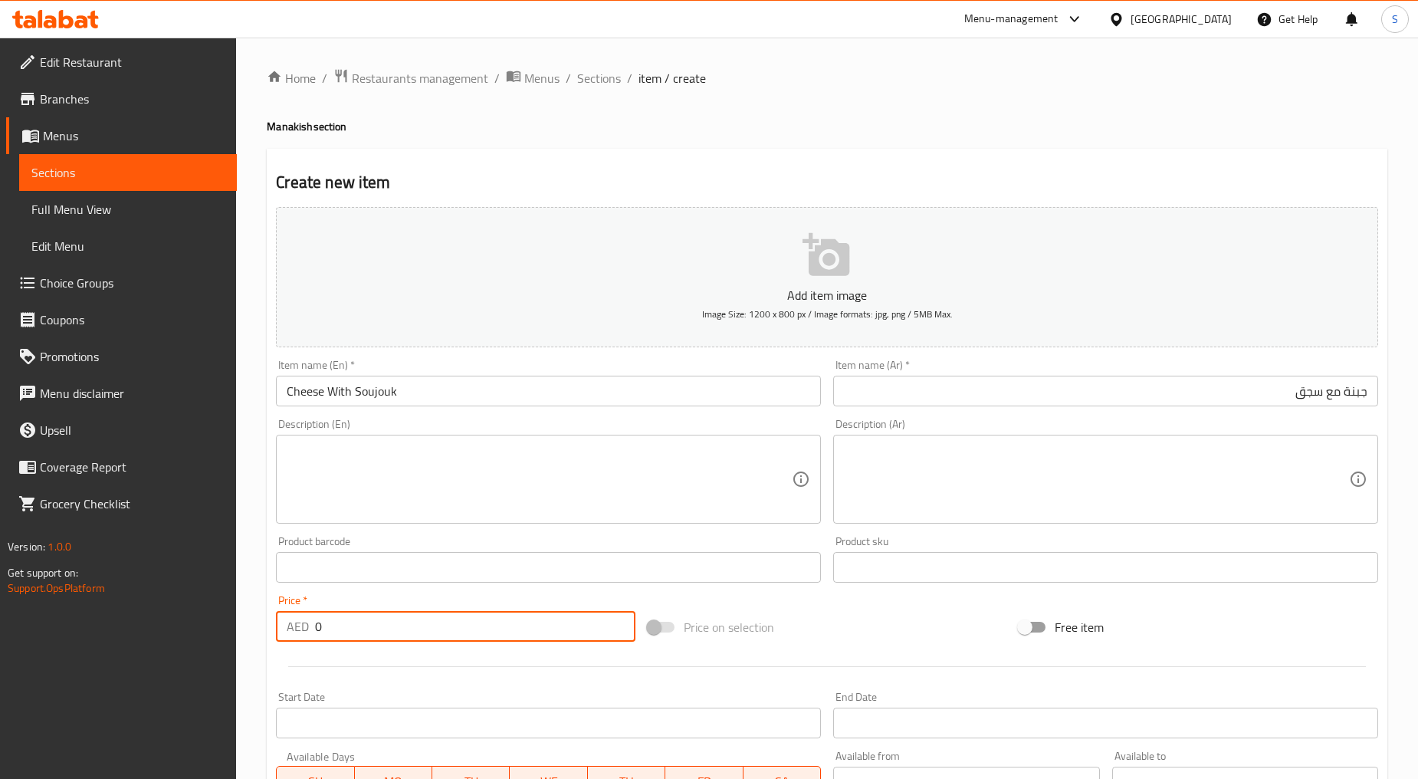
click at [358, 636] on input "0" at bounding box center [475, 626] width 320 height 31
paste input "34"
type input "34"
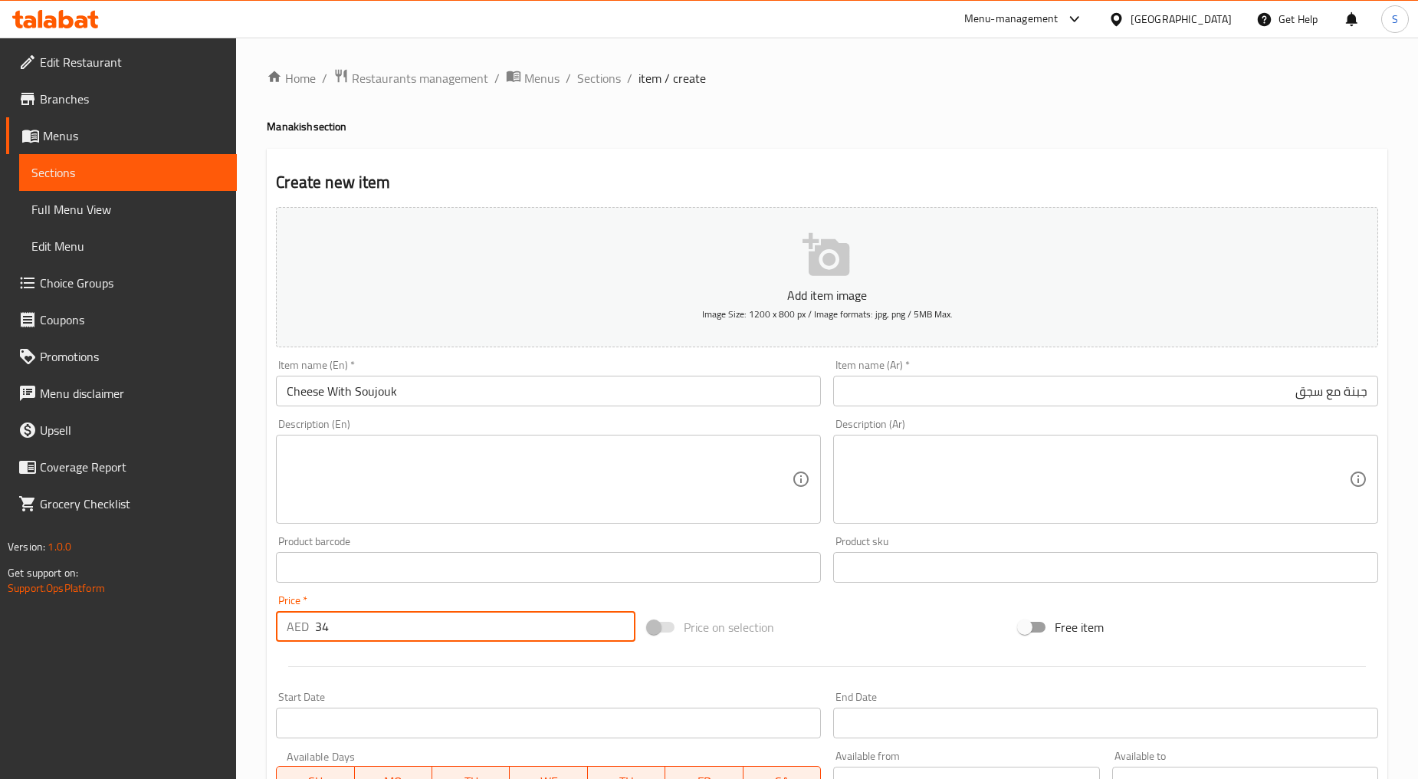
click at [370, 652] on div at bounding box center [827, 667] width 1115 height 38
click at [493, 472] on textarea at bounding box center [539, 479] width 505 height 73
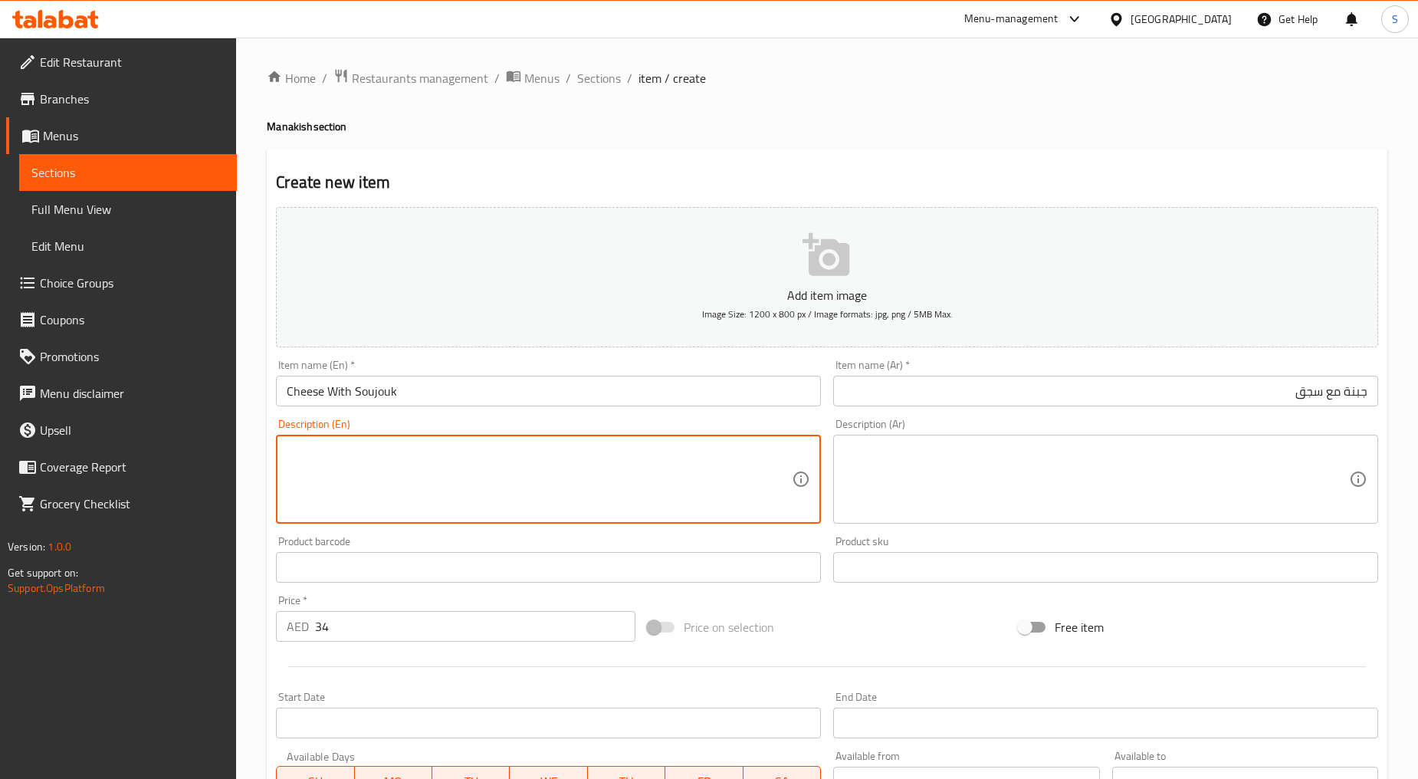
paste textarea "A delicious manakish topped with melty cheese and savory soujouk, creating a pe…"
click at [493, 472] on textarea "A delicious manakish topped with melty cheese and savory soujouk, creating a pe…" at bounding box center [539, 479] width 505 height 73
type textarea "A delicious manakish topped with melty cheese and savory soujouk, creating a pe…"
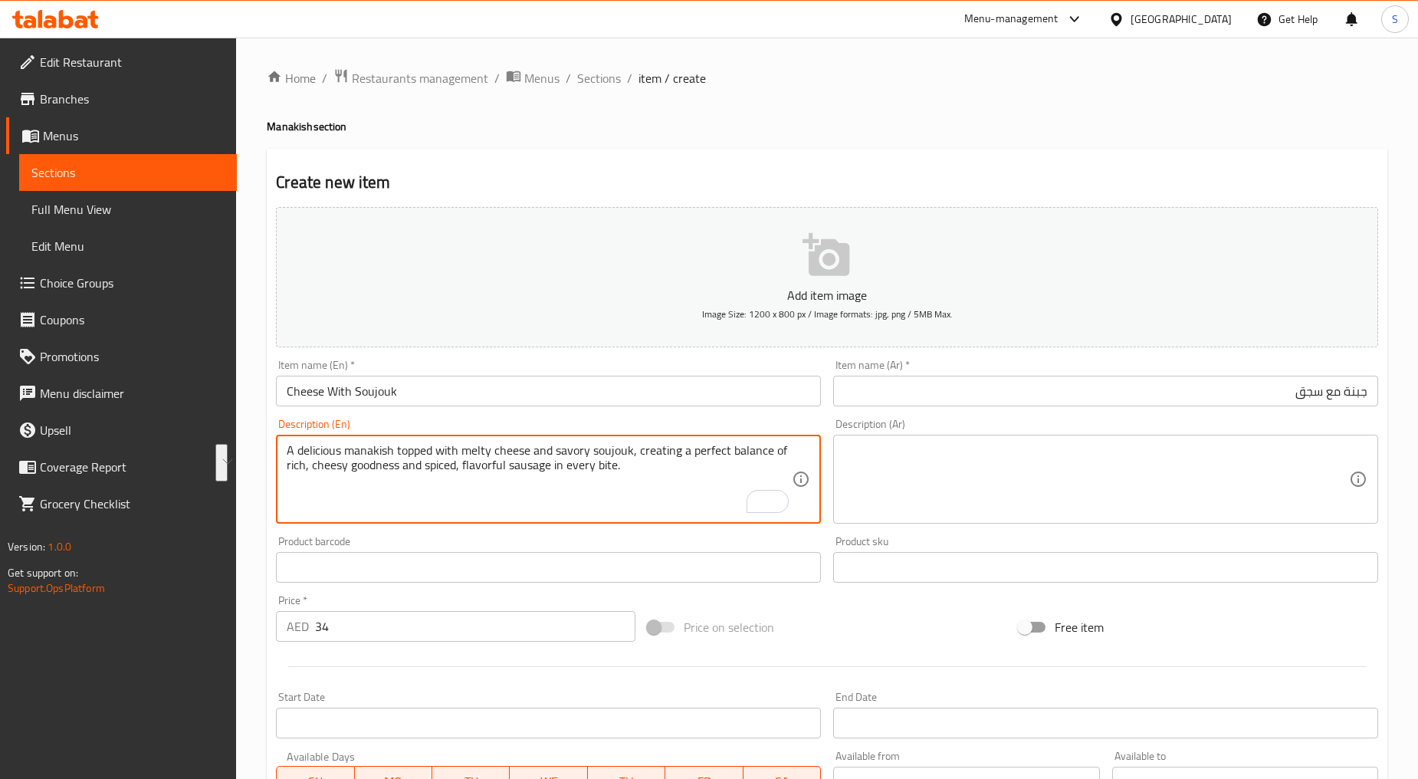
click at [886, 463] on textarea at bounding box center [1096, 479] width 505 height 73
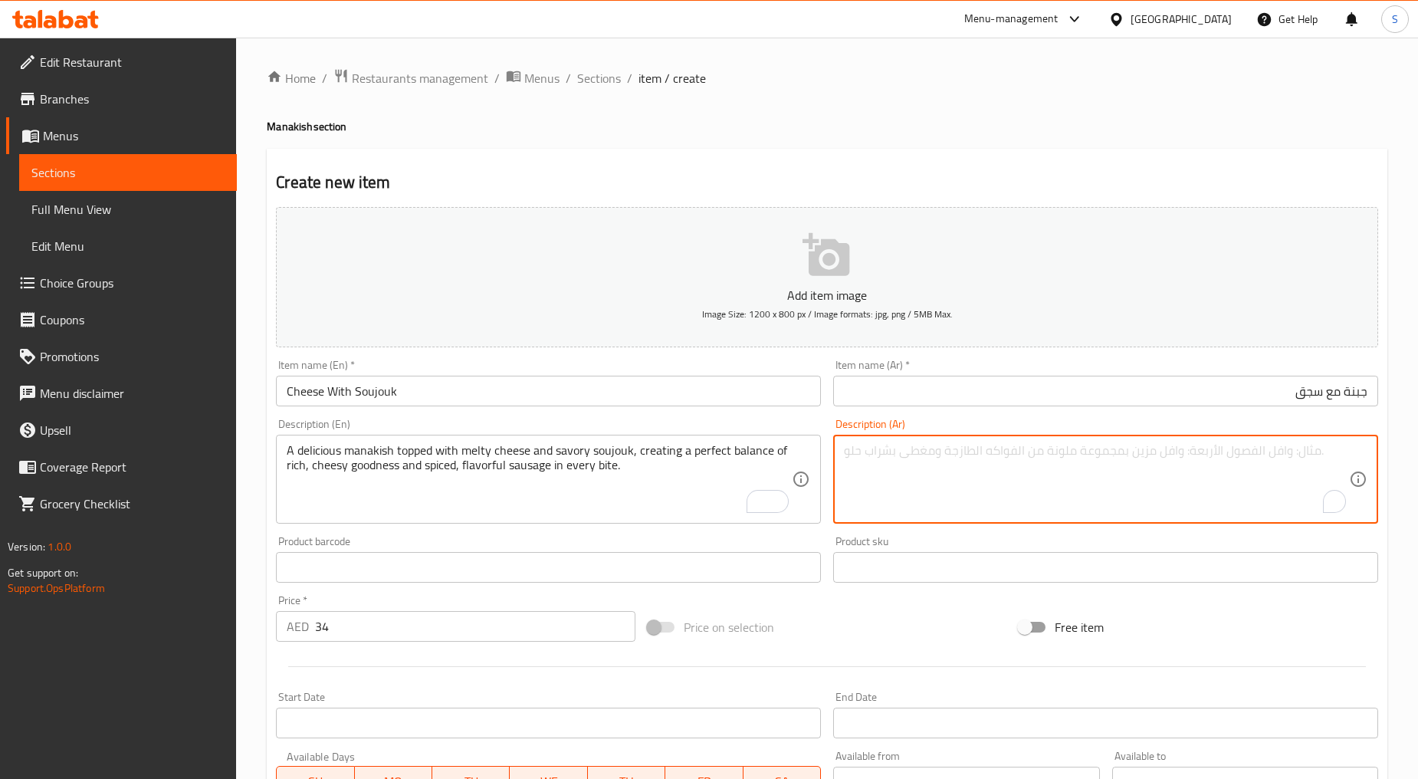
paste textarea "مناقيش لذيذة مغطاة بالجبن الذائب والسجق اللذيذ، مما يخلق توازنًا مثاليًا بين ال…"
click at [1228, 451] on textarea "مناقيش لذيذة مغطاة بالجبن الذائب والسجق اللذيذ، مما يخلق توازنًا مثاليًا بين ال…" at bounding box center [1096, 479] width 505 height 73
click at [1215, 449] on textarea "مناقيش لذيذة مغطاة بجبن الذائب والسجق اللذيذ، مما يخلق توازنًا مثاليًا بين الطع…" at bounding box center [1096, 479] width 505 height 73
click at [1198, 454] on textarea "مناقيش لذيذة مغطاة بجبنة الذائب والسجق اللذيذ، مما يخلق توازنًا مثاليًا بين الط…" at bounding box center [1096, 479] width 505 height 73
click at [1185, 453] on textarea "مناقيش لذيذة مغطاة بجبنة ذائب والسجق اللذيذ، مما يخلق توازنًا مثاليًا بين الطعم…" at bounding box center [1096, 479] width 505 height 73
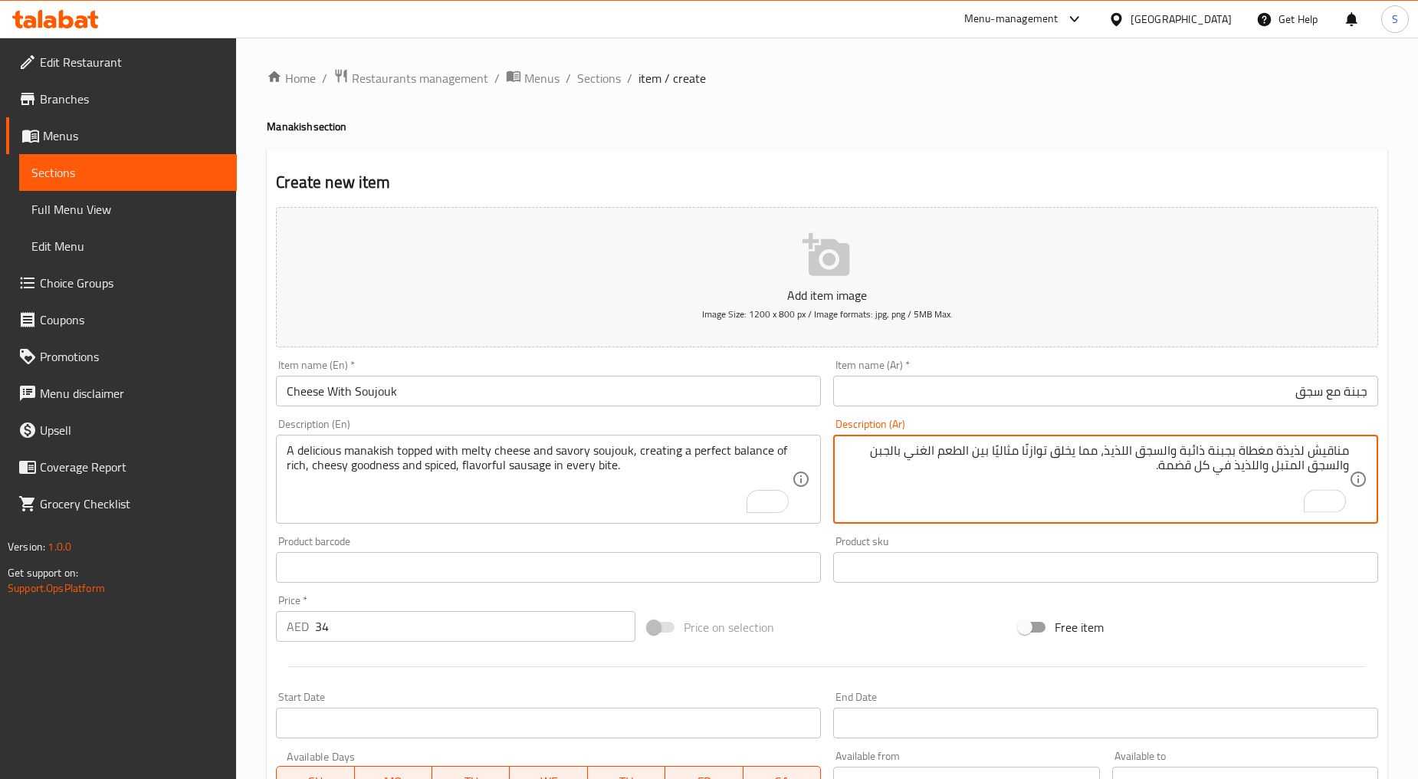
click at [1168, 452] on textarea "مناقيش لذيذة مغطاة بجبنة ذائبة والسجق اللذيذ، مما يخلق توازنًا مثاليًا بين الطع…" at bounding box center [1096, 479] width 505 height 73
click at [1133, 454] on textarea "مناقيش لذيذة مغطاة بجبنة ذائبة وسجق اللذيذ، مما يخلق توازنًا مثاليًا بين الطعم …" at bounding box center [1096, 479] width 505 height 73
click at [978, 455] on textarea "مناقيش لذيذة مغطاة بجبنة ذائبة وسجق لذيذ، مما يخلق توازنًا مثاليًا بين الطعم ال…" at bounding box center [1096, 479] width 505 height 73
click at [891, 455] on textarea "مناقيش لذيذة مغطاة بجبنة ذائبة وسجق لذيذ، مما يخلق توازنًا مثاليًا بين الطعم ال…" at bounding box center [1096, 479] width 505 height 73
click at [1185, 471] on textarea "مناقيش لذيذة مغطاة بجبنة ذائبة وسجق لذيذ، مما يخلق توازنًا مثاليًا بين الطعم ال…" at bounding box center [1096, 479] width 505 height 73
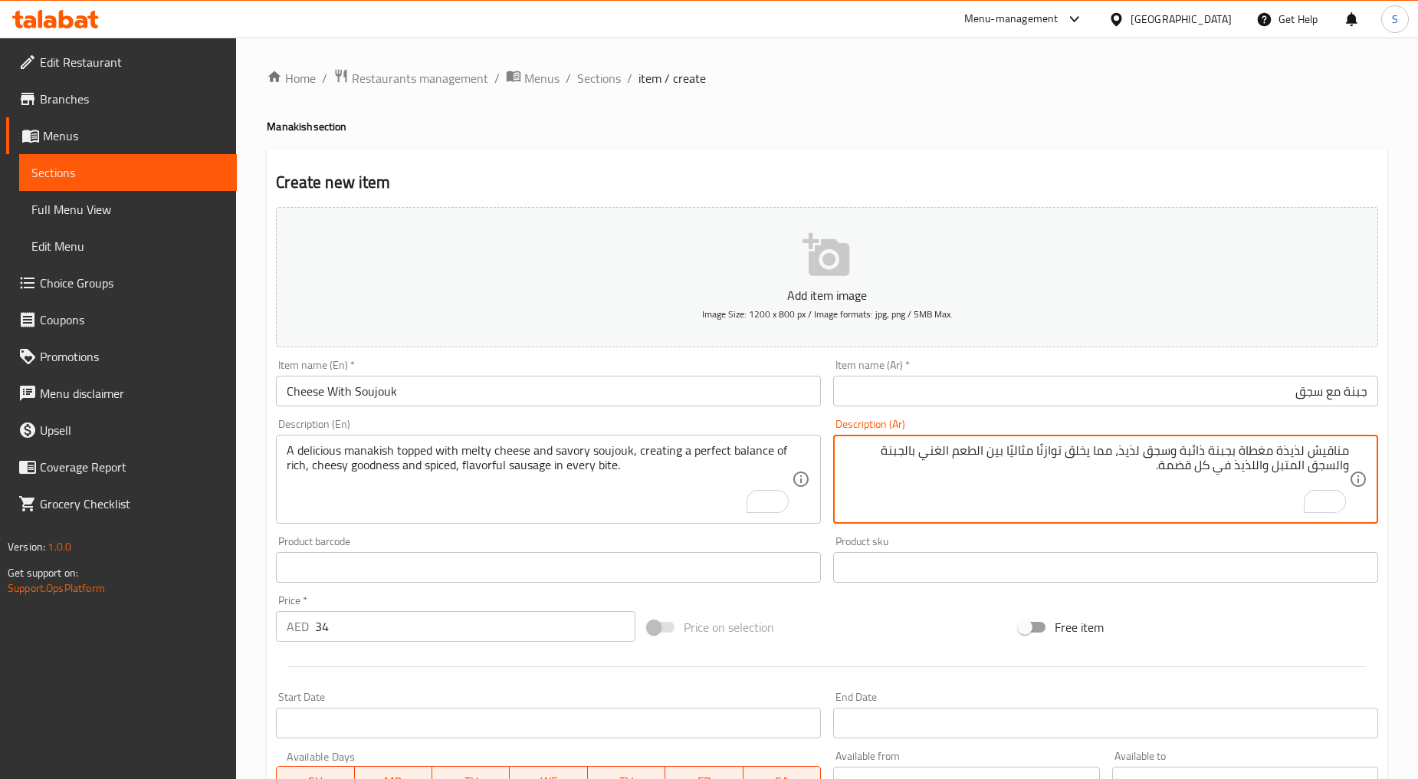
click at [1185, 471] on textarea "مناقيش لذيذة مغطاة بجبنة ذائبة وسجق لذيذ، مما يخلق توازنًا مثاليًا بين الطعم ال…" at bounding box center [1096, 479] width 505 height 73
click at [1186, 472] on textarea "مناقيش لذيذة مغطاة بجبنة ذائبة وسجق لذيذ، مما يخلق توازنًا مثاليًا بين الطعم ال…" at bounding box center [1096, 479] width 505 height 73
click at [1186, 473] on textarea "مناقيش لذيذة مغطاة بجبنة ذائبة وسجق لذيذ، مما يخلق توازنًا مثاليًا بين الطعم ال…" at bounding box center [1096, 479] width 505 height 73
click at [1182, 468] on textarea "مناقيش لذيذة مغطاة بجبنة ذائبة وسجق لذيذ، مما يخلق توازنًا مثاليًا بين الطعم ال…" at bounding box center [1096, 479] width 505 height 73
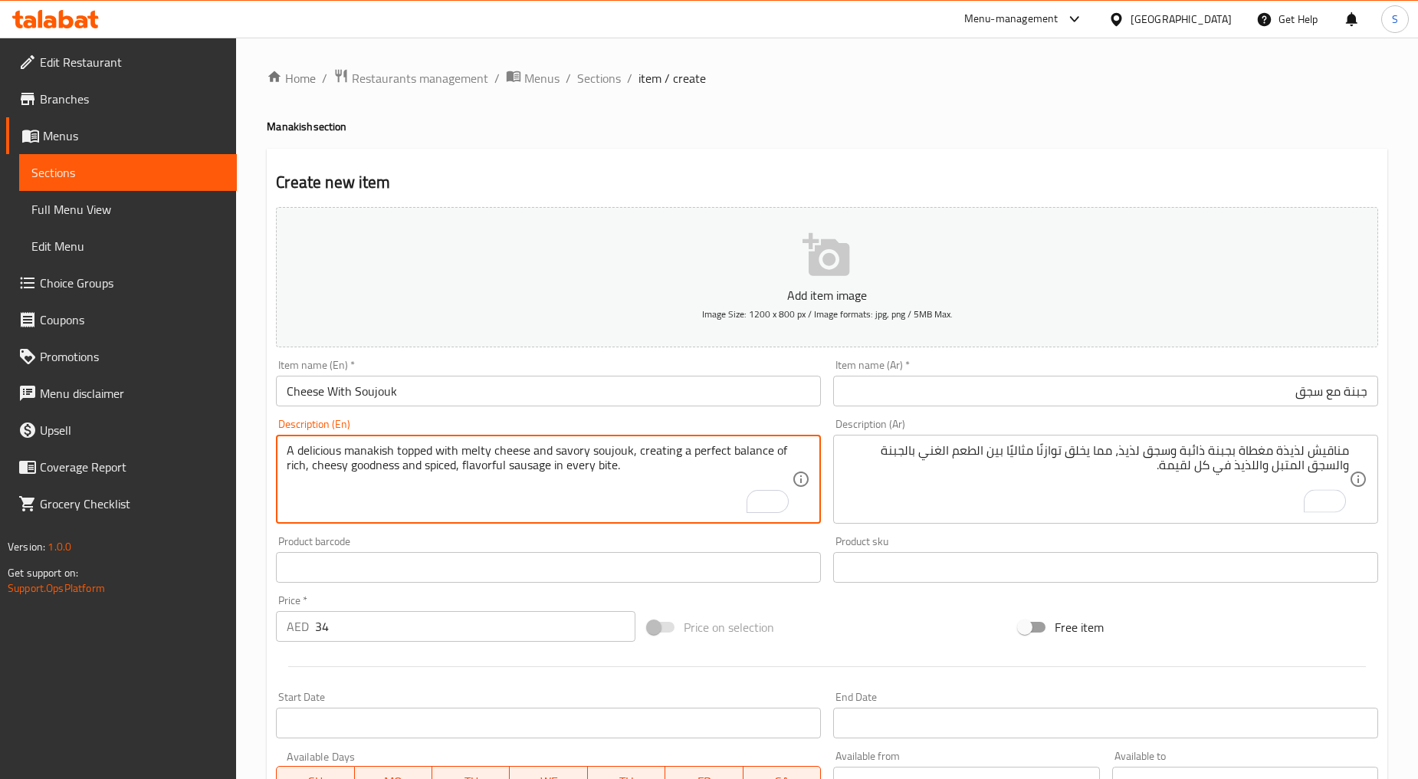
click at [609, 468] on textarea "A delicious manakish topped with melty cheese and savory soujouk, creating a pe…" at bounding box center [539, 479] width 505 height 73
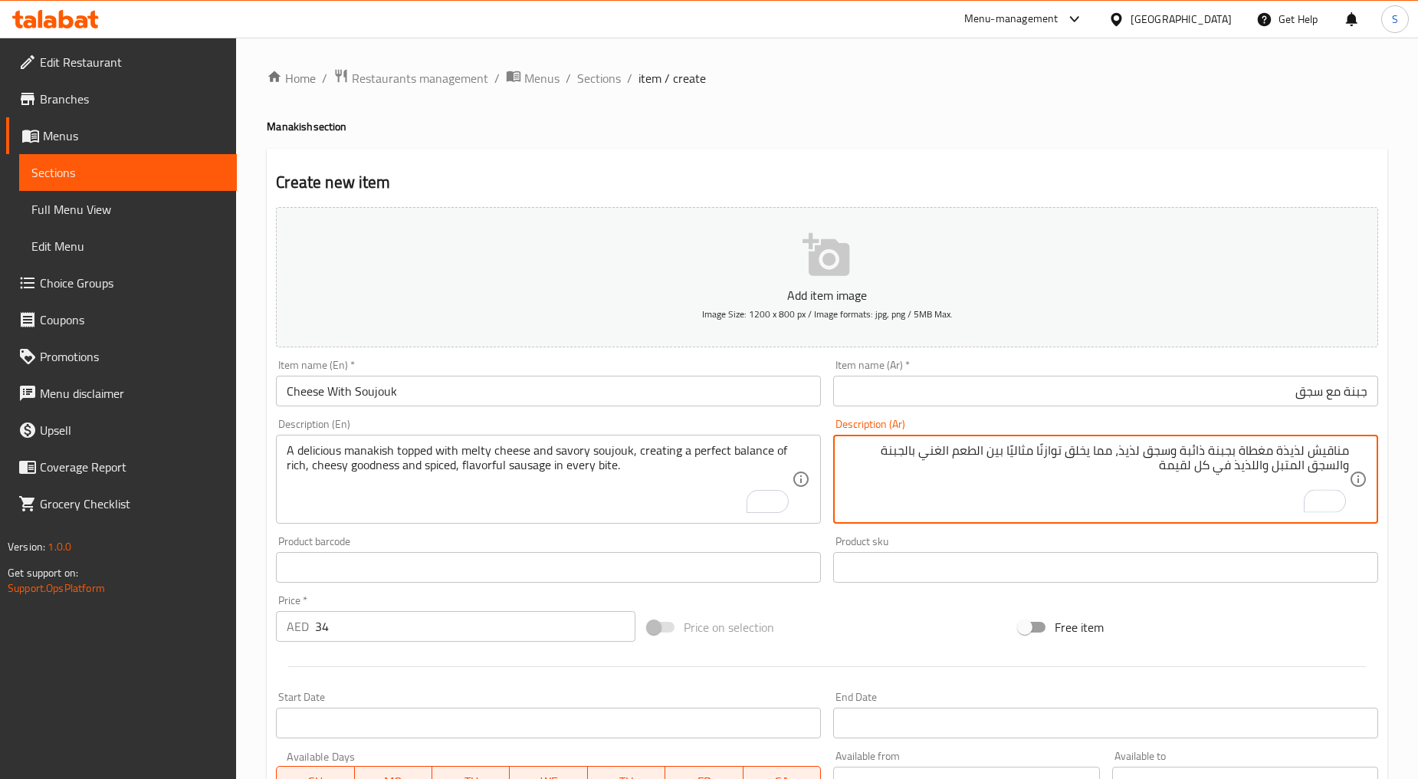
type textarea "مناقيش لذيذة مغطاة بجبنة ذائبة وسجق لذيذ، مما يخلق توازنًا مثاليًا بين الطعم ال…"
click at [400, 618] on input "34" at bounding box center [475, 626] width 320 height 31
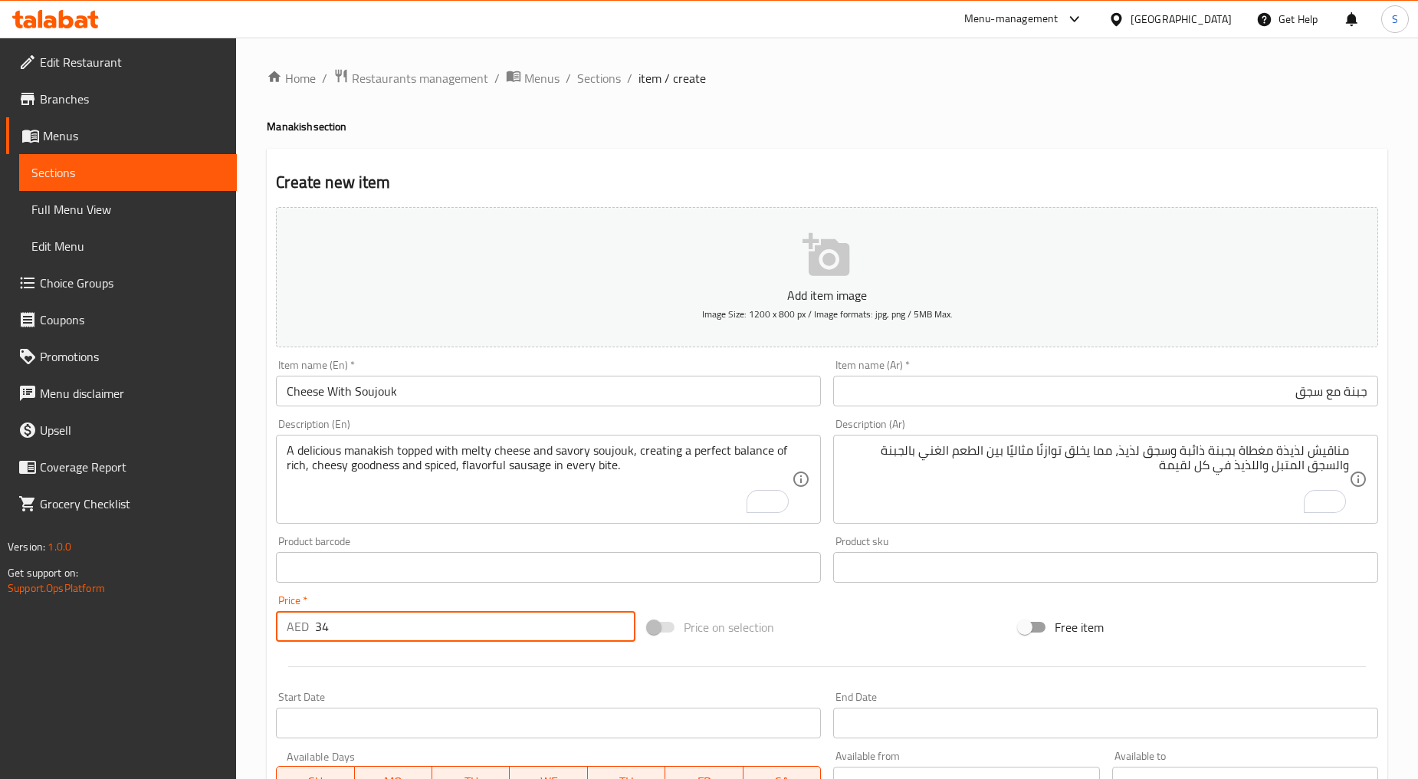
click at [400, 618] on input "34" at bounding box center [475, 626] width 320 height 31
click at [405, 655] on div at bounding box center [827, 667] width 1115 height 38
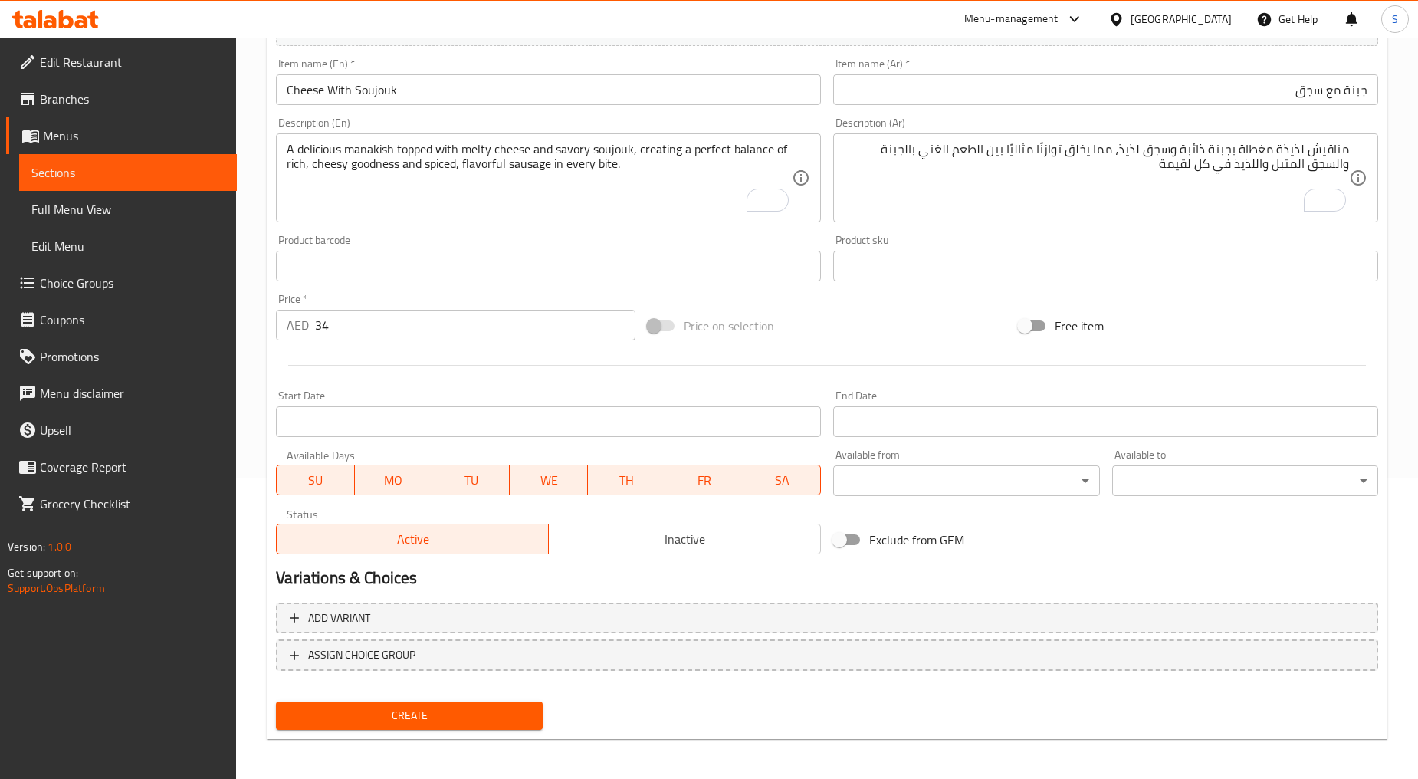
click at [407, 714] on span "Create" at bounding box center [409, 715] width 242 height 19
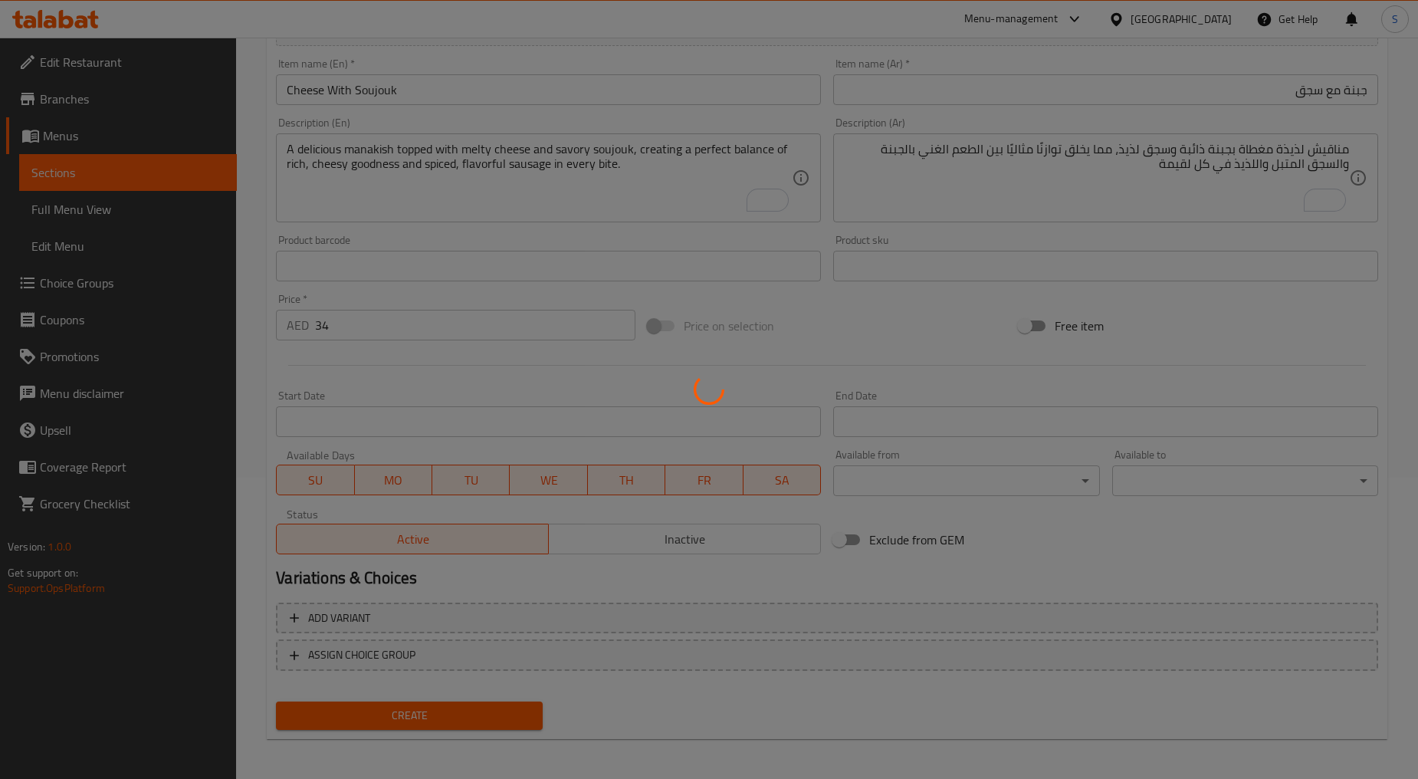
type input "0"
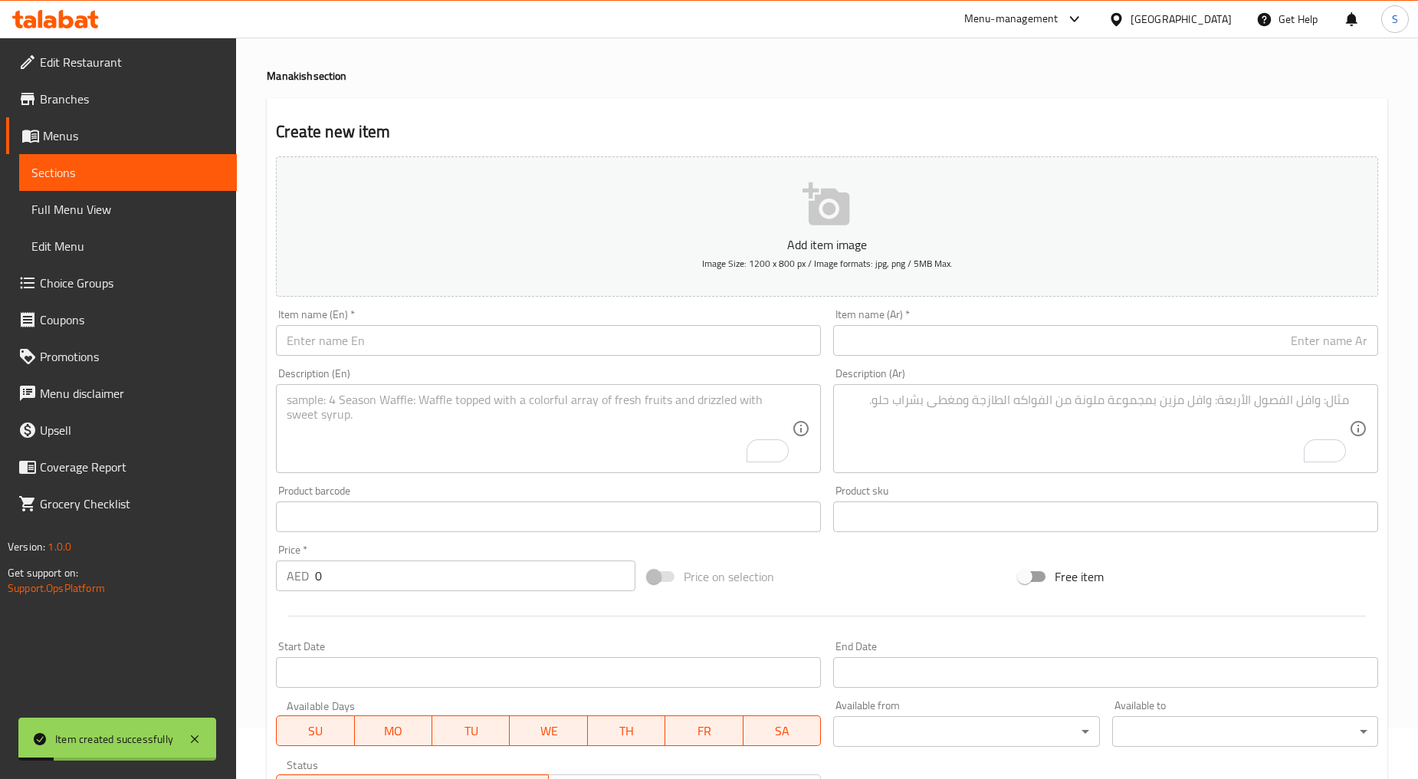
scroll to position [0, 0]
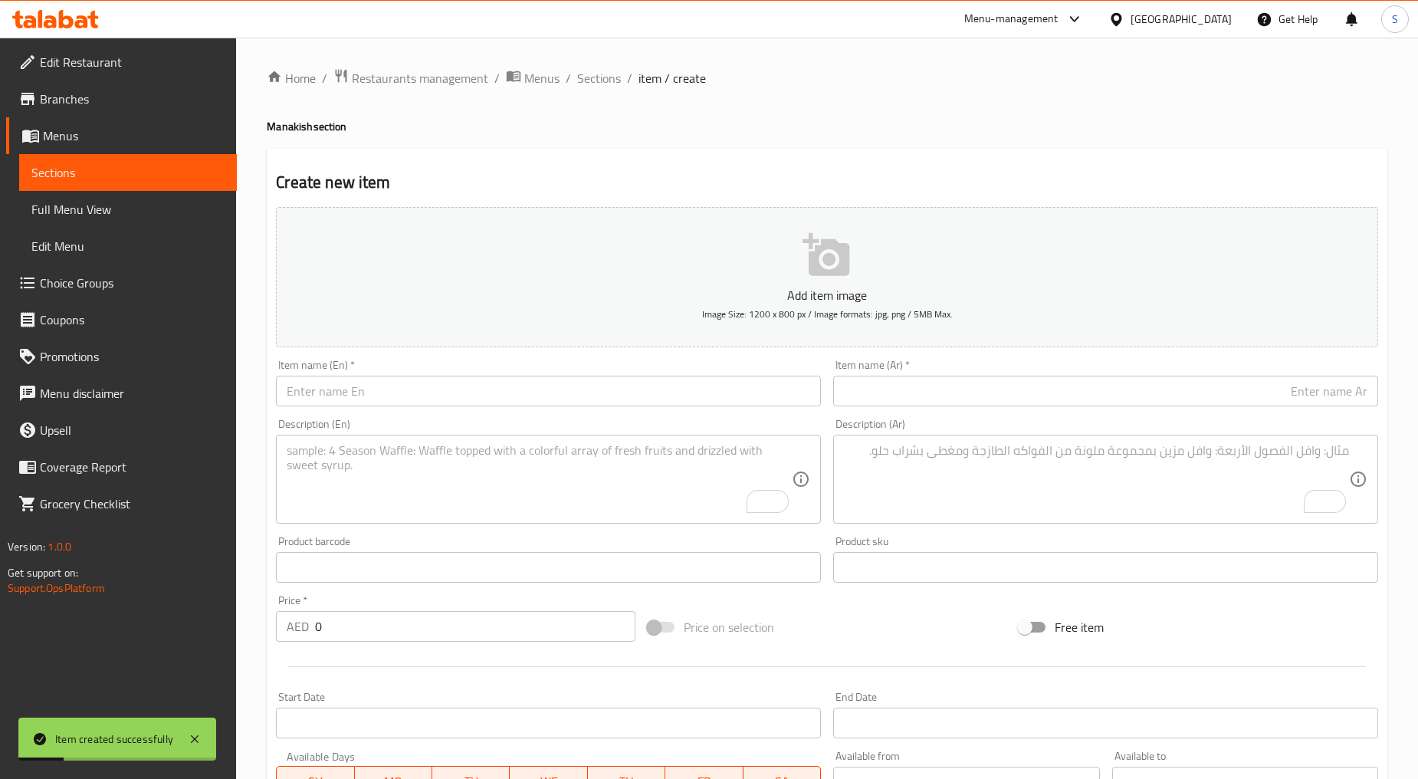
click at [566, 83] on li "/" at bounding box center [568, 78] width 5 height 18
click at [589, 81] on span "Sections" at bounding box center [599, 78] width 44 height 18
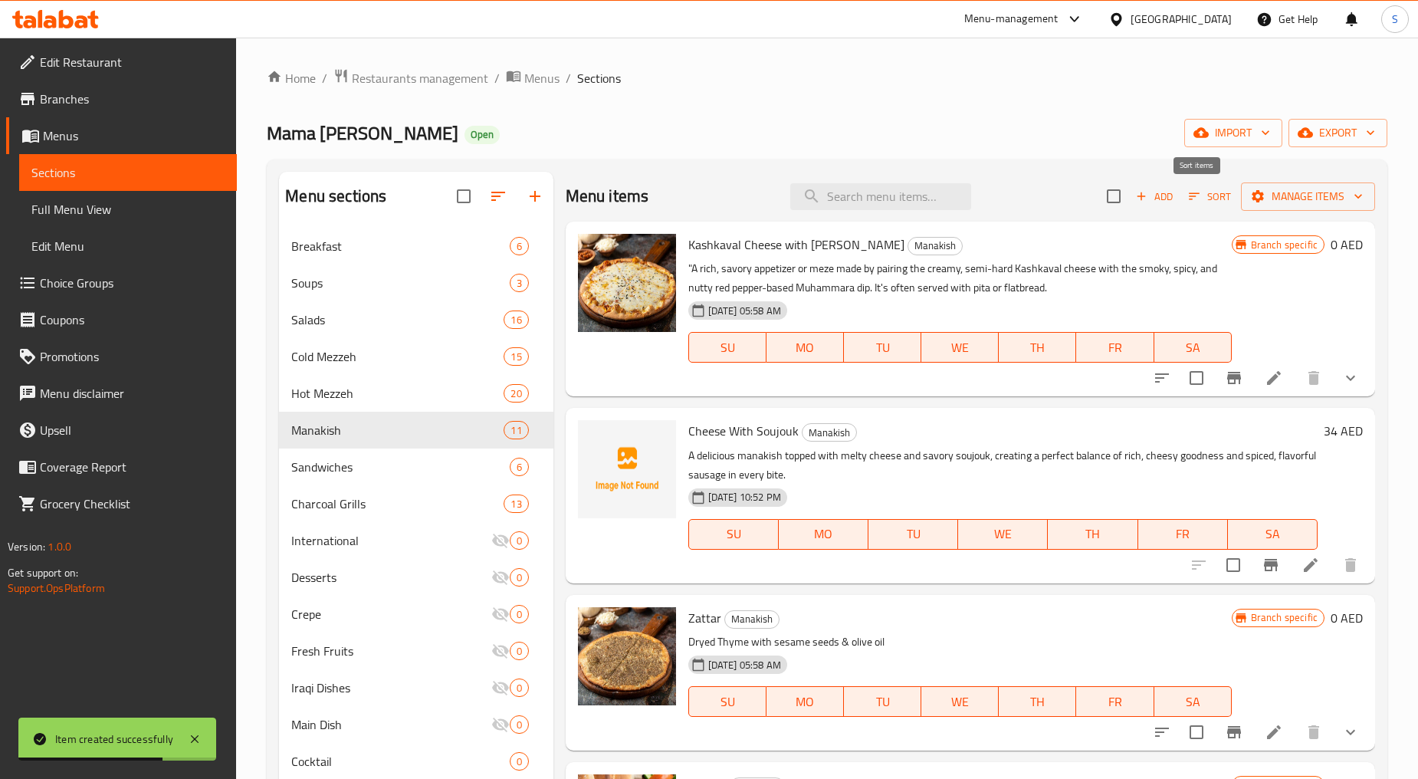
click at [1188, 196] on icon "button" at bounding box center [1195, 196] width 14 height 14
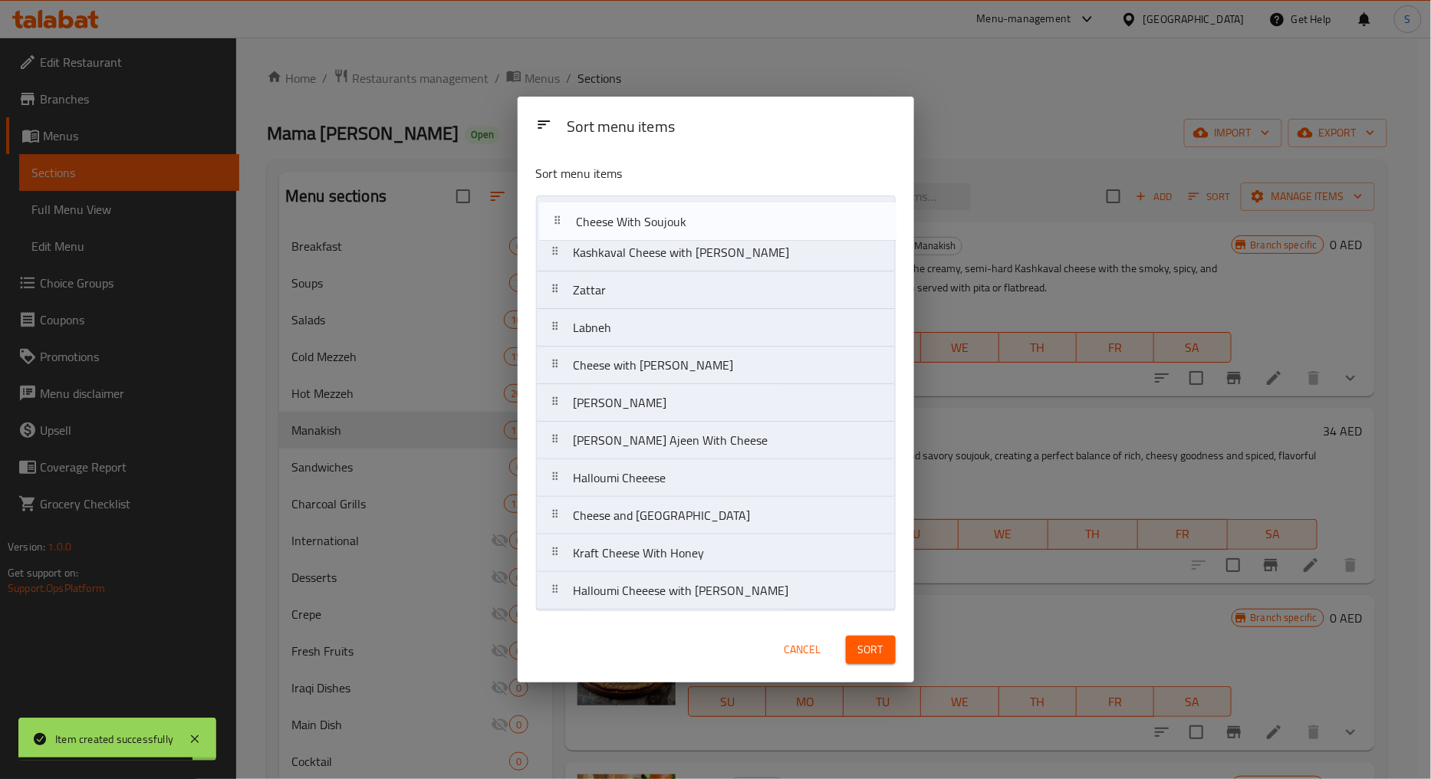
drag, startPoint x: 561, startPoint y: 258, endPoint x: 564, endPoint y: 211, distance: 47.6
click at [564, 211] on nav "Kashkaval Cheese with Muhammara Cheese With Soujouk Zattar Labneh Cheese with M…" at bounding box center [716, 403] width 360 height 415
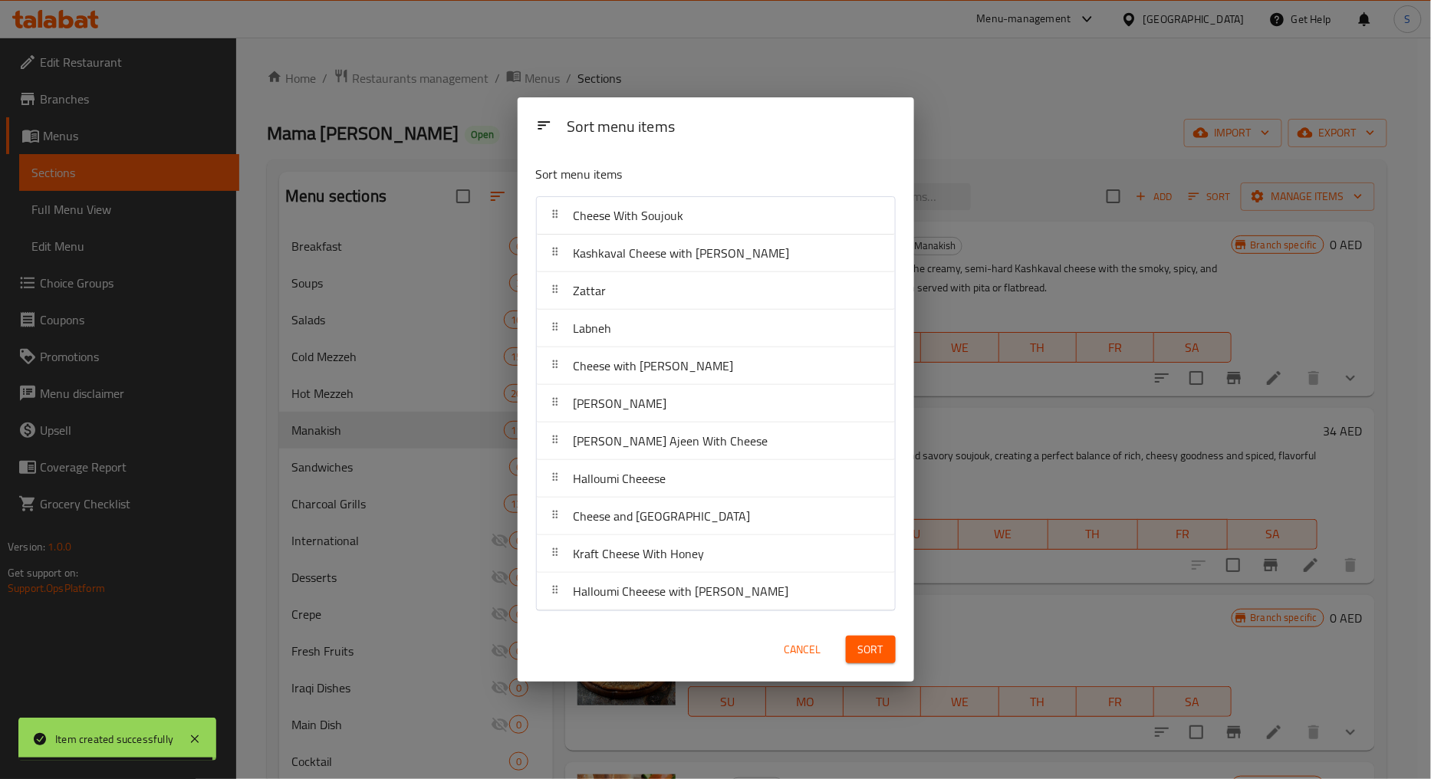
click at [868, 662] on button "Sort" at bounding box center [871, 650] width 50 height 28
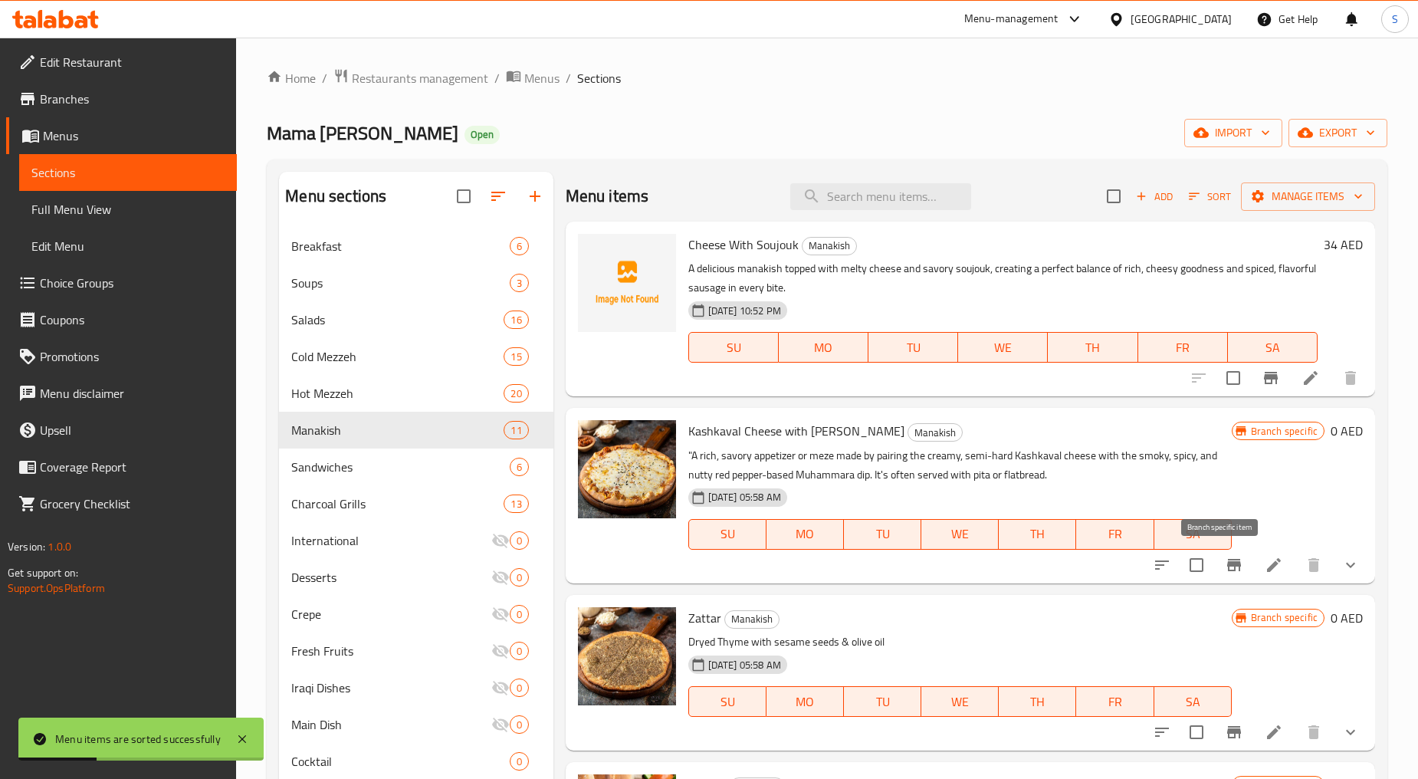
click at [1225, 571] on icon "Branch-specific-item" at bounding box center [1234, 565] width 18 height 18
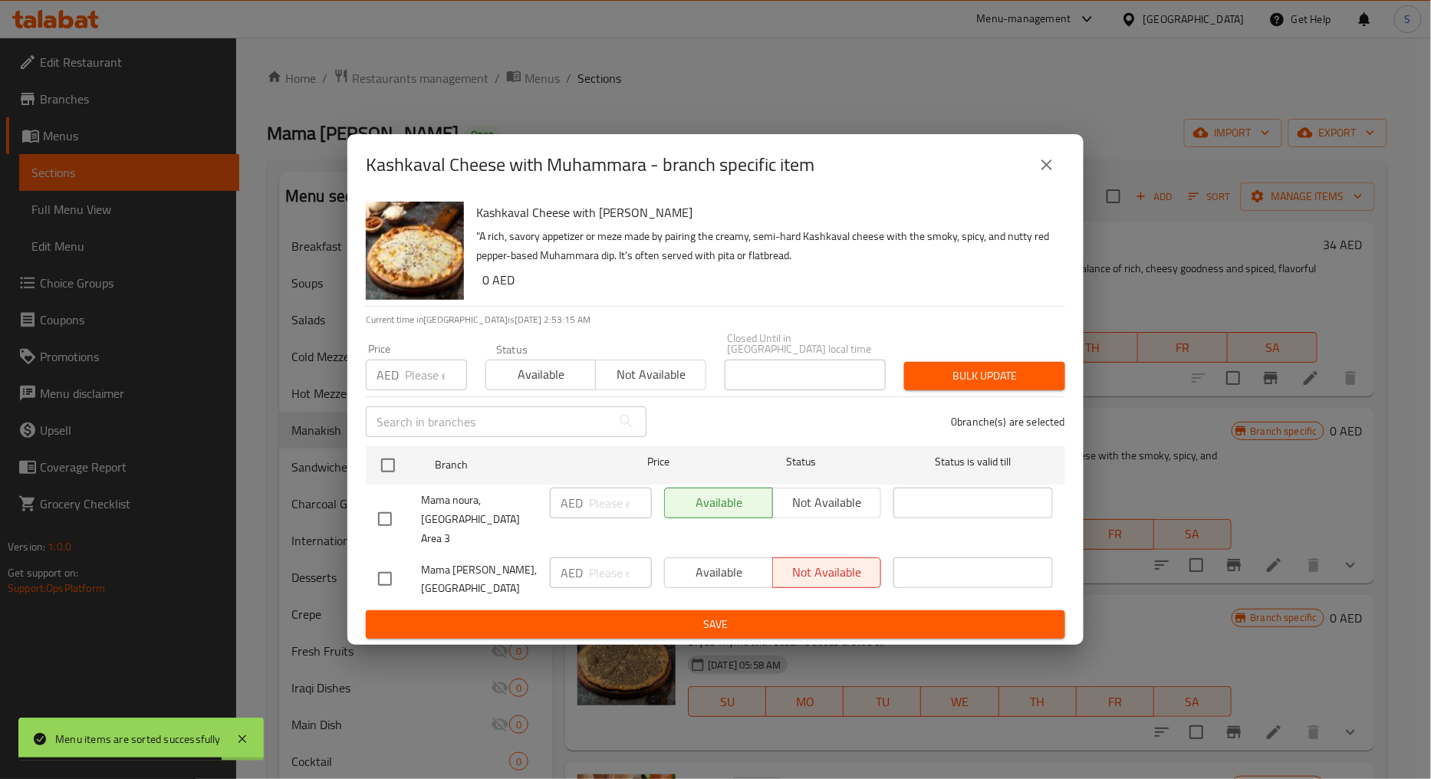
click at [420, 389] on input "number" at bounding box center [436, 375] width 62 height 31
paste input "34"
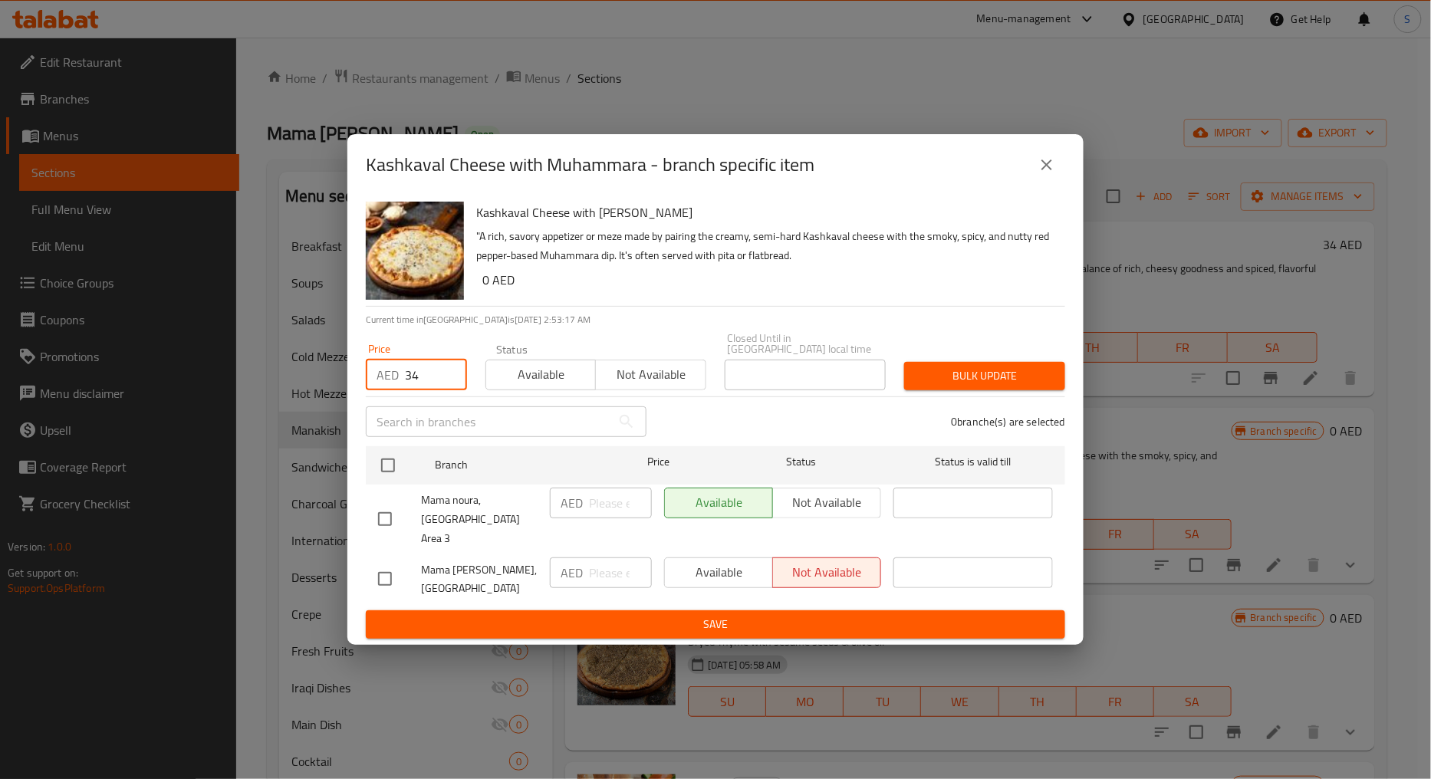
type input "34"
click at [1040, 174] on icon "close" at bounding box center [1046, 165] width 18 height 18
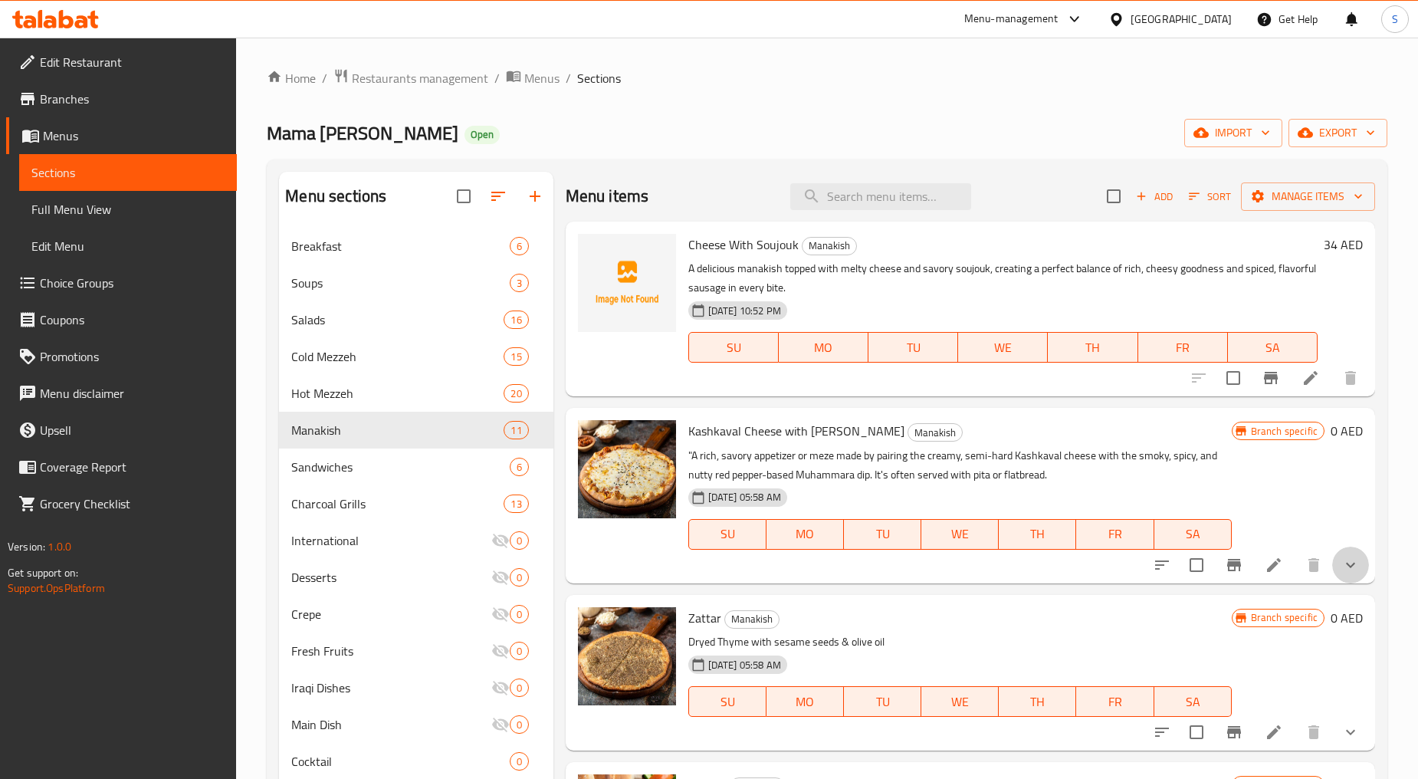
click at [1333, 560] on button "show more" at bounding box center [1351, 565] width 37 height 37
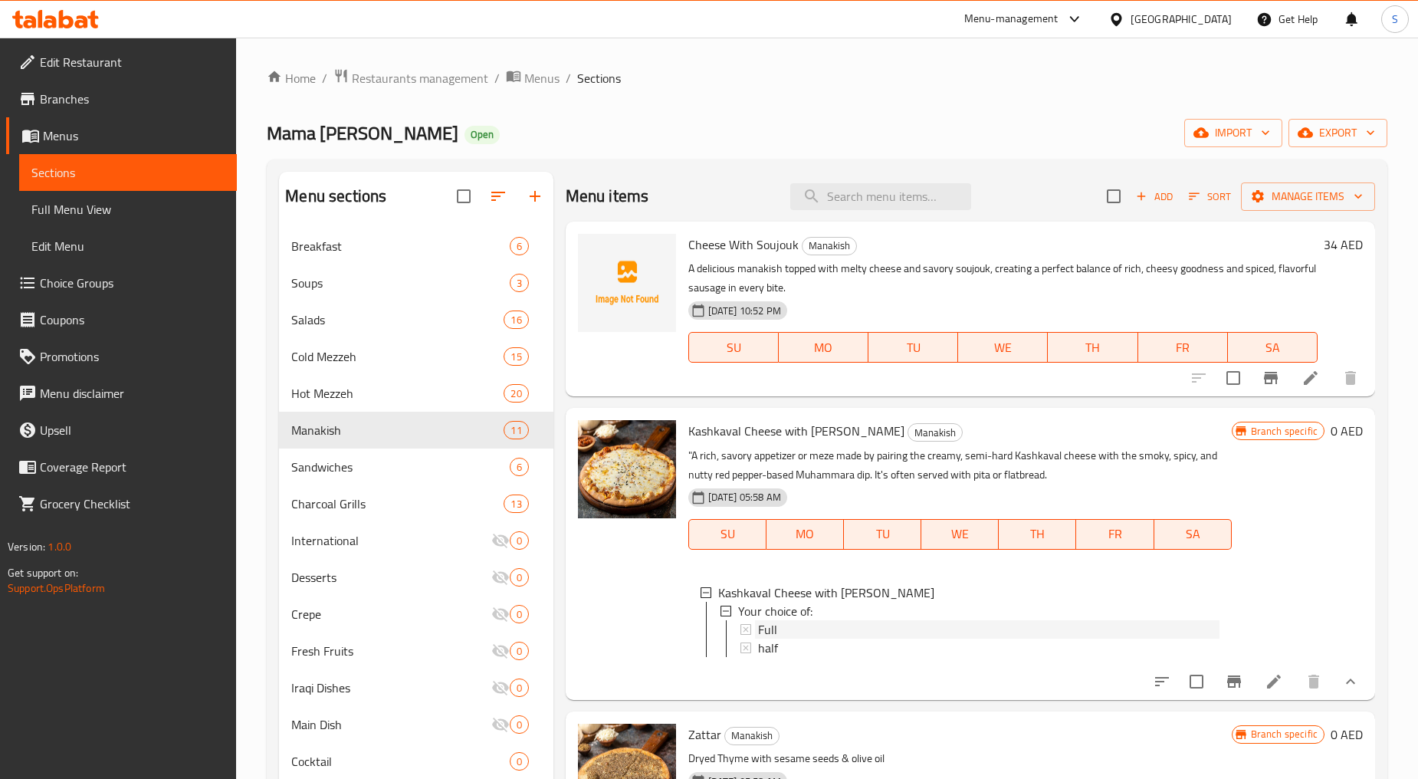
click at [791, 632] on div "Full" at bounding box center [989, 629] width 462 height 18
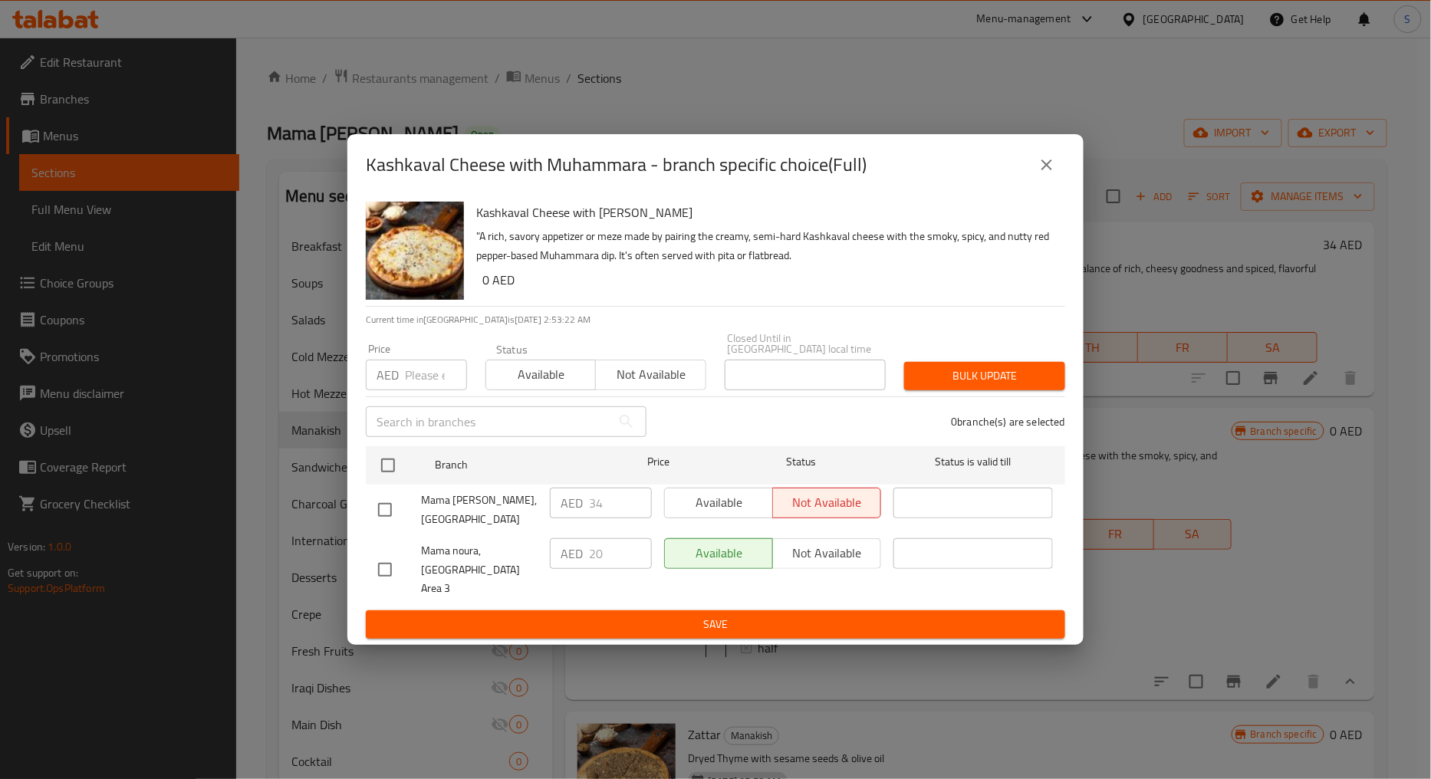
click at [1041, 174] on icon "close" at bounding box center [1046, 165] width 18 height 18
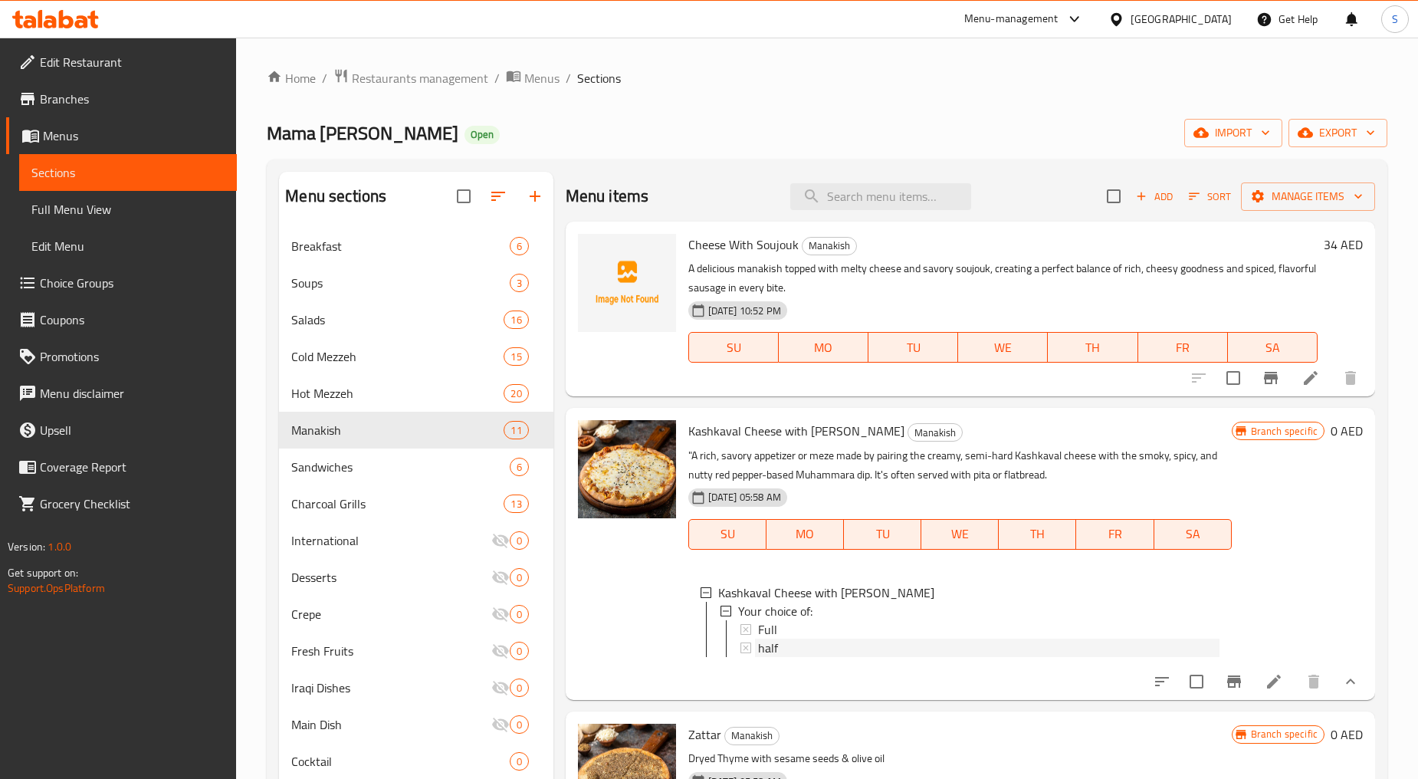
click at [771, 654] on span "half" at bounding box center [768, 648] width 20 height 18
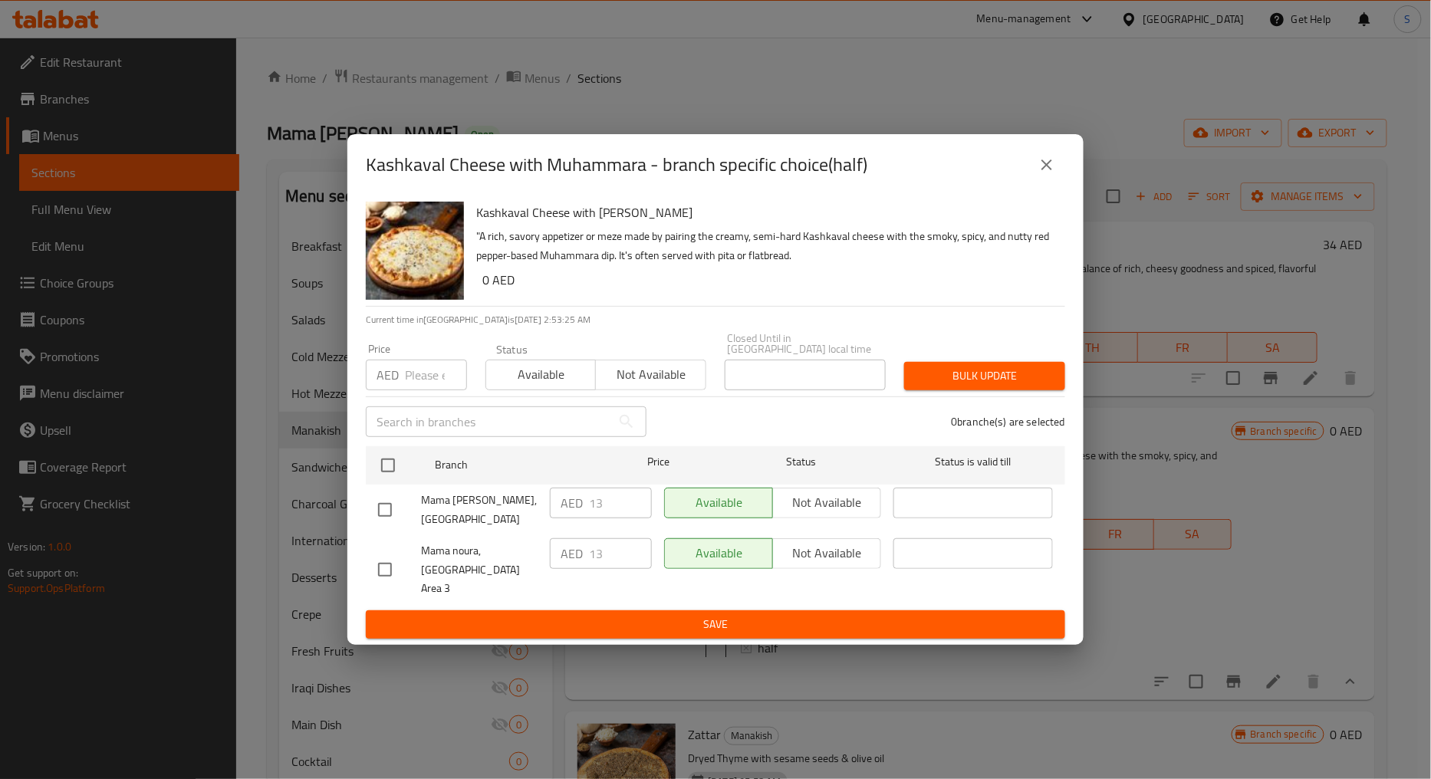
click at [424, 384] on input "number" at bounding box center [436, 375] width 62 height 31
paste input "34"
type input "34"
click at [382, 519] on input "checkbox" at bounding box center [385, 510] width 32 height 32
checkbox input "true"
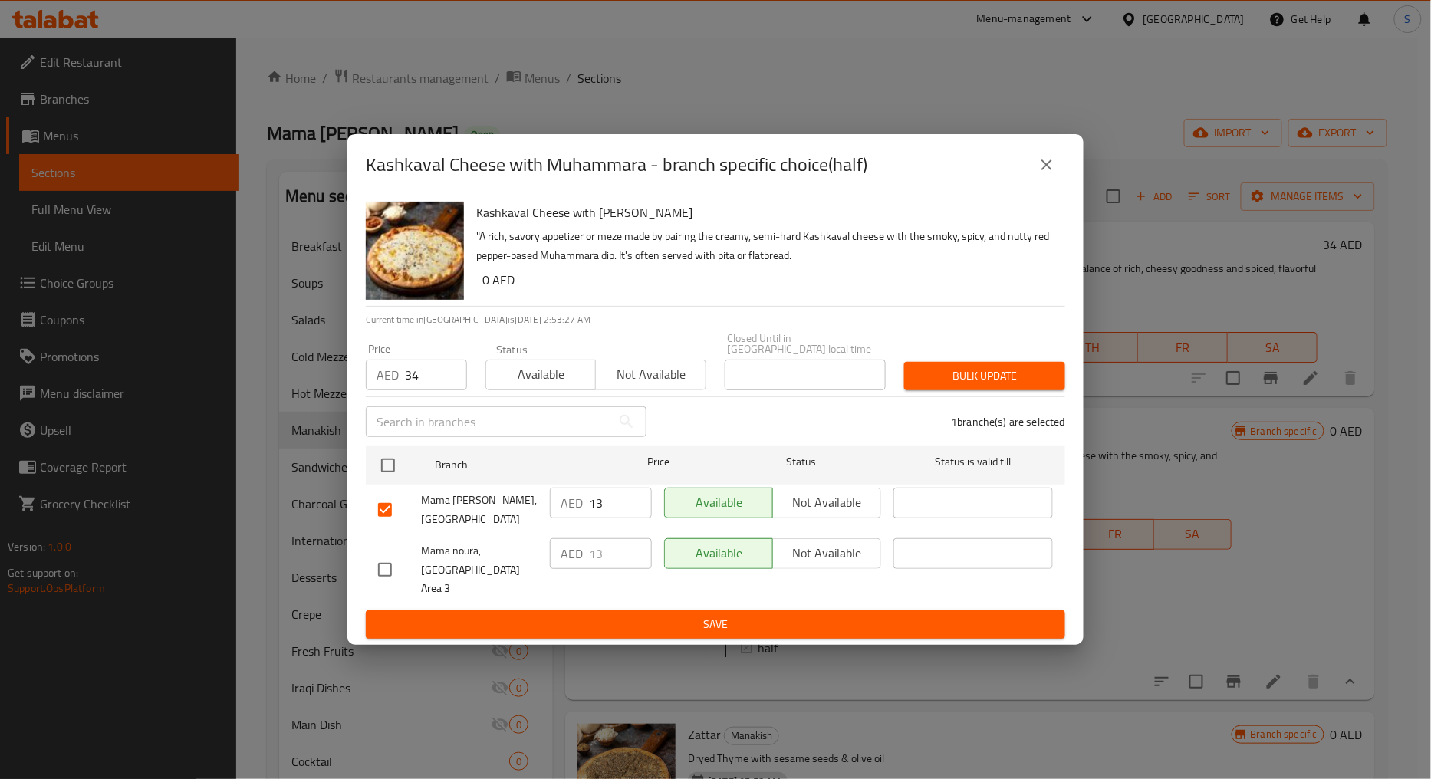
click at [979, 380] on span "Bulk update" at bounding box center [984, 375] width 136 height 19
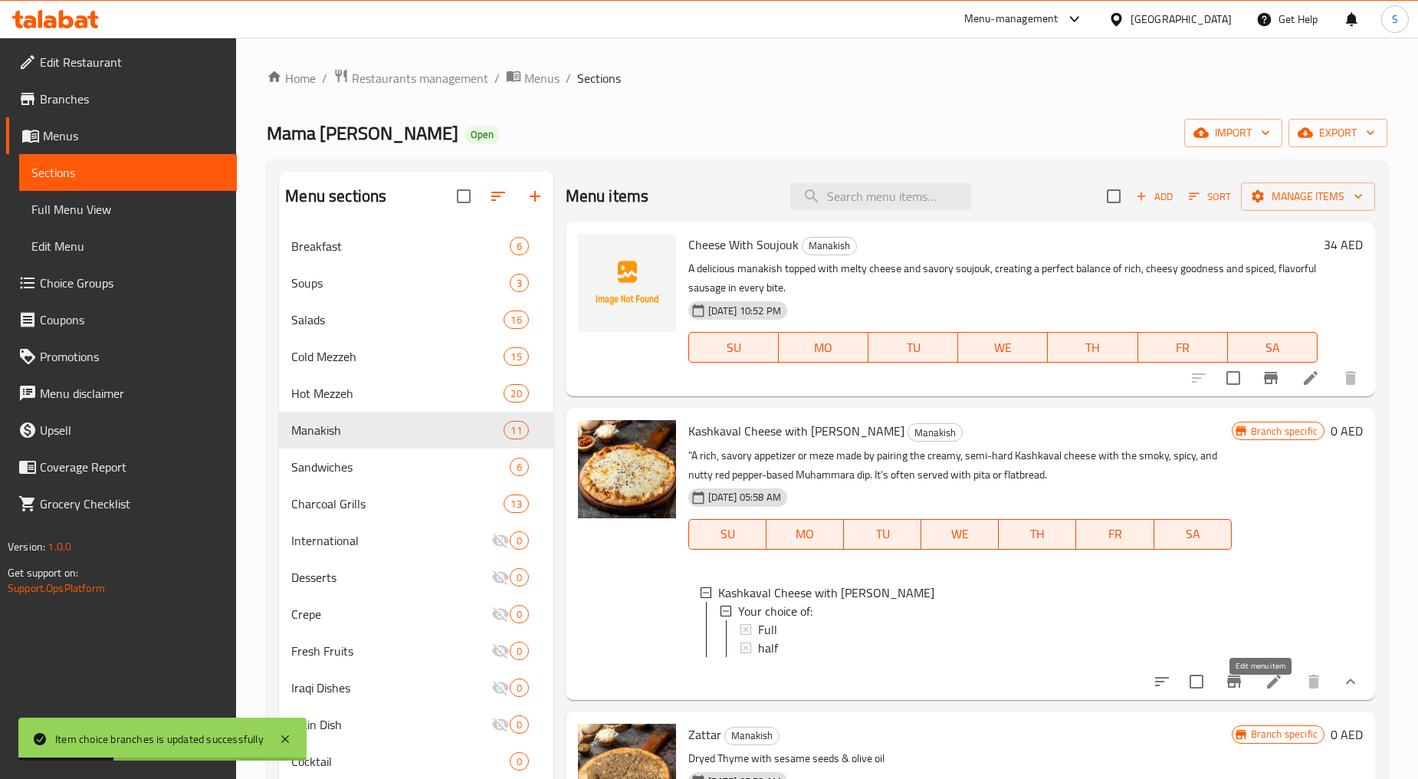
click at [1265, 691] on icon at bounding box center [1274, 681] width 18 height 18
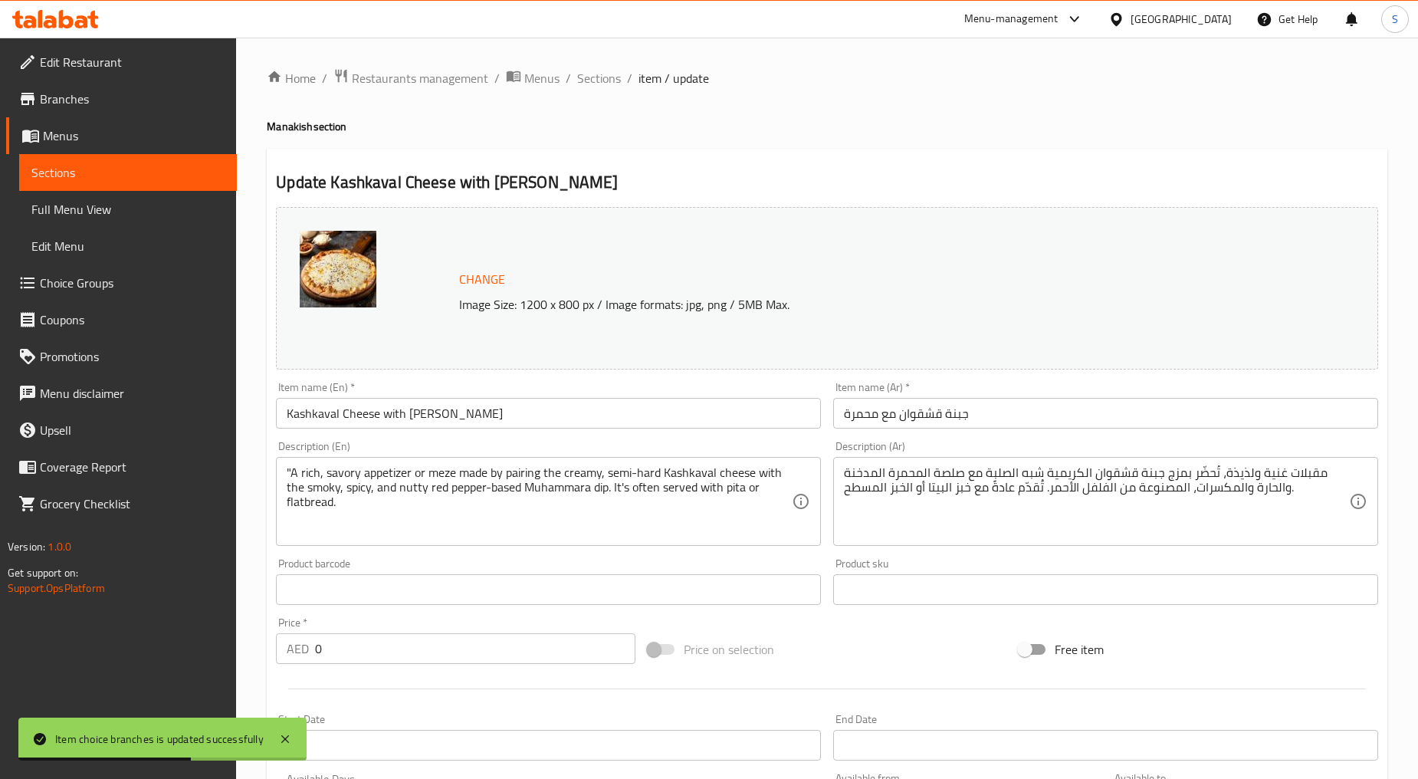
click at [449, 518] on textarea ""A rich, savory appetizer or meze made by pairing the creamy, semi-hard Kashkav…" at bounding box center [539, 501] width 505 height 73
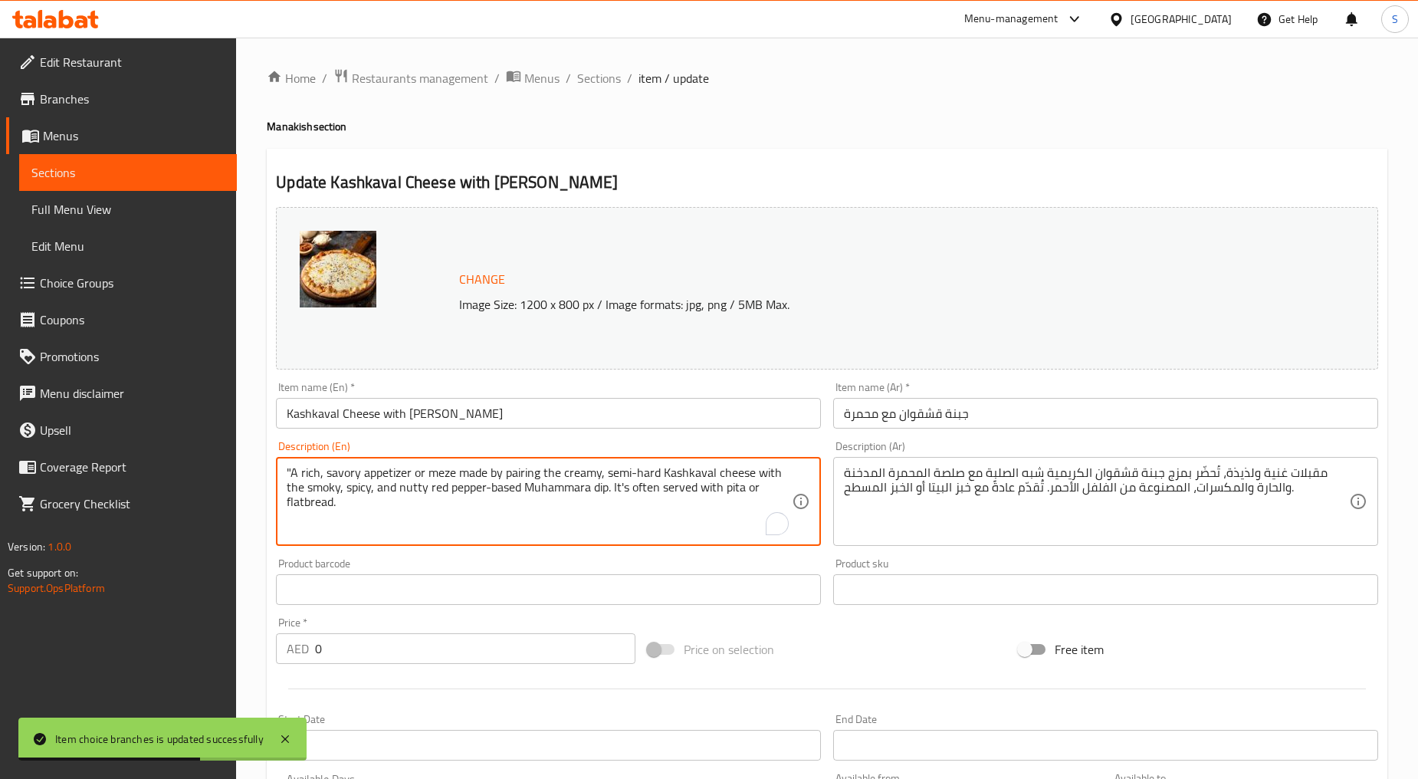
click at [449, 518] on textarea ""A rich, savory appetizer or meze made by pairing the creamy, semi-hard Kashkav…" at bounding box center [539, 501] width 505 height 73
paste textarea "Kashkaval cheese paired with tangy, spicy muhammara creates a perfect blend of …"
click at [449, 518] on textarea "Kashkaval cheese paired with tangy, spicy muhammara creates a perfect blend of …" at bounding box center [539, 501] width 505 height 73
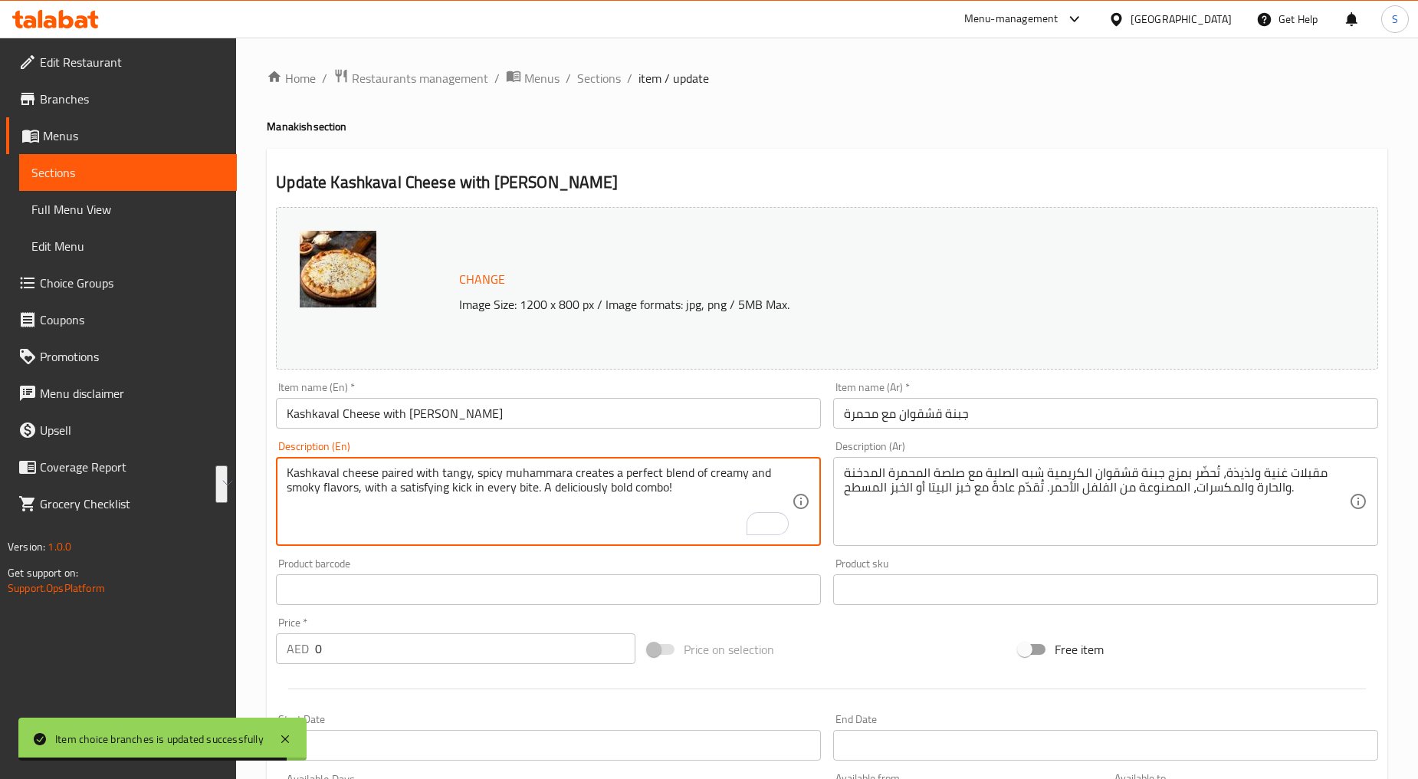
type textarea "Kashkaval cheese paired with tangy, spicy muhammara creates a perfect blend of …"
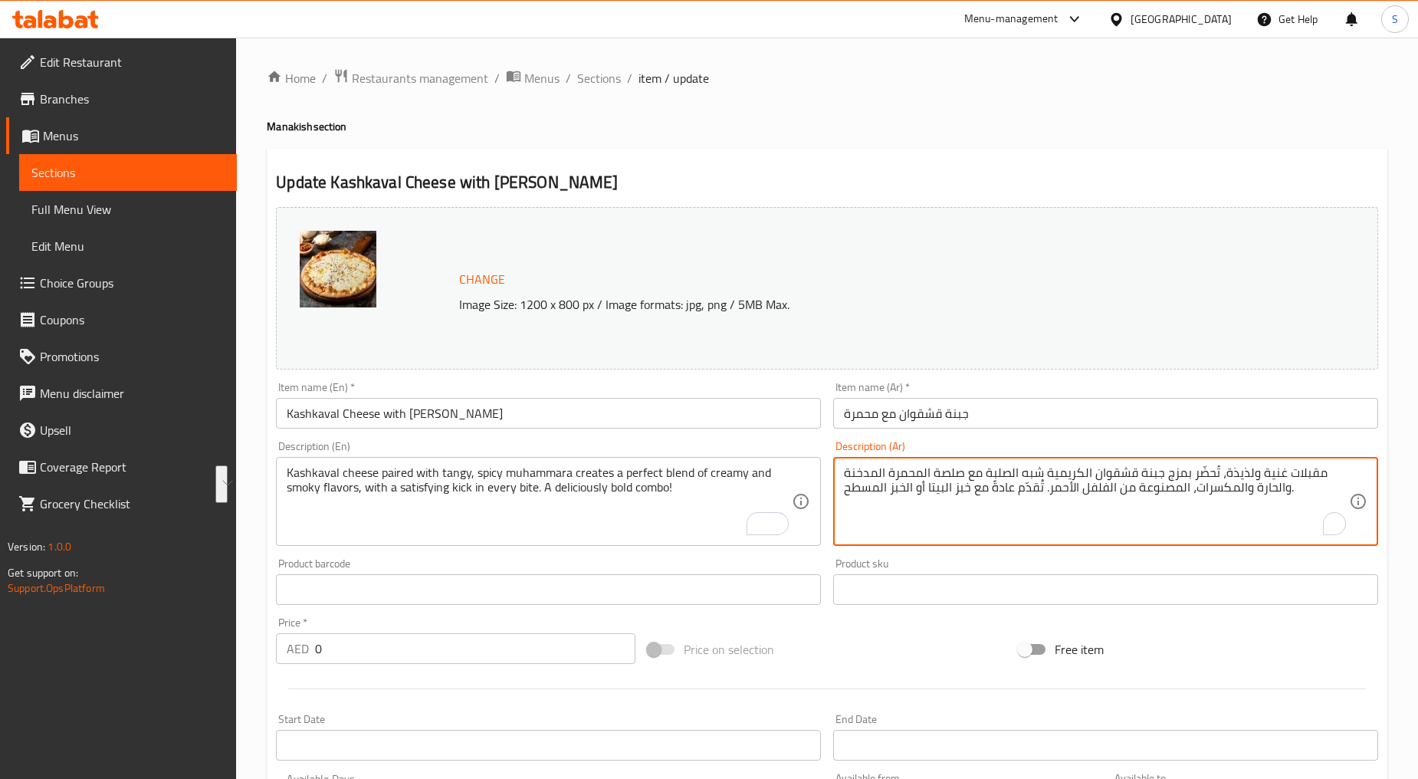
click at [1020, 480] on textarea "مقبلات غنية ولذيذة، تُحضّر بمزج جبنة قشقوان الكريمية شبه الصلبة مع صلصة المحمرة…" at bounding box center [1096, 501] width 505 height 73
paste textarea "جبنة قشقوان ممزوجة بمحمرة لاذعة وحارة، تُشكّل مزيجًا مثاليًا من النكهات الكريمي…"
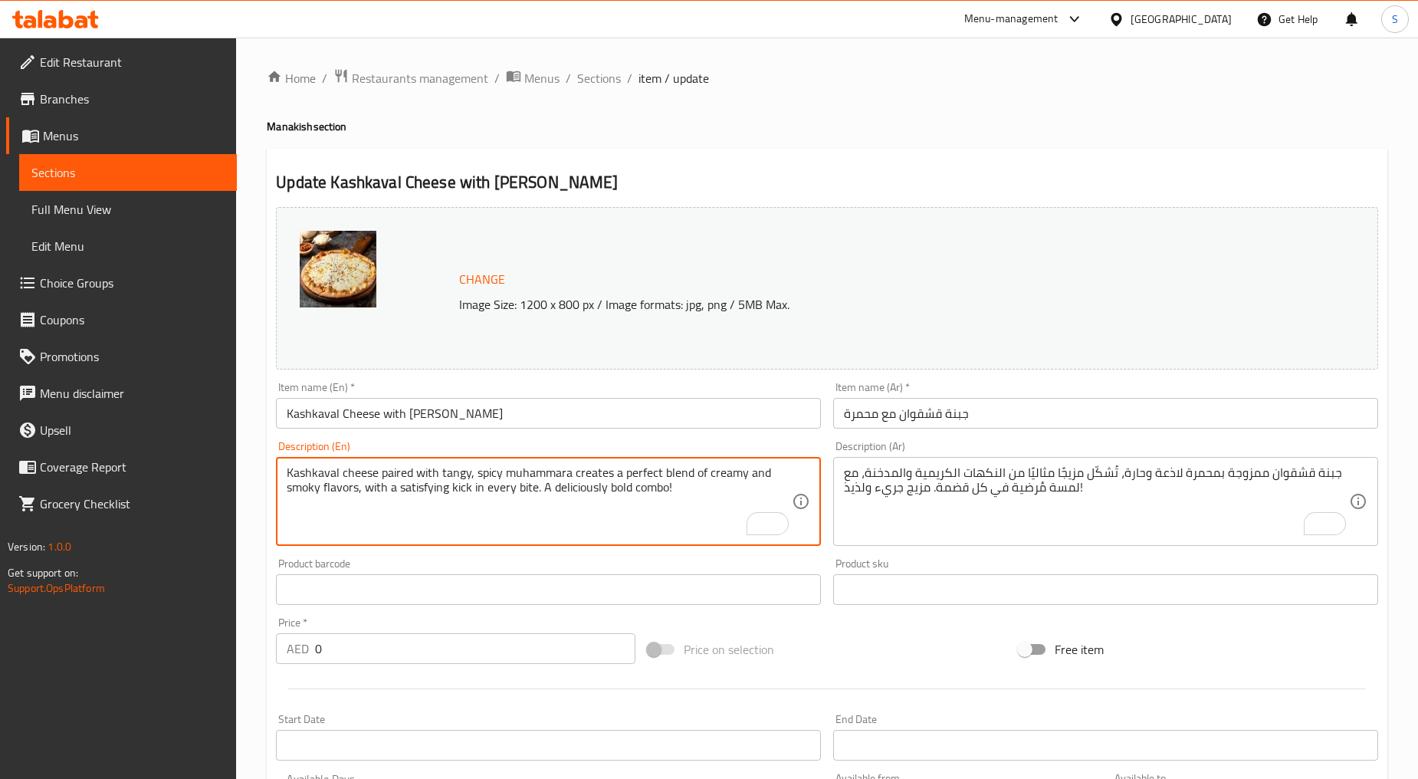
click at [299, 477] on textarea "Kashkaval cheese paired with tangy, spicy muhammara creates a perfect blend of …" at bounding box center [539, 501] width 505 height 73
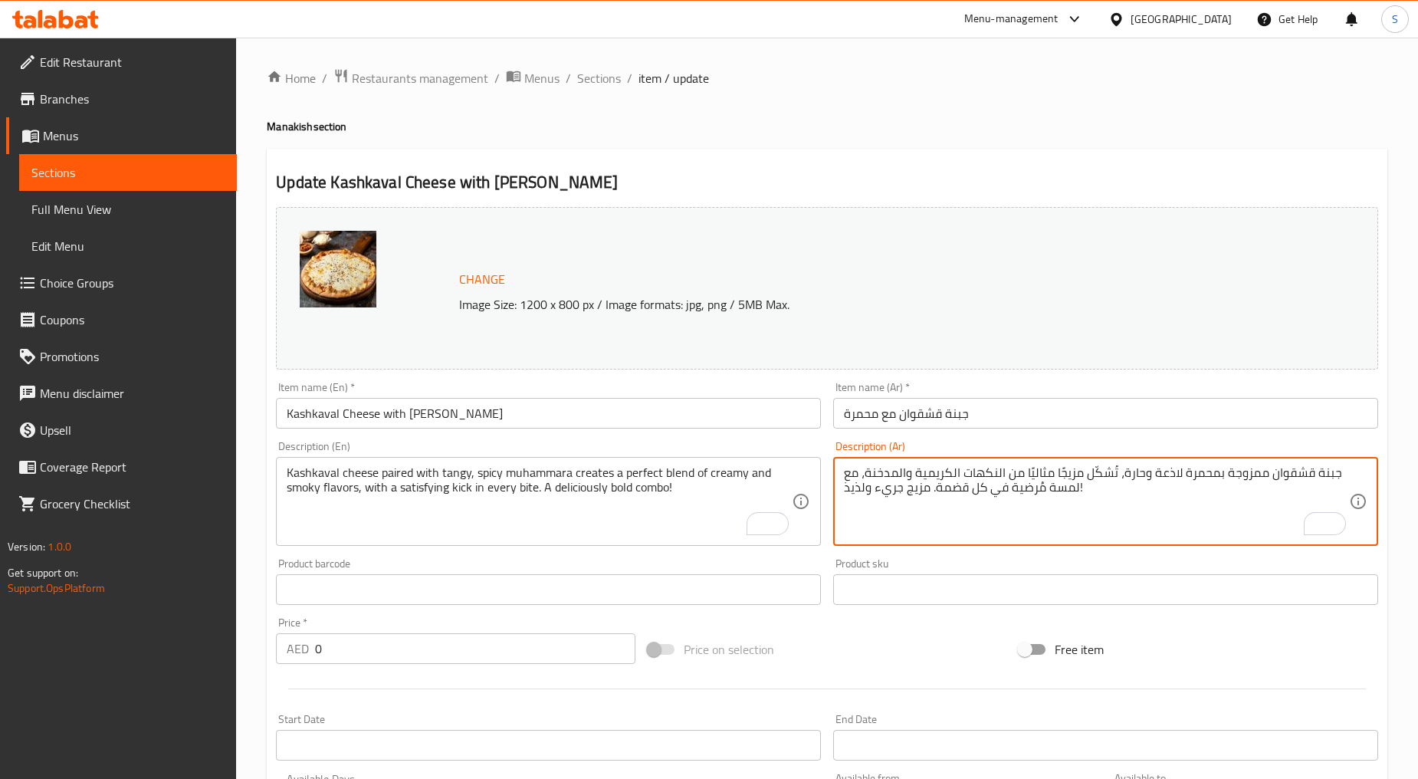
click at [1156, 476] on textarea "جبنة قشقوان ممزوجة بمحمرة لاذعة وحارة، تُشكّل مزيجًا مثاليًا من النكهات الكريمي…" at bounding box center [1096, 501] width 505 height 73
click at [1098, 478] on textarea "جبنة قشقوان ممزوجة بمحمرة منعشة وحارة، تُشكّل مزيجًا مثاليًا من النكهات الكريمي…" at bounding box center [1096, 501] width 505 height 73
click at [995, 477] on textarea "جبنة قشقوان ممزوجة بمحمرة منعشة وحارة، تخلق مزيجًا مثاليًا من النكهات الكريمية …" at bounding box center [1096, 501] width 505 height 73
click at [948, 469] on textarea "جبنة قشقوان ممزوجة بمحمرة منعشة وحارة، تخلق مزيجًا مثاليًا من نكهات الكريمية وا…" at bounding box center [1096, 501] width 505 height 73
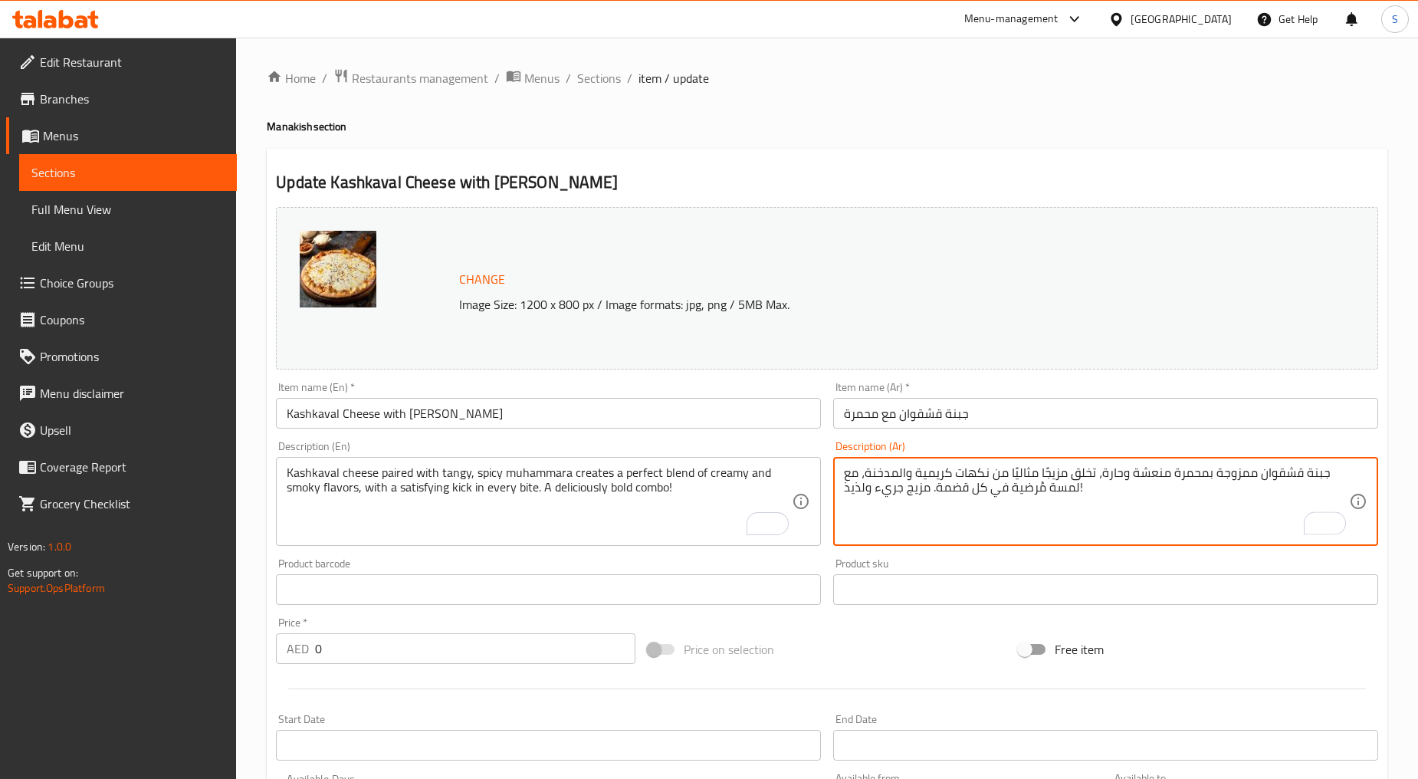
click at [896, 471] on textarea "جبنة قشقوان ممزوجة بمحمرة منعشة وحارة، تخلق مزيجًا مثاليًا من نكهات كريمية والم…" at bounding box center [1096, 501] width 505 height 73
click at [1146, 525] on textarea "جبنة قشقوان ممزوجة بمحمرة منعشة وحارة، تخلق مزيجًا مثاليًا من نكهات كريمية ومدخ…" at bounding box center [1096, 501] width 505 height 73
click at [1228, 491] on textarea "جبنة قشقوان ممزوجة بمحمرة منعشة وحارة، تخلق مزيجًا مثاليًا من نكهات كريمية ومدخ…" at bounding box center [1096, 501] width 505 height 73
click at [1194, 491] on textarea "جبنة قشقوان ممزوجة بمحمرة منعشة وحارة، تخلق مزيجًا مثاليًا من نكهات كريمية ومدخ…" at bounding box center [1096, 501] width 505 height 73
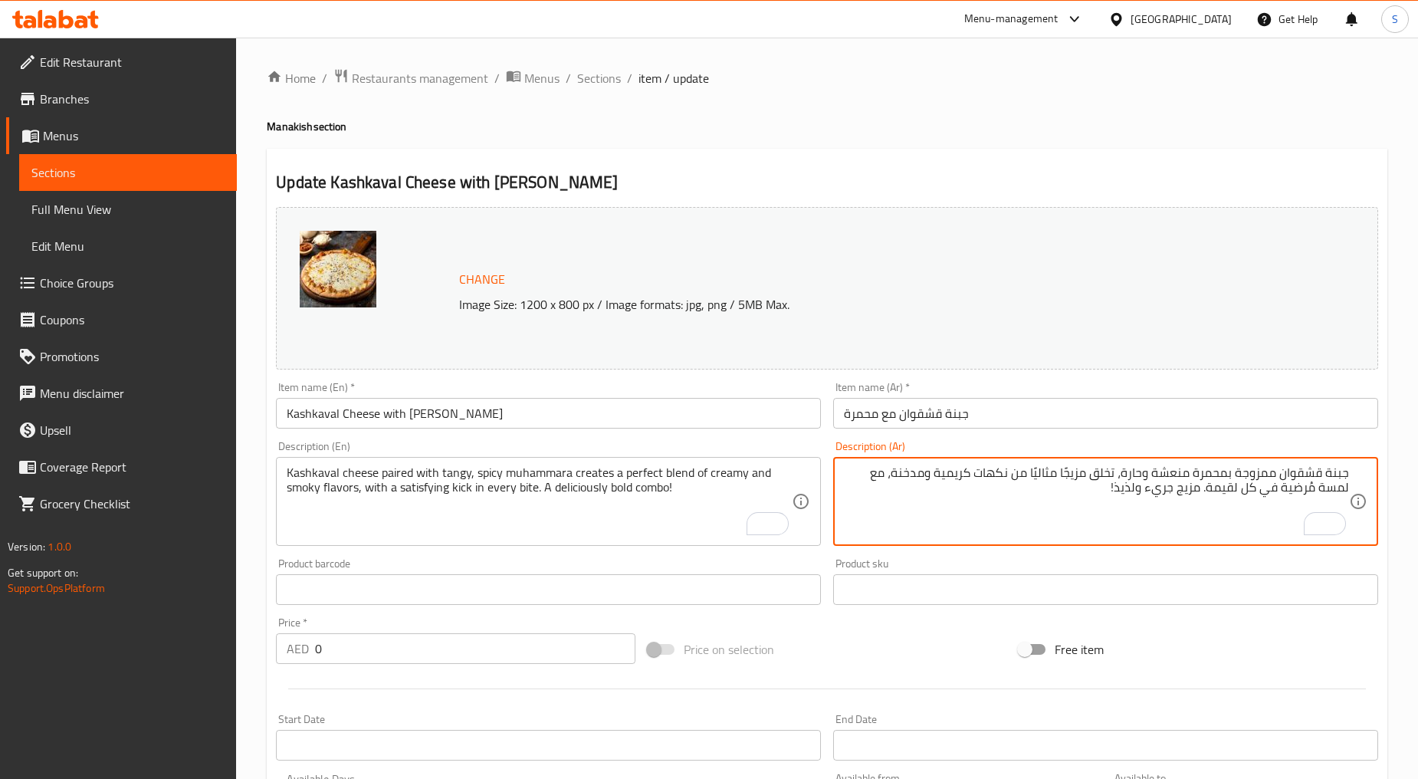
click at [1194, 491] on textarea "جبنة قشقوان ممزوجة بمحمرة منعشة وحارة، تخلق مزيجًا مثاليًا من نكهات كريمية ومدخ…" at bounding box center [1096, 501] width 505 height 73
click at [1159, 493] on textarea "جبنة قشقوان ممزوجة بمحمرة منعشة وحارة، تخلق مزيجًا مثاليًا من نكهات كريمية ومدخ…" at bounding box center [1096, 501] width 505 height 73
click at [1095, 492] on textarea "جبنة قشقوان ممزوجة بمحمرة منعشة وحارة، تخلق مزيجًا مثاليًا من نكهات كريمية ومدخ…" at bounding box center [1096, 501] width 505 height 73
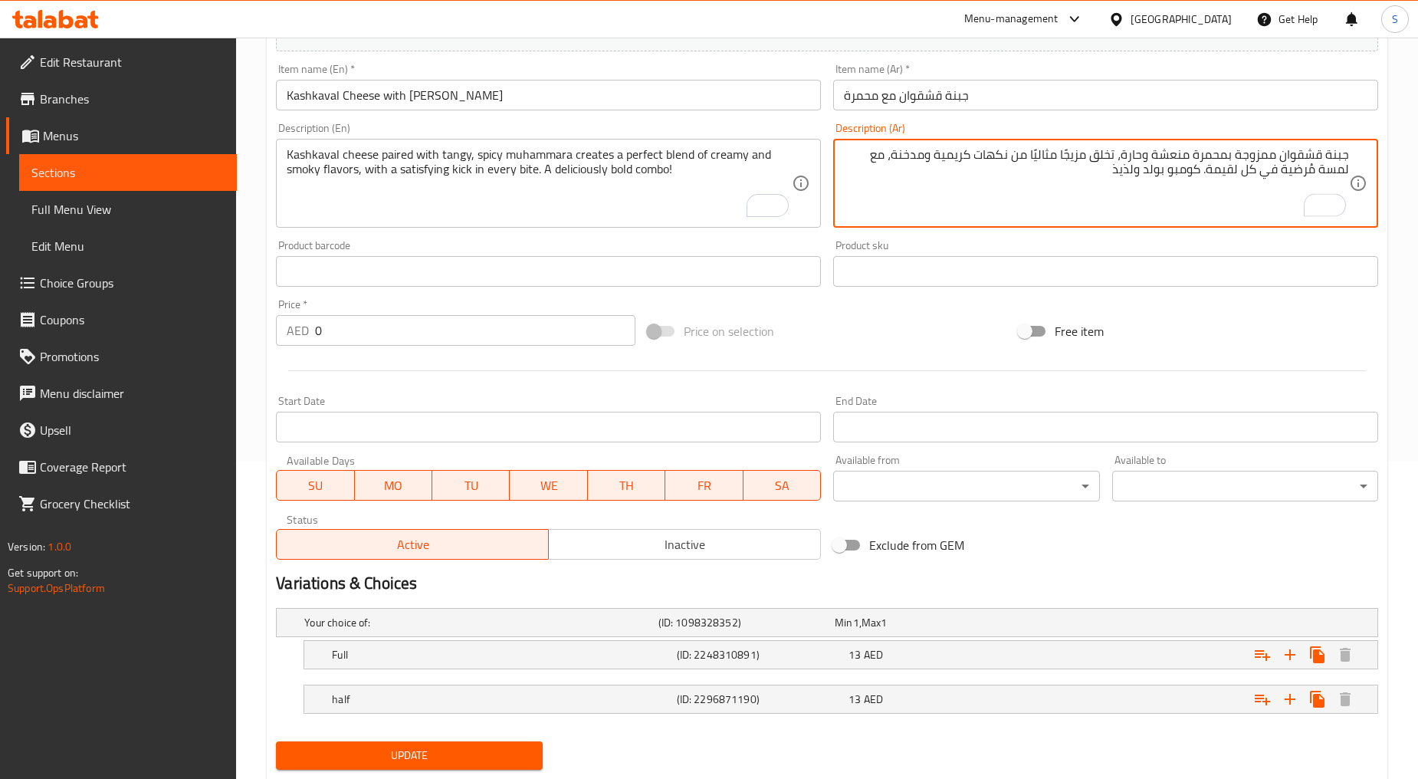
scroll to position [360, 0]
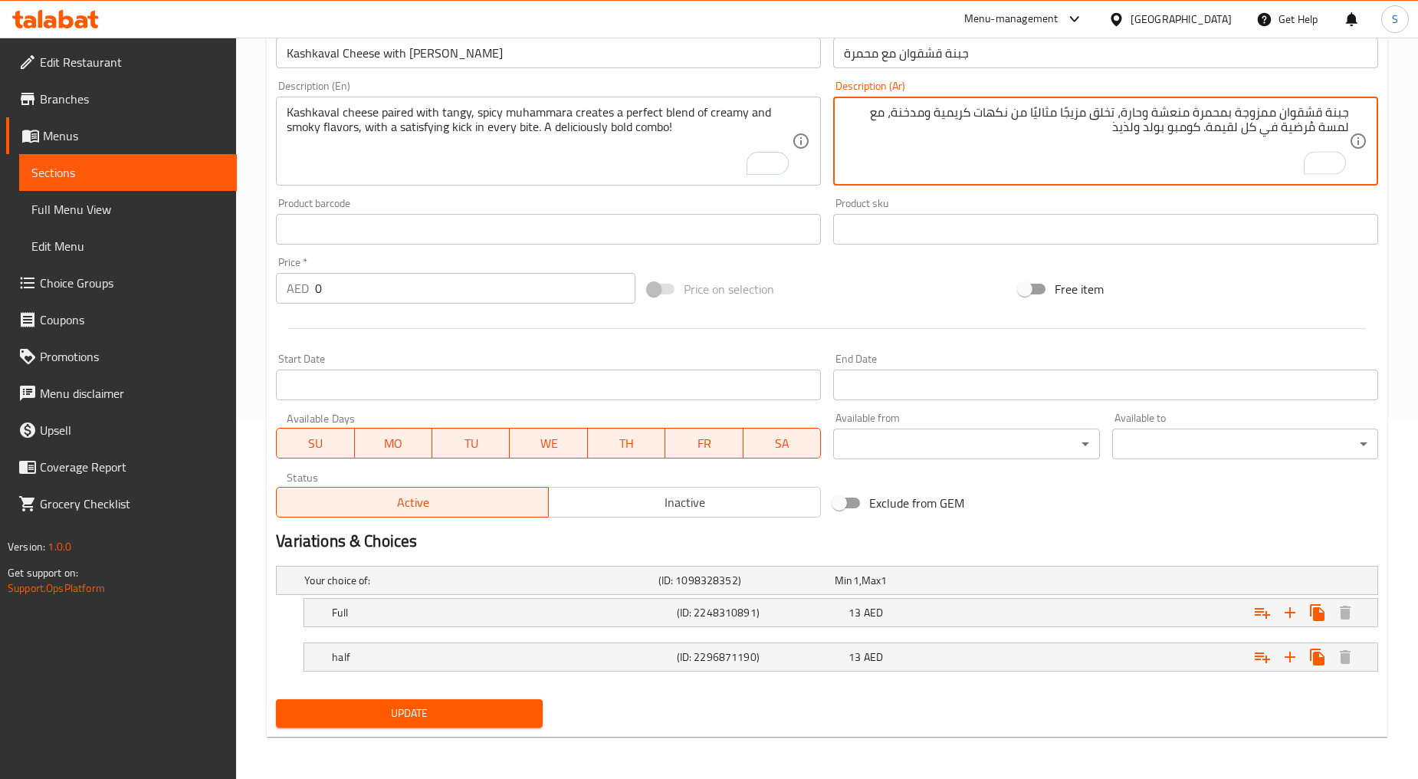
type textarea "جبنة قشقوان ممزوجة بمحمرة منعشة وحارة، تخلق مزيجًا مثاليًا من نكهات كريمية ومدخ…"
click at [397, 707] on span "Update" at bounding box center [409, 713] width 242 height 19
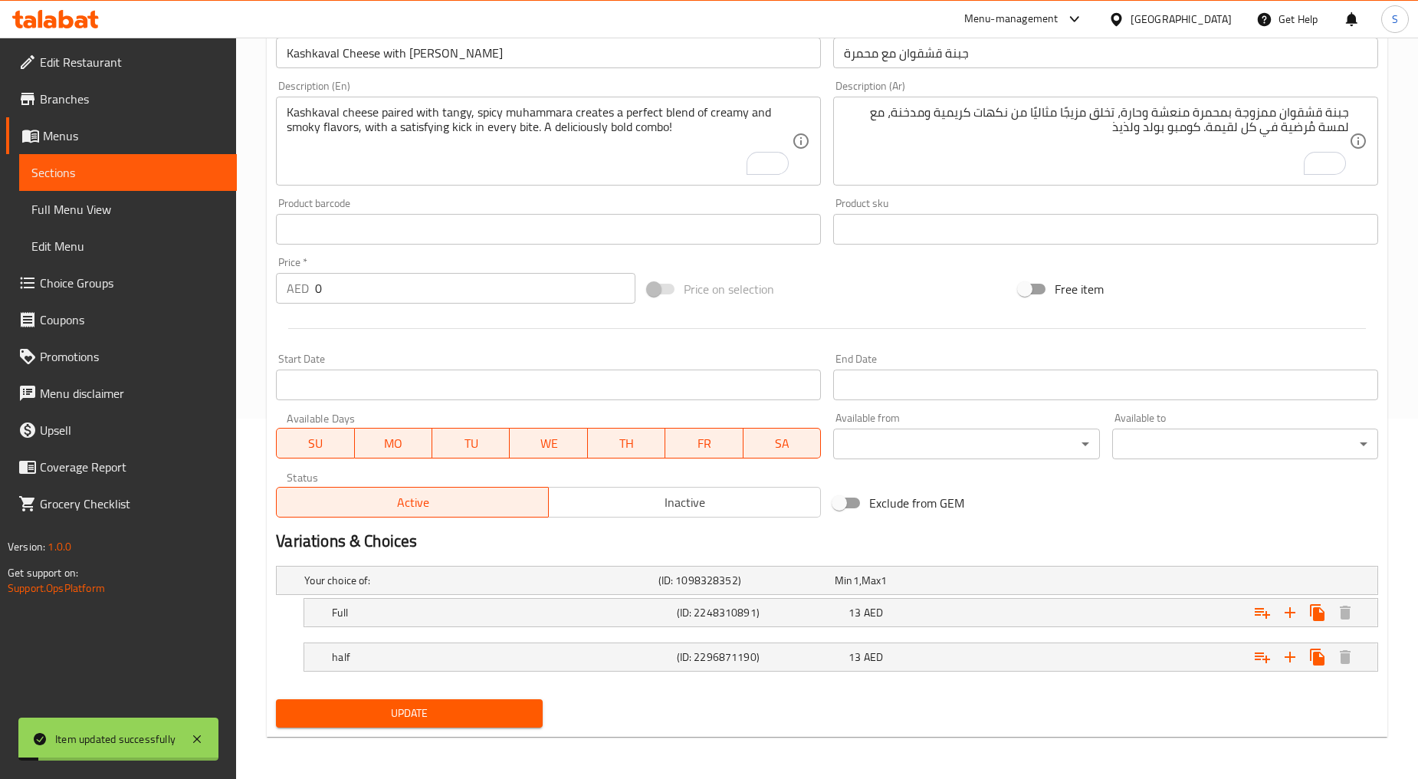
click at [391, 58] on input "Kashkaval Cheese with Muhammara" at bounding box center [548, 53] width 545 height 31
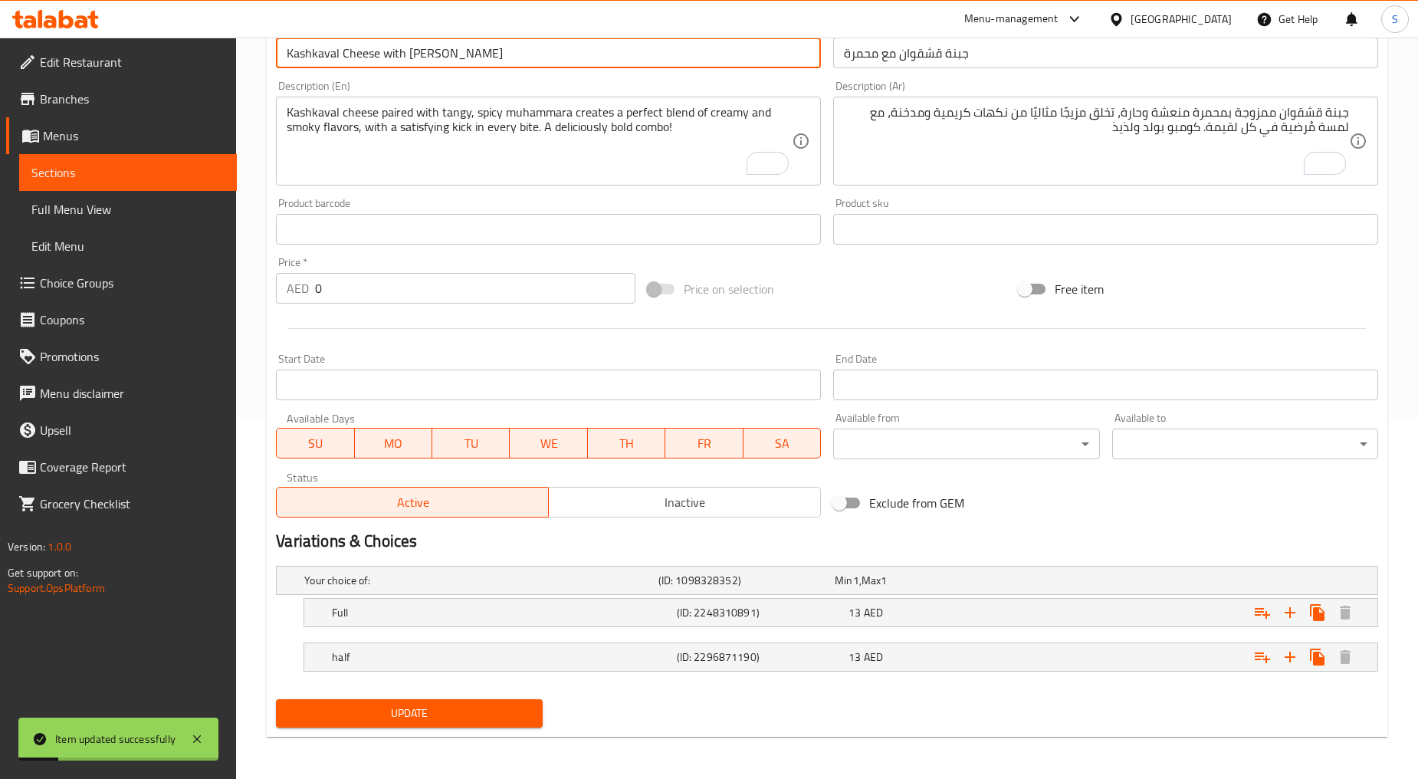
type input "Kashkaval Cheese With [PERSON_NAME]"
click at [419, 705] on span "Update" at bounding box center [409, 713] width 242 height 19
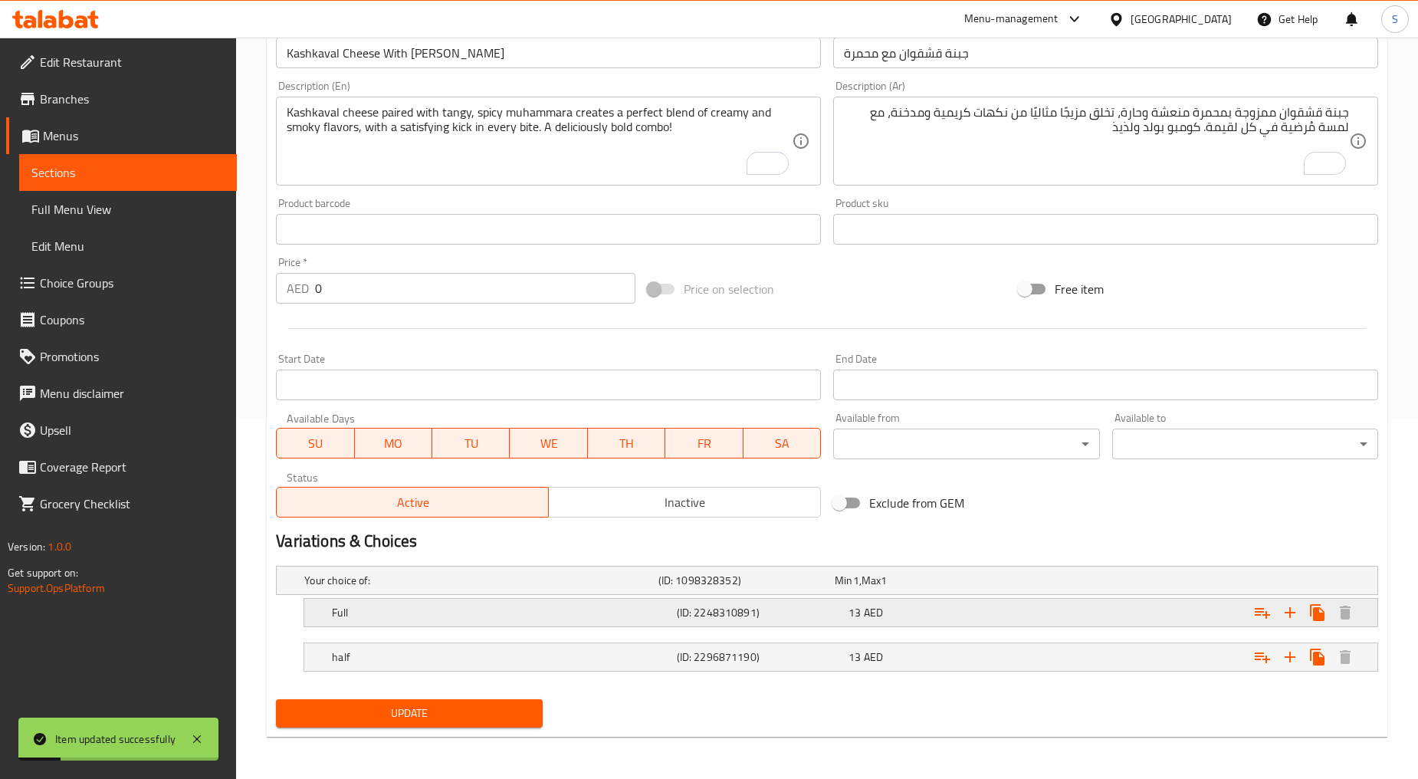
click at [532, 606] on h5 "Full" at bounding box center [501, 612] width 338 height 15
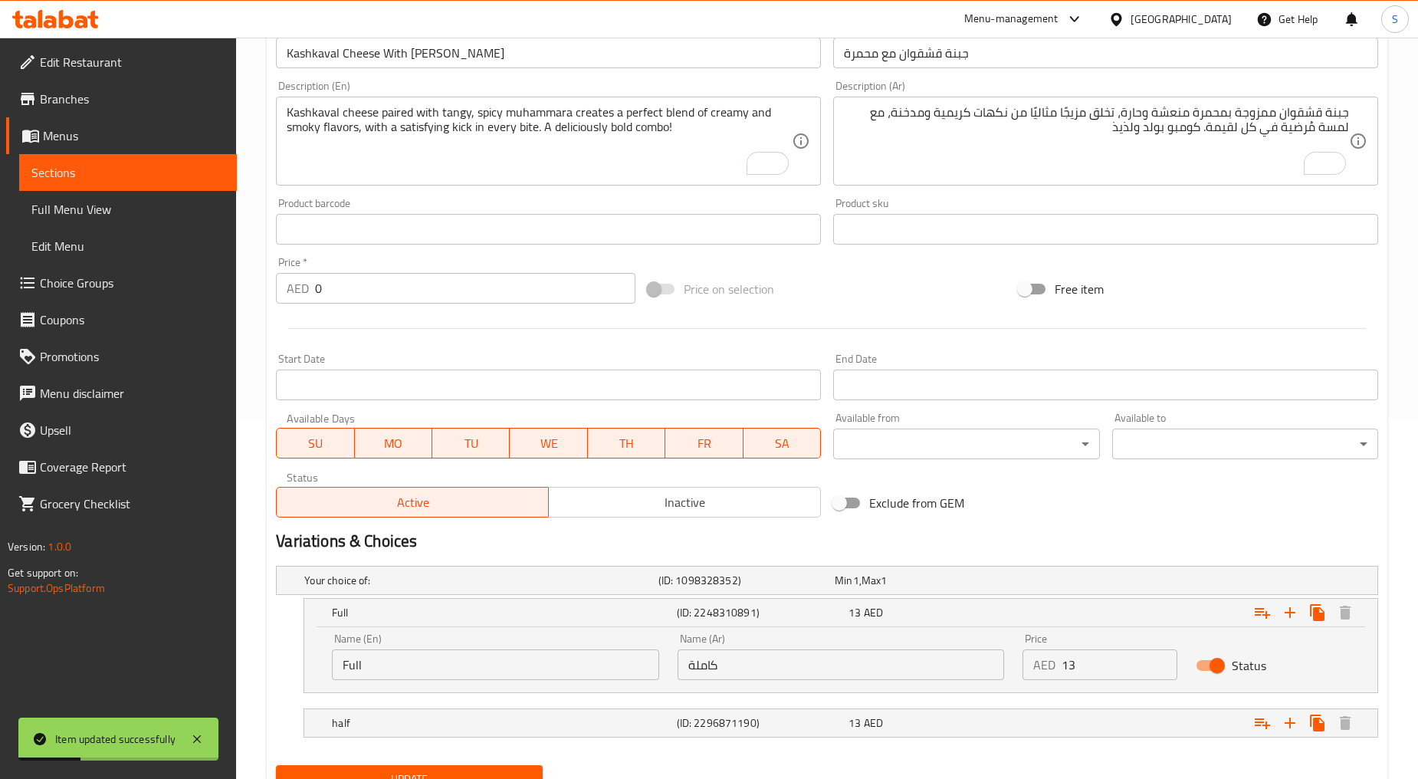
click at [1208, 672] on input "Status" at bounding box center [1217, 665] width 87 height 29
checkbox input "false"
click at [1205, 715] on div "Expand" at bounding box center [1190, 723] width 344 height 34
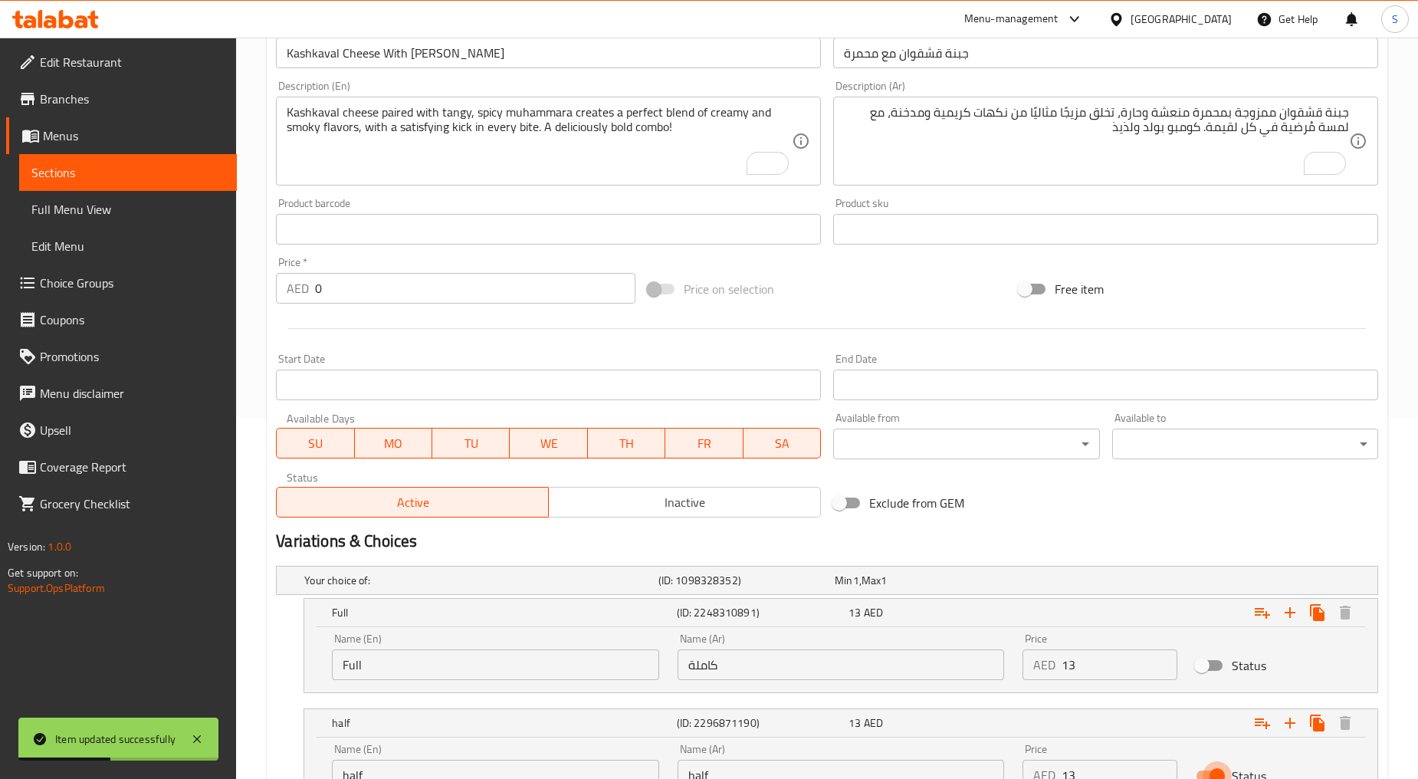
click at [1228, 775] on input "Status" at bounding box center [1217, 775] width 87 height 29
checkbox input "false"
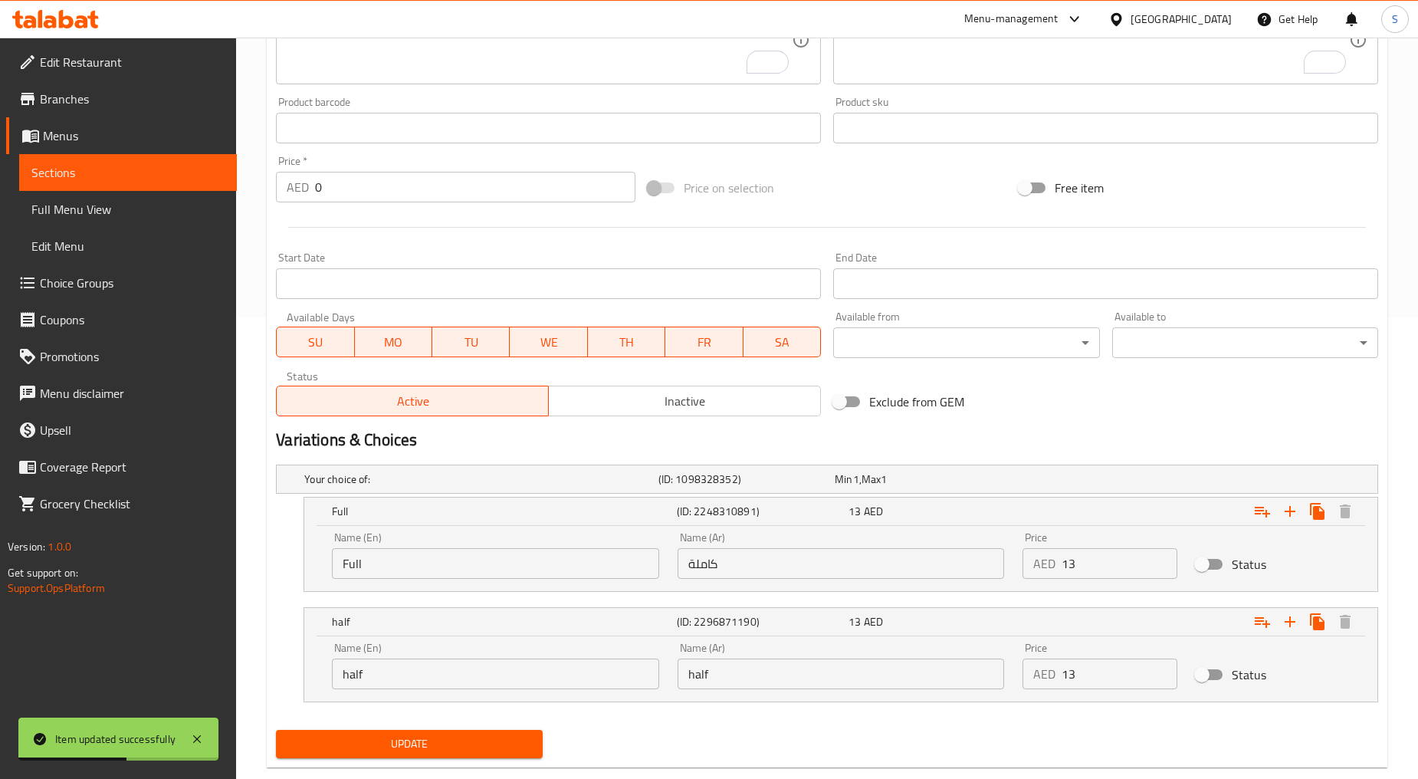
scroll to position [492, 0]
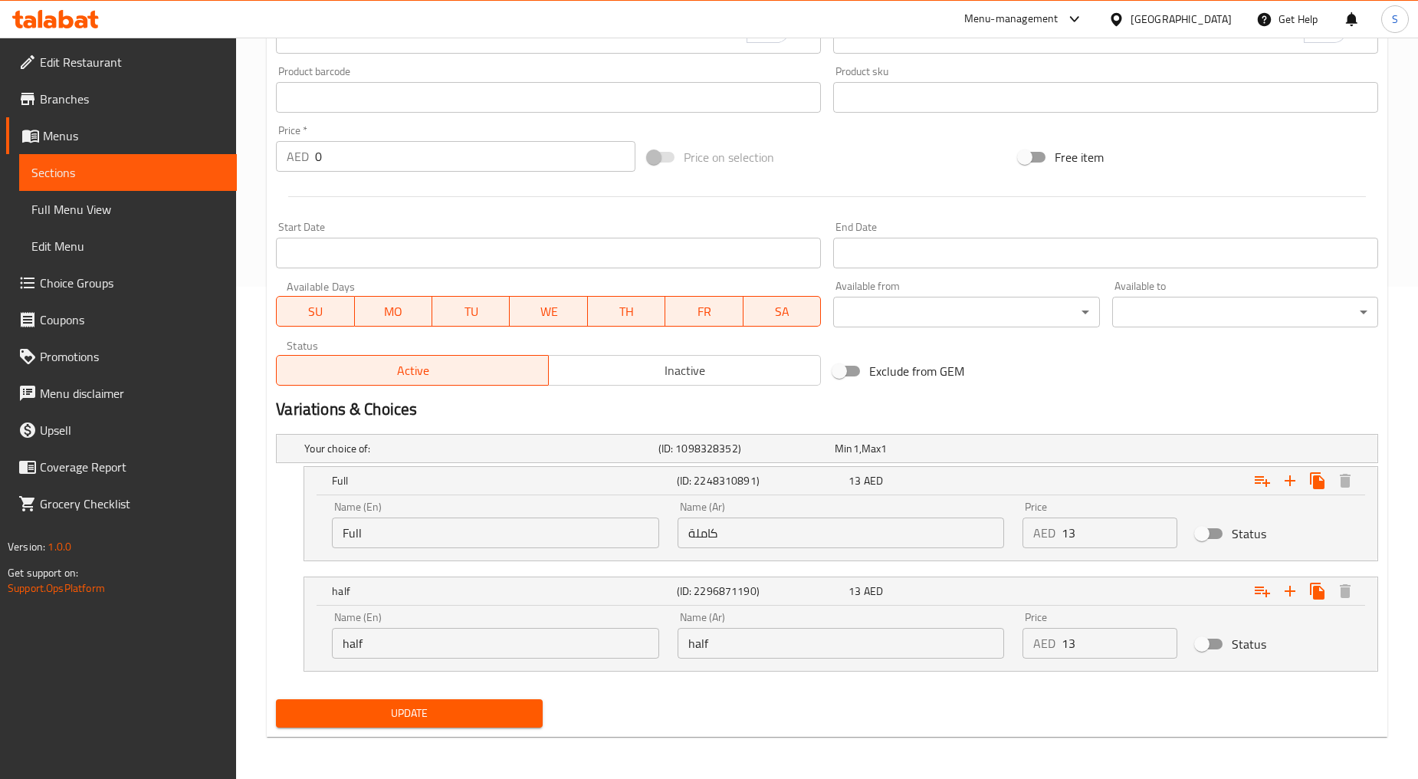
click at [1205, 540] on input "Status" at bounding box center [1202, 533] width 87 height 29
checkbox input "true"
click at [1228, 646] on input "Status" at bounding box center [1202, 643] width 87 height 29
checkbox input "true"
click at [437, 712] on span "Update" at bounding box center [409, 713] width 242 height 19
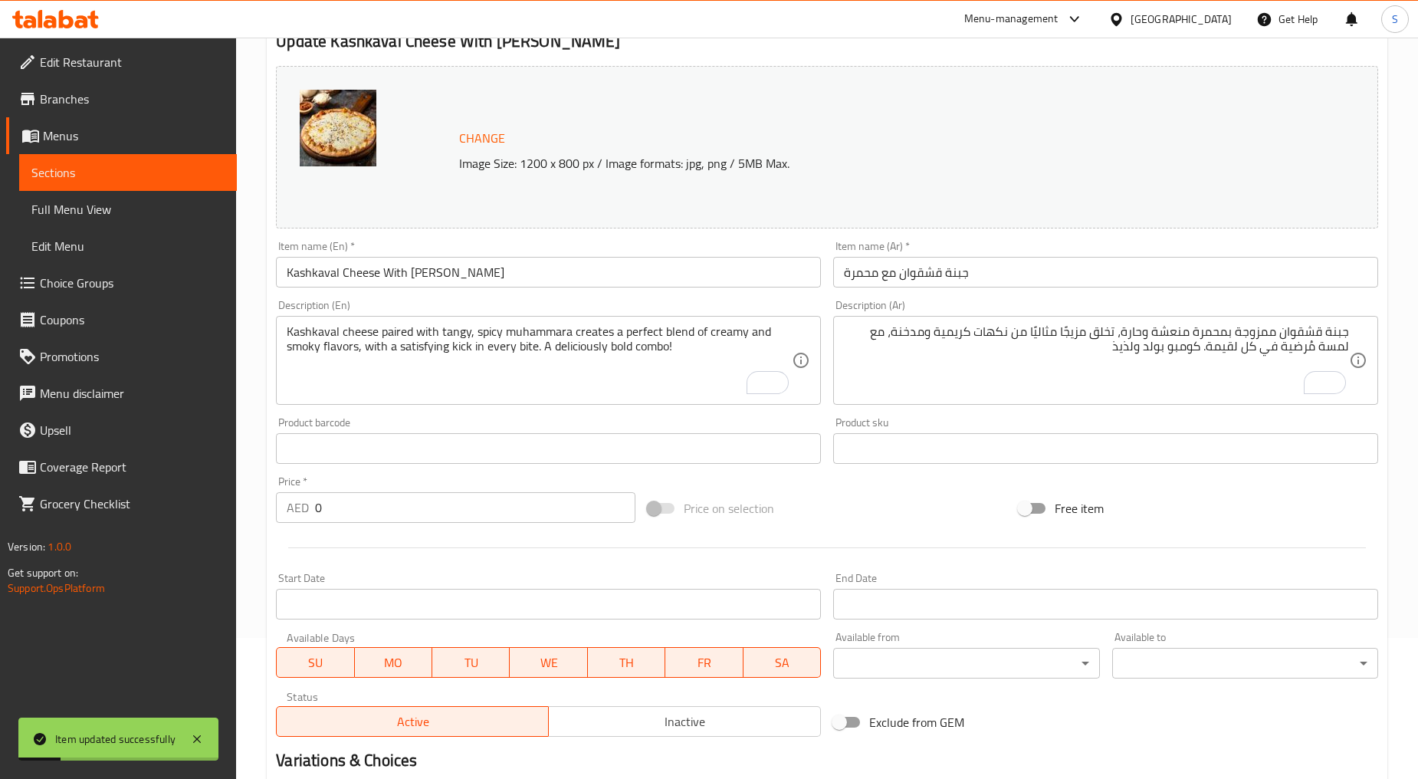
scroll to position [0, 0]
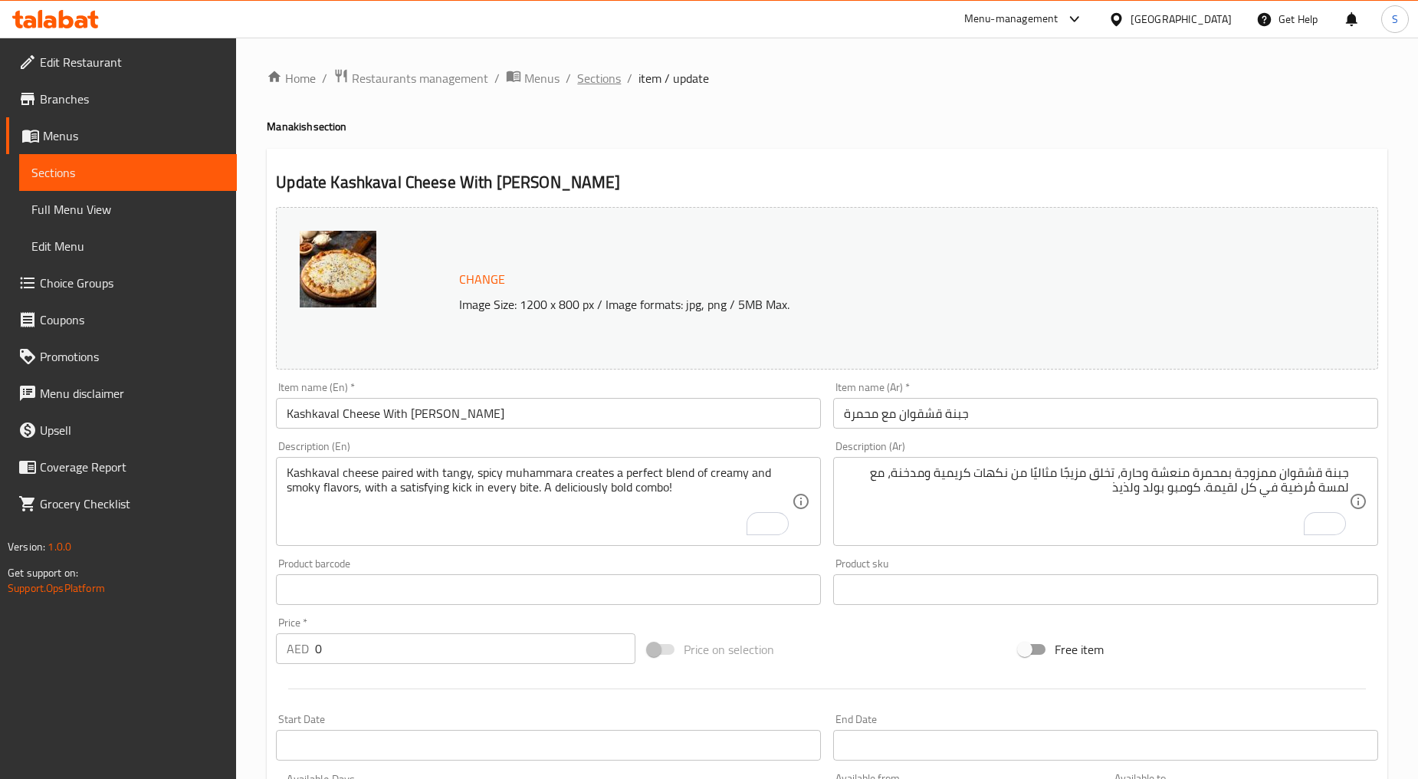
click at [597, 75] on span "Sections" at bounding box center [599, 78] width 44 height 18
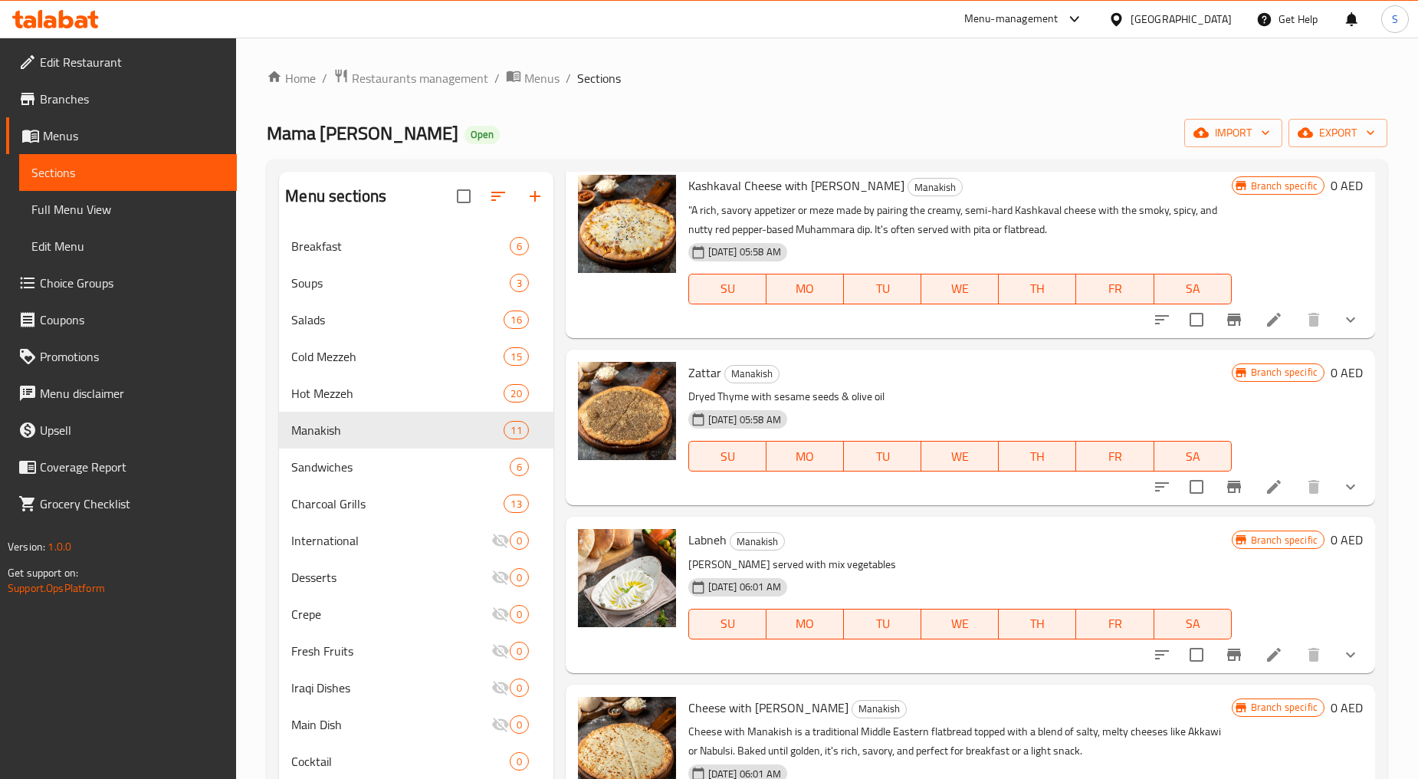
scroll to position [255, 0]
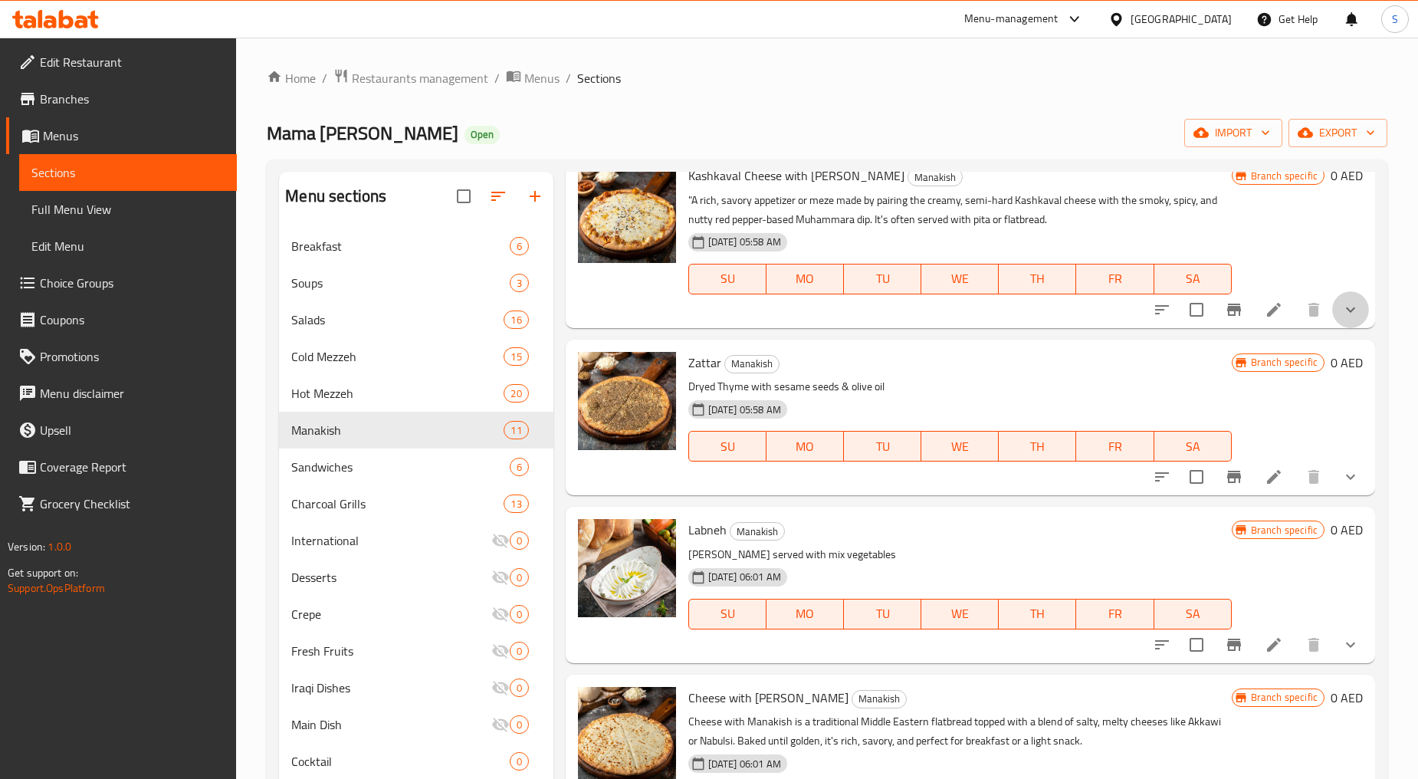
click at [1342, 312] on icon "show more" at bounding box center [1351, 310] width 18 height 18
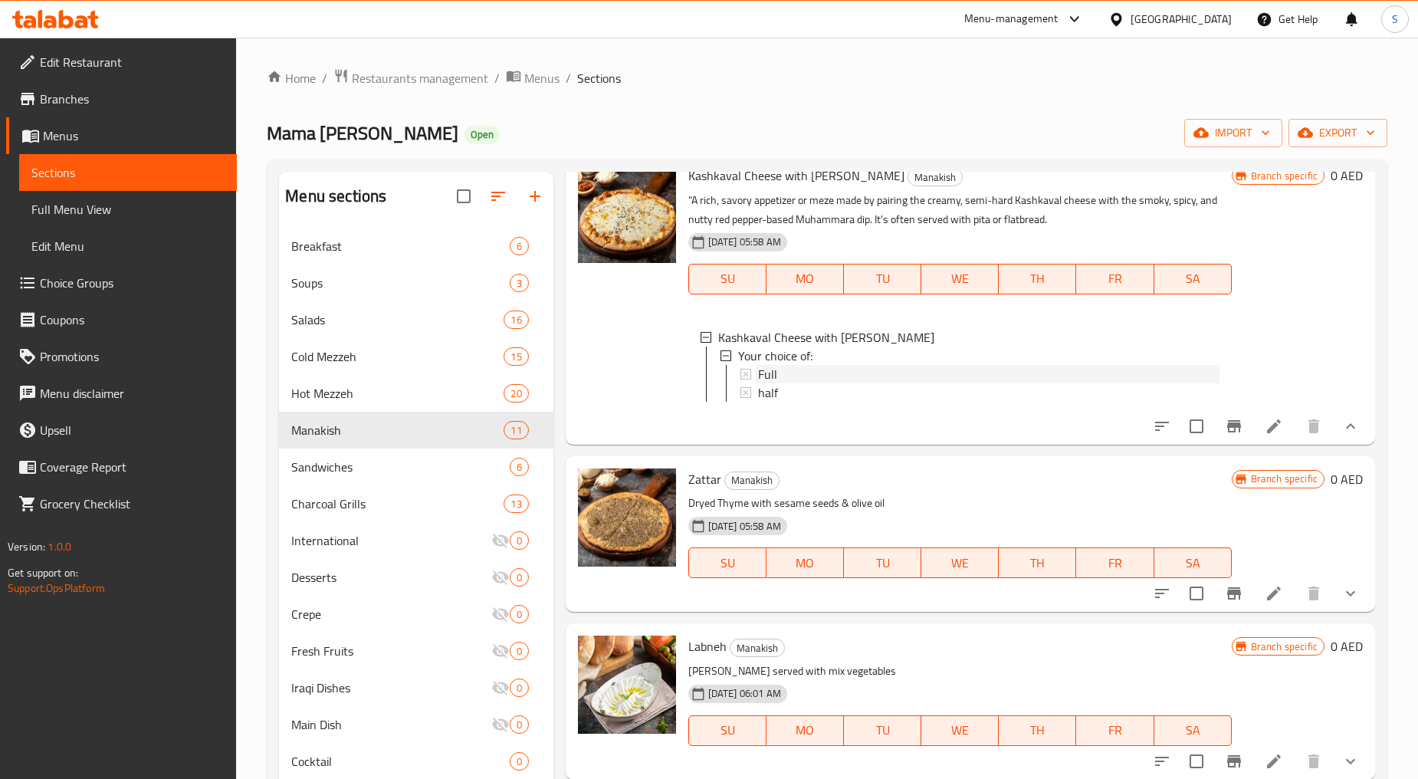
click at [772, 371] on span "Full" at bounding box center [767, 374] width 19 height 18
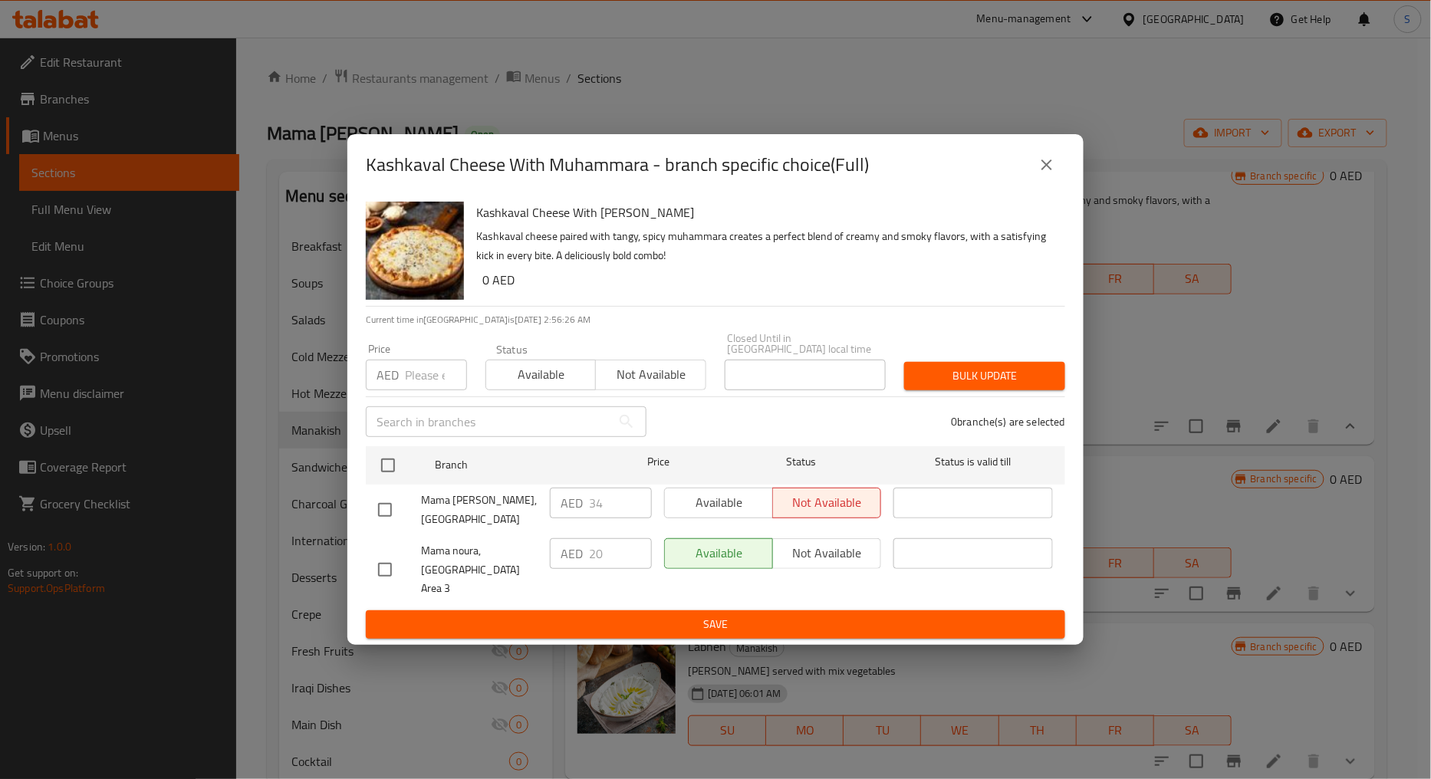
click at [1046, 174] on icon "close" at bounding box center [1046, 165] width 18 height 18
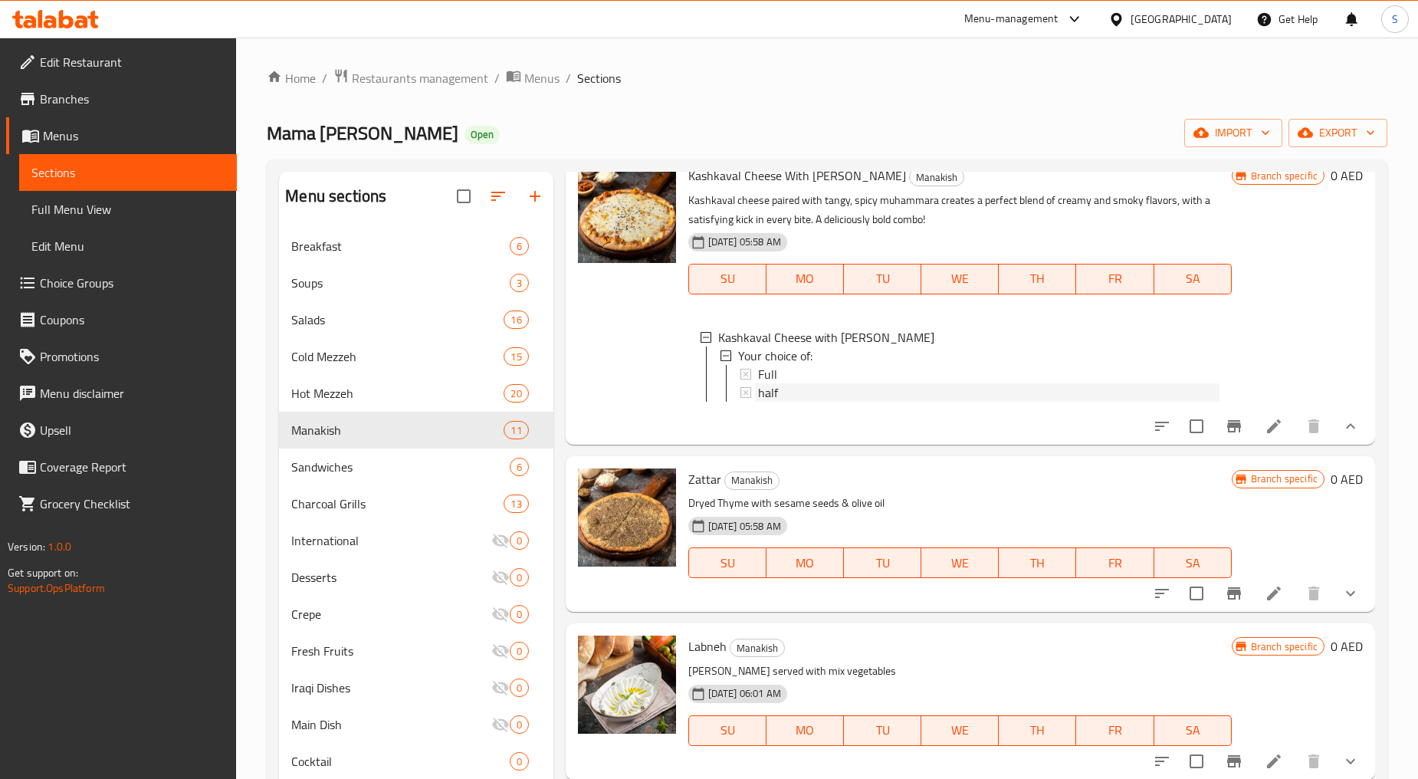
click at [756, 396] on div "half" at bounding box center [987, 392] width 465 height 18
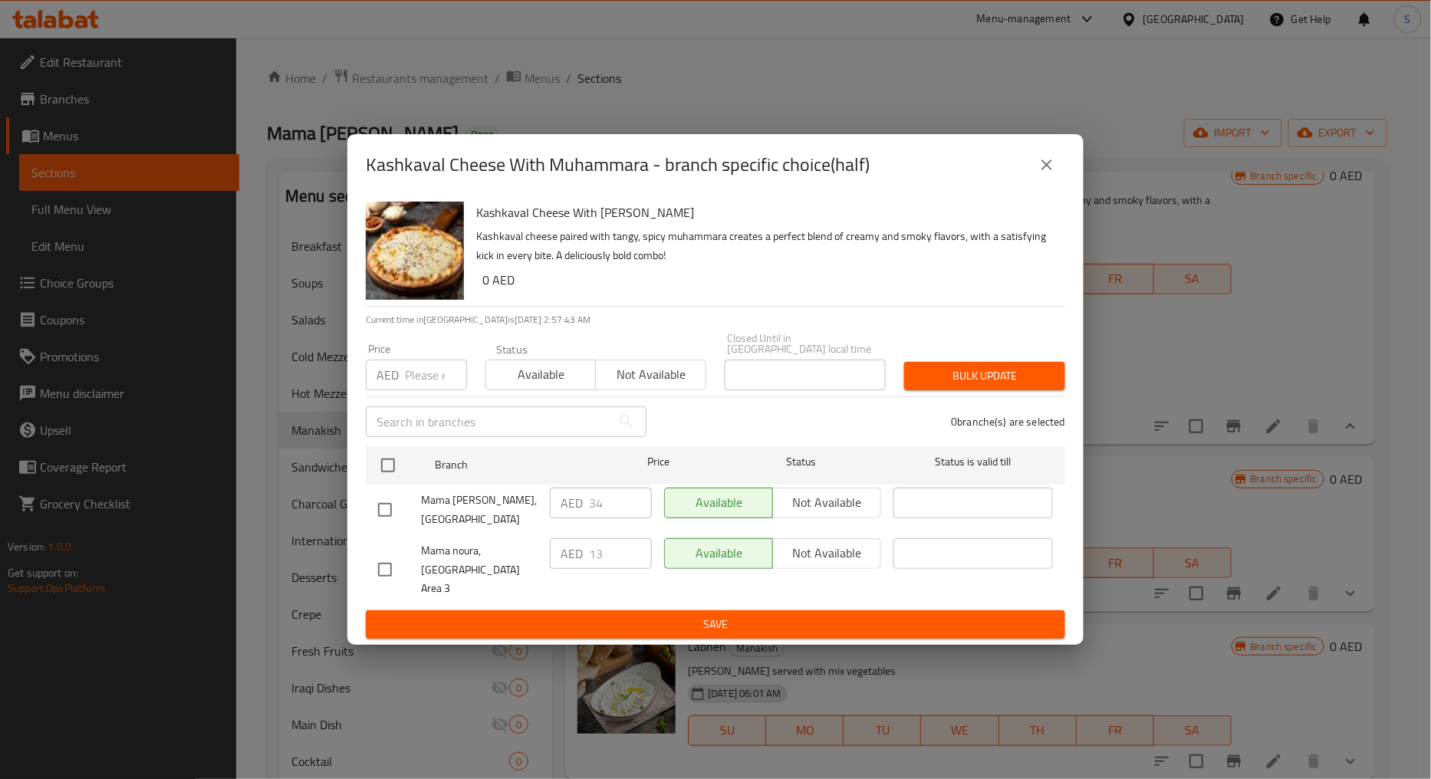
click at [1049, 174] on icon "close" at bounding box center [1046, 165] width 18 height 18
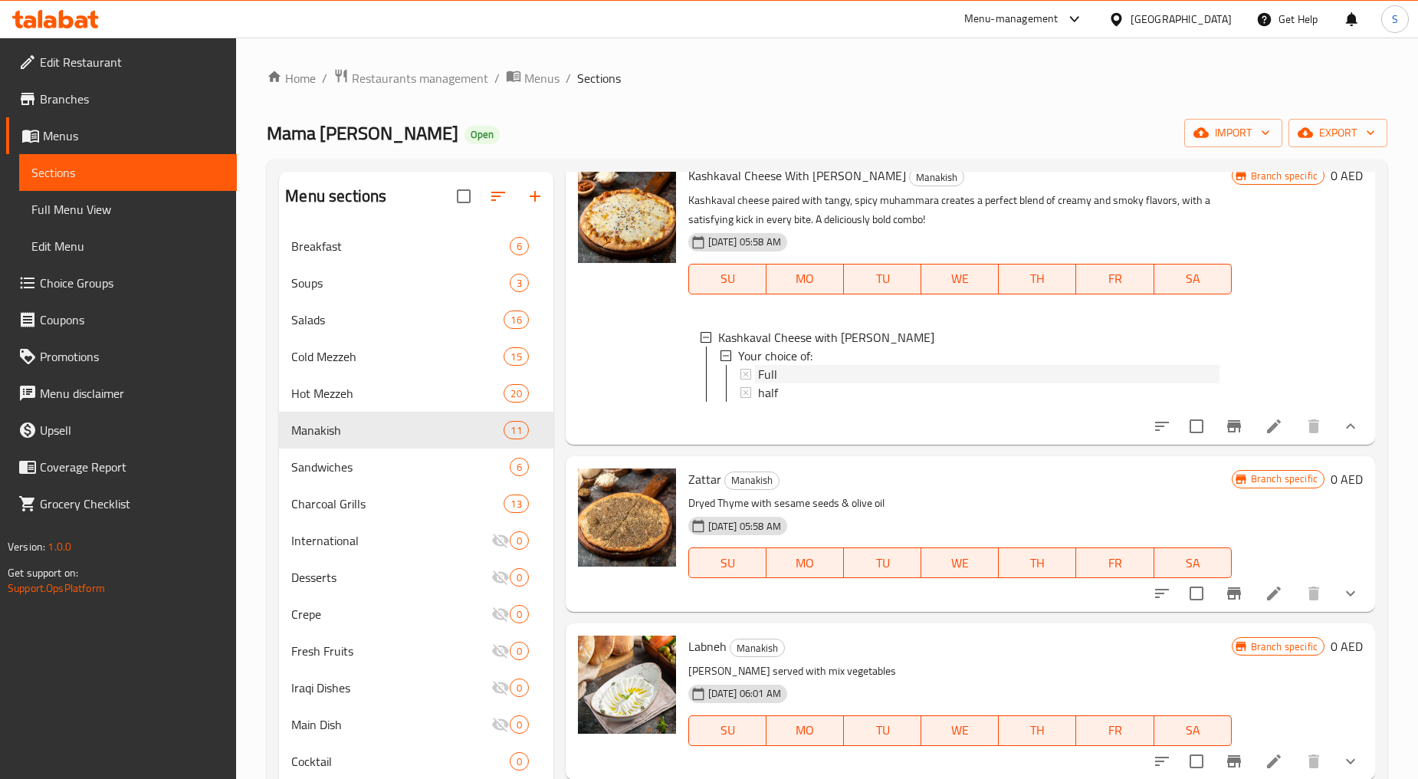
click at [791, 376] on div "Full" at bounding box center [989, 374] width 462 height 18
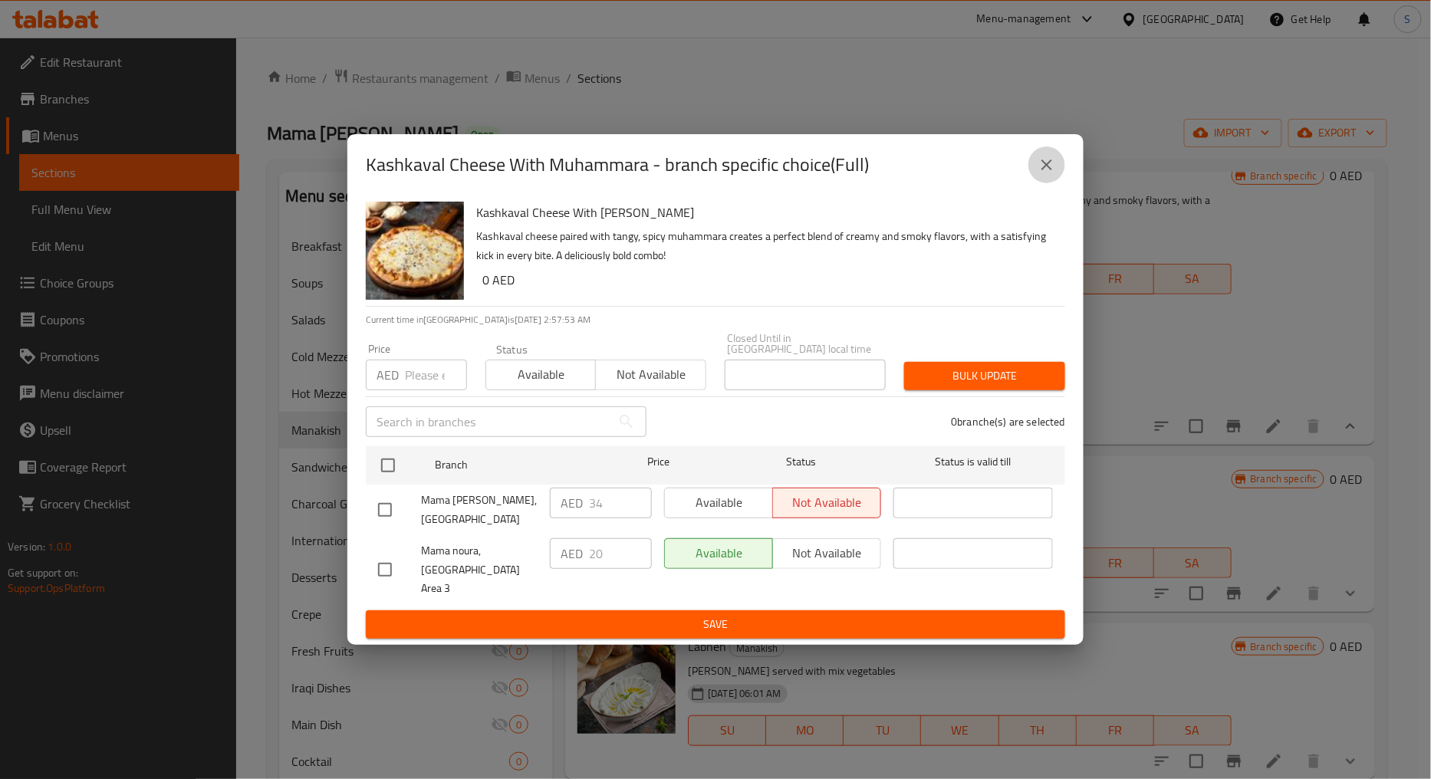
click at [1037, 178] on button "close" at bounding box center [1046, 164] width 37 height 37
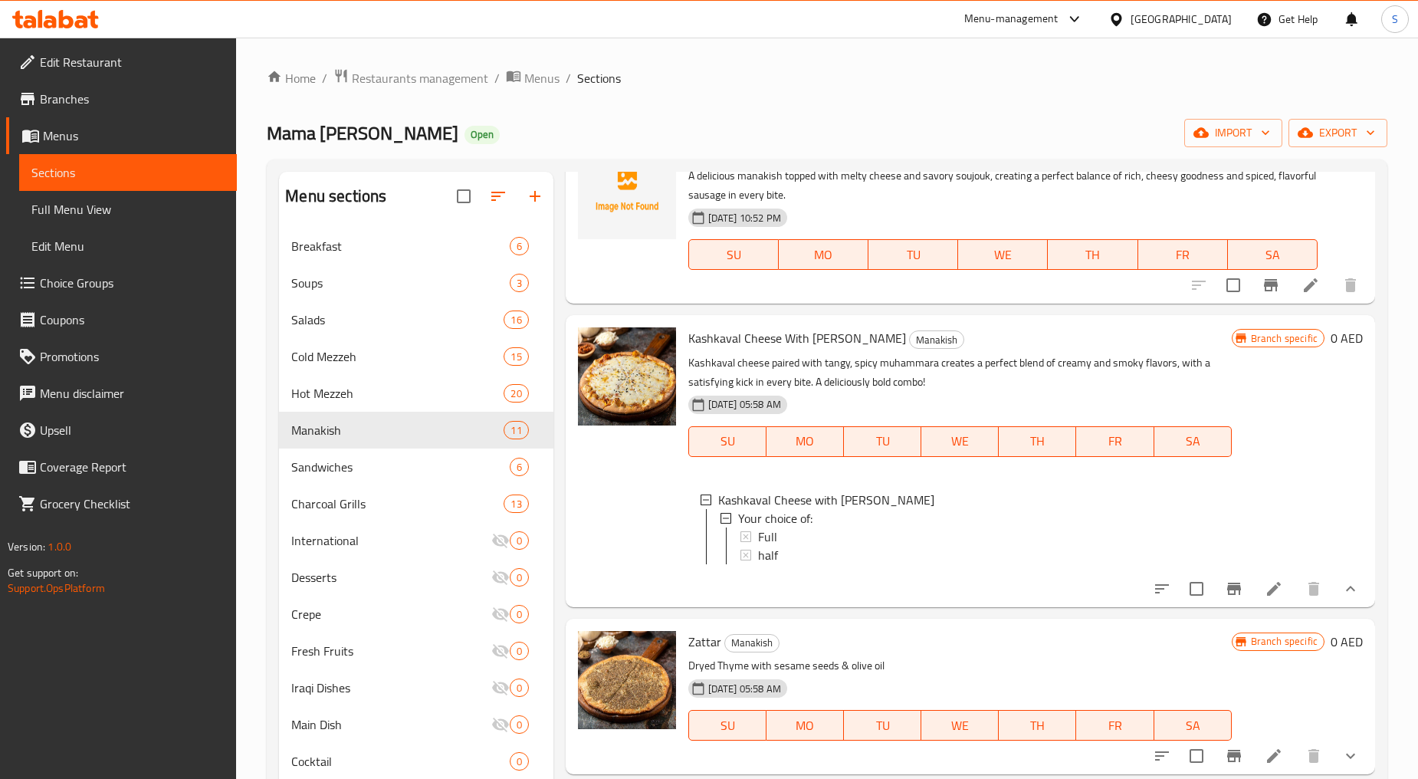
scroll to position [85, 0]
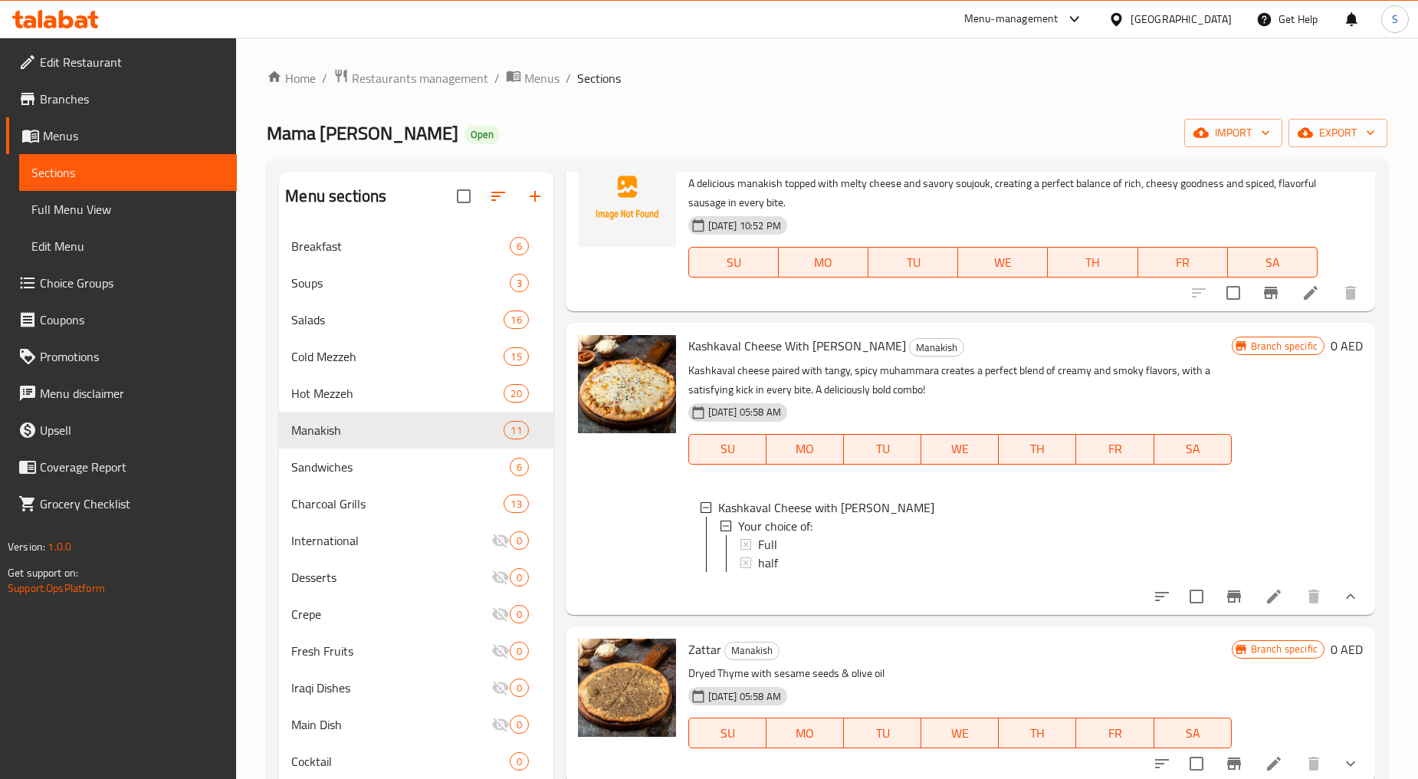
click at [775, 355] on span "Kashkaval Cheese With [PERSON_NAME]" at bounding box center [798, 345] width 218 height 23
copy h6 "Kashkaval Cheese With [PERSON_NAME]"
click at [1191, 222] on div "17-09-2025 10:52 PM SU MO TU WE TH FR SA" at bounding box center [1003, 251] width 642 height 83
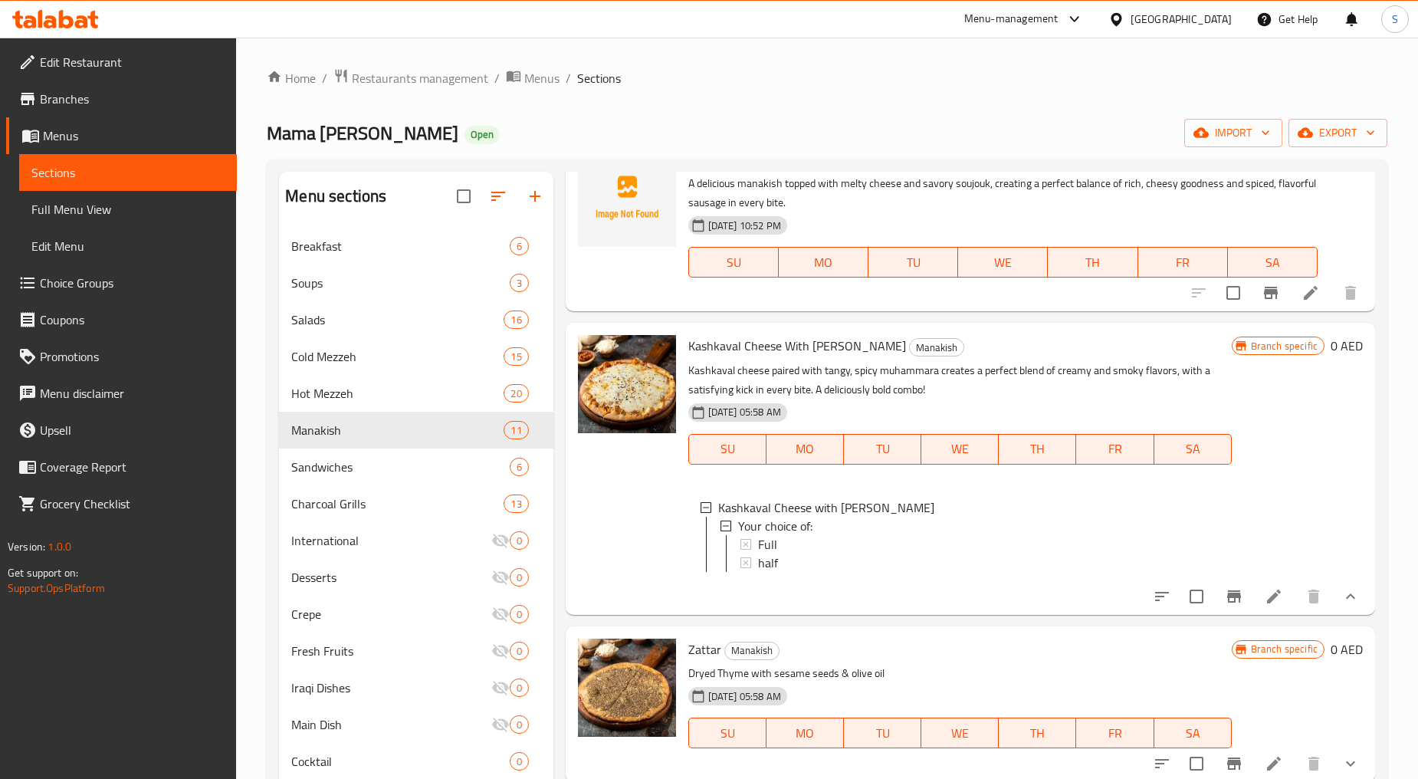
click at [777, 541] on div "Full" at bounding box center [989, 544] width 462 height 18
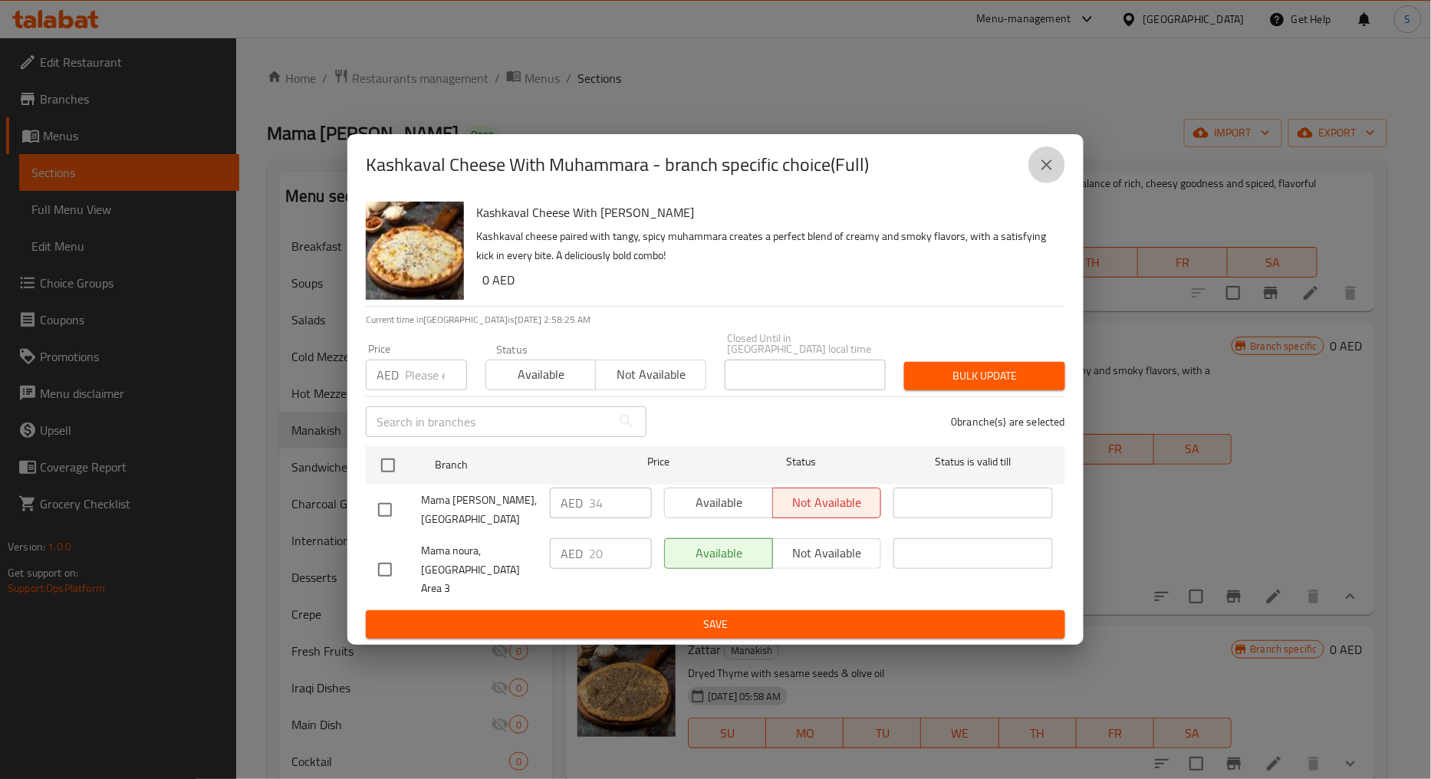
click at [1040, 174] on icon "close" at bounding box center [1046, 165] width 18 height 18
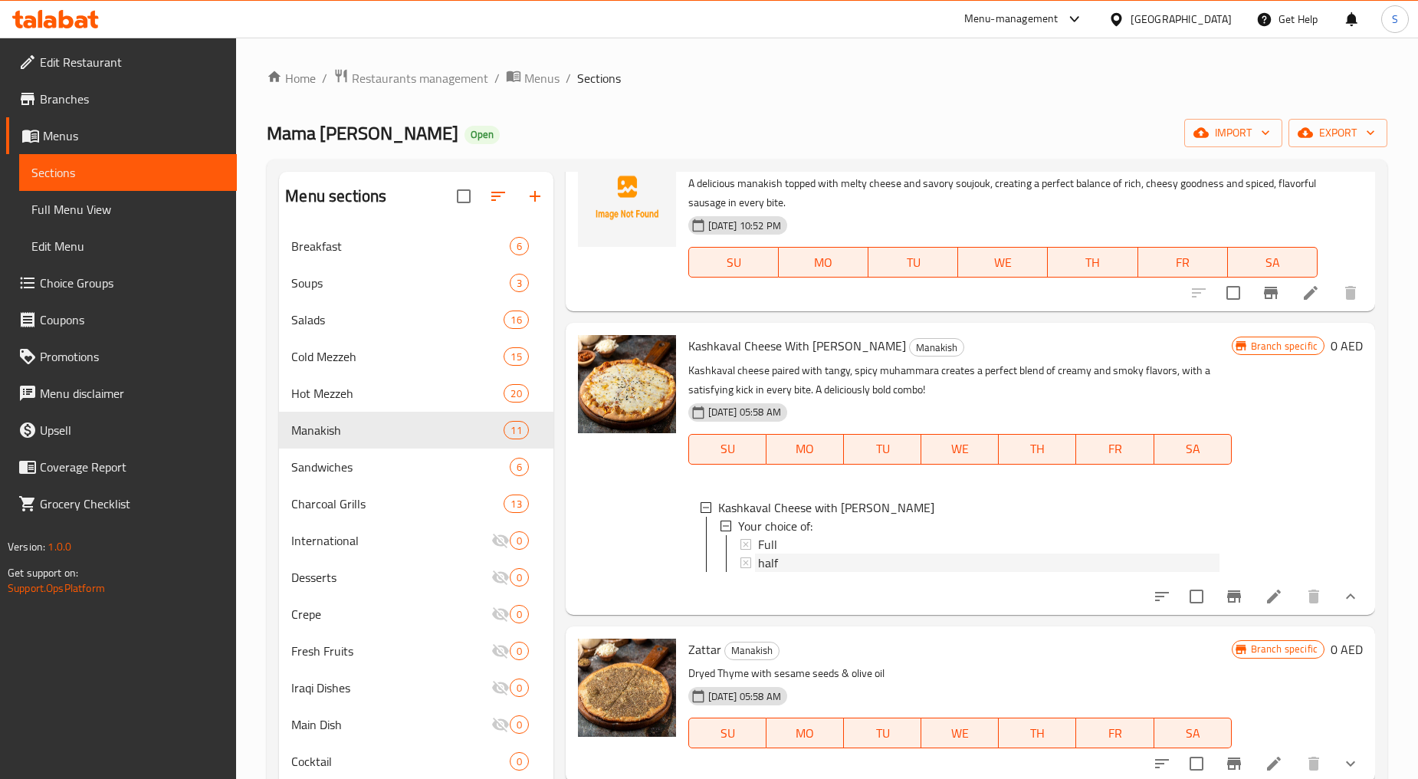
click at [797, 563] on div "half" at bounding box center [989, 563] width 462 height 18
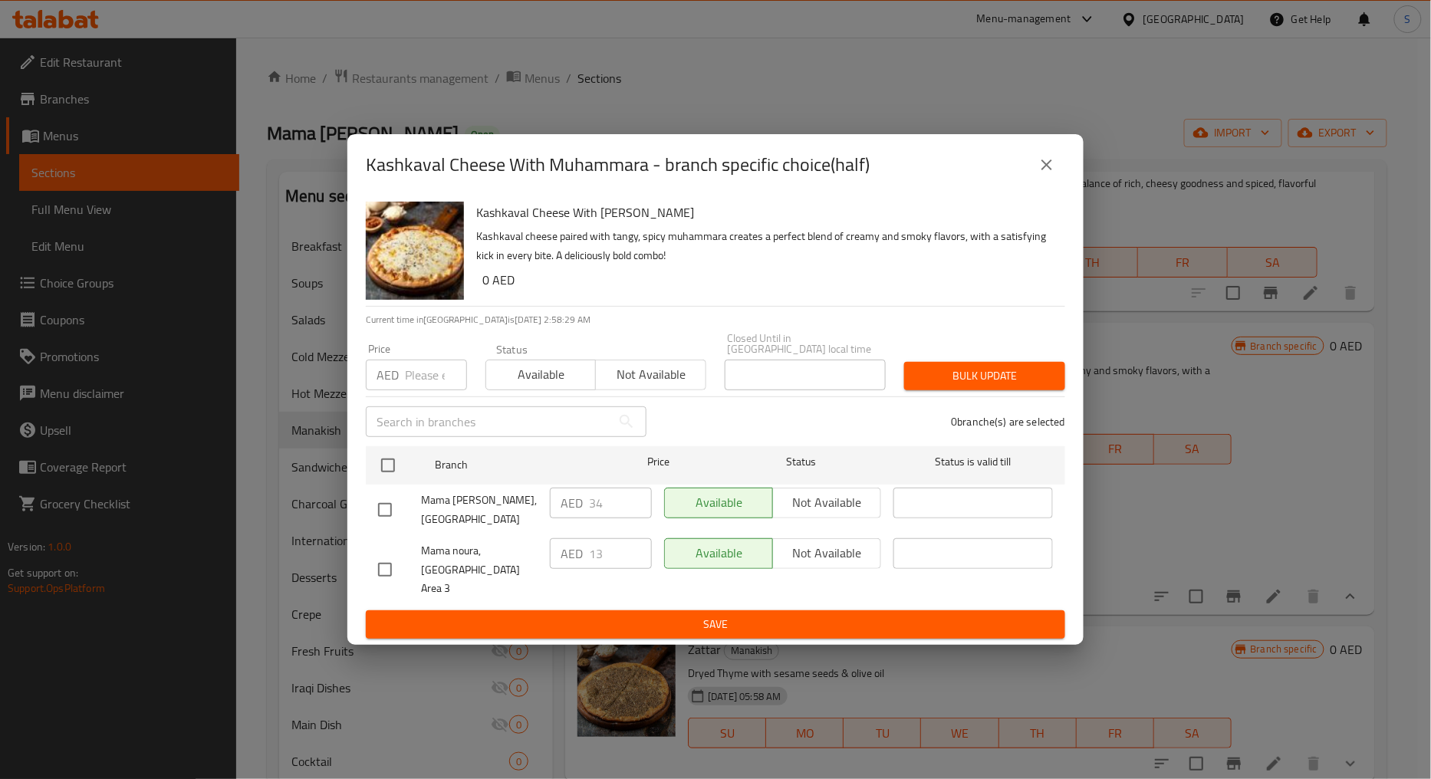
click at [1063, 163] on div "Kashkaval Cheese With Muhammara - branch specific choice(half)" at bounding box center [715, 164] width 699 height 37
click at [1060, 169] on button "close" at bounding box center [1046, 164] width 37 height 37
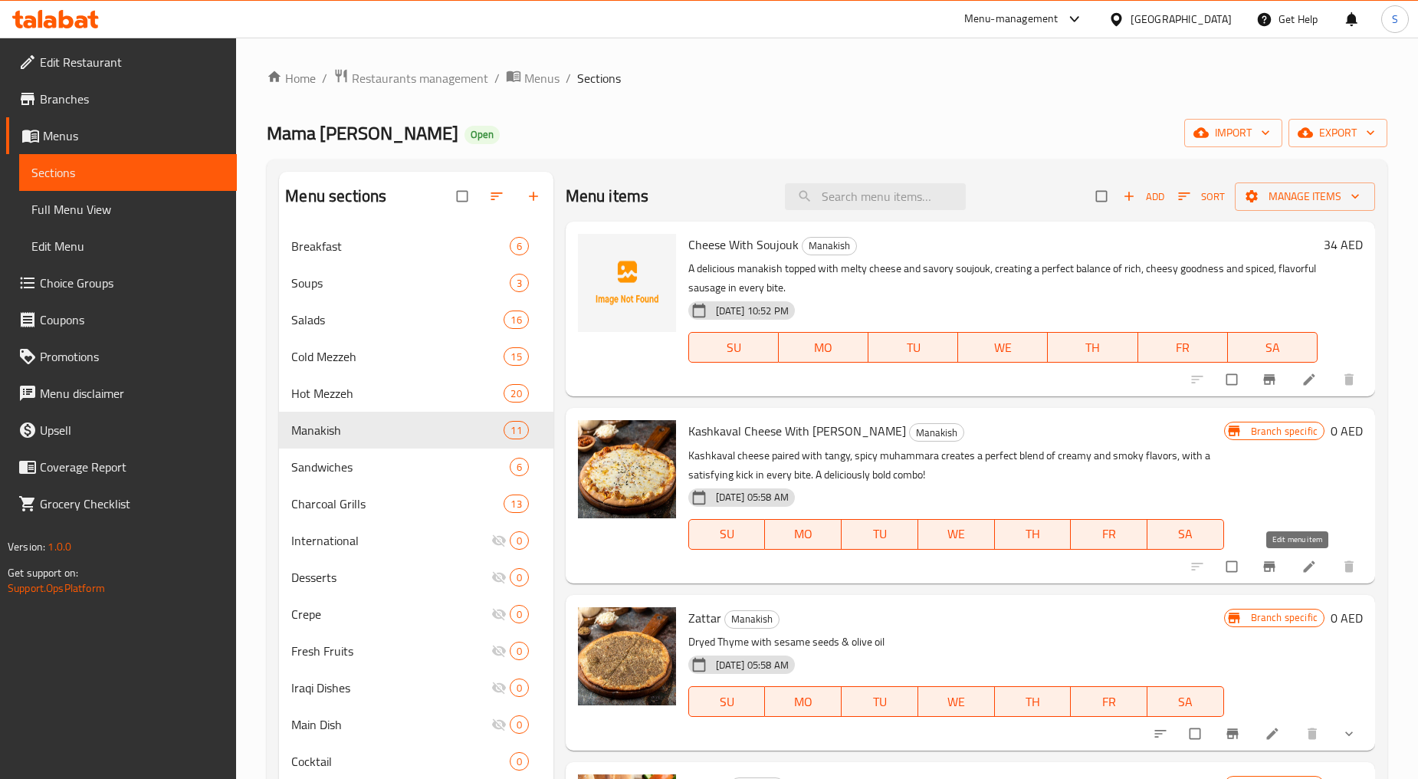
click at [1302, 570] on icon at bounding box center [1309, 566] width 15 height 15
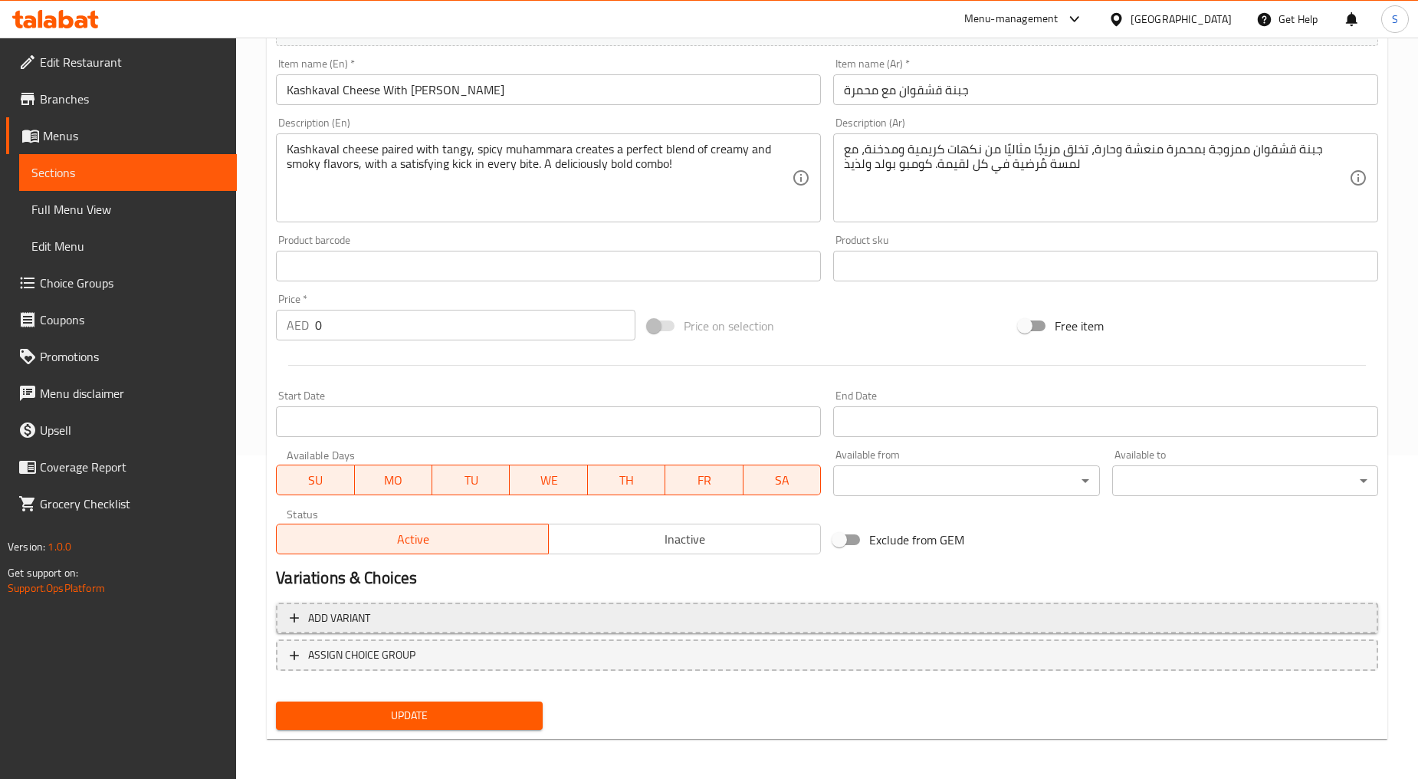
click at [399, 617] on span "Add variant" at bounding box center [827, 618] width 1075 height 19
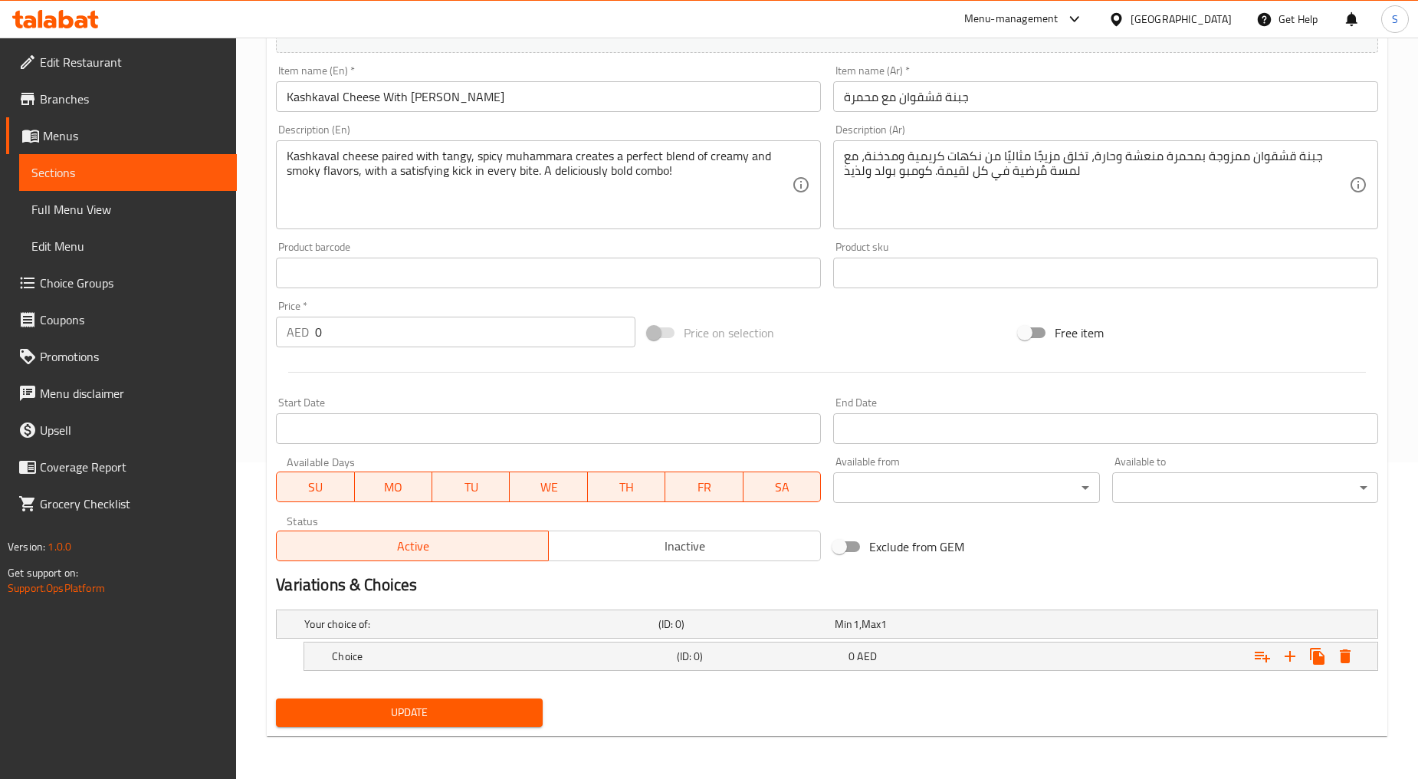
scroll to position [316, 0]
click at [391, 657] on h5 "Choice" at bounding box center [501, 656] width 338 height 15
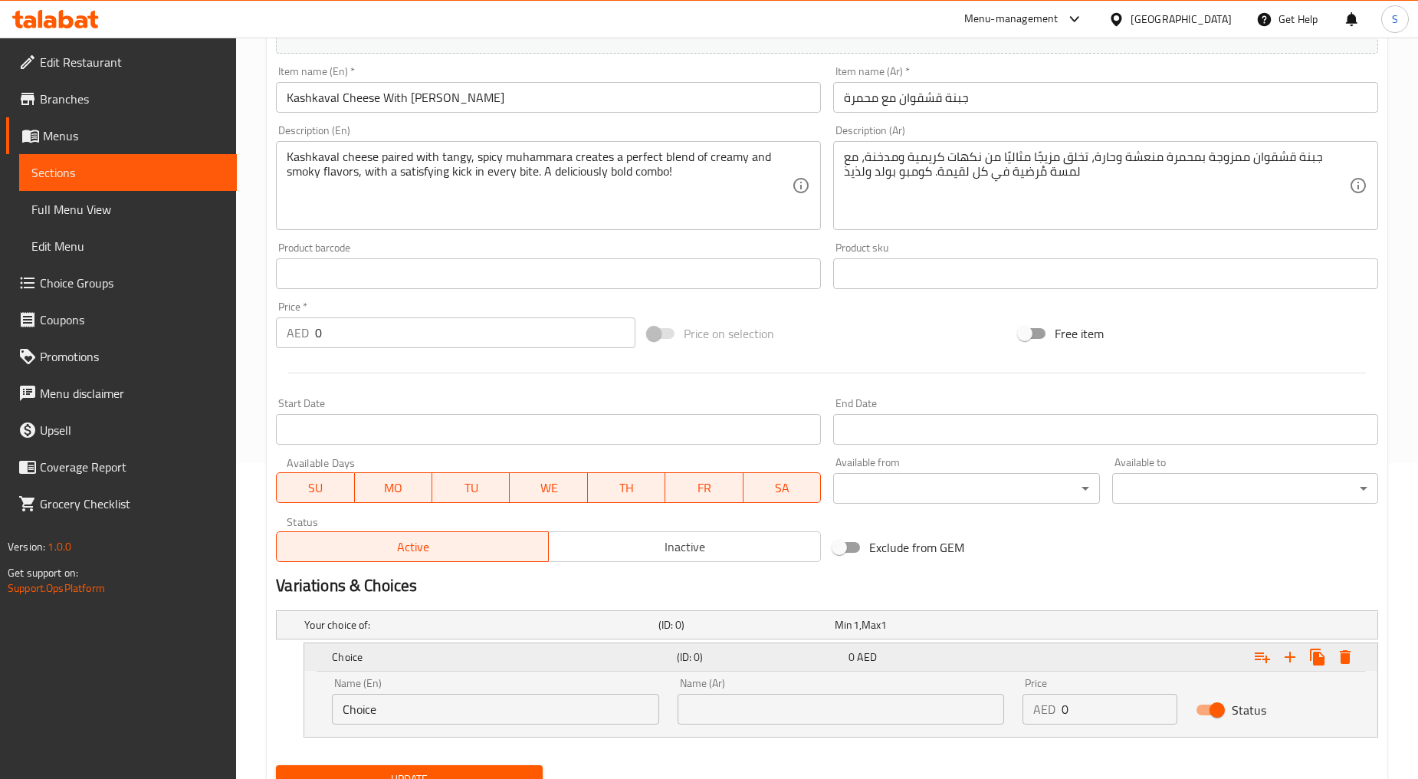
scroll to position [381, 0]
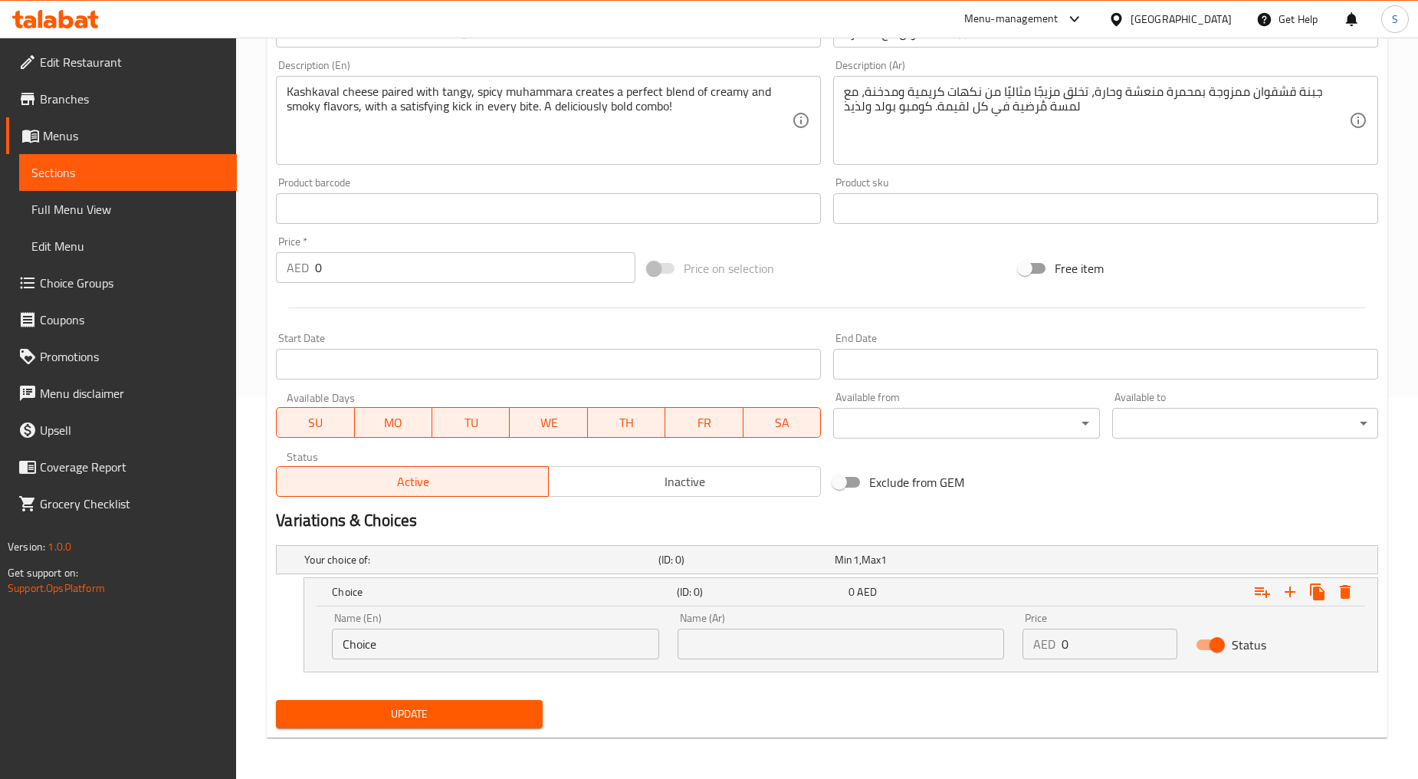
click at [393, 630] on input "Choice" at bounding box center [495, 644] width 327 height 31
click at [395, 636] on input "Choice" at bounding box center [495, 644] width 327 height 31
click at [393, 639] on input "Choice" at bounding box center [495, 644] width 327 height 31
type input "Half"
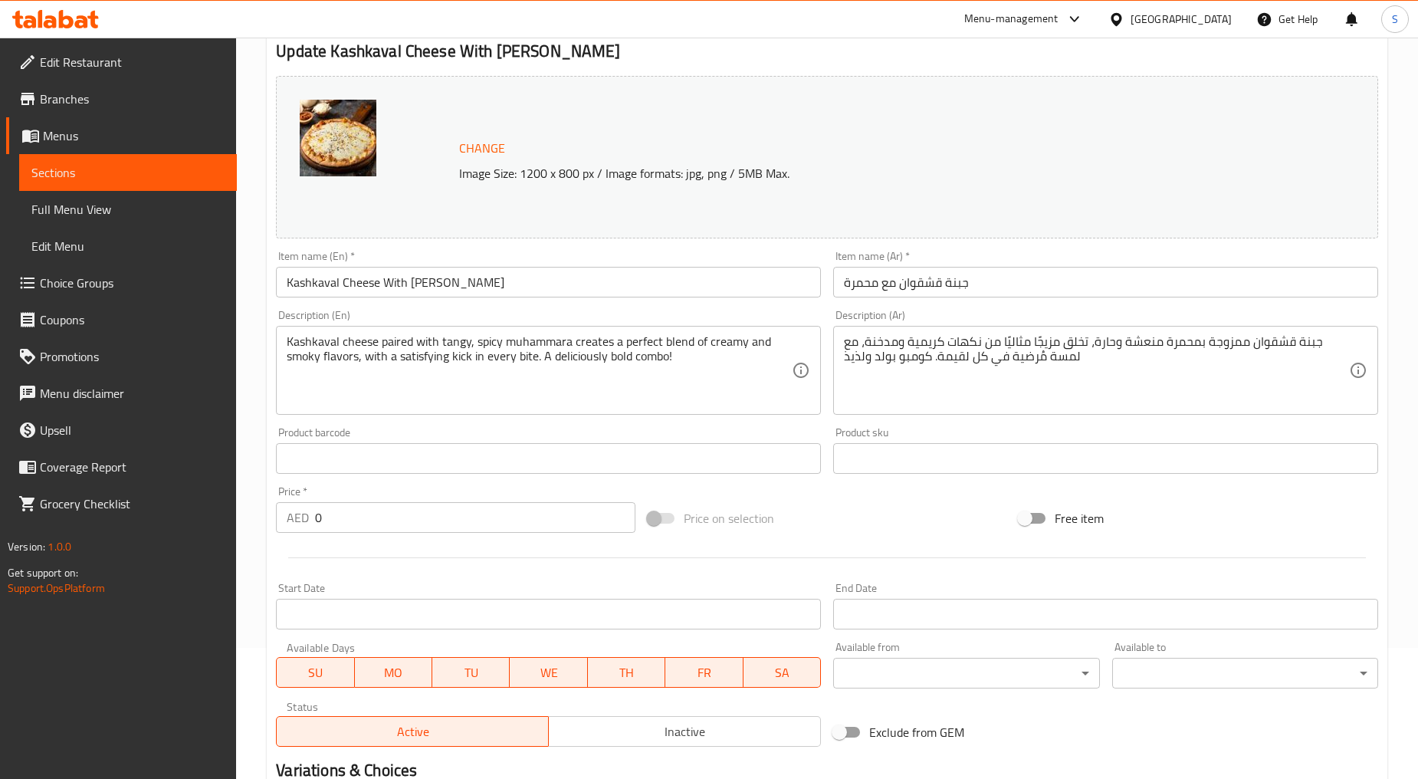
scroll to position [126, 0]
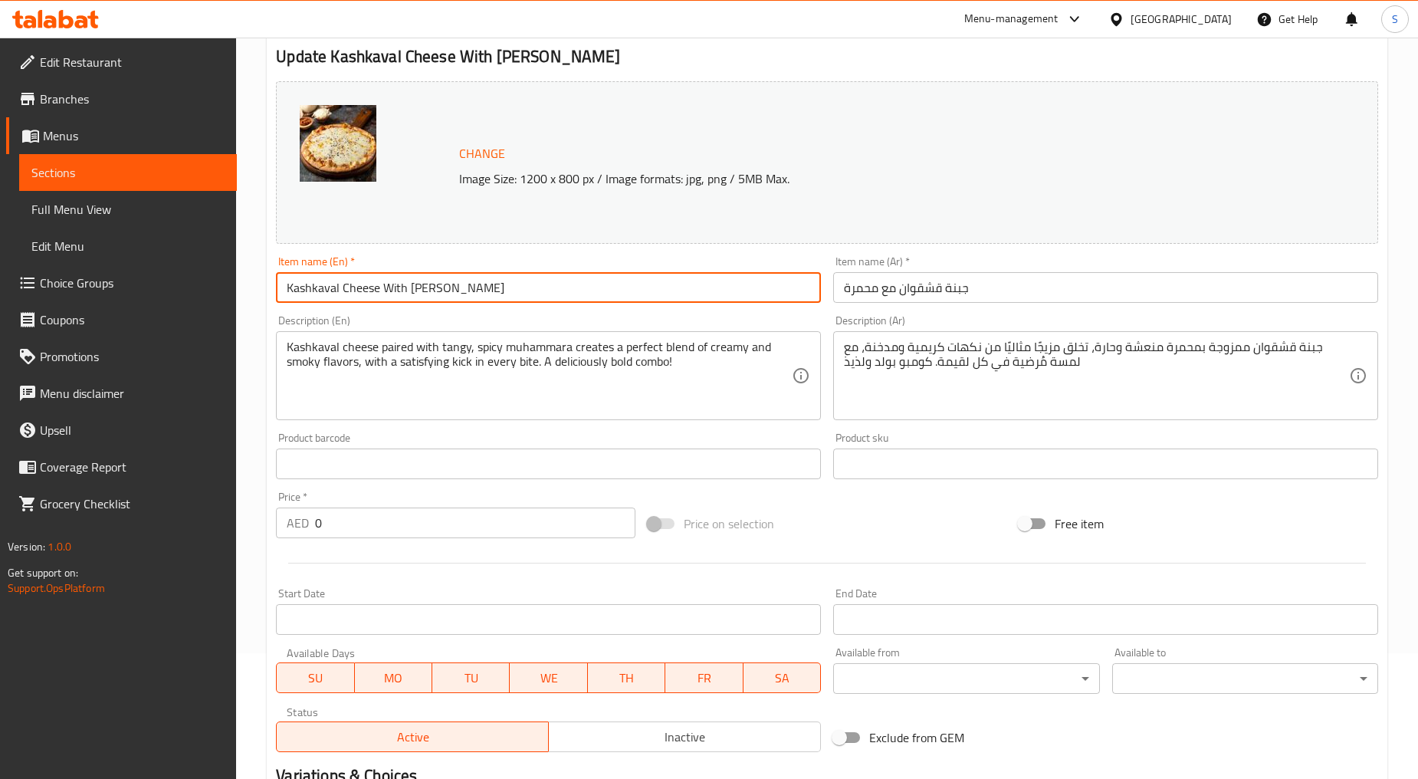
click at [386, 278] on input "Kashkaval Cheese With [PERSON_NAME]" at bounding box center [548, 287] width 545 height 31
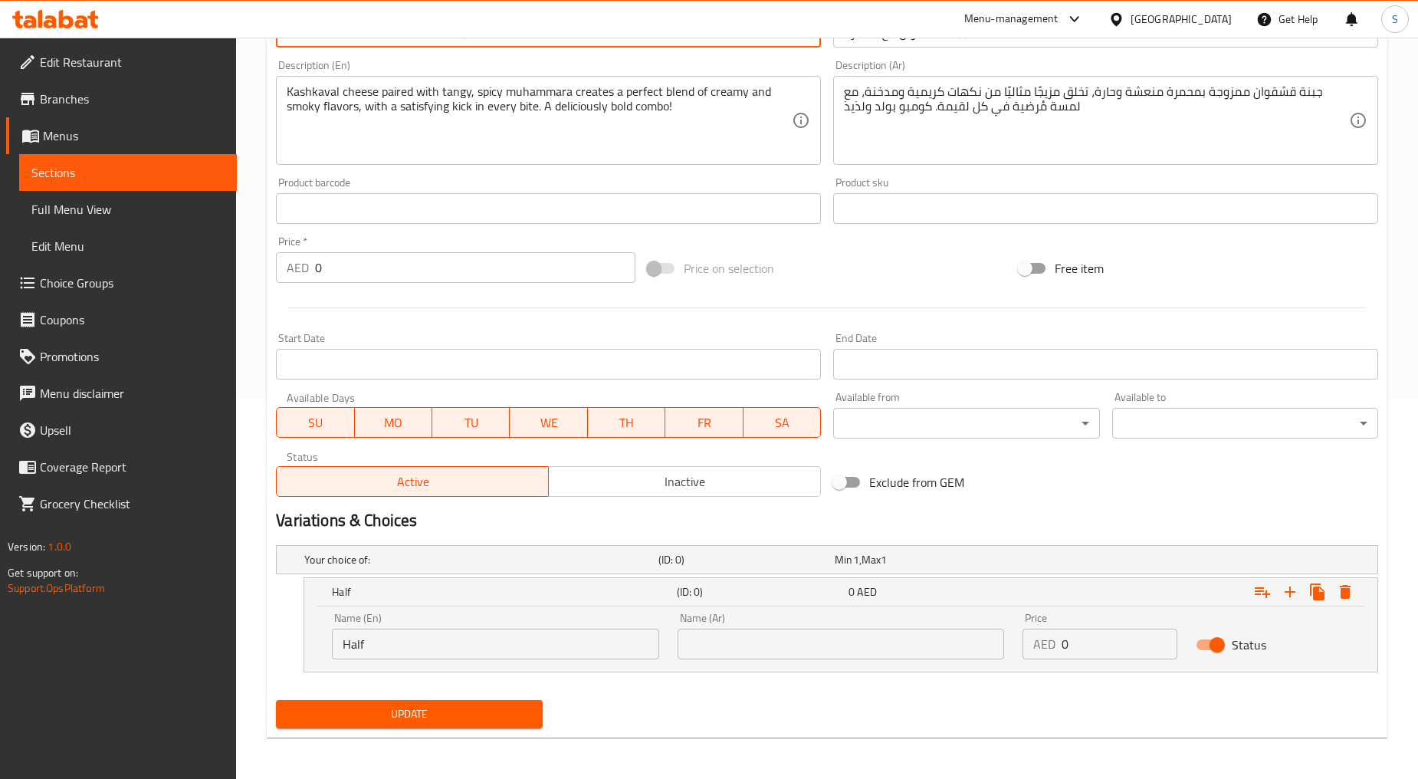
click at [865, 649] on input "text" at bounding box center [841, 644] width 327 height 31
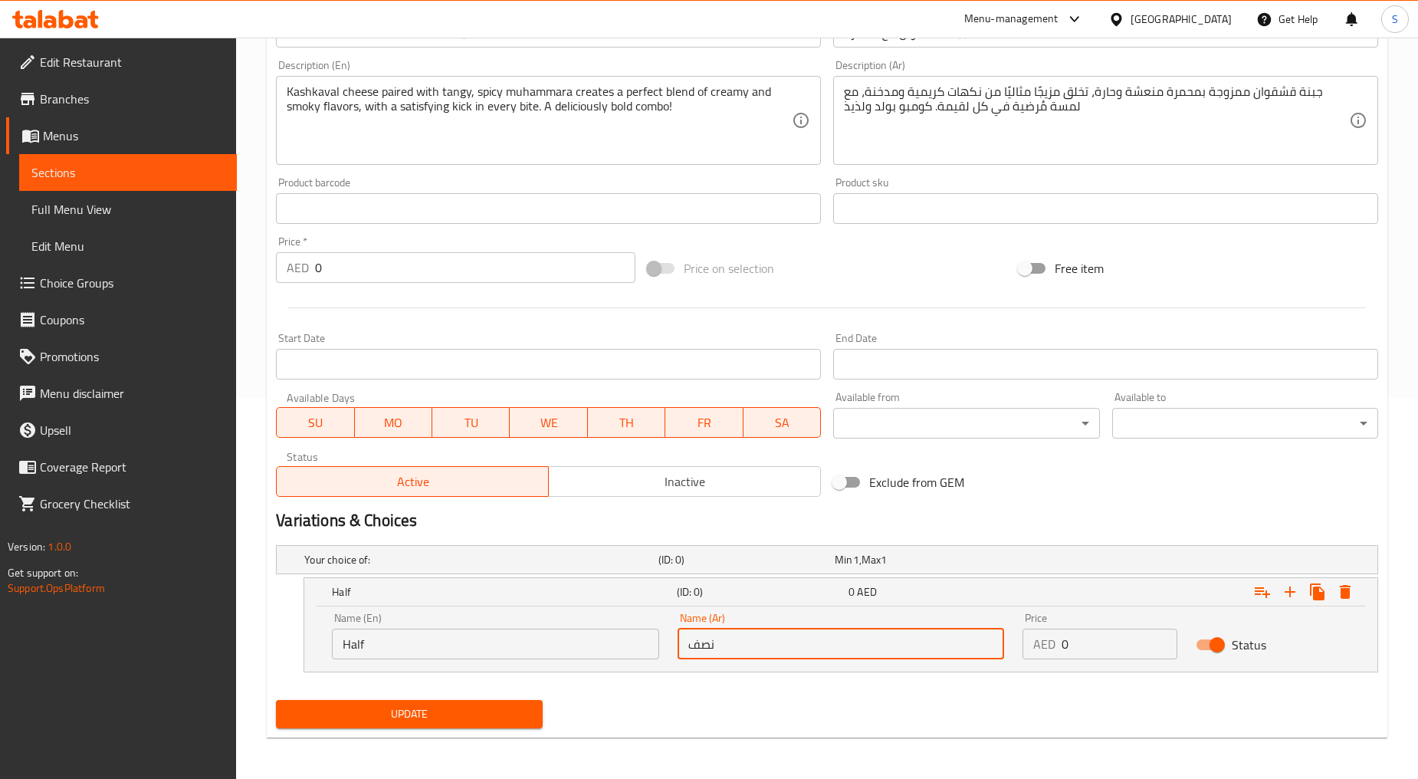
type input "نصف"
click at [1291, 590] on icon "Expand" at bounding box center [1290, 592] width 11 height 11
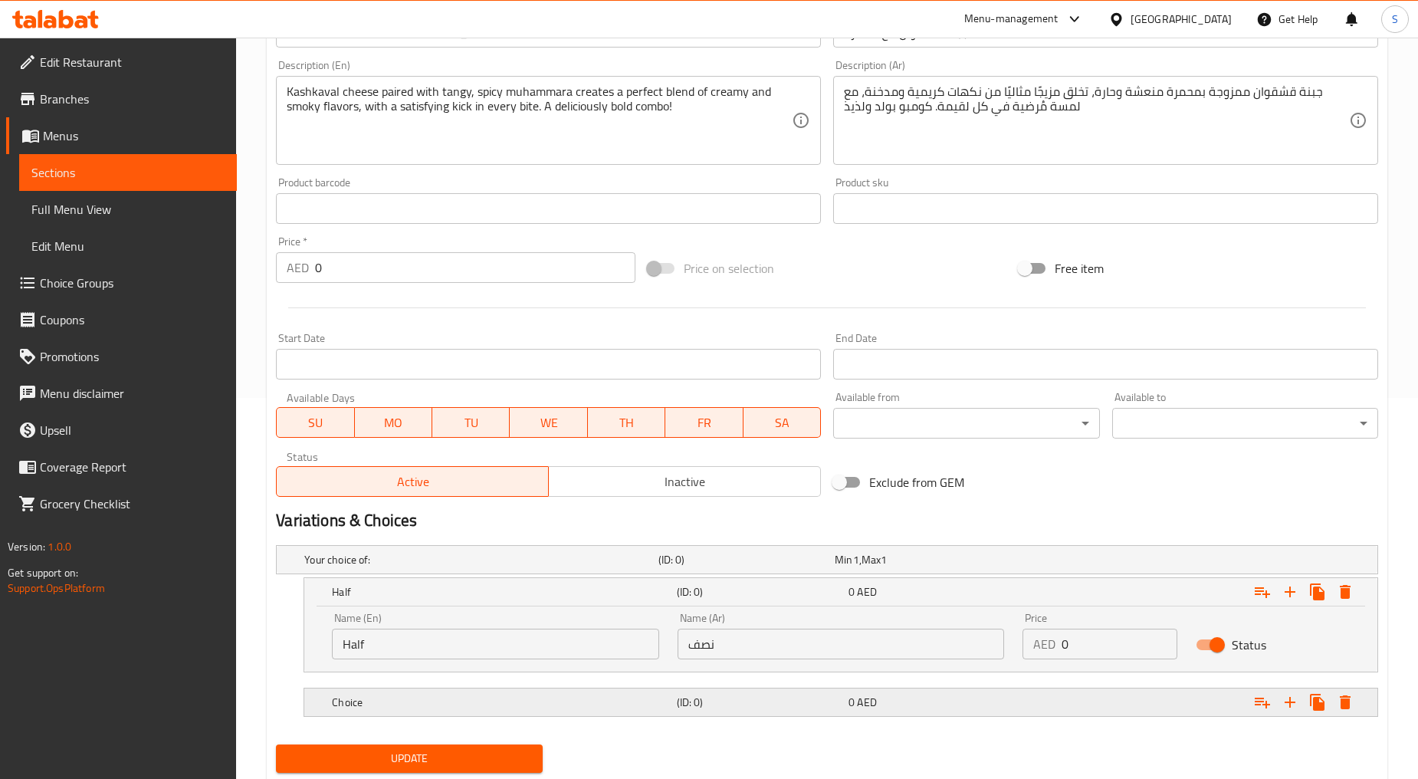
click at [454, 705] on h5 "Choice" at bounding box center [501, 702] width 338 height 15
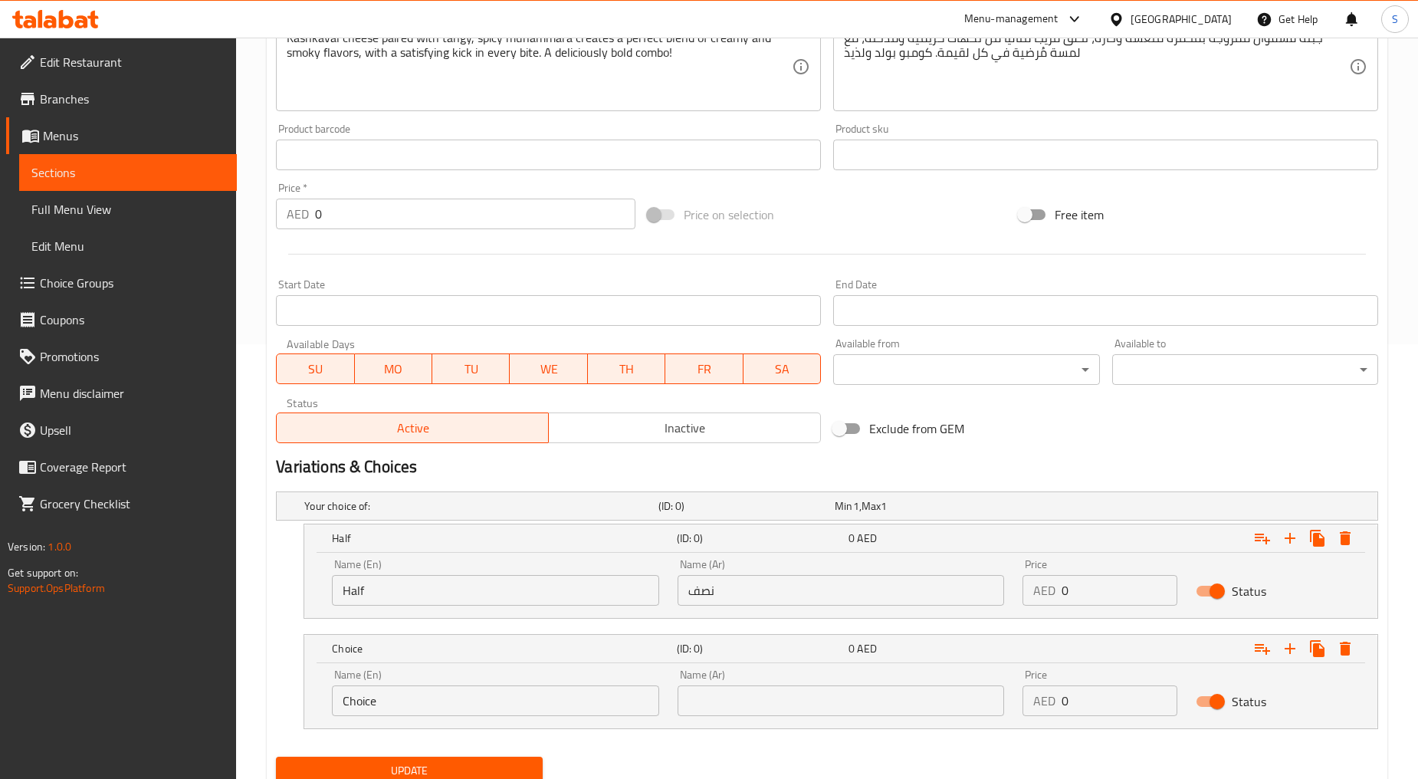
scroll to position [492, 0]
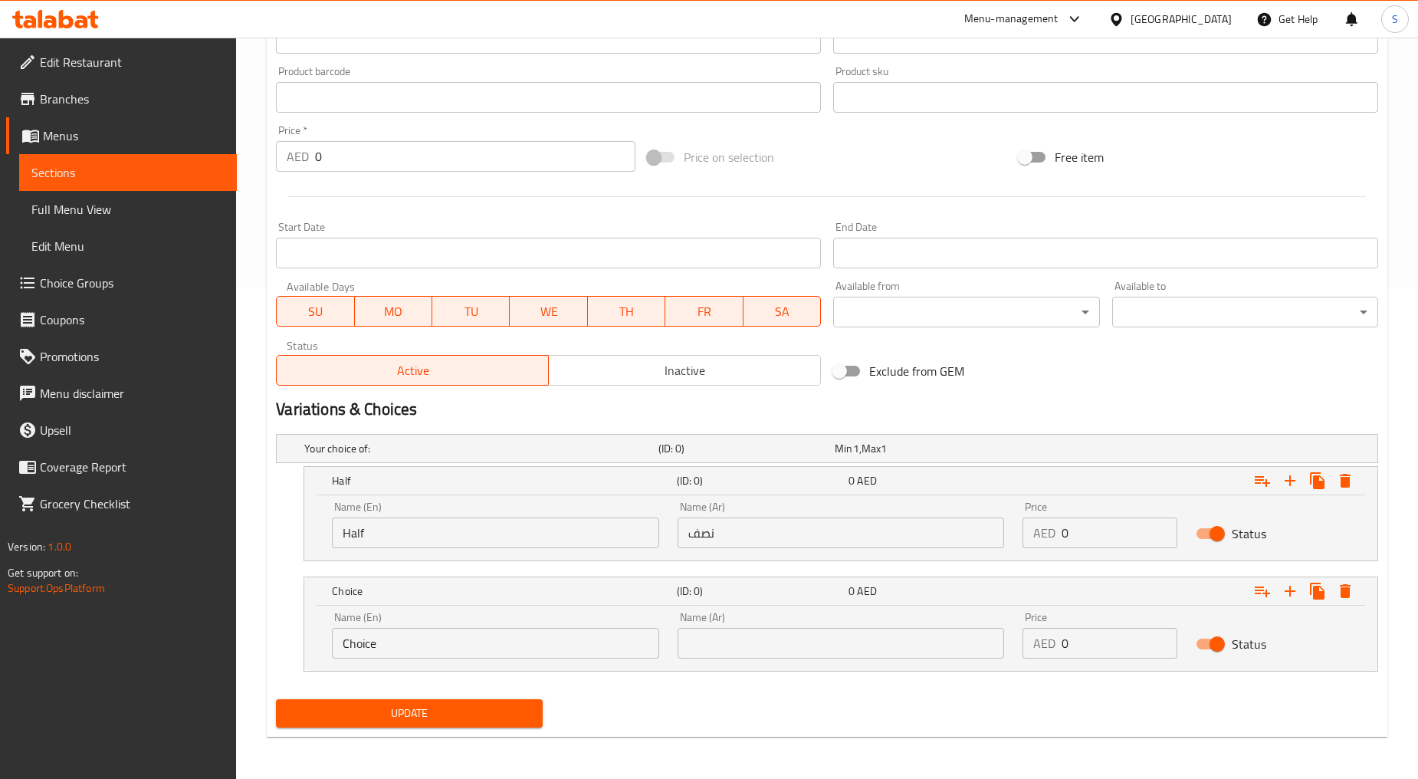
click at [390, 652] on input "Choice" at bounding box center [495, 643] width 327 height 31
type input "Full"
click at [753, 656] on input "text" at bounding box center [841, 643] width 327 height 31
paste input "كاملة"
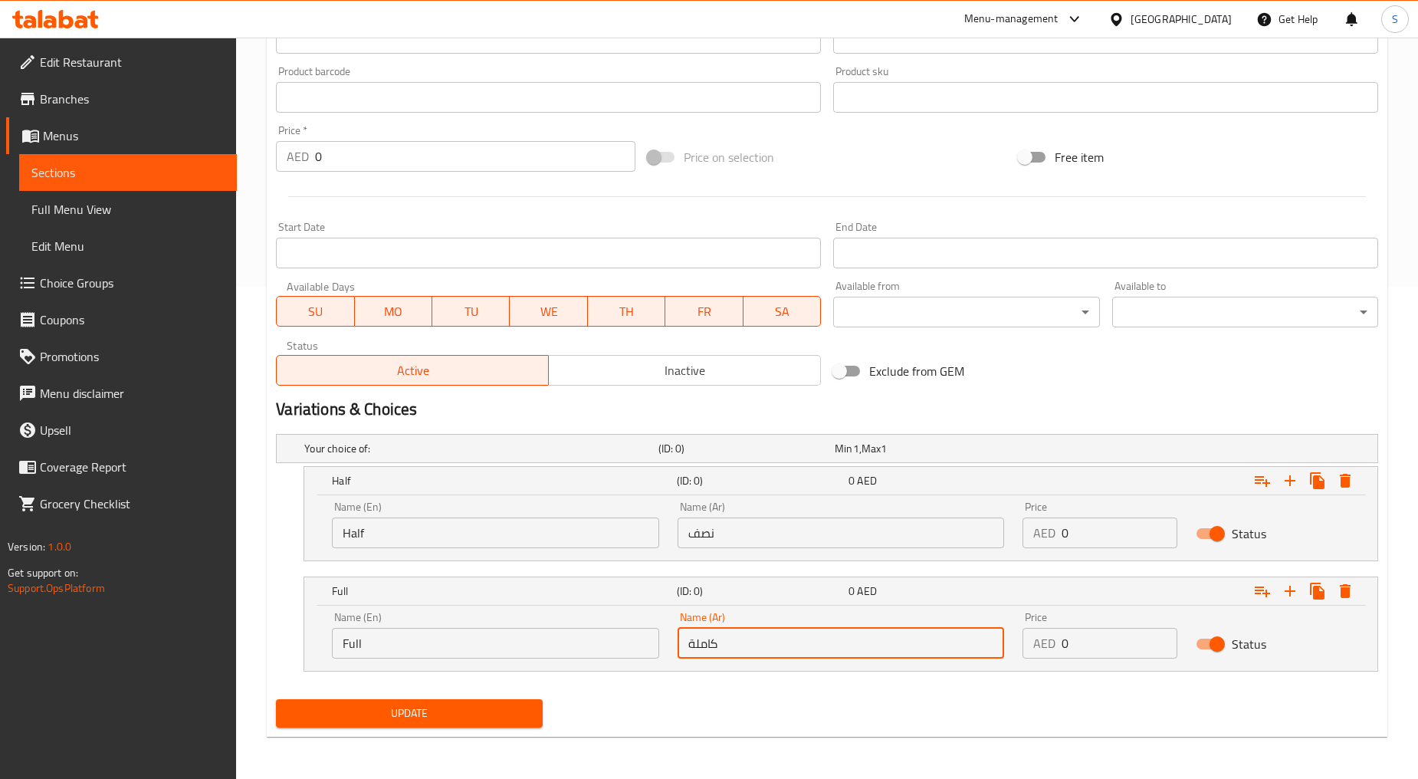
type input "كاملة"
click at [1076, 538] on input "0" at bounding box center [1119, 533] width 115 height 31
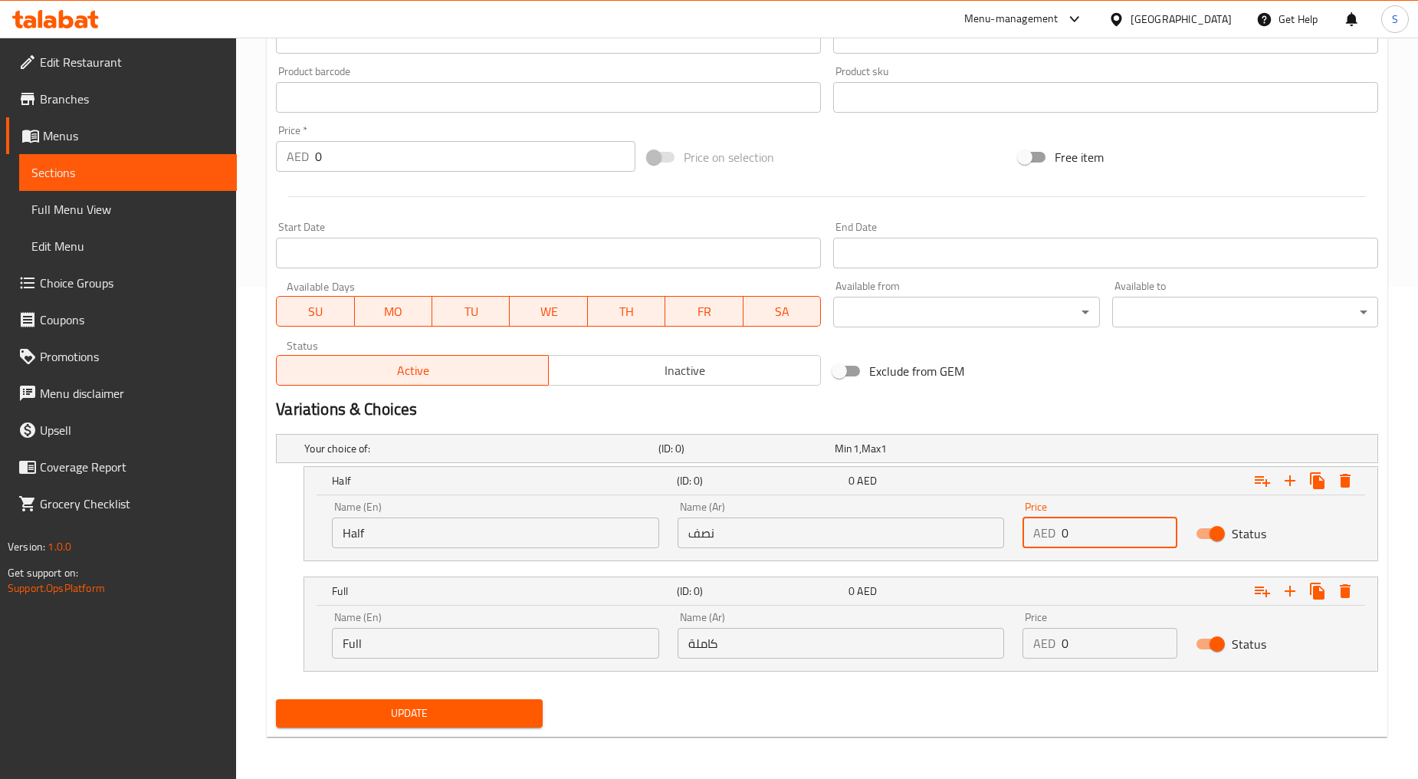
click at [1076, 538] on input "0" at bounding box center [1119, 533] width 115 height 31
type input "13"
click at [1128, 641] on input "0" at bounding box center [1119, 643] width 115 height 31
click at [1128, 641] on input "013" at bounding box center [1119, 643] width 115 height 31
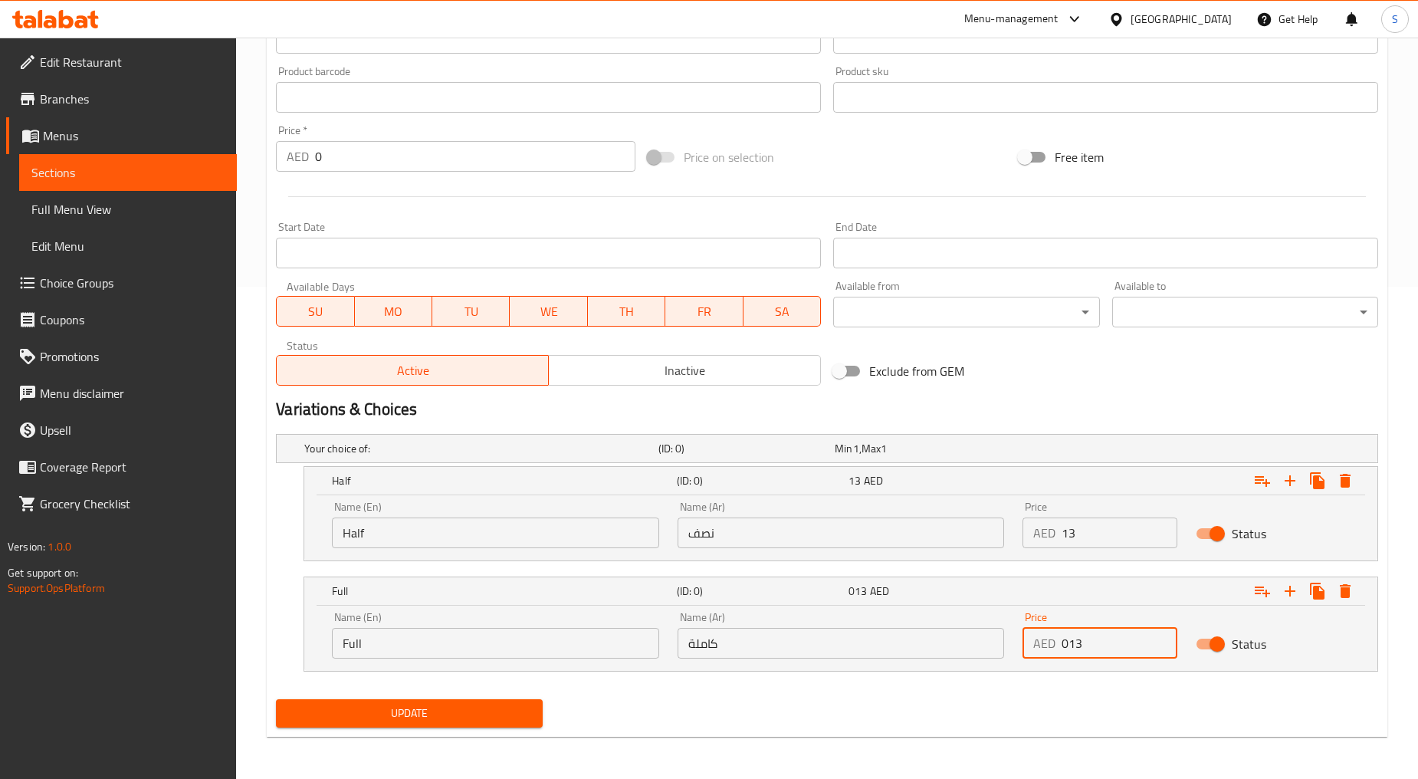
click at [1128, 641] on input "013" at bounding box center [1119, 643] width 115 height 31
type input "13"
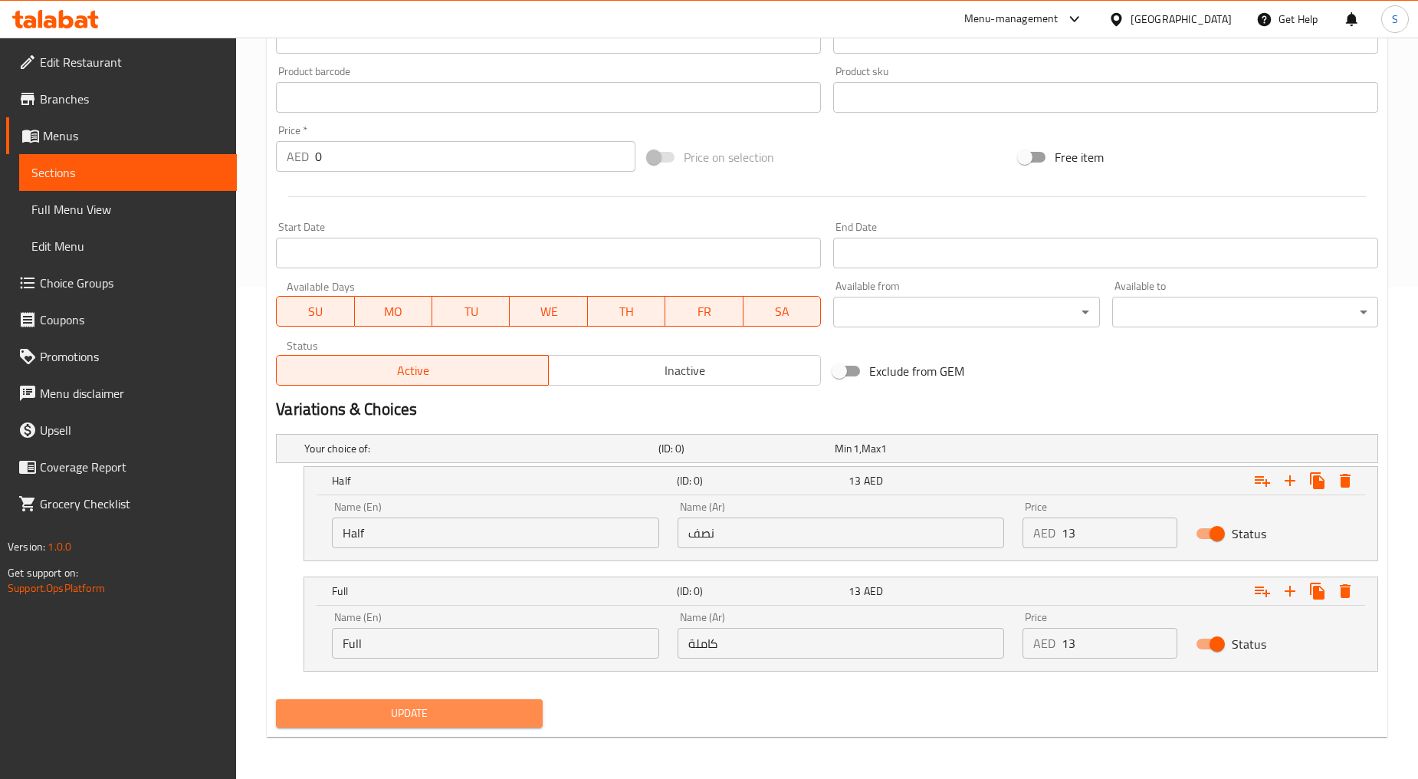
click at [419, 711] on span "Update" at bounding box center [409, 713] width 242 height 19
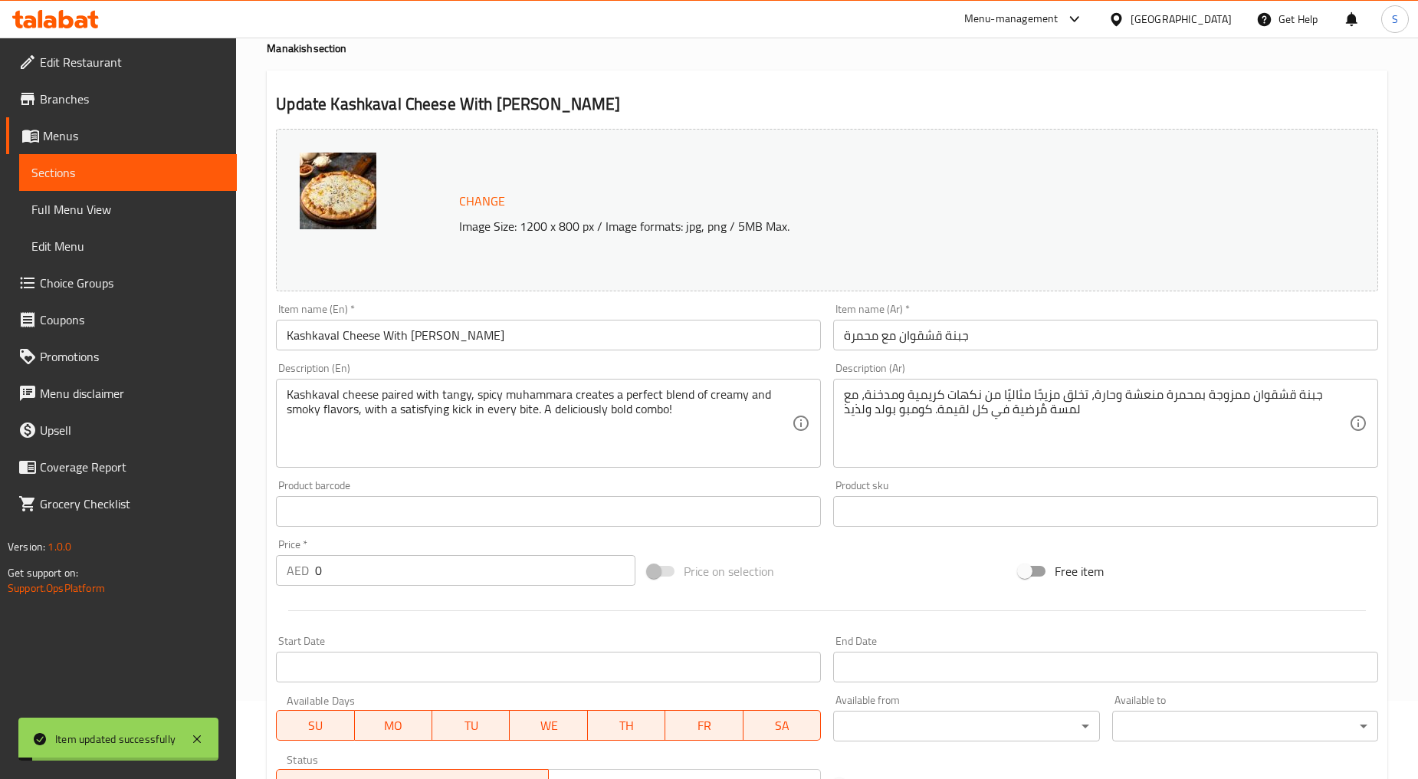
scroll to position [0, 0]
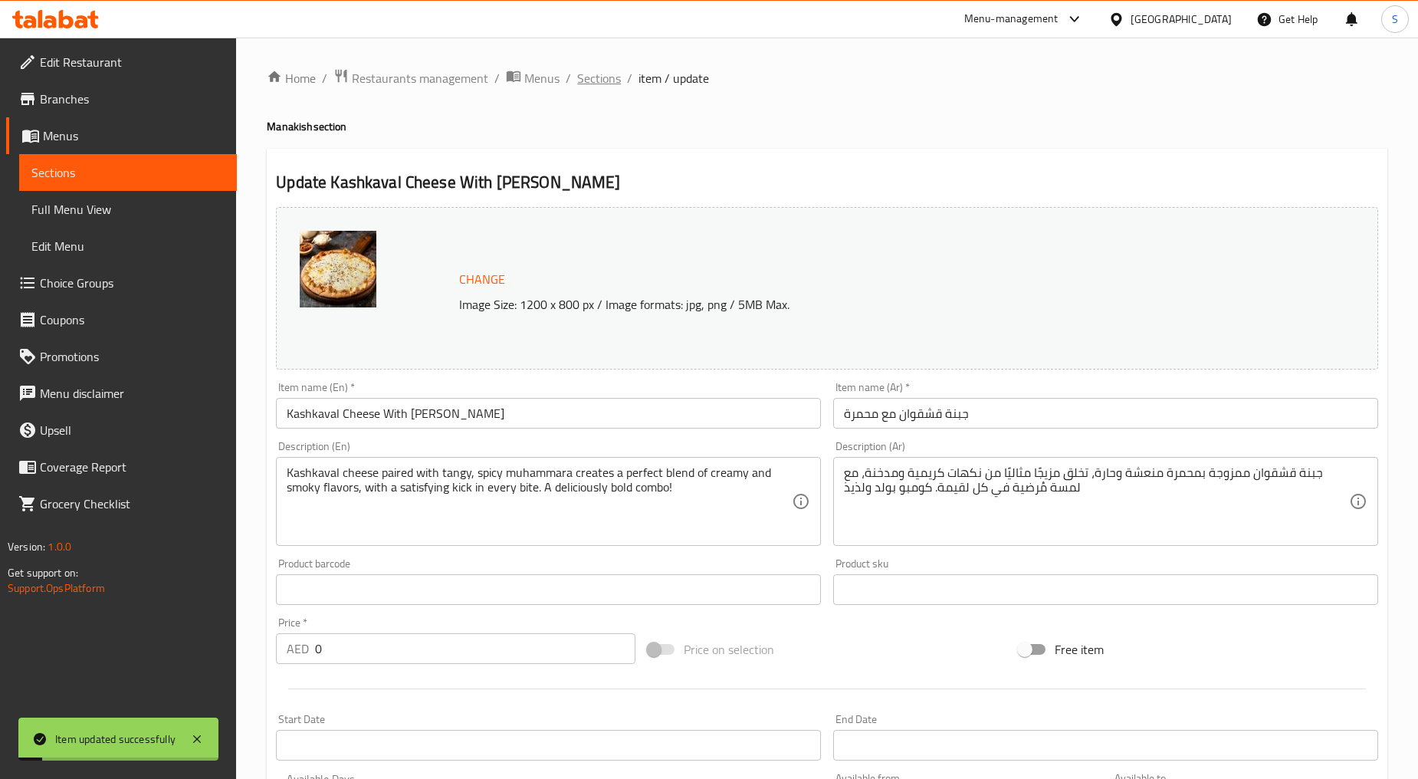
click at [593, 74] on span "Sections" at bounding box center [599, 78] width 44 height 18
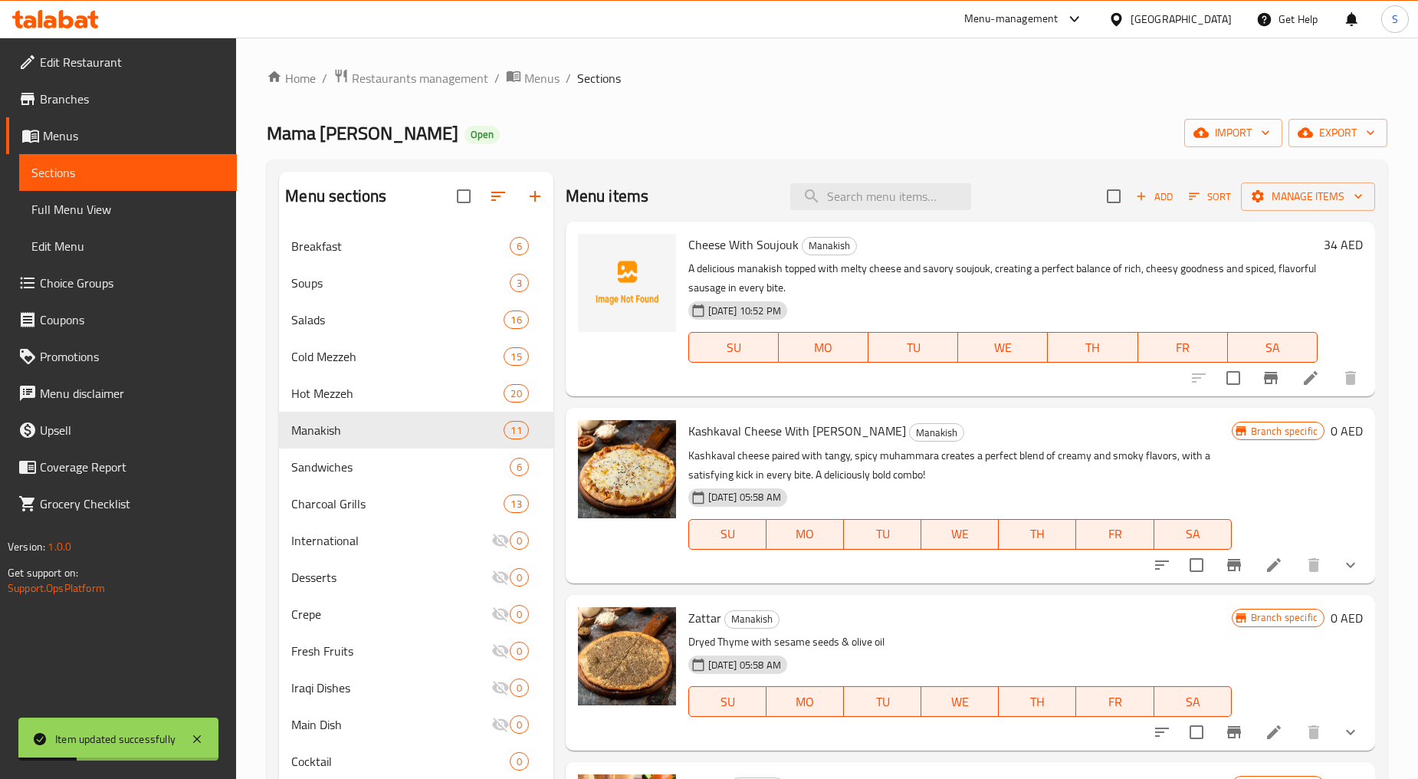
click at [1353, 568] on button "show more" at bounding box center [1351, 565] width 37 height 37
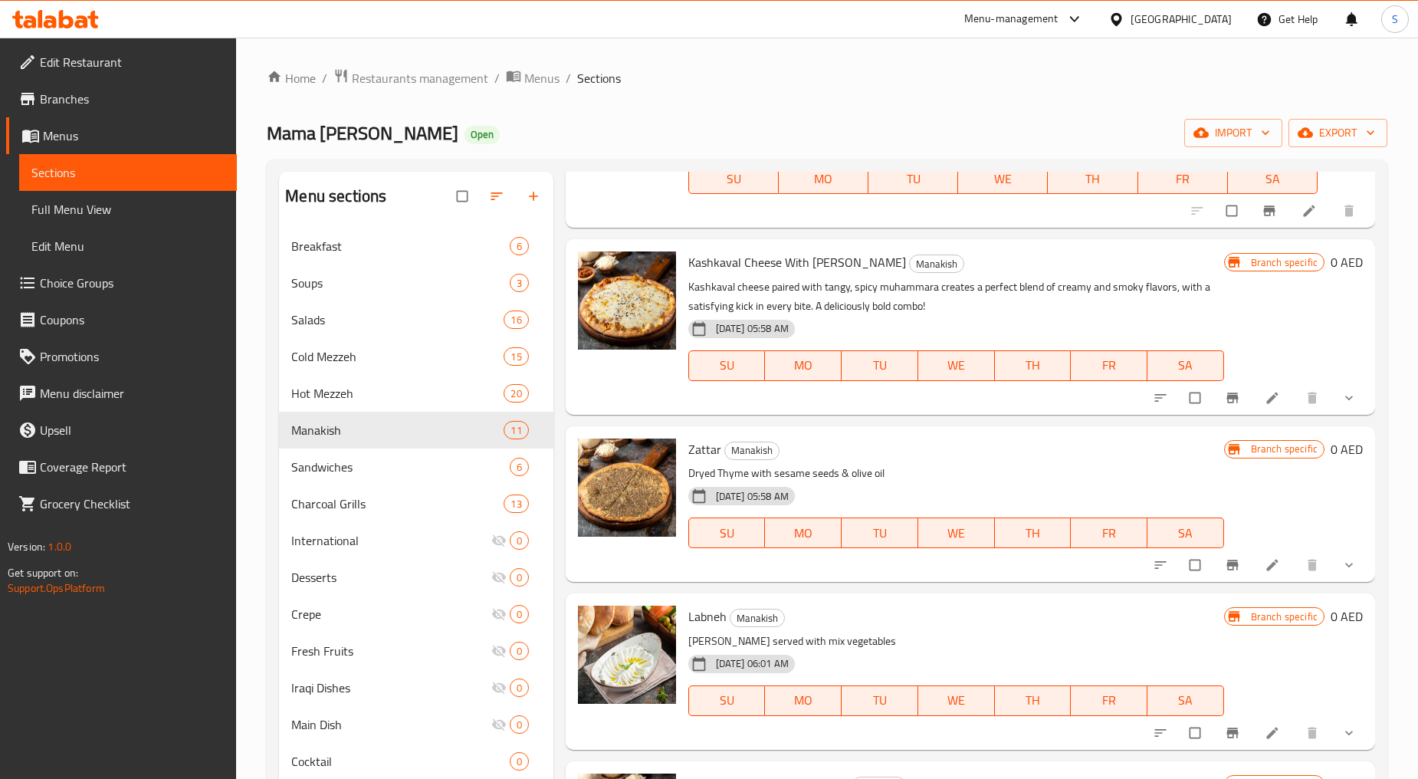
scroll to position [170, 0]
click at [1346, 396] on span "show more" at bounding box center [1351, 396] width 18 height 15
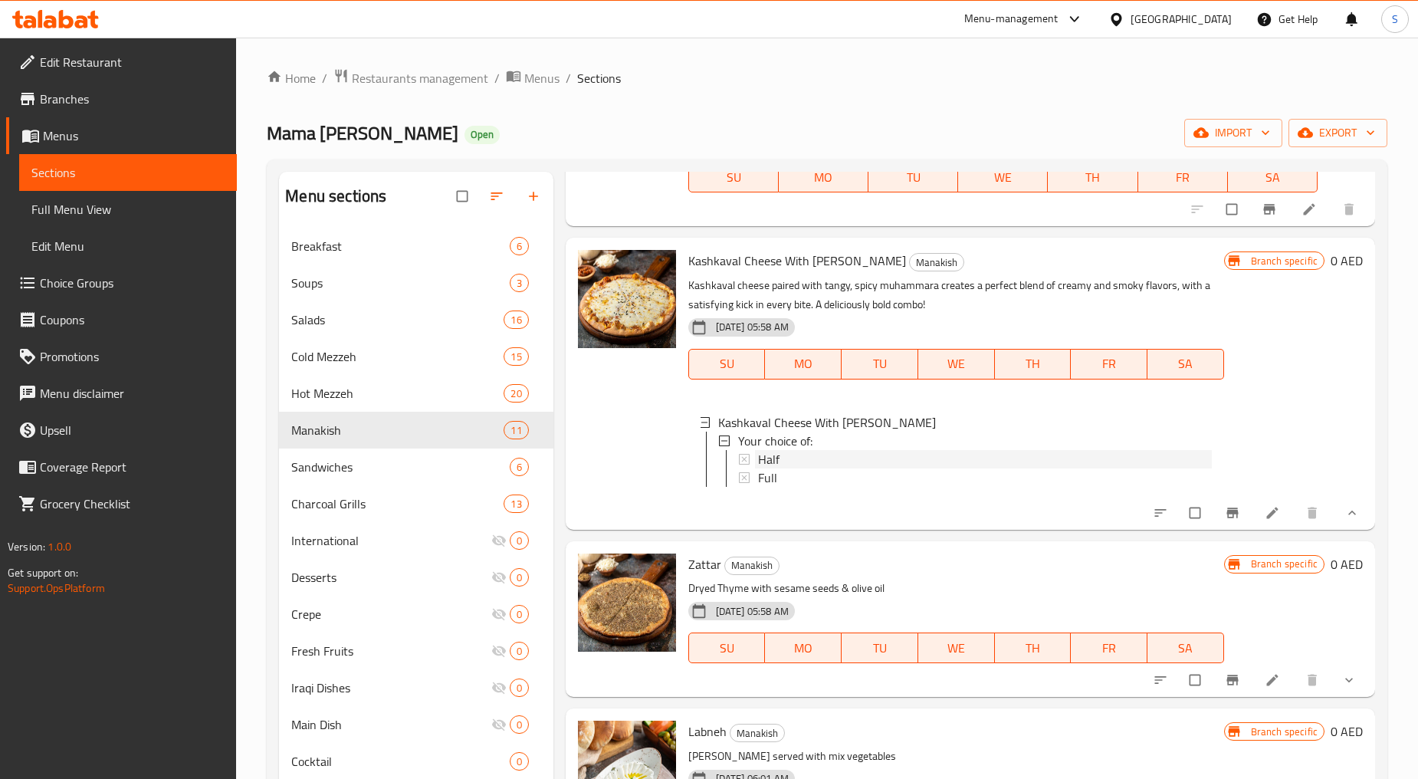
click at [760, 465] on span "Half" at bounding box center [768, 459] width 21 height 18
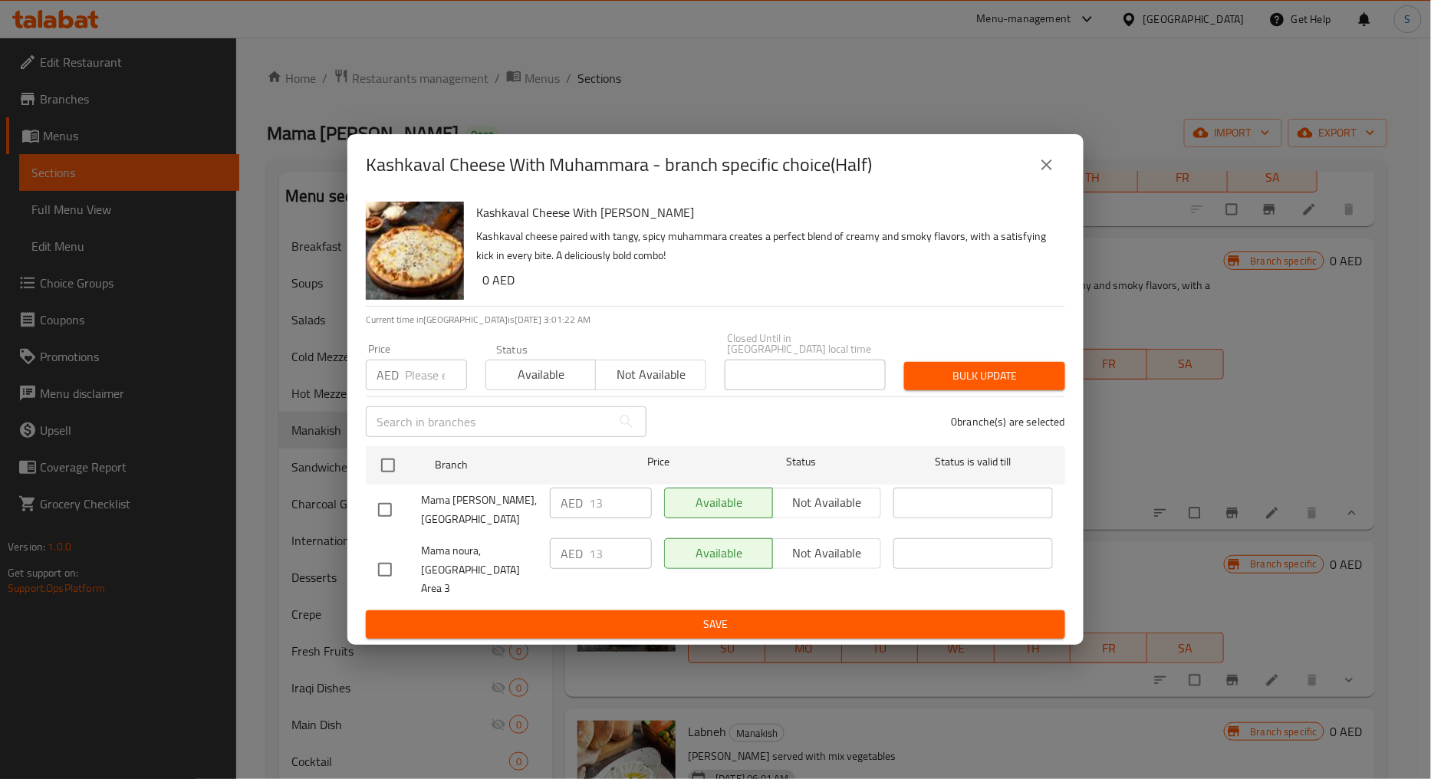
click at [389, 520] on input "checkbox" at bounding box center [385, 510] width 32 height 32
checkbox input "true"
click at [423, 384] on input "number" at bounding box center [436, 375] width 62 height 31
type input "34"
click at [956, 386] on span "Bulk update" at bounding box center [984, 375] width 136 height 19
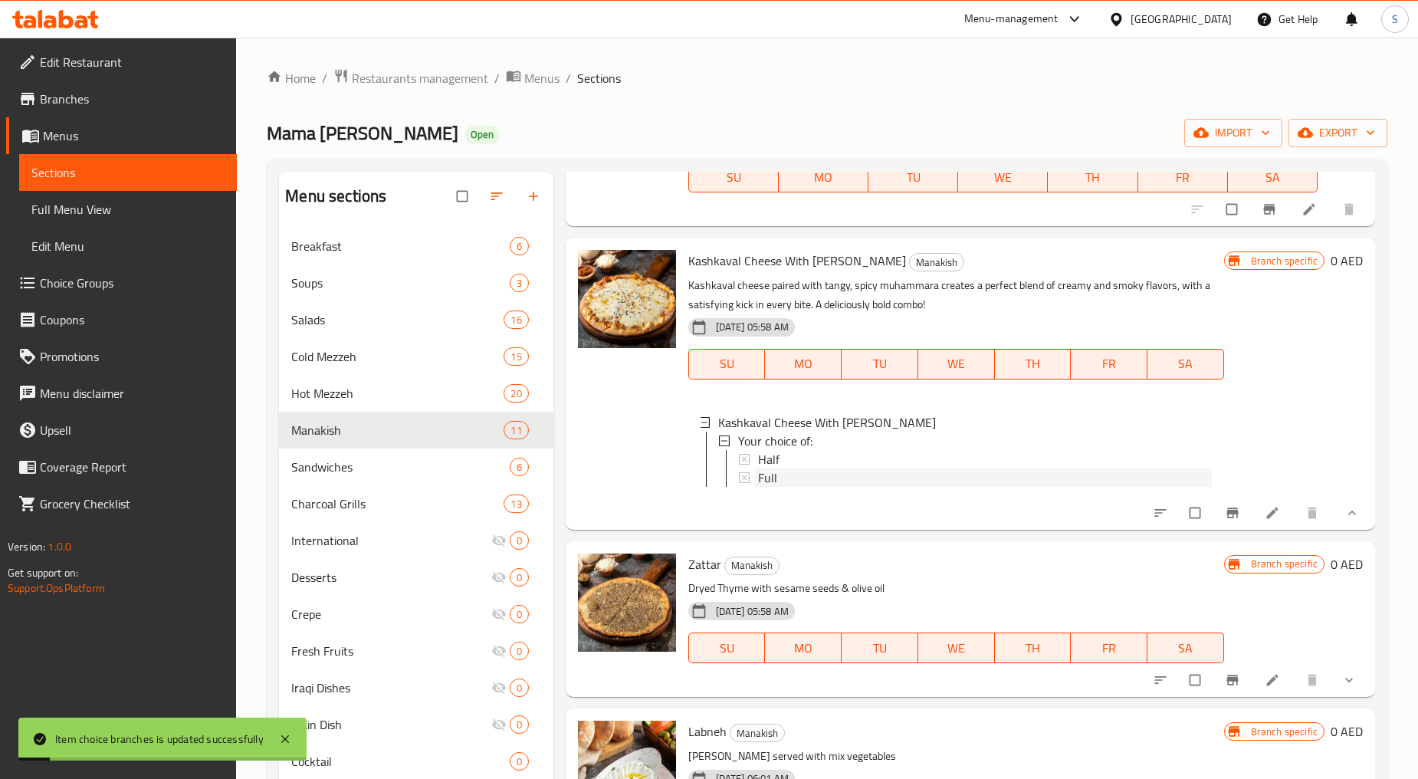
click at [799, 473] on div "Full" at bounding box center [985, 477] width 454 height 18
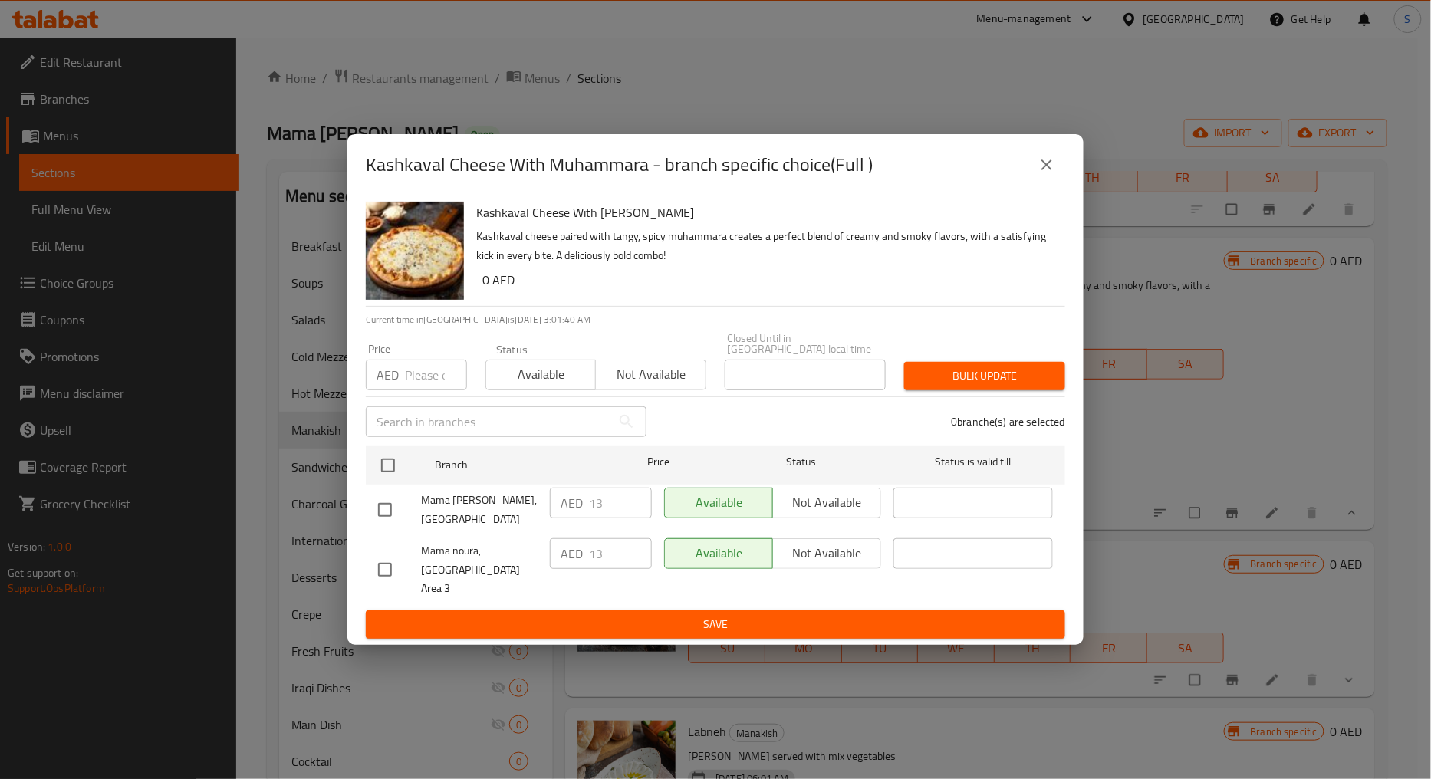
click at [384, 518] on input "checkbox" at bounding box center [385, 510] width 32 height 32
checkbox input "true"
click at [450, 381] on input "1" at bounding box center [436, 375] width 62 height 31
click at [422, 380] on input "1" at bounding box center [436, 375] width 62 height 31
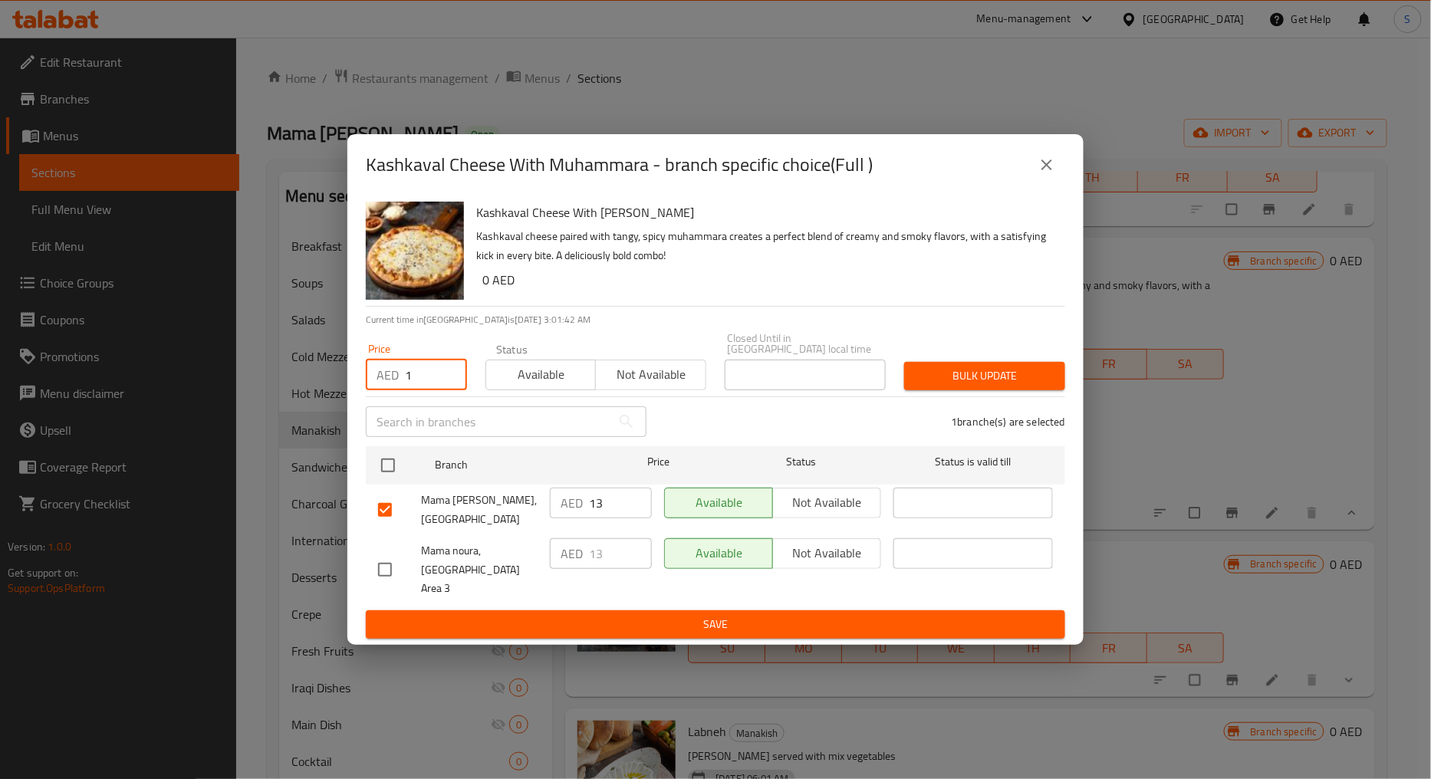
click at [422, 380] on input "1" at bounding box center [436, 375] width 62 height 31
type input "34"
click at [977, 373] on button "Bulk update" at bounding box center [984, 376] width 161 height 28
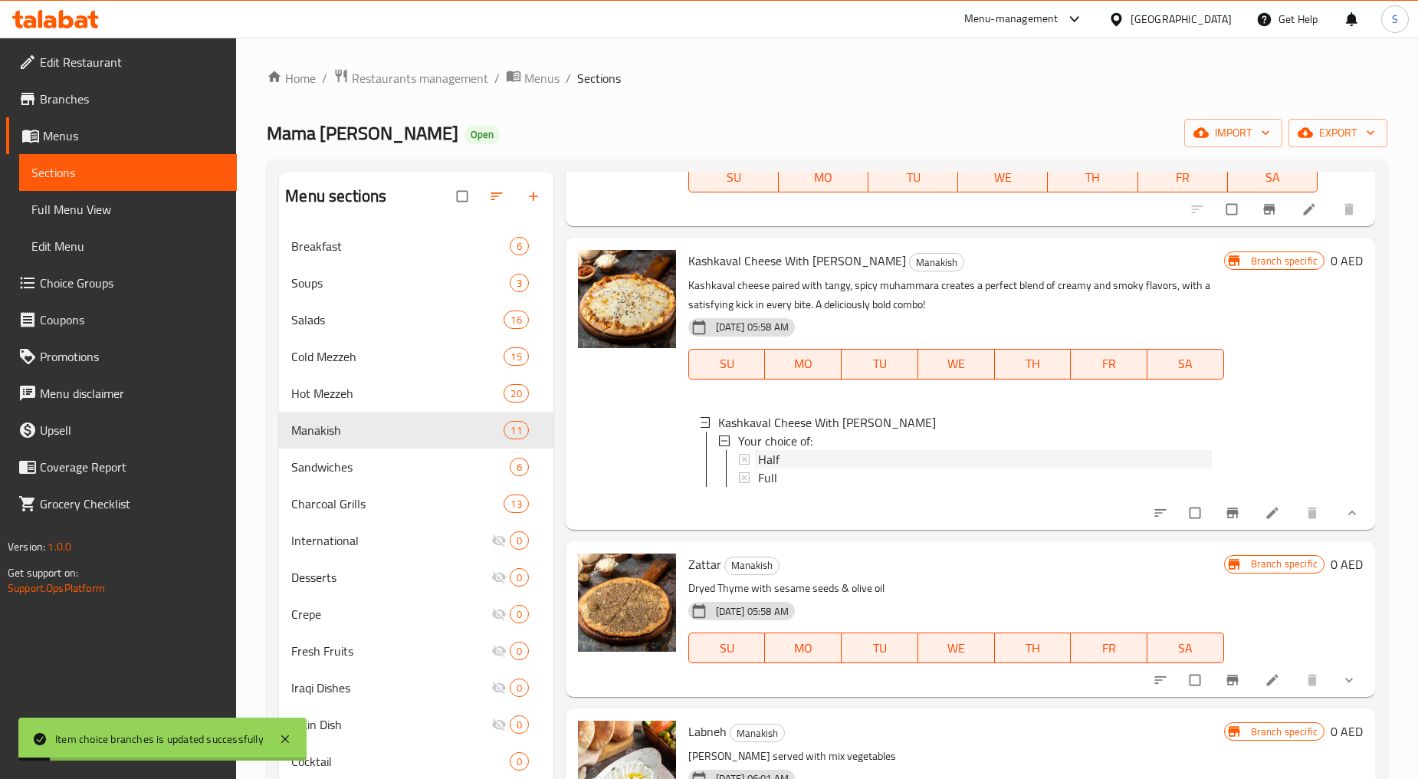
click at [771, 454] on span "Half" at bounding box center [768, 459] width 21 height 18
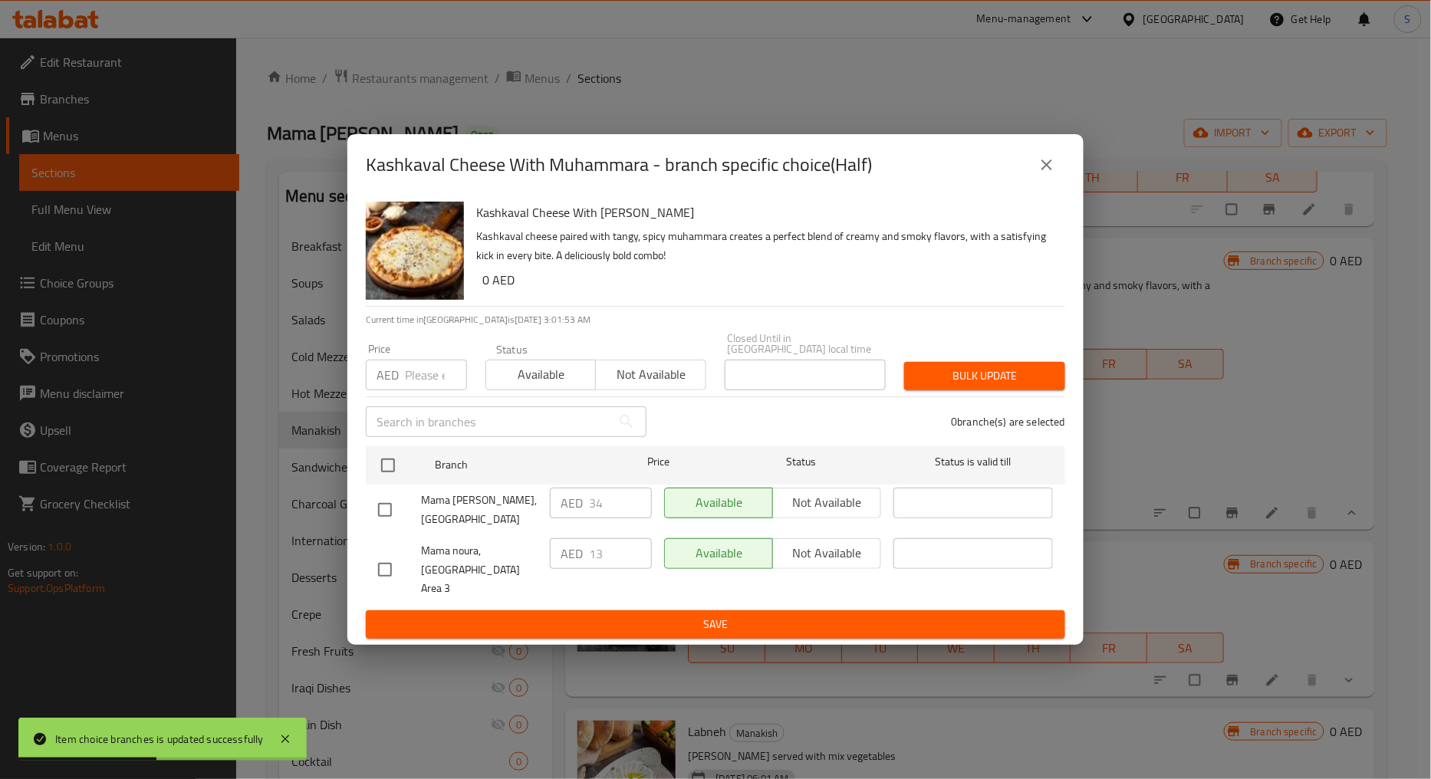
click at [1034, 176] on button "close" at bounding box center [1046, 164] width 37 height 37
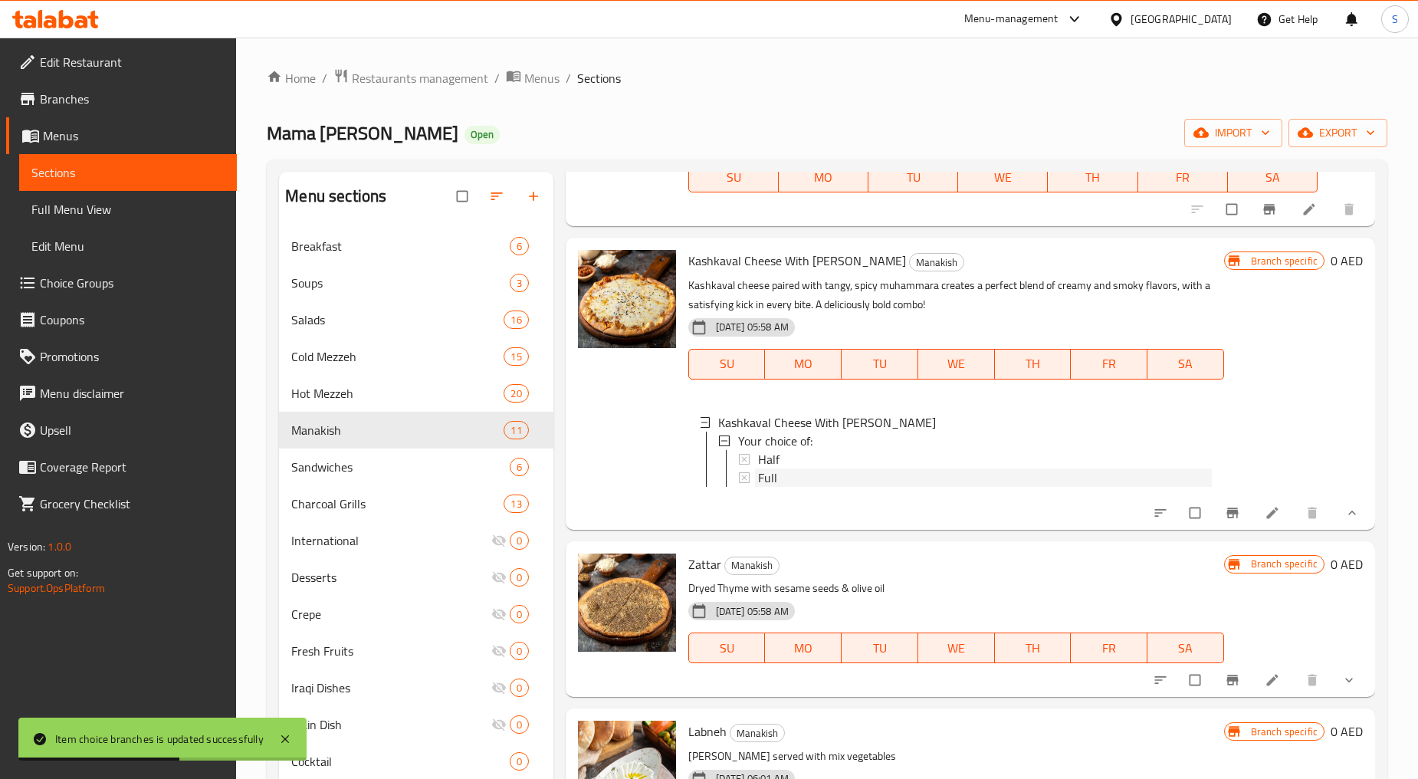
click at [771, 468] on span "Full" at bounding box center [767, 477] width 19 height 18
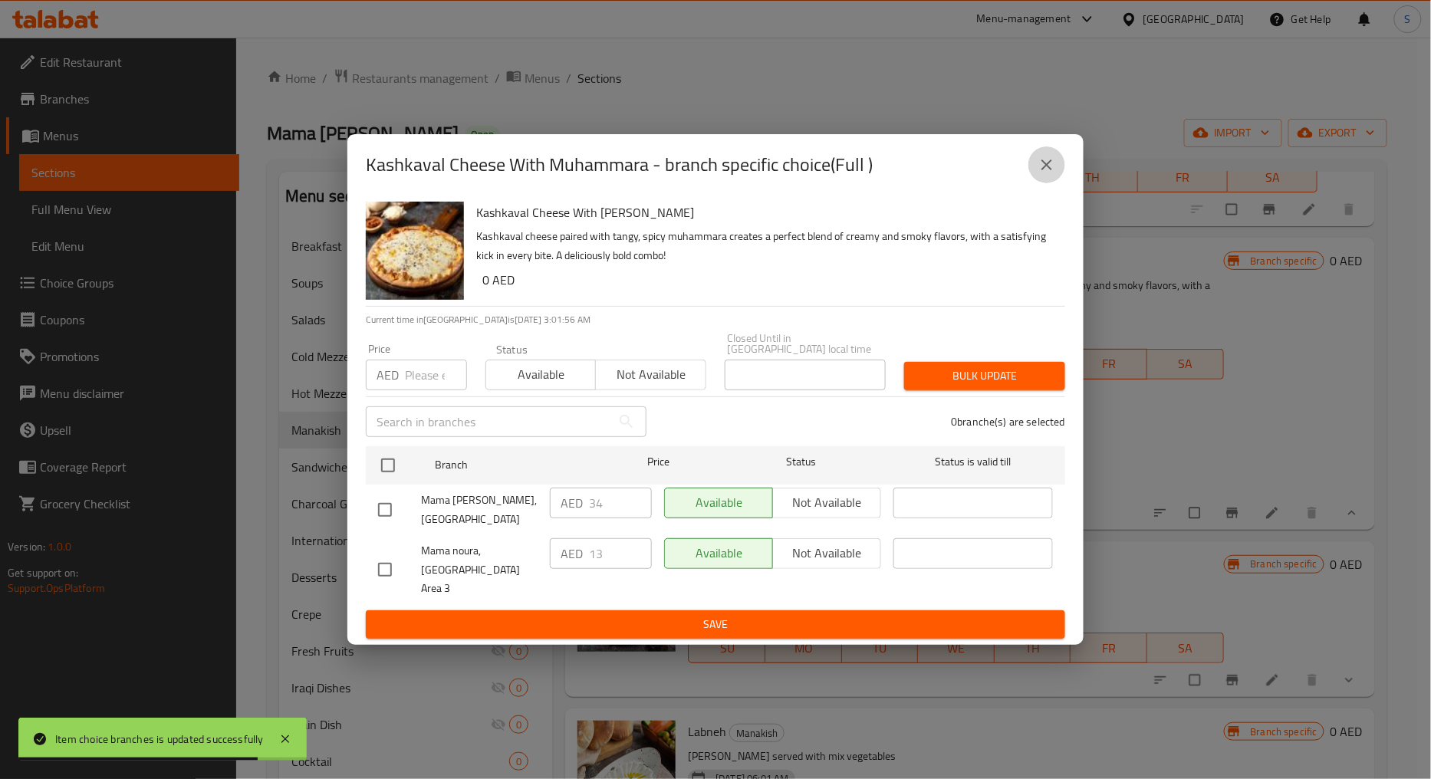
click at [1060, 179] on button "close" at bounding box center [1046, 164] width 37 height 37
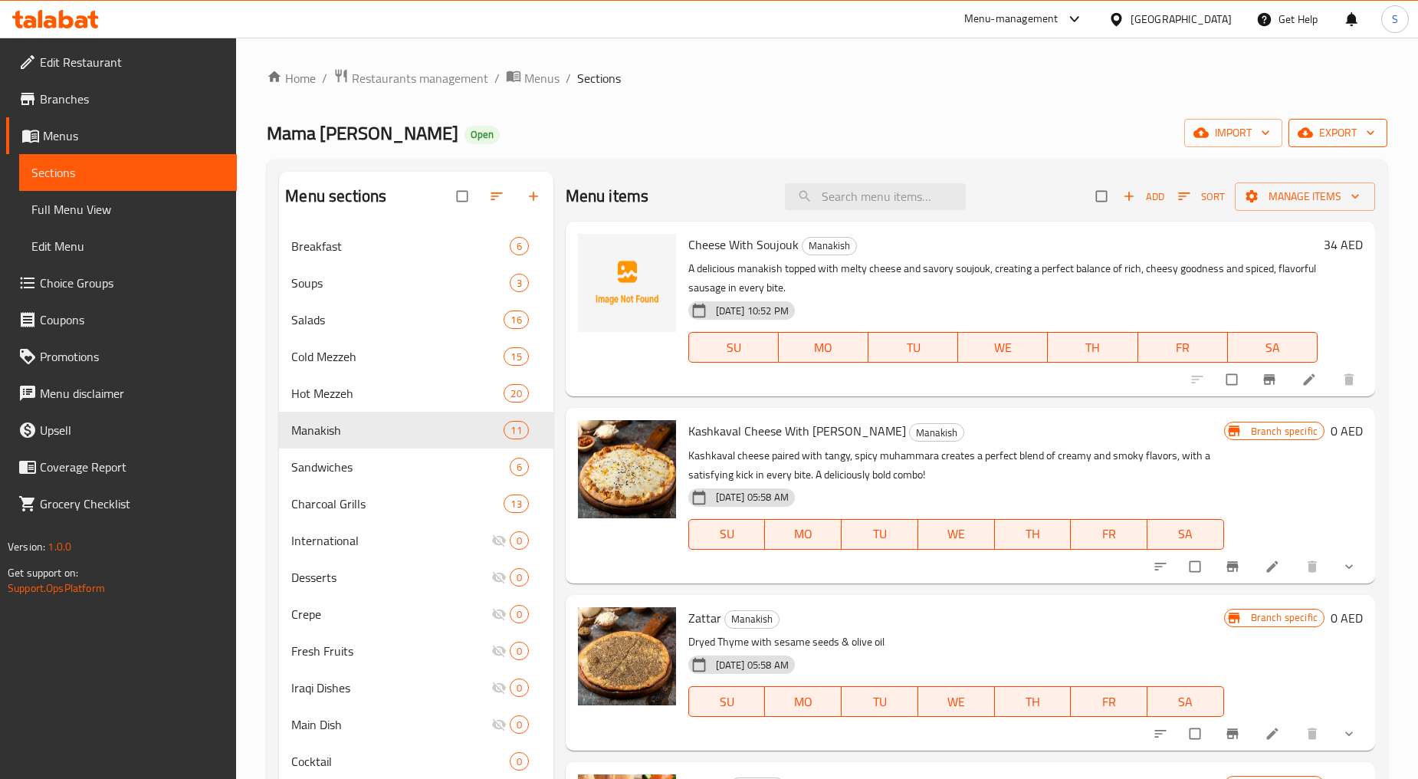
click at [1338, 139] on span "export" at bounding box center [1338, 132] width 74 height 19
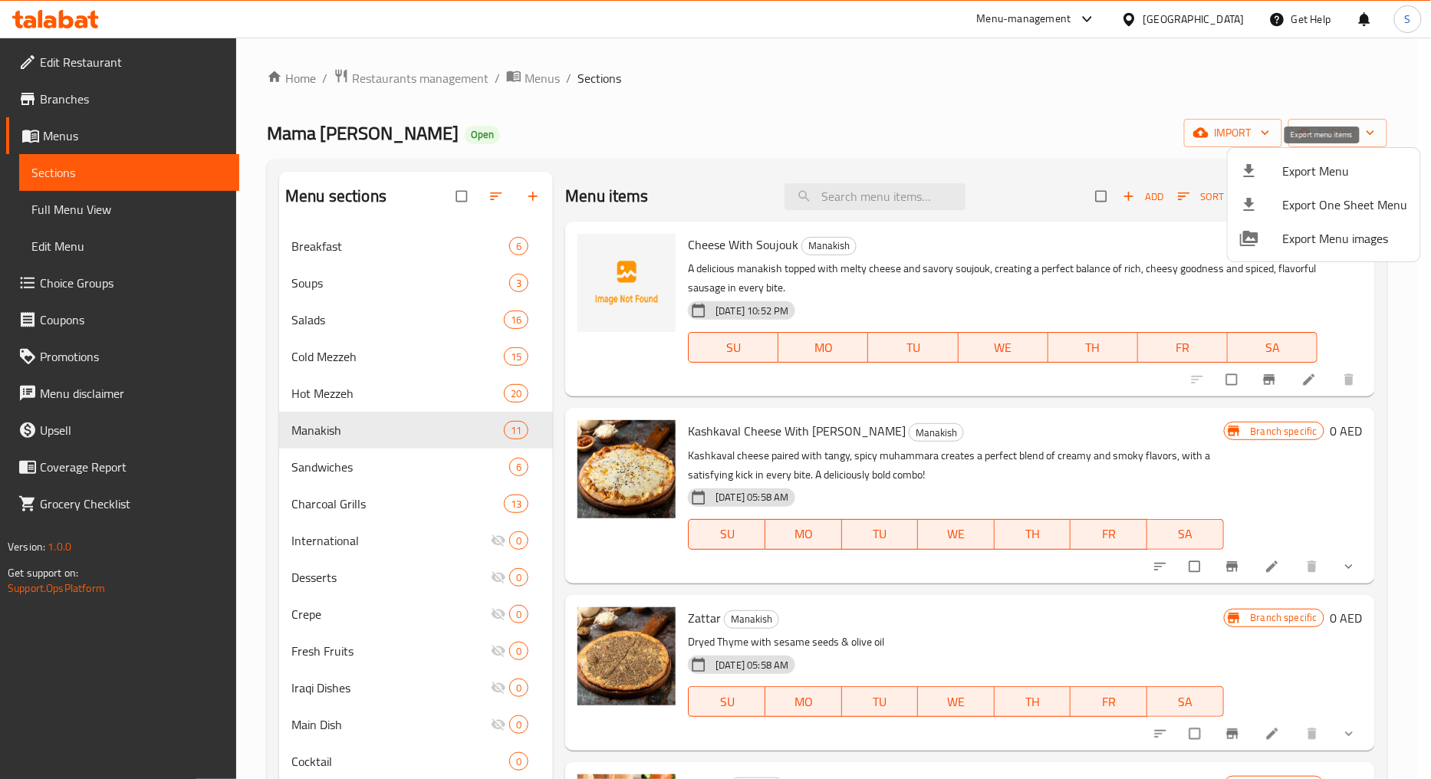
click at [1297, 175] on span "Export Menu" at bounding box center [1345, 171] width 125 height 18
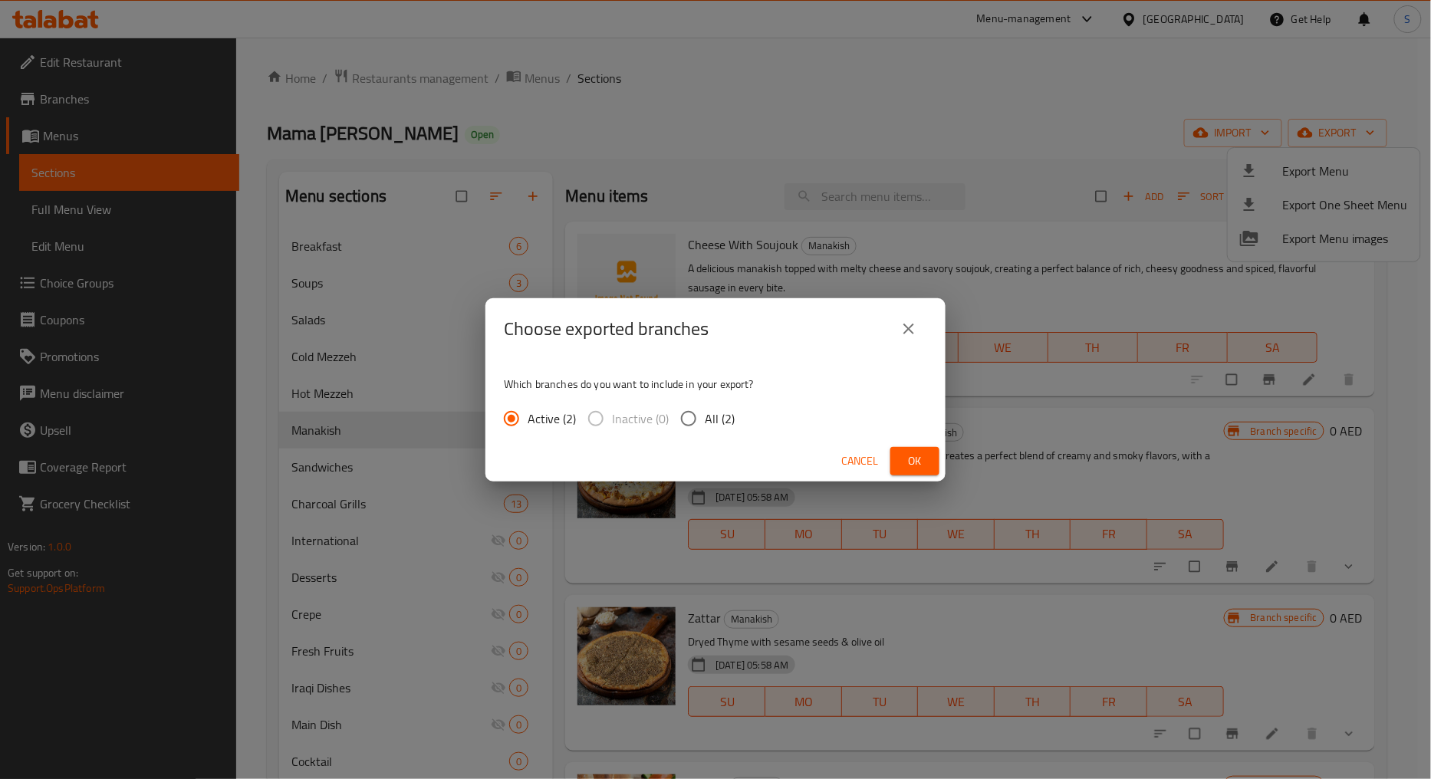
click at [716, 417] on span "All (2)" at bounding box center [720, 418] width 30 height 18
click at [705, 417] on input "All (2)" at bounding box center [688, 419] width 32 height 32
radio input "true"
click at [925, 457] on span "Ok" at bounding box center [914, 461] width 25 height 19
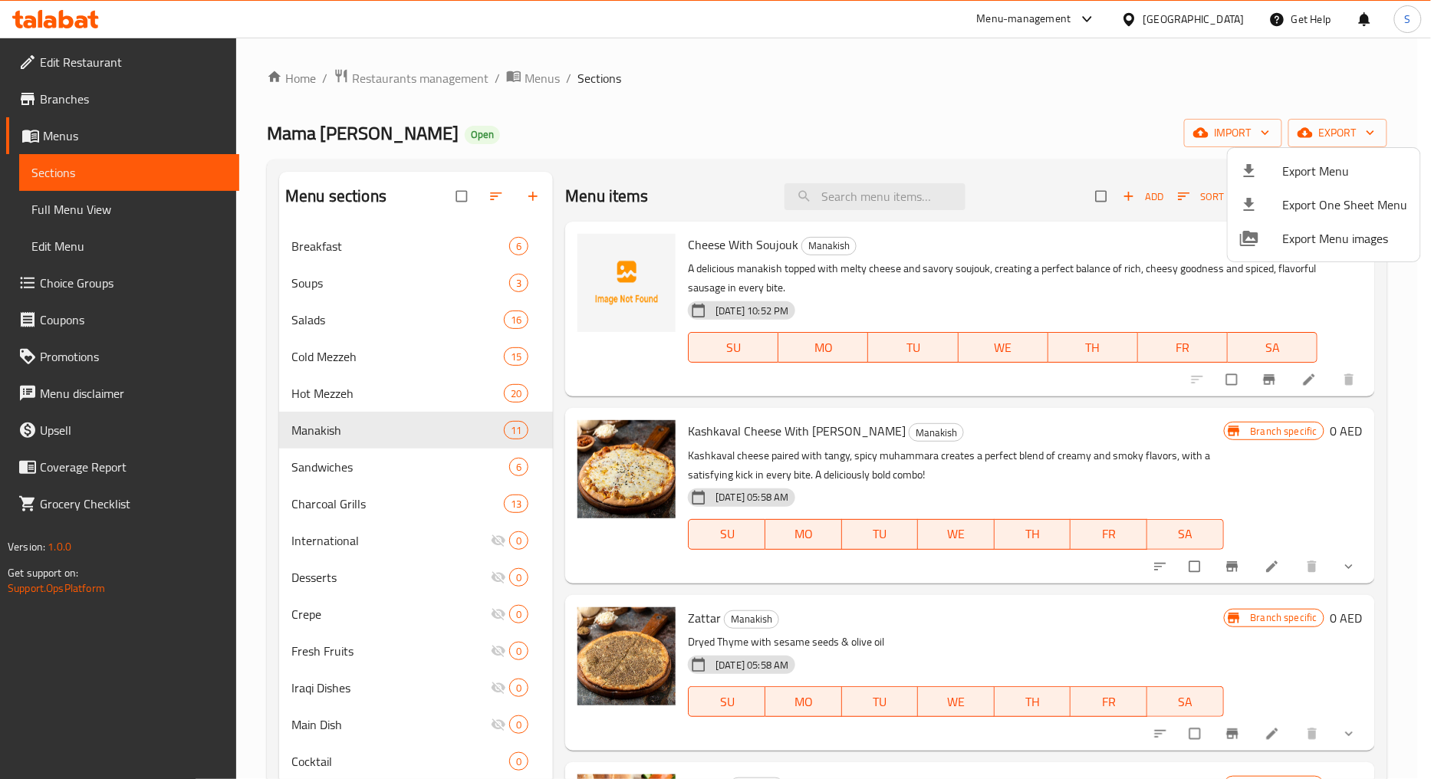
click at [1208, 573] on div at bounding box center [715, 389] width 1431 height 779
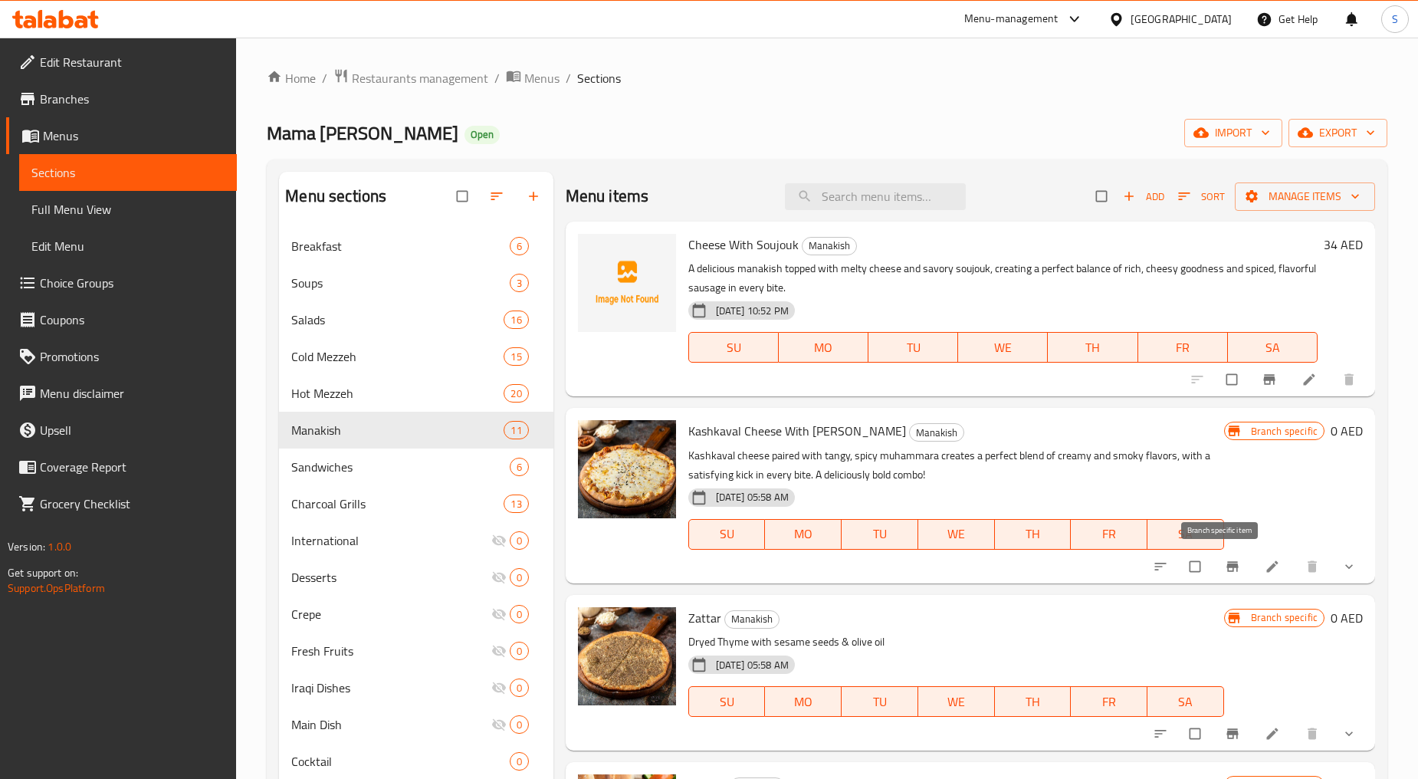
click at [1225, 572] on icon "Branch-specific-item" at bounding box center [1232, 566] width 15 height 15
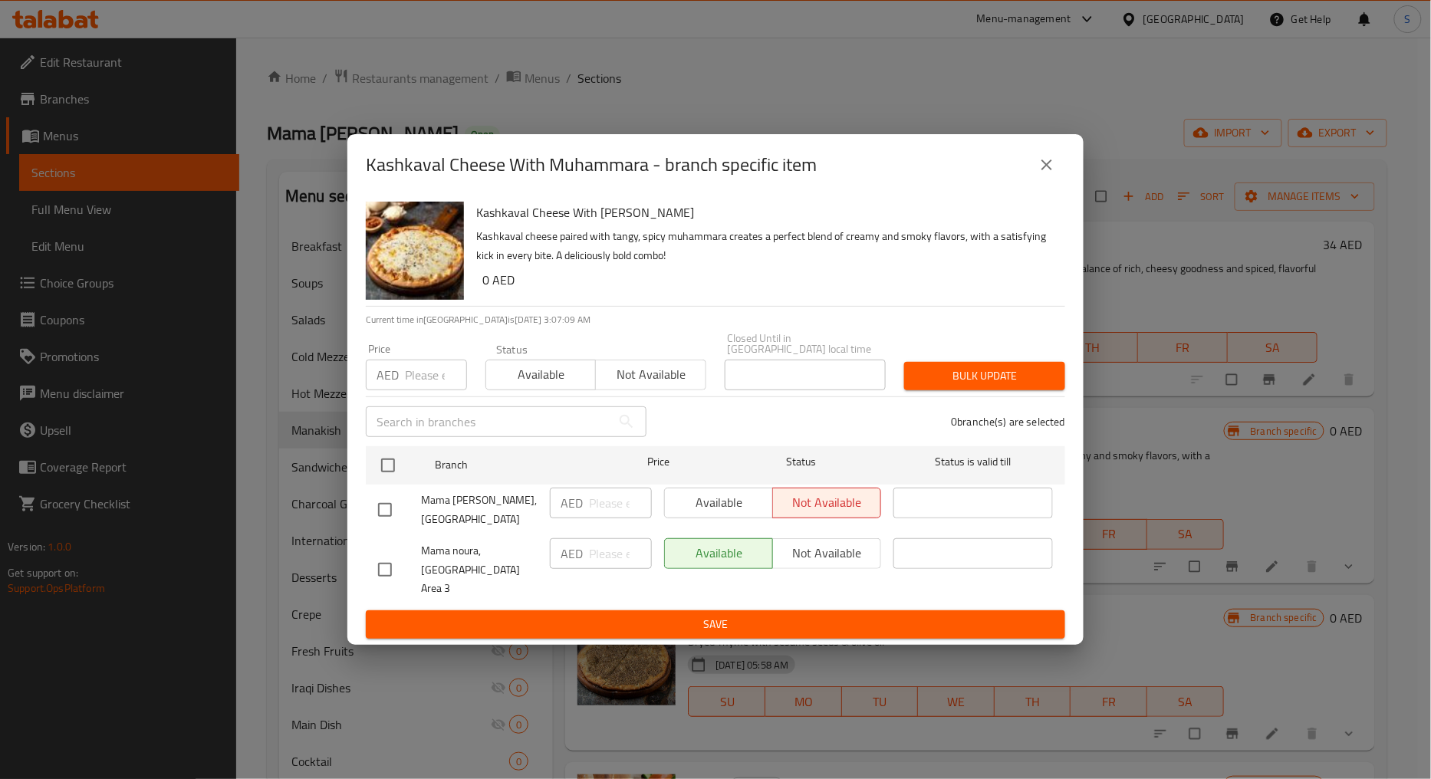
click at [1055, 144] on div "Kashkaval Cheese With Muhammara - branch specific item" at bounding box center [715, 164] width 736 height 61
click at [1057, 154] on div "Kashkaval Cheese With Muhammara - branch specific item" at bounding box center [715, 164] width 736 height 61
click at [1047, 170] on icon "close" at bounding box center [1046, 164] width 11 height 11
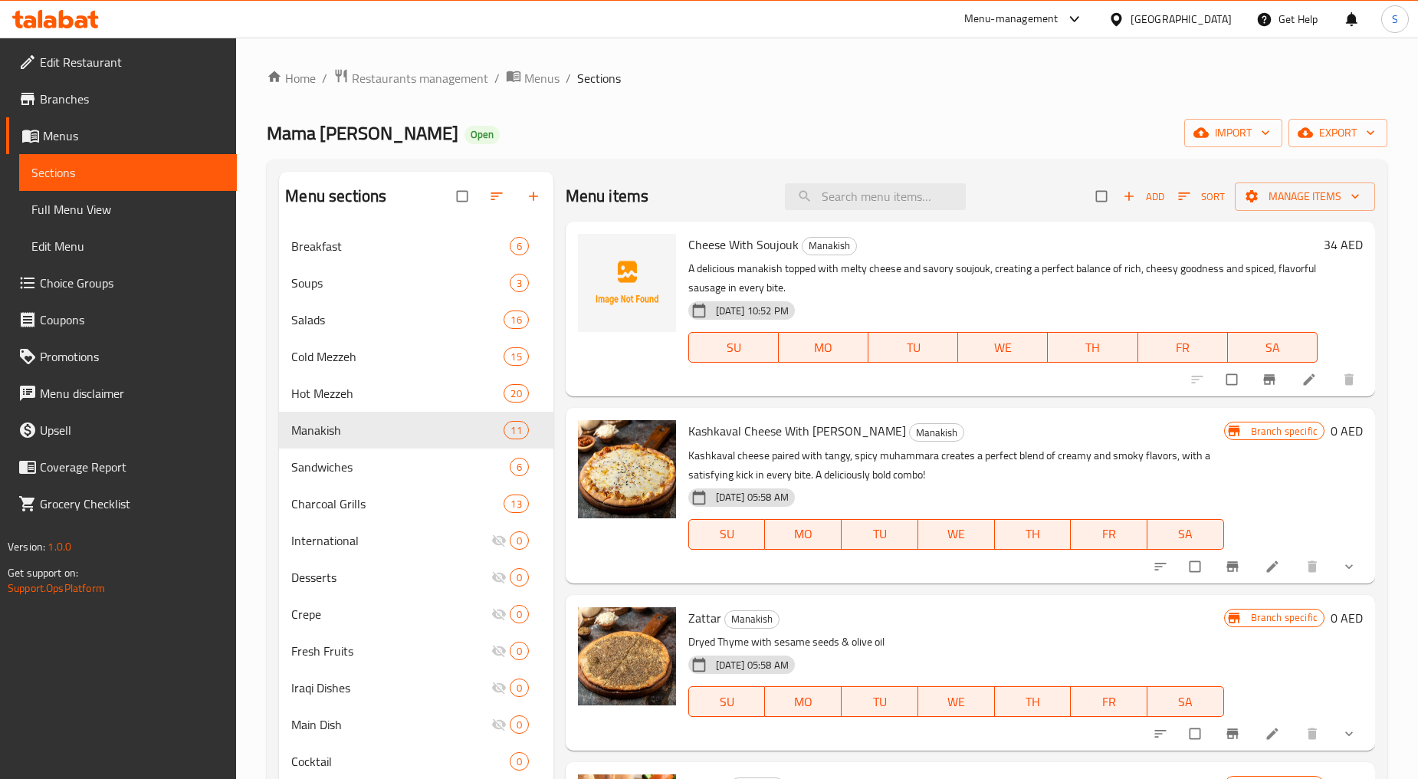
click at [1342, 561] on icon "show more" at bounding box center [1349, 566] width 15 height 15
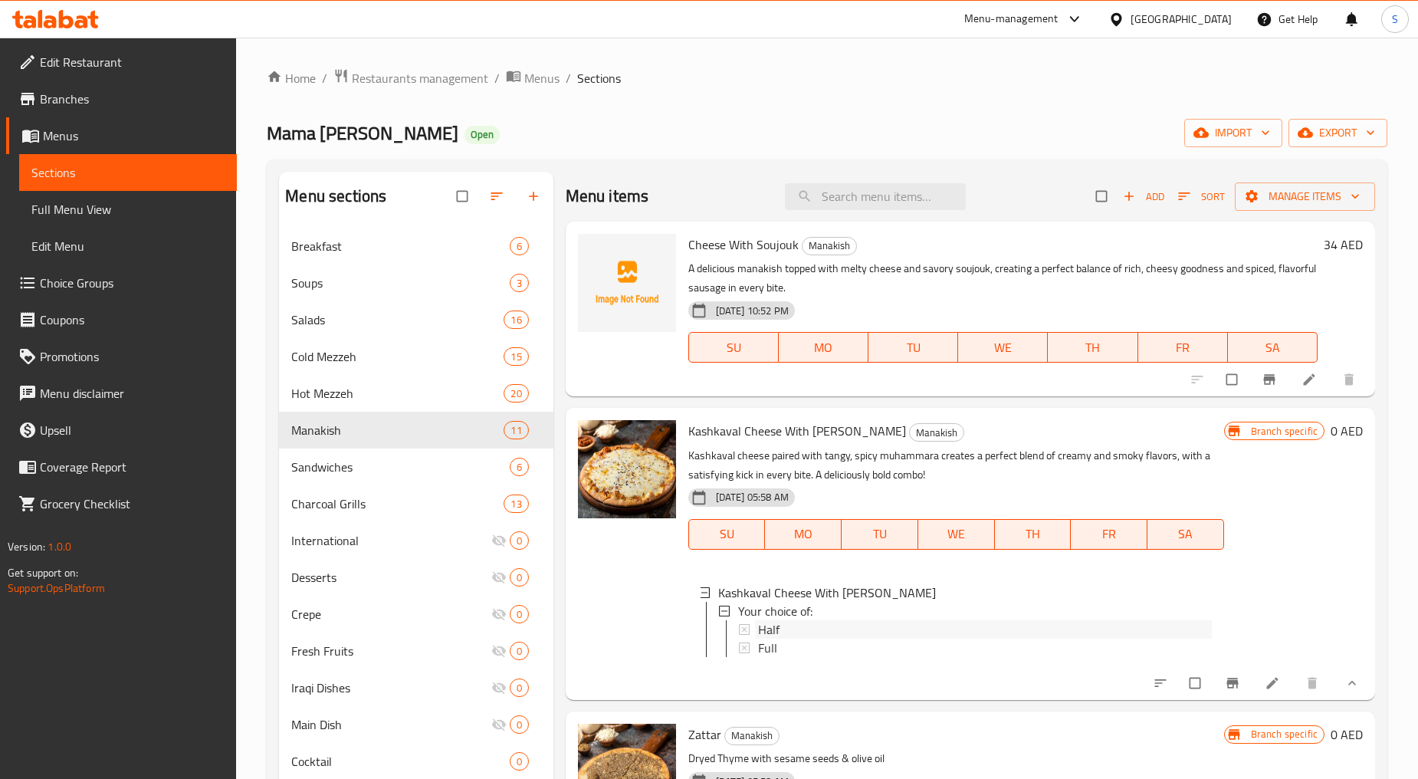
click at [787, 627] on div "Half" at bounding box center [985, 629] width 454 height 18
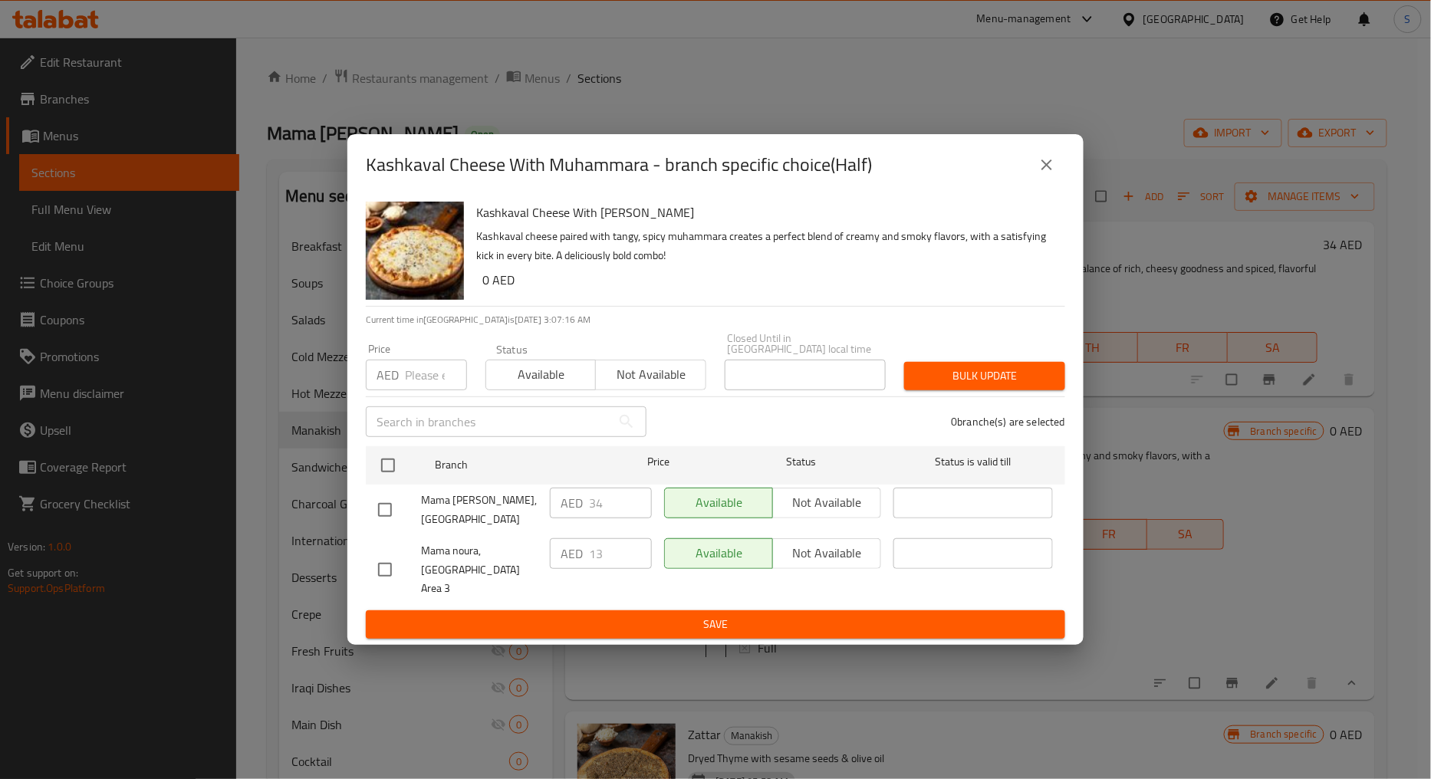
click at [1047, 174] on icon "close" at bounding box center [1046, 165] width 18 height 18
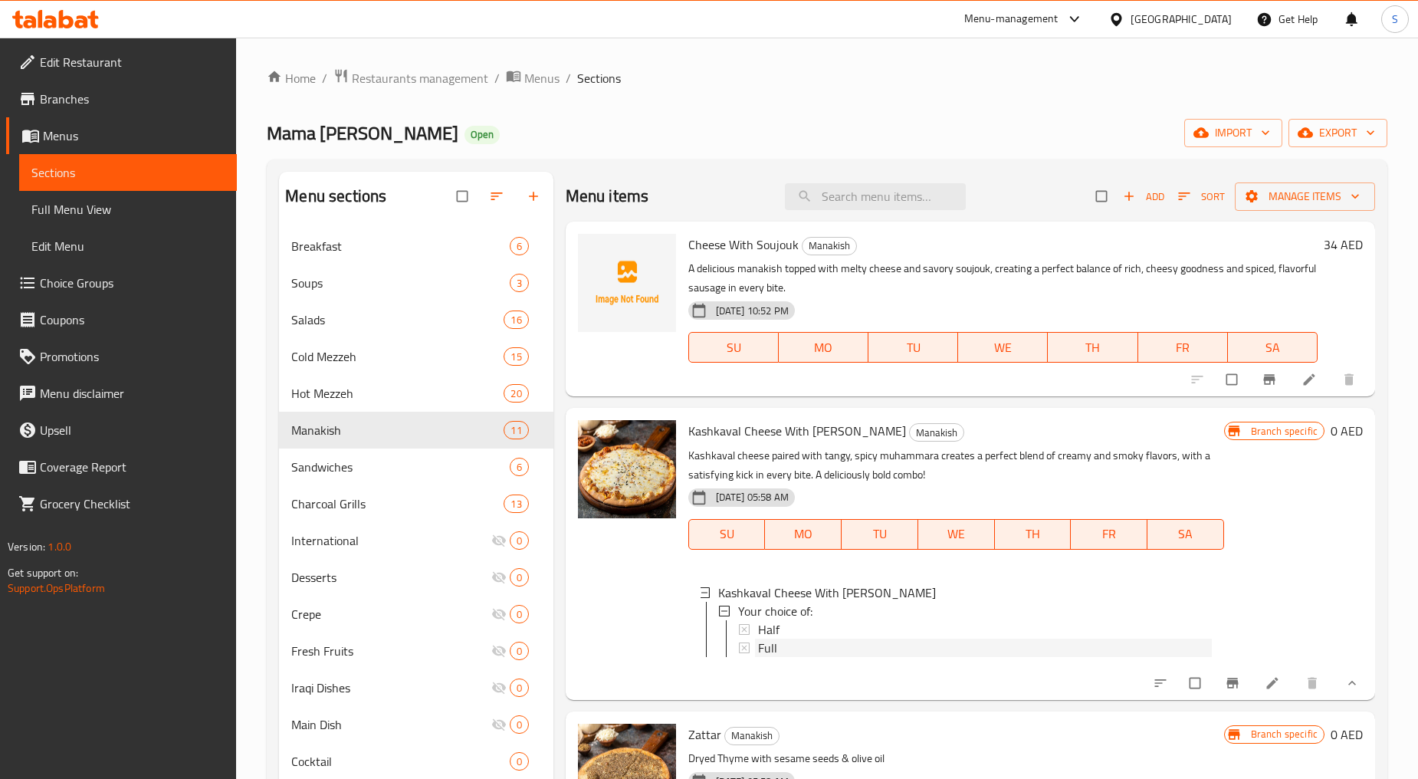
click at [786, 650] on div "Full" at bounding box center [985, 648] width 454 height 18
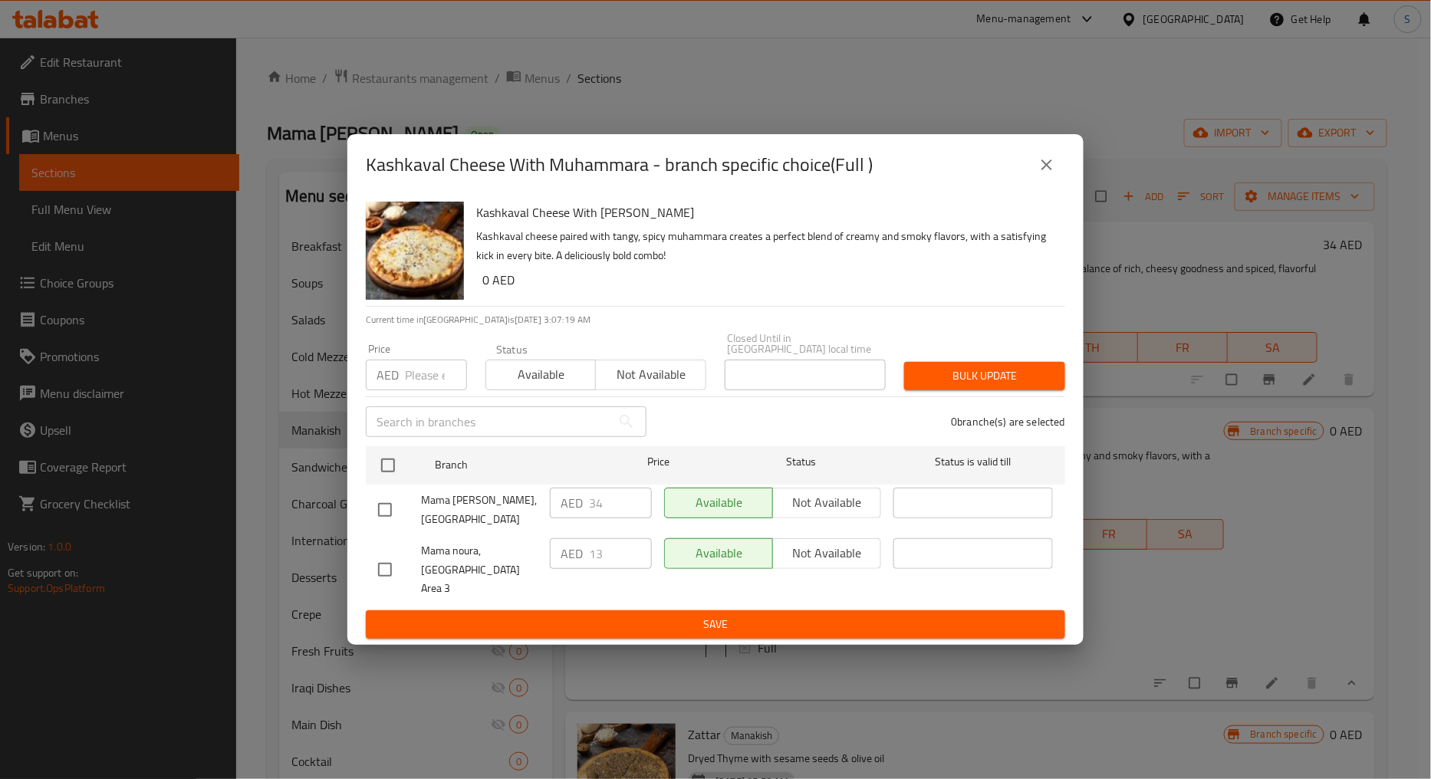
click at [1024, 179] on div "Kashkaval Cheese With Muhammara - branch specific choice(Full )" at bounding box center [715, 164] width 699 height 37
click at [1039, 173] on icon "close" at bounding box center [1046, 165] width 18 height 18
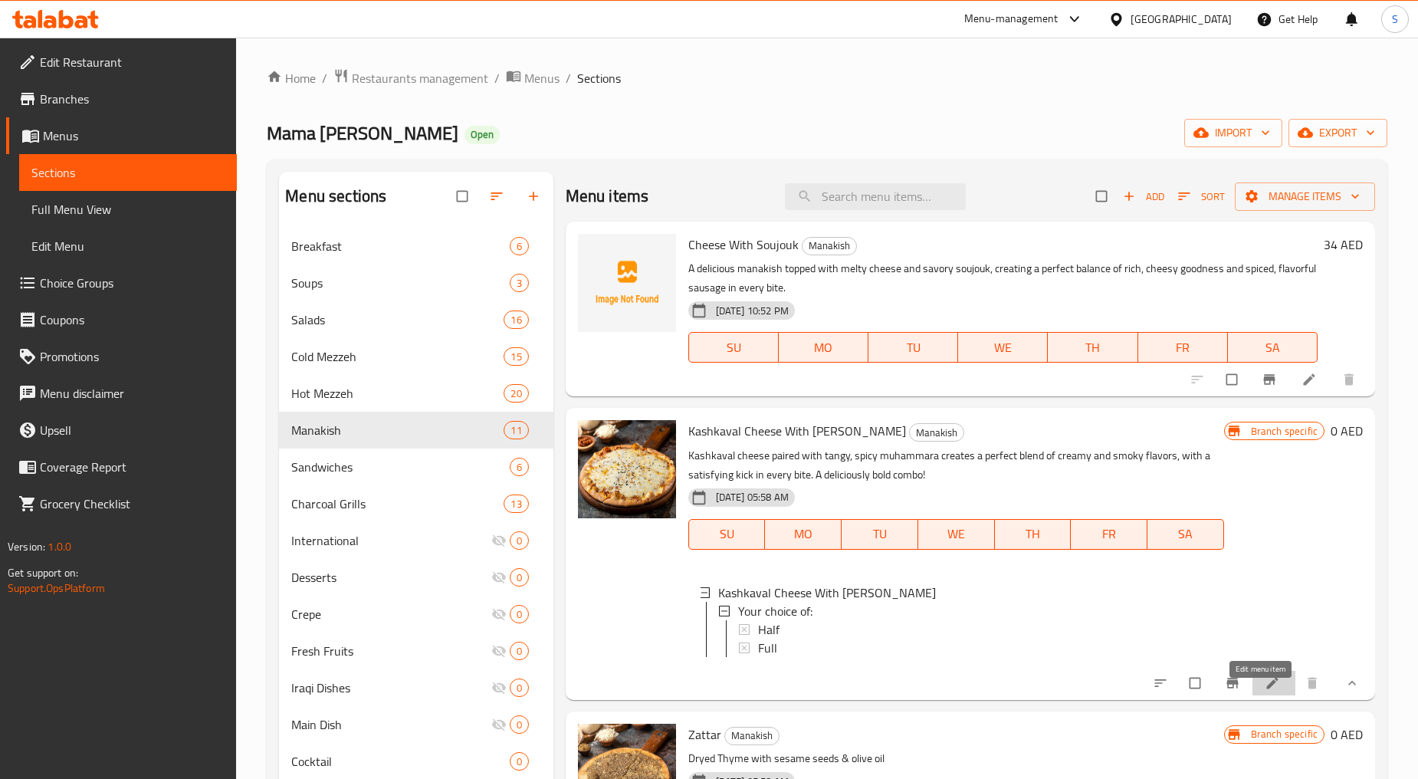
click at [1267, 689] on icon at bounding box center [1273, 683] width 12 height 12
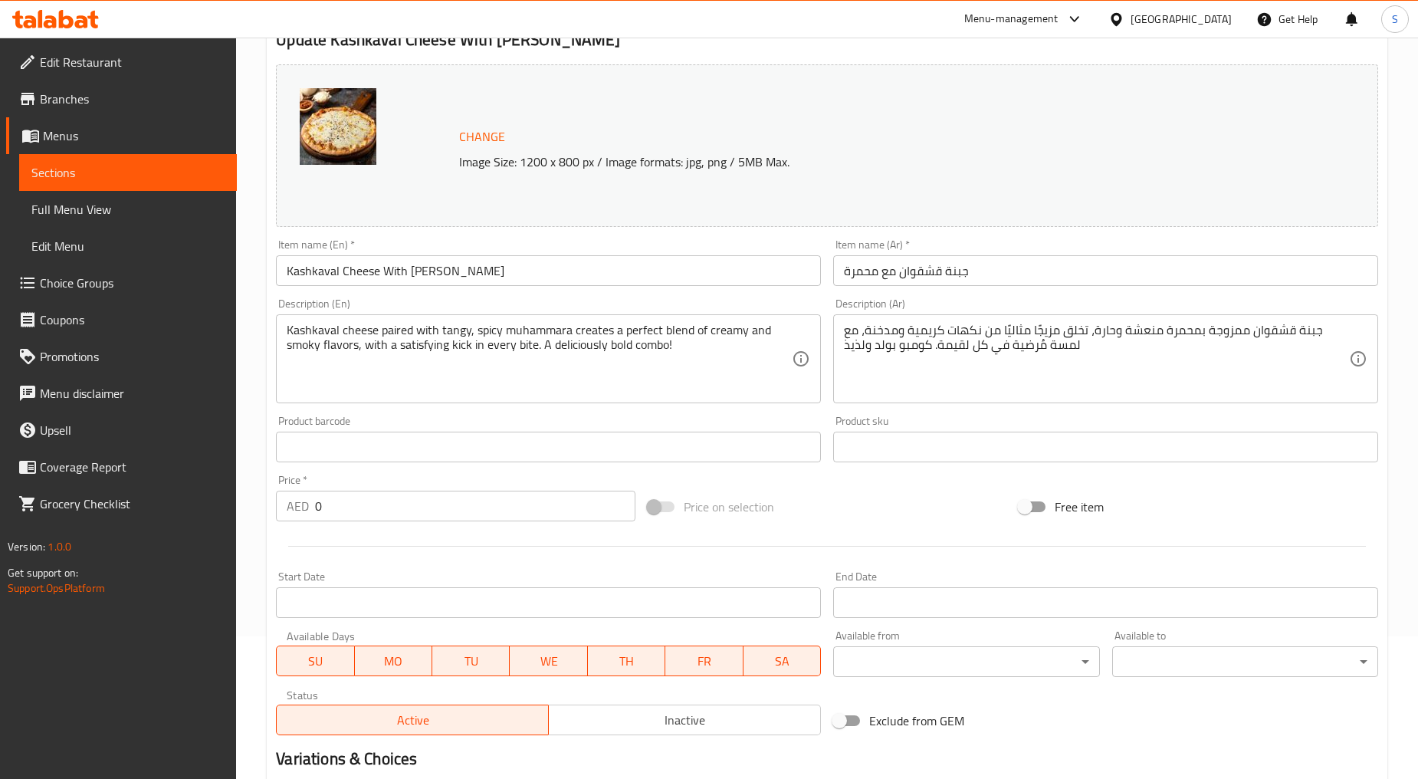
scroll to position [360, 0]
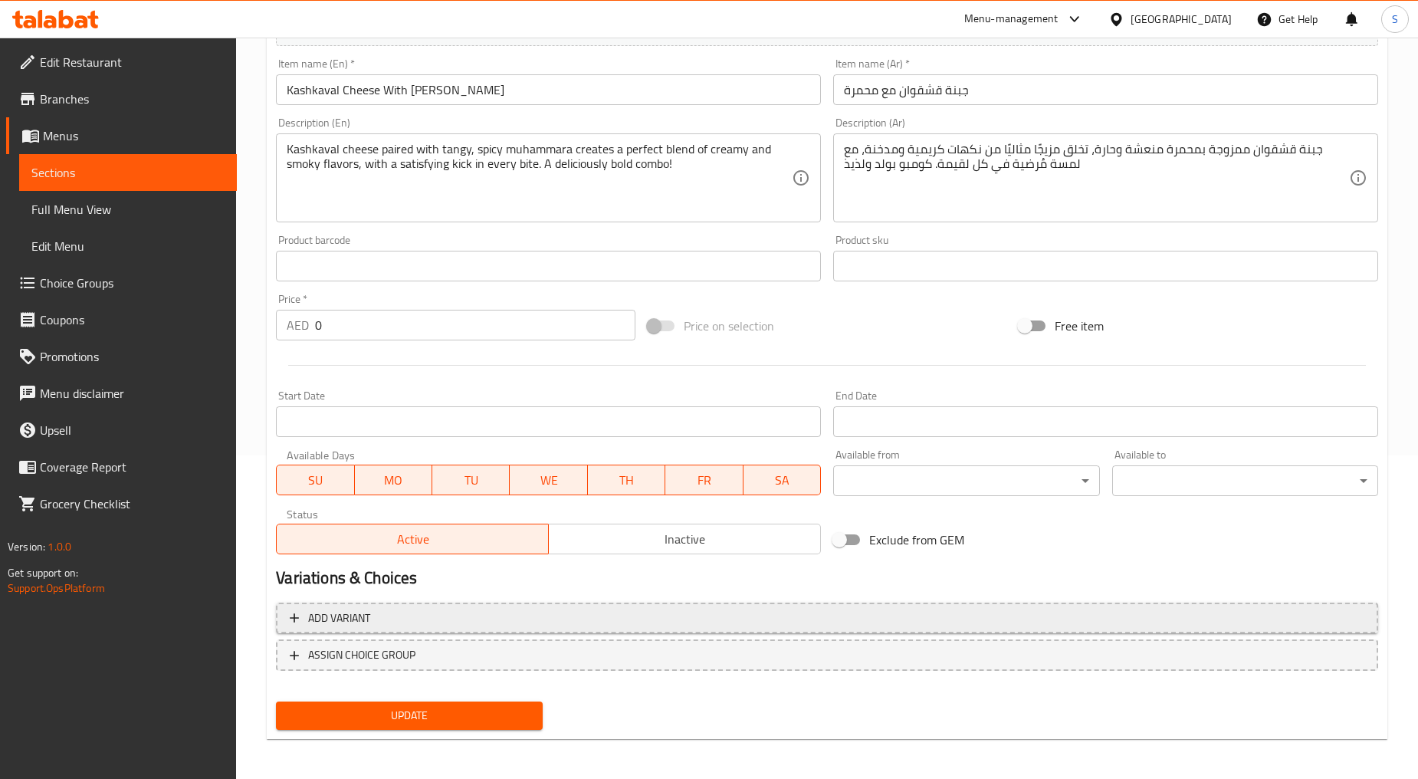
click at [341, 618] on span "Add variant" at bounding box center [339, 618] width 62 height 19
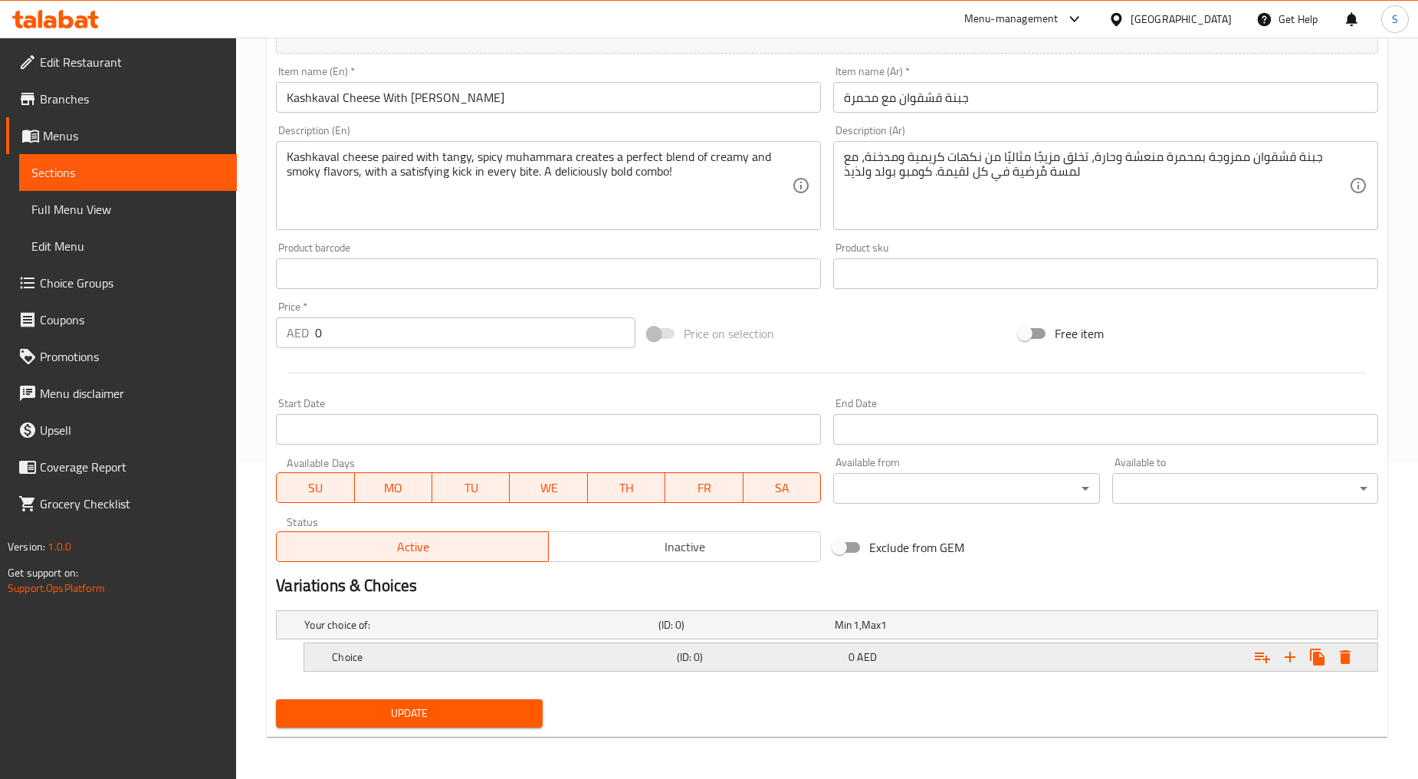
click at [428, 662] on h5 "Choice" at bounding box center [501, 656] width 338 height 15
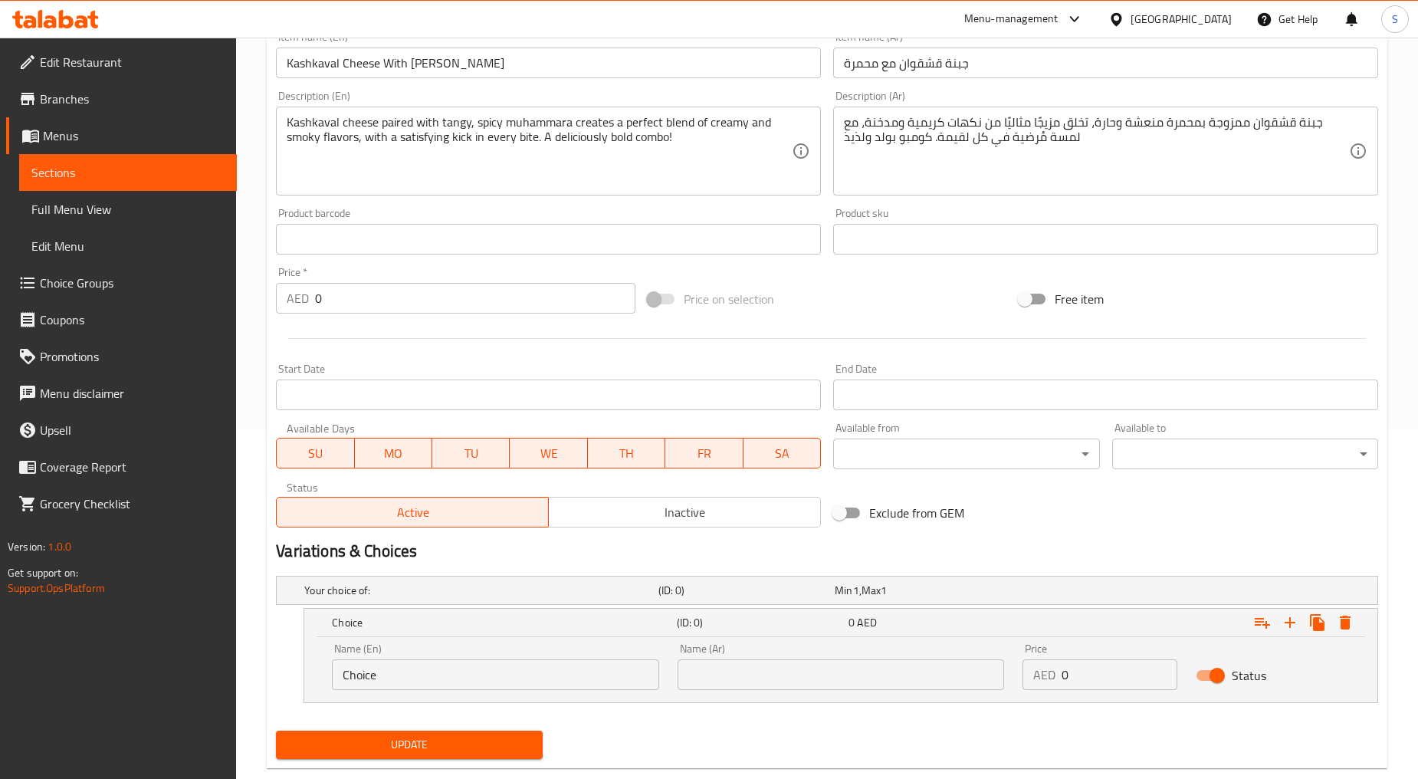
scroll to position [381, 0]
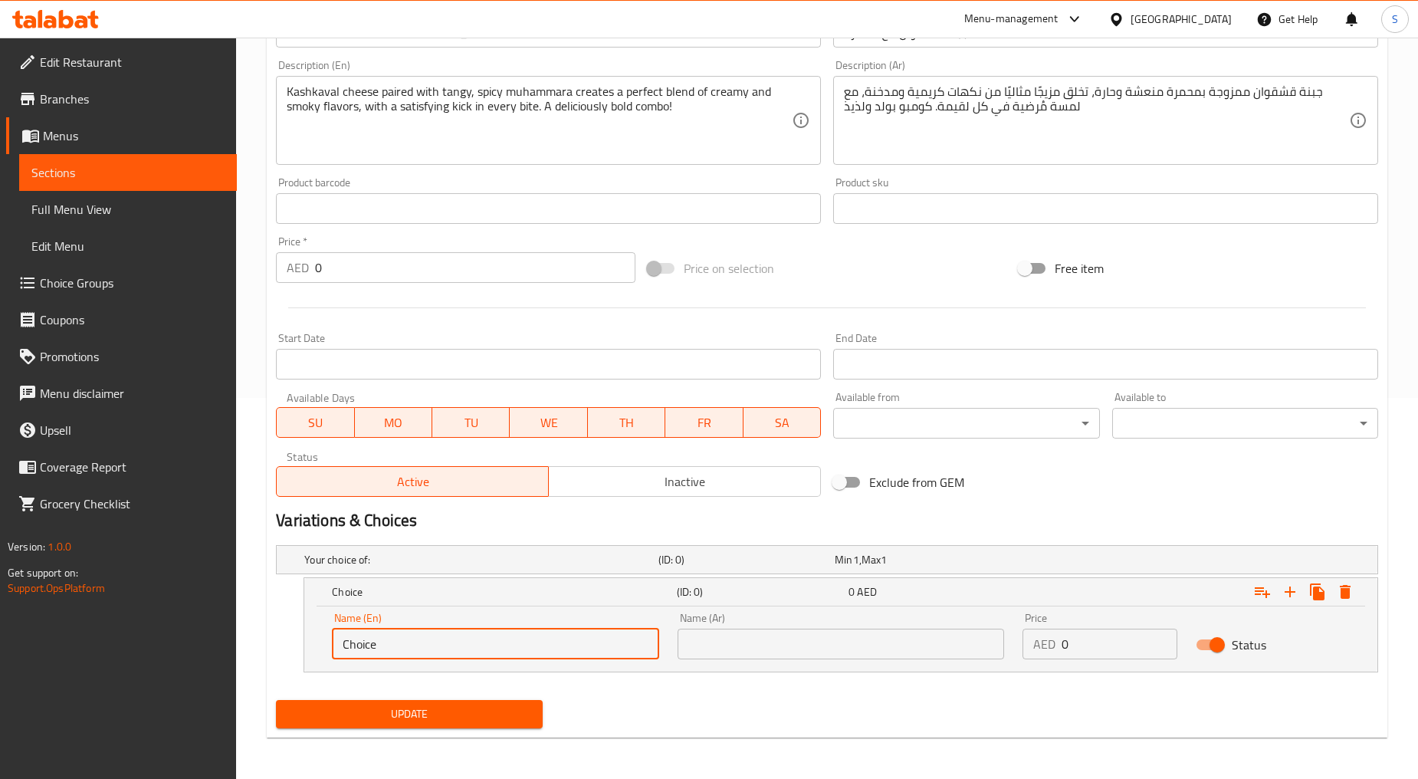
click at [391, 639] on input "Choice" at bounding box center [495, 644] width 327 height 31
type input "Half"
click at [731, 643] on input "text" at bounding box center [841, 644] width 327 height 31
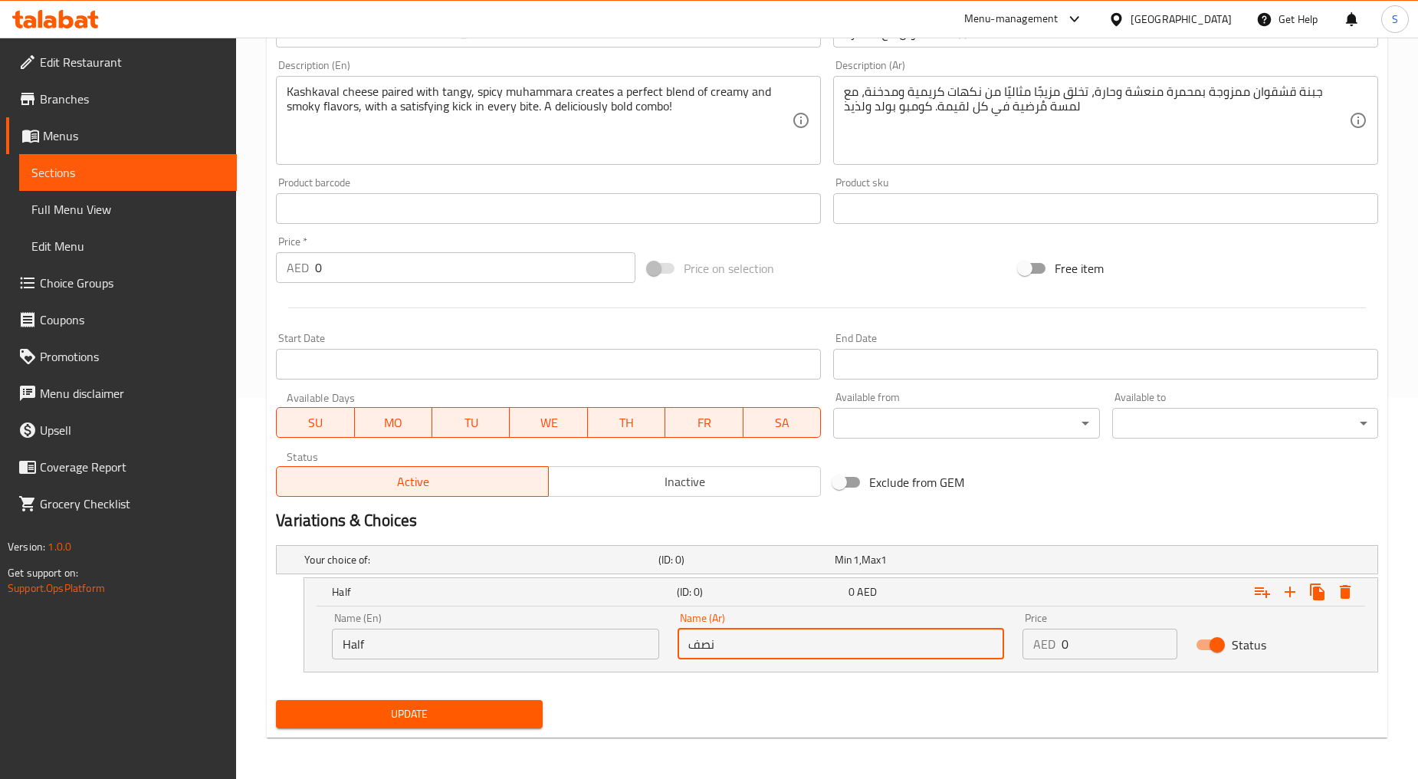
type input "نصف"
click at [1068, 655] on input "0" at bounding box center [1119, 644] width 115 height 31
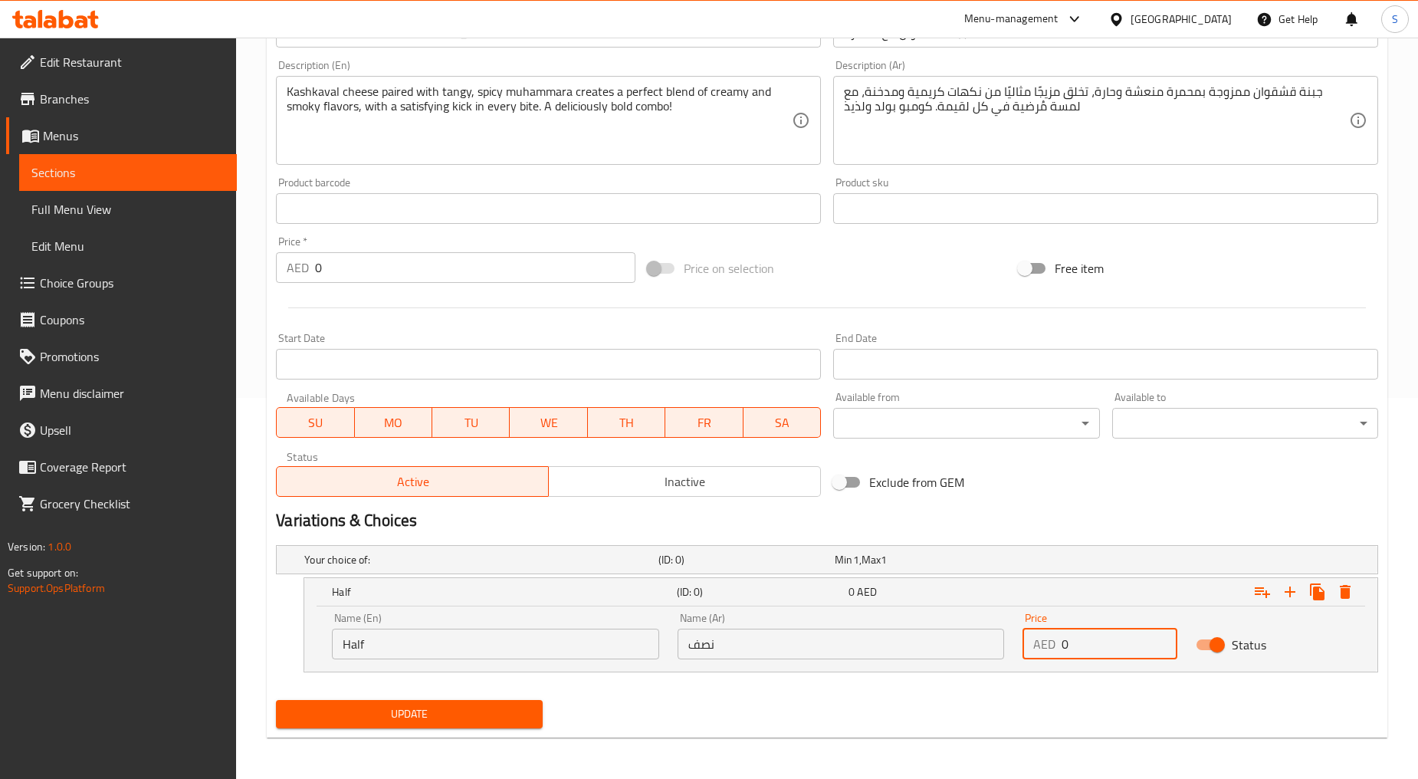
click at [1068, 655] on input "0" at bounding box center [1119, 644] width 115 height 31
type input "13"
click at [1287, 598] on icon "Expand" at bounding box center [1290, 592] width 18 height 18
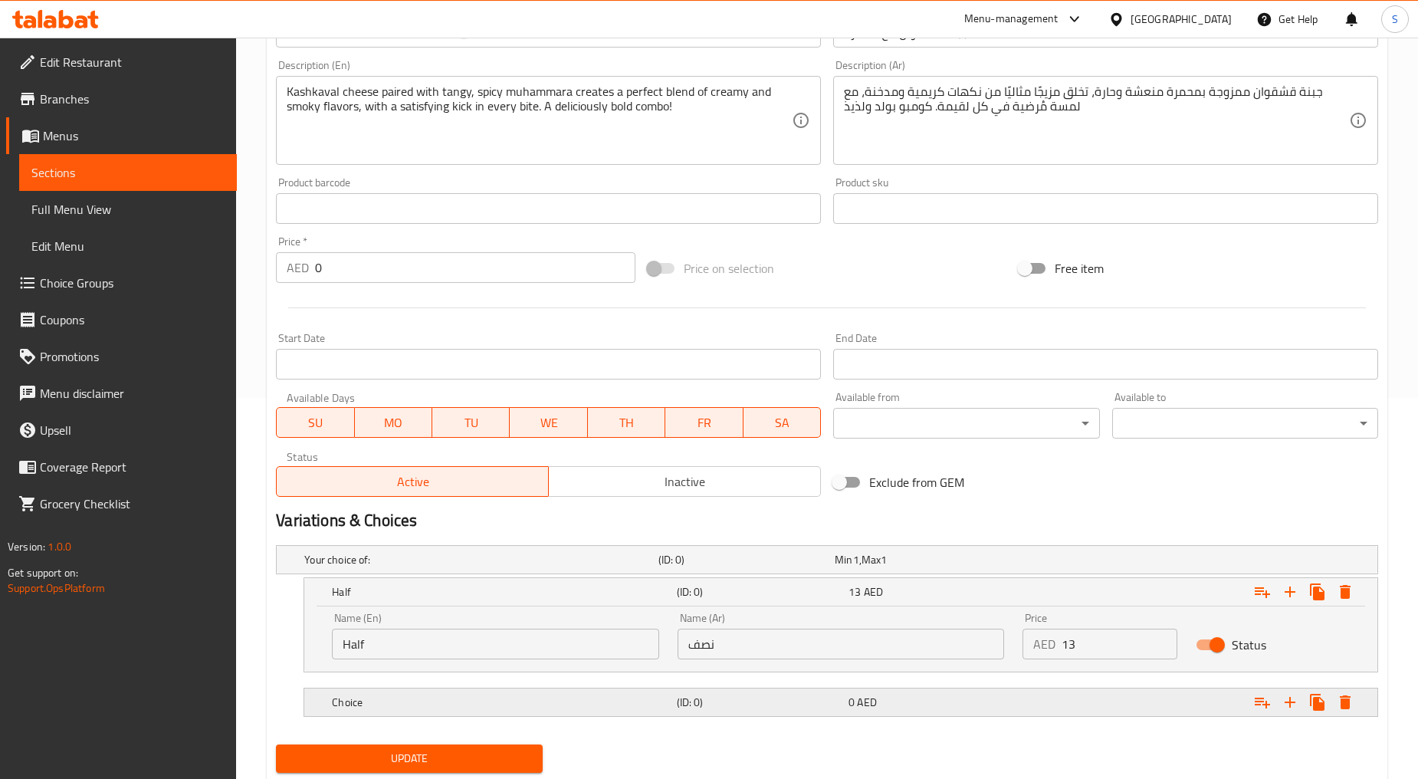
click at [422, 706] on h5 "Choice" at bounding box center [501, 702] width 338 height 15
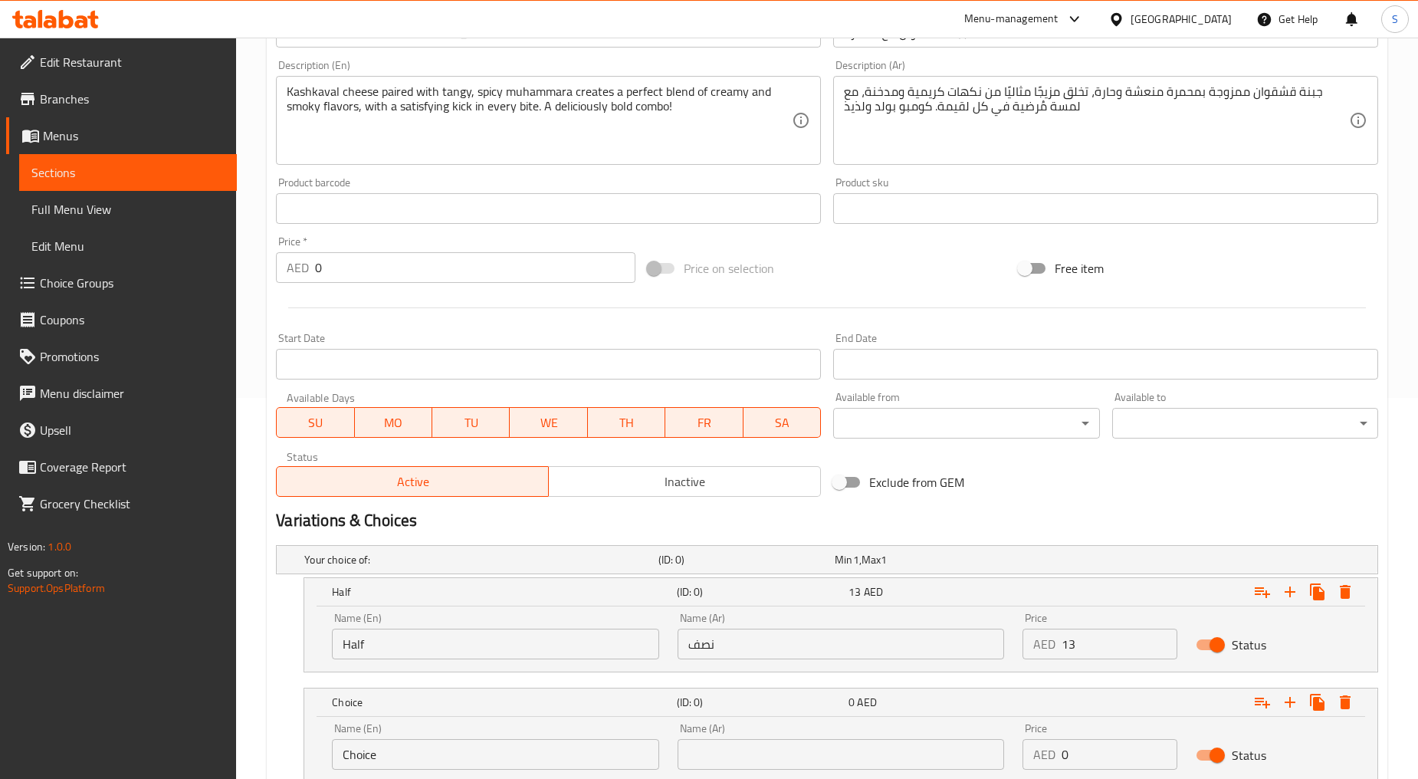
click at [426, 744] on input "Choice" at bounding box center [495, 754] width 327 height 31
type input "["
click at [763, 754] on input "text" at bounding box center [841, 754] width 327 height 31
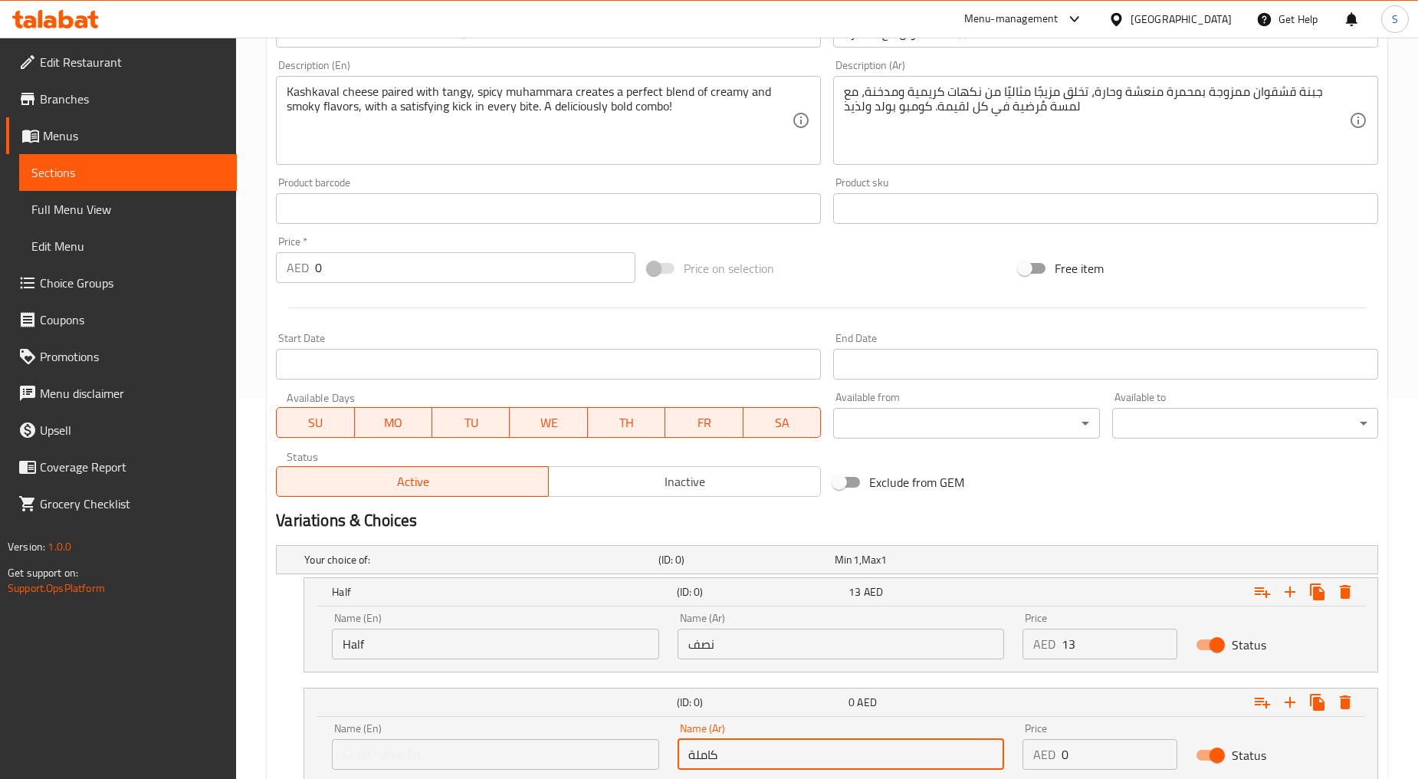
type input "كاملة"
click at [392, 755] on input "text" at bounding box center [495, 754] width 327 height 31
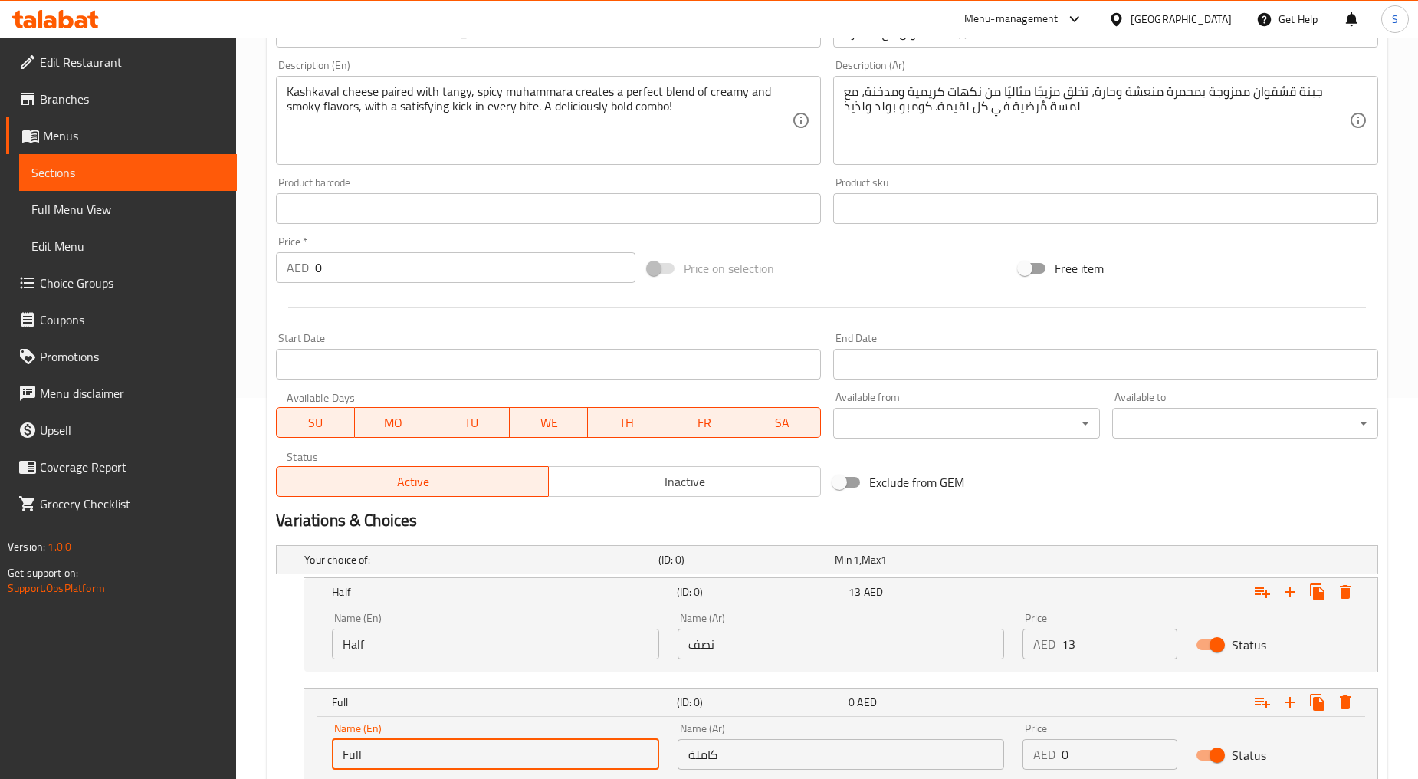
type input "Full"
click at [1076, 756] on input "0" at bounding box center [1119, 754] width 115 height 31
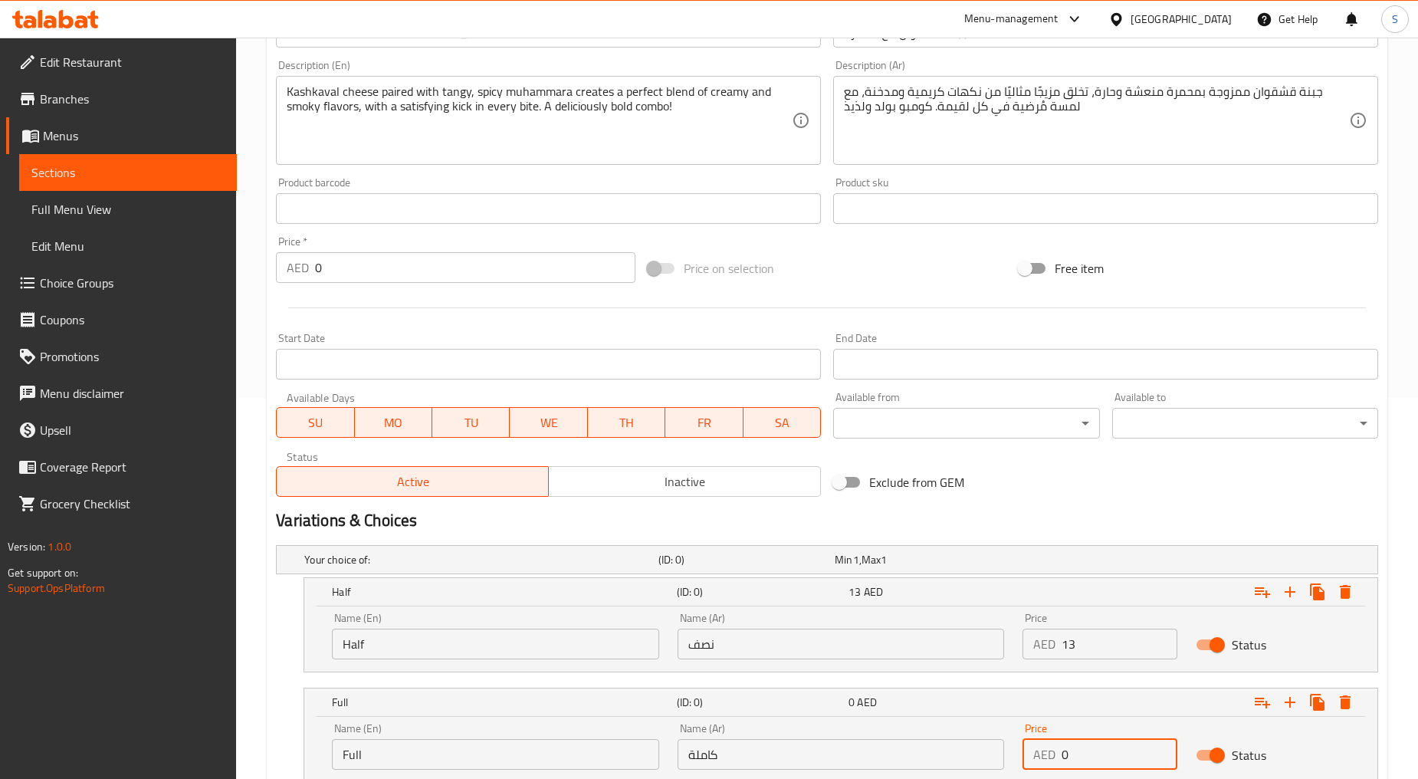
click at [1076, 756] on input "0" at bounding box center [1119, 754] width 115 height 31
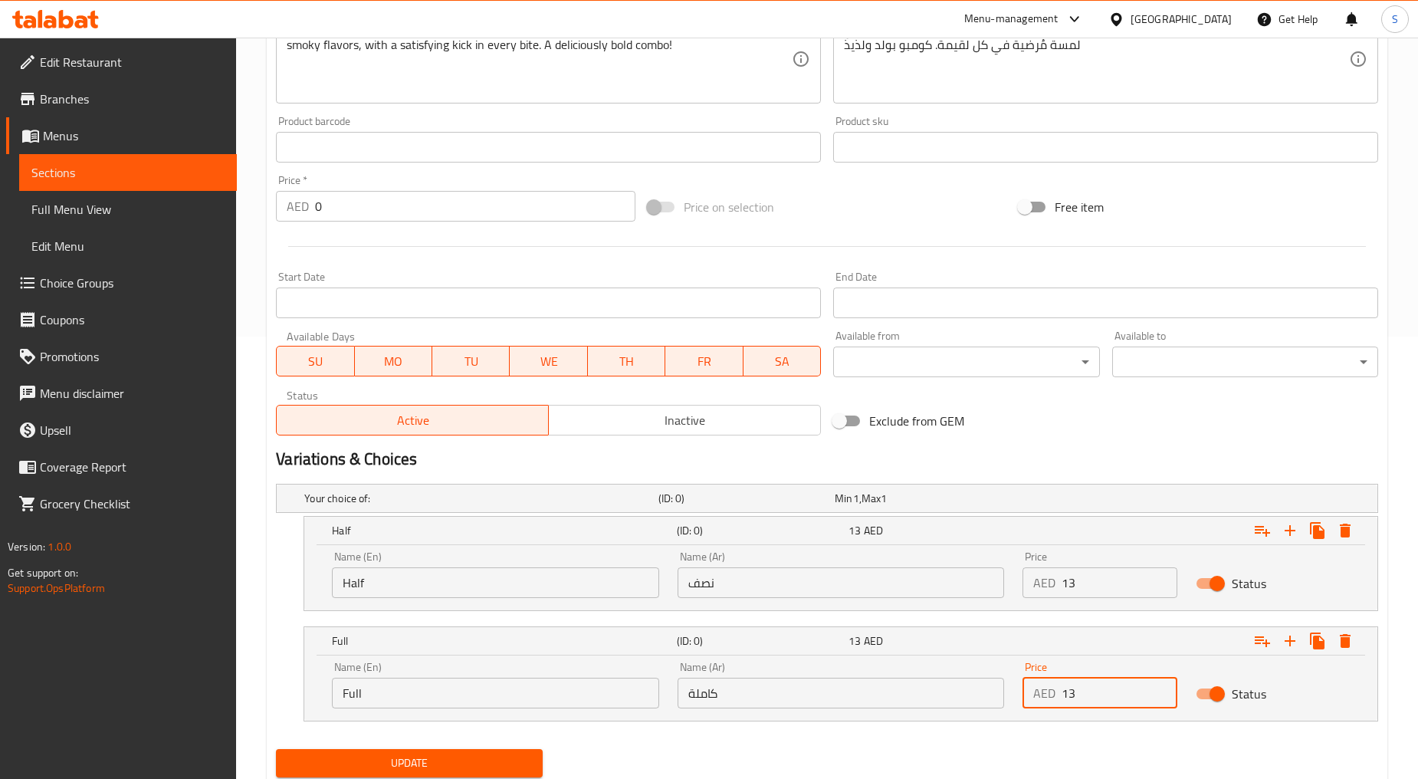
scroll to position [492, 0]
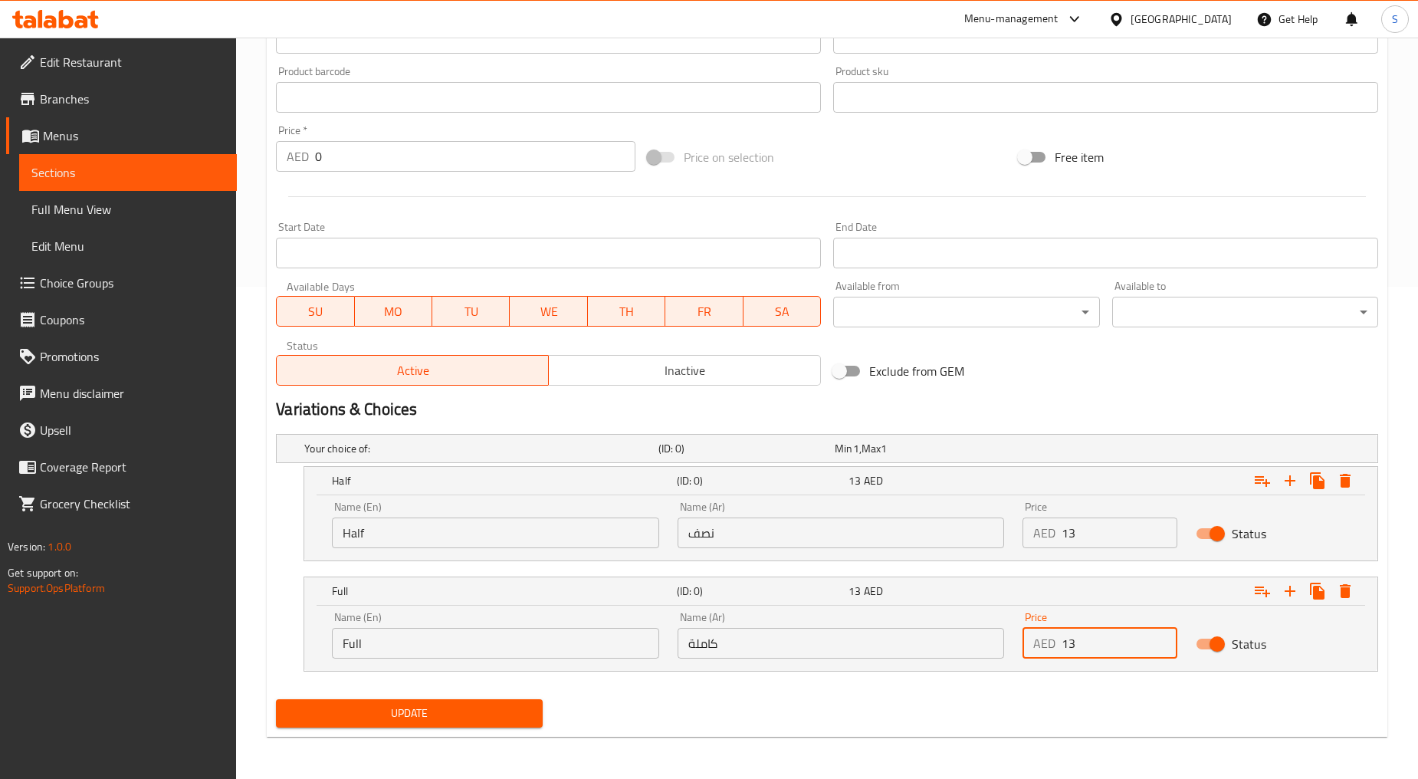
type input "13"
click at [399, 718] on span "Update" at bounding box center [409, 713] width 242 height 19
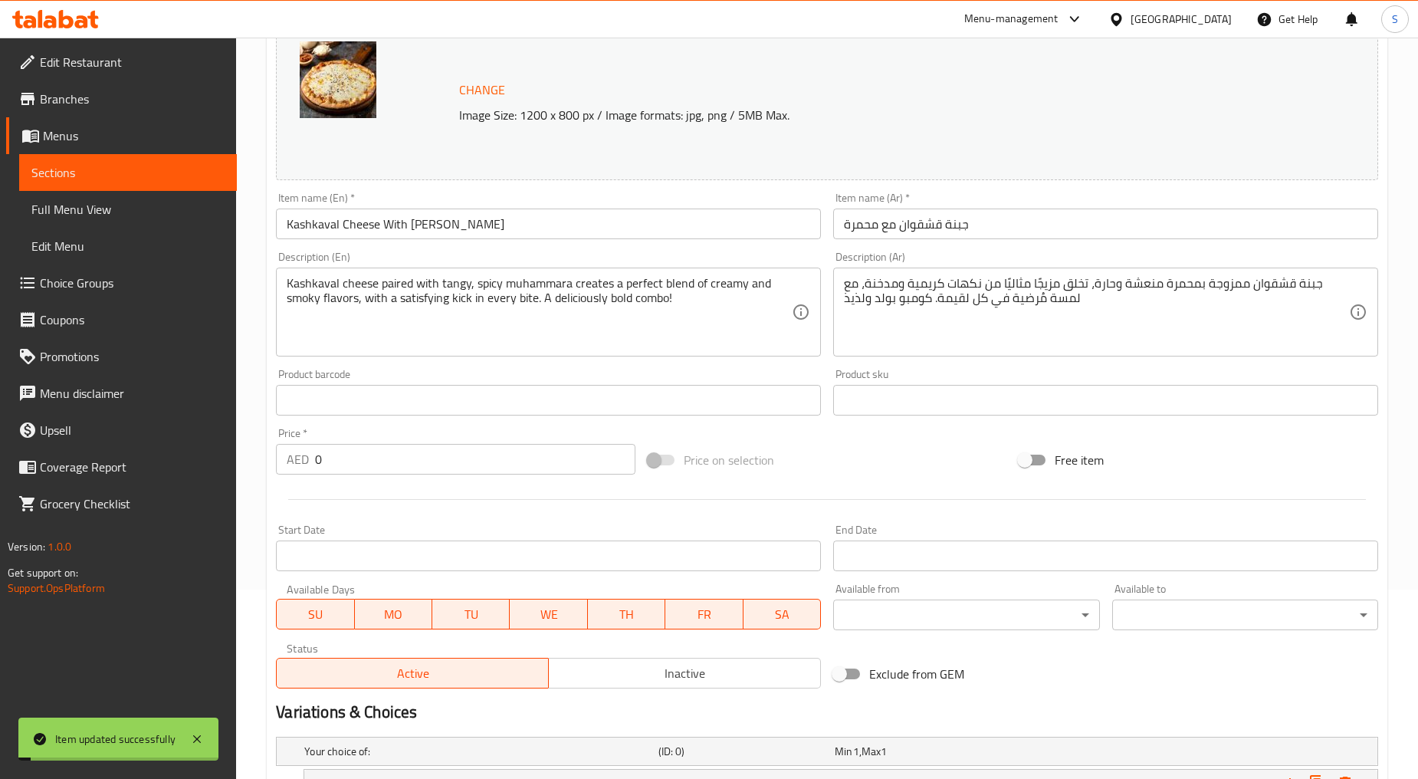
scroll to position [0, 0]
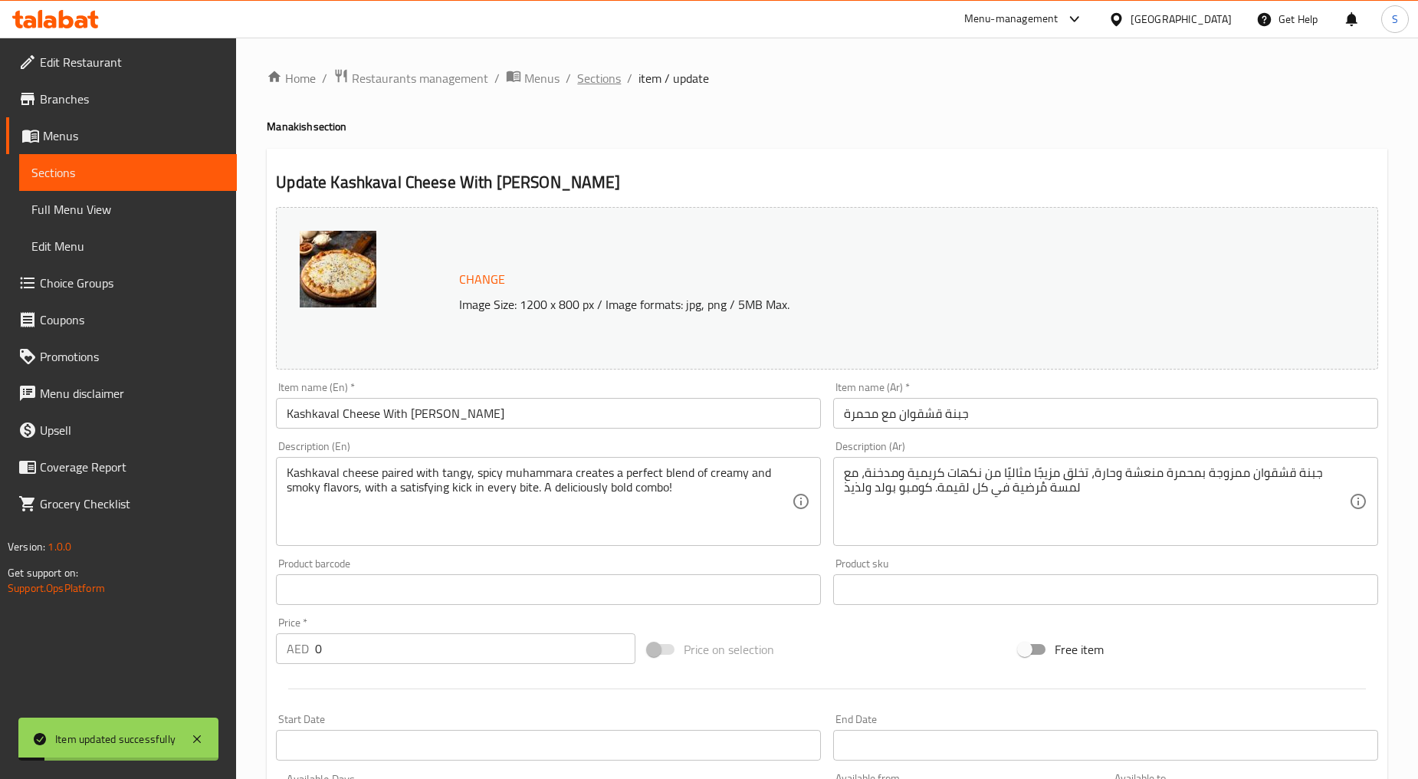
click at [612, 78] on span "Sections" at bounding box center [599, 78] width 44 height 18
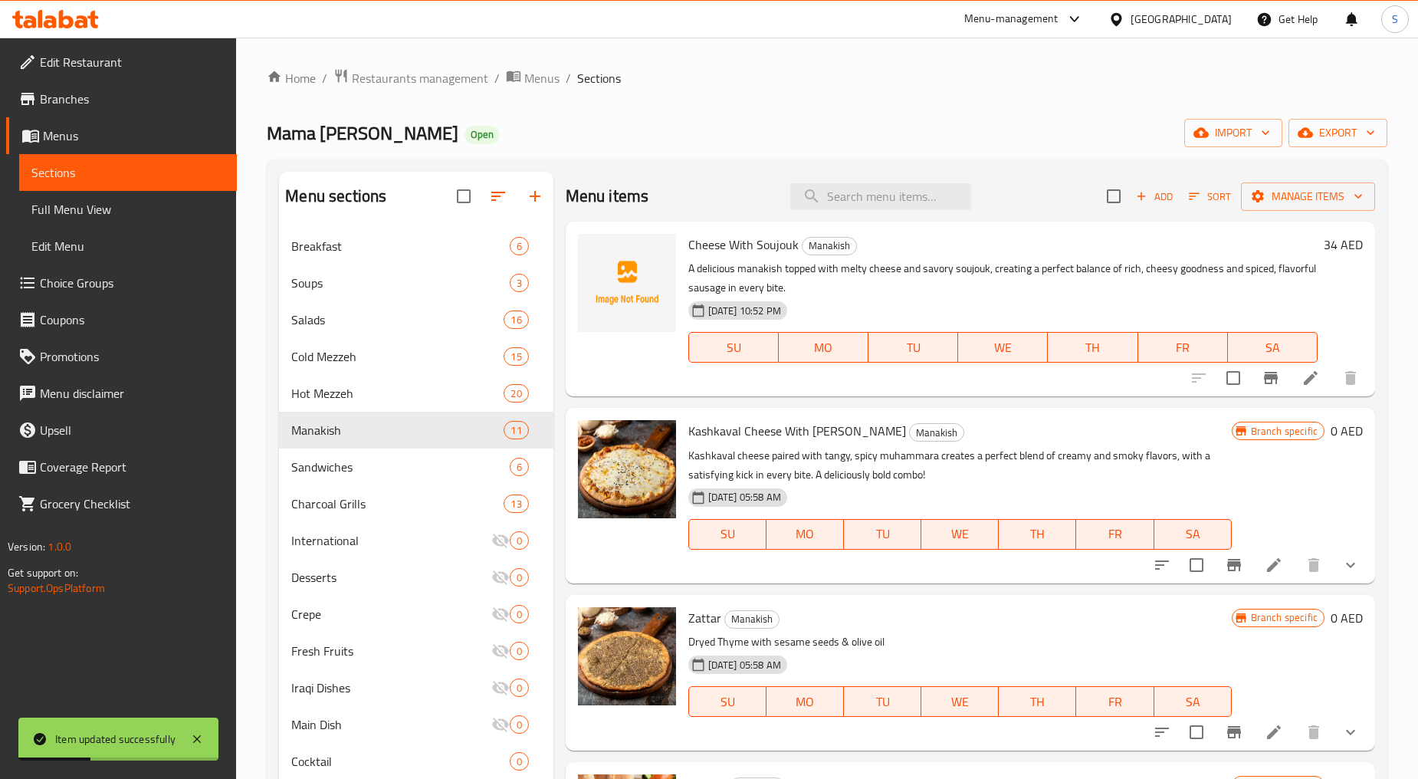
click at [1205, 554] on div at bounding box center [1256, 565] width 225 height 37
click at [1230, 563] on icon "Branch-specific-item" at bounding box center [1234, 565] width 18 height 18
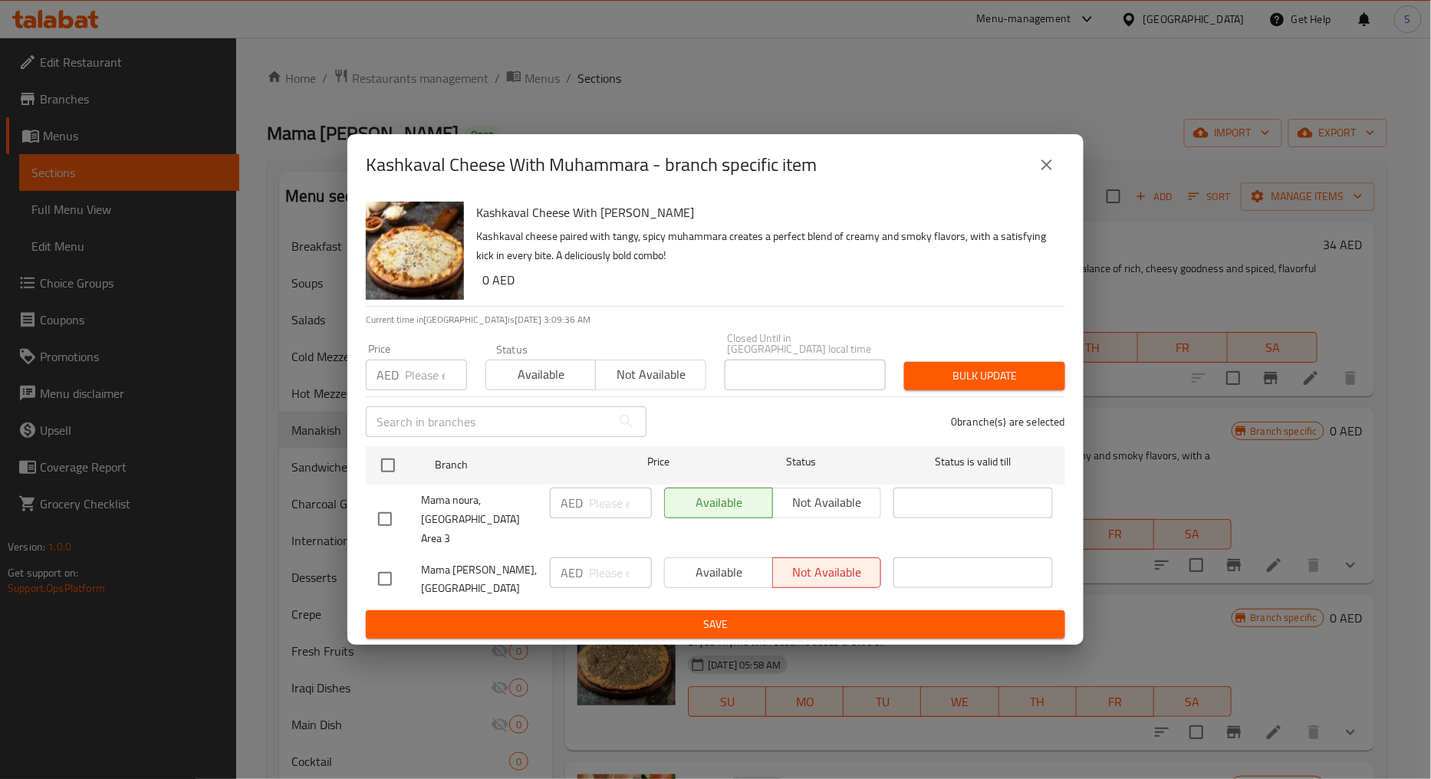
click at [1053, 174] on icon "close" at bounding box center [1046, 165] width 18 height 18
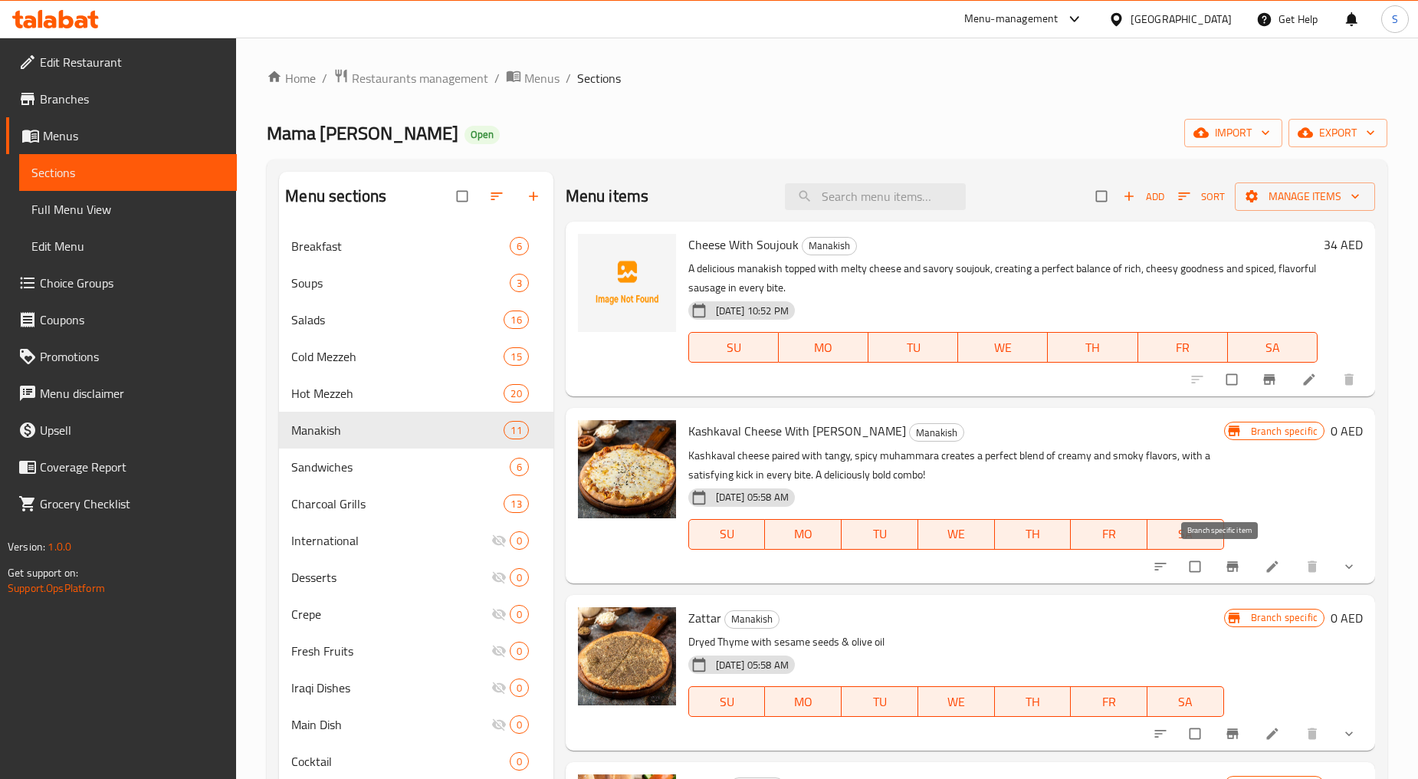
click at [1227, 564] on icon "Branch-specific-item" at bounding box center [1233, 566] width 12 height 10
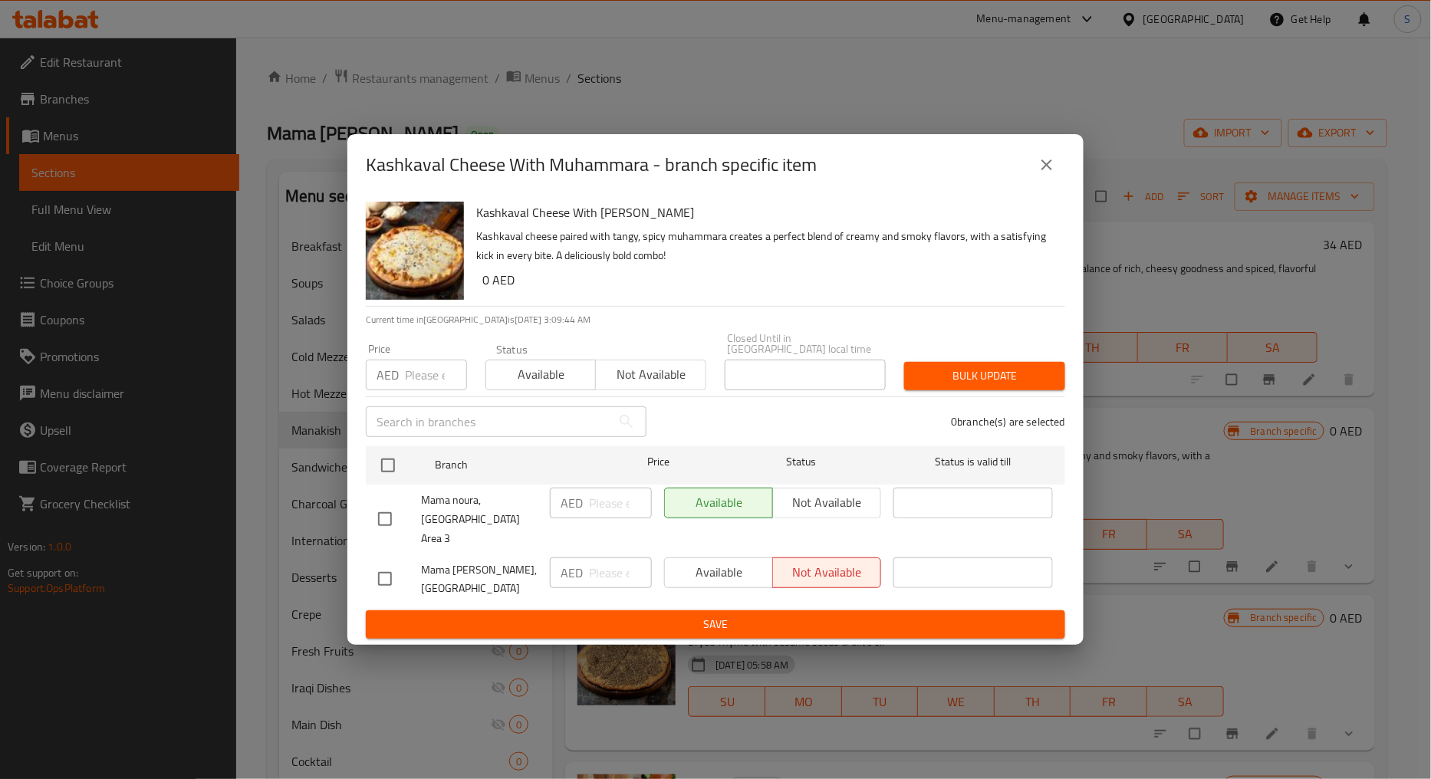
click at [1060, 156] on div "Kashkaval Cheese With Muhammara - branch specific item" at bounding box center [715, 164] width 699 height 37
click at [1045, 174] on icon "close" at bounding box center [1046, 165] width 18 height 18
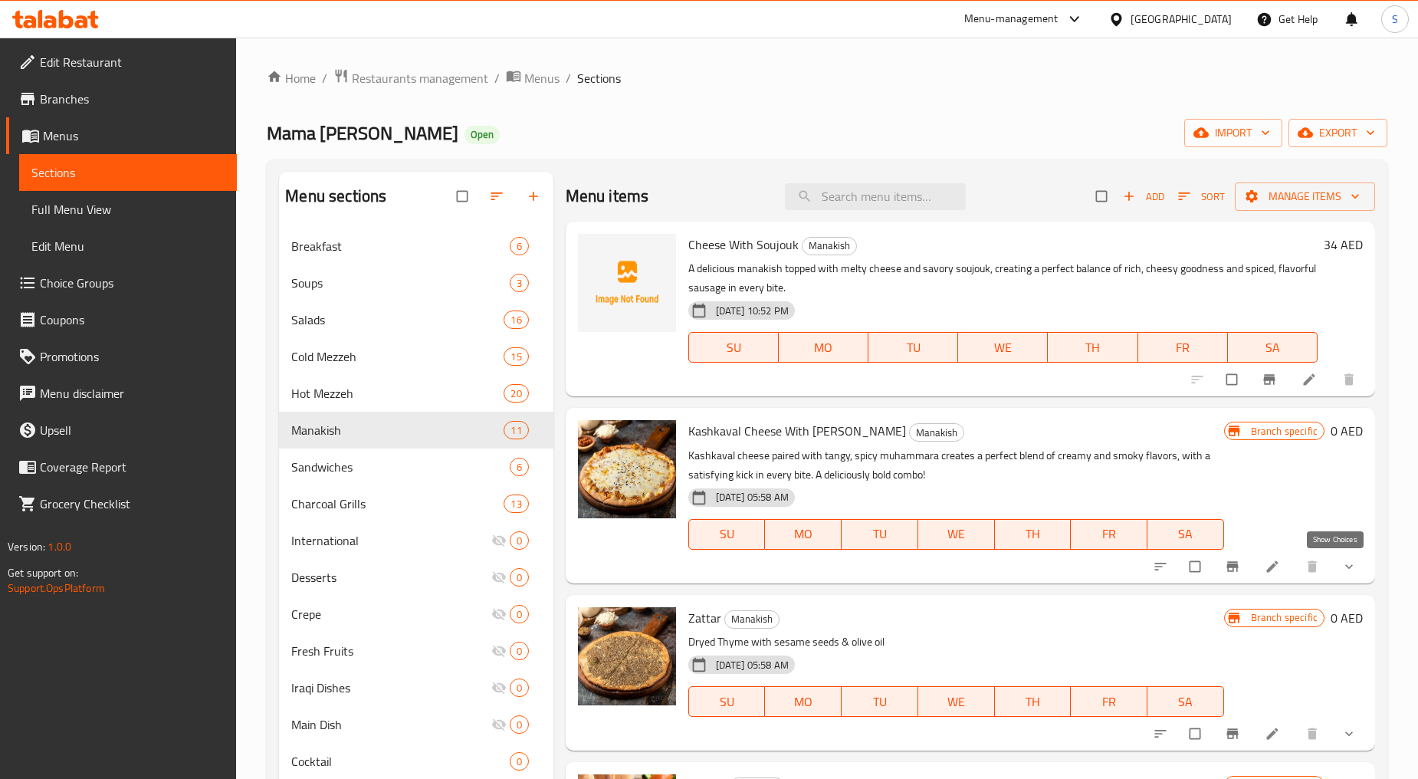
click at [1342, 572] on icon "show more" at bounding box center [1349, 566] width 15 height 15
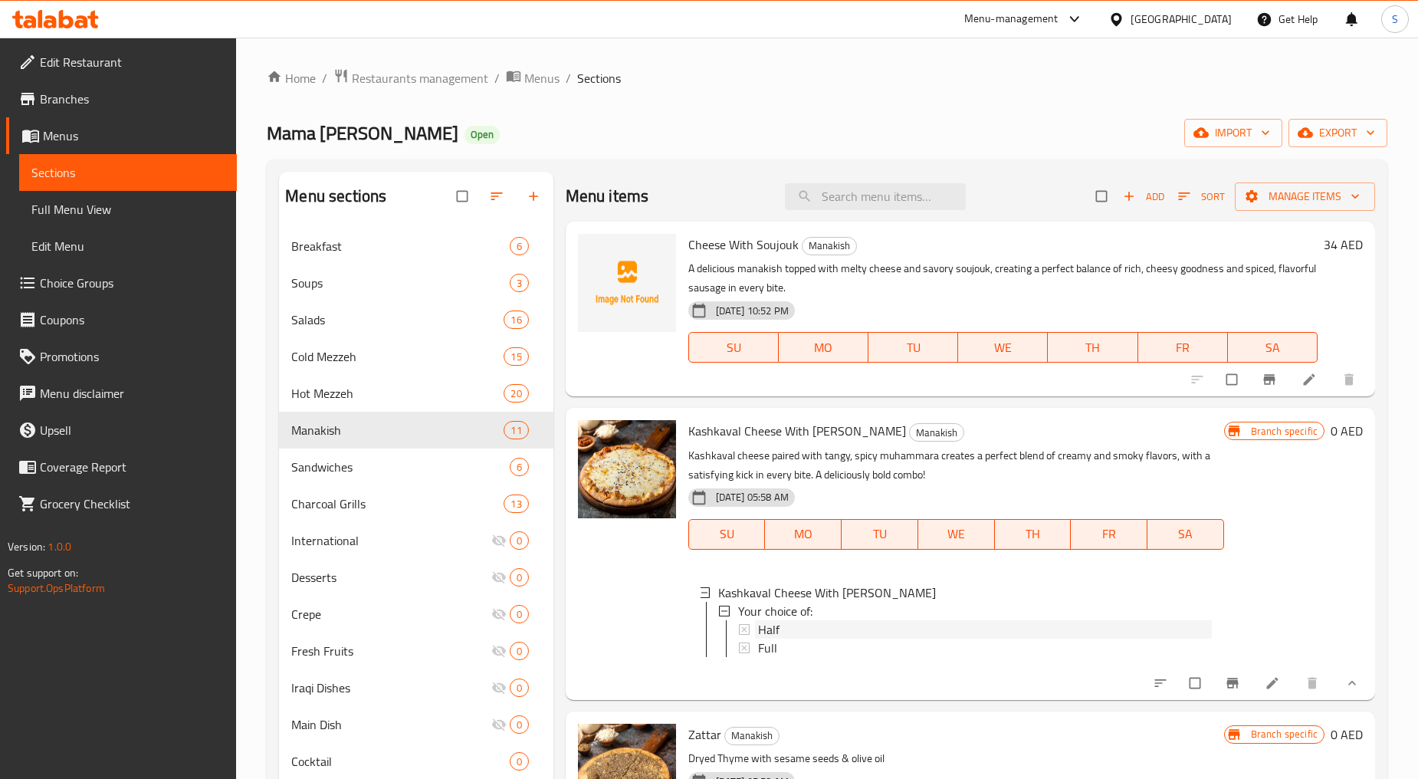
click at [791, 624] on div "Half" at bounding box center [985, 629] width 454 height 18
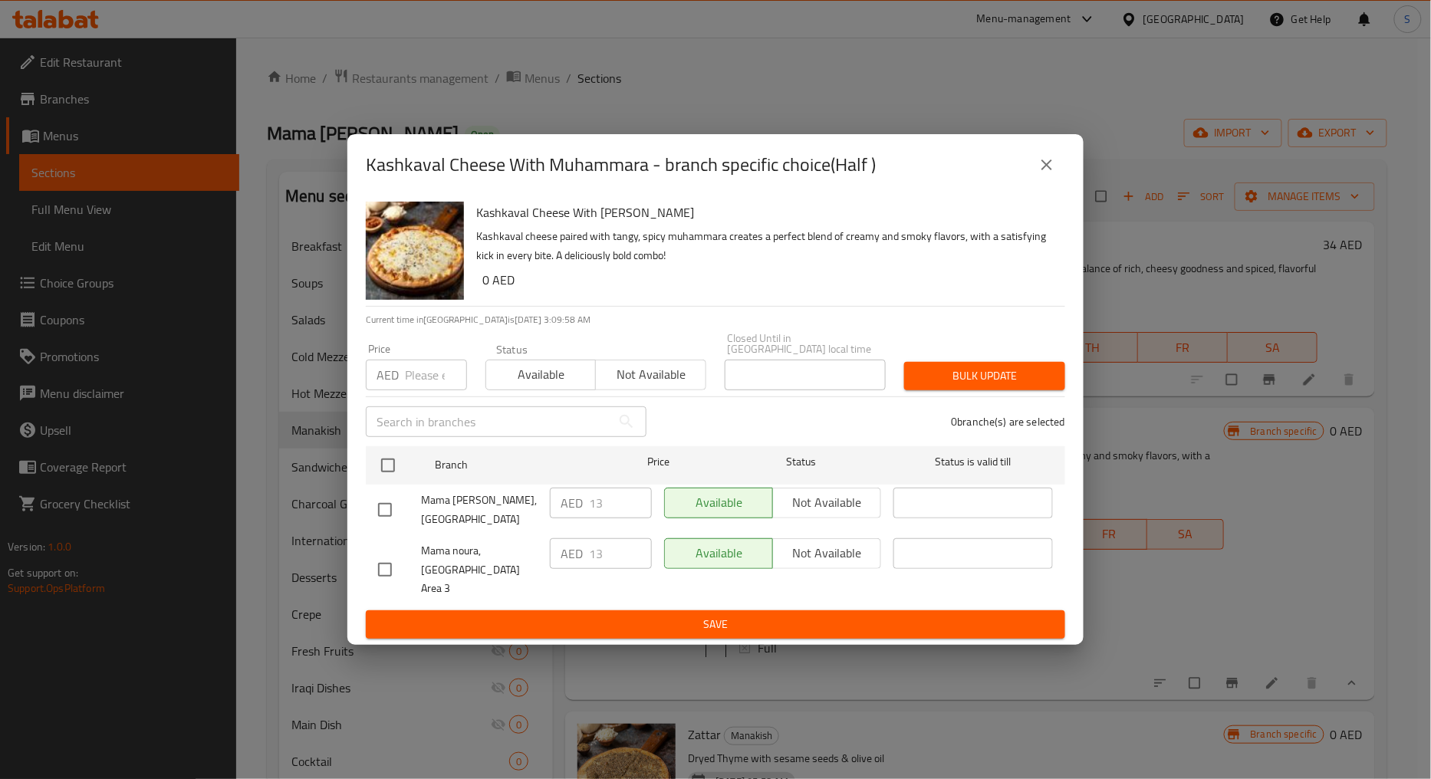
click at [432, 376] on input "number" at bounding box center [436, 375] width 62 height 31
type input "34"
click at [395, 514] on input "checkbox" at bounding box center [385, 510] width 32 height 32
checkbox input "true"
click at [975, 386] on span "Bulk update" at bounding box center [984, 375] width 136 height 19
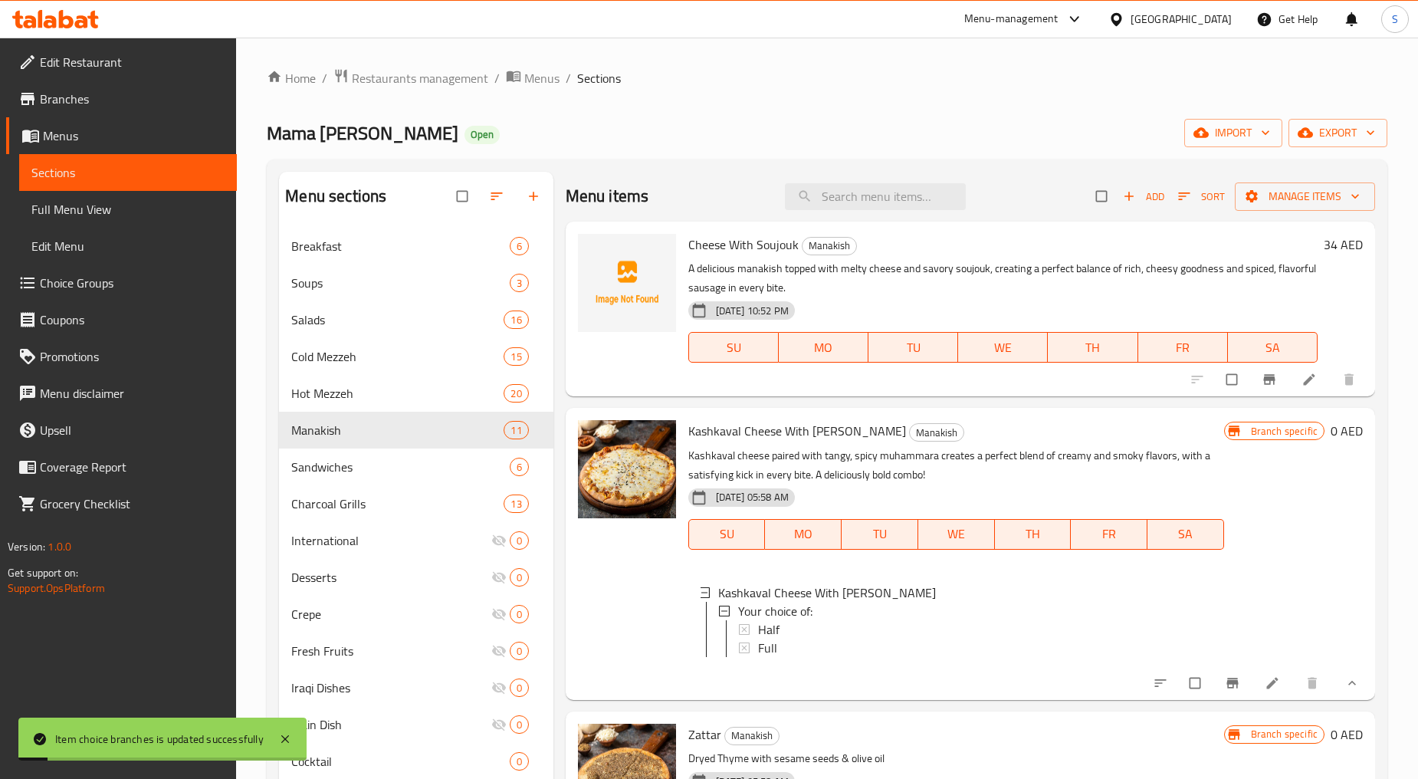
click at [794, 626] on div "Half" at bounding box center [985, 629] width 454 height 18
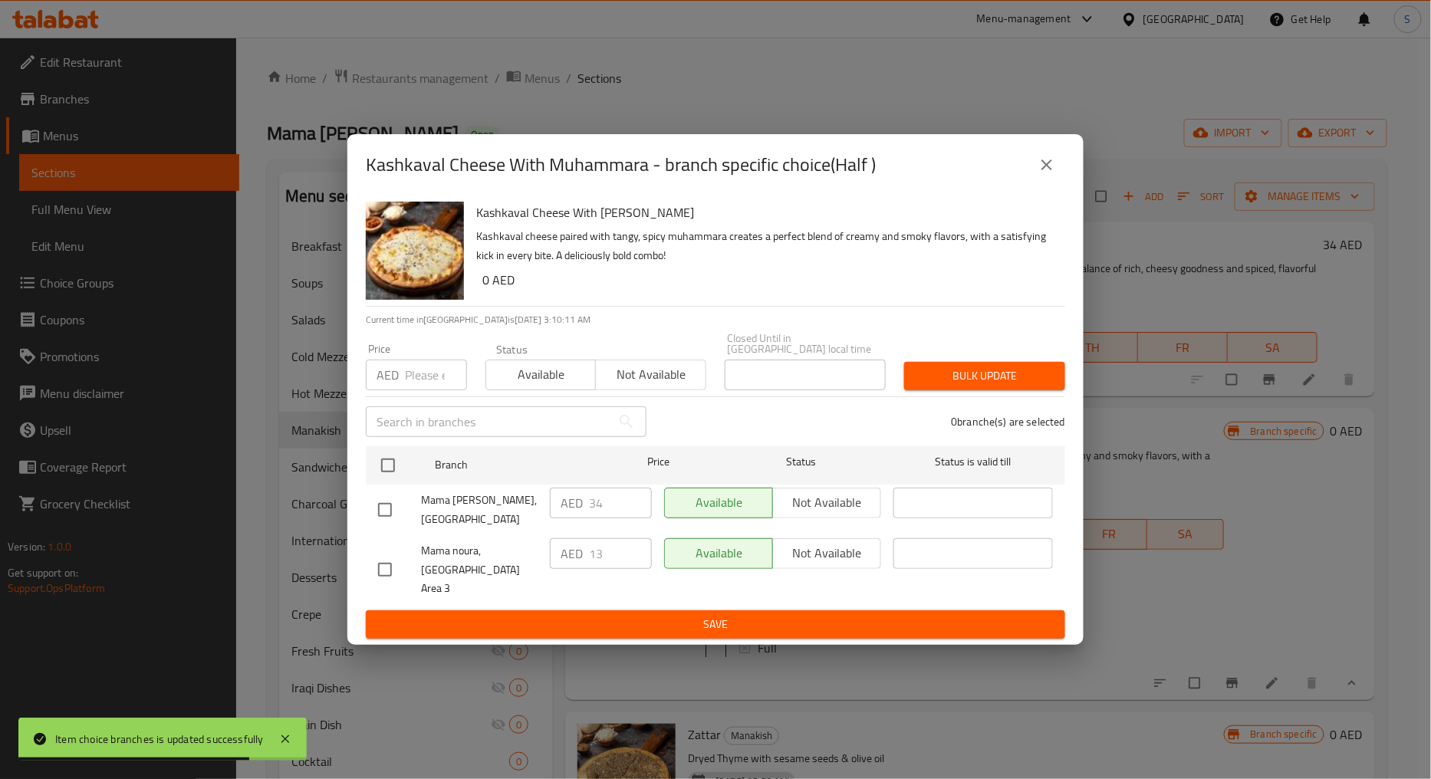
click at [1035, 174] on button "close" at bounding box center [1046, 164] width 37 height 37
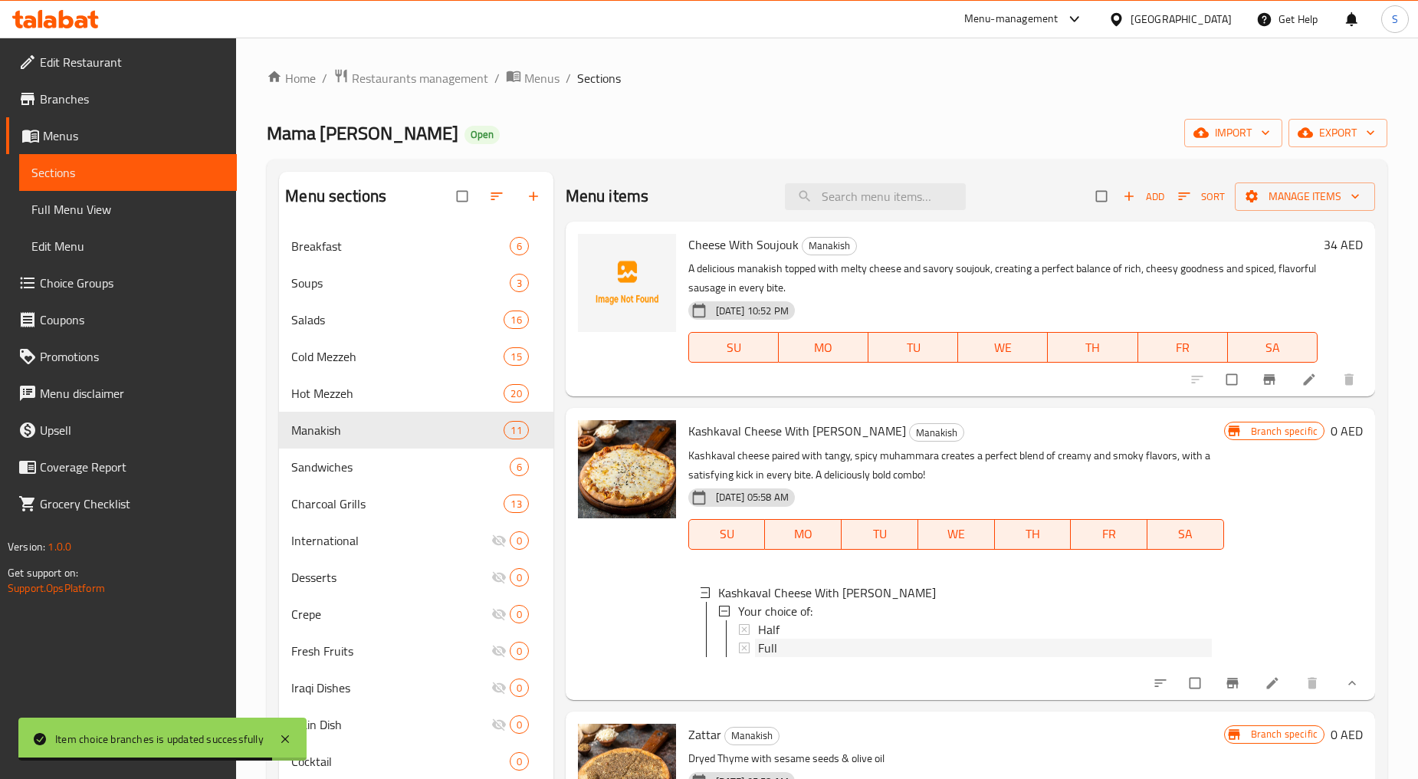
click at [769, 650] on span "Full" at bounding box center [767, 648] width 19 height 18
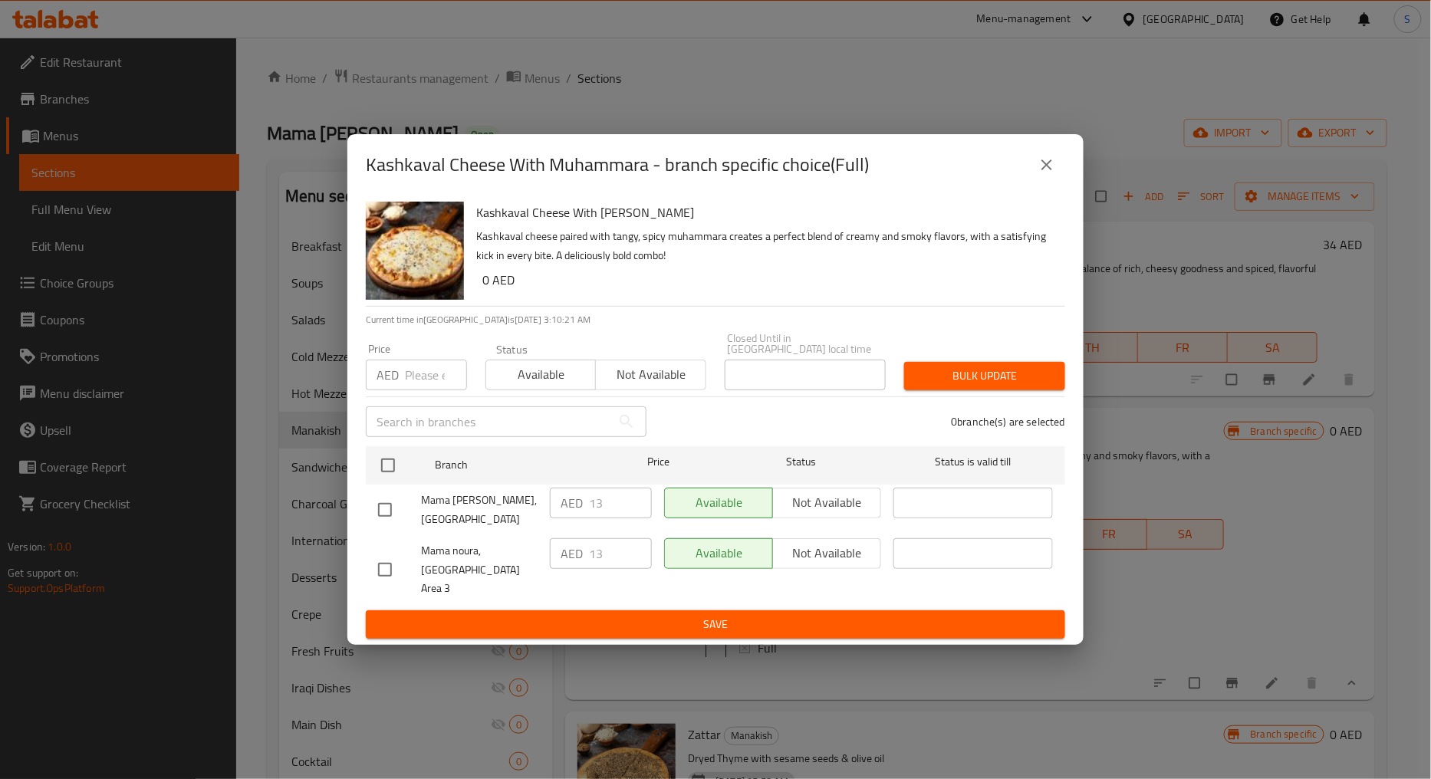
click at [433, 380] on input "number" at bounding box center [436, 375] width 62 height 31
type input "34"
click at [392, 525] on input "checkbox" at bounding box center [385, 510] width 32 height 32
checkbox input "true"
click at [939, 381] on span "Bulk update" at bounding box center [984, 375] width 136 height 19
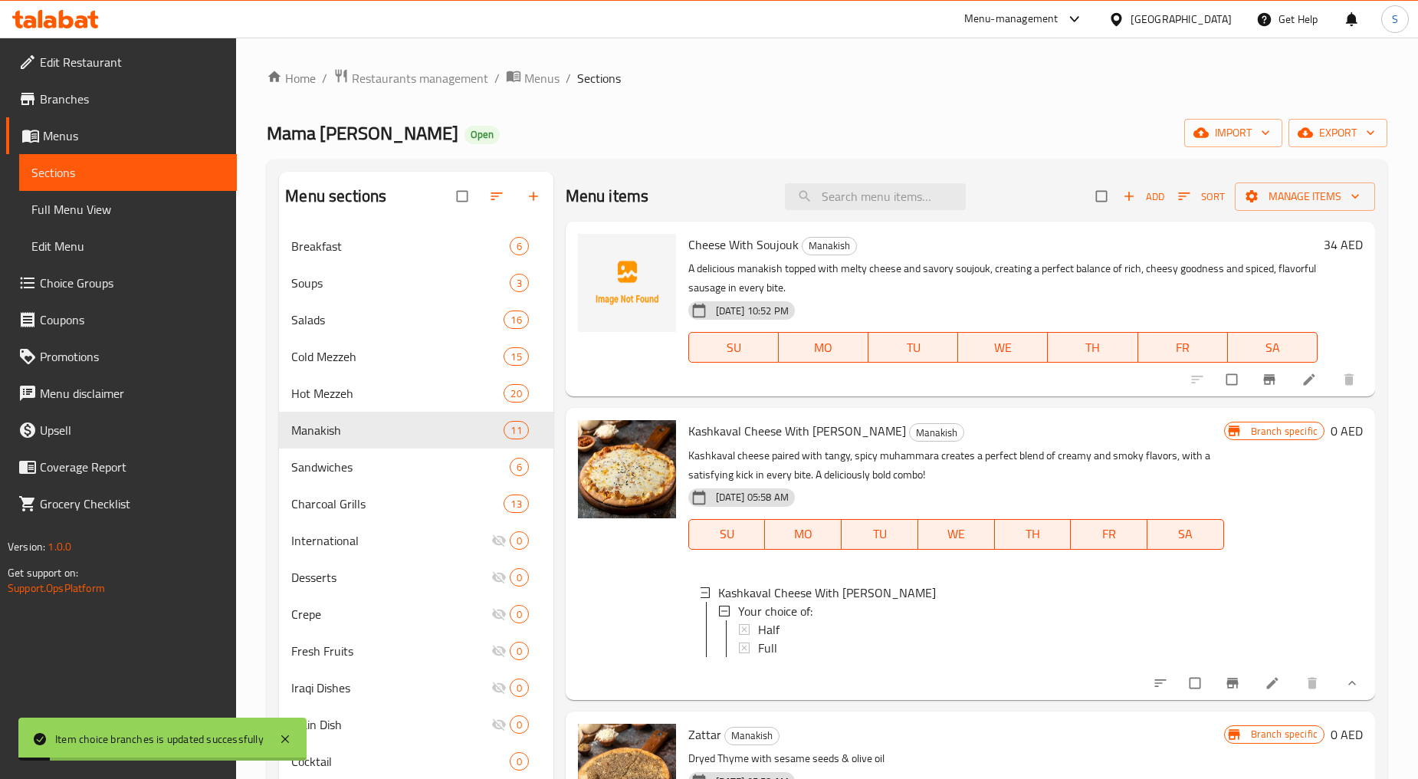
click at [782, 646] on div "Full" at bounding box center [985, 648] width 454 height 18
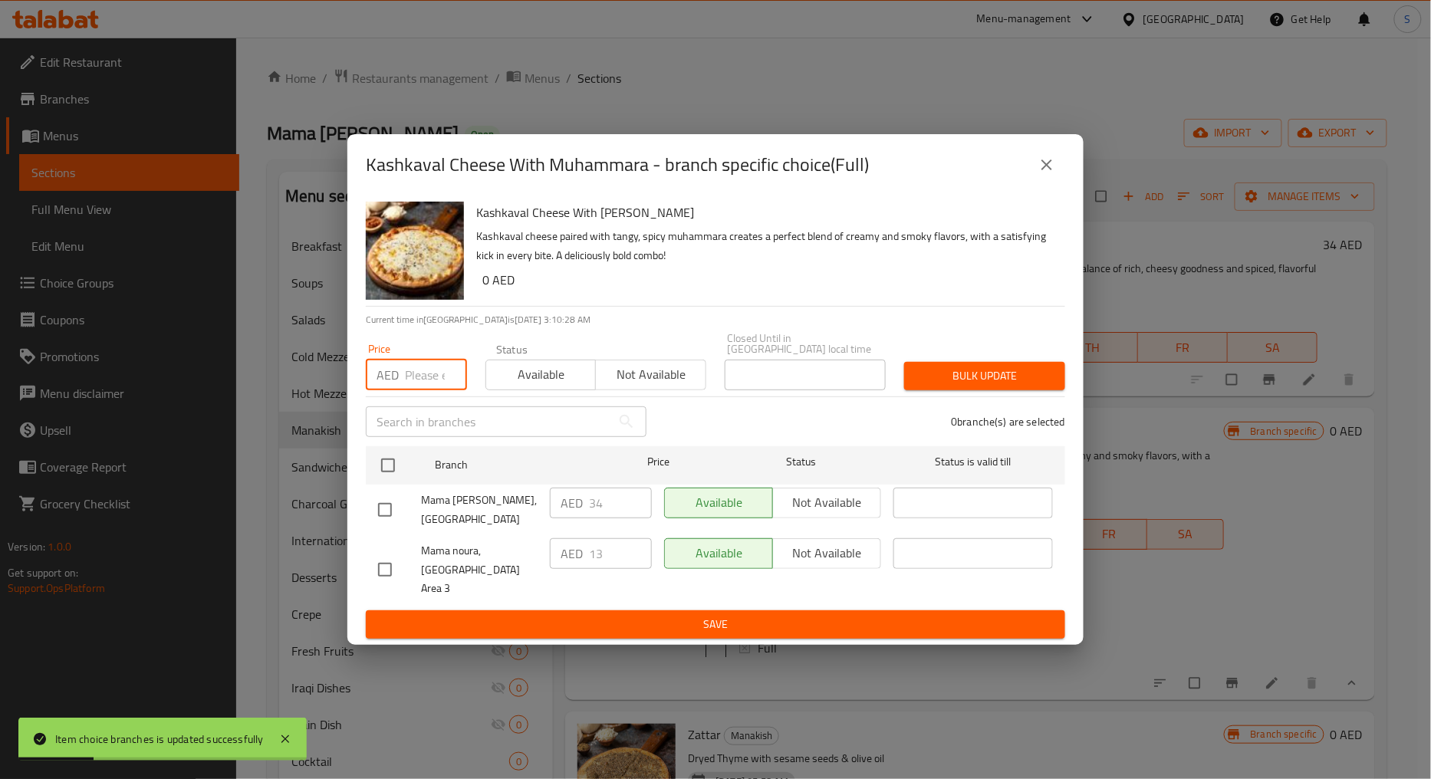
click at [428, 384] on input "number" at bounding box center [436, 375] width 62 height 31
type input "20"
click at [384, 569] on input "checkbox" at bounding box center [385, 570] width 32 height 32
checkbox input "true"
click at [930, 386] on span "Bulk update" at bounding box center [984, 375] width 136 height 19
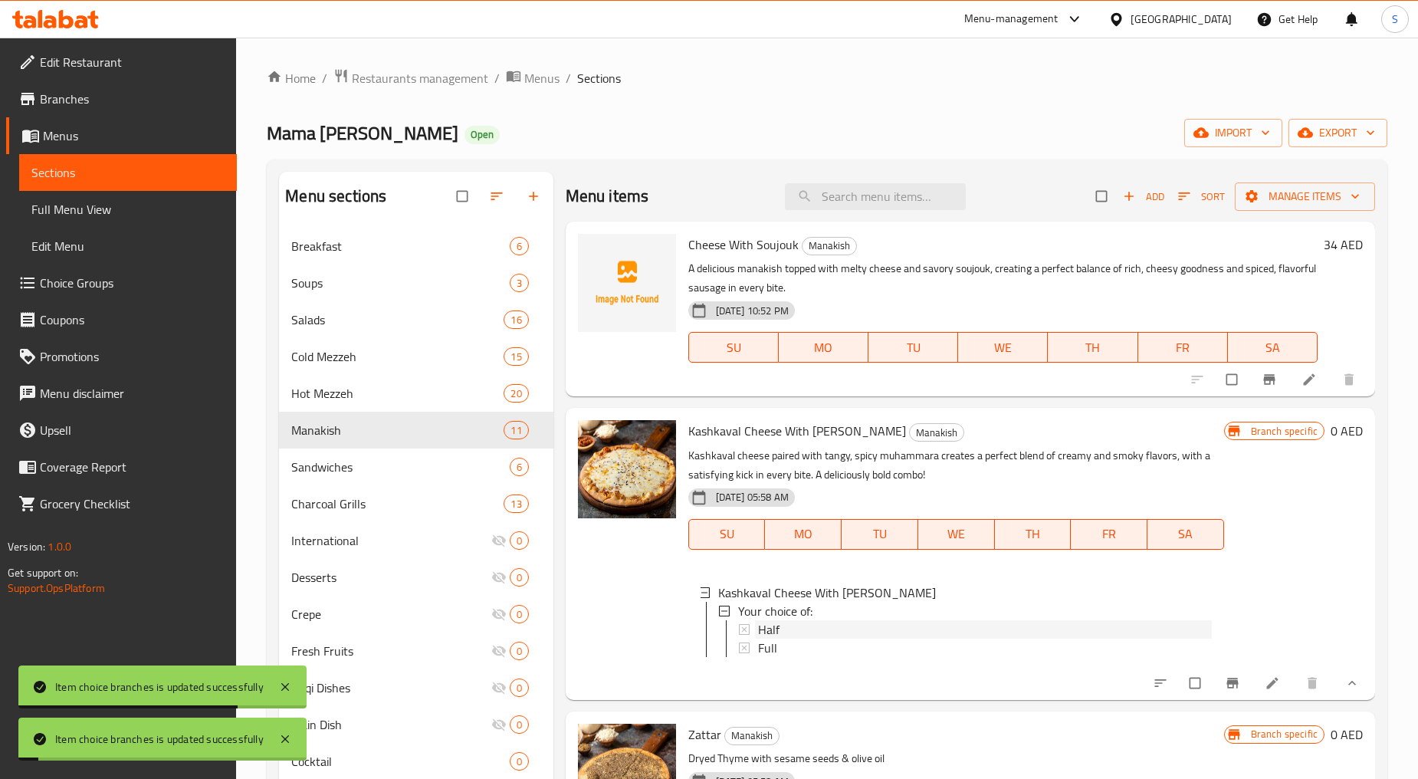
click at [800, 626] on div "Half" at bounding box center [985, 629] width 454 height 18
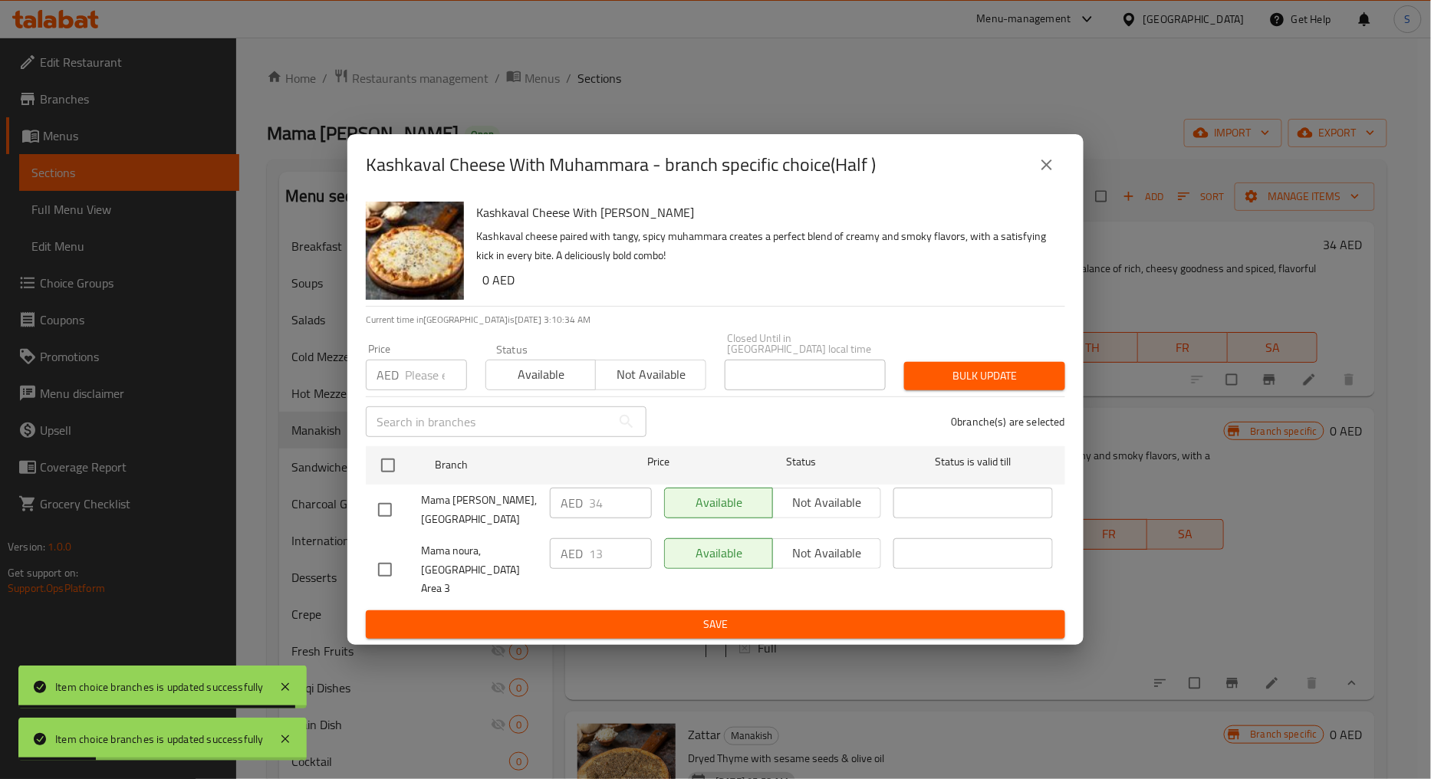
click at [1048, 163] on button "close" at bounding box center [1046, 164] width 37 height 37
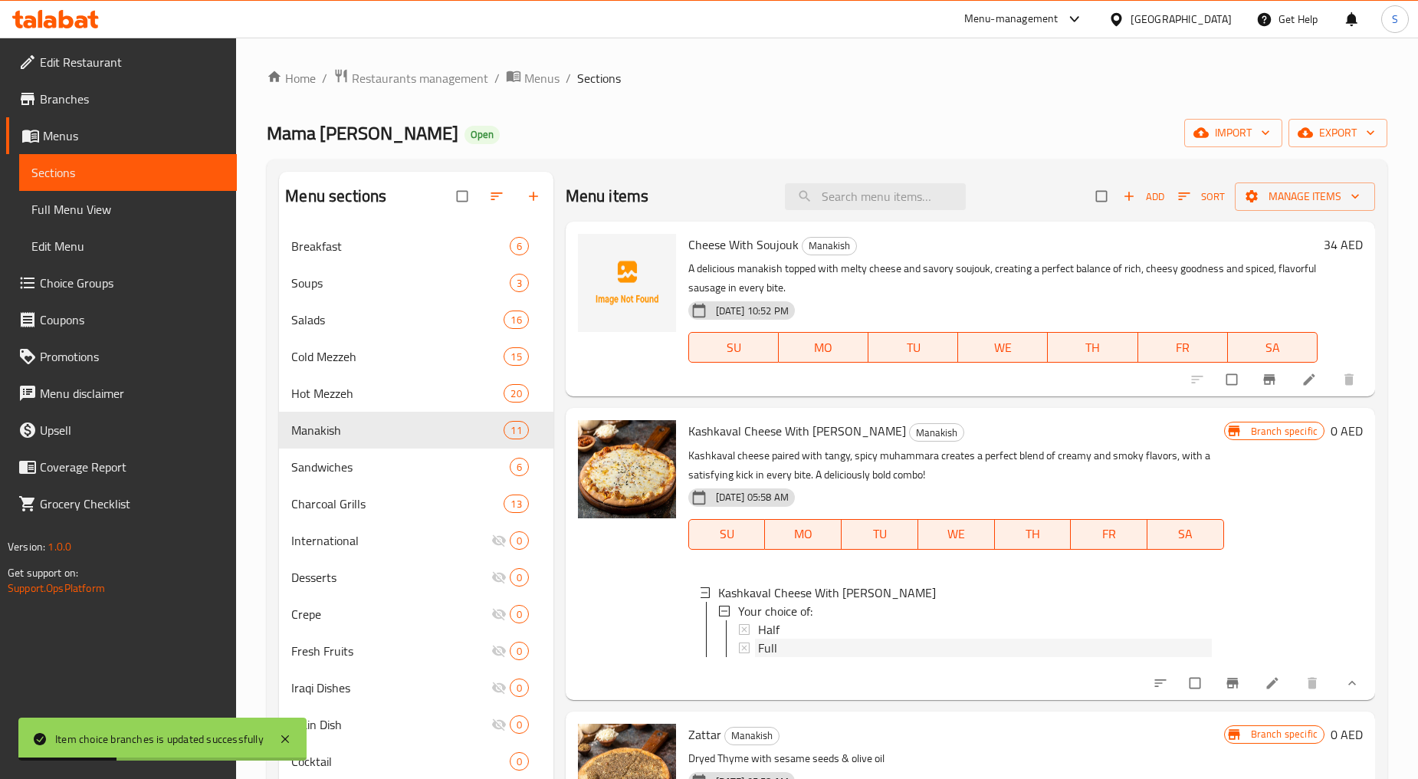
click at [769, 652] on span "Full" at bounding box center [767, 648] width 19 height 18
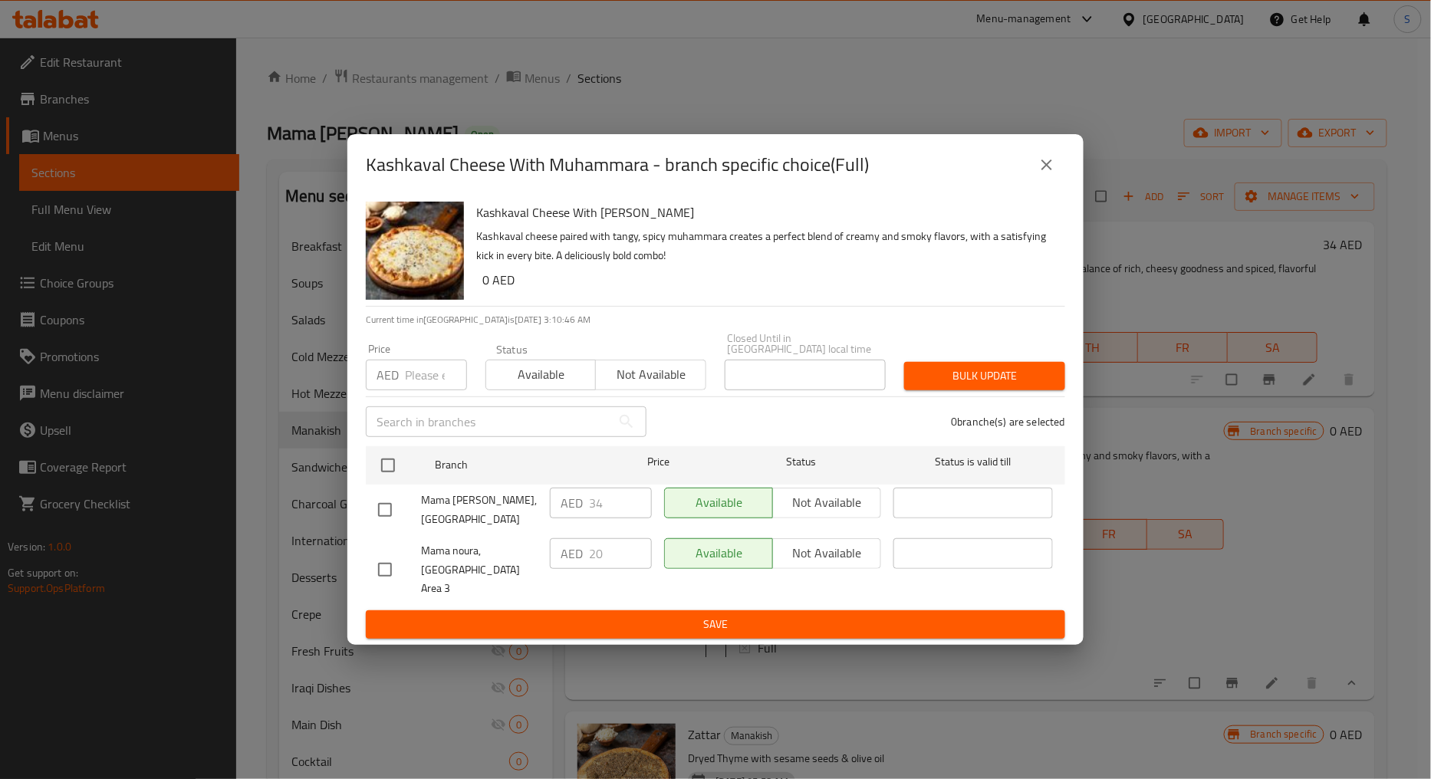
click at [369, 518] on input "checkbox" at bounding box center [385, 510] width 32 height 32
checkbox input "true"
click at [663, 383] on span "Not available" at bounding box center [650, 374] width 97 height 22
click at [1064, 389] on button "Bulk update" at bounding box center [984, 376] width 161 height 28
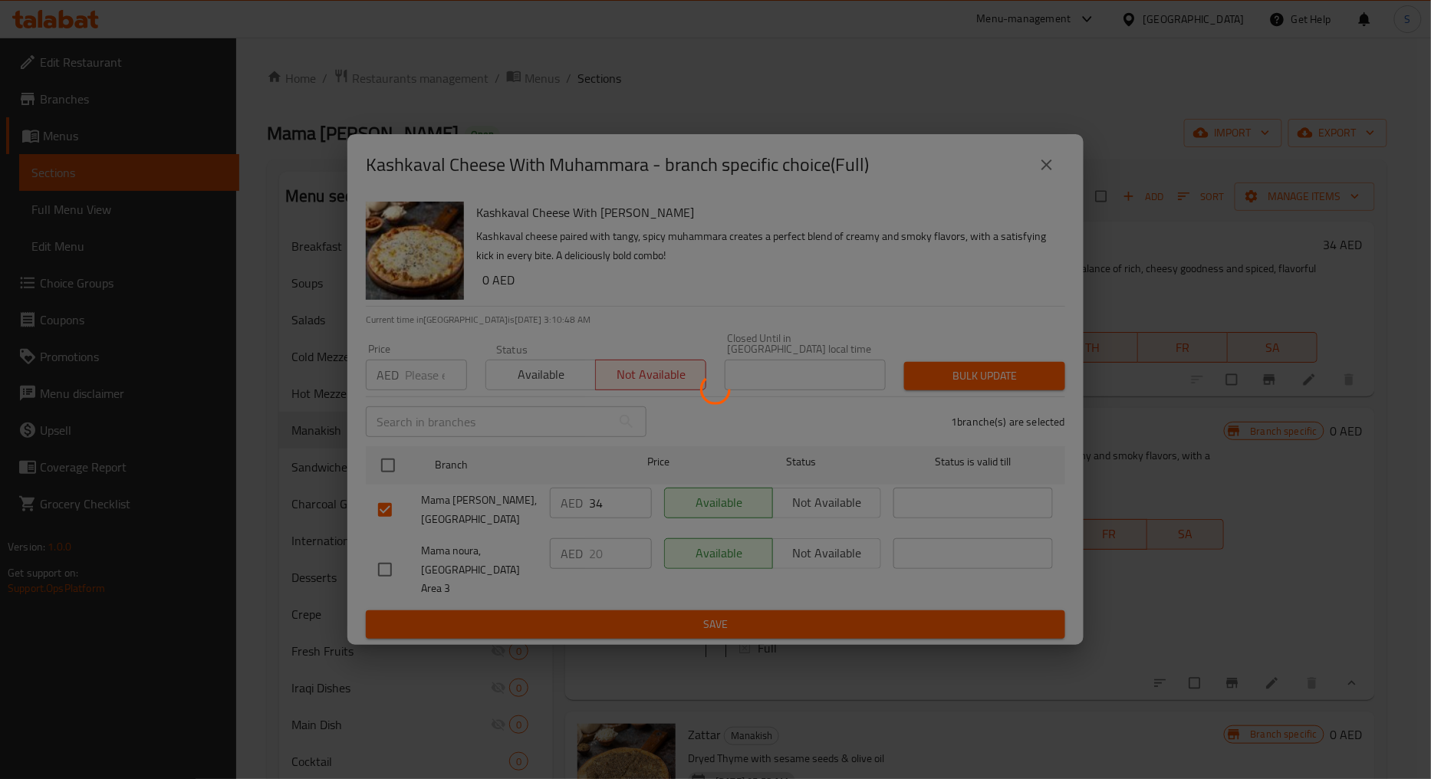
click at [1010, 383] on div at bounding box center [715, 389] width 1431 height 779
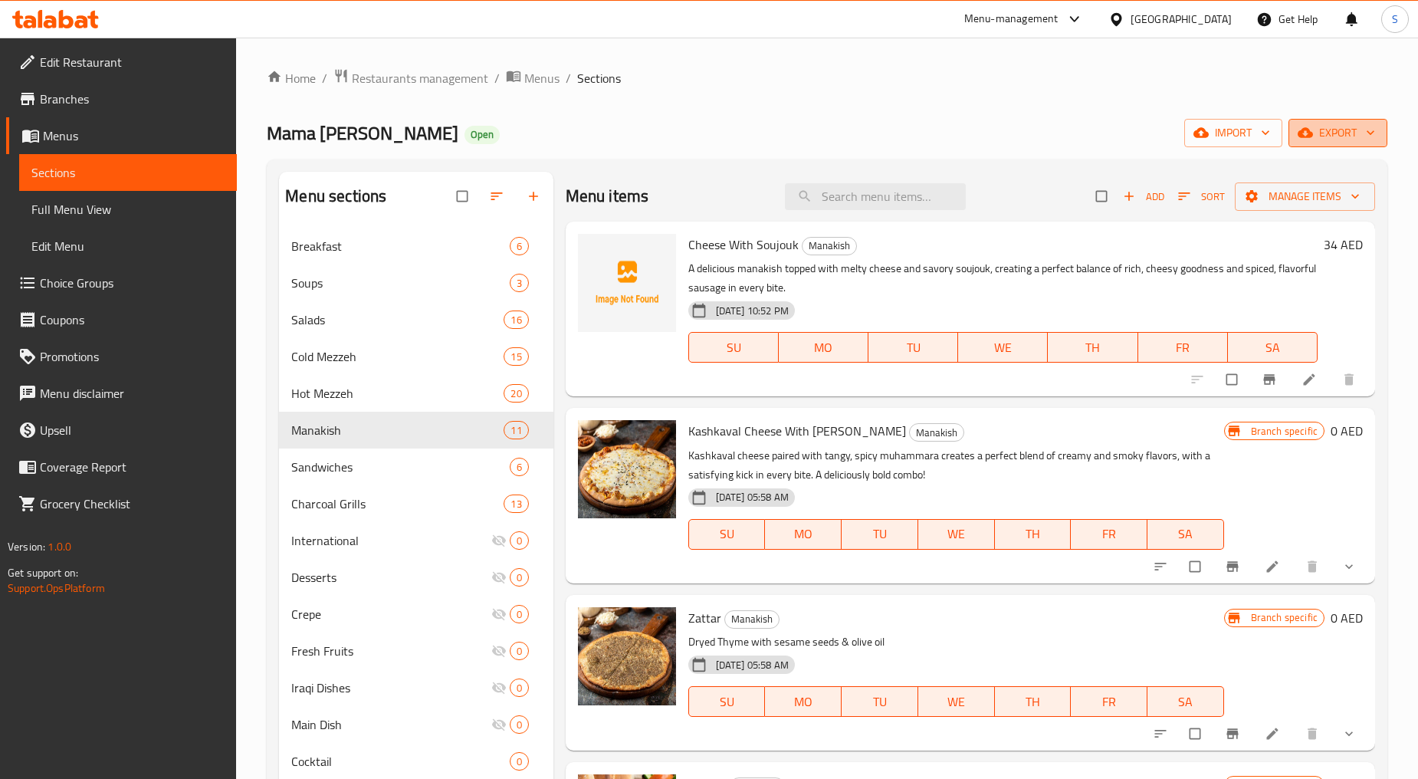
click at [1317, 134] on span "export" at bounding box center [1338, 132] width 74 height 19
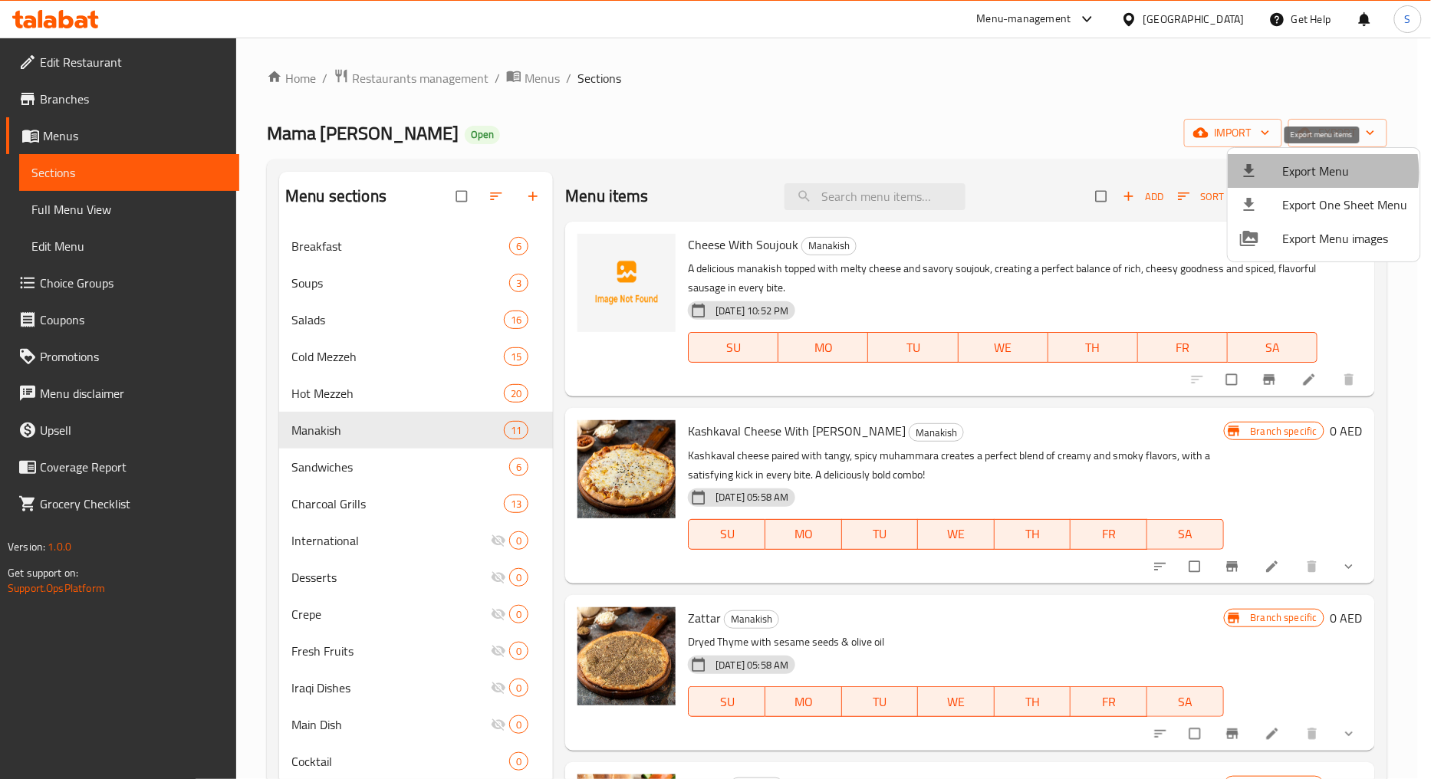
click at [1300, 173] on span "Export Menu" at bounding box center [1345, 171] width 125 height 18
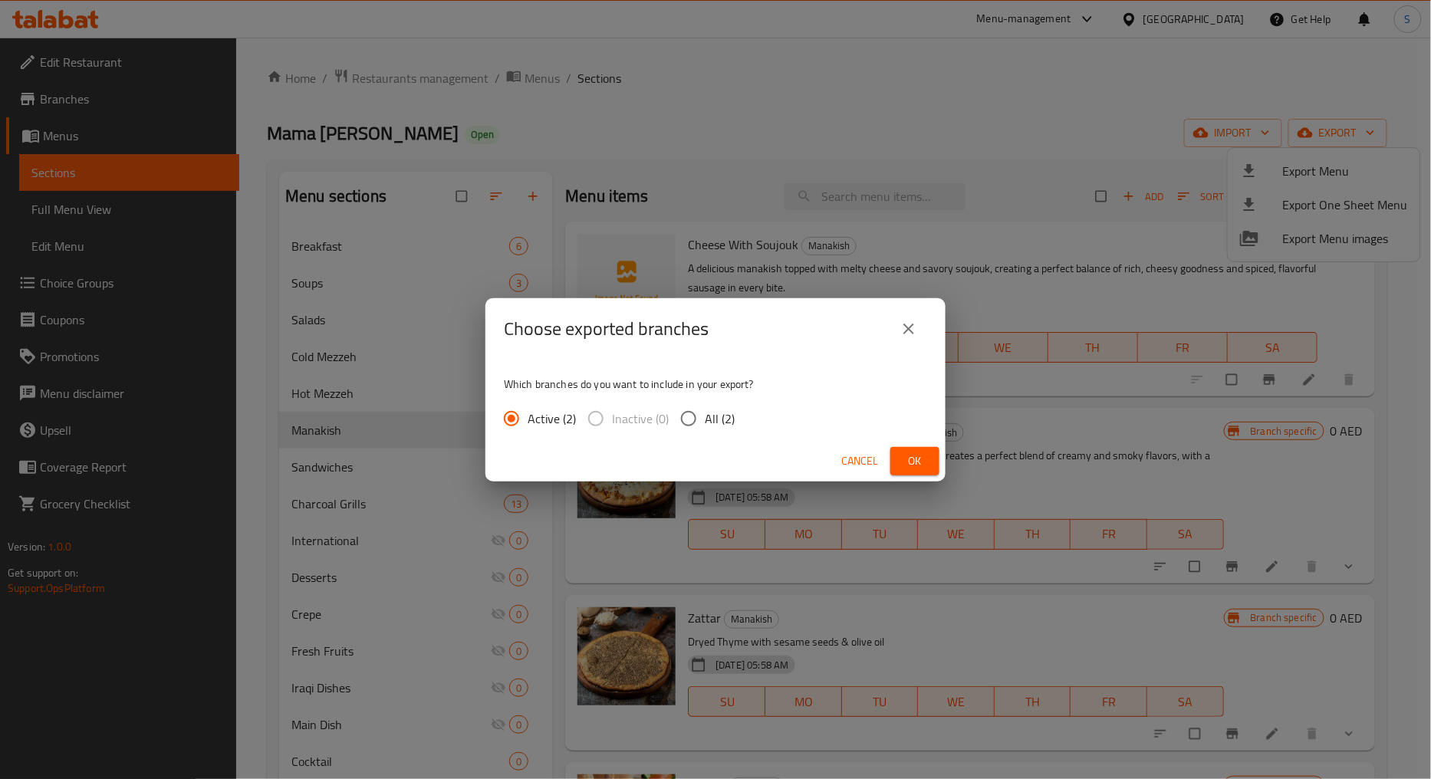
click at [730, 416] on span "All (2)" at bounding box center [720, 418] width 30 height 18
click at [705, 416] on input "All (2)" at bounding box center [688, 419] width 32 height 32
radio input "true"
click at [917, 456] on span "Ok" at bounding box center [914, 461] width 25 height 19
